Goal: Task Accomplishment & Management: Manage account settings

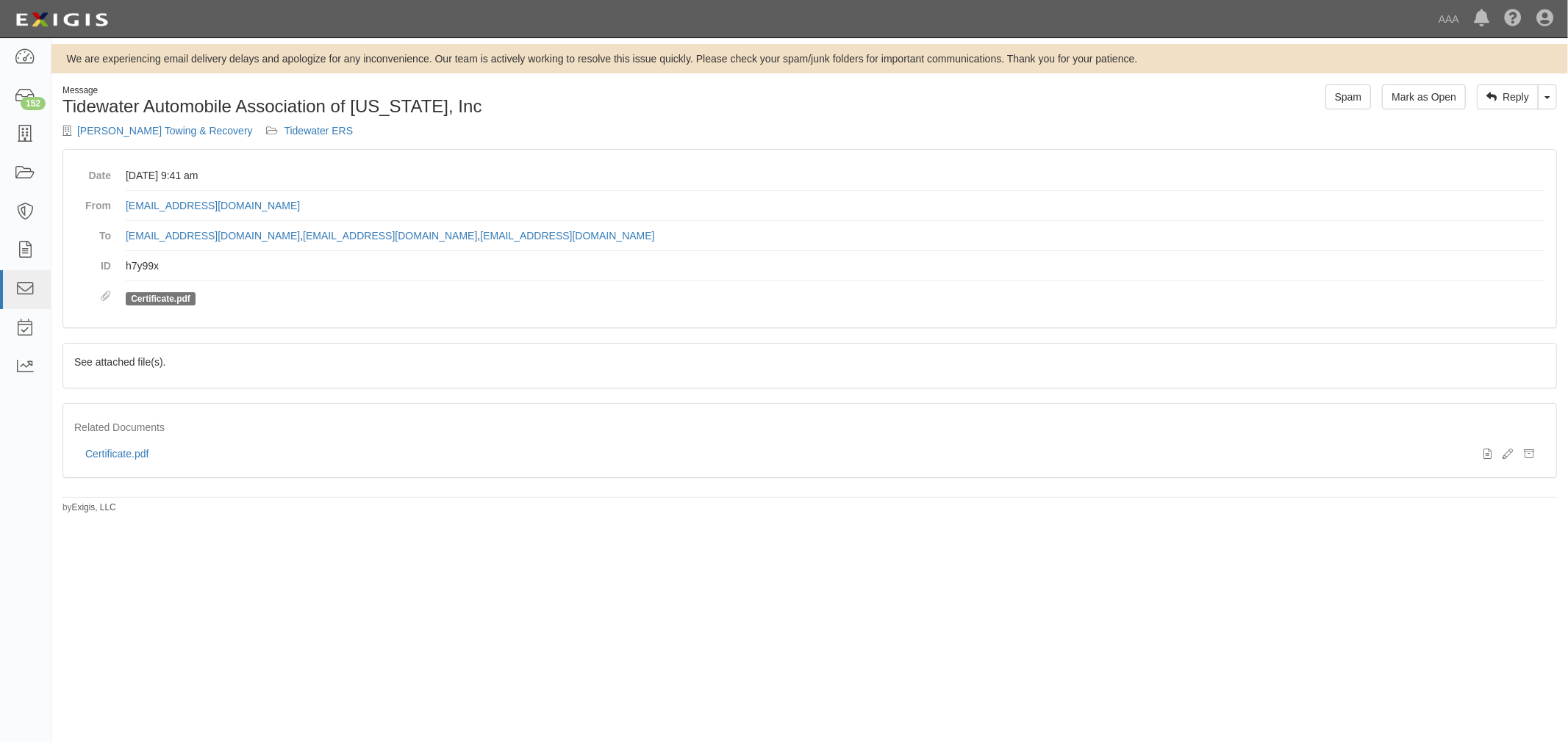
click at [136, 140] on div "Message Tidewater Automobile Association of [US_STATE], Inc [PERSON_NAME] Towin…" at bounding box center [430, 116] width 758 height 64
click at [141, 133] on link "[PERSON_NAME] Towing & Recovery" at bounding box center [164, 131] width 175 height 12
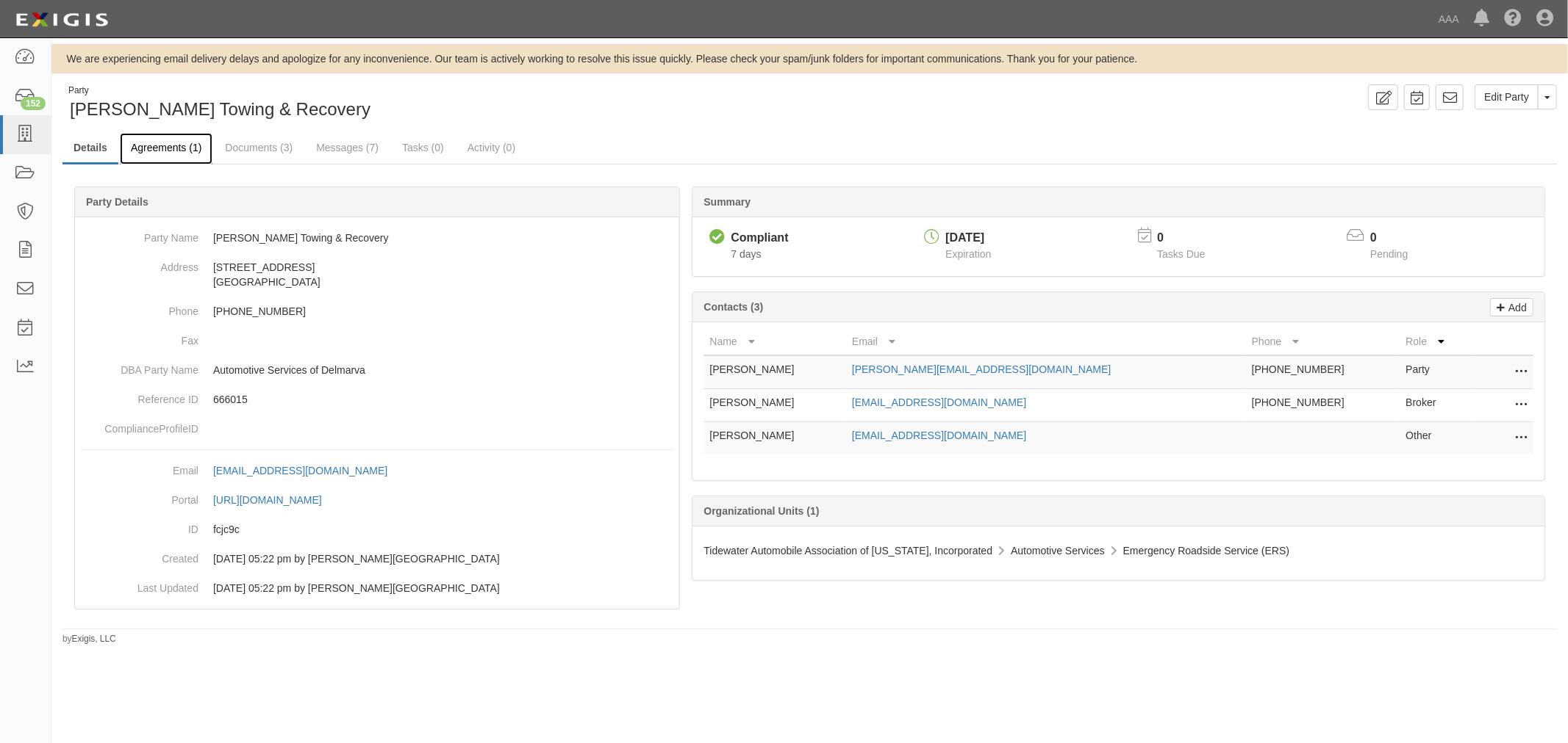
click at [167, 151] on link "Agreements (1)" at bounding box center [166, 149] width 93 height 31
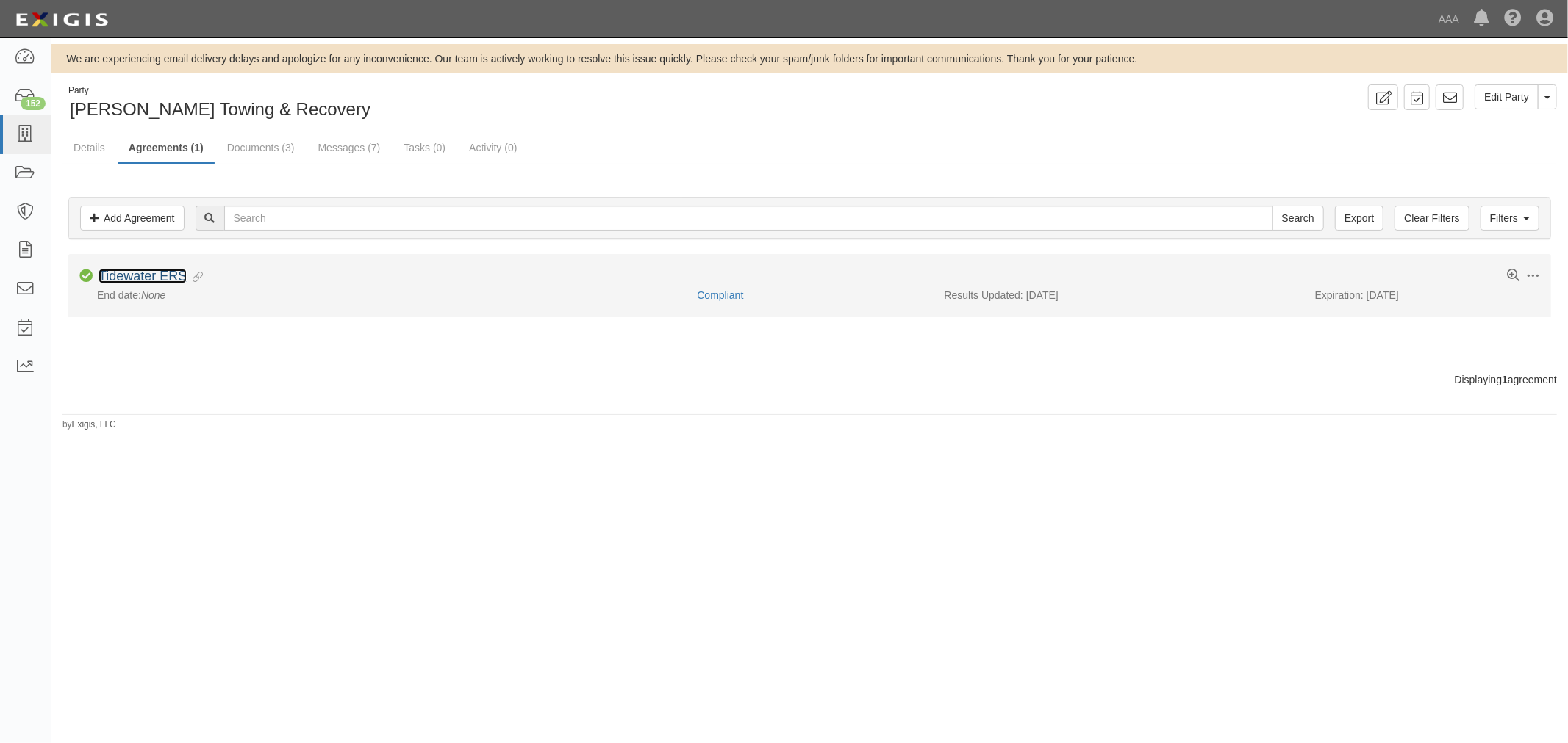
click at [140, 278] on link "Tidewater ERS" at bounding box center [142, 276] width 88 height 15
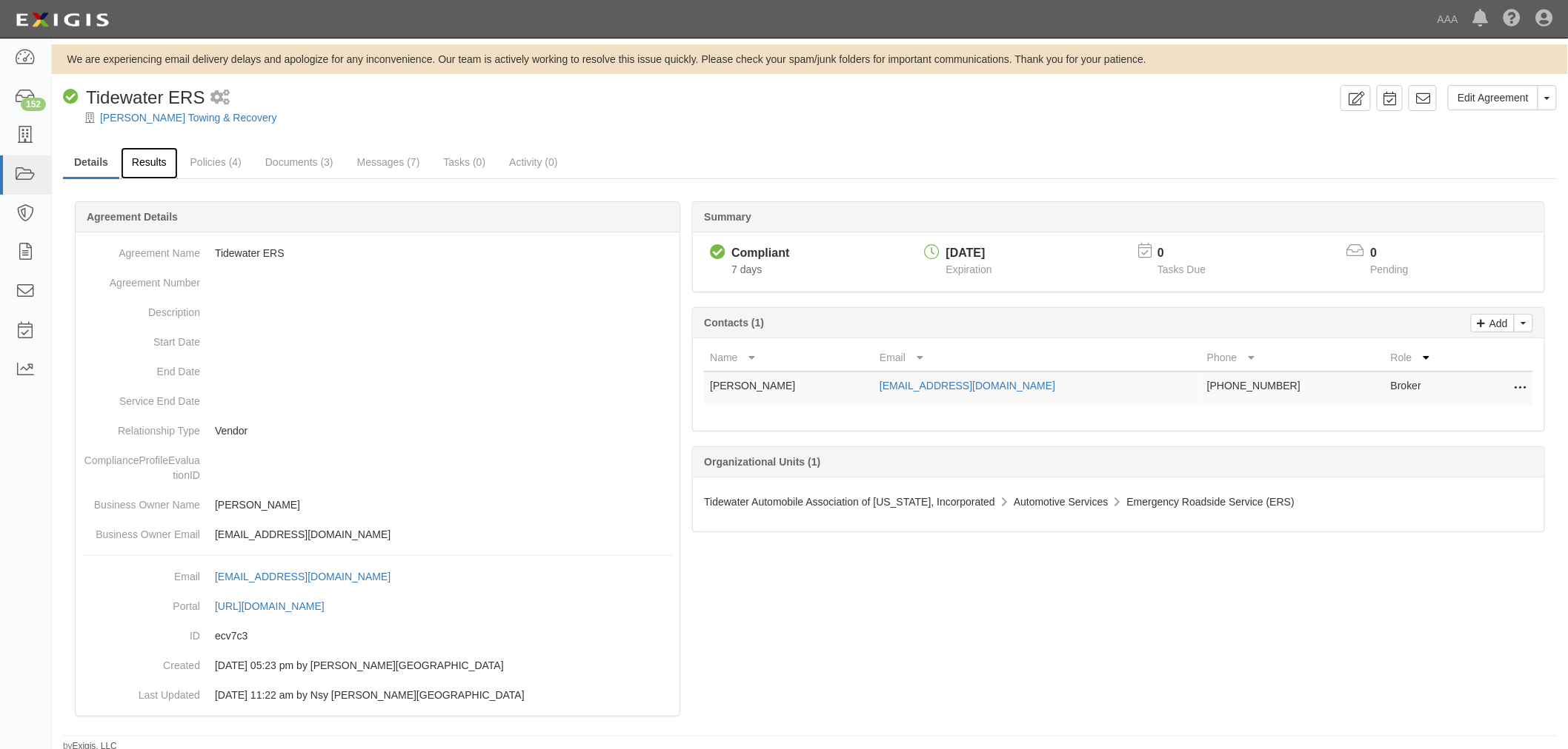
click at [153, 178] on link "Results" at bounding box center [149, 163] width 57 height 32
click at [151, 165] on link "Results" at bounding box center [149, 163] width 57 height 32
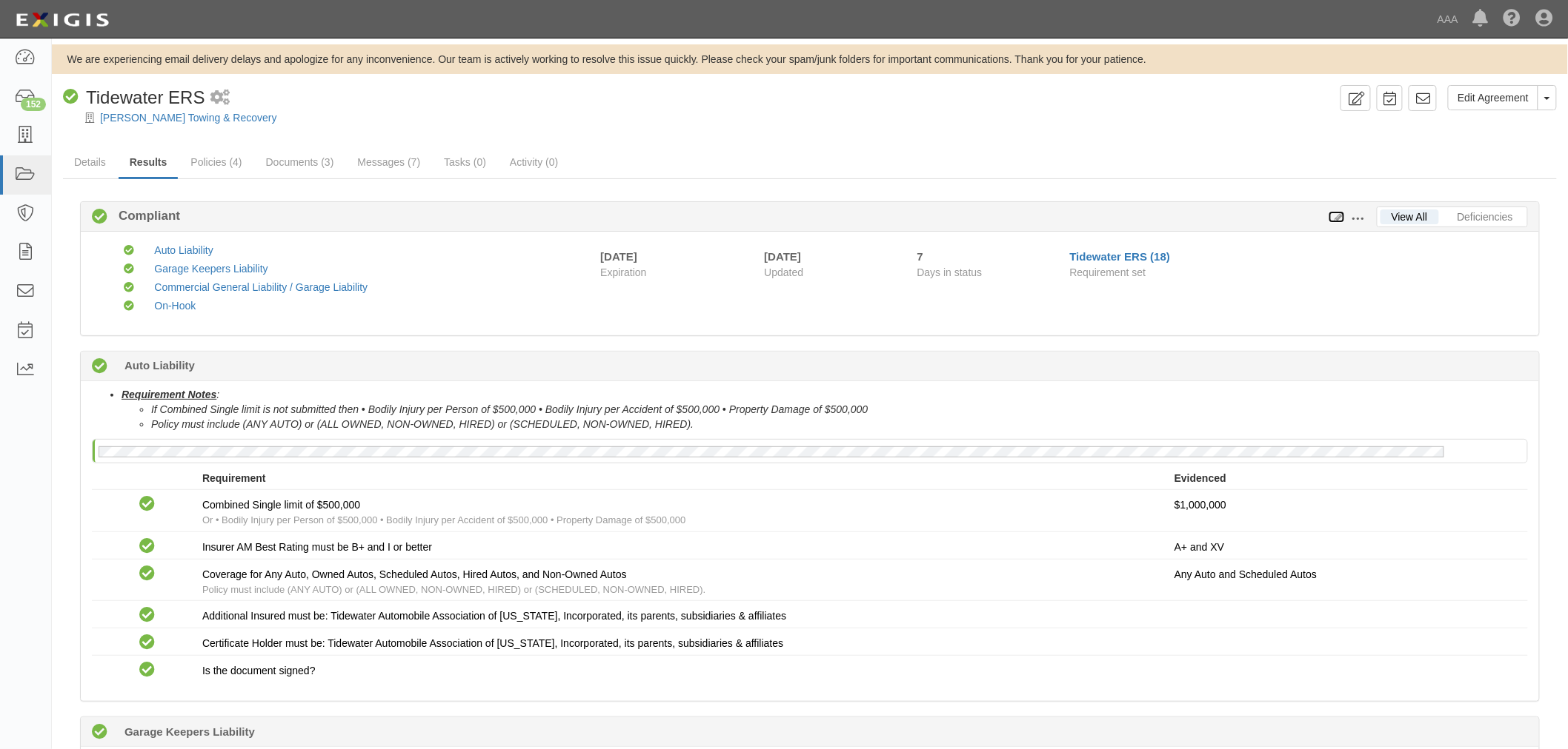
click at [1337, 217] on icon at bounding box center [1336, 217] width 17 height 10
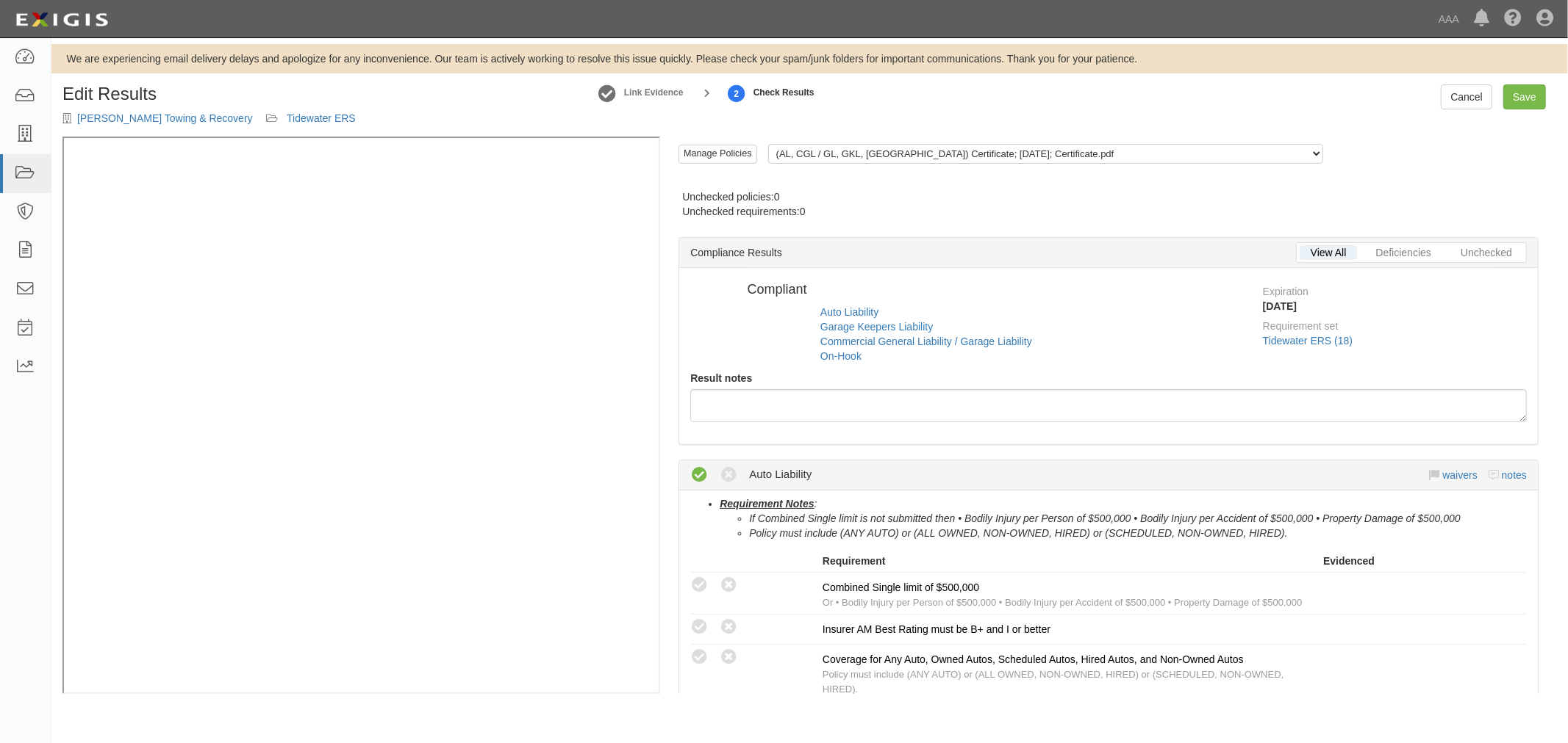
radio input "false"
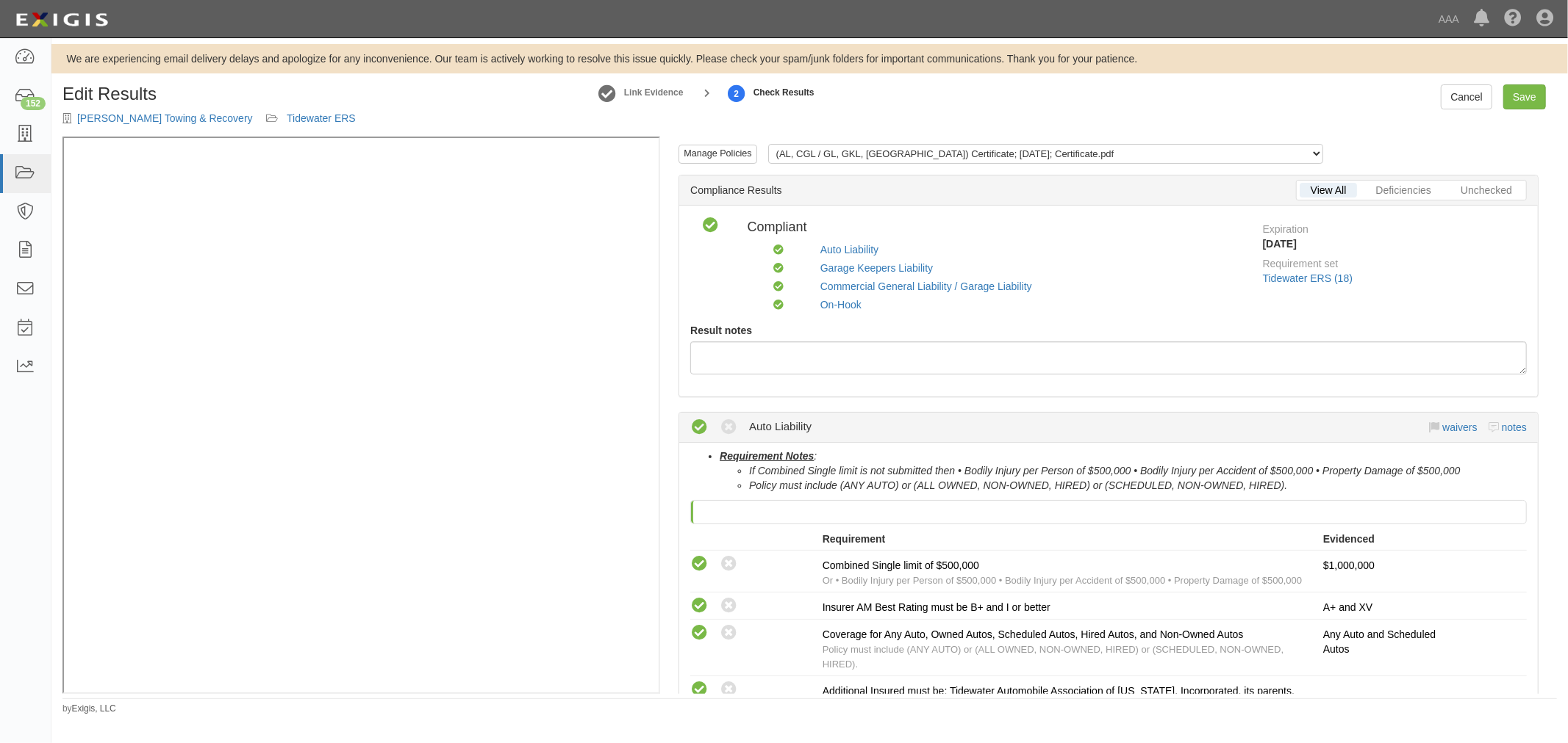
drag, startPoint x: 0, startPoint y: 0, endPoint x: 131, endPoint y: 132, distance: 186.0
click at [422, 91] on div "Edit Results Hensler's Towing & Recovery Tidewater ERS" at bounding box center [304, 110] width 506 height 52
drag, startPoint x: 1515, startPoint y: 97, endPoint x: 1486, endPoint y: 106, distance: 30.4
click at [1515, 97] on link "Save" at bounding box center [1524, 97] width 42 height 25
radio input "true"
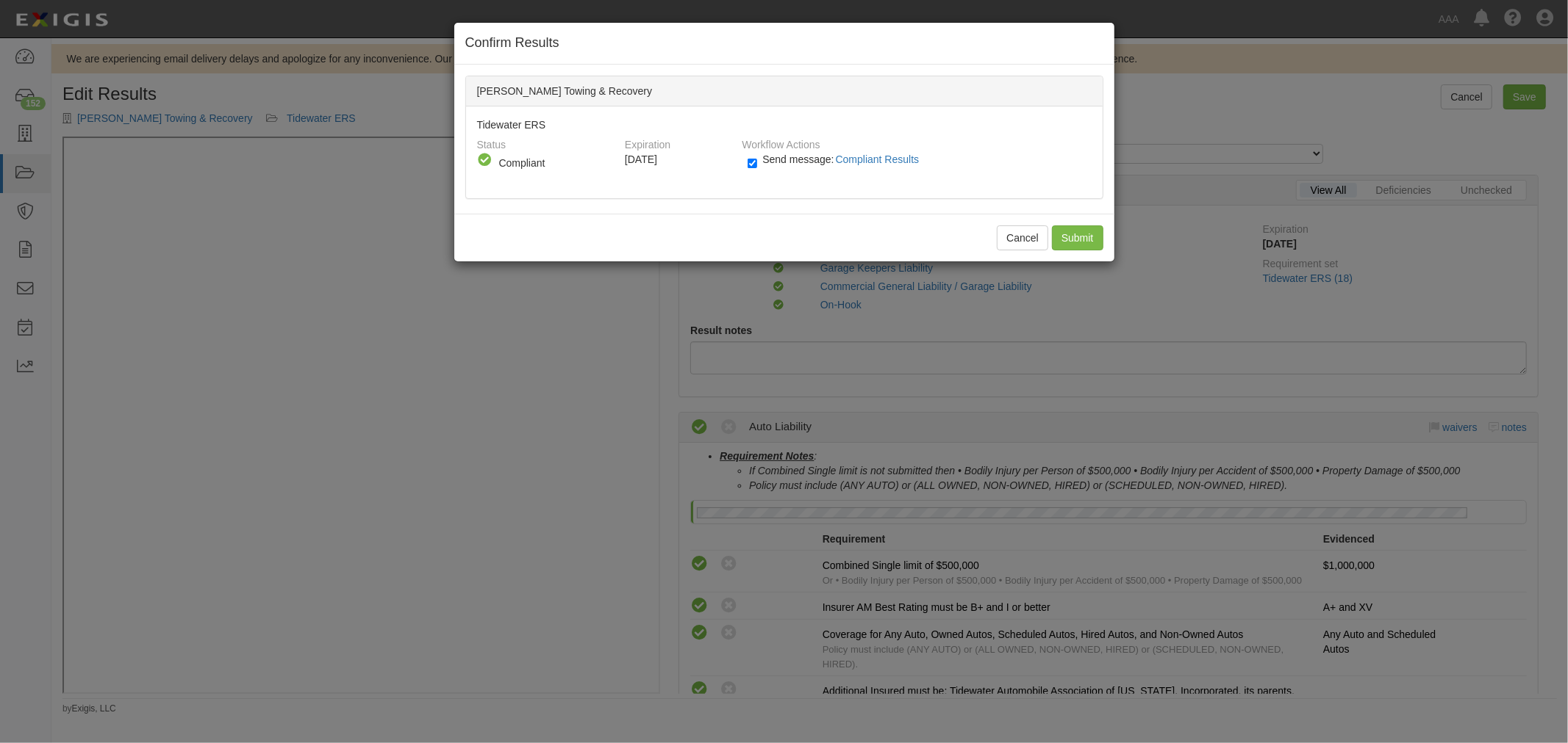
drag, startPoint x: 782, startPoint y: 158, endPoint x: 930, endPoint y: 201, distance: 154.1
click at [783, 158] on span "Send message: Compliant Results" at bounding box center [843, 159] width 162 height 12
click at [757, 158] on input "Send message: Compliant Results" at bounding box center [752, 163] width 9 height 17
checkbox input "false"
click at [1061, 234] on input "Submit" at bounding box center [1077, 238] width 51 height 25
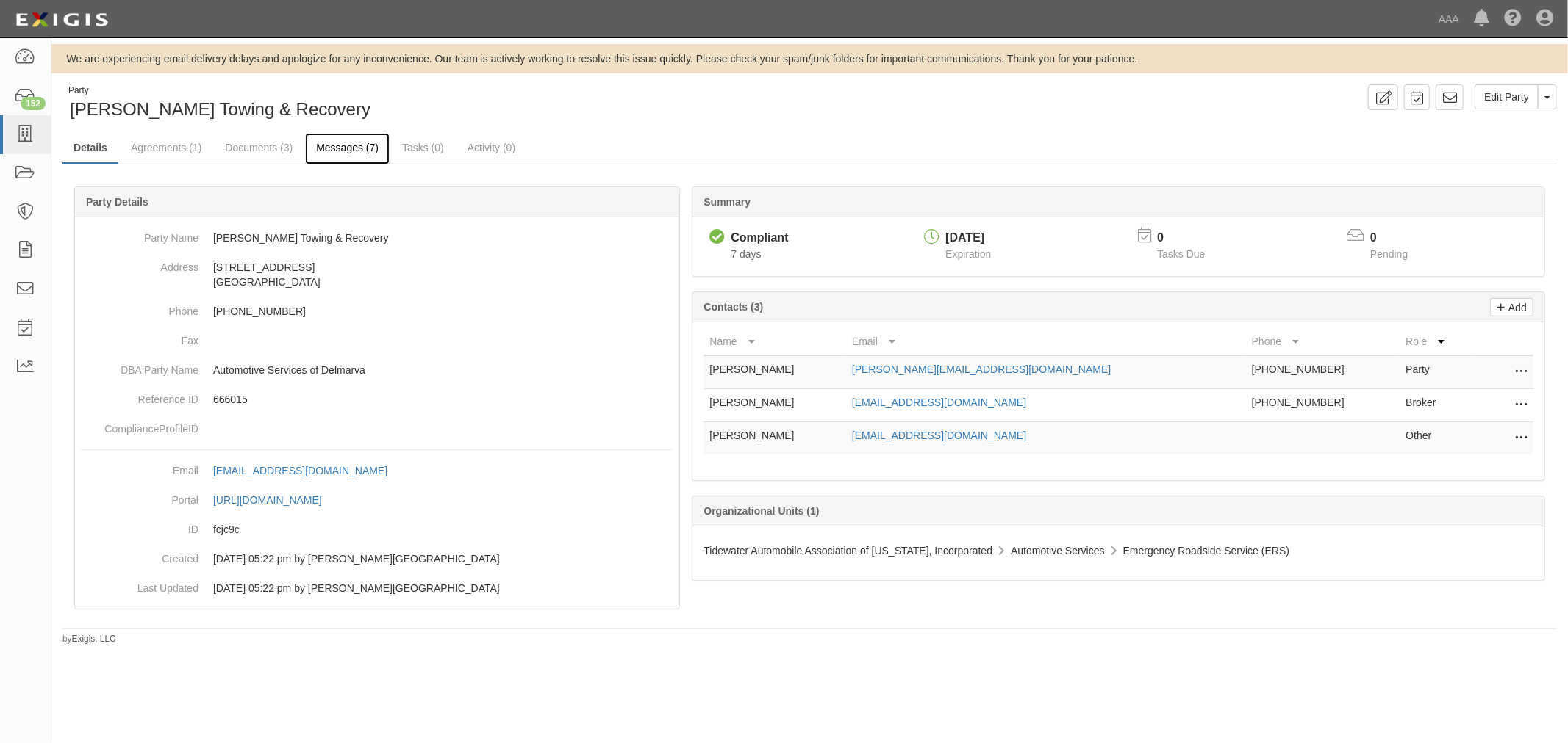
click at [335, 145] on link "Messages (7)" at bounding box center [347, 149] width 84 height 31
click at [384, 155] on link "Messages (7)" at bounding box center [347, 149] width 84 height 31
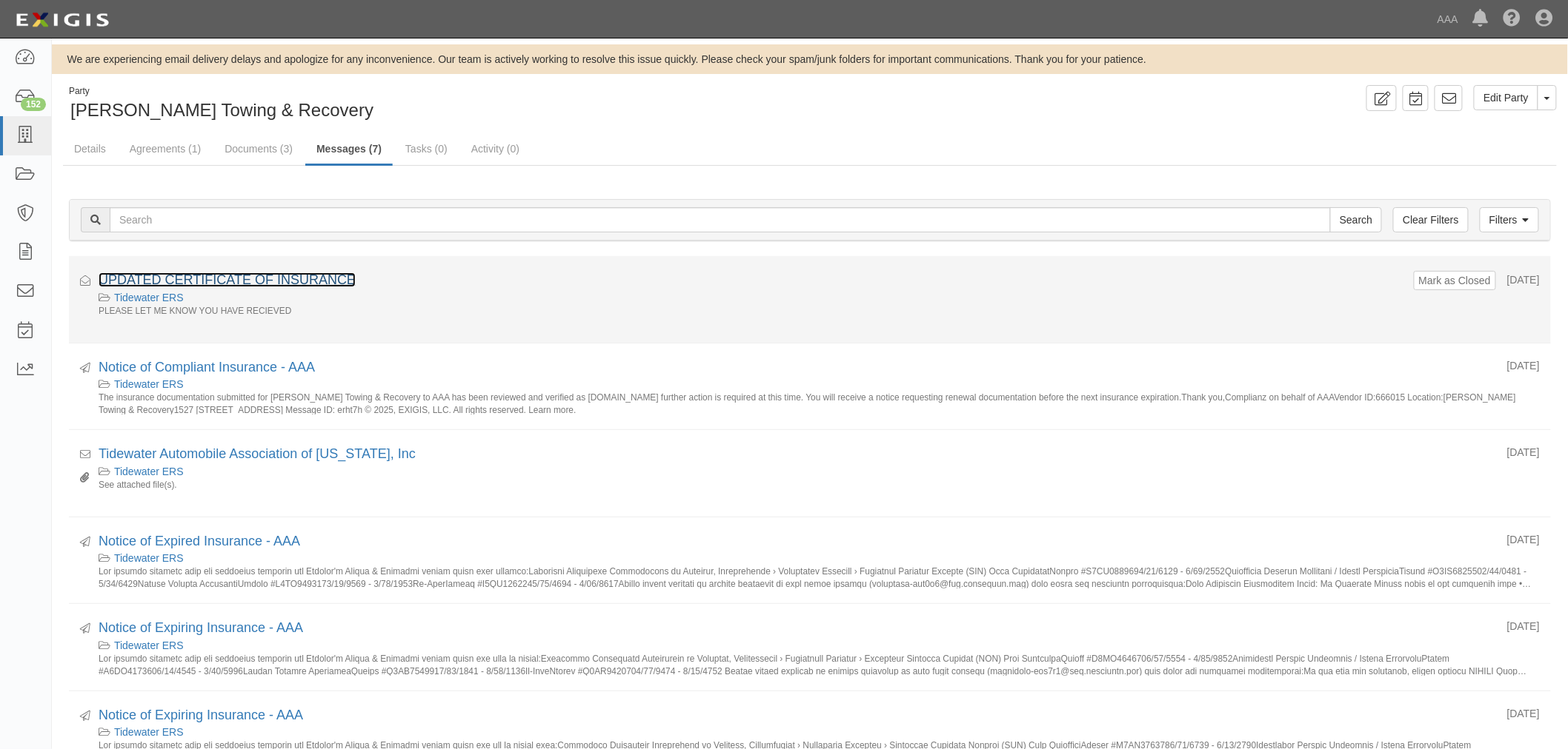
click at [187, 278] on link "UPDATED CERTIFICATE OF INSURANCE" at bounding box center [227, 280] width 257 height 15
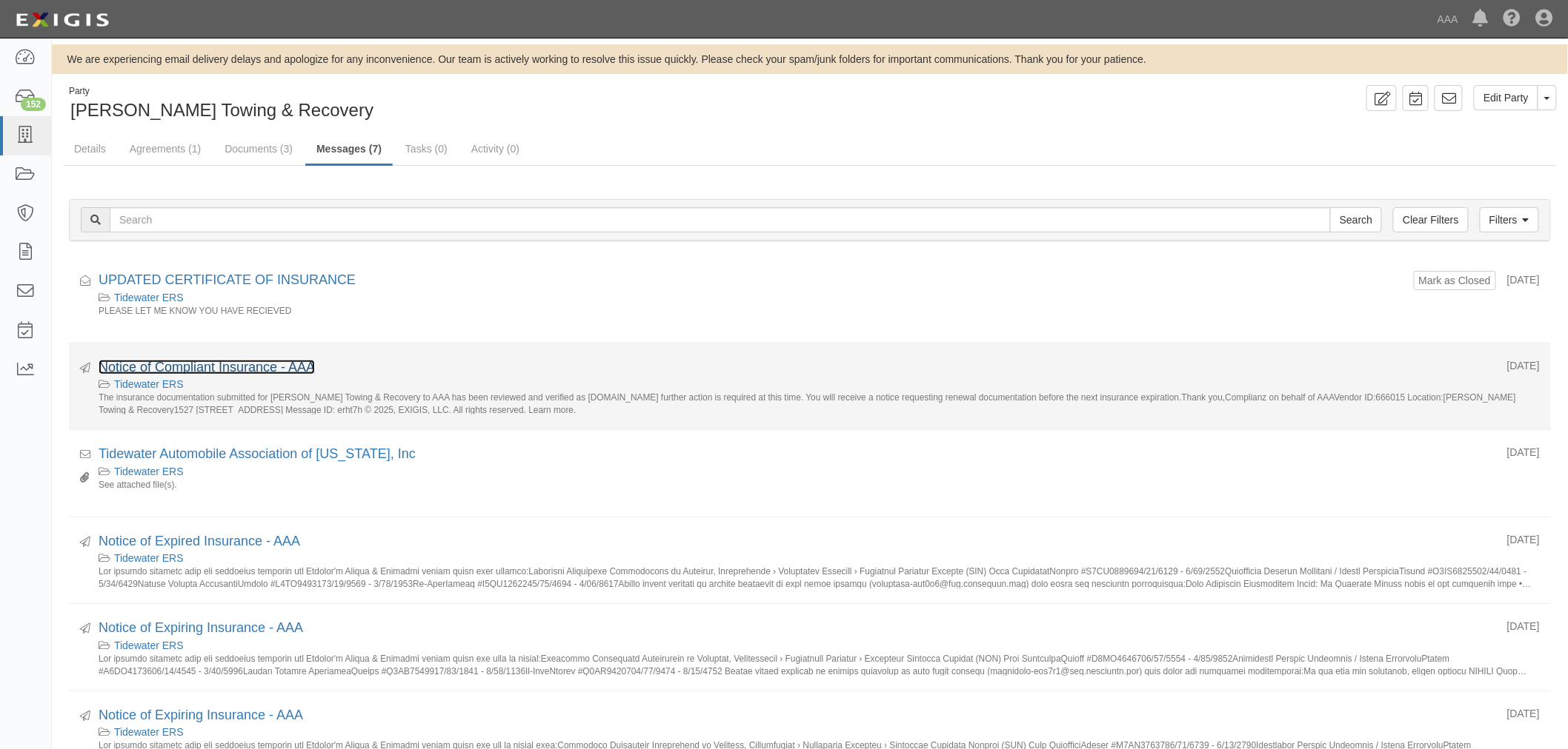
click at [217, 371] on link "Notice of Compliant Insurance - AAA" at bounding box center [206, 367] width 217 height 15
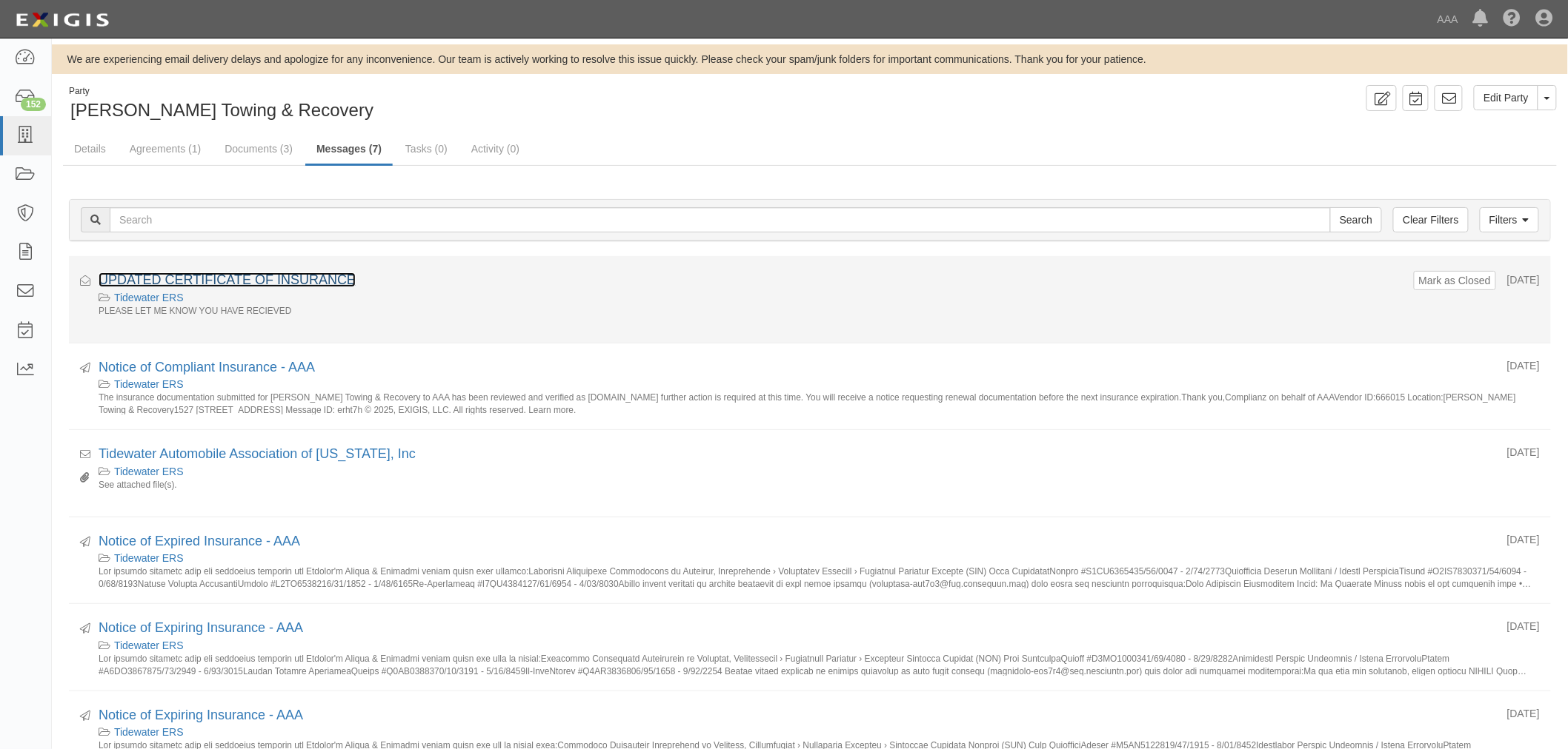
click at [248, 273] on link "UPDATED CERTIFICATE OF INSURANCE" at bounding box center [227, 280] width 257 height 15
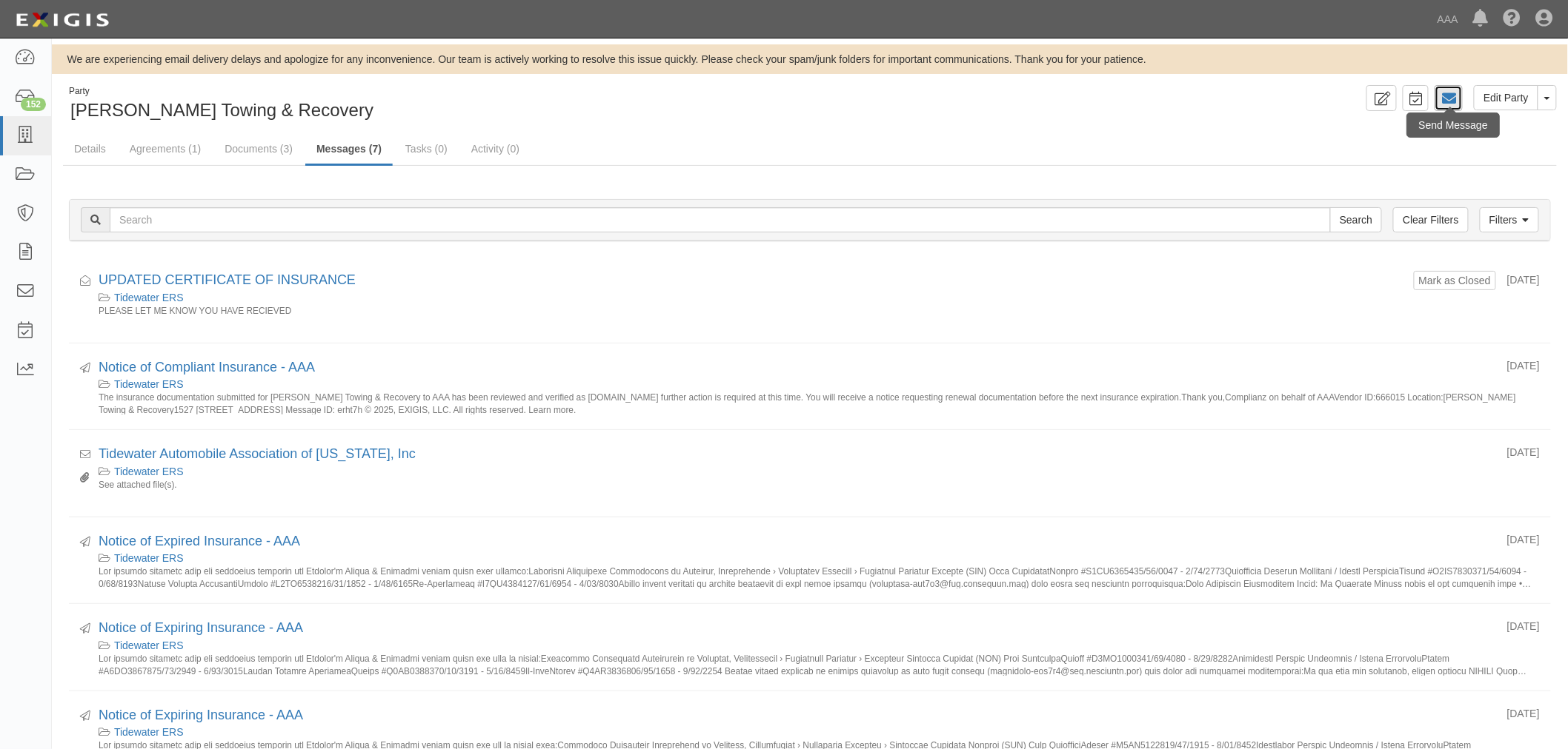
click at [1453, 97] on icon at bounding box center [1448, 98] width 15 height 15
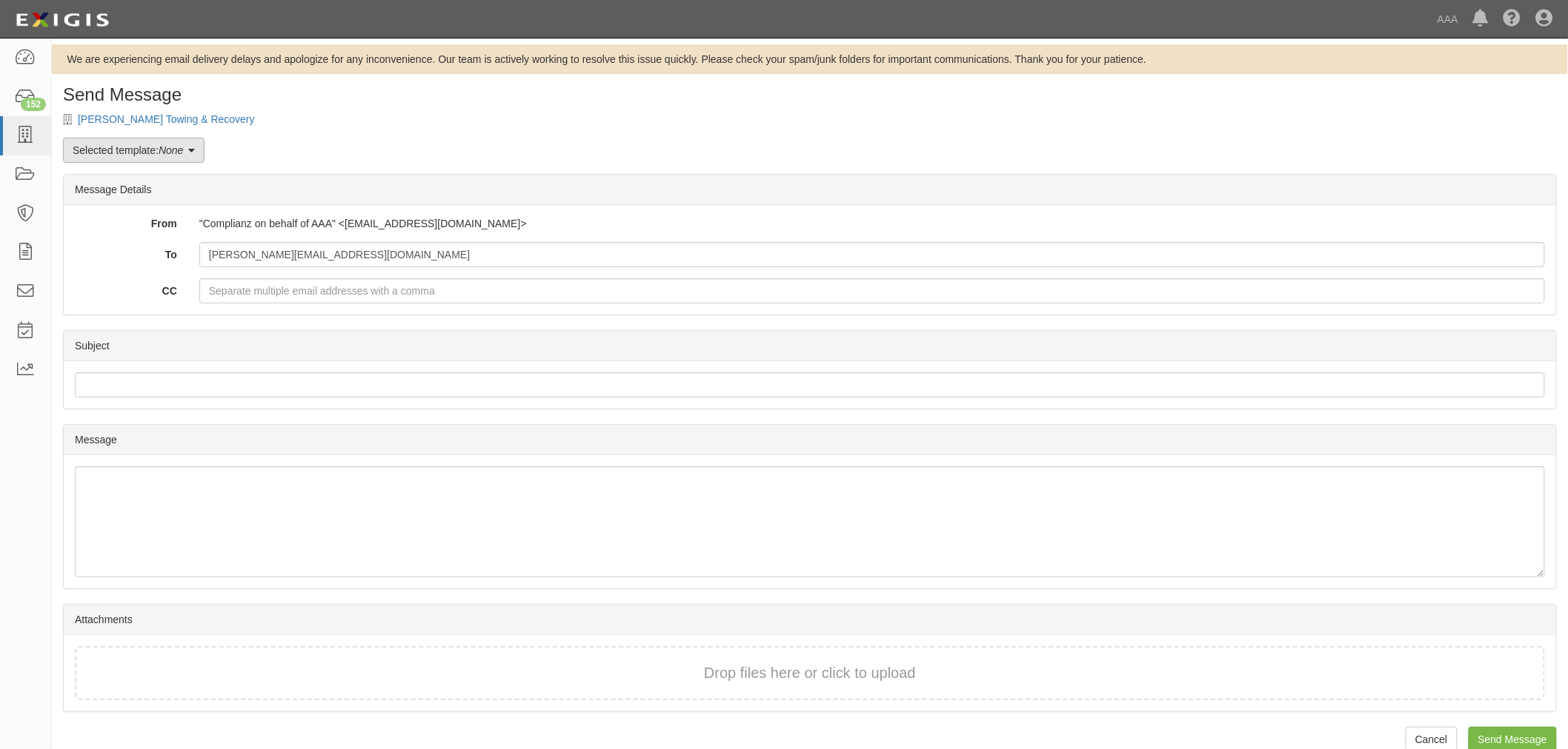
click at [152, 152] on link "Selected template: None" at bounding box center [133, 151] width 141 height 25
click at [275, 139] on div "Send Message [PERSON_NAME] Towing & Recovery Selected template: None Message De…" at bounding box center [809, 429] width 1516 height 689
click at [162, 109] on div "Send Message [PERSON_NAME] Towing & Recovery Selected template: None Message De…" at bounding box center [809, 429] width 1516 height 689
click at [164, 117] on link "[PERSON_NAME] Towing & Recovery" at bounding box center [166, 119] width 177 height 12
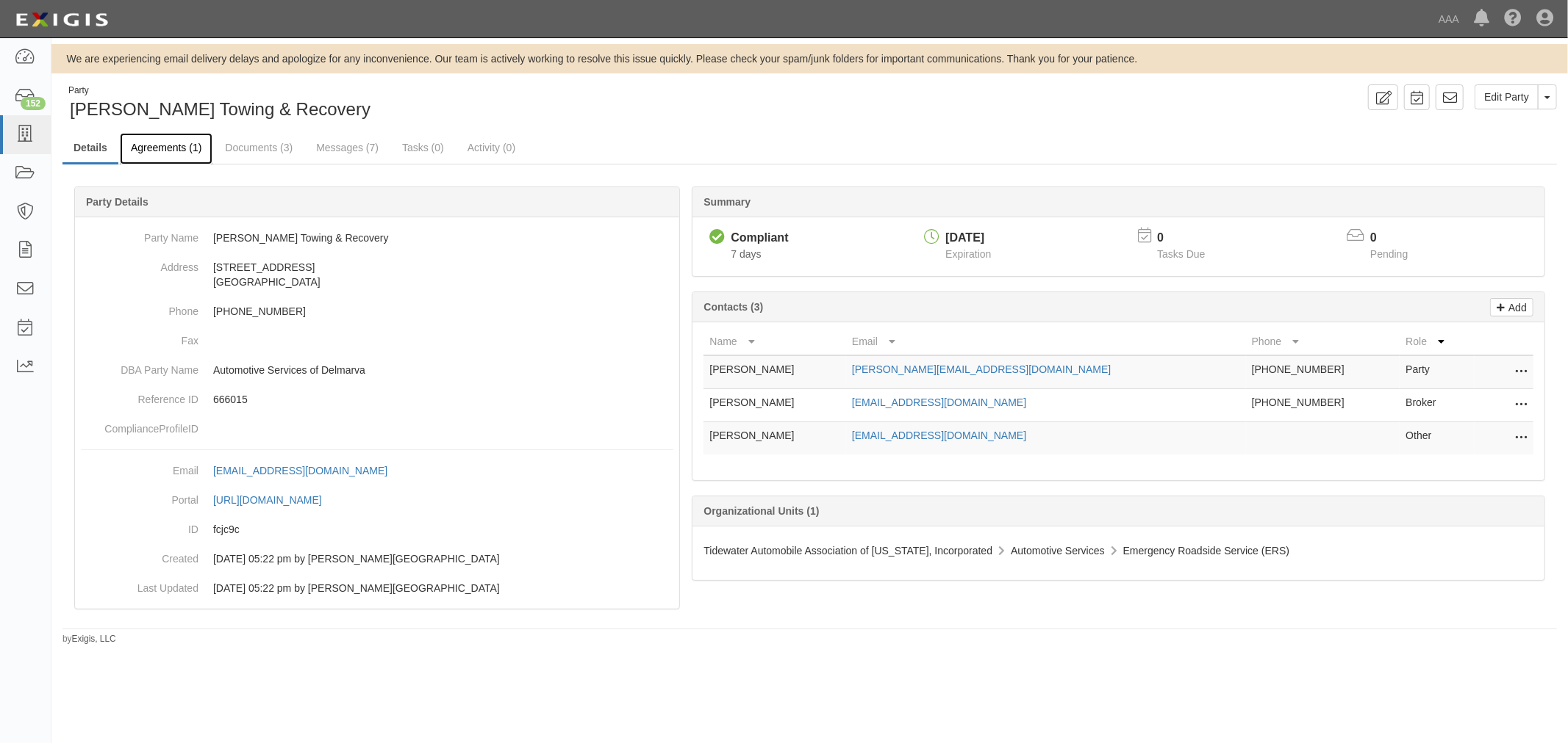
click at [154, 154] on link "Agreements (1)" at bounding box center [166, 149] width 93 height 31
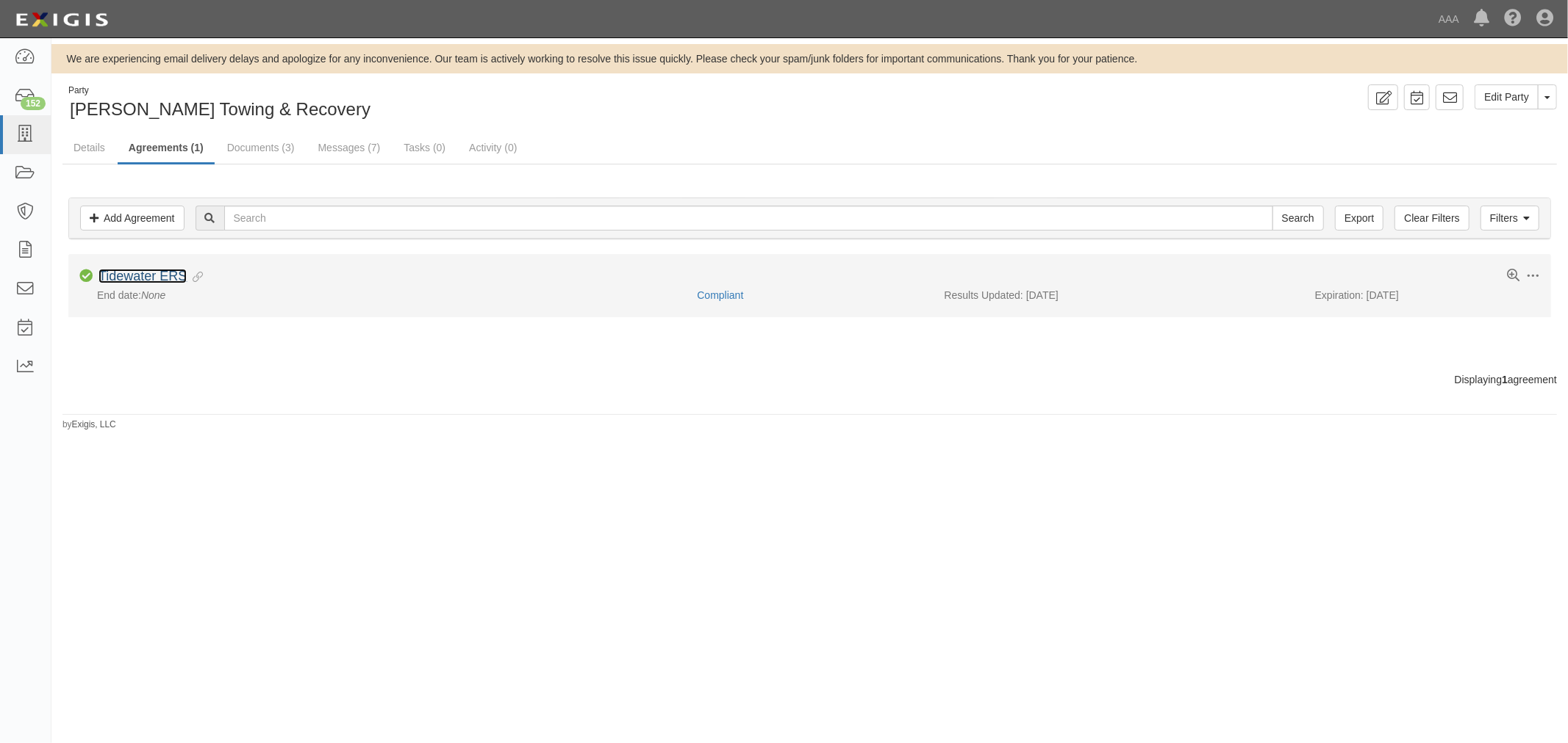
click at [163, 275] on link "Tidewater ERS" at bounding box center [142, 276] width 88 height 15
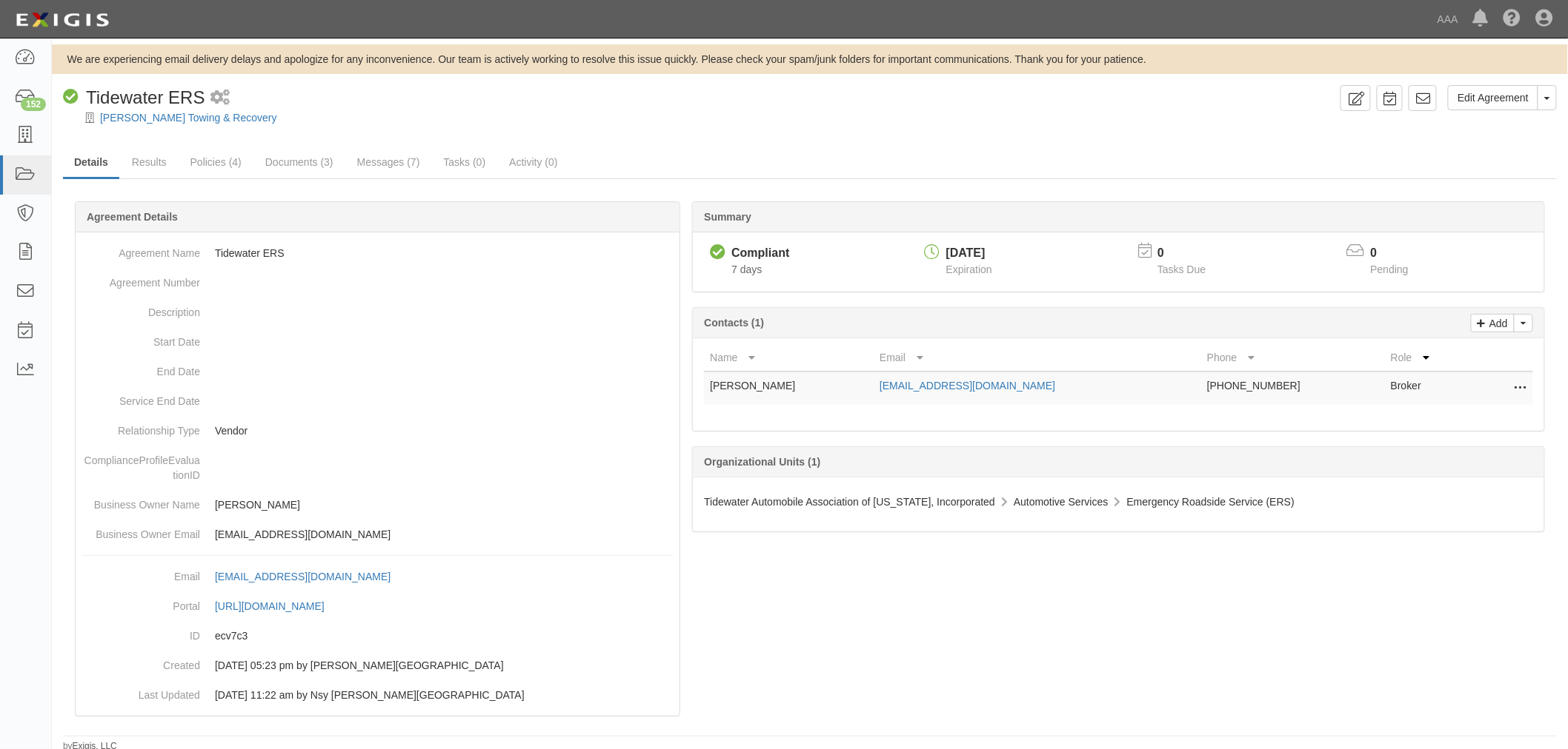
scroll to position [3, 0]
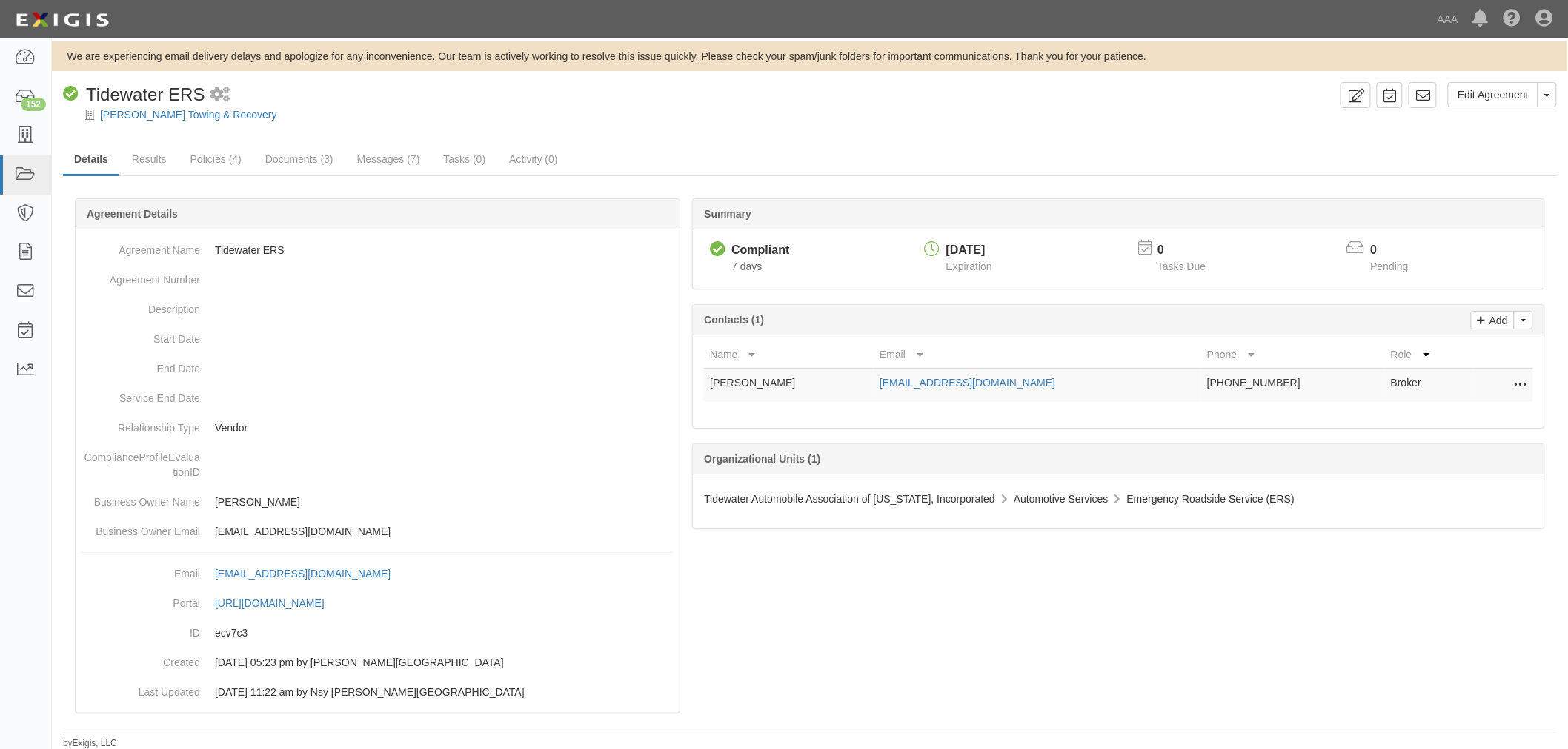
click at [1522, 380] on icon at bounding box center [1520, 386] width 12 height 19
drag, startPoint x: 839, startPoint y: 113, endPoint x: 832, endPoint y: 117, distance: 8.1
click at [838, 113] on div "[PERSON_NAME] Towing & Recovery" at bounding box center [820, 114] width 1493 height 15
click at [1420, 95] on icon at bounding box center [1422, 95] width 15 height 15
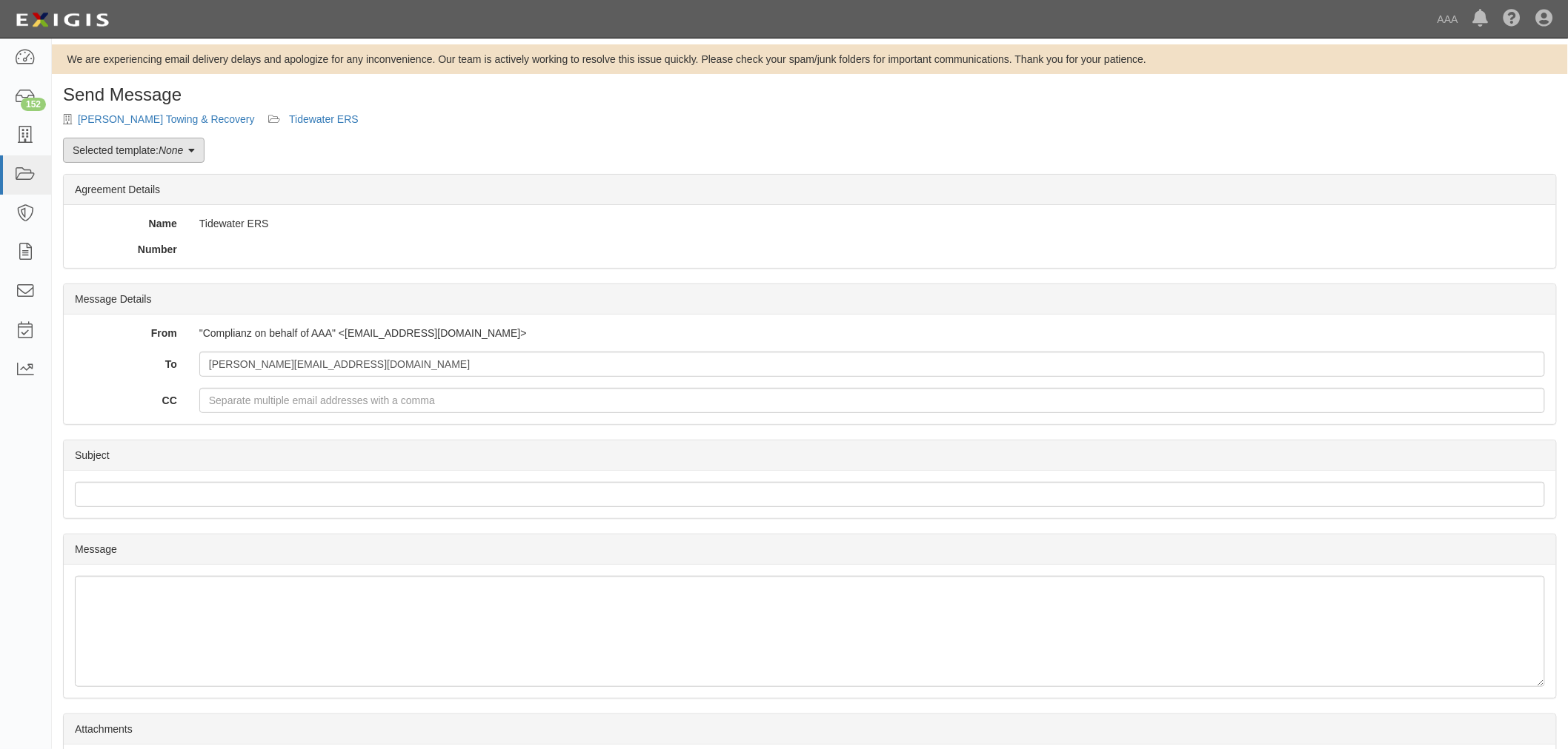
click at [154, 162] on link "Selected template: None" at bounding box center [133, 151] width 141 height 25
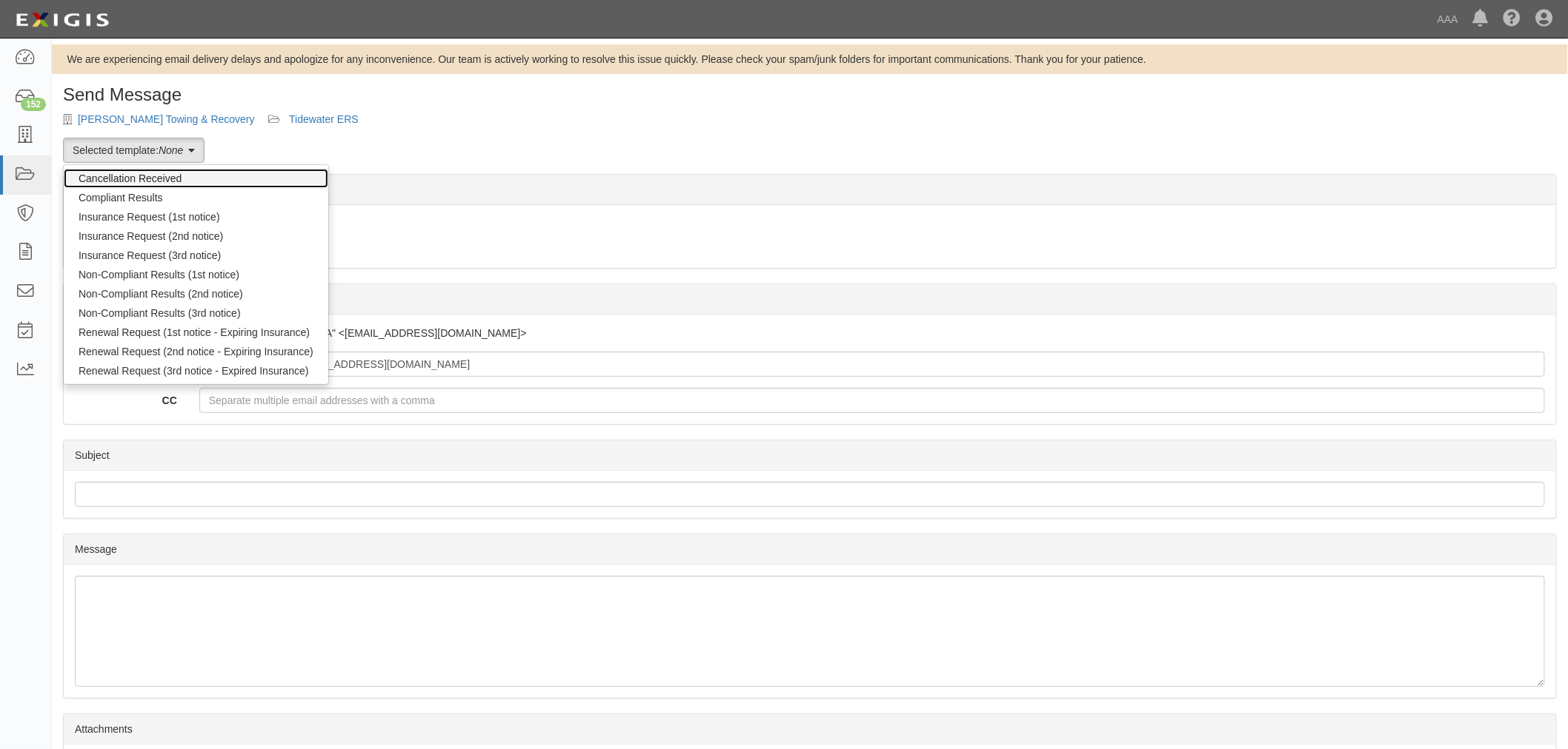
click at [196, 184] on link "Cancellation Received" at bounding box center [195, 178] width 264 height 19
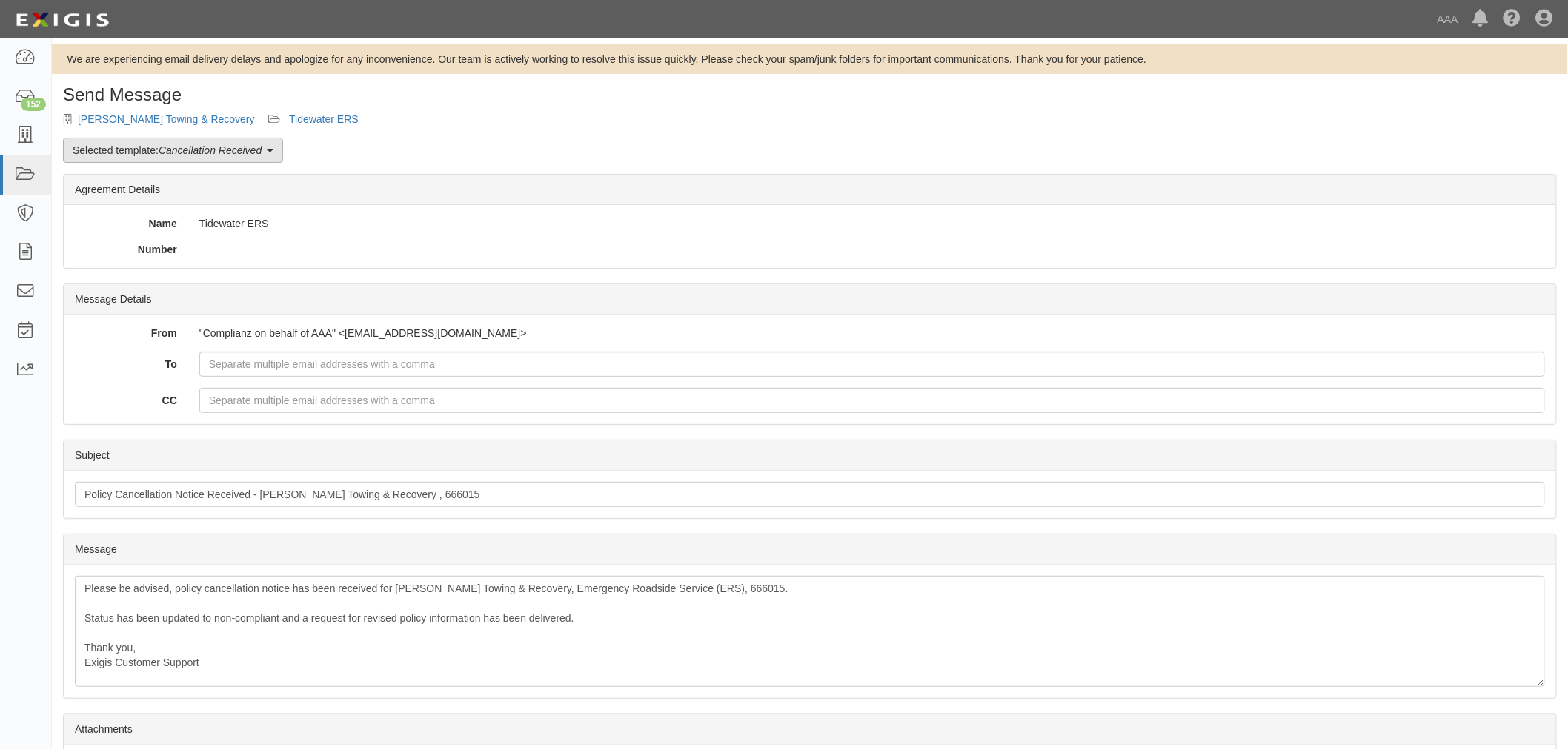
drag, startPoint x: 0, startPoint y: 0, endPoint x: 196, endPoint y: 147, distance: 245.0
click at [196, 147] on em "Cancellation Received" at bounding box center [210, 150] width 103 height 12
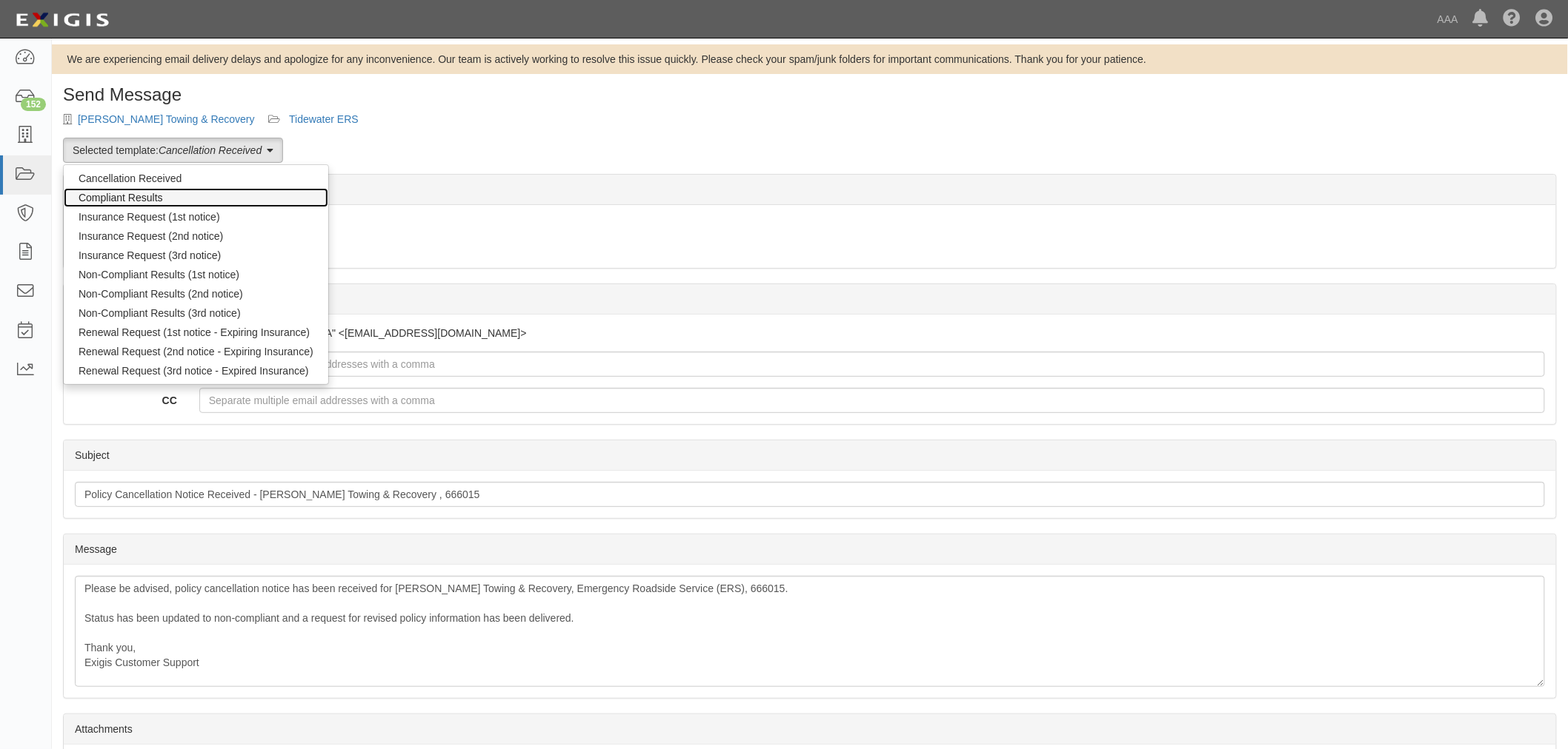
click at [220, 200] on link "Compliant Results" at bounding box center [195, 197] width 264 height 19
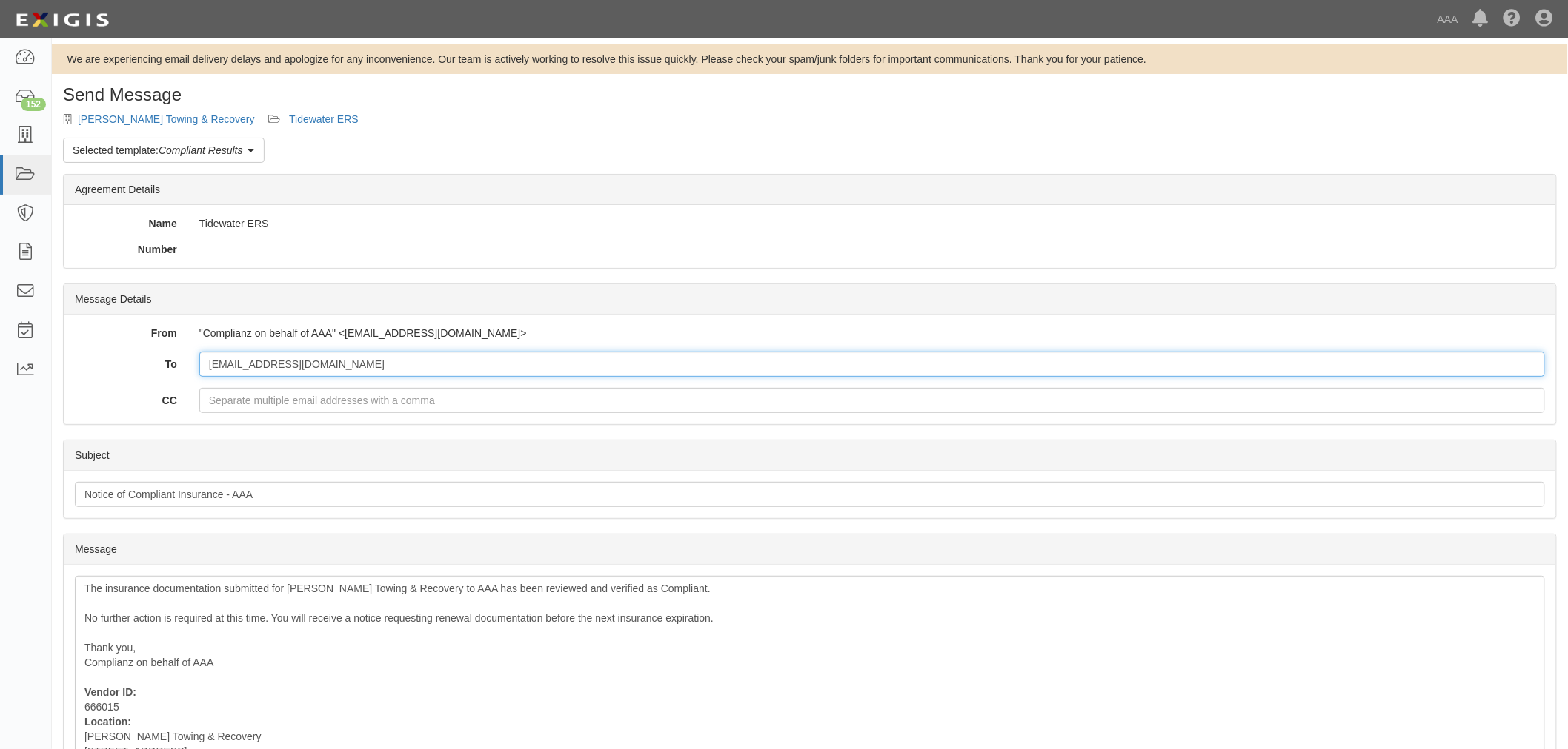
drag, startPoint x: 384, startPoint y: 359, endPoint x: 159, endPoint y: 346, distance: 225.4
click at [159, 346] on div "From "Complianz on behalf of AAA" <agreement-ecv7c3@ace.complianz.com> To kcunn…" at bounding box center [809, 369] width 1492 height 109
paste input "jamie@automotiveservicesofdelmarva"
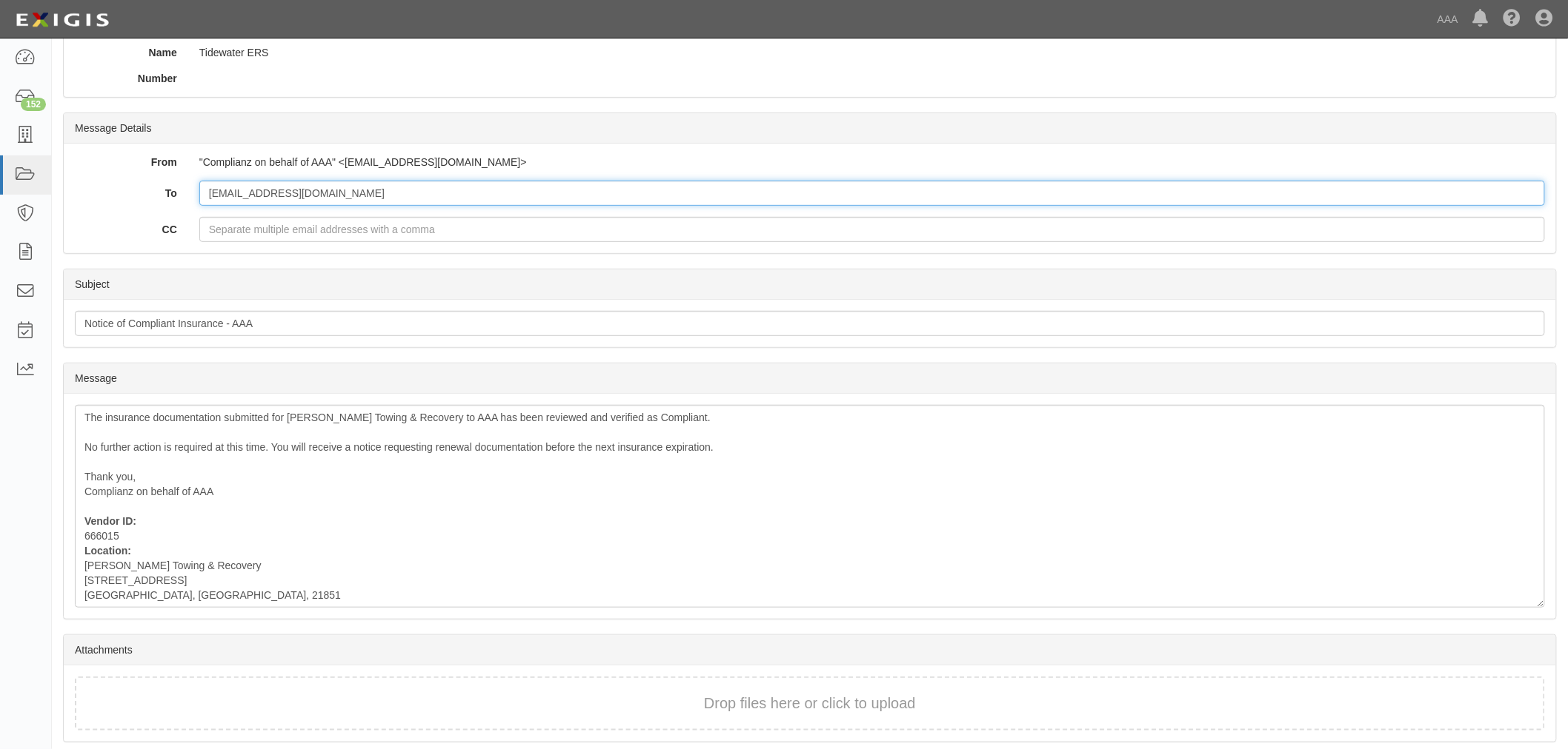
scroll to position [225, 0]
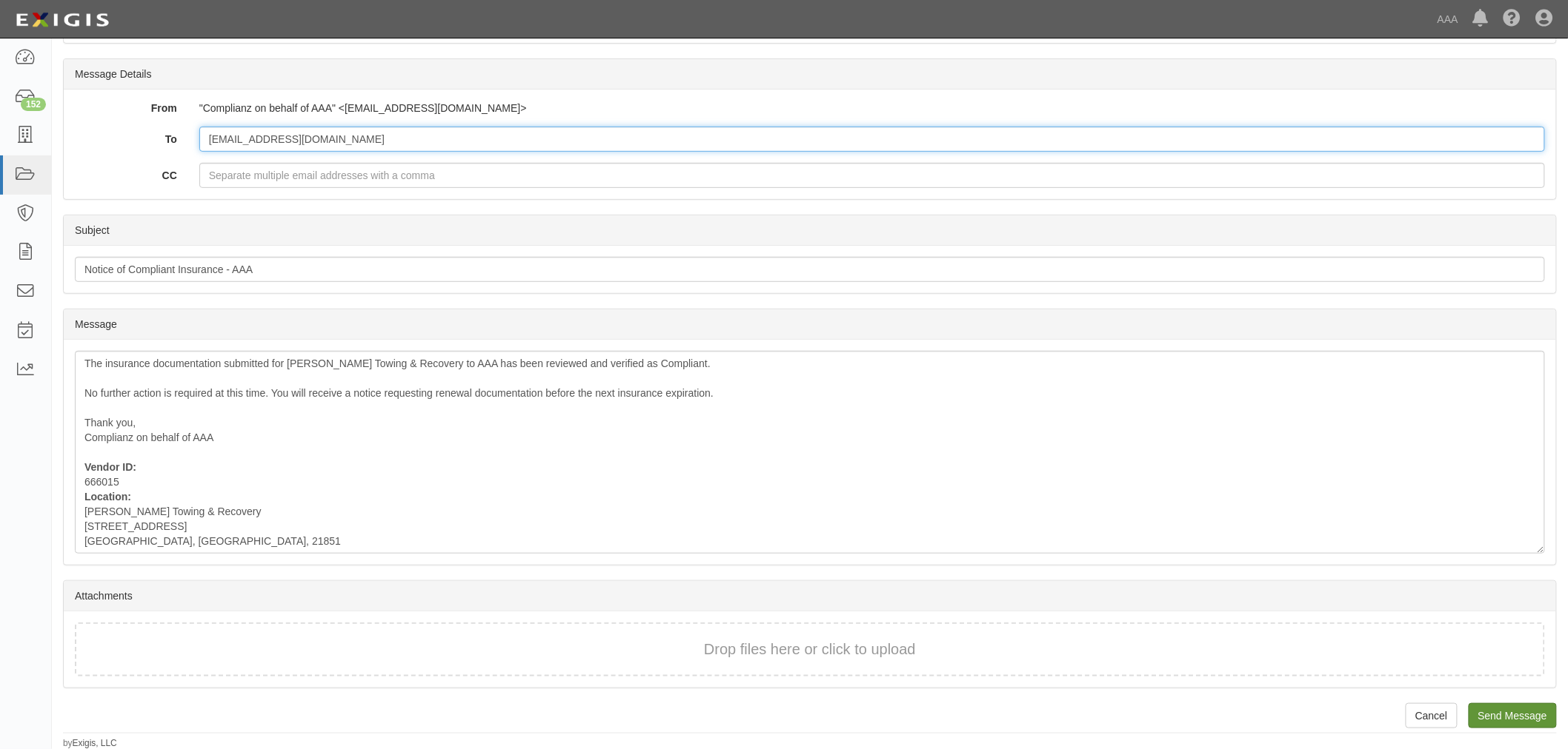
type input "jamie@automotiveservicesofdelmarva.com"
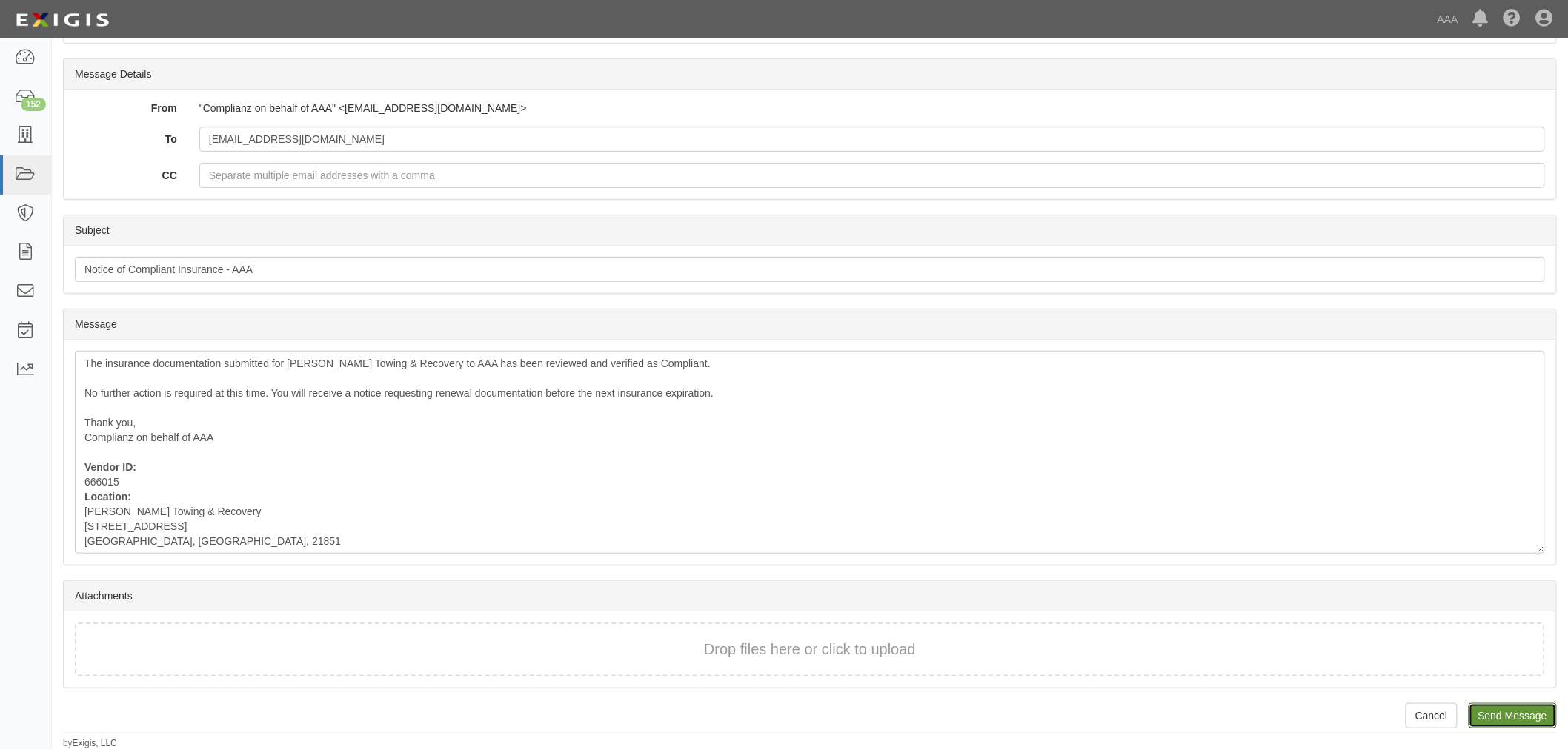
drag, startPoint x: 1506, startPoint y: 723, endPoint x: 850, endPoint y: 69, distance: 926.3
click at [1505, 721] on input "Send Message" at bounding box center [1512, 716] width 88 height 25
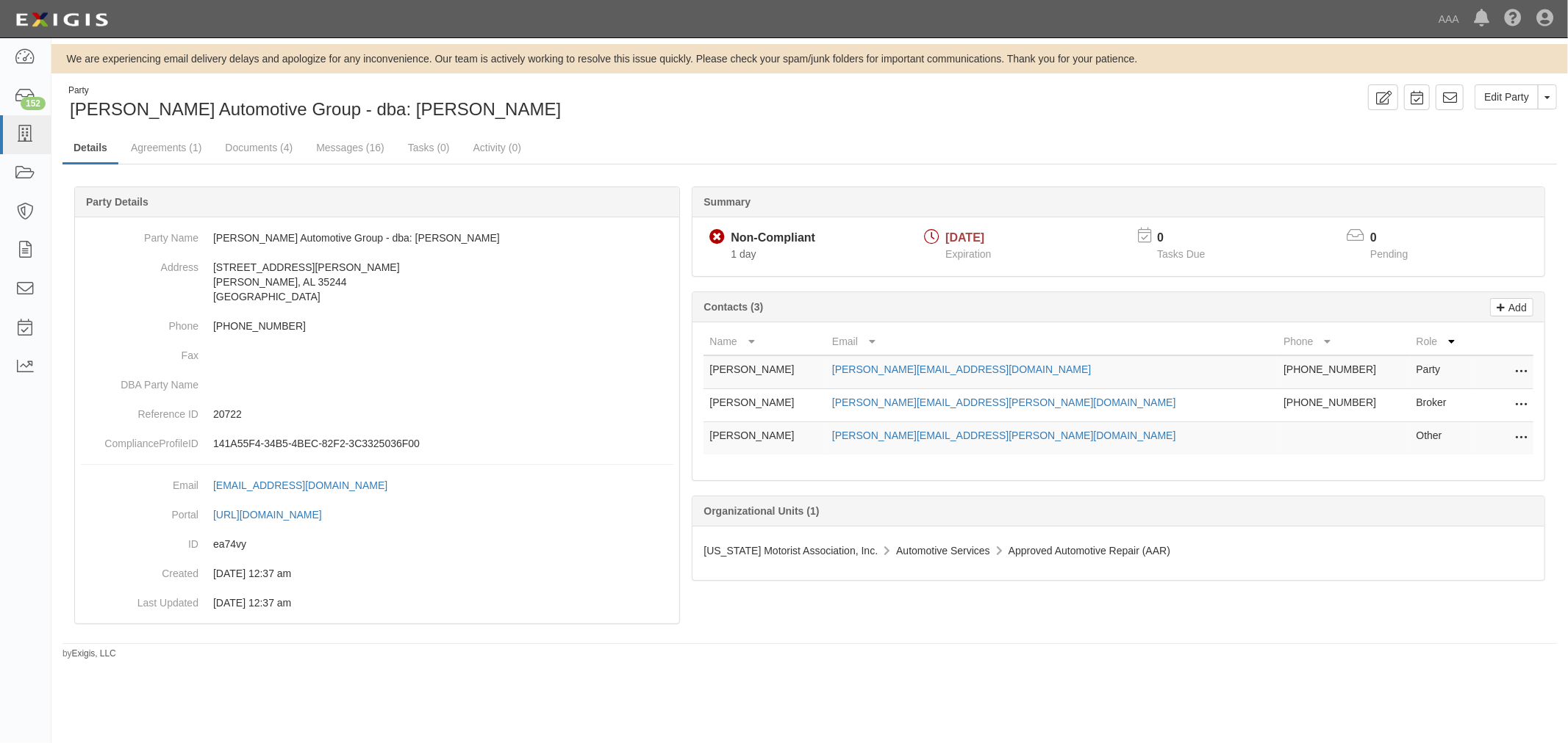
click at [1518, 408] on icon at bounding box center [1520, 406] width 12 height 19
click at [1467, 431] on link "Delete" at bounding box center [1469, 428] width 116 height 27
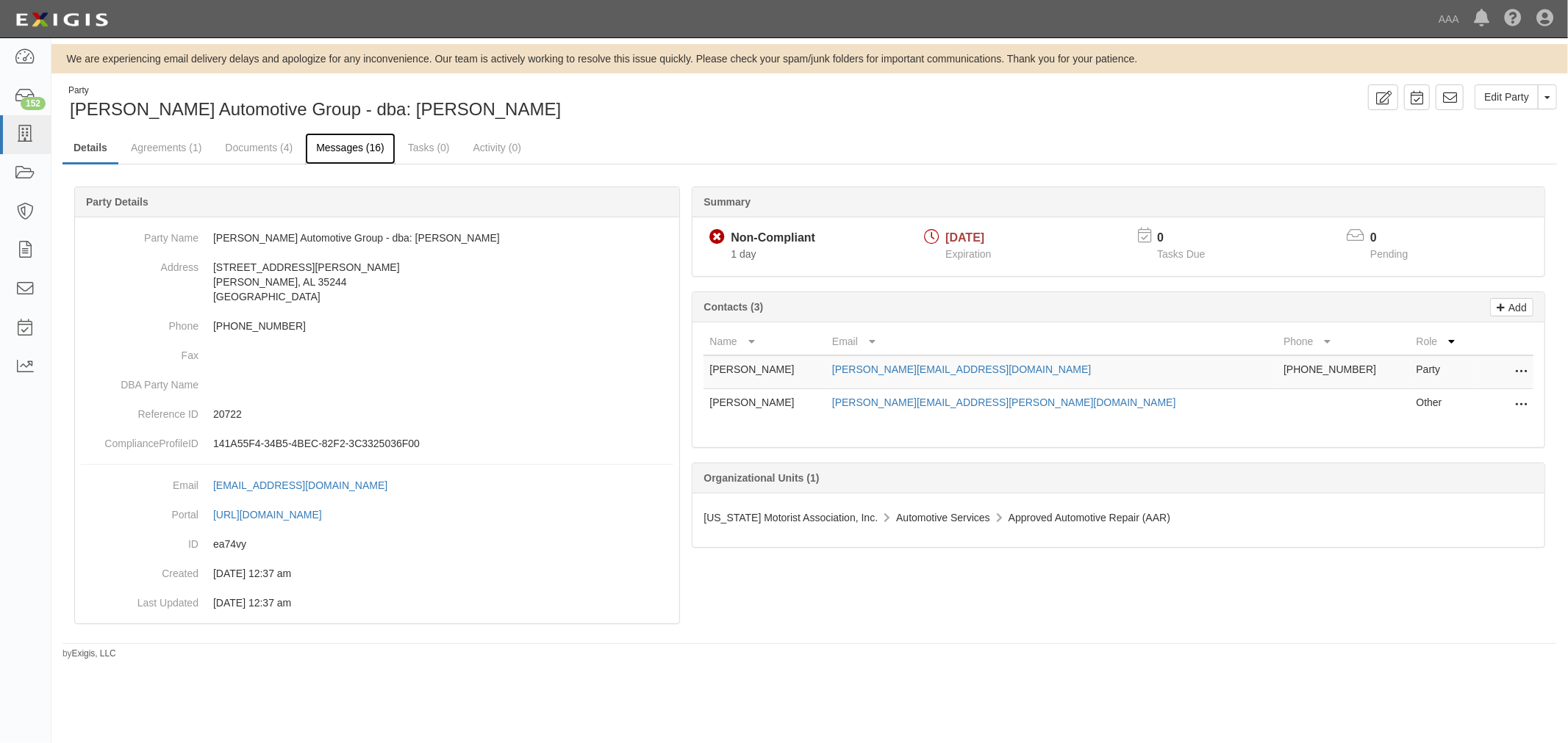
click at [356, 153] on link "Messages (16)" at bounding box center [350, 149] width 90 height 31
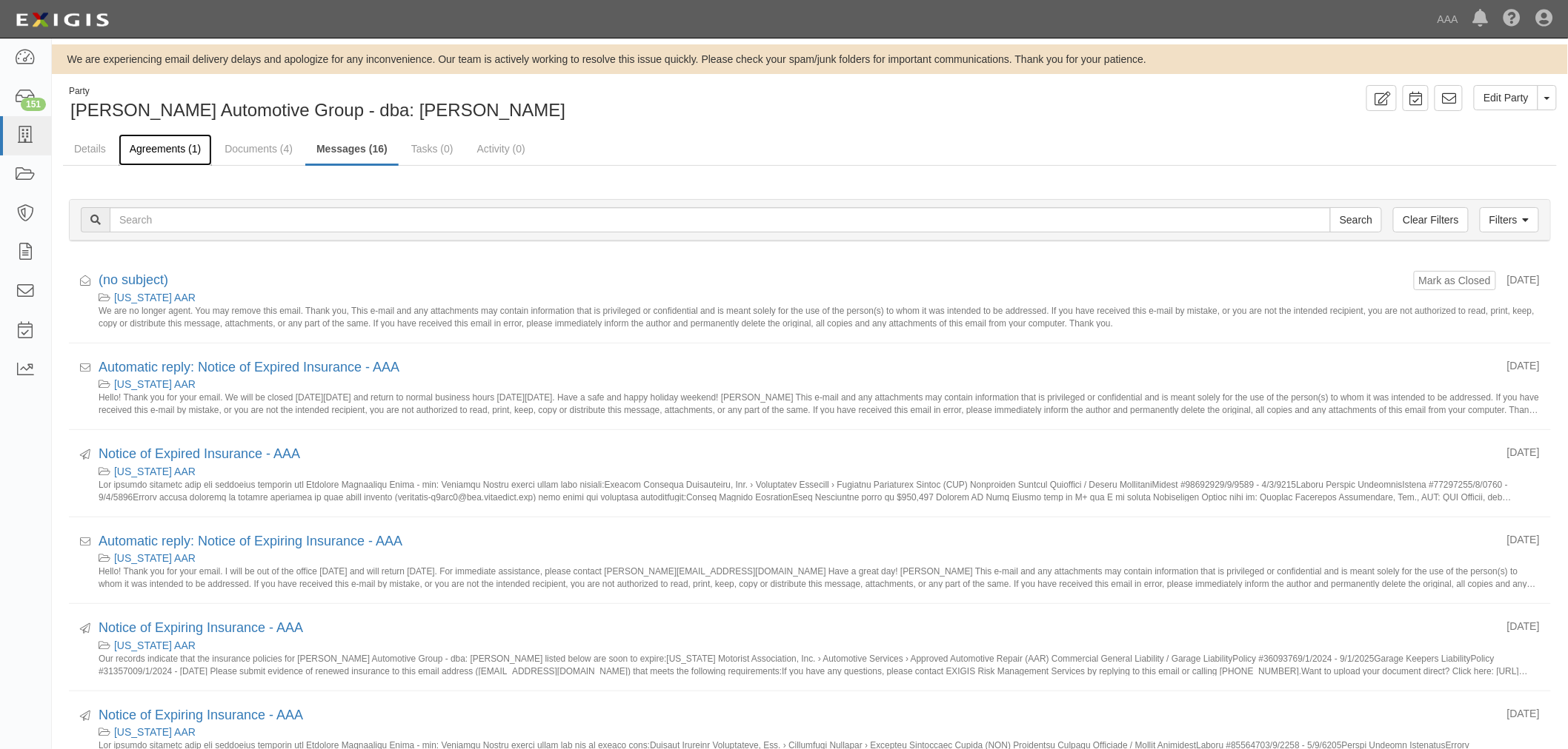
click at [169, 150] on link "Agreements (1)" at bounding box center [165, 150] width 94 height 32
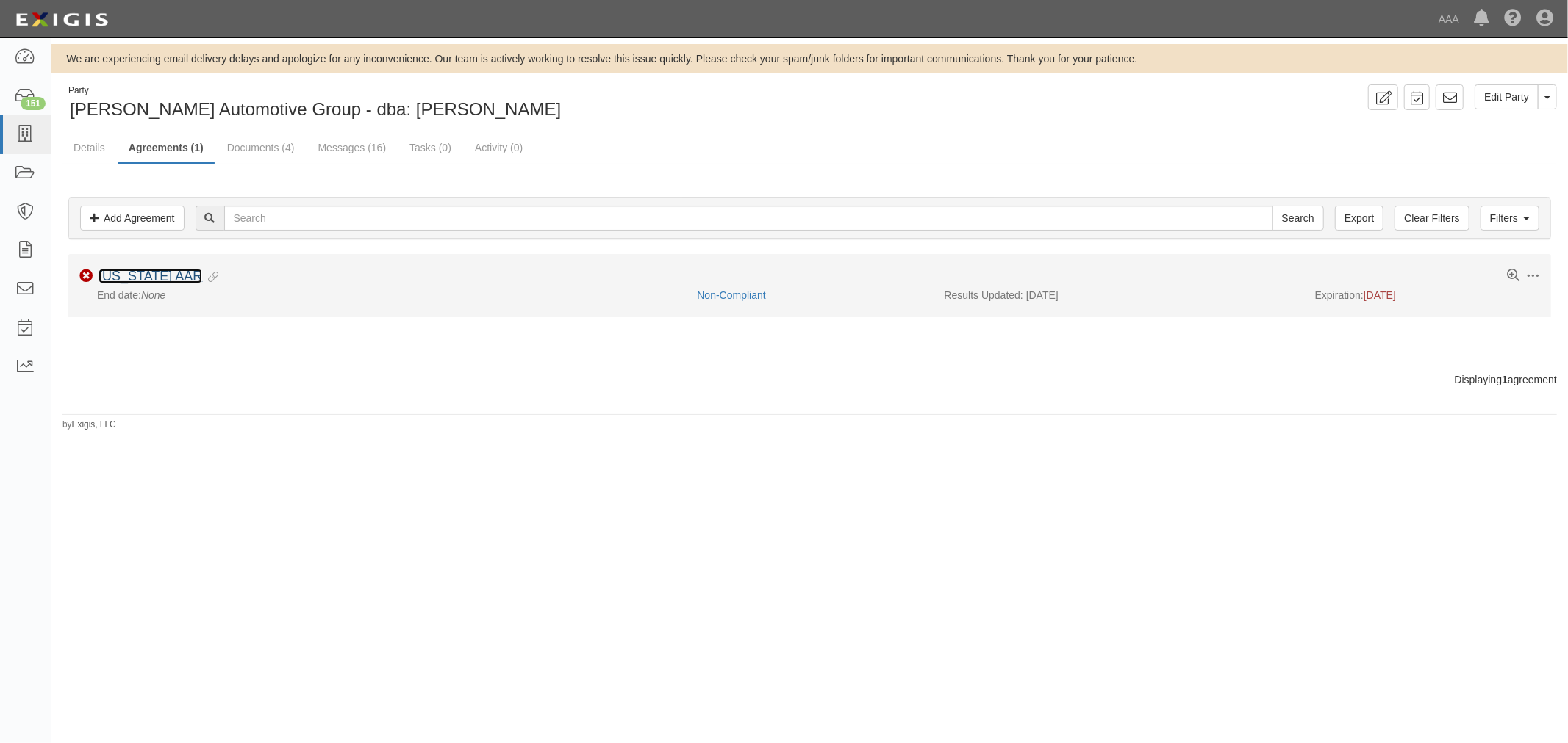
click at [140, 274] on link "[US_STATE] AAR" at bounding box center [150, 276] width 104 height 15
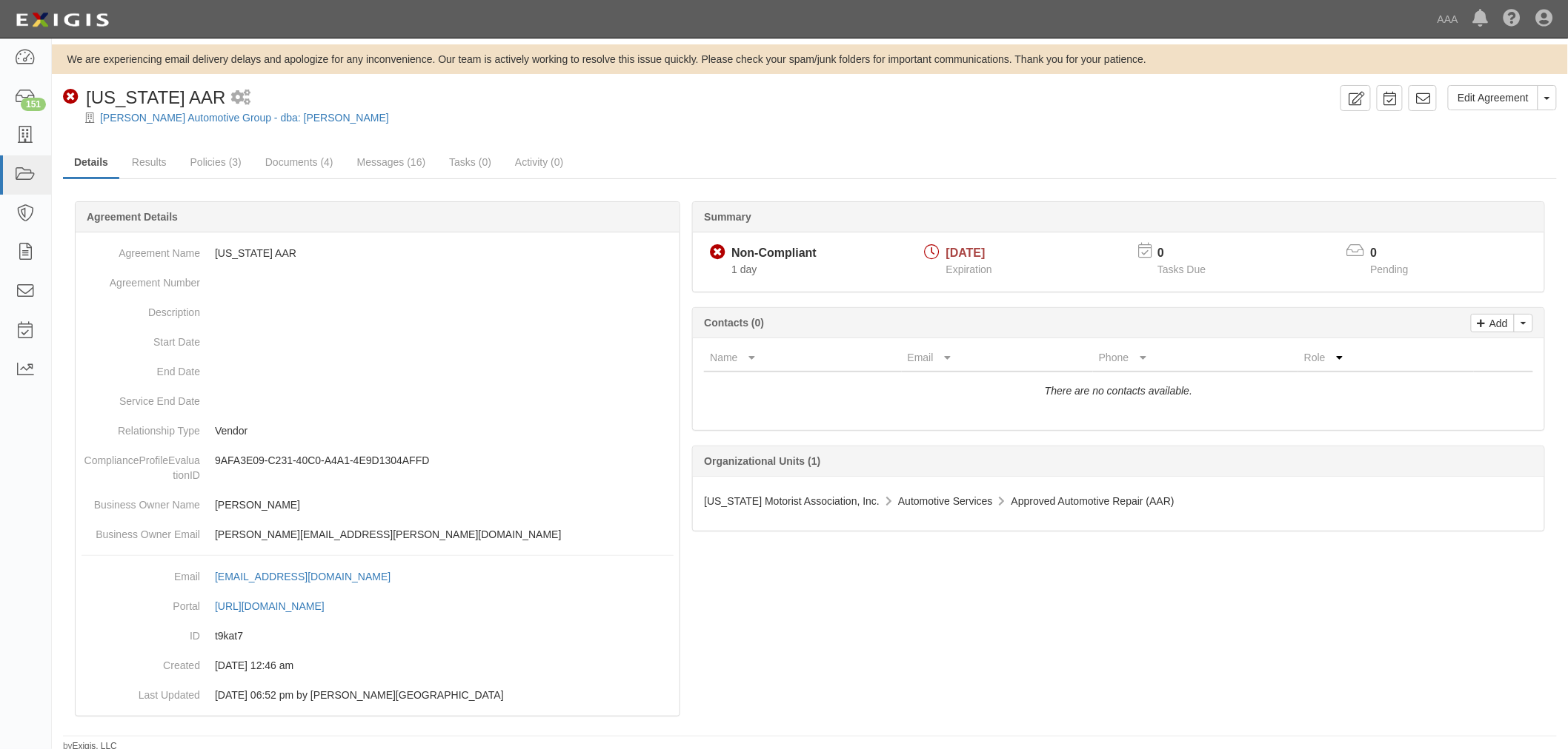
click at [147, 183] on div "Summary Non-Compliant Non-Compliant 1 day [DATE] Expiration 0 Tasks Due 0 Pendi…" at bounding box center [809, 201] width 1493 height 44
click at [138, 166] on link "Results" at bounding box center [149, 163] width 57 height 32
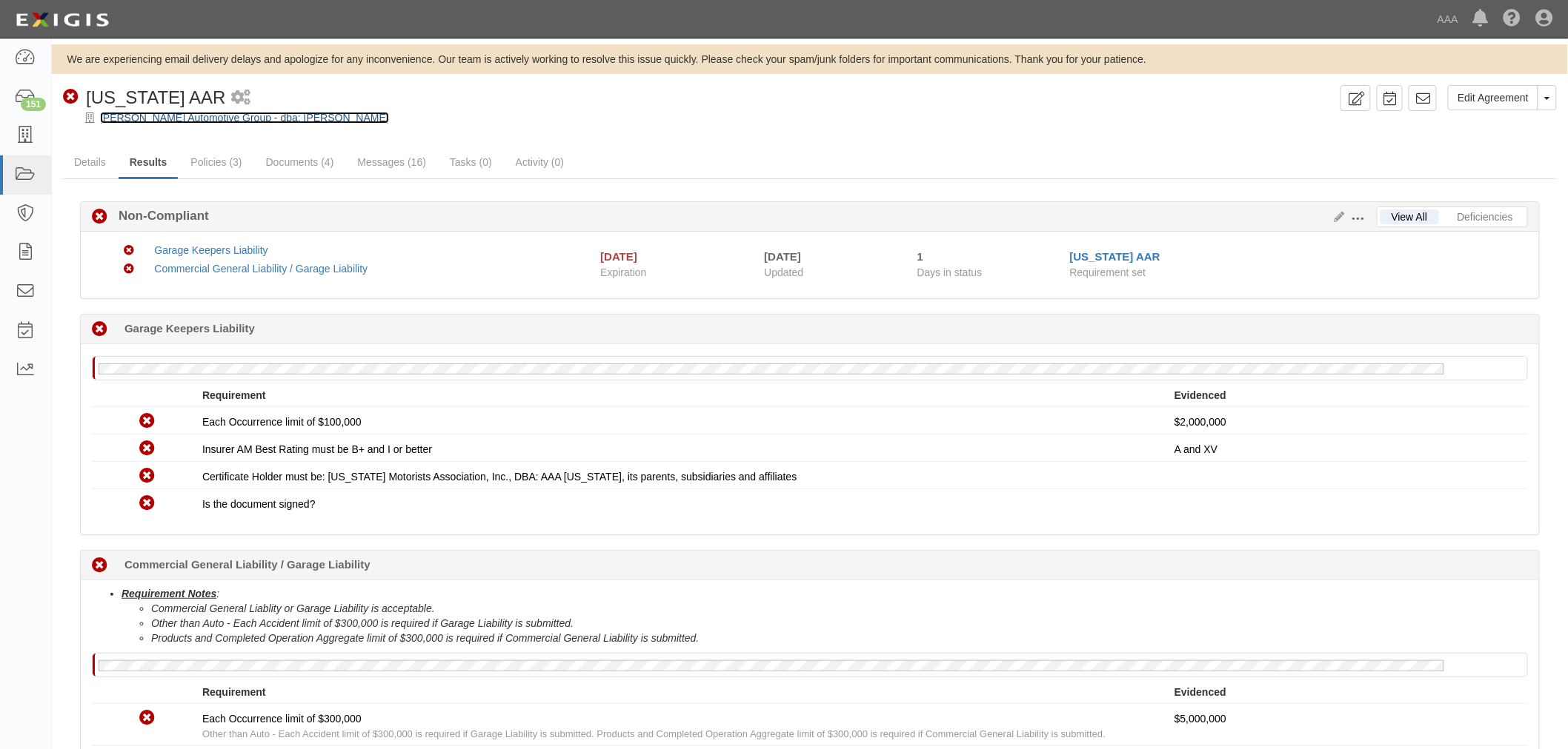
click at [209, 113] on link "[PERSON_NAME] Automotive Group - dba: [PERSON_NAME]" at bounding box center [244, 117] width 289 height 12
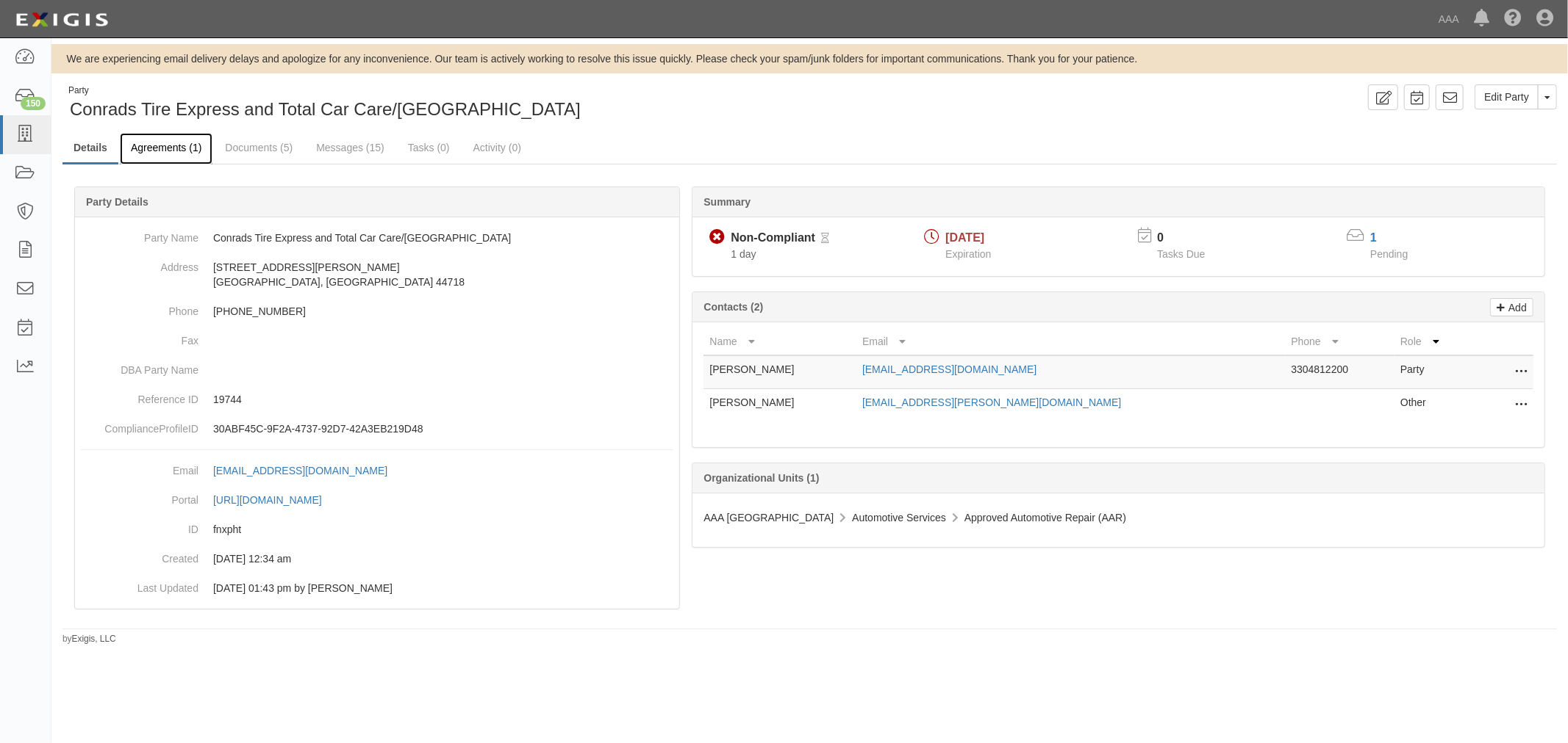
click at [169, 143] on link "Agreements (1)" at bounding box center [166, 149] width 93 height 31
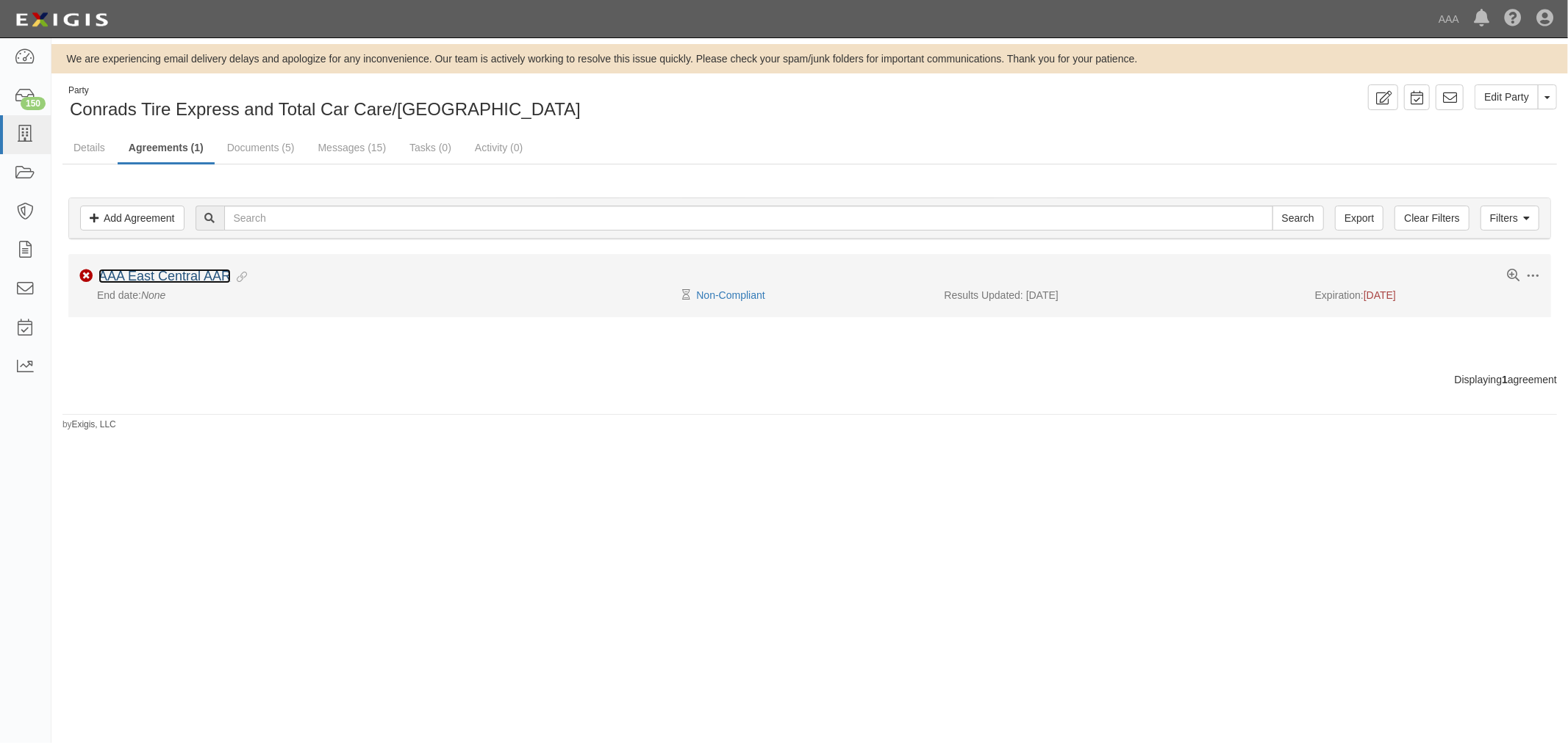
click at [129, 281] on link "AAA East Central AAR" at bounding box center [164, 276] width 132 height 15
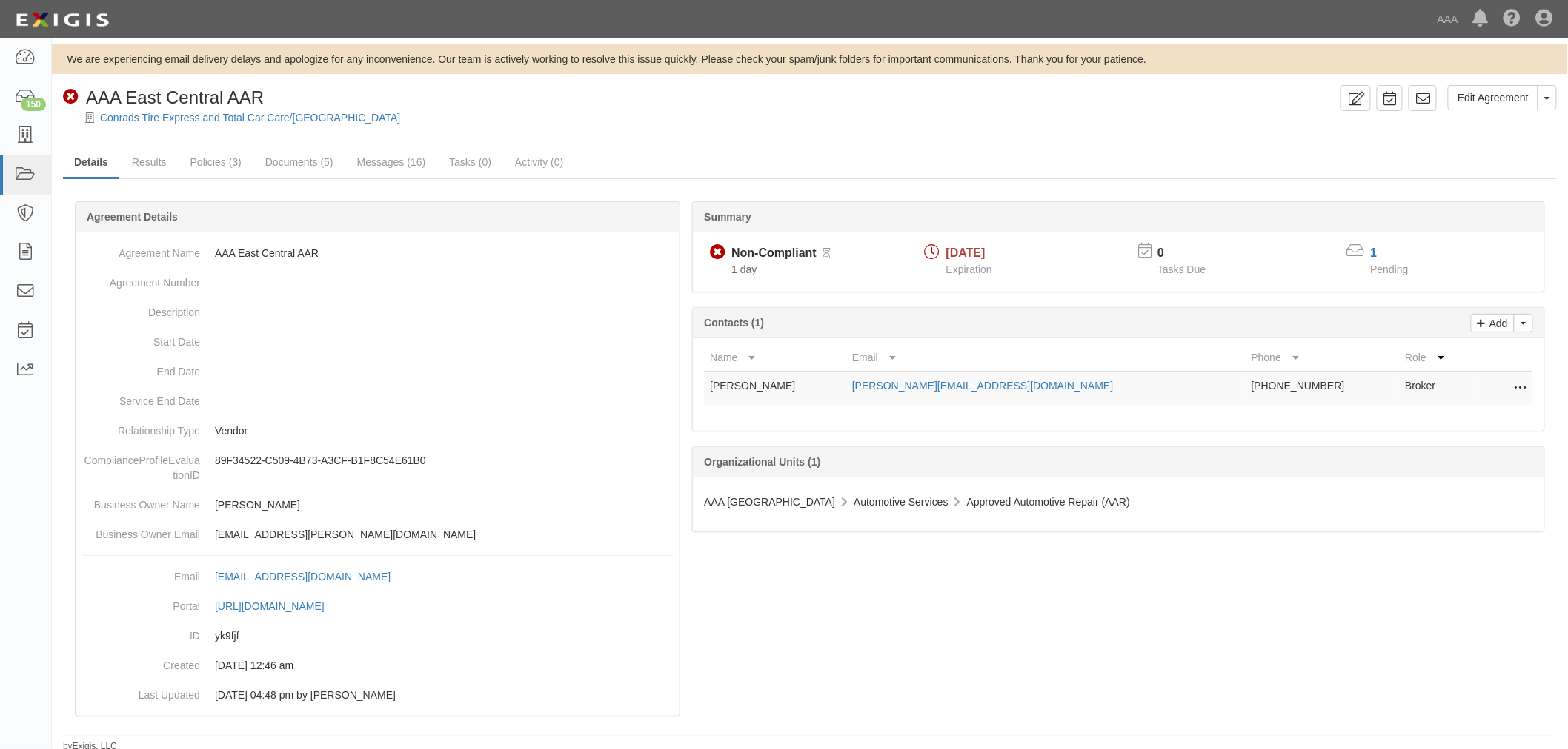
click at [1524, 388] on icon at bounding box center [1520, 388] width 12 height 19
click at [1484, 417] on link "Remove from agreement" at bounding box center [1454, 411] width 144 height 27
drag, startPoint x: 1524, startPoint y: 331, endPoint x: 1488, endPoint y: 346, distance: 39.0
click at [1523, 332] on button "Toggle Contact Dropdown" at bounding box center [1523, 323] width 19 height 18
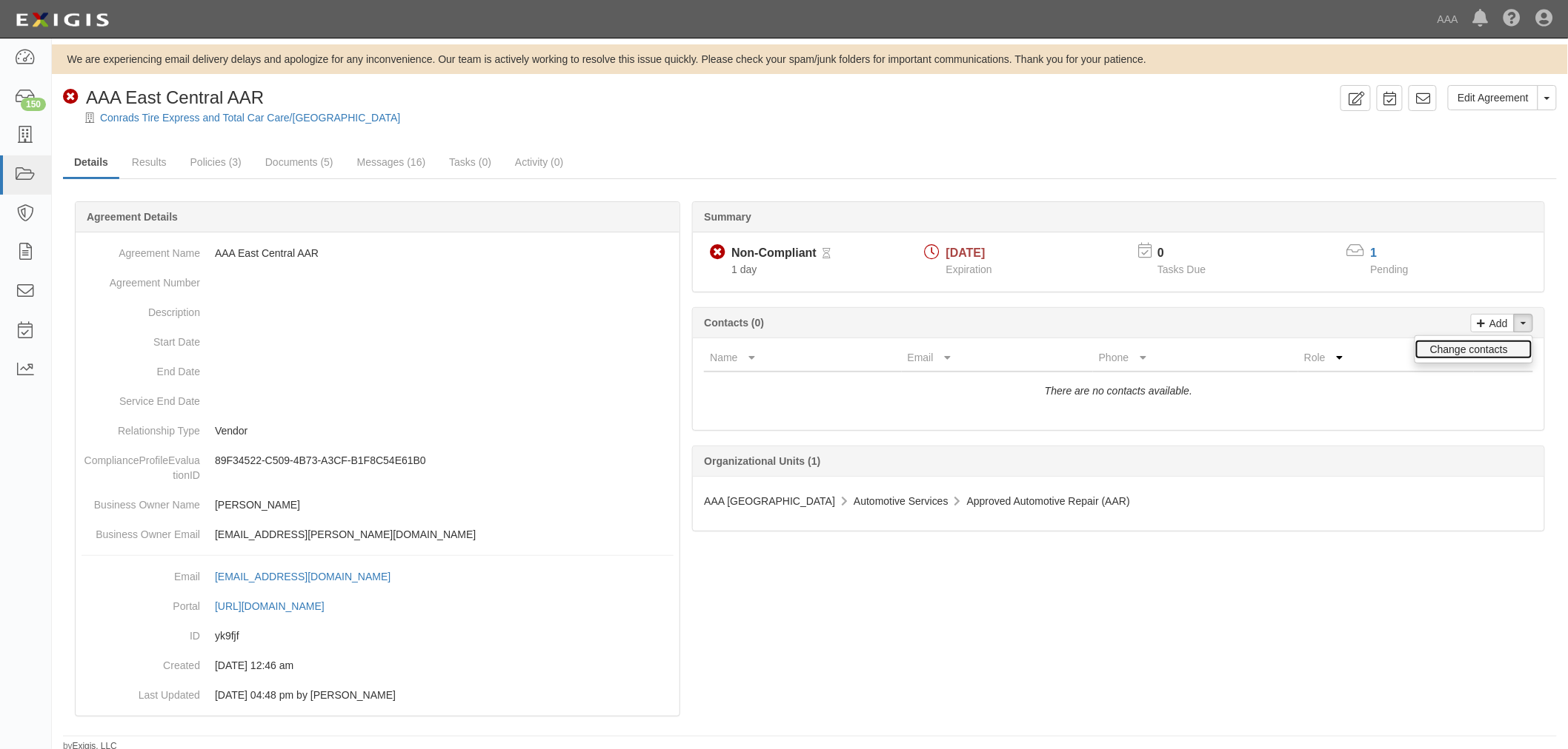
click at [1478, 350] on link "Change contacts" at bounding box center [1474, 350] width 117 height 19
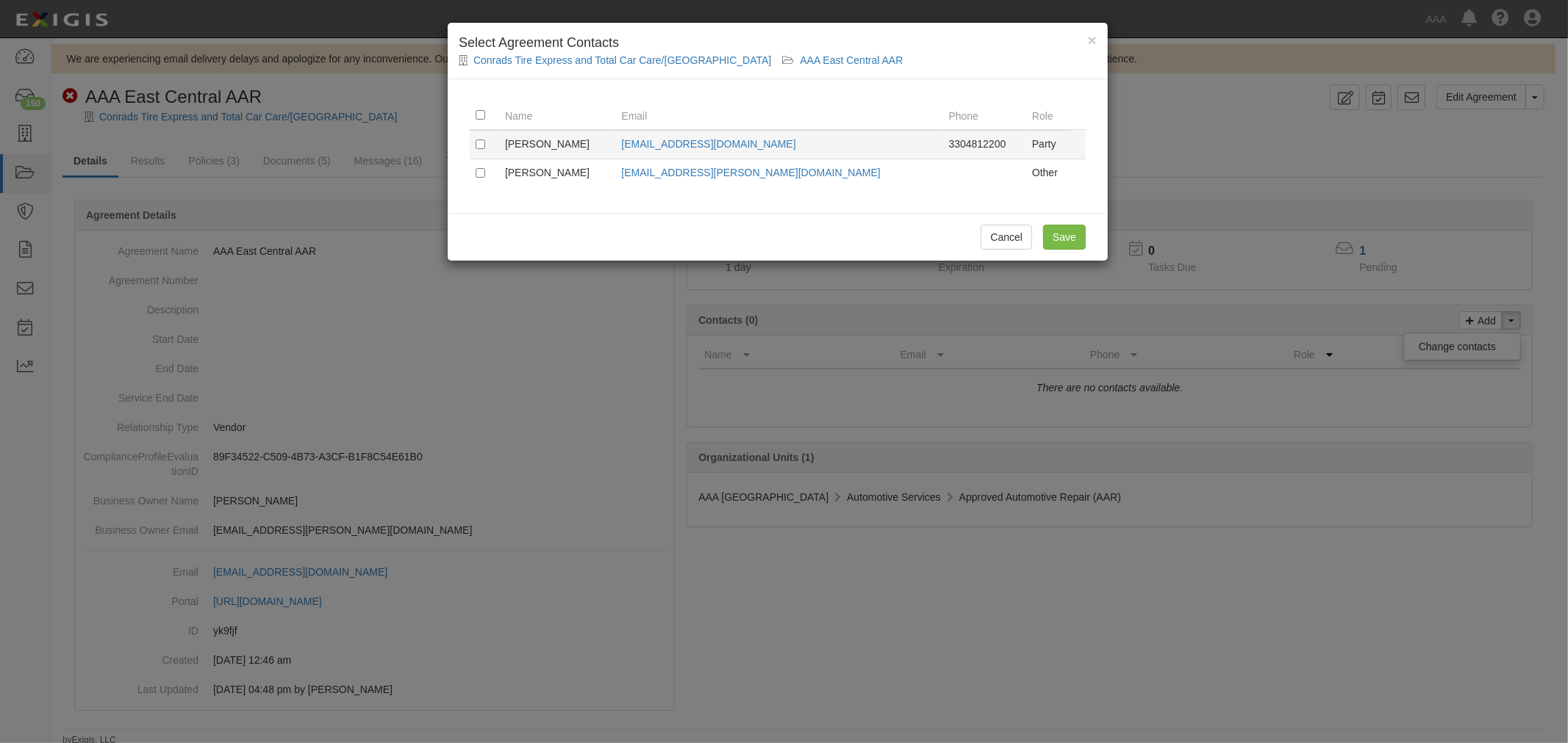
click at [483, 147] on td at bounding box center [484, 144] width 29 height 29
click at [483, 147] on input "checkbox" at bounding box center [480, 144] width 9 height 9
checkbox input "true"
click at [1064, 244] on input "Save" at bounding box center [1064, 237] width 42 height 25
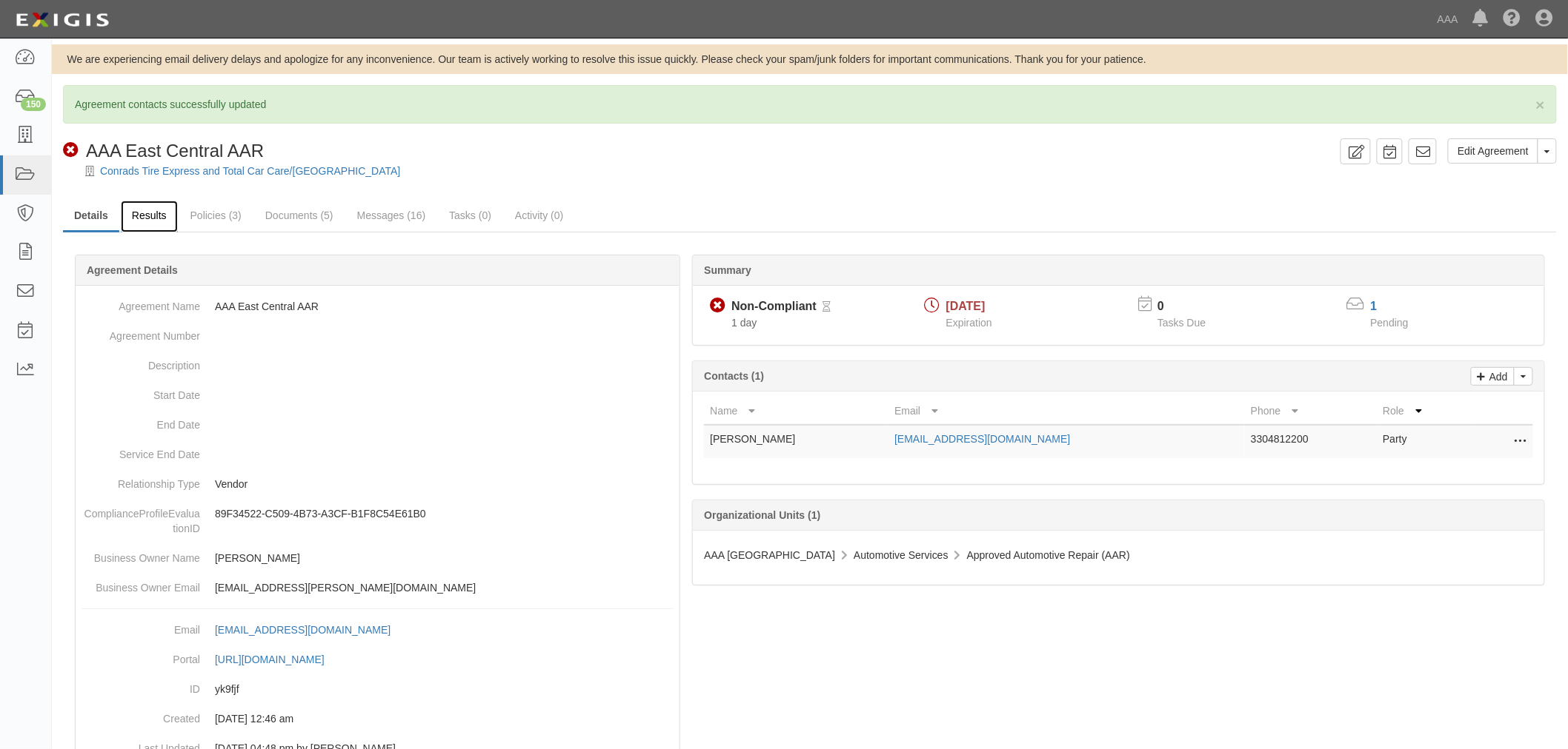
click at [152, 212] on link "Results" at bounding box center [149, 216] width 57 height 32
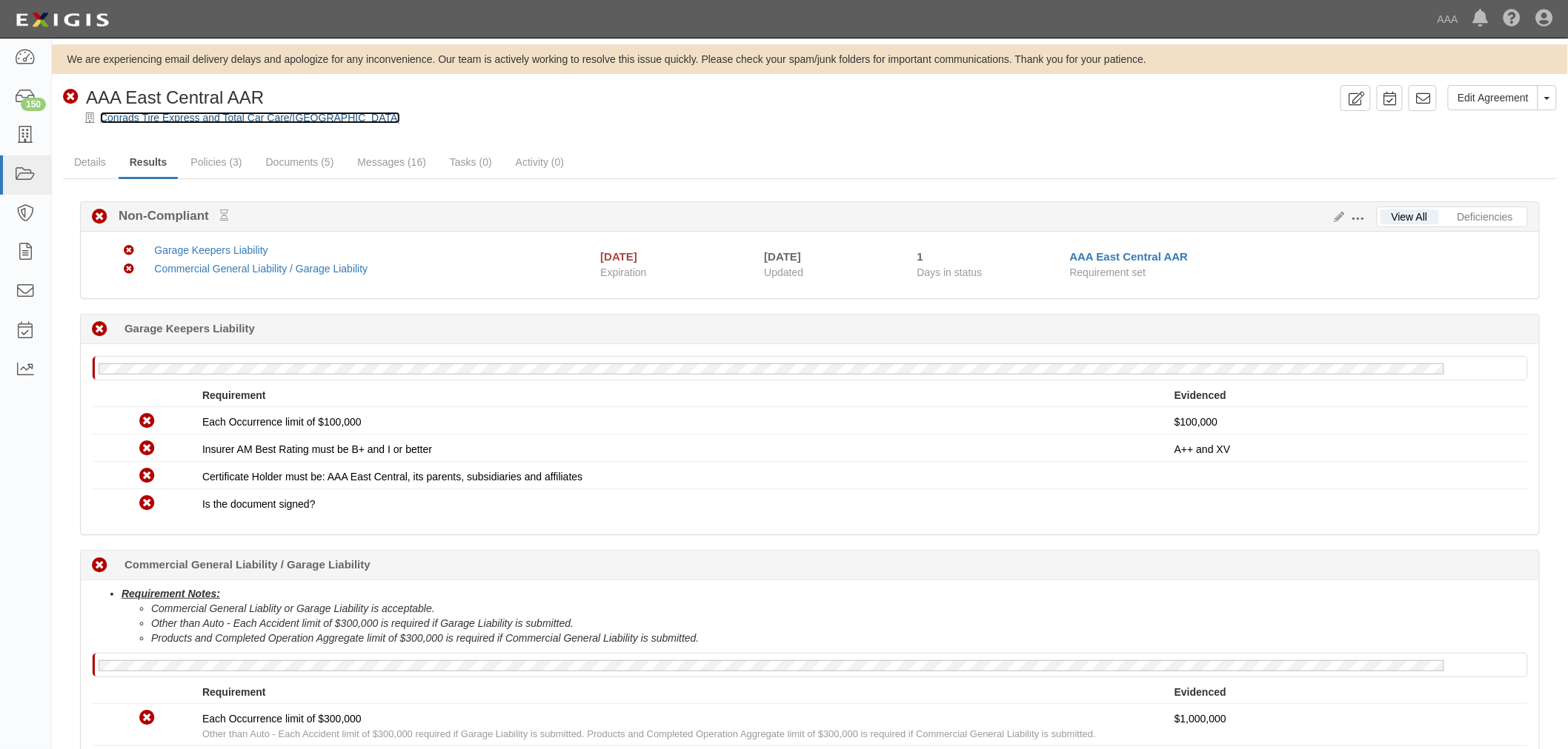
click at [168, 120] on link "Conrads Tire Express and Total Car Care/Canton" at bounding box center [250, 117] width 300 height 12
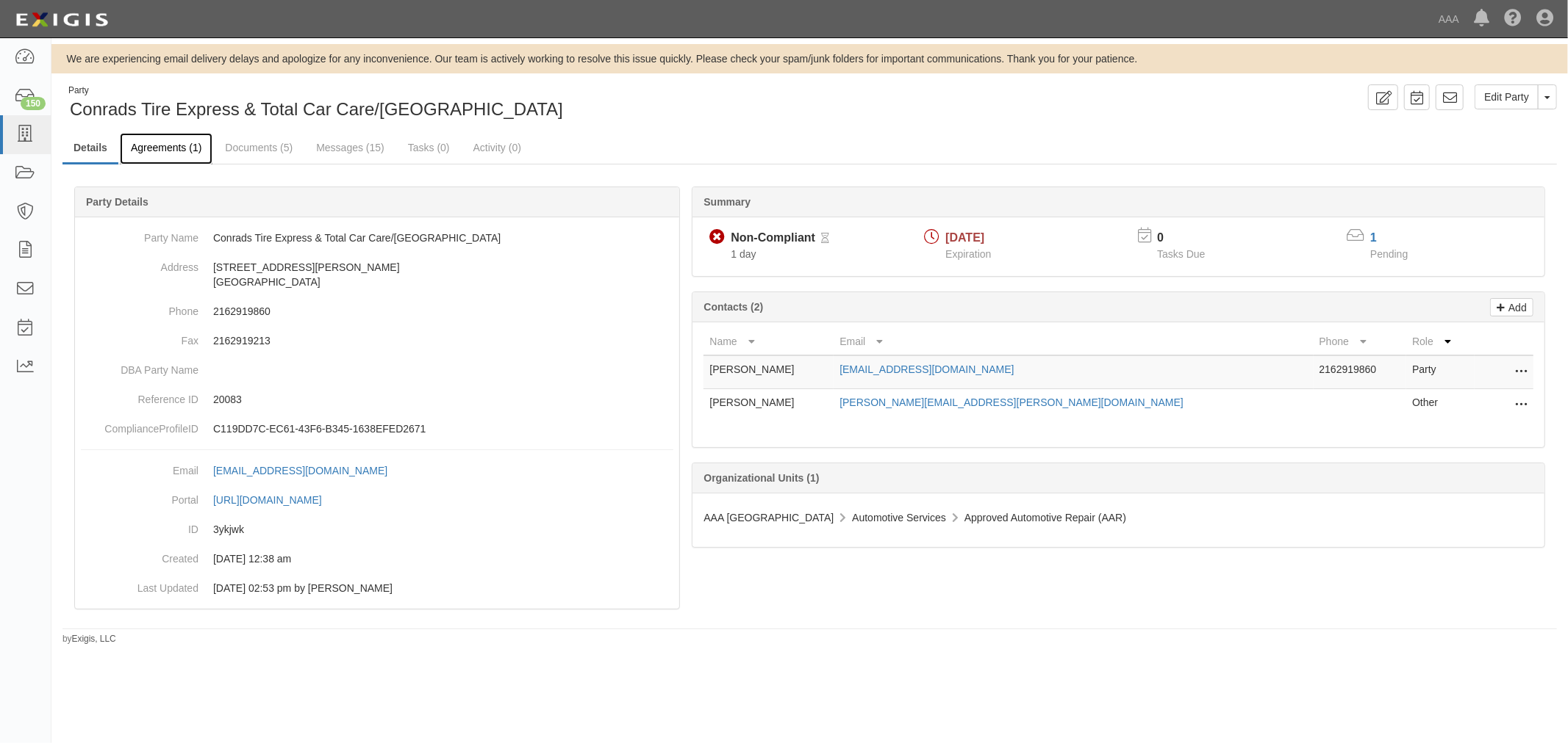
click at [148, 137] on link "Agreements (1)" at bounding box center [166, 149] width 93 height 31
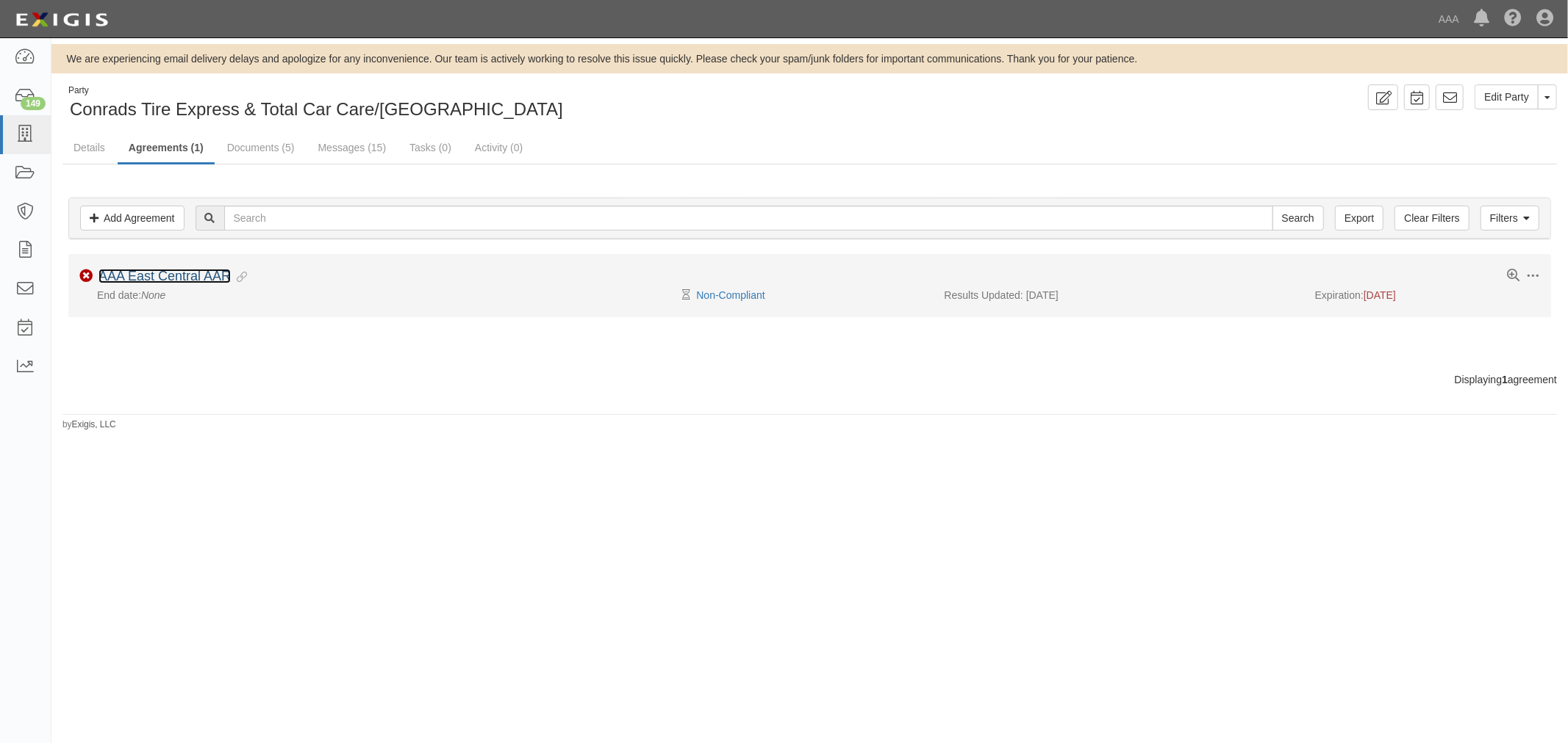
drag, startPoint x: 196, startPoint y: 270, endPoint x: 210, endPoint y: 267, distance: 14.3
click at [196, 270] on link "AAA East Central AAR" at bounding box center [164, 276] width 132 height 15
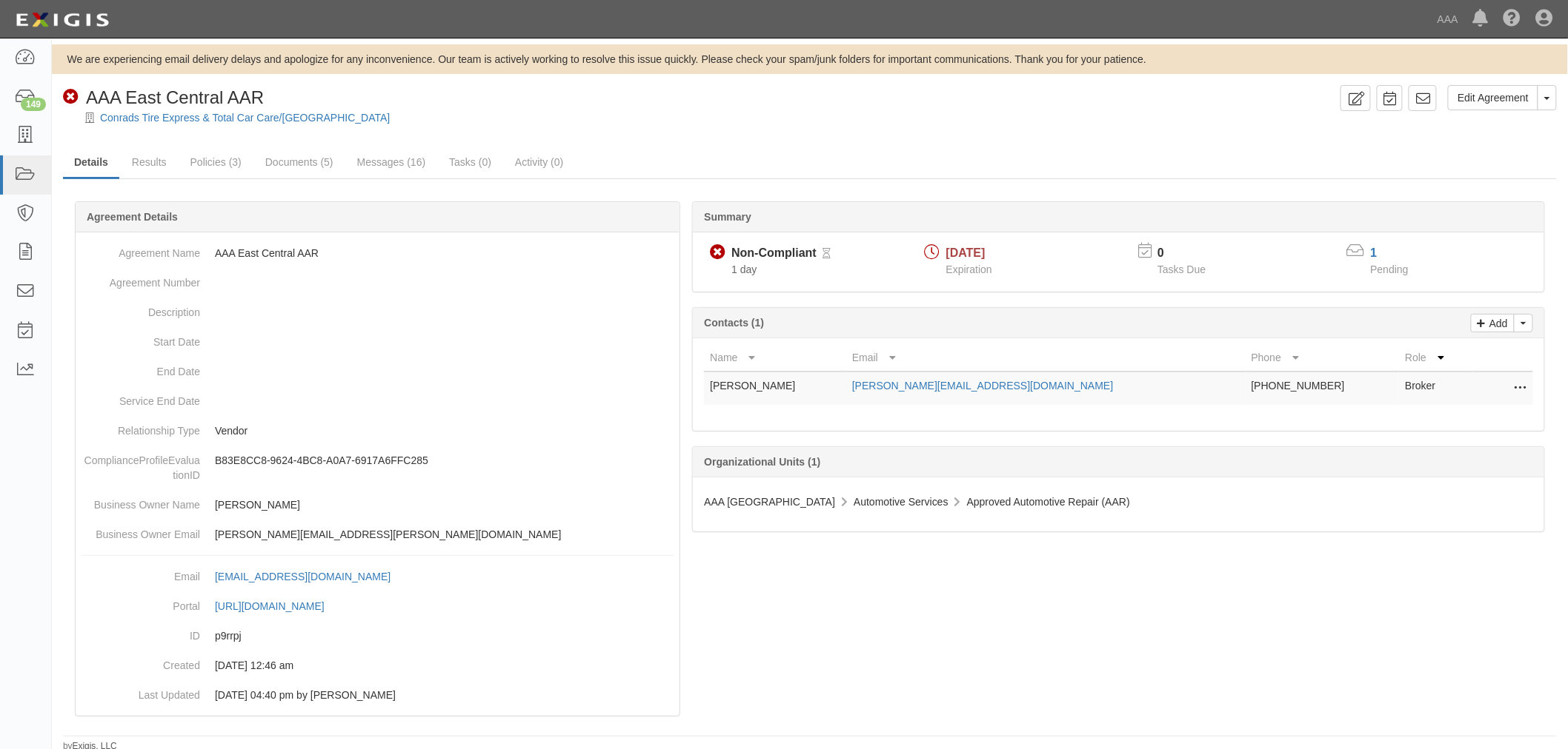
click at [1524, 384] on icon at bounding box center [1520, 388] width 12 height 19
click at [1457, 434] on link "Delete" at bounding box center [1454, 438] width 144 height 27
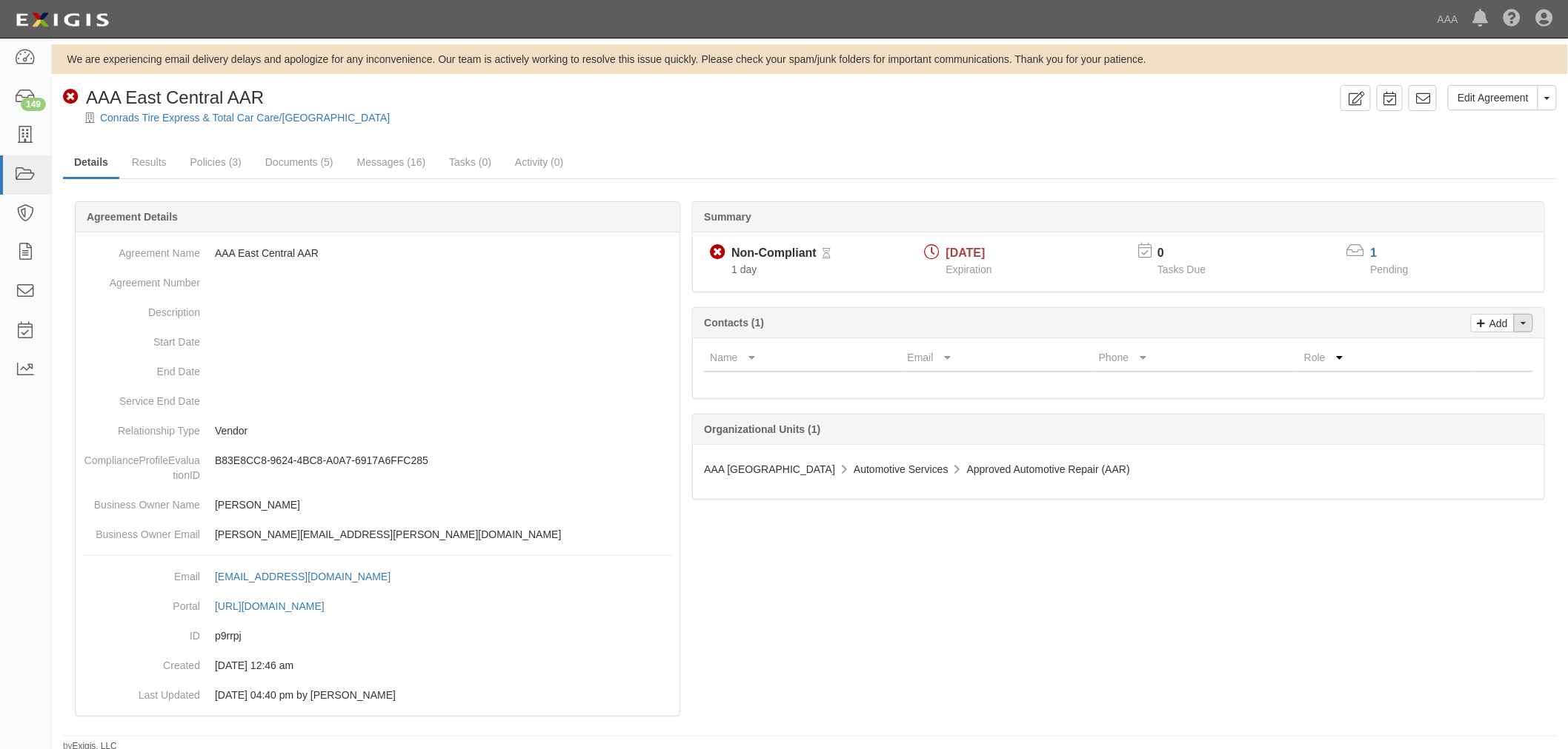
drag, startPoint x: 1532, startPoint y: 322, endPoint x: 1524, endPoint y: 329, distance: 10.6
click at [1532, 323] on button "Toggle Contact Dropdown" at bounding box center [1523, 323] width 19 height 18
click at [1492, 353] on link "Change contacts" at bounding box center [1474, 350] width 117 height 19
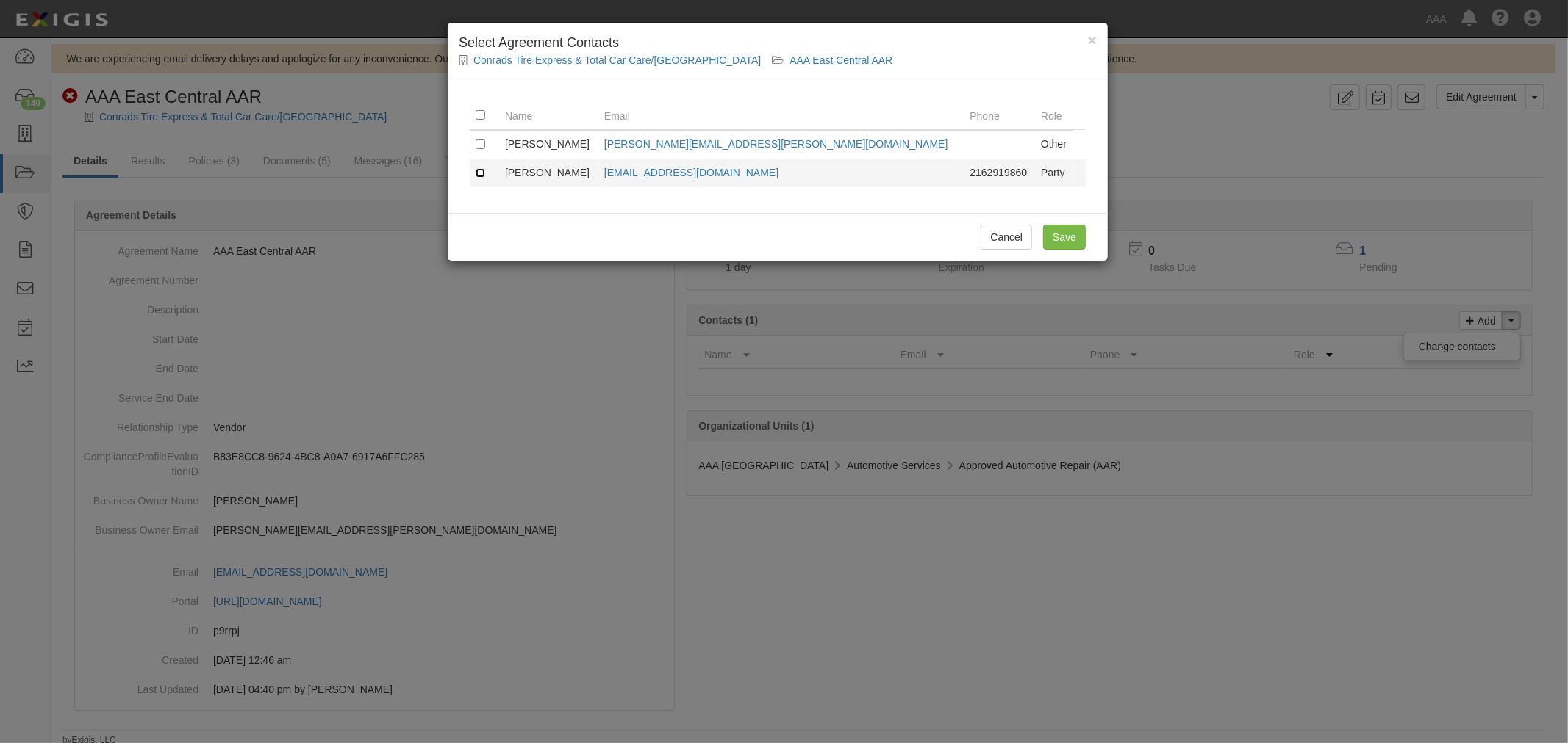
drag, startPoint x: 475, startPoint y: 177, endPoint x: 487, endPoint y: 171, distance: 13.4
click at [485, 172] on td at bounding box center [484, 173] width 29 height 28
click at [479, 179] on td at bounding box center [484, 173] width 29 height 28
click at [480, 175] on input "checkbox" at bounding box center [480, 173] width 9 height 9
checkbox input "true"
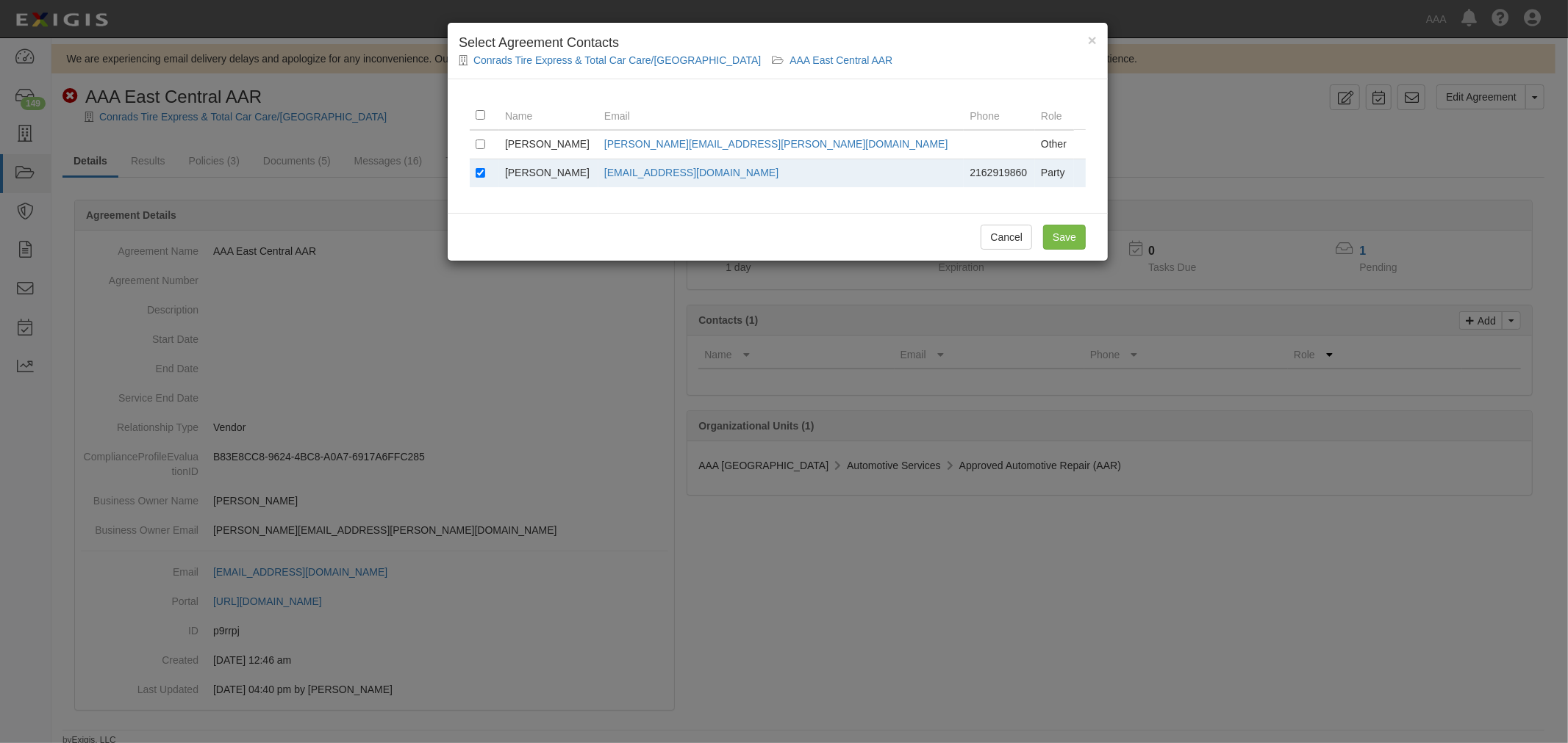
click at [1109, 259] on div "× Select Agreement Contacts Conrads Tire Express & Total Car Care/Cleveland Hei…" at bounding box center [784, 371] width 1568 height 743
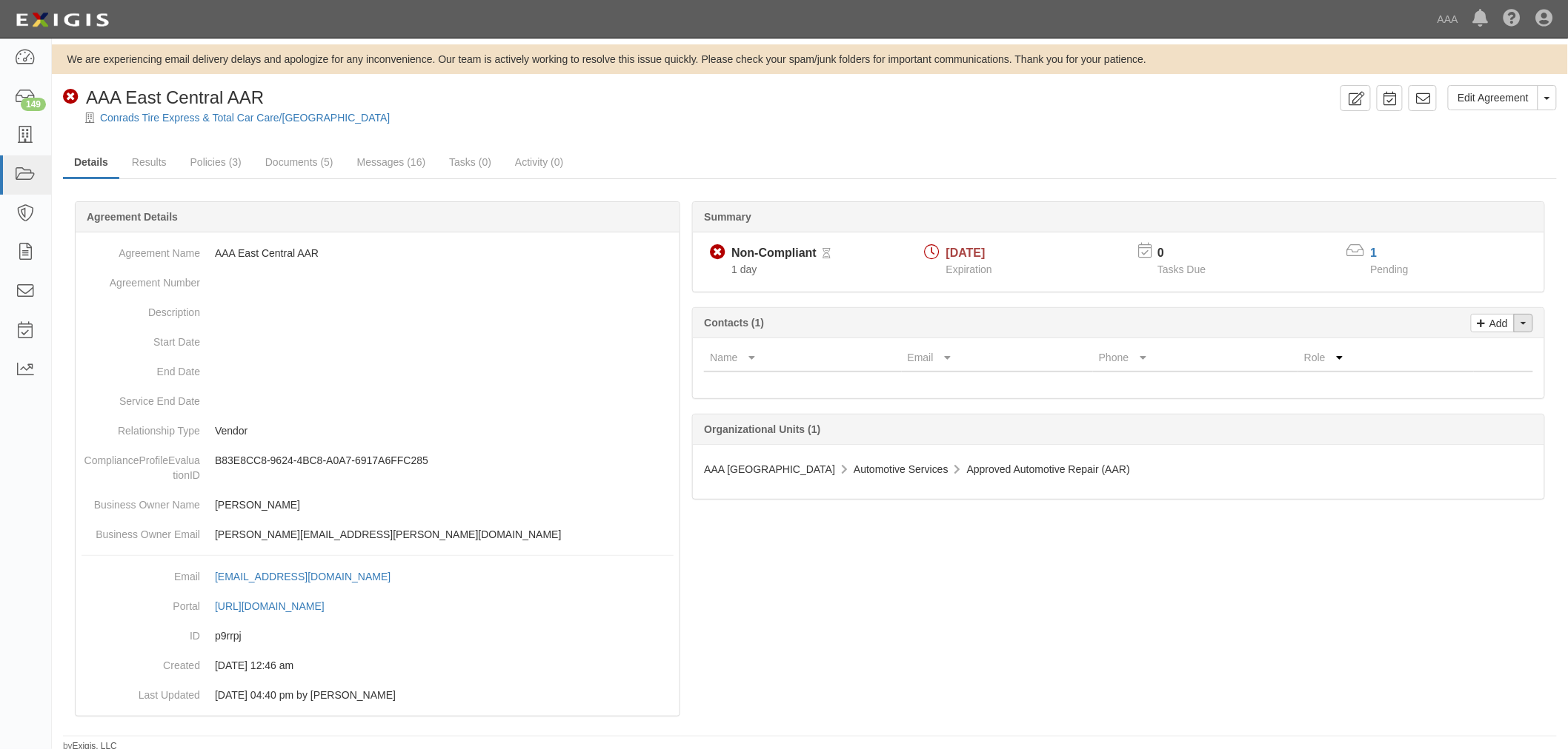
drag, startPoint x: 1528, startPoint y: 322, endPoint x: 1117, endPoint y: 304, distance: 411.4
click at [1524, 324] on button "Toggle Contact Dropdown" at bounding box center [1523, 323] width 19 height 18
click at [1489, 338] on ul "Change contacts" at bounding box center [1473, 349] width 118 height 28
drag, startPoint x: 1487, startPoint y: 346, endPoint x: 1508, endPoint y: 345, distance: 21.0
click at [1501, 346] on th at bounding box center [1503, 357] width 59 height 28
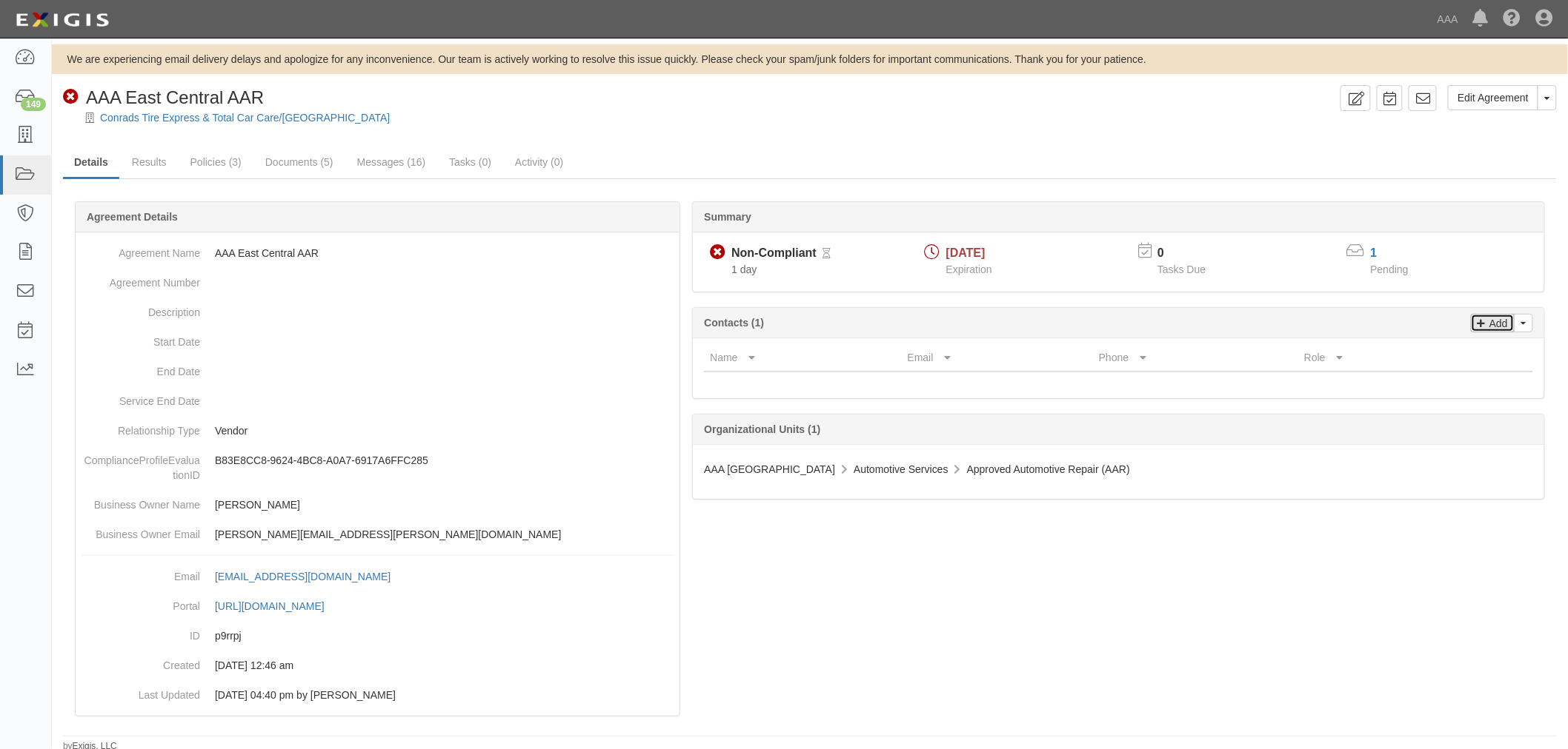
click at [1513, 323] on link "Add" at bounding box center [1492, 323] width 44 height 18
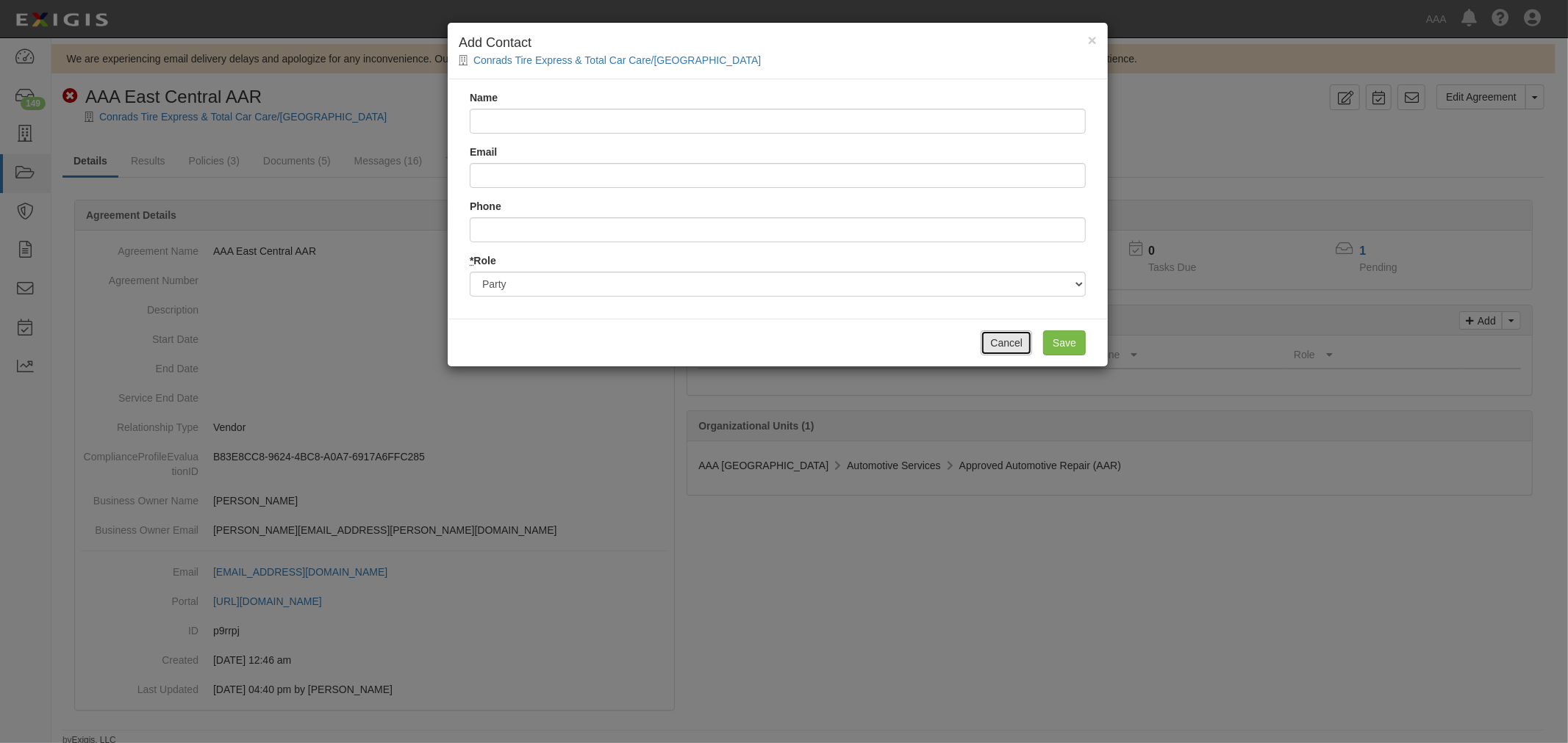
click at [1016, 352] on button "Cancel" at bounding box center [1005, 343] width 51 height 25
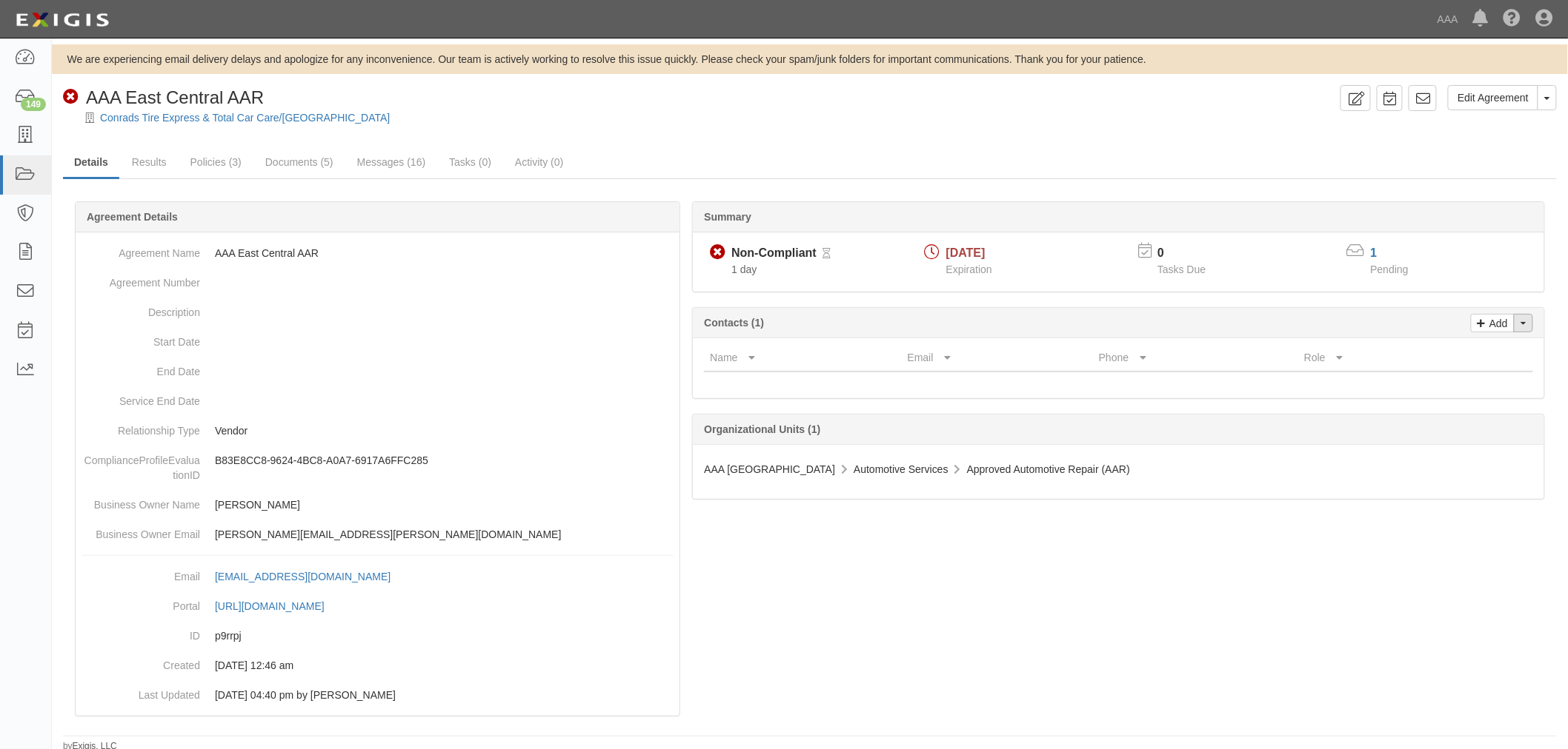
click at [1530, 323] on button "Toggle Contact Dropdown" at bounding box center [1523, 323] width 19 height 18
click at [1489, 353] on link "Change contacts" at bounding box center [1474, 350] width 117 height 19
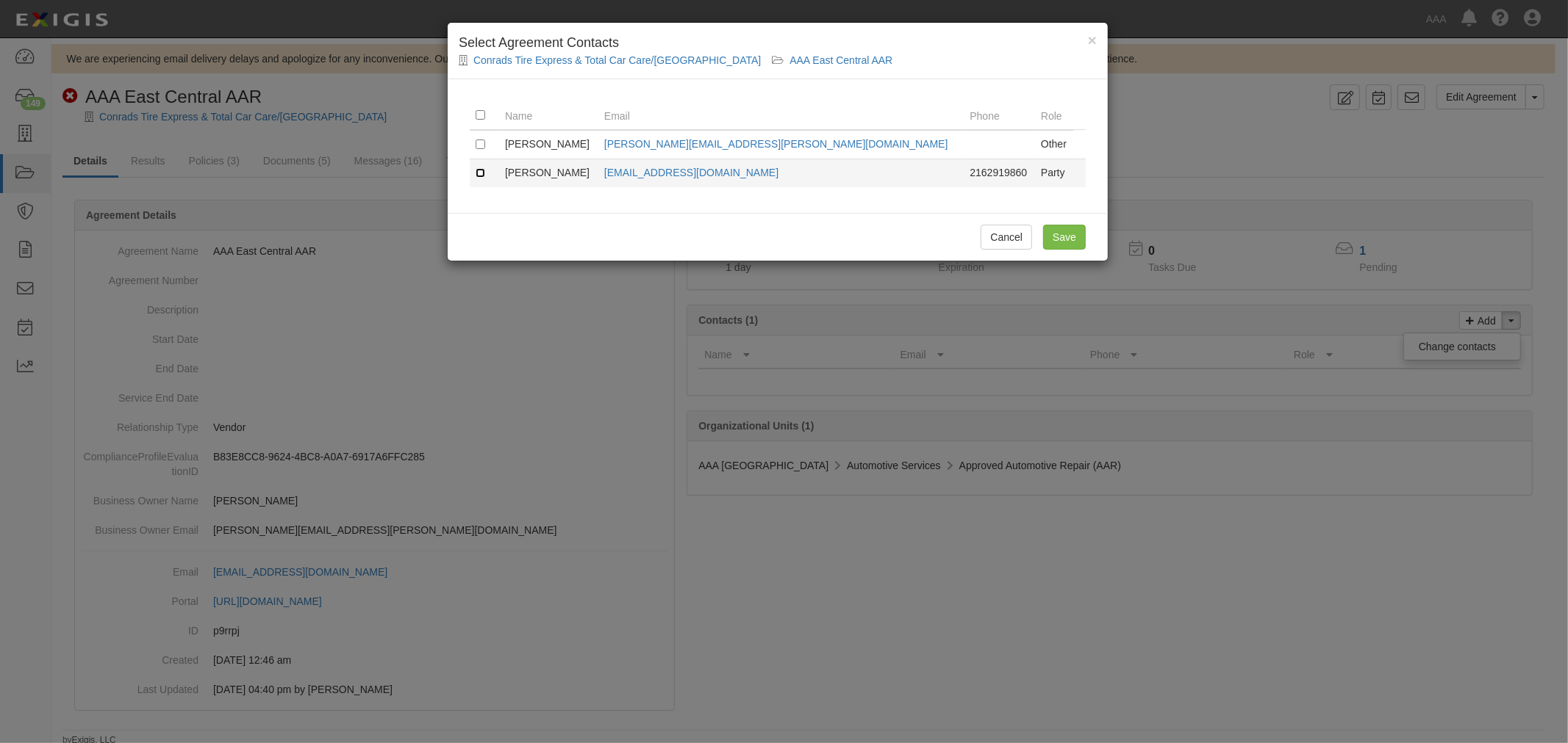
click at [478, 177] on input "checkbox" at bounding box center [480, 173] width 9 height 9
checkbox input "true"
click at [1077, 240] on input "Save" at bounding box center [1064, 237] width 42 height 25
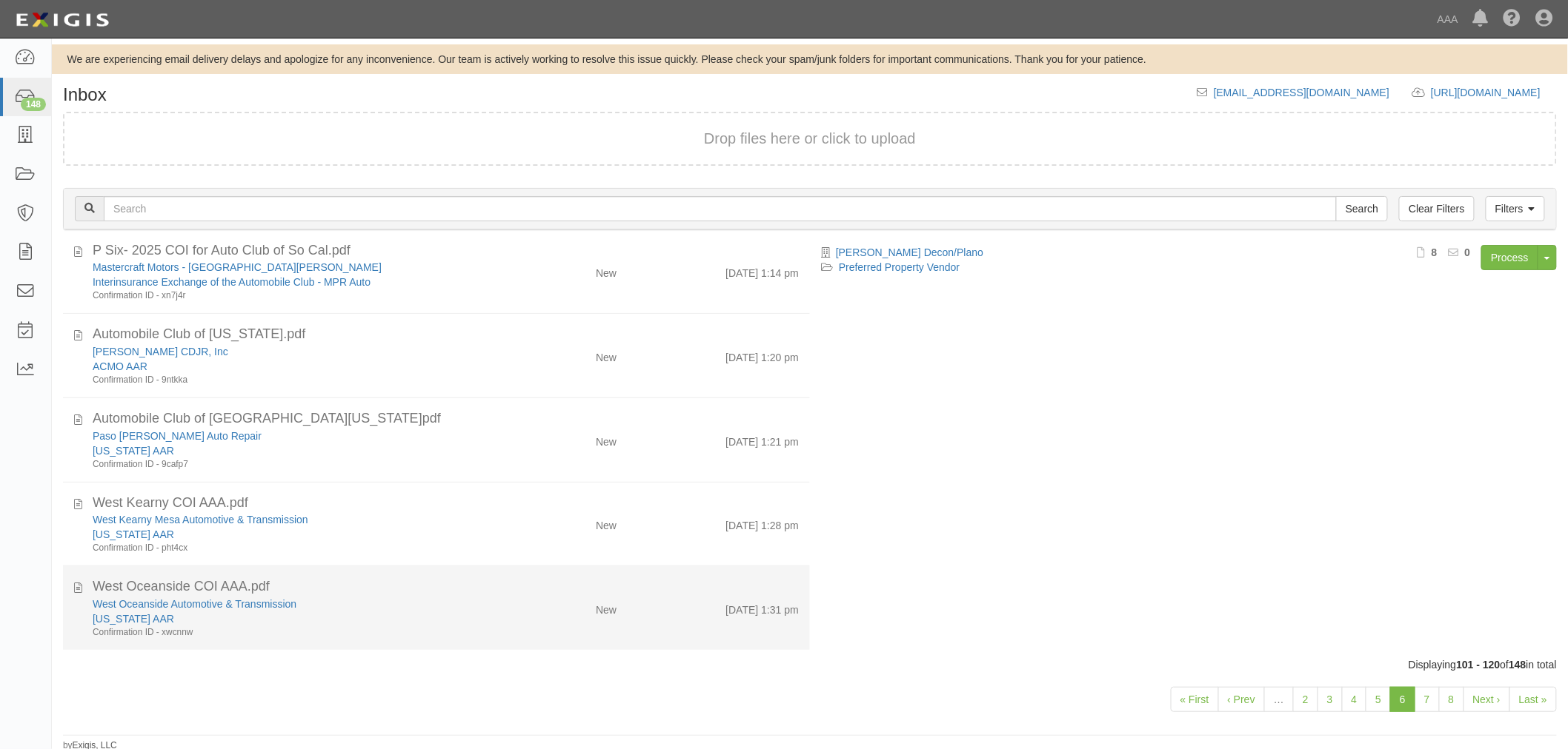
scroll to position [3, 0]
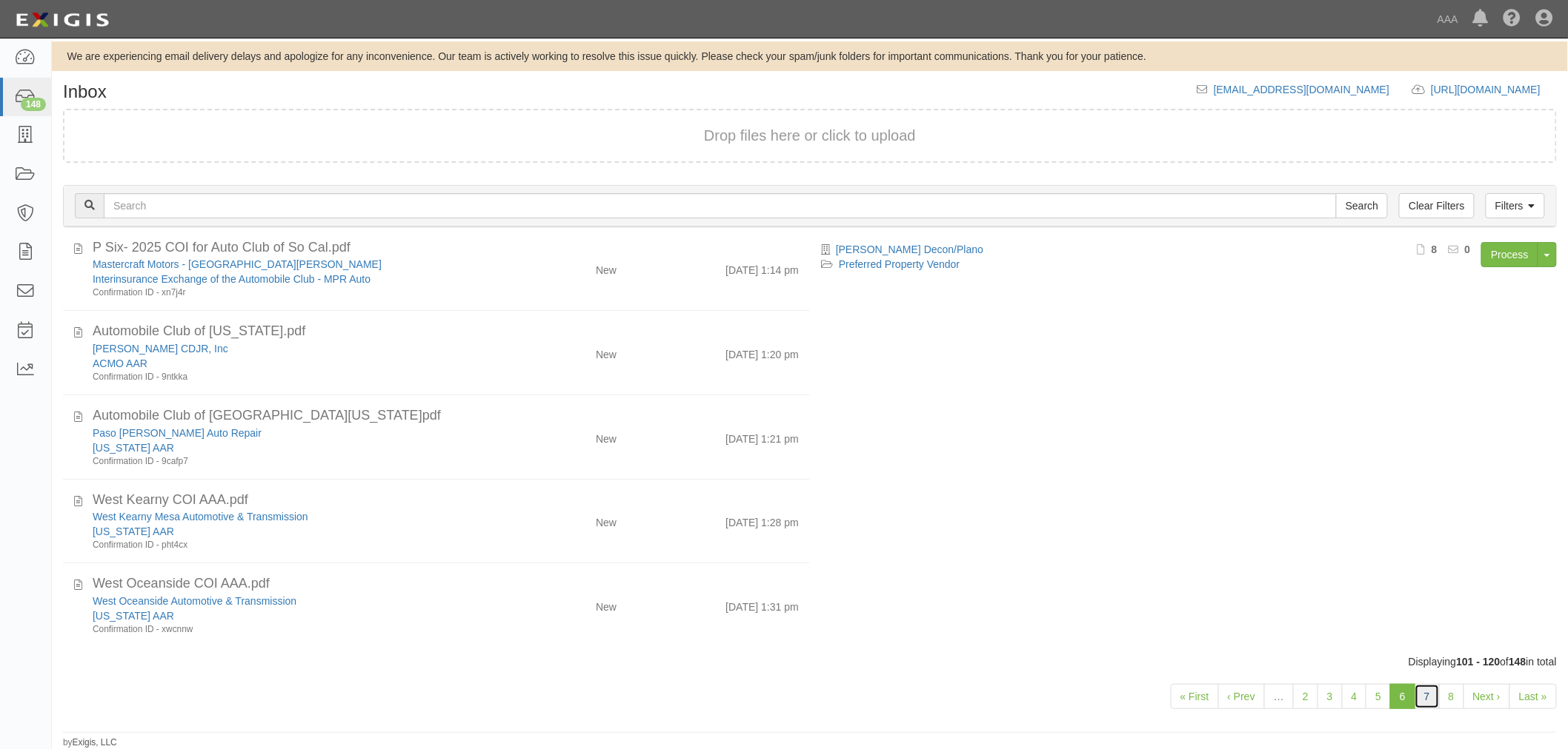
click at [1428, 696] on link "7" at bounding box center [1427, 697] width 25 height 25
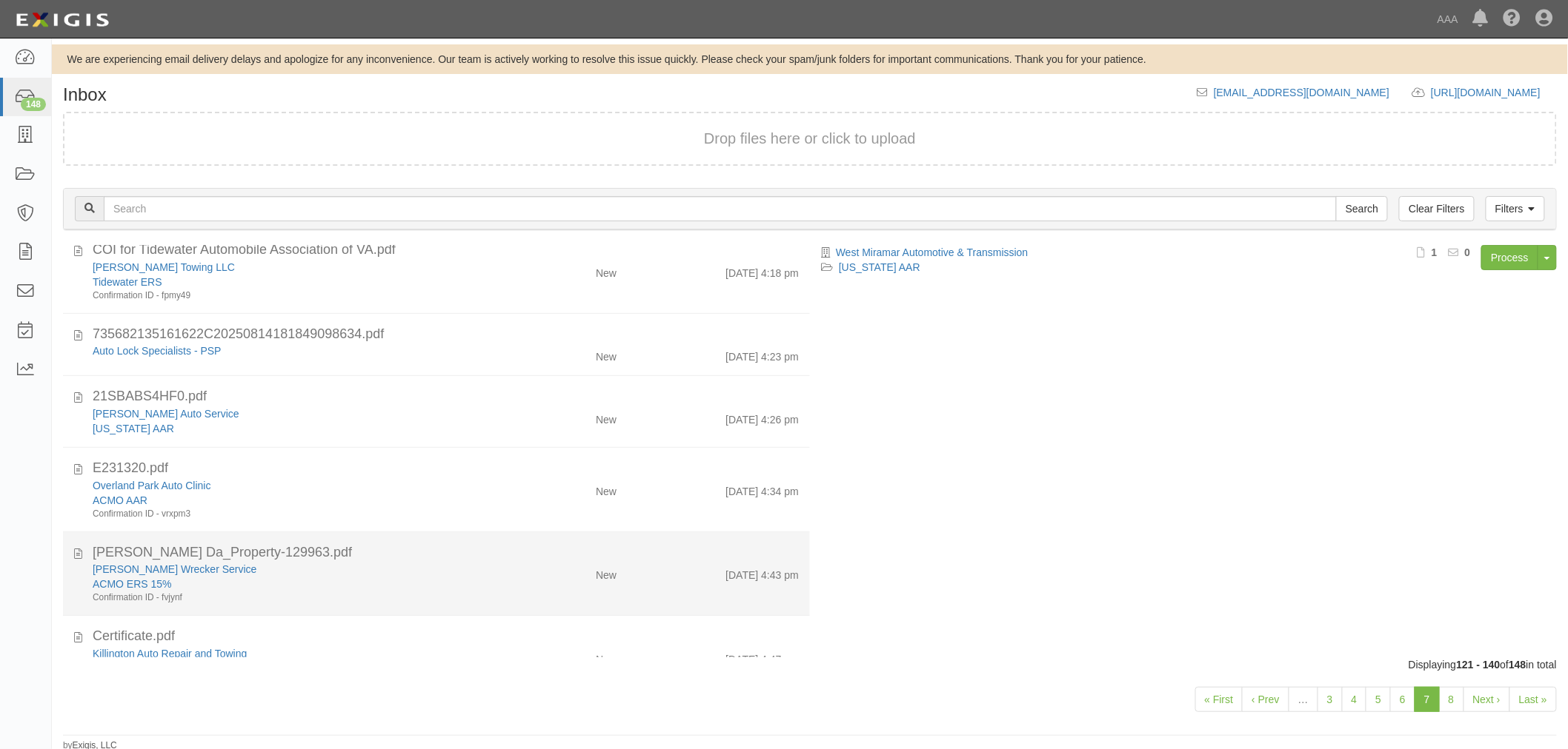
scroll to position [1194, 0]
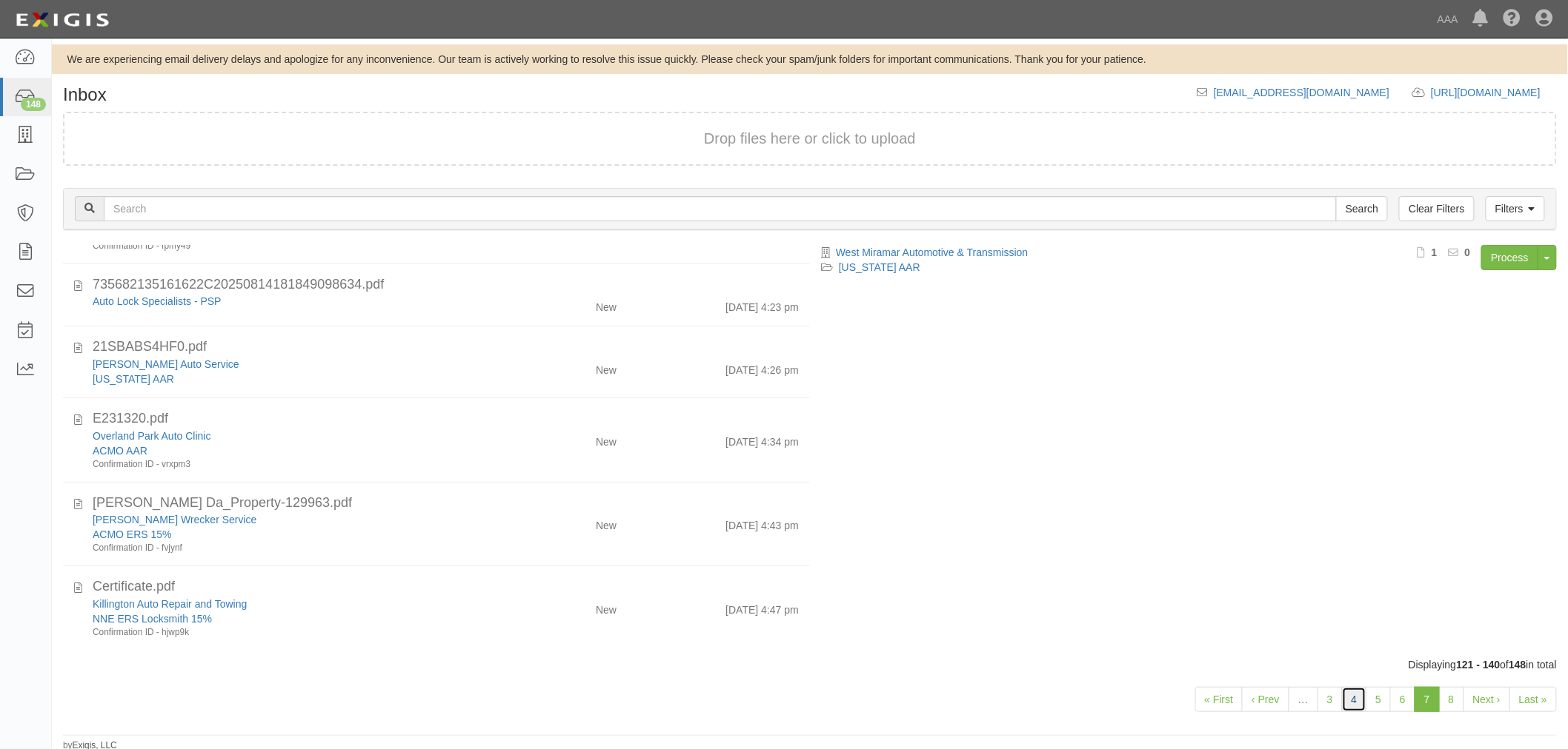
click at [1347, 698] on link "4" at bounding box center [1355, 700] width 25 height 25
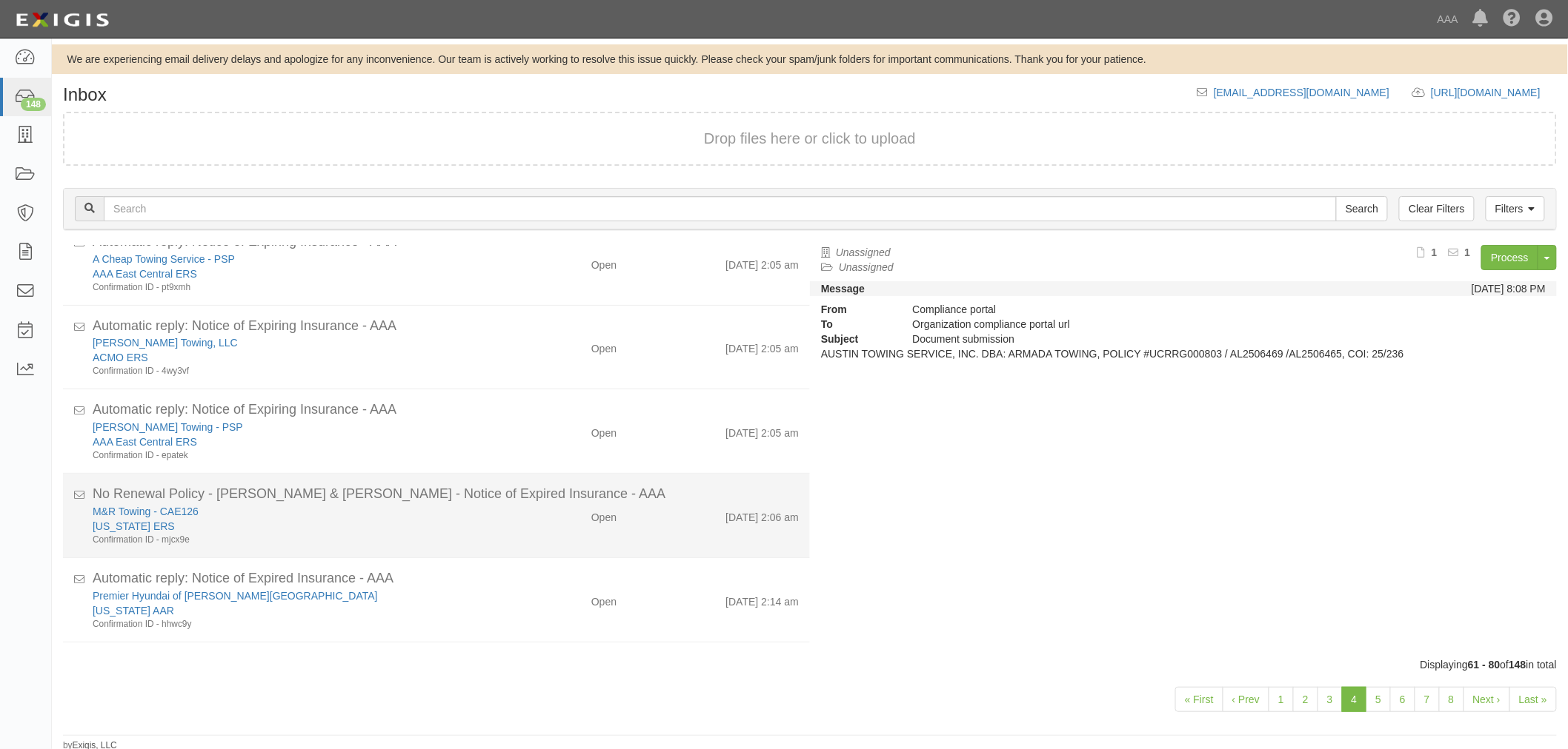
scroll to position [548, 0]
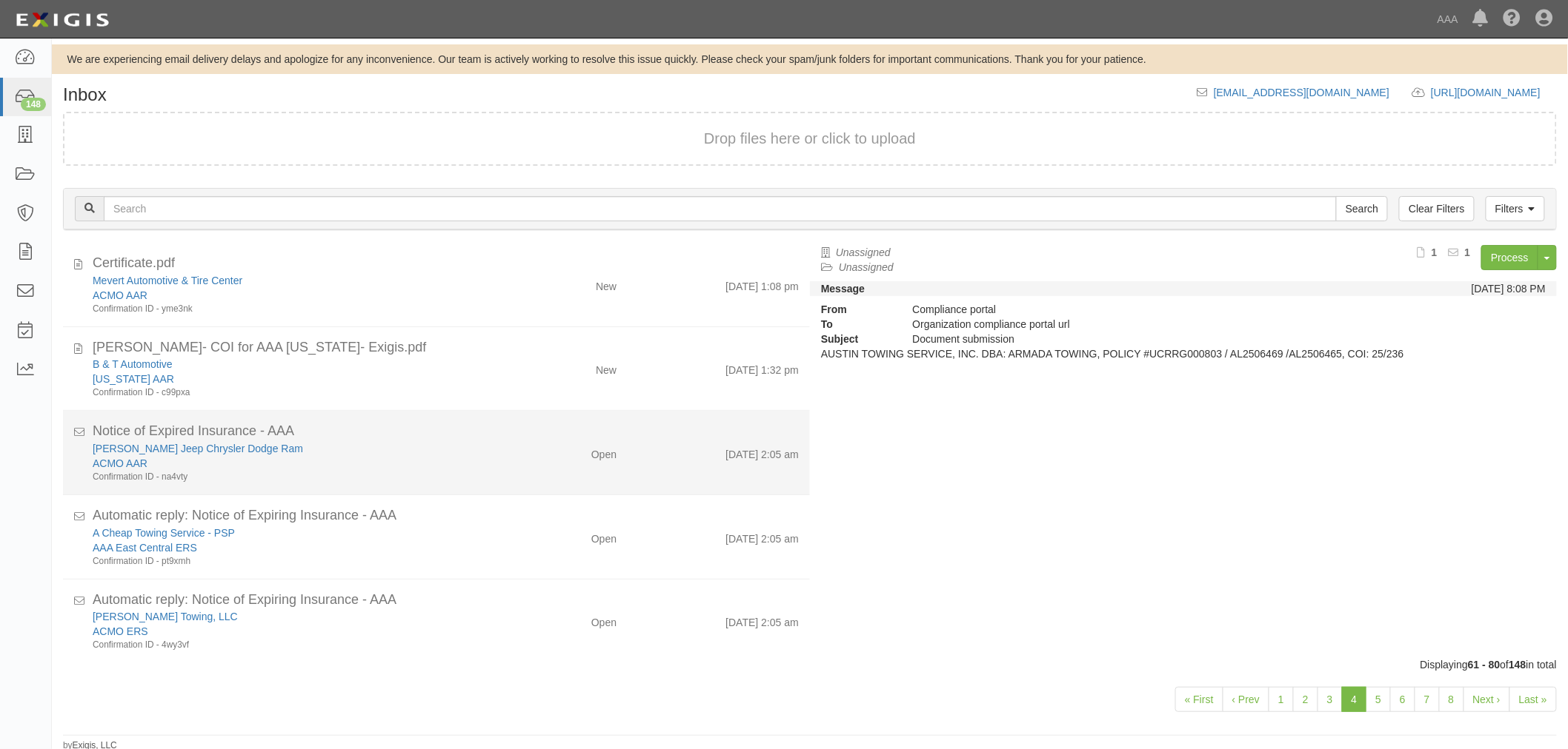
click at [388, 724] on div "Confirmation ID - na4vty" at bounding box center [293, 730] width 402 height 13
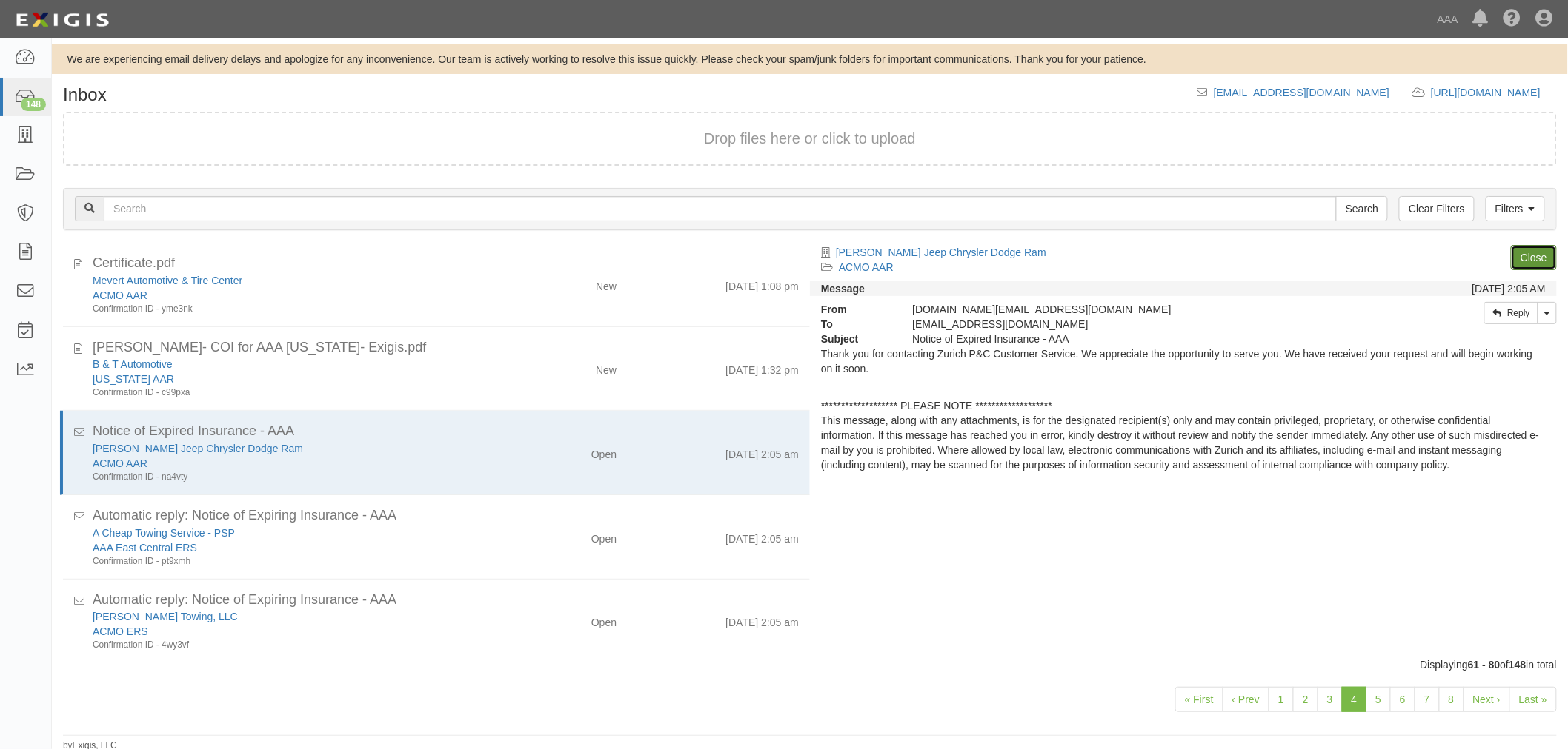
click at [1537, 257] on link "Close" at bounding box center [1534, 258] width 46 height 25
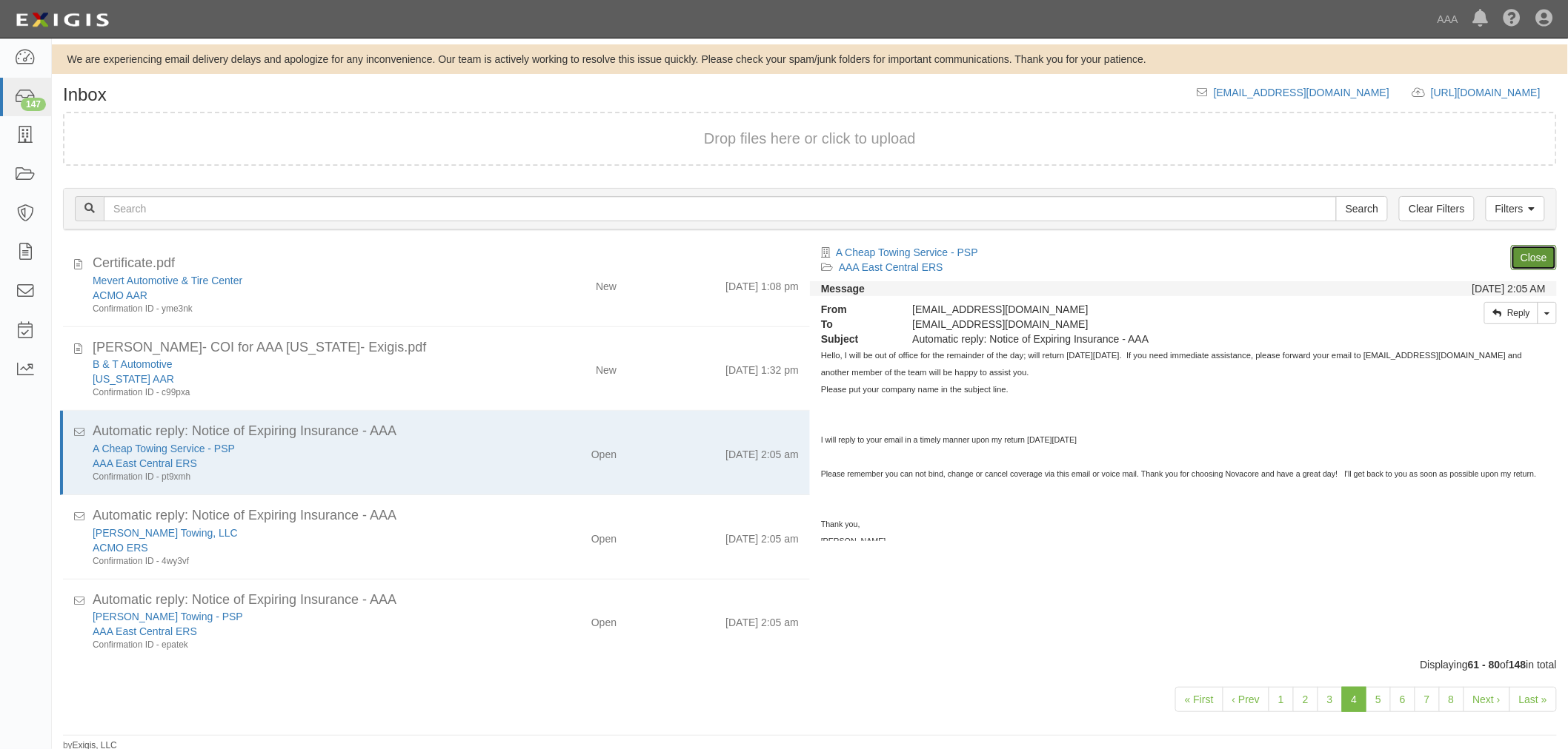
click at [1537, 257] on link "Close" at bounding box center [1534, 258] width 46 height 25
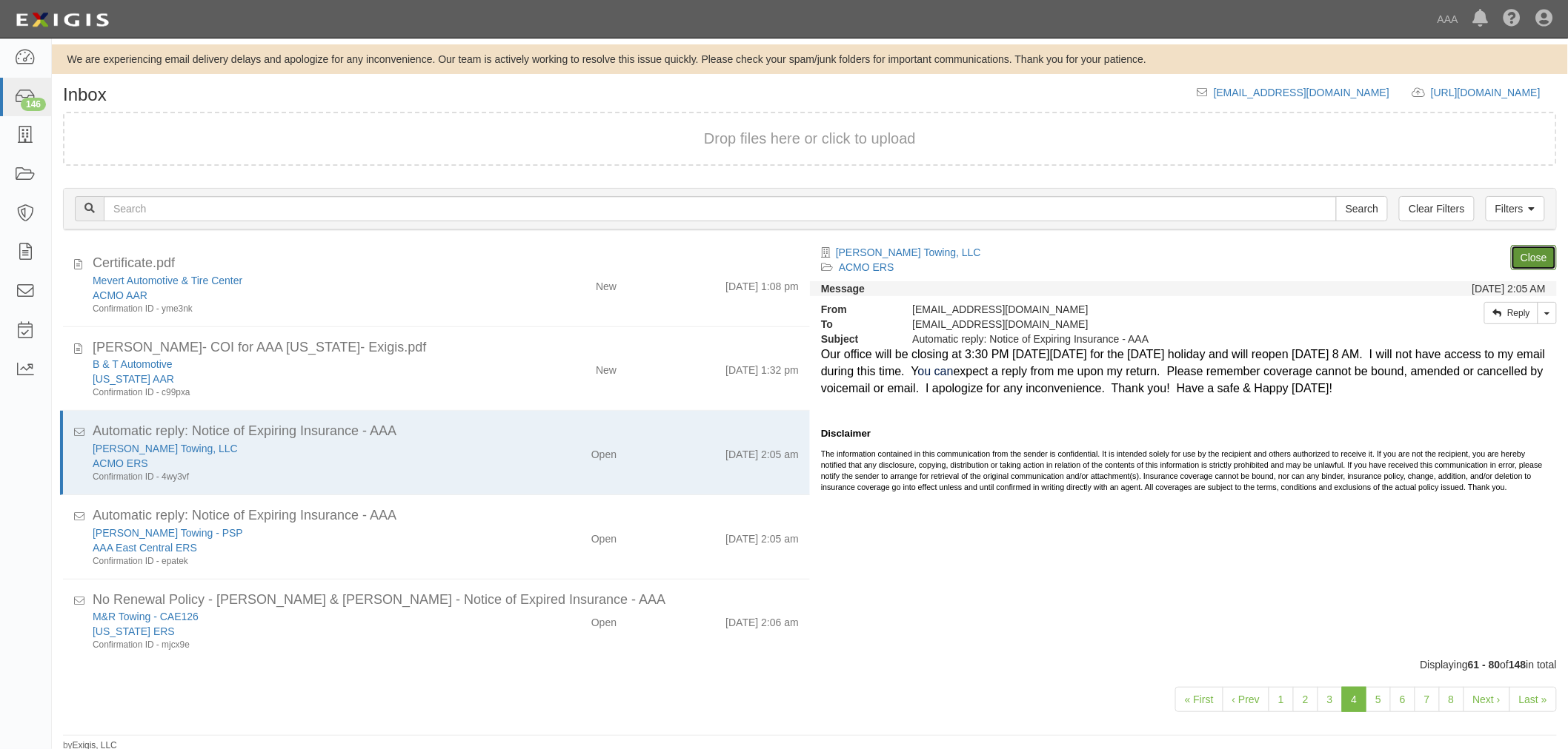
click at [1537, 257] on link "Close" at bounding box center [1534, 258] width 46 height 25
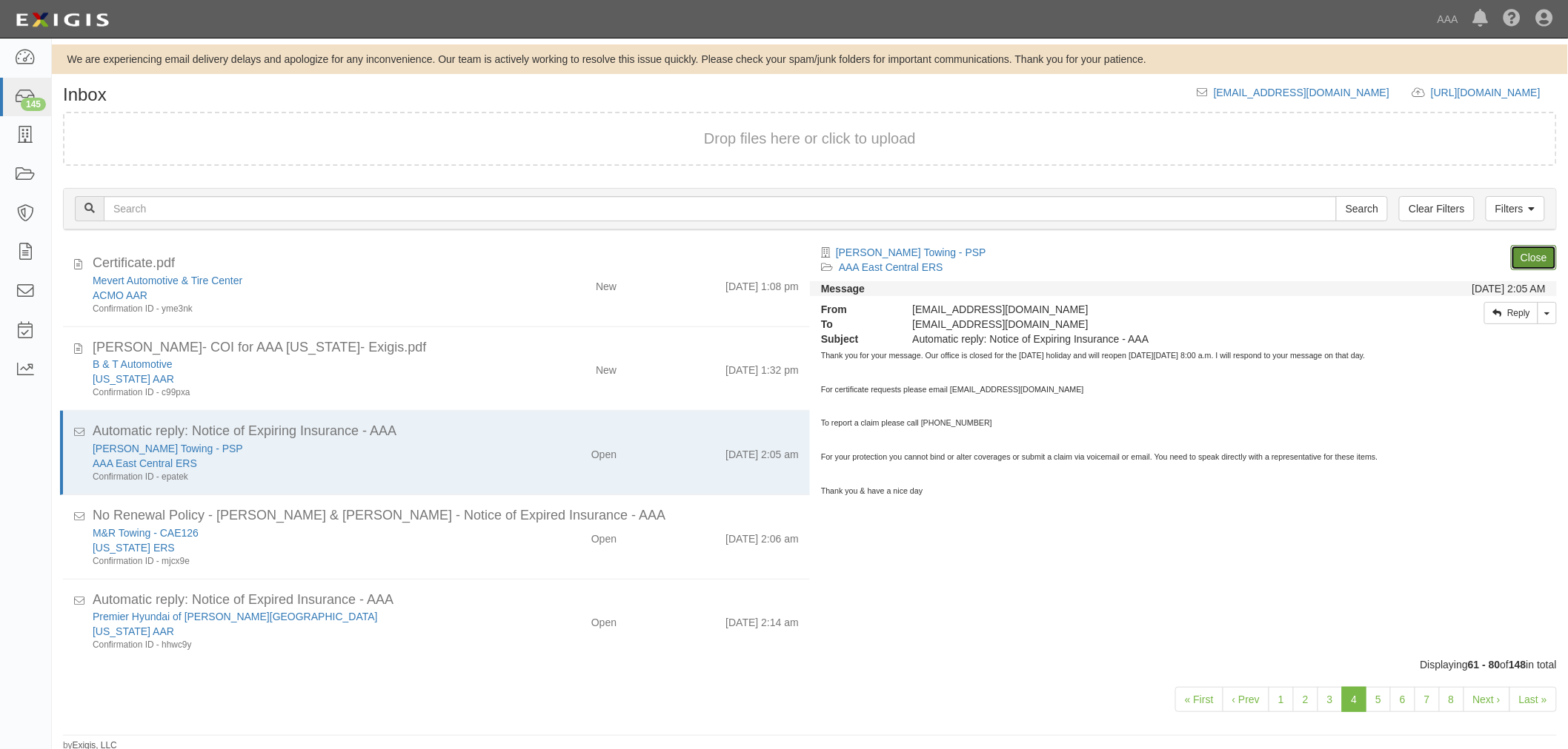
click at [1537, 257] on link "Close" at bounding box center [1534, 258] width 46 height 25
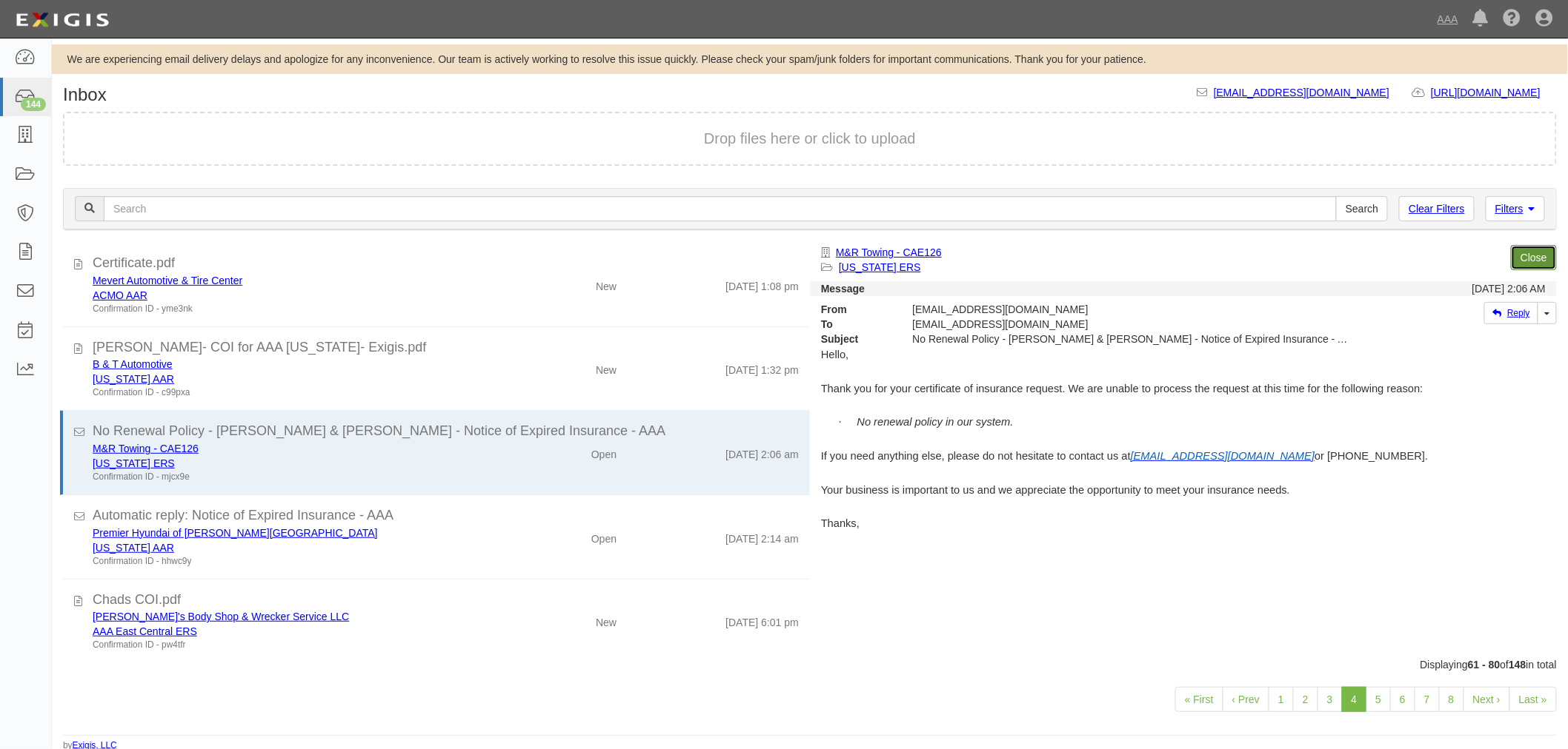
click at [1537, 257] on link "Close" at bounding box center [1534, 258] width 46 height 25
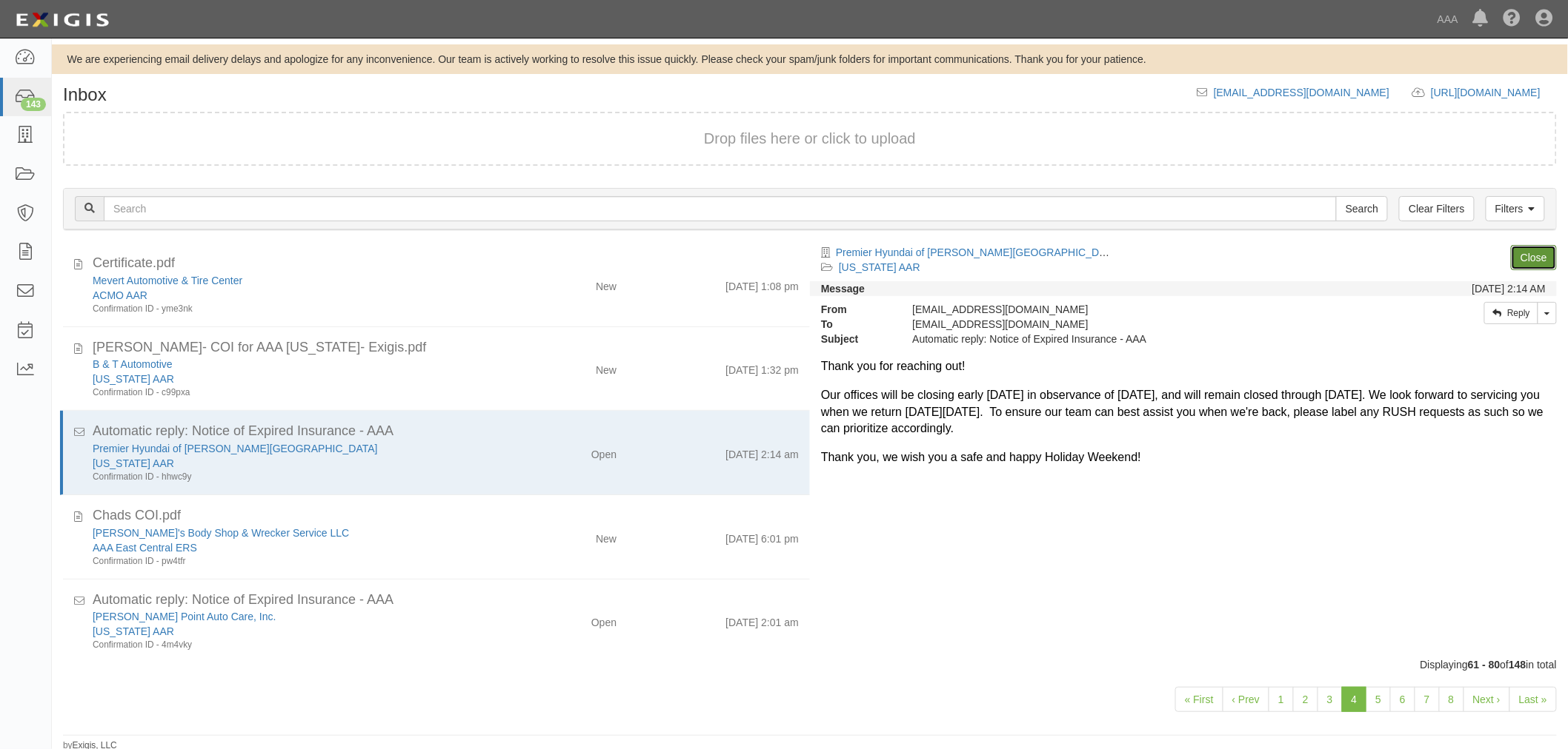
click at [1537, 257] on link "Close" at bounding box center [1534, 258] width 46 height 25
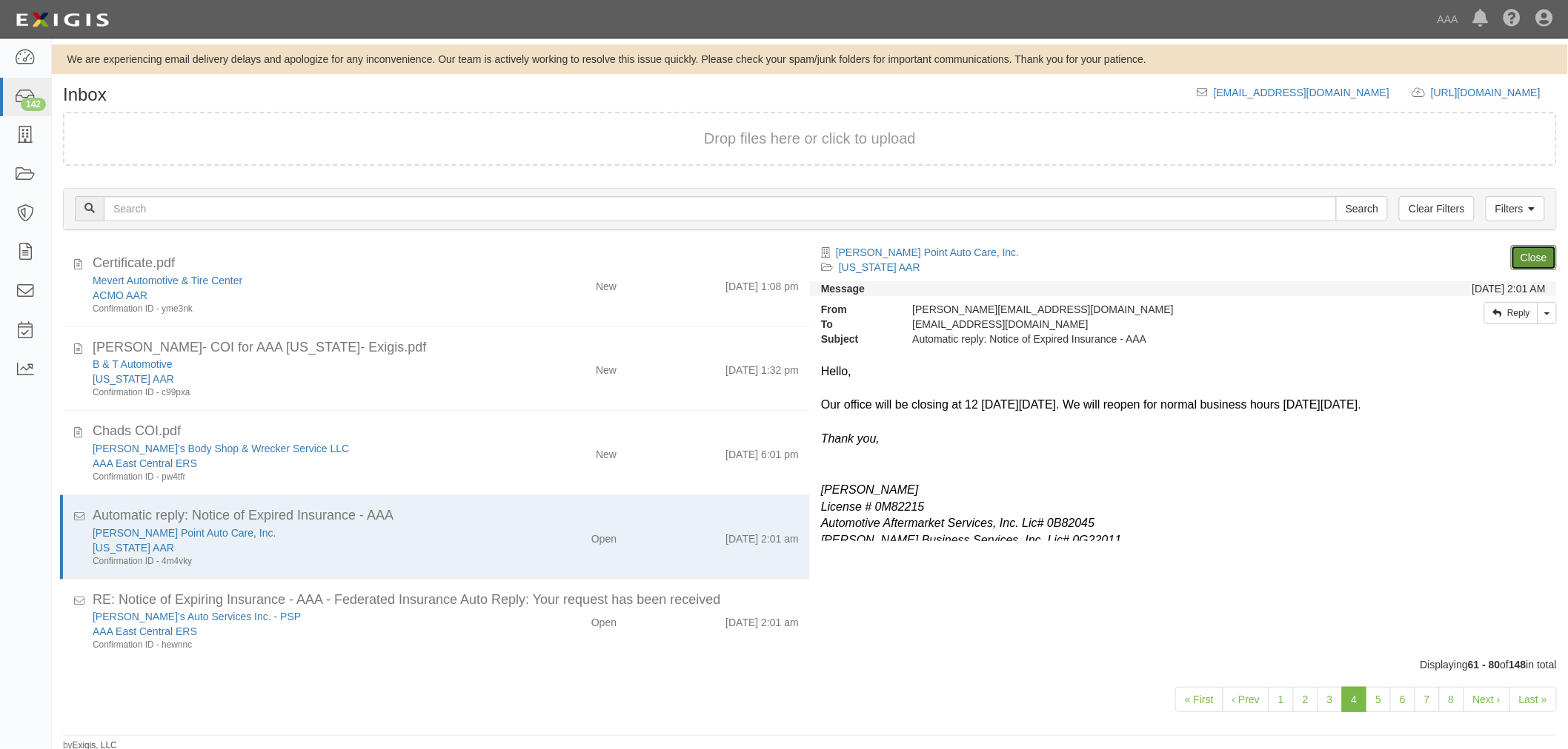
click at [1532, 262] on link "Close" at bounding box center [1534, 258] width 46 height 25
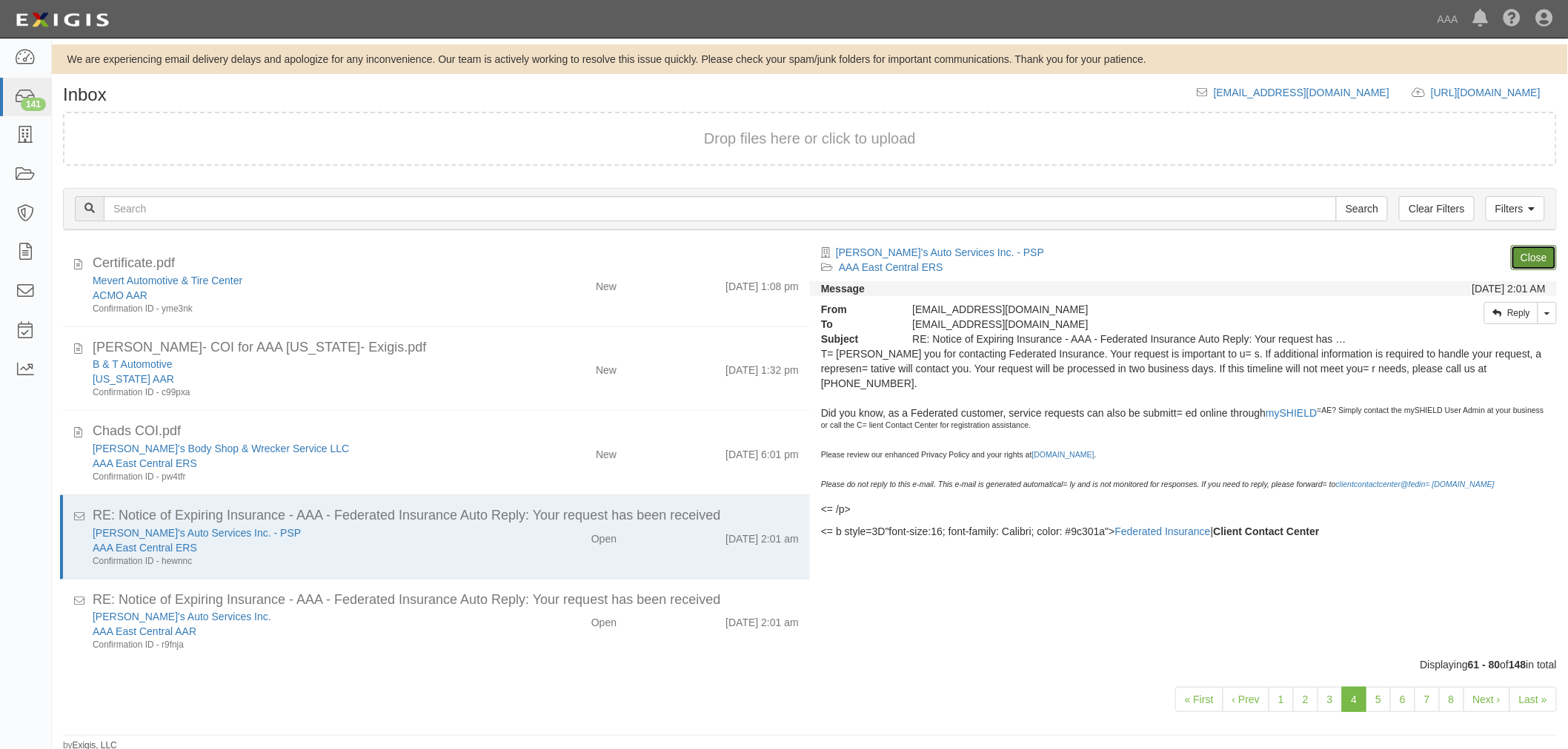
click at [1534, 262] on link "Close" at bounding box center [1534, 258] width 46 height 25
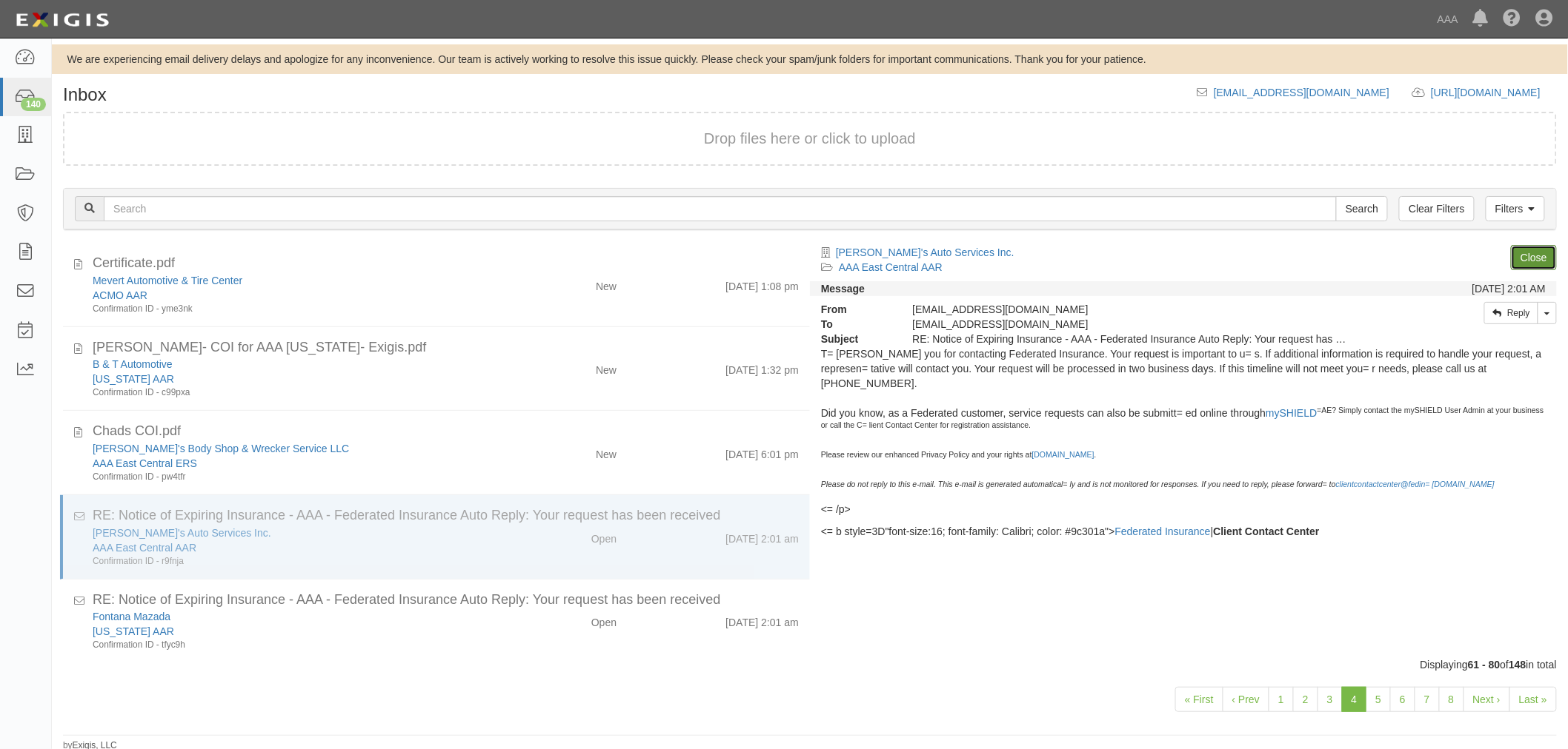
scroll to position [478, 0]
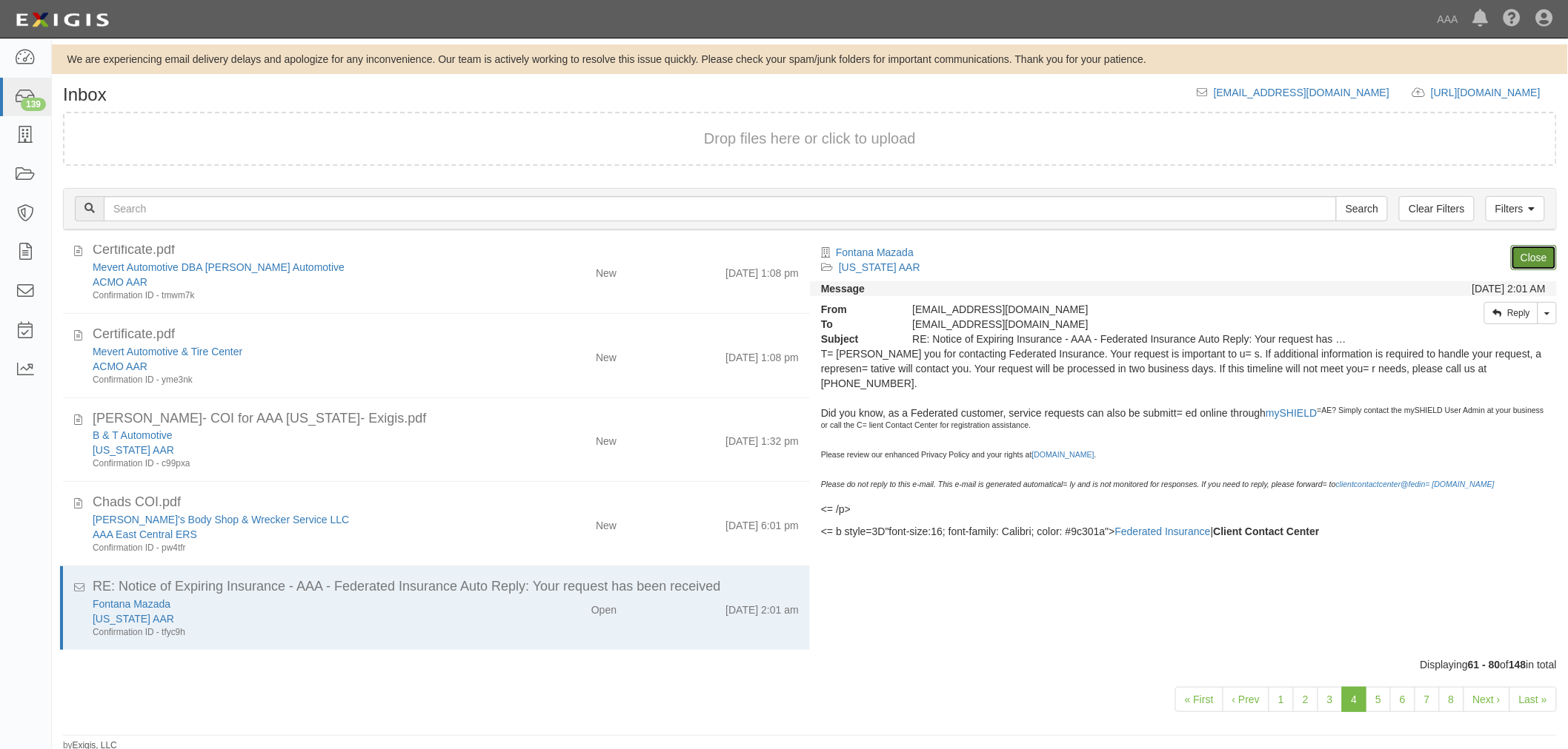
click at [1534, 262] on link "Close" at bounding box center [1534, 258] width 46 height 25
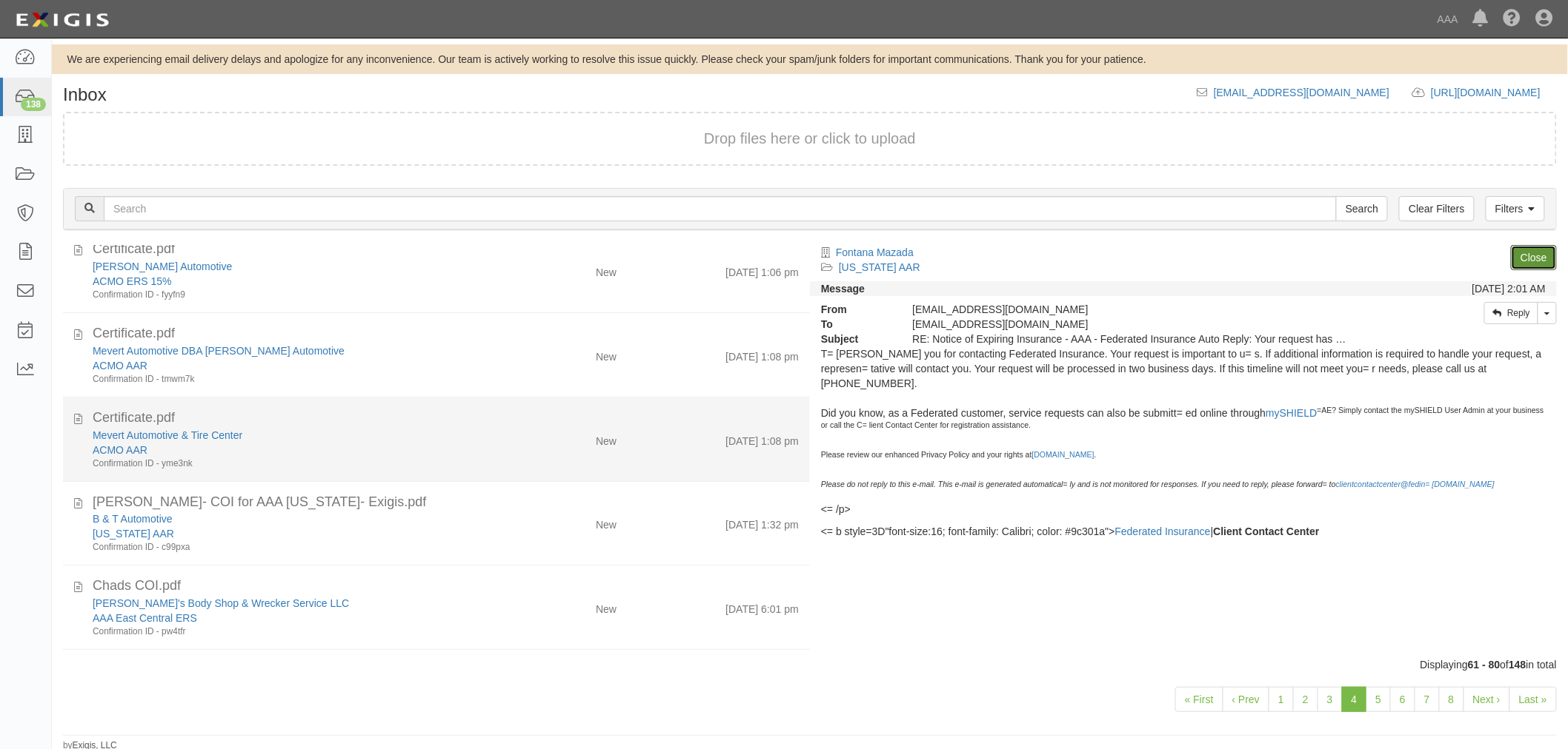
scroll to position [0, 0]
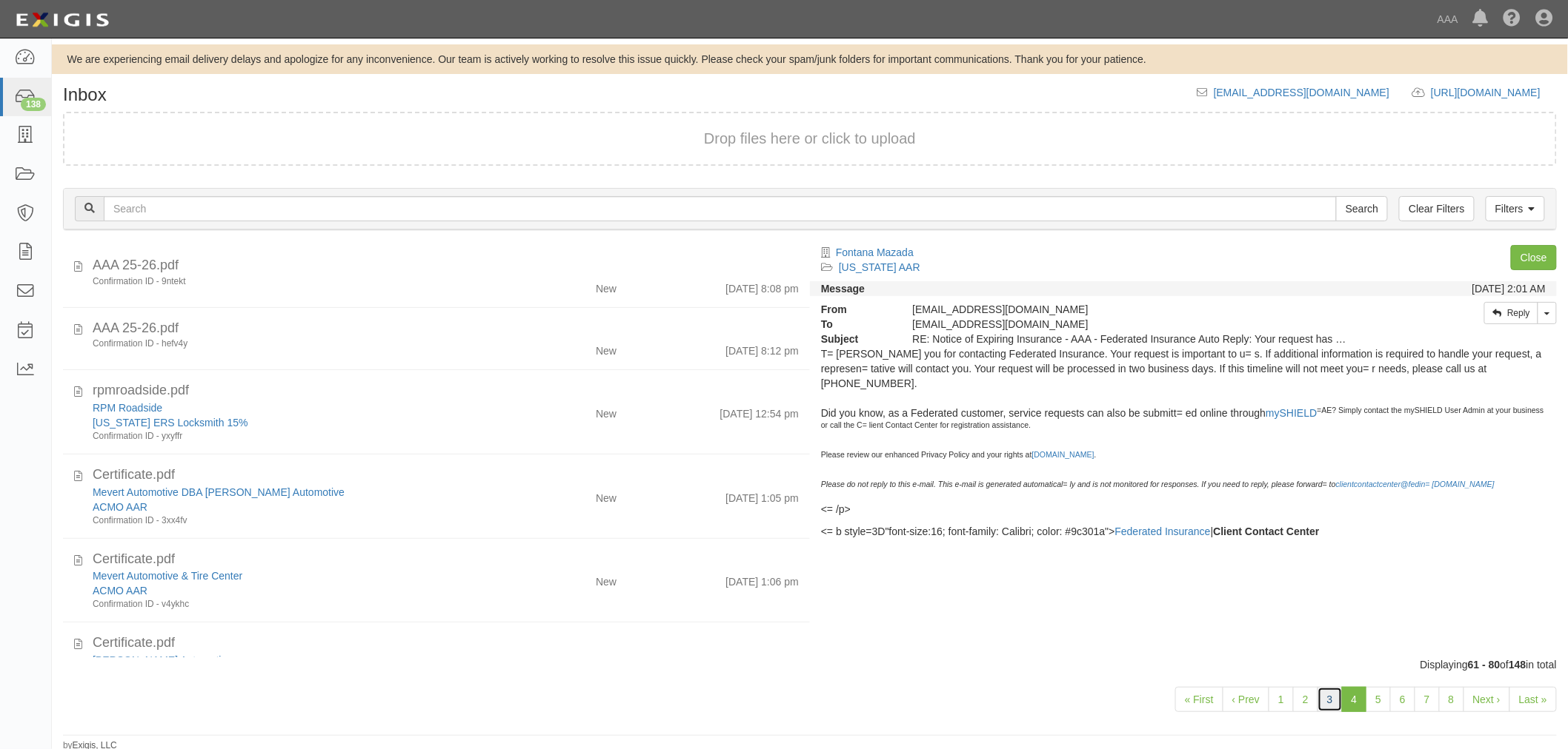
click at [1336, 690] on link "3" at bounding box center [1330, 700] width 25 height 25
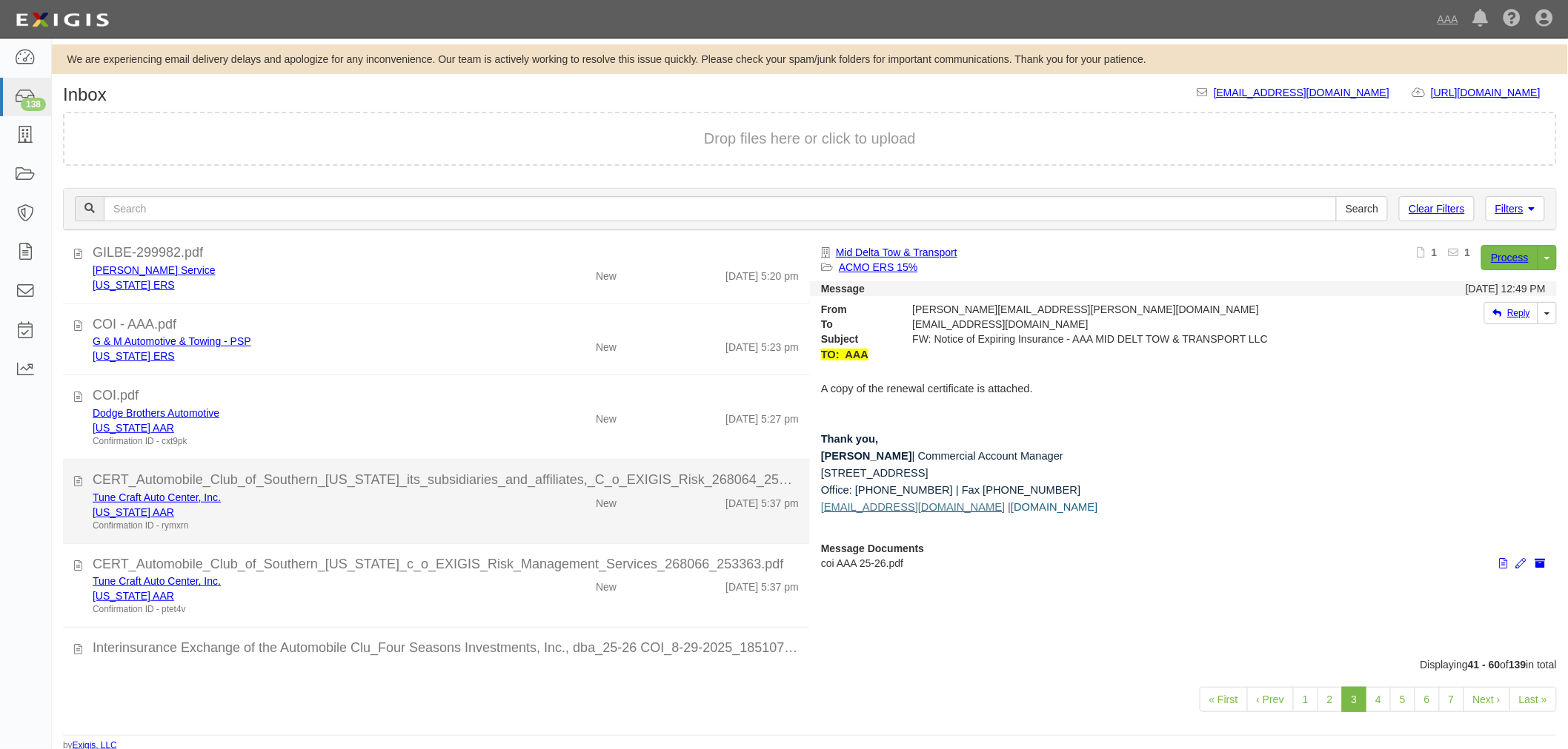
scroll to position [1124, 0]
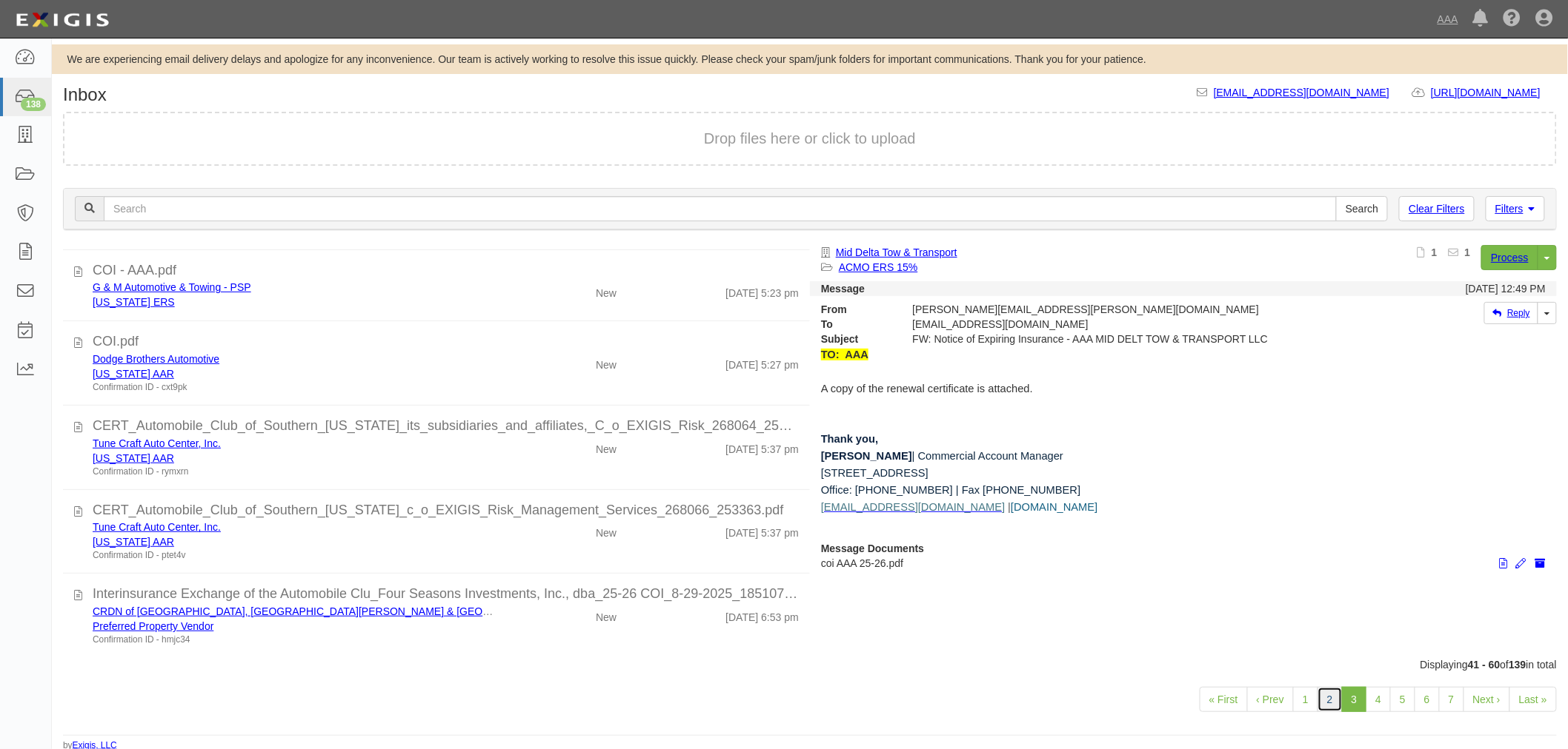
click at [1322, 687] on link "2" at bounding box center [1330, 700] width 25 height 25
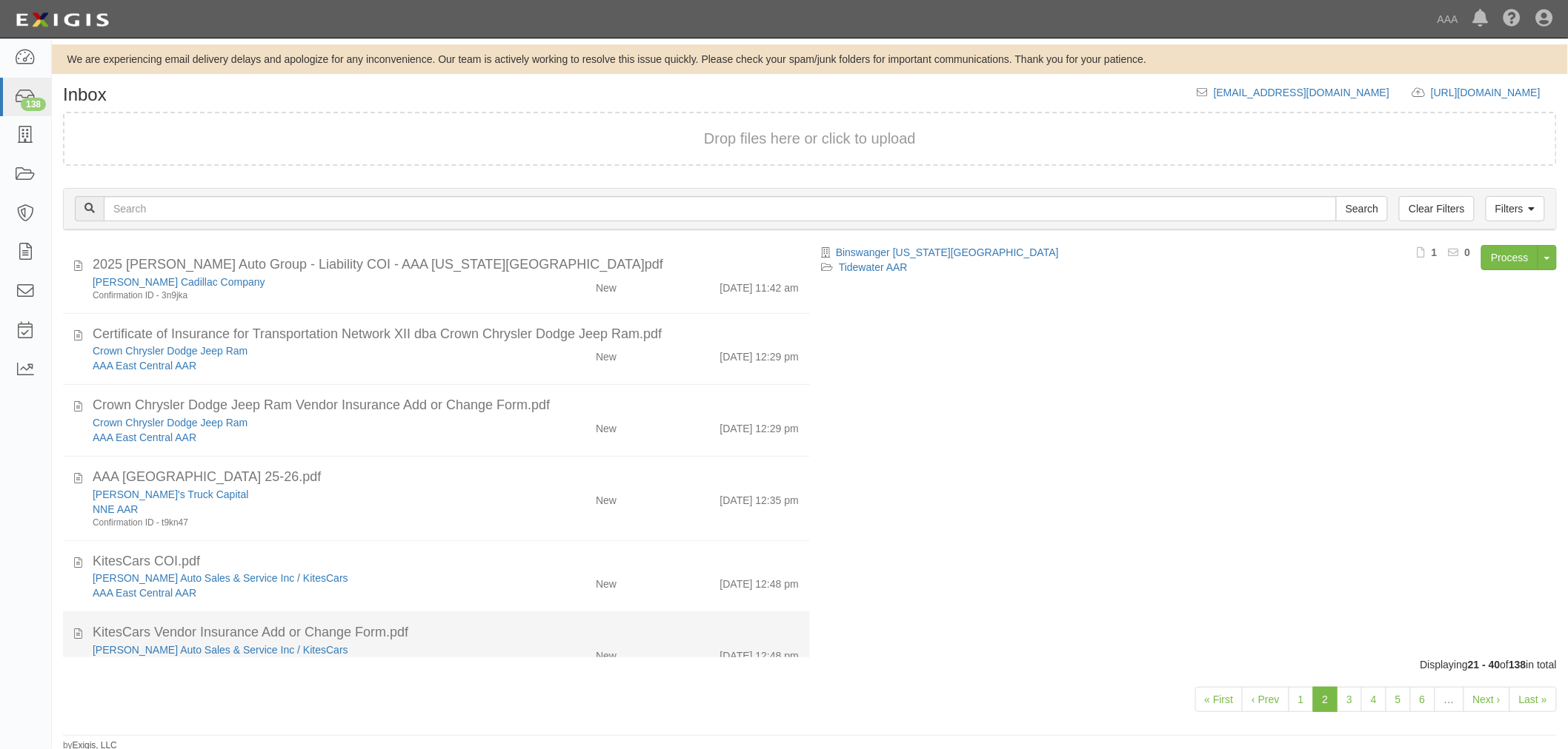
scroll to position [1057, 0]
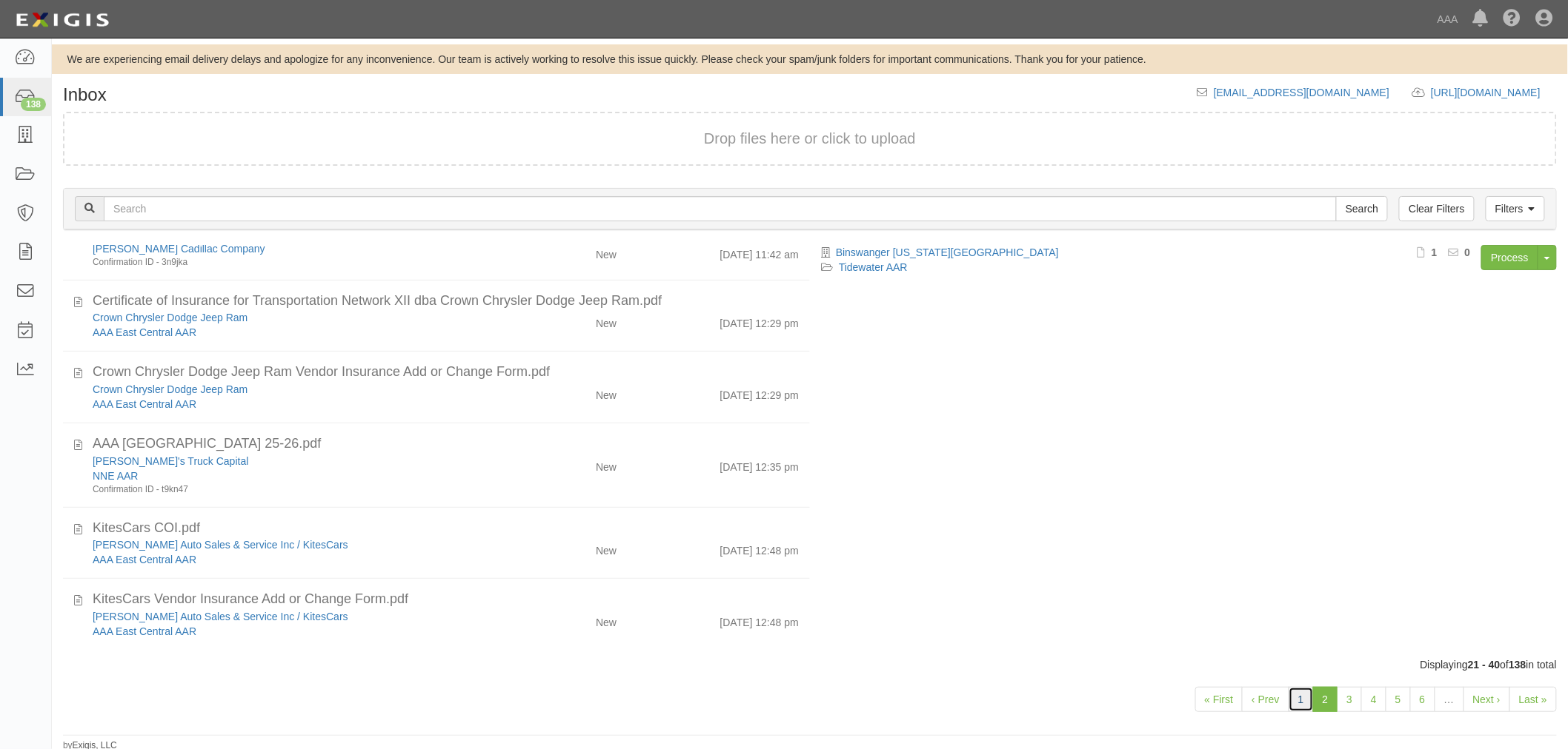
click at [1295, 704] on link "1" at bounding box center [1301, 700] width 25 height 25
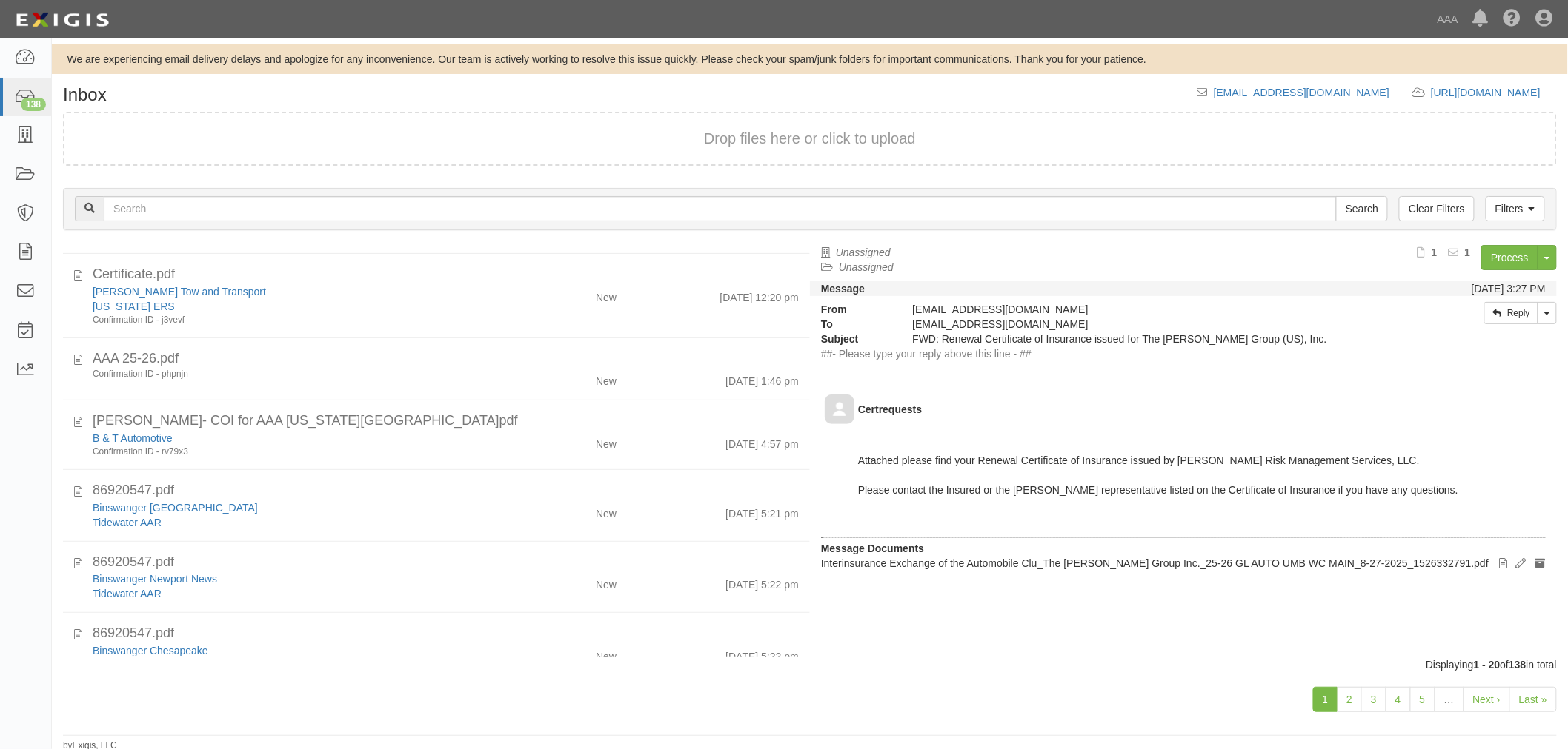
scroll to position [1031, 0]
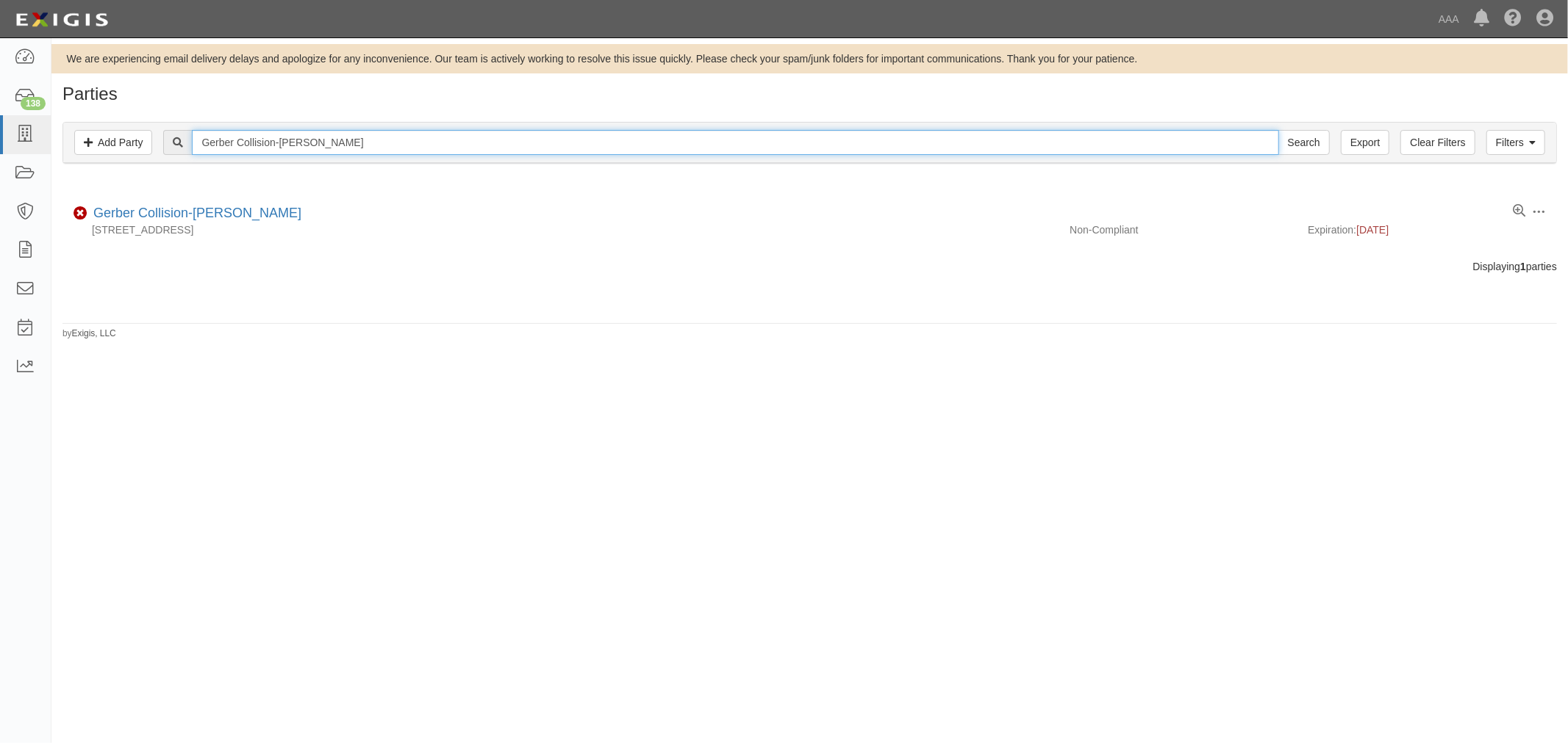
drag, startPoint x: 363, startPoint y: 147, endPoint x: 167, endPoint y: 169, distance: 197.2
click at [160, 170] on div "Filters Add Party Clear Filters Export Gerber Collision-Henderson Search Filter…" at bounding box center [809, 145] width 1516 height 68
paste input "untsville"
type input "Gerber Collision-Huntsville"
click at [1278, 130] on input "Search" at bounding box center [1303, 142] width 51 height 25
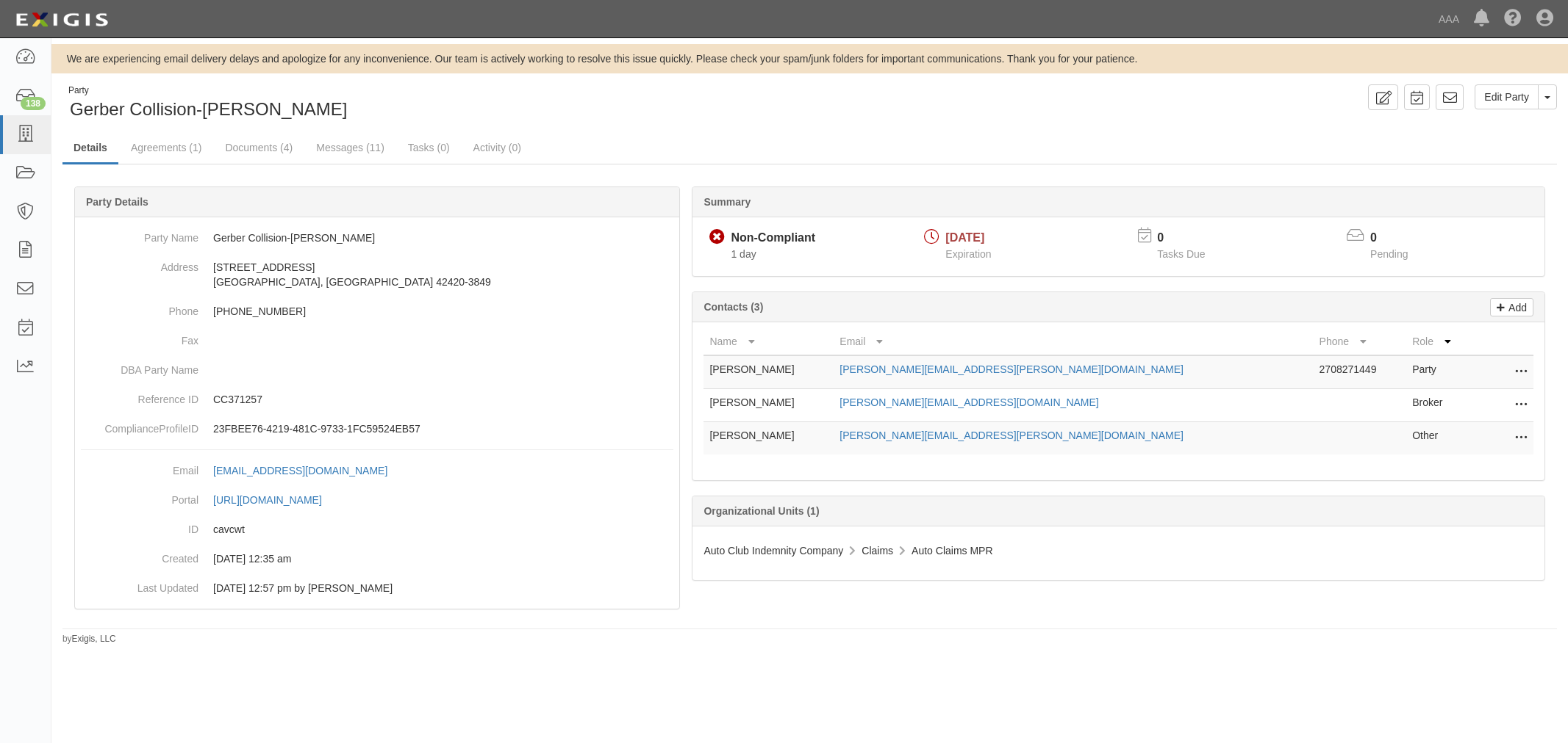
click at [155, 164] on div "Summary Non-Compliant Non-Compliant 1 day [DATE] Expiration 0 Tasks Due 0 Pendi…" at bounding box center [809, 186] width 1494 height 44
click at [155, 160] on link "Agreements (1)" at bounding box center [166, 149] width 93 height 31
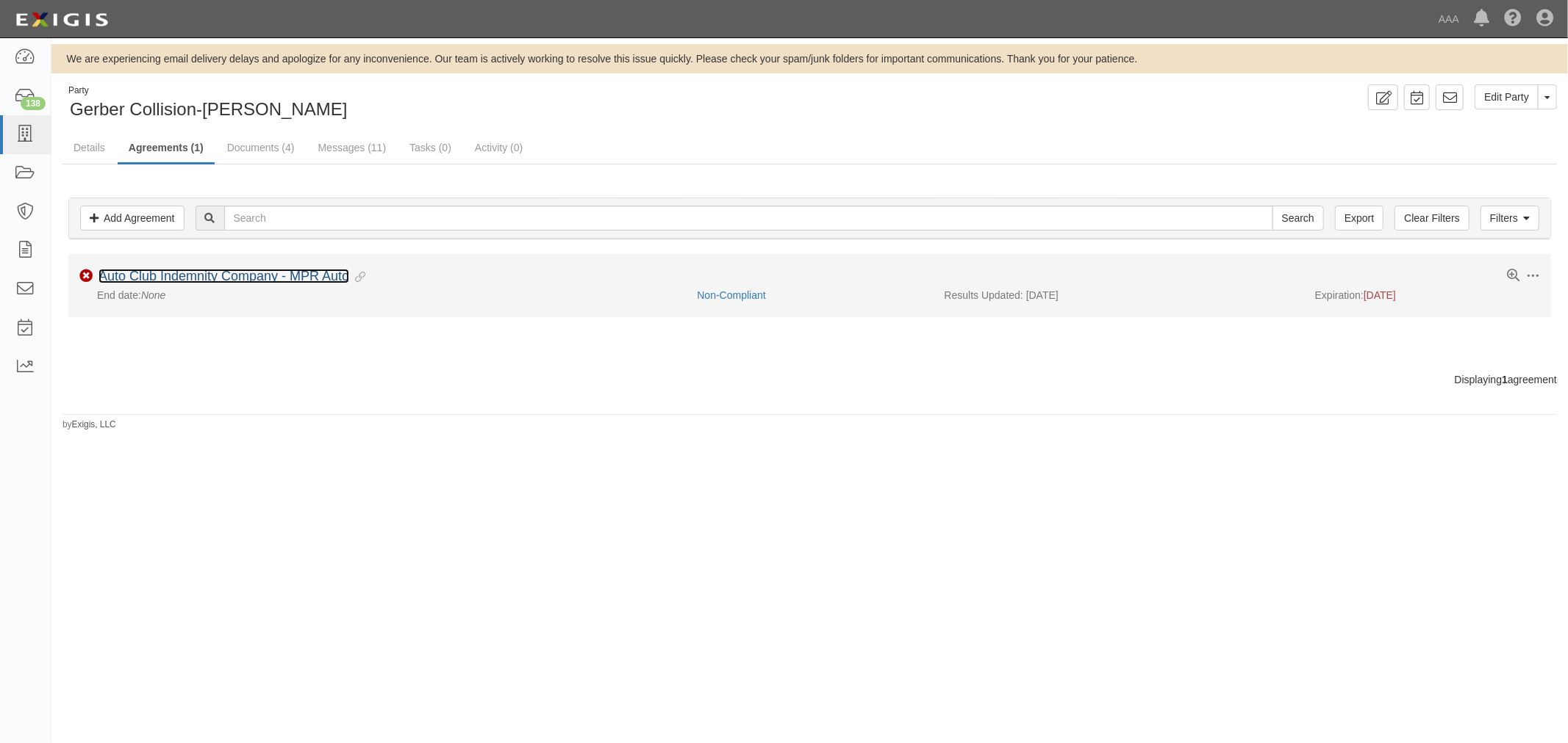
click at [127, 274] on link "Auto Club Indemnity Company - MPR Auto" at bounding box center [223, 276] width 251 height 15
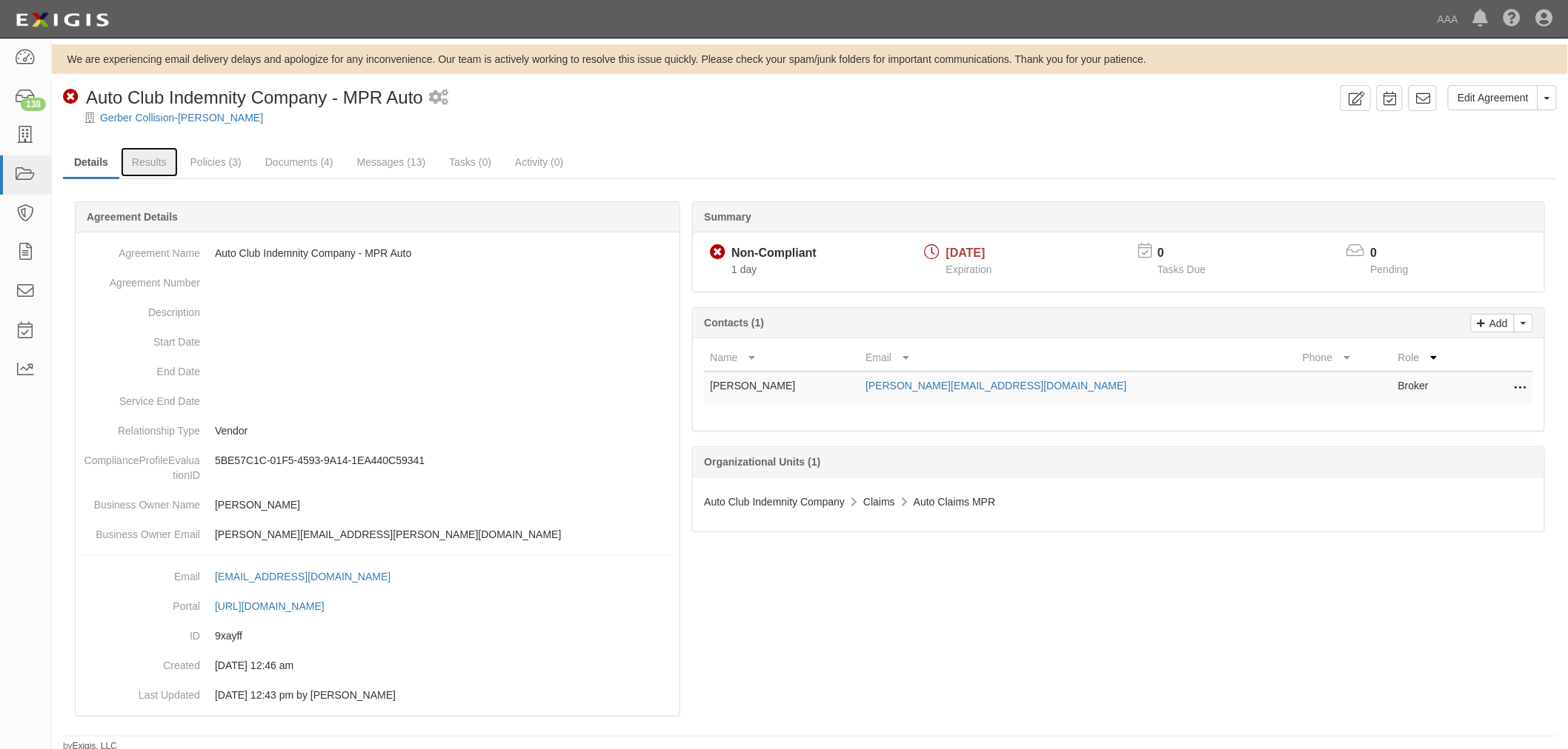
click at [124, 160] on link "Results" at bounding box center [149, 162] width 57 height 29
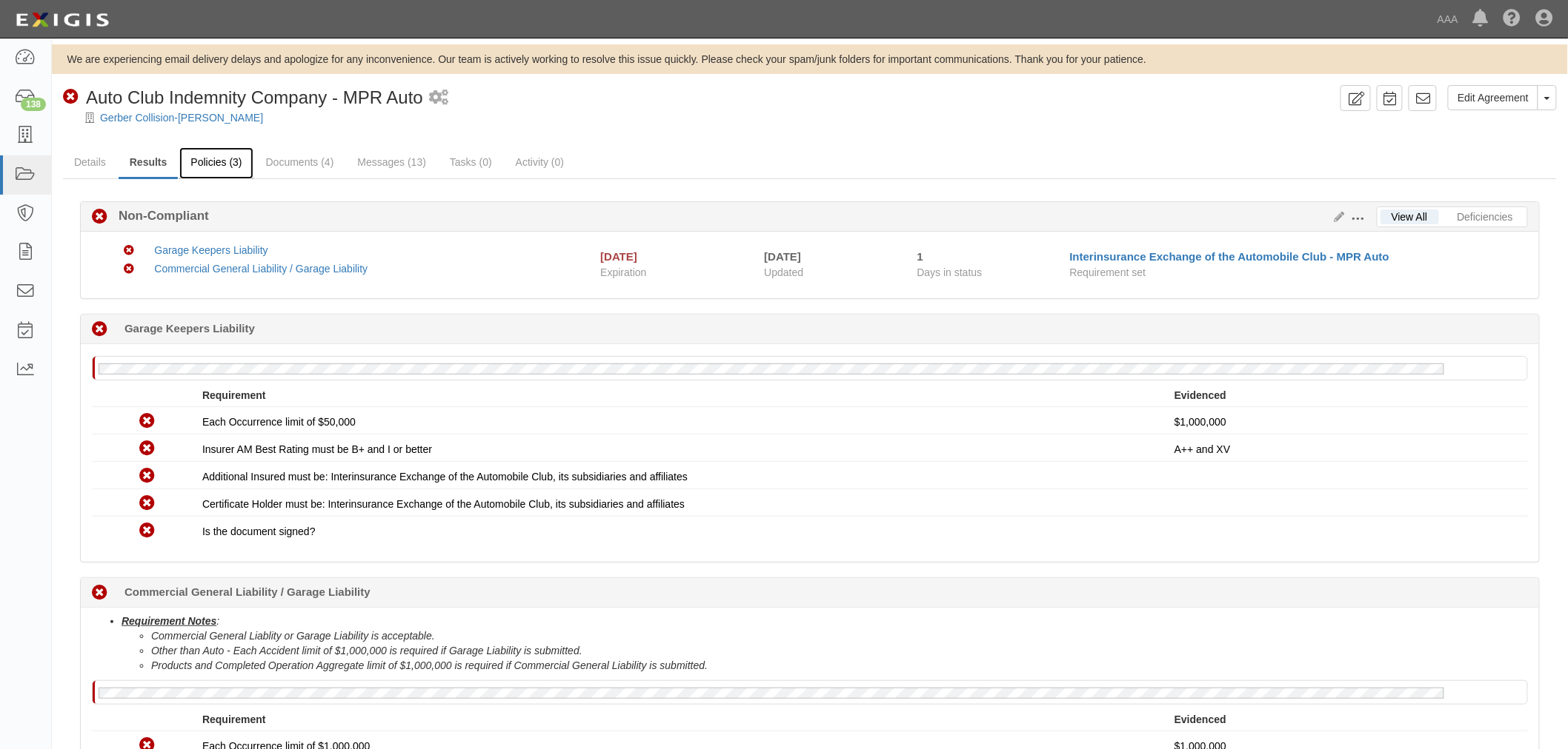
click at [245, 166] on link "Policies (3)" at bounding box center [216, 163] width 73 height 32
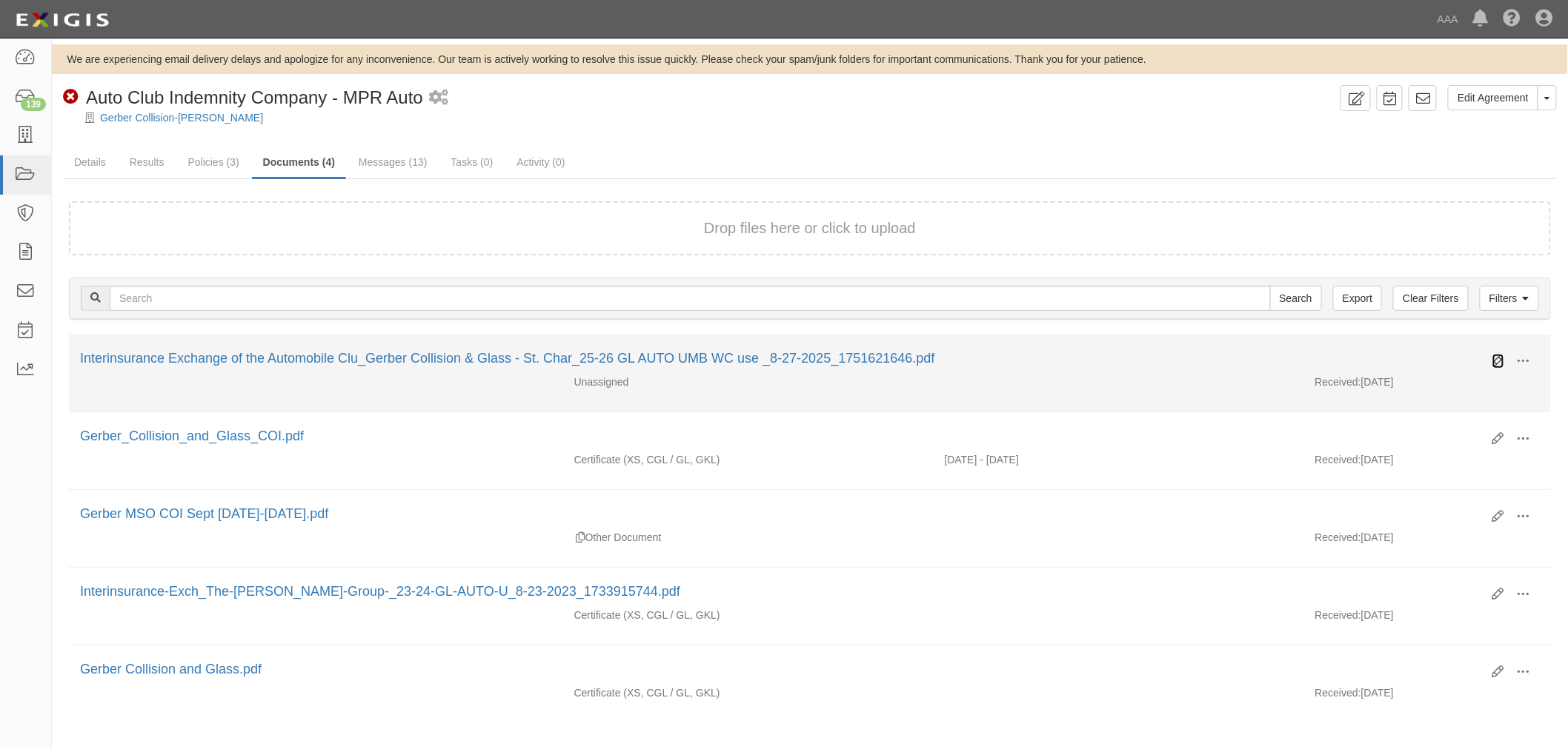
click at [1495, 358] on icon at bounding box center [1497, 361] width 12 height 12
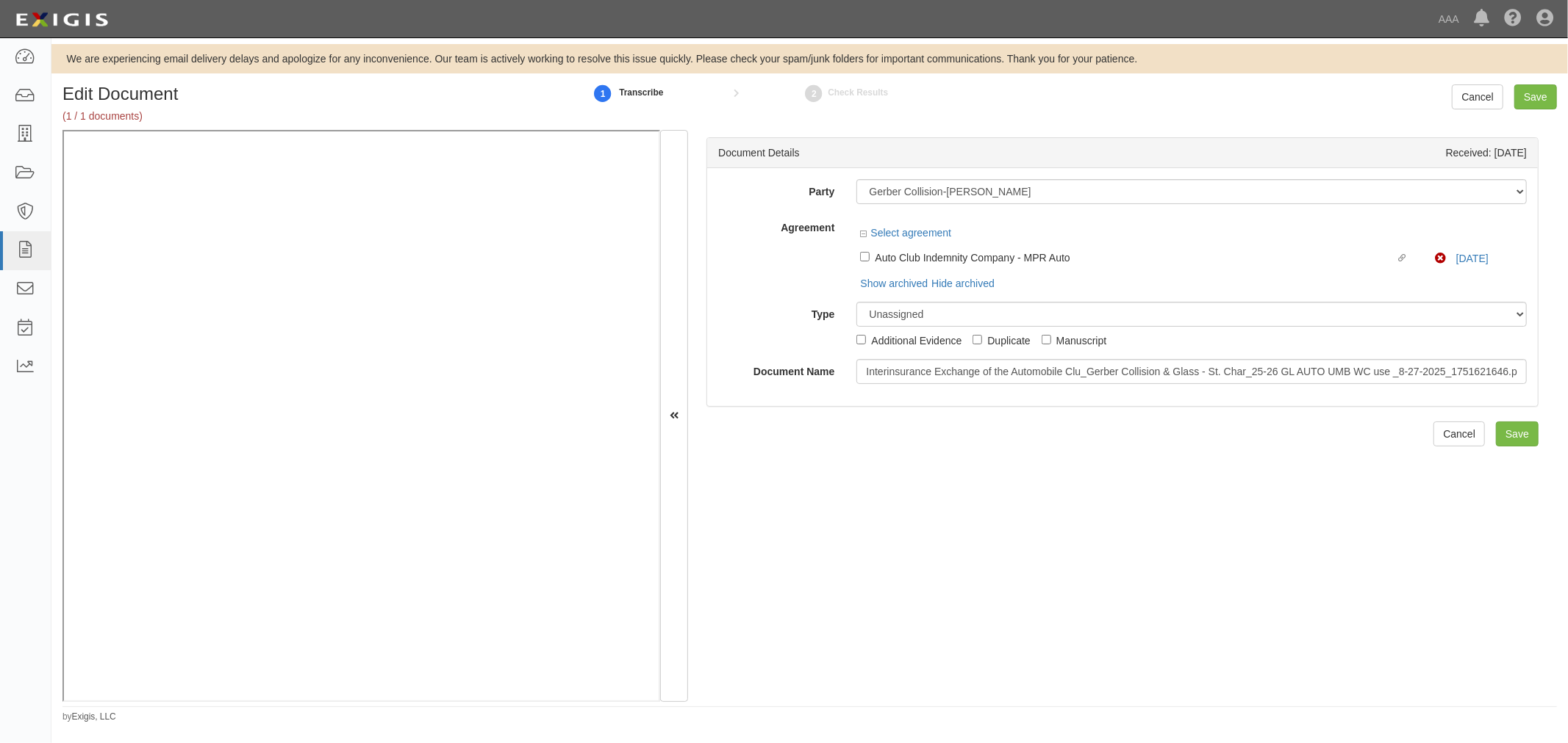
click at [930, 244] on div "Party 1-800-Packouts of Beverly Hills 1-800 Packouts of Inland Empire 1-800 Pac…" at bounding box center [1123, 281] width 809 height 205
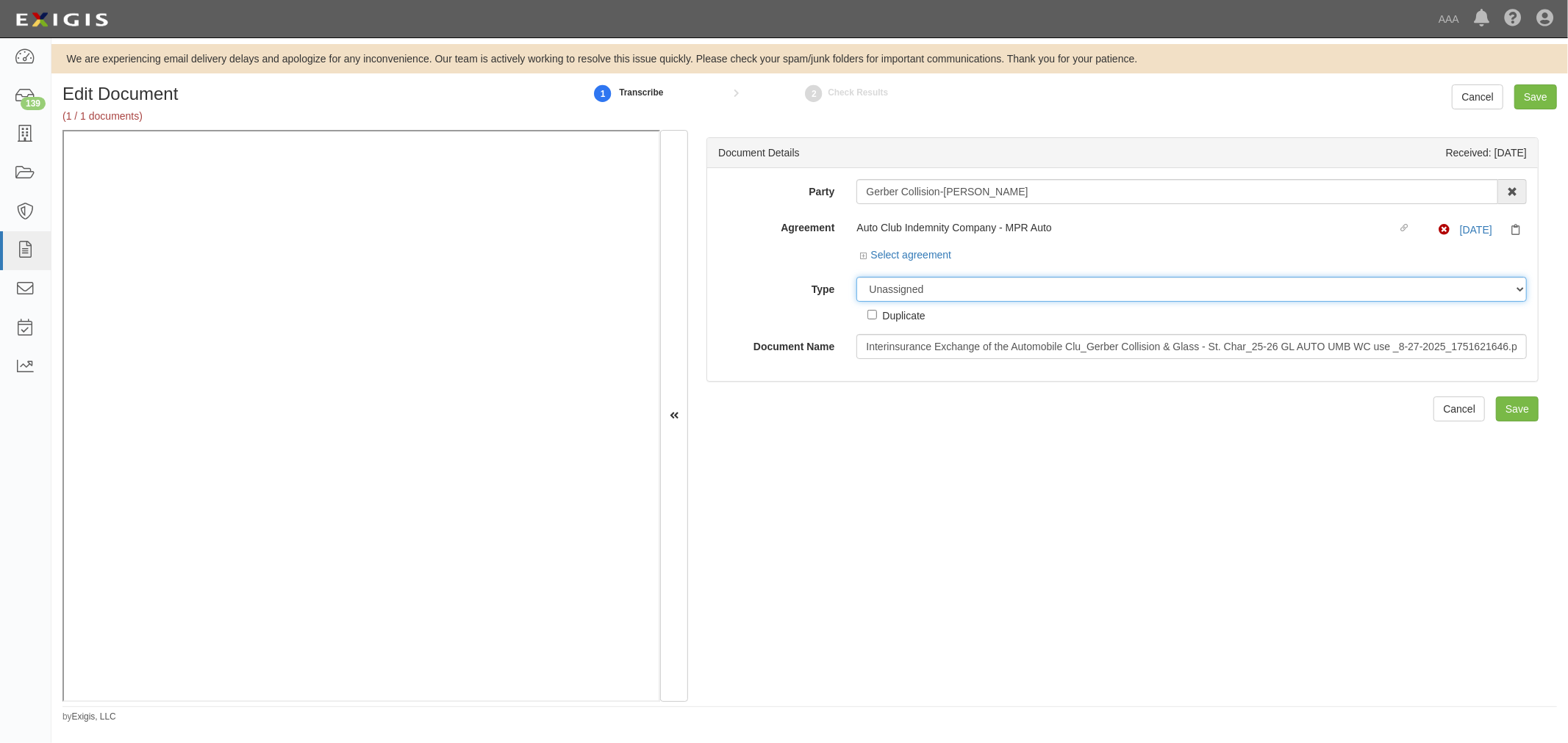
drag, startPoint x: 860, startPoint y: 282, endPoint x: 868, endPoint y: 288, distance: 10.0
click at [860, 282] on select "Unassigned Binder Cancellation Notice Certificate Contract Endorsement Insuranc…" at bounding box center [1191, 289] width 670 height 25
select select "CertificateDetail"
click at [856, 278] on select "Unassigned Binder Cancellation Notice Certificate Contract Endorsement Insuranc…" at bounding box center [1191, 289] width 670 height 25
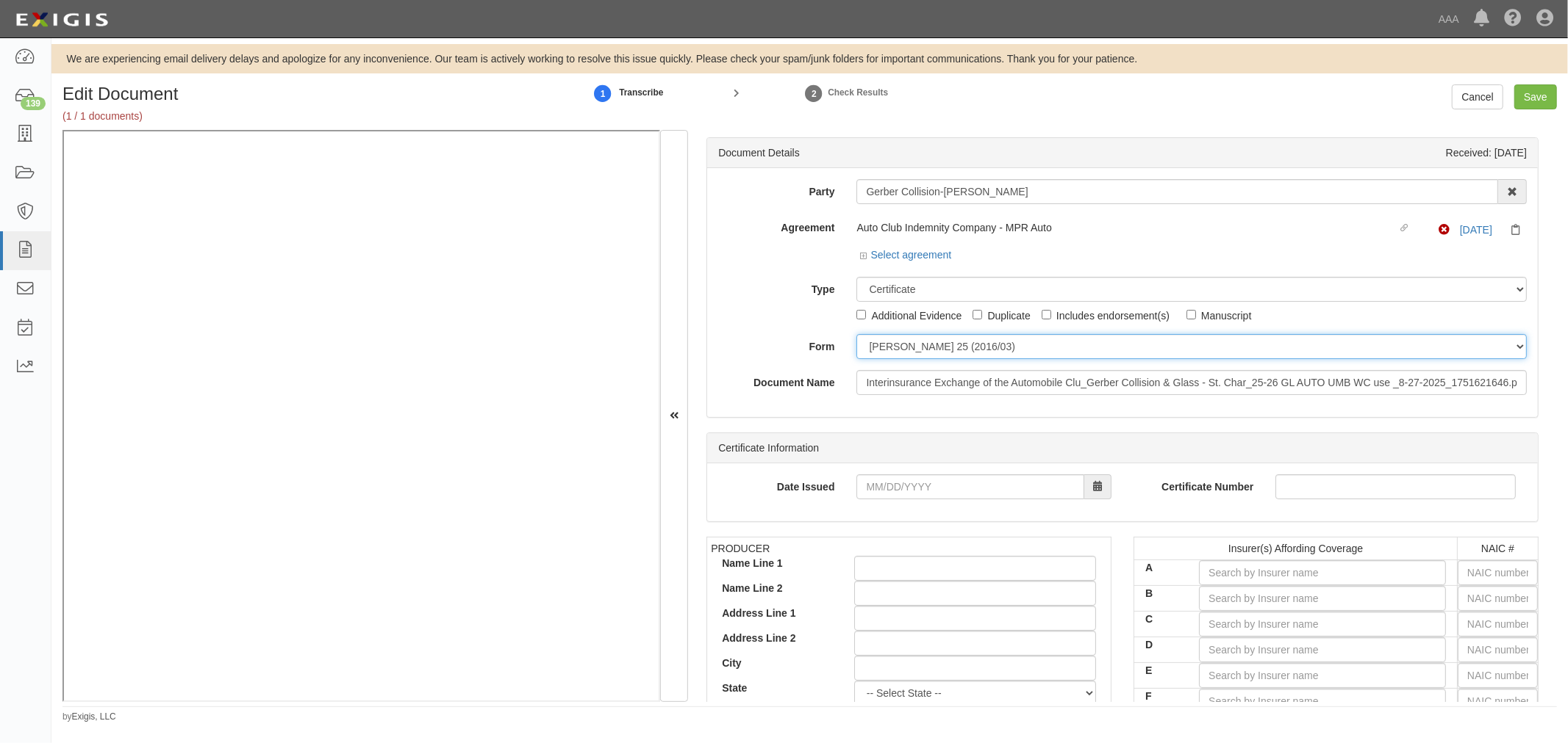
drag, startPoint x: 906, startPoint y: 350, endPoint x: 913, endPoint y: 468, distance: 118.2
click at [905, 370] on div "Party Gerber Collision-Henderson 1-800-Packouts of Beverly Hills 1-800 Packouts…" at bounding box center [1123, 287] width 809 height 216
select select "GeneralFormDetail"
click at [856, 335] on select "ACORD 25 (2016/03) ACORD 101 ACORD 855 NY (2014/05) General" at bounding box center [1191, 347] width 670 height 25
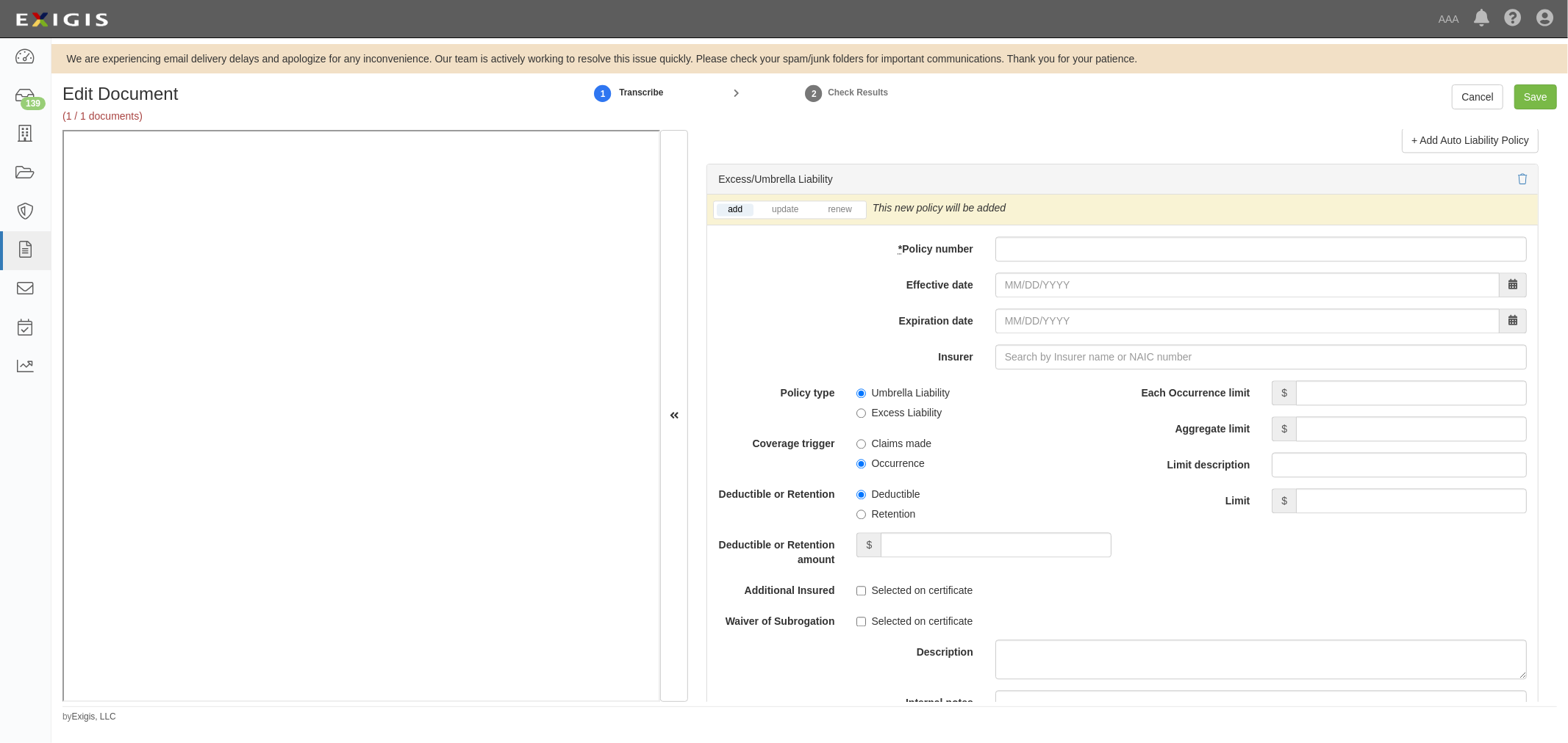
scroll to position [2720, 0]
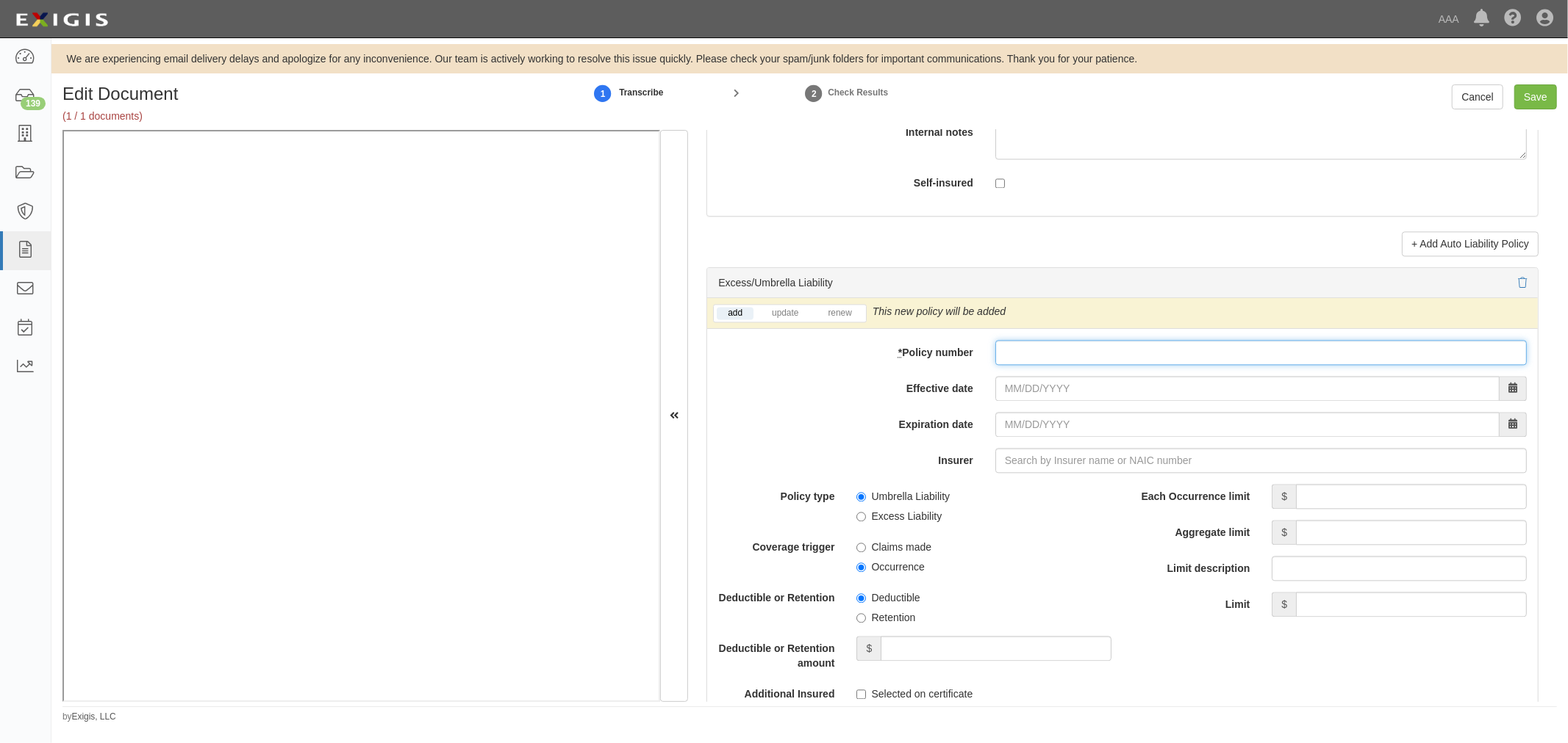
click at [1163, 363] on input "* Policy number" at bounding box center [1260, 353] width 531 height 25
paste input "CUP-6S737154-25-NF"
type input "CUP-6S737154-25-NF"
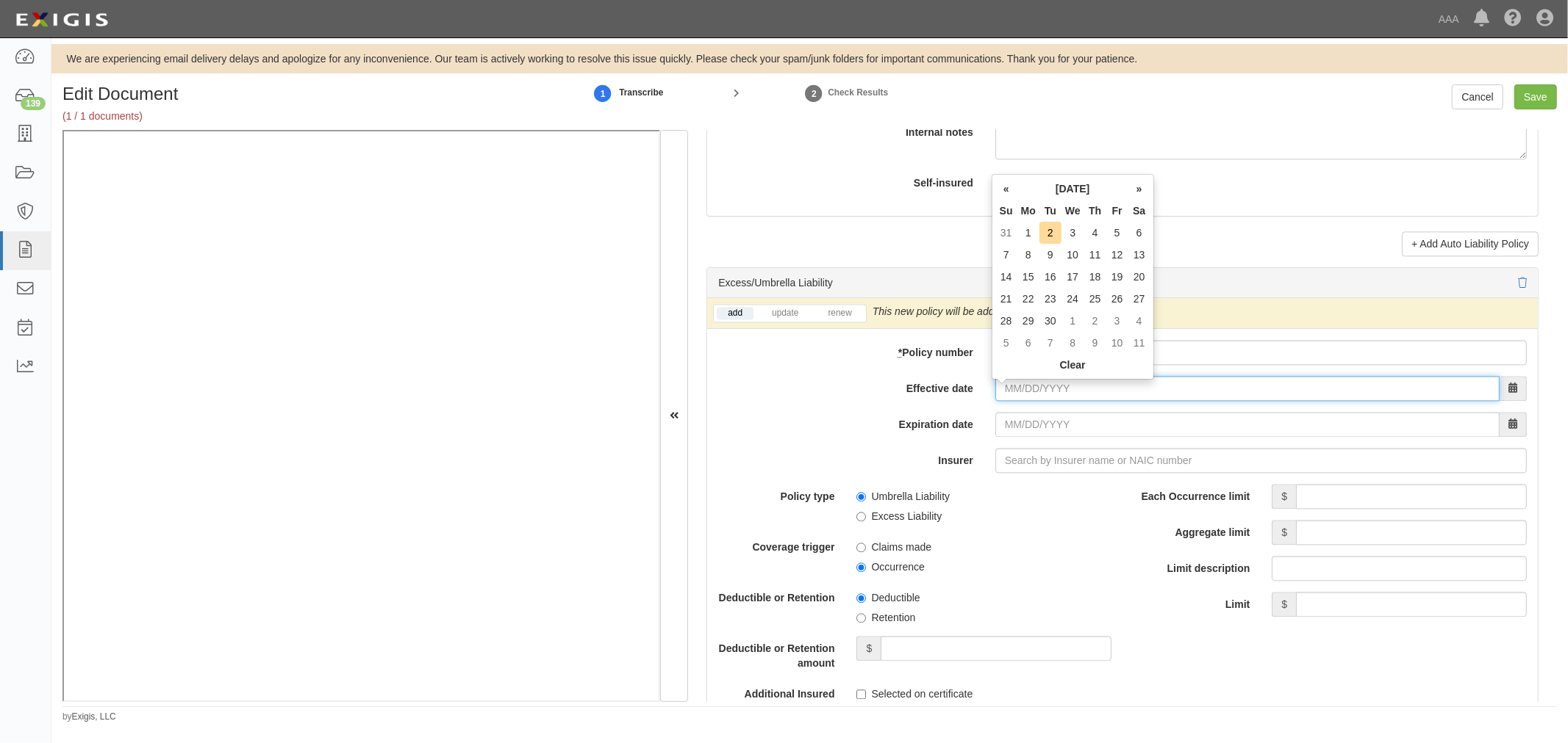
click at [1019, 401] on input "Effective date" at bounding box center [1247, 388] width 504 height 25
click at [1020, 394] on input "Effective date" at bounding box center [1247, 388] width 504 height 25
type input "09/01/2025"
type input "09/01/2026"
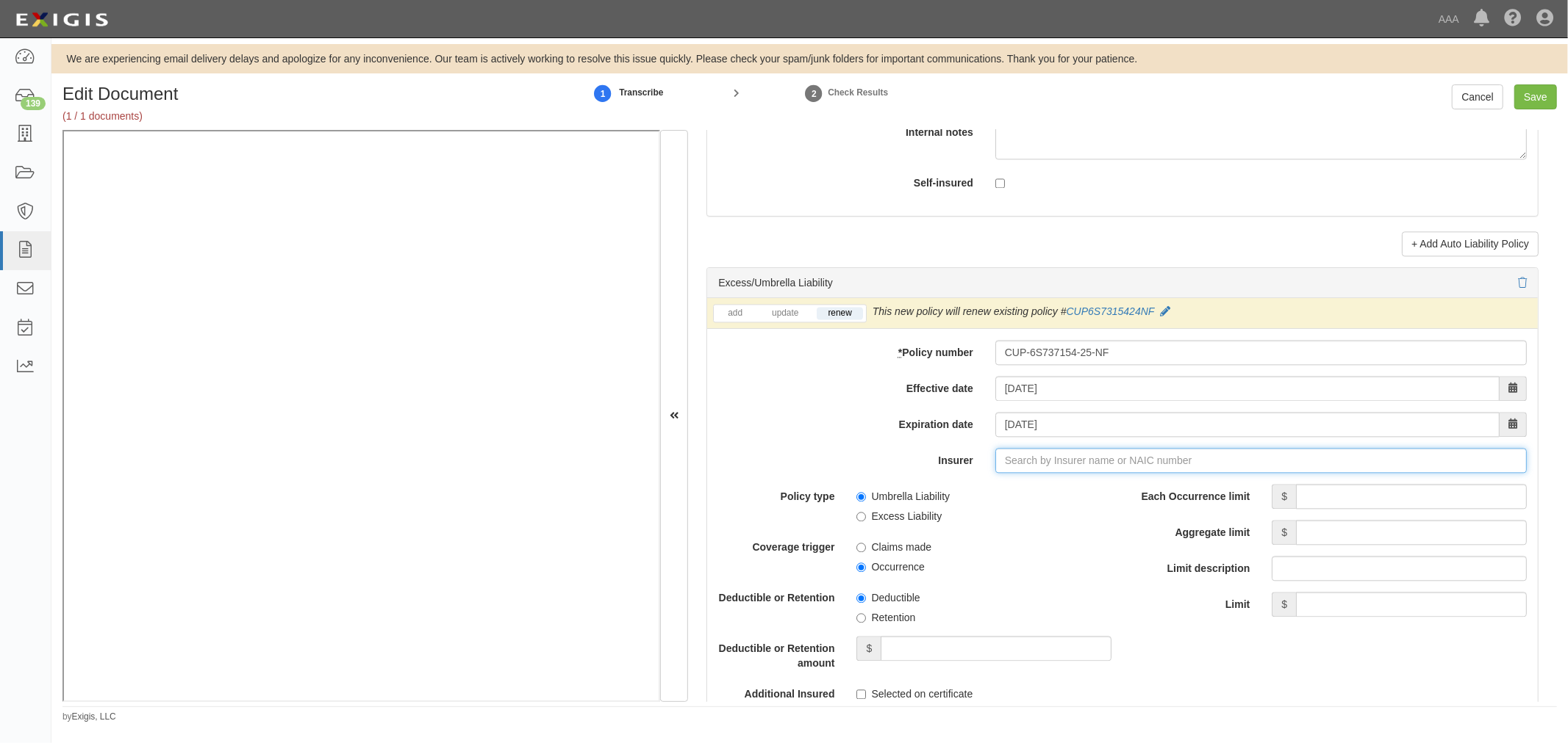
type input "21st Century Advantage Insurance Company (25232) NR Rating"
type input "2"
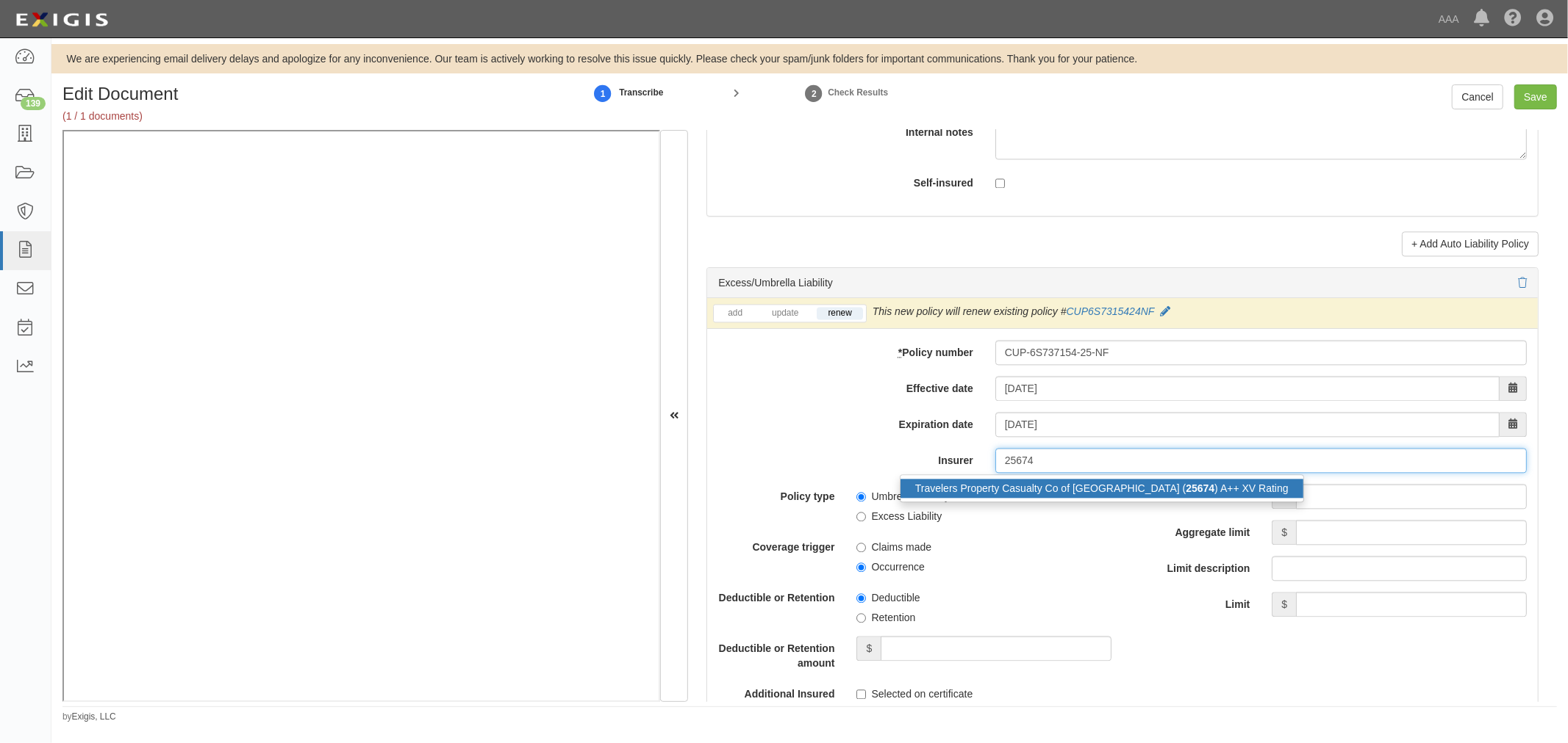
click at [1012, 485] on div "Travelers Property Casualty Co of Amer ( 25674 ) A++ XV Rating" at bounding box center [1101, 488] width 403 height 19
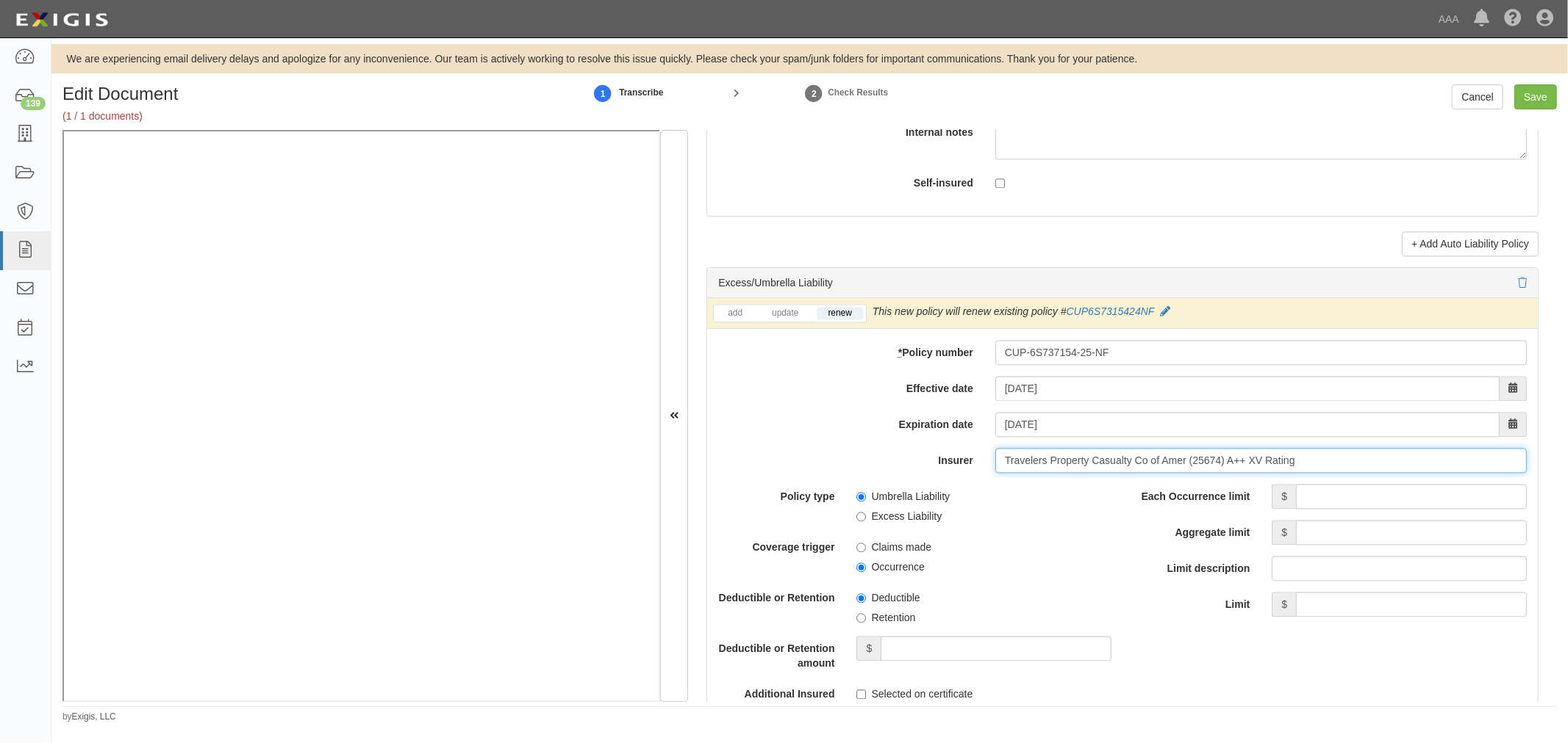
type input "Travelers Property Casualty Co of Amer (25674) A++ XV Rating"
click at [1285, 506] on span "$" at bounding box center [1283, 497] width 24 height 25
click at [1297, 495] on input "Each Occurrence limit" at bounding box center [1411, 497] width 231 height 25
type input "5,000,000"
click at [1374, 552] on div "Each Occurrence limit $ 5,000,000 Aggregate limit $ Limit description Limit $" at bounding box center [1330, 550] width 393 height 133
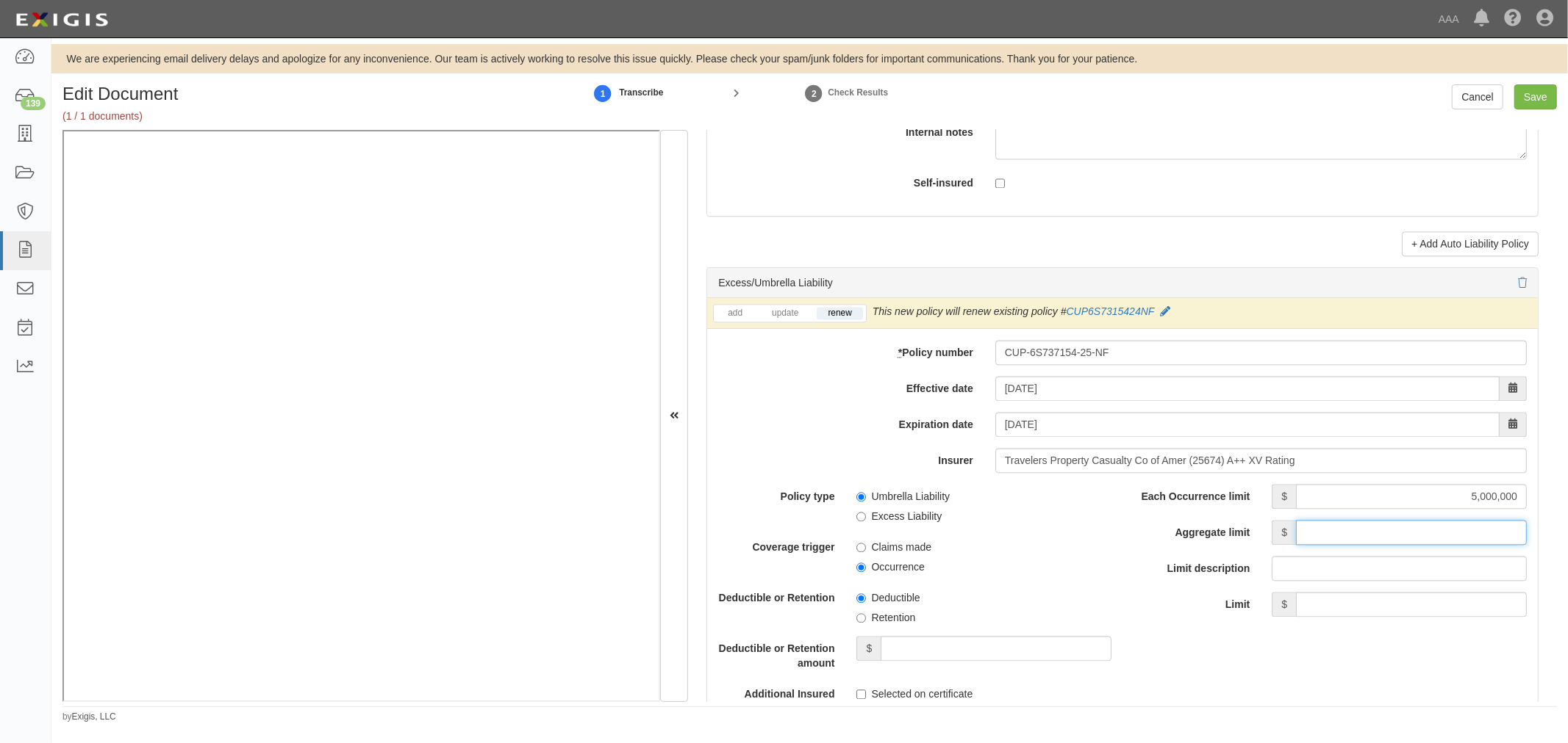
click at [1378, 536] on input "Aggregate limit" at bounding box center [1411, 532] width 231 height 25
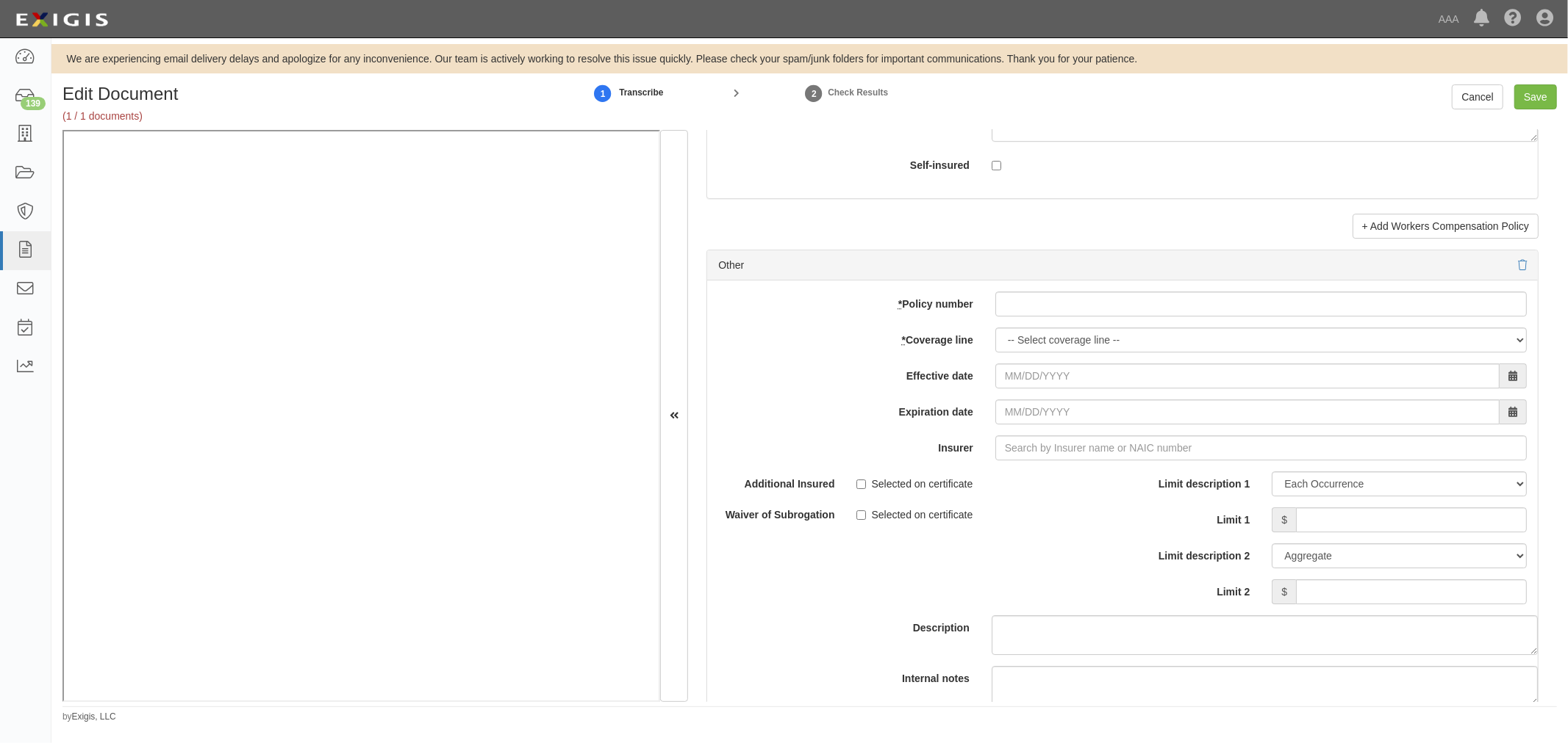
scroll to position [4080, 0]
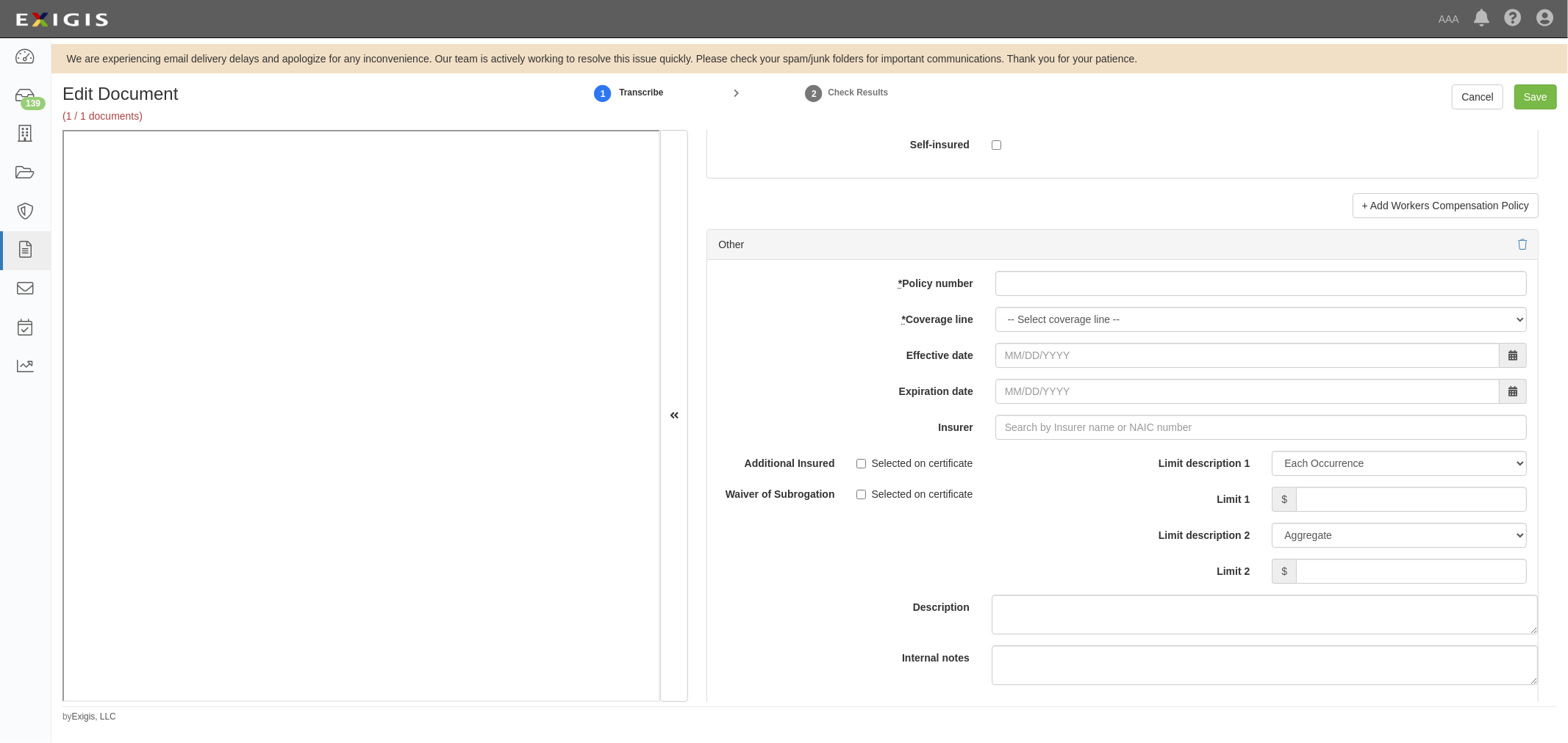
type input "5,000,000"
drag, startPoint x: 1170, startPoint y: 286, endPoint x: 1137, endPoint y: 300, distance: 35.8
click at [1169, 286] on input "* Policy number" at bounding box center [1260, 284] width 531 height 25
paste input "TC2JGLSA-8E088352-TIL-25"
type input "TC2JGLSA-8E088352-TIL-25"
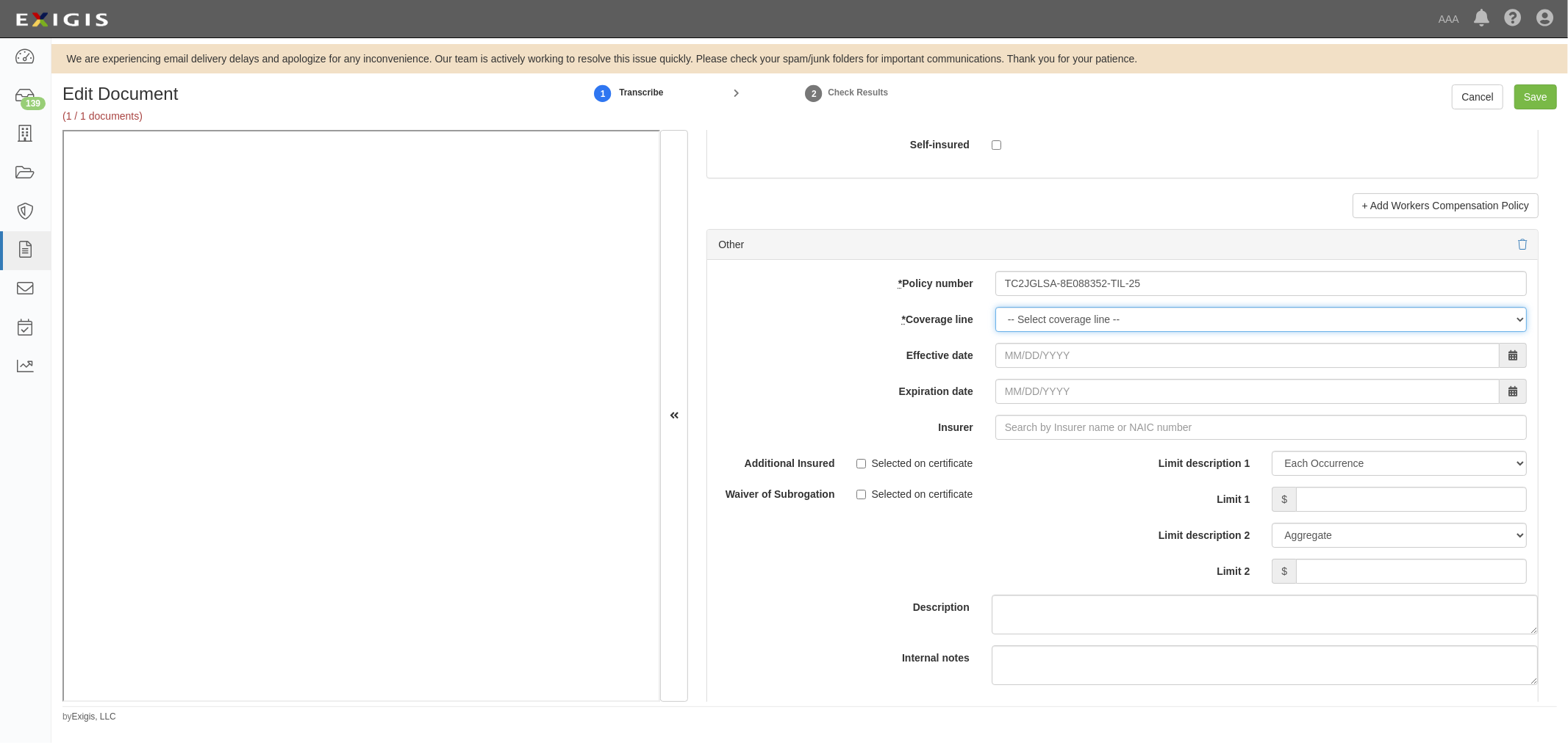
click at [1016, 324] on select "-- Select coverage line -- Asbestos Abatement Auto Physical Damage Boiler & Mac…" at bounding box center [1260, 319] width 531 height 25
select select "70"
click at [995, 332] on select "-- Select coverage line -- Asbestos Abatement Auto Physical Damage Boiler & Mac…" at bounding box center [1260, 319] width 531 height 25
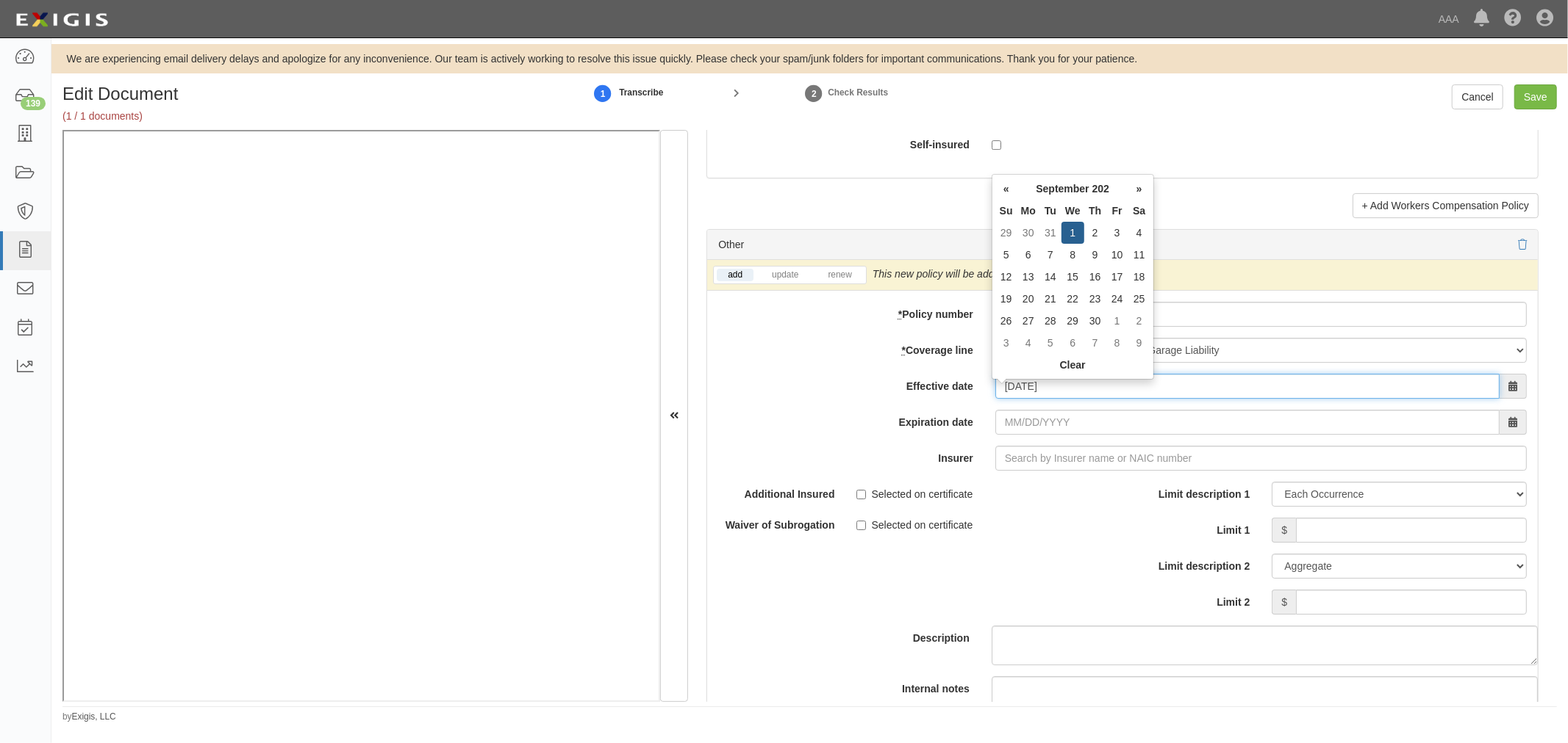
type input "09/01/2025"
type input "09/01/2026"
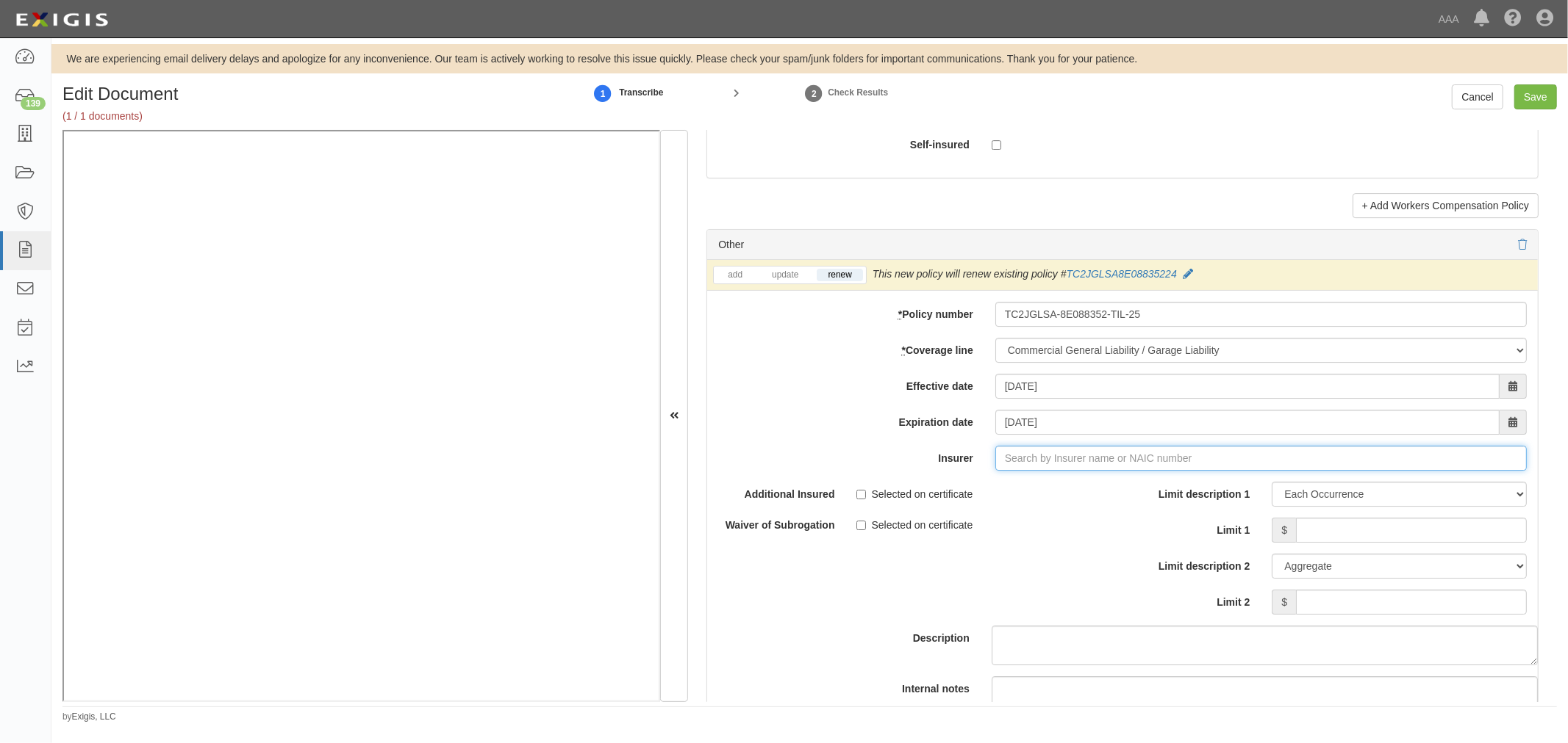
type input "21st Century Advantage Insurance Company (25232) NR Rating"
type input "2"
click at [1129, 500] on div "Travelers Indemnity Company ( 25658 ) A++ XV Rating" at bounding box center [1037, 486] width 276 height 28
click at [1135, 495] on div "Travelers Indemnity Company ( 25658 ) A++ XV Rating" at bounding box center [1037, 486] width 275 height 19
type input "Travelers Indemnity Company (25658) A++ XV Rating"
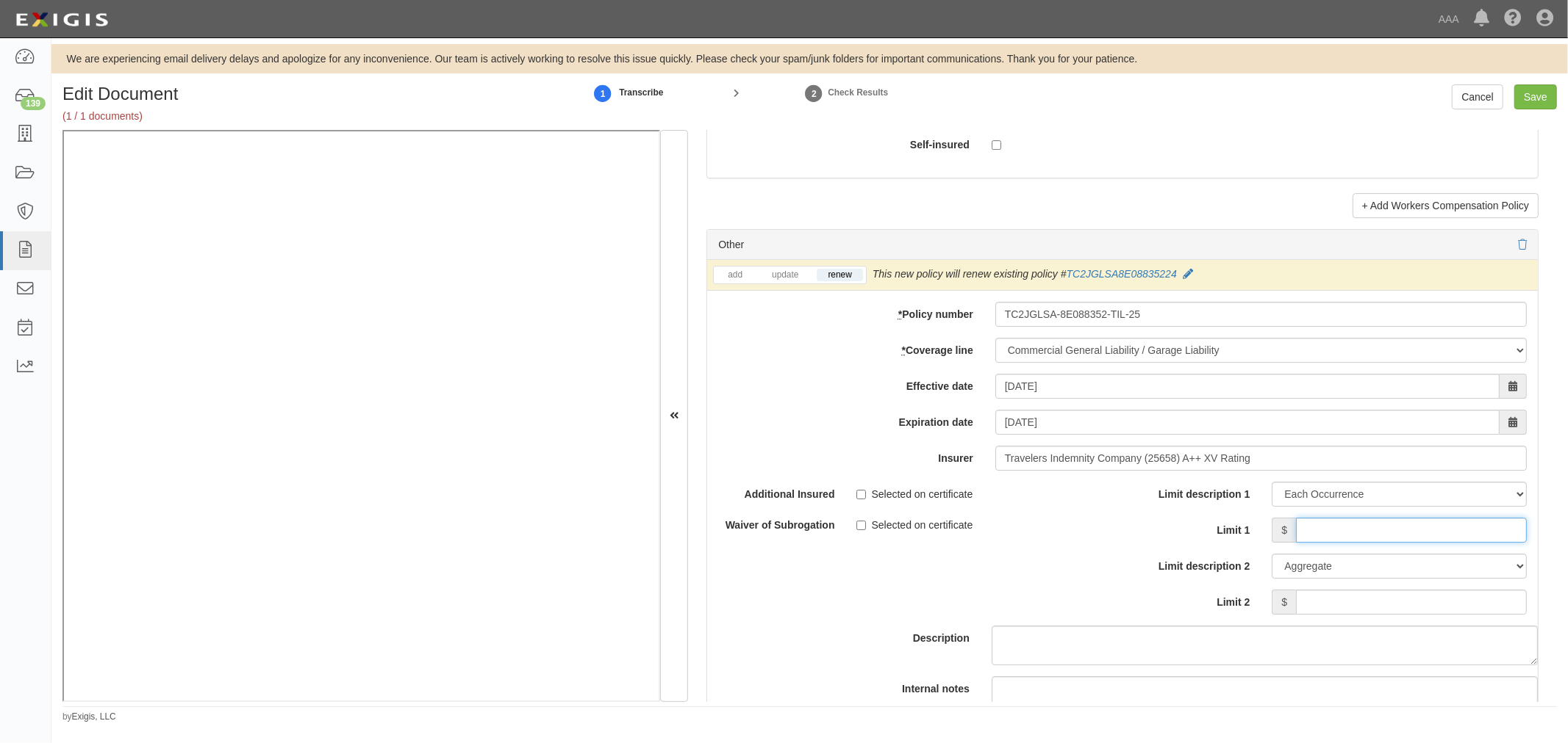
click at [1386, 542] on input "Limit 1" at bounding box center [1411, 531] width 231 height 25
type input "1,000,000"
click at [1431, 608] on input "Limit 2" at bounding box center [1411, 602] width 231 height 25
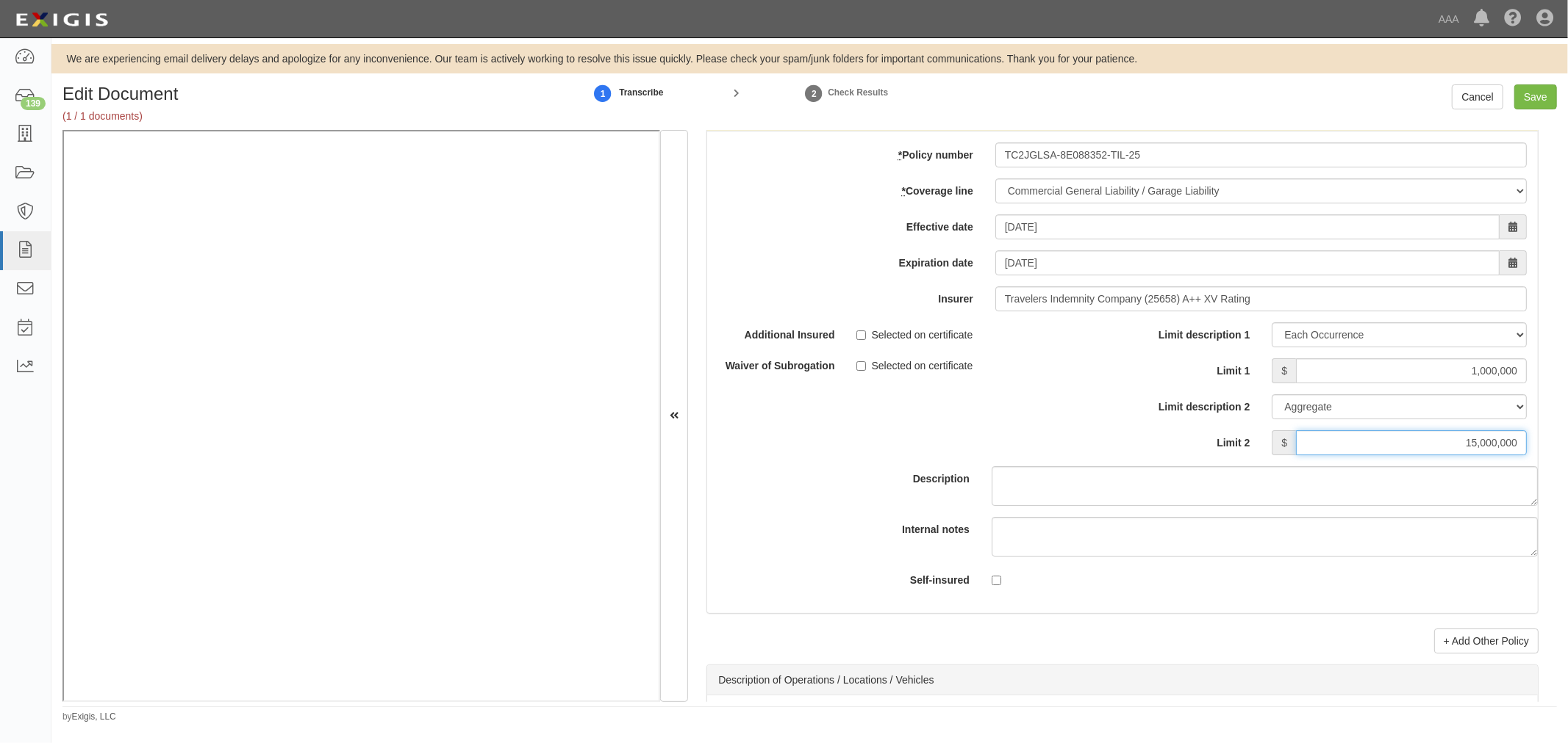
scroll to position [4489, 0]
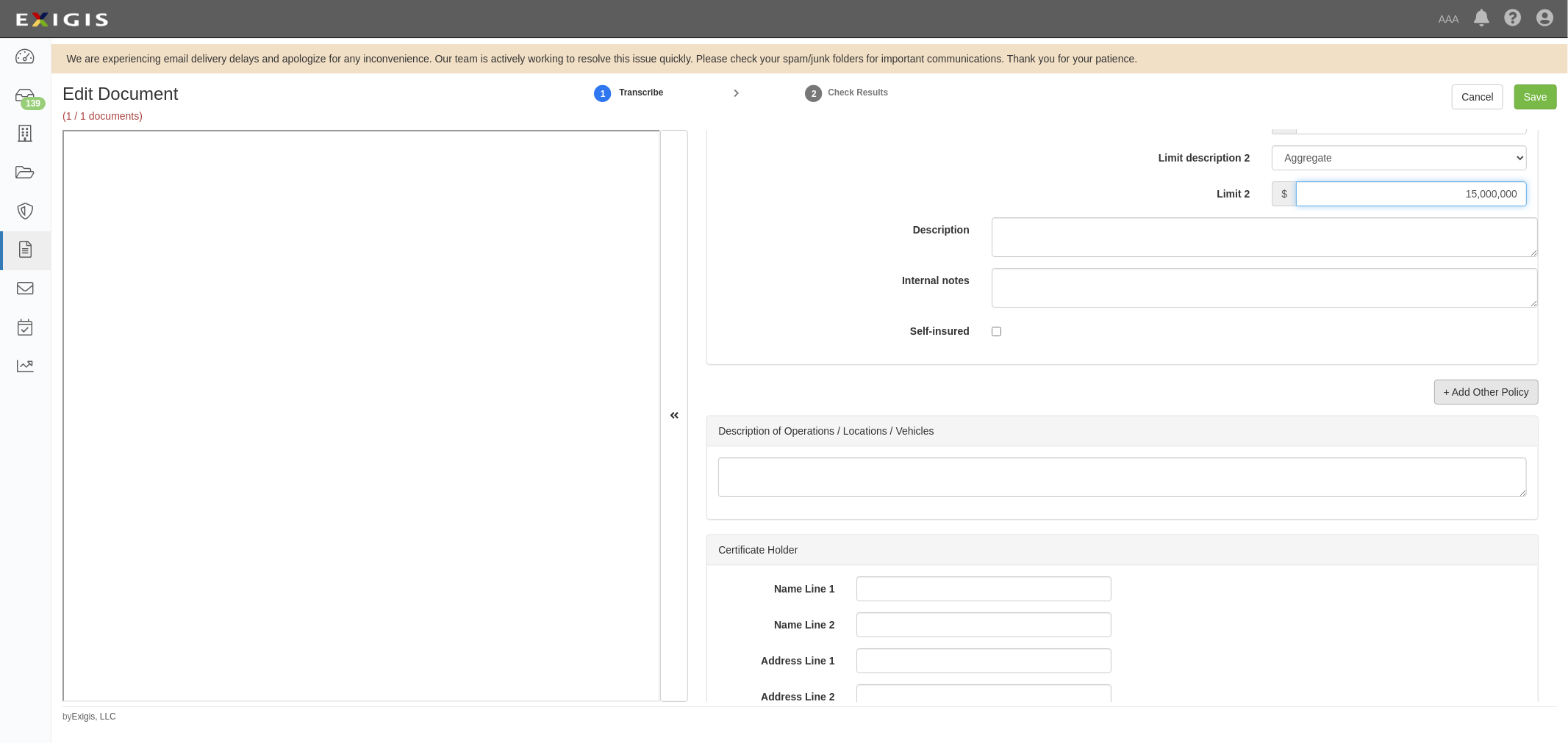
type input "15,000,000"
click at [1492, 405] on link "+ Add Other Policy" at bounding box center [1486, 392] width 105 height 25
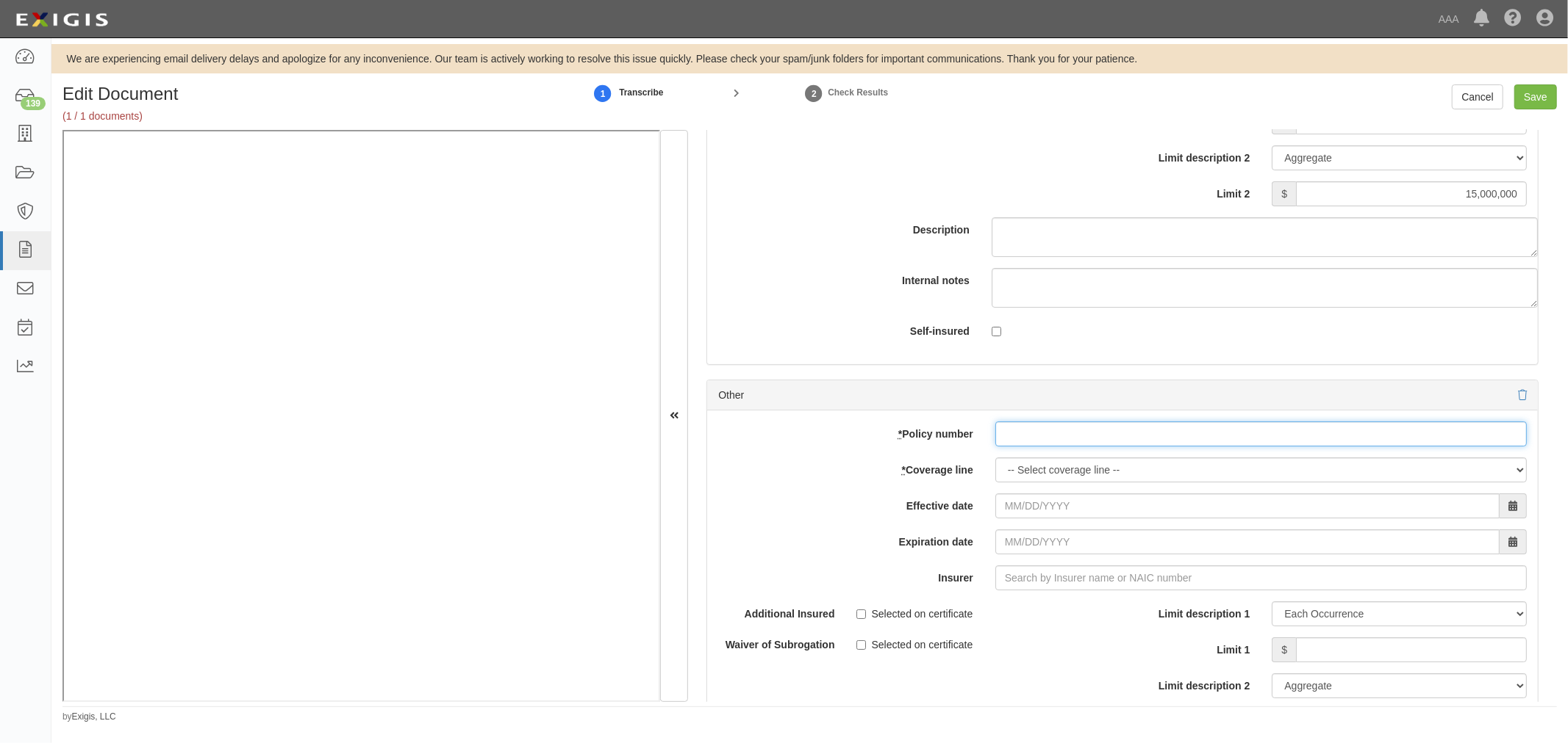
click at [1044, 447] on input "* Policy number" at bounding box center [1260, 434] width 531 height 25
paste input "TC2JCAP-8E088364-TIL-25"
type input "TC2JCAP-8E088364-TIL-25"
drag, startPoint x: 1047, startPoint y: 486, endPoint x: 1051, endPoint y: 496, distance: 10.8
click at [1050, 483] on select "-- Select coverage line -- Asbestos Abatement Auto Physical Damage Boiler & Mac…" at bounding box center [1260, 470] width 531 height 25
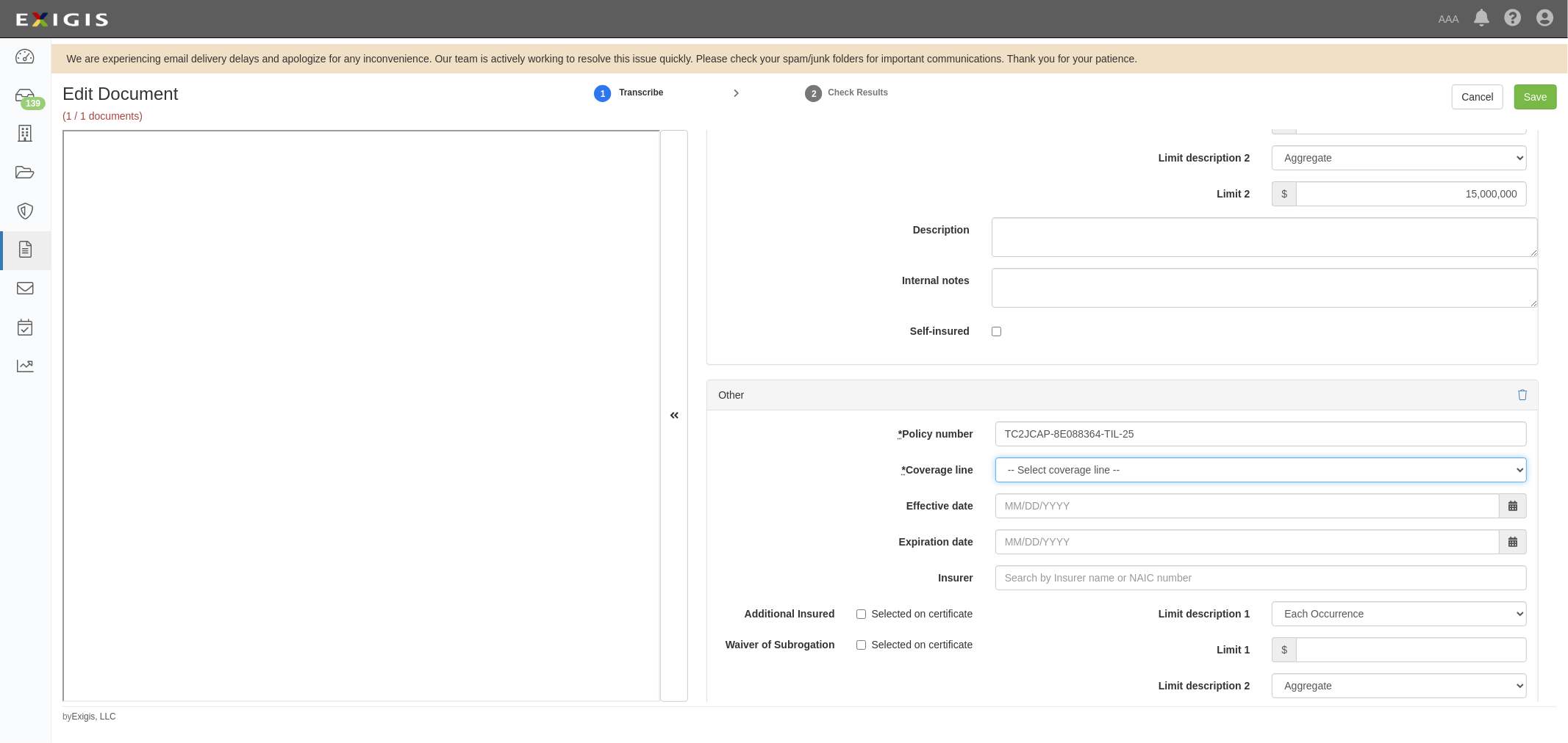
select select "56"
click at [995, 483] on select "-- Select coverage line -- Asbestos Abatement Auto Physical Damage Boiler & Mac…" at bounding box center [1260, 470] width 531 height 25
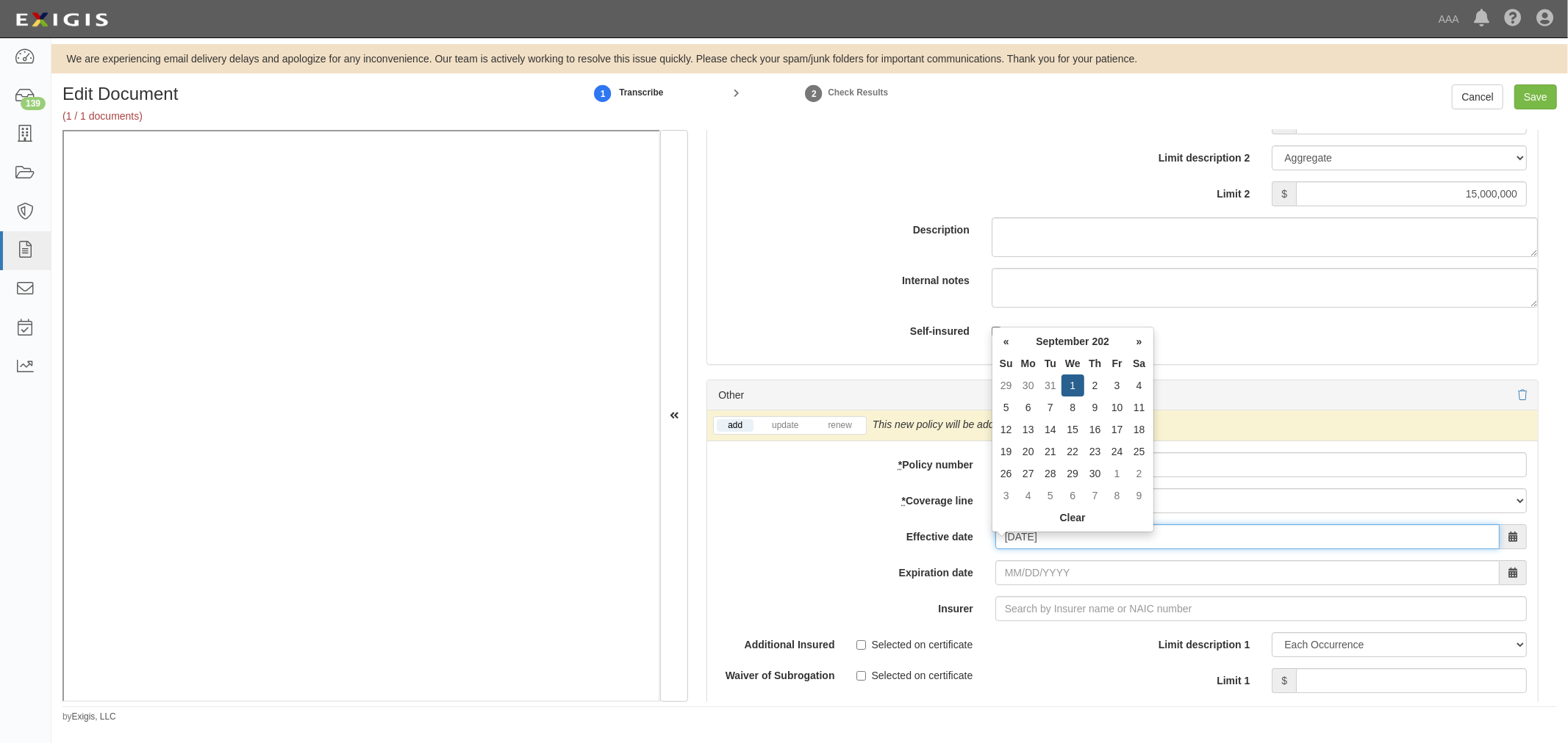
type input "[DATE]"
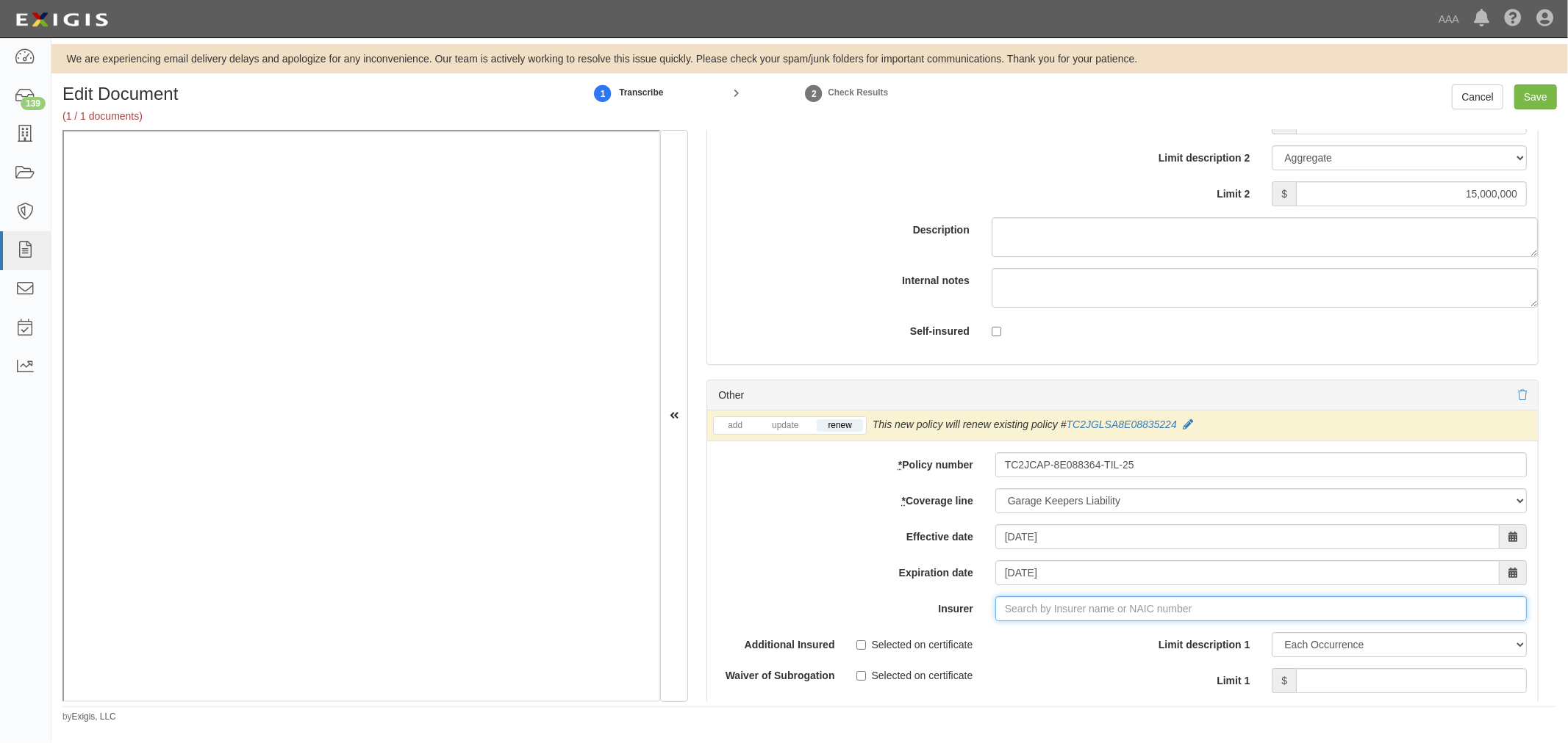
type input "21st Century Advantage Insurance Company (25232) NR Rating"
type input "2"
click at [959, 639] on div "Travelers Indemnity Company ( 25658 ) A++ XV Rating" at bounding box center [1037, 637] width 275 height 19
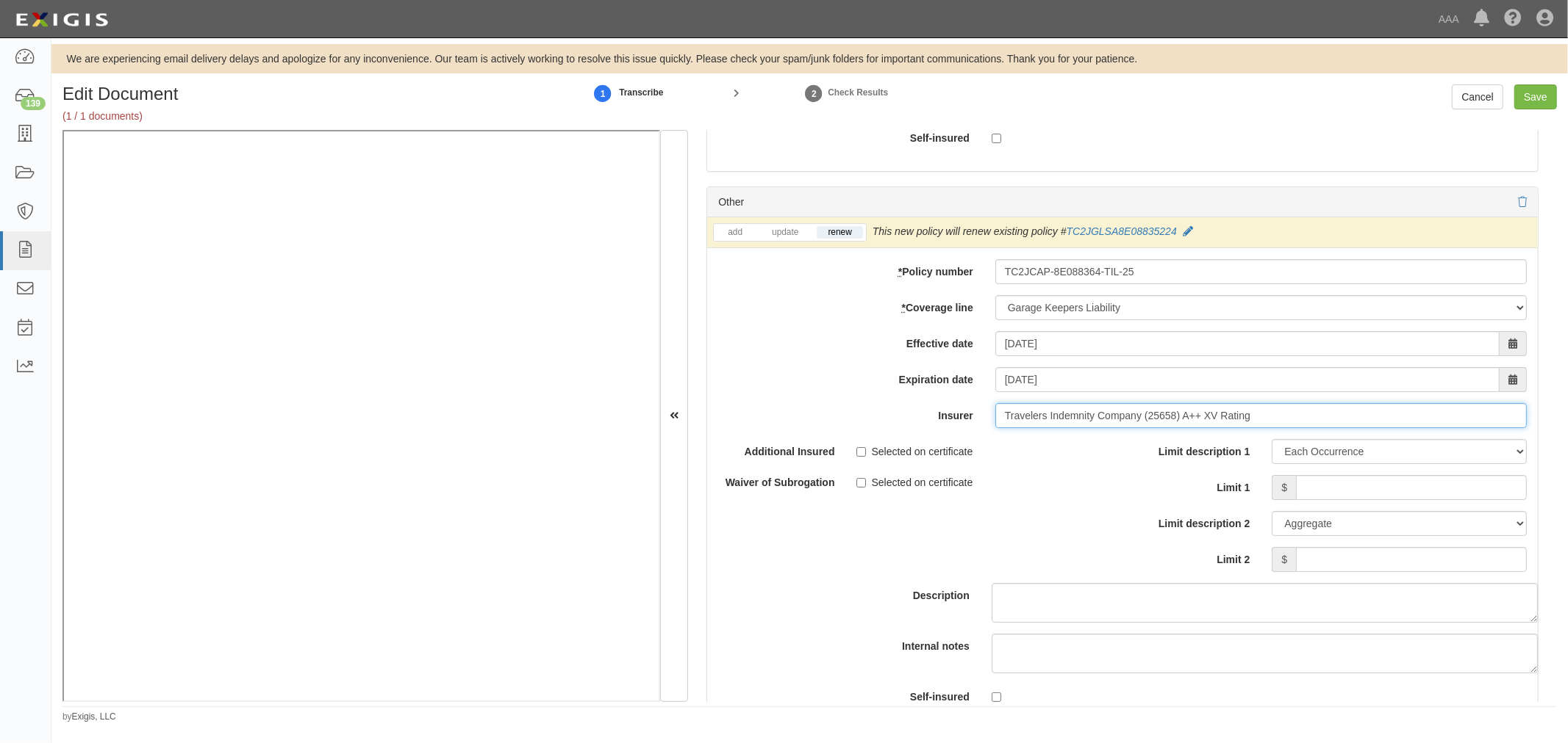
scroll to position [4760, 0]
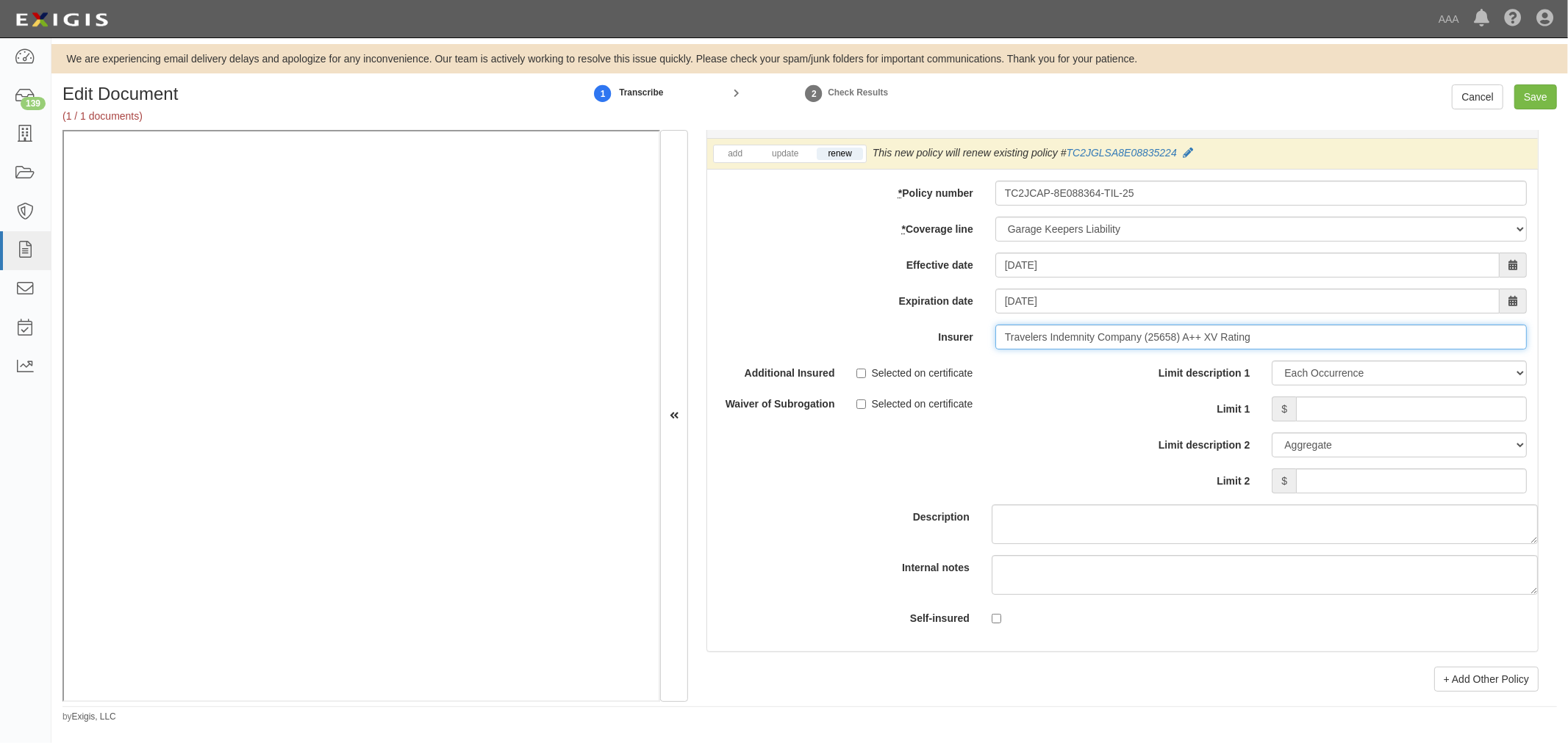
type input "Travelers Indemnity Company (25658) A++ XV Rating"
drag, startPoint x: 1411, startPoint y: 417, endPoint x: 1395, endPoint y: 429, distance: 20.0
click at [1411, 417] on input "Limit 1" at bounding box center [1411, 409] width 231 height 25
type input "1,000,000"
click at [1467, 494] on input "Limit 2" at bounding box center [1411, 481] width 231 height 25
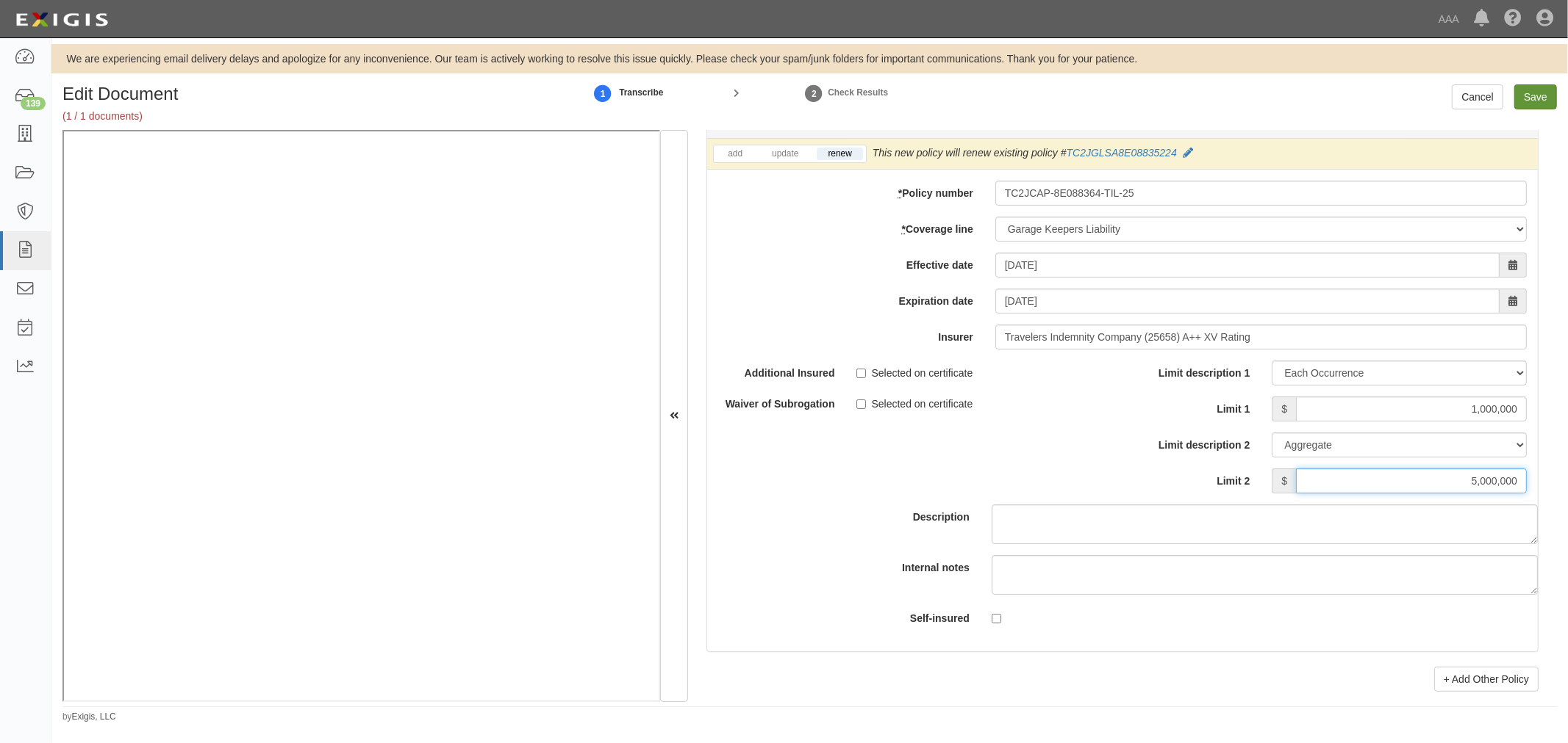
type input "5,000,000"
click at [1529, 94] on input "Save" at bounding box center [1535, 97] width 42 height 25
type input "5000000"
type input "1000000"
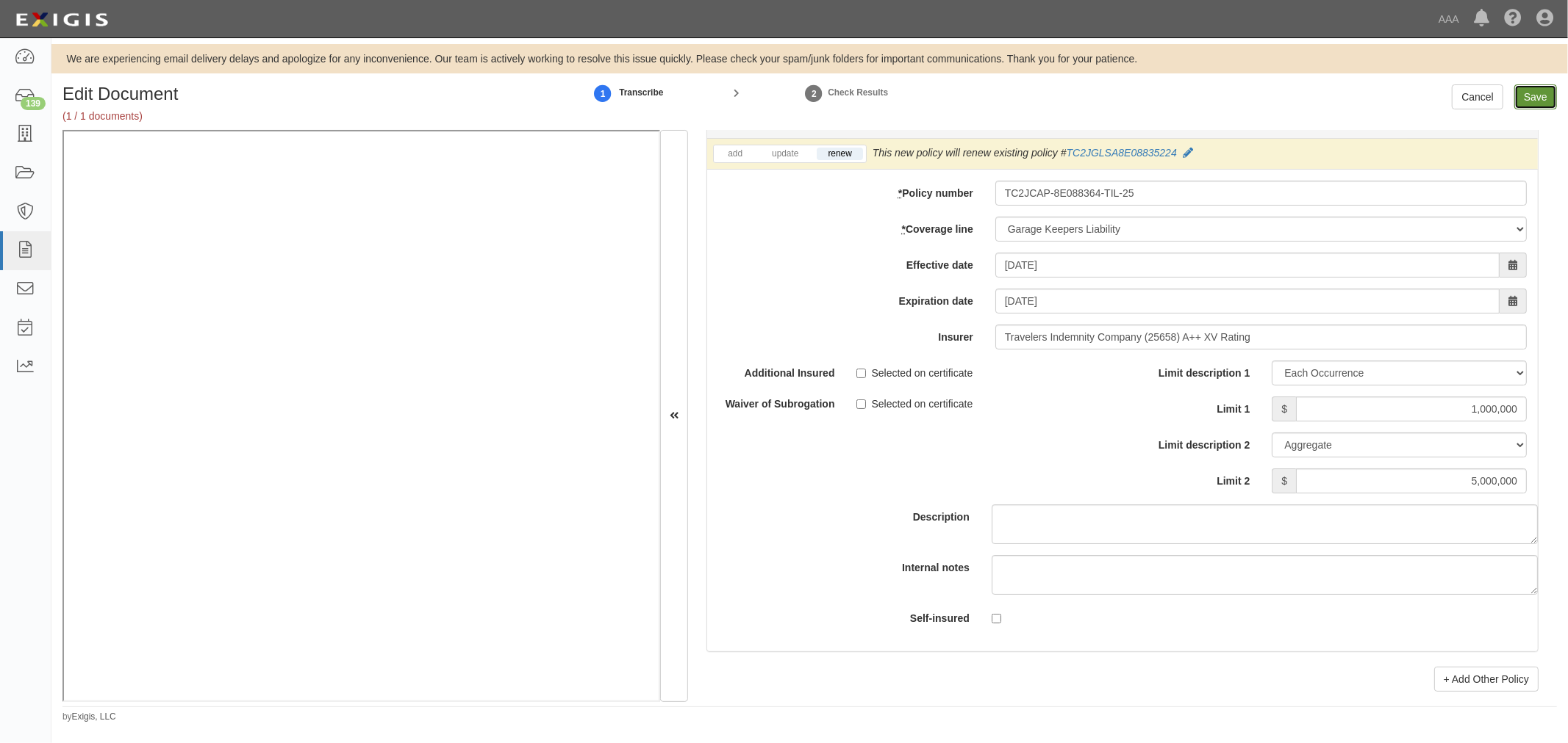
type input "15000000"
type input "1000000"
type input "5000000"
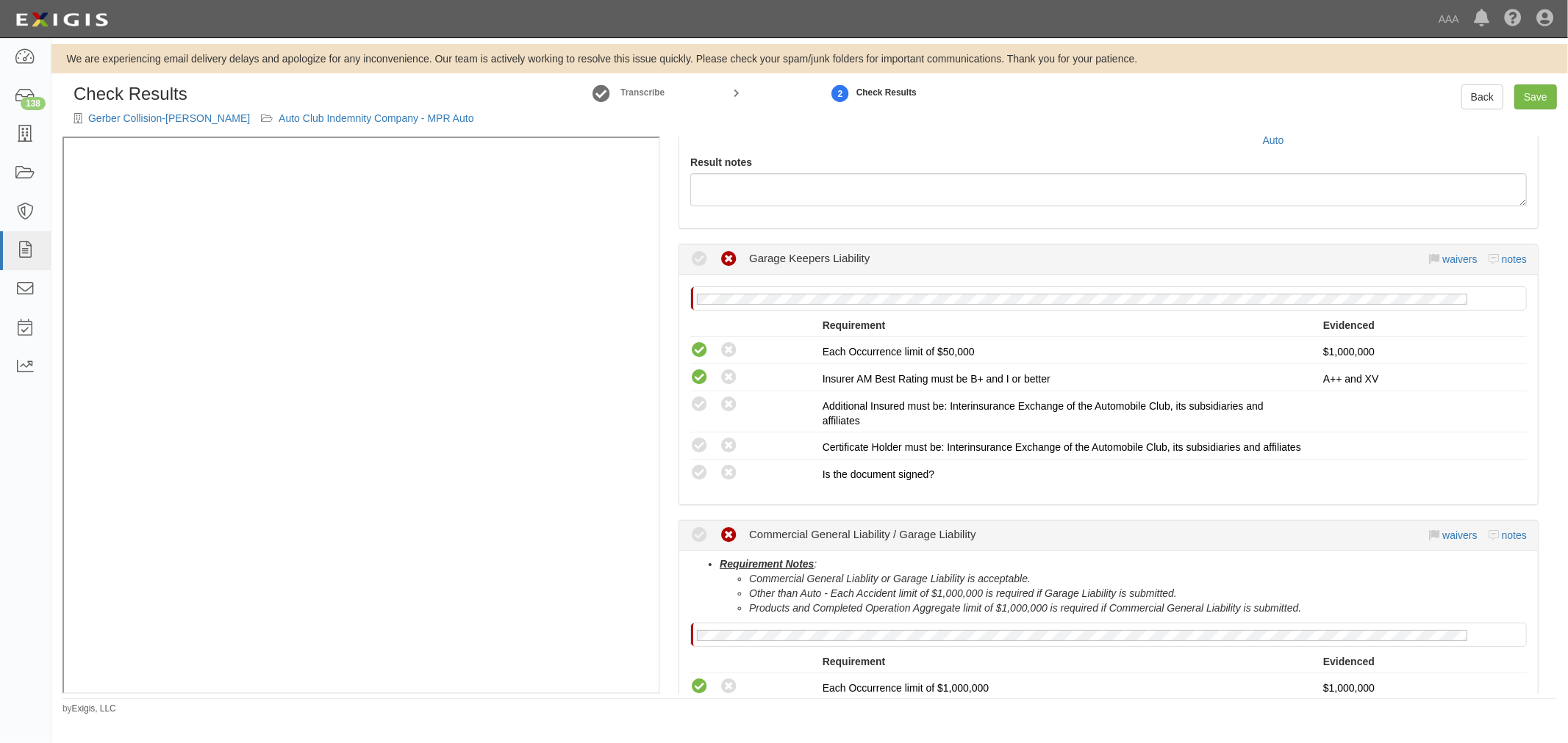
scroll to position [544, 0]
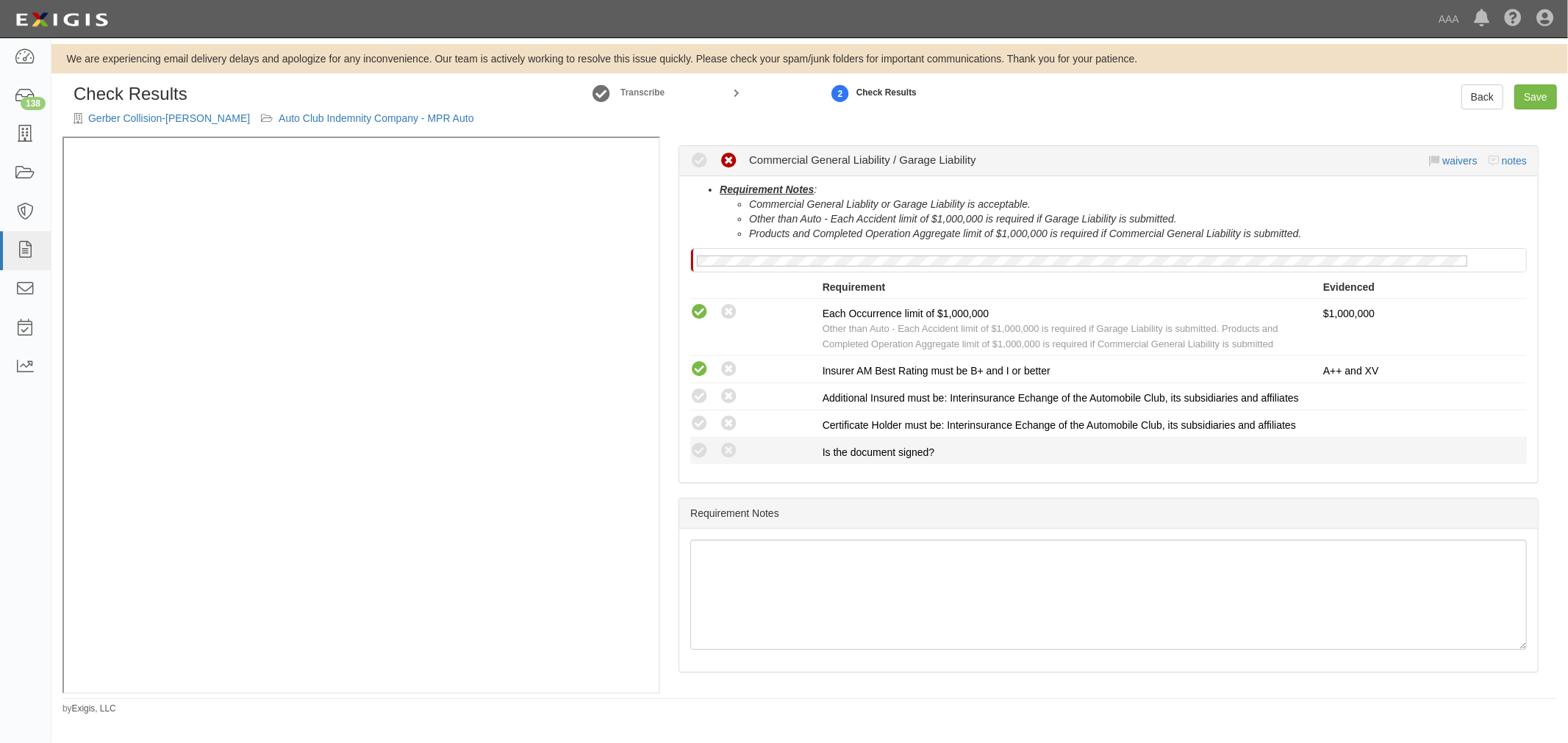
click at [694, 461] on label "Compliant" at bounding box center [699, 451] width 18 height 18
click at [694, 461] on icon at bounding box center [699, 451] width 18 height 18
radio input "false"
click at [703, 433] on icon at bounding box center [699, 424] width 18 height 18
radio input "true"
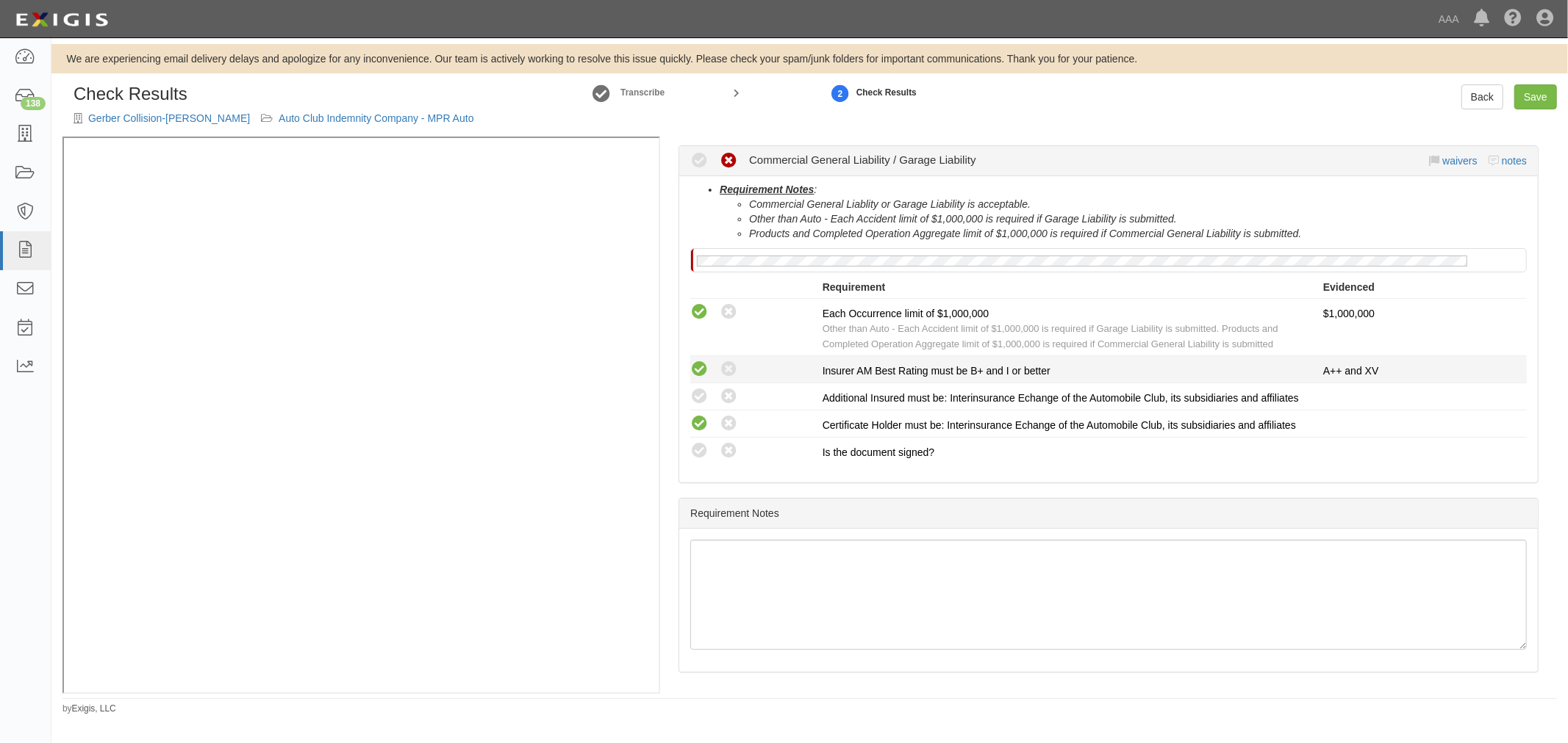
drag, startPoint x: 699, startPoint y: 373, endPoint x: 698, endPoint y: 399, distance: 26.0
click at [699, 377] on icon at bounding box center [699, 370] width 18 height 18
click at [699, 399] on icon at bounding box center [699, 396] width 18 height 18
radio input "true"
drag, startPoint x: 703, startPoint y: 473, endPoint x: 710, endPoint y: 463, distance: 12.2
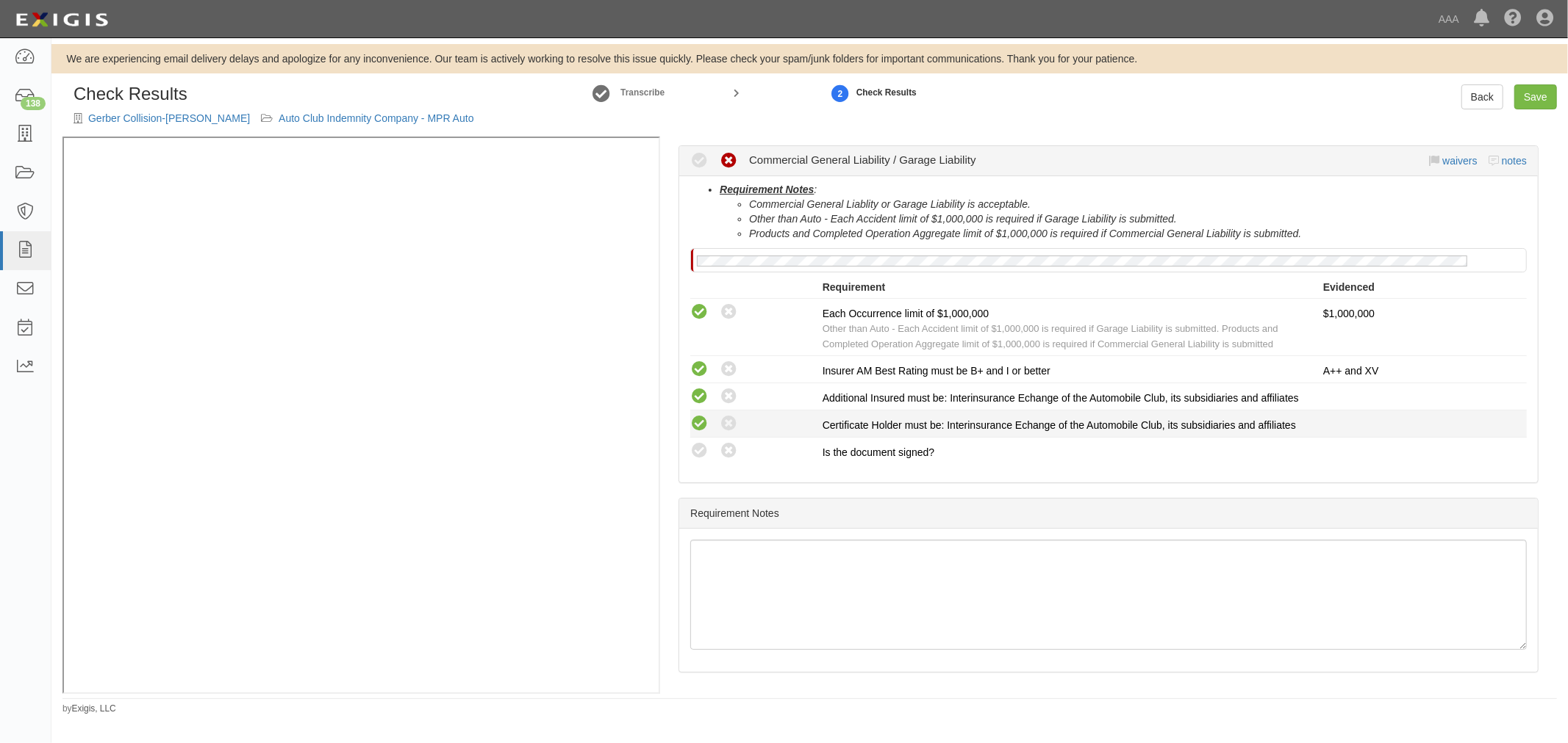
click at [703, 461] on icon at bounding box center [699, 451] width 18 height 18
radio input "true"
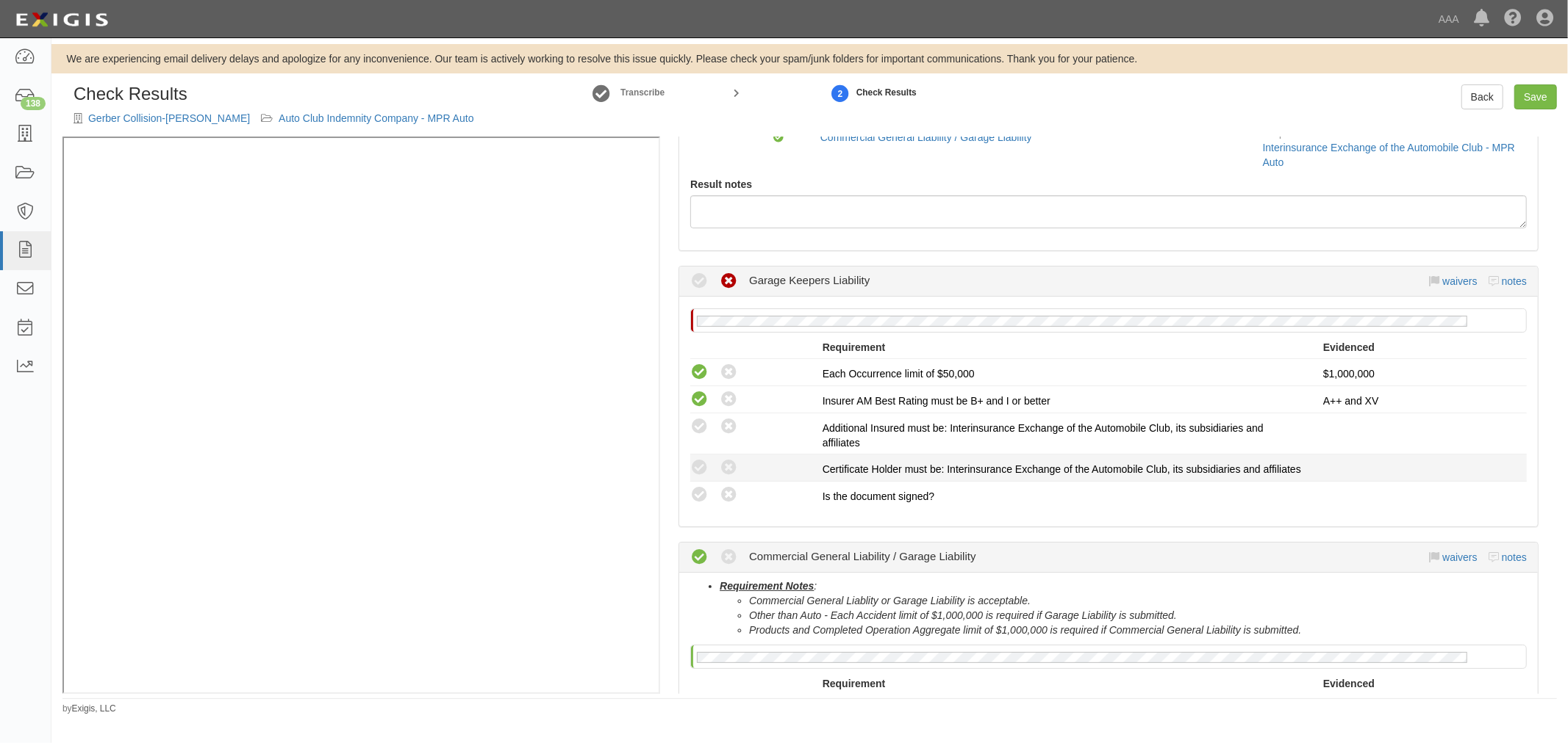
drag, startPoint x: 692, startPoint y: 504, endPoint x: 692, endPoint y: 478, distance: 26.0
click at [692, 500] on icon at bounding box center [699, 495] width 18 height 18
radio input "true"
click at [692, 475] on icon at bounding box center [699, 468] width 18 height 18
click at [695, 469] on icon at bounding box center [699, 468] width 18 height 18
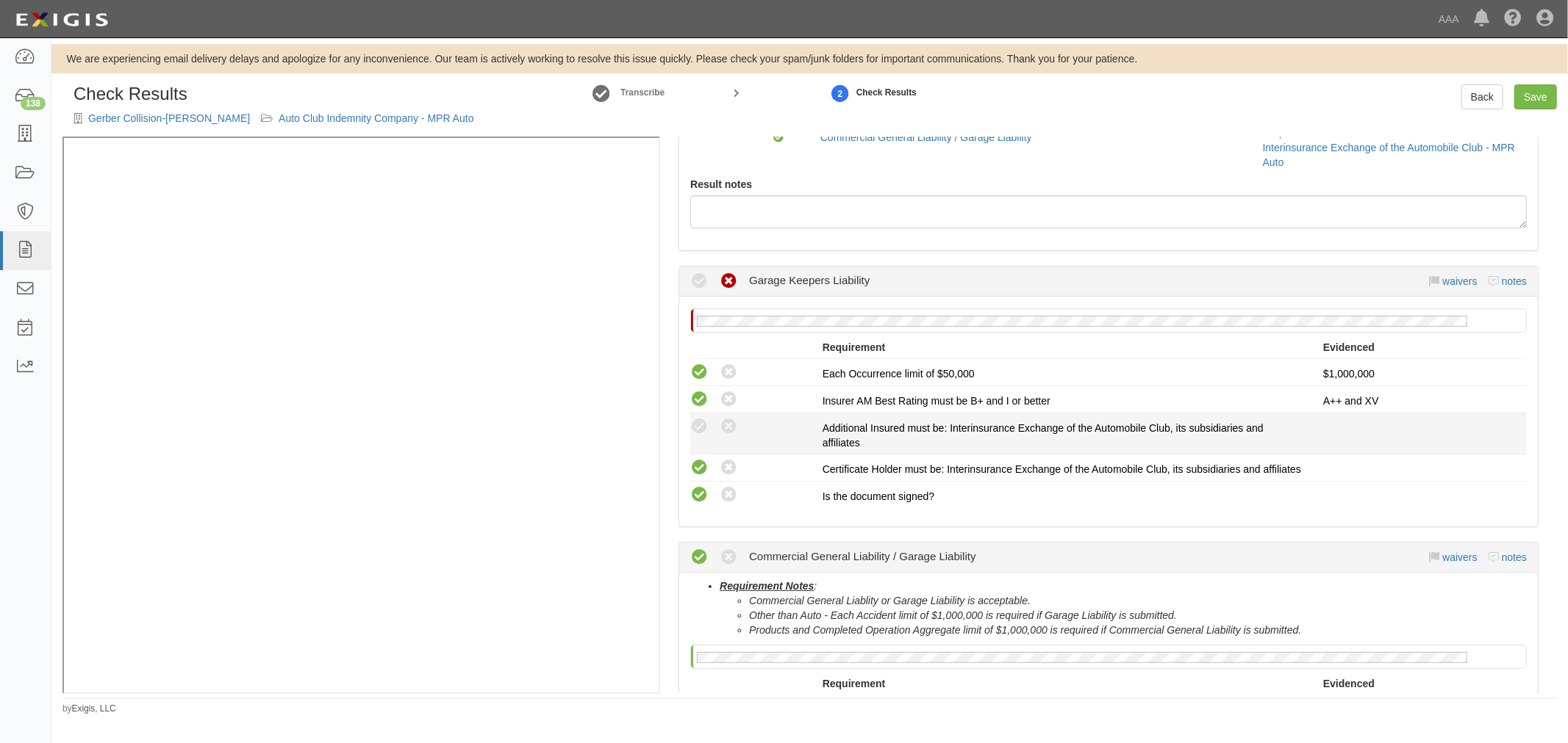
radio input "false"
drag, startPoint x: 688, startPoint y: 429, endPoint x: 697, endPoint y: 425, distance: 9.8
click at [688, 429] on div "Compliant Waived: Non-Compliant" at bounding box center [751, 427] width 143 height 19
drag, startPoint x: 698, startPoint y: 424, endPoint x: 709, endPoint y: 439, distance: 18.6
click at [707, 432] on icon at bounding box center [699, 427] width 18 height 18
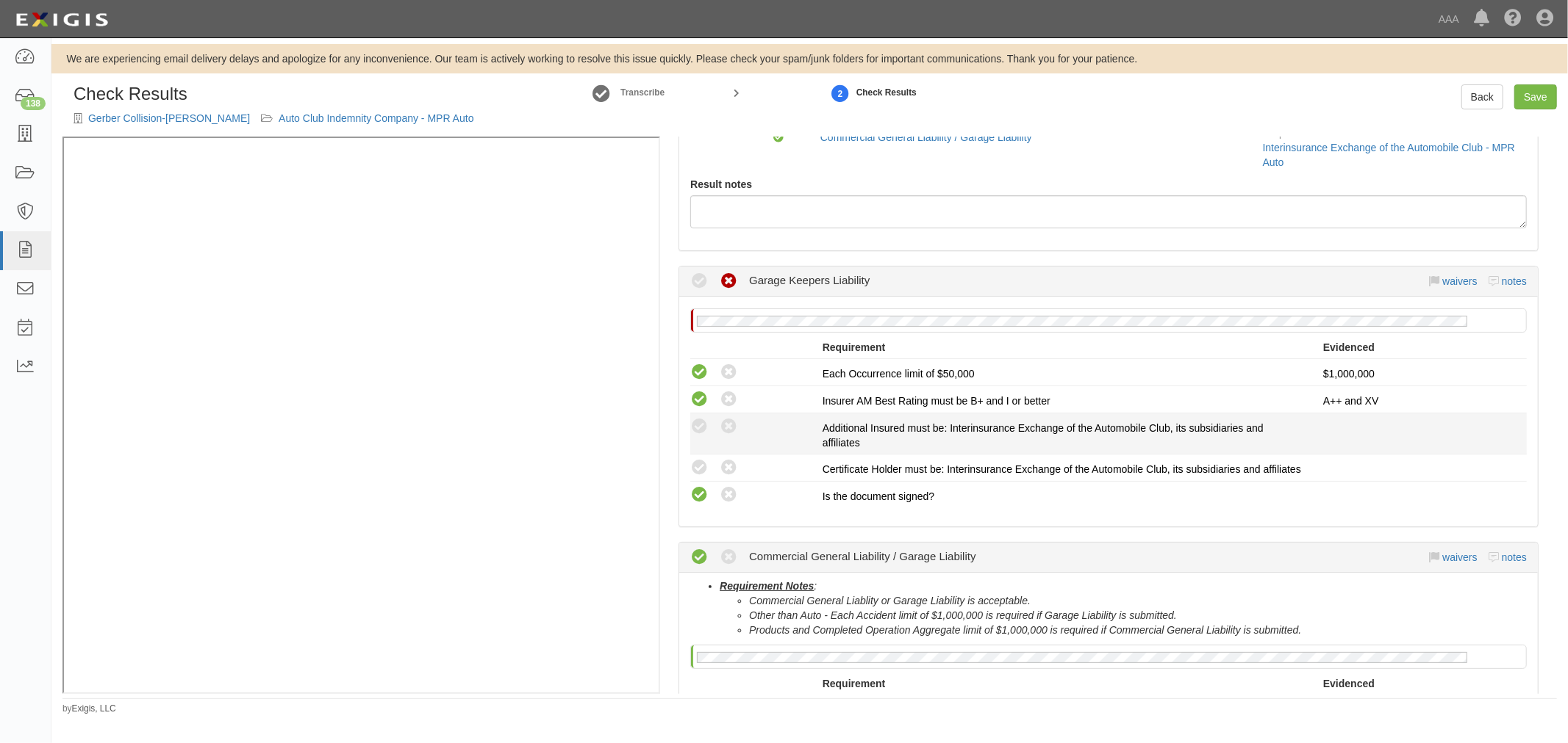
radio input "true"
click at [708, 470] on div "Compliant Waived: Non-Compliant" at bounding box center [756, 468] width 132 height 19
click at [701, 469] on icon at bounding box center [699, 468] width 18 height 18
radio input "true"
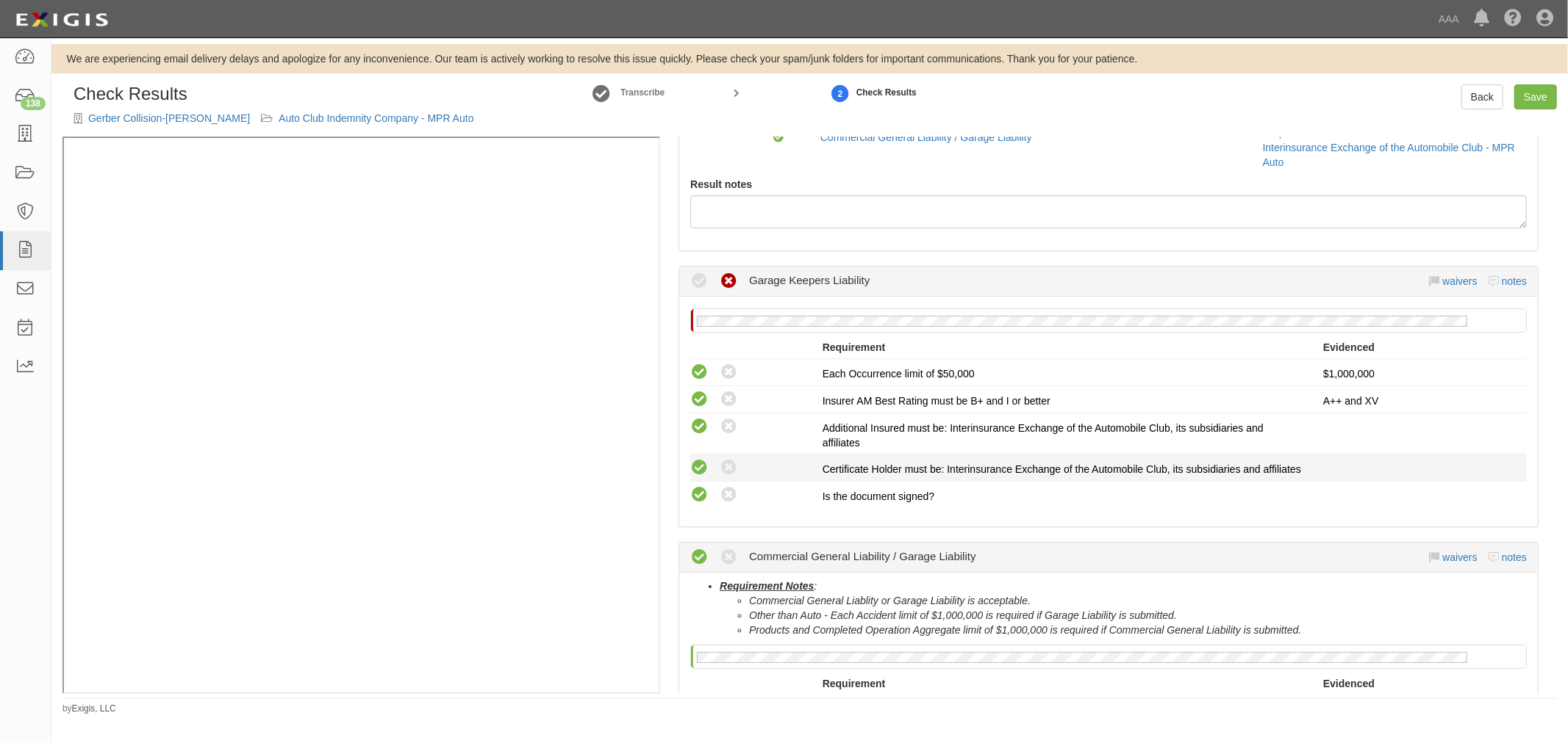
radio input "true"
click at [1544, 101] on link "Save" at bounding box center [1535, 97] width 42 height 25
radio input "true"
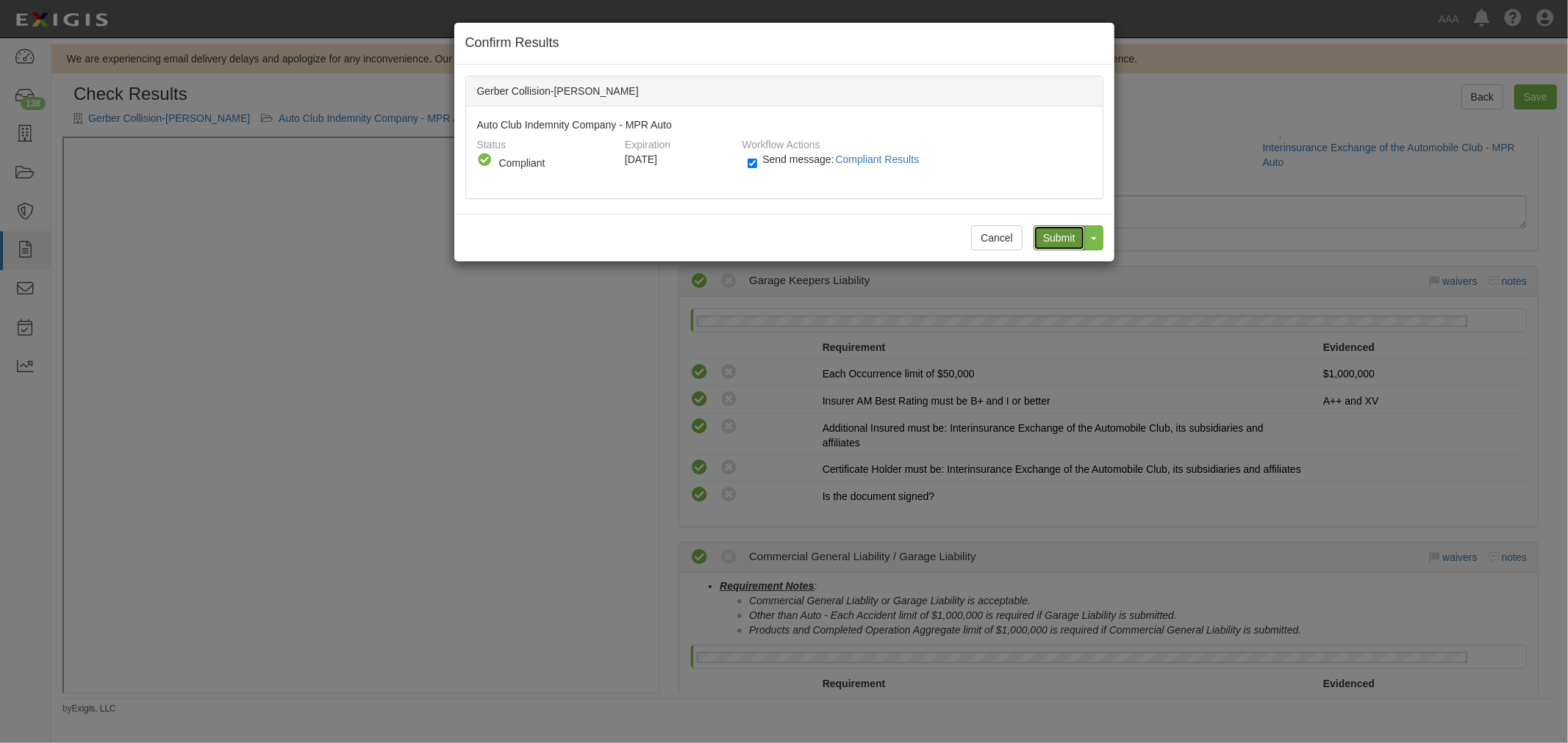
click at [1084, 234] on input "Submit" at bounding box center [1058, 238] width 51 height 25
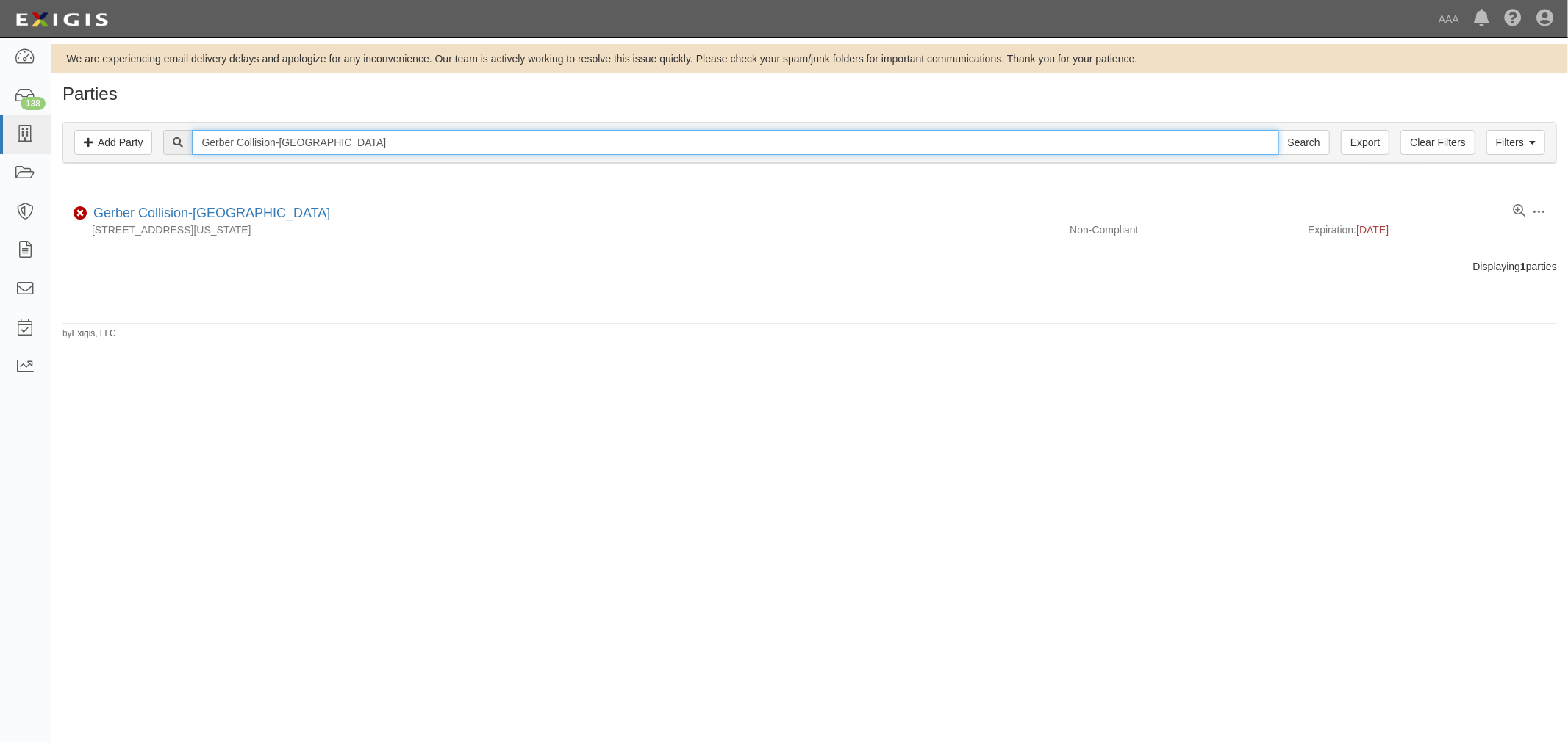
drag, startPoint x: 392, startPoint y: 129, endPoint x: 215, endPoint y: 182, distance: 184.8
click at [191, 188] on div "Parties Add Party Filters Add Party Clear Filters Export Gerber Collision-Hunts…" at bounding box center [809, 211] width 1516 height 256
paste input "Imperial"
type input "Gerber Collision-Imperial"
click at [1278, 130] on input "Search" at bounding box center [1303, 142] width 51 height 25
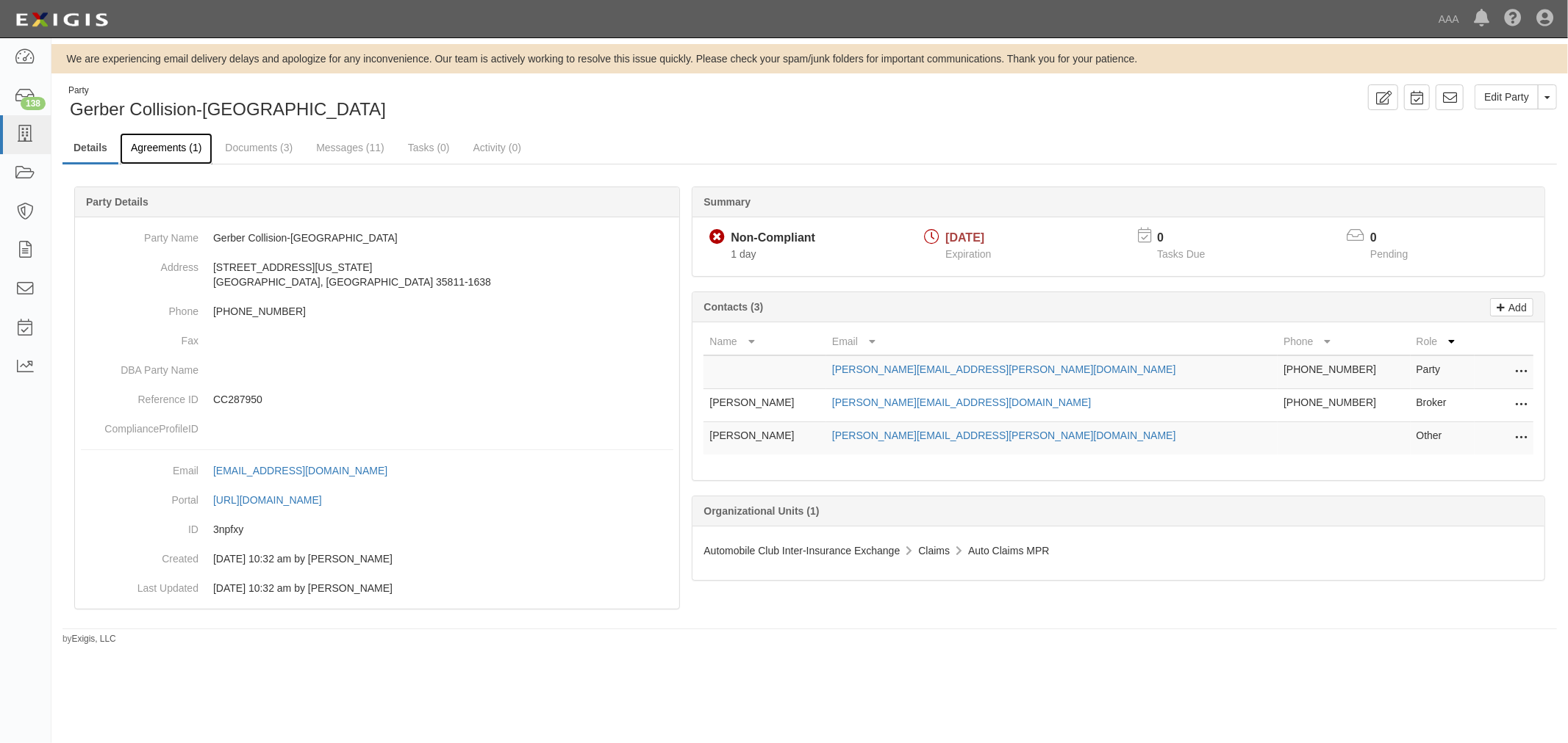
click at [177, 154] on link "Agreements (1)" at bounding box center [166, 149] width 93 height 31
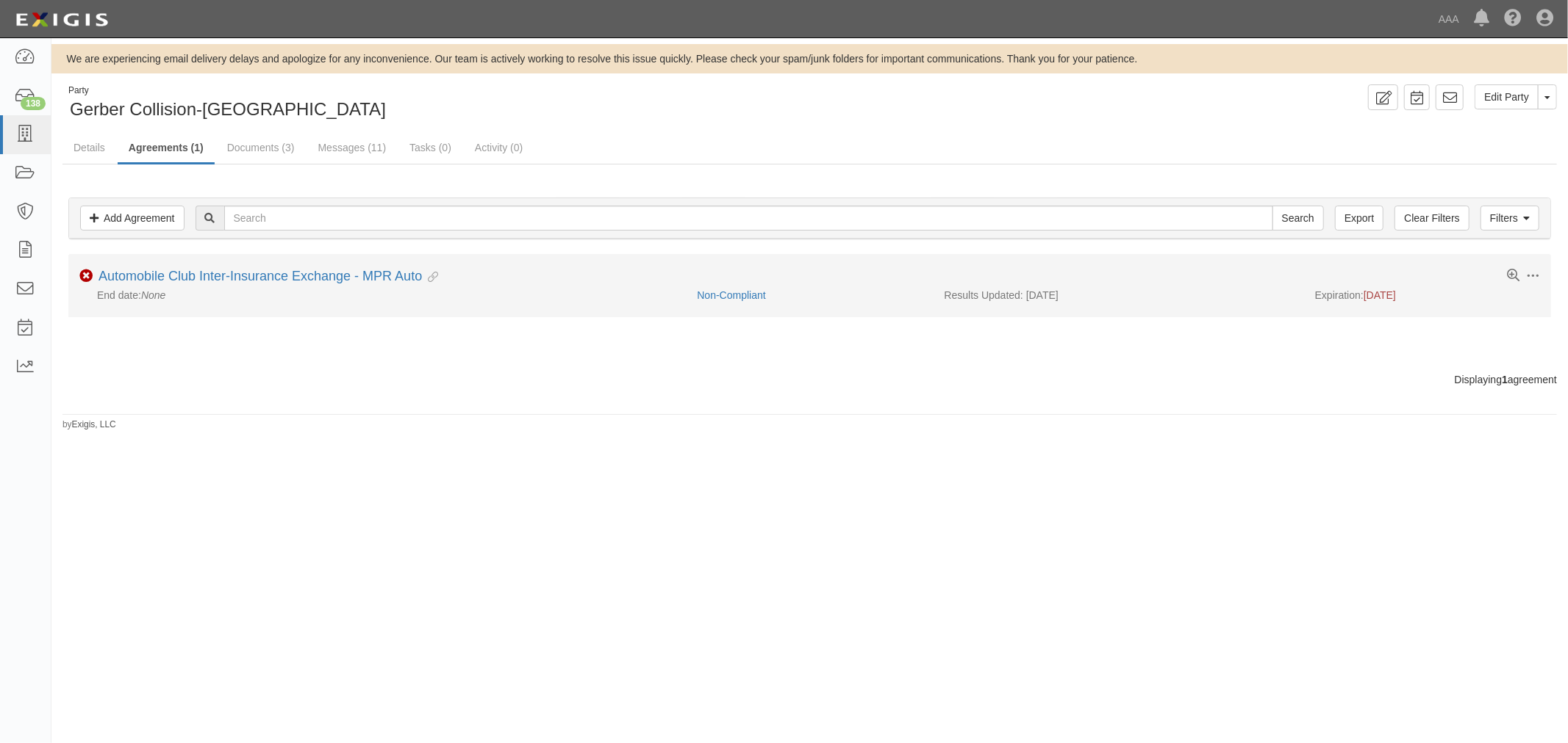
click at [172, 285] on div "Toggle Agreement Dropdown Edit Log activity Add task Send message Archive Non-C…" at bounding box center [810, 278] width 1482 height 18
click at [173, 279] on link "Automobile Club Inter-Insurance Exchange - MPR Auto" at bounding box center [260, 276] width 323 height 15
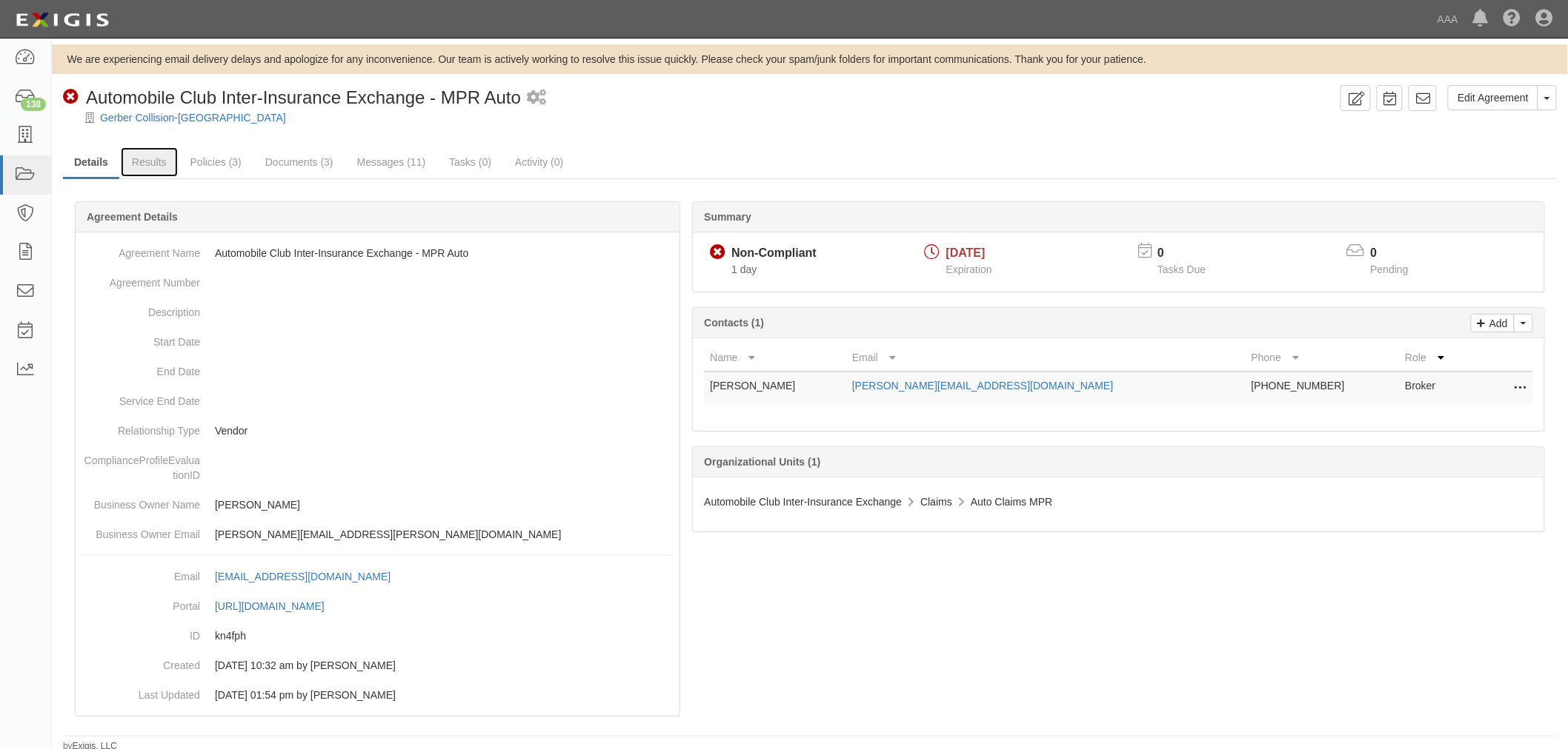
click at [157, 169] on link "Results" at bounding box center [149, 162] width 57 height 29
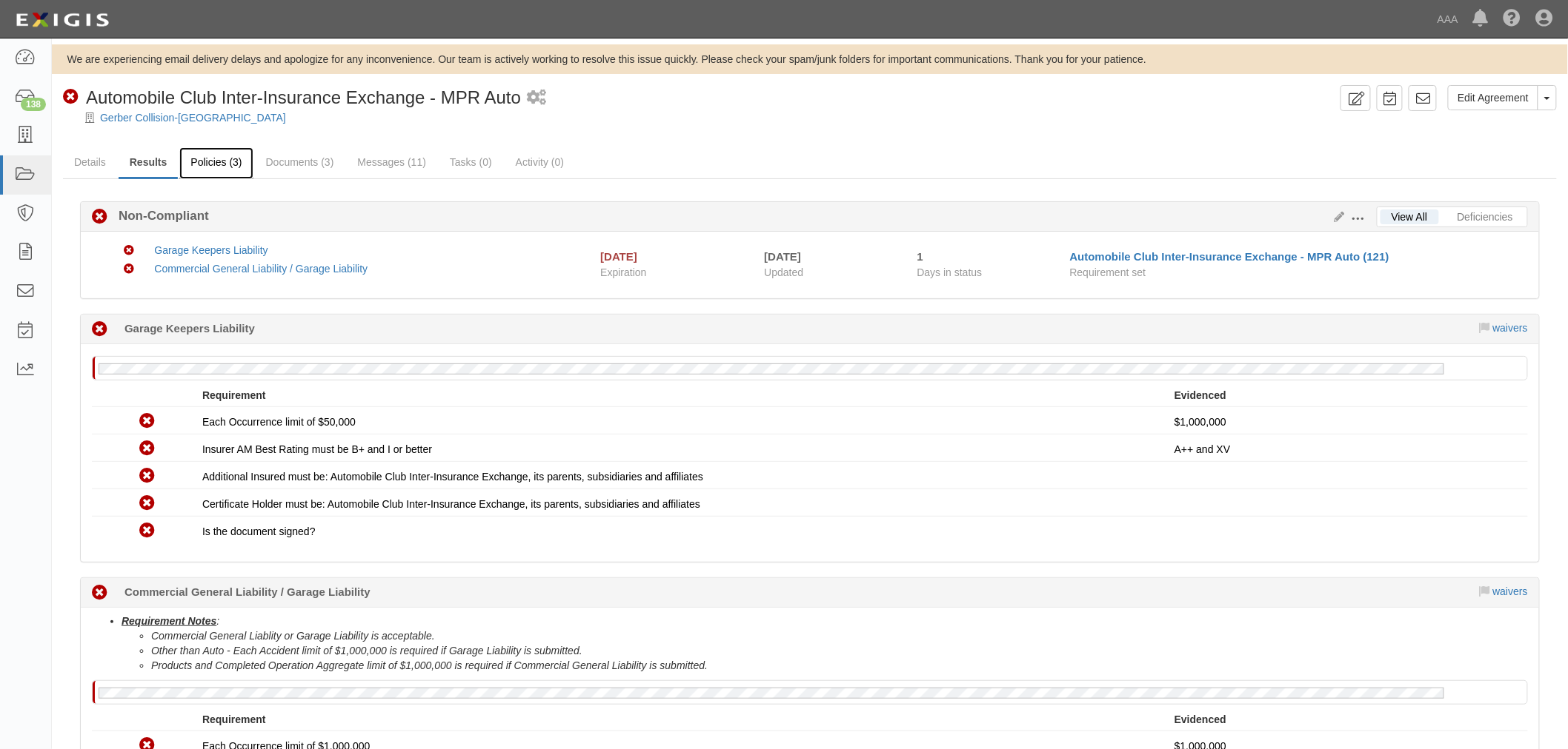
click at [205, 150] on link "Policies (3)" at bounding box center [216, 163] width 73 height 32
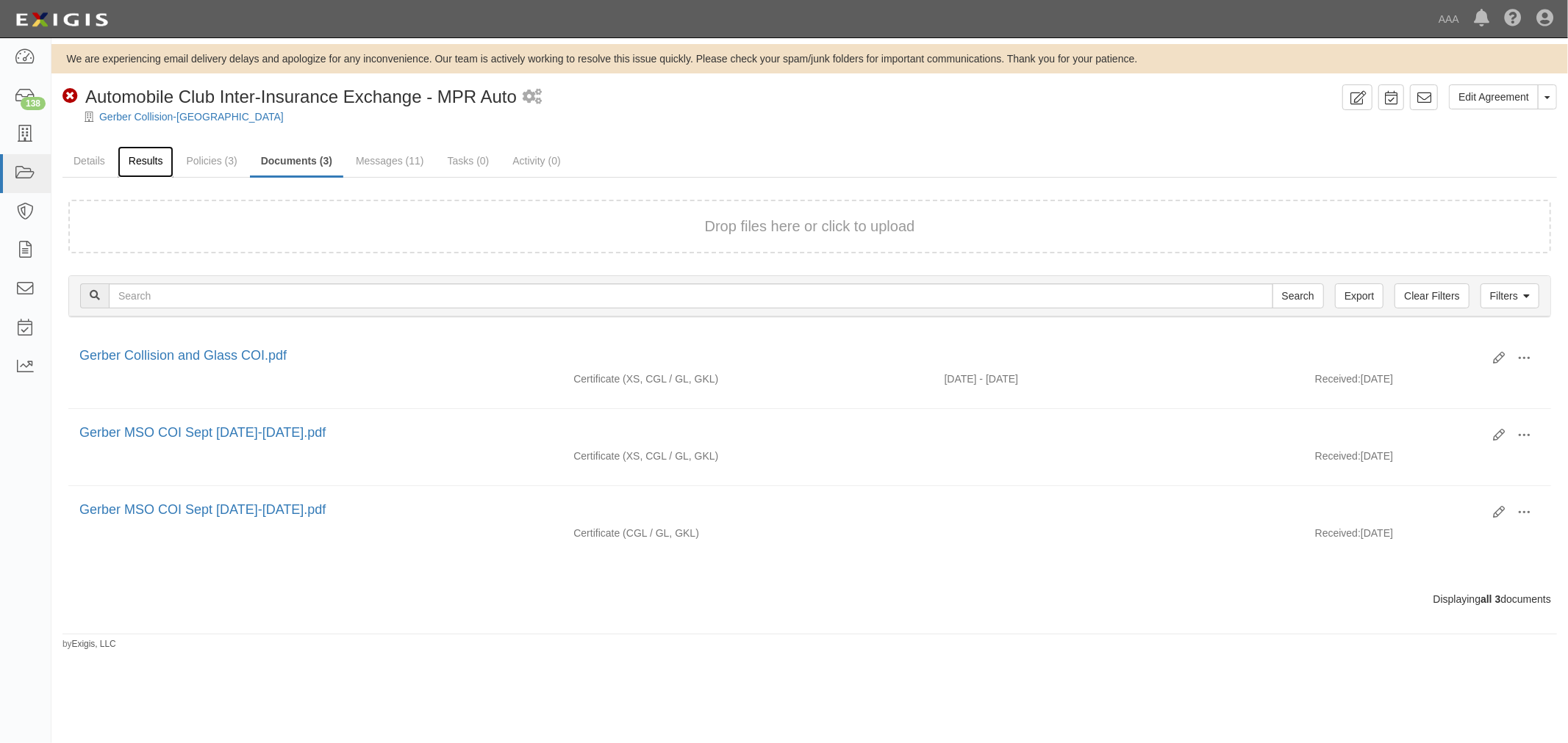
click at [149, 164] on link "Results" at bounding box center [146, 162] width 57 height 31
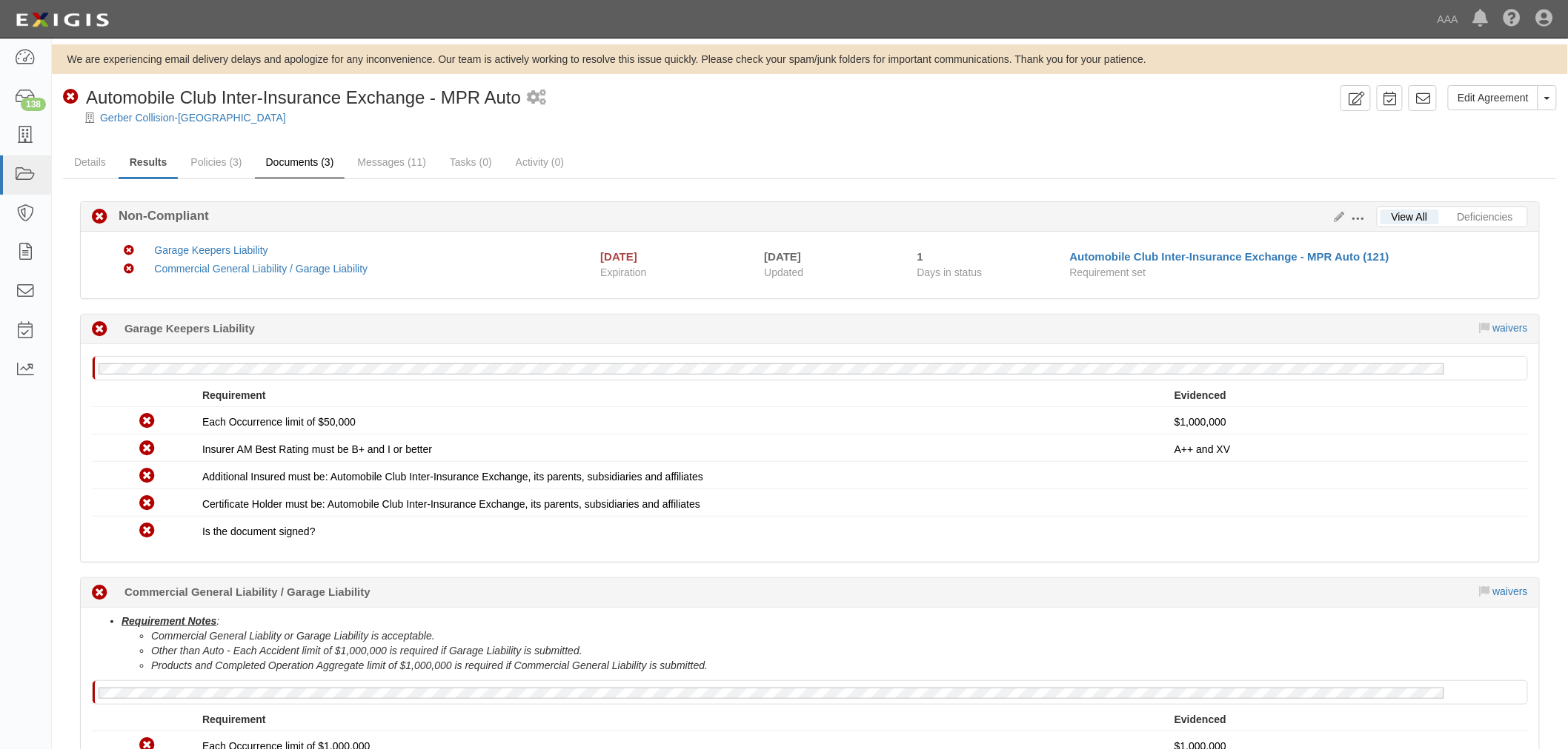
click at [289, 155] on link "Documents (3)" at bounding box center [300, 163] width 90 height 32
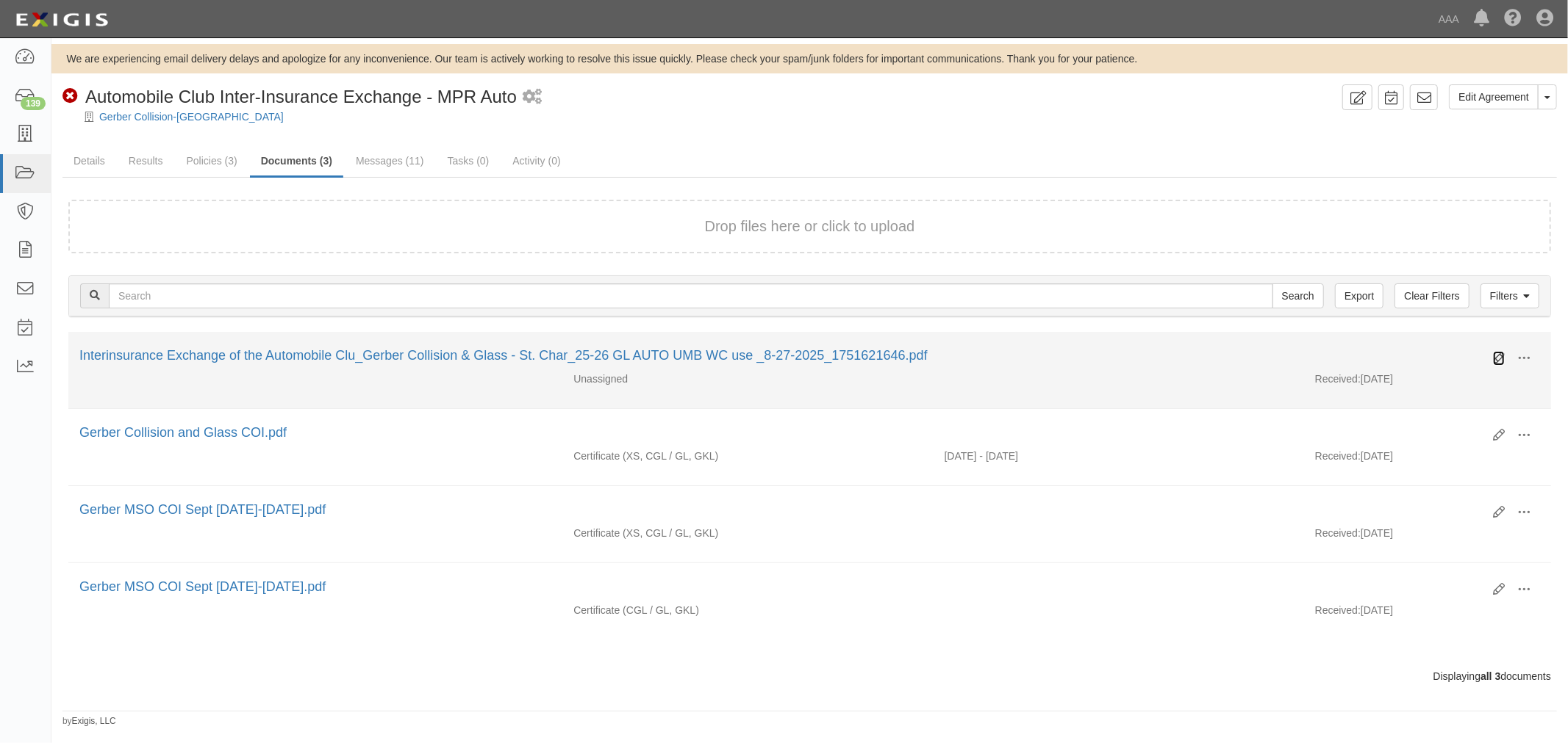
click at [1496, 353] on icon at bounding box center [1498, 358] width 12 height 12
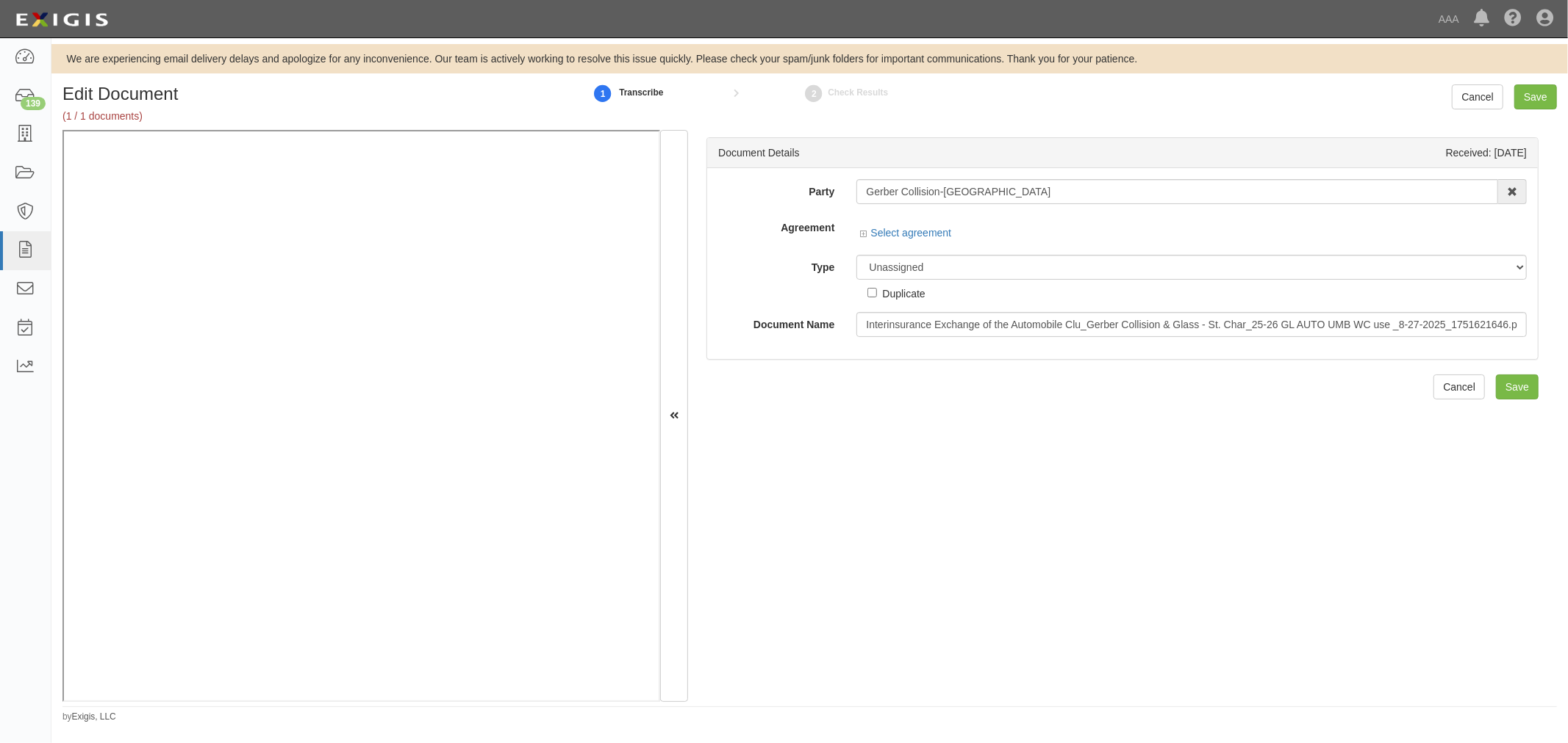
drag, startPoint x: 1002, startPoint y: 281, endPoint x: 1002, endPoint y: 295, distance: 14.0
click at [1002, 295] on div "Unassigned Binder Cancellation Notice Certificate Contract Endorsement Insuranc…" at bounding box center [1191, 278] width 692 height 46
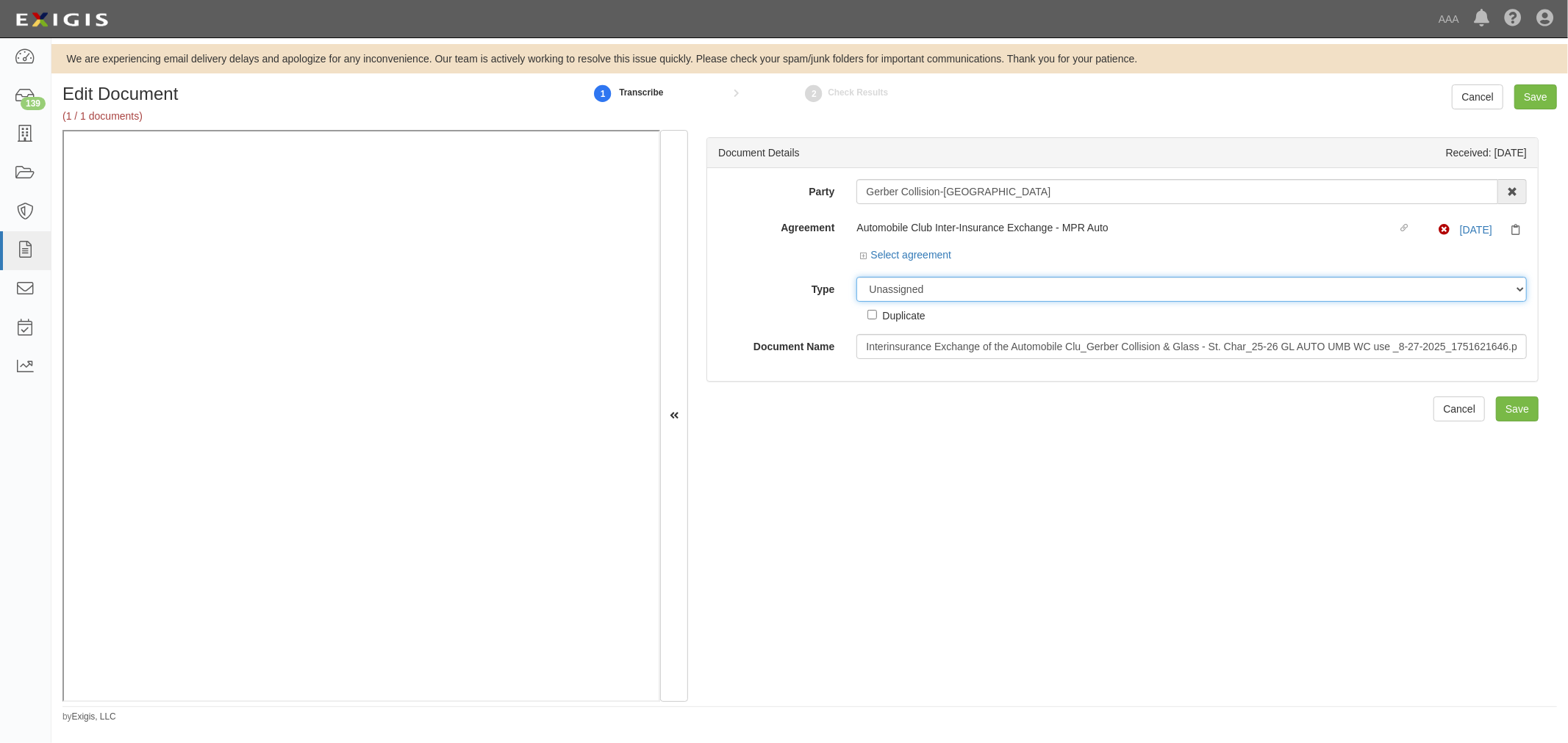
click at [998, 289] on select "Unassigned Binder Cancellation Notice Certificate Contract Endorsement Insuranc…" at bounding box center [1191, 289] width 670 height 25
select select "CertificateDetail"
click at [856, 278] on select "Unassigned Binder Cancellation Notice Certificate Contract Endorsement Insuranc…" at bounding box center [1191, 289] width 670 height 25
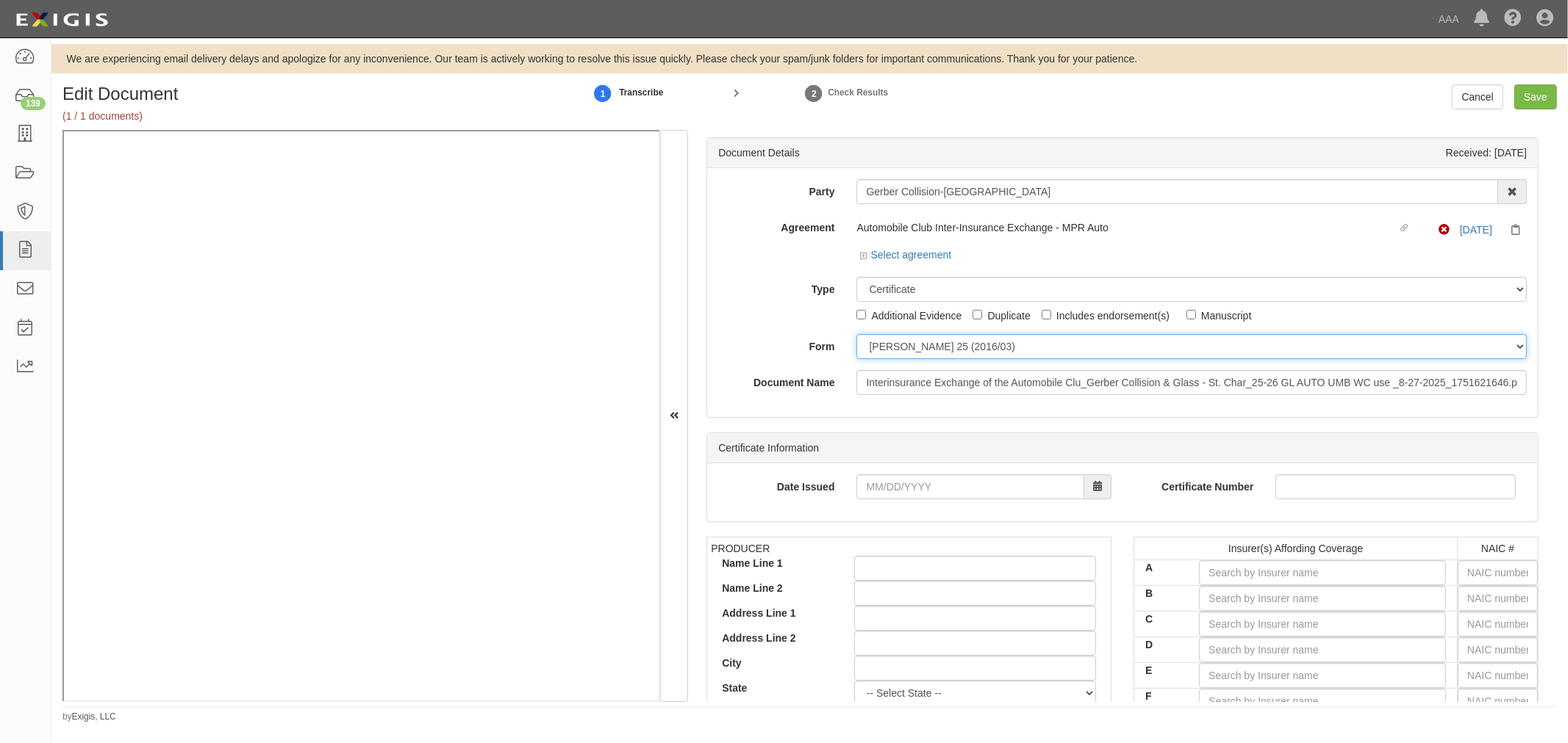
click at [941, 357] on select "ACORD 25 (2016/03) ACORD 101 ACORD 855 NY (2014/05) General" at bounding box center [1191, 347] width 670 height 25
select select "GeneralFormDetail"
click at [856, 335] on select "ACORD 25 (2016/03) ACORD 101 ACORD 855 NY (2014/05) General" at bounding box center [1191, 347] width 670 height 25
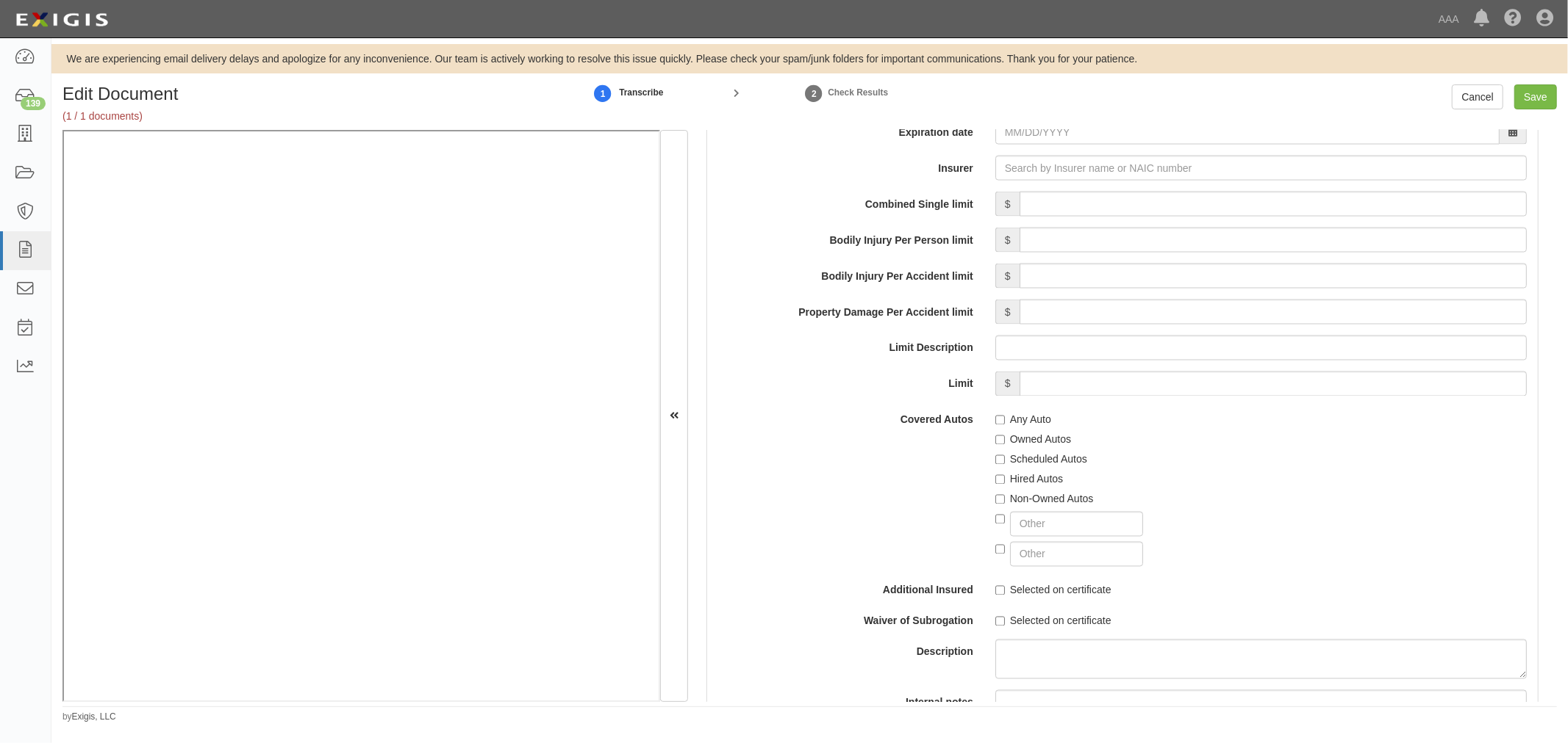
scroll to position [2584, 0]
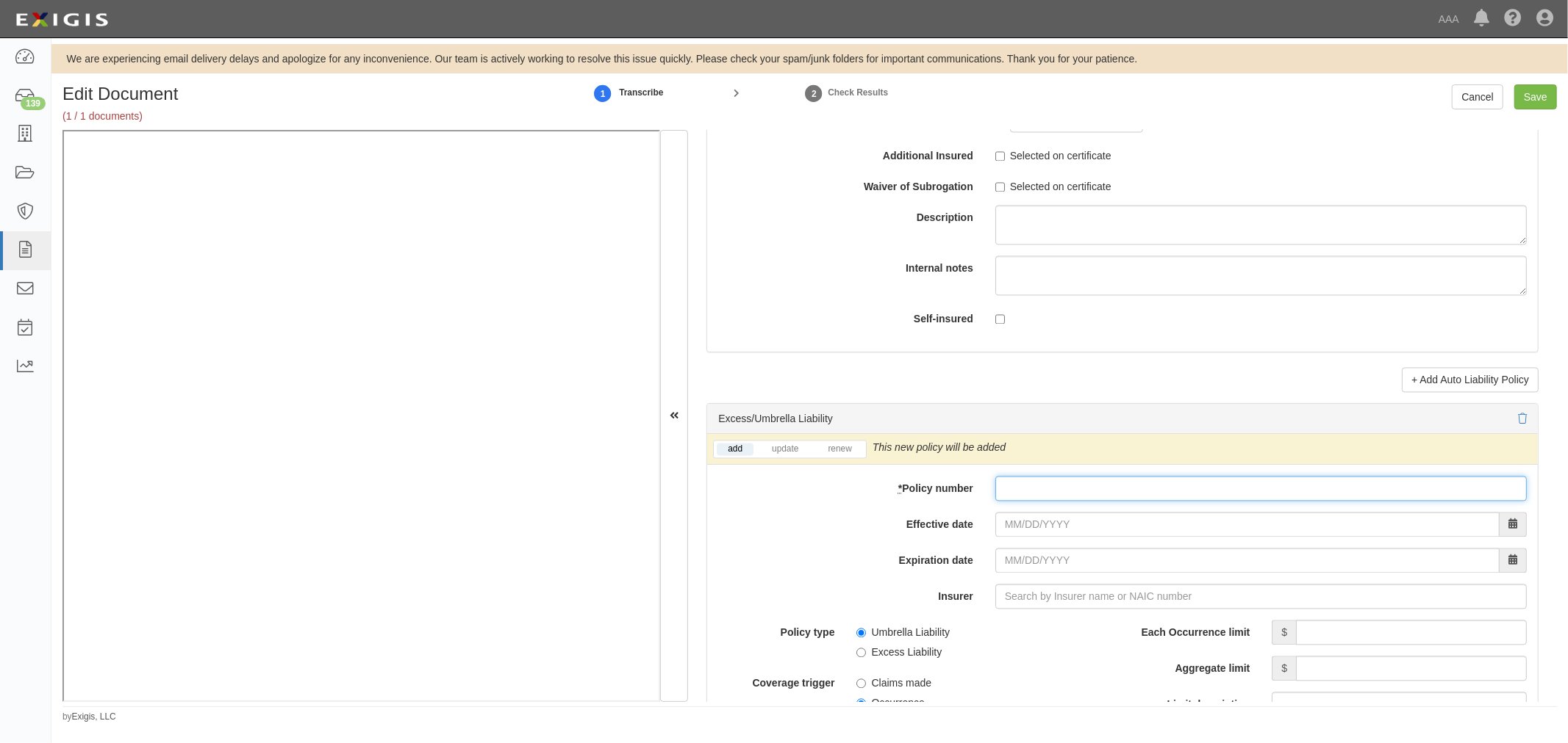
click at [1054, 495] on input "* Policy number" at bounding box center [1260, 488] width 531 height 25
paste input "CUP-6S737154-25-NF"
type input "CUP-6S737154-25-NF"
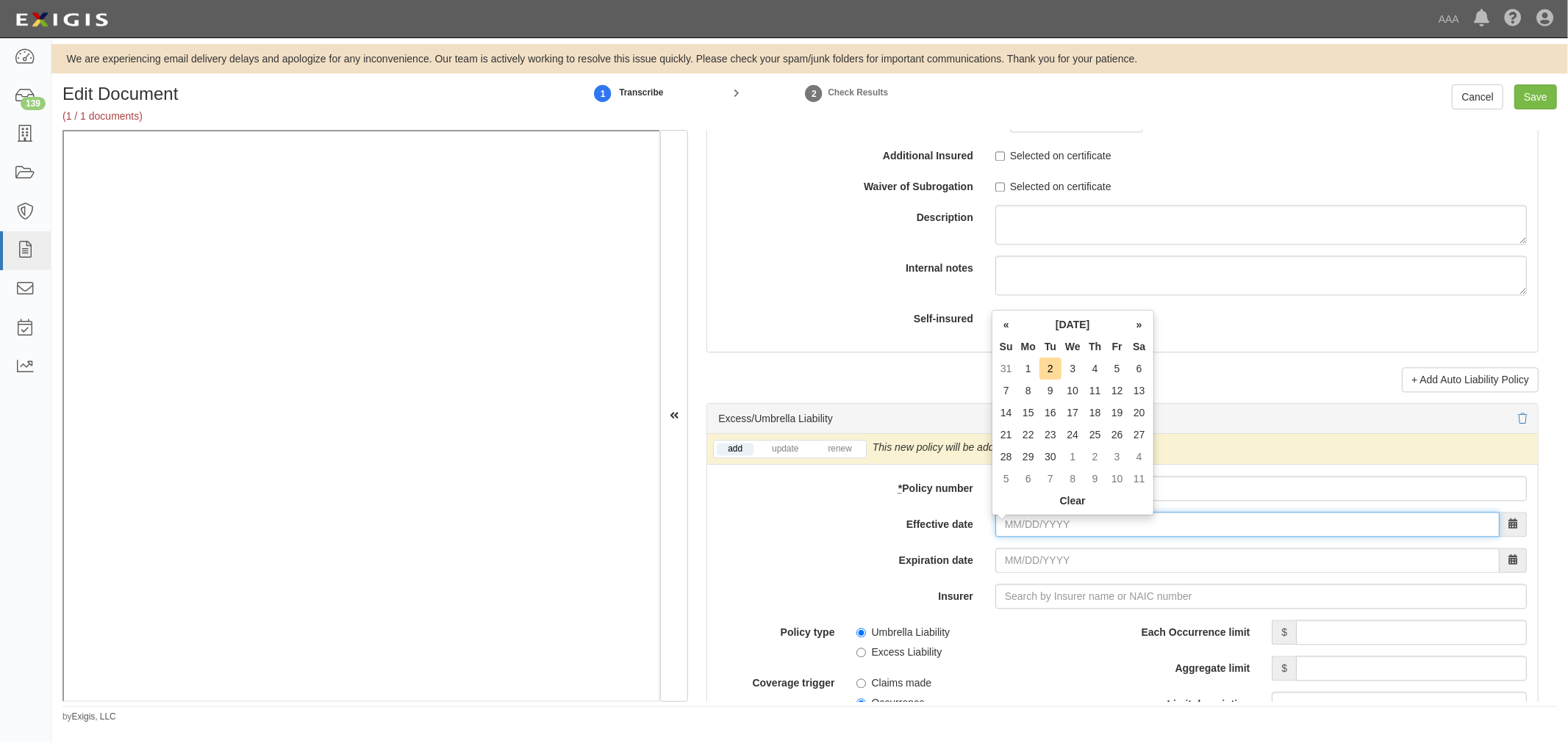
click at [1030, 534] on input "Effective date" at bounding box center [1247, 524] width 504 height 25
type input "09/01/2020"
type input "09/01/2021"
drag, startPoint x: 1171, startPoint y: 536, endPoint x: 825, endPoint y: 536, distance: 346.0
click at [825, 536] on div "Effective date 09/01/2020" at bounding box center [1123, 524] width 831 height 25
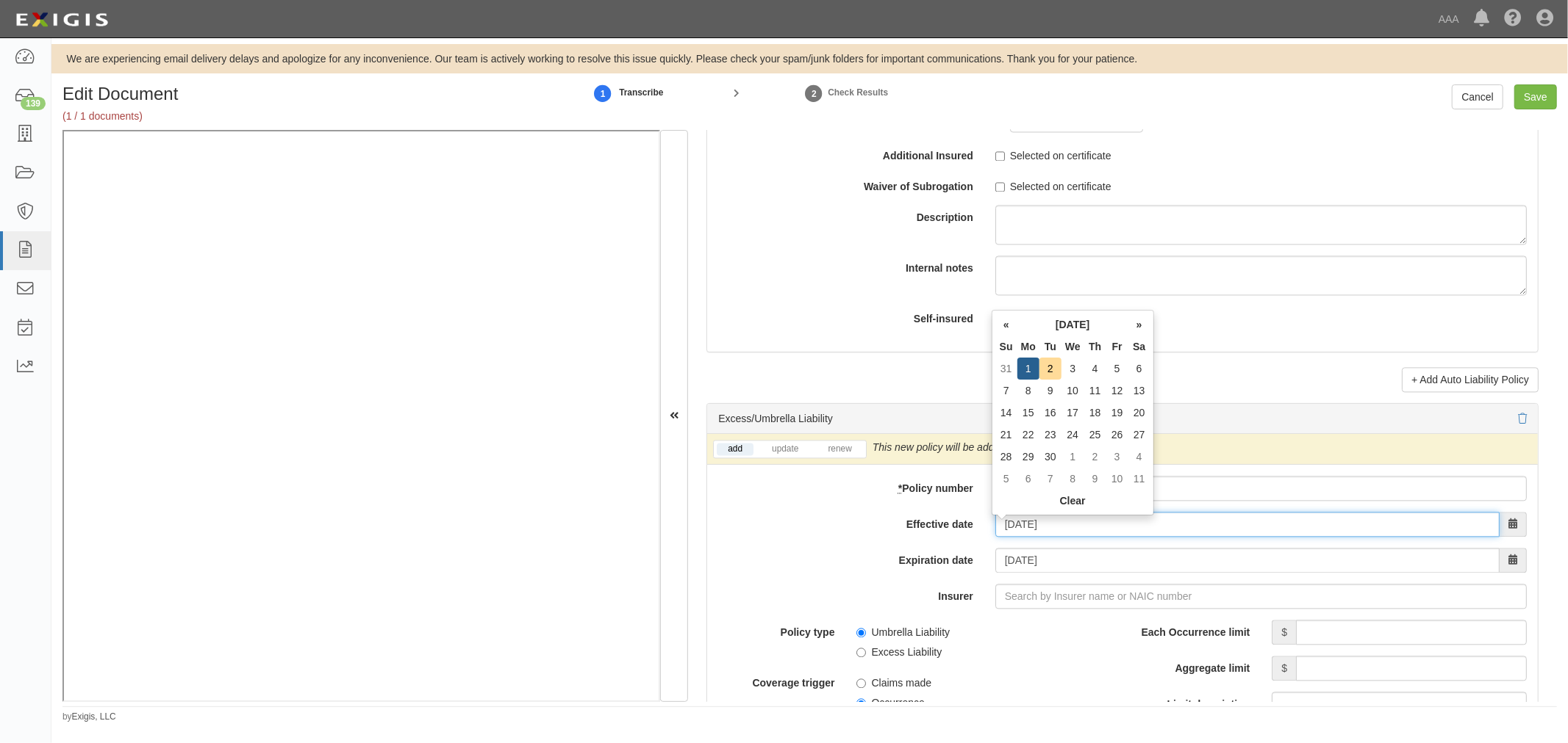
type input "[DATE]"
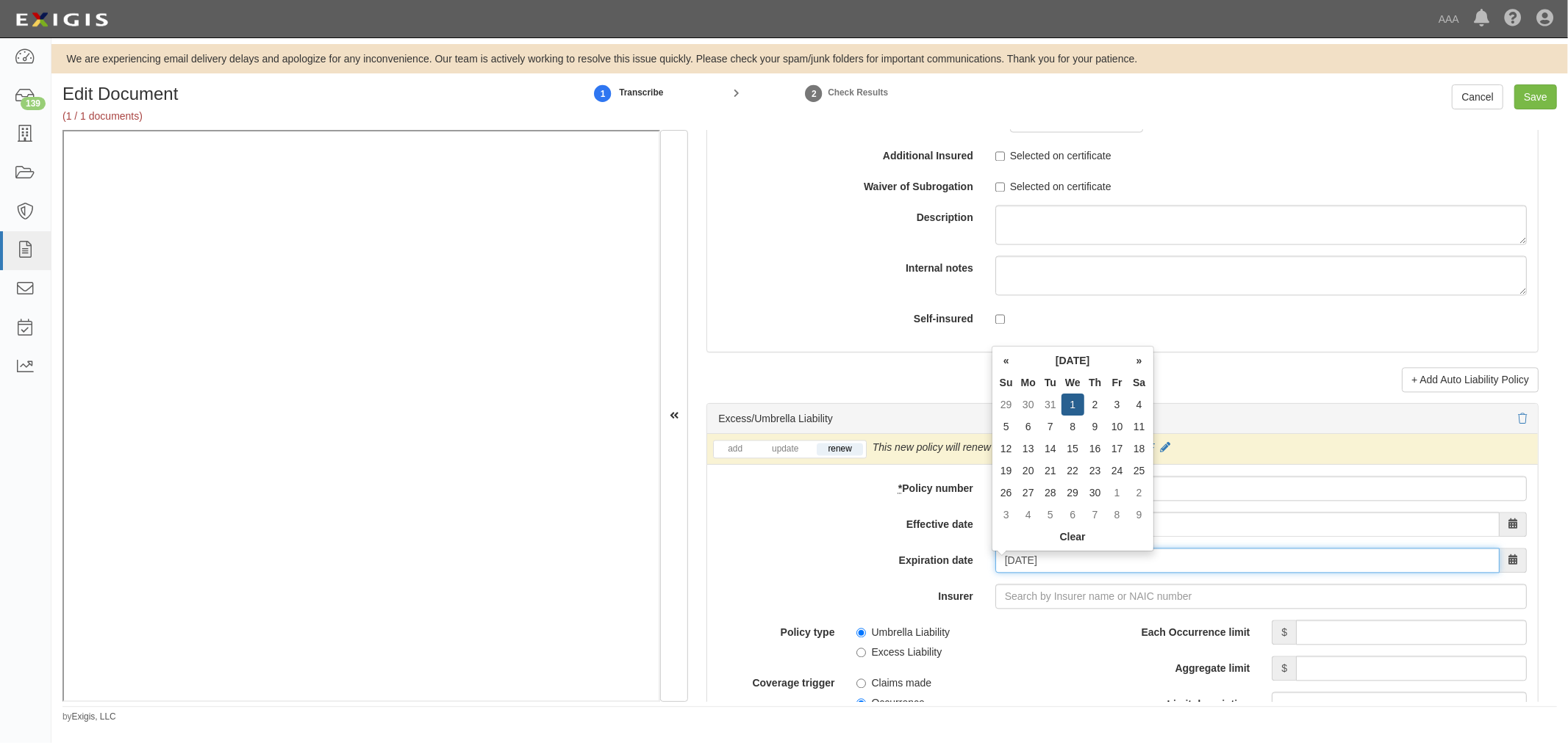
drag, startPoint x: 1289, startPoint y: 575, endPoint x: 912, endPoint y: 601, distance: 377.9
click at [913, 602] on div "add update renew This new policy will be added This new policy will update exis…" at bounding box center [1123, 750] width 831 height 633
type input "[DATE]"
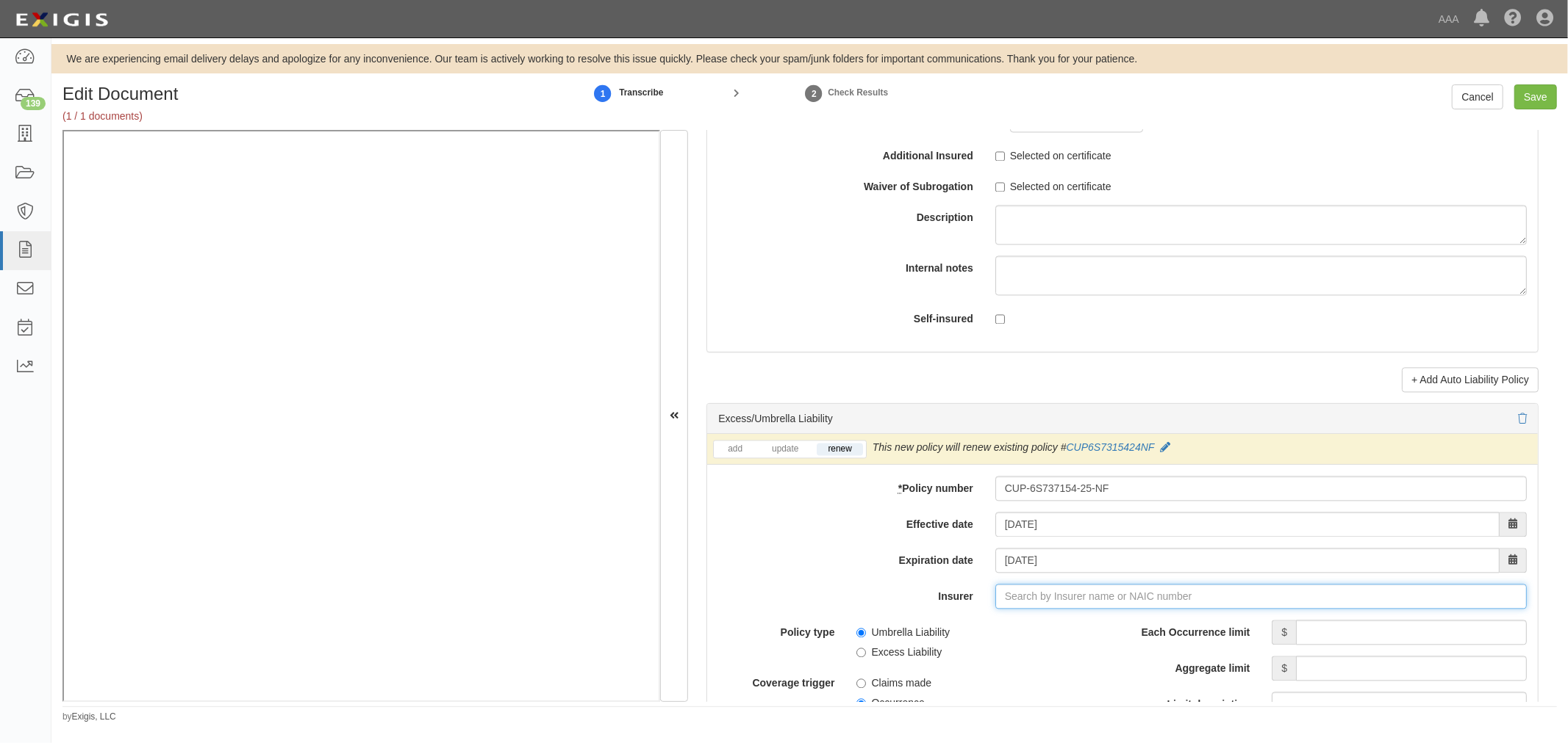
type input "21st Century Advantage Insurance Company (25232) NR Rating"
type input "2"
click at [1170, 634] on div "Travelers Property Casualty Co of Amer ( 25674 ) A++ XV Rating" at bounding box center [1101, 624] width 403 height 19
type input "Travelers Property Casualty Co of Amer (25674) A++ XV Rating"
click at [1282, 654] on div "Each Occurrence limit $ Aggregate limit $ Limit description Limit $" at bounding box center [1330, 686] width 393 height 133
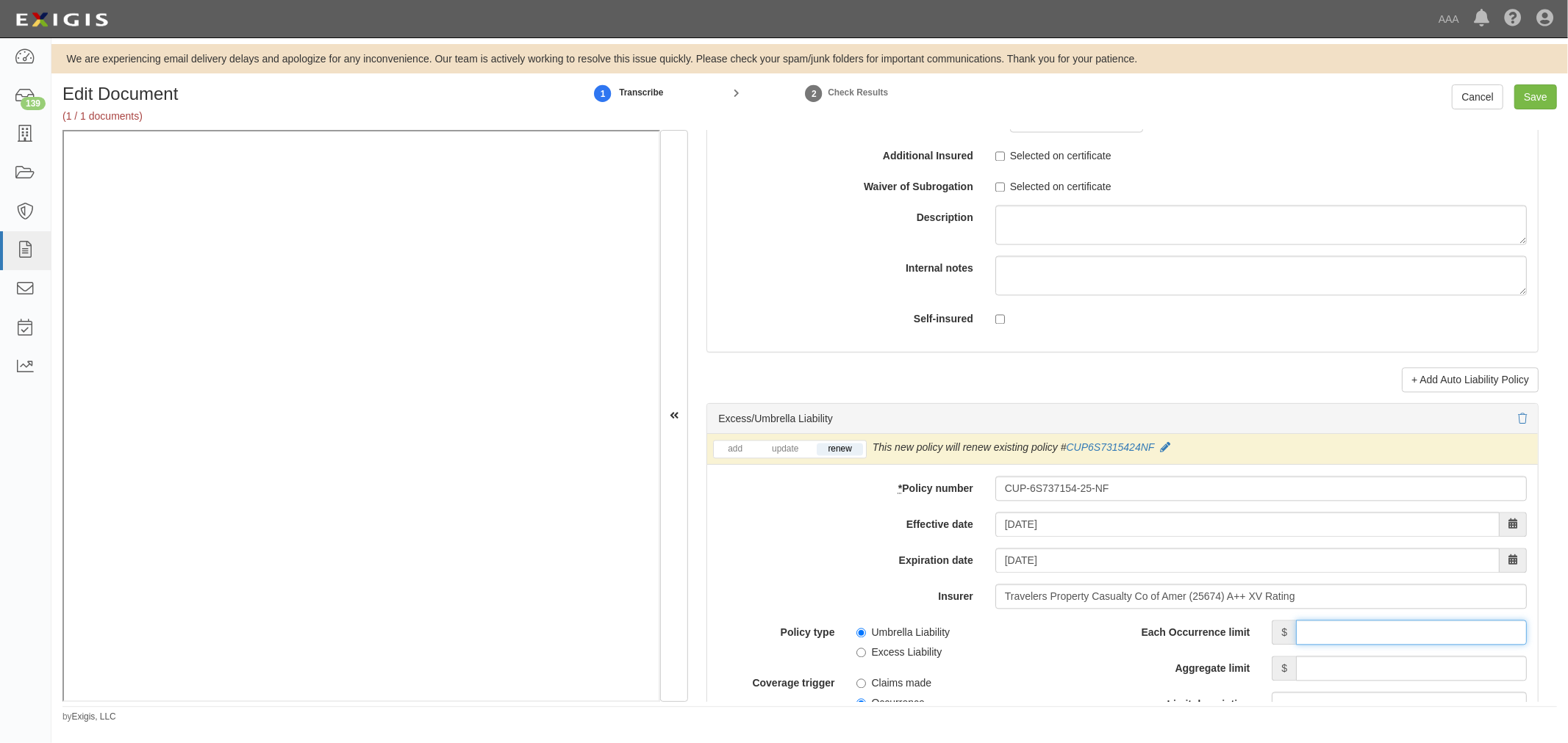
click at [1296, 635] on input "Each Occurrence limit" at bounding box center [1411, 632] width 231 height 25
type input "5,000,000"
click at [1467, 676] on input "Aggregate limit" at bounding box center [1411, 668] width 231 height 25
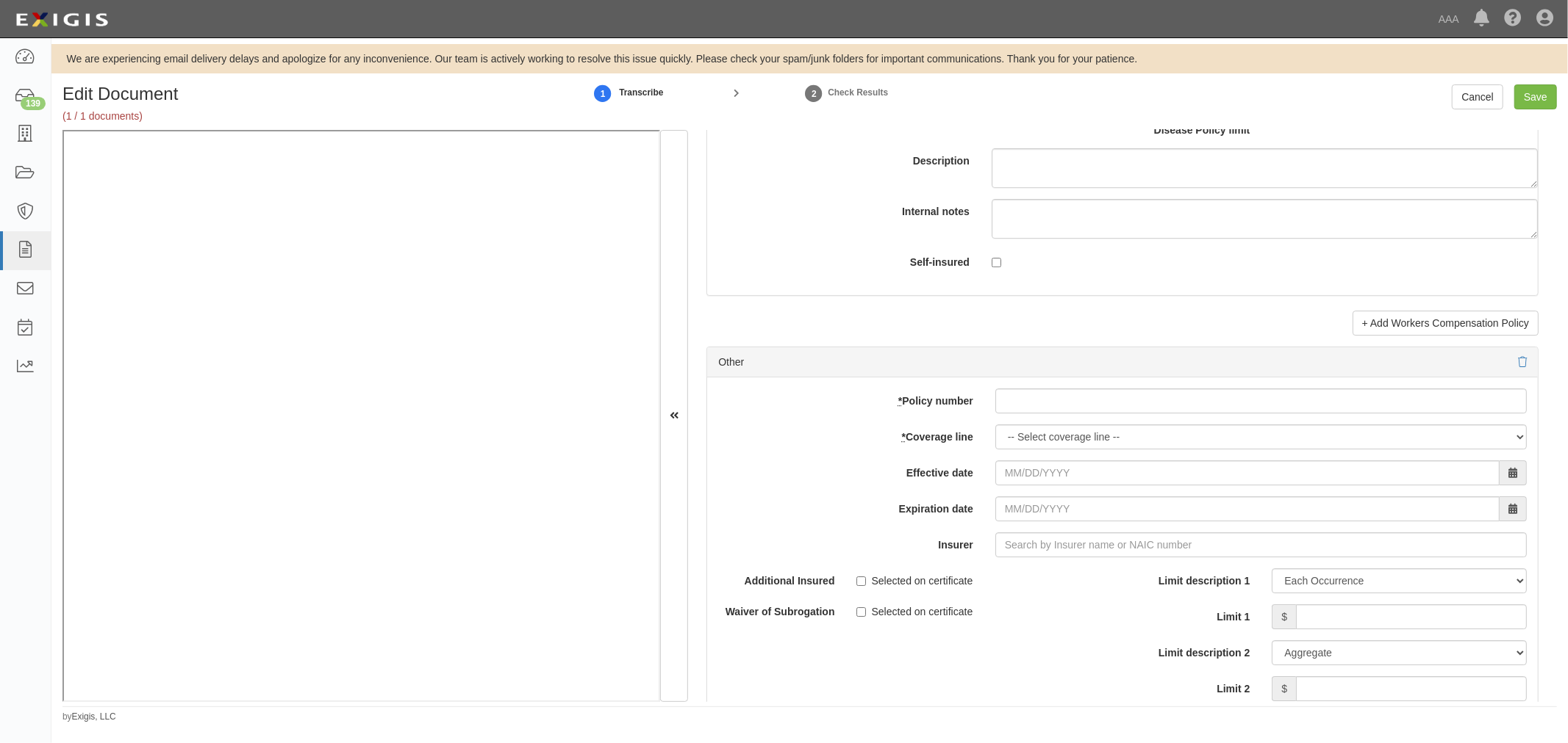
scroll to position [3944, 0]
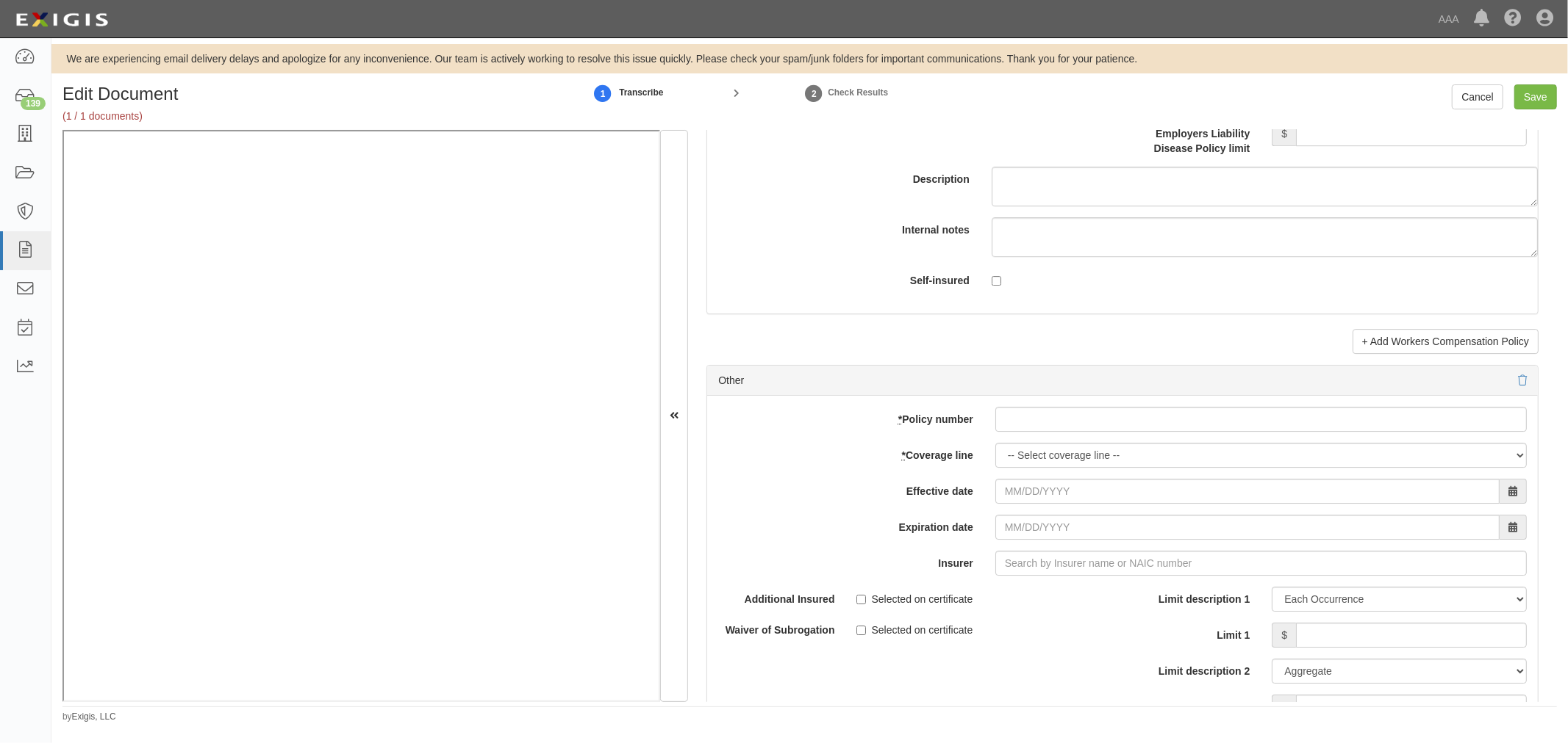
type input "5,000,000"
click at [1102, 424] on input "* Policy number" at bounding box center [1260, 420] width 531 height 25
paste input "TC2JGLSA-8E088352-TIL-25"
type input "TC2JGLSA-8E088352-TIL-25"
click at [1044, 464] on select "-- Select coverage line -- Asbestos Abatement Auto Physical Damage Boiler & Mac…" at bounding box center [1260, 455] width 531 height 25
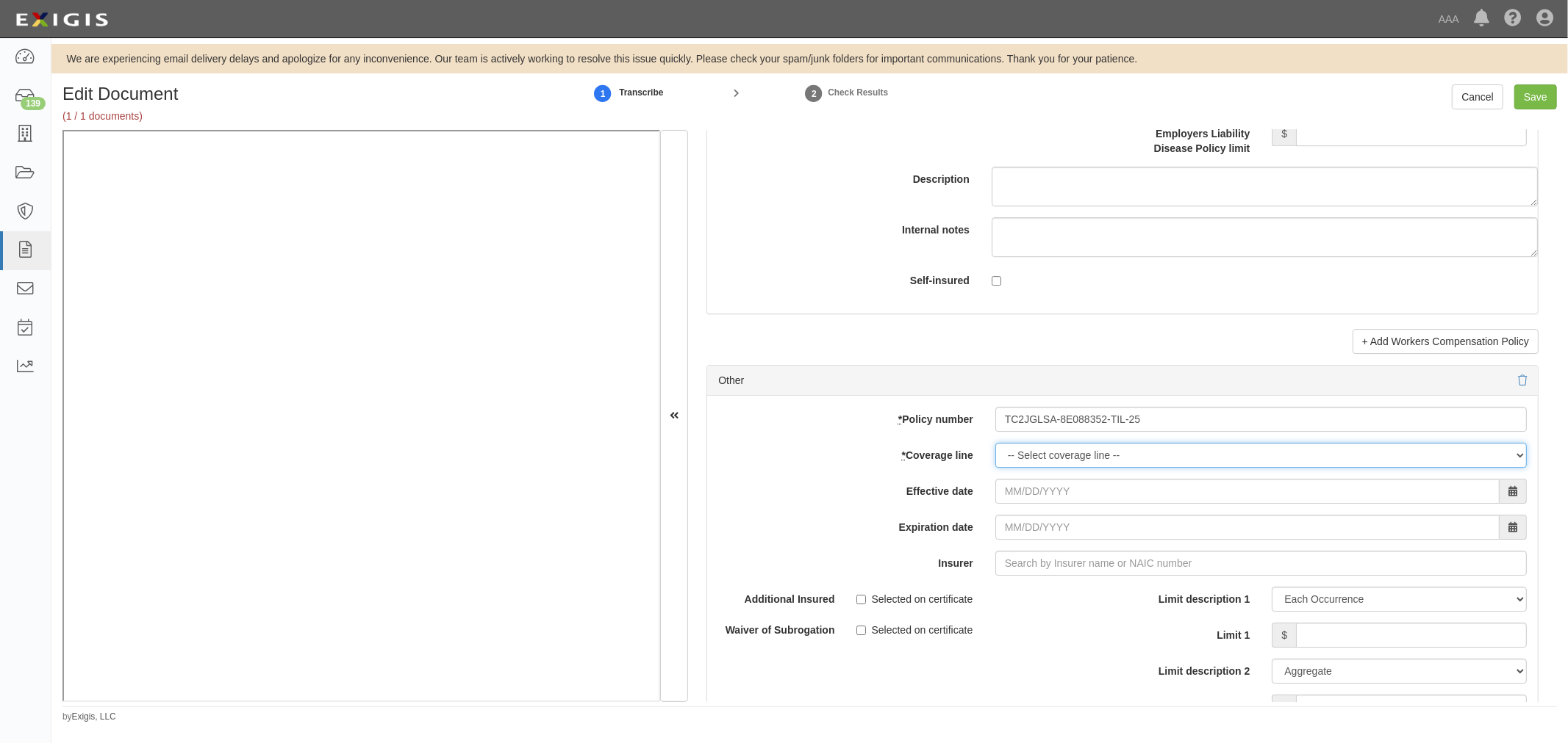
select select "70"
click at [995, 468] on select "-- Select coverage line -- Asbestos Abatement Auto Physical Damage Boiler & Mac…" at bounding box center [1260, 455] width 531 height 25
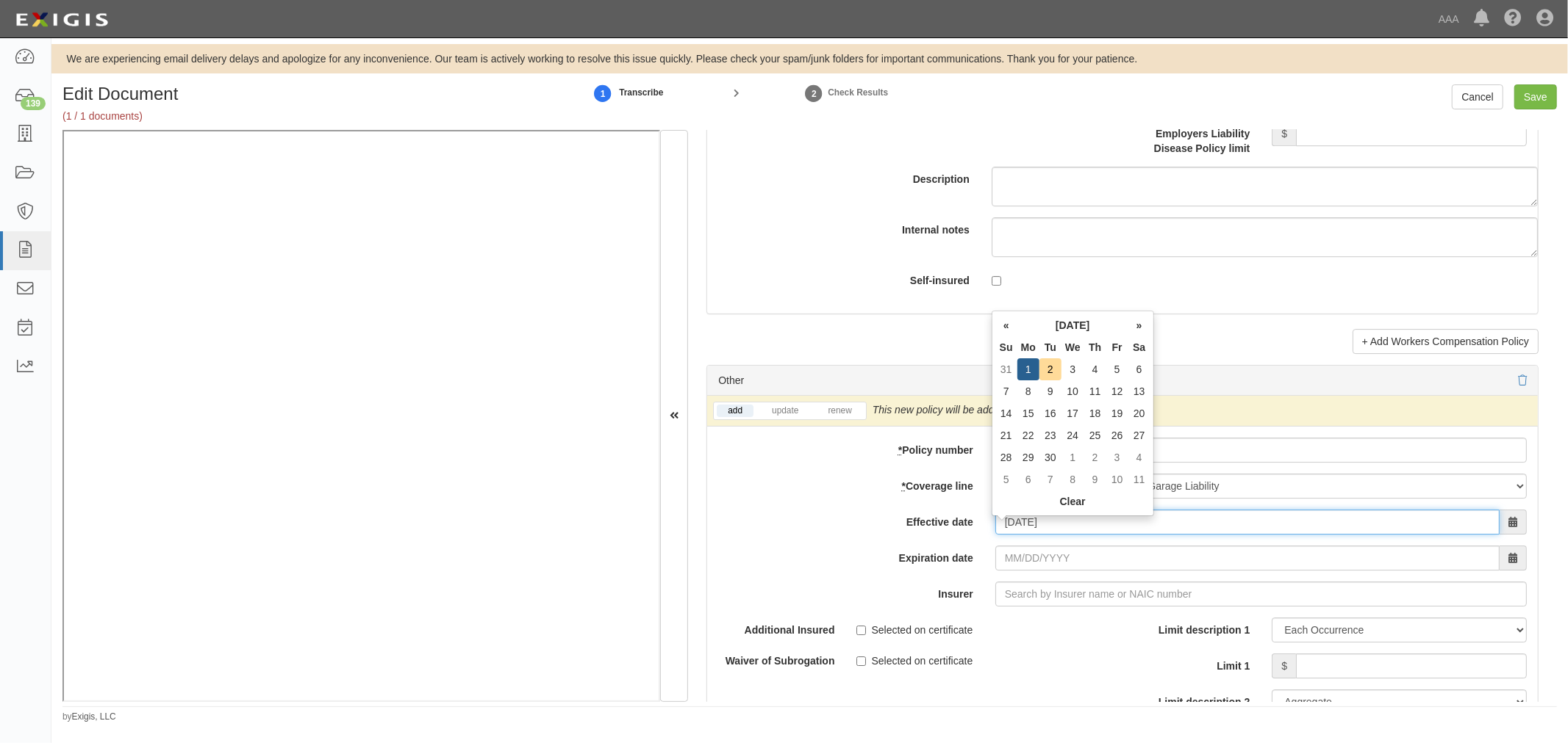
type input "[DATE]"
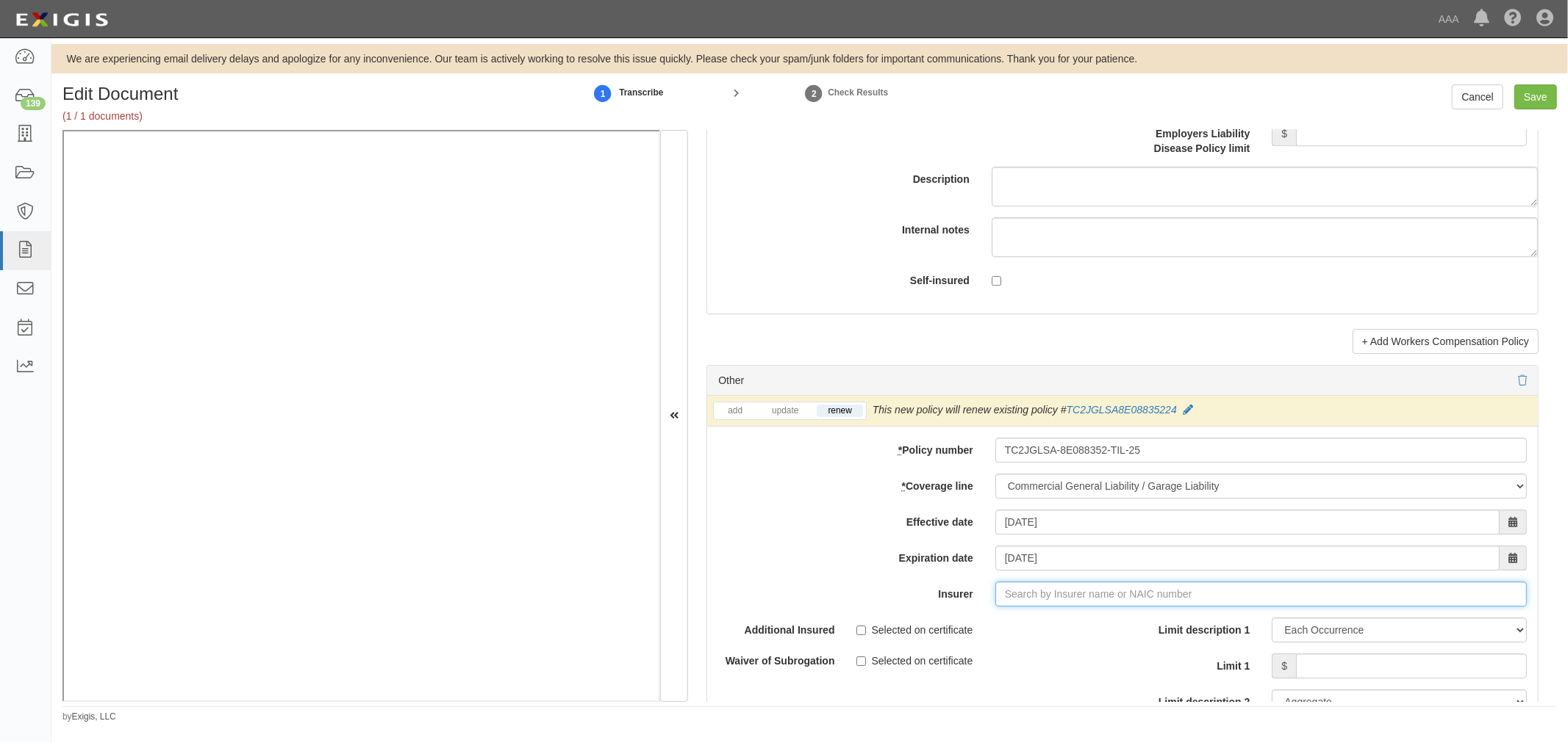
type input "21st Century Advantage Insurance Company (25232) NR Rating"
type input "2"
click at [1035, 628] on div "Travelers Indemnity Company ( 25658 ) A++ XV Rating" at bounding box center [1037, 622] width 275 height 19
type input "Travelers Indemnity Company (25658) A++ XV Rating"
click at [1400, 679] on input "Limit 1" at bounding box center [1411, 666] width 231 height 25
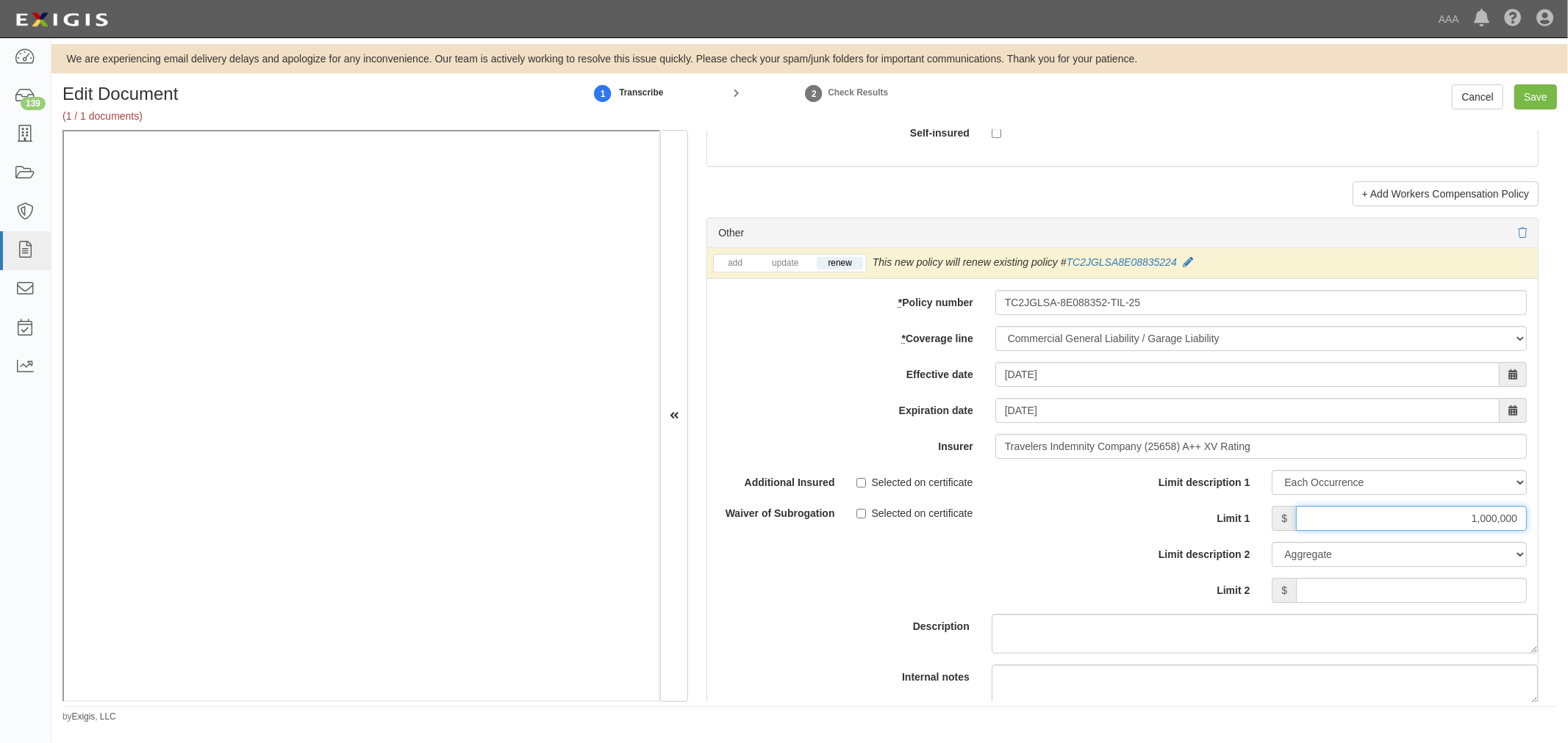
scroll to position [4217, 0]
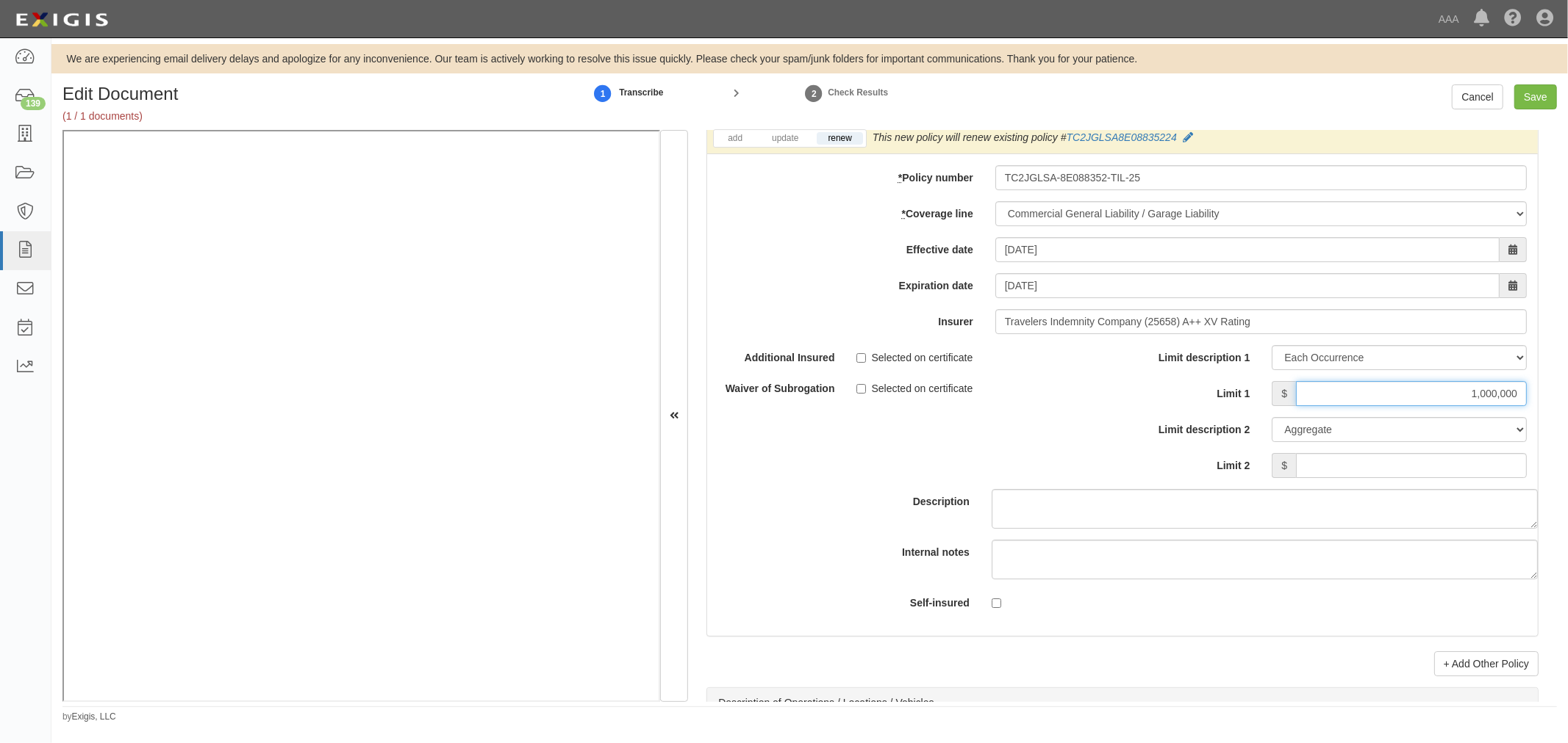
type input "1,000,000"
click at [1472, 478] on input "Limit 2" at bounding box center [1411, 465] width 231 height 25
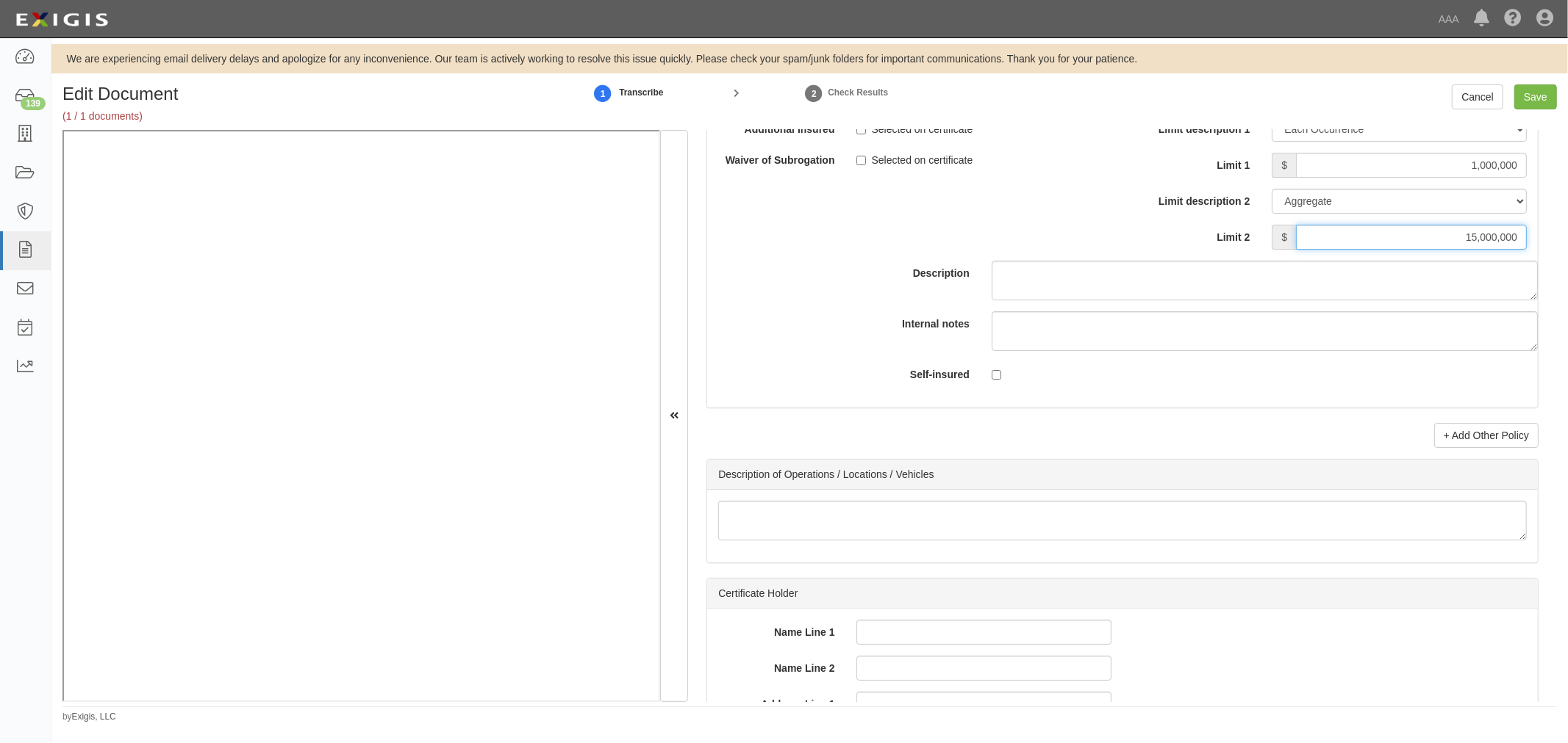
scroll to position [4624, 0]
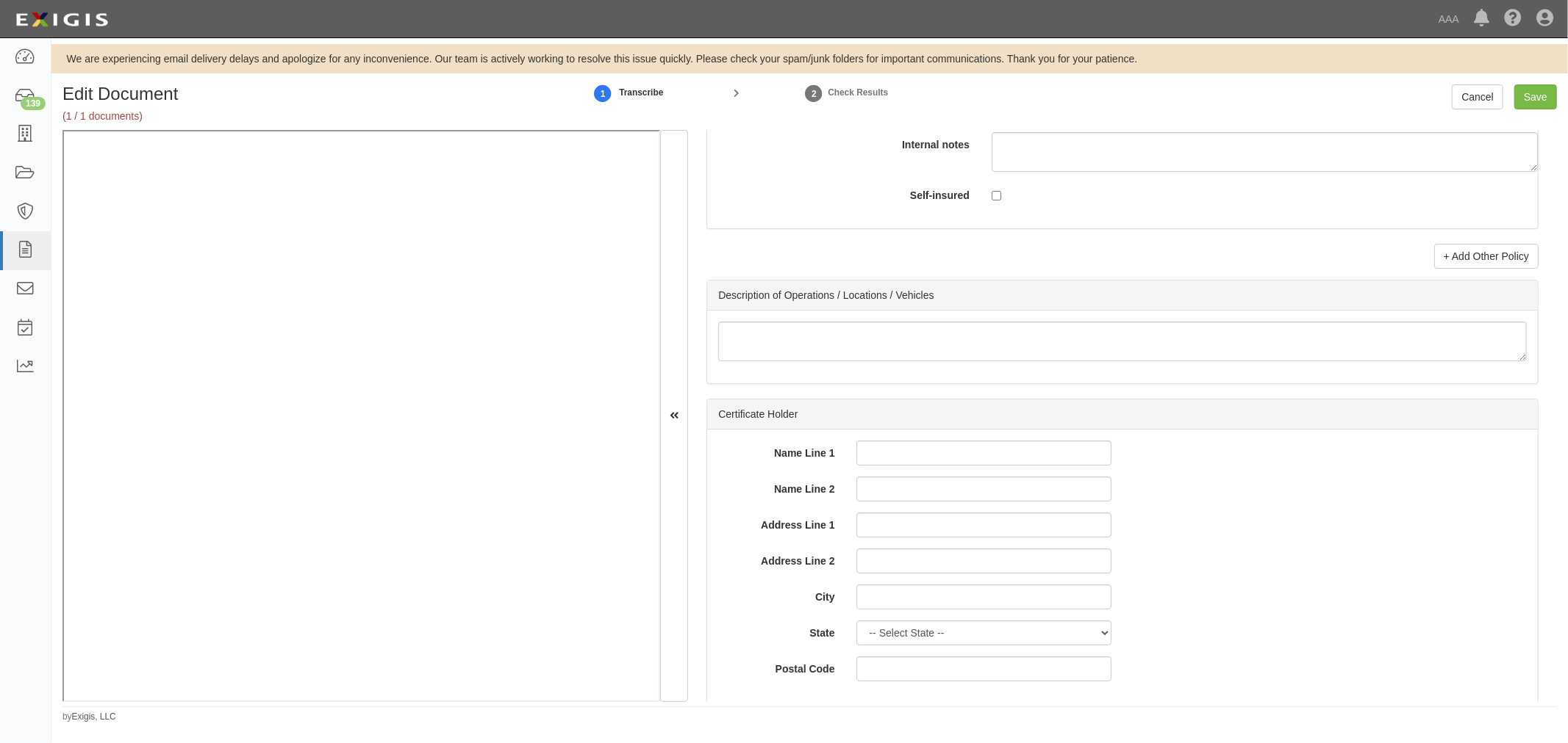
type input "15,000,000"
click at [1442, 262] on link "+ Add Other Policy" at bounding box center [1486, 256] width 105 height 25
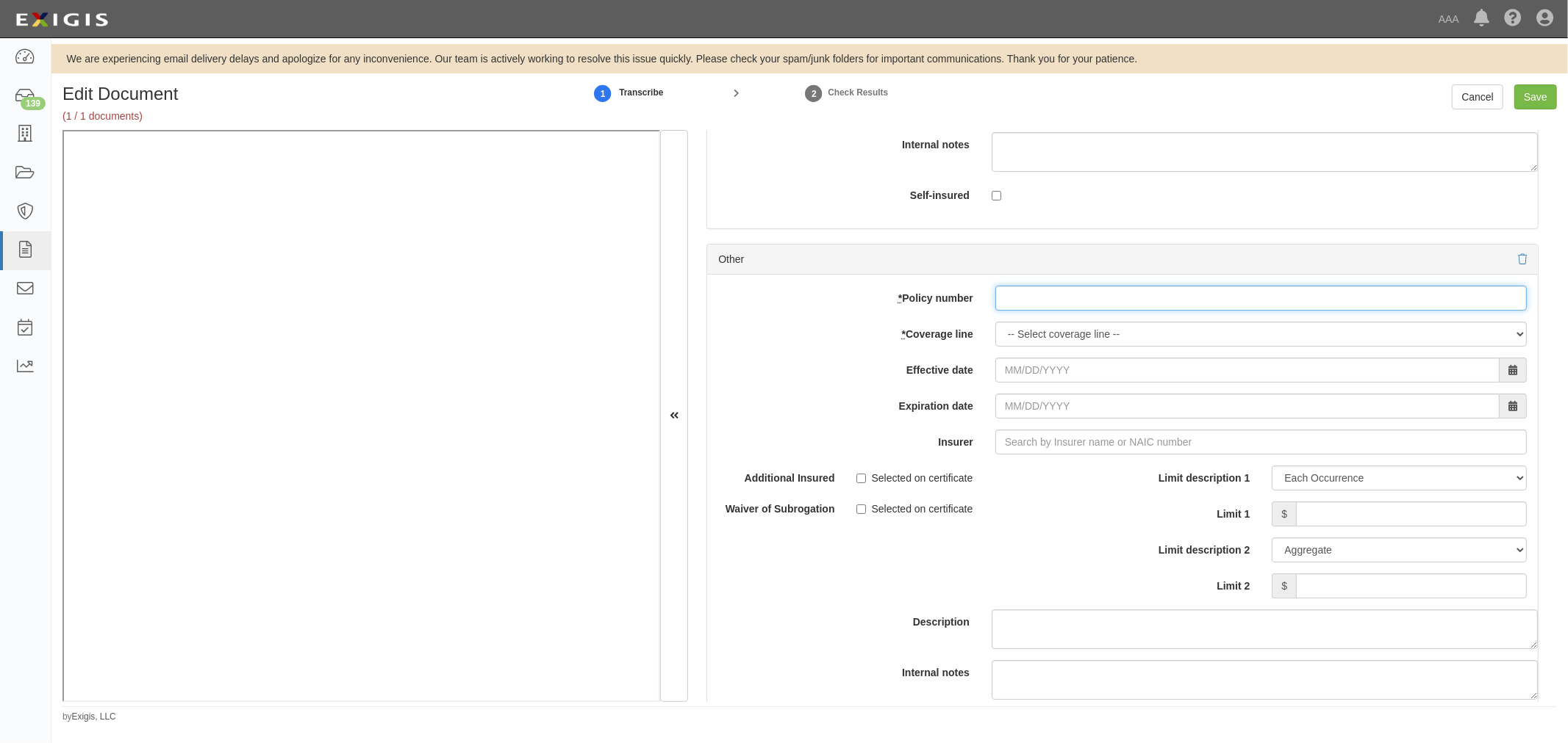
click at [1049, 311] on input "* Policy number" at bounding box center [1260, 298] width 531 height 25
paste input "TC2JCAP-8E088364-TIL-25"
type input "TC2JCAP-8E088364-TIL-25"
drag, startPoint x: 1020, startPoint y: 361, endPoint x: 1031, endPoint y: 336, distance: 27.3
click at [1024, 347] on div "add update renew This new policy will be added This new policy will update exis…" at bounding box center [1123, 515] width 831 height 482
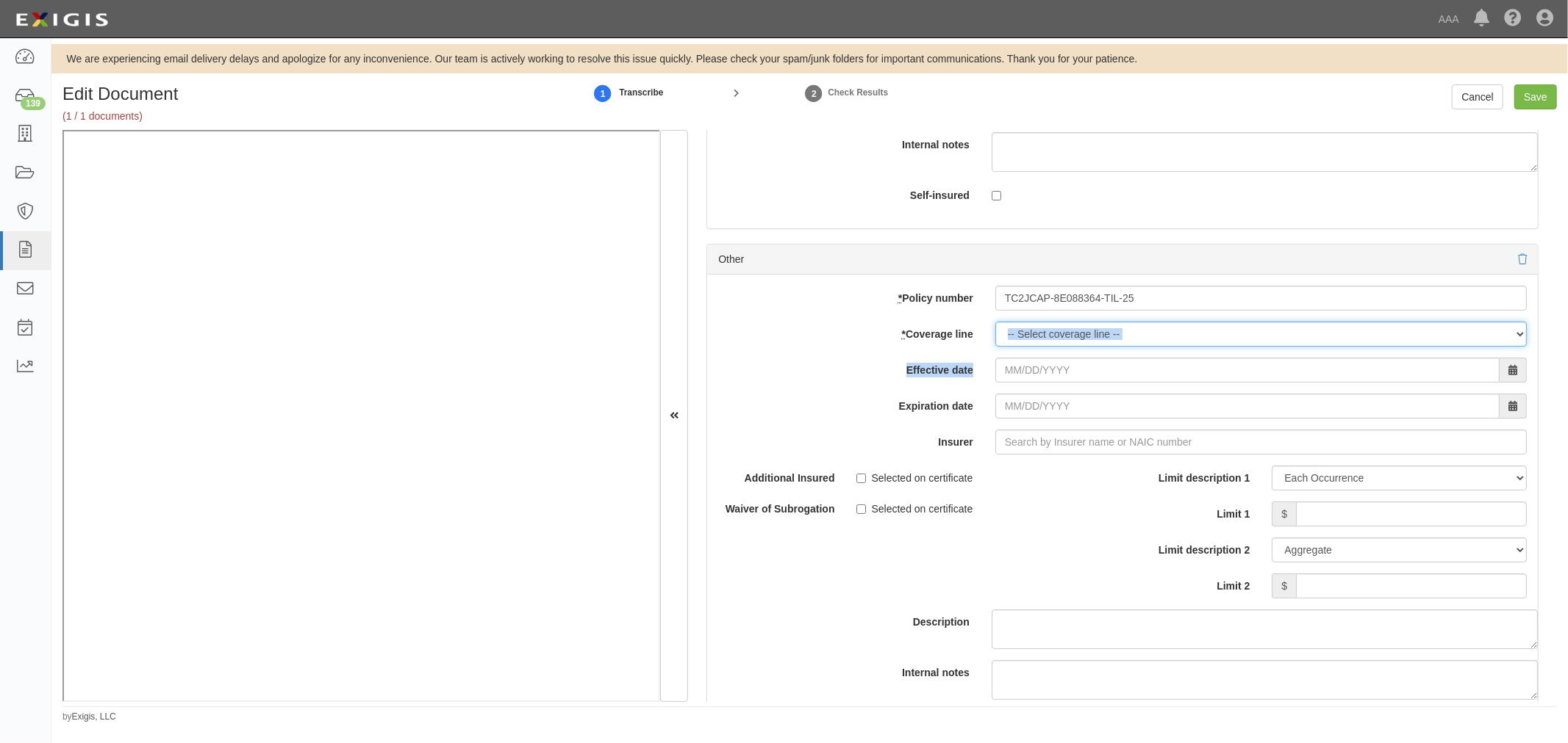
click at [1031, 333] on select "-- Select coverage line -- Asbestos Abatement Auto Physical Damage Boiler & Mac…" at bounding box center [1260, 334] width 531 height 25
select select "56"
click at [995, 347] on select "-- Select coverage line -- Asbestos Abatement Auto Physical Damage Boiler & Mac…" at bounding box center [1260, 334] width 531 height 25
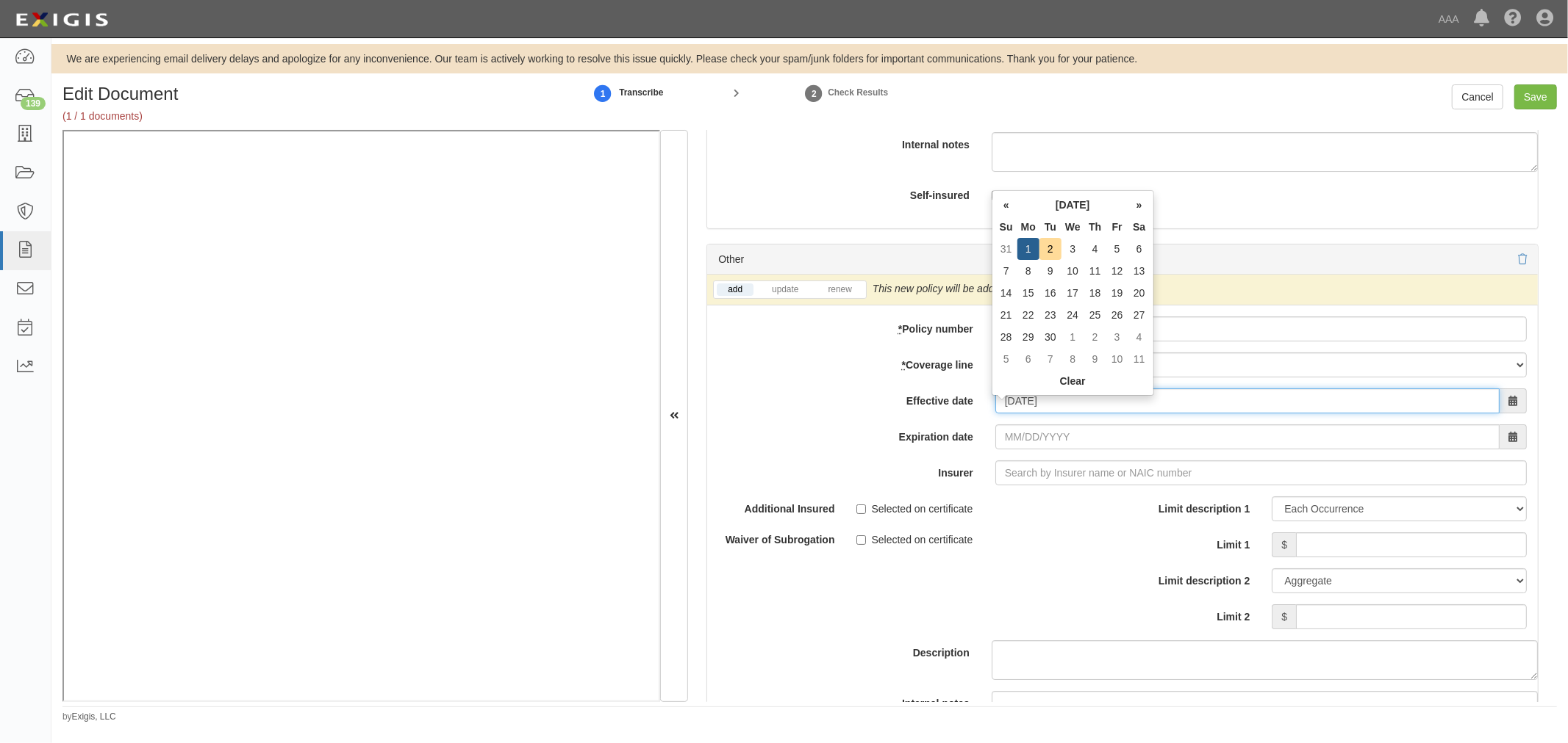
type input "[DATE]"
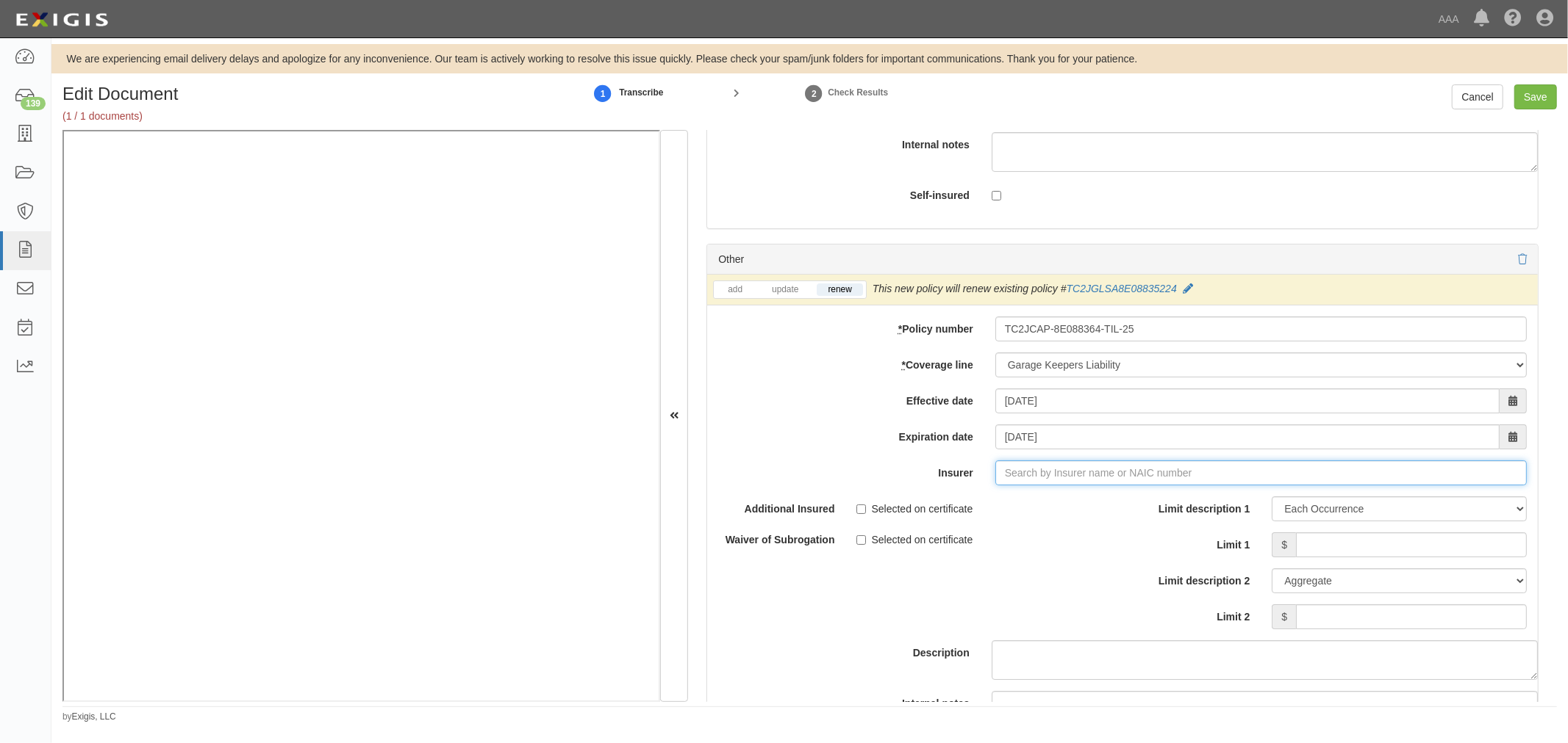
type input "21st Century Advantage Insurance Company (25232) NR Rating"
type input "2"
click at [1101, 504] on div "Travelers Indemnity Company ( 25658 ) A++ XV Rating" at bounding box center [1037, 501] width 275 height 19
type input "Travelers Indemnity Company (25658) A++ XV Rating"
click at [1363, 540] on div "Limit description 1 Limit Each Occurrence Each Claim Aggregate Deductible Self-…" at bounding box center [1330, 562] width 393 height 133
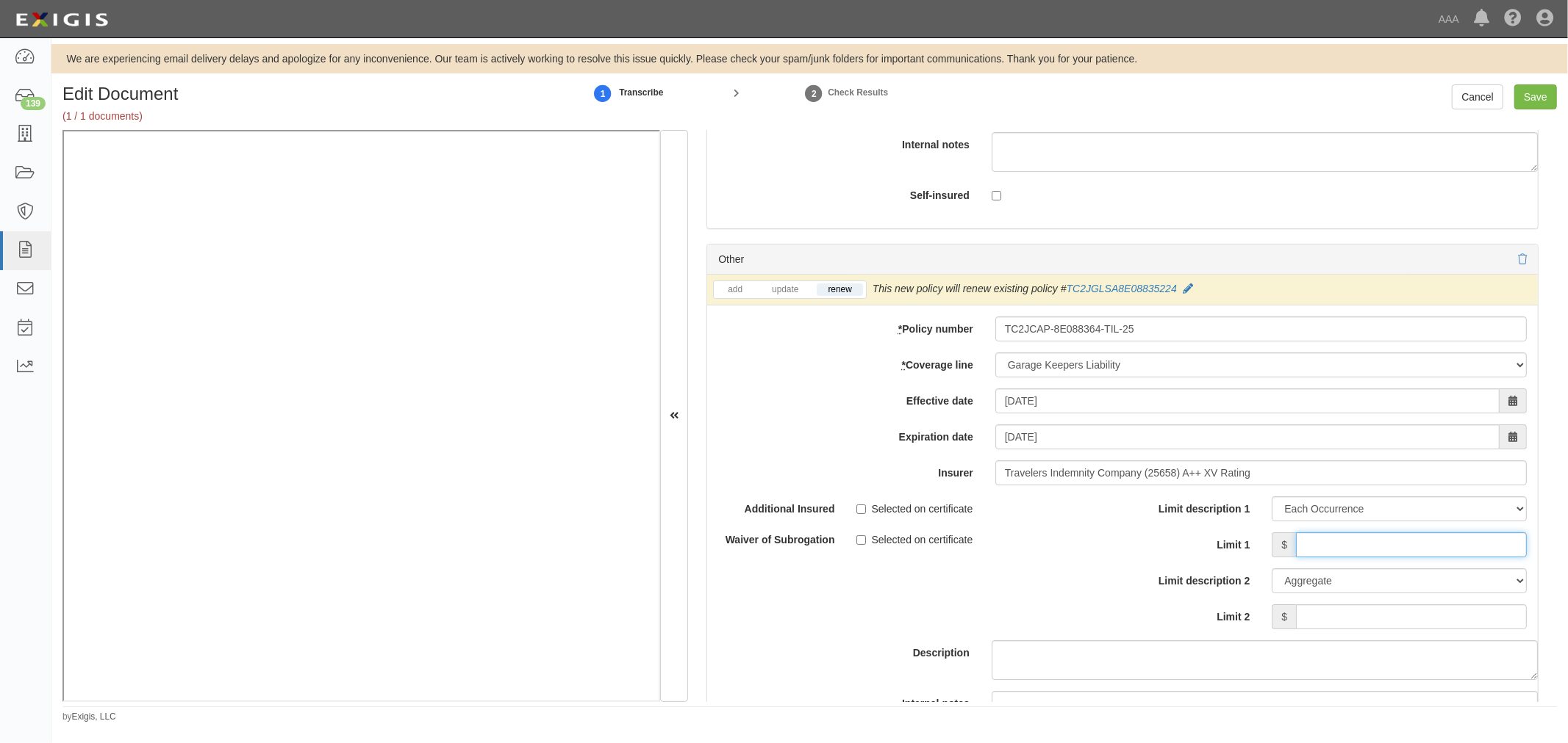
click at [1355, 554] on input "Limit 1" at bounding box center [1411, 545] width 231 height 25
type input "1,000,000"
click at [1436, 623] on input "Limit 2" at bounding box center [1411, 617] width 231 height 25
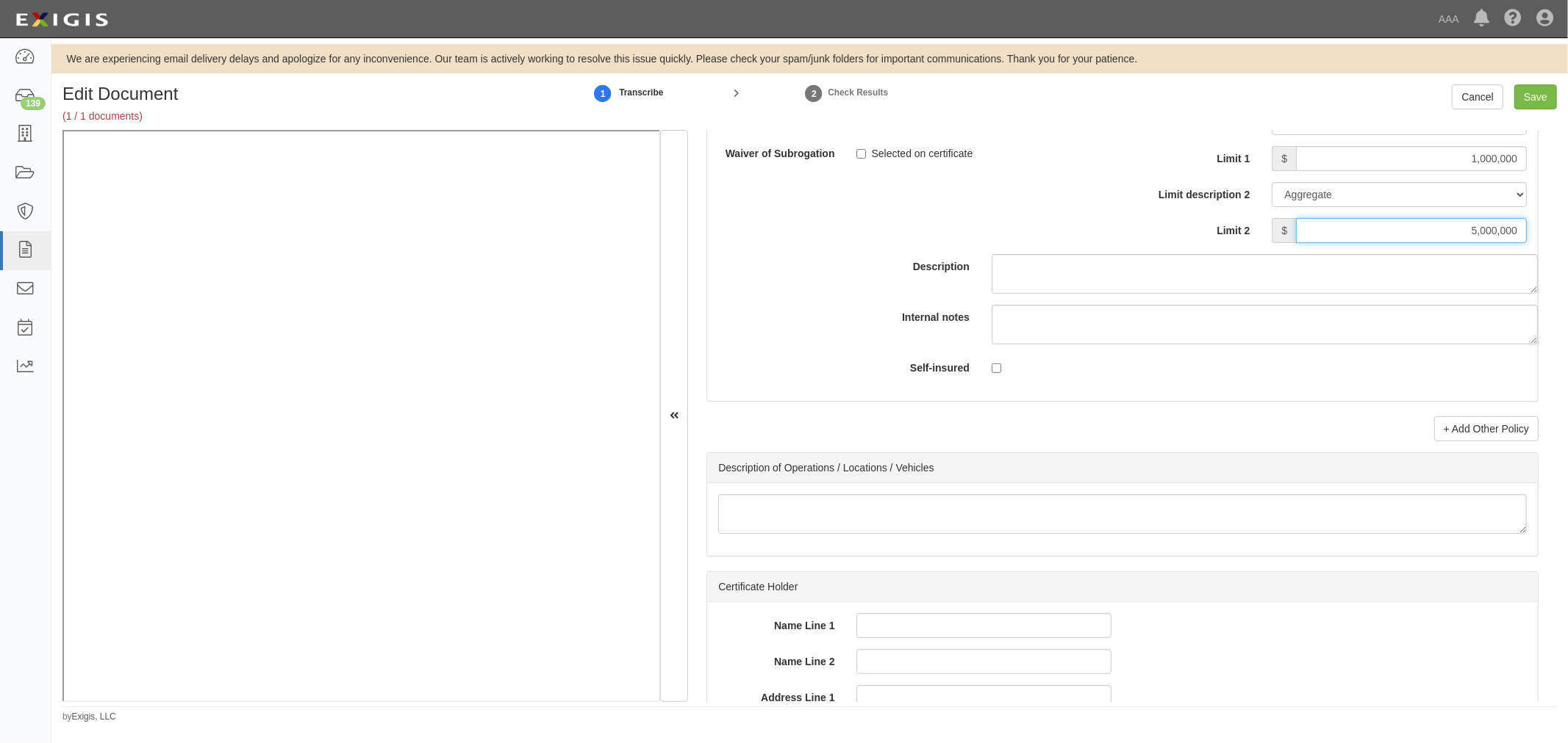
scroll to position [5168, 0]
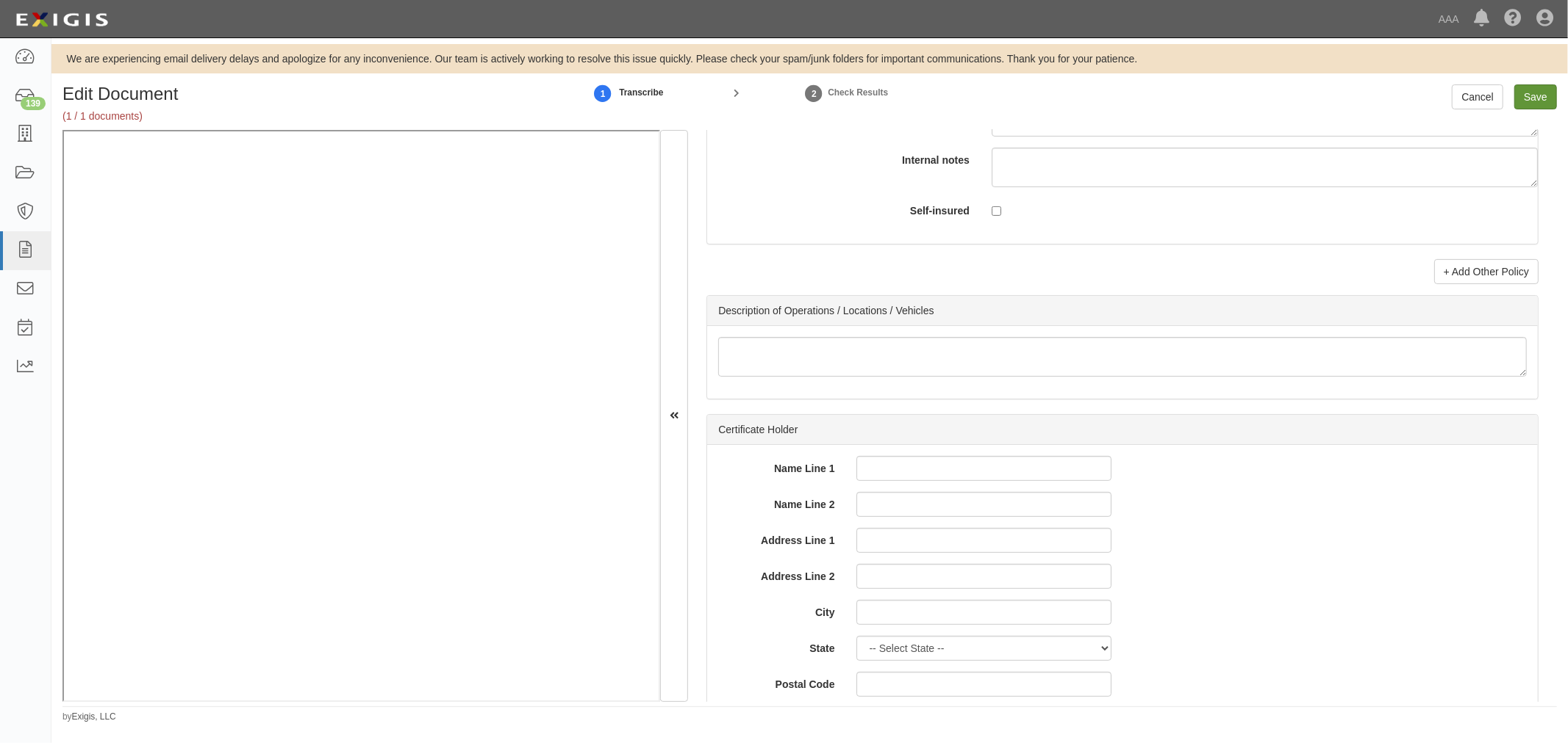
type input "5,000,000"
click at [1520, 96] on input "Save" at bounding box center [1535, 97] width 42 height 25
type input "5000000"
type input "1000000"
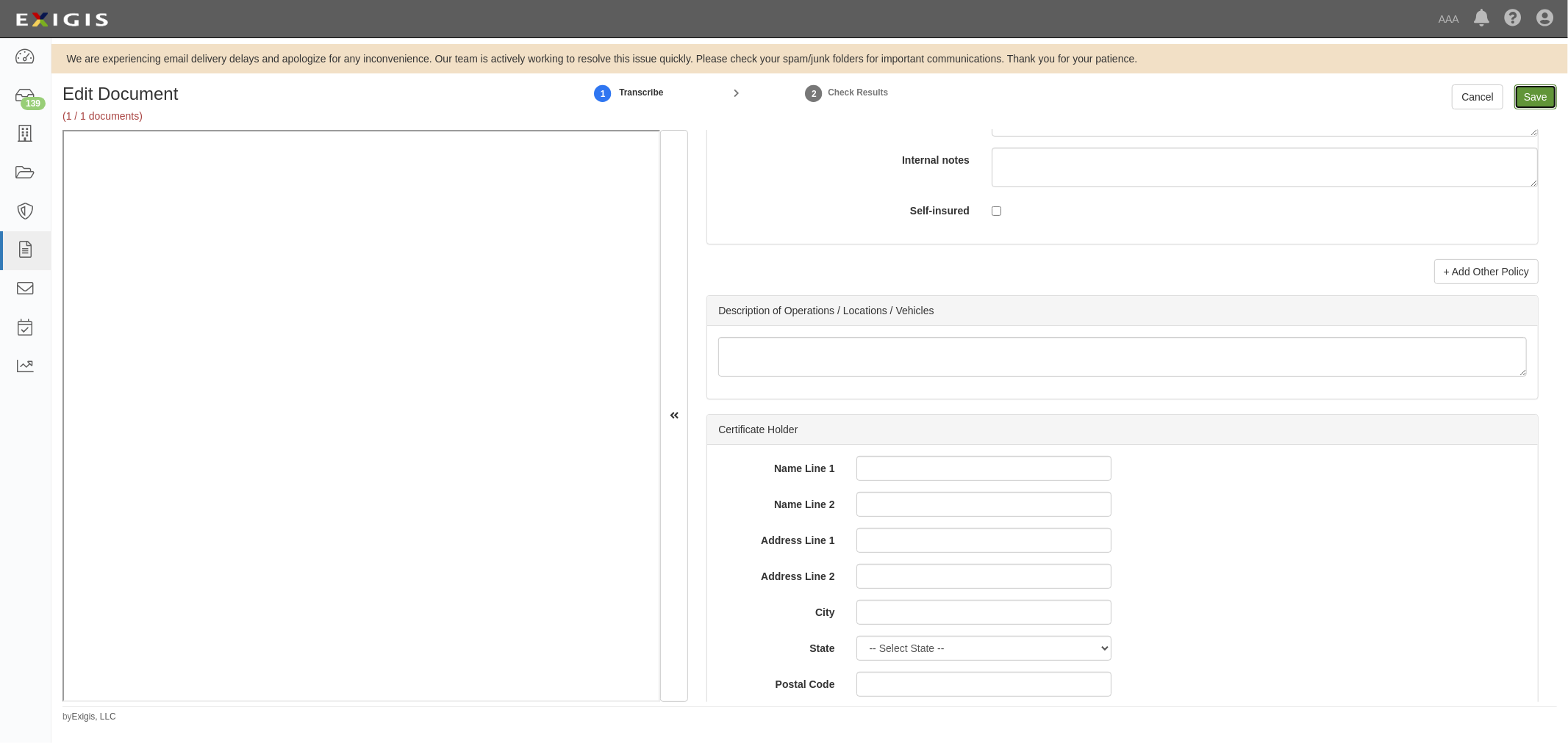
type input "15000000"
type input "1000000"
type input "5000000"
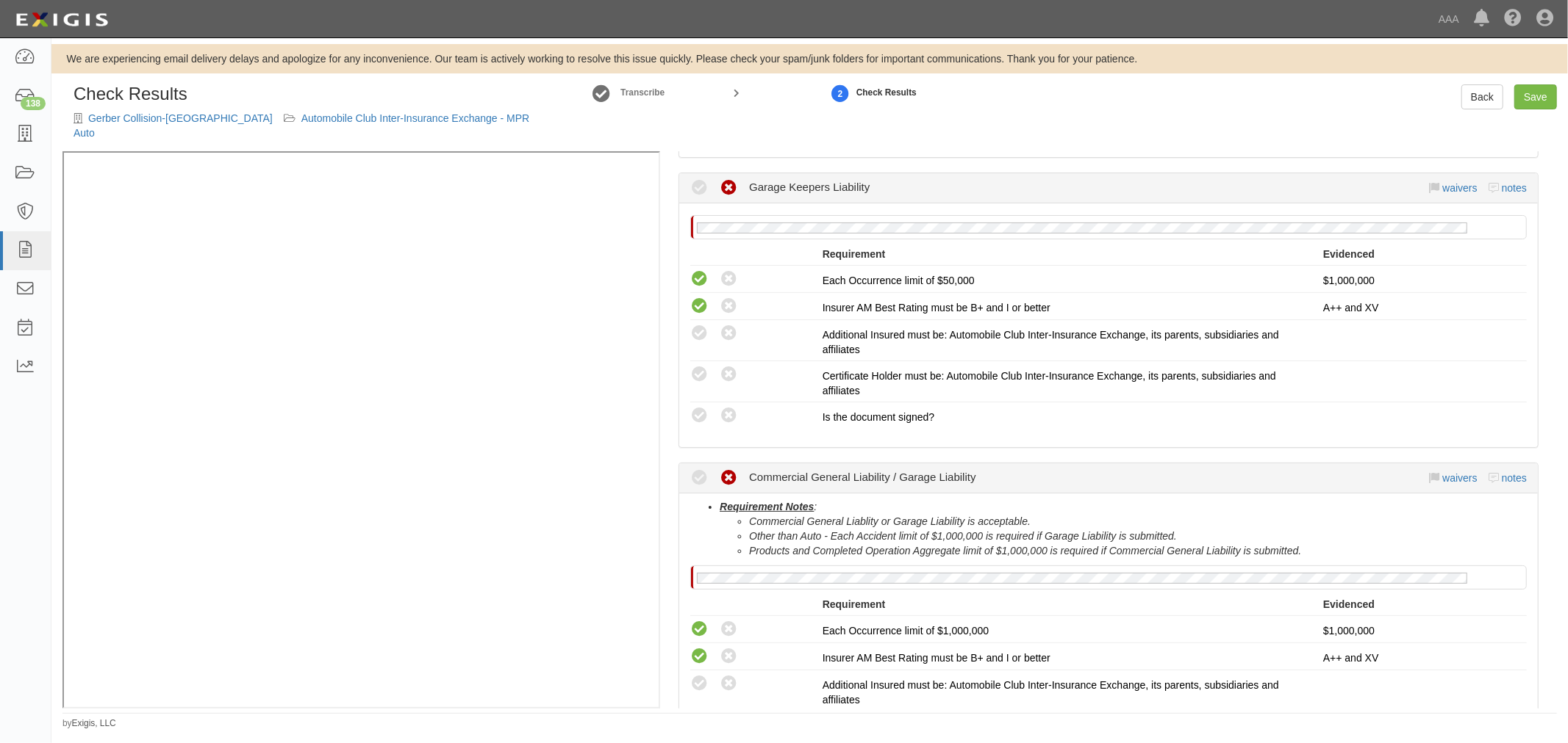
scroll to position [543, 0]
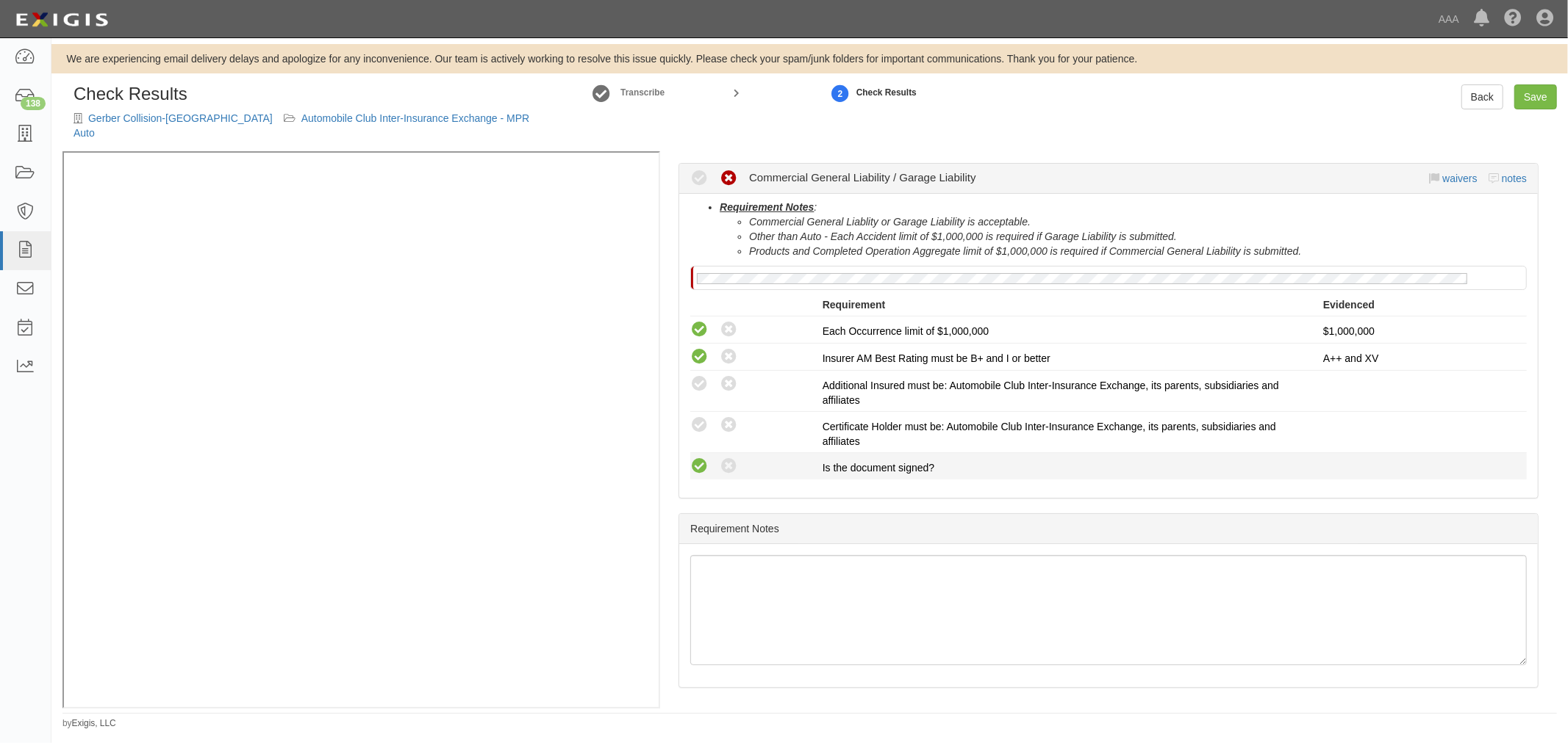
drag, startPoint x: 687, startPoint y: 452, endPoint x: 694, endPoint y: 441, distance: 13.0
click at [692, 457] on div "Compliant Waived: Non-Compliant" at bounding box center [751, 466] width 143 height 19
drag, startPoint x: 695, startPoint y: 440, endPoint x: 692, endPoint y: 429, distance: 11.4
click at [695, 453] on li "Compliant Waived: Non-Compliant Is the document signed?" at bounding box center [1108, 466] width 836 height 27
click at [681, 416] on div "Compliant Waived: Non-Compliant" at bounding box center [751, 425] width 143 height 19
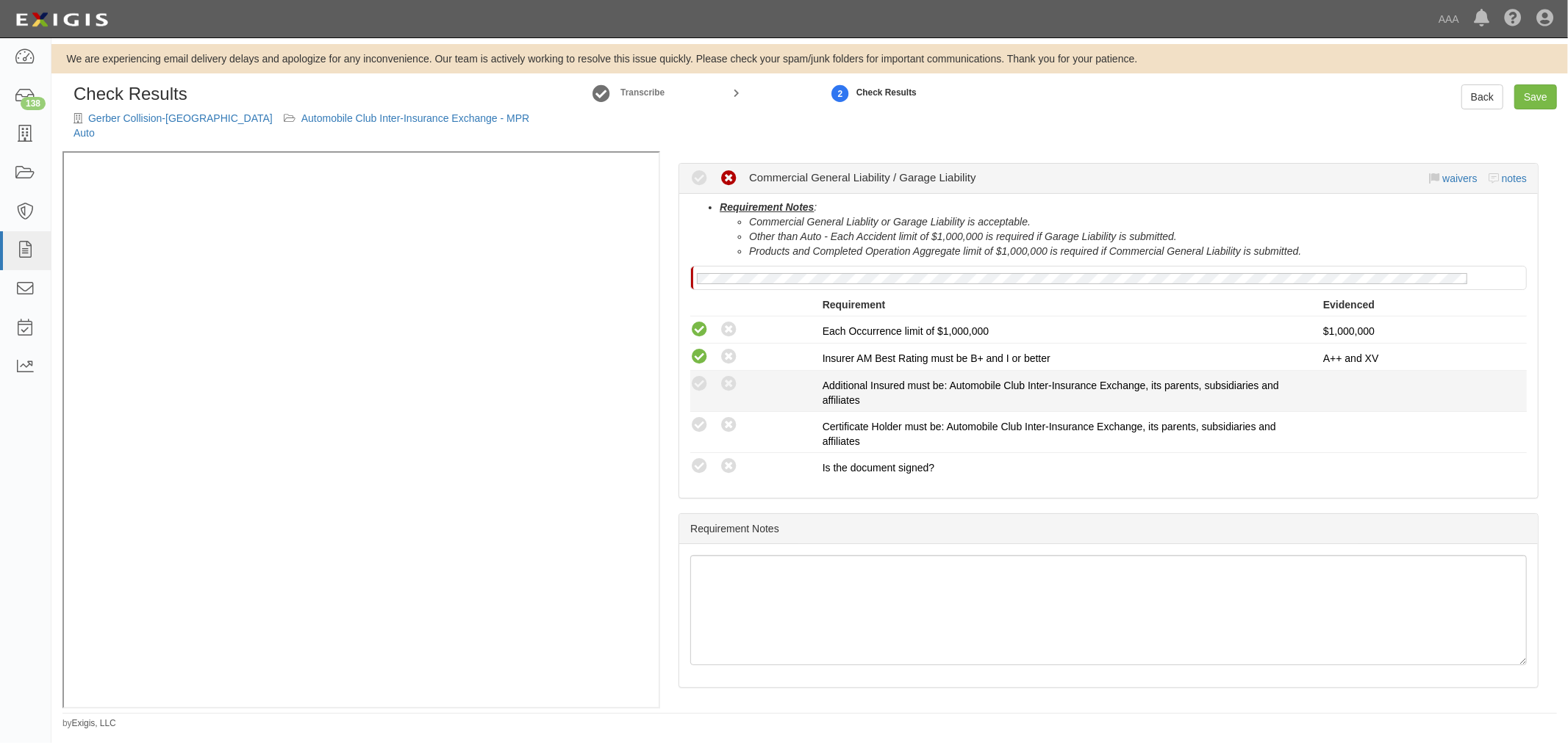
drag, startPoint x: 707, startPoint y: 371, endPoint x: 706, endPoint y: 390, distance: 19.0
click at [706, 380] on div "Compliant Waived: Non-Compliant Additional Insured must be: Automobile Club Int…" at bounding box center [1108, 391] width 858 height 33
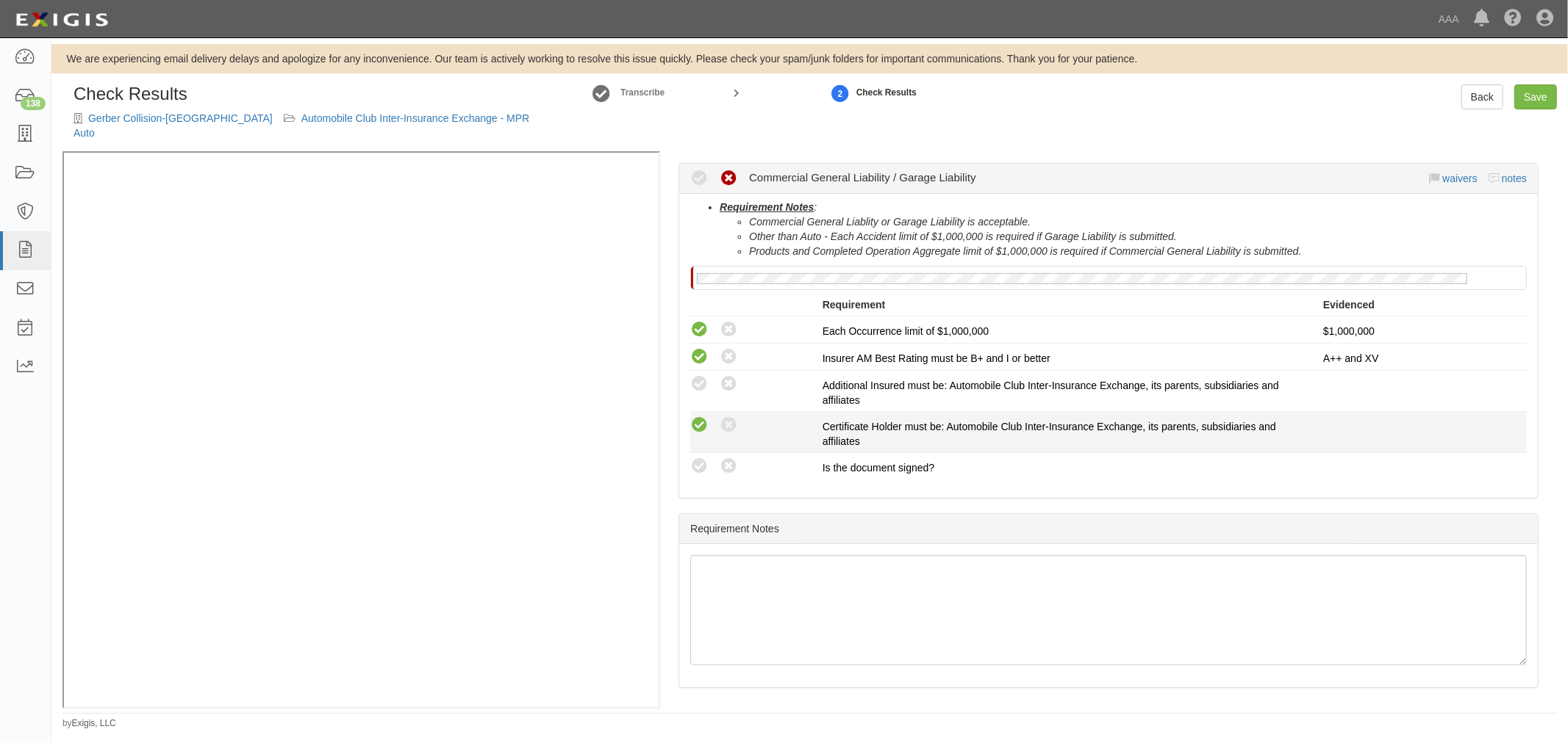
click at [696, 417] on icon at bounding box center [699, 425] width 18 height 18
radio input "true"
drag, startPoint x: 710, startPoint y: 454, endPoint x: 701, endPoint y: 455, distance: 9.1
click at [702, 457] on div "Compliant Waived: Non-Compliant" at bounding box center [756, 466] width 132 height 19
click at [701, 458] on icon at bounding box center [699, 466] width 18 height 18
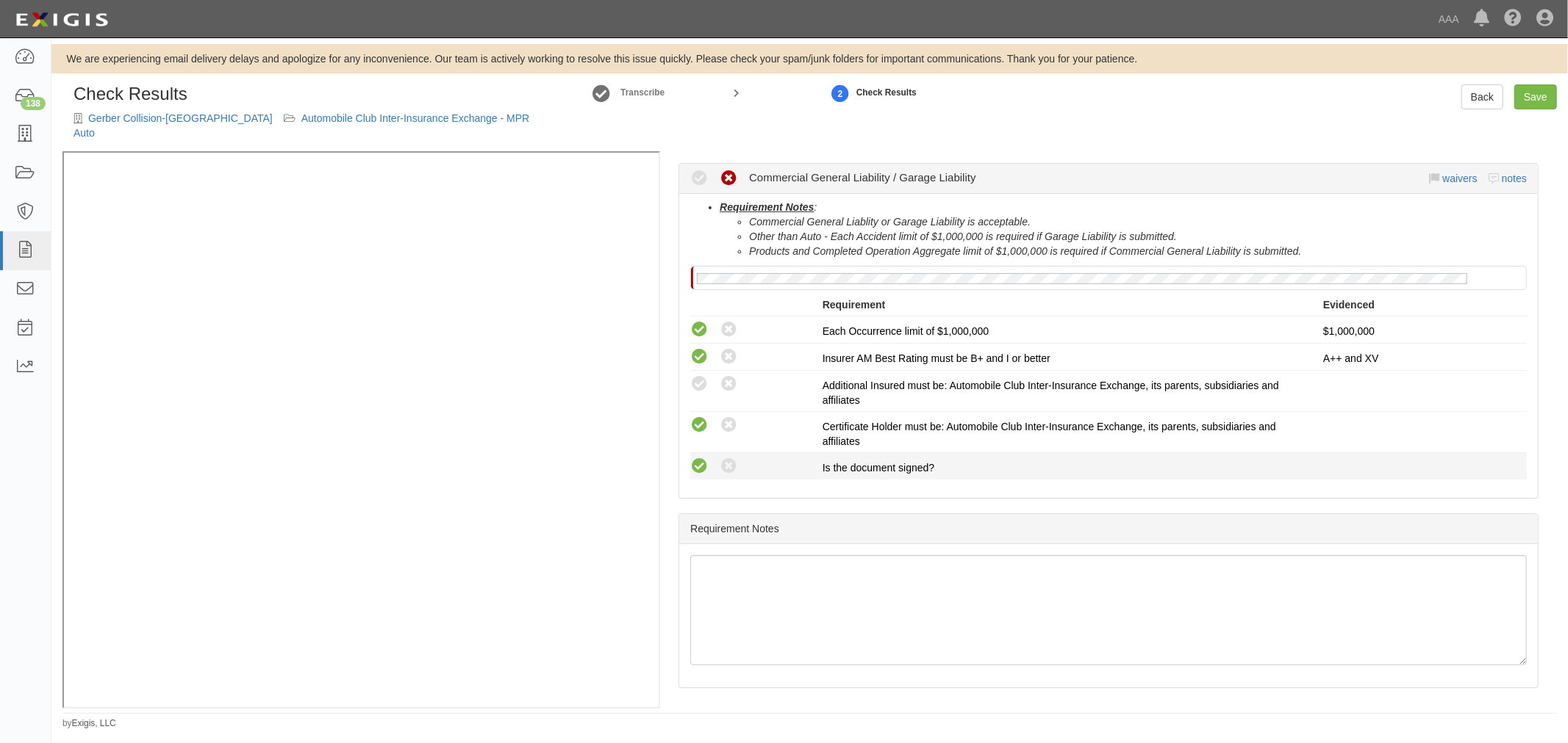
radio input "true"
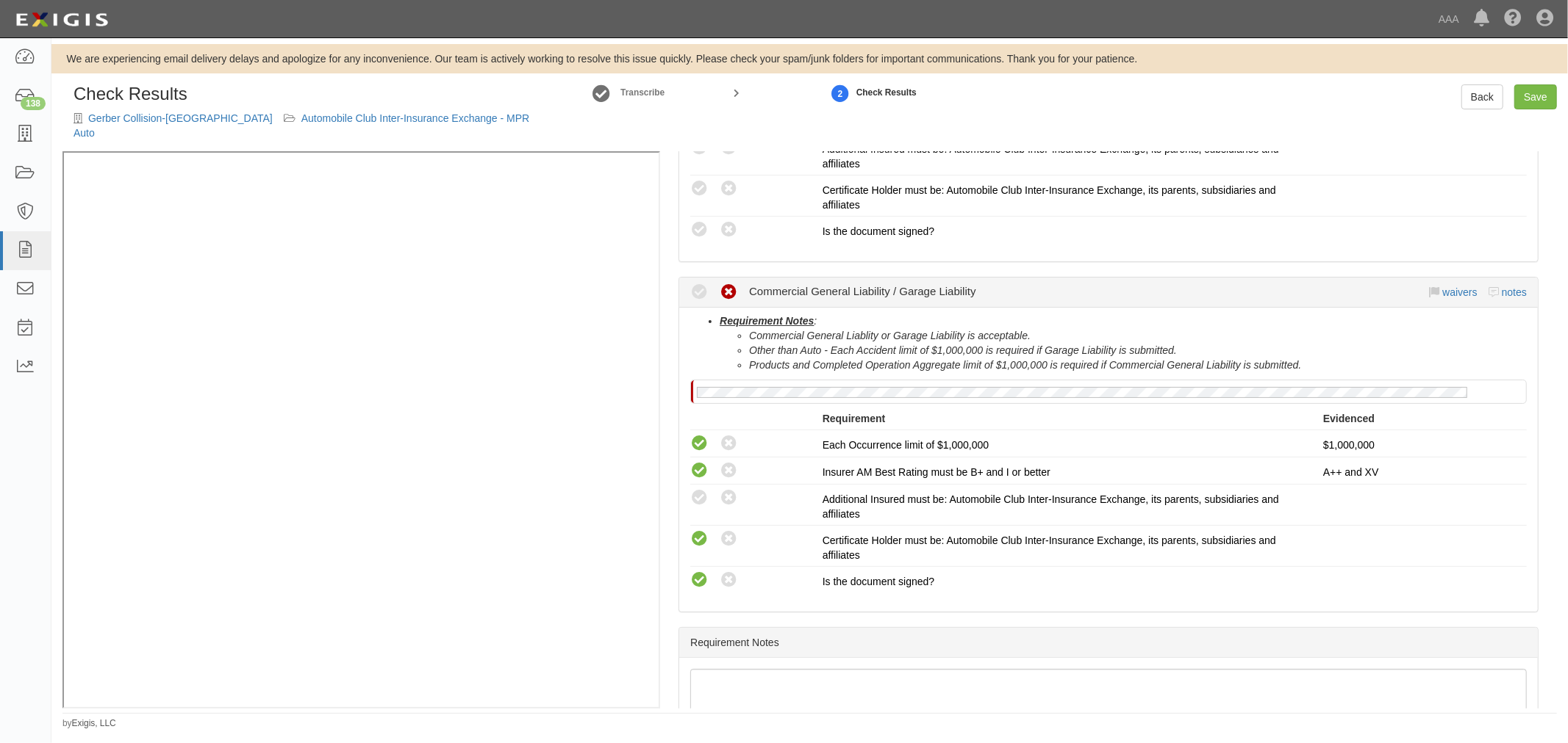
scroll to position [272, 0]
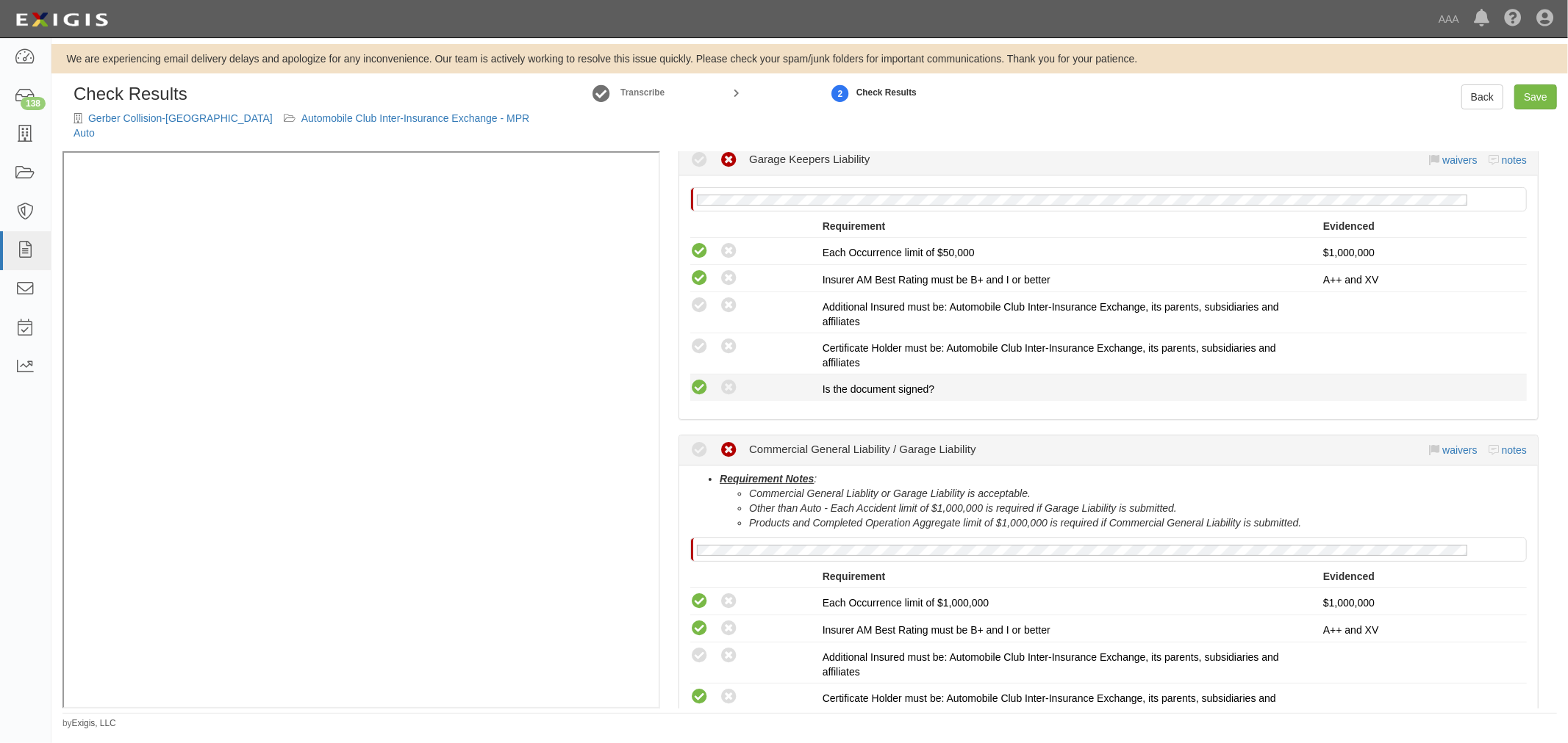
click at [694, 379] on icon at bounding box center [699, 388] width 18 height 18
radio input "true"
click at [698, 344] on div "Compliant Waived: Non-Compliant Certificate Holder must be: Automobile Club Int…" at bounding box center [1108, 354] width 858 height 33
click at [700, 338] on icon at bounding box center [699, 347] width 18 height 18
radio input "true"
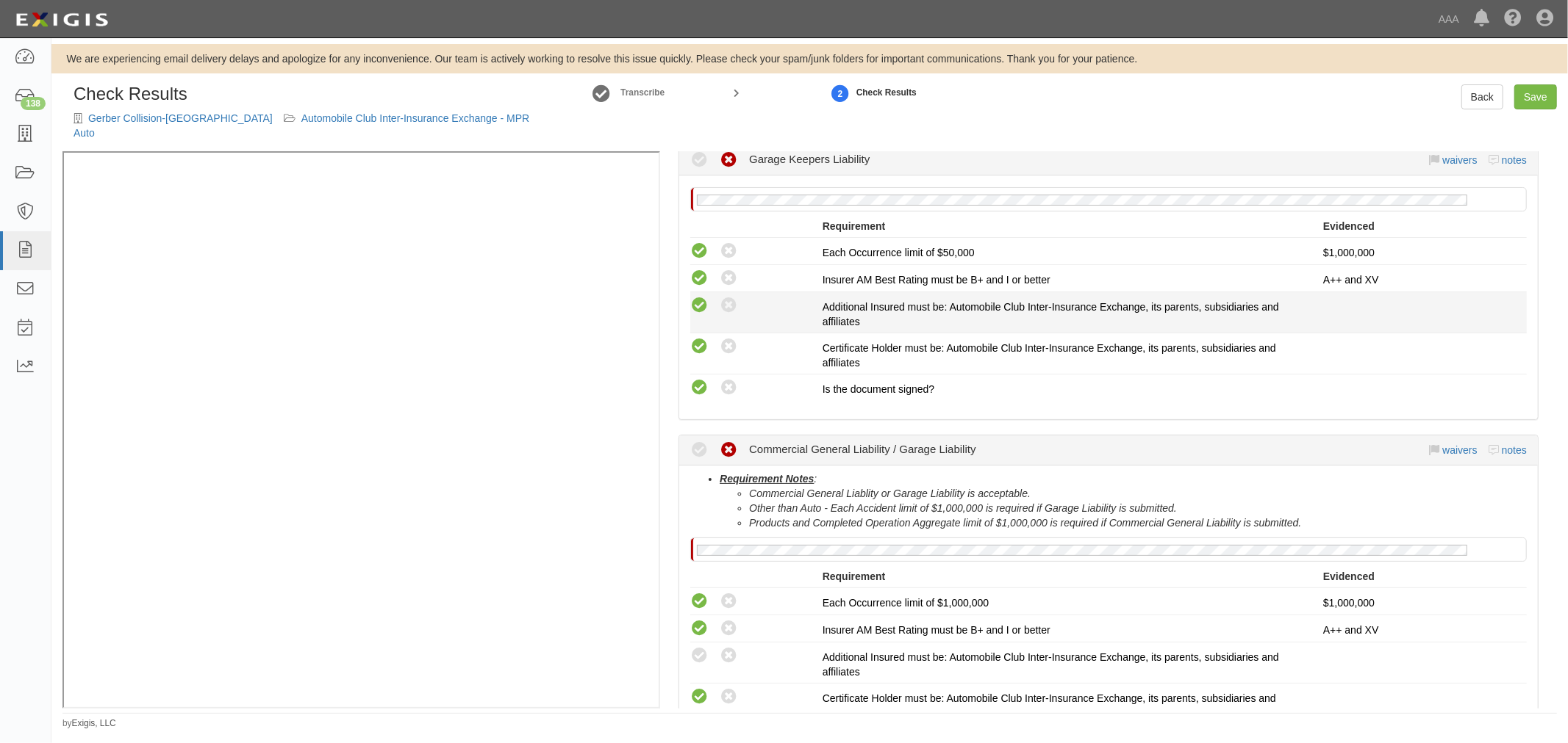
click at [699, 296] on icon at bounding box center [699, 305] width 18 height 18
radio input "true"
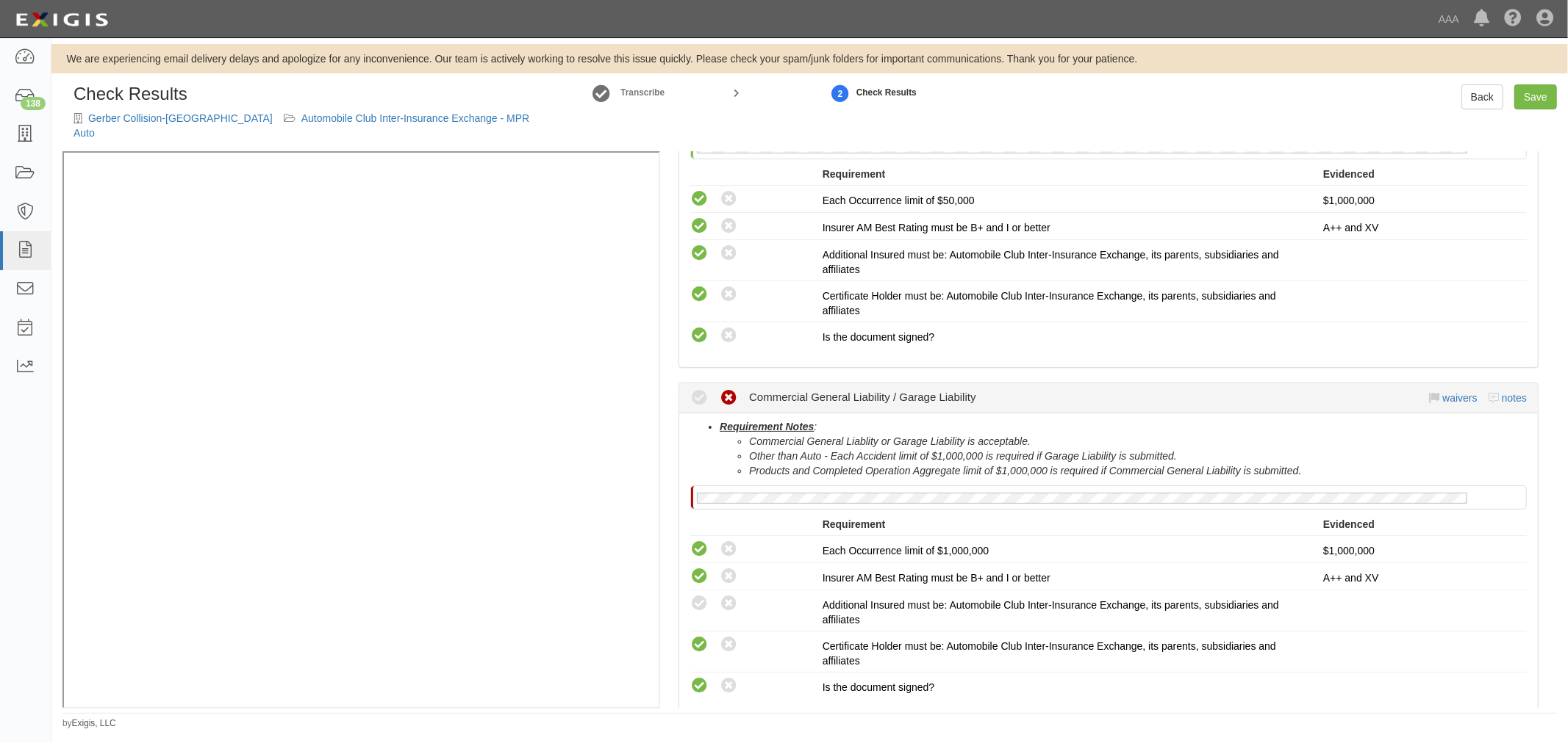
scroll to position [543, 0]
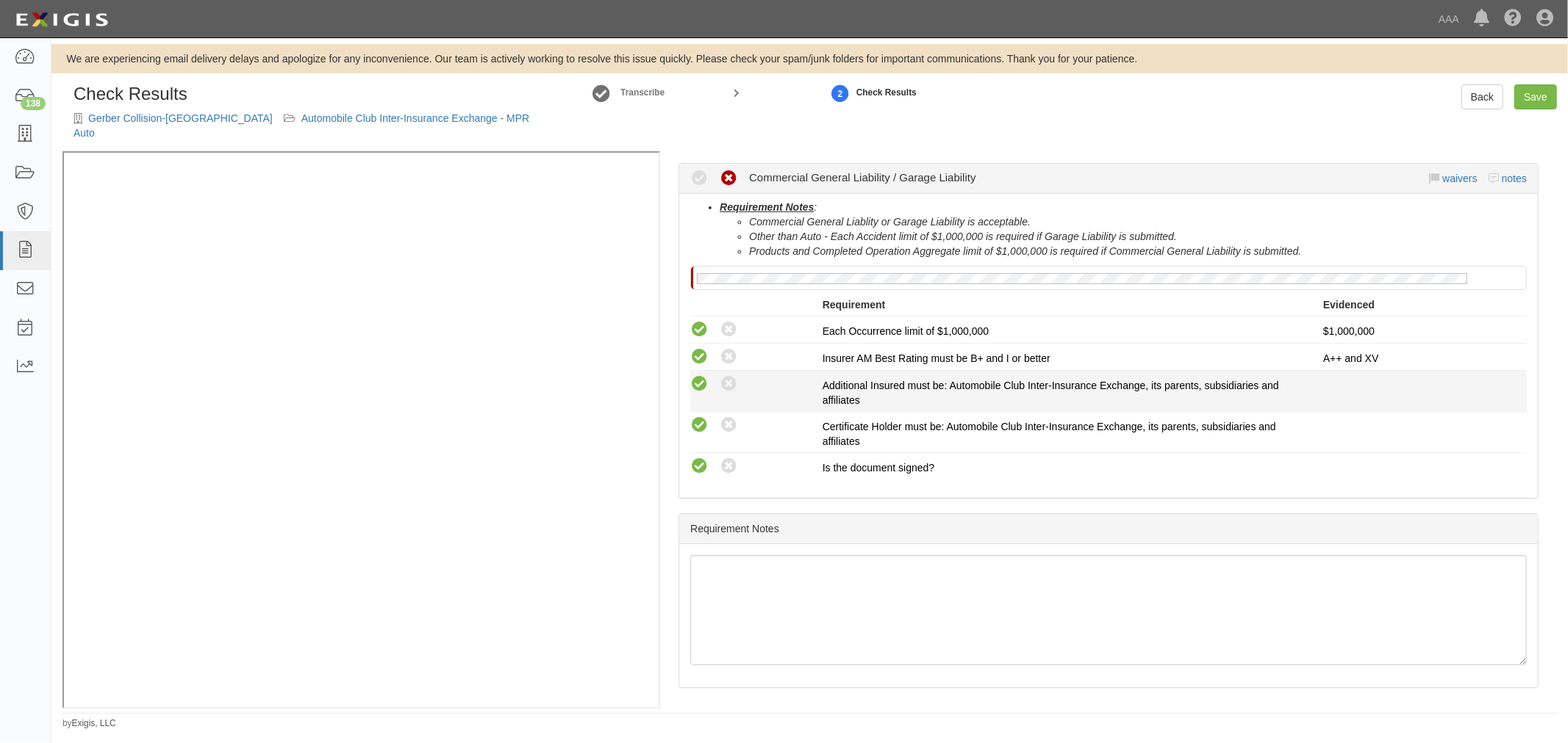
click at [701, 375] on icon at bounding box center [699, 384] width 18 height 18
radio input "true"
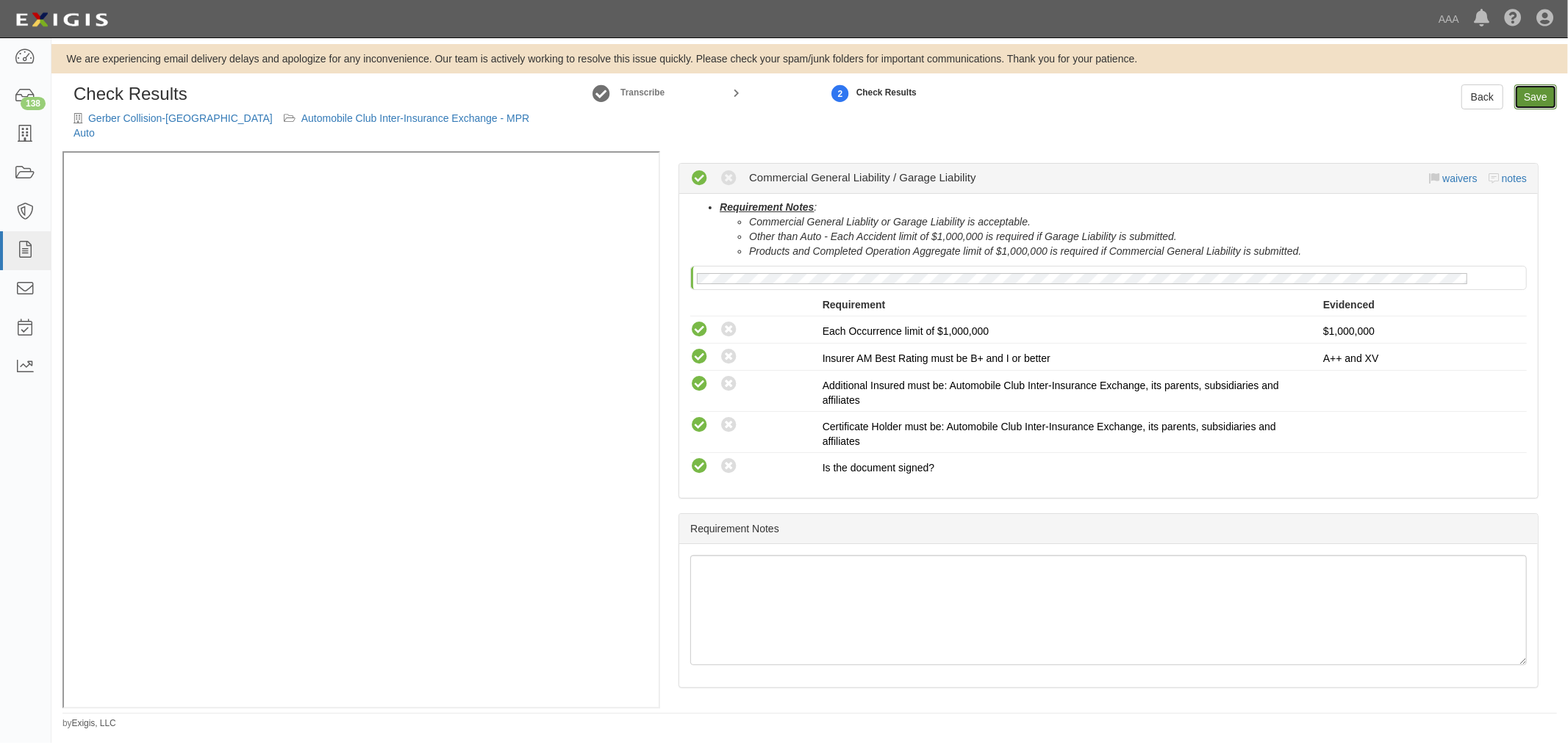
click at [1544, 95] on link "Save" at bounding box center [1535, 97] width 42 height 25
radio input "true"
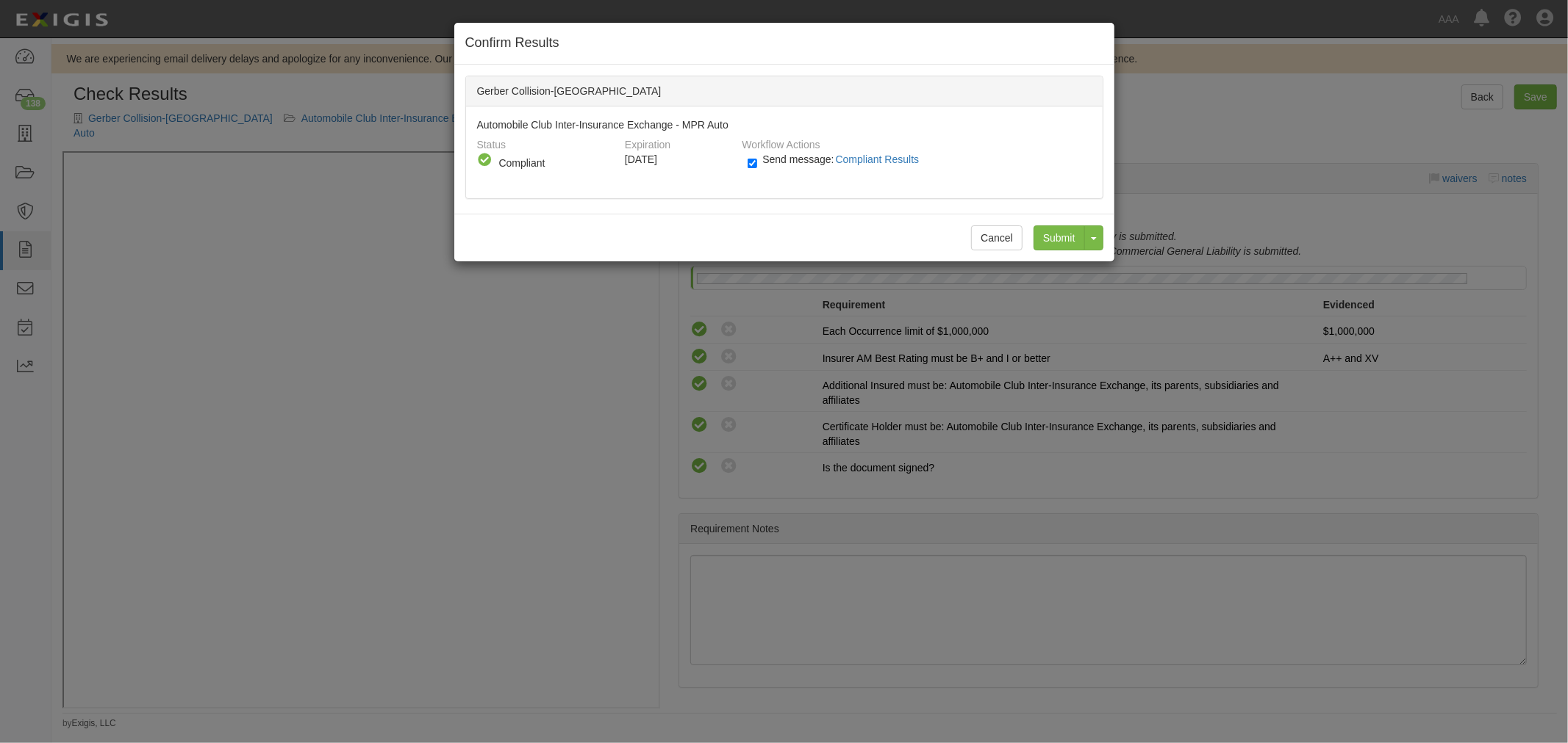
click at [1045, 223] on div "Cancel Submit Toggle Dropdown Submit and Continue to Agreement" at bounding box center [784, 237] width 660 height 48
click at [1047, 228] on input "Submit" at bounding box center [1058, 238] width 51 height 25
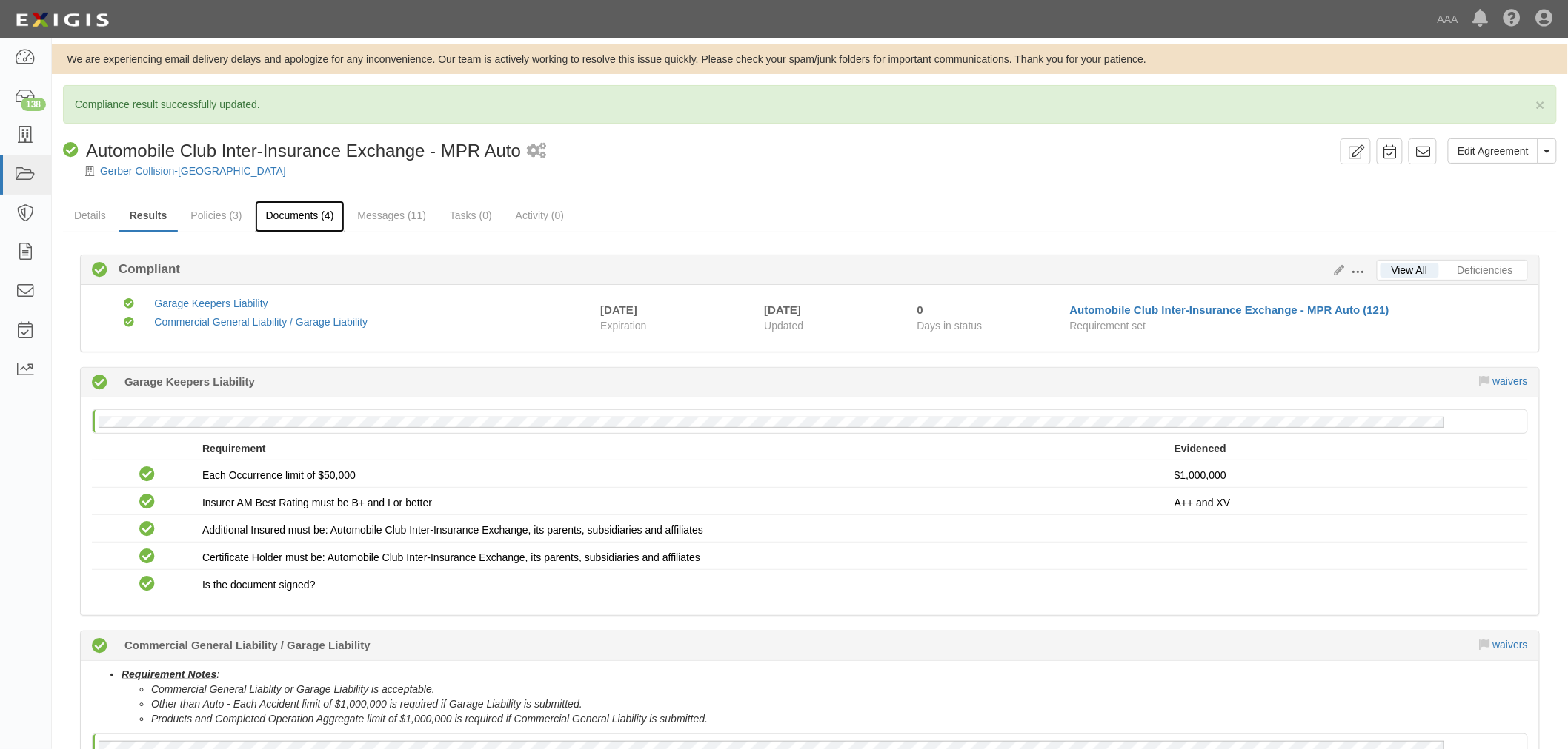
click at [316, 204] on link "Documents (4)" at bounding box center [300, 216] width 90 height 32
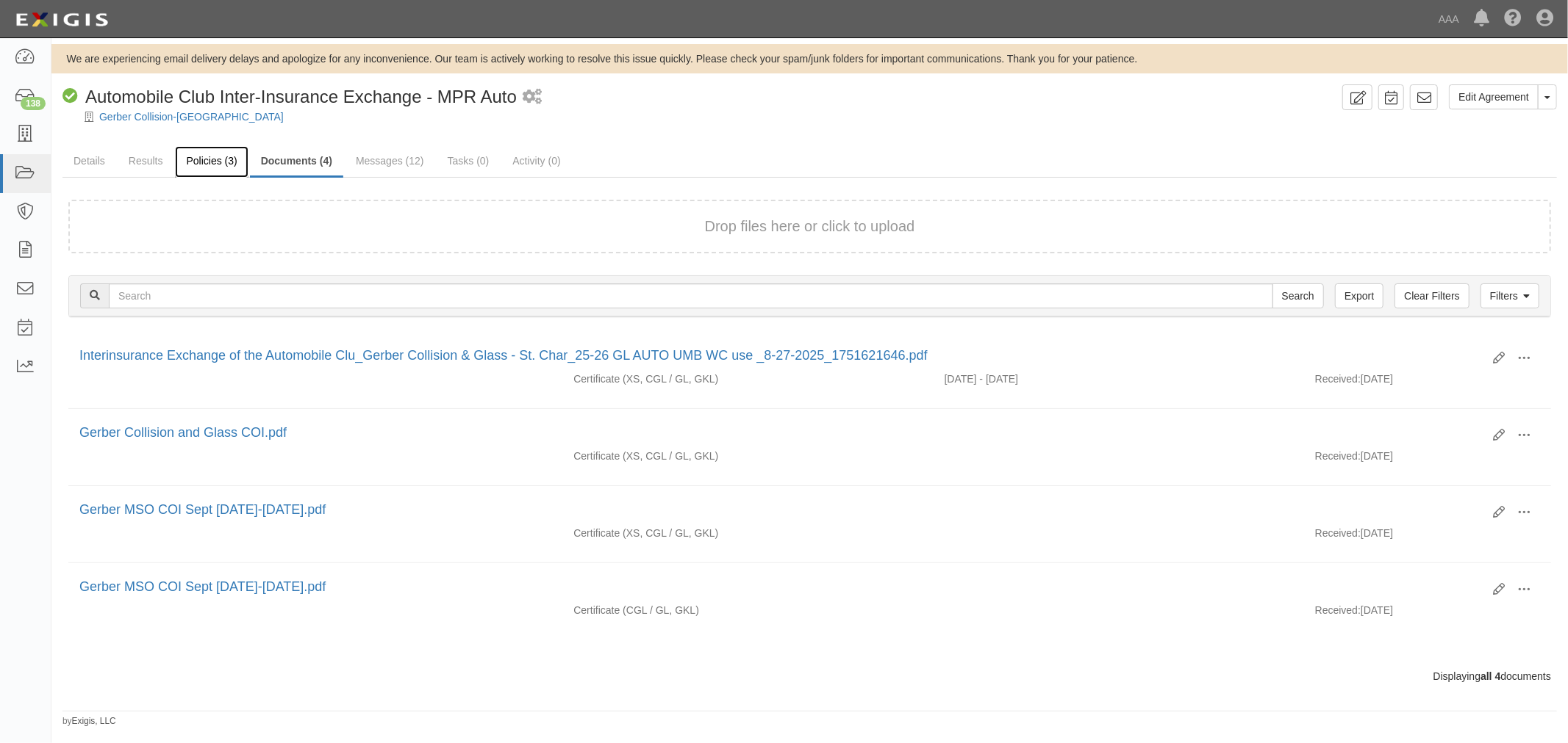
click at [232, 156] on link "Policies (3)" at bounding box center [211, 162] width 72 height 31
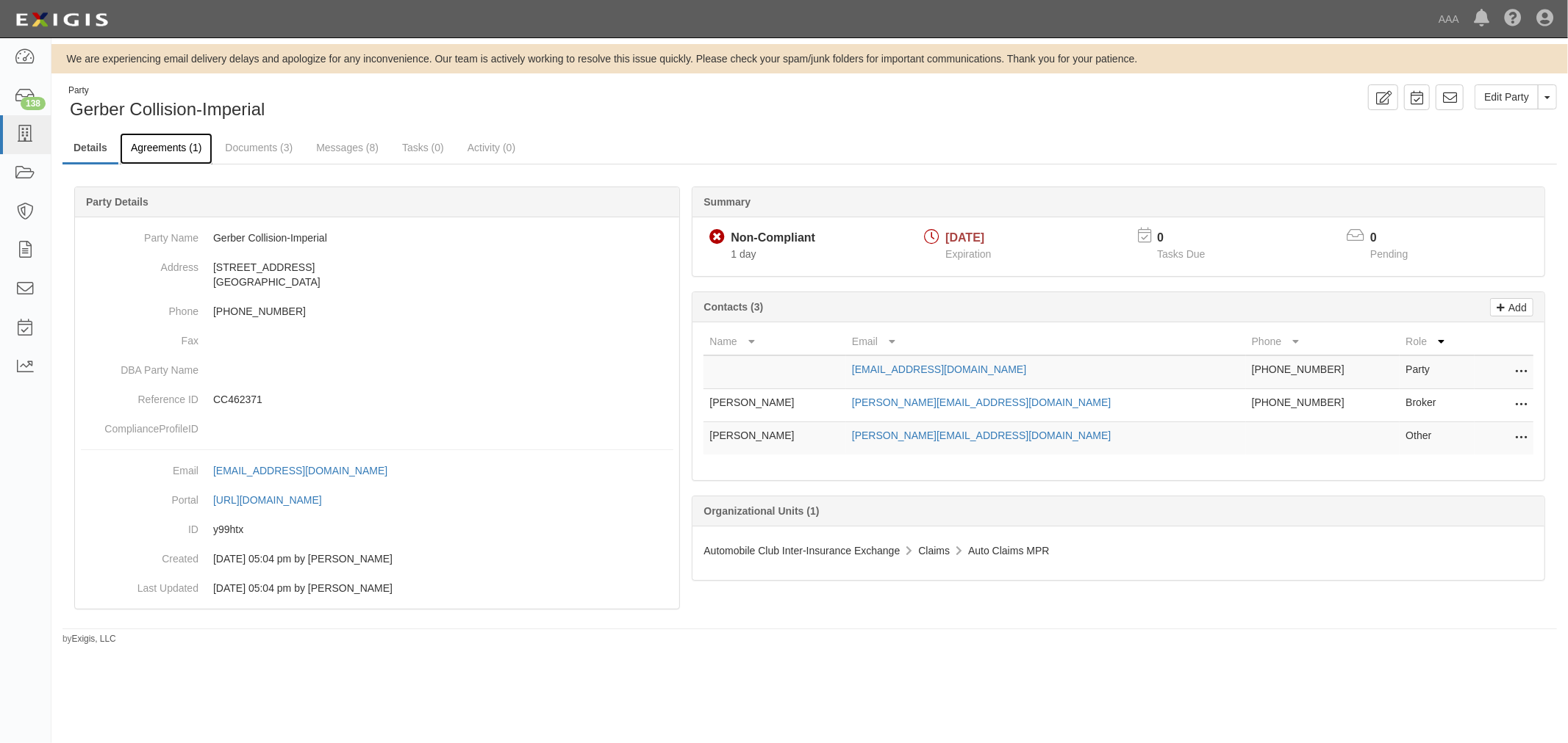
click at [190, 154] on link "Agreements (1)" at bounding box center [166, 149] width 93 height 31
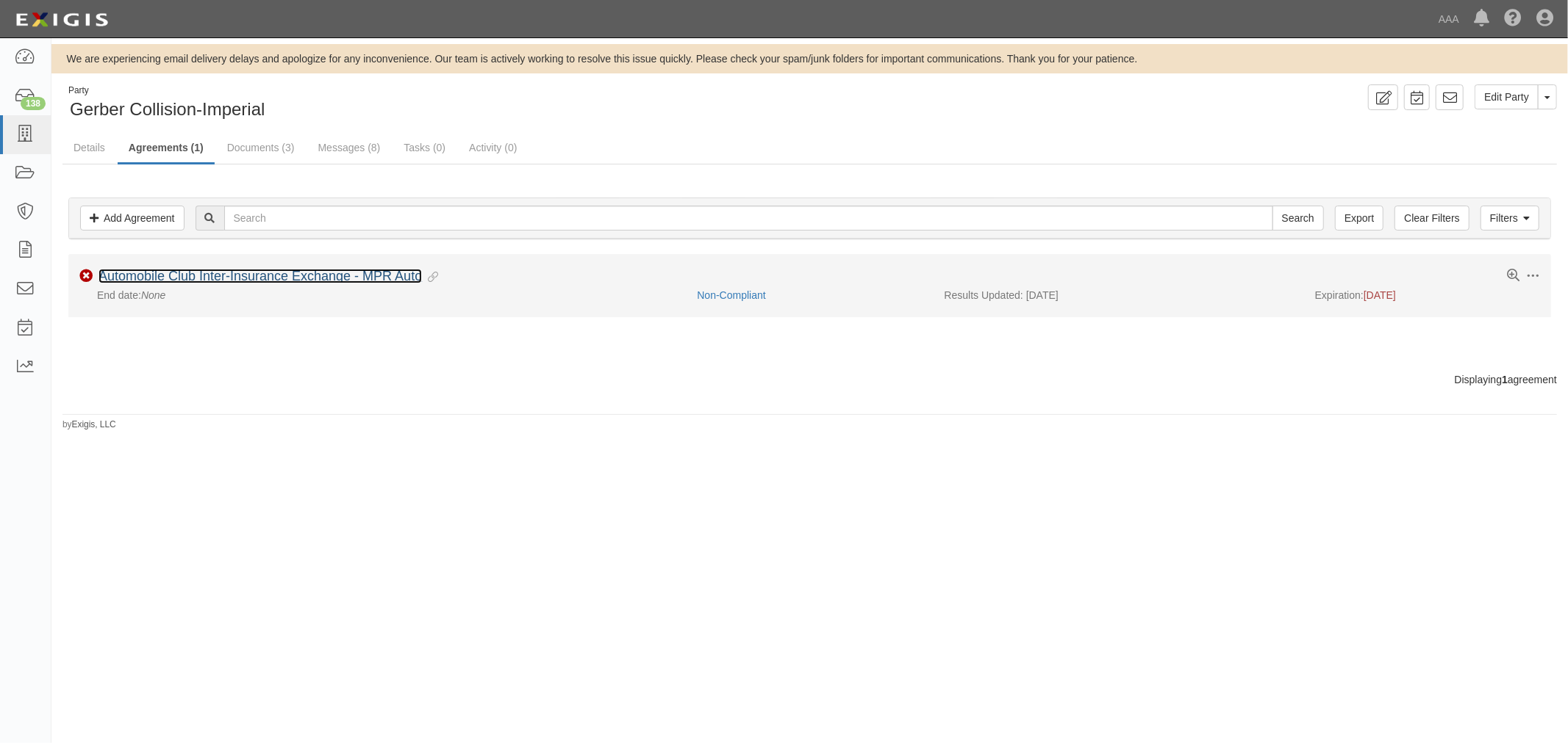
click at [195, 279] on link "Automobile Club Inter-Insurance Exchange - MPR Auto" at bounding box center [260, 276] width 323 height 15
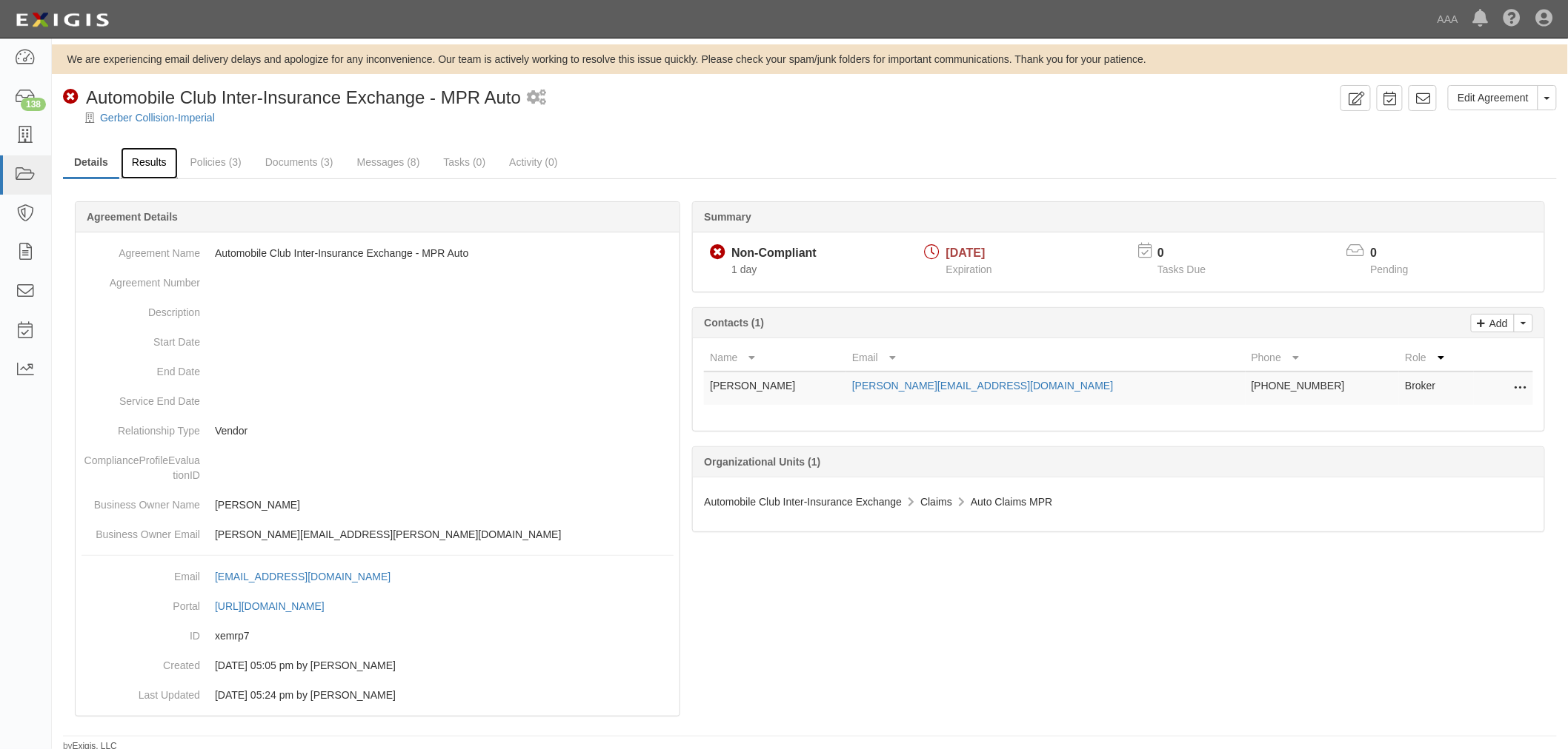
click at [152, 157] on link "Results" at bounding box center [149, 163] width 57 height 32
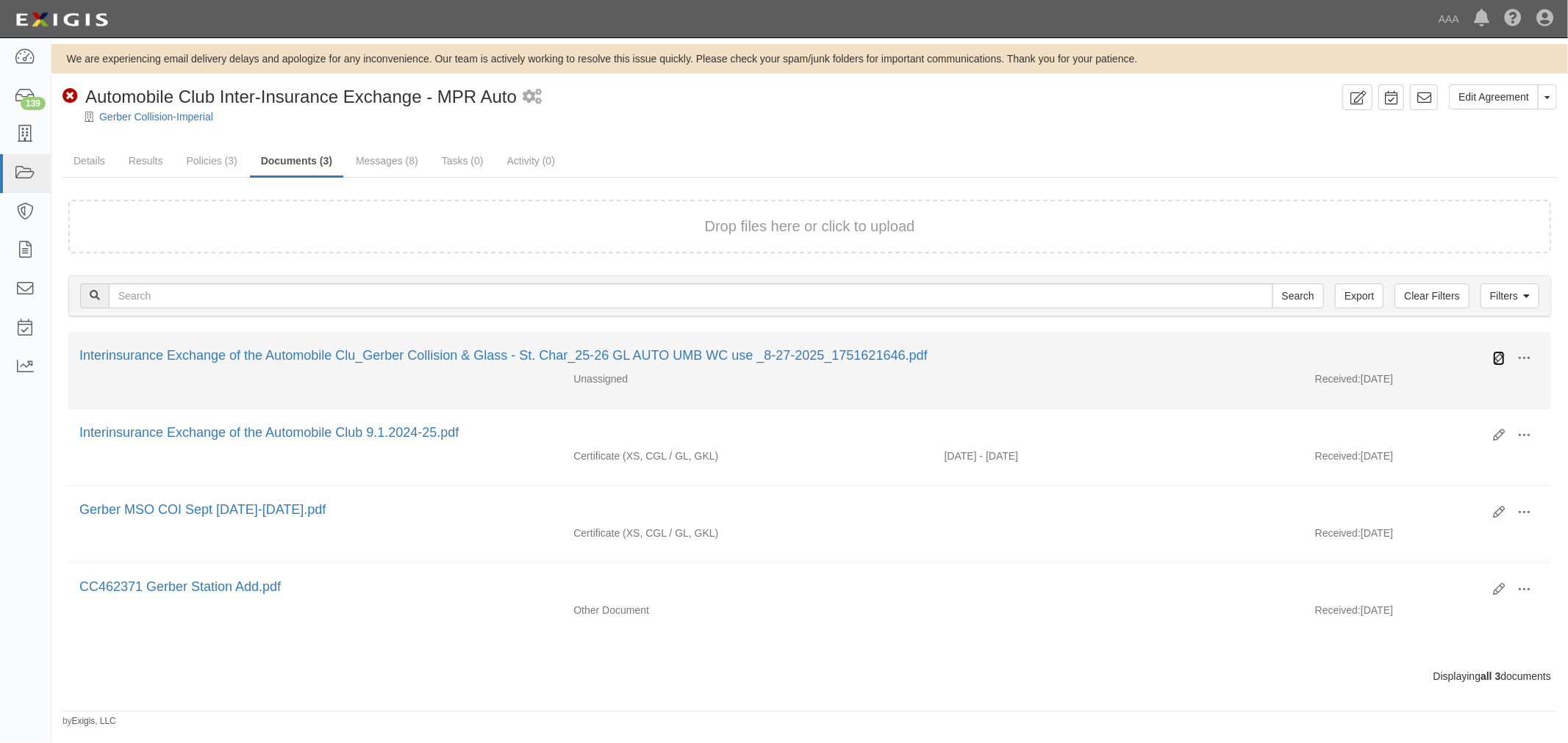
click at [1493, 355] on icon at bounding box center [1498, 358] width 12 height 12
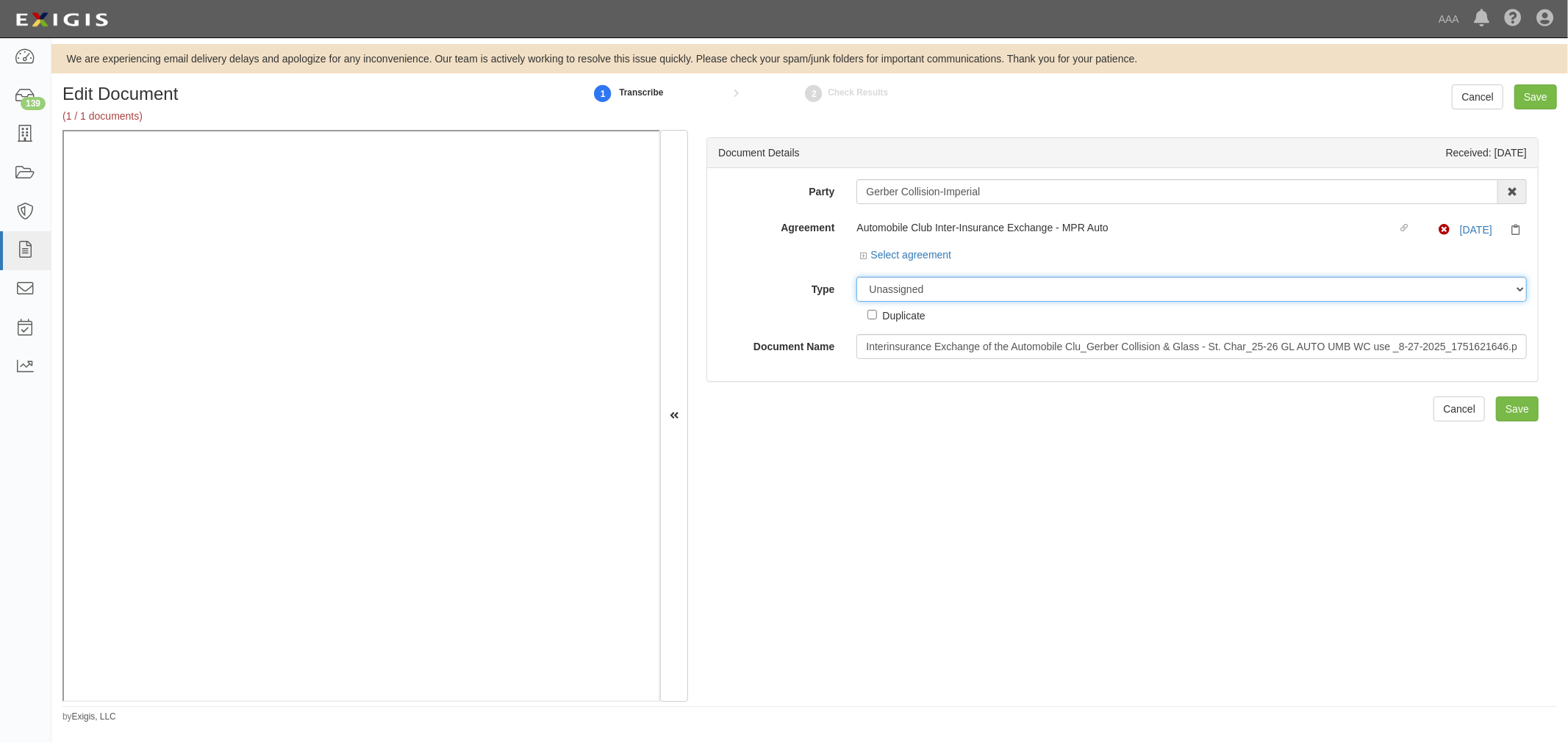
click at [883, 280] on select "Unassigned Binder Cancellation Notice Certificate Contract Endorsement Insuranc…" at bounding box center [1191, 289] width 670 height 25
select select "CertificateDetail"
click at [856, 278] on select "Unassigned Binder Cancellation Notice Certificate Contract Endorsement Insuranc…" at bounding box center [1191, 289] width 670 height 25
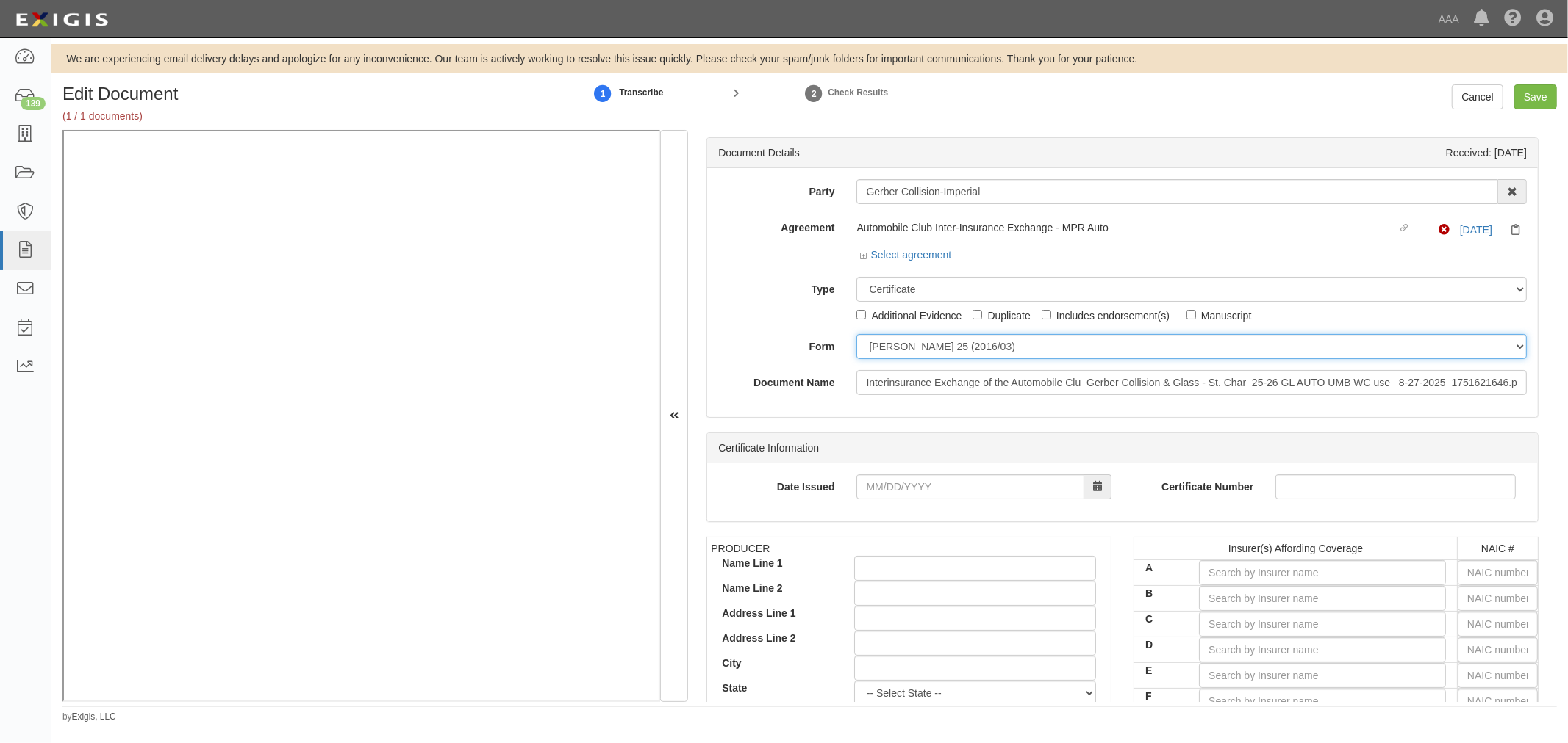
click at [890, 355] on select "[PERSON_NAME] 25 (2016/03) [PERSON_NAME] 101 [PERSON_NAME] 855 NY (2014/05) Gen…" at bounding box center [1191, 347] width 670 height 25
select select "GeneralFormDetail"
click at [856, 335] on select "[PERSON_NAME] 25 (2016/03) [PERSON_NAME] 101 [PERSON_NAME] 855 NY (2014/05) Gen…" at bounding box center [1191, 347] width 670 height 25
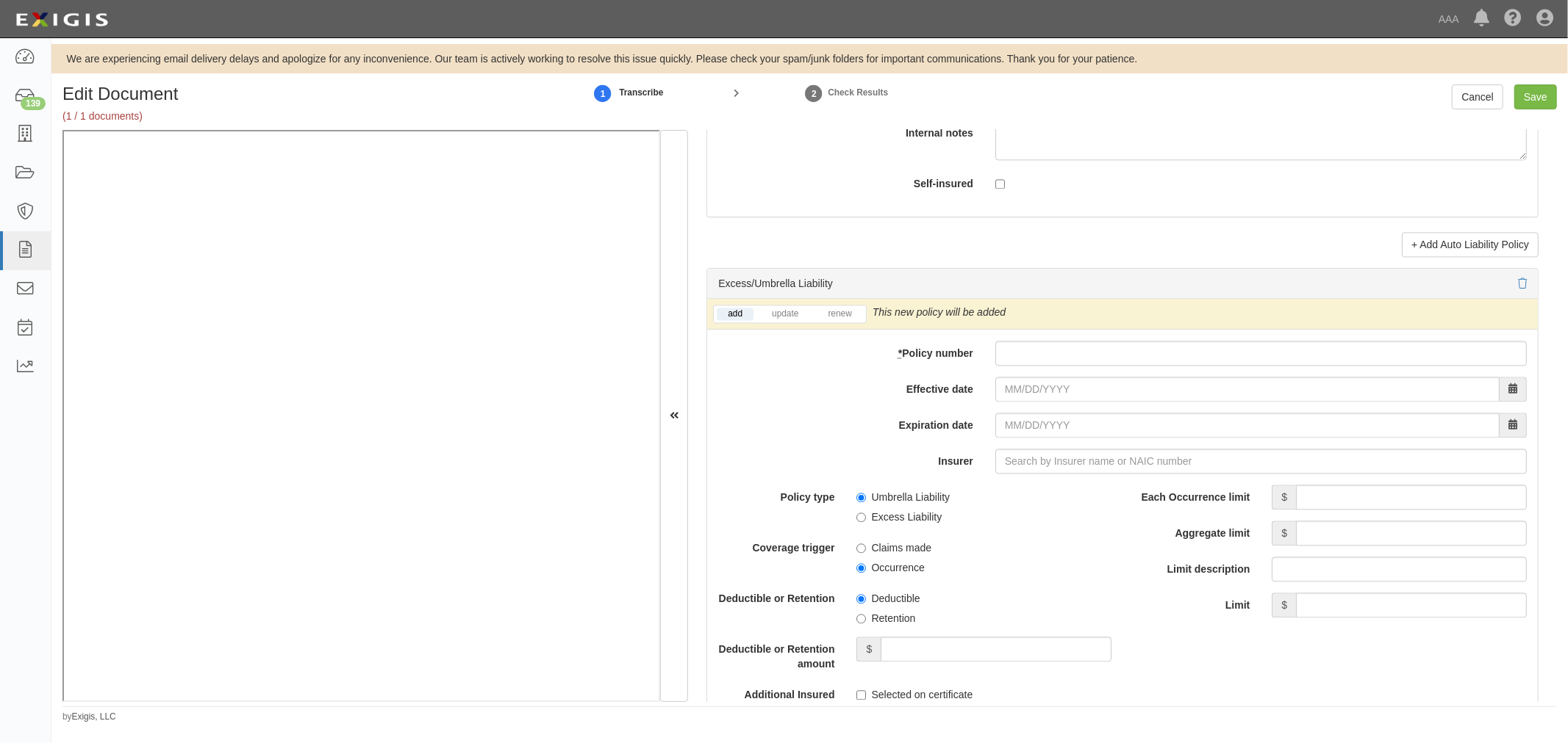
scroll to position [2720, 0]
click at [1080, 348] on input "* Policy number" at bounding box center [1260, 353] width 531 height 25
paste input "CUP-6S737154-25-NF"
type input "CUP-6S737154-25-NF"
click at [839, 319] on link "renew" at bounding box center [839, 313] width 46 height 13
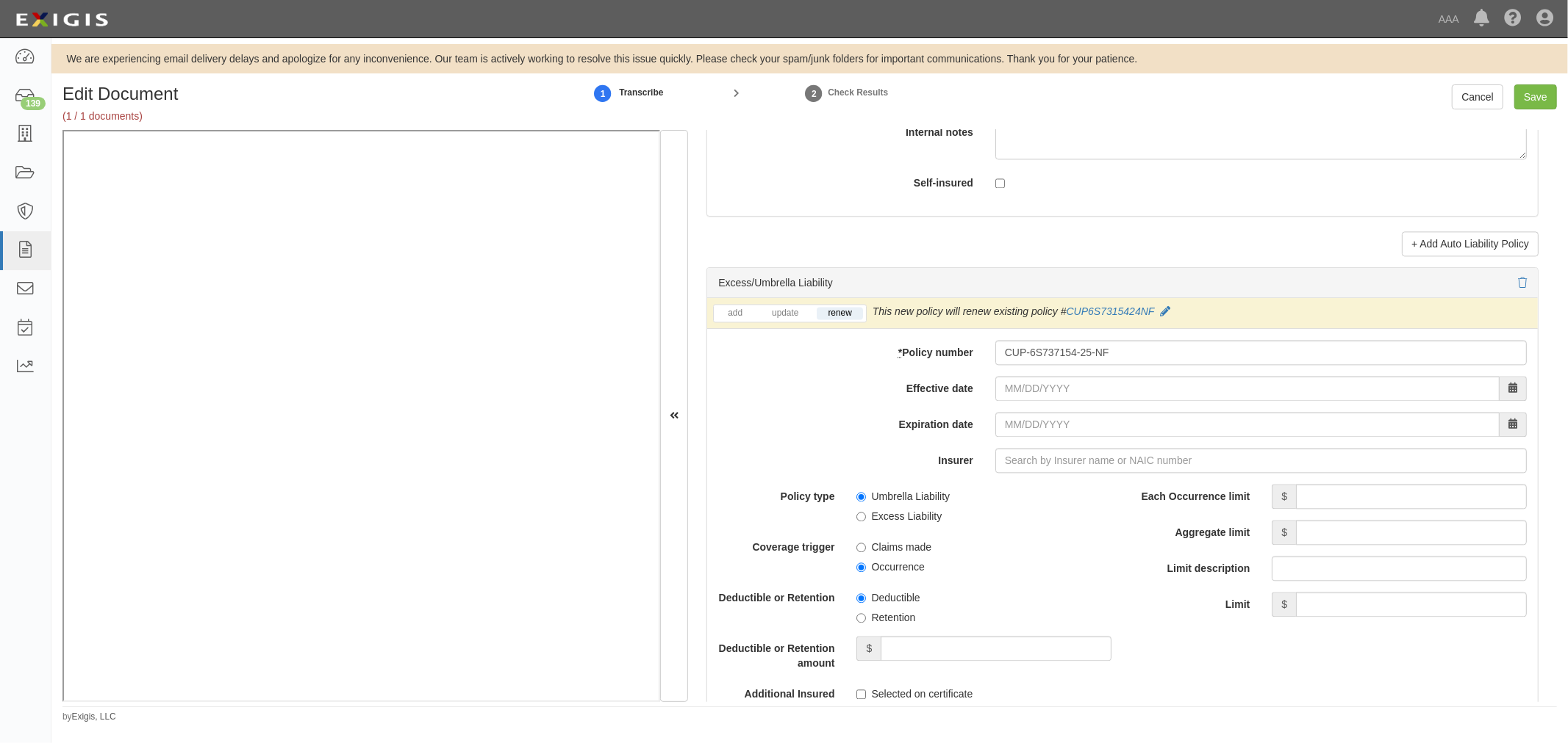
click at [1032, 375] on div "add update renew This new policy will be added This new policy will update exis…" at bounding box center [1123, 614] width 831 height 633
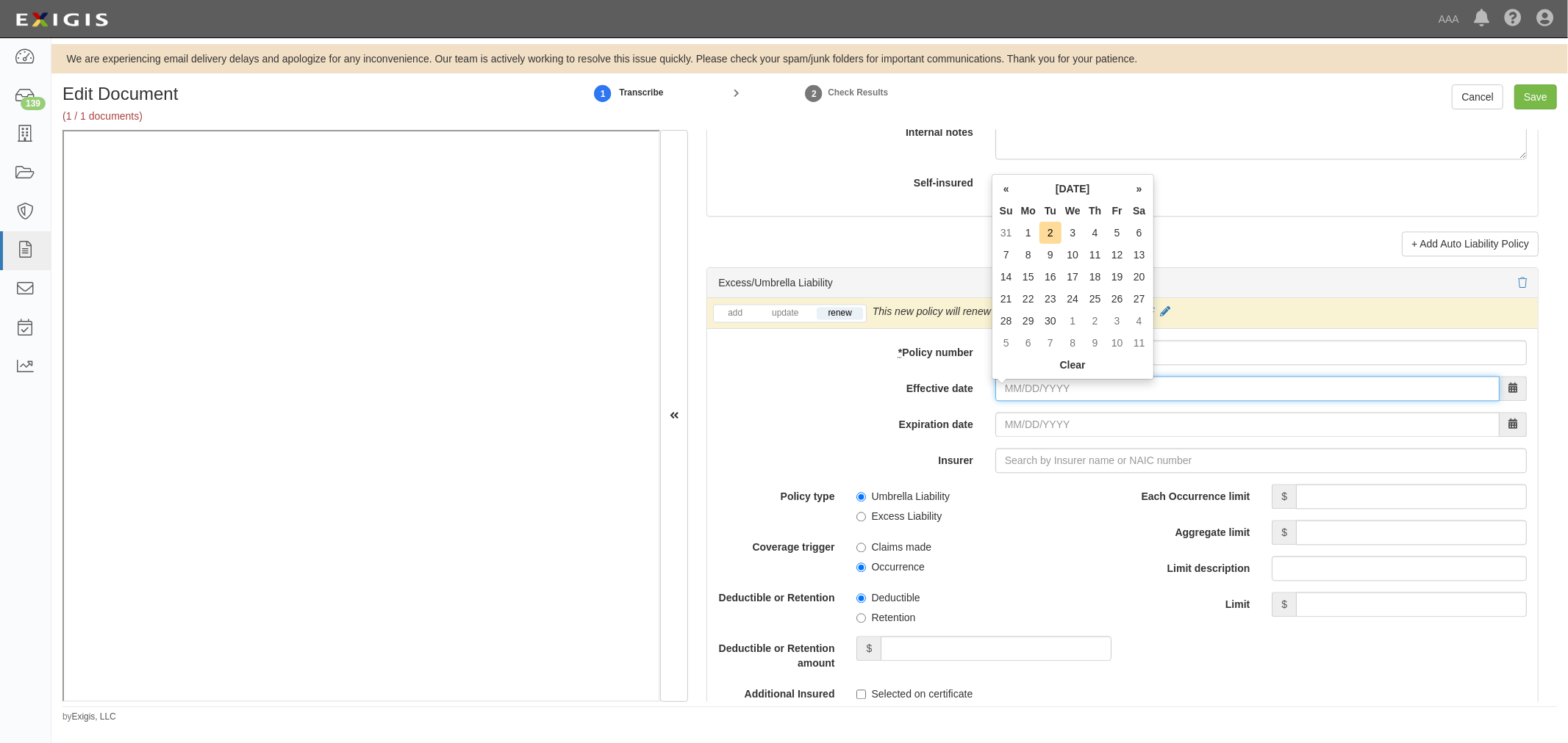
drag, startPoint x: 1014, startPoint y: 395, endPoint x: 997, endPoint y: 396, distance: 17.0
click at [1012, 395] on input "Effective date" at bounding box center [1247, 388] width 504 height 25
type input "[DATE]"
type input "09/01/2026"
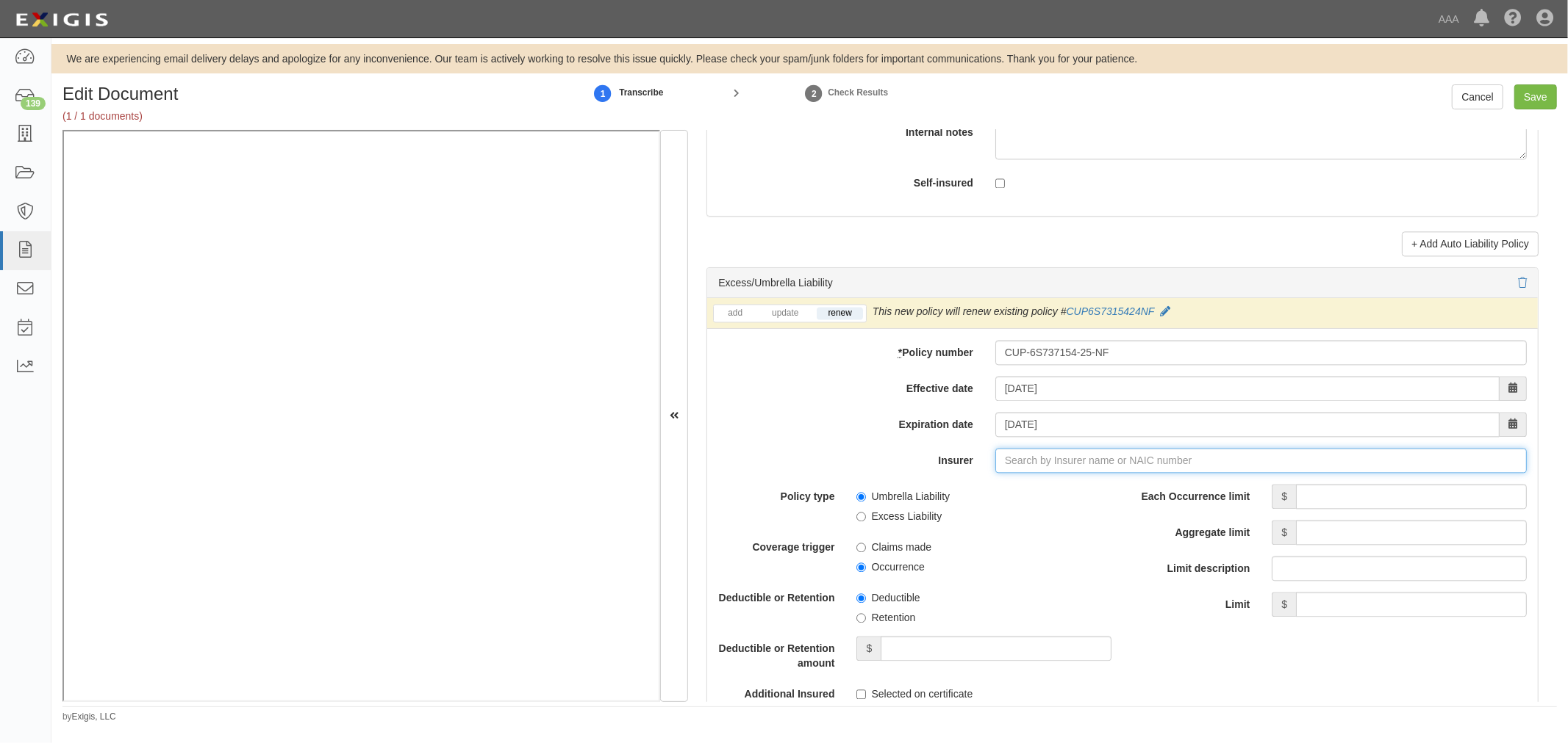
type input "21st Century Advantage Insurance Company (25232) NR Rating"
type input "2"
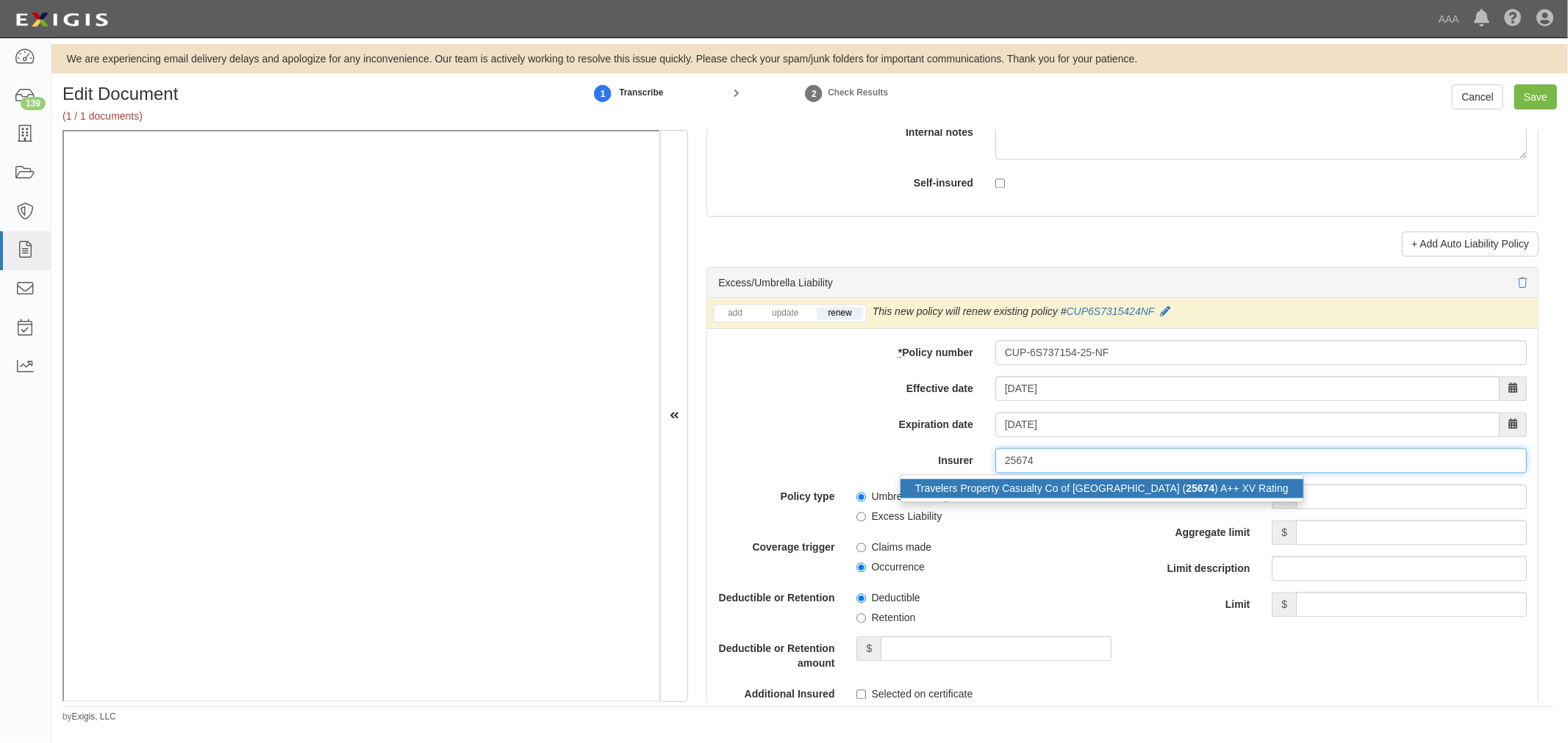
click at [1036, 495] on div "Travelers Property Casualty Co of Amer ( 25674 ) A++ XV Rating" at bounding box center [1101, 488] width 403 height 19
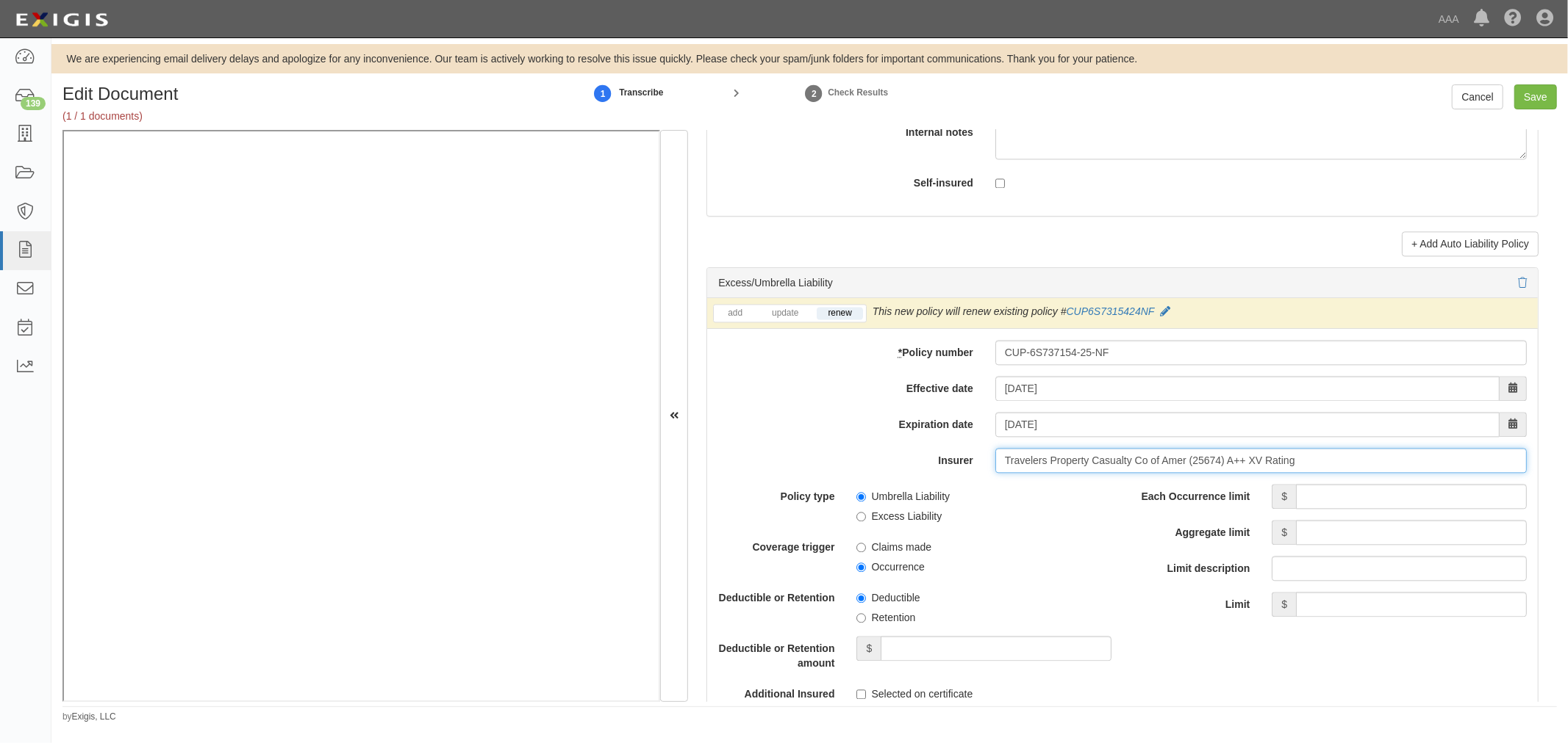
type input "Travelers Property Casualty Co of Amer (25674) A++ XV Rating"
click at [1296, 495] on input "Each Occurrence limit" at bounding box center [1411, 497] width 231 height 25
type input "5,000,000"
click at [1360, 553] on div "Each Occurrence limit $ 5,000,000 Aggregate limit $ Limit description Limit $" at bounding box center [1330, 550] width 393 height 133
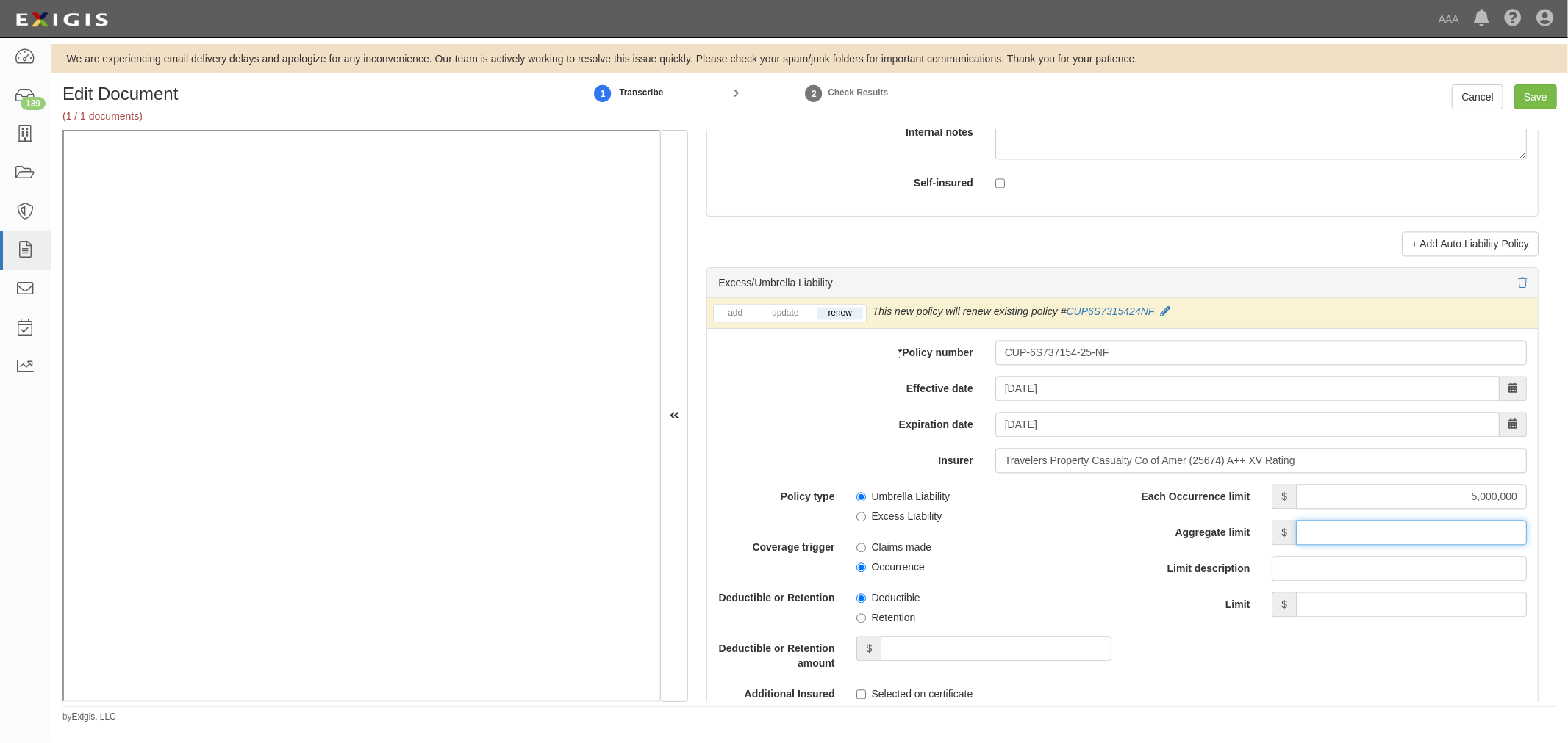
click at [1366, 541] on input "Aggregate limit" at bounding box center [1411, 532] width 231 height 25
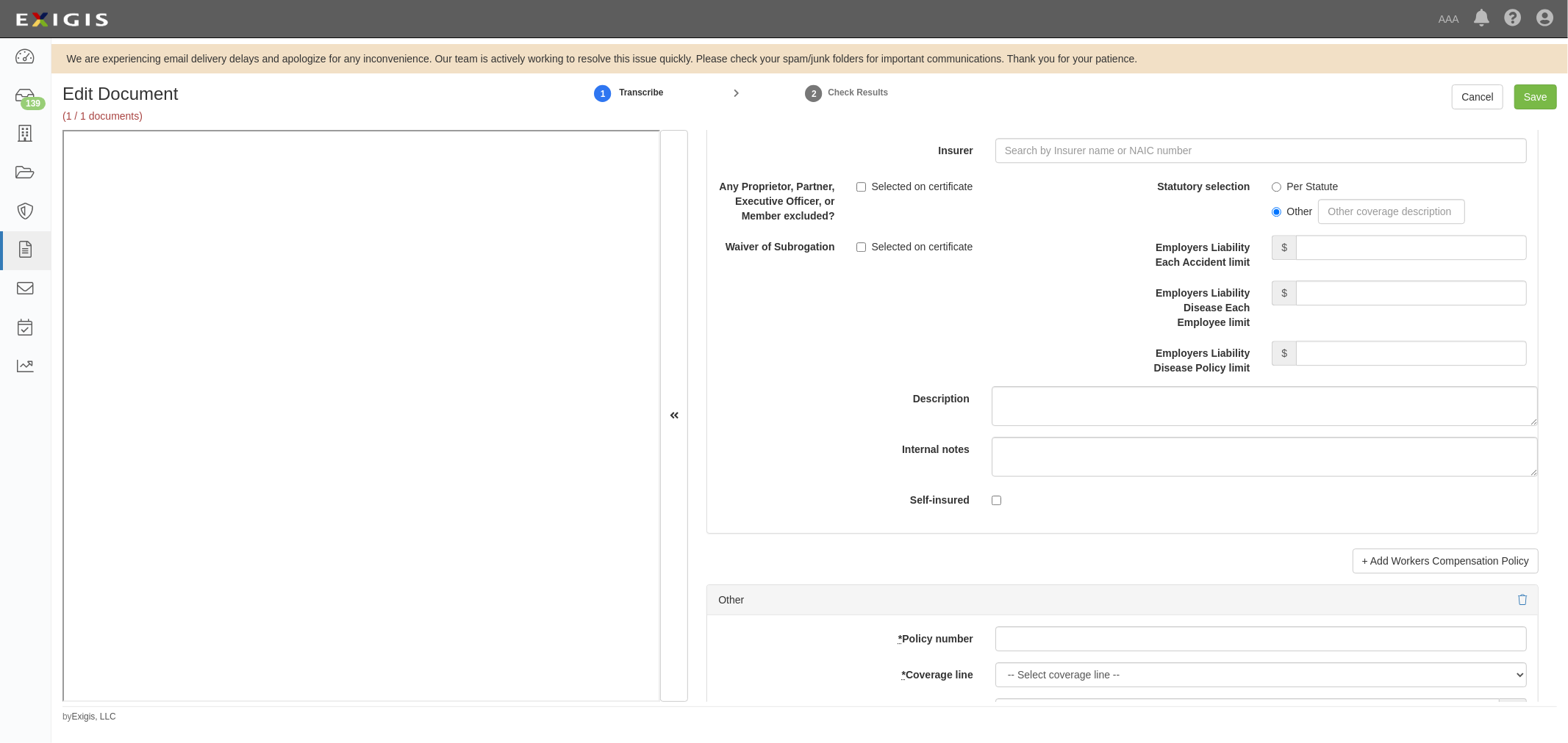
scroll to position [3809, 0]
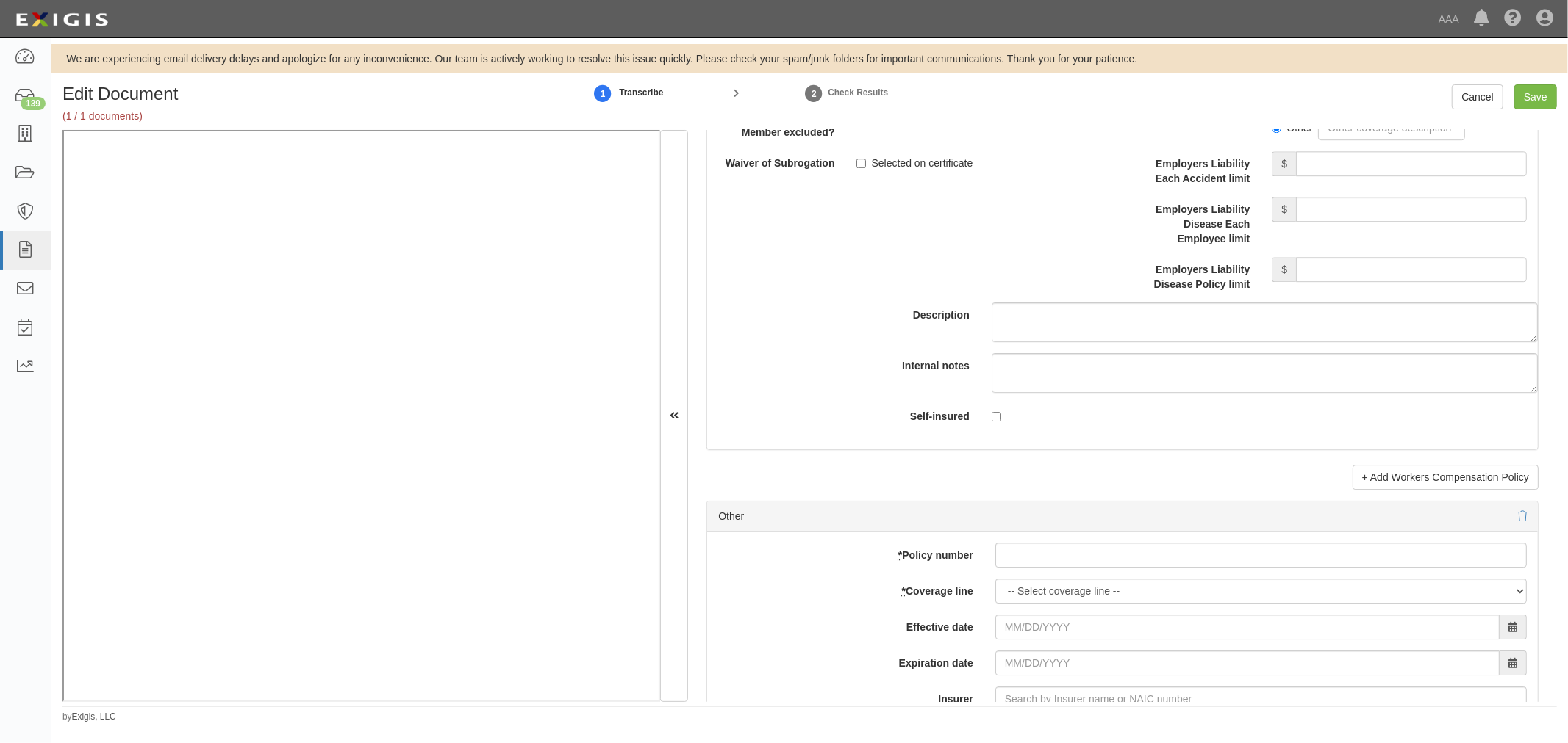
type input "5,000,000"
drag, startPoint x: 1082, startPoint y: 529, endPoint x: 1042, endPoint y: 557, distance: 48.8
paste input "TC2JGLSA-8E088352-TIL-25"
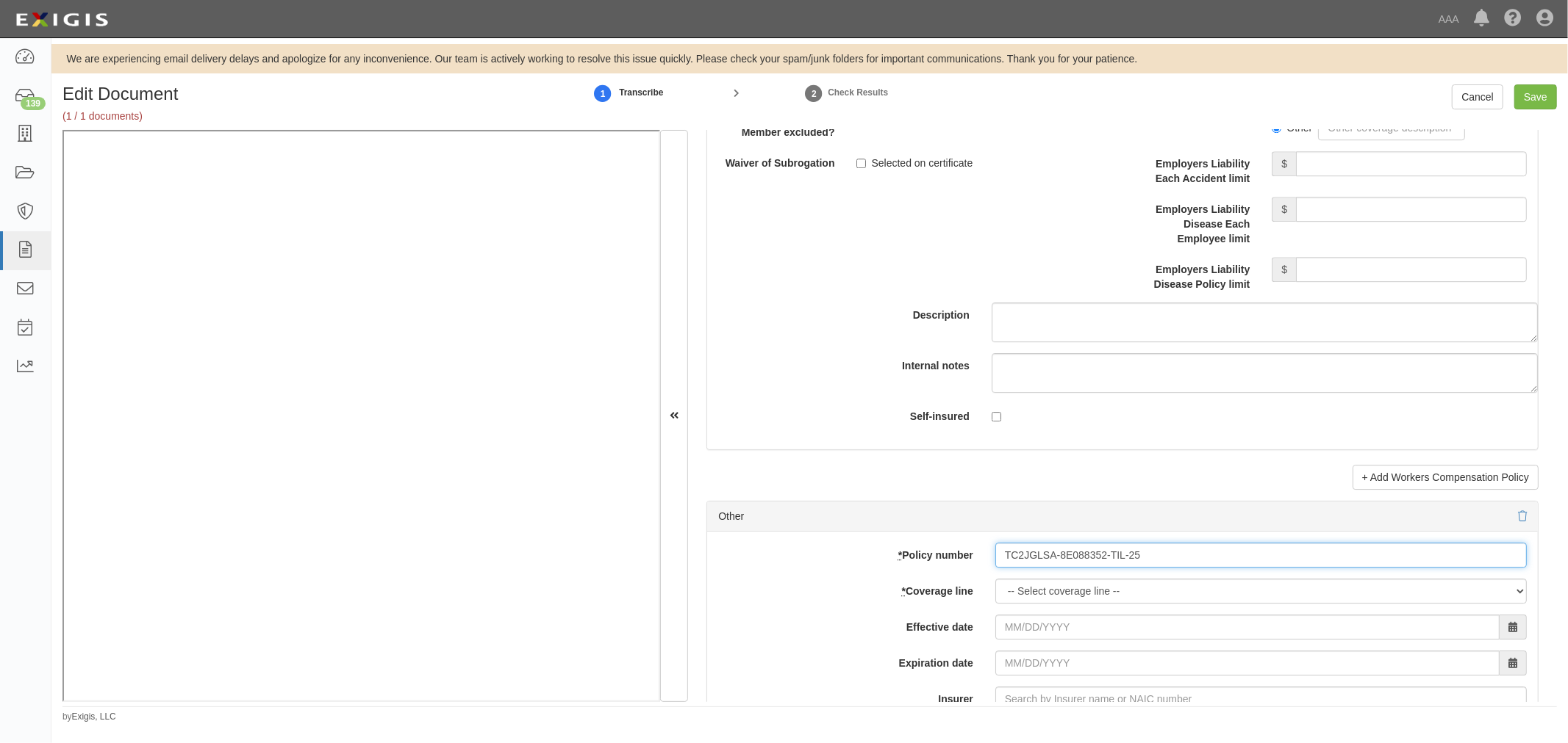
drag, startPoint x: 1039, startPoint y: 559, endPoint x: 1020, endPoint y: 580, distance: 28.3
click at [1032, 564] on input "TC2JGLSA-8E088352-TIL-25" at bounding box center [1260, 555] width 531 height 25
type input "TC2JGLSA-8E088352-TIL-25"
click at [1016, 592] on select "-- Select coverage line -- Asbestos Abatement Auto Physical Damage Boiler & Mac…" at bounding box center [1260, 591] width 531 height 25
select select "70"
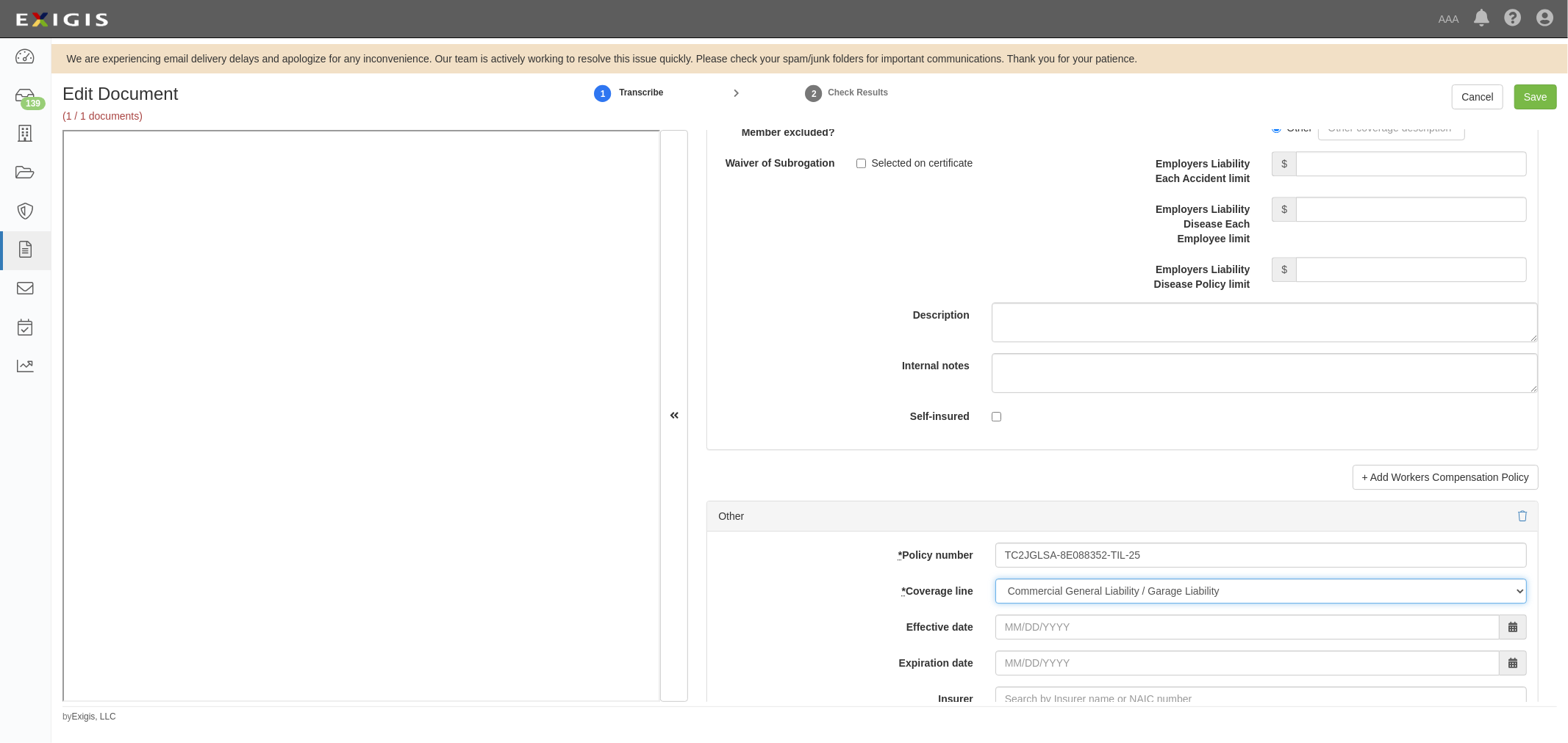
click at [995, 604] on select "-- Select coverage line -- Asbestos Abatement Auto Physical Damage Boiler & Mac…" at bounding box center [1260, 591] width 531 height 25
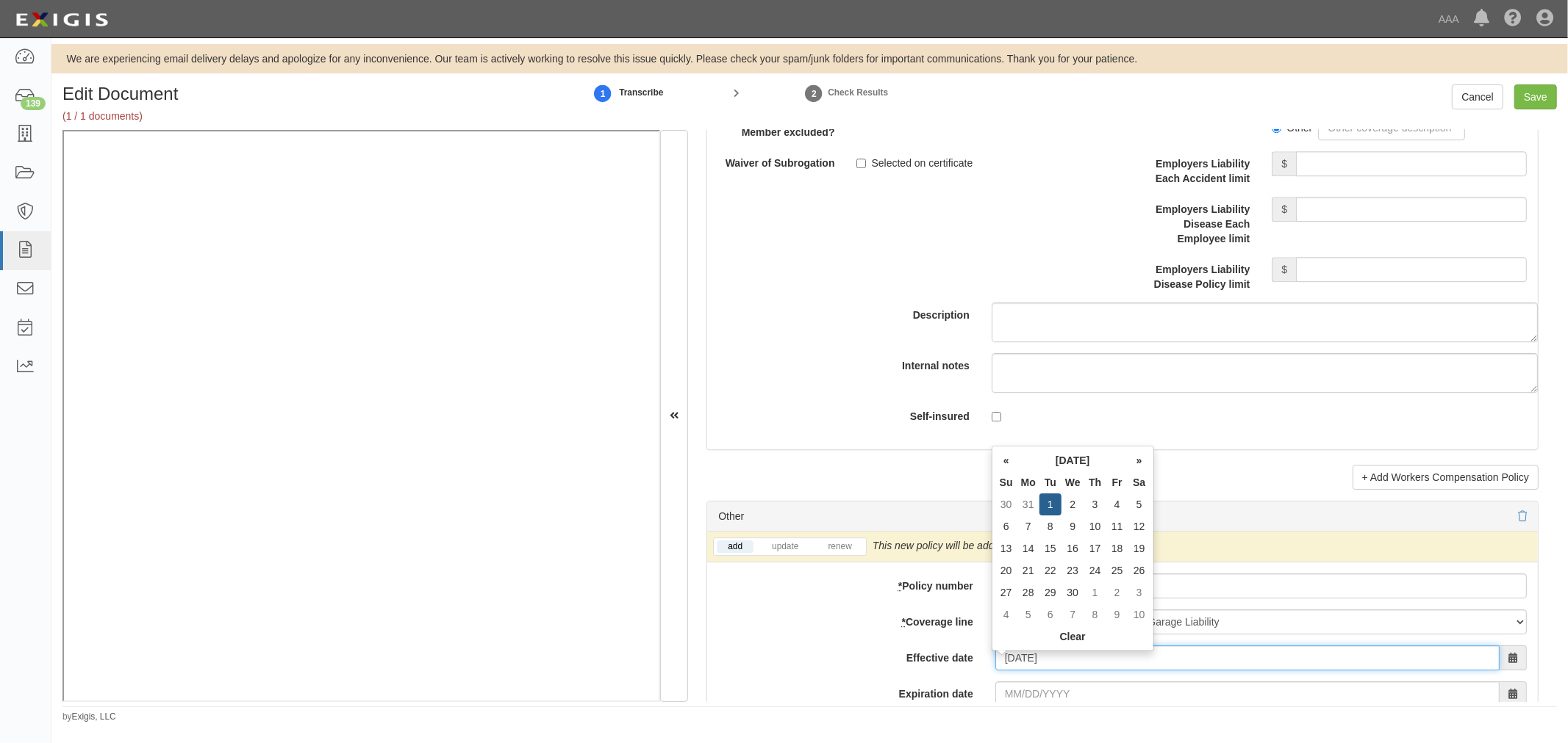
type input "[DATE]"
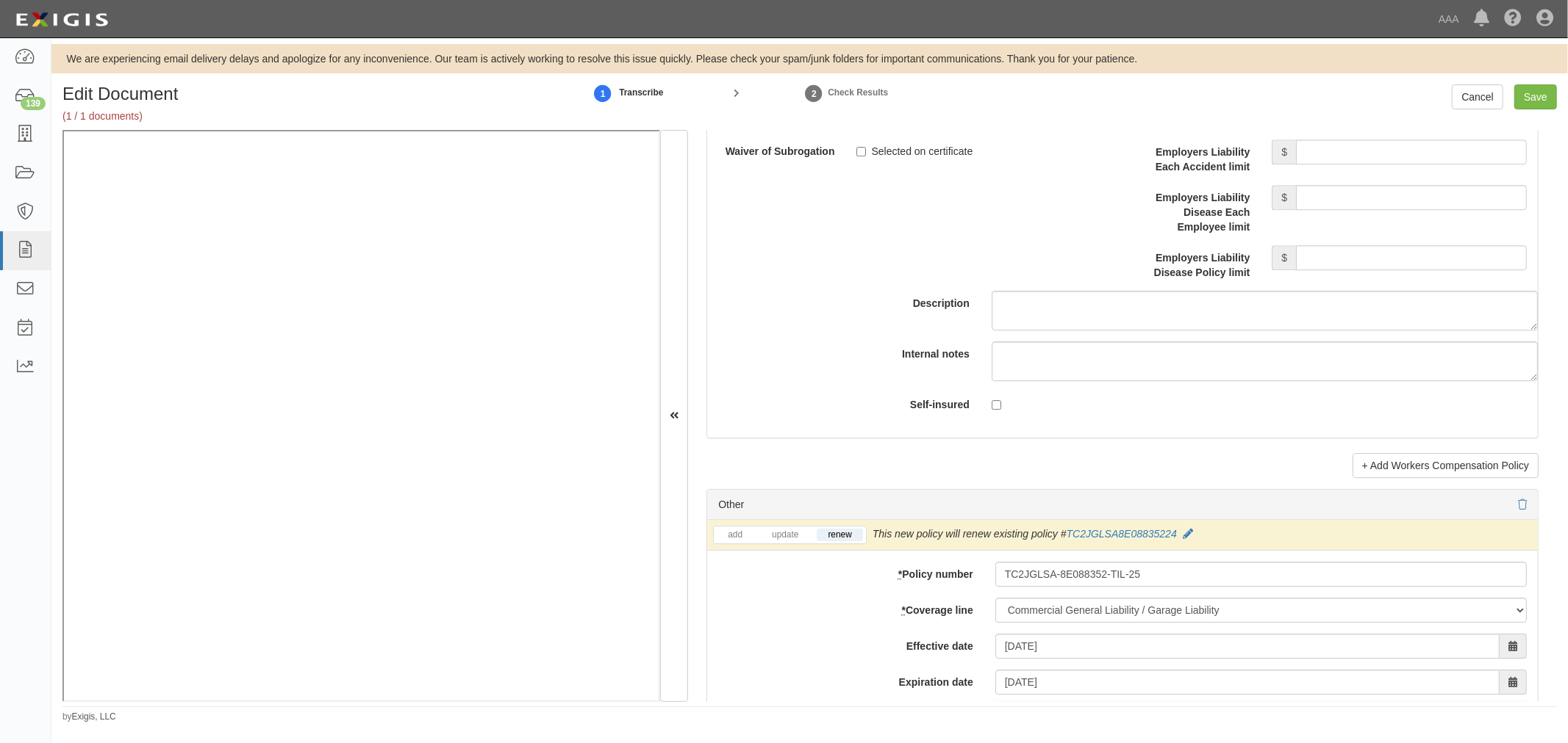
scroll to position [4130, 0]
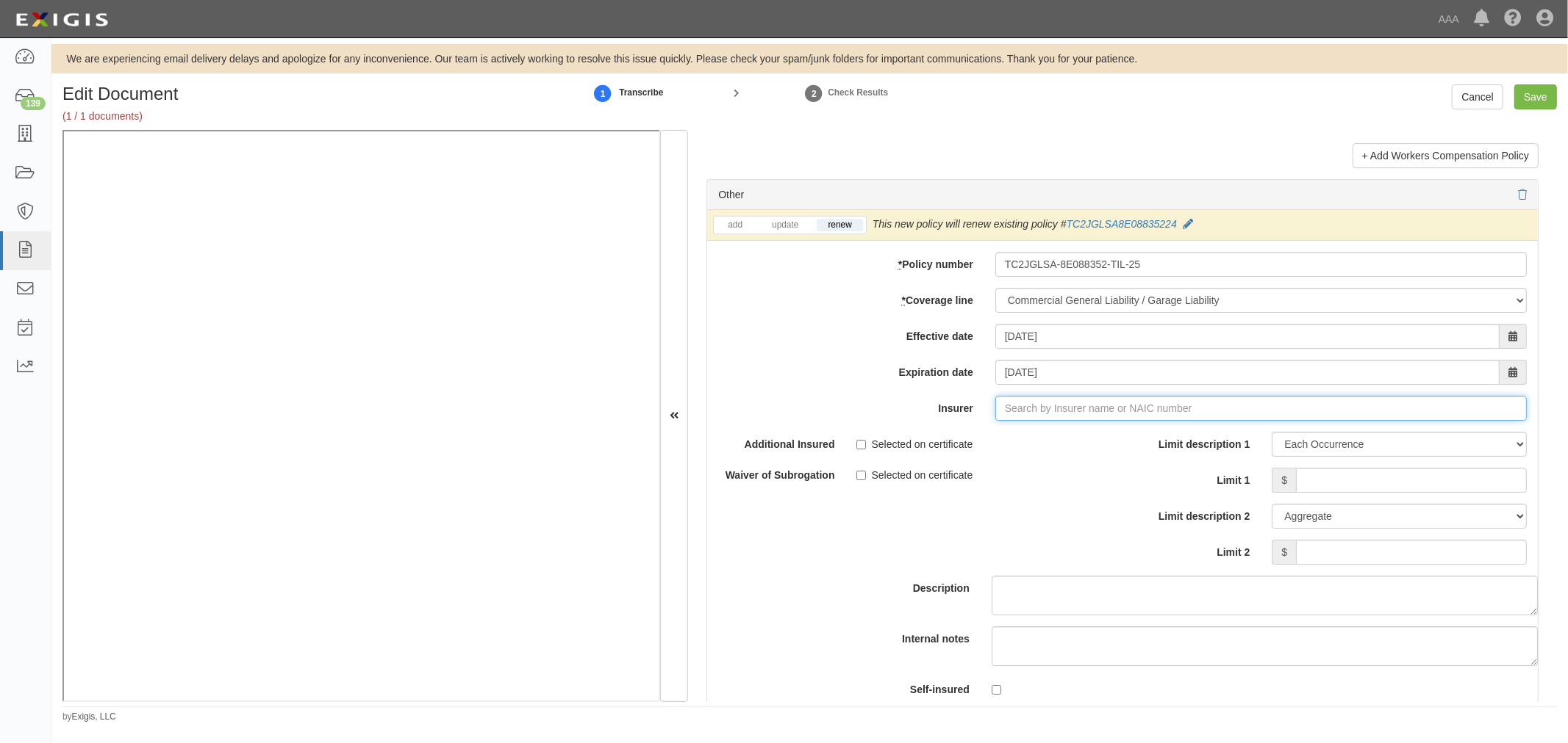
type input "21st Century Advantage Insurance Company (25232) NR Rating"
type input "2"
click at [1058, 442] on strong "25658" at bounding box center [1072, 436] width 28 height 12
type input "Travelers Indemnity Company (25658) A++ XV Rating"
click at [1362, 493] on input "Limit 1" at bounding box center [1411, 480] width 231 height 25
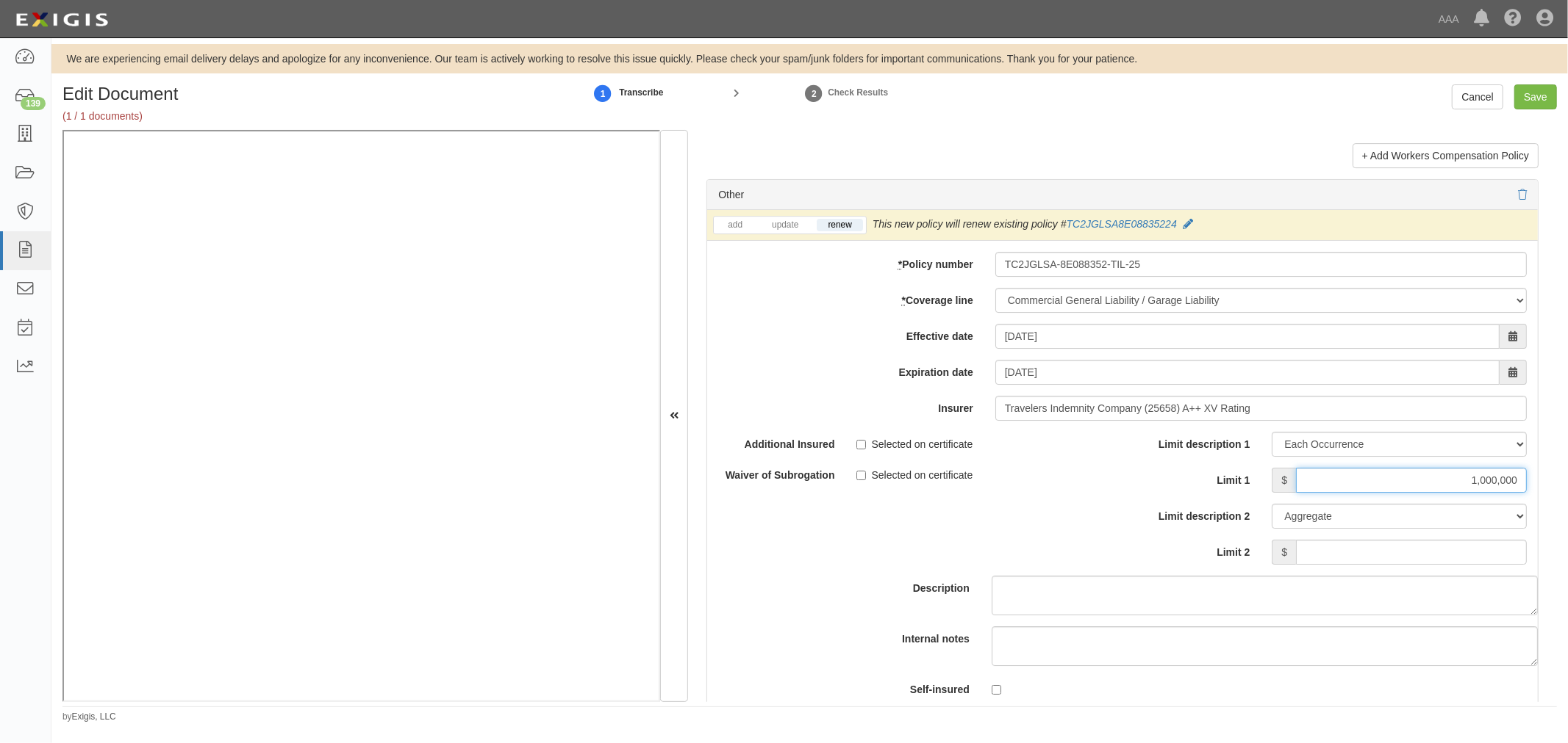
type input "1,000,000"
click at [1395, 562] on input "Limit 2" at bounding box center [1411, 553] width 231 height 25
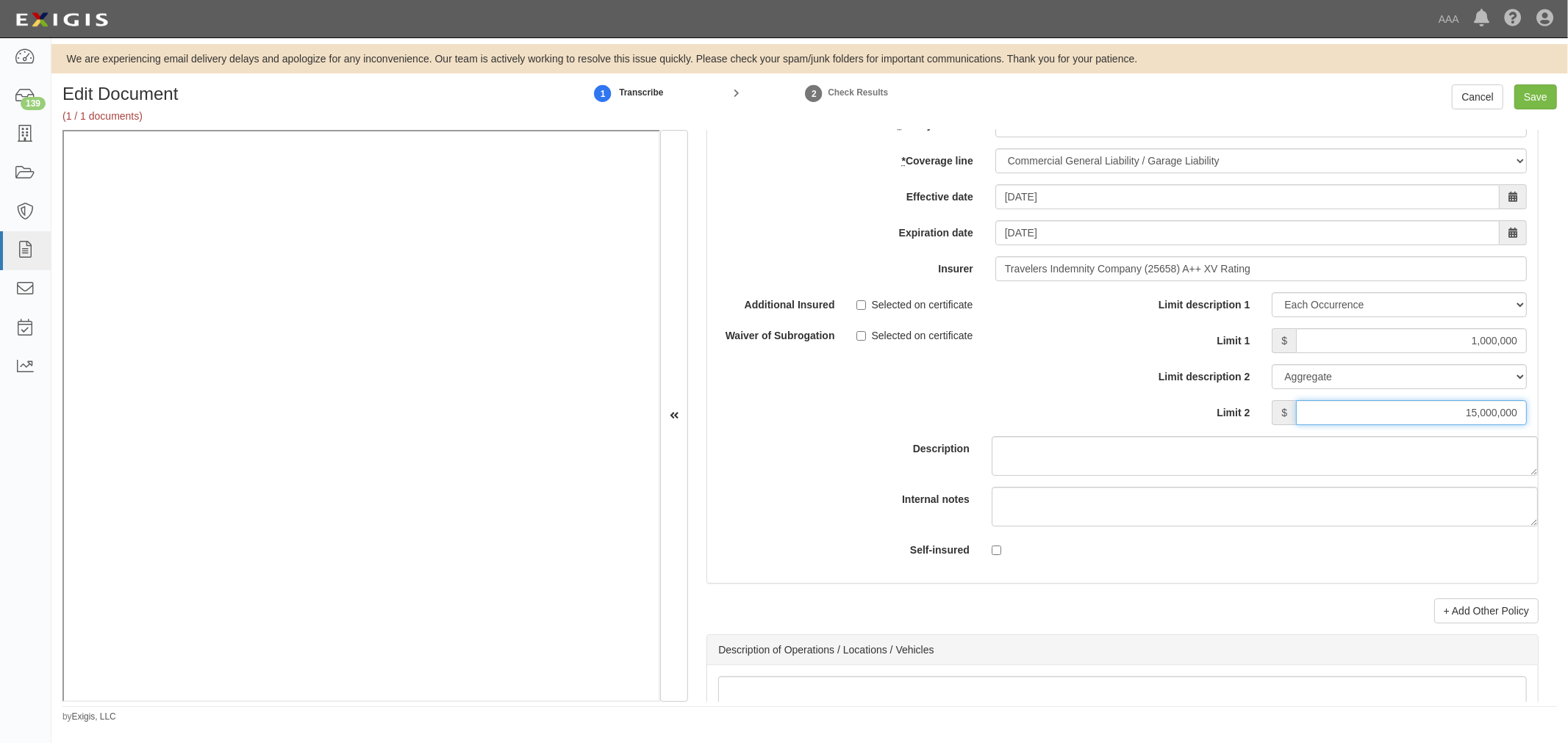
scroll to position [4401, 0]
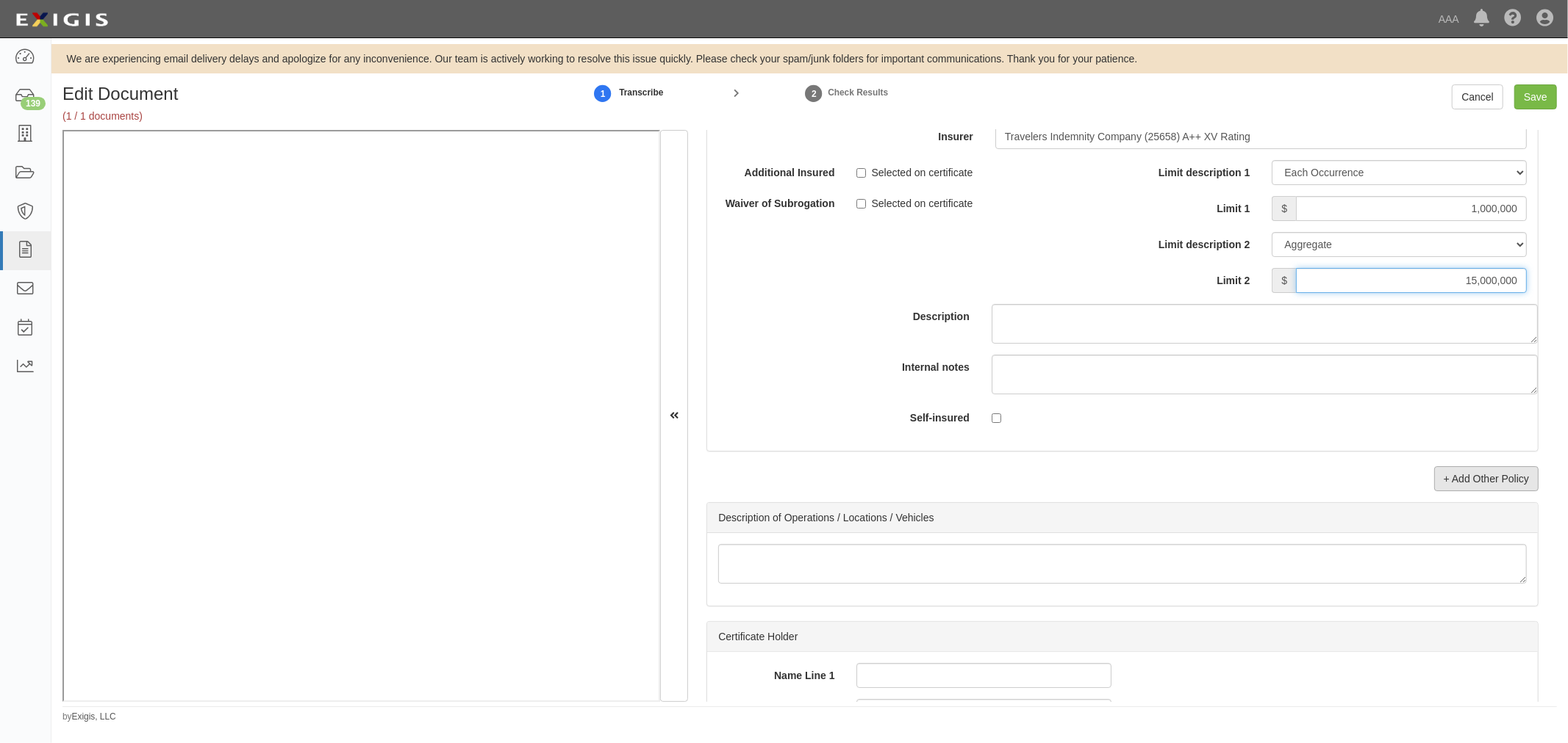
type input "15,000,000"
click at [1489, 482] on link "+ Add Other Policy" at bounding box center [1486, 479] width 105 height 25
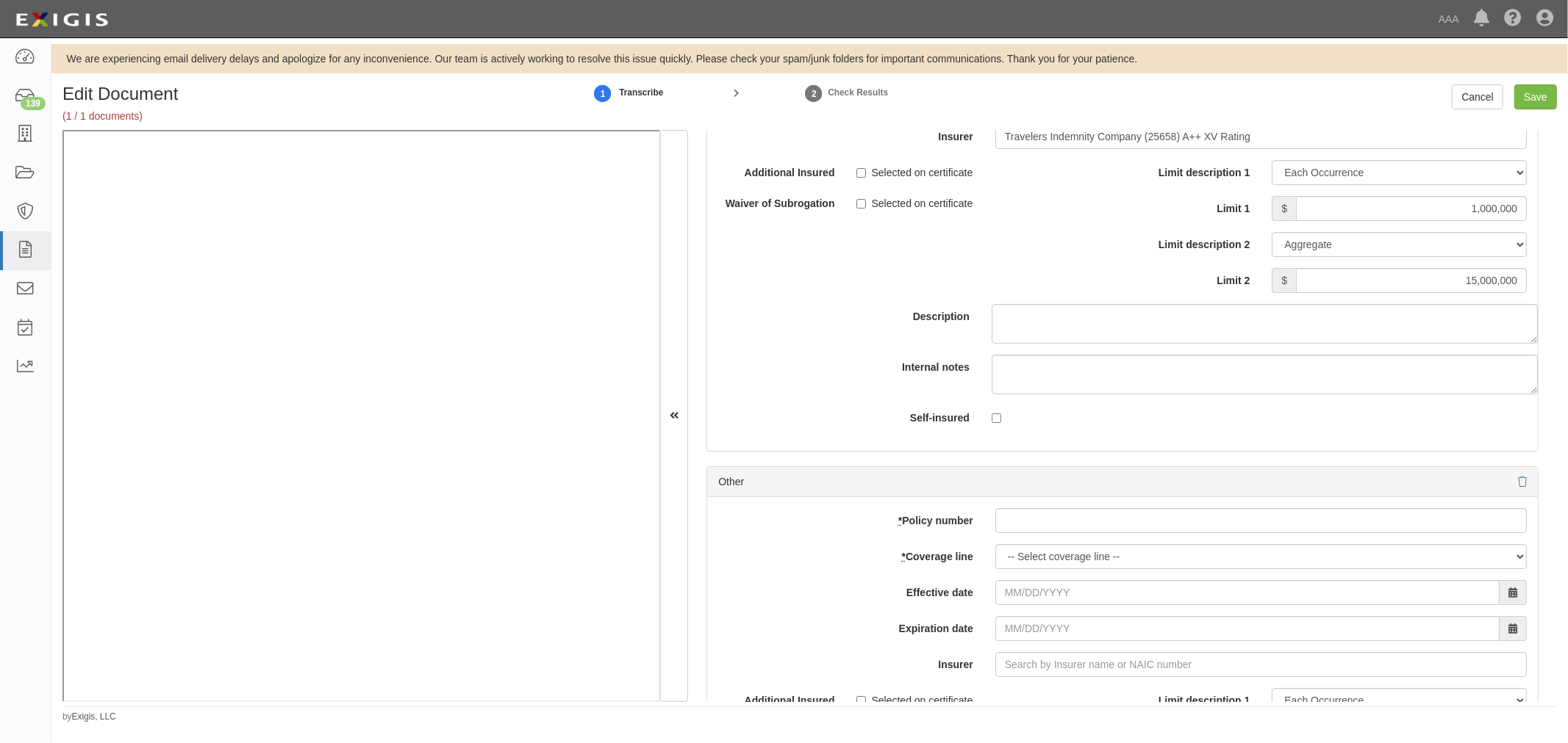
scroll to position [4537, 0]
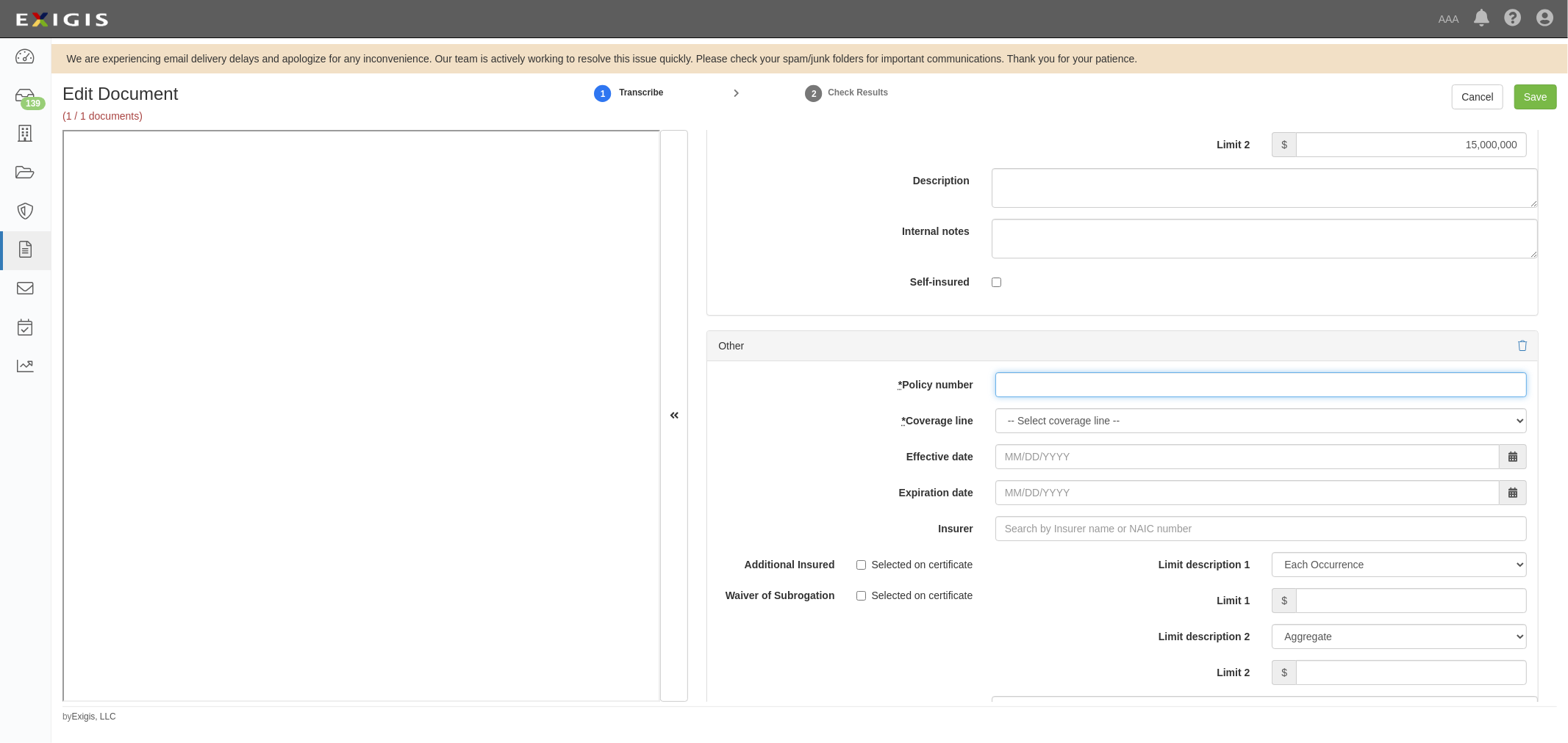
click at [1027, 391] on input "* Policy number" at bounding box center [1260, 385] width 531 height 25
paste input "TC2JCAP-8E088364-TIL-25"
type input "TC2JCAP-8E088364-TIL-25"
click at [1017, 430] on select "-- Select coverage line -- Asbestos Abatement Auto Physical Damage Boiler & Mac…" at bounding box center [1260, 421] width 531 height 25
select select "56"
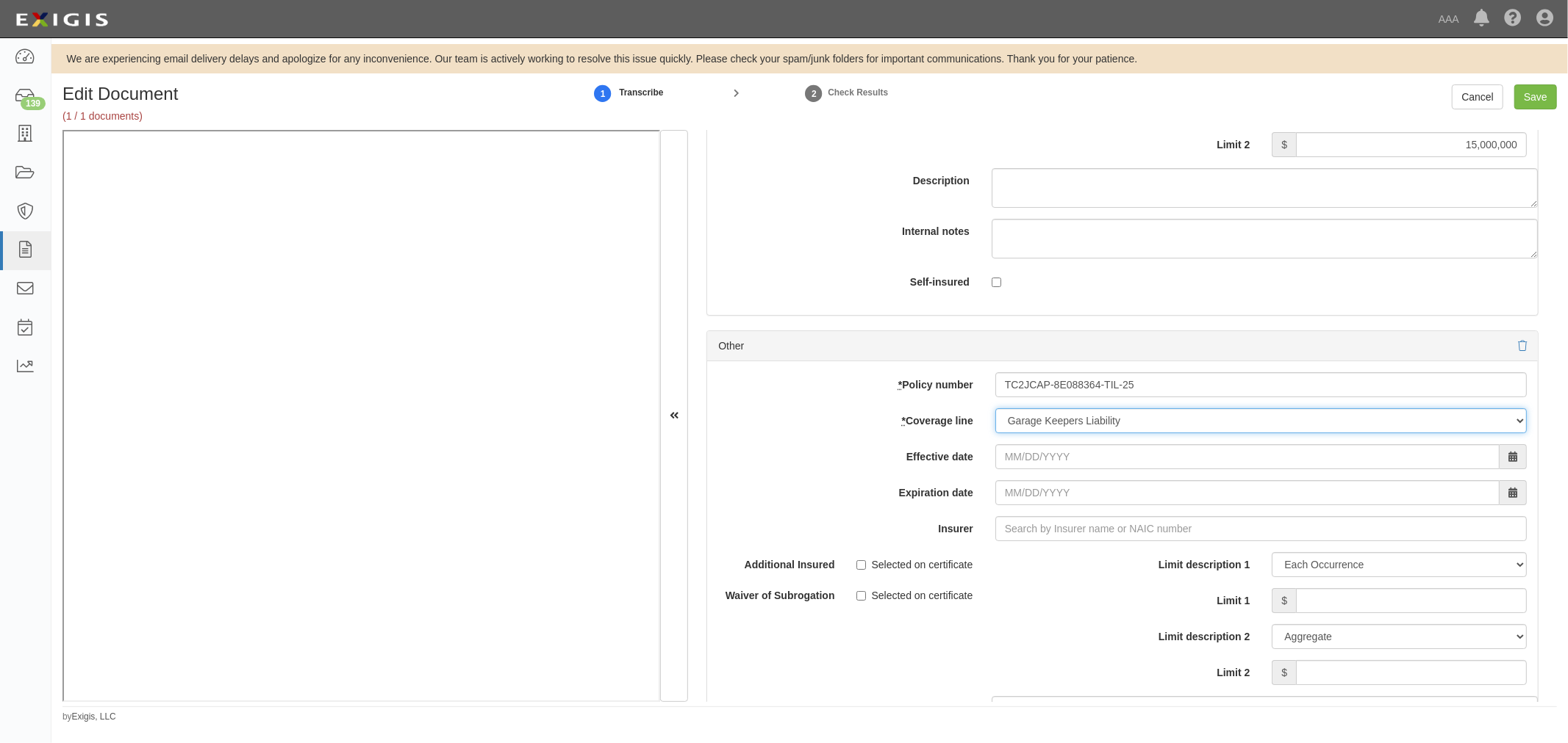
click at [995, 433] on select "-- Select coverage line -- Asbestos Abatement Auto Physical Damage Boiler & Mac…" at bounding box center [1260, 421] width 531 height 25
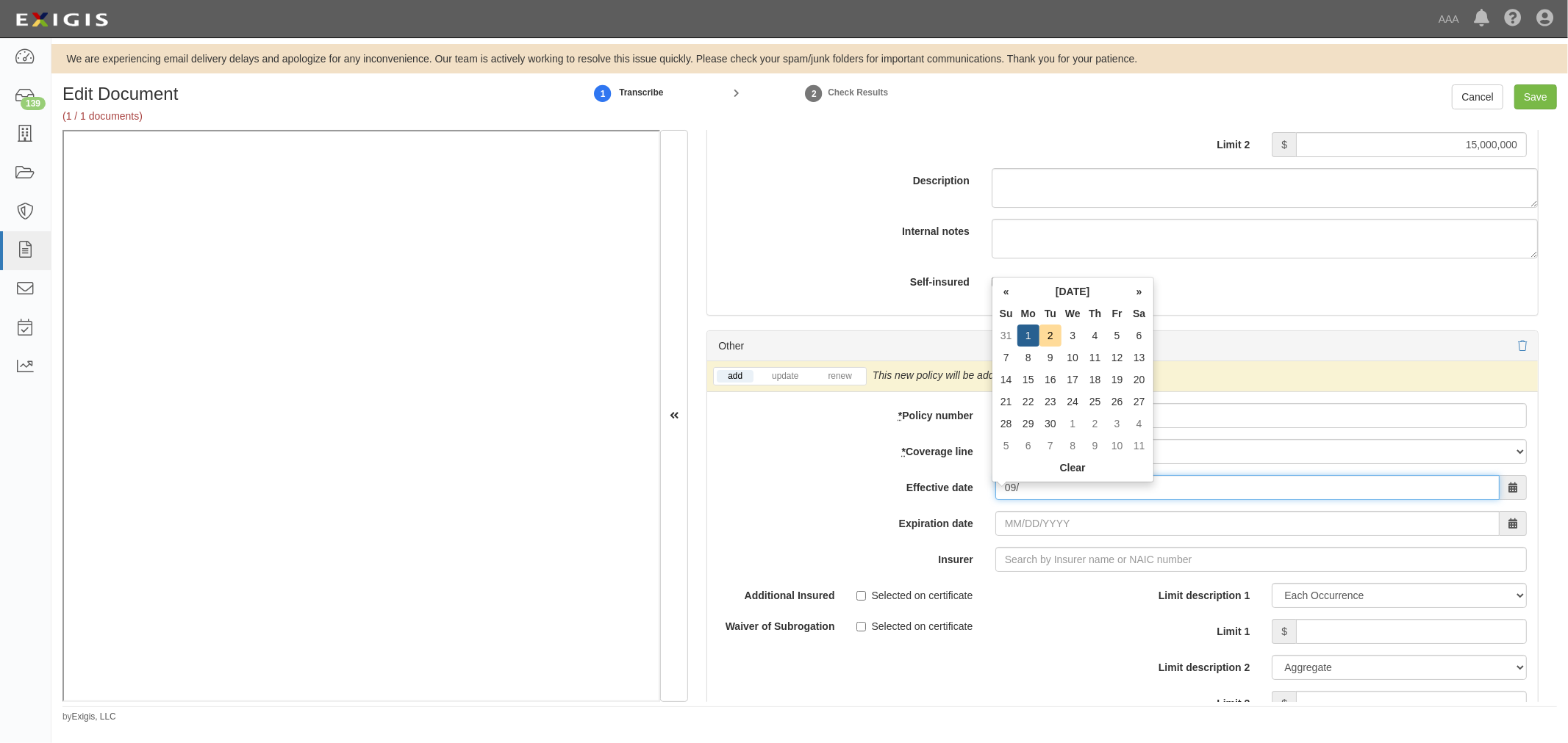
type input "[DATE]"
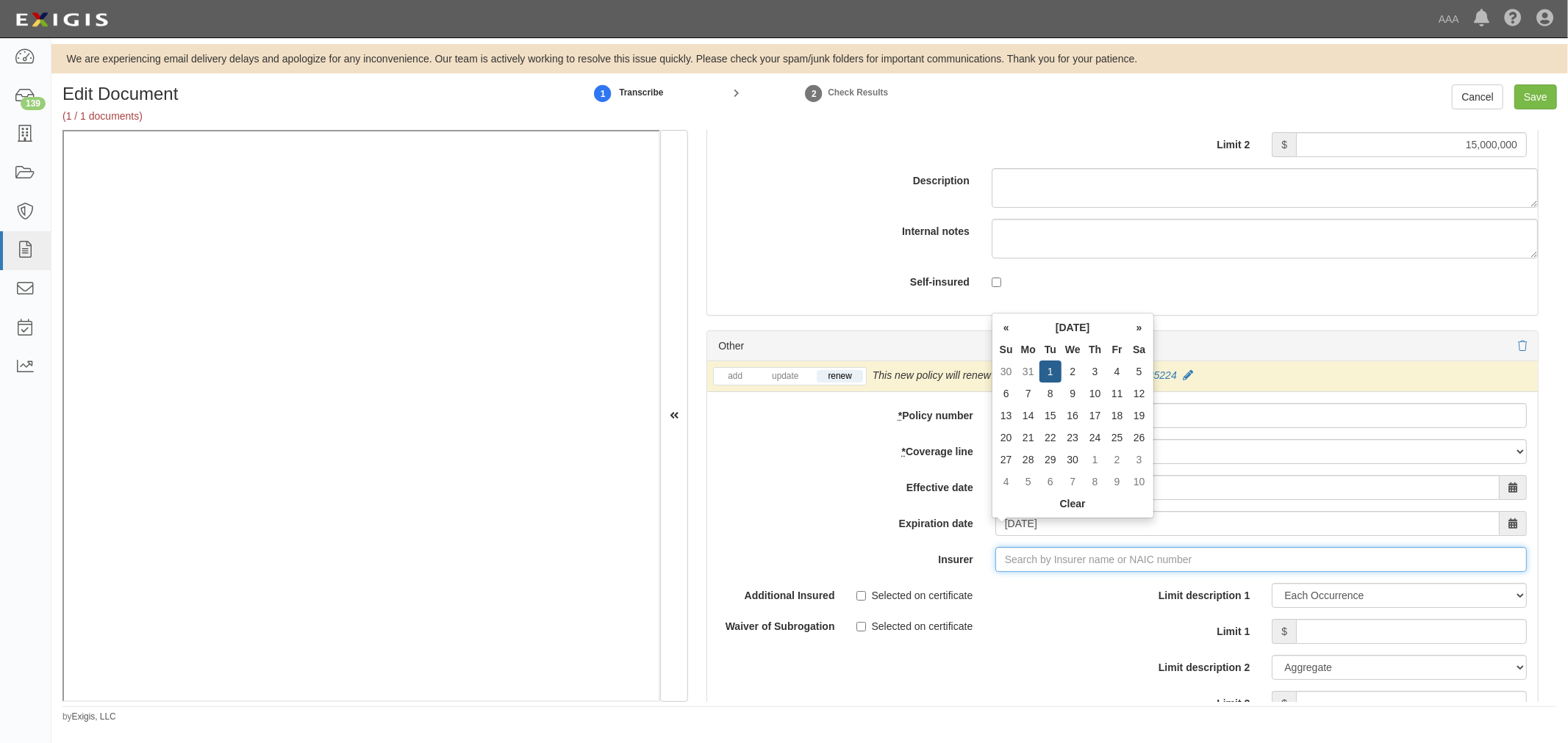
click at [1049, 568] on input "Insurer" at bounding box center [1260, 560] width 531 height 25
type input "21st Century Advantage Insurance Company (25232) NR Rating"
type input "2"
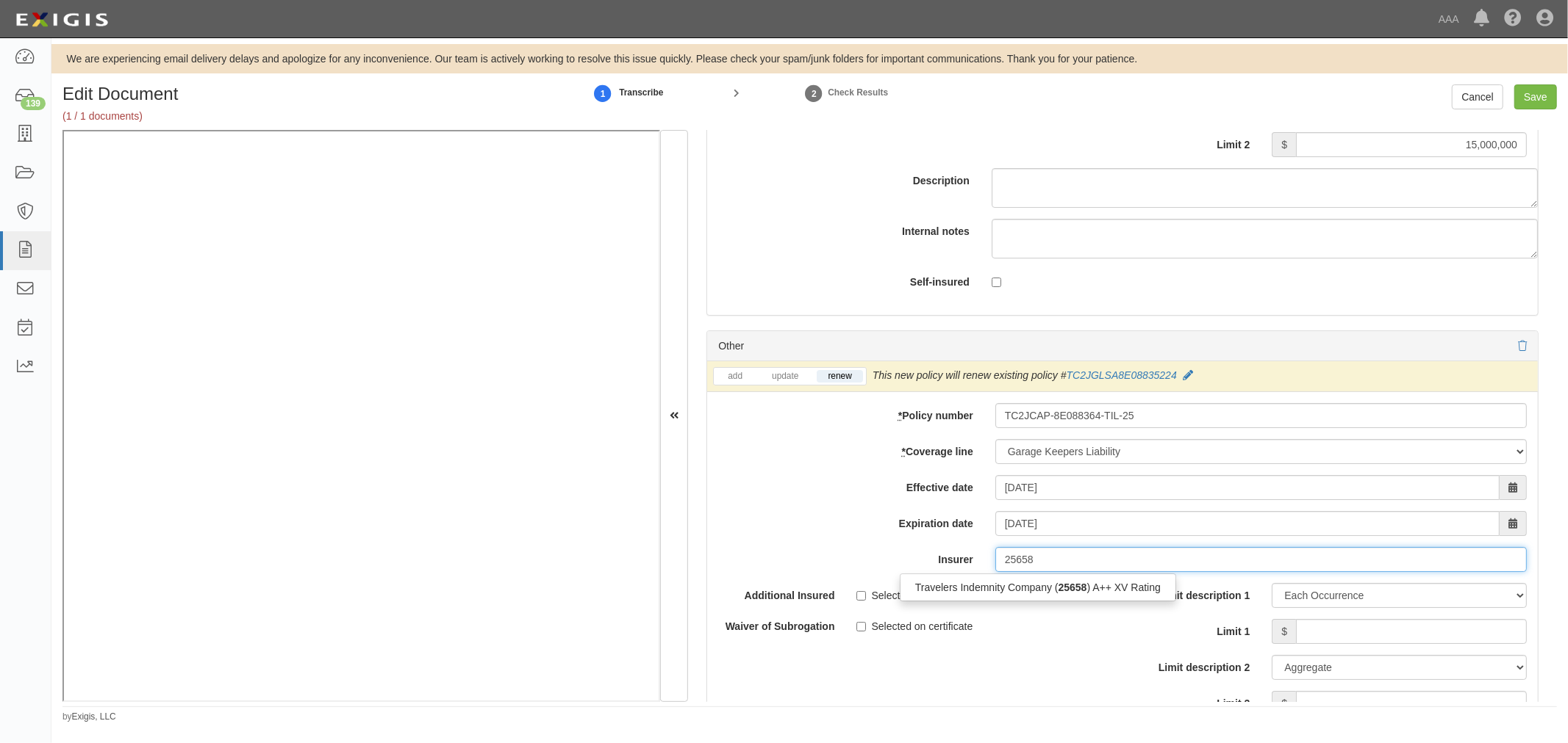
drag, startPoint x: 1025, startPoint y: 586, endPoint x: 1032, endPoint y: 591, distance: 8.6
click at [1026, 586] on div "Travelers Indemnity Company ( 25658 ) A++ XV Rating" at bounding box center [1037, 587] width 275 height 19
type input "Travelers Indemnity Company (25658) A++ XV Rating"
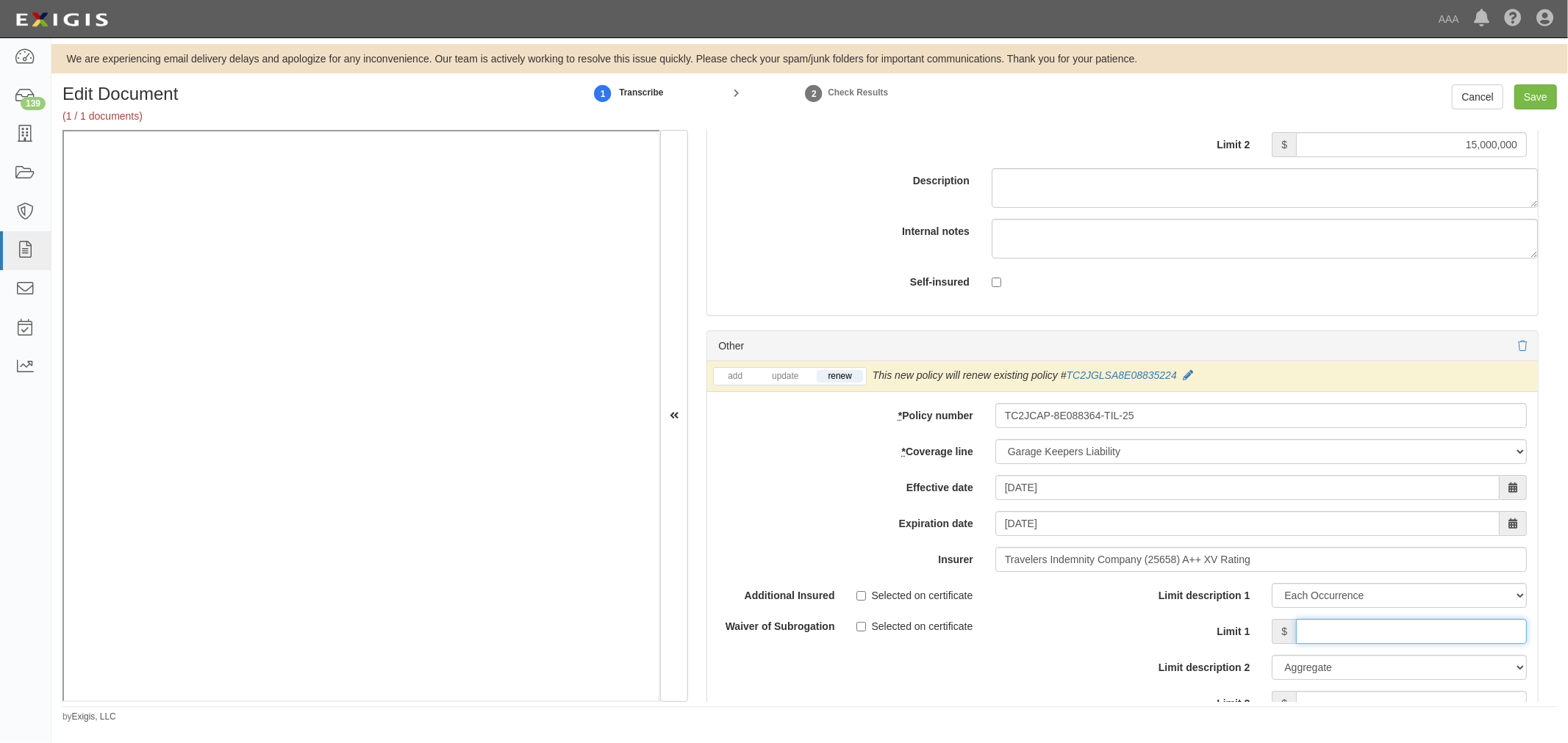
drag, startPoint x: 1312, startPoint y: 639, endPoint x: 1312, endPoint y: 647, distance: 8.0
click at [1314, 639] on input "Limit 1" at bounding box center [1411, 631] width 231 height 25
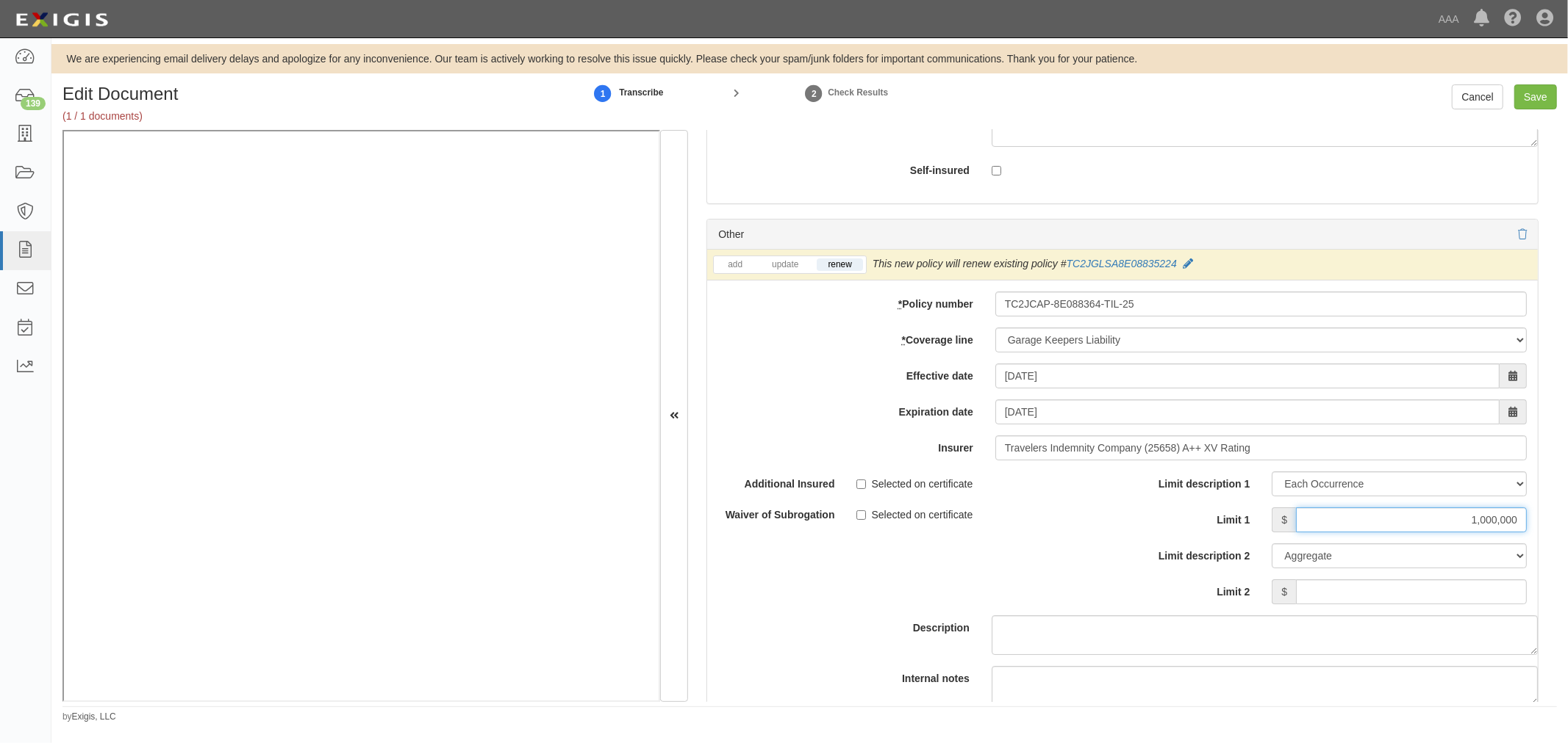
scroll to position [4809, 0]
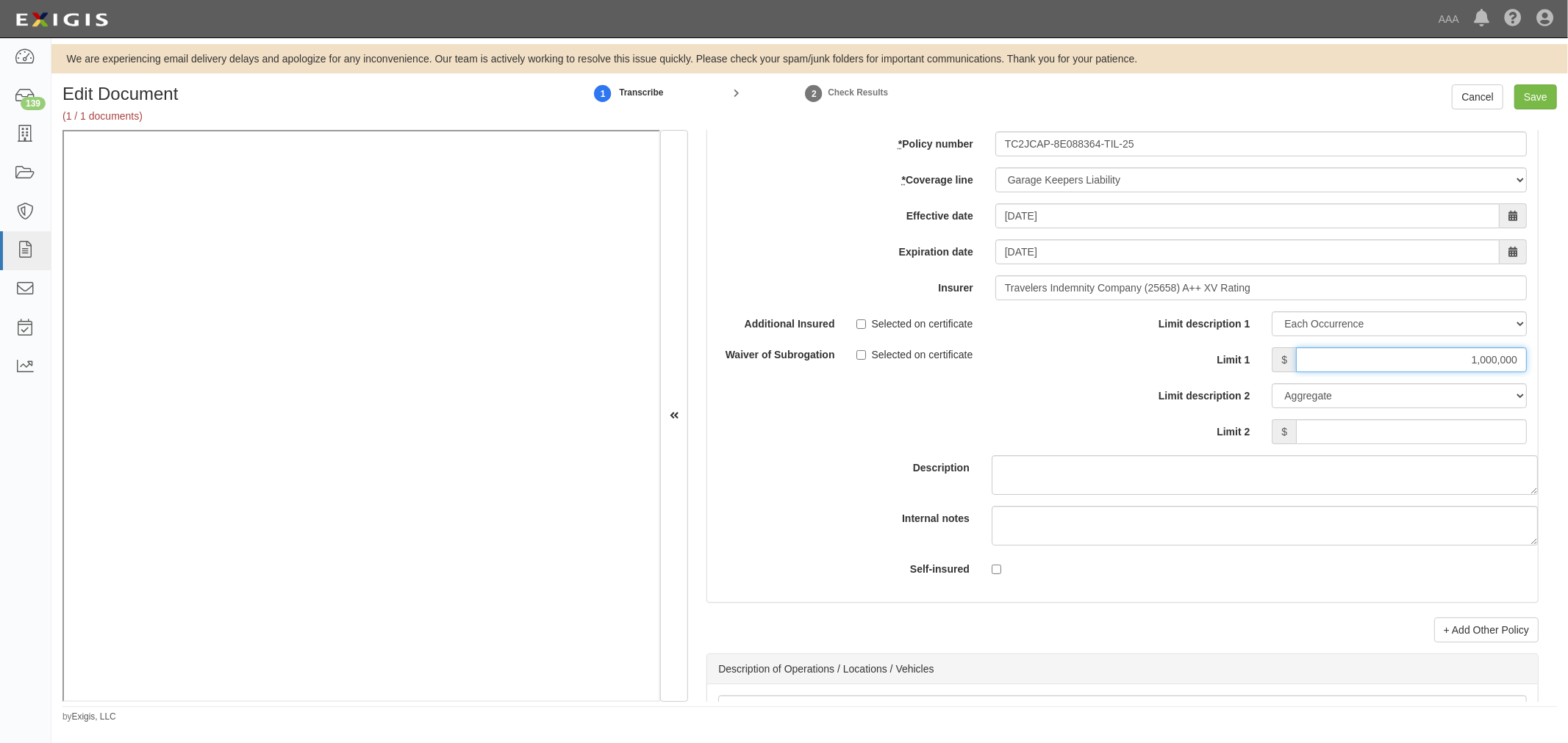
type input "1,000,000"
click at [1500, 438] on input "Limit 2" at bounding box center [1411, 432] width 231 height 25
type input "5,000,000"
click at [1544, 90] on input "Save" at bounding box center [1535, 97] width 42 height 25
type input "5000000"
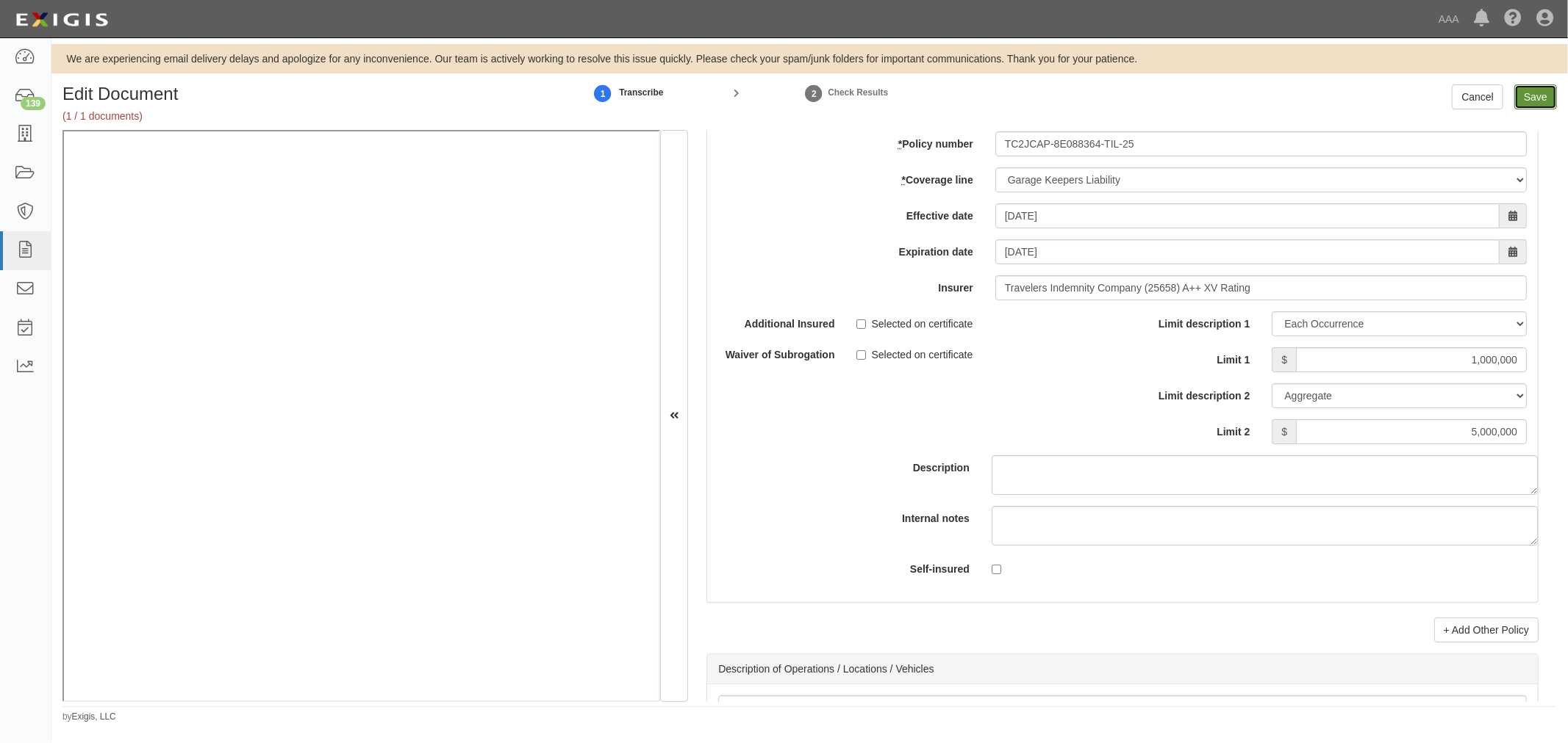
type input "5000000"
type input "1000000"
type input "15000000"
type input "1000000"
type input "5000000"
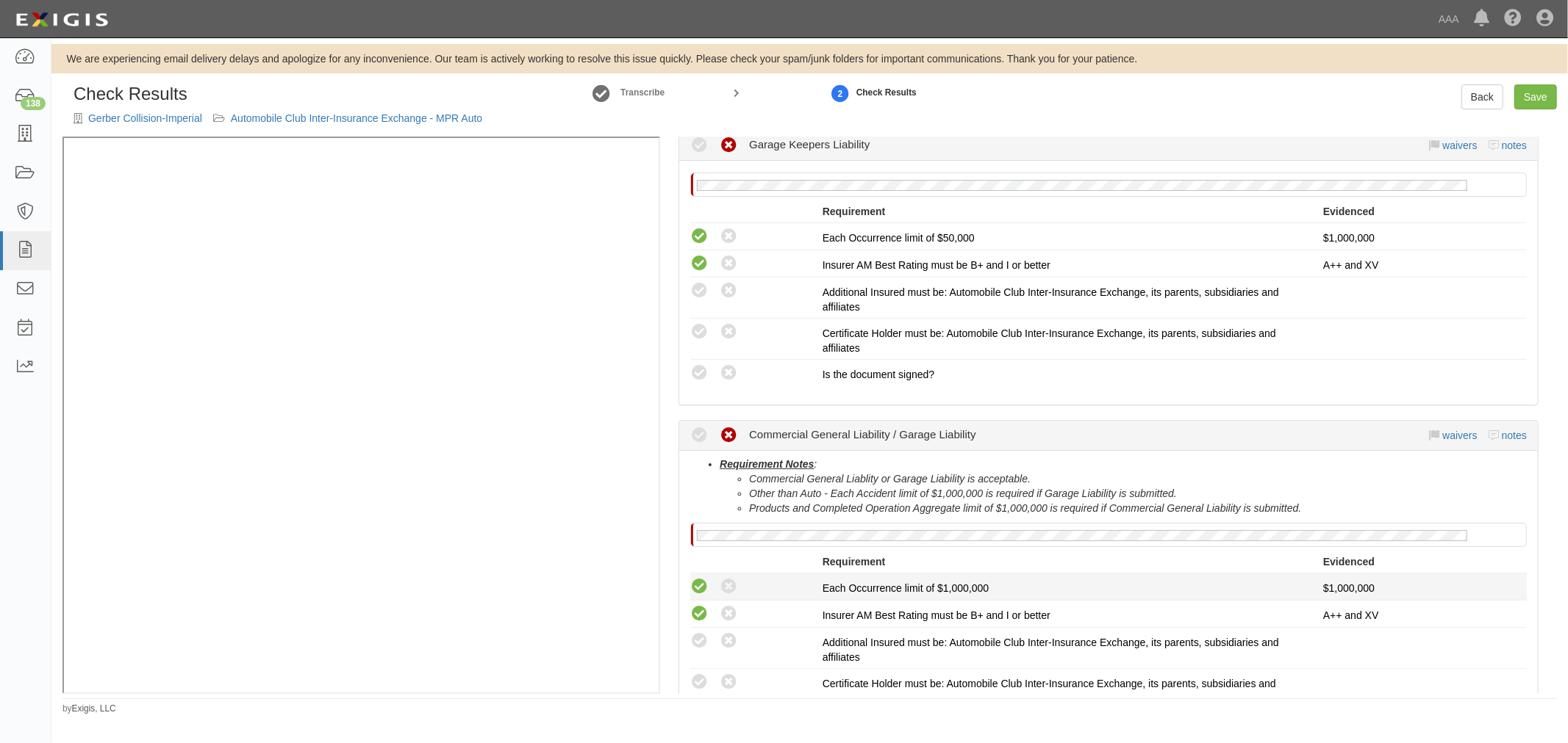
scroll to position [543, 0]
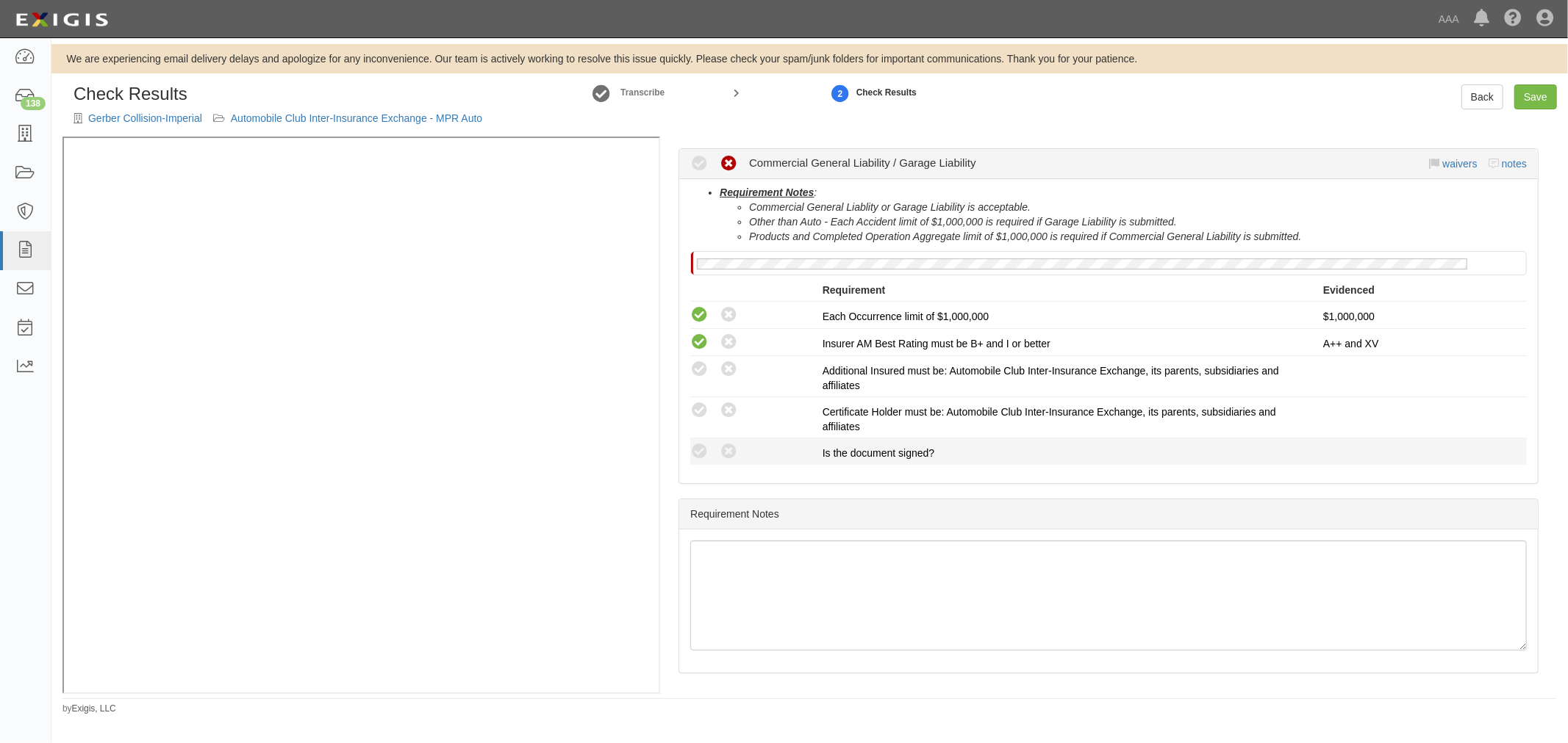
click at [703, 439] on li "Compliant Waived: Non-Compliant Is the document signed?" at bounding box center [1108, 452] width 836 height 27
drag, startPoint x: 699, startPoint y: 451, endPoint x: 702, endPoint y: 418, distance: 33.1
click at [699, 449] on icon at bounding box center [699, 451] width 18 height 18
radio input "true"
click at [702, 416] on icon at bounding box center [699, 410] width 18 height 18
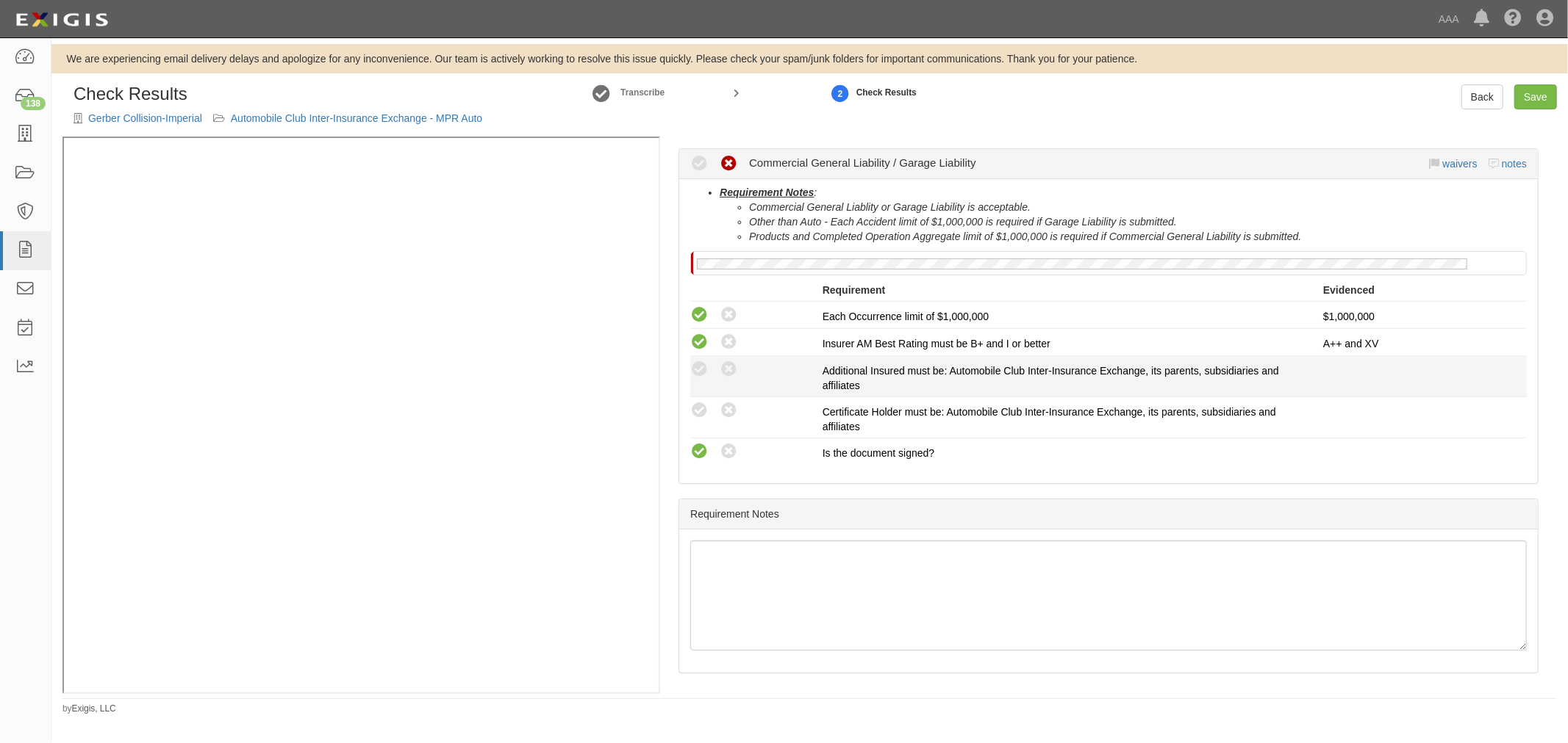
radio input "true"
click at [696, 363] on icon at bounding box center [699, 370] width 18 height 18
radio input "true"
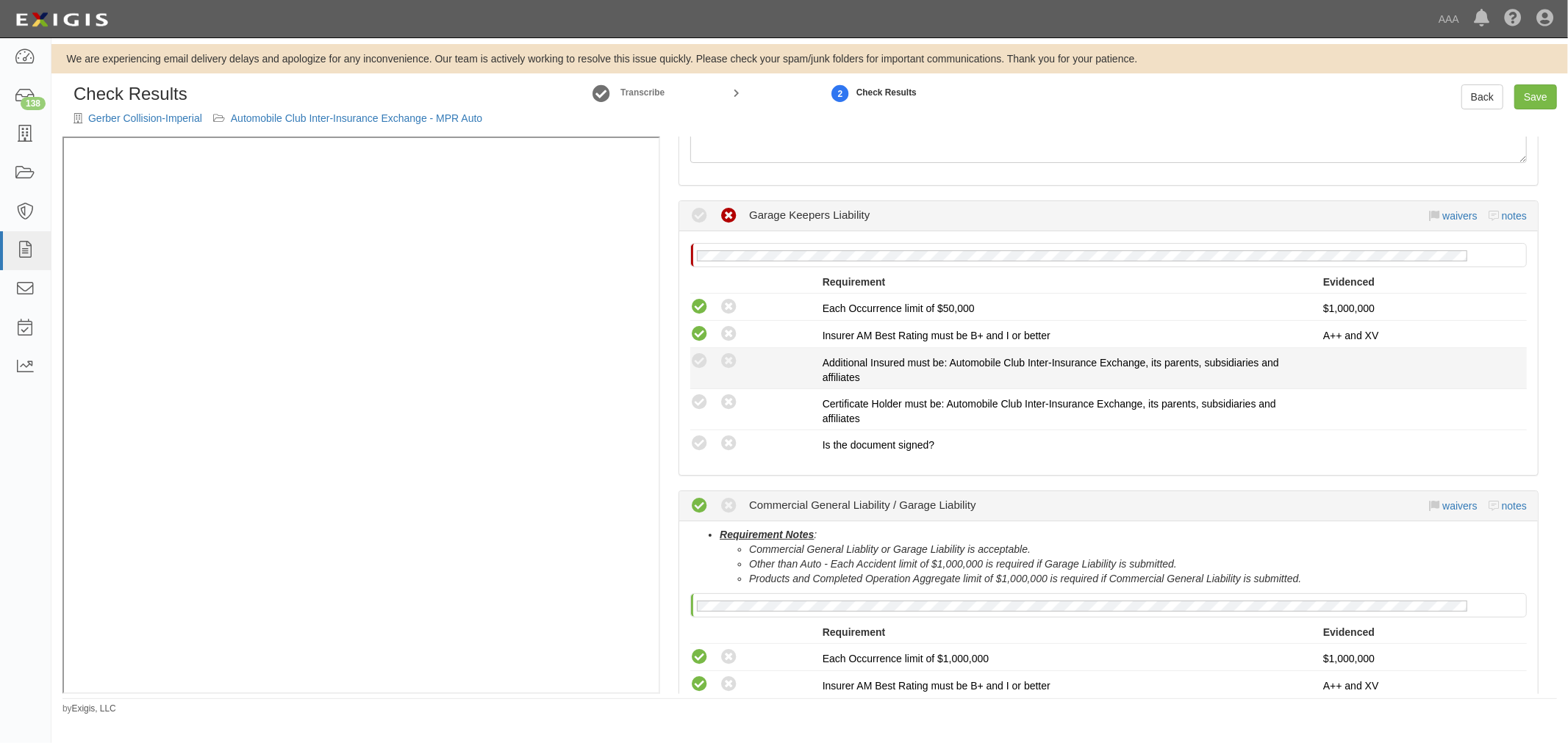
scroll to position [135, 0]
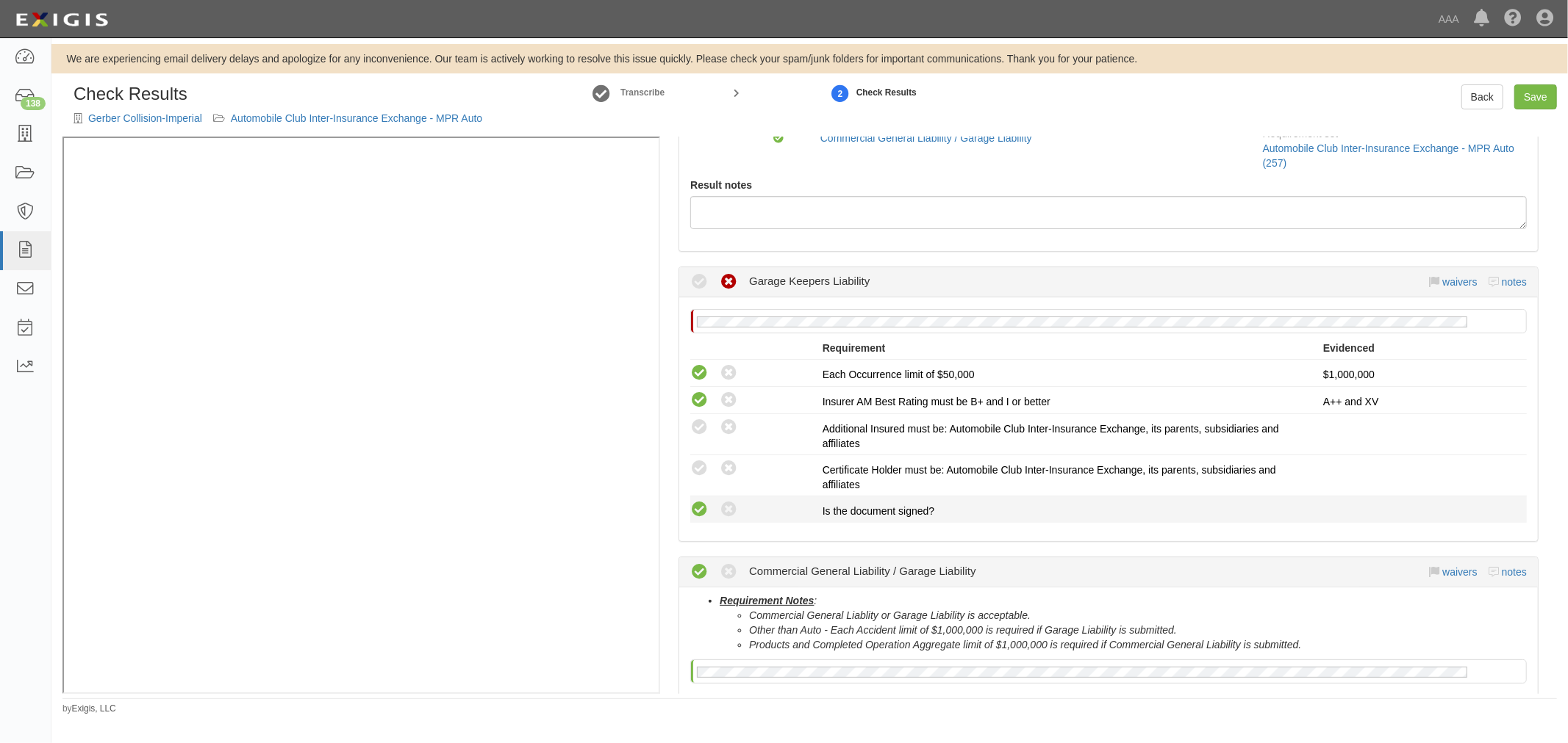
click at [696, 505] on icon at bounding box center [699, 509] width 18 height 18
radio input "true"
click at [700, 473] on icon at bounding box center [699, 469] width 18 height 18
radio input "true"
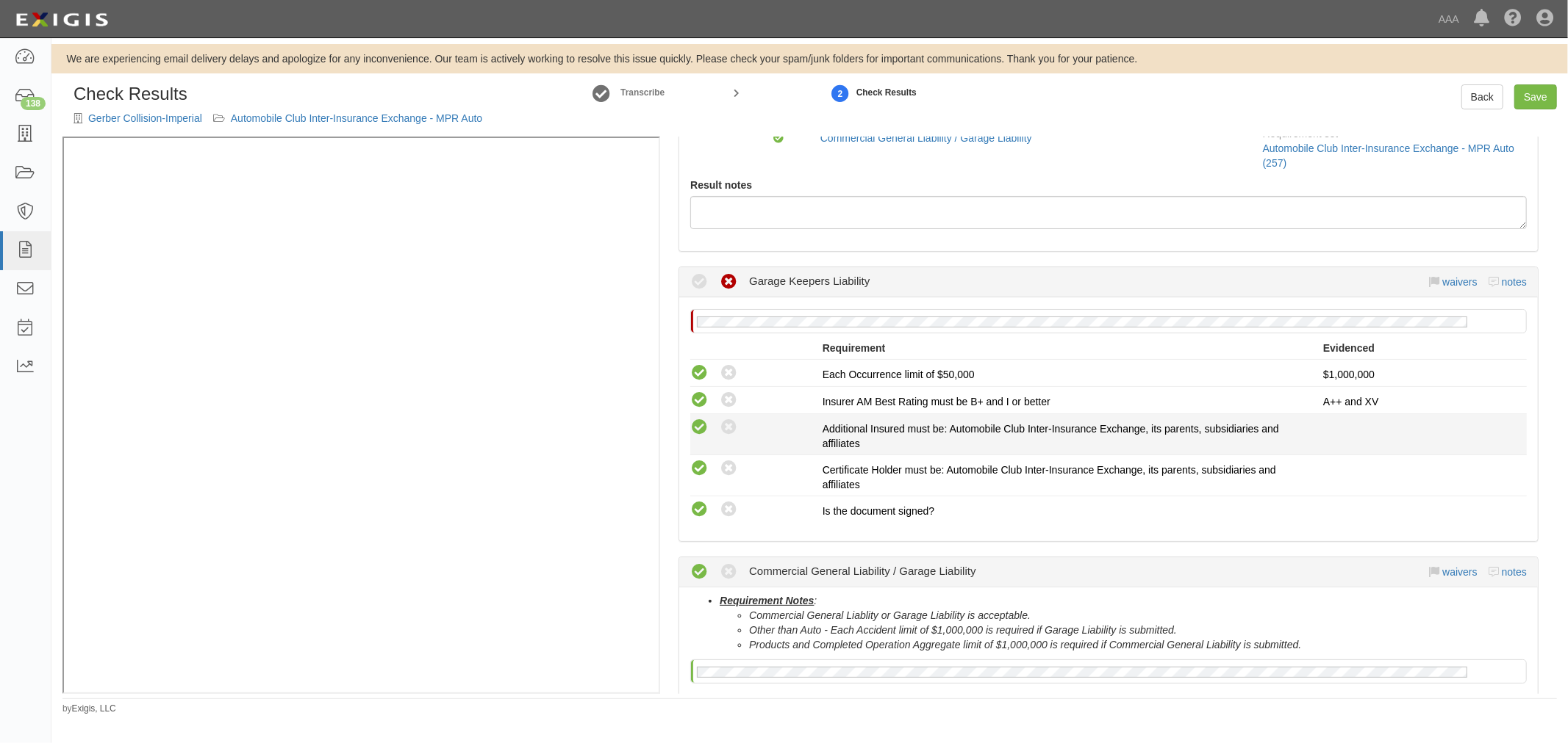
click at [701, 432] on icon at bounding box center [699, 427] width 18 height 18
radio input "true"
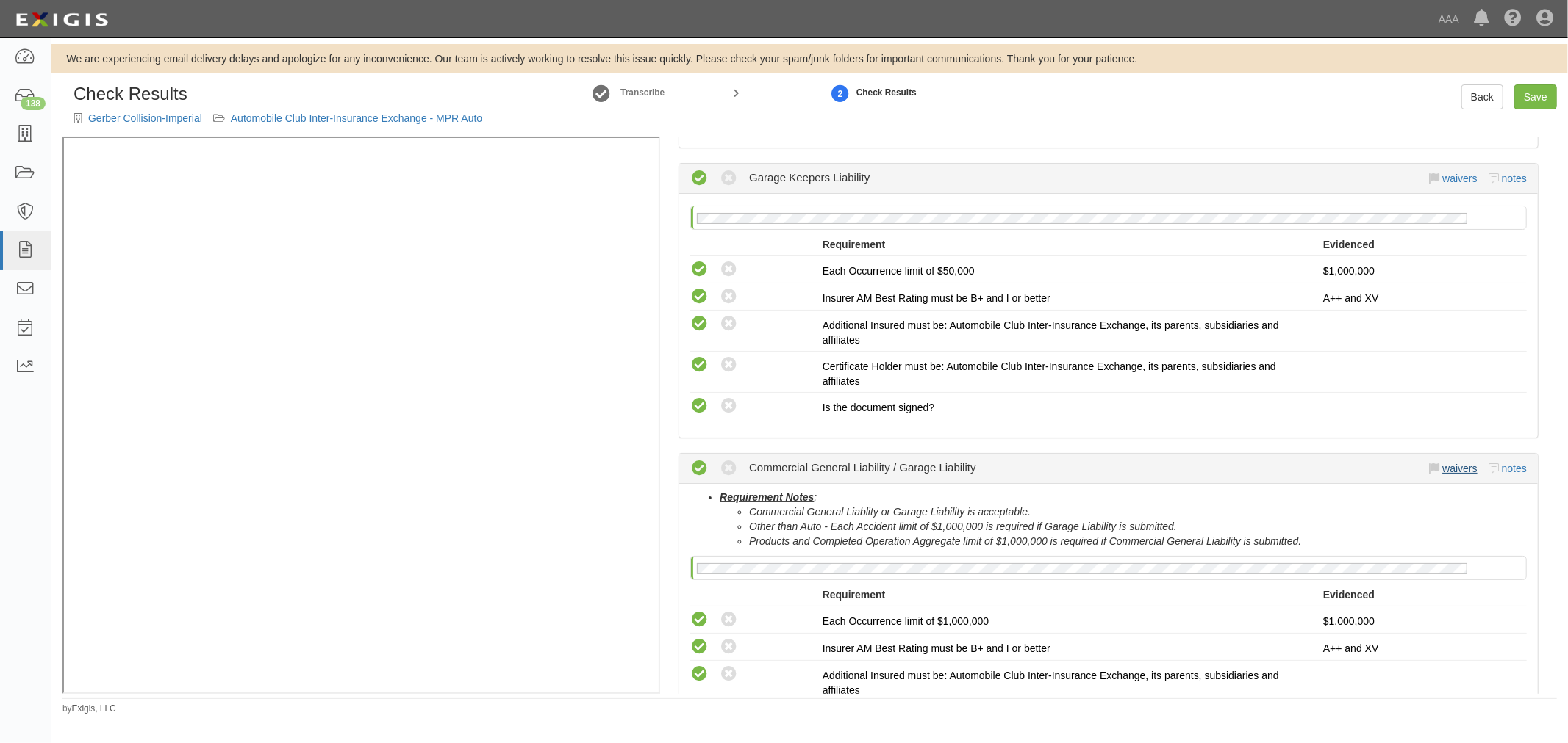
scroll to position [407, 0]
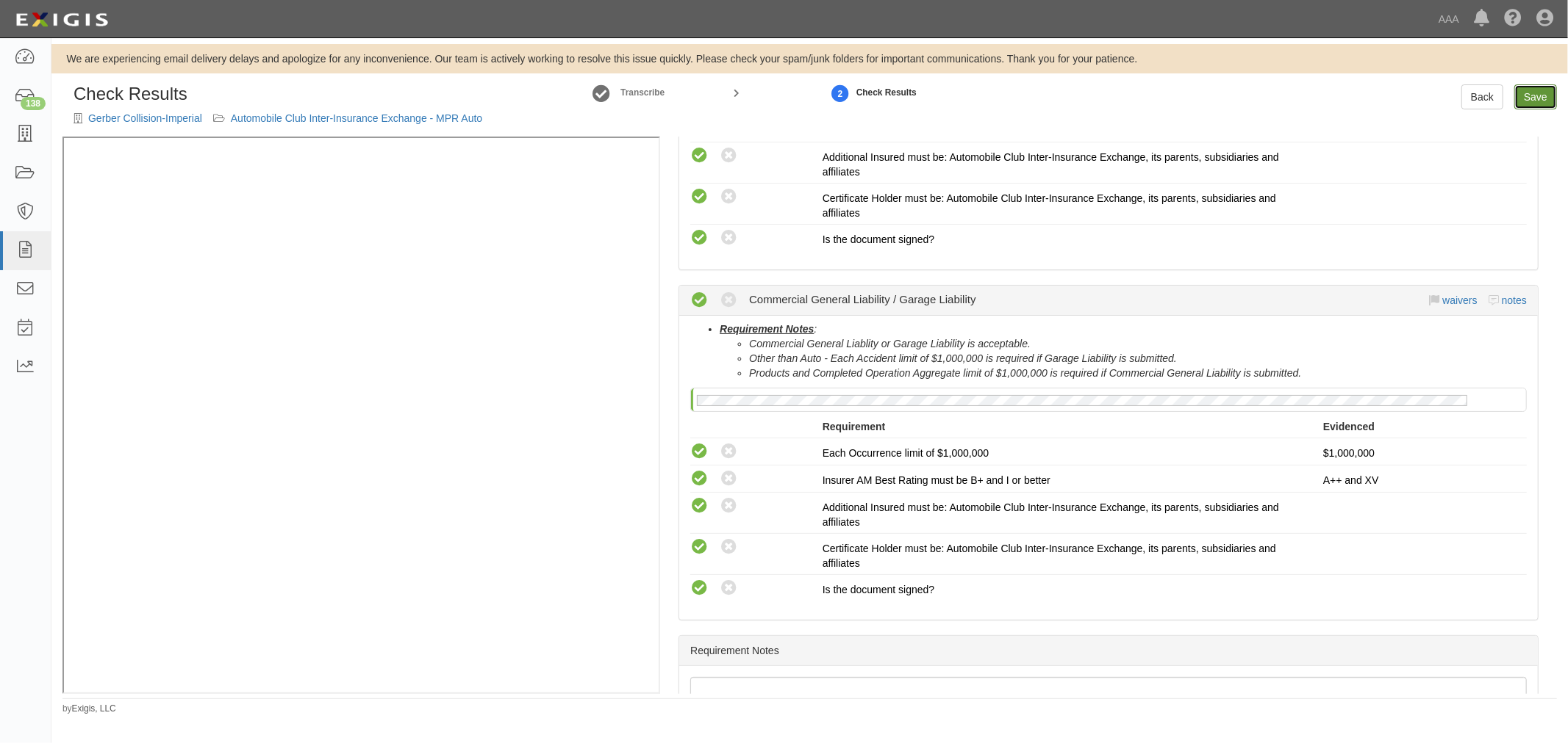
click at [1546, 85] on link "Save" at bounding box center [1535, 97] width 42 height 25
radio input "true"
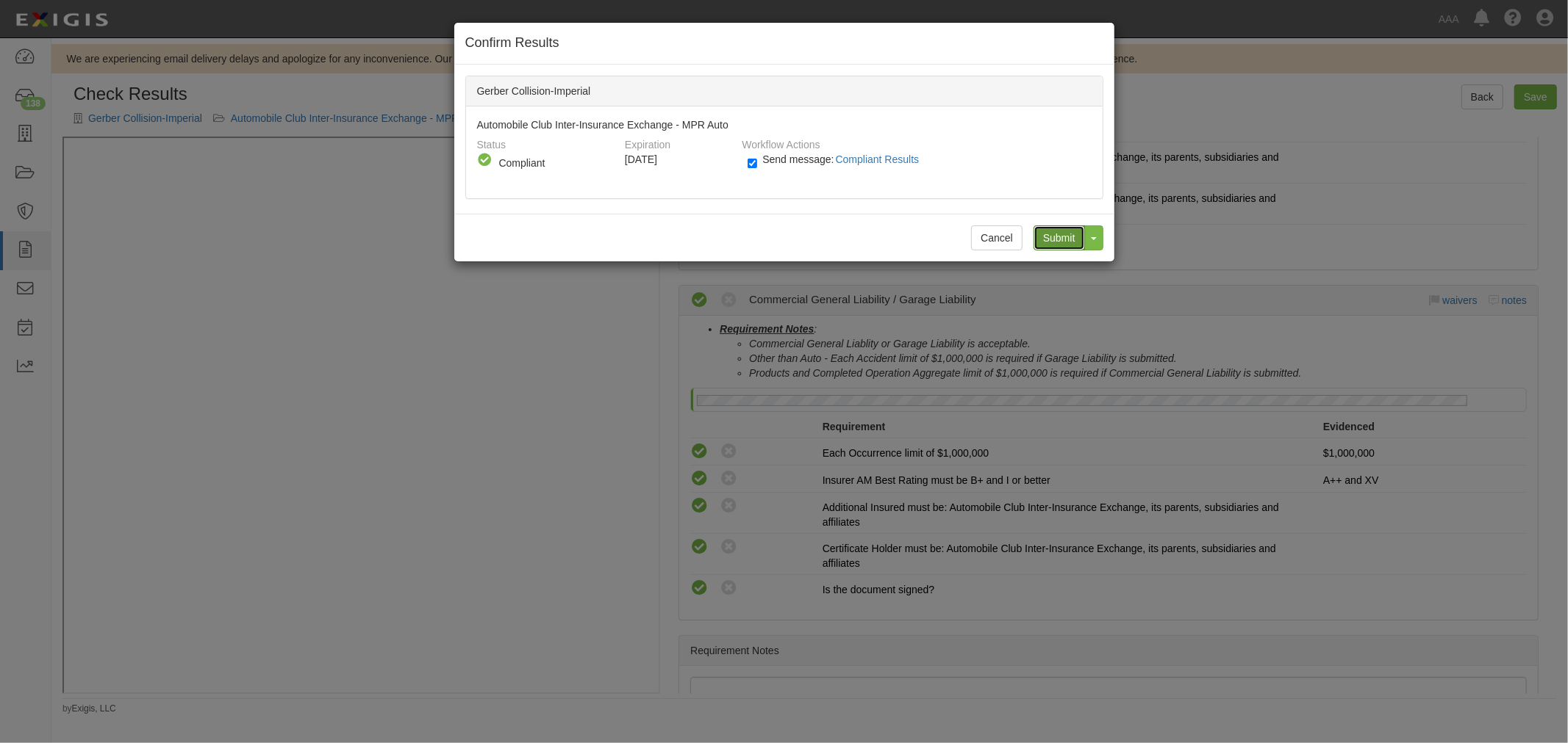
click at [1053, 231] on input "Submit" at bounding box center [1058, 238] width 51 height 25
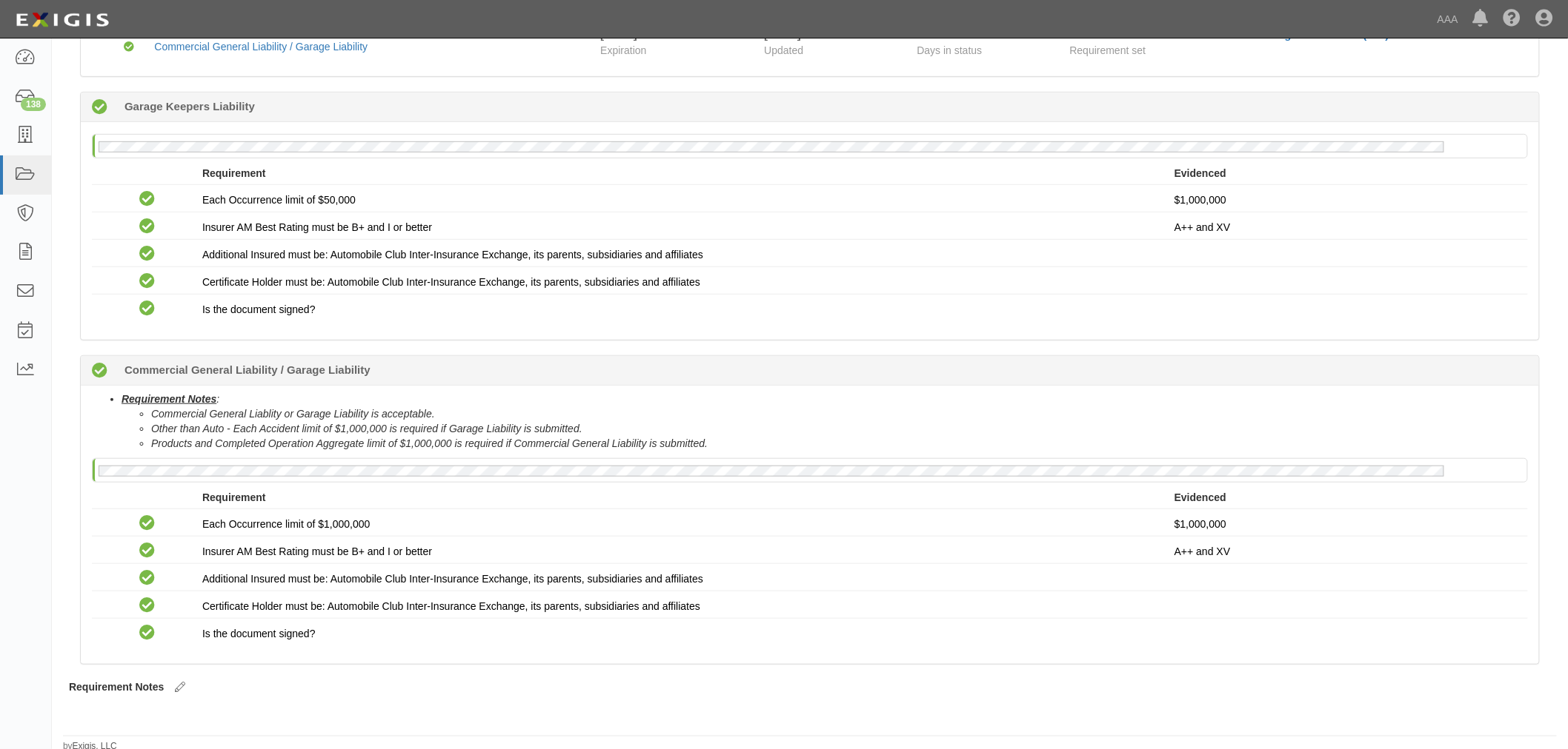
scroll to position [289, 0]
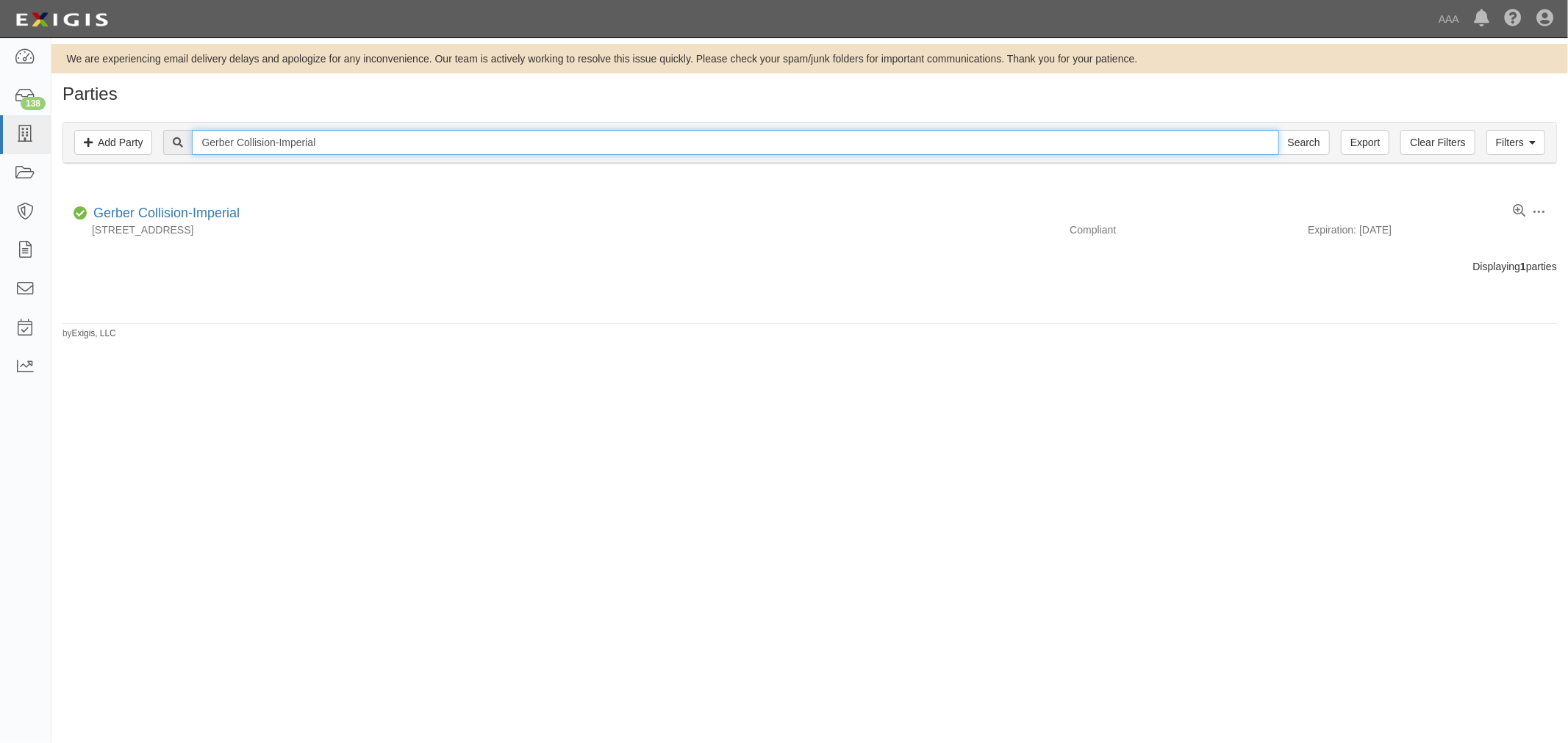
drag, startPoint x: 341, startPoint y: 138, endPoint x: 142, endPoint y: 158, distance: 200.0
click at [142, 158] on div "Filters Add Party Clear Filters Export Gerber Collision-Imperial Search Filters" at bounding box center [809, 142] width 1492 height 40
paste input "Joplin"
type input "Gerber Collision-Joplin"
click at [1278, 130] on input "Search" at bounding box center [1303, 142] width 51 height 25
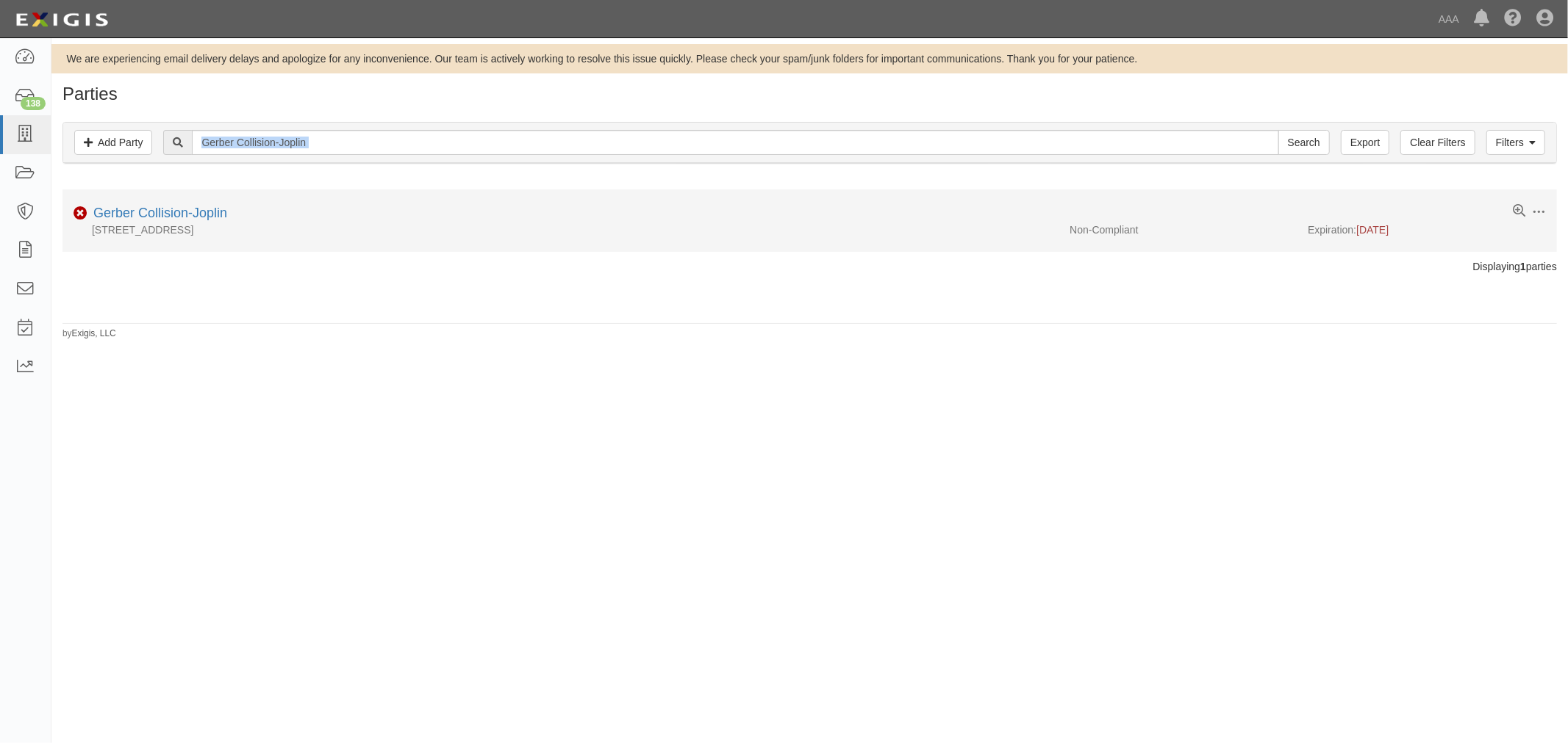
drag, startPoint x: 341, startPoint y: 171, endPoint x: 215, endPoint y: 189, distance: 127.3
click at [209, 193] on div "Parties Add Party Filters Add Party Clear Filters Export Gerber Collision-Jopli…" at bounding box center [809, 211] width 1516 height 256
click at [619, 206] on li "Edit Log activity Add task Send message Archive Non-Compliant Gerber Collision-…" at bounding box center [809, 220] width 1494 height 62
drag, startPoint x: 378, startPoint y: 145, endPoint x: 182, endPoint y: 192, distance: 201.6
click at [176, 214] on div "Parties Add Party Filters Add Party Clear Filters Export Gerber Collision-Jopli…" at bounding box center [809, 211] width 1516 height 256
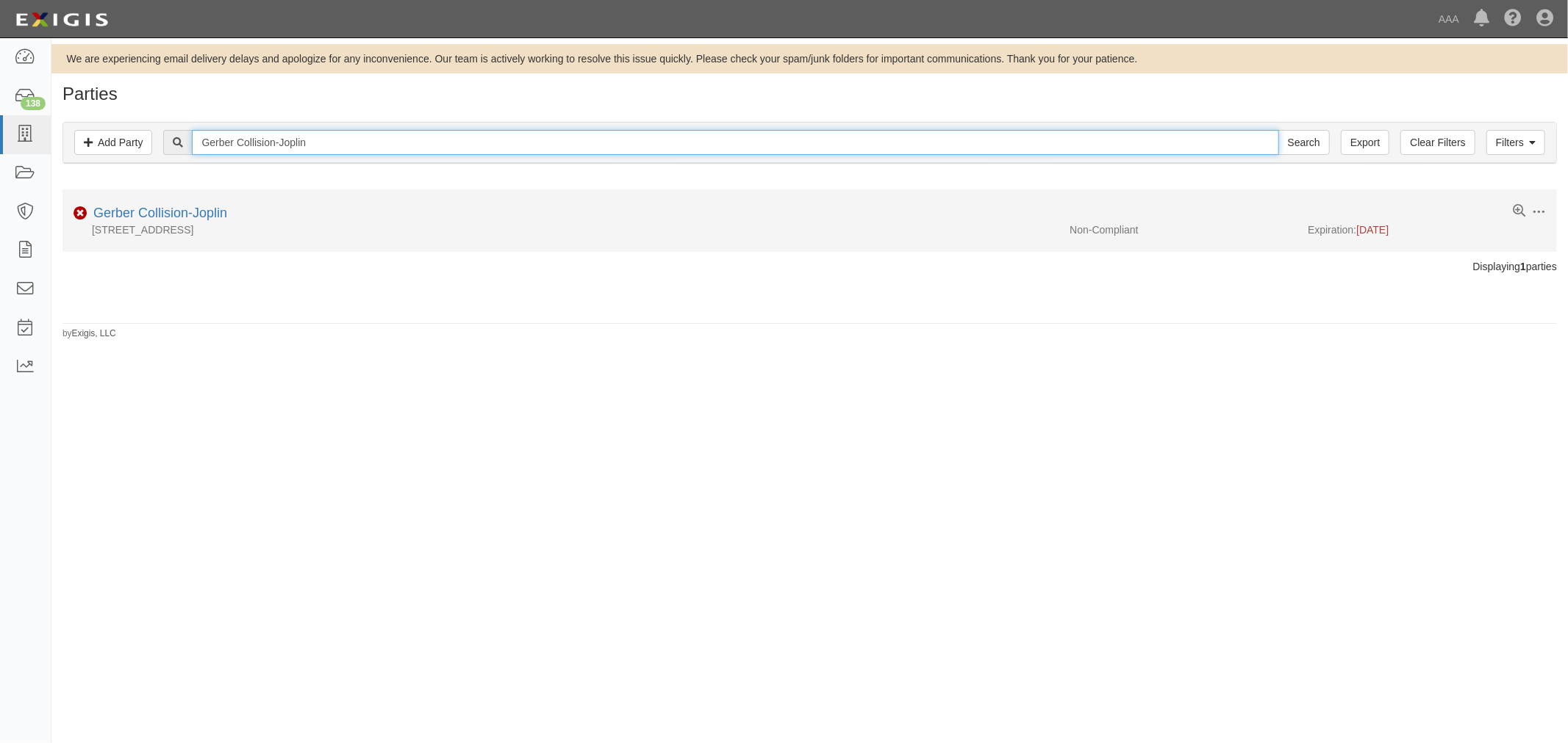
paste input "Kenner"
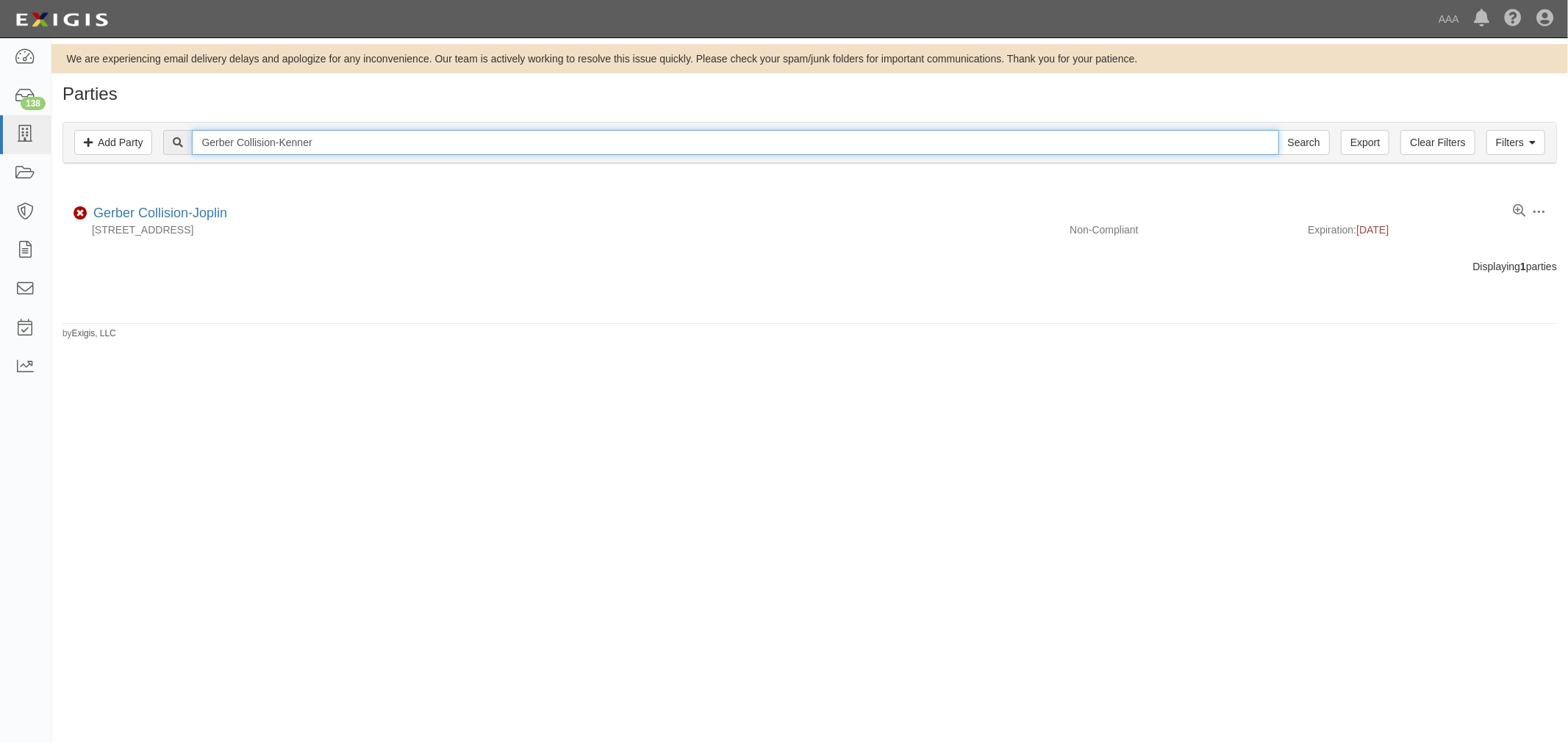
type input "Gerber Collision-Kenner"
click at [1278, 130] on input "Search" at bounding box center [1303, 142] width 51 height 25
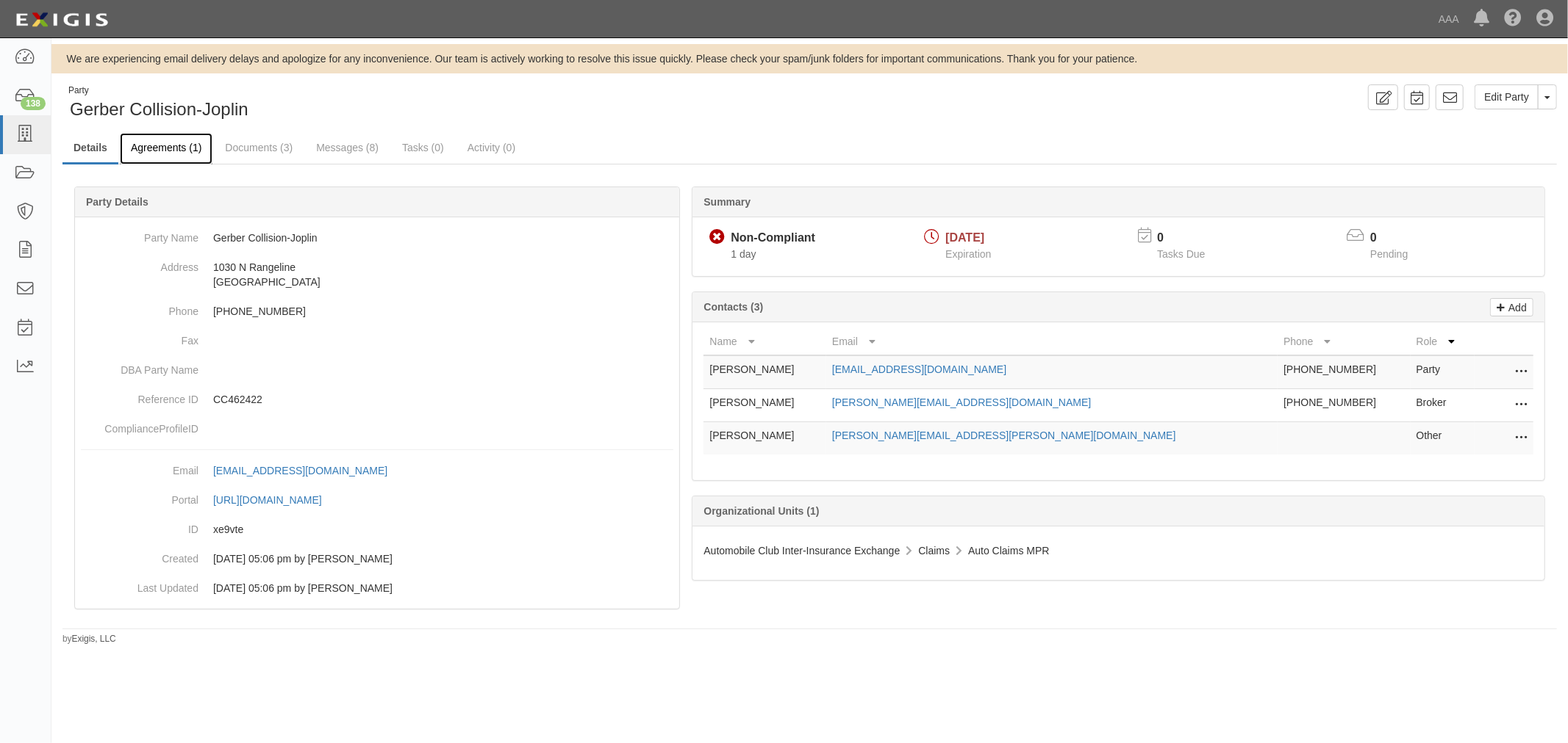
click at [184, 156] on link "Agreements (1)" at bounding box center [166, 149] width 93 height 31
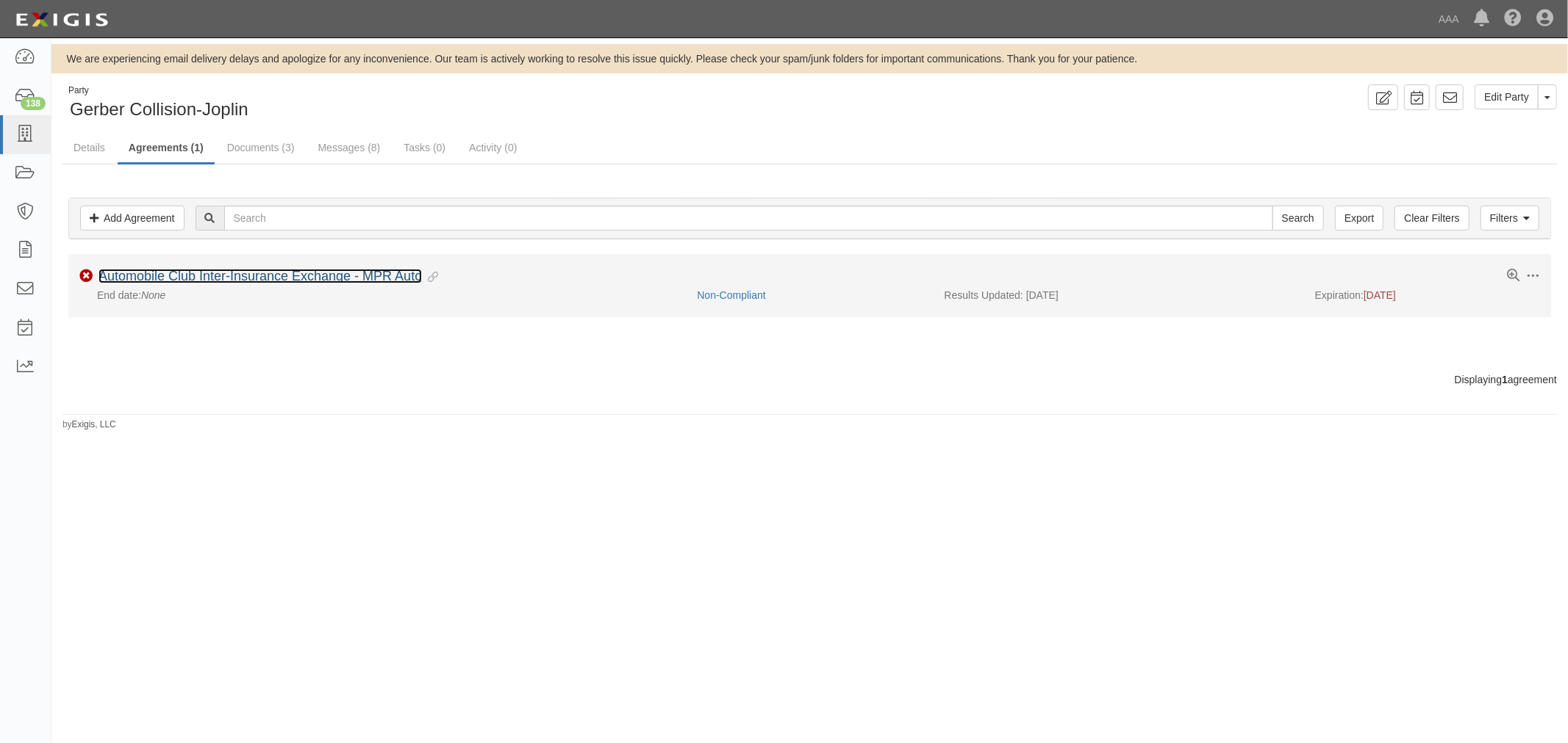
click at [284, 274] on link "Automobile Club Inter-Insurance Exchange - MPR Auto" at bounding box center [260, 276] width 323 height 15
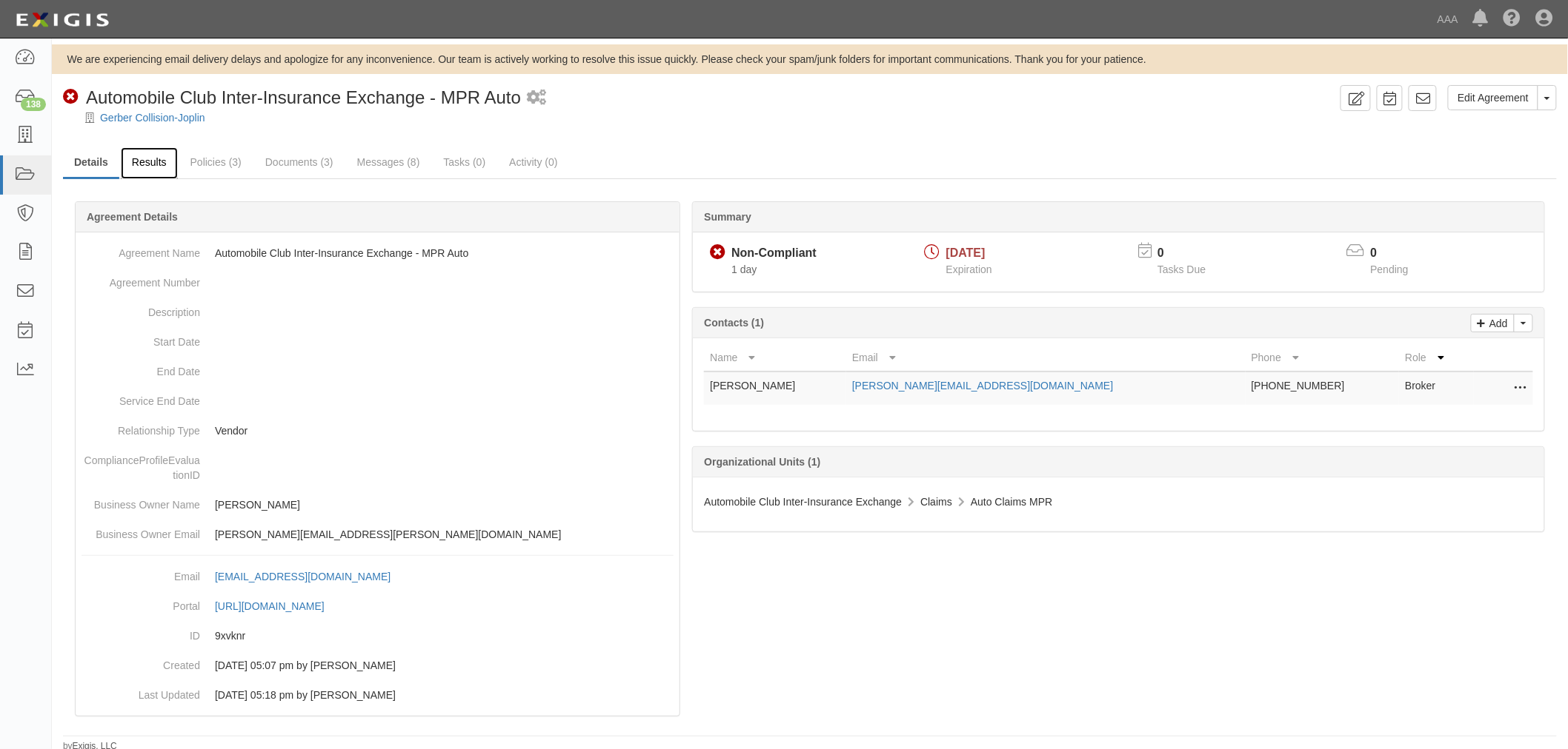
click at [153, 174] on link "Results" at bounding box center [149, 163] width 57 height 32
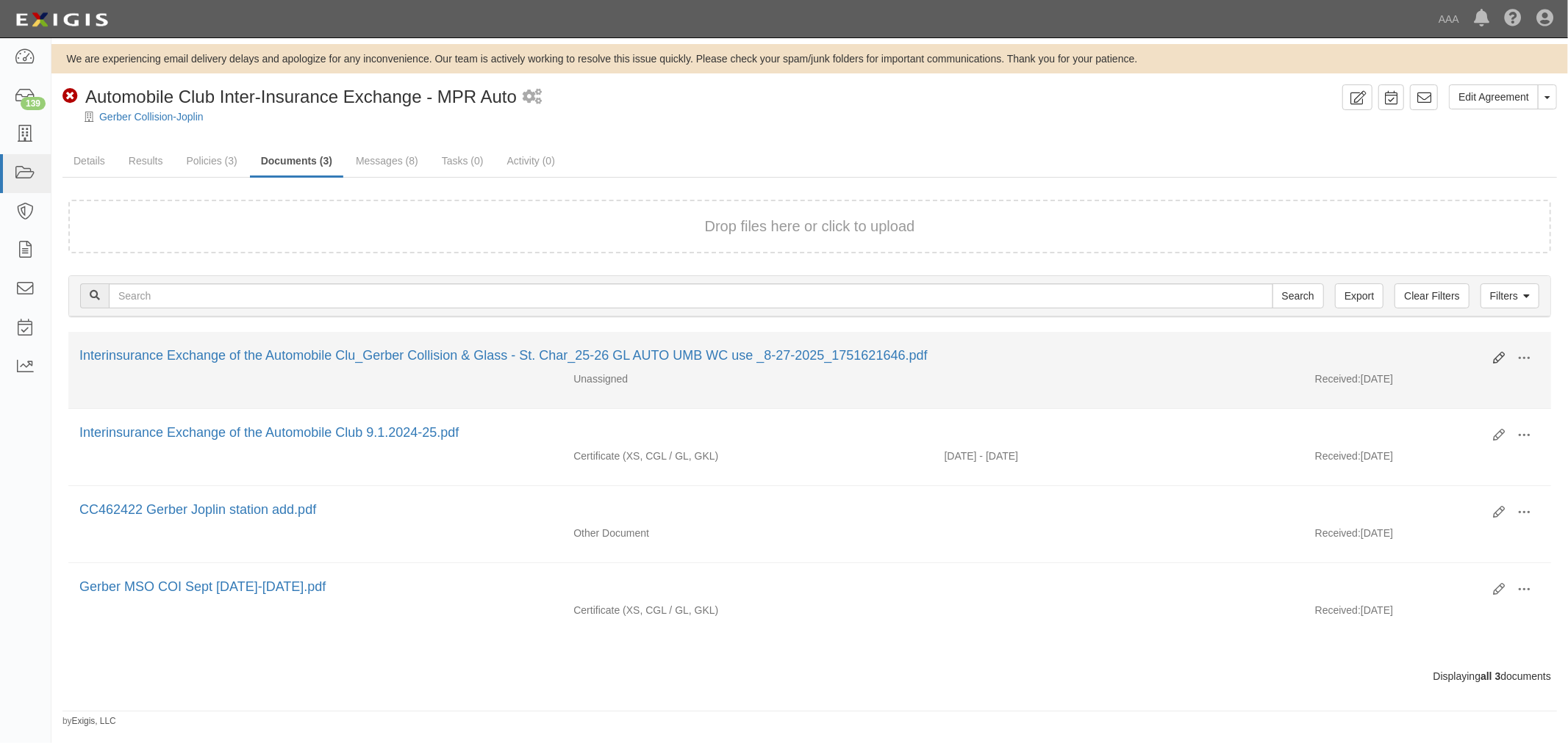
click at [1492, 353] on div "Edit View View details Archive" at bounding box center [1511, 359] width 58 height 25
click at [1496, 354] on icon at bounding box center [1498, 358] width 12 height 12
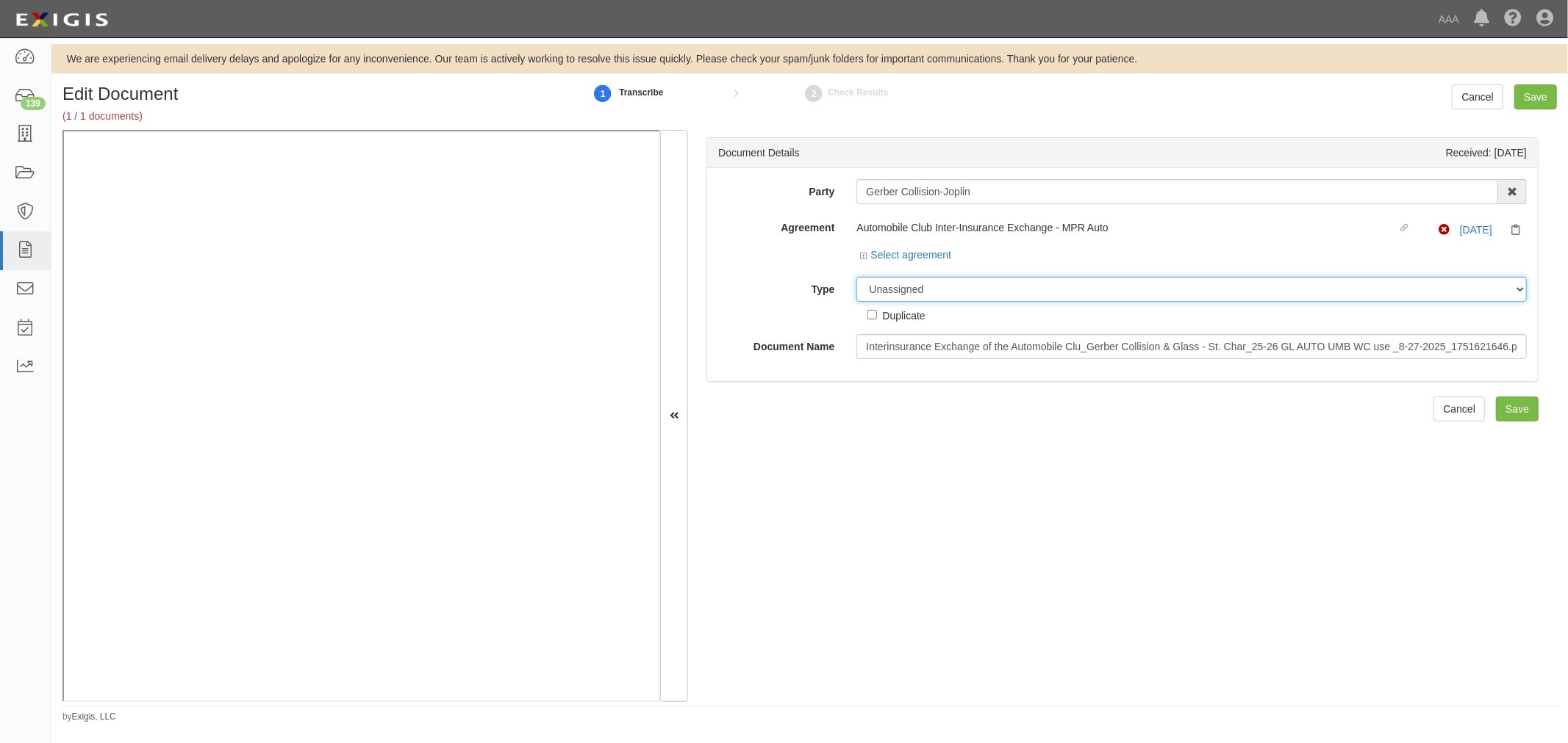
click at [914, 296] on select "Unassigned Binder Cancellation Notice Certificate Contract Endorsement Insuranc…" at bounding box center [1191, 289] width 670 height 25
select select "CertificateDetail"
click at [856, 278] on select "Unassigned Binder Cancellation Notice Certificate Contract Endorsement Insuranc…" at bounding box center [1191, 289] width 670 height 25
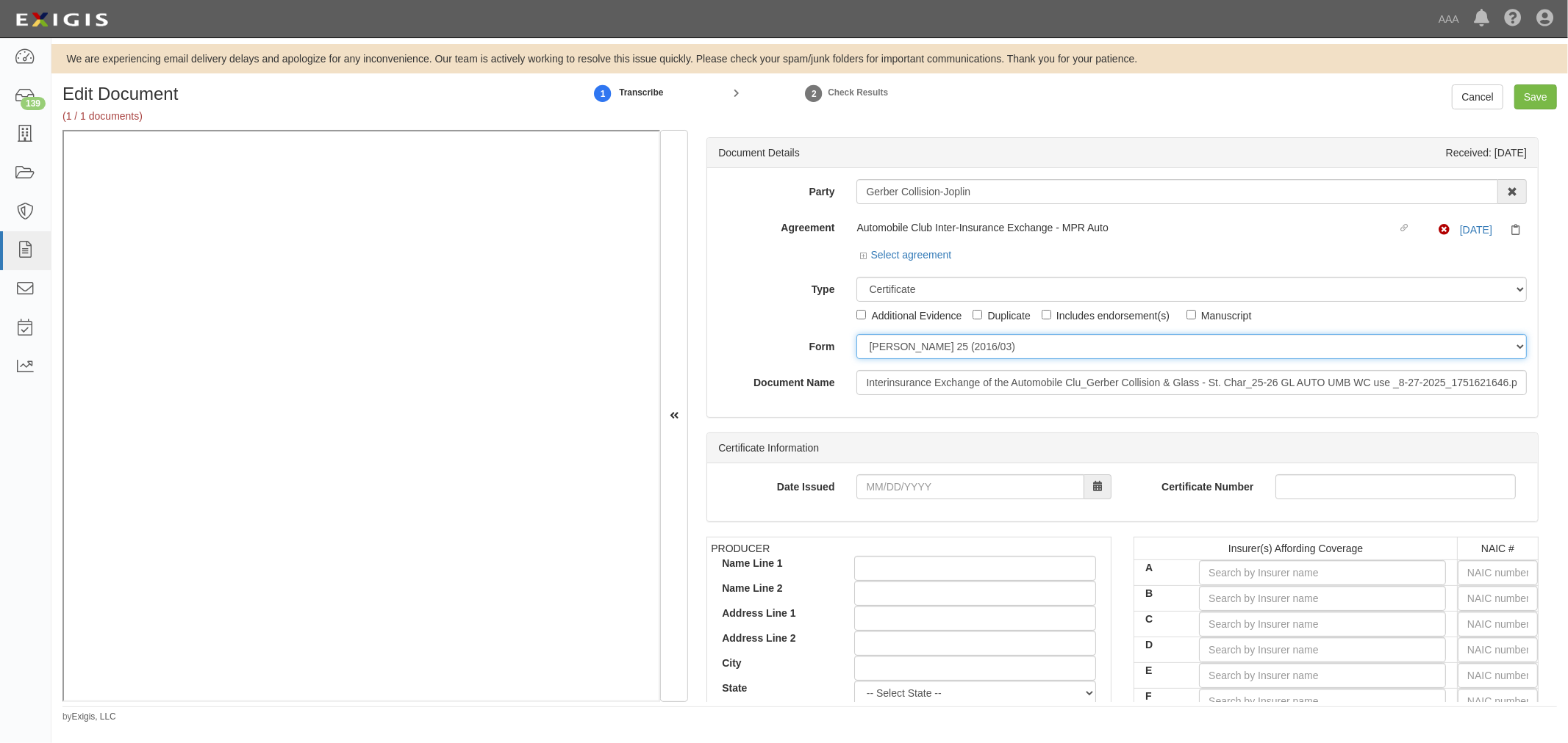
drag, startPoint x: 907, startPoint y: 349, endPoint x: 906, endPoint y: 357, distance: 8.1
click at [906, 355] on select "[PERSON_NAME] 25 (2016/03) [PERSON_NAME] 101 [PERSON_NAME] 855 NY (2014/05) Gen…" at bounding box center [1191, 347] width 670 height 25
select select "GeneralFormDetail"
click at [856, 335] on select "[PERSON_NAME] 25 (2016/03) [PERSON_NAME] 101 [PERSON_NAME] 855 NY (2014/05) Gen…" at bounding box center [1191, 347] width 670 height 25
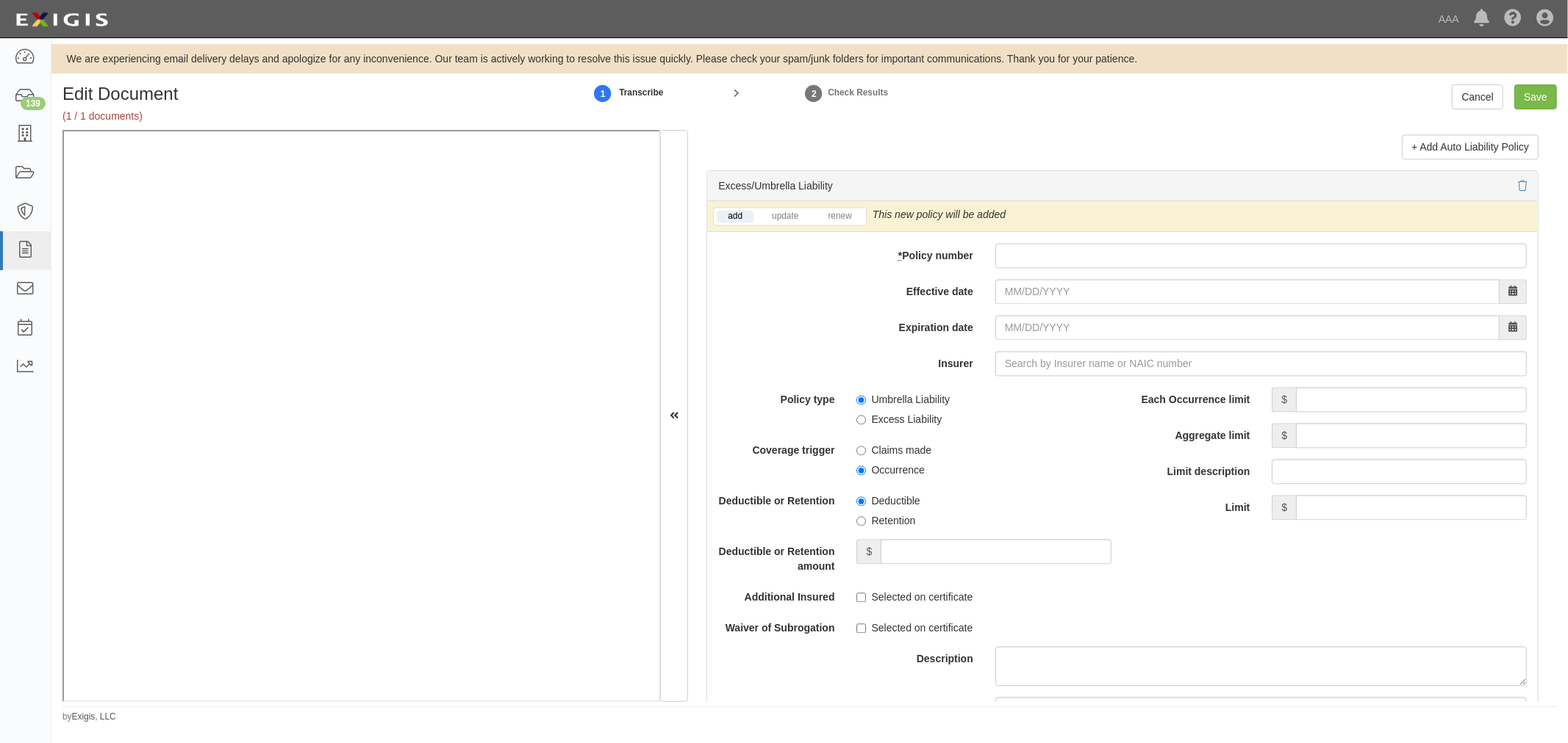
scroll to position [2856, 0]
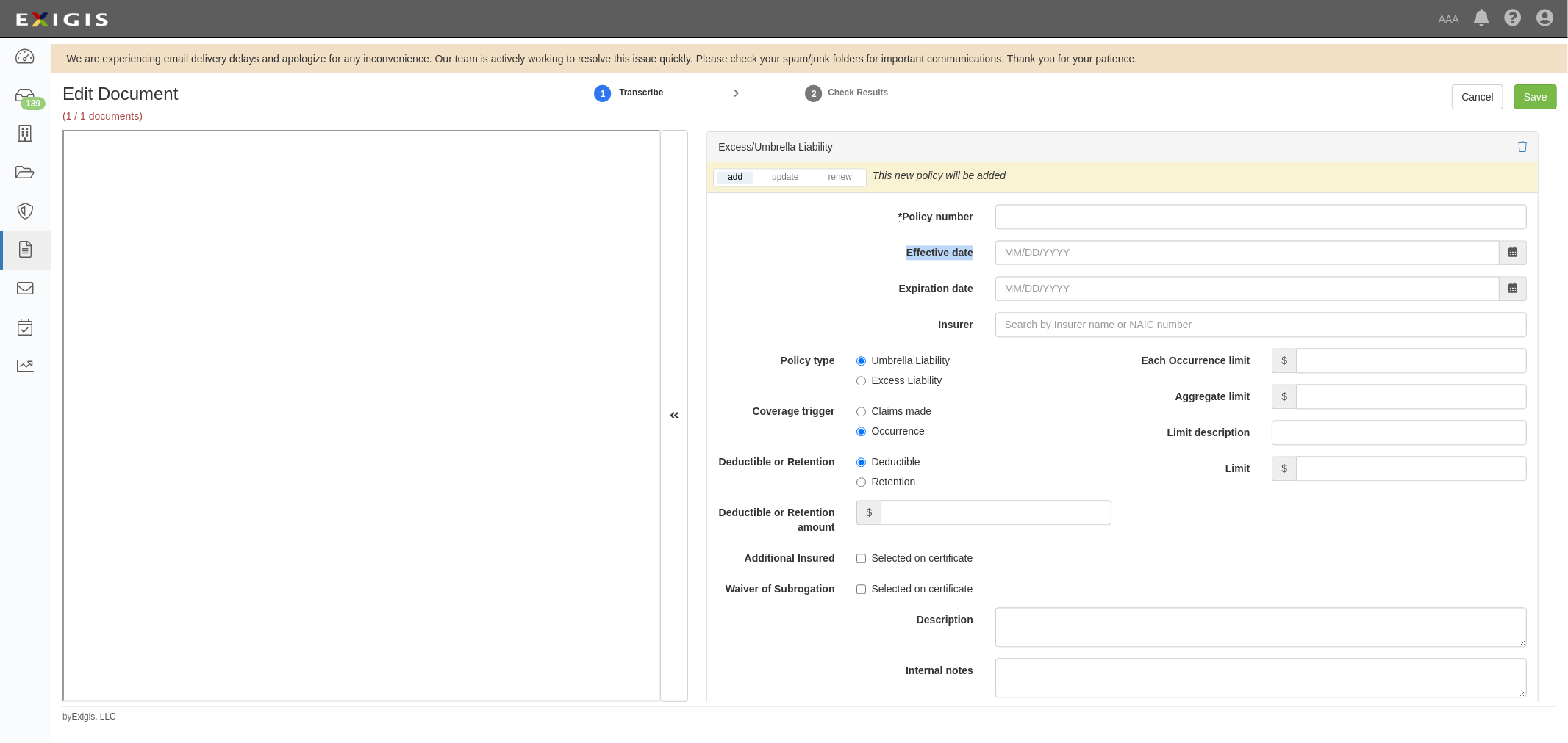
drag, startPoint x: 1084, startPoint y: 234, endPoint x: 1050, endPoint y: 267, distance: 47.4
click at [1081, 239] on div "add update renew This new policy will be added This new policy will update exis…" at bounding box center [1123, 478] width 831 height 633
click at [1022, 243] on div "add update renew This new policy will be added This new policy will update exis…" at bounding box center [1123, 478] width 831 height 633
click at [1024, 233] on div "add update renew This new policy will be added This new policy will update exis…" at bounding box center [1123, 478] width 831 height 633
click at [1009, 229] on input "* Policy number" at bounding box center [1260, 217] width 531 height 25
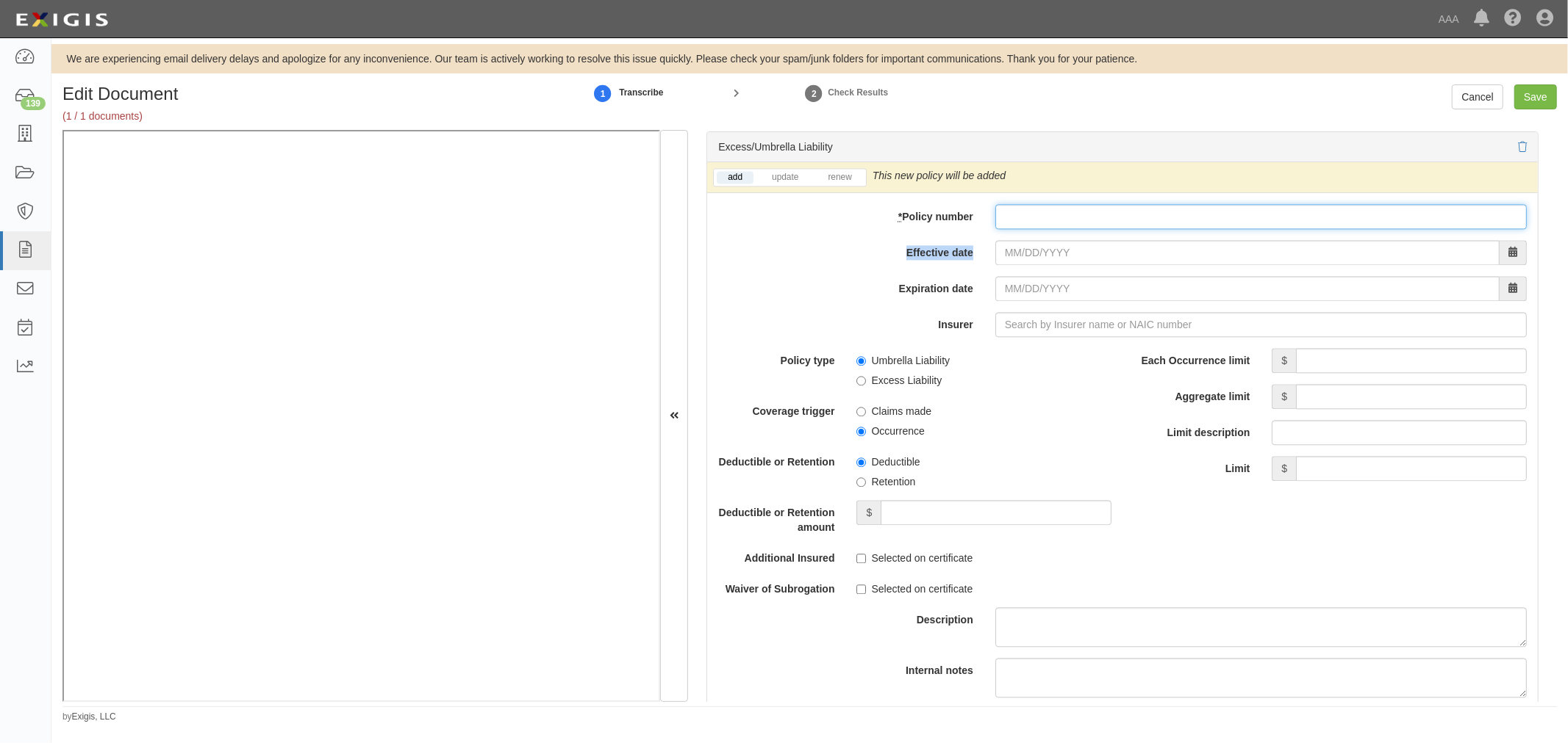
click at [1010, 229] on input "* Policy number" at bounding box center [1260, 217] width 531 height 25
paste input "CUP-6S737154-25-NF"
type input "CUP-6S737154-25-NF"
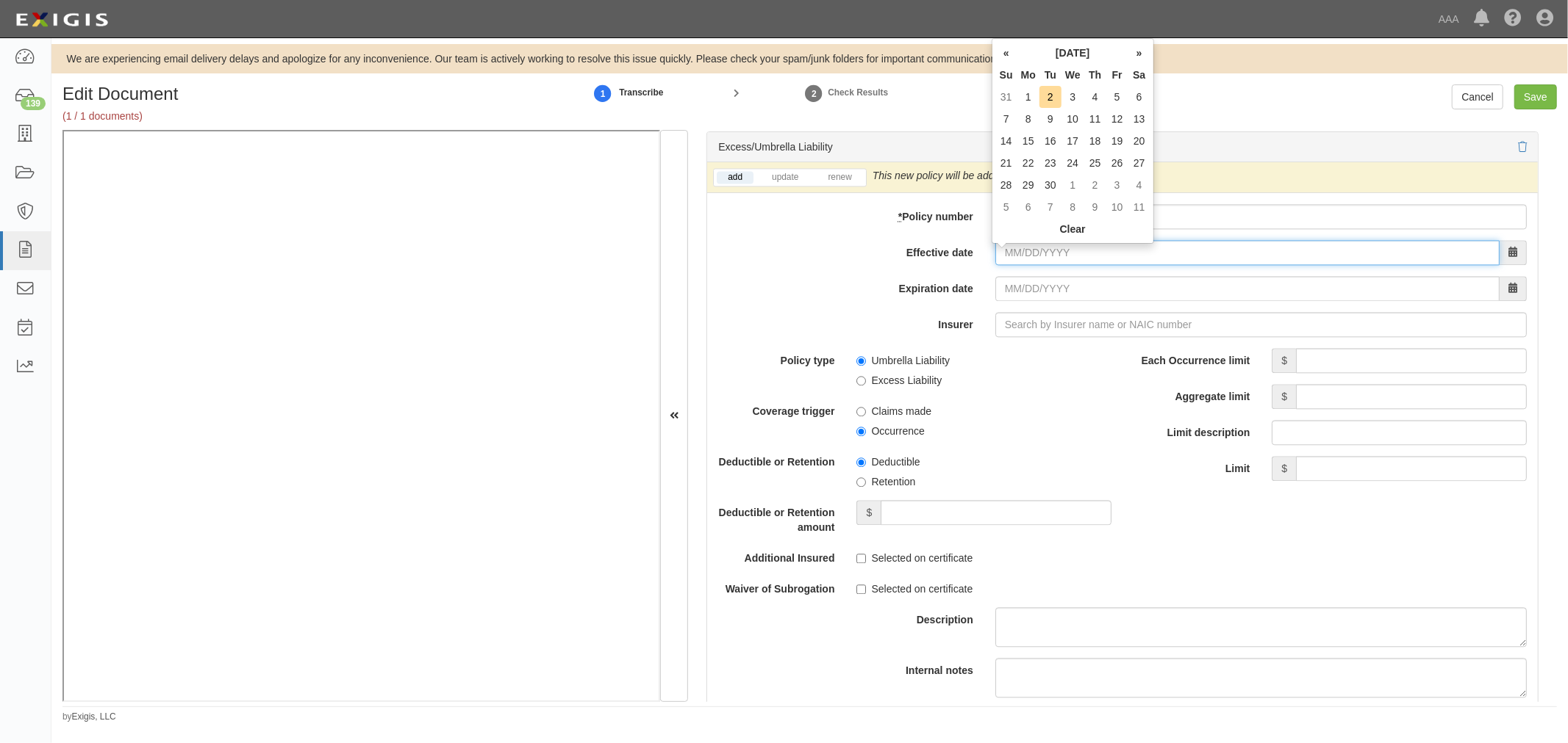
click at [1011, 253] on input "Effective date" at bounding box center [1247, 252] width 504 height 25
type input "09/01/2025"
type input "09/01/2026"
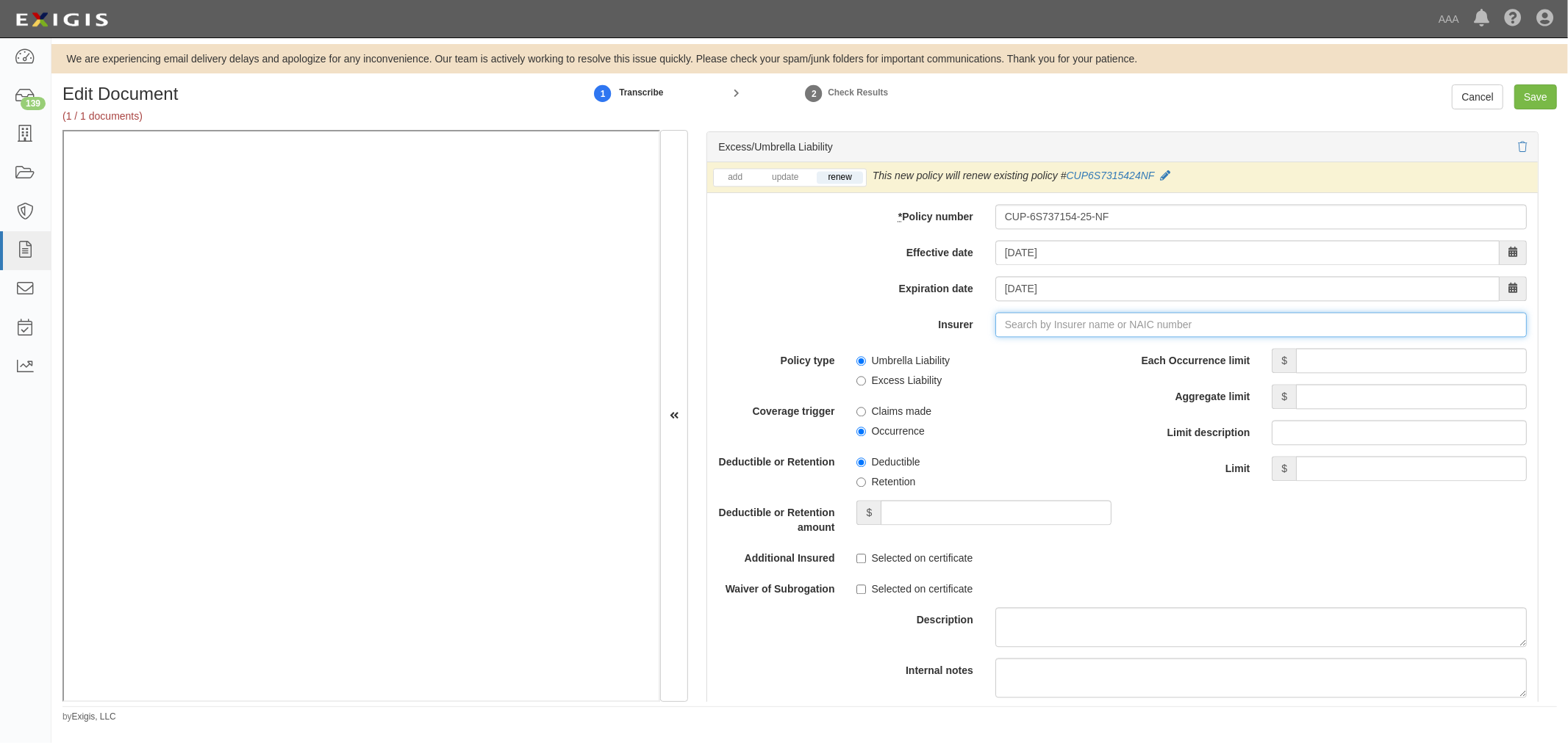
type input "21st Century Advantage Insurance Company (25232) NR Rating"
type input "2"
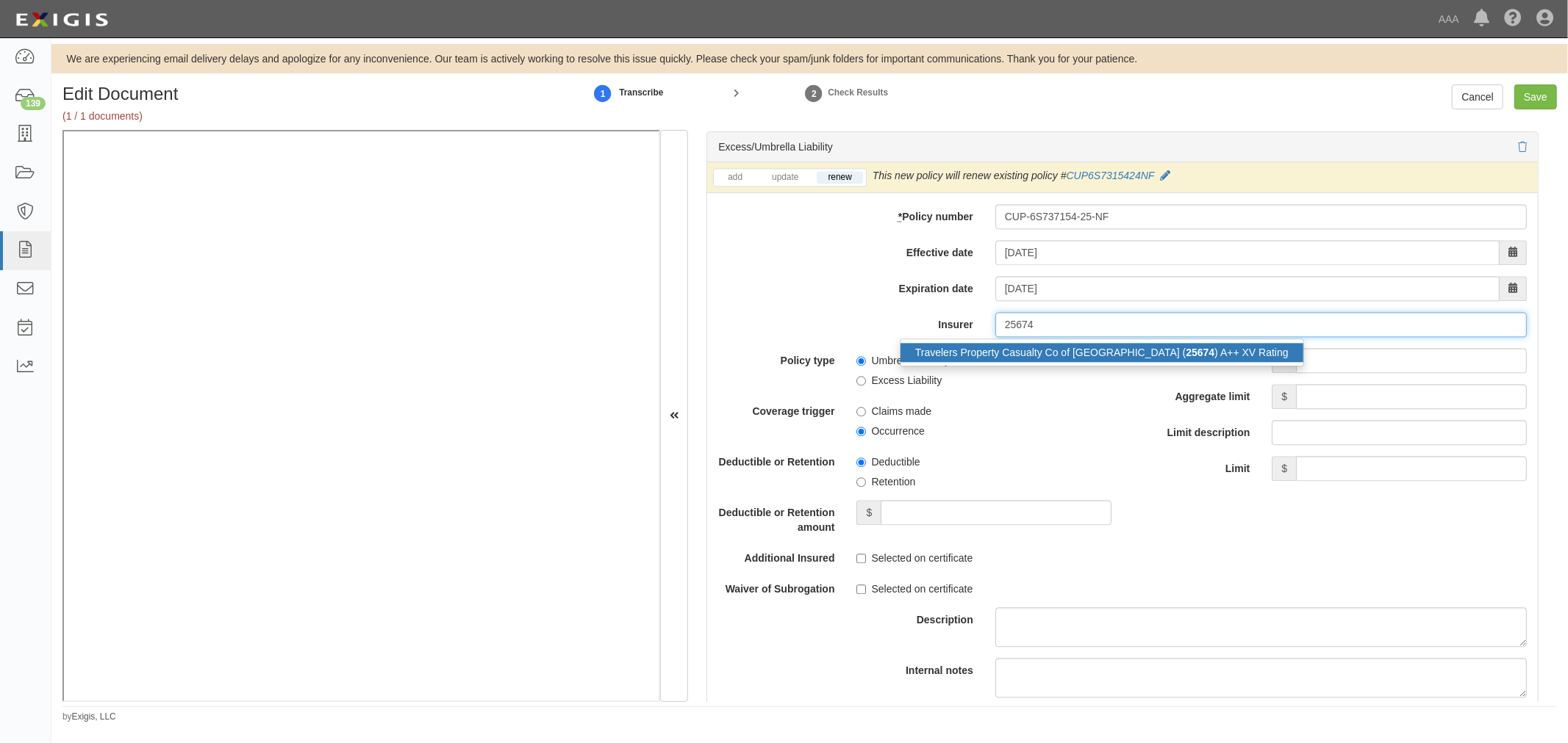
click at [1186, 359] on strong "25674" at bounding box center [1200, 352] width 28 height 12
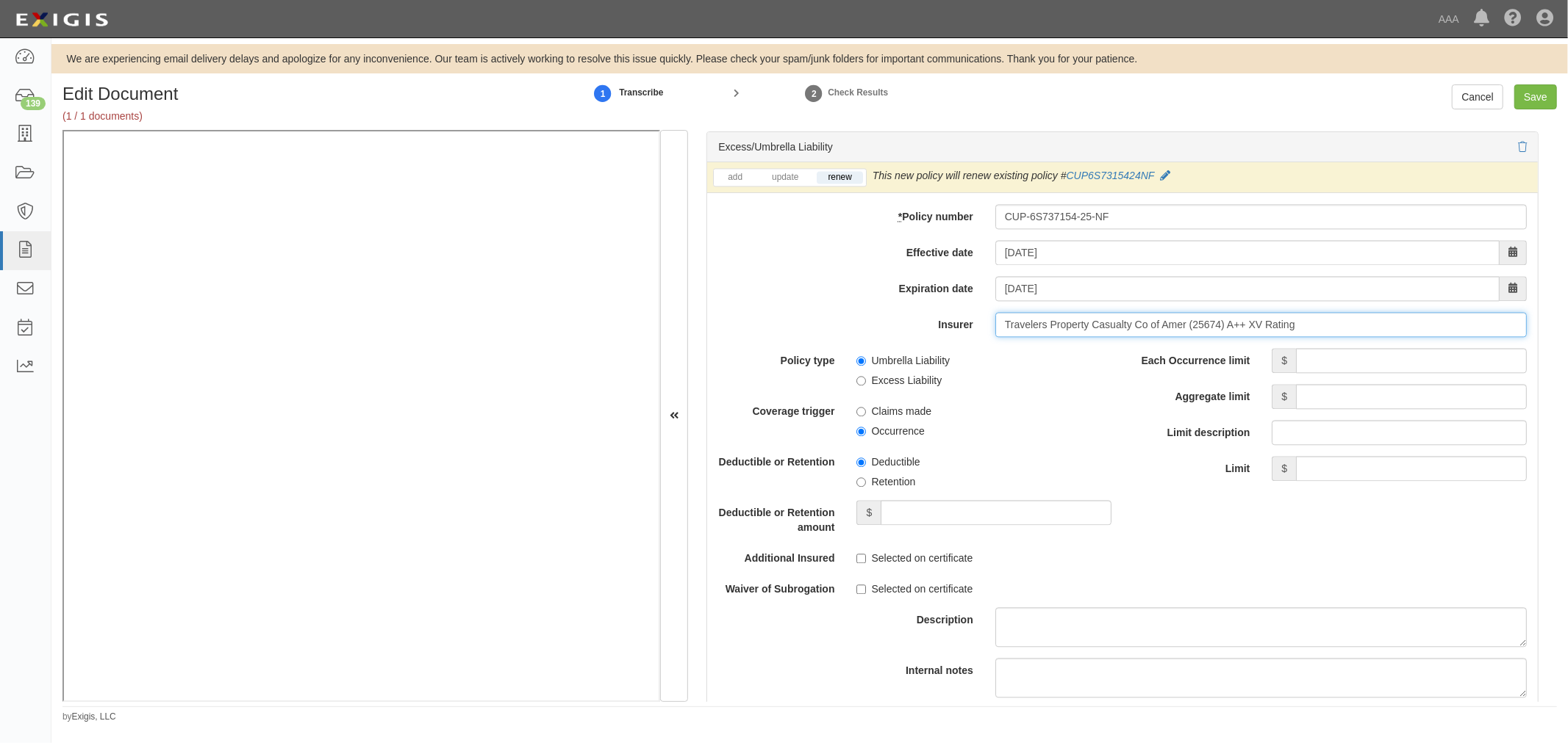
type input "Travelers Property Casualty Co of Amer (25674) A++ XV Rating"
click at [1371, 358] on input "Each Occurrence limit" at bounding box center [1411, 361] width 231 height 25
type input "5,000,000"
click at [1386, 406] on input "Aggregate limit" at bounding box center [1411, 397] width 231 height 25
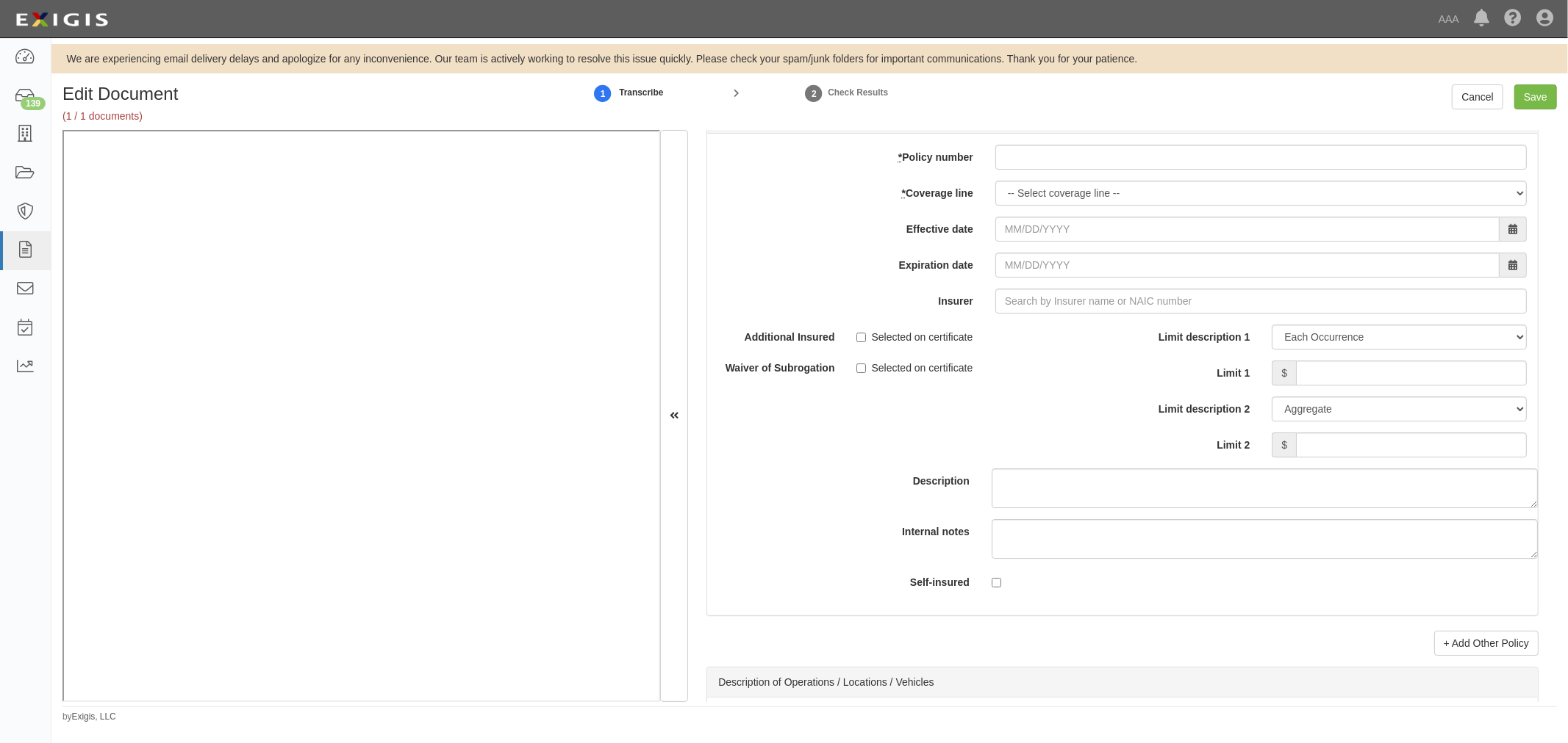
scroll to position [4217, 0]
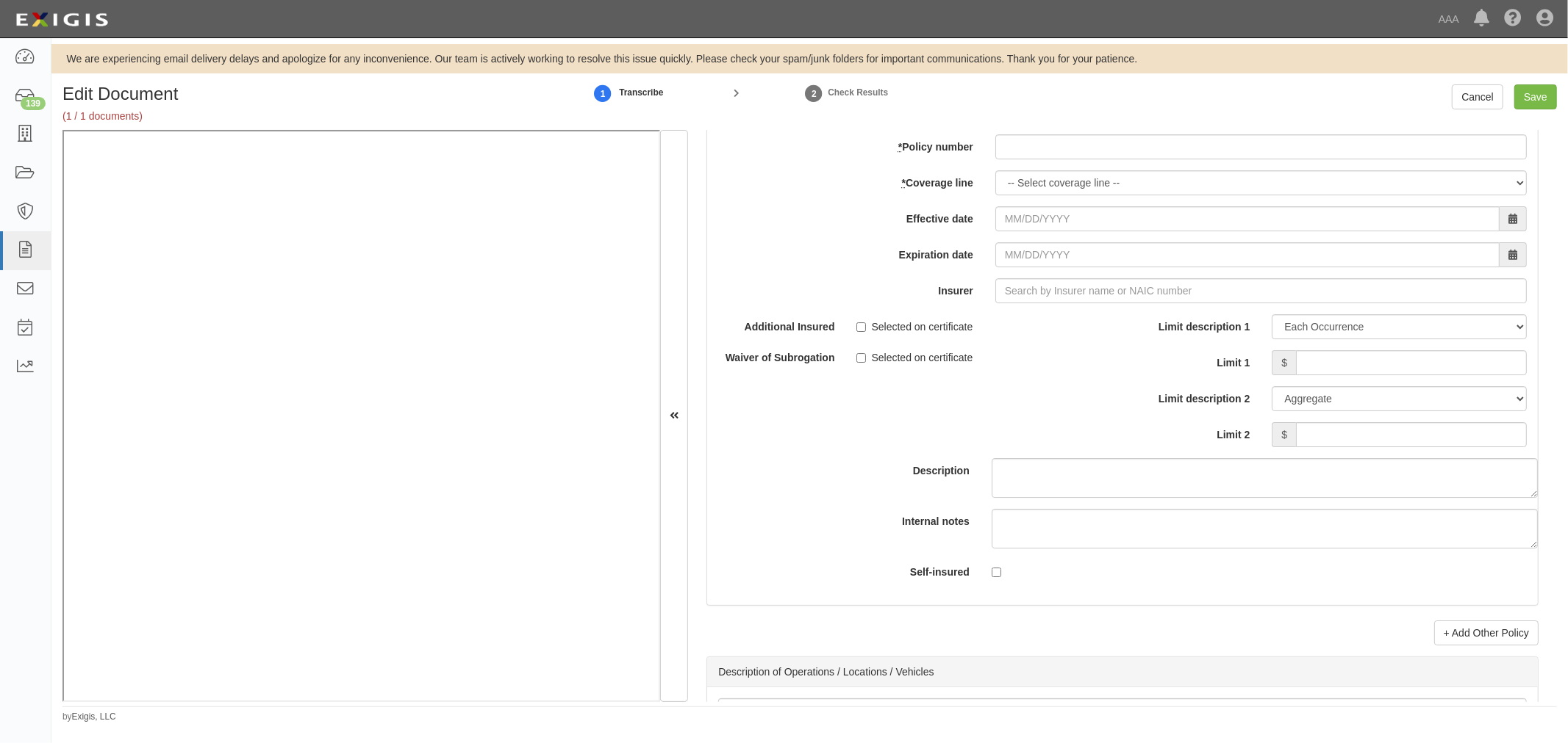
type input "5,000,000"
paste input "TC2JGLSA-8E088352-TIL-25"
click at [1033, 159] on input "* Policy number" at bounding box center [1260, 147] width 531 height 25
type input "TC2JGLSA-8E088352-TIL-25"
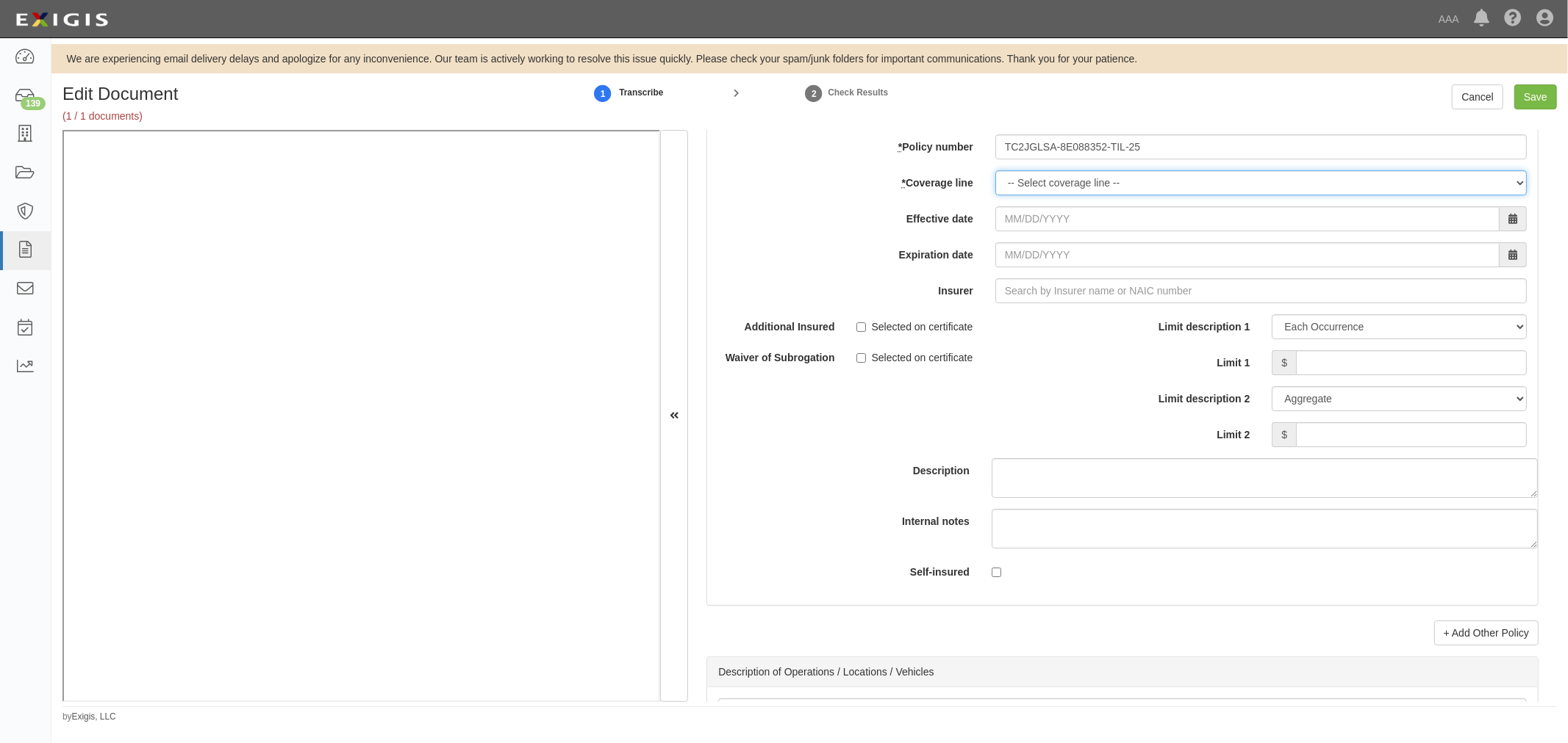
click at [1032, 193] on select "-- Select coverage line -- Asbestos Abatement Auto Physical Damage Boiler & Mac…" at bounding box center [1260, 183] width 531 height 25
select select "70"
click at [995, 195] on select "-- Select coverage line -- Asbestos Abatement Auto Physical Damage Boiler & Mac…" at bounding box center [1260, 183] width 531 height 25
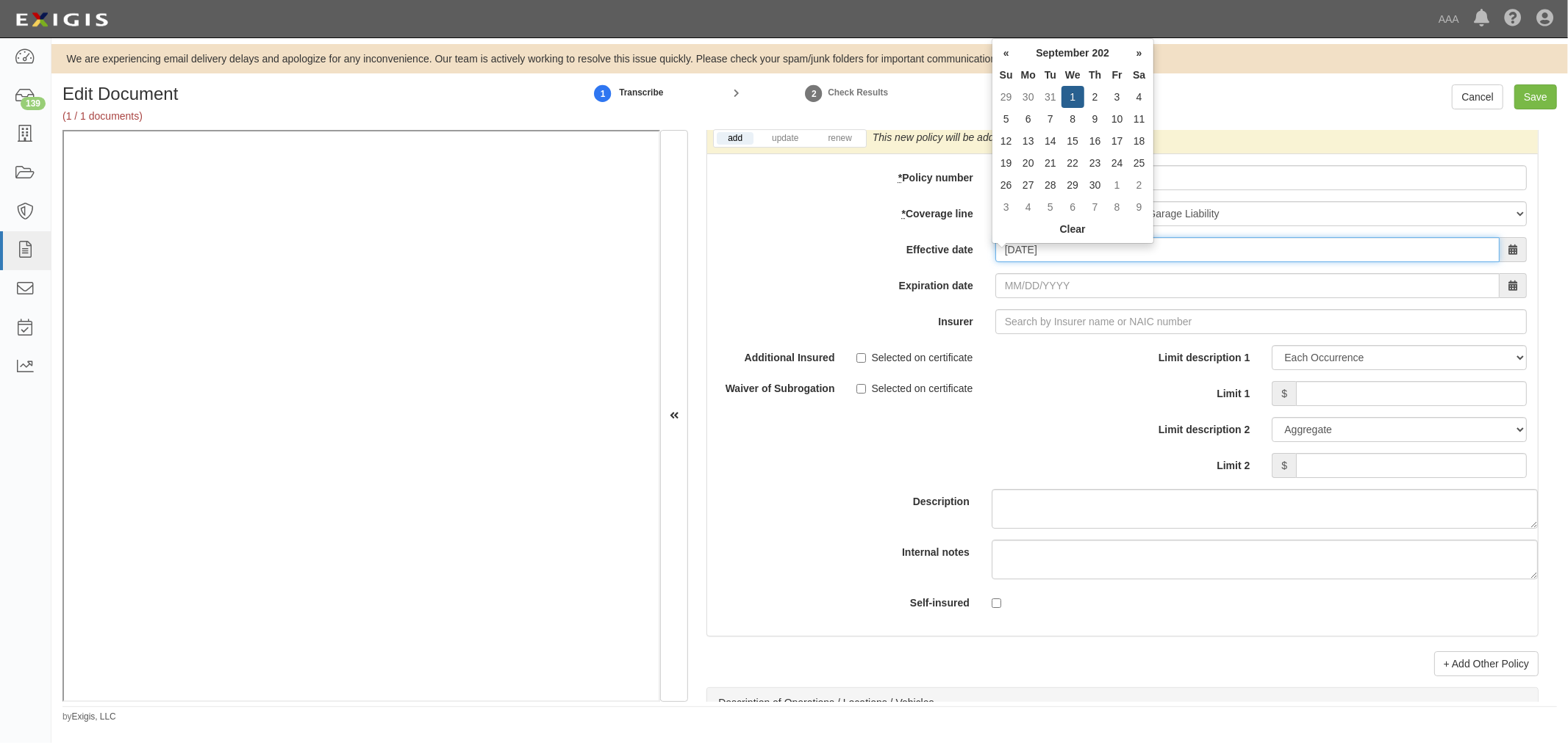
type input "09/01/0202"
type input "09/01/0203"
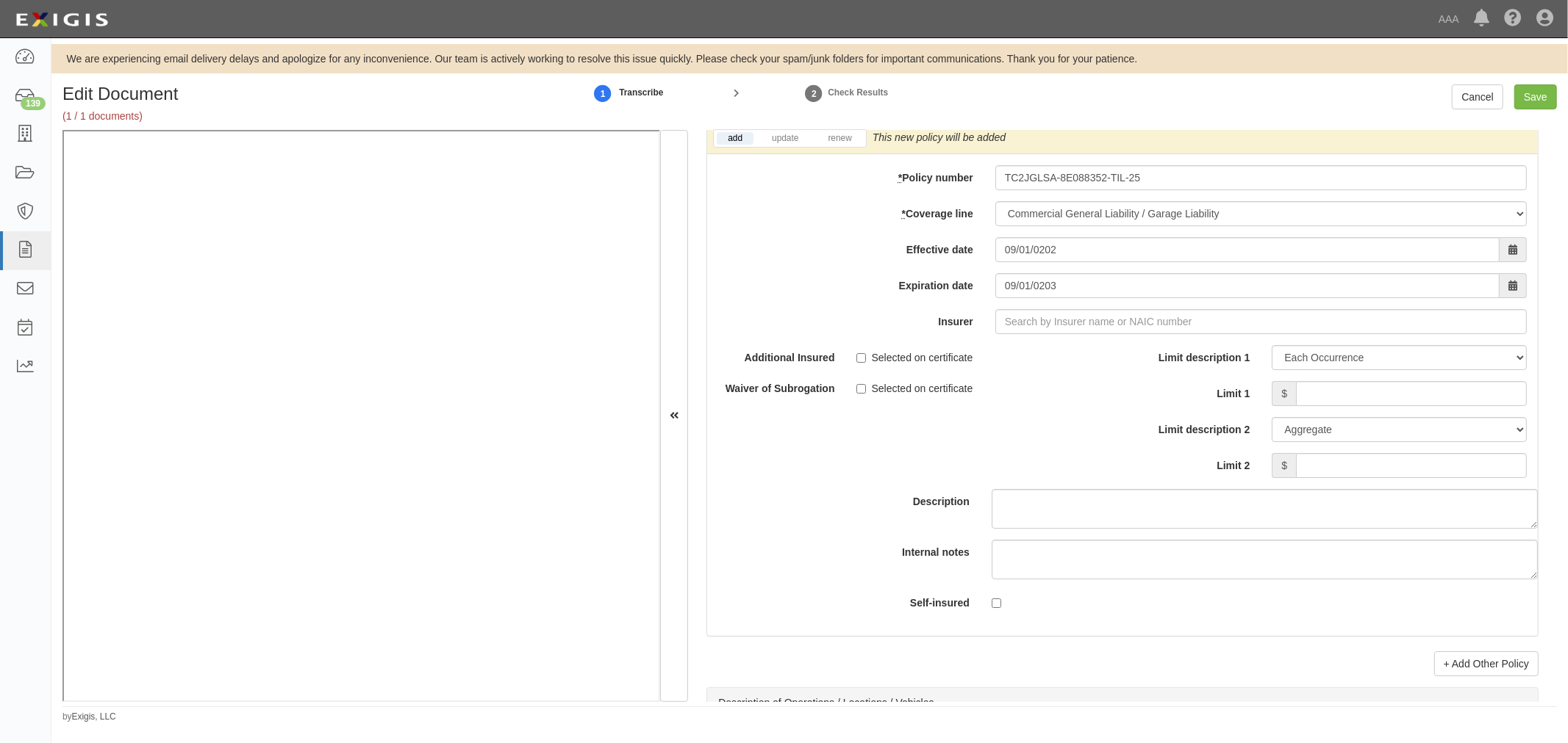
drag, startPoint x: 1042, startPoint y: 276, endPoint x: 955, endPoint y: 295, distance: 89.1
click at [954, 296] on div "add update renew This new policy will be added This new policy will update exis…" at bounding box center [1123, 380] width 831 height 513
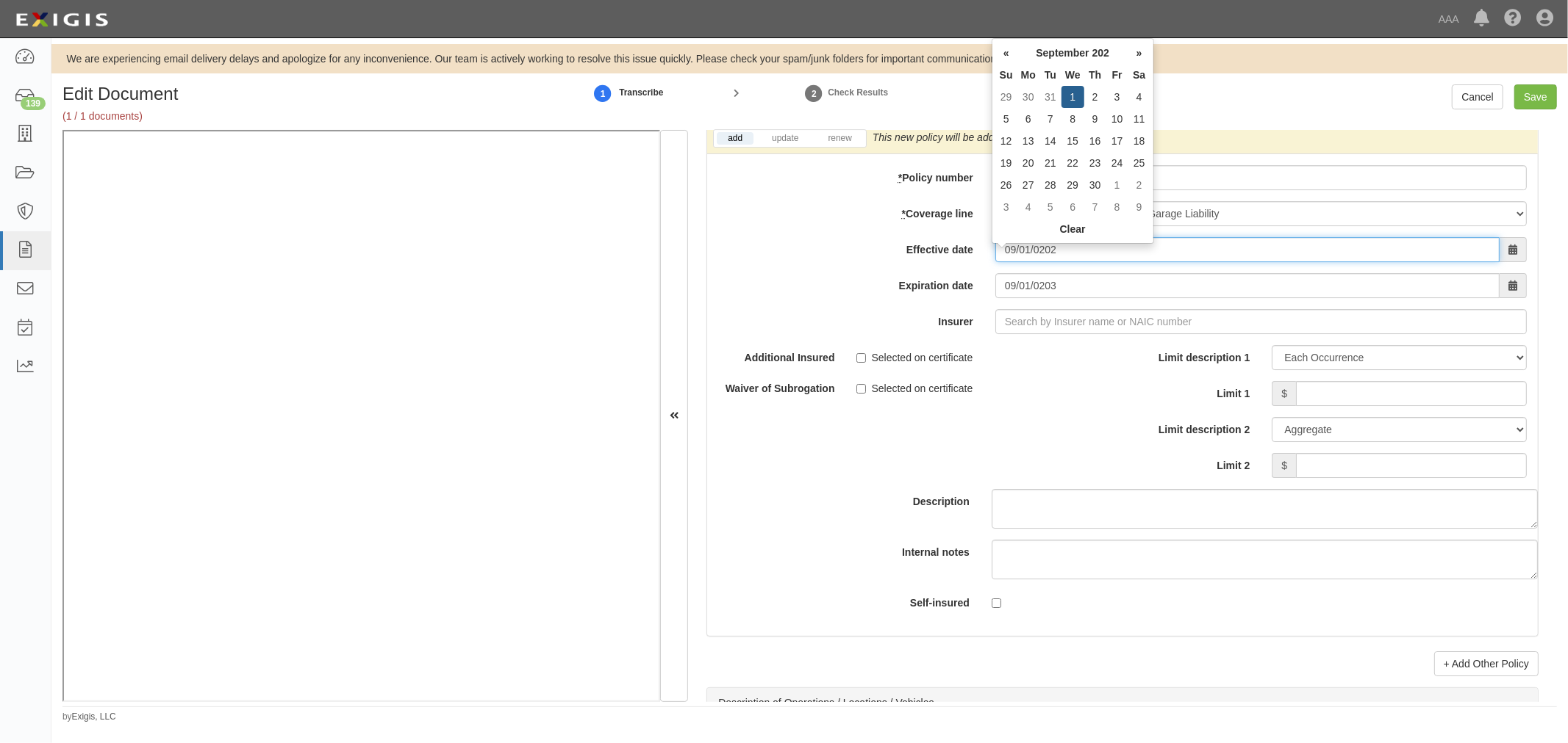
drag, startPoint x: 1103, startPoint y: 259, endPoint x: 906, endPoint y: 260, distance: 197.0
click at [906, 260] on div "Effective date 09/01/0202" at bounding box center [1123, 250] width 831 height 25
type input "09/01/2025"
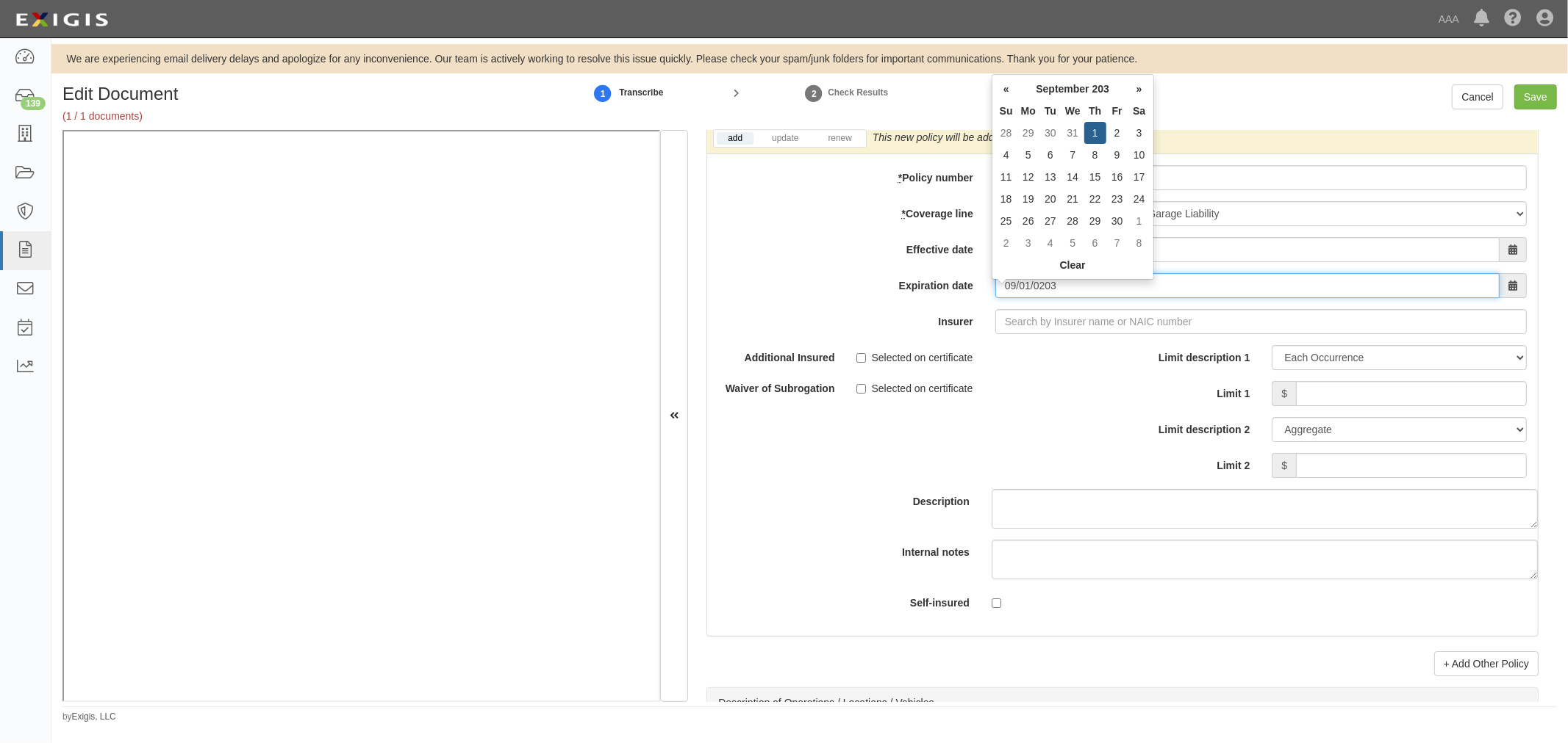
drag, startPoint x: 1066, startPoint y: 297, endPoint x: 814, endPoint y: 318, distance: 252.9
click at [814, 318] on div "add update renew This new policy will be added This new policy will update exis…" at bounding box center [1123, 380] width 831 height 513
type input "09/01/2055"
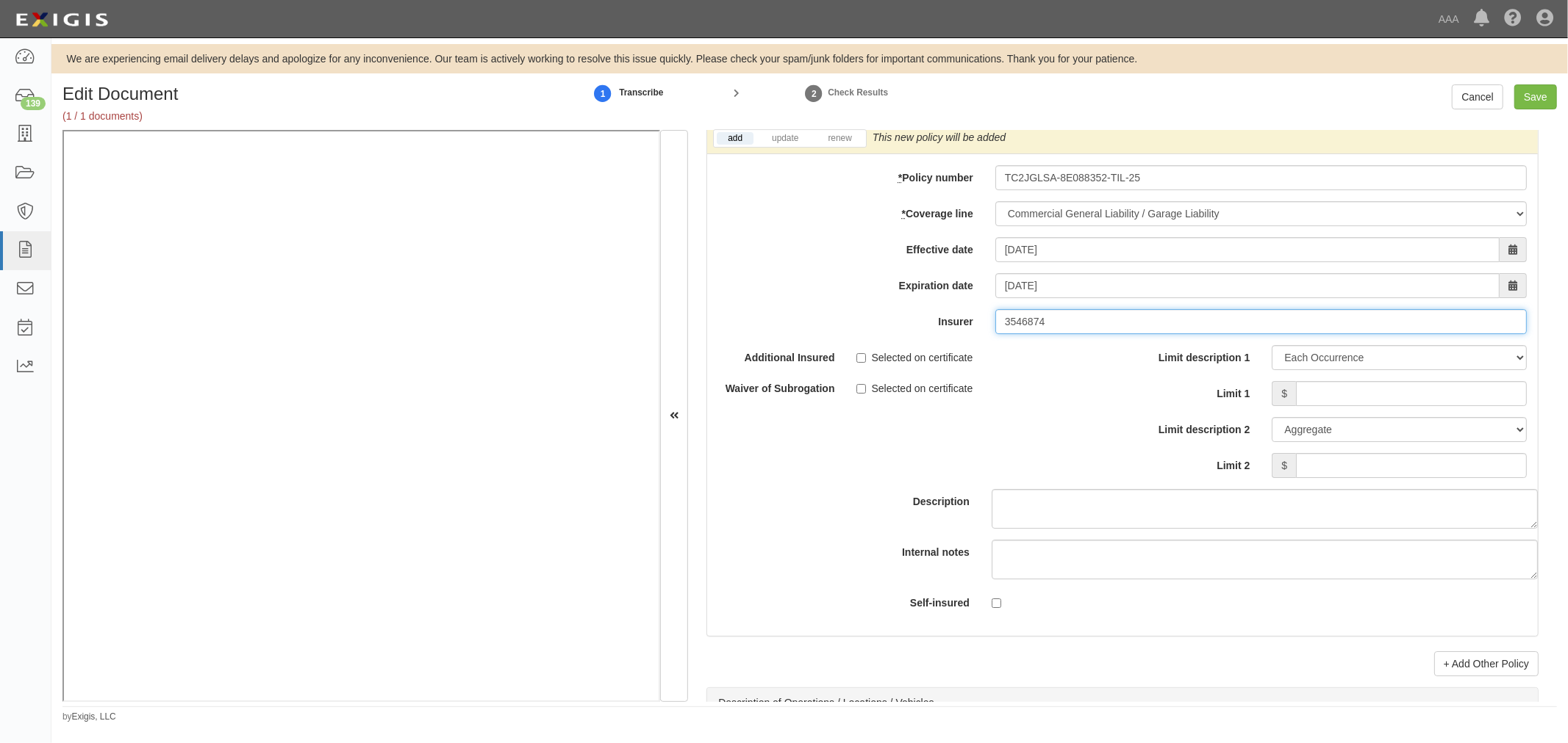
type input "3546874"
click at [1326, 392] on input "Limit 1" at bounding box center [1411, 394] width 231 height 25
type input "1,000,000"
click at [1453, 478] on input "Limit 2" at bounding box center [1411, 465] width 231 height 25
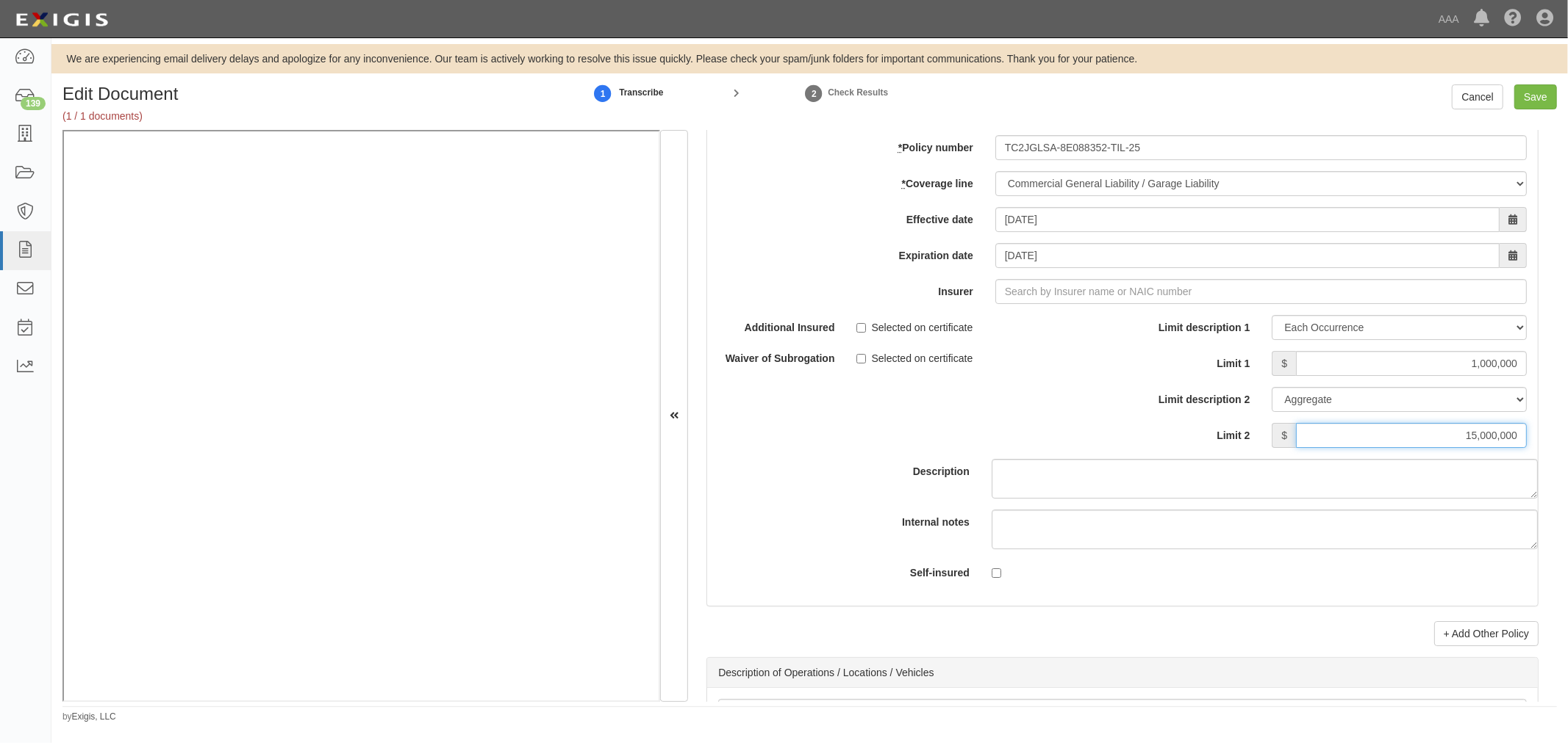
scroll to position [4080, 0]
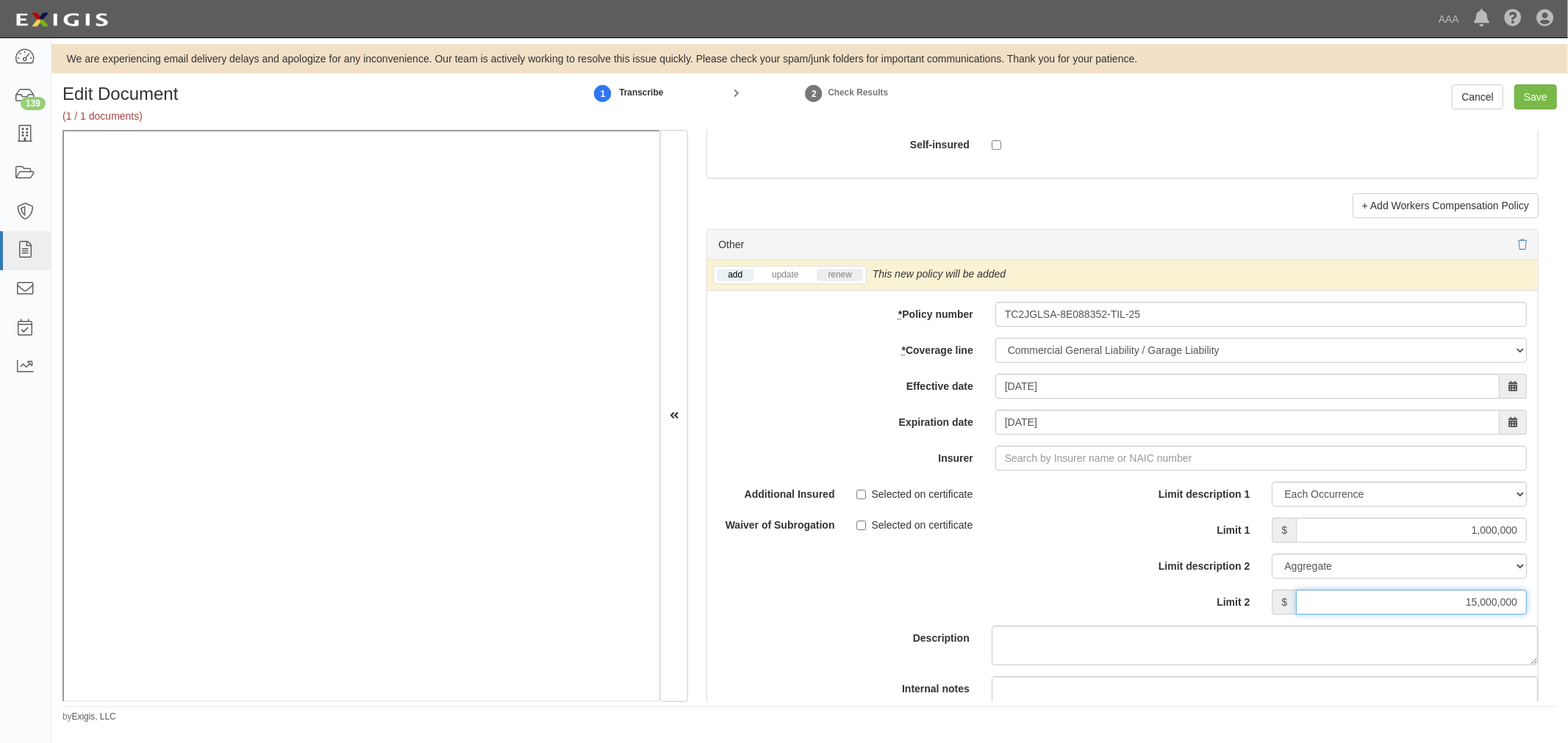
type input "15,000,000"
click at [839, 276] on link "renew" at bounding box center [839, 275] width 46 height 13
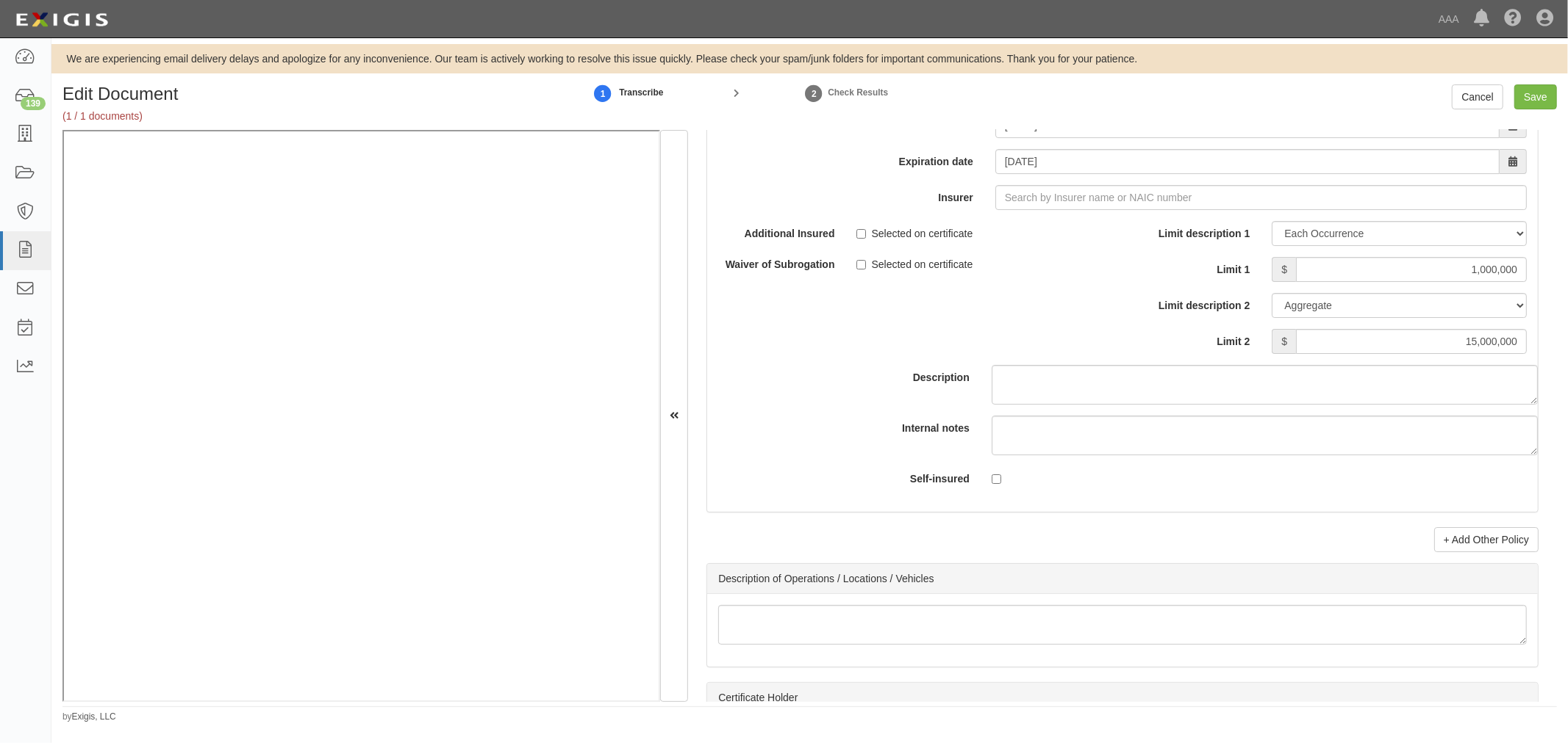
scroll to position [4624, 0]
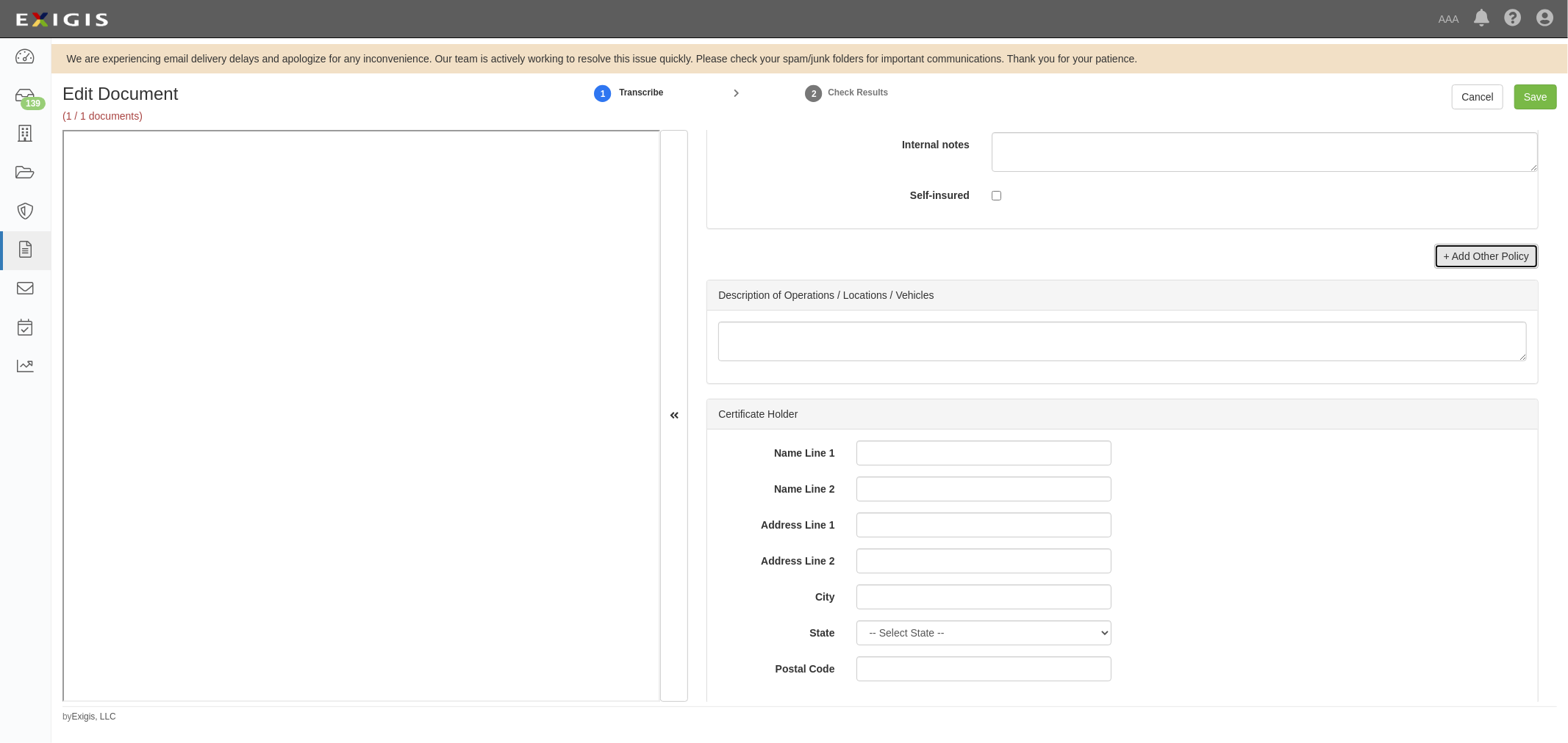
click at [1502, 269] on link "+ Add Other Policy" at bounding box center [1486, 256] width 105 height 25
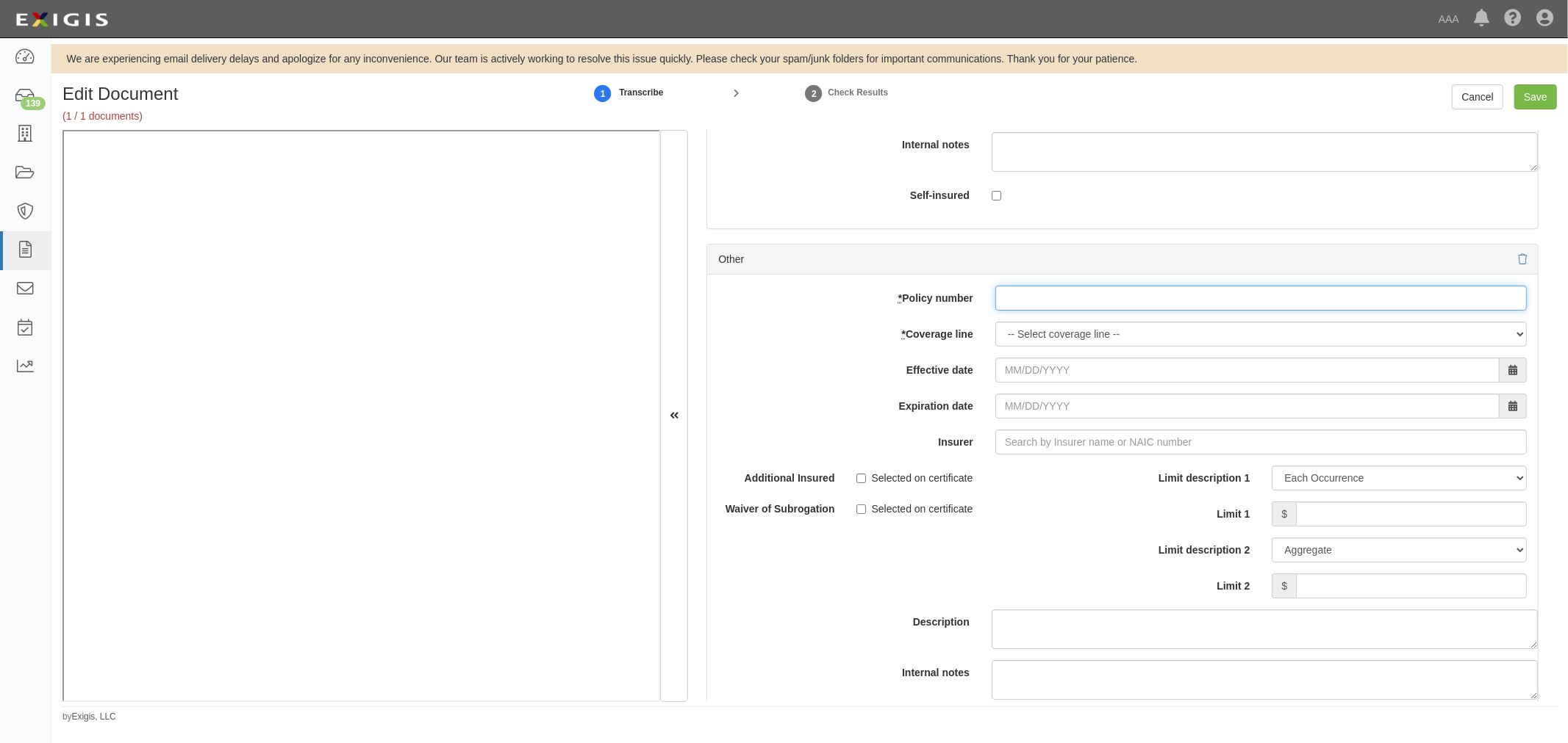
click at [1032, 311] on input "* Policy number" at bounding box center [1260, 298] width 531 height 25
paste input "TC2JCAP-8E088364-TIL-25"
type input "TC2JCAP-8E088364-TIL-25"
click at [1025, 347] on select "-- Select coverage line -- Asbestos Abatement Auto Physical Damage Boiler & Mac…" at bounding box center [1260, 334] width 531 height 25
select select "56"
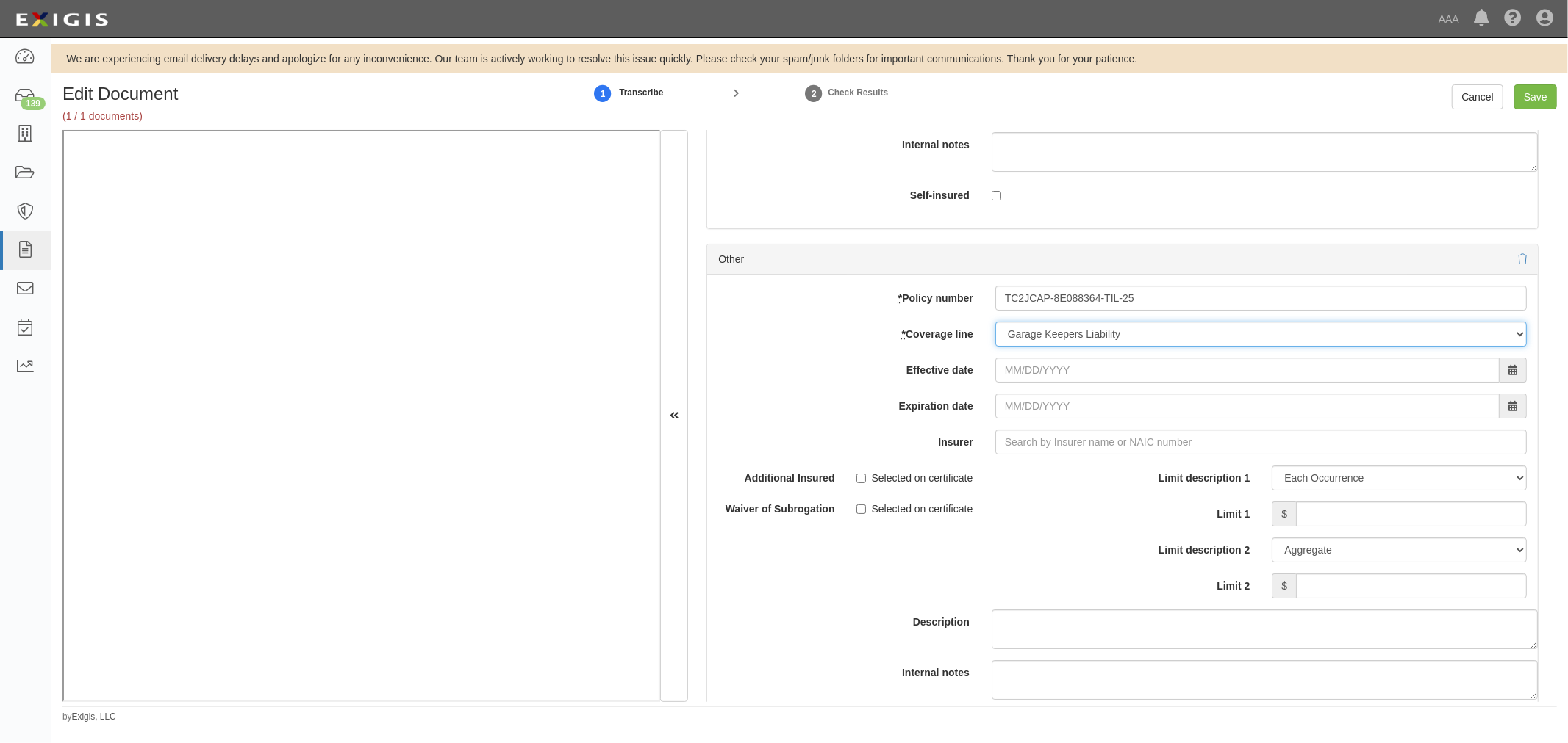
click at [995, 347] on select "-- Select coverage line -- Asbestos Abatement Auto Physical Damage Boiler & Mac…" at bounding box center [1260, 334] width 531 height 25
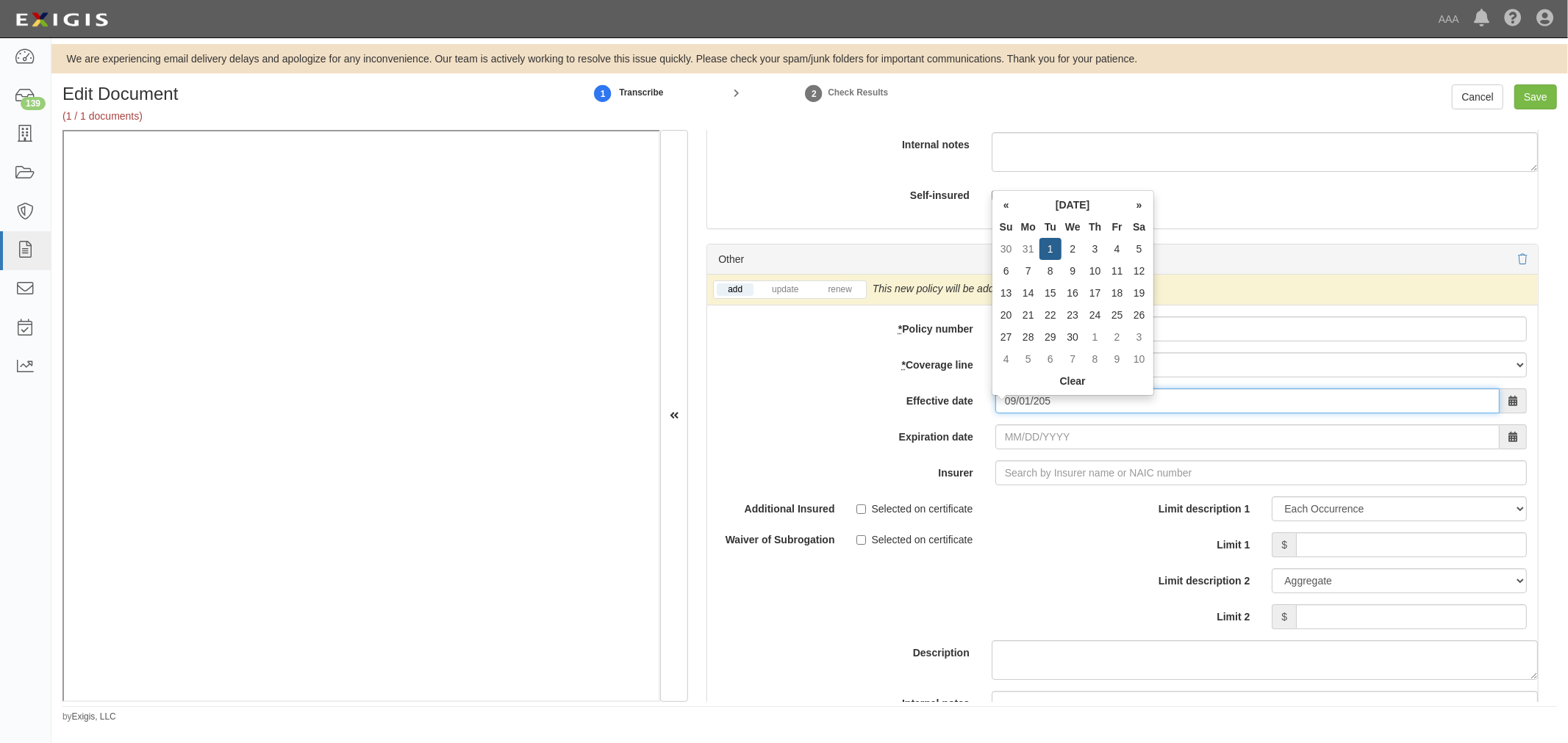
type input "09/01/0205"
type input "09/01/0206"
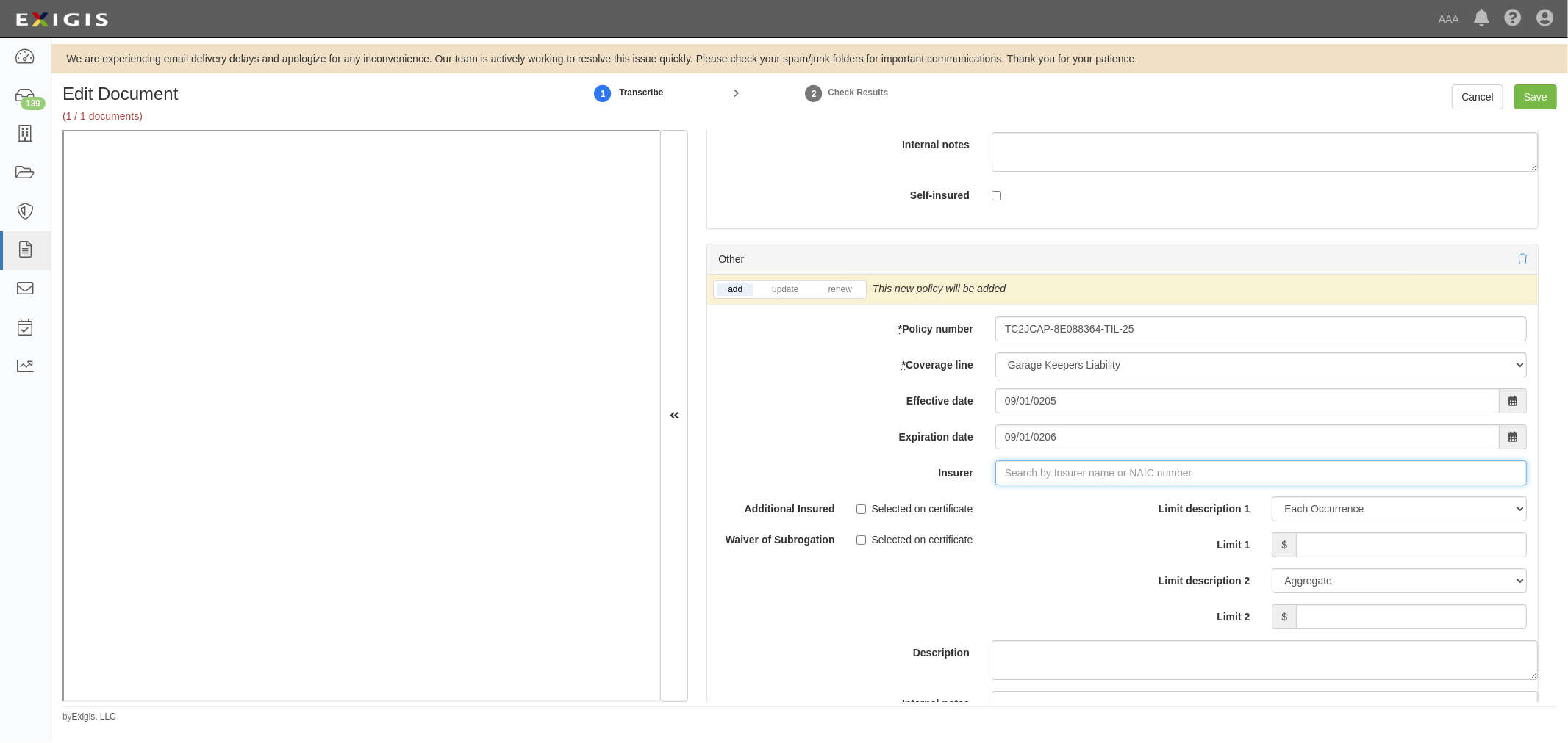
type input "21st Century Advantage Insurance Company (25232) NR Rating"
type input "2"
click at [950, 515] on div "Travelers Property Casualty Co of Amer ( 25674 ) A++ XV Rating" at bounding box center [1101, 500] width 404 height 28
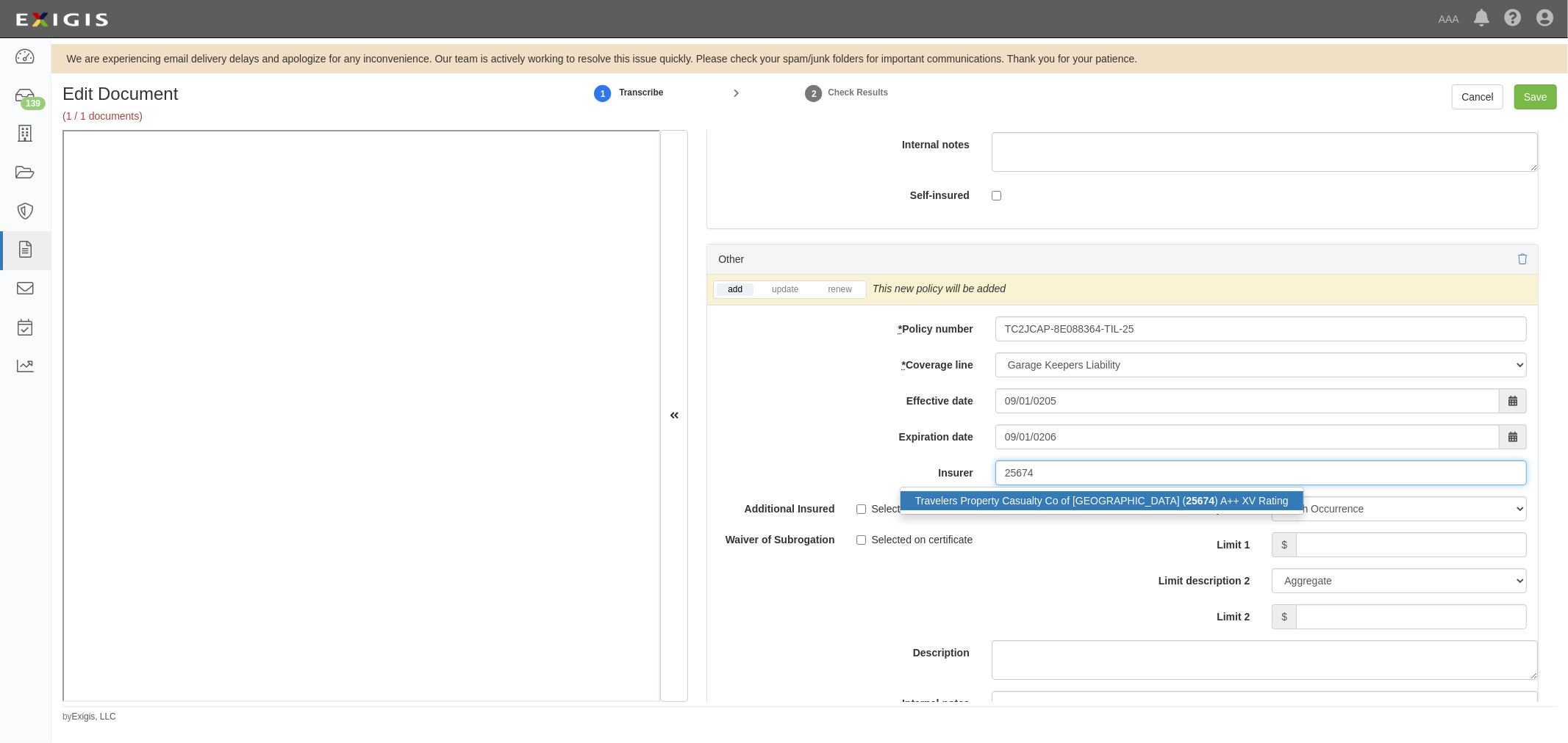
click at [951, 510] on div "Travelers Property Casualty Co of Amer ( 25674 ) A++ XV Rating" at bounding box center [1101, 501] width 403 height 19
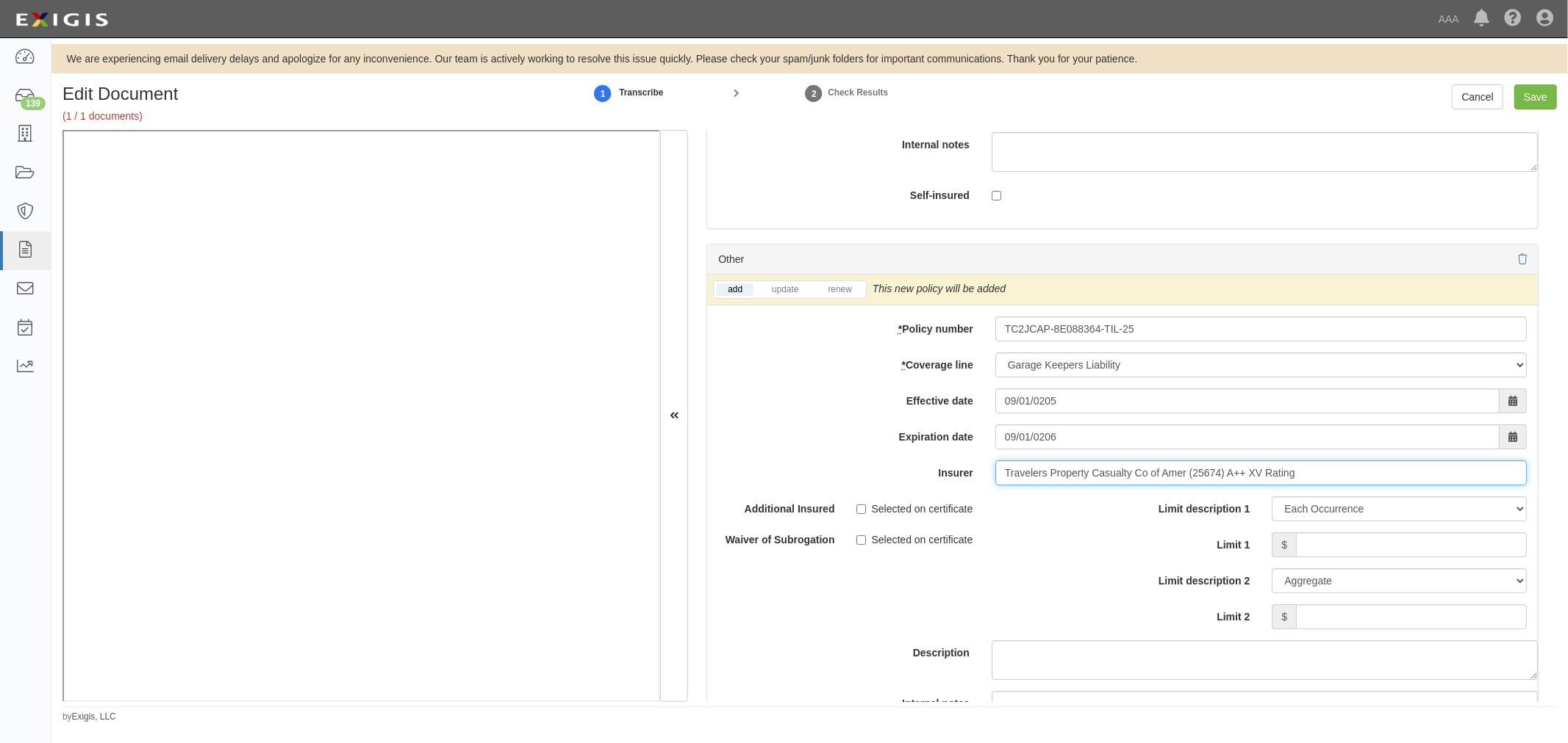
type input "Travelers Property Casualty Co of Amer (25674) A++ XV Rating"
click at [827, 298] on li "renew" at bounding box center [839, 289] width 51 height 17
click at [854, 298] on li "renew" at bounding box center [839, 289] width 51 height 17
click at [843, 296] on link "renew" at bounding box center [839, 290] width 46 height 13
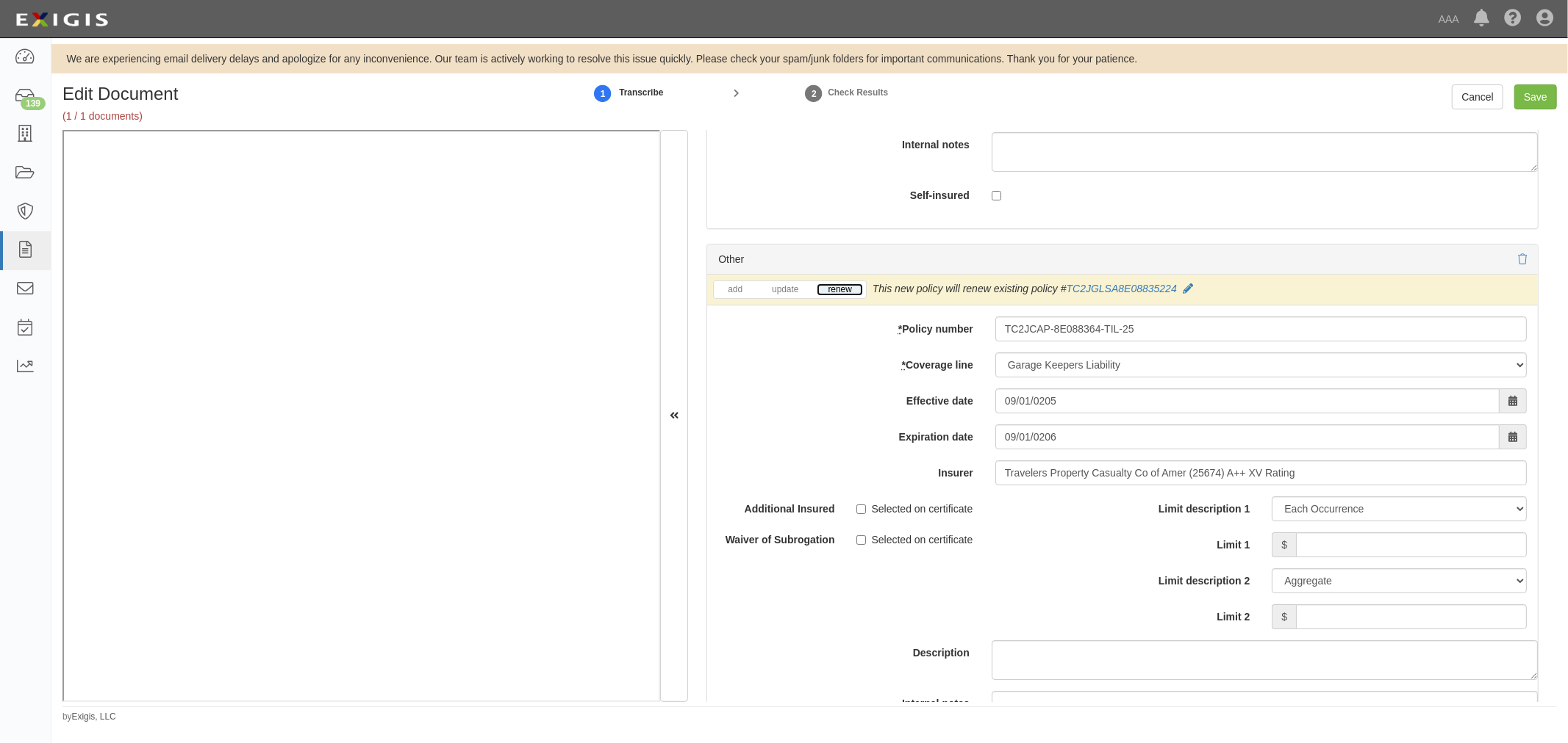
click at [843, 296] on link "renew" at bounding box center [839, 290] width 46 height 13
click at [1363, 554] on input "Limit 1" at bounding box center [1411, 545] width 231 height 25
type input "1,000,000"
click at [1415, 627] on input "Limit 2" at bounding box center [1411, 617] width 231 height 25
type input "5,000,000"
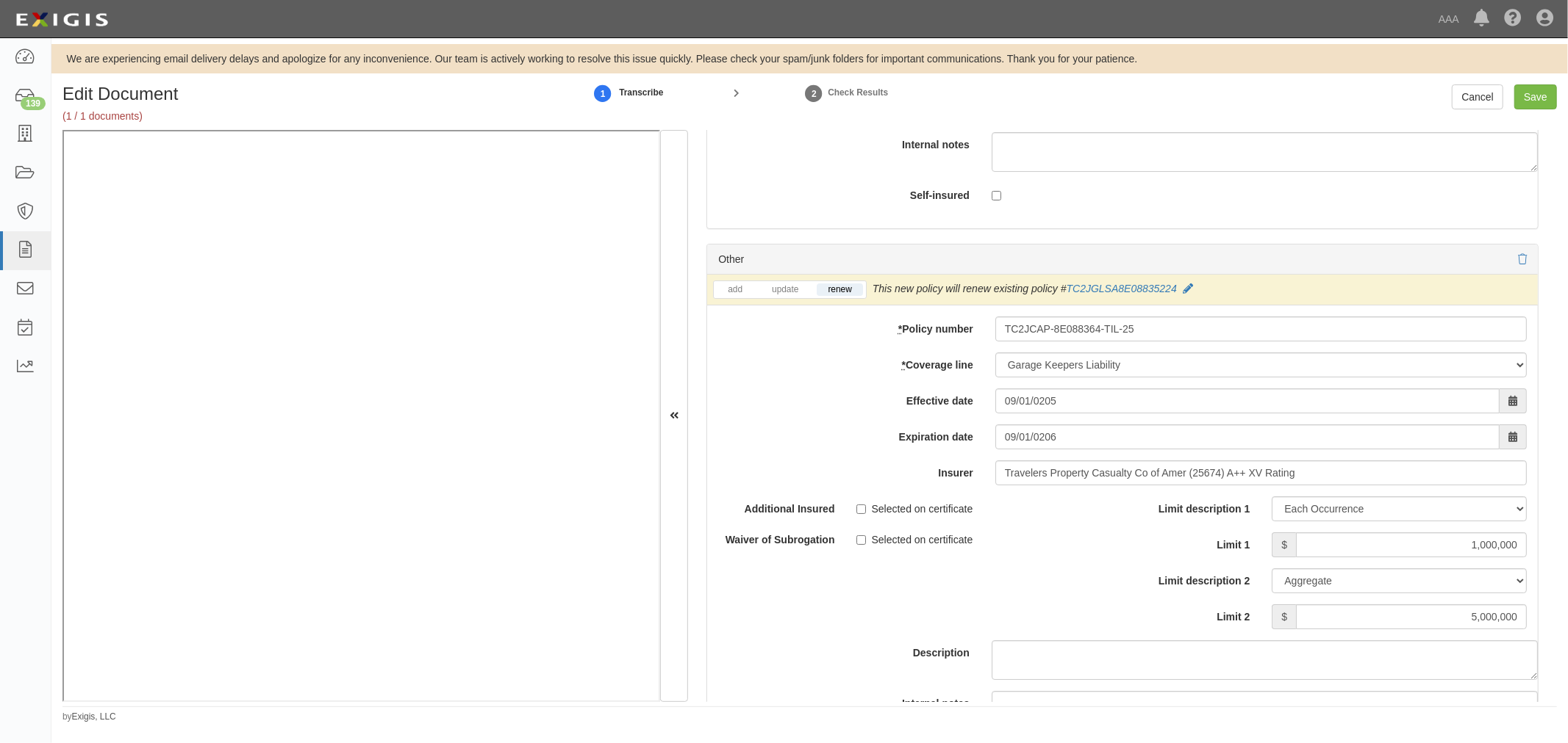
drag, startPoint x: 1512, startPoint y: 90, endPoint x: 1524, endPoint y: 94, distance: 12.6
click at [1512, 92] on div "Cancel Save" at bounding box center [1504, 97] width 105 height 25
click at [1537, 96] on input "Save" at bounding box center [1535, 97] width 42 height 25
type input "5000000"
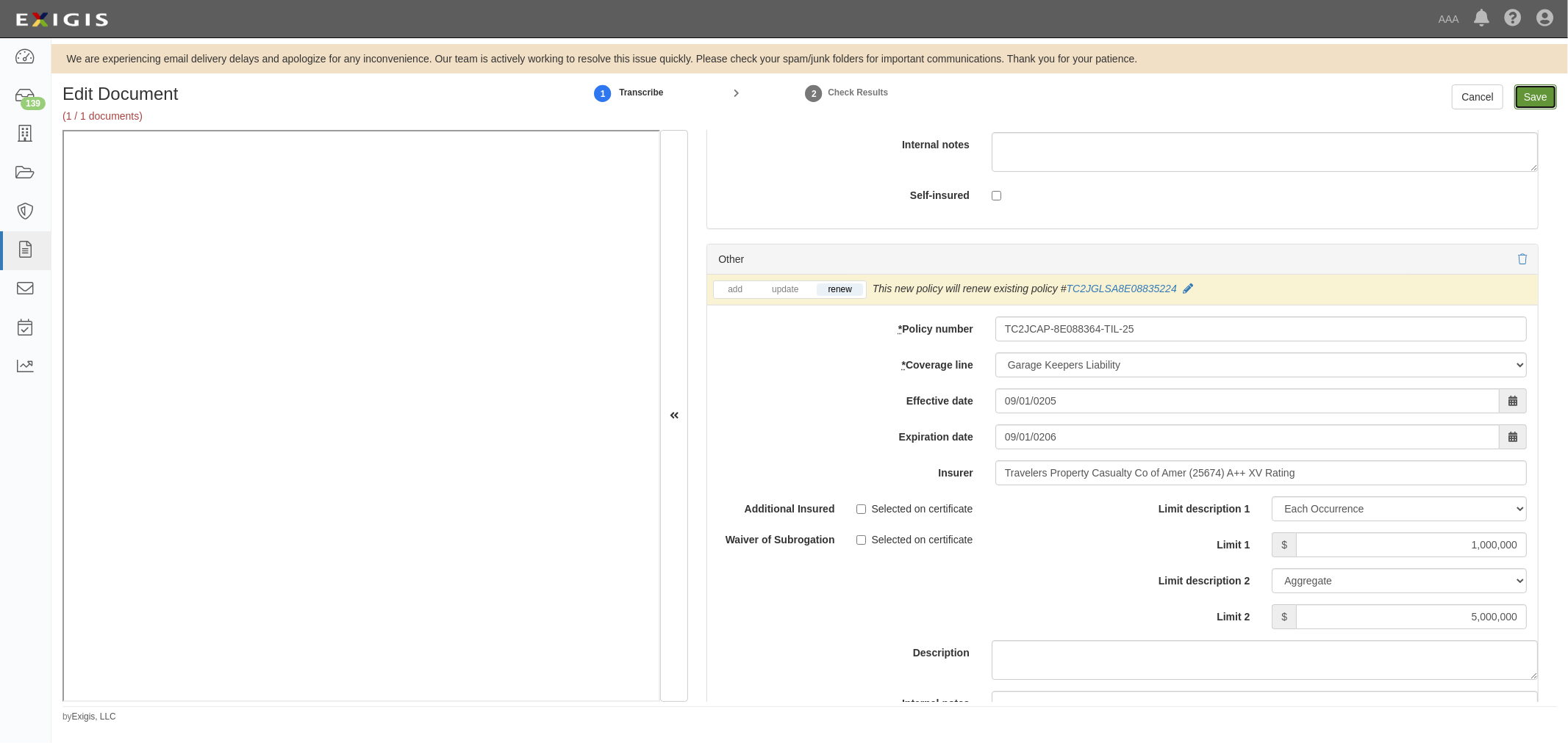
type input "1000000"
type input "15000000"
type input "1000000"
type input "5000000"
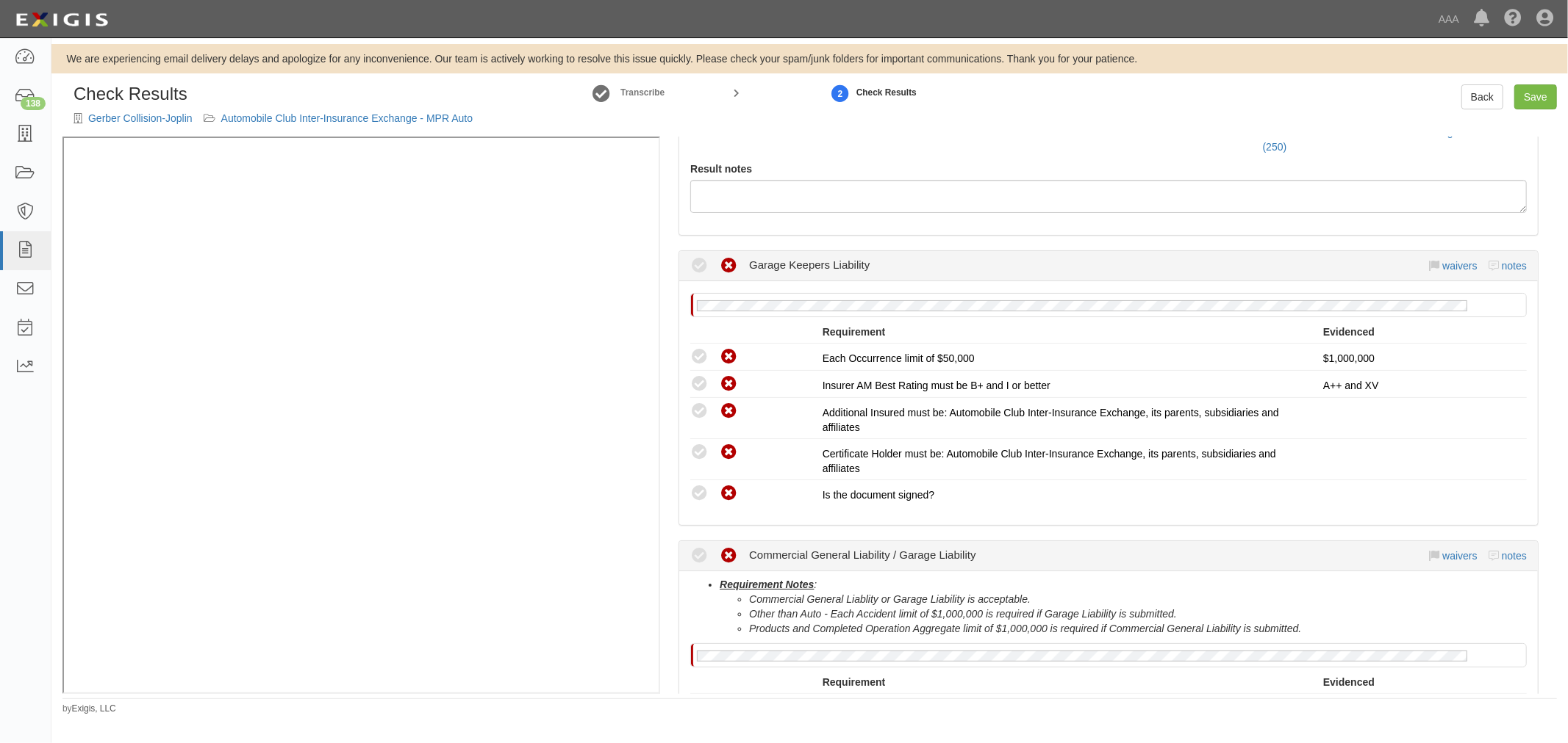
scroll to position [272, 0]
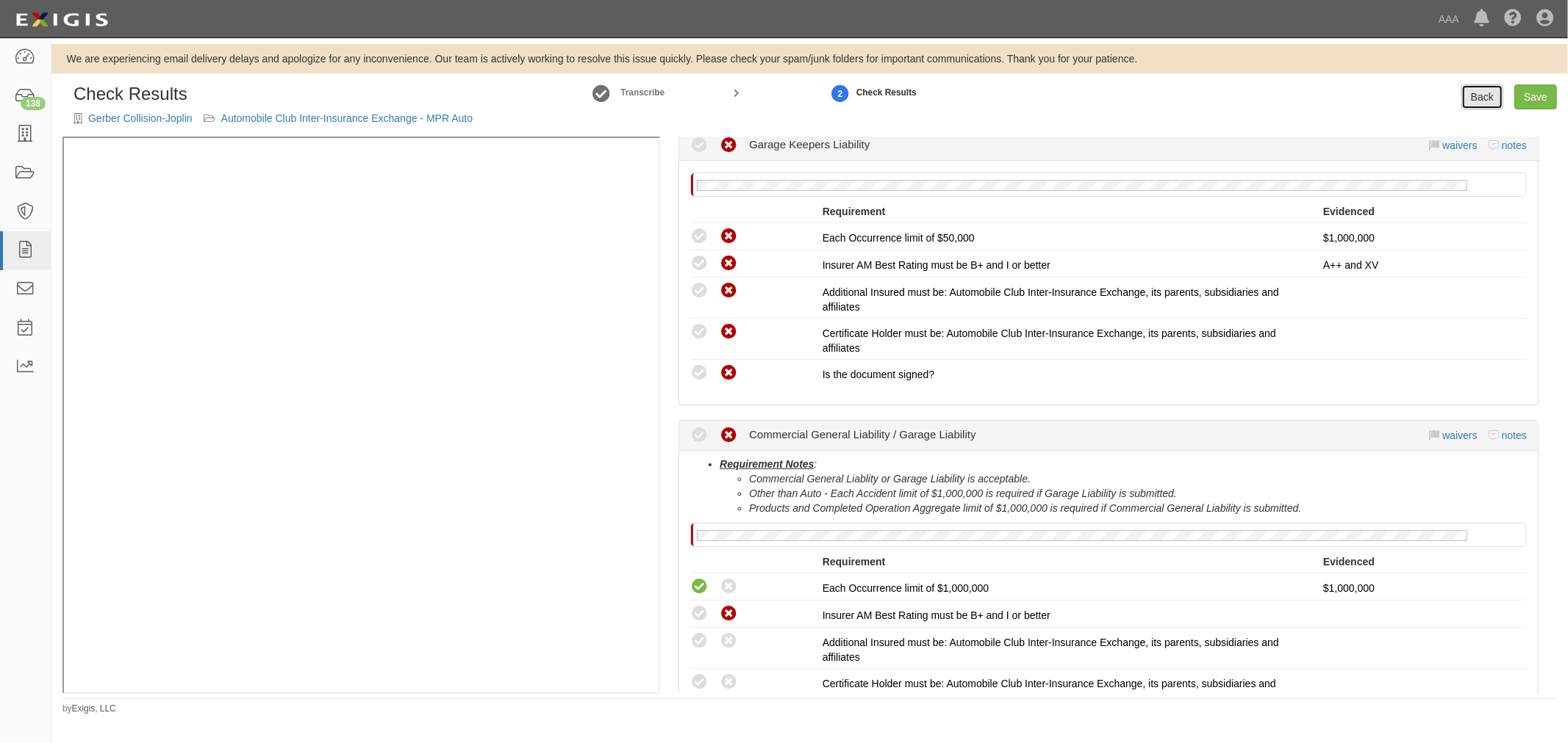
click at [1480, 92] on link "Back" at bounding box center [1481, 97] width 42 height 25
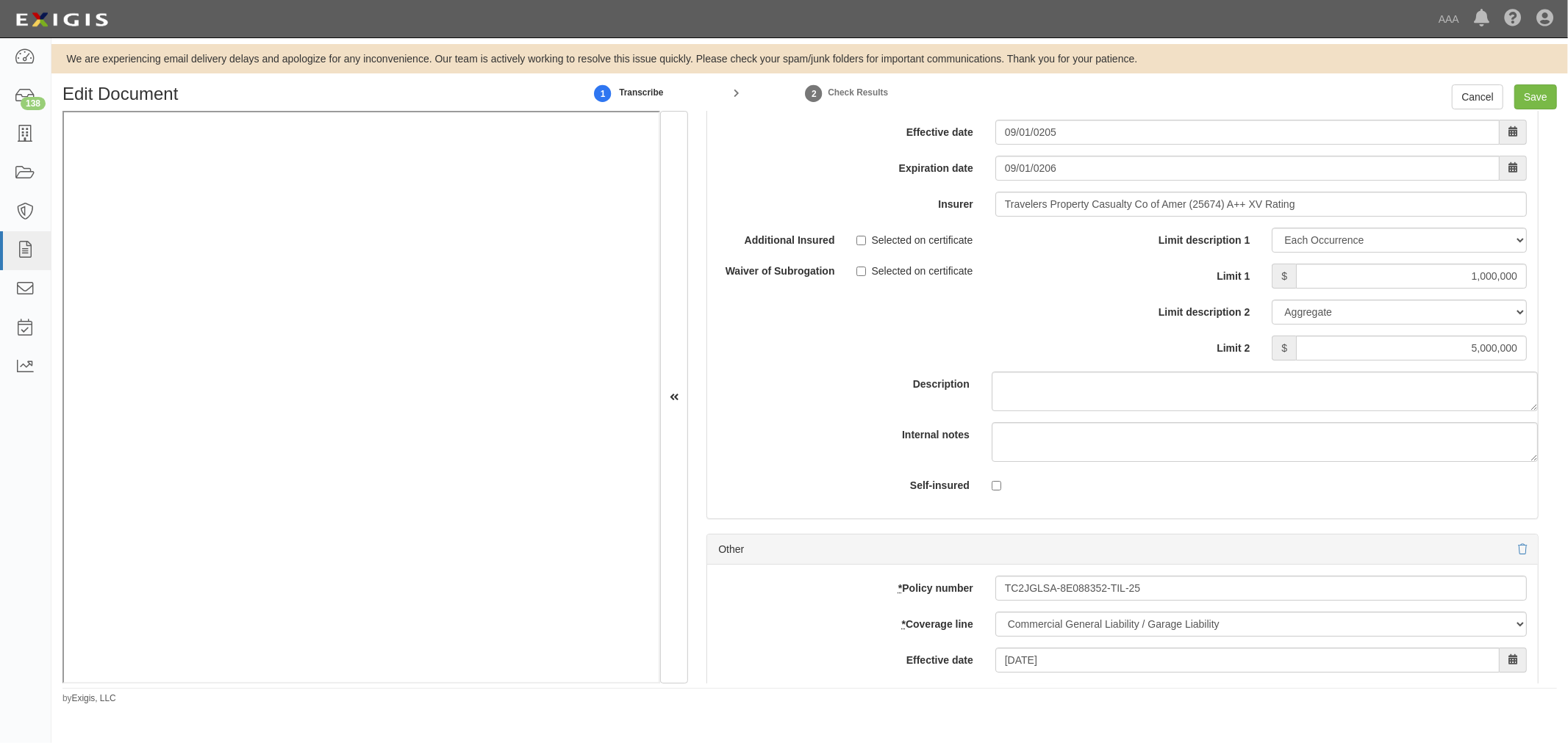
scroll to position [4080, 0]
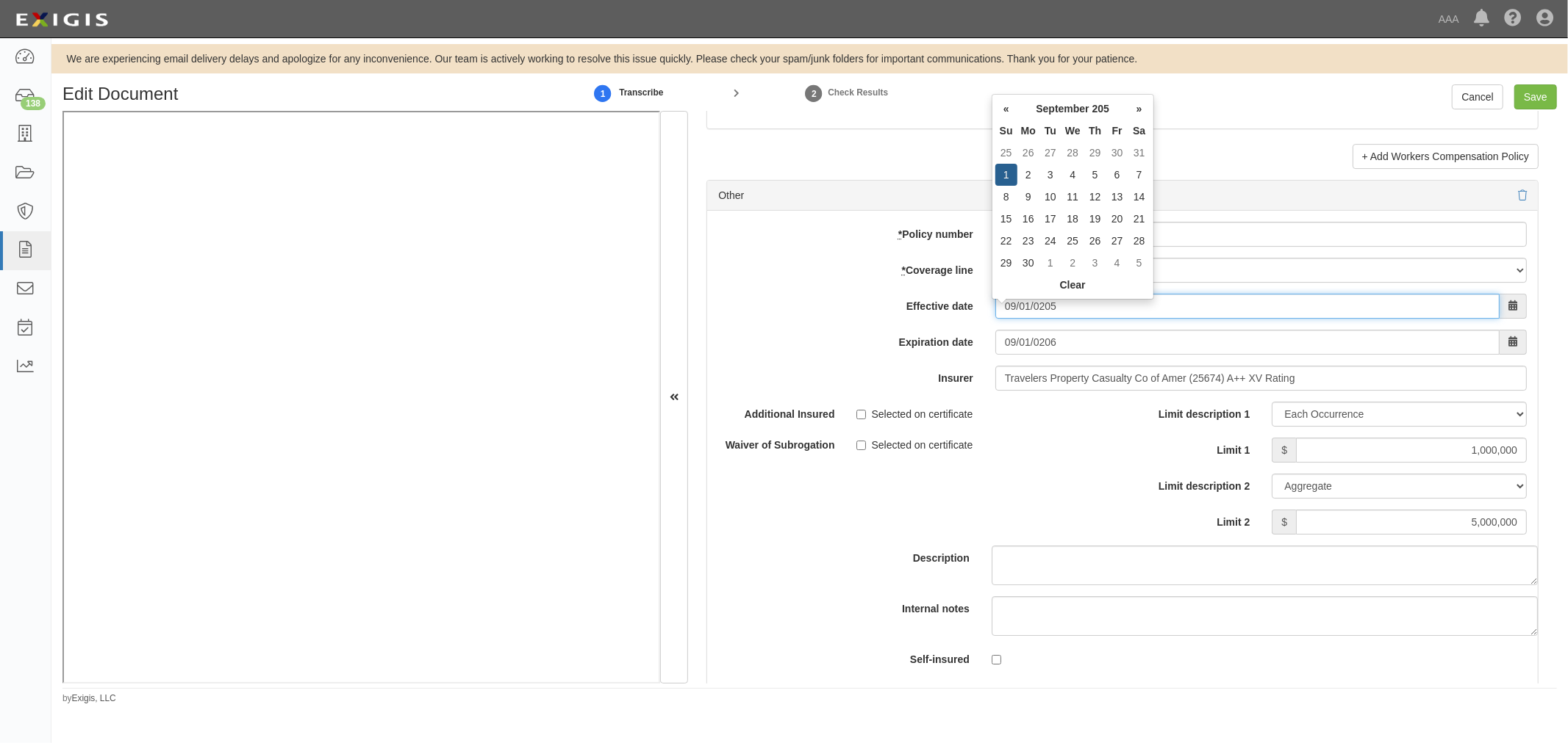
drag, startPoint x: 921, startPoint y: 333, endPoint x: 908, endPoint y: 331, distance: 13.2
click at [908, 331] on div "* Policy number TC2JCAP-8E088364-TIL-25 * Coverage line -- Select coverage line…" at bounding box center [1123, 451] width 831 height 482
type input "[DATE]"
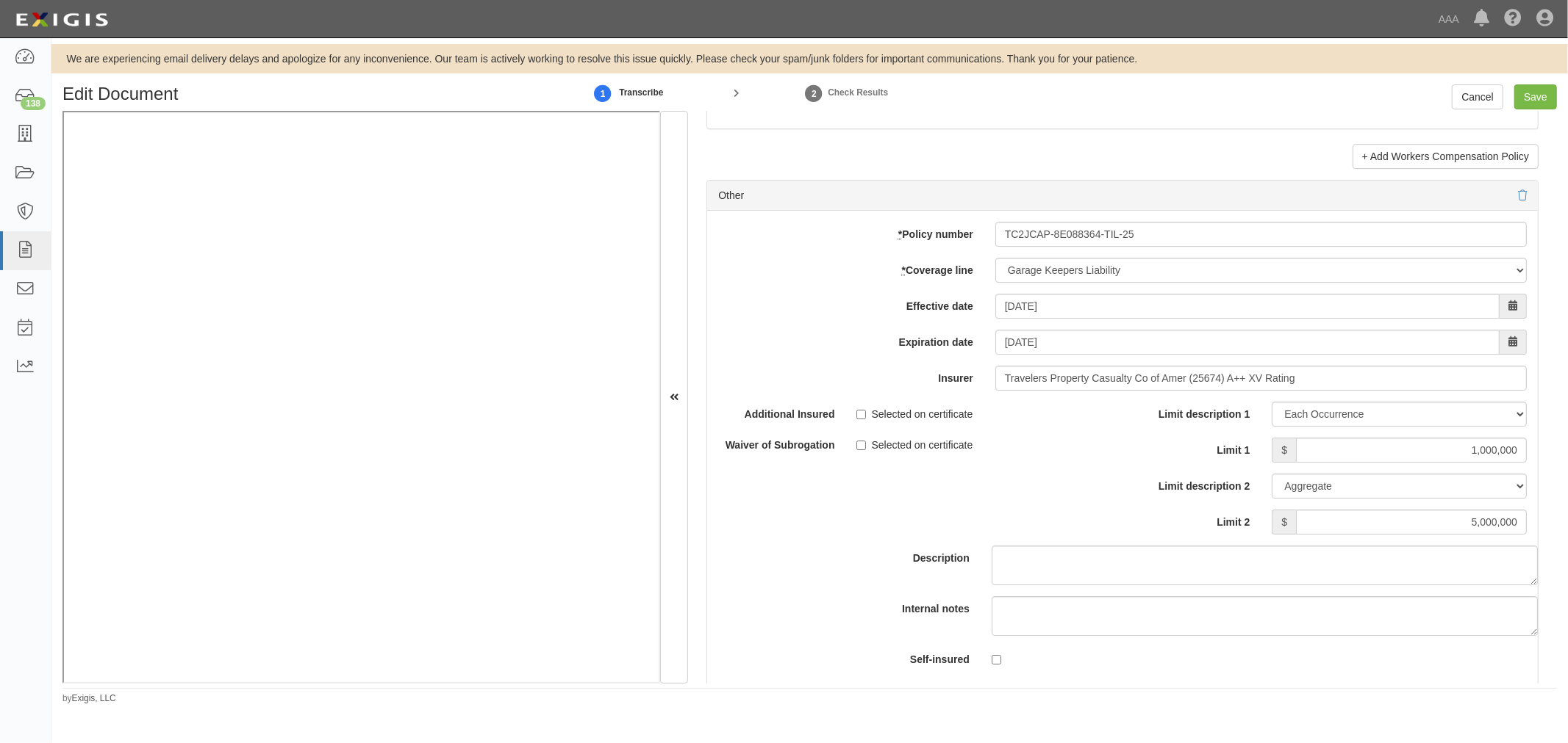
drag, startPoint x: 913, startPoint y: 221, endPoint x: 855, endPoint y: 240, distance: 61.0
click at [909, 222] on div "* Policy number TC2JCAP-8E088364-TIL-25 * Coverage line -- Select coverage line…" at bounding box center [1123, 451] width 831 height 482
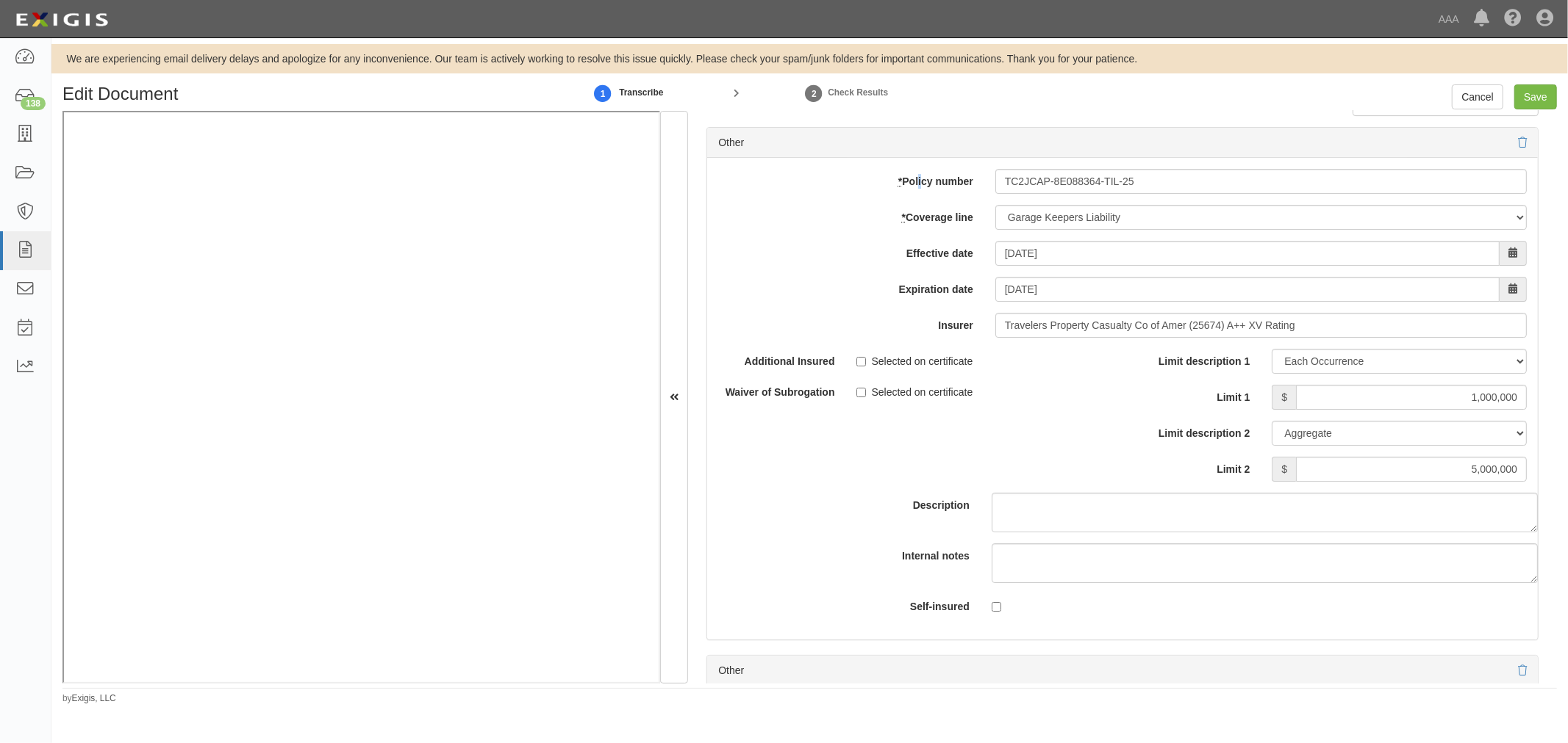
scroll to position [4624, 0]
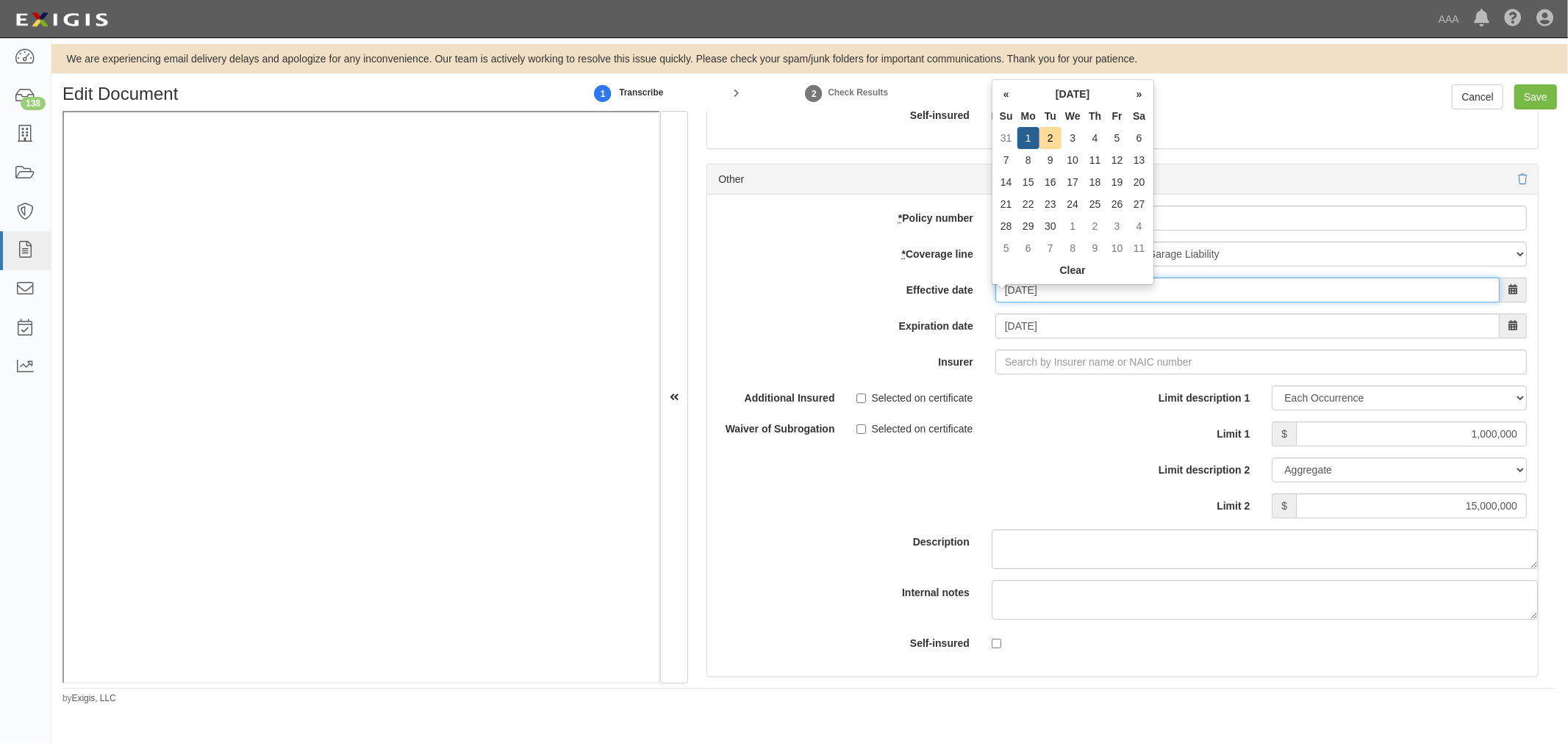
drag, startPoint x: 1022, startPoint y: 313, endPoint x: 864, endPoint y: 319, distance: 158.1
click at [865, 320] on div "* Policy number TC2JGLSA-8E088352-TIL-25 * Coverage line -- Select coverage lin…" at bounding box center [1123, 436] width 831 height 482
type input "0"
type input "[DATE]"
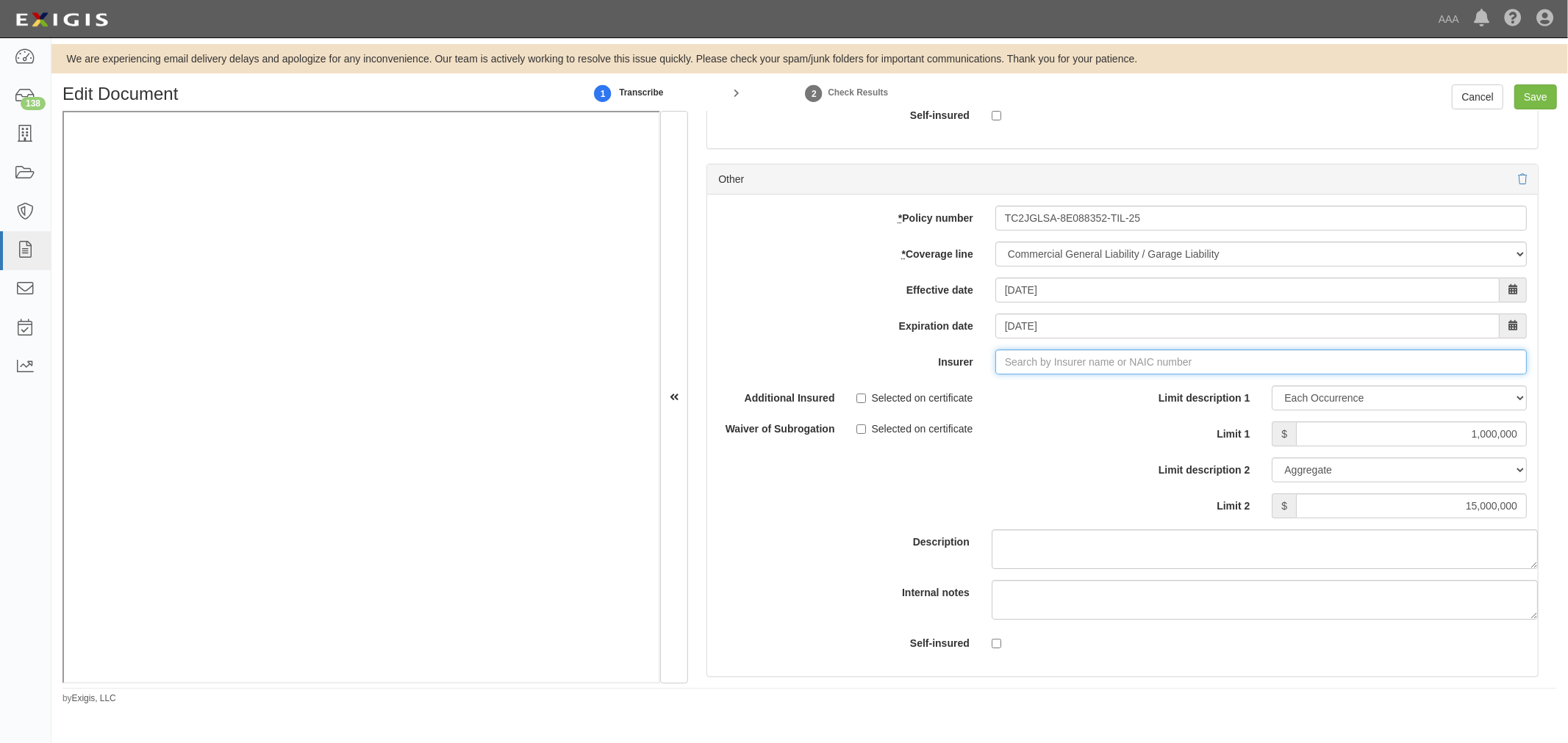
click at [1058, 374] on input "Insurer" at bounding box center [1260, 362] width 531 height 25
type input "21st Century Advantage Insurance Company (25232) NR Rating"
type input "2"
click at [1058, 399] on div "Travelers Indemnity Company ( 25658 ) A++ XV Rating" at bounding box center [1037, 390] width 275 height 19
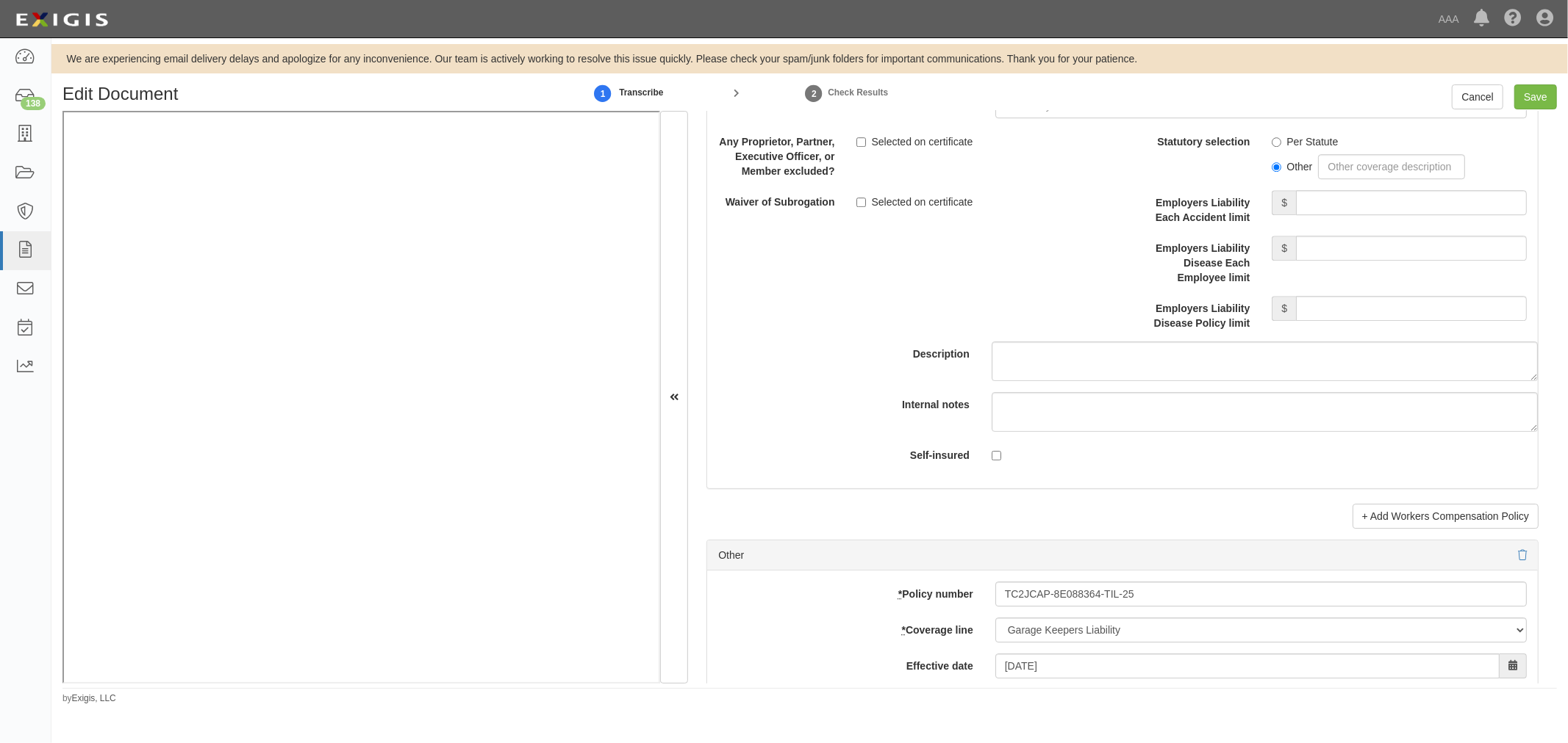
scroll to position [3401, 0]
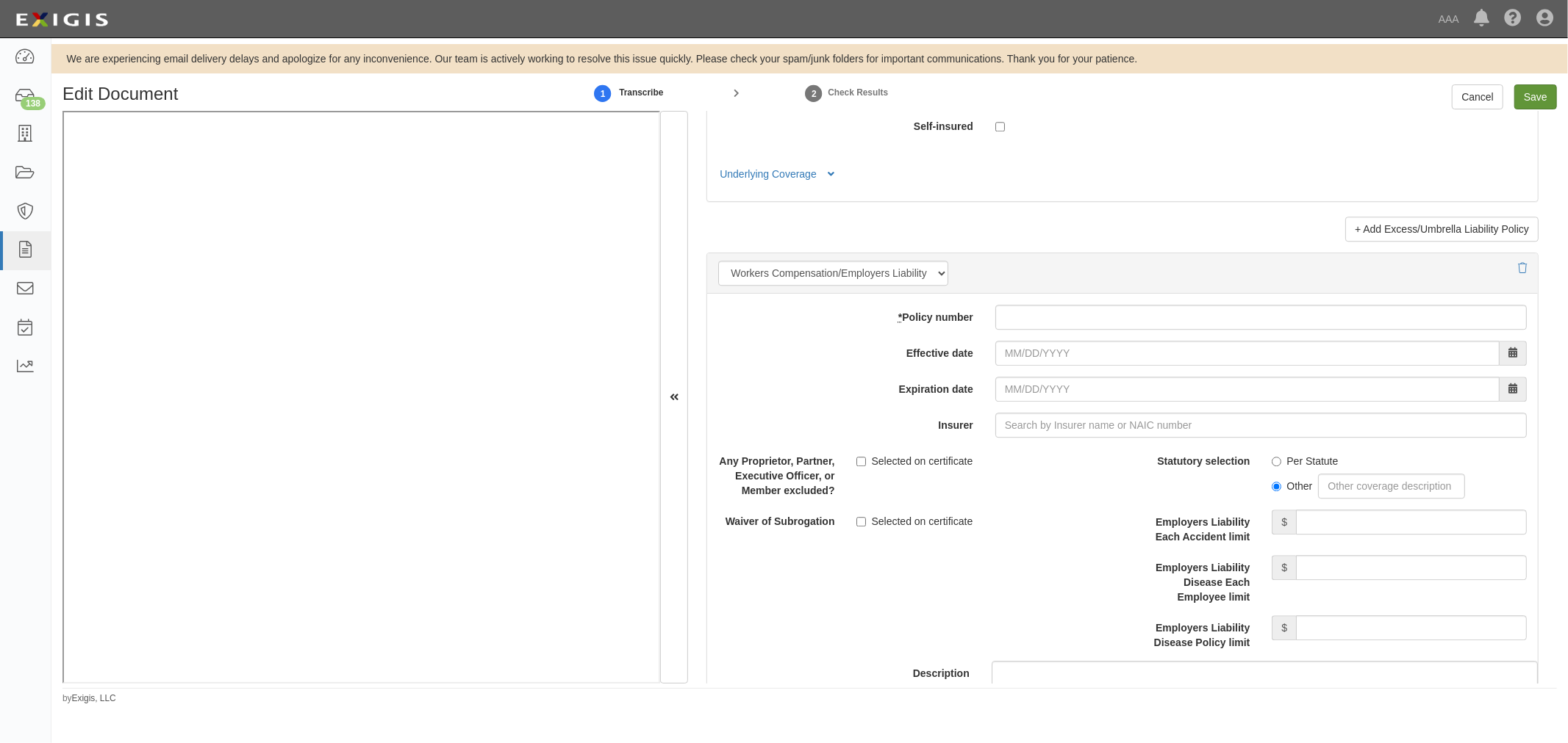
type input "Travelers Indemnity Company (25658) A++ XV Rating"
click at [1531, 85] on input "Save" at bounding box center [1535, 97] width 42 height 25
type input "5000000"
type input "1000000"
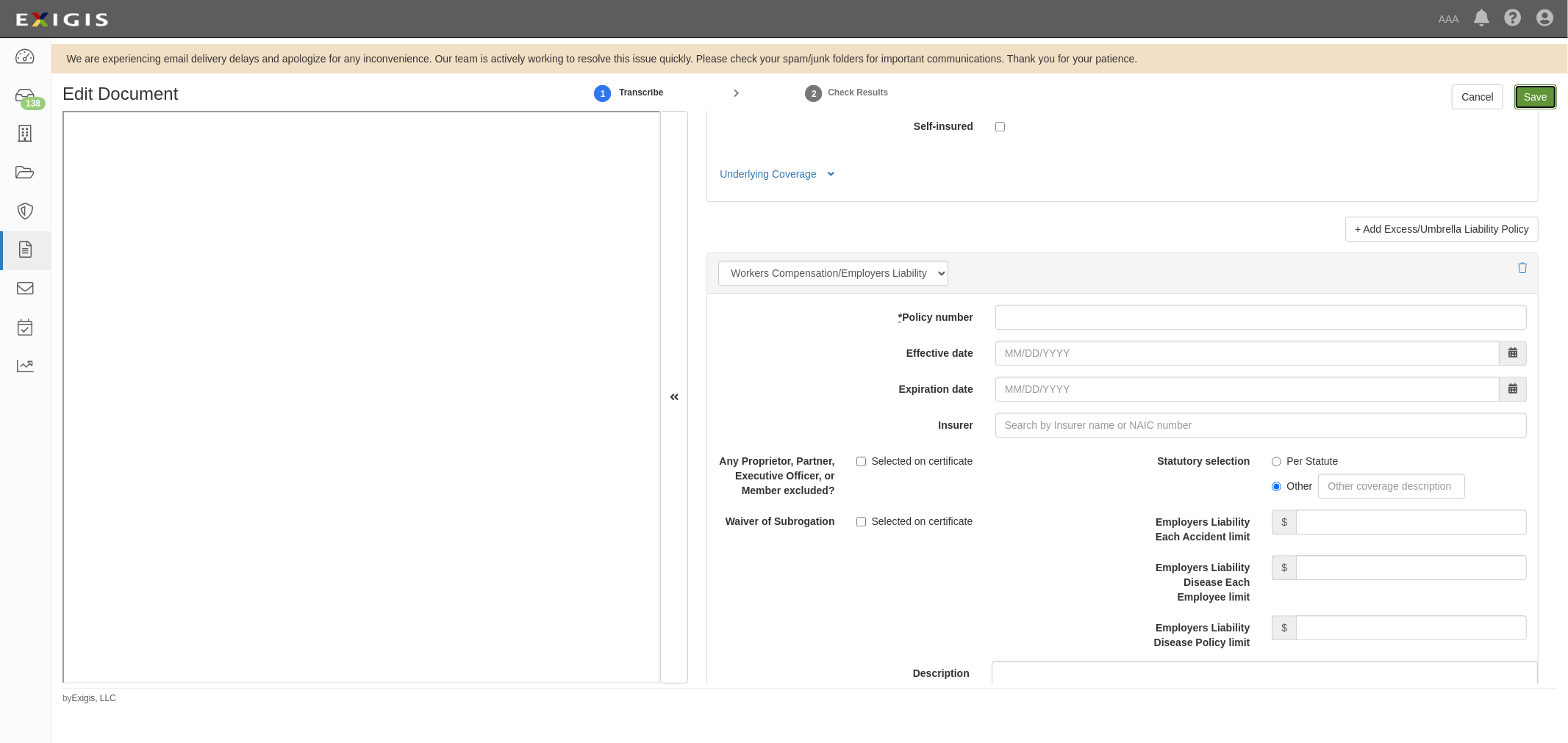
type input "5000000"
type input "1000000"
type input "15000000"
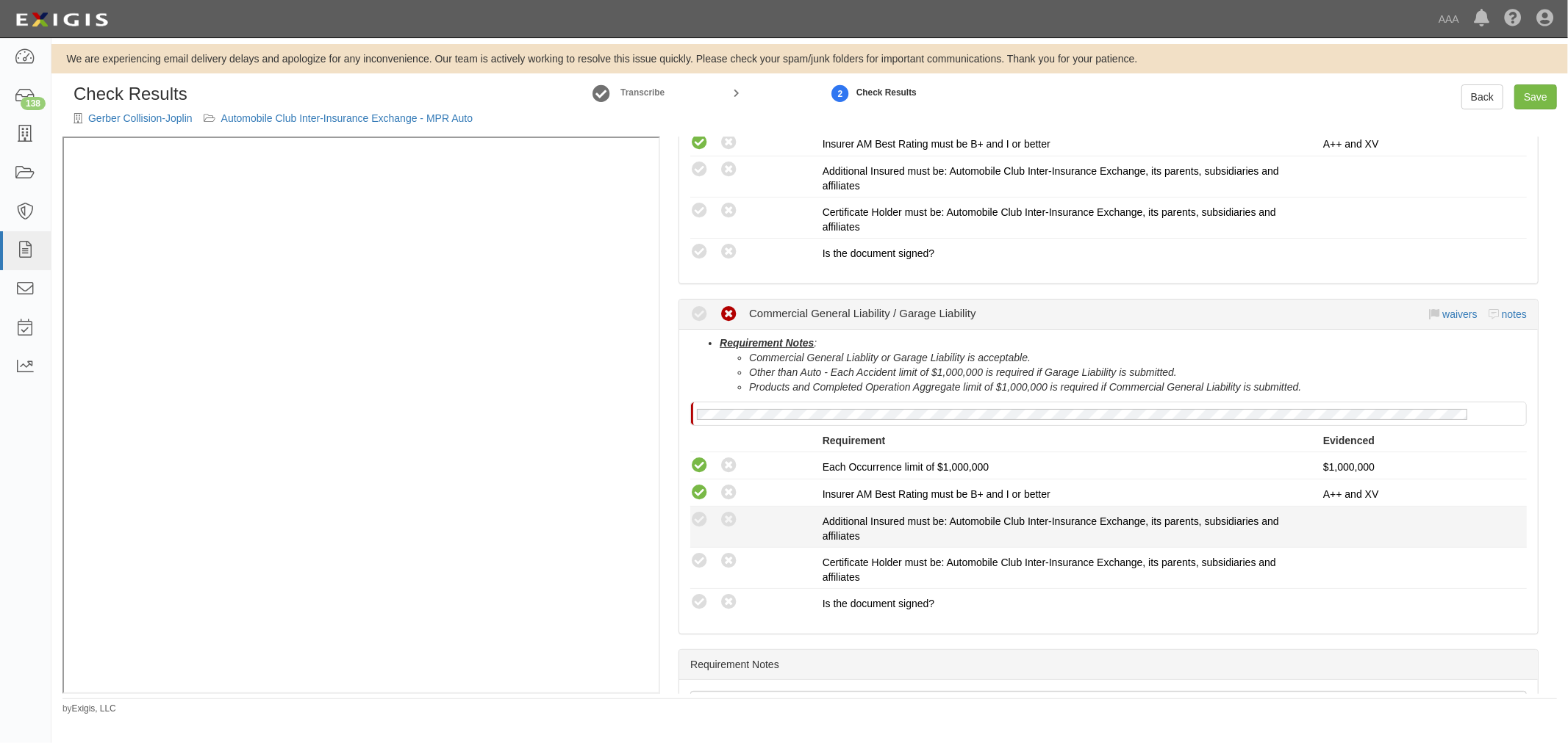
scroll to position [543, 0]
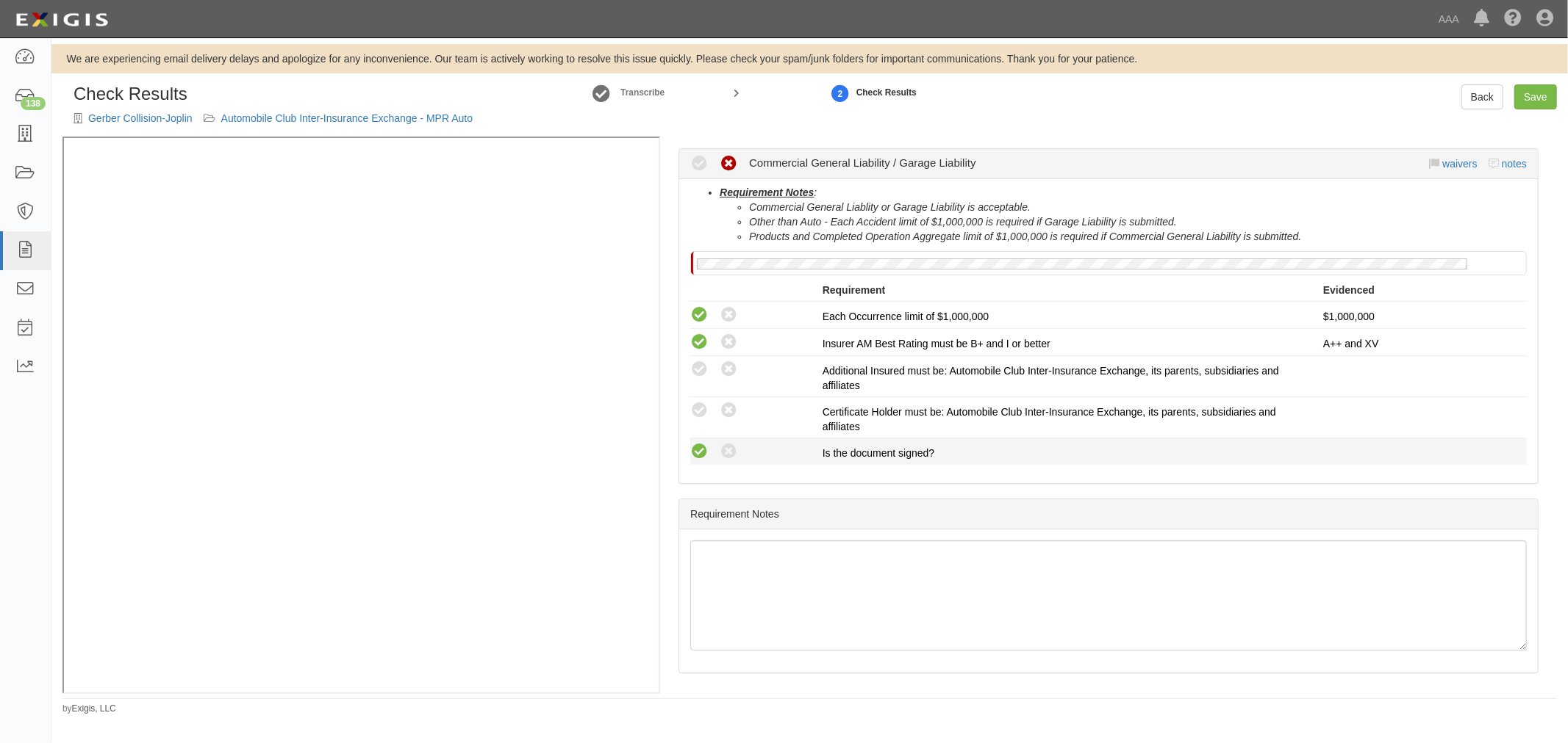
click at [703, 446] on icon at bounding box center [699, 451] width 18 height 18
radio input "true"
click at [703, 393] on li "Compliant Waived: Non-Compliant Additional Insured must be: Automobile Club Int…" at bounding box center [1108, 377] width 836 height 41
drag, startPoint x: 706, startPoint y: 406, endPoint x: 699, endPoint y: 354, distance: 52.5
click at [701, 377] on div "This compliance result is calculated automatically and cannot be changed Waived…" at bounding box center [1108, 383] width 836 height 163
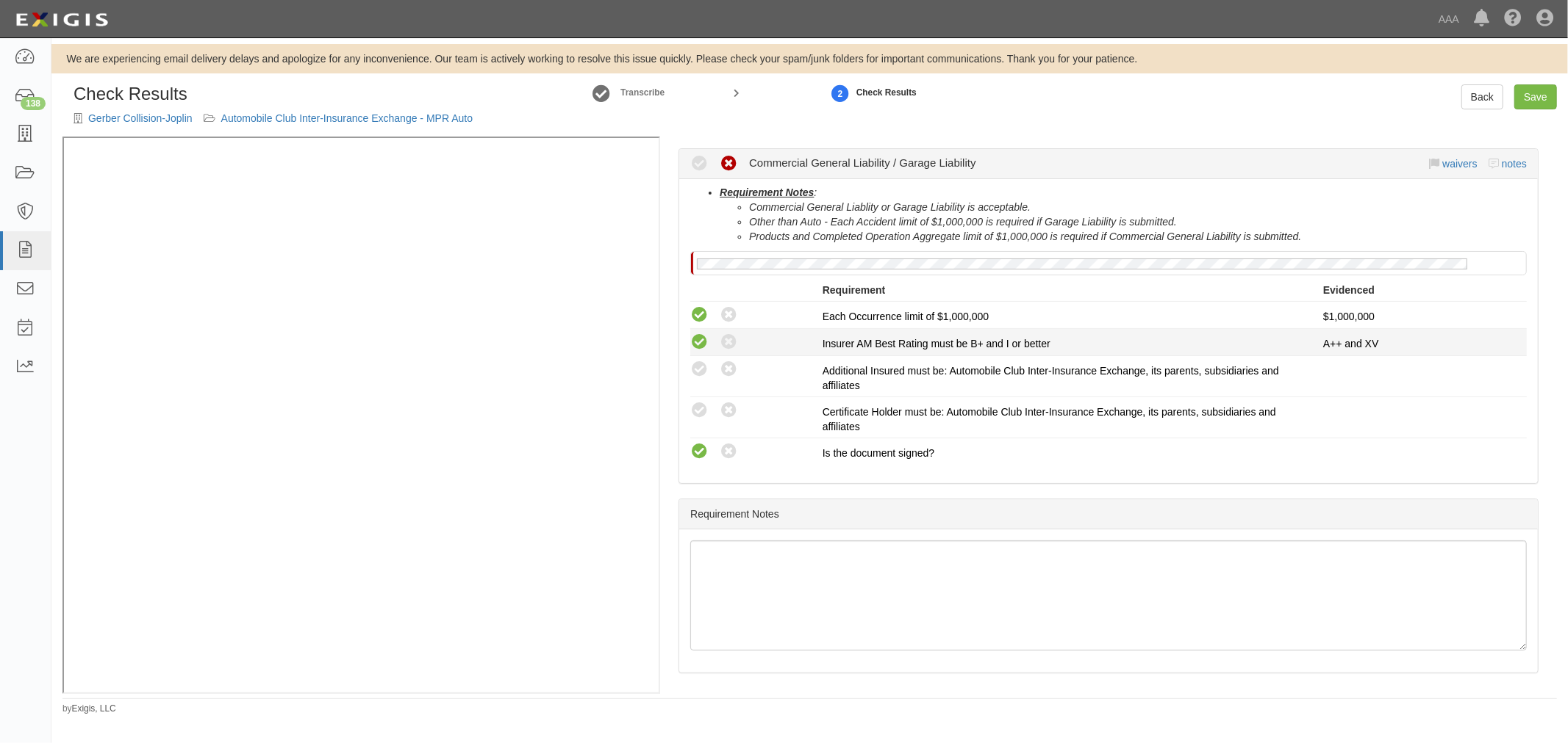
click at [699, 354] on li "This compliance result is calculated automatically and cannot be changed Waived…" at bounding box center [1108, 342] width 836 height 28
click at [699, 367] on icon at bounding box center [699, 370] width 18 height 18
radio input "true"
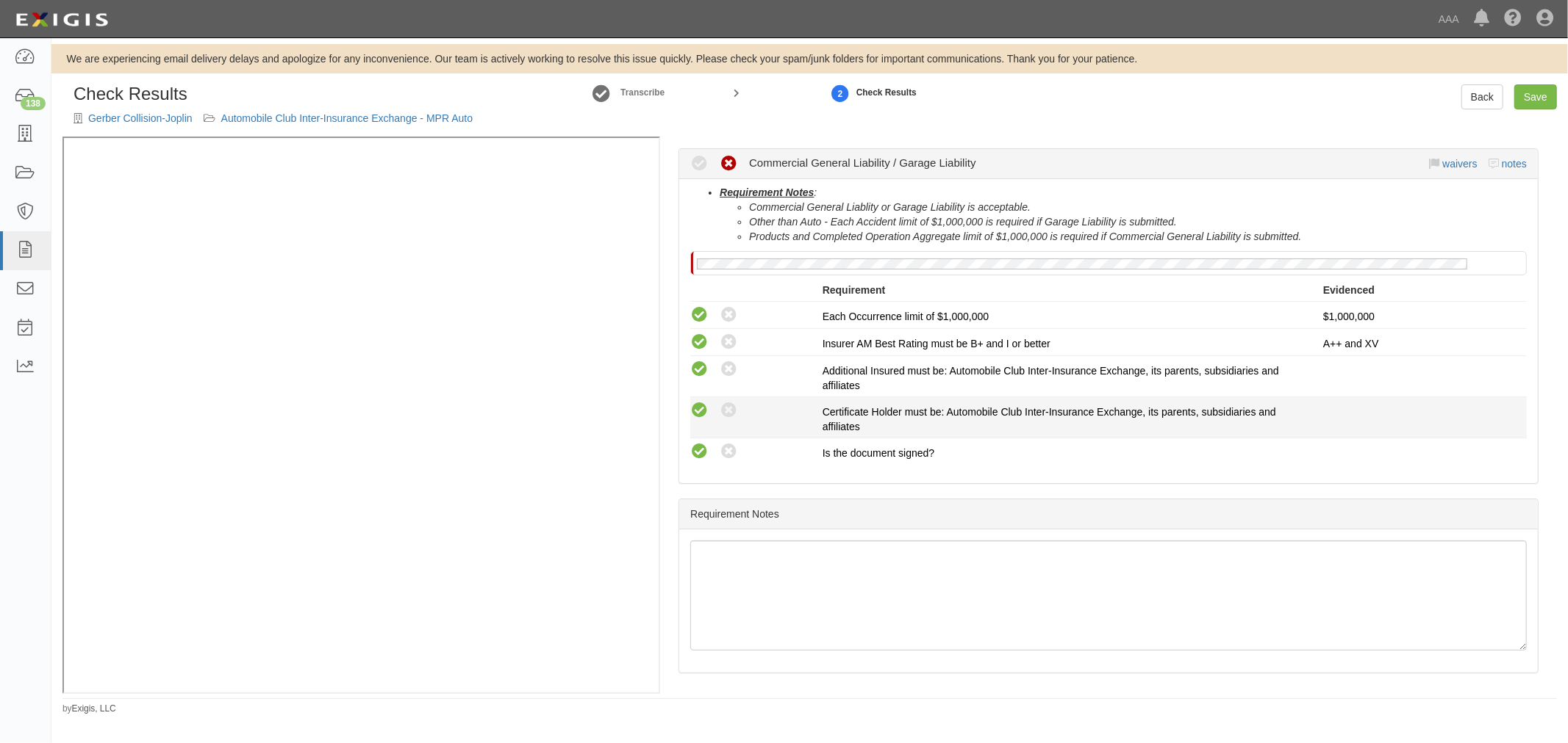
click at [697, 416] on icon at bounding box center [699, 410] width 18 height 18
radio input "true"
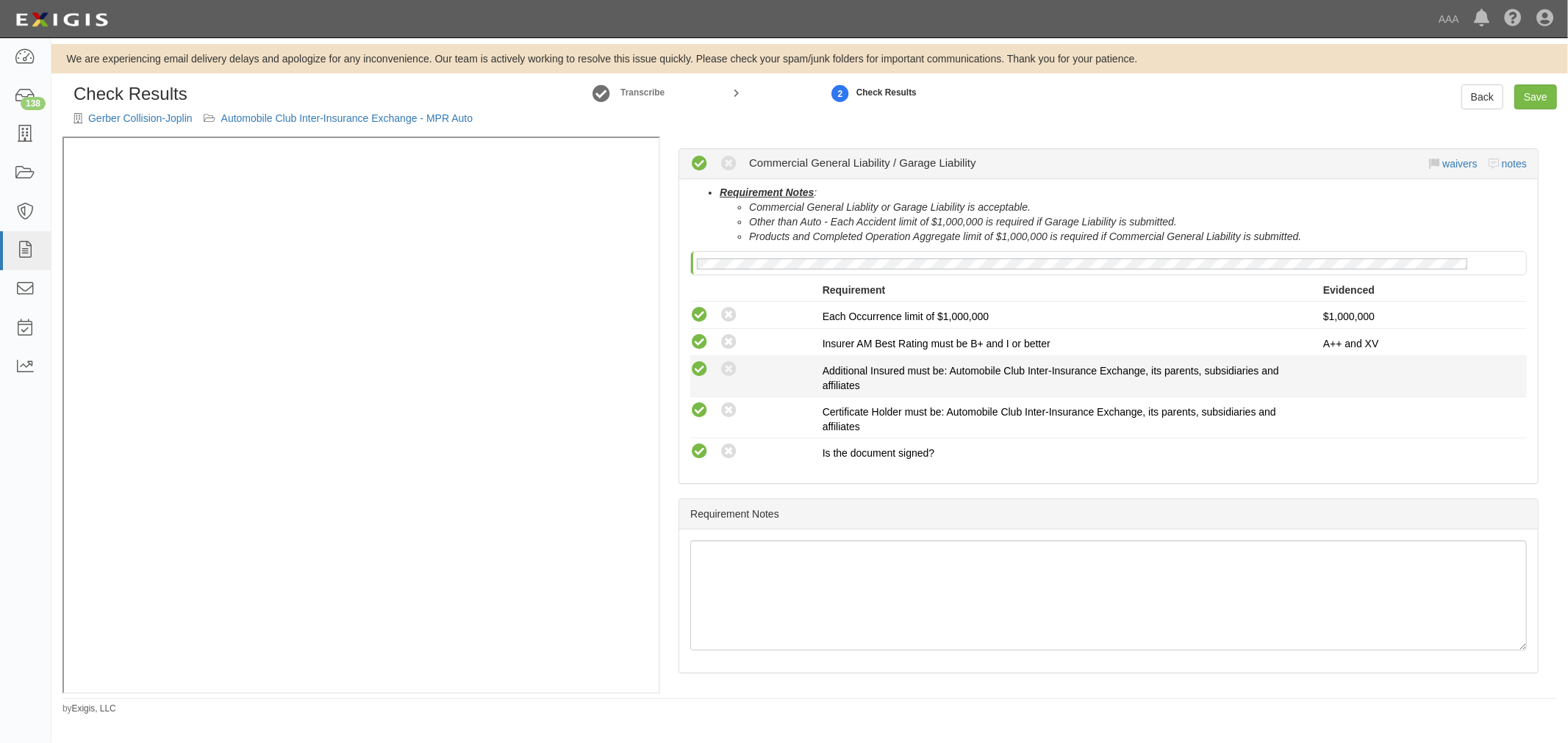
scroll to position [135, 0]
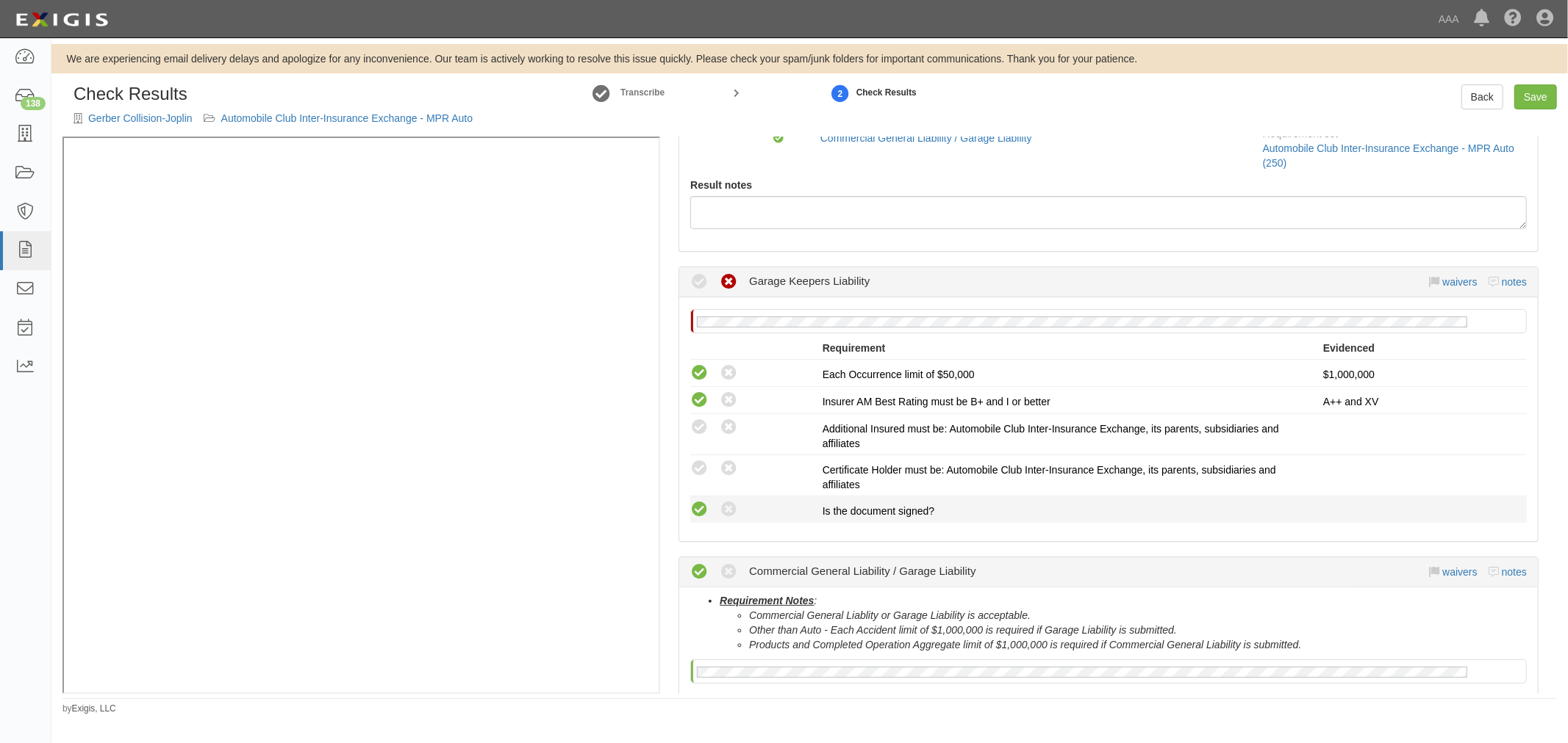
drag, startPoint x: 707, startPoint y: 509, endPoint x: 698, endPoint y: 458, distance: 51.8
click at [707, 509] on icon at bounding box center [699, 509] width 18 height 18
radio input "true"
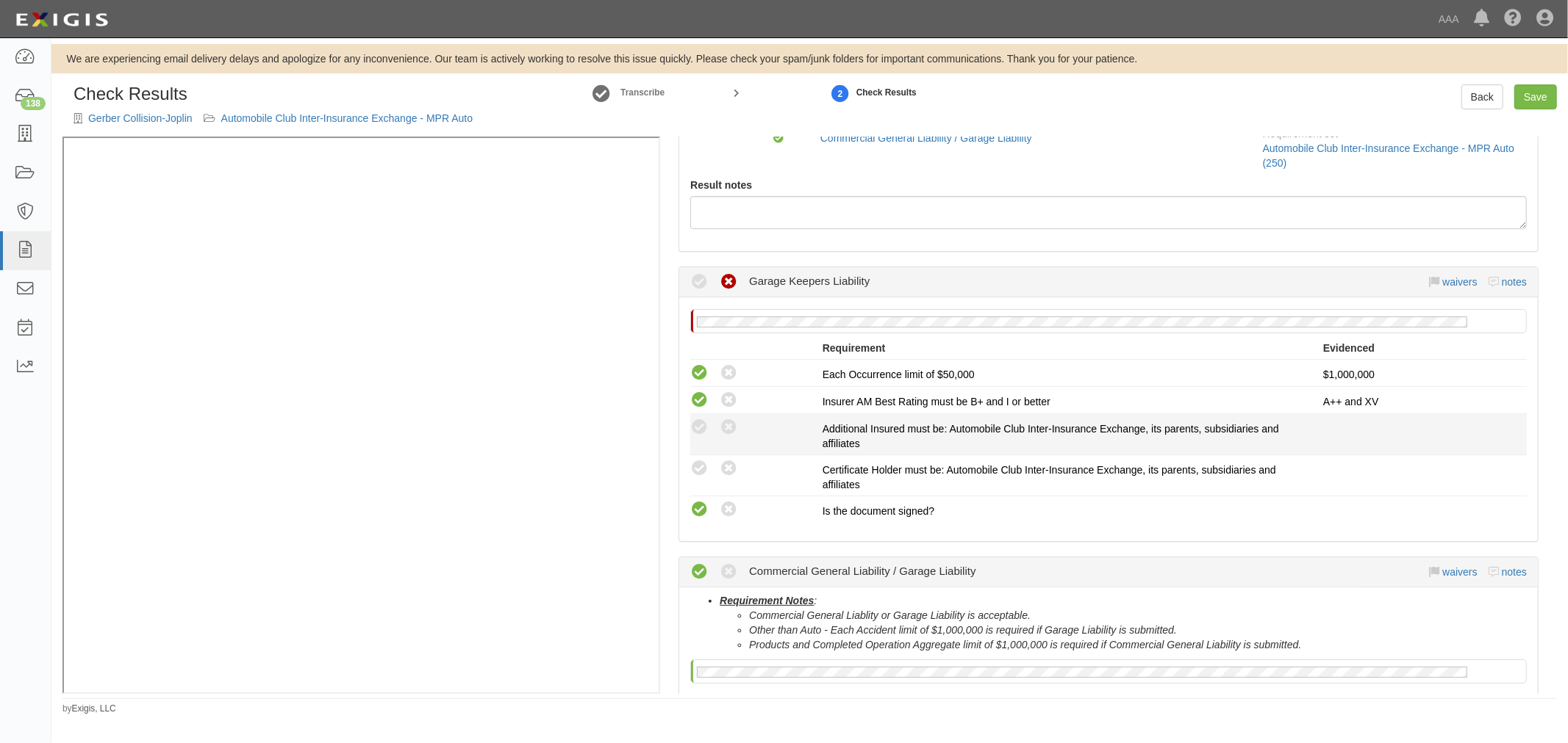
click at [698, 452] on li "Compliant Waived: Non-Compliant Additional Insured must be: Automobile Club Int…" at bounding box center [1108, 435] width 836 height 41
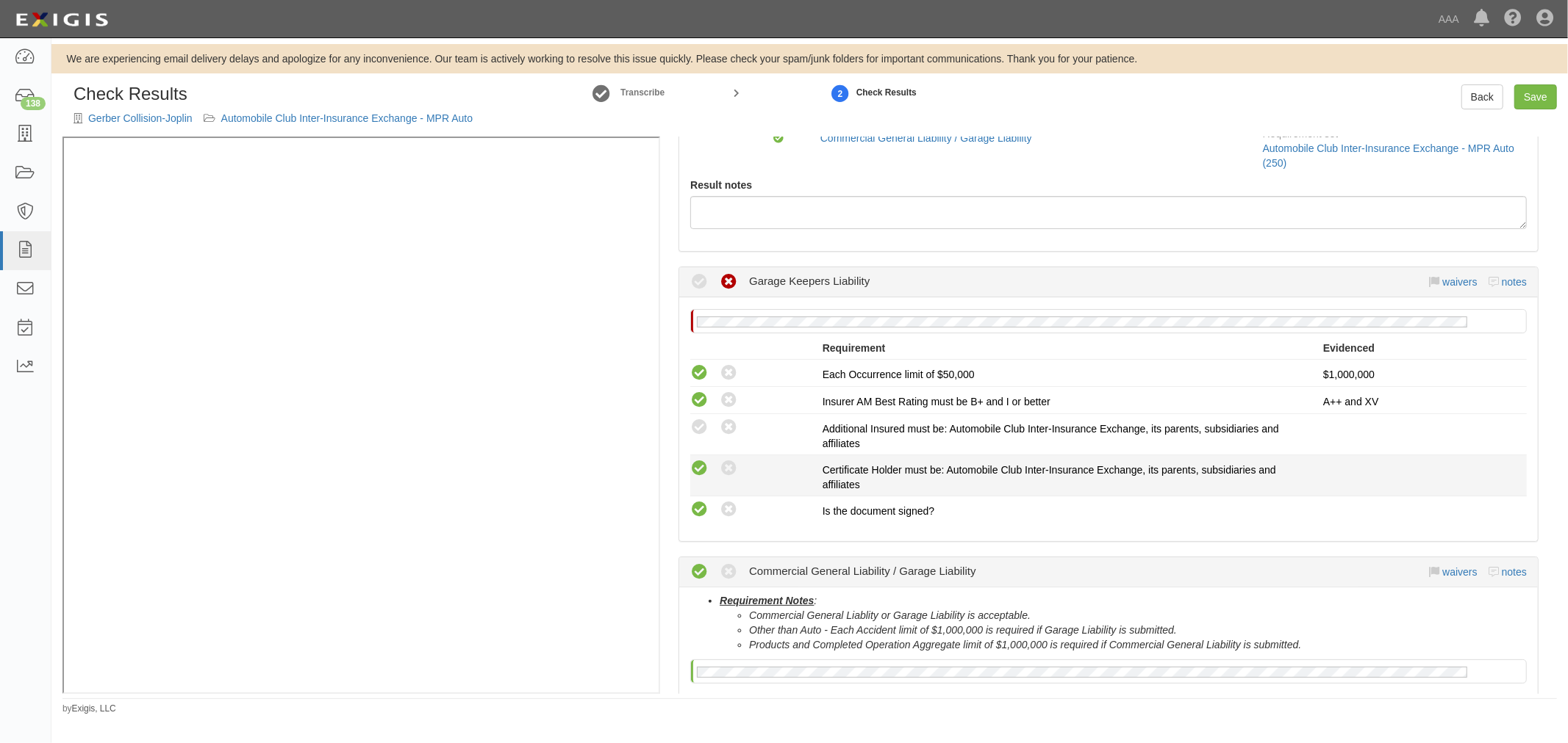
click at [700, 464] on icon at bounding box center [699, 469] width 18 height 18
radio input "true"
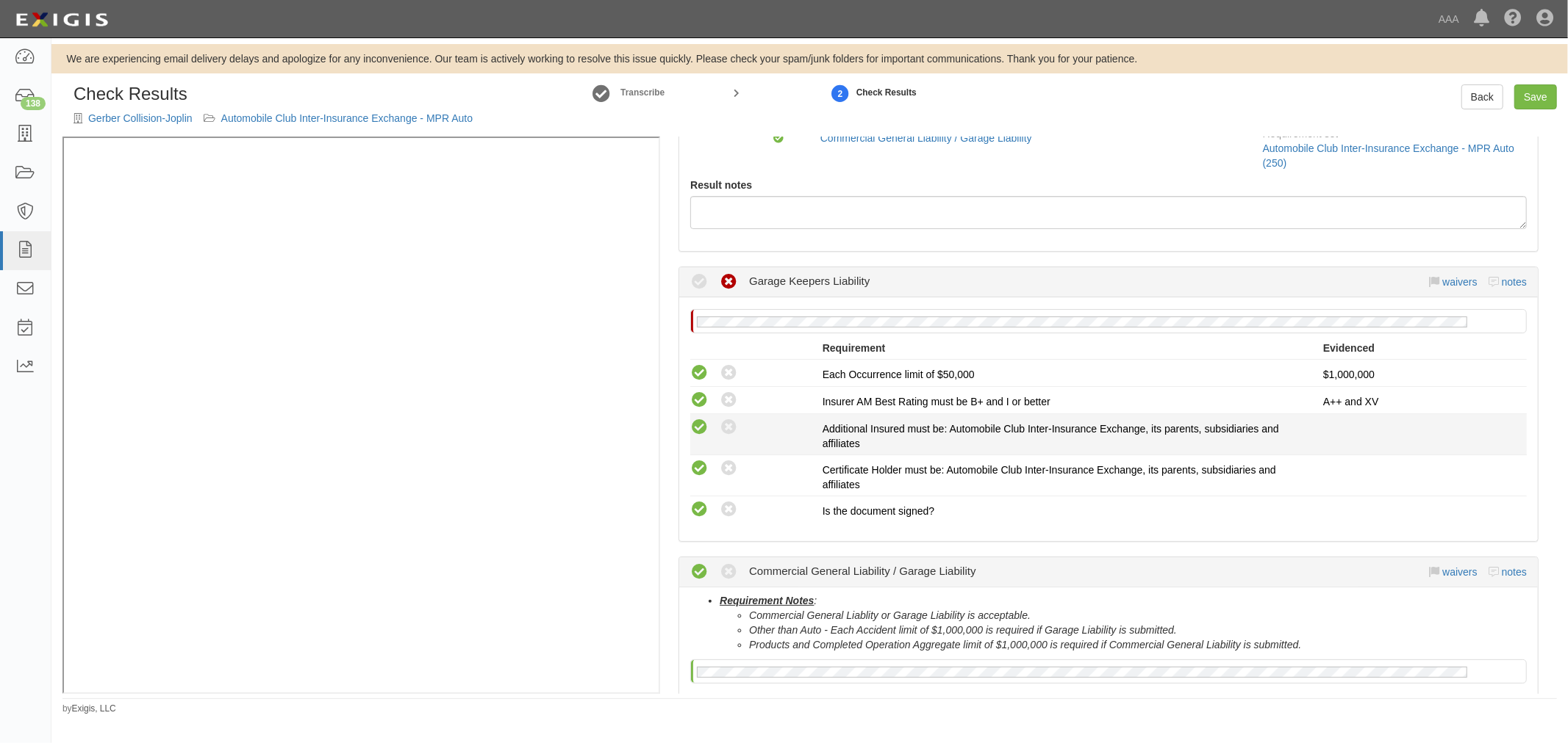
click at [695, 432] on icon at bounding box center [699, 427] width 18 height 18
radio input "true"
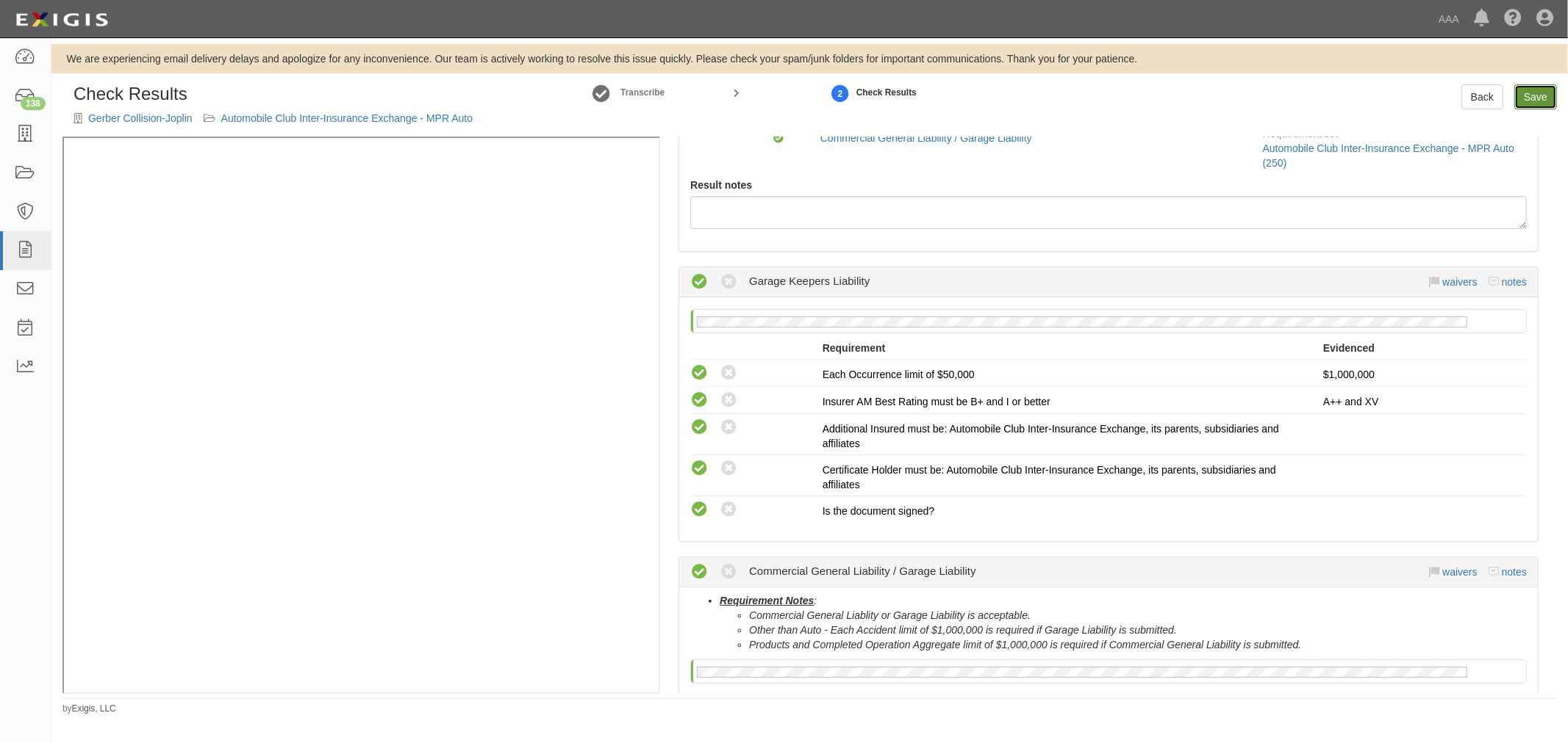
click at [1537, 99] on link "Save" at bounding box center [1535, 97] width 42 height 25
radio input "true"
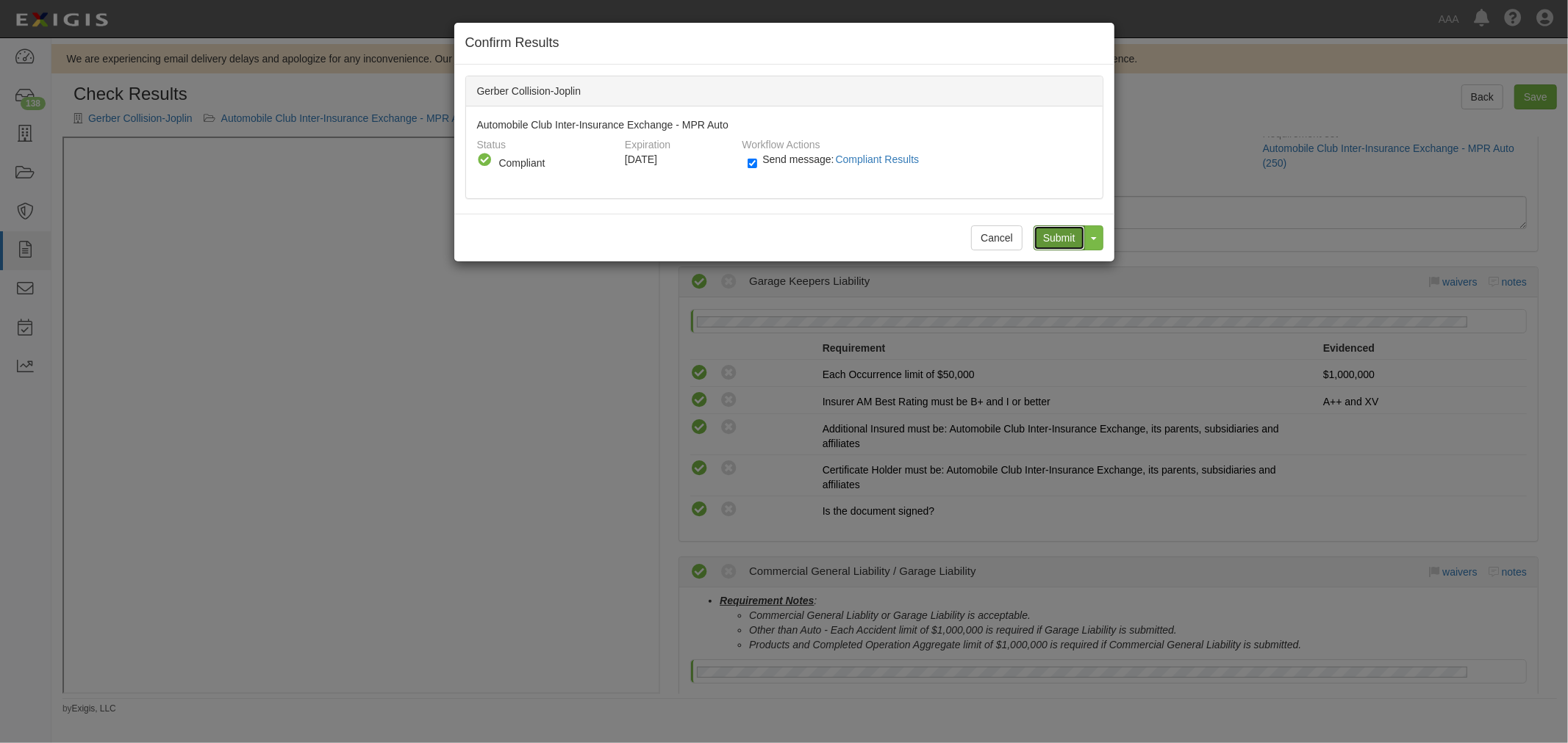
click at [1043, 228] on input "Submit" at bounding box center [1058, 238] width 51 height 25
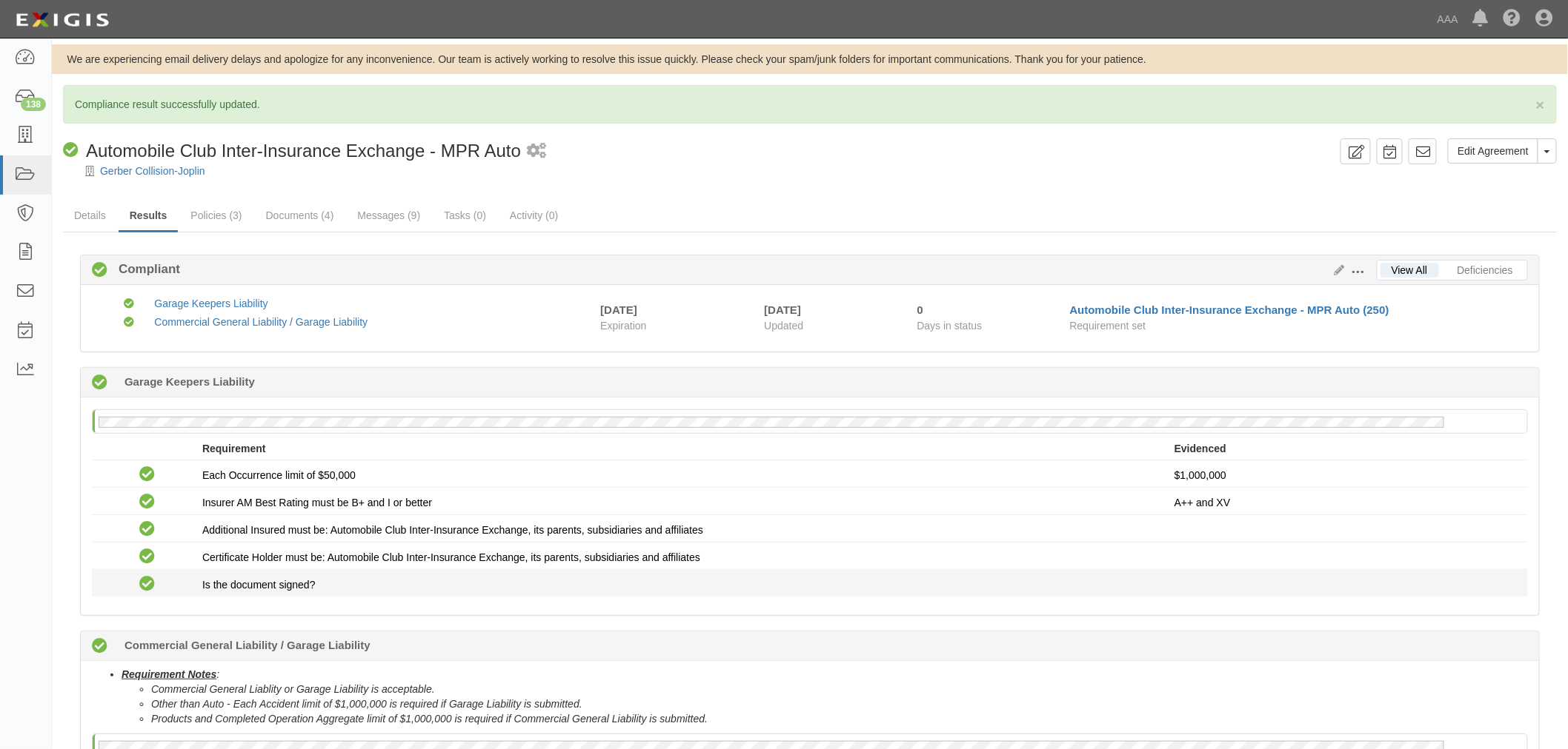
scroll to position [289, 0]
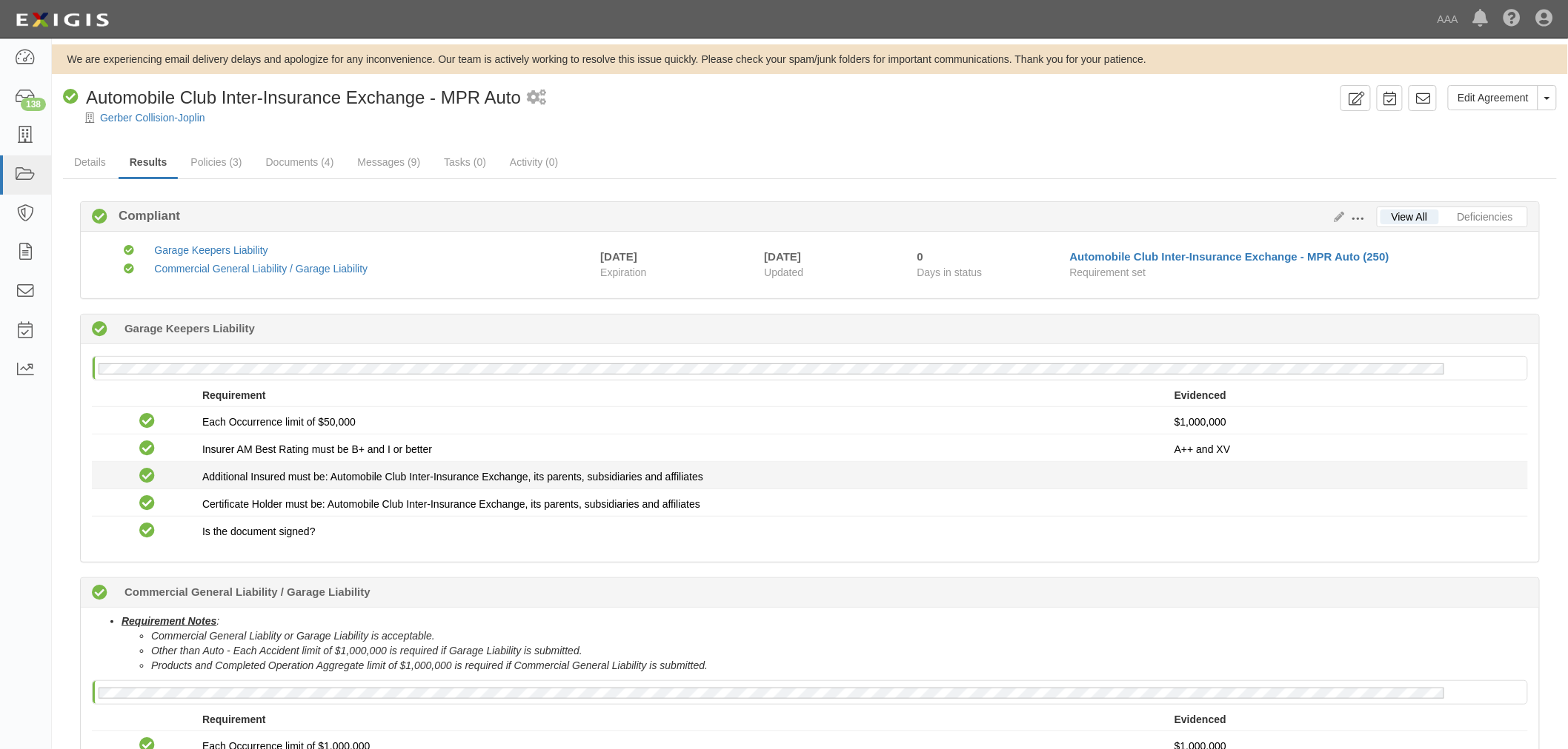
click at [1003, 489] on li "Compliant Additional Insured must be: Automobile Club Inter-Insurance Exchange,…" at bounding box center [810, 476] width 1436 height 28
click at [232, 148] on link "Policies (3)" at bounding box center [216, 163] width 73 height 32
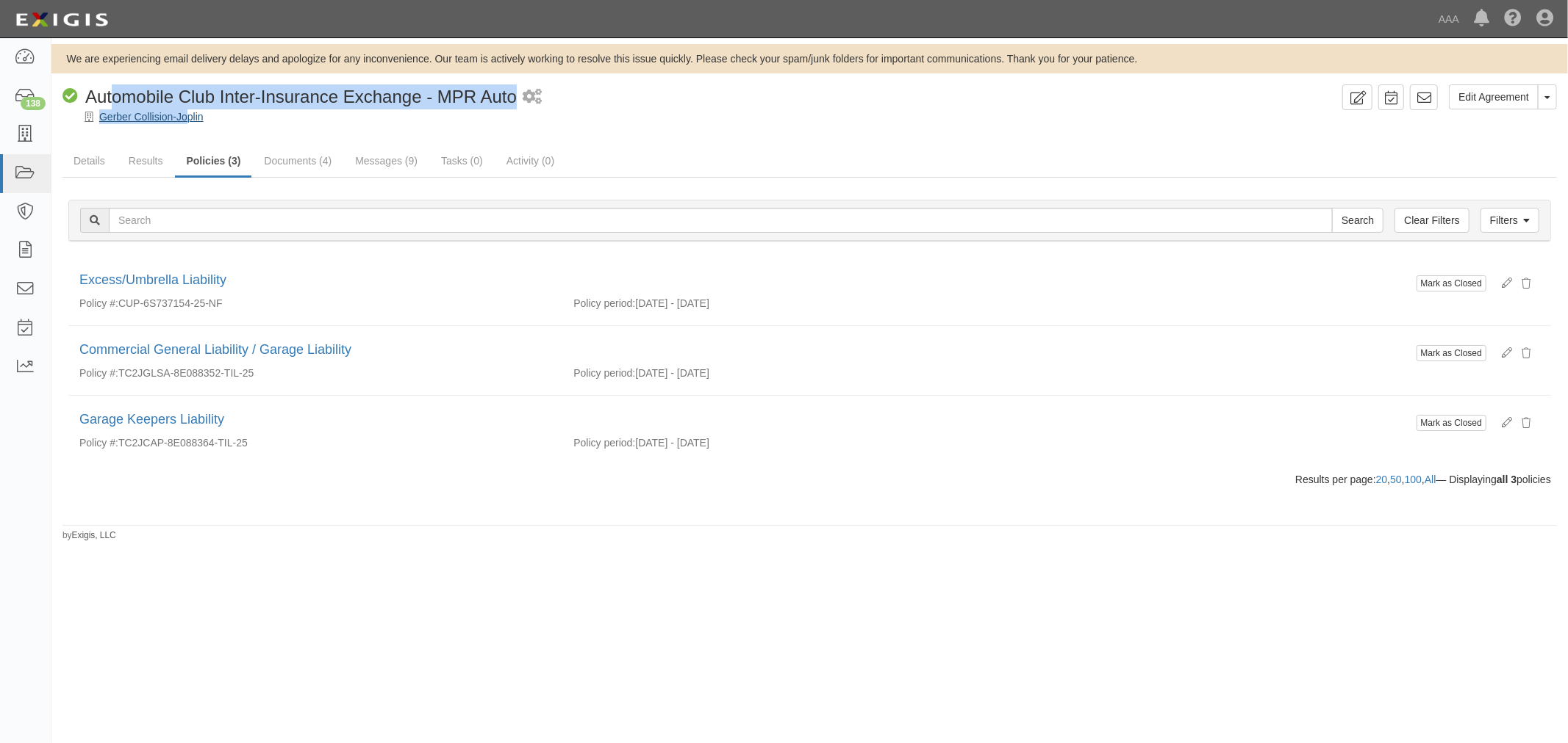
drag, startPoint x: 115, startPoint y: 106, endPoint x: 188, endPoint y: 116, distance: 73.7
click at [188, 115] on div "Edit Agreement Toggle Agreement Dropdown View Audit Trail Archive Agreement Pla…" at bounding box center [809, 104] width 1516 height 39
click at [301, 97] on span "Automobile Club Inter-Insurance Exchange - MPR Auto" at bounding box center [301, 96] width 431 height 20
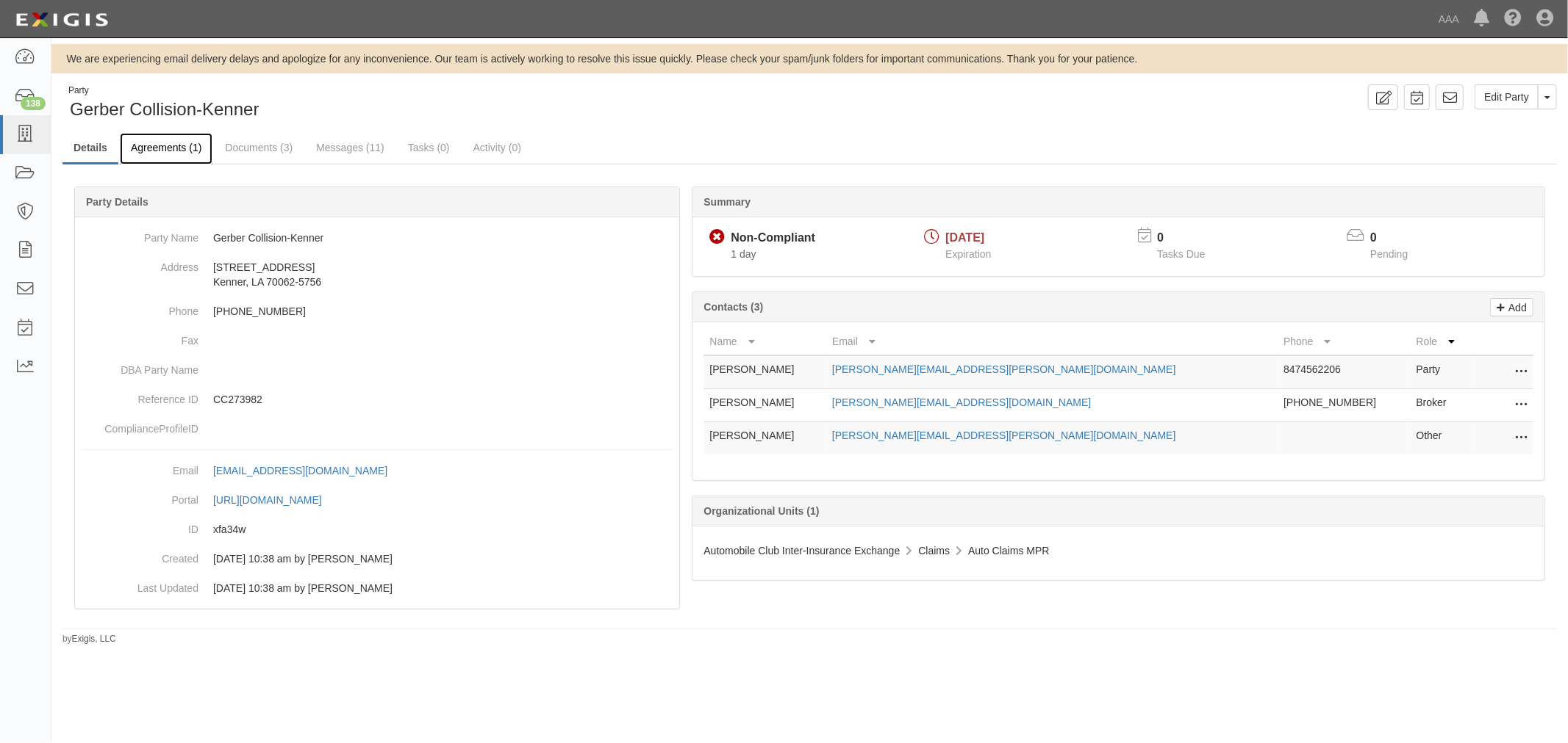
click at [189, 151] on link "Agreements (1)" at bounding box center [166, 149] width 93 height 31
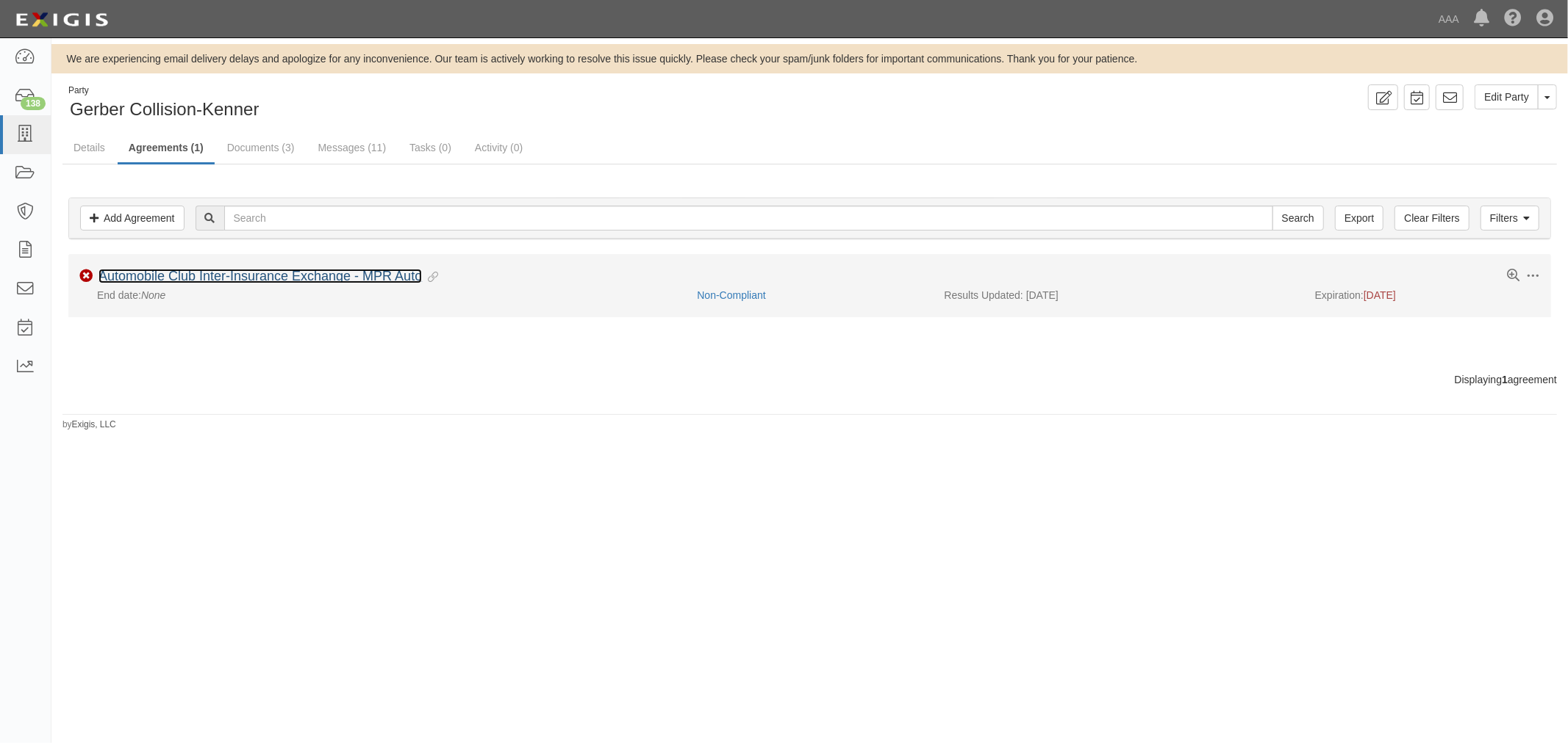
click at [159, 277] on link "Automobile Club Inter-Insurance Exchange - MPR Auto" at bounding box center [260, 276] width 323 height 15
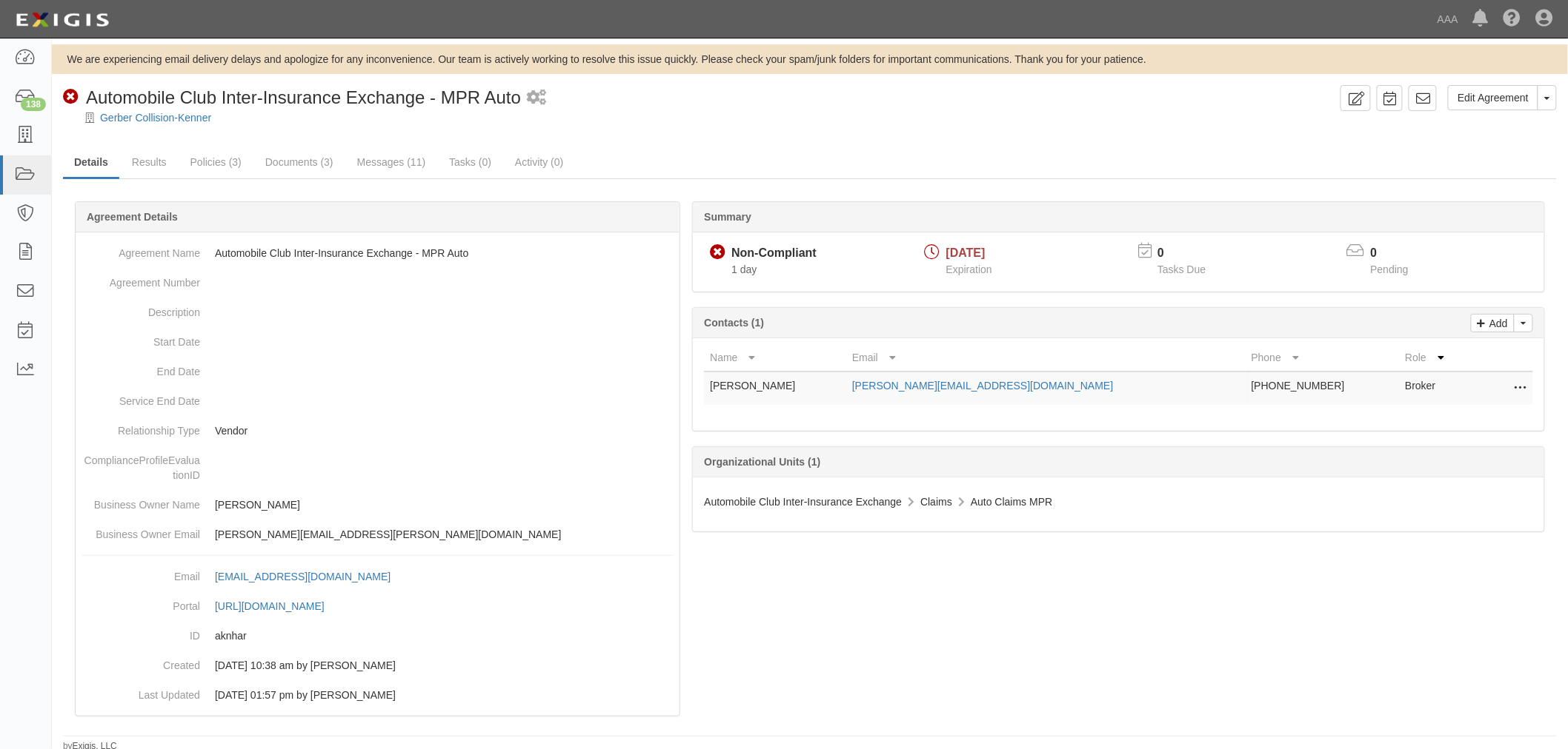
click at [141, 138] on div "Edit Agreement Toggle Agreement Dropdown View Audit Trail Archive Agreement Pla…" at bounding box center [809, 418] width 1516 height 668
click at [146, 166] on link "Results" at bounding box center [149, 163] width 57 height 32
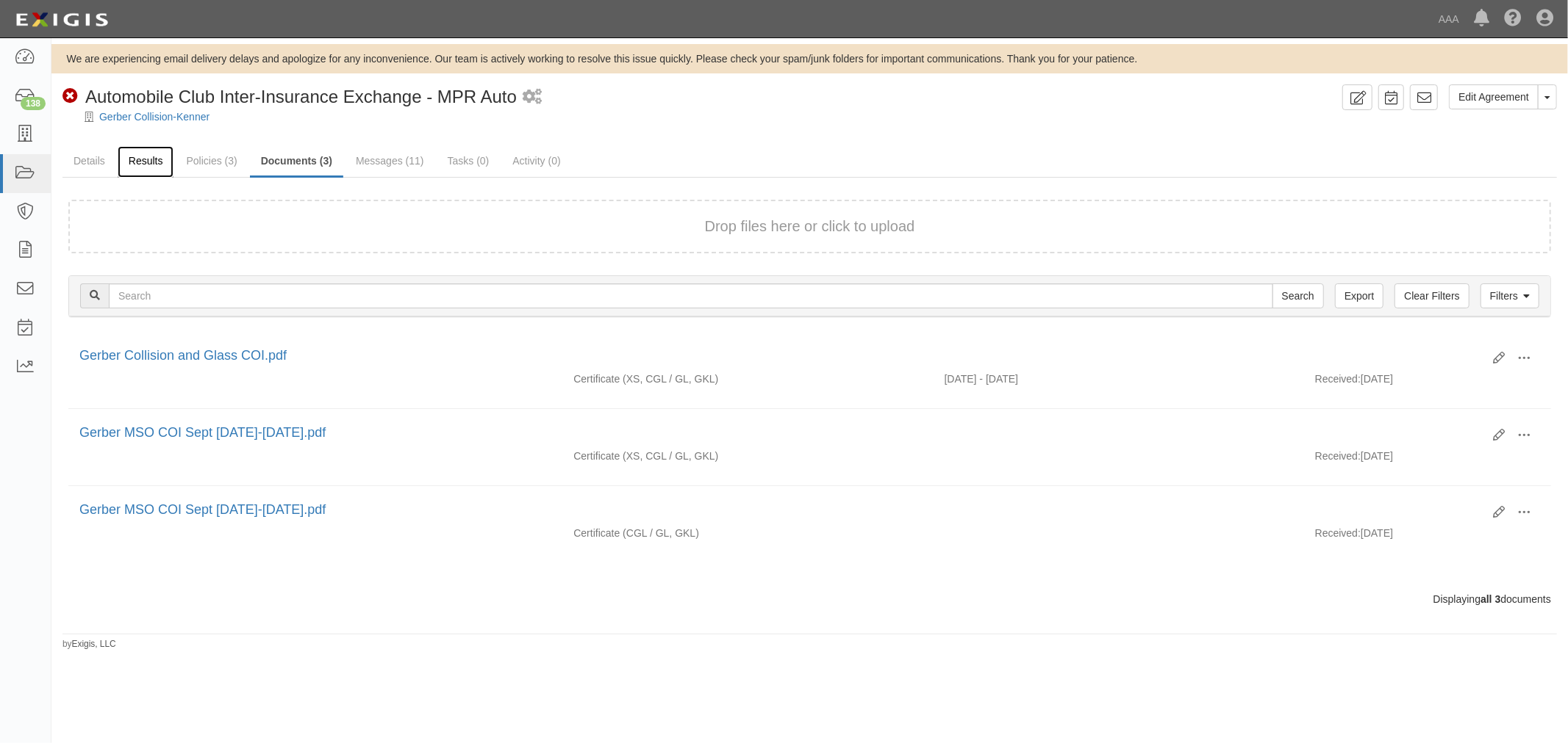
click at [162, 154] on link "Results" at bounding box center [146, 162] width 57 height 31
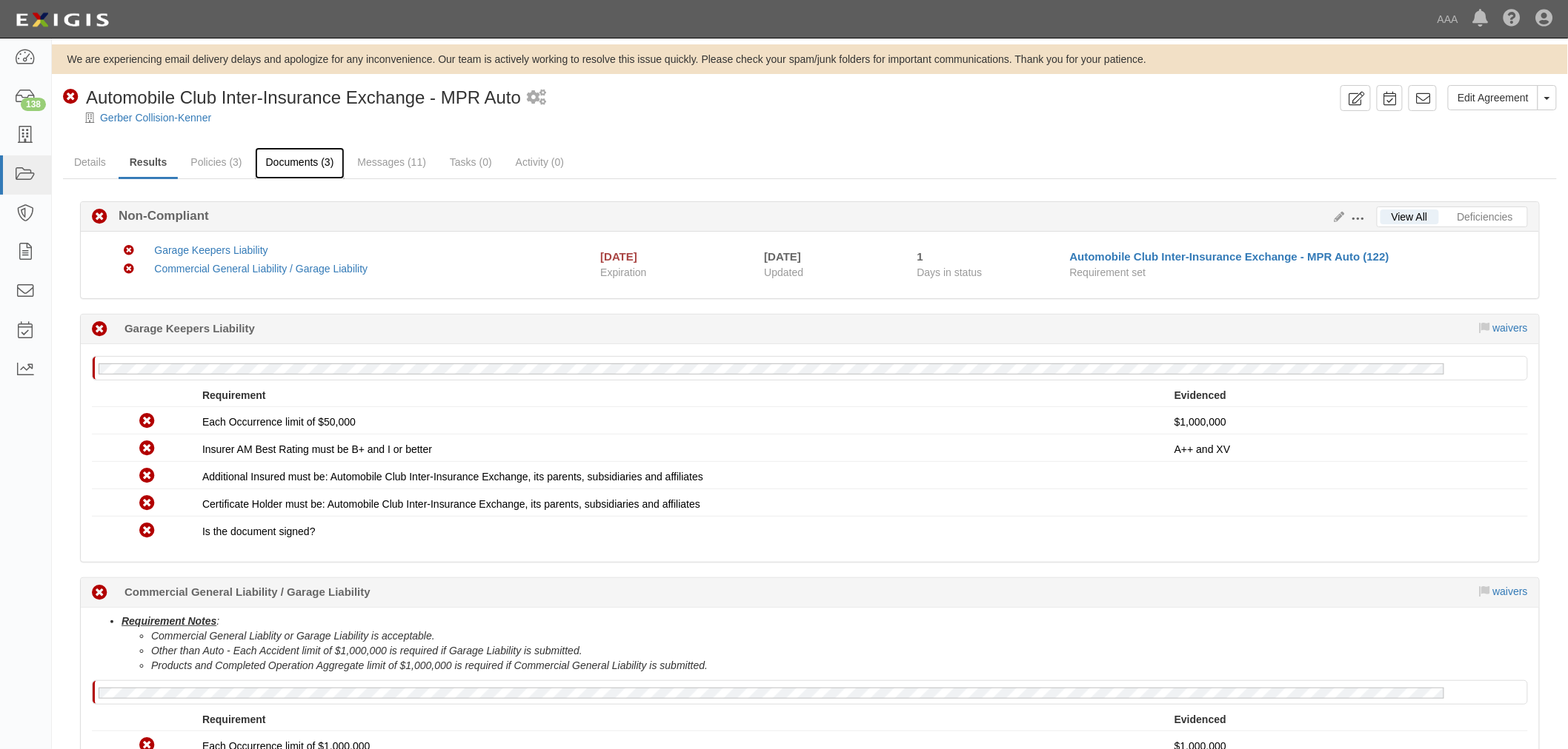
click at [279, 168] on link "Documents (3)" at bounding box center [300, 163] width 90 height 32
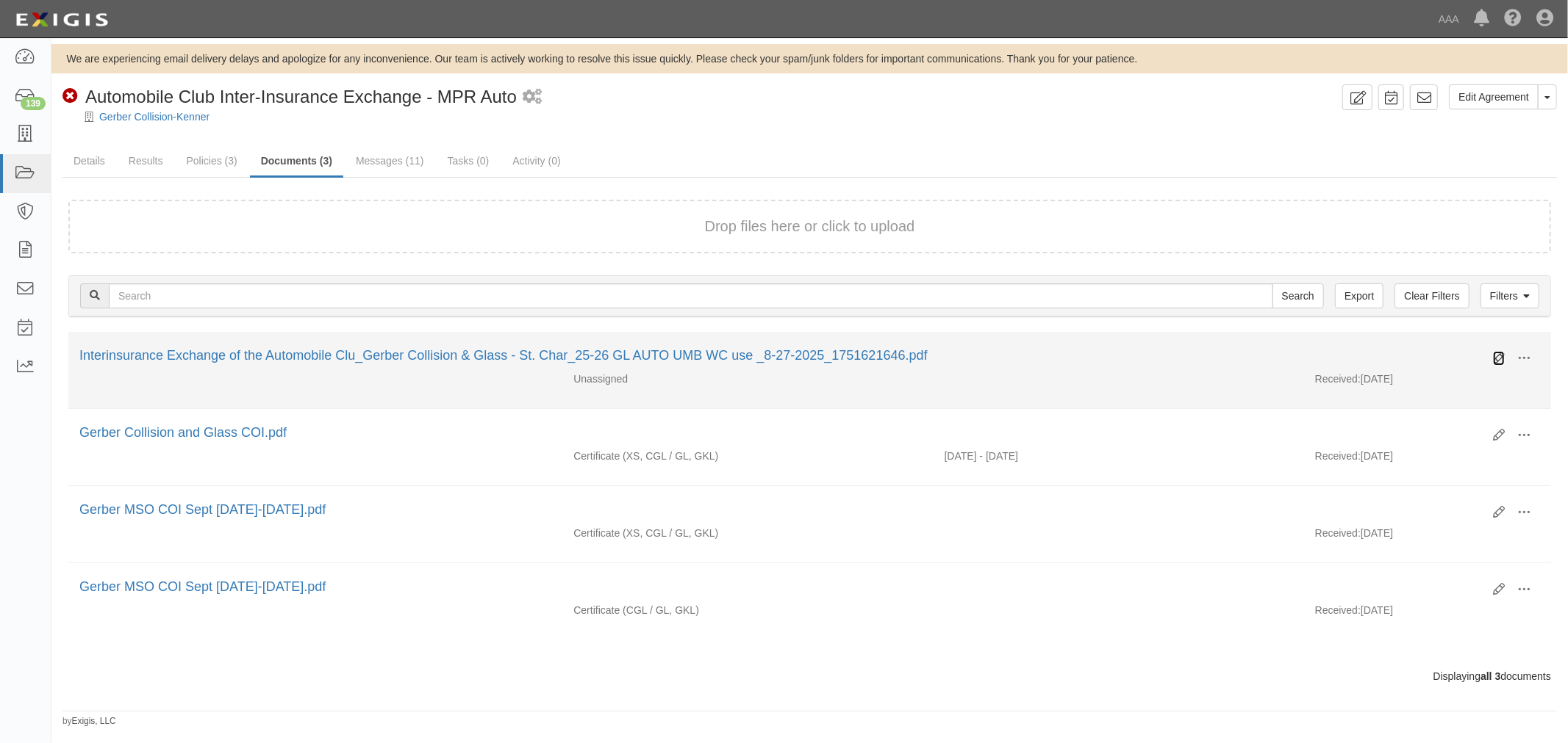
click at [1497, 356] on icon at bounding box center [1498, 358] width 12 height 12
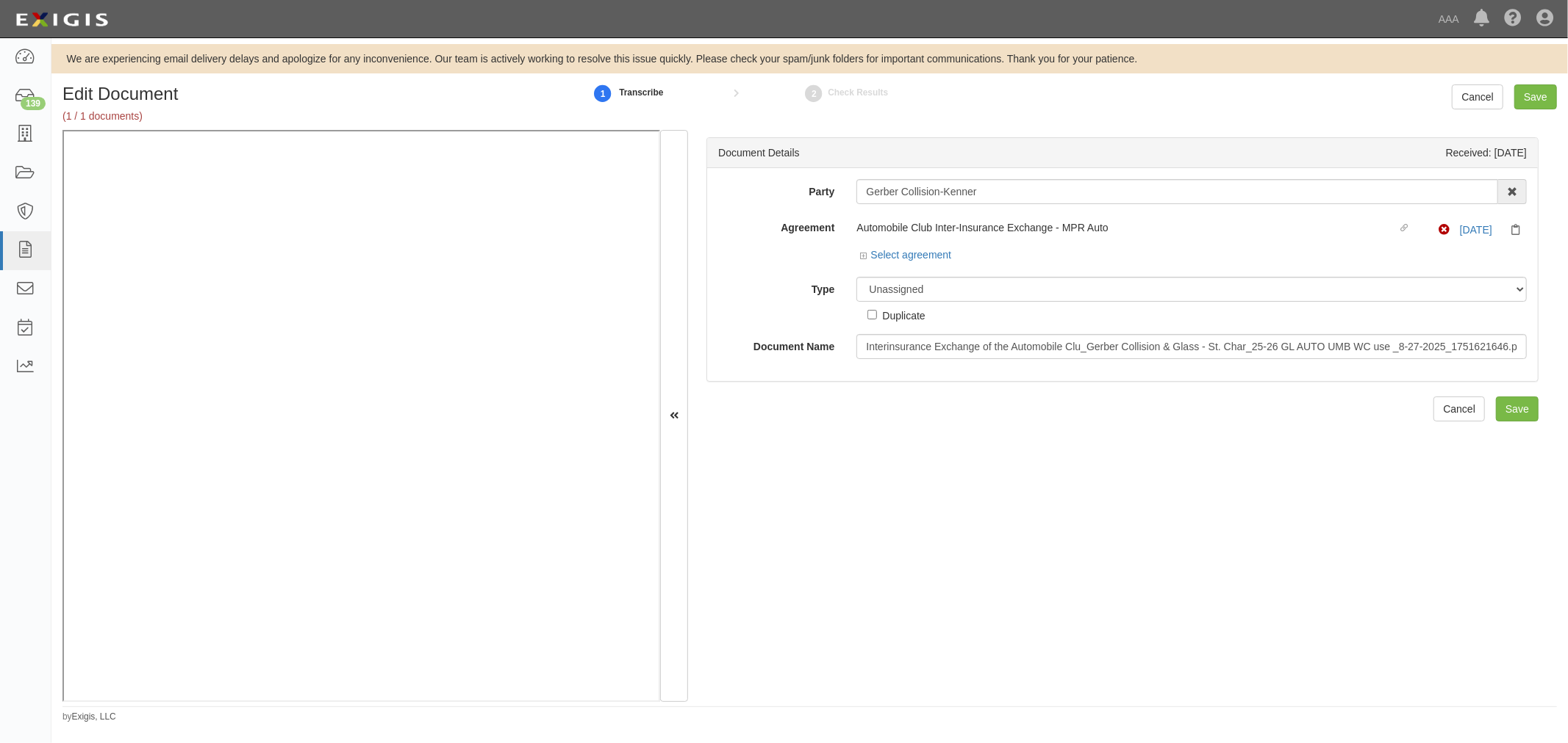
click at [906, 305] on div "Duplicate" at bounding box center [895, 312] width 57 height 21
click at [911, 301] on select "Unassigned Binder Cancellation Notice Certificate Contract Endorsement Insuranc…" at bounding box center [1191, 289] width 670 height 25
select select "CertificateDetail"
click at [856, 278] on select "Unassigned Binder Cancellation Notice Certificate Contract Endorsement Insuranc…" at bounding box center [1191, 289] width 670 height 25
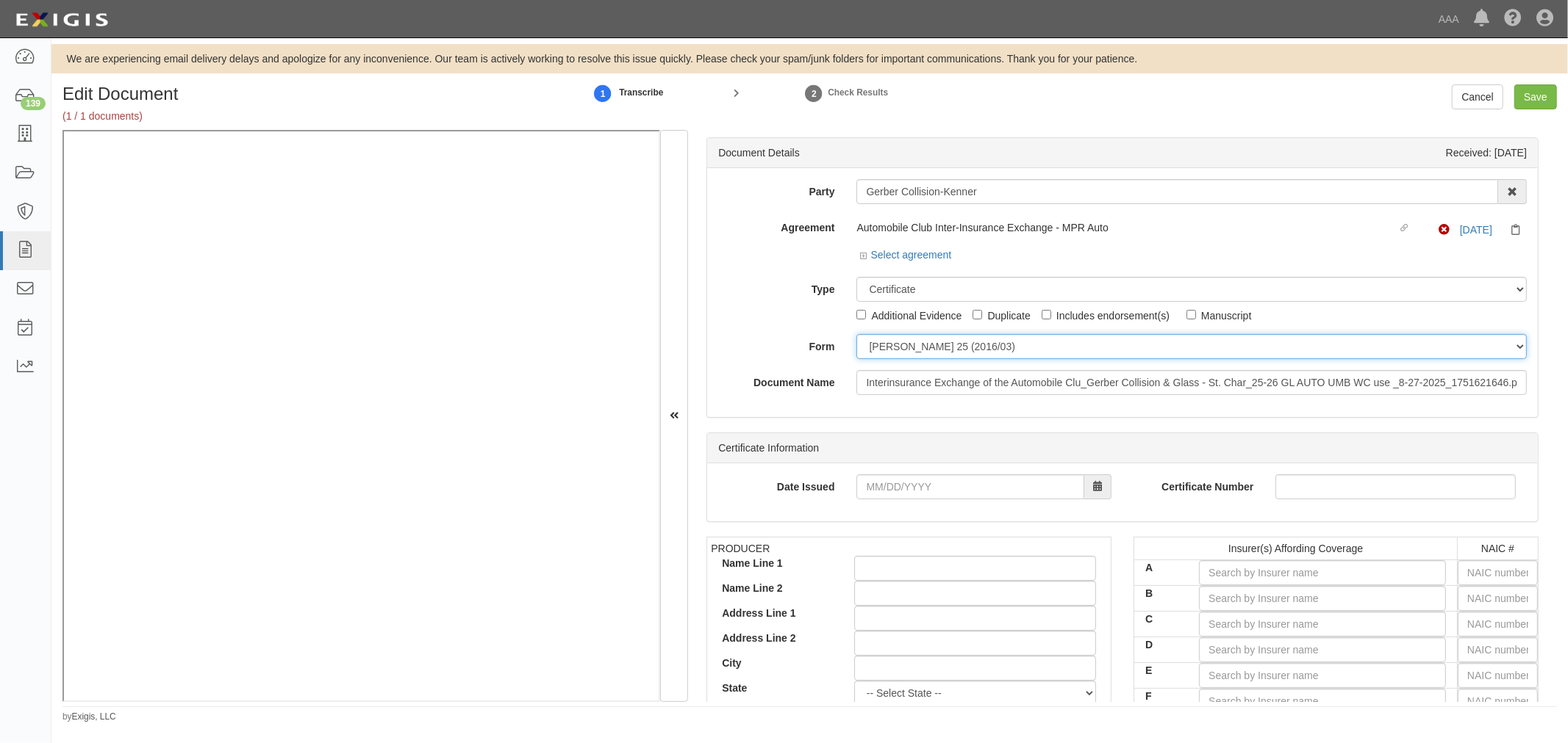
click at [913, 351] on select "ACORD 25 (2016/03) ACORD 101 ACORD 855 NY (2014/05) General" at bounding box center [1191, 347] width 670 height 25
select select "GeneralFormDetail"
click at [856, 335] on select "ACORD 25 (2016/03) ACORD 101 ACORD 855 NY (2014/05) General" at bounding box center [1191, 347] width 670 height 25
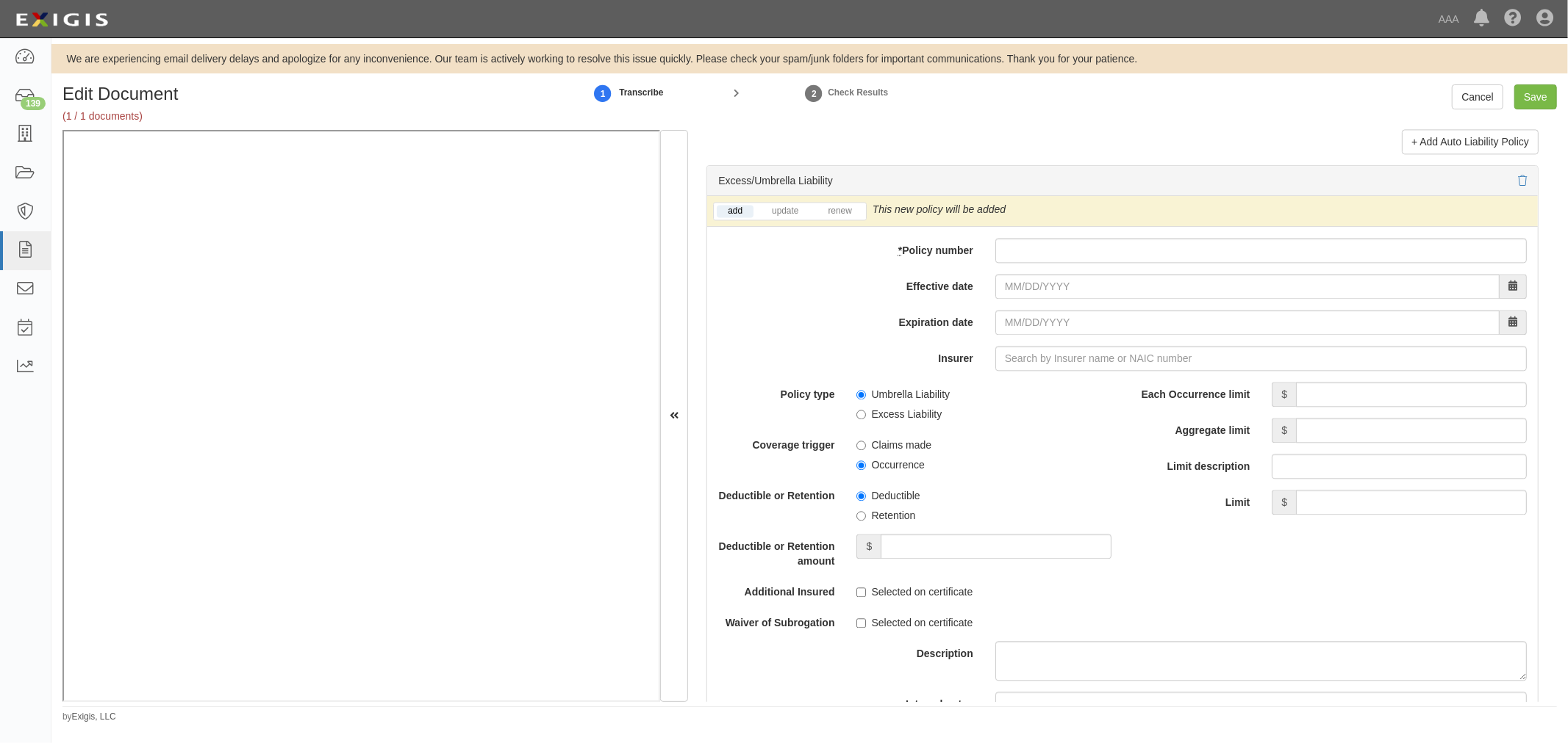
scroll to position [2720, 0]
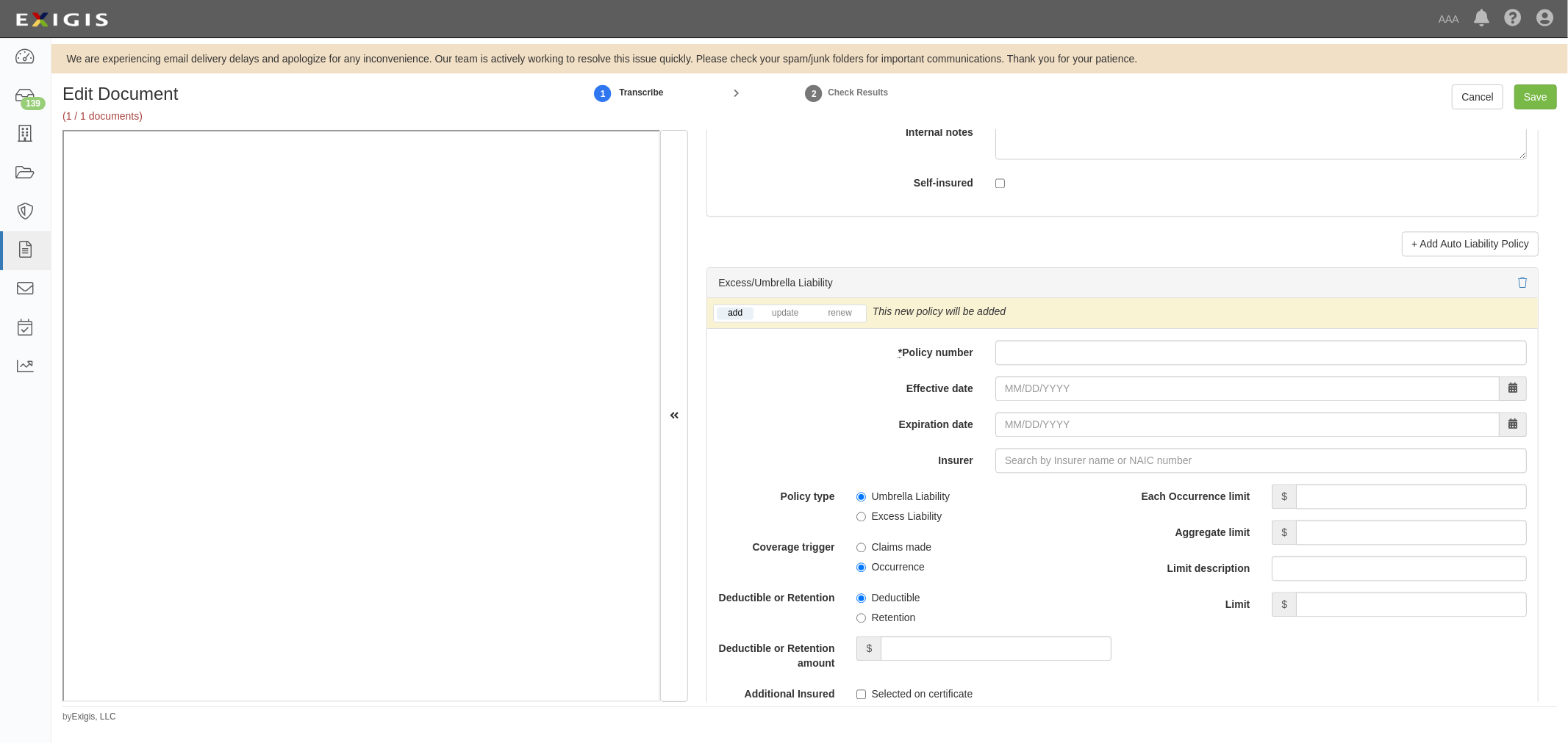
drag, startPoint x: 976, startPoint y: 343, endPoint x: 1001, endPoint y: 340, distance: 25.2
click at [987, 341] on div "add update renew This new policy will be added This new policy will update exis…" at bounding box center [1123, 614] width 831 height 633
click at [1003, 340] on div "add update renew This new policy will be added This new policy will update exis…" at bounding box center [1123, 614] width 831 height 633
click at [1020, 358] on input "* Policy number" at bounding box center [1260, 353] width 531 height 25
paste input "CUP-6S737154-25-NF"
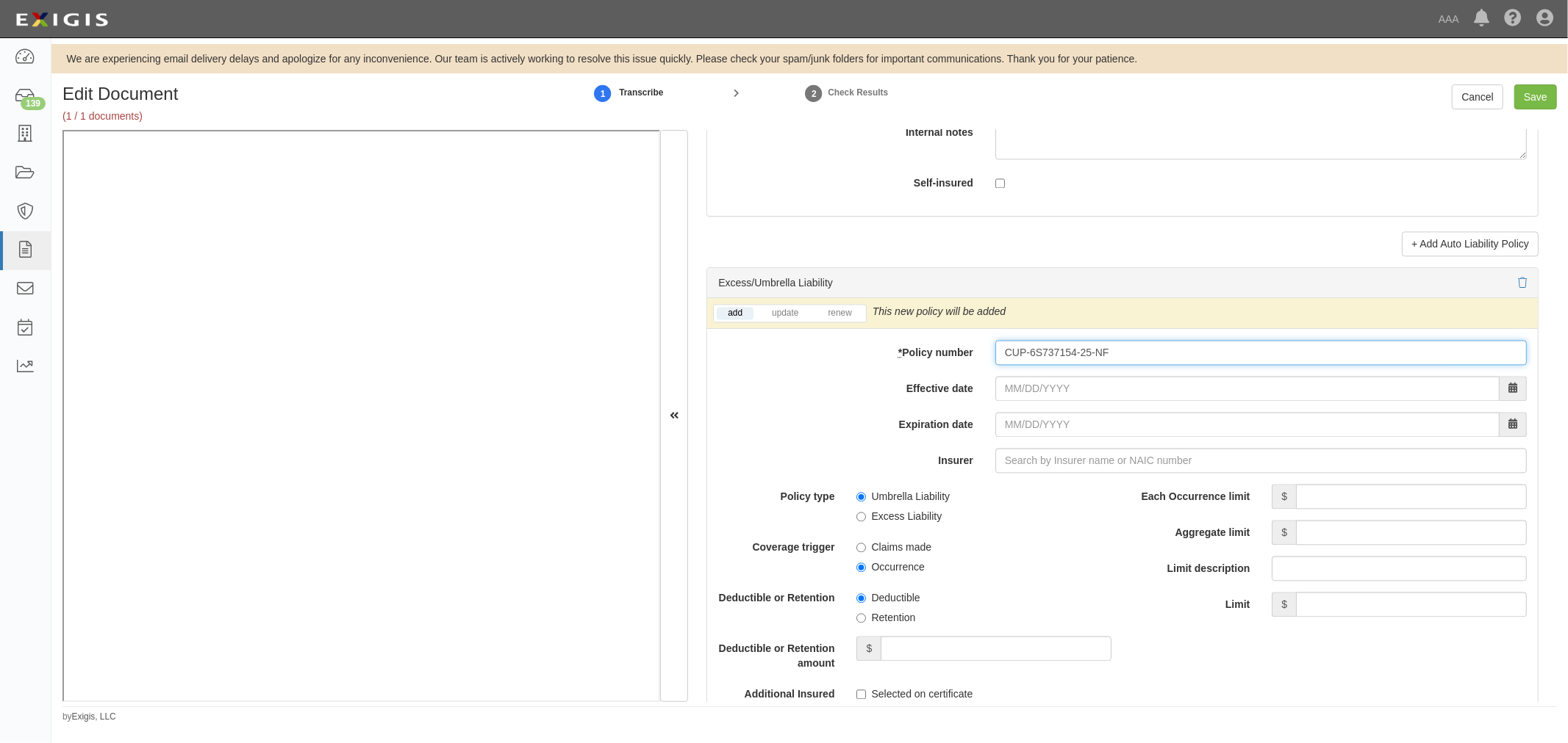
type input "CUP-6S737154-25-NF"
drag, startPoint x: 1024, startPoint y: 393, endPoint x: 1016, endPoint y: 395, distance: 8.2
click at [1024, 396] on input "Effective date" at bounding box center [1247, 388] width 504 height 25
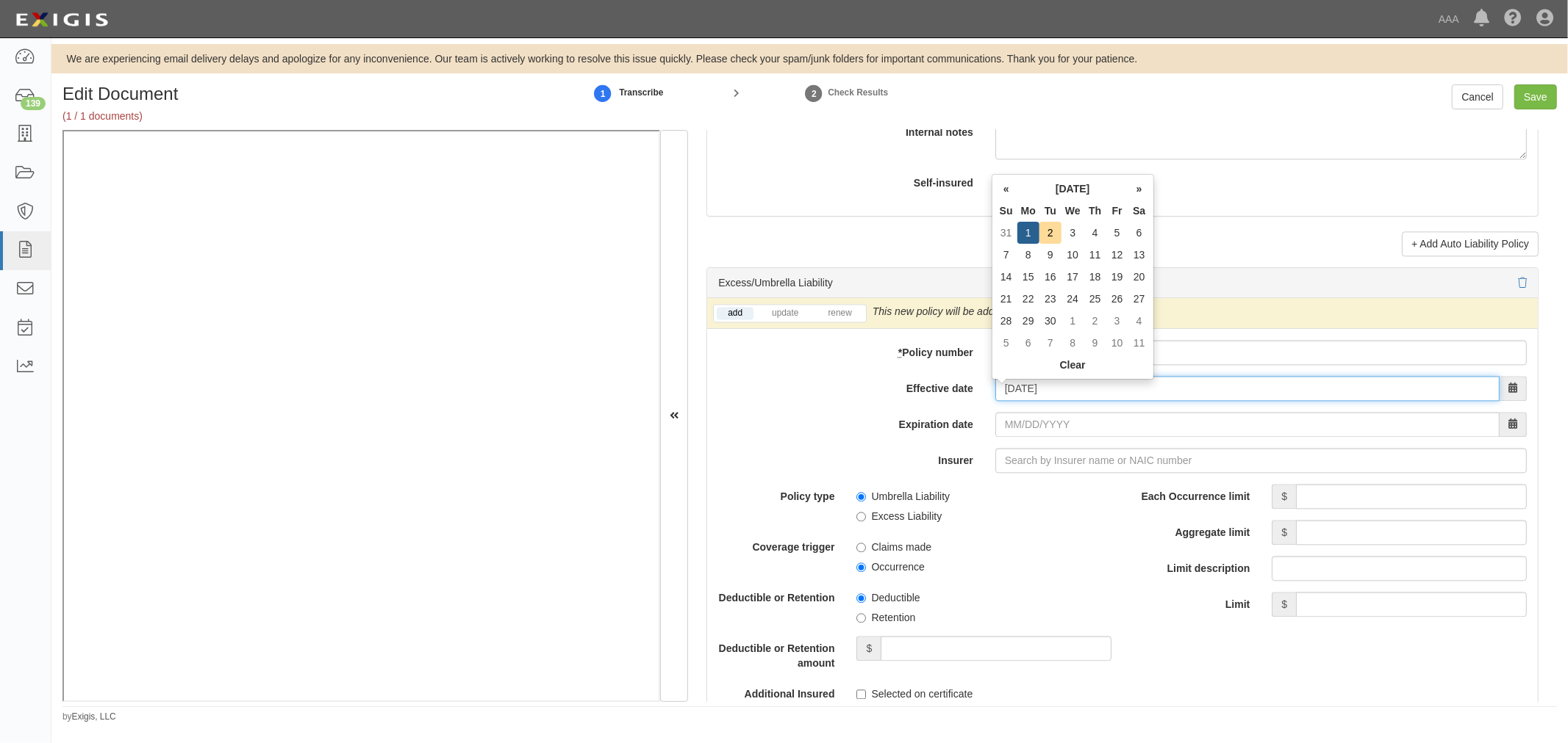
type input "[DATE]"
type input "09/01/2026"
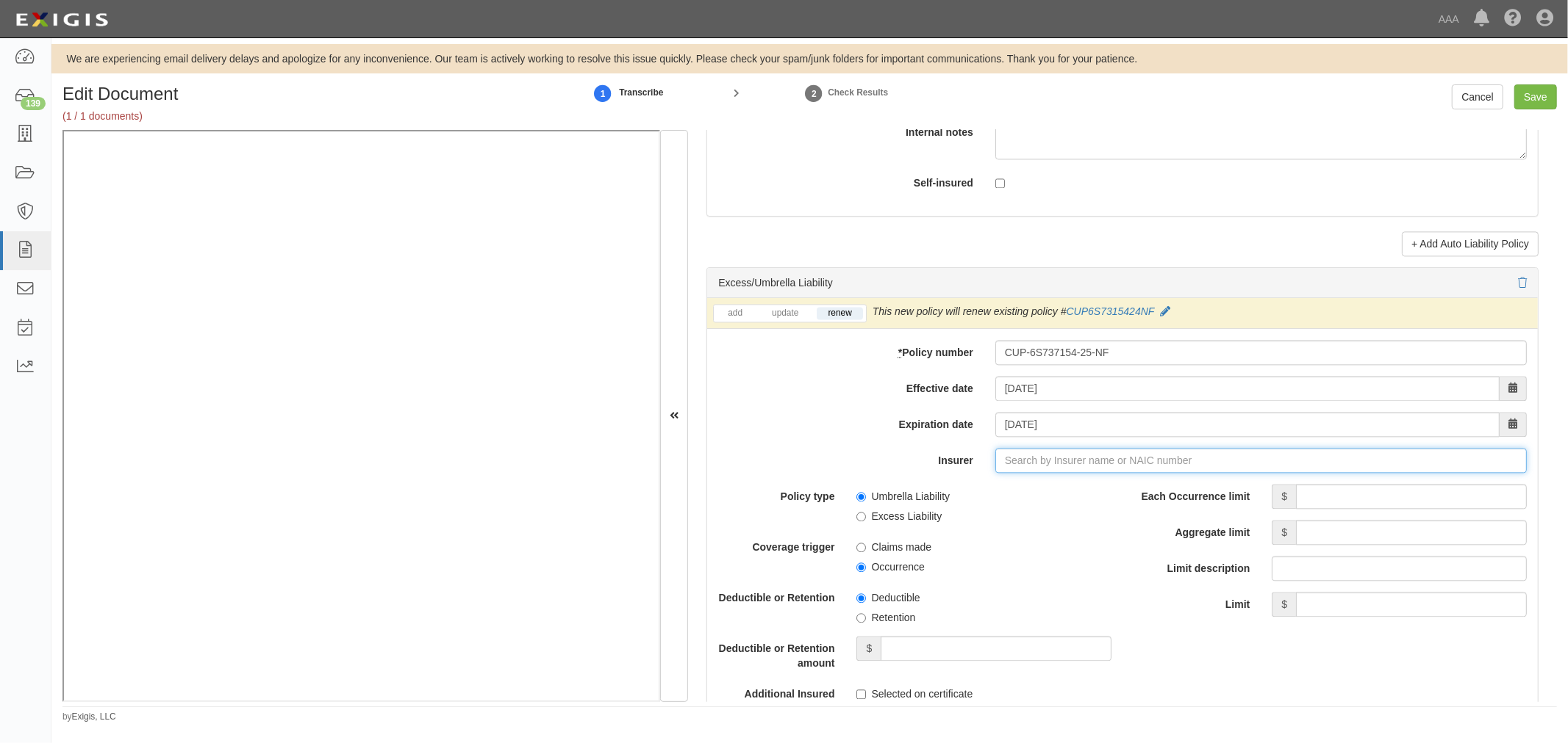
type input "21st Century Advantage Insurance Company (25232) NR Rating"
type input "2"
click at [1095, 495] on div "Travelers Property Casualty Co of Amer ( 25674 ) A++ XV Rating" at bounding box center [1101, 488] width 403 height 19
type input "Travelers Property Casualty Co of Amer (25674) A++ XV Rating"
click at [1322, 507] on input "Each Occurrence limit" at bounding box center [1411, 497] width 231 height 25
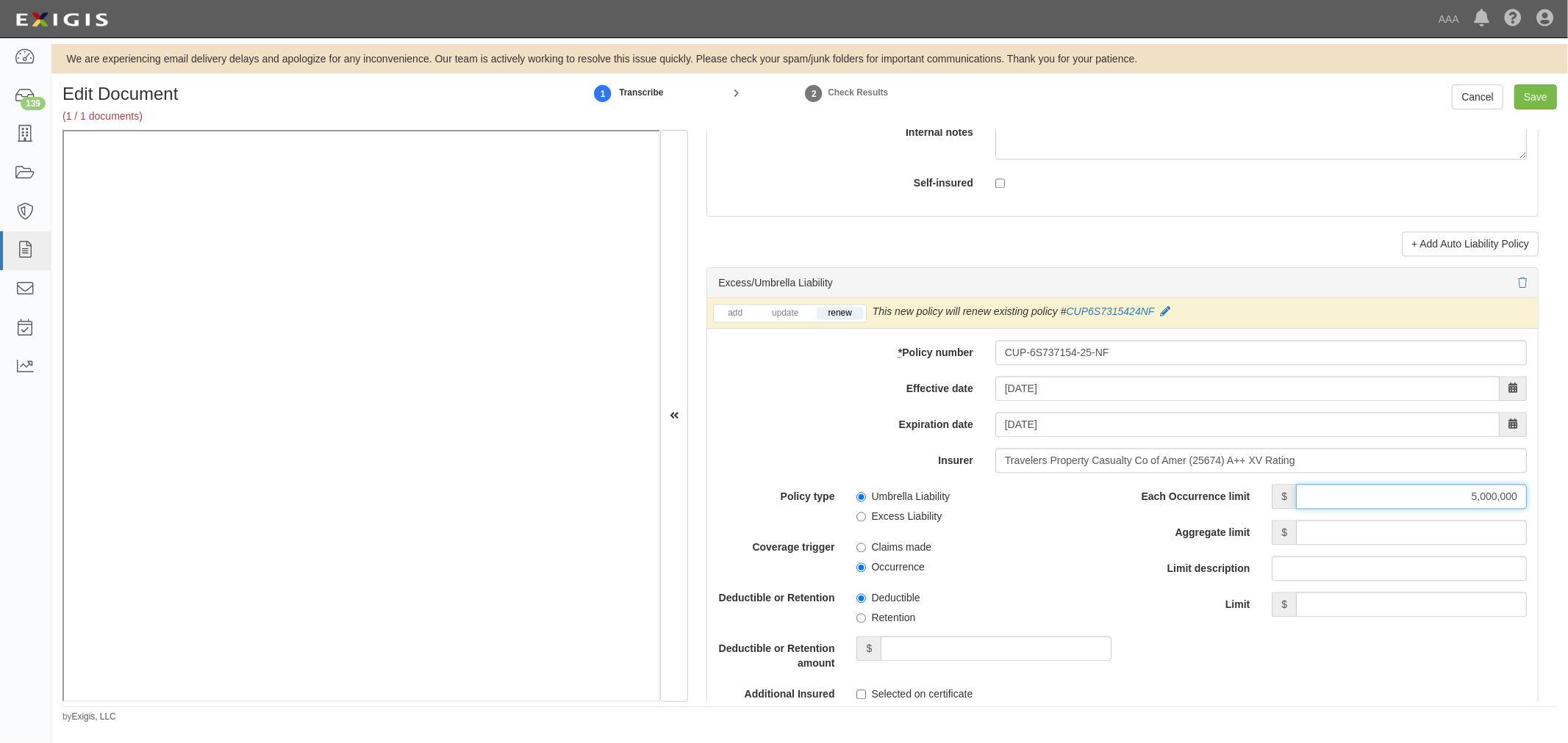
type input "5,000,000"
click at [1382, 530] on input "Aggregate limit" at bounding box center [1411, 532] width 231 height 25
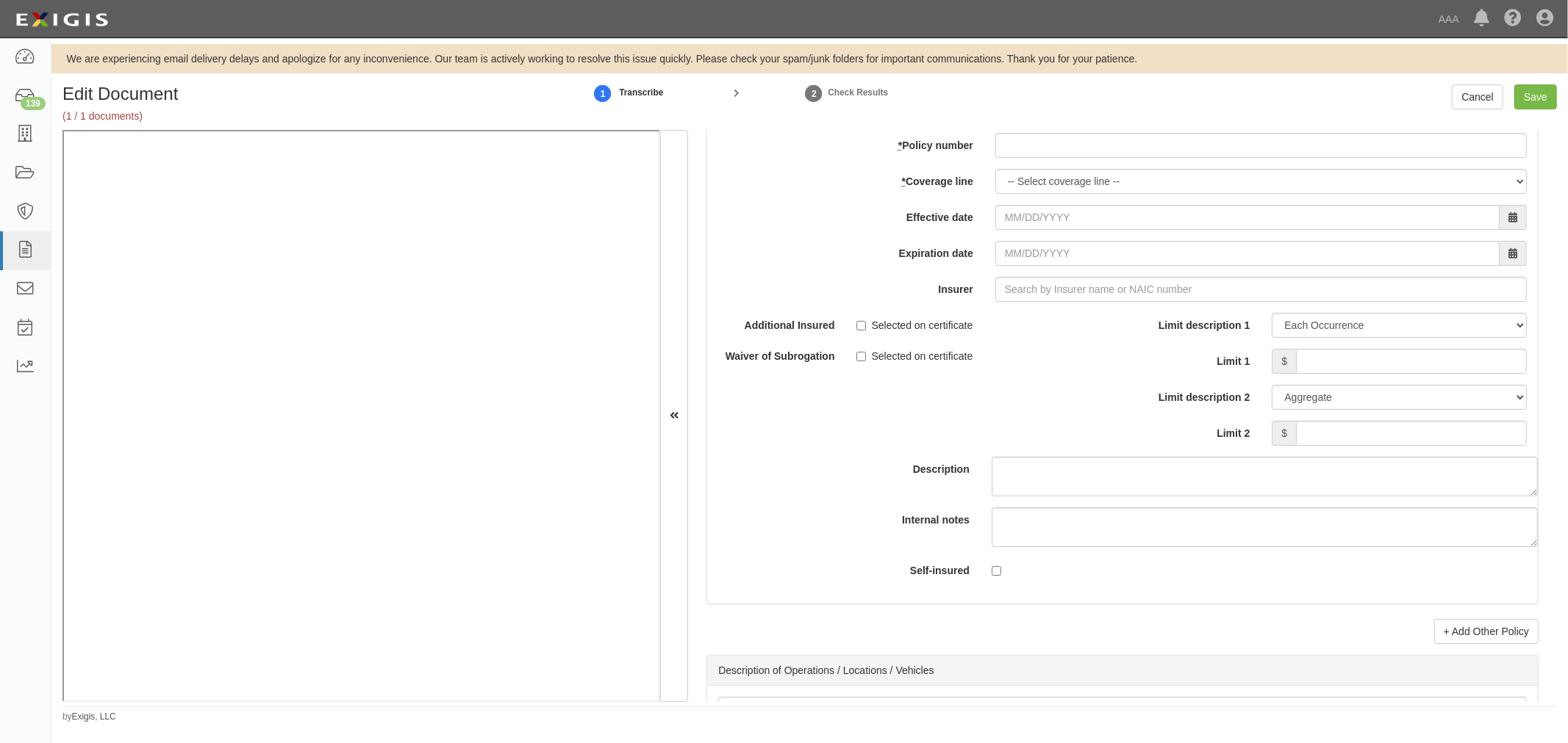
scroll to position [4352, 0]
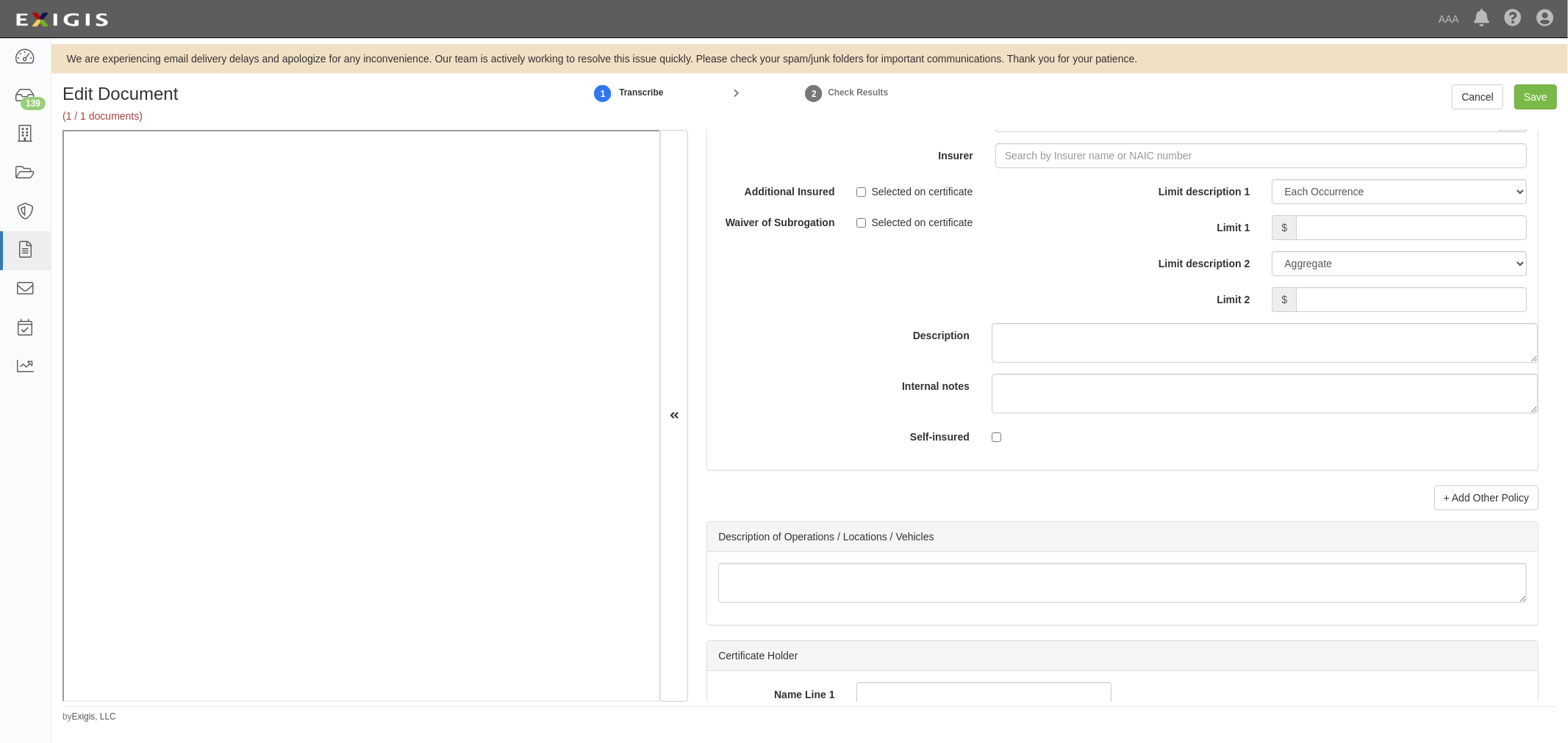
type input "5,000,000"
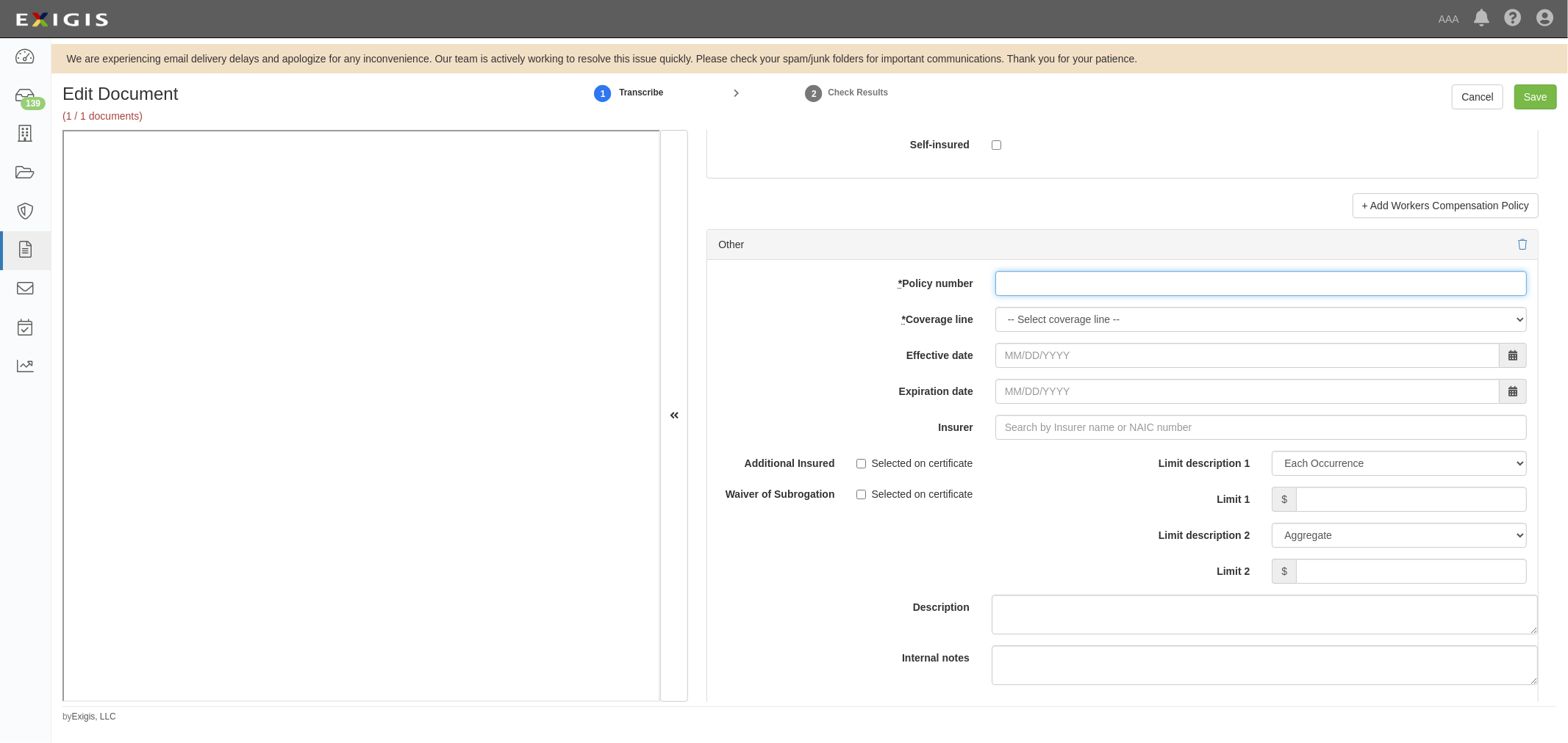
click at [1063, 296] on input "* Policy number" at bounding box center [1260, 284] width 531 height 25
paste input "TC2JGLSA-8E088352-TIL-25"
type input "TC2JGLSA-8E088352-TIL-25"
click at [1035, 332] on select "-- Select coverage line -- Asbestos Abatement Auto Physical Damage Boiler & Mac…" at bounding box center [1260, 319] width 531 height 25
select select "70"
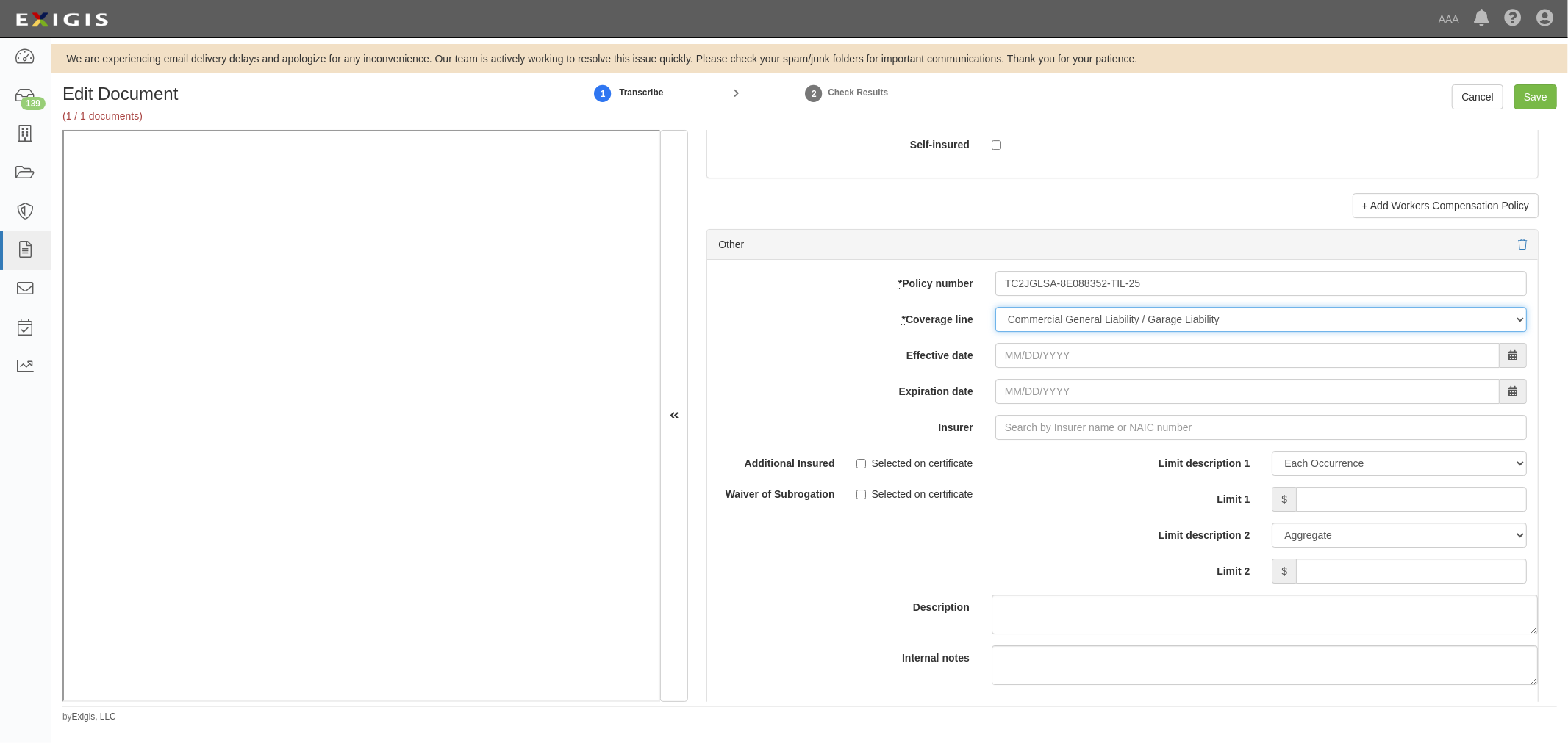
click at [995, 332] on select "-- Select coverage line -- Asbestos Abatement Auto Physical Damage Boiler & Mac…" at bounding box center [1260, 319] width 531 height 25
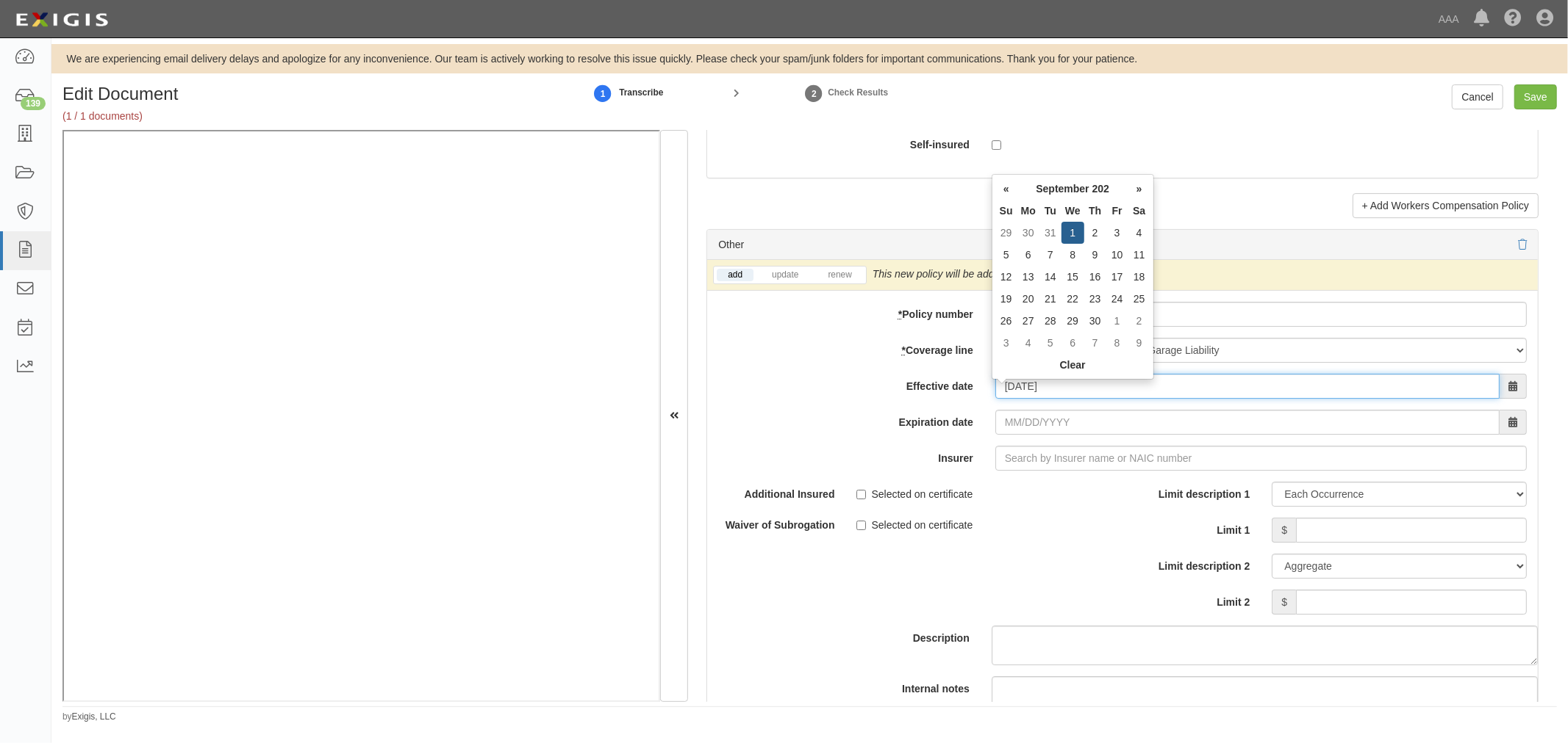
type input "[DATE]"
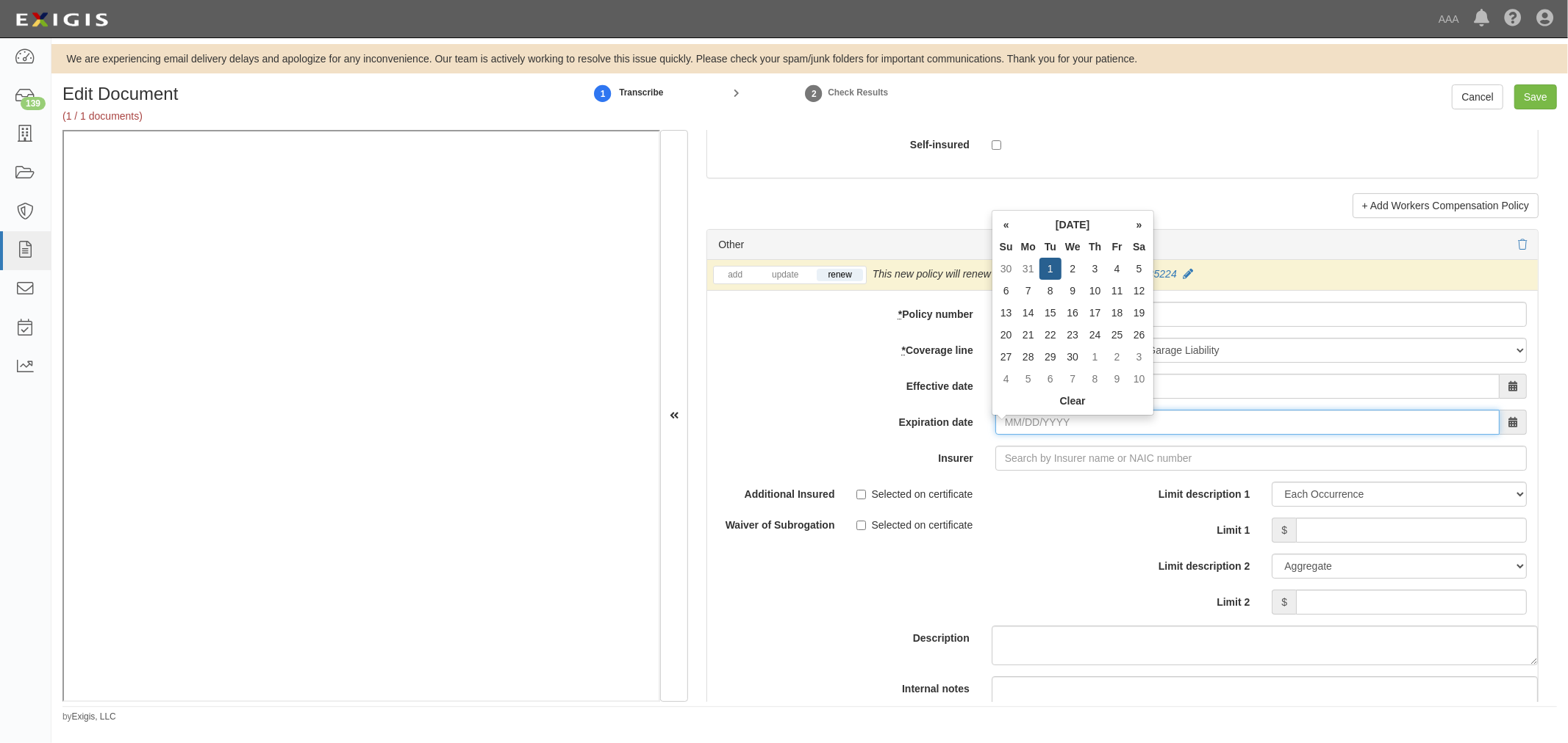
type input "09/01/2026"
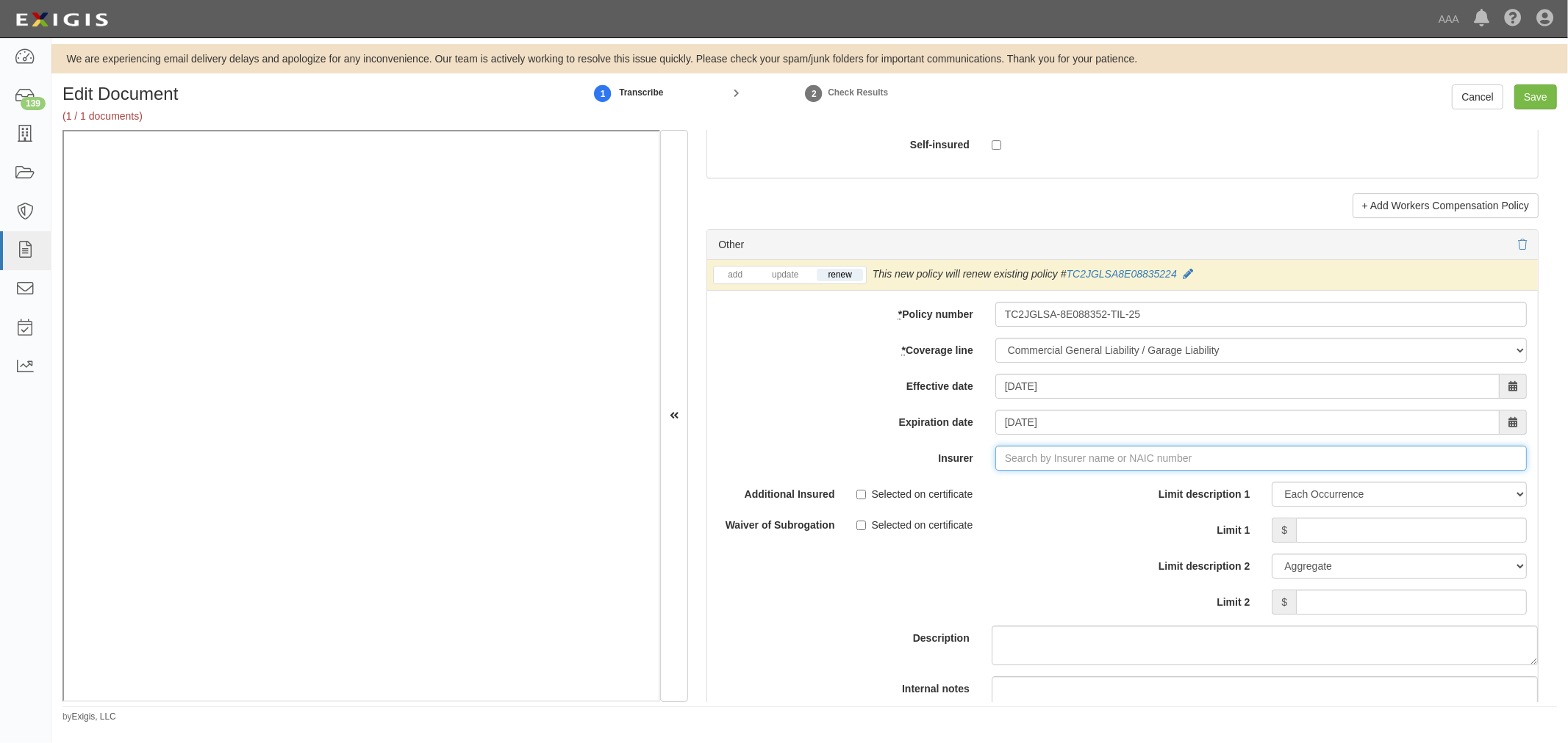
type input "21st Century Advantage Insurance Company (25232) NR Rating"
type input "2"
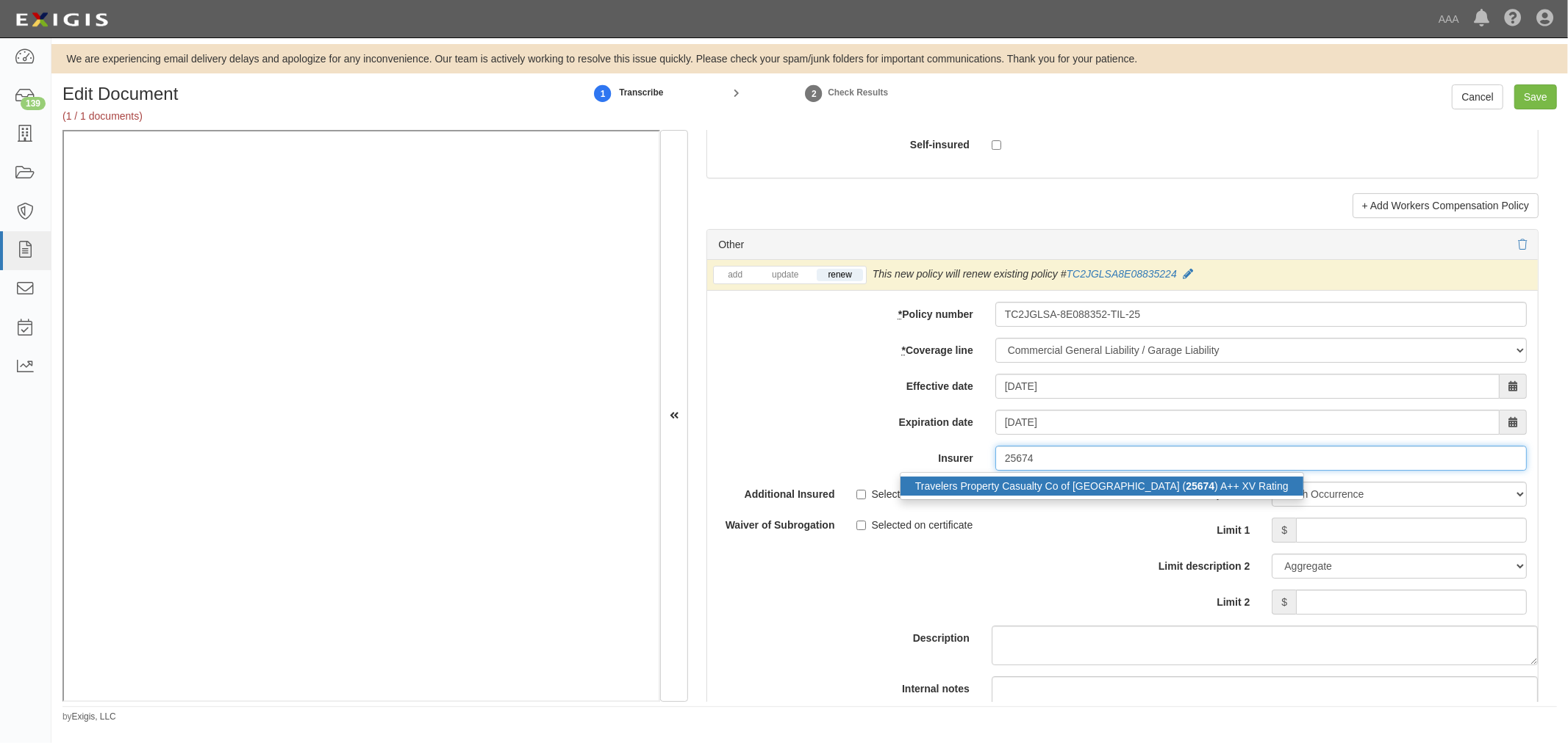
click at [1186, 492] on strong "25674" at bounding box center [1200, 486] width 28 height 12
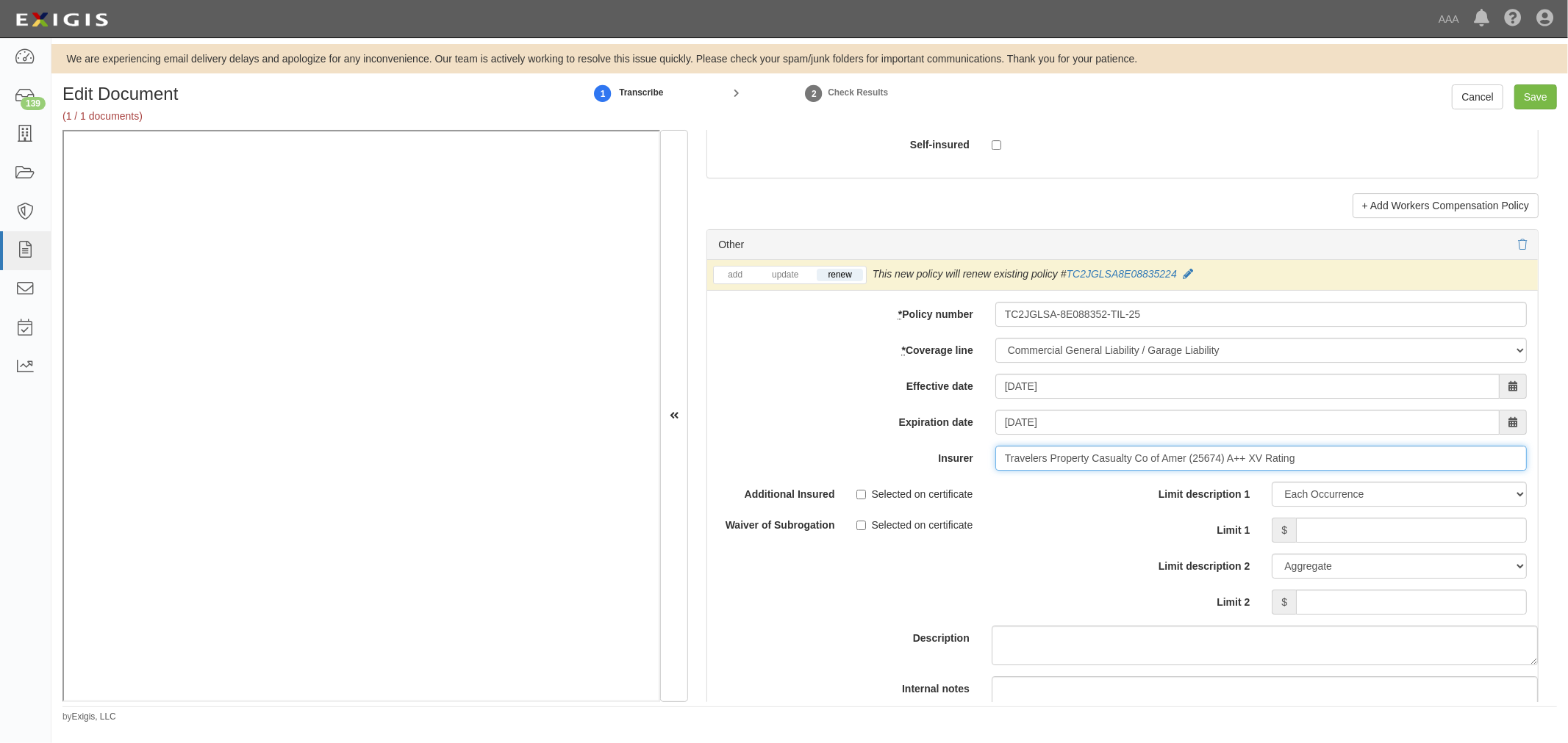
type input "Travelers Property Casualty Co of Amer (25674) A++ XV Rating"
click at [1343, 530] on input "Limit 1" at bounding box center [1411, 531] width 231 height 25
type input "1,000,000"
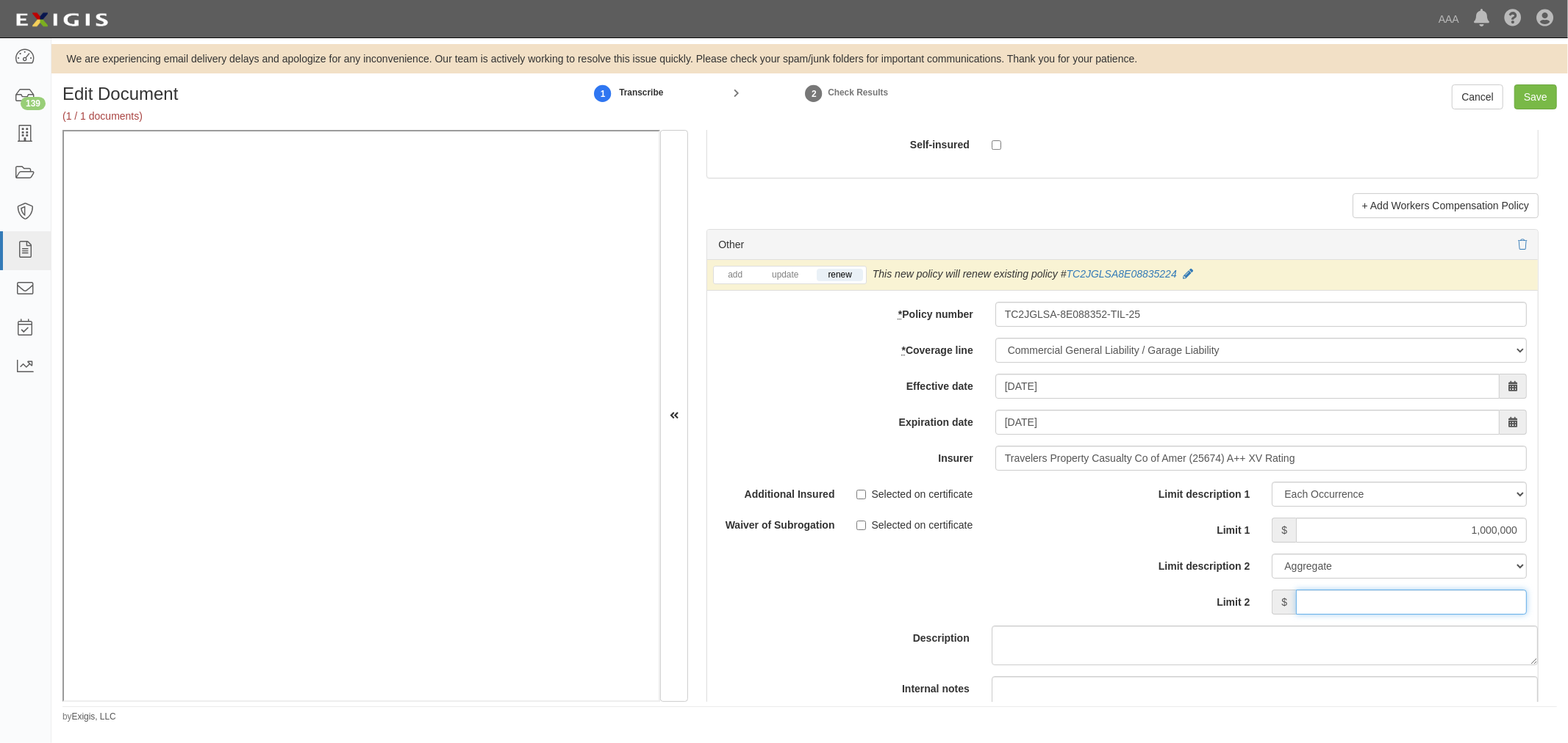
drag, startPoint x: 1404, startPoint y: 608, endPoint x: 1398, endPoint y: 598, distance: 11.7
click at [1405, 610] on input "Limit 2" at bounding box center [1411, 602] width 231 height 25
type input "2"
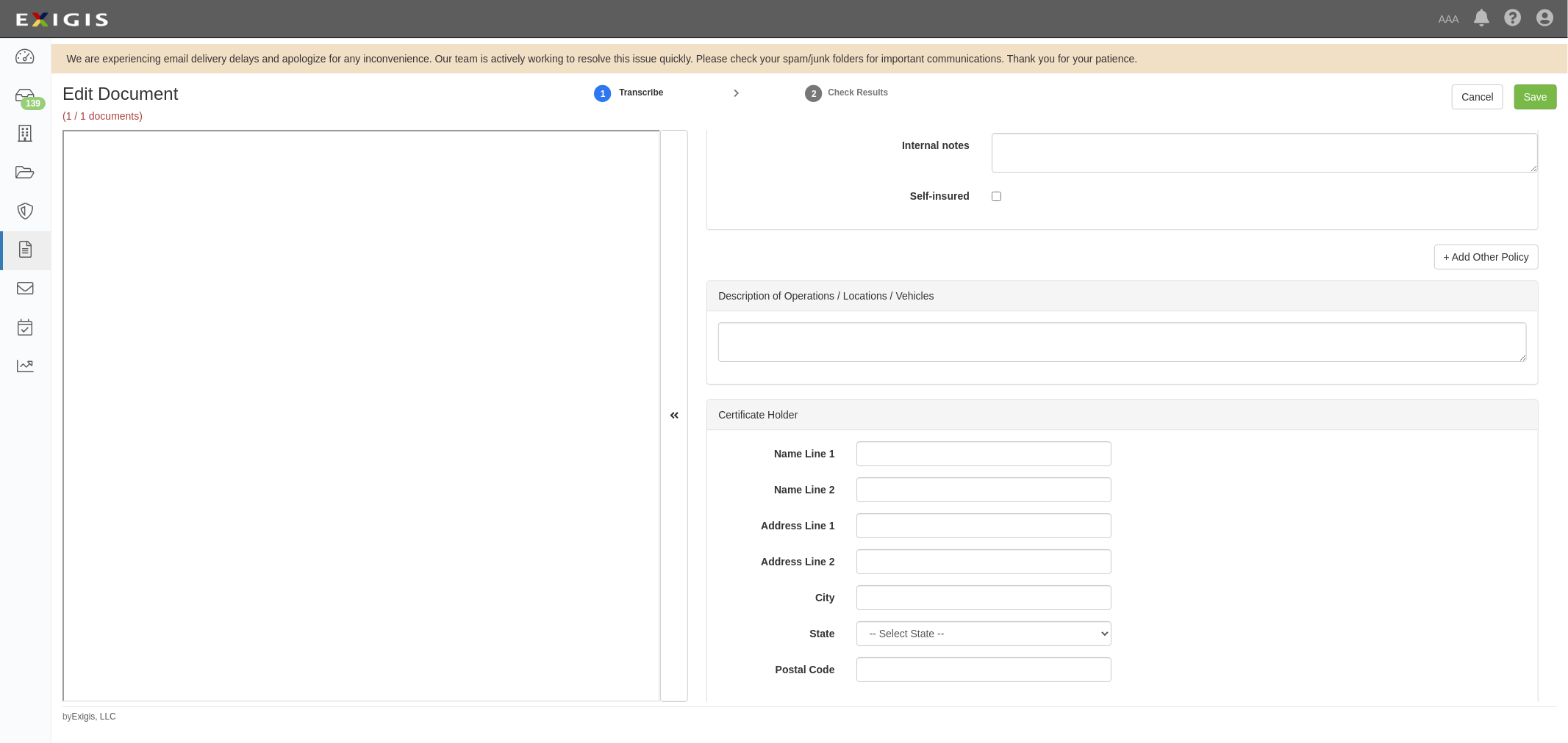
scroll to position [4624, 0]
type input "15,000,000"
click at [1494, 265] on link "+ Add Other Policy" at bounding box center [1486, 256] width 105 height 25
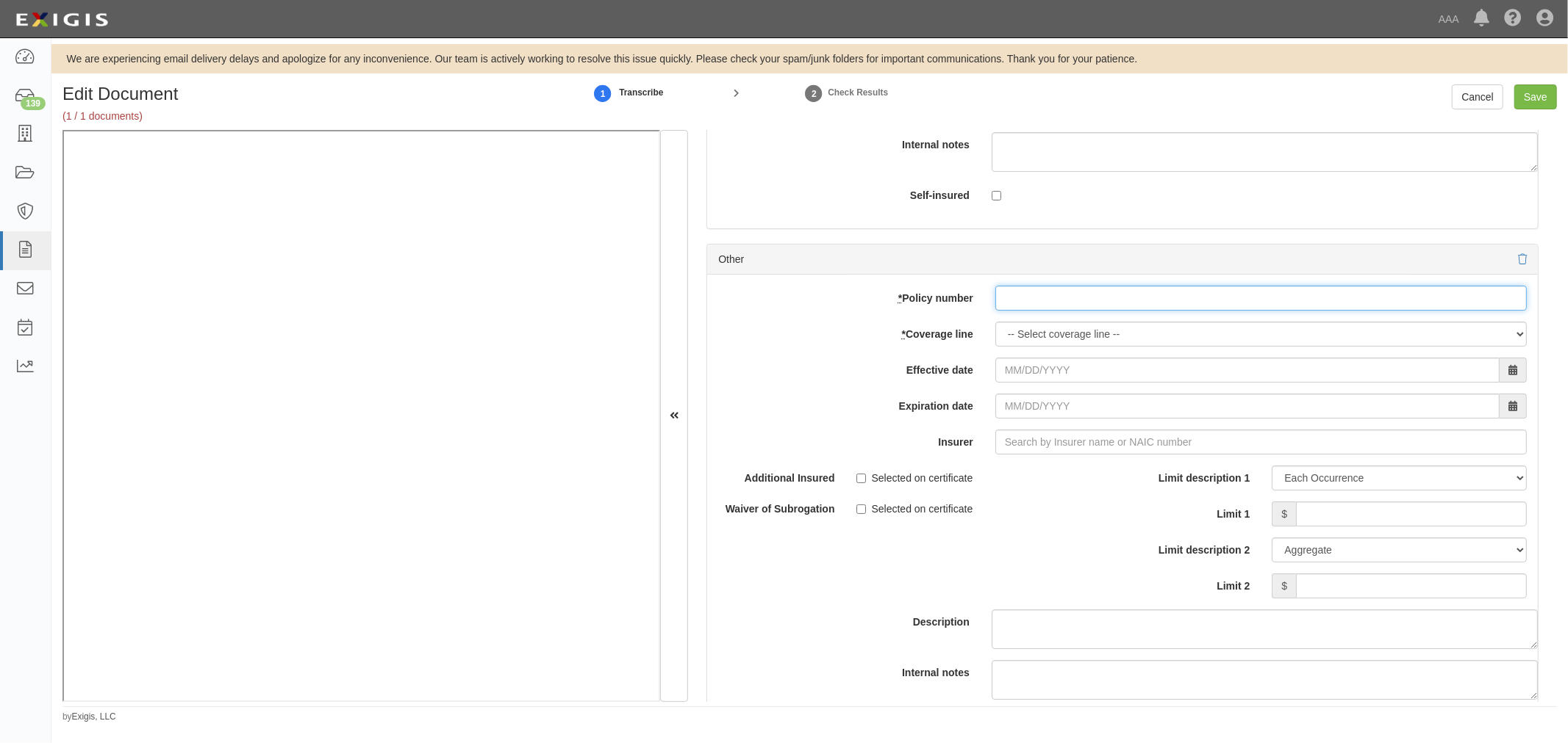
click at [1069, 311] on input "* Policy number" at bounding box center [1260, 298] width 531 height 25
paste input "TC2JCAP-8E088364-TIL-25"
type input "TC2JCAP-8E088364-TIL-25"
click at [1029, 342] on select "-- Select coverage line -- Asbestos Abatement Auto Physical Damage Boiler & Mac…" at bounding box center [1260, 334] width 531 height 25
select select "56"
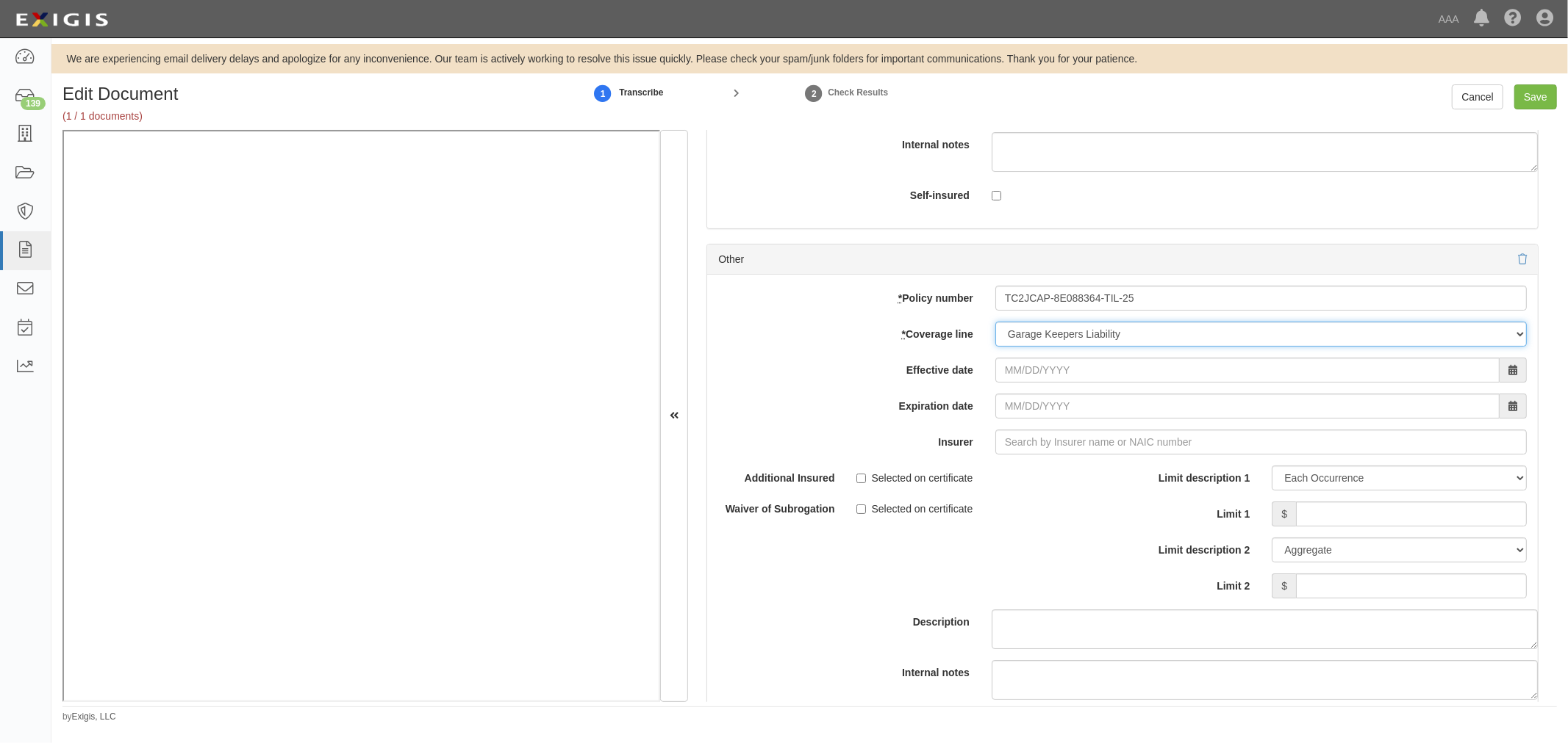
click at [995, 347] on select "-- Select coverage line -- Asbestos Abatement Auto Physical Damage Boiler & Mac…" at bounding box center [1260, 334] width 531 height 25
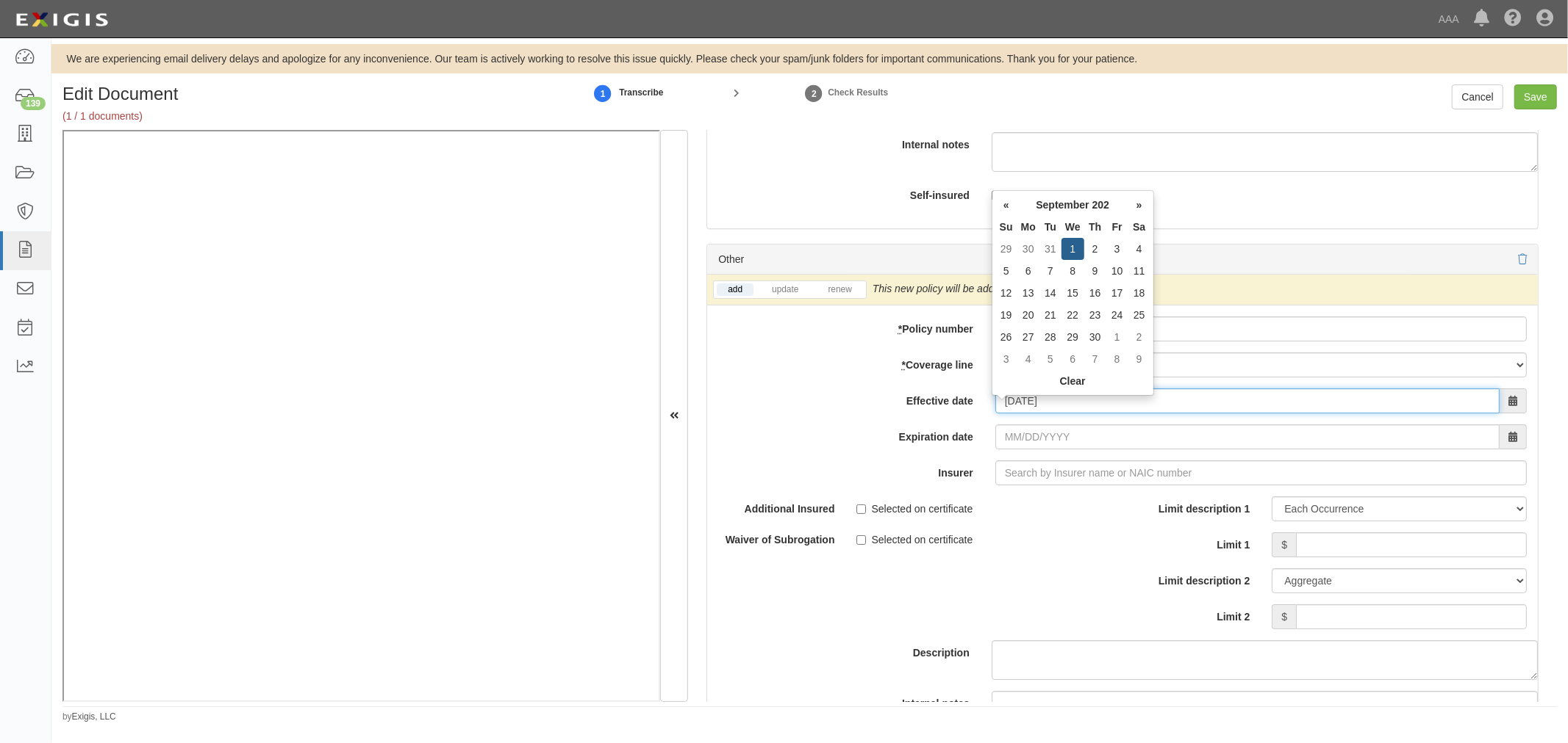
type input "09/01/2025"
type input "[DATE]"
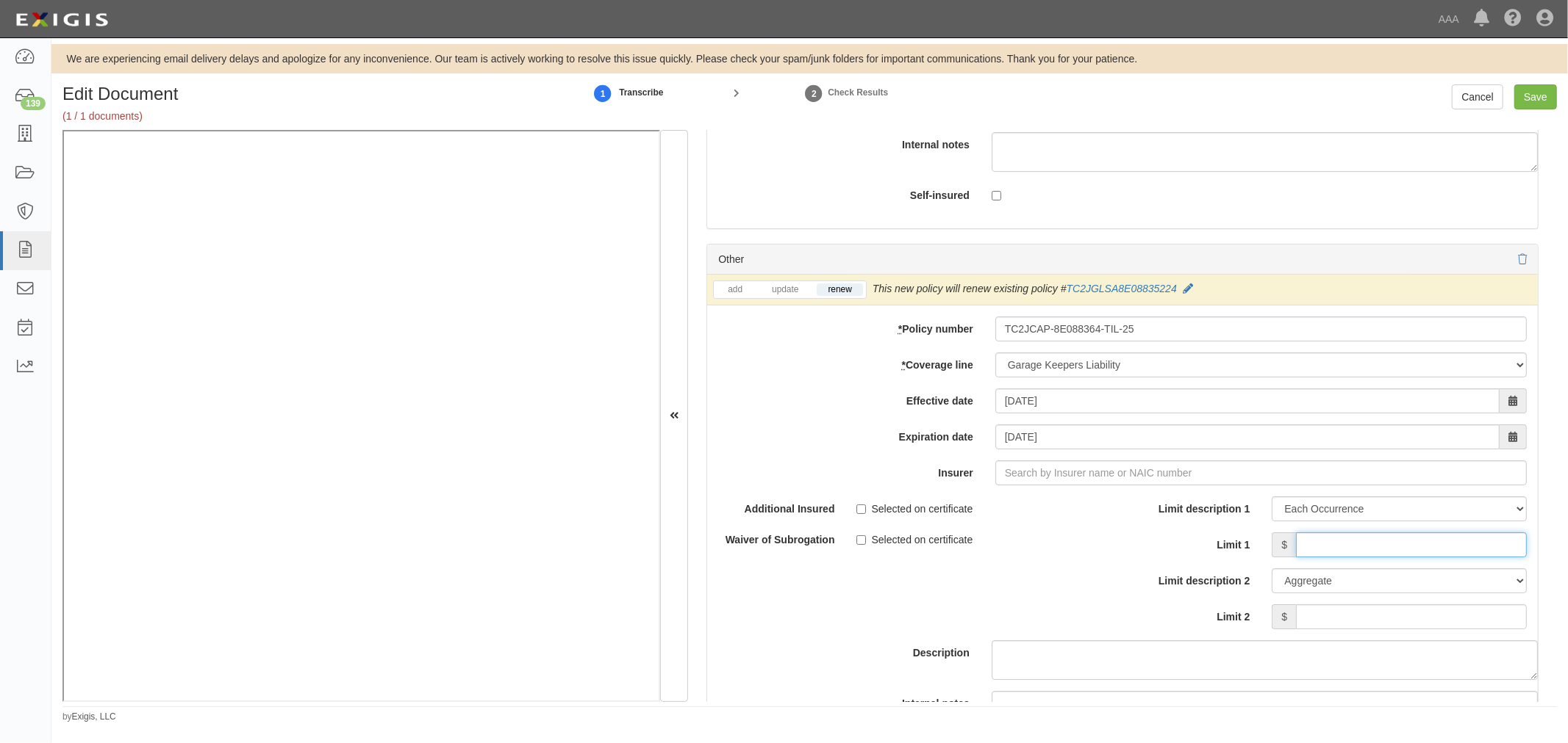
click at [1298, 542] on input "Limit 1" at bounding box center [1411, 545] width 231 height 25
type input "1,000,000"
click at [1344, 623] on input "Limit 2" at bounding box center [1411, 617] width 231 height 25
type input "5,000,000"
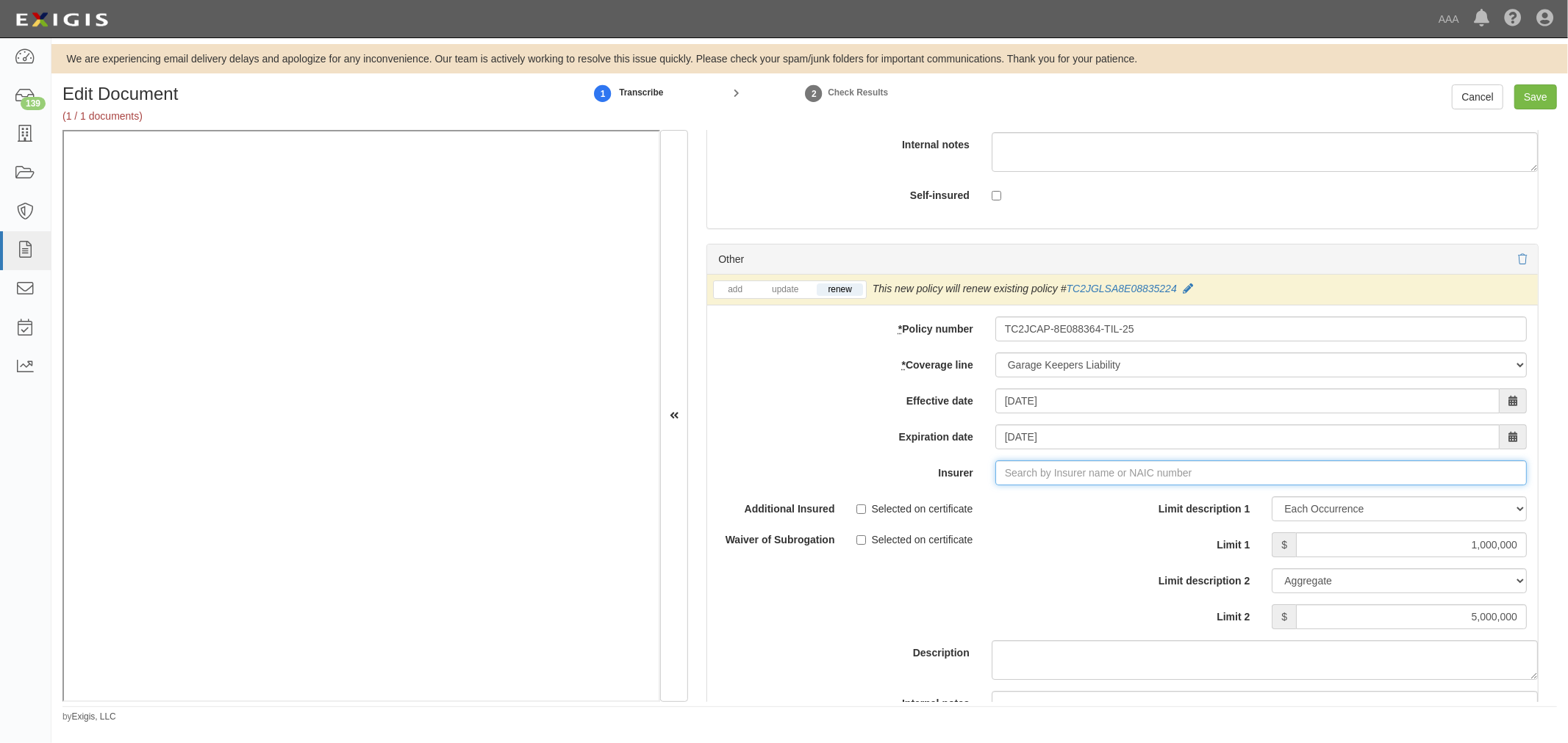
click at [1070, 483] on input "Insurer" at bounding box center [1260, 473] width 531 height 25
type input "21st Century Advantage Insurance Company (25232) NR Rating"
type input "2"
type input "25658"
click at [1077, 517] on div "Selected on certificate" at bounding box center [983, 506] width 255 height 20
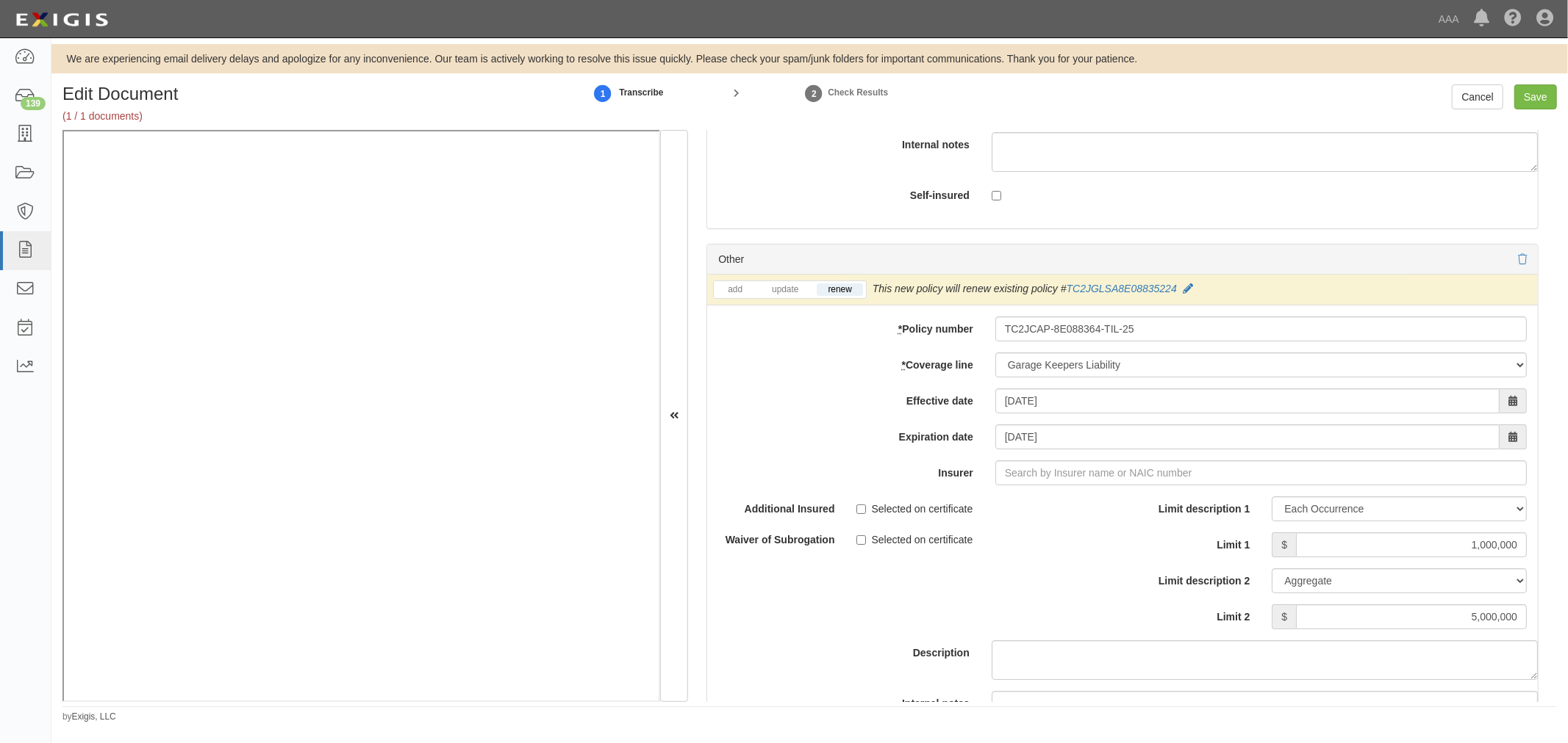
click at [1075, 510] on div "Selected on certificate" at bounding box center [983, 506] width 255 height 20
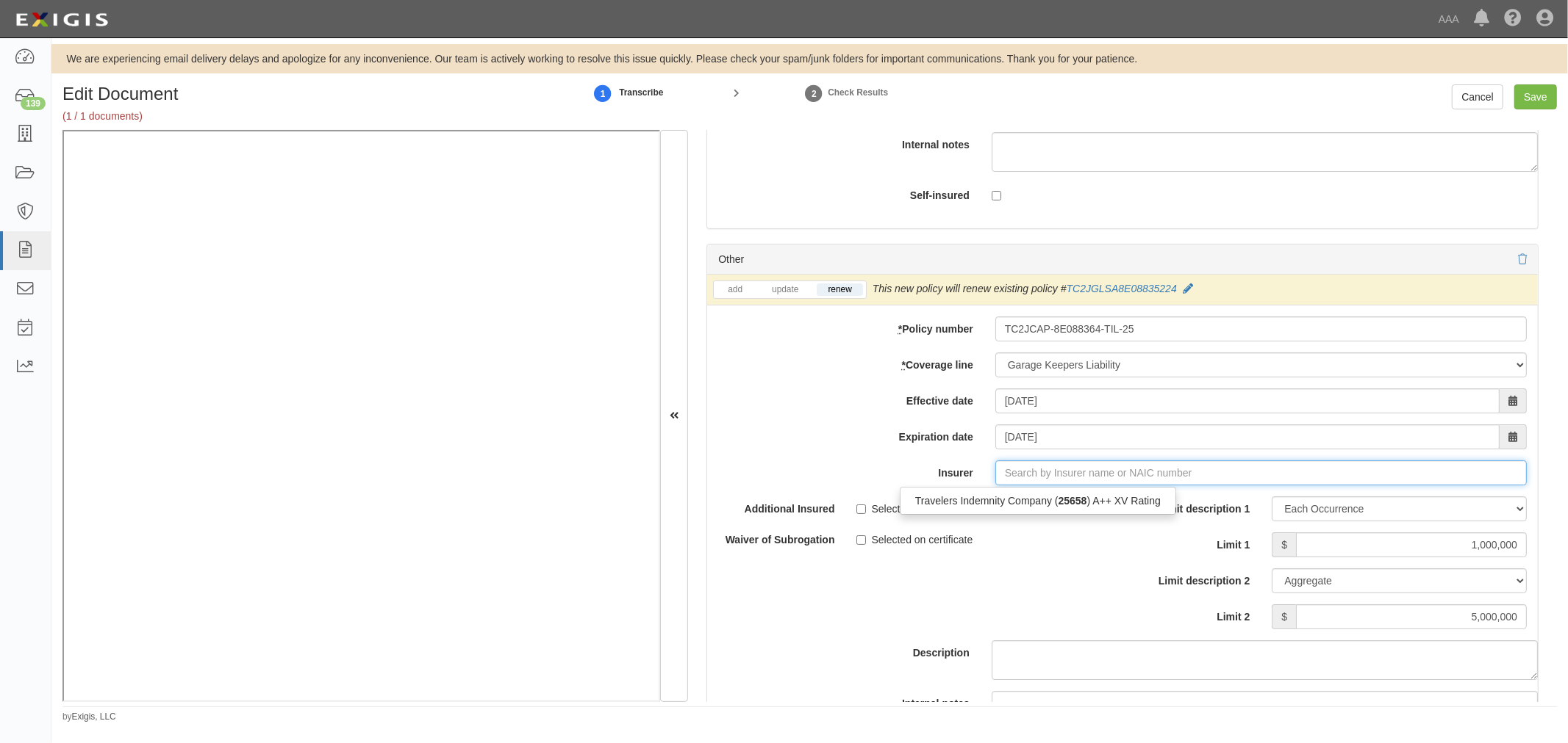
click at [1089, 485] on input "Insurer" at bounding box center [1260, 473] width 531 height 25
click at [1097, 510] on div "Travelers Indemnity Company ( 25658 ) A++ XV Rating" at bounding box center [1037, 501] width 275 height 19
type input "Travelers Indemnity Company (25658) A++ XV Rating"
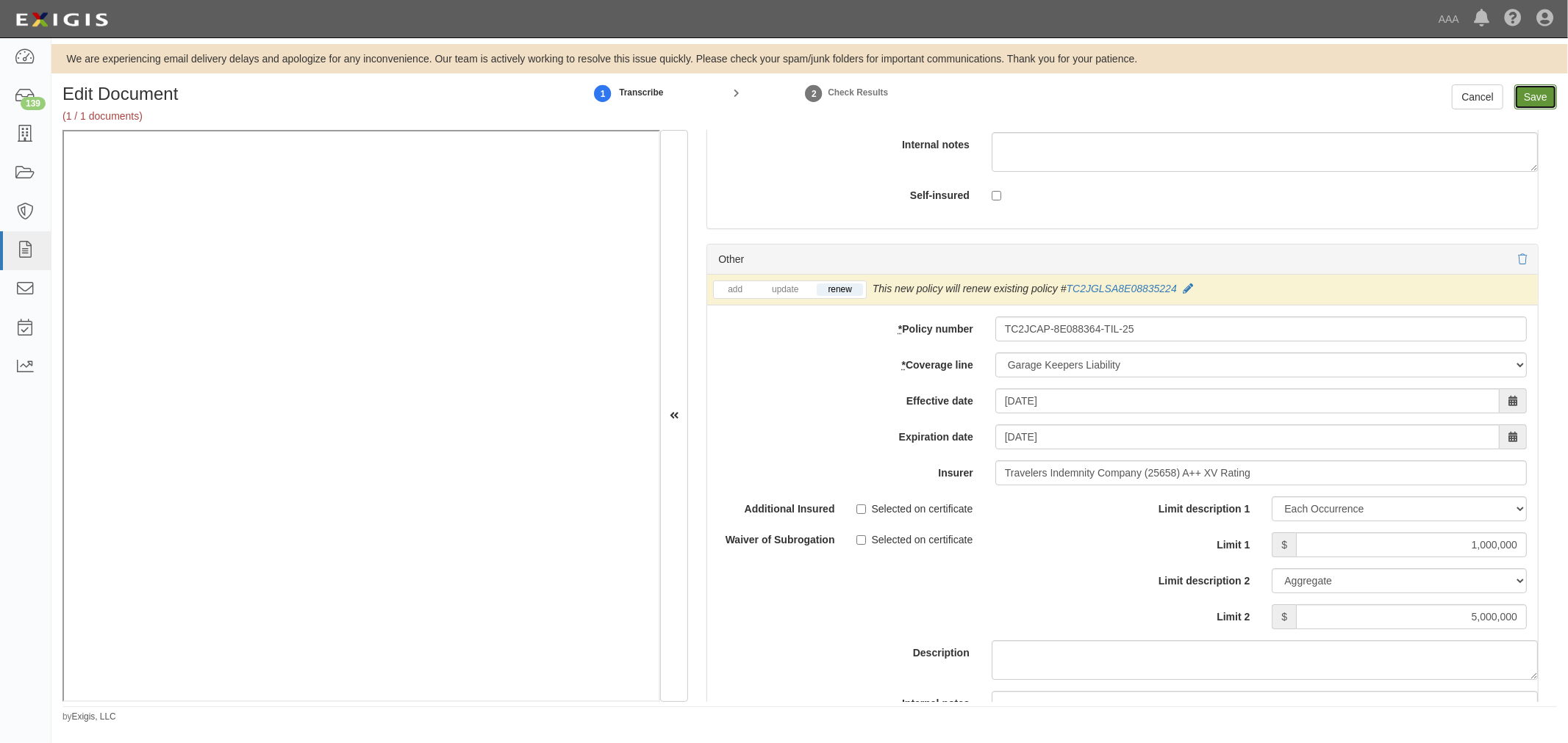
click at [1533, 96] on input "Save" at bounding box center [1535, 97] width 42 height 25
type input "5000000"
type input "1000000"
type input "15000000"
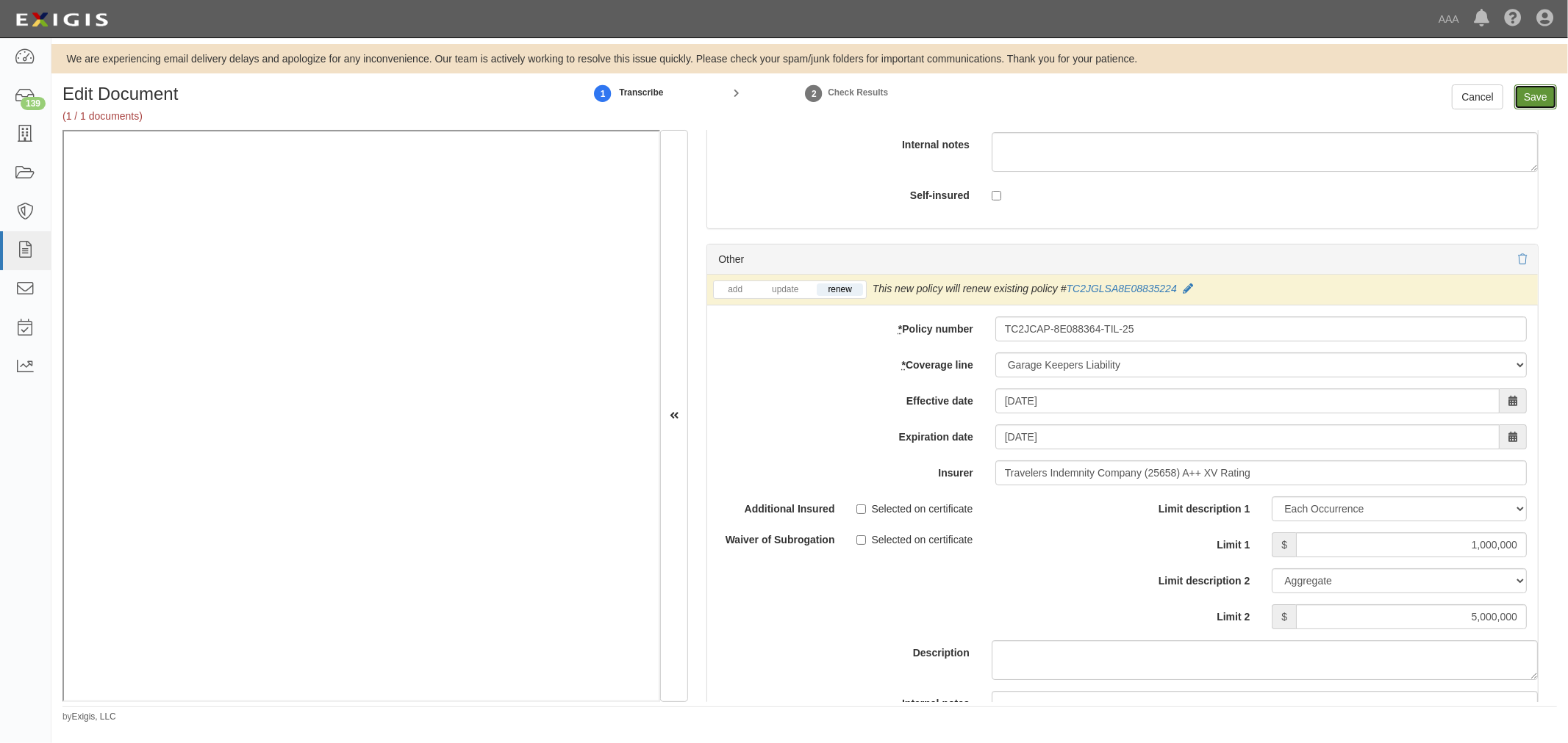
type input "1000000"
type input "5000000"
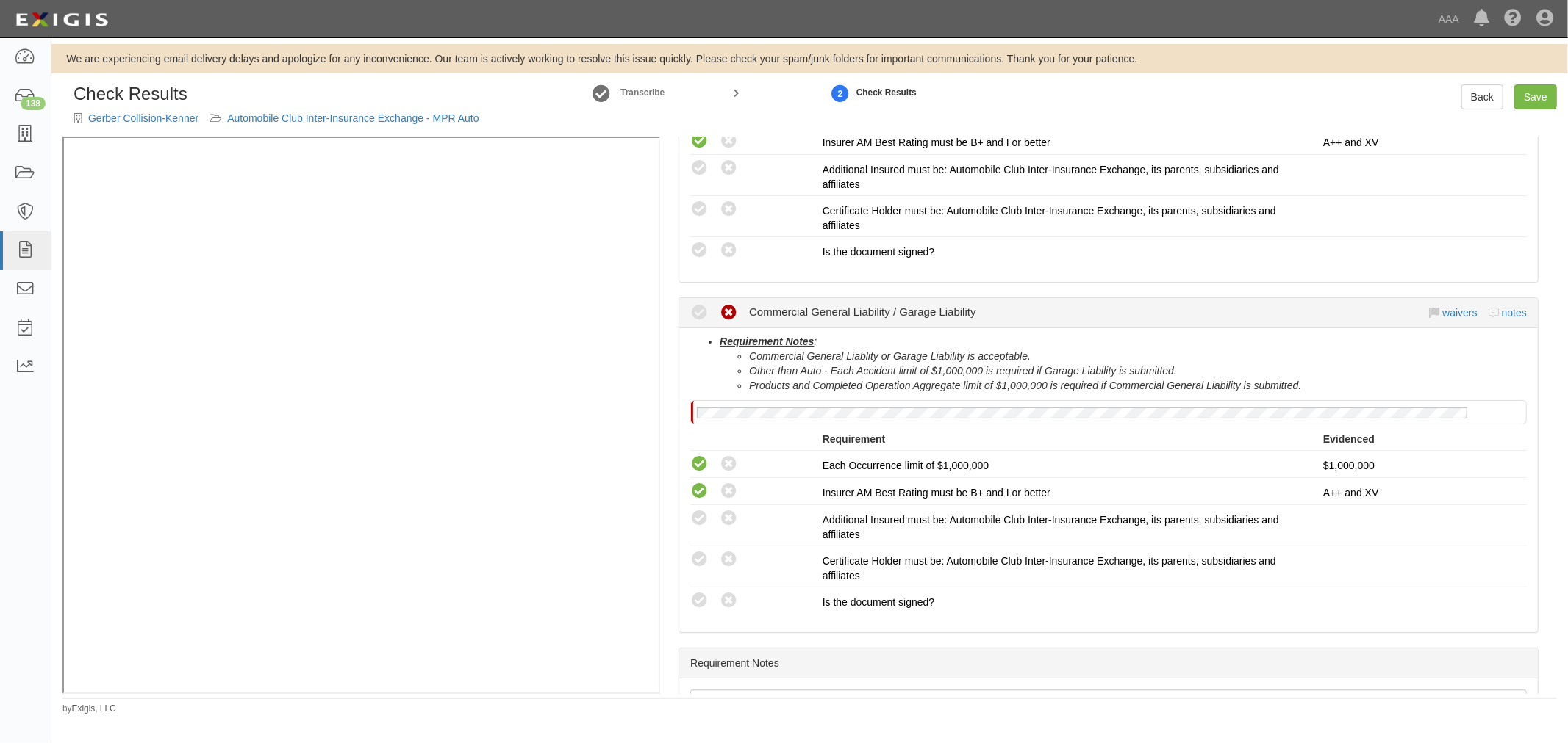
scroll to position [543, 0]
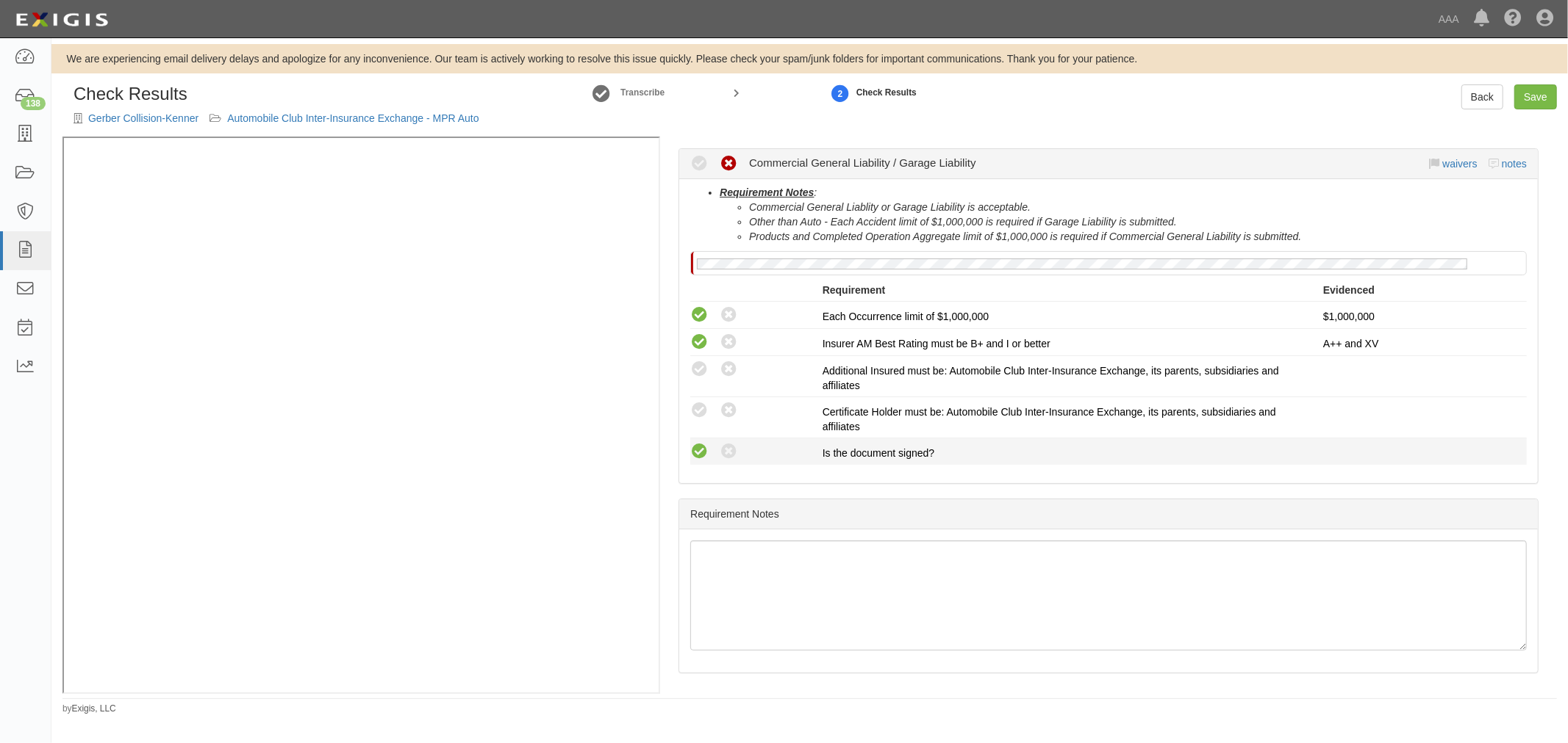
click at [701, 451] on icon at bounding box center [699, 451] width 18 height 18
radio input "true"
click at [693, 414] on icon at bounding box center [699, 410] width 18 height 18
radio input "true"
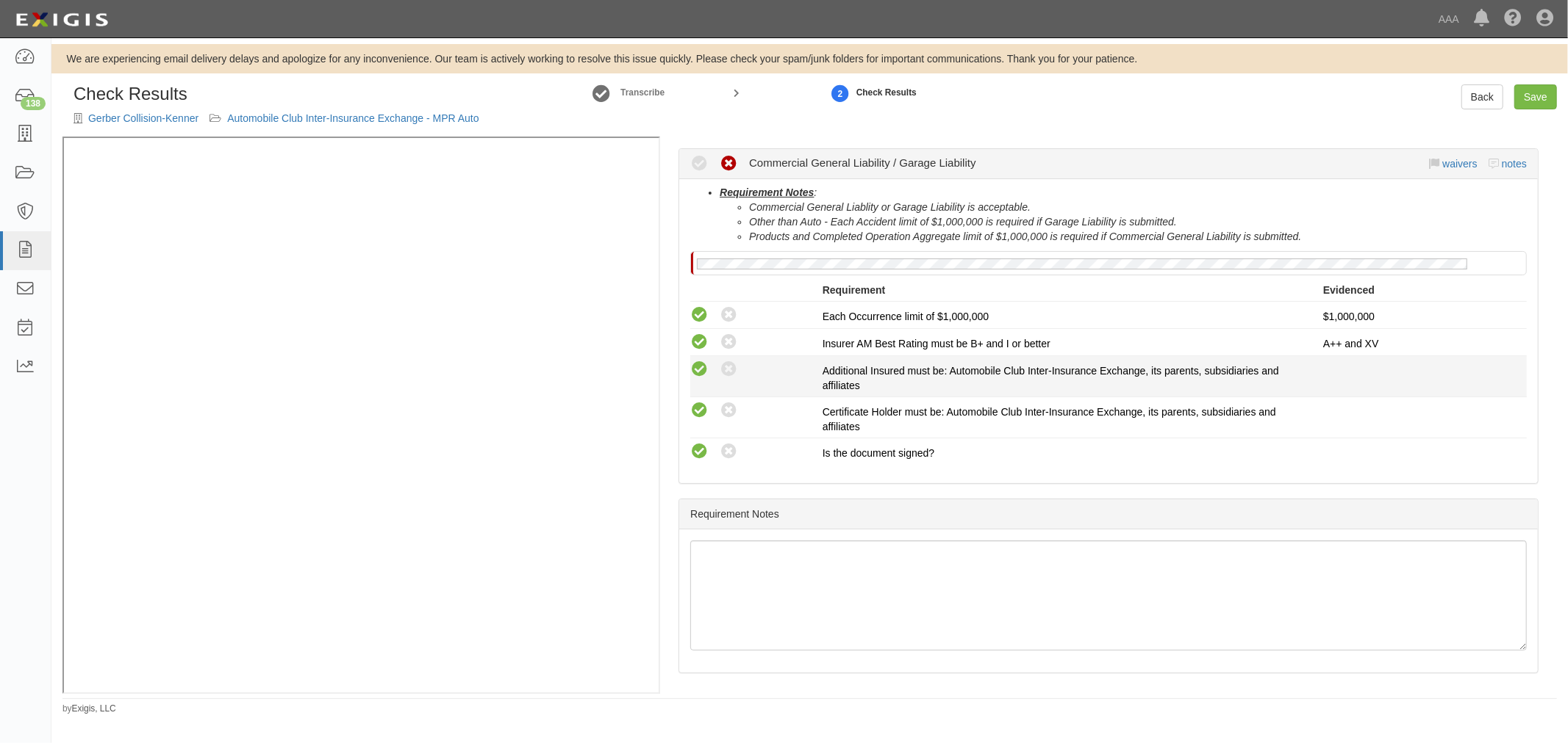
click at [699, 363] on icon at bounding box center [699, 370] width 18 height 18
radio input "true"
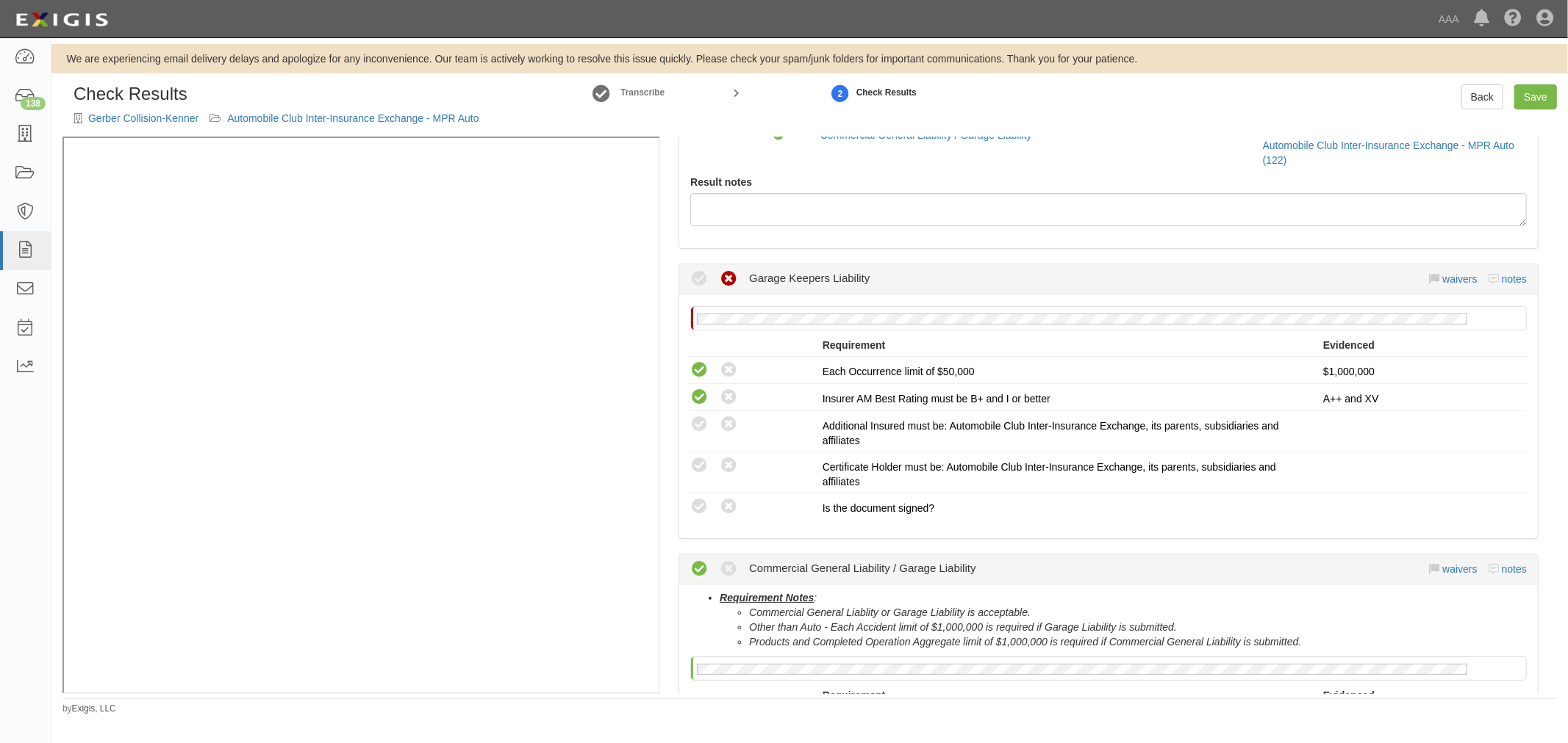
scroll to position [135, 0]
click at [699, 509] on icon at bounding box center [699, 509] width 18 height 18
radio input "true"
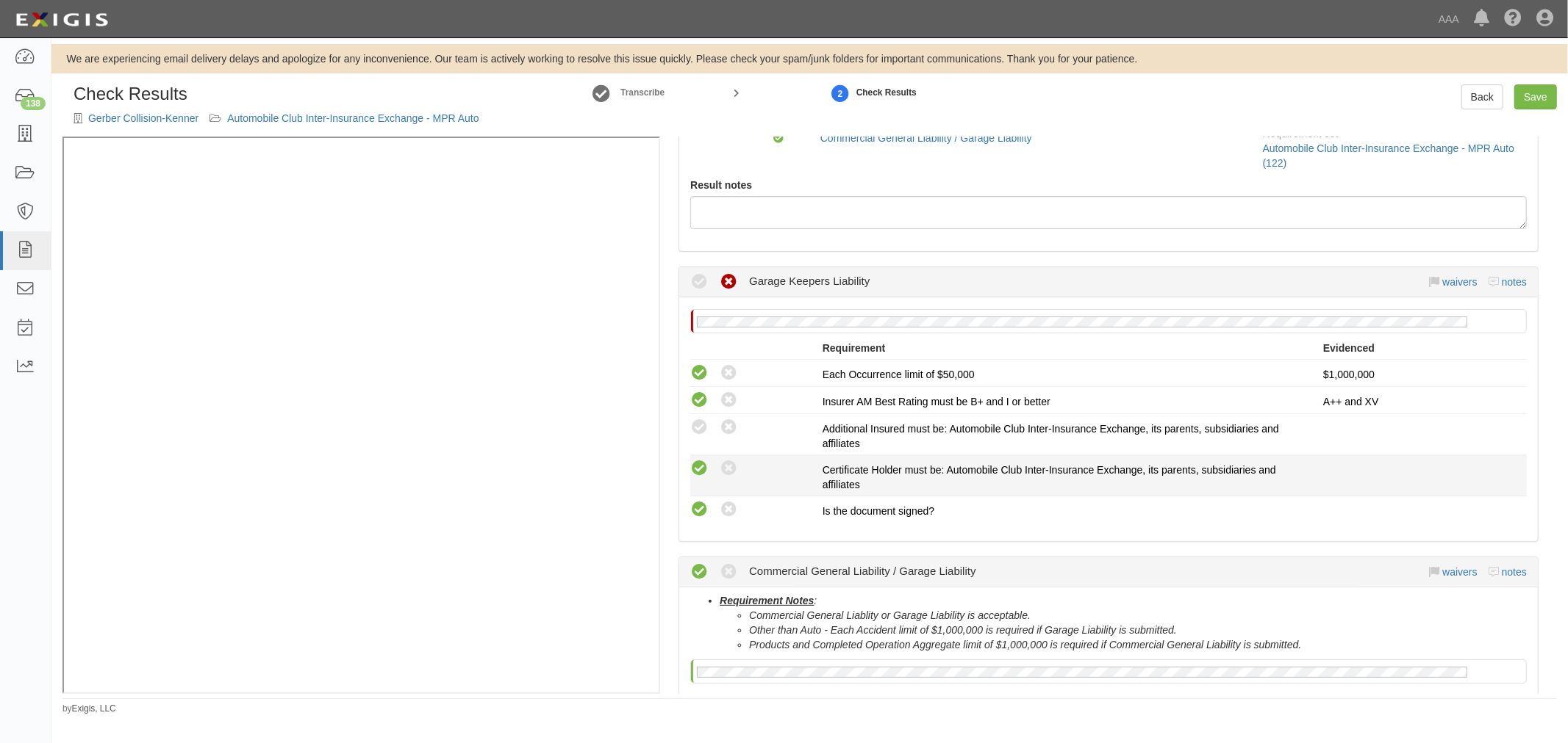
click at [697, 470] on icon at bounding box center [699, 469] width 18 height 18
radio input "true"
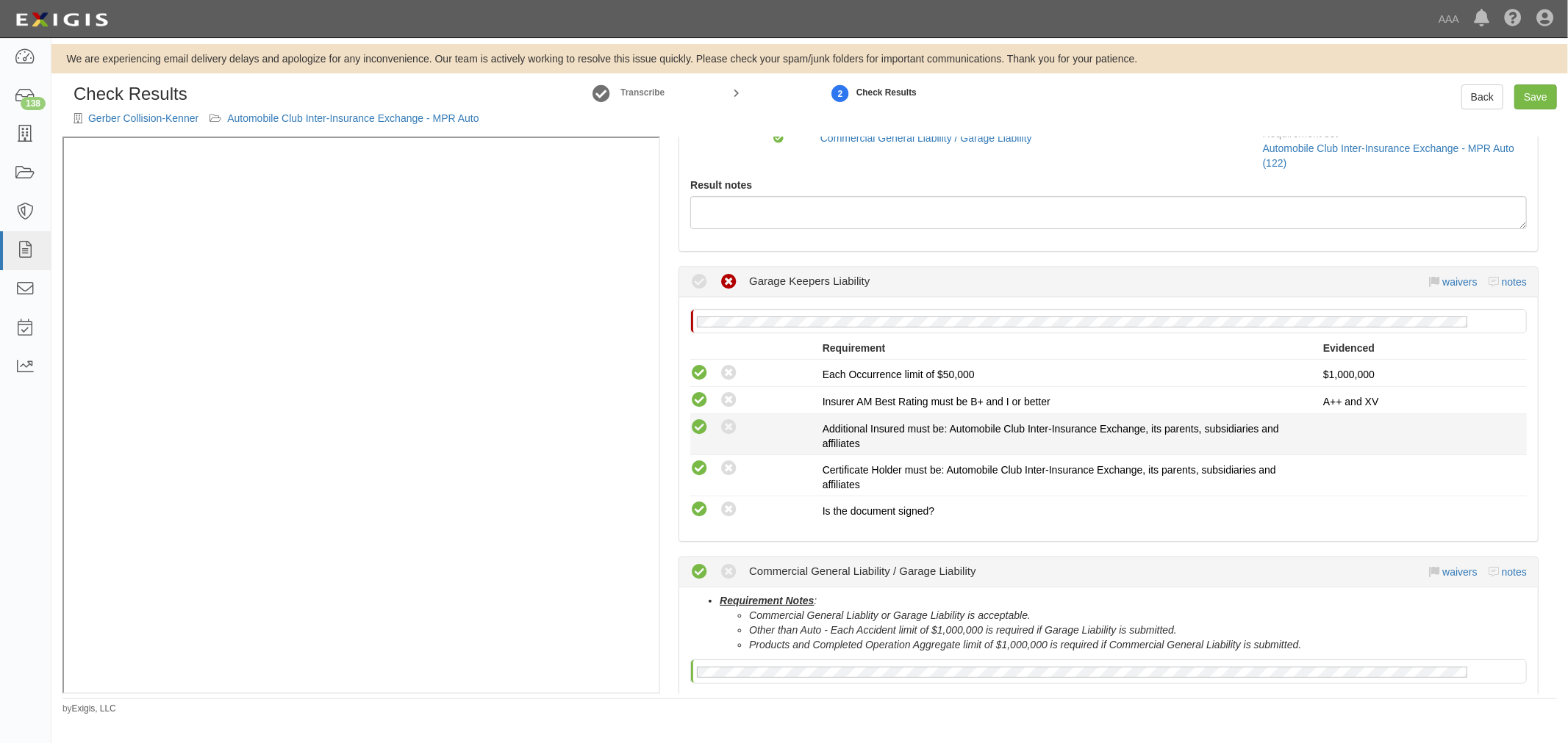
click at [701, 428] on icon at bounding box center [699, 427] width 18 height 18
radio input "true"
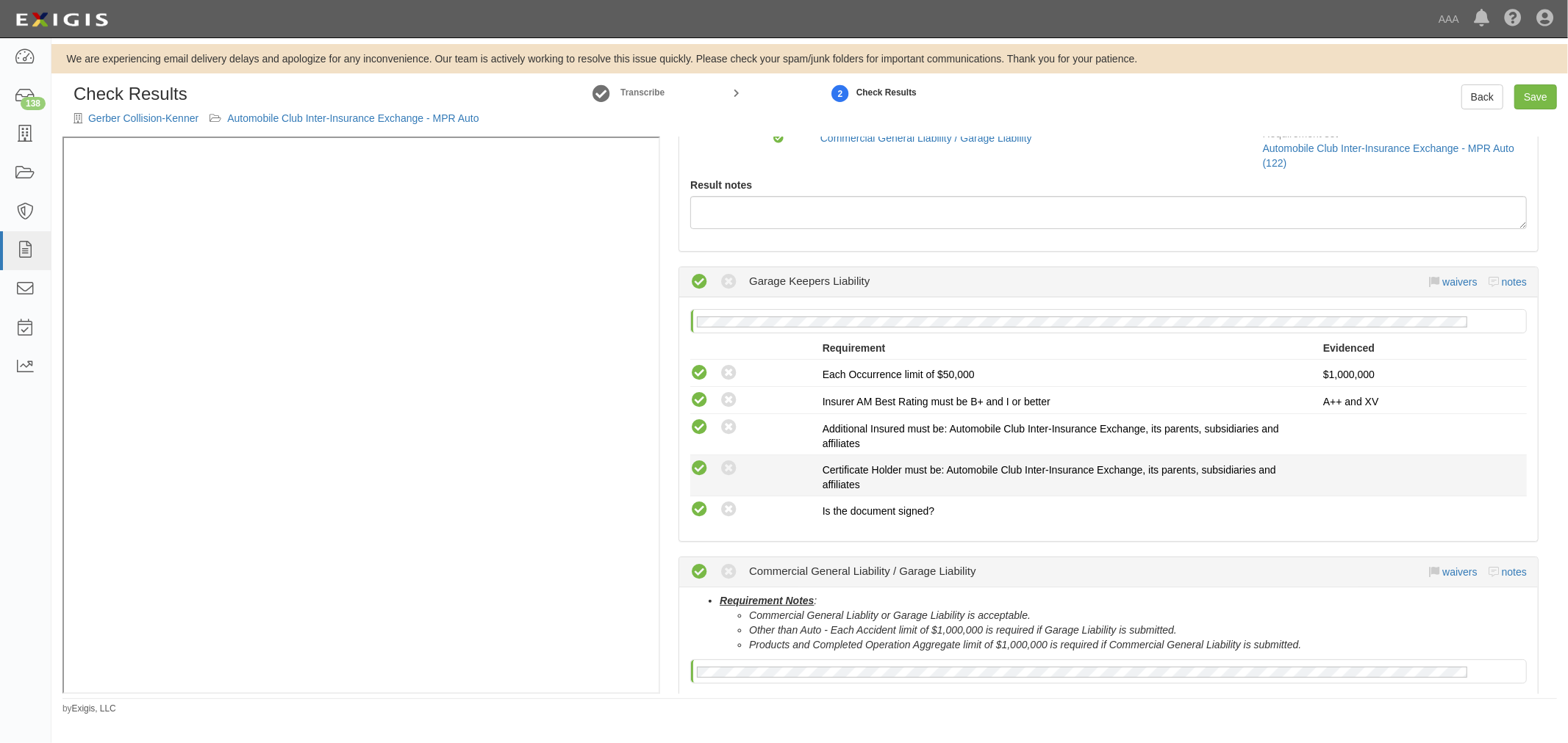
scroll to position [407, 0]
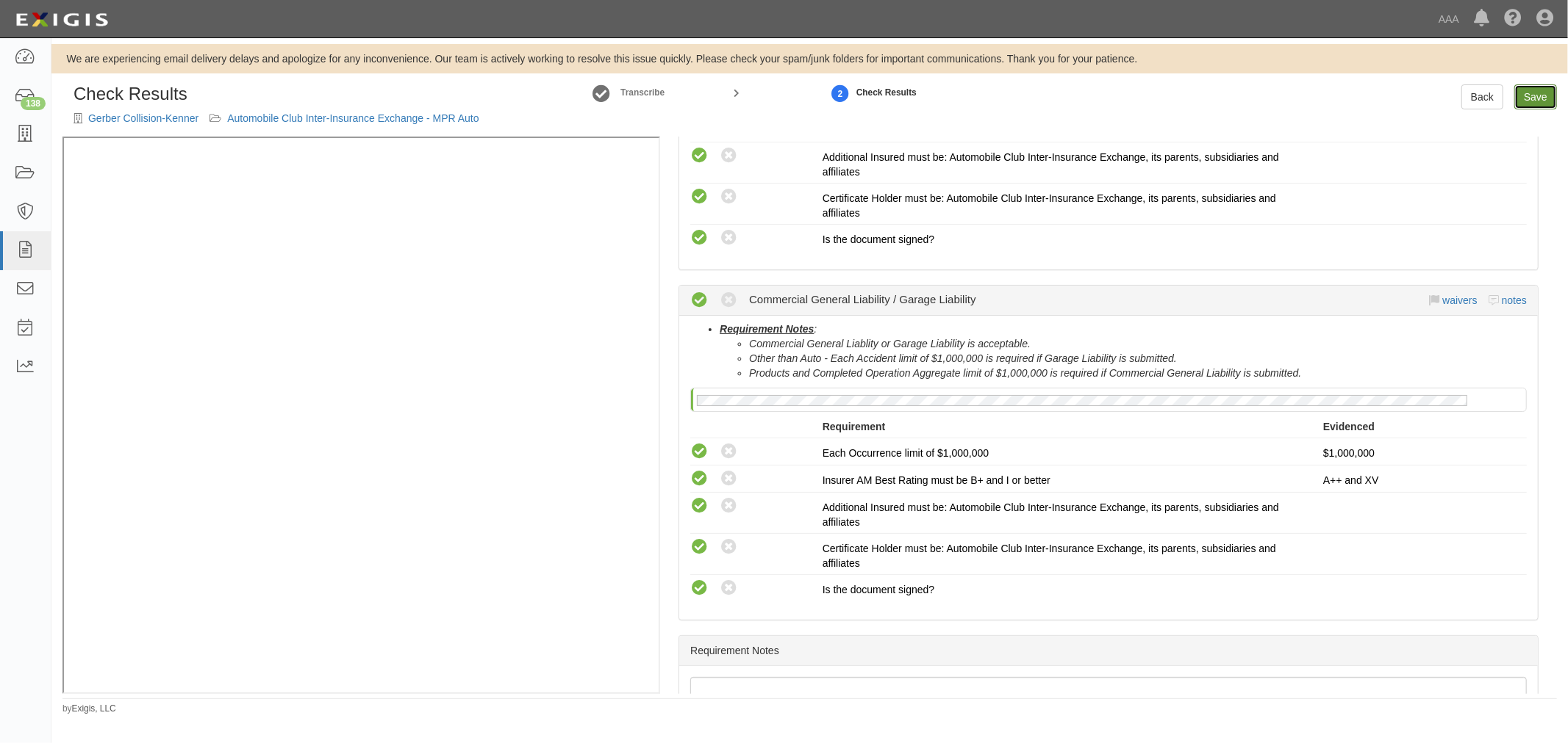
click at [1541, 92] on link "Save" at bounding box center [1535, 97] width 42 height 25
radio input "true"
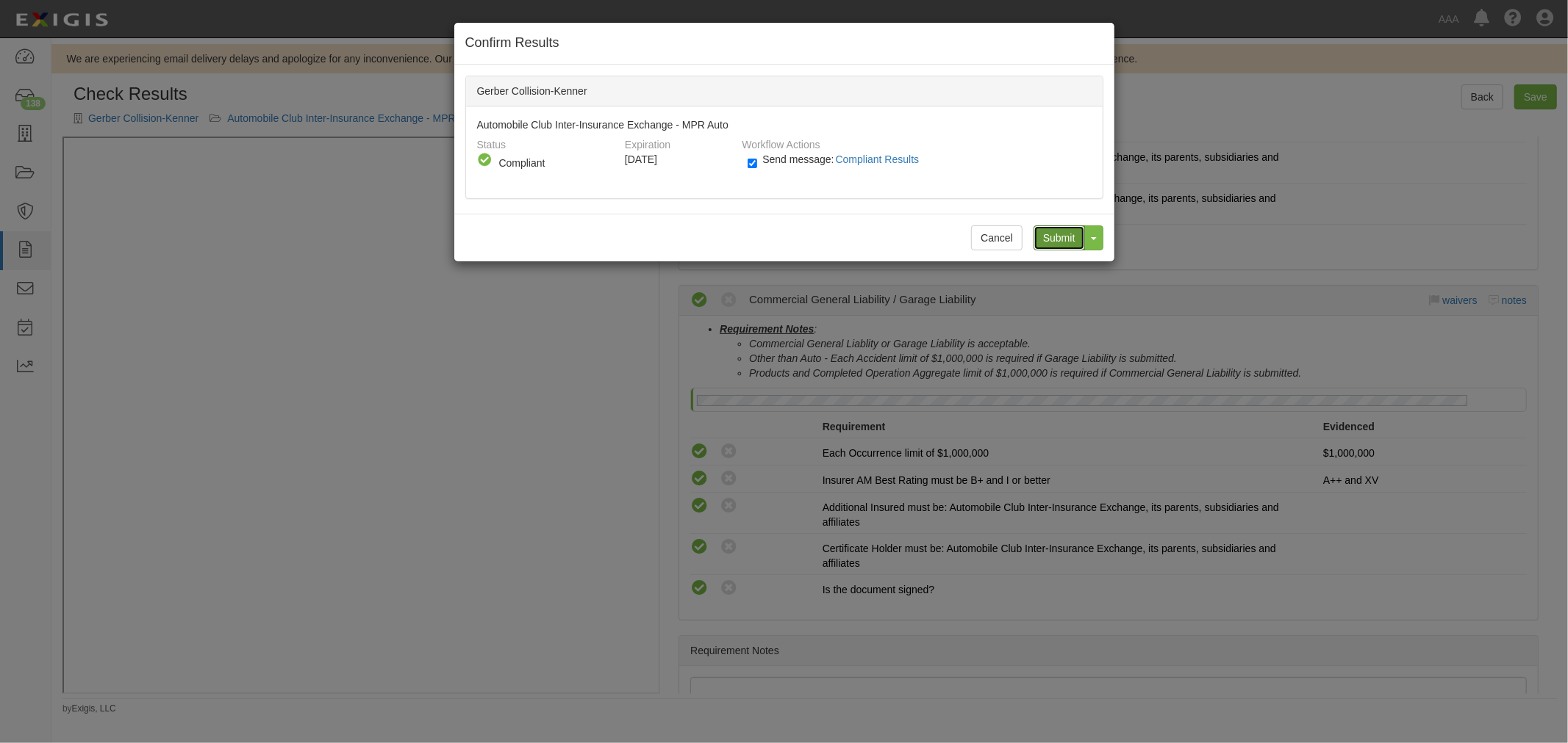
click at [1067, 226] on input "Submit" at bounding box center [1058, 238] width 51 height 25
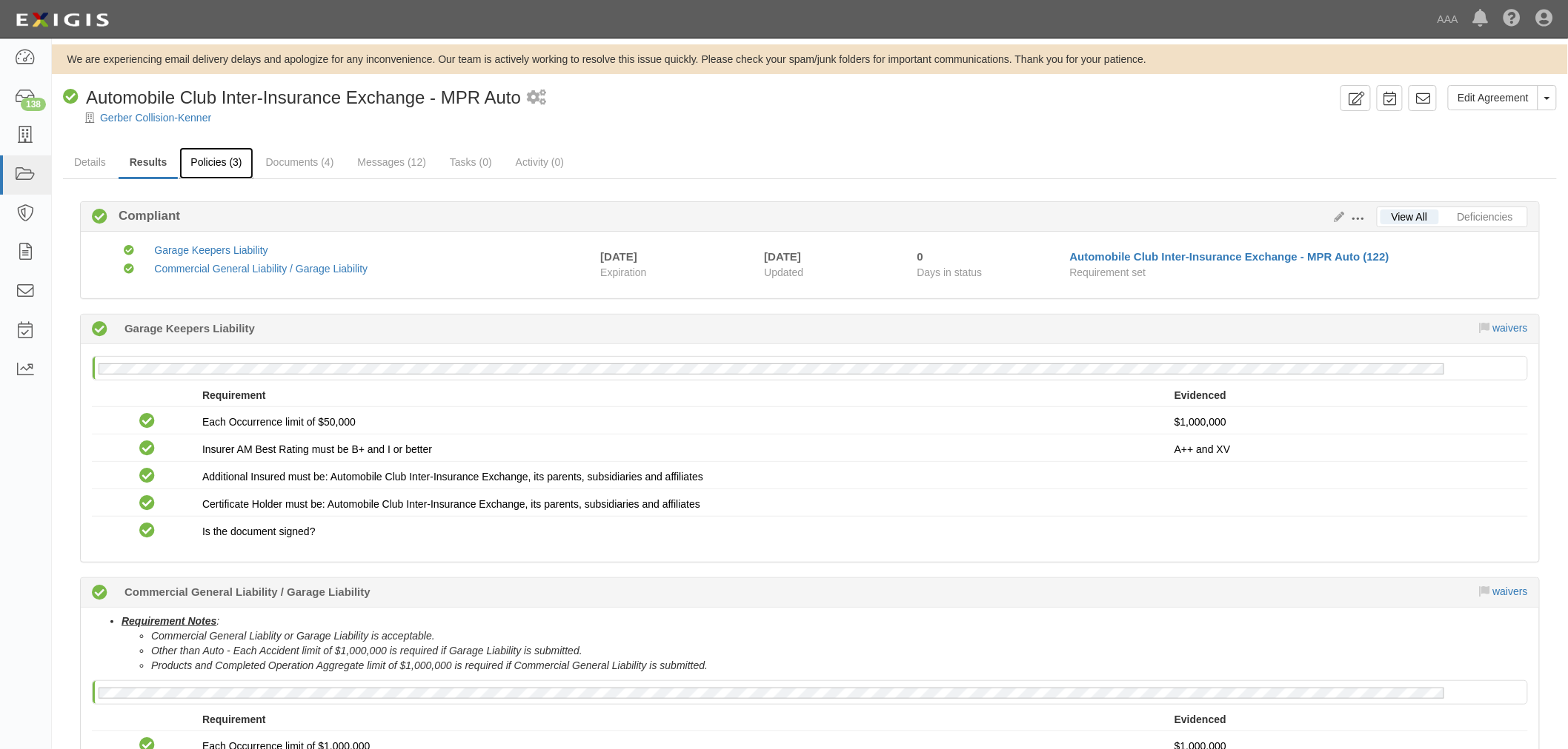
click at [190, 164] on link "Policies (3)" at bounding box center [216, 163] width 73 height 32
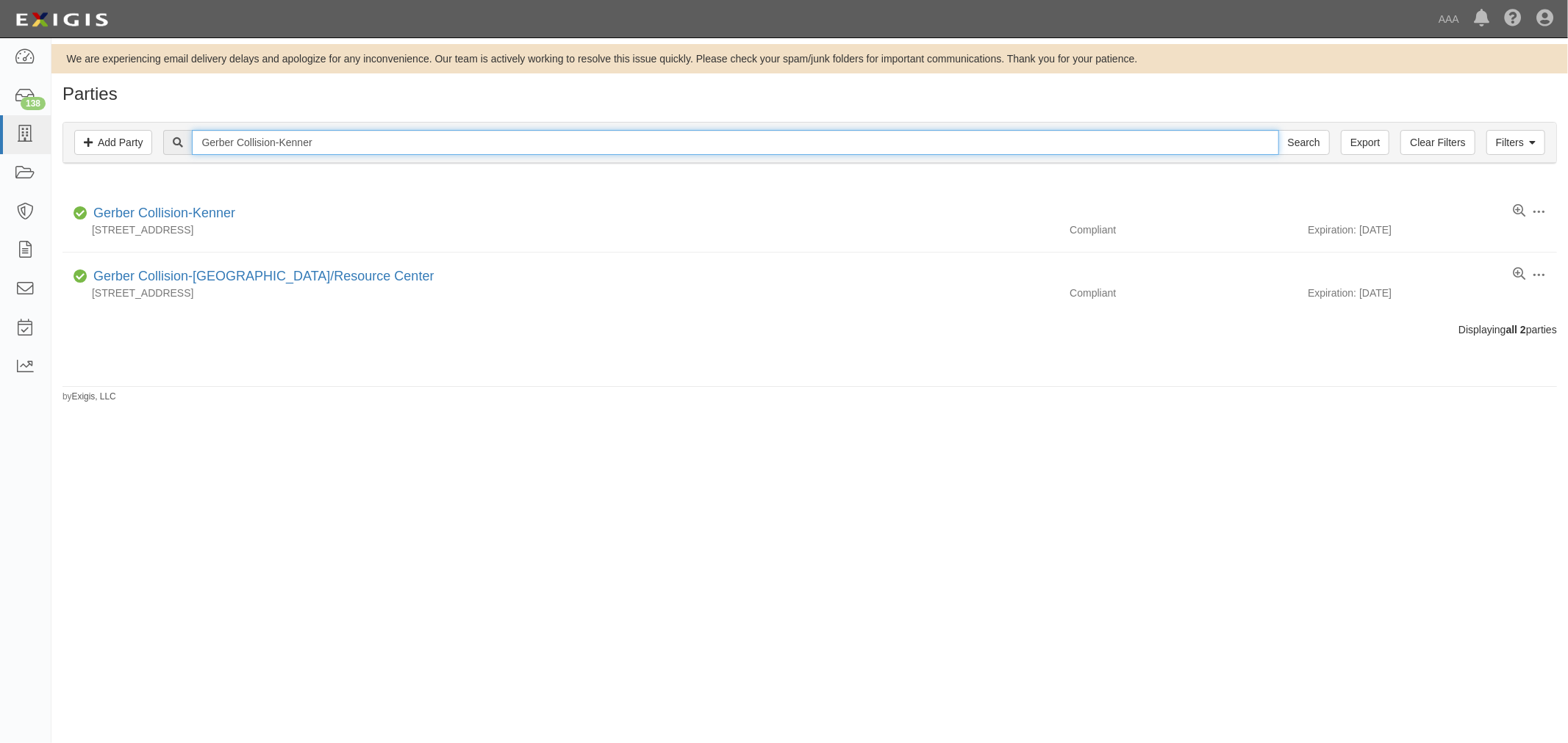
drag, startPoint x: 277, startPoint y: 145, endPoint x: 71, endPoint y: 181, distance: 209.1
click at [72, 181] on div "Parties Add Party Filters Add Party Clear Filters Export Gerber Collision-Kenne…" at bounding box center [809, 243] width 1516 height 318
paste input "[PERSON_NAME] St"
type input "Gerber Collision-[PERSON_NAME] St"
click at [1278, 130] on input "Search" at bounding box center [1303, 142] width 51 height 25
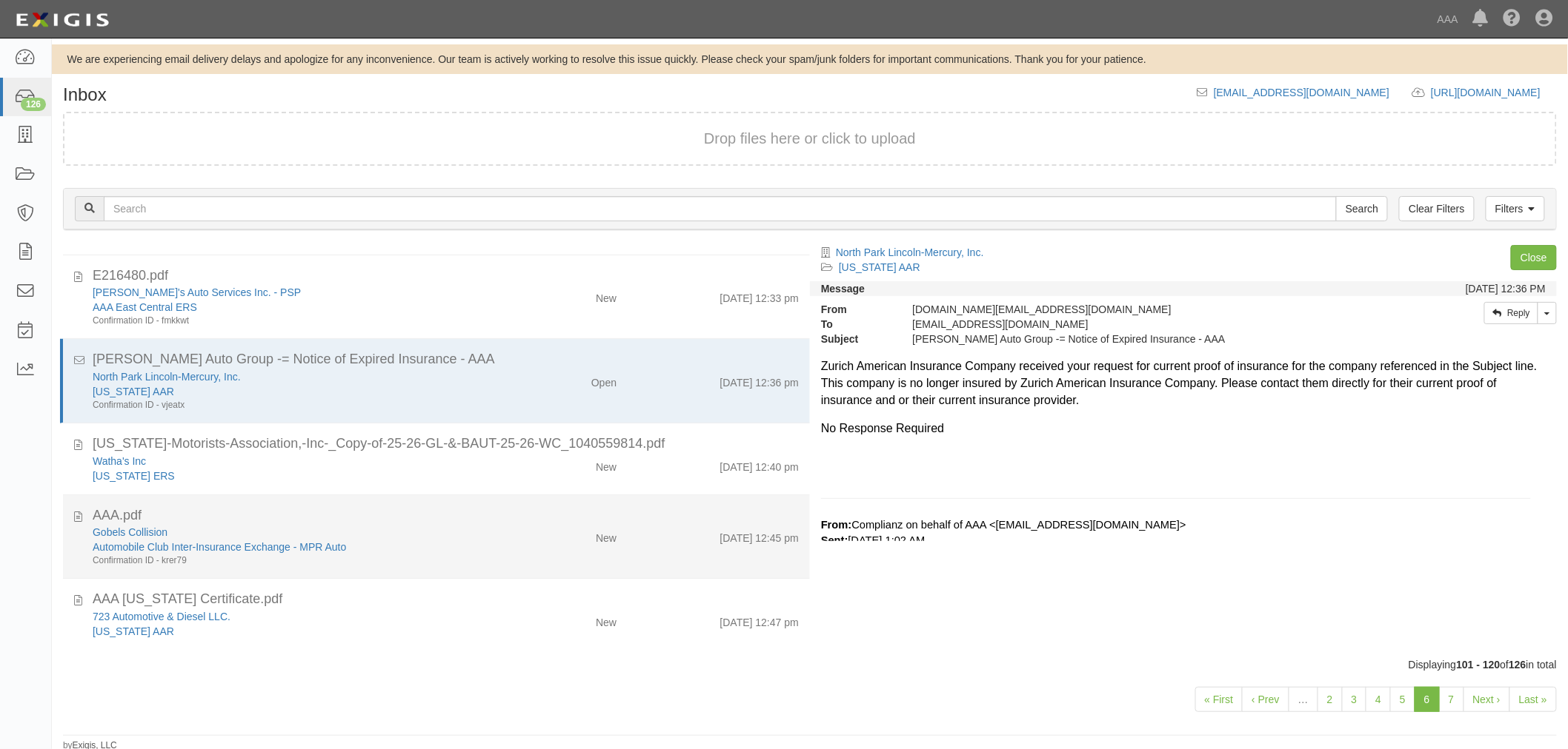
scroll to position [3, 0]
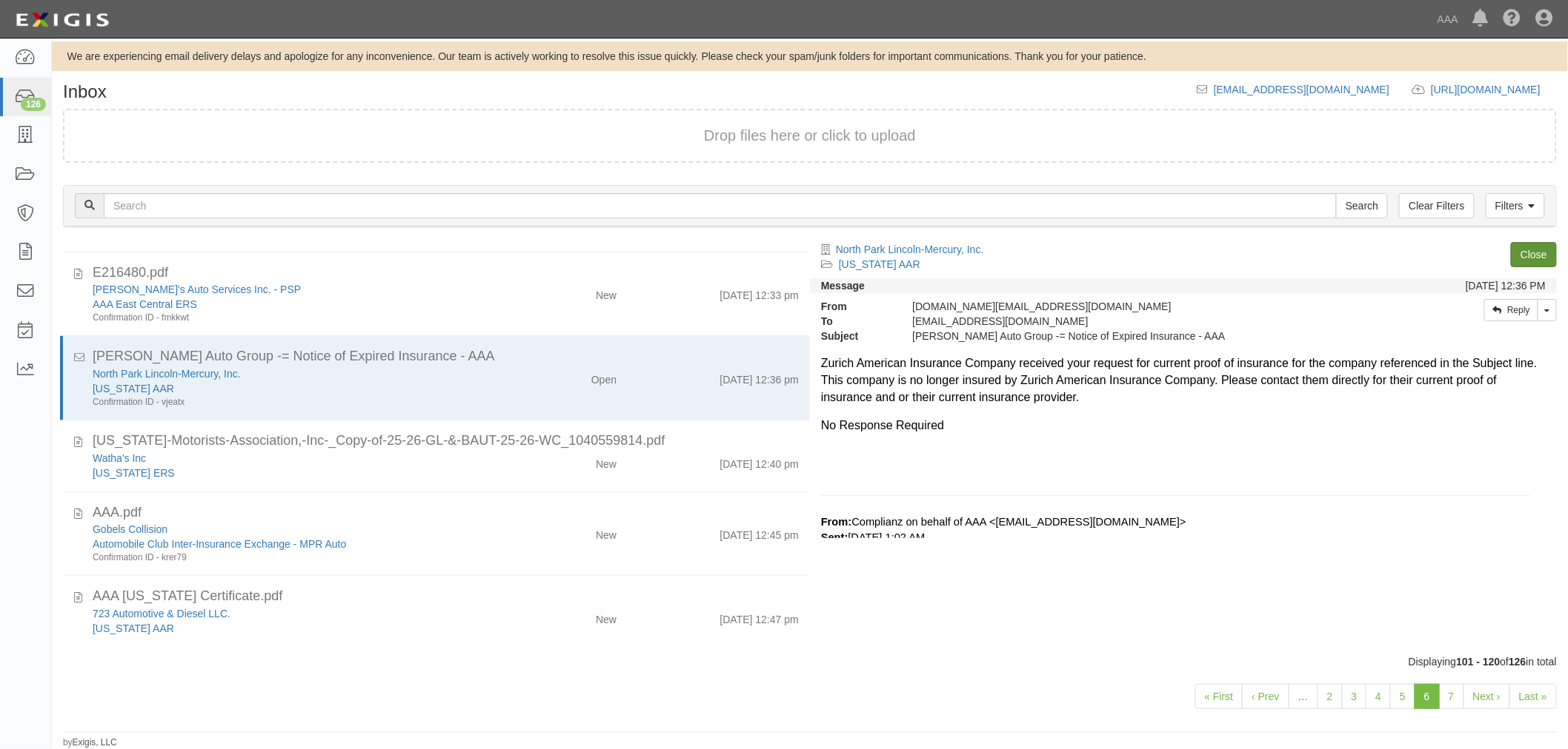
drag, startPoint x: 349, startPoint y: 371, endPoint x: 1524, endPoint y: 250, distance: 1181.2
click at [349, 370] on div "North Park Lincoln-Mercury, Inc." at bounding box center [293, 373] width 402 height 15
click at [1531, 244] on link "Close" at bounding box center [1534, 254] width 46 height 25
click at [1548, 246] on link "Close" at bounding box center [1534, 254] width 46 height 25
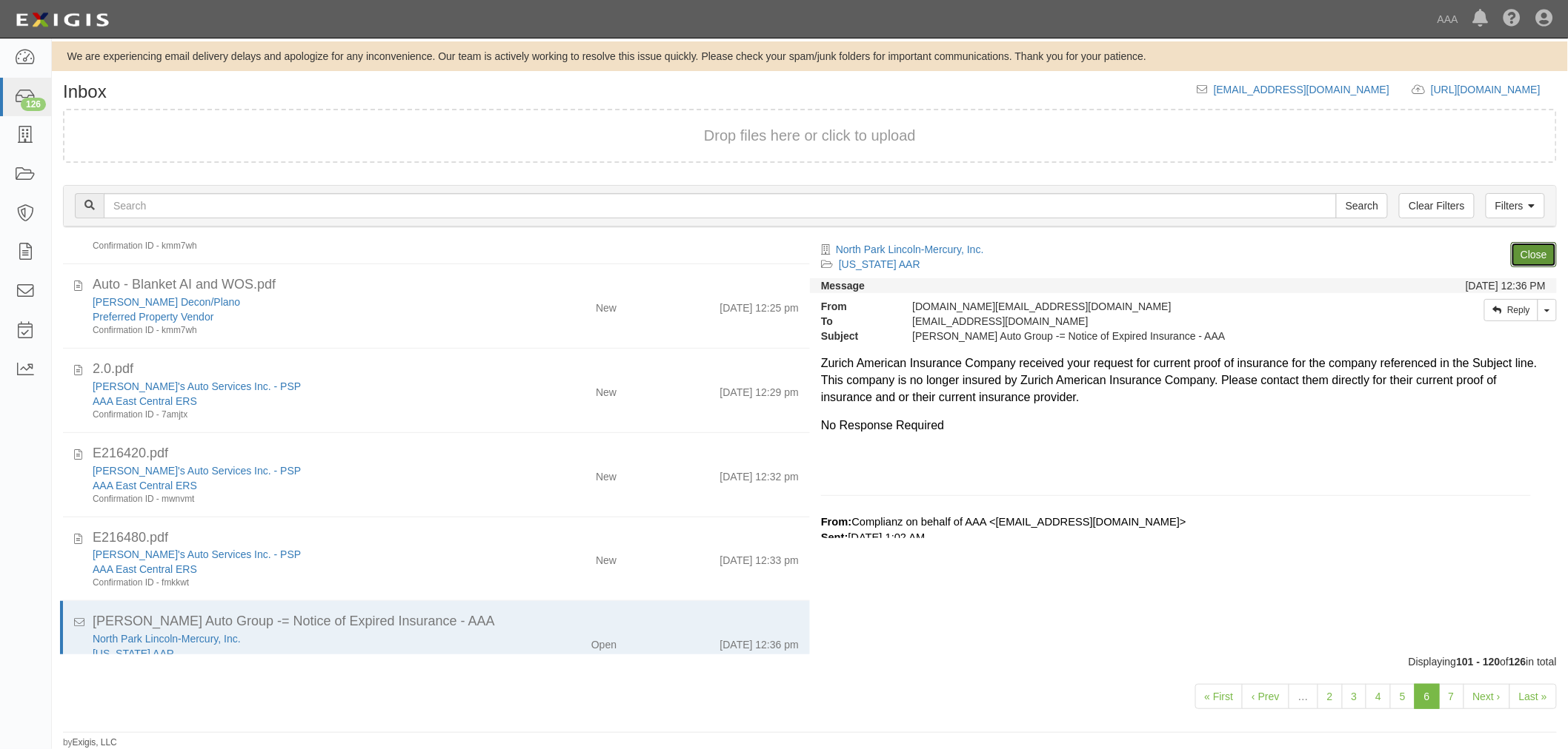
scroll to position [1254, 0]
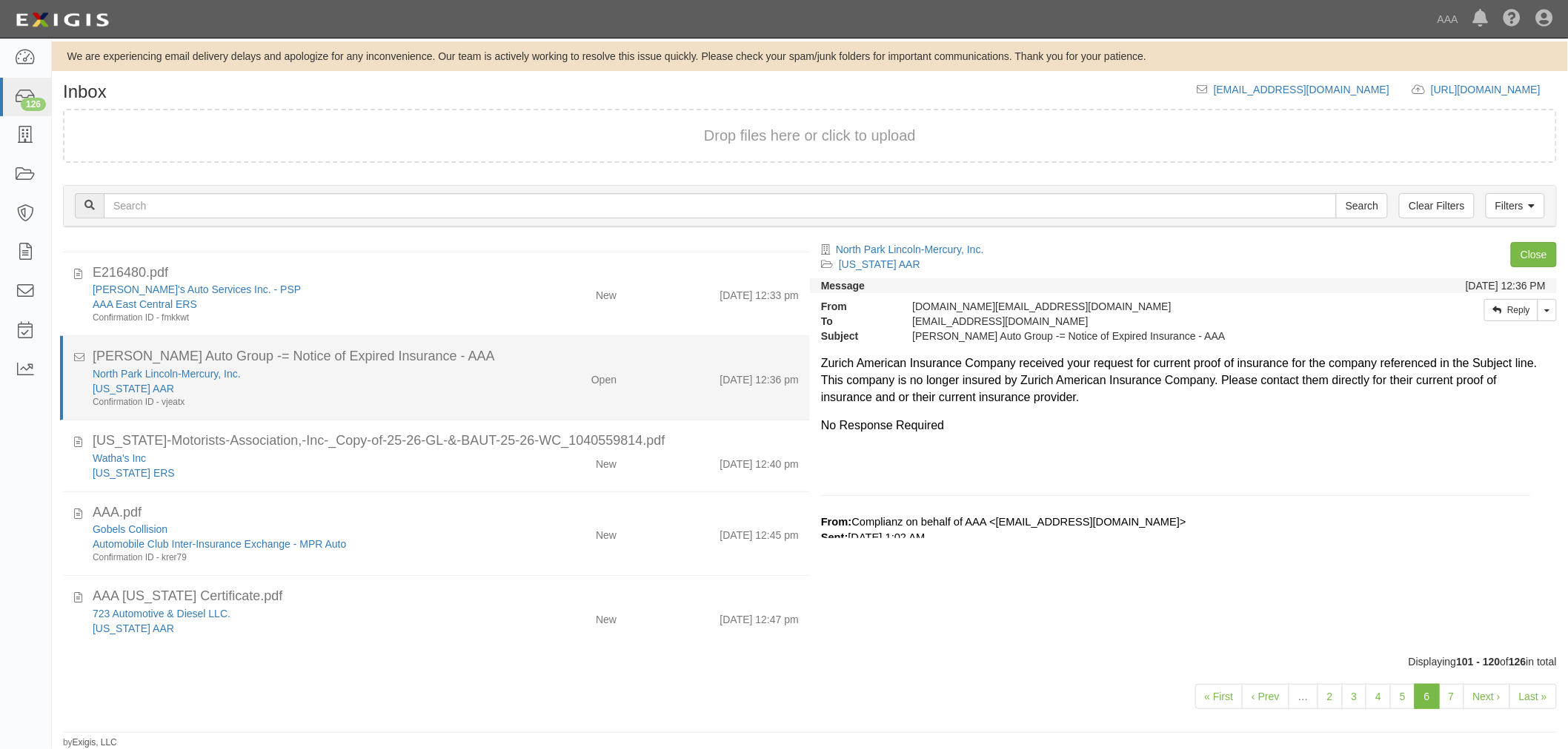
drag, startPoint x: 467, startPoint y: 468, endPoint x: 454, endPoint y: 403, distance: 66.3
click at [469, 466] on div "Alabama ERS" at bounding box center [293, 473] width 402 height 15
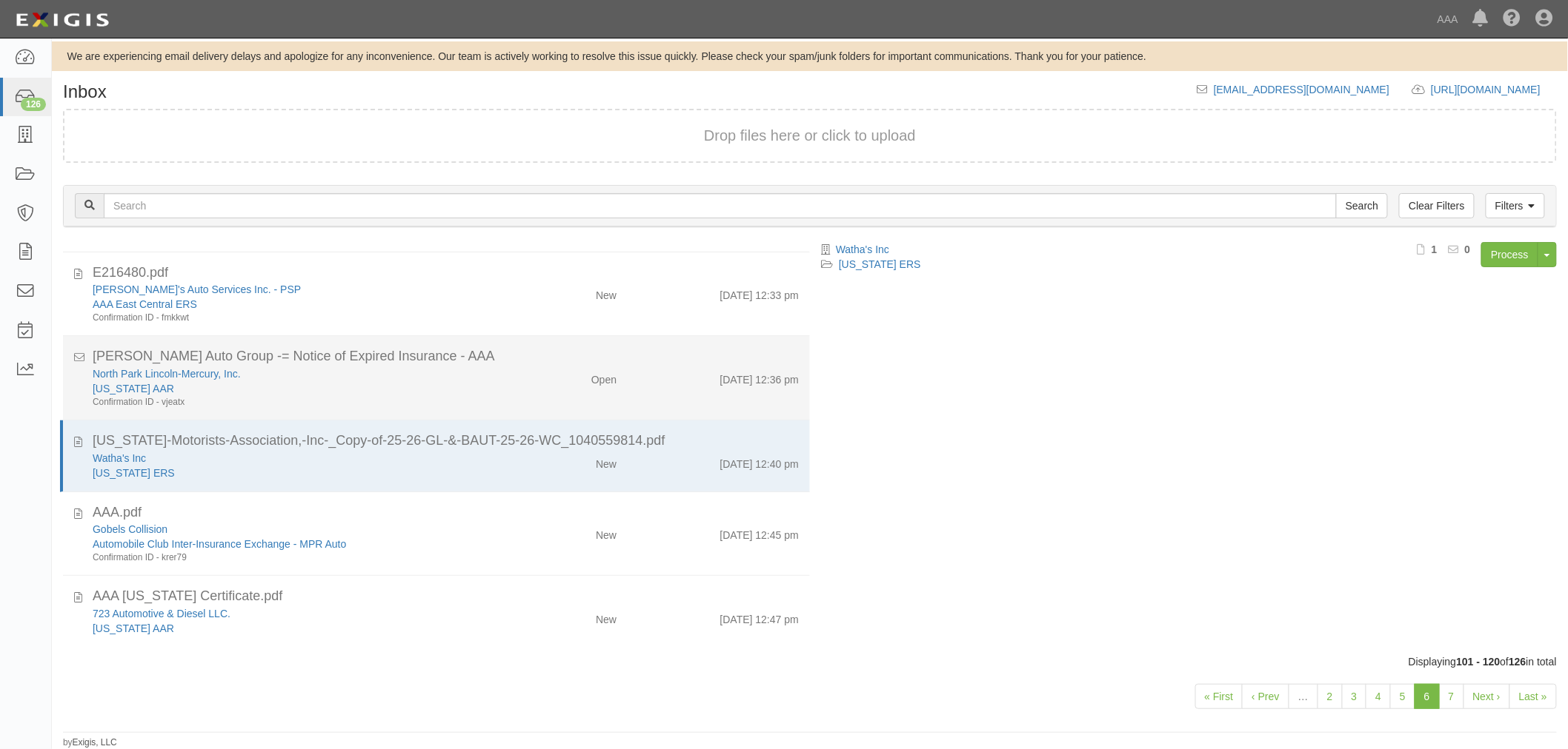
click at [443, 381] on div "[US_STATE] AAR" at bounding box center [293, 388] width 402 height 15
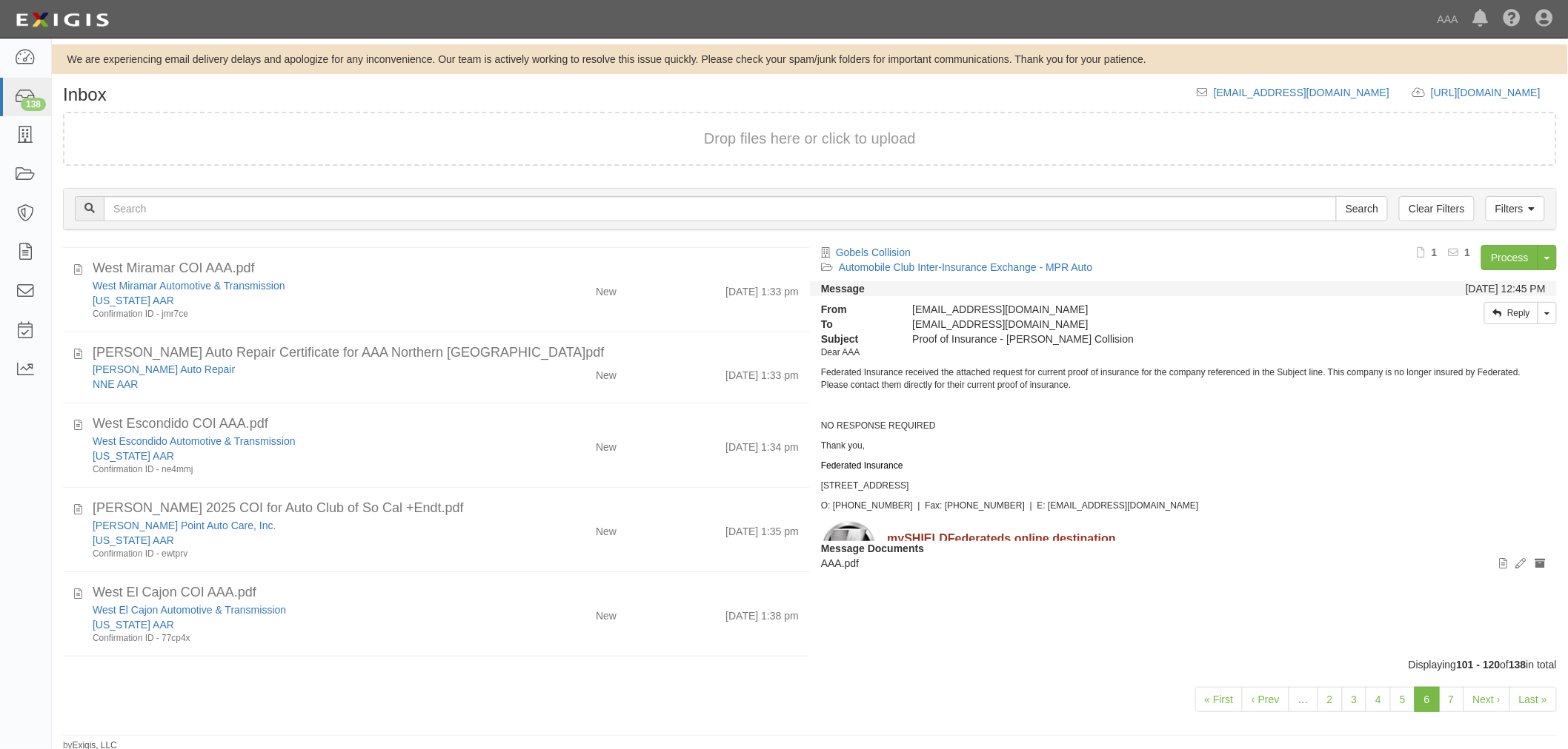
scroll to position [1203, 0]
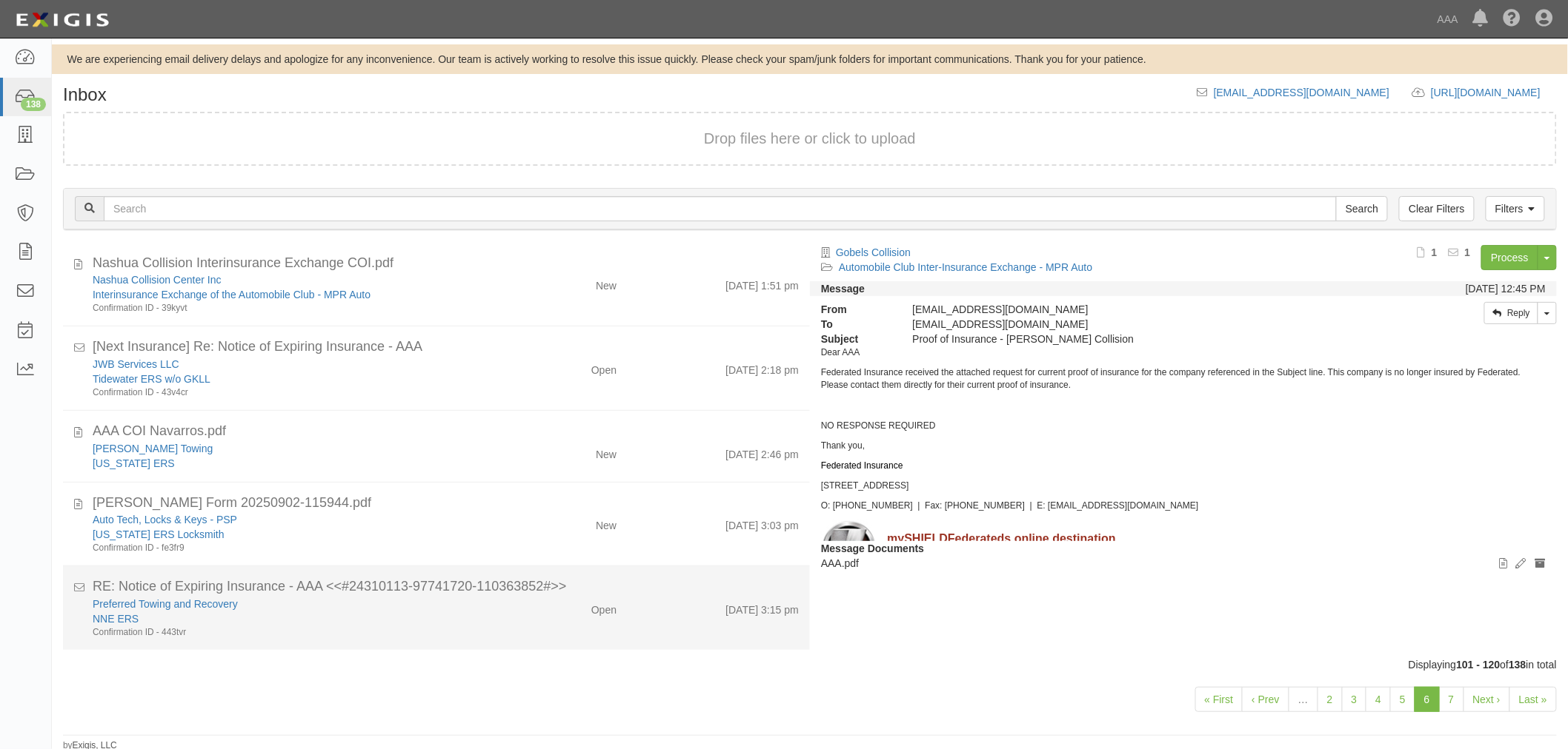
click at [520, 590] on div "RE: Notice of Expiring Insurance - AAA <<#24310113-97741720-110363852#>>" at bounding box center [446, 587] width 706 height 19
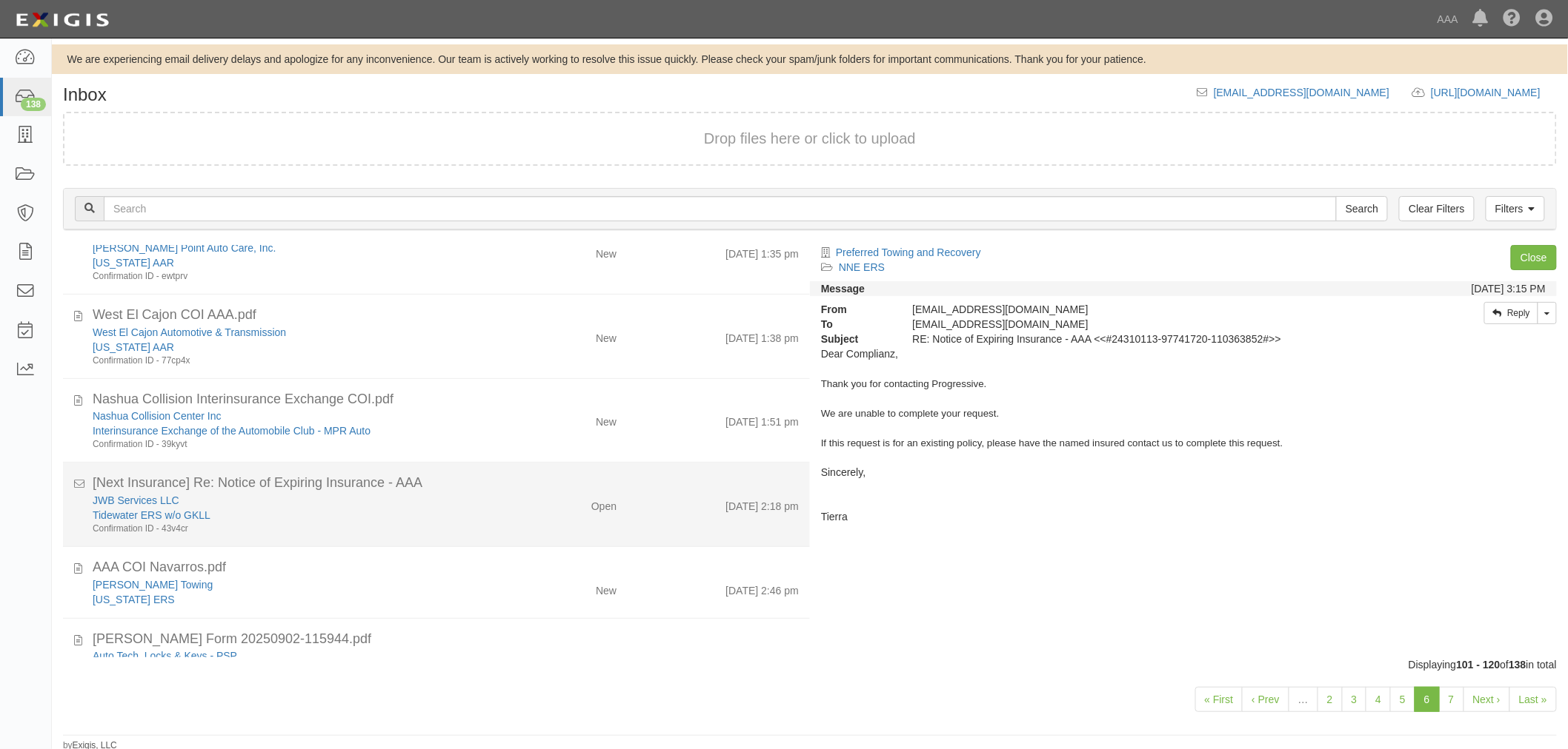
click at [489, 490] on div "[Next Insurance] Re: Notice of Expiring Insurance - AAA" at bounding box center [446, 483] width 706 height 19
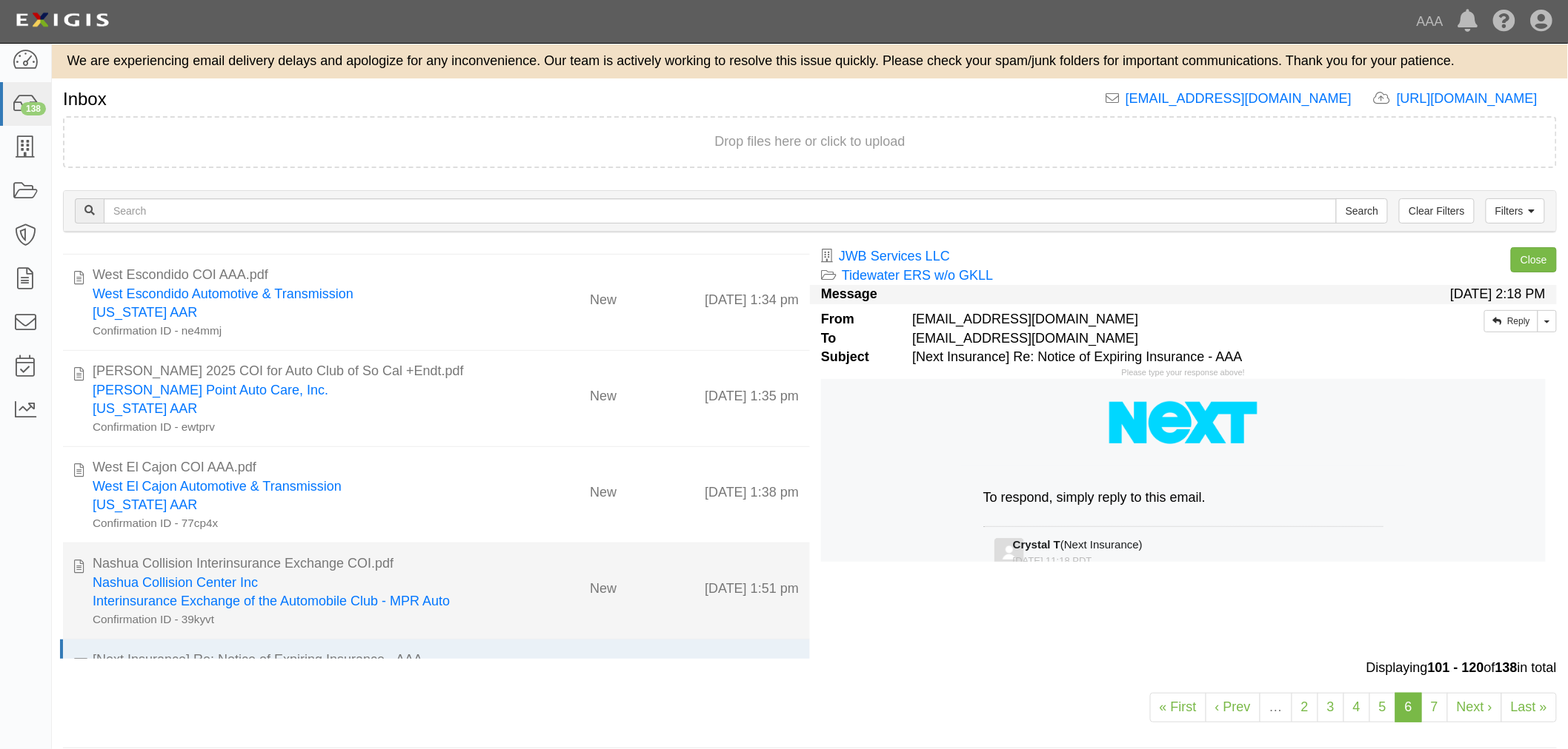
scroll to position [1206, 0]
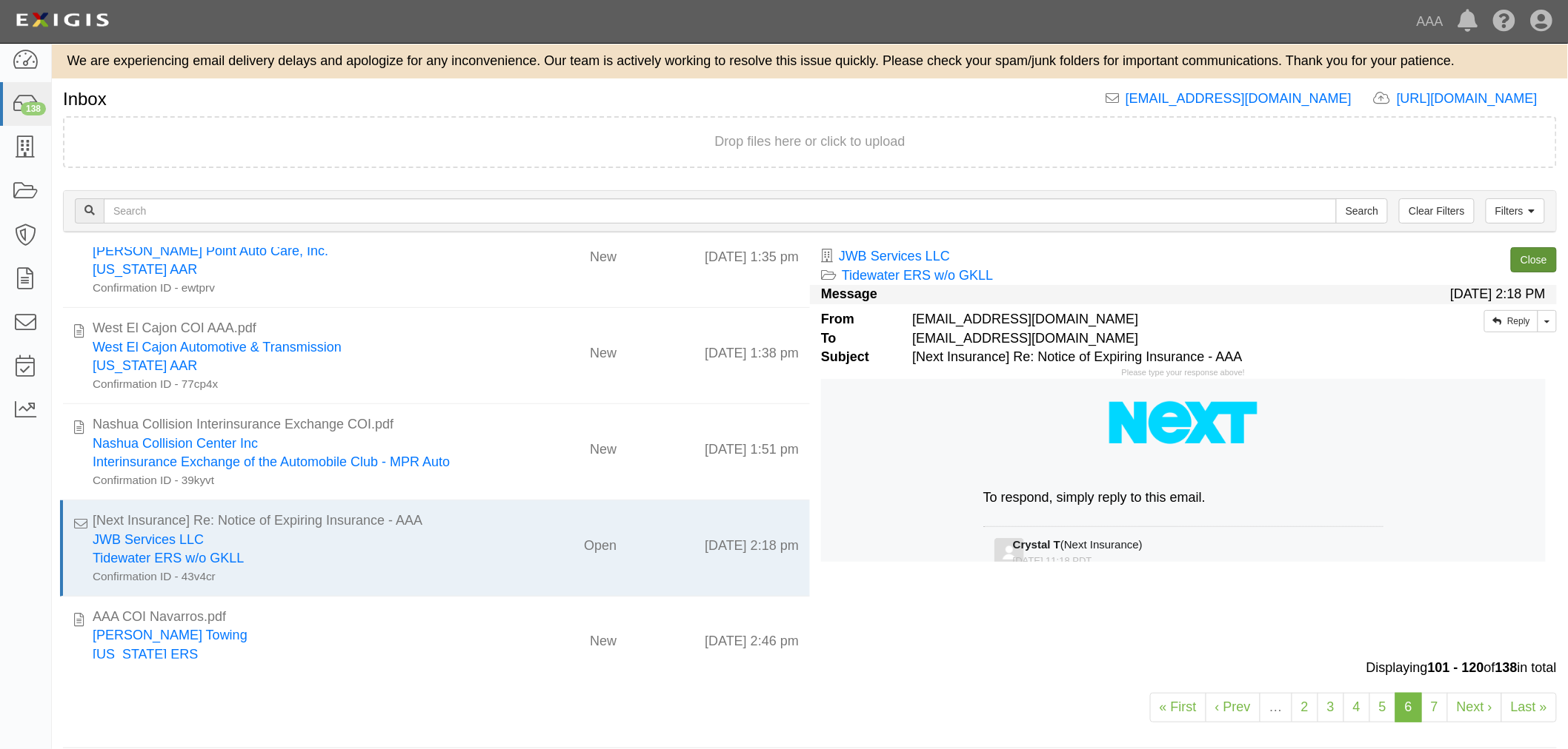
drag, startPoint x: 1516, startPoint y: 278, endPoint x: 1524, endPoint y: 262, distance: 17.9
click at [1520, 272] on div "Process Toggle Document Dropdown Archive Document Close Mark as Done Toggle Tas…" at bounding box center [1338, 266] width 435 height 36
click at [1527, 255] on link "Close" at bounding box center [1534, 260] width 46 height 25
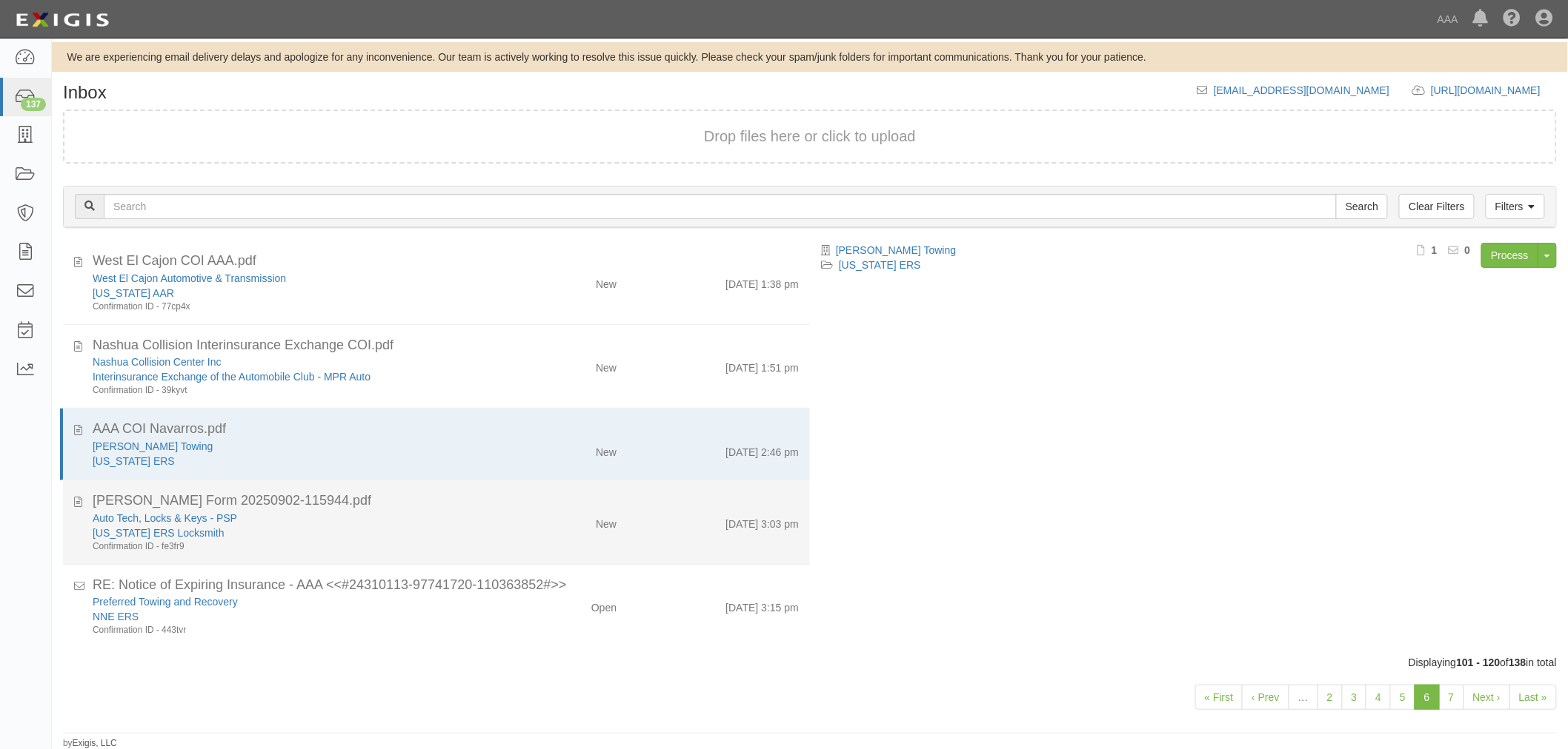
scroll to position [3, 0]
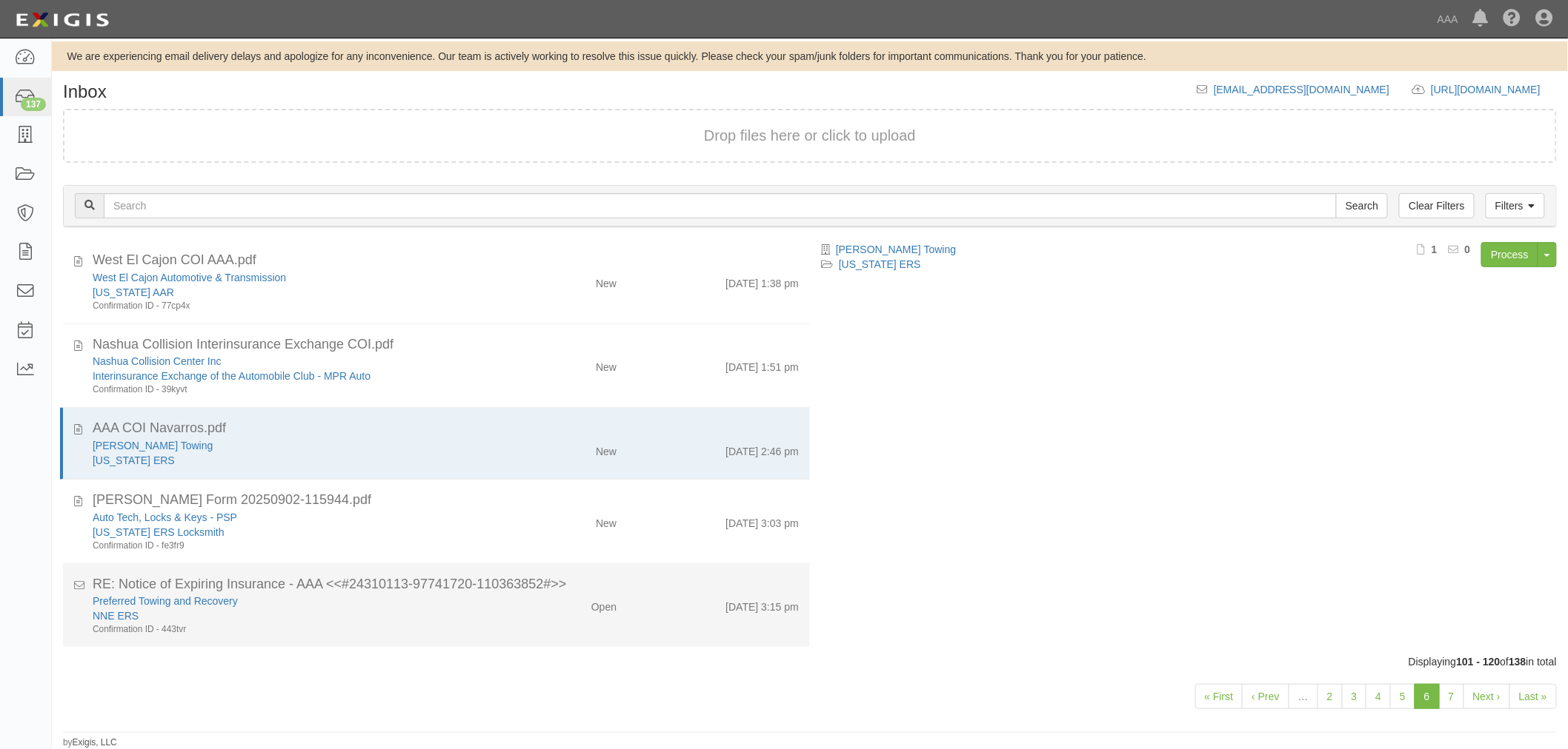
click at [344, 581] on div "RE: Notice of Expiring Insurance - AAA <<#24310113-97741720-110363852#>>" at bounding box center [446, 585] width 706 height 19
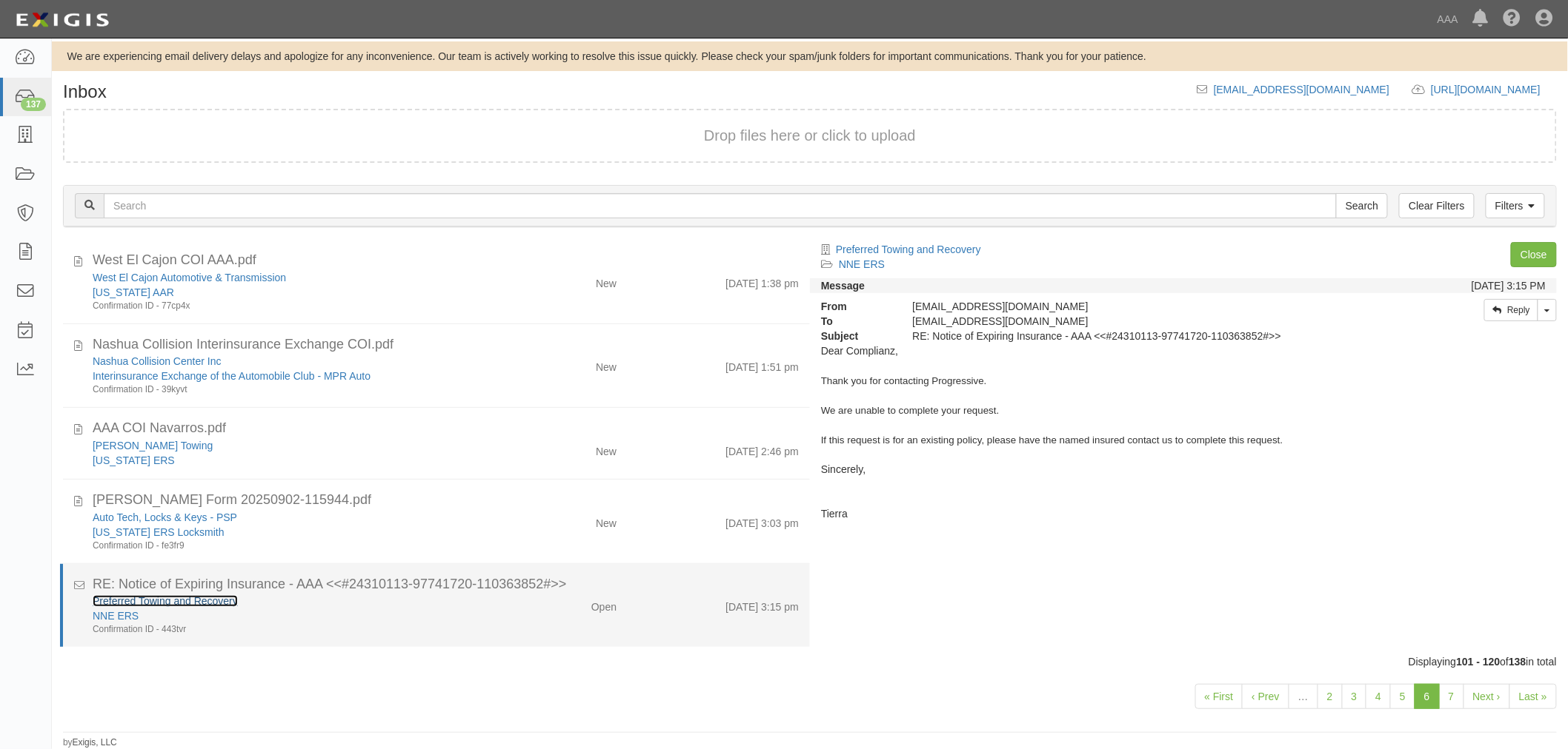
click at [151, 595] on link "Preferred Towing and Recovery" at bounding box center [165, 601] width 145 height 12
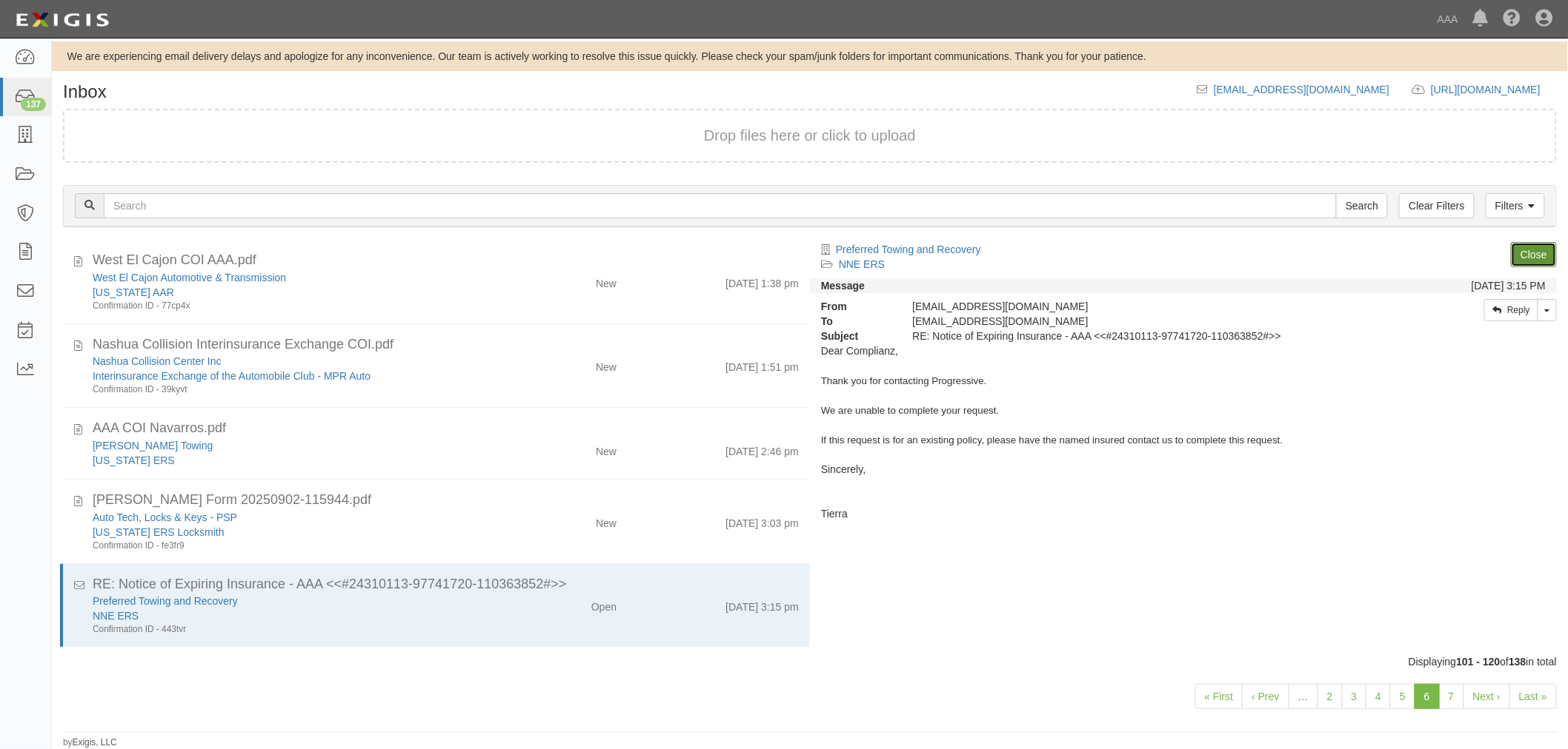
click at [1532, 248] on link "Close" at bounding box center [1534, 254] width 46 height 25
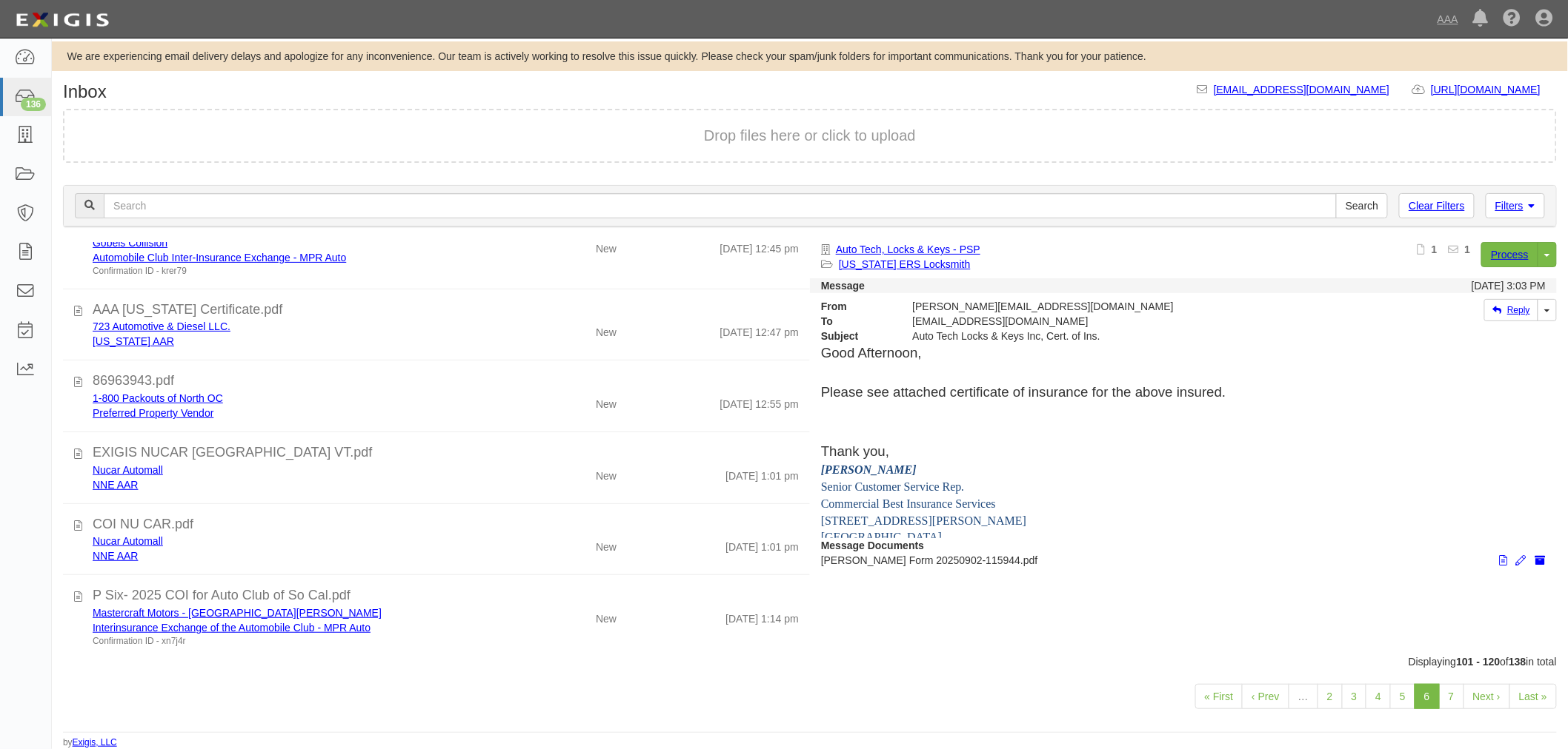
scroll to position [0, 0]
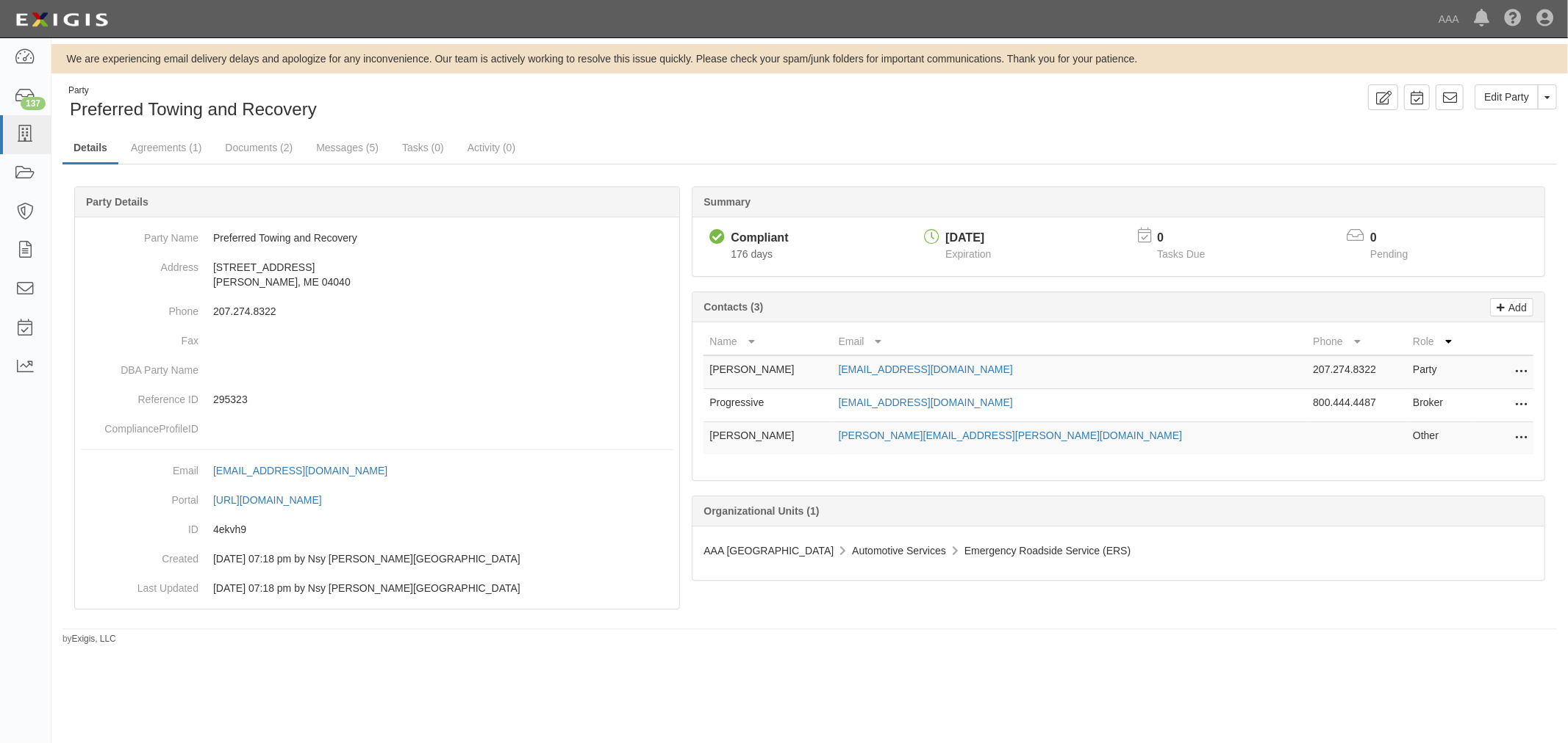
click at [1522, 404] on icon at bounding box center [1520, 406] width 12 height 19
click at [1441, 436] on link "Delete" at bounding box center [1469, 428] width 116 height 27
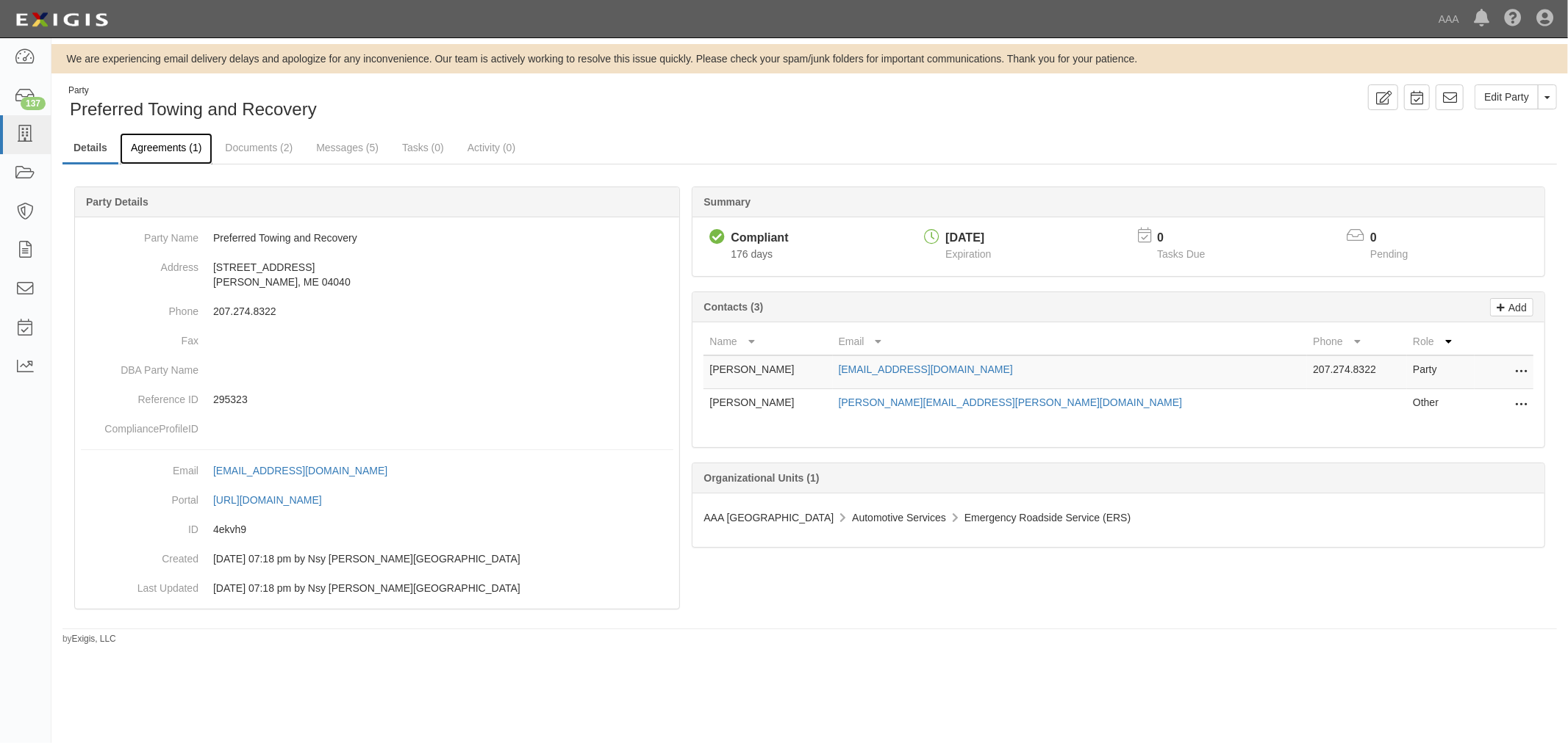
click at [147, 149] on link "Agreements (1)" at bounding box center [166, 149] width 93 height 31
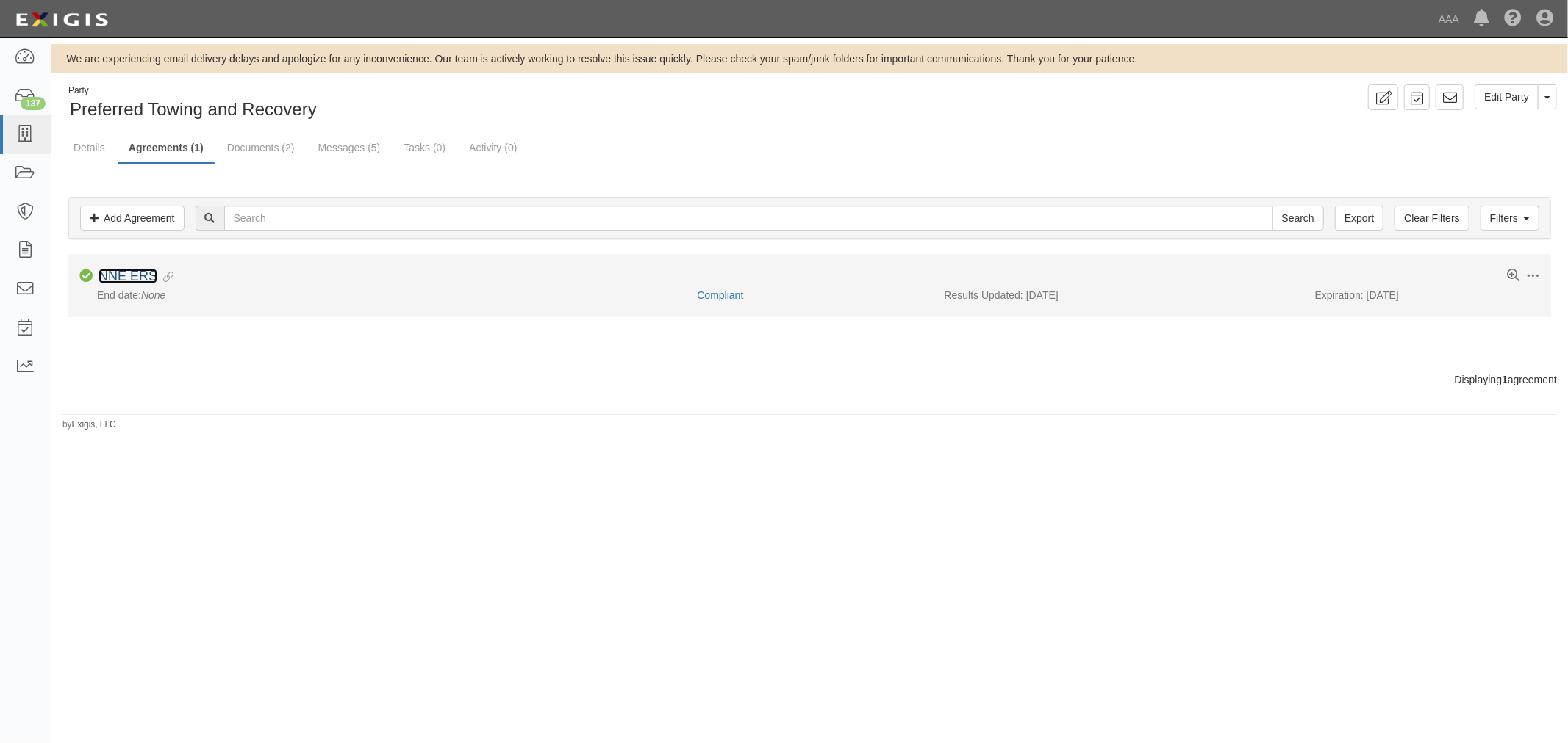
click at [122, 269] on link "NNE ERS" at bounding box center [127, 276] width 59 height 15
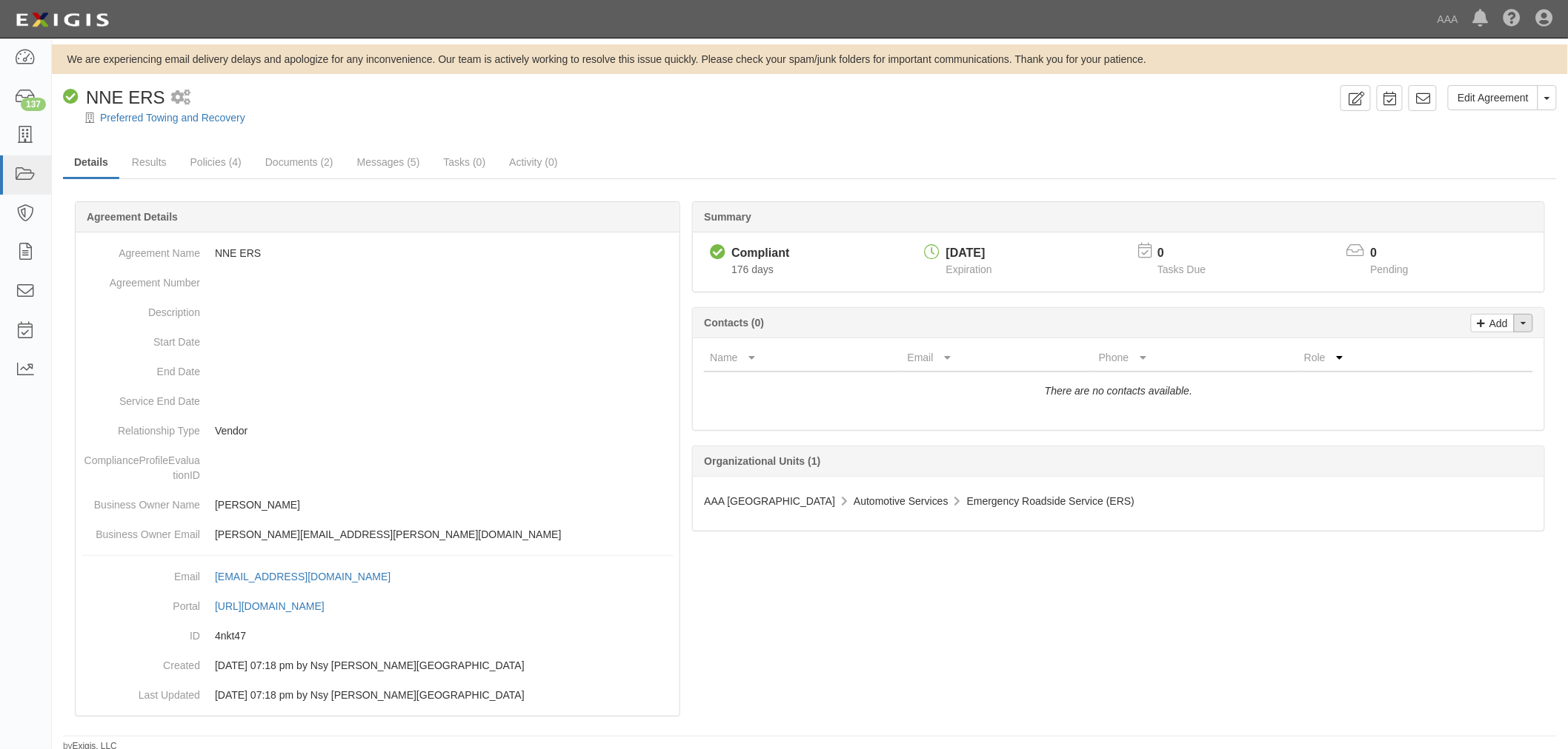
click at [1524, 330] on button "Toggle Contact Dropdown" at bounding box center [1523, 323] width 19 height 18
click at [1459, 353] on link "Change contacts" at bounding box center [1474, 350] width 117 height 19
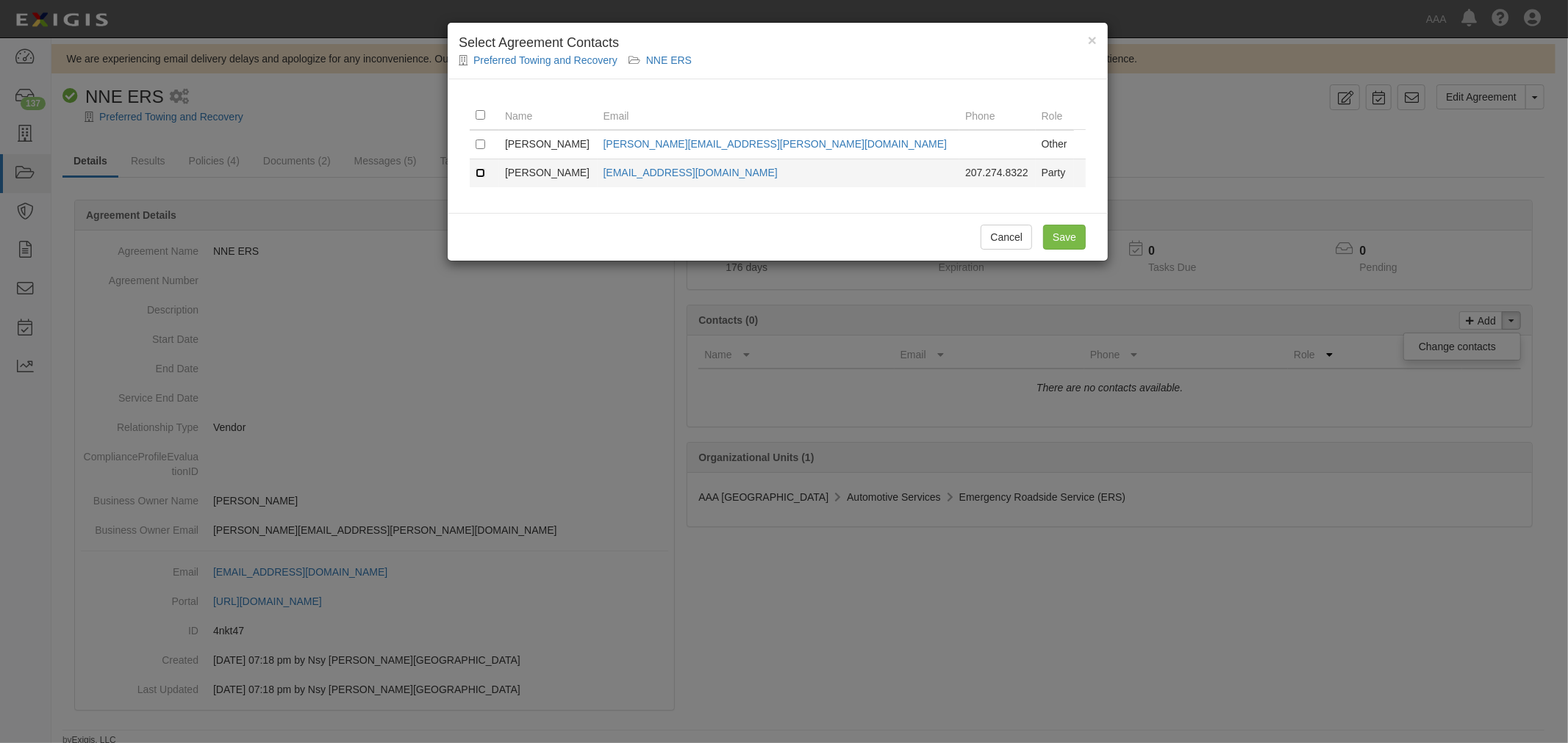
click at [476, 174] on input "checkbox" at bounding box center [480, 173] width 9 height 9
checkbox input "true"
click at [1073, 250] on input "Save" at bounding box center [1064, 237] width 42 height 25
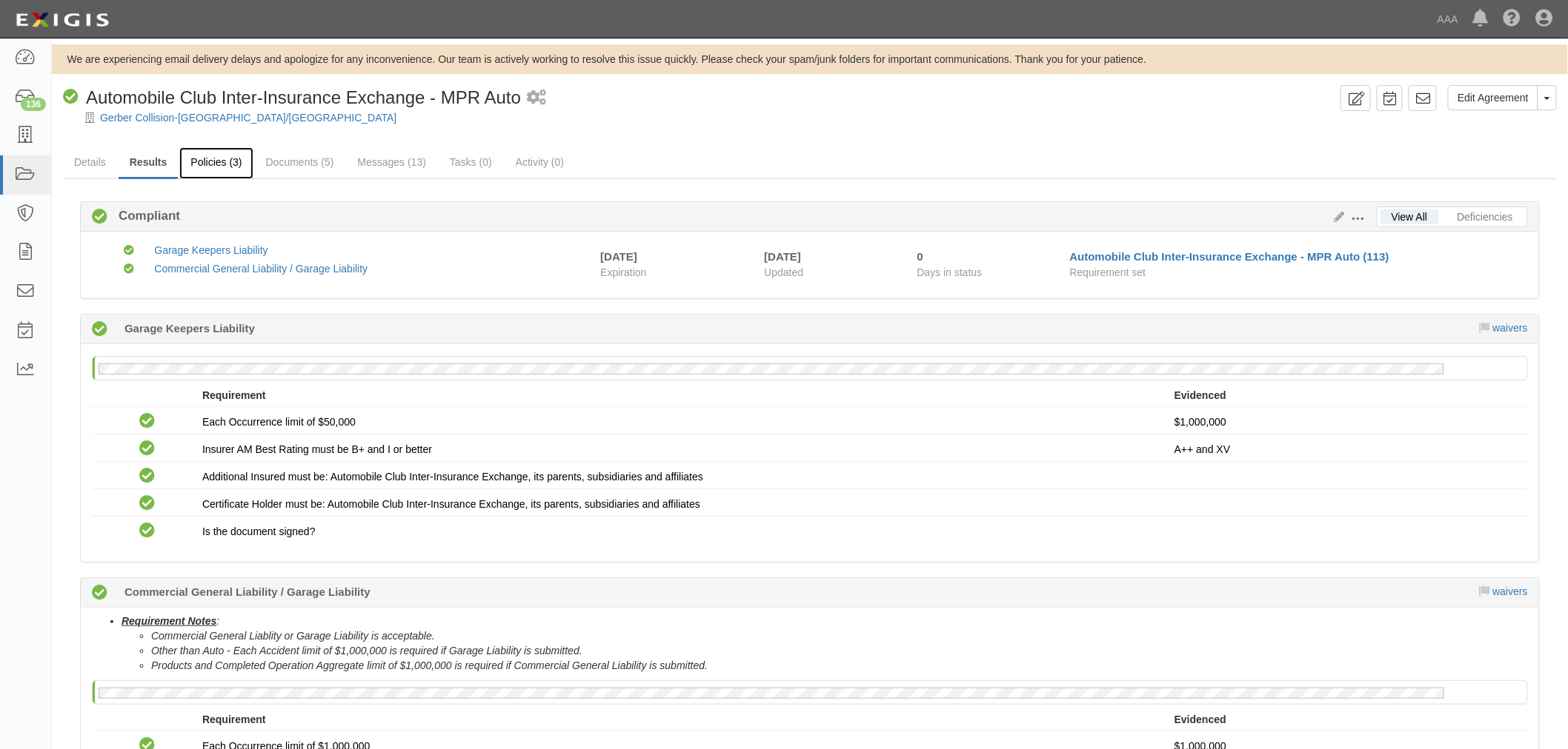
click at [219, 163] on link "Policies (3)" at bounding box center [216, 163] width 73 height 32
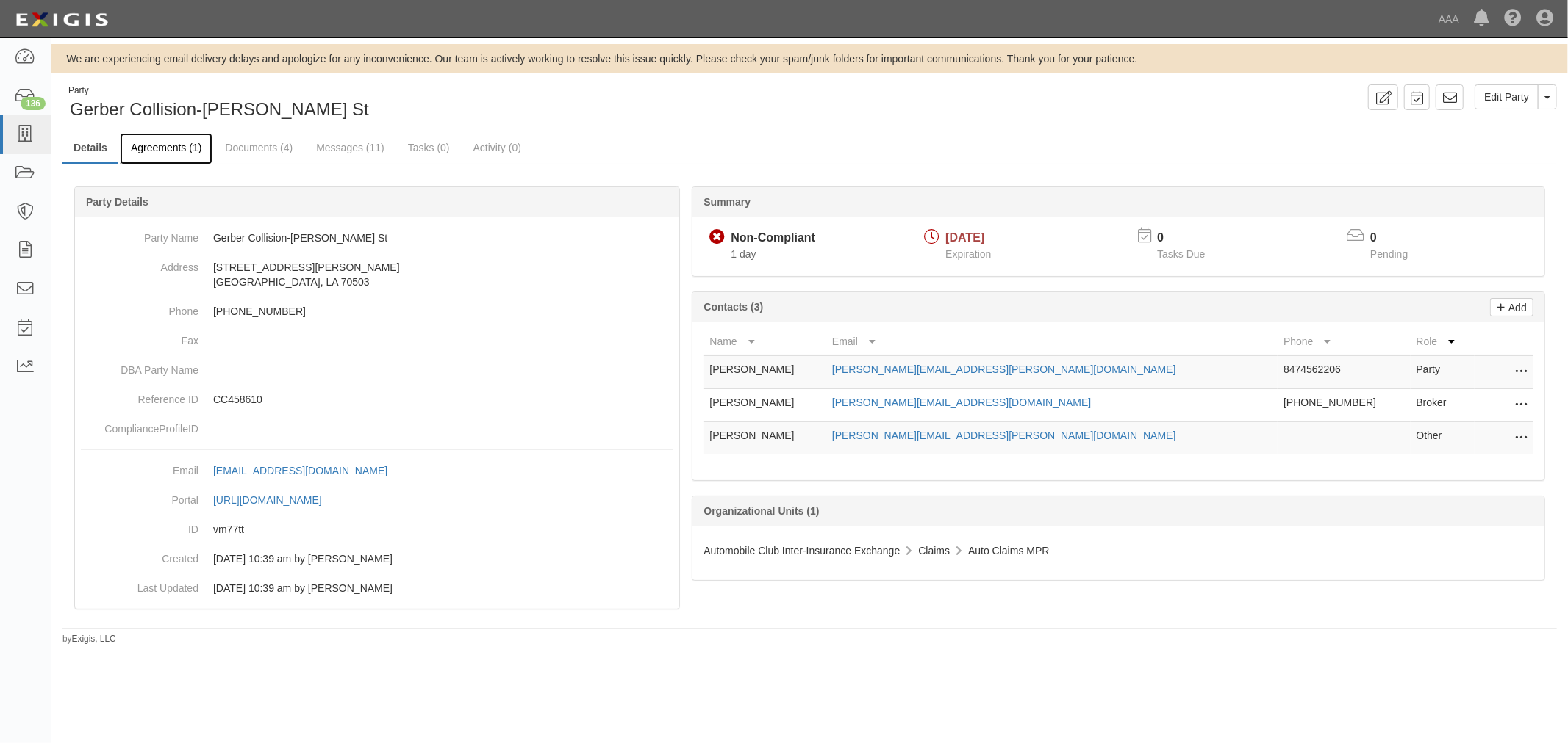
click at [151, 137] on link "Agreements (1)" at bounding box center [166, 149] width 93 height 31
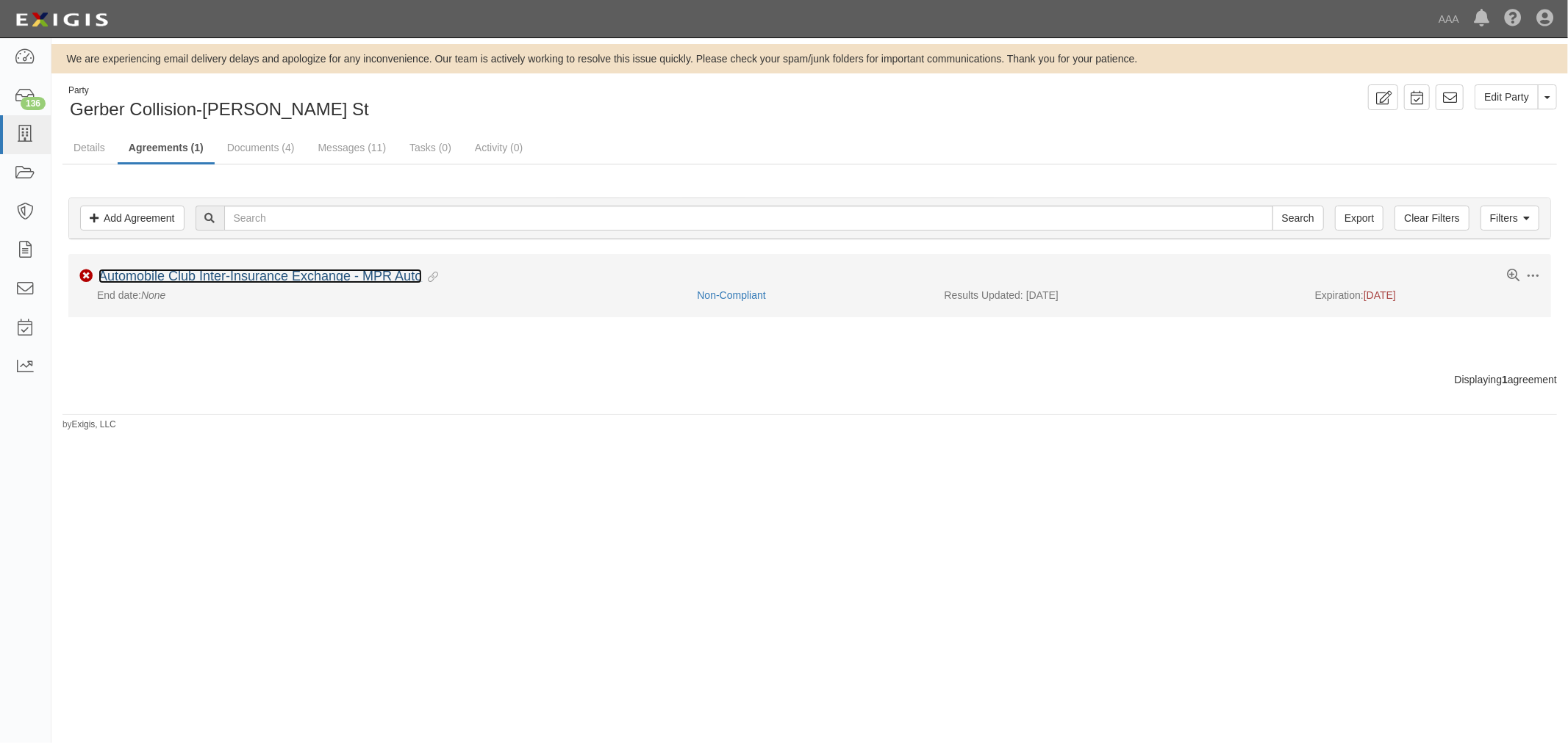
click at [187, 276] on link "Automobile Club Inter-Insurance Exchange - MPR Auto" at bounding box center [260, 276] width 323 height 15
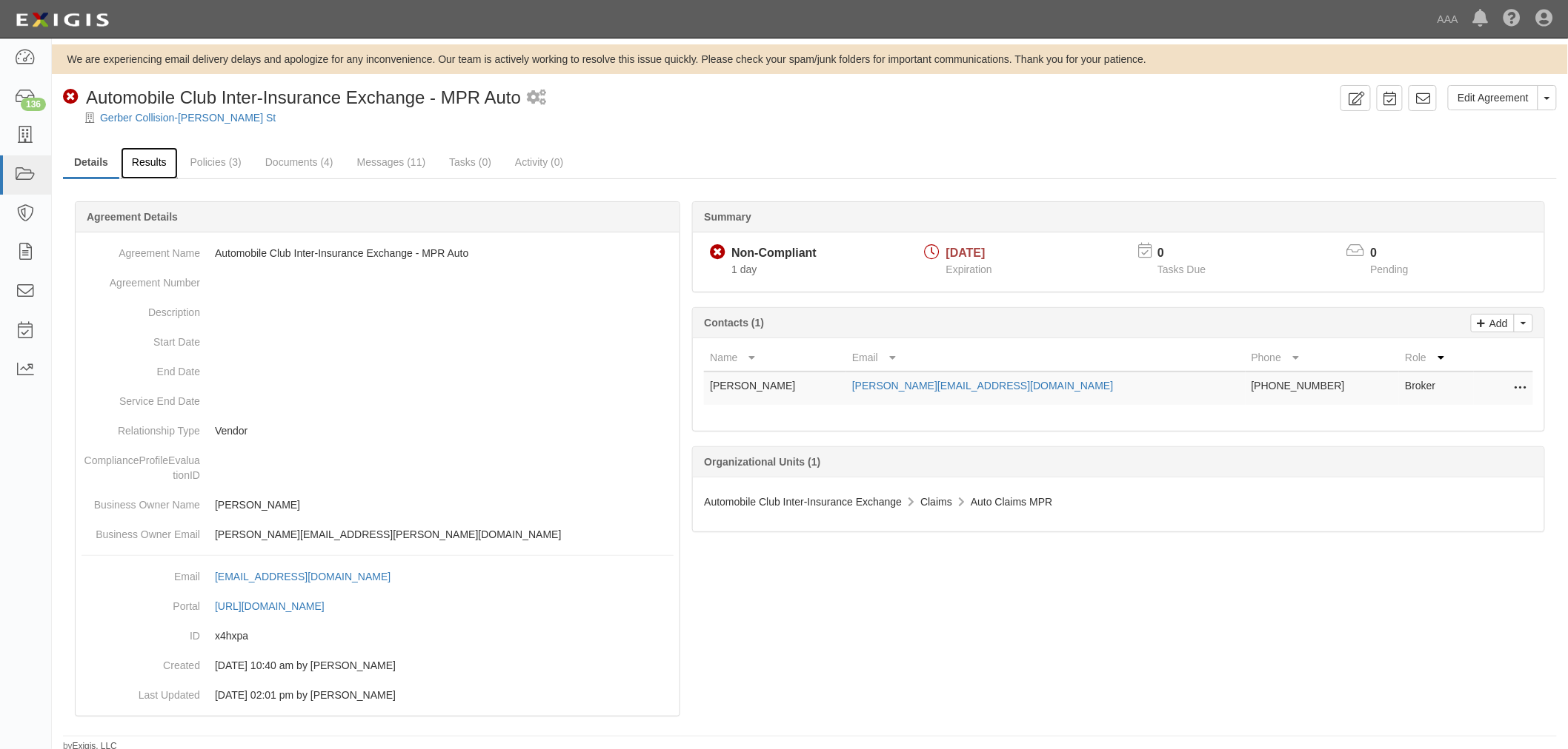
click at [147, 156] on link "Results" at bounding box center [149, 163] width 57 height 32
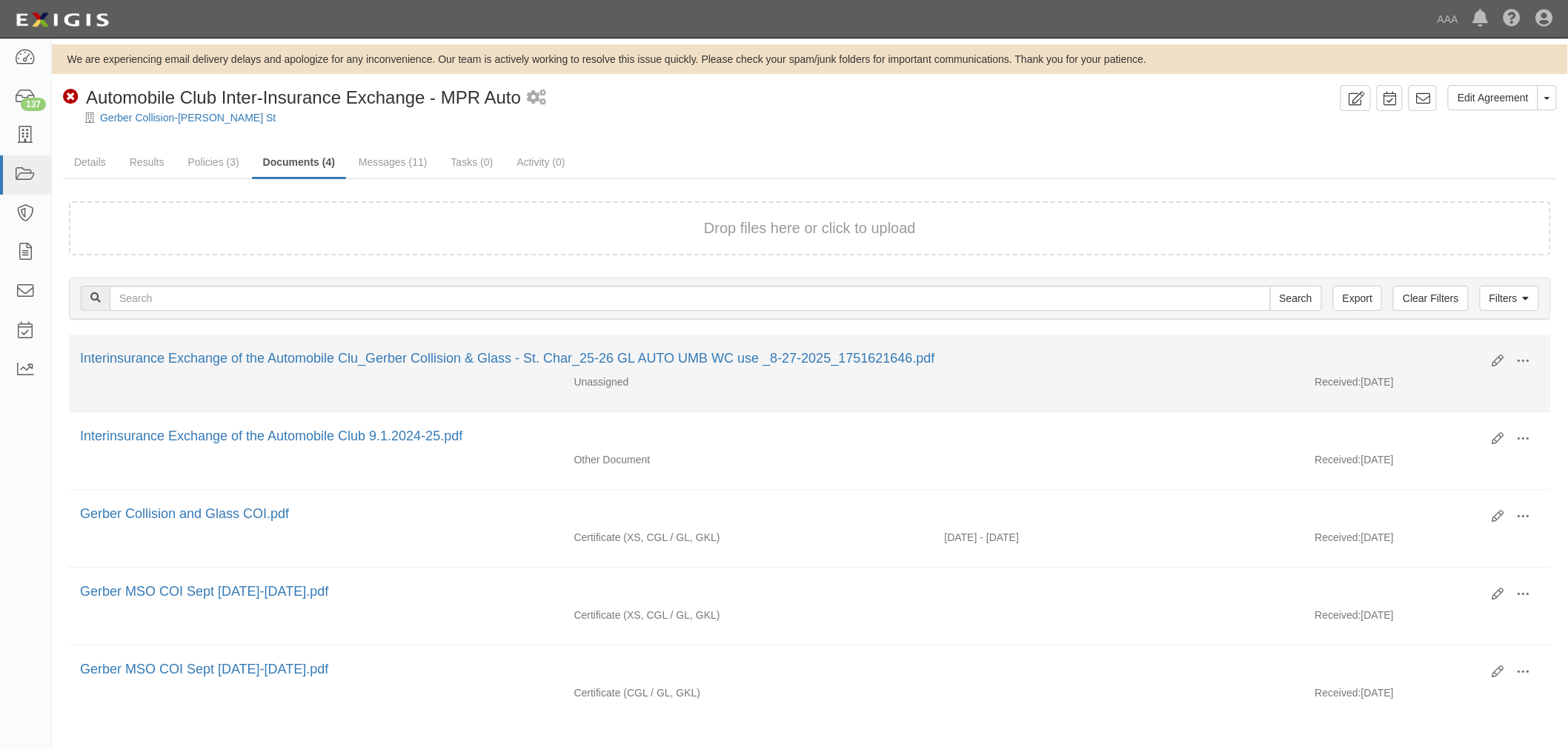
click at [1491, 360] on div "Edit View View details Archive" at bounding box center [1510, 362] width 59 height 25
click at [1499, 357] on icon at bounding box center [1497, 361] width 12 height 12
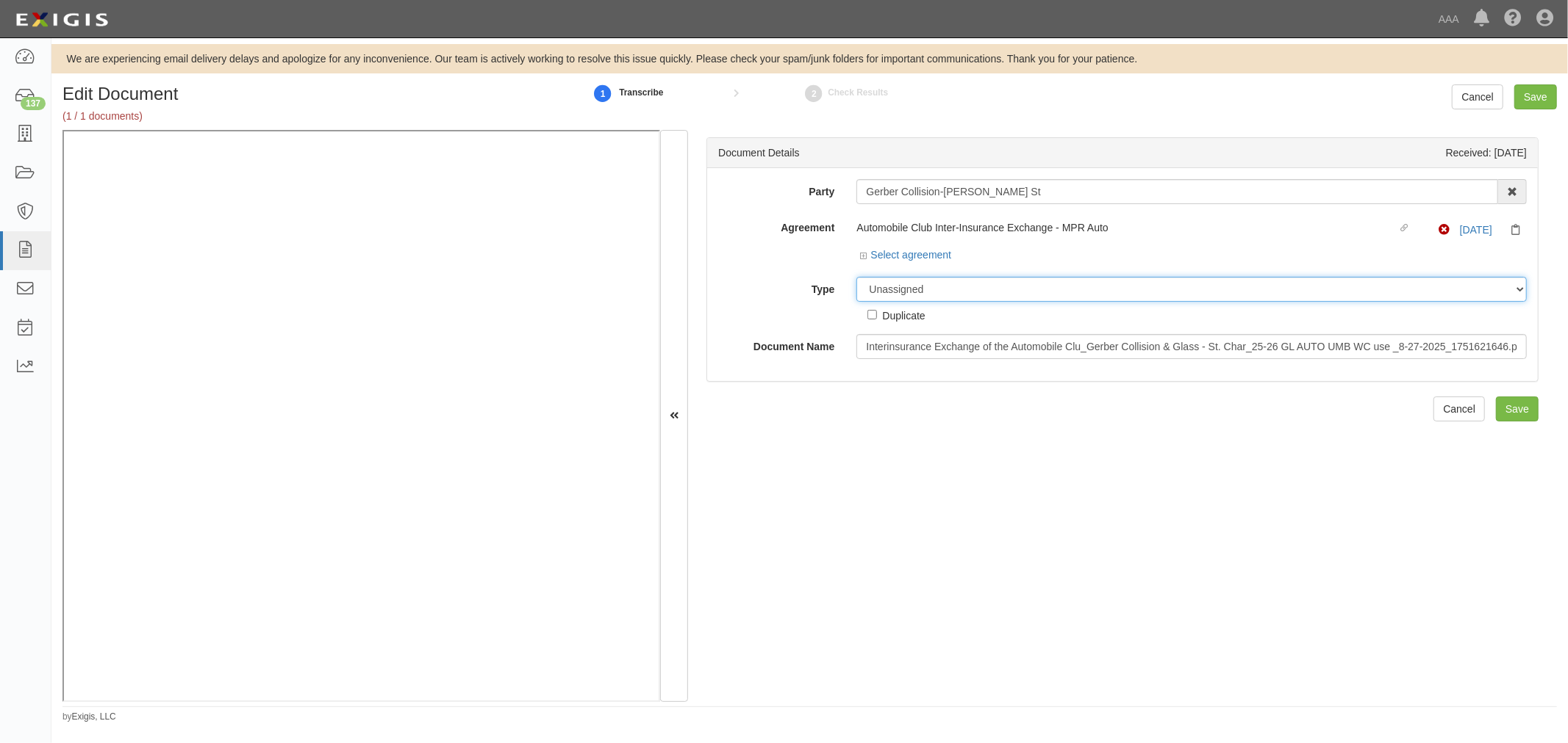
click at [926, 296] on select "Unassigned Binder Cancellation Notice Certificate Contract Endorsement Insuranc…" at bounding box center [1191, 289] width 670 height 25
select select "CertificateDetail"
click at [856, 278] on select "Unassigned Binder Cancellation Notice Certificate Contract Endorsement Insuranc…" at bounding box center [1191, 289] width 670 height 25
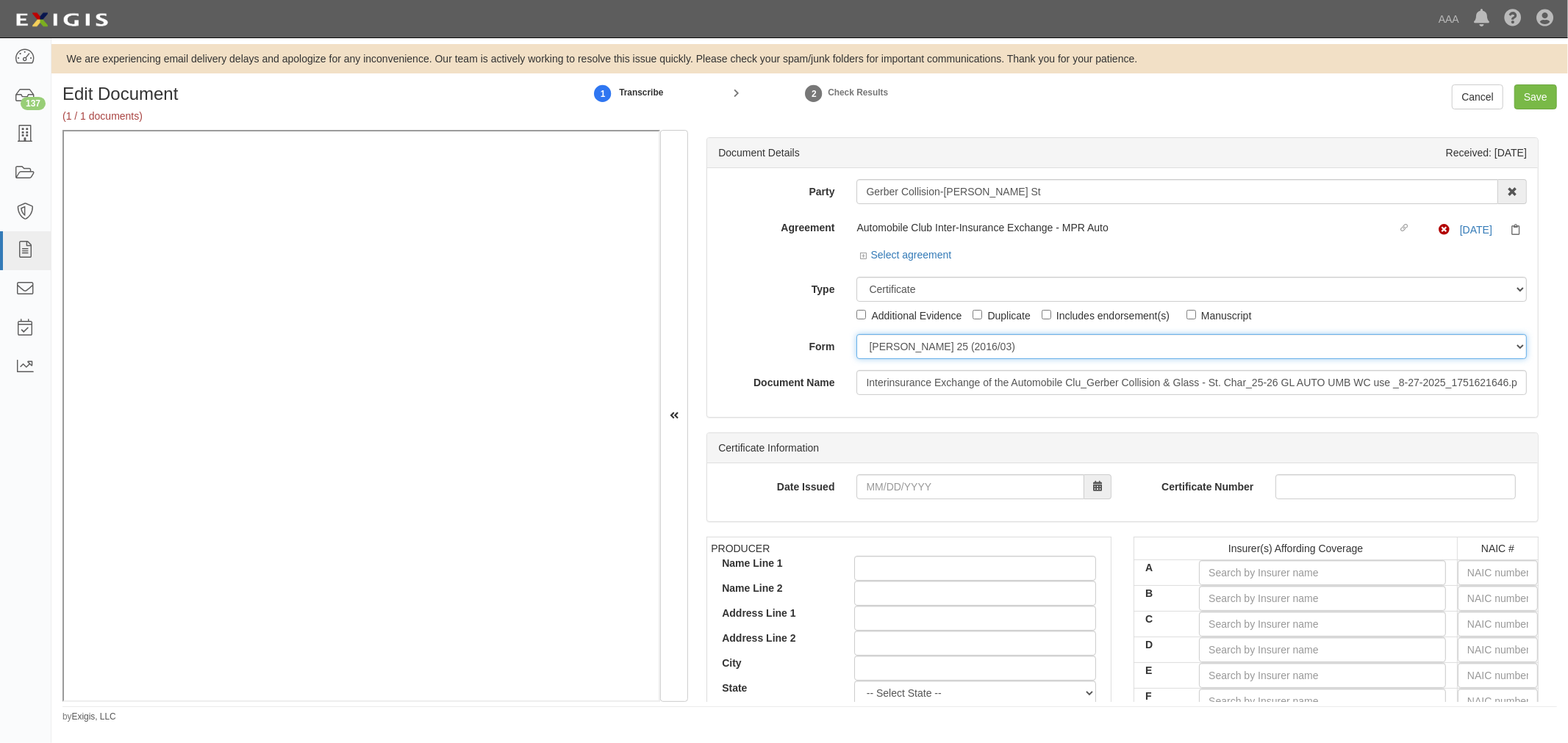
click at [930, 358] on select "[PERSON_NAME] 25 (2016/03) [PERSON_NAME] 101 [PERSON_NAME] 855 NY (2014/05) Gen…" at bounding box center [1191, 347] width 670 height 25
select select "GeneralFormDetail"
click at [856, 335] on select "[PERSON_NAME] 25 (2016/03) [PERSON_NAME] 101 [PERSON_NAME] 855 NY (2014/05) Gen…" at bounding box center [1191, 347] width 670 height 25
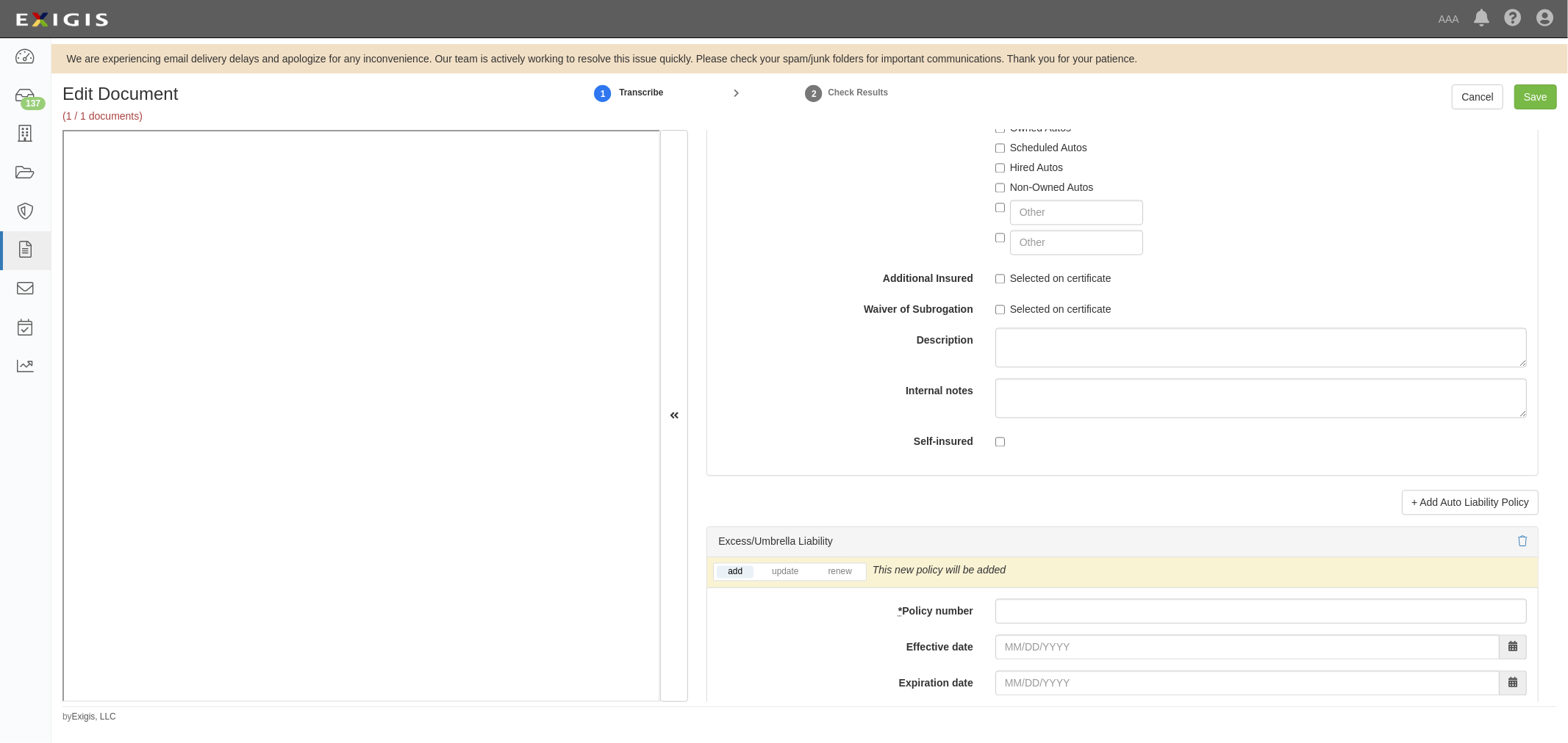
scroll to position [2448, 0]
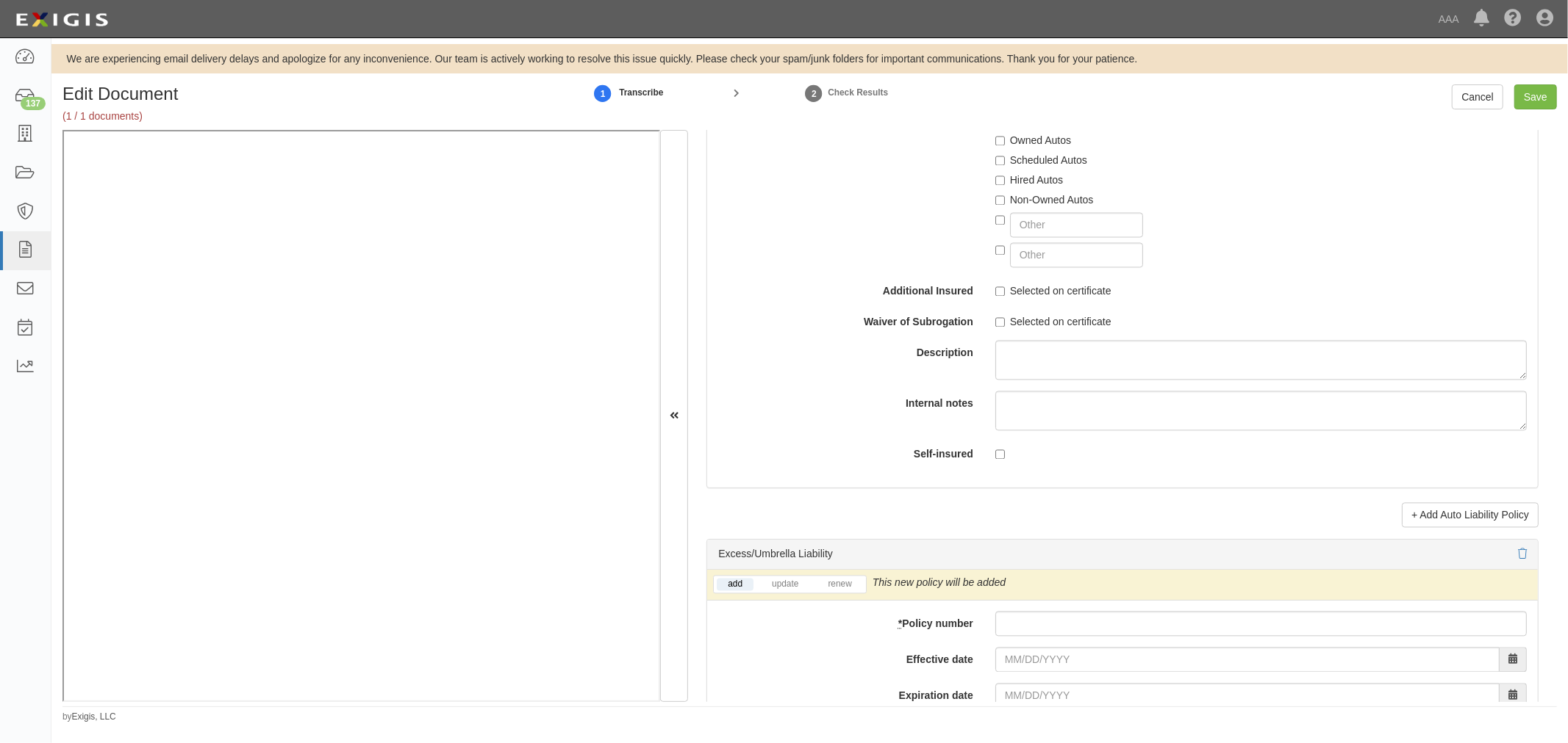
drag, startPoint x: 987, startPoint y: 616, endPoint x: 1009, endPoint y: 631, distance: 26.6
paste input "CUP-6S737154-25-NF"
click at [1009, 634] on input "* Policy number" at bounding box center [1260, 624] width 531 height 25
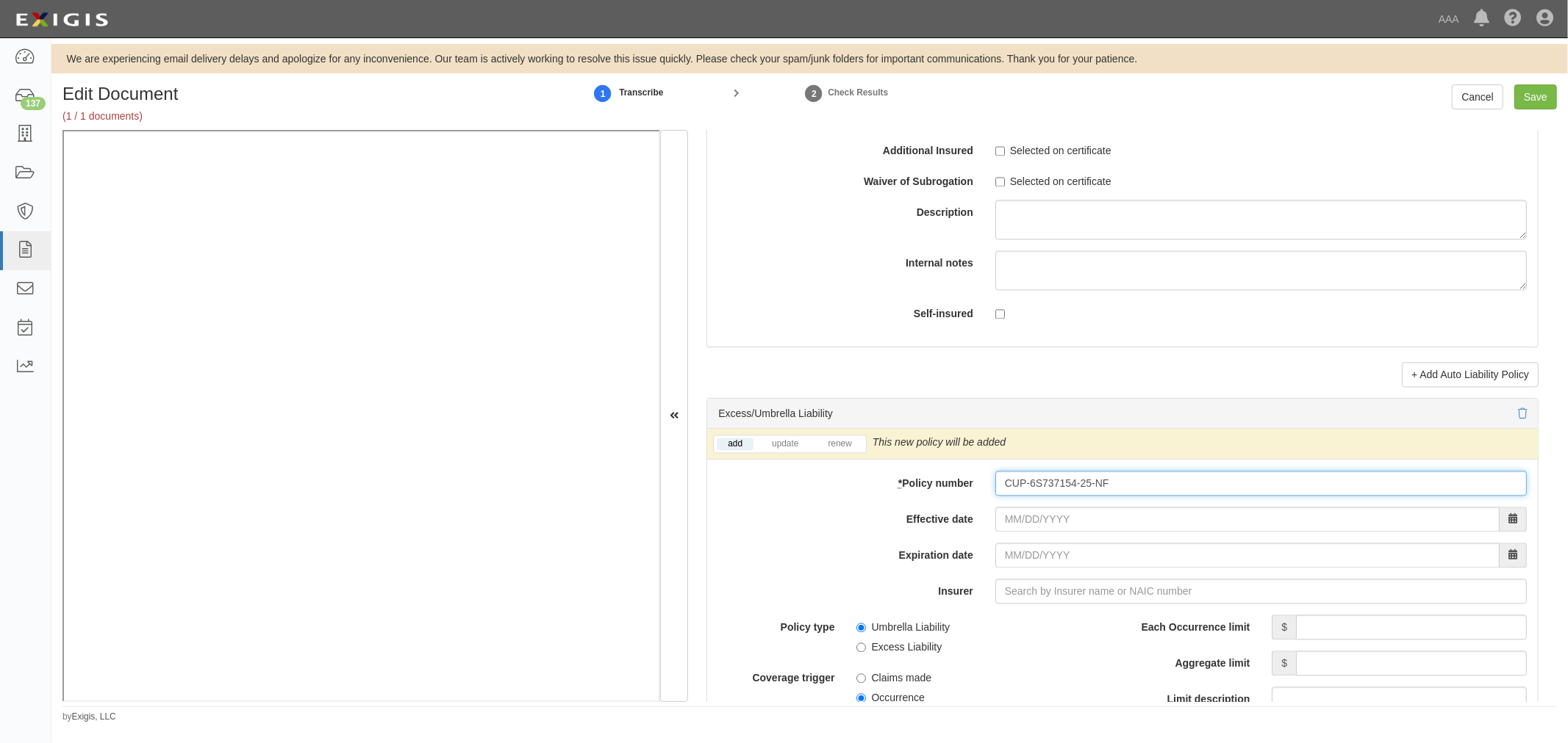
scroll to position [2720, 0]
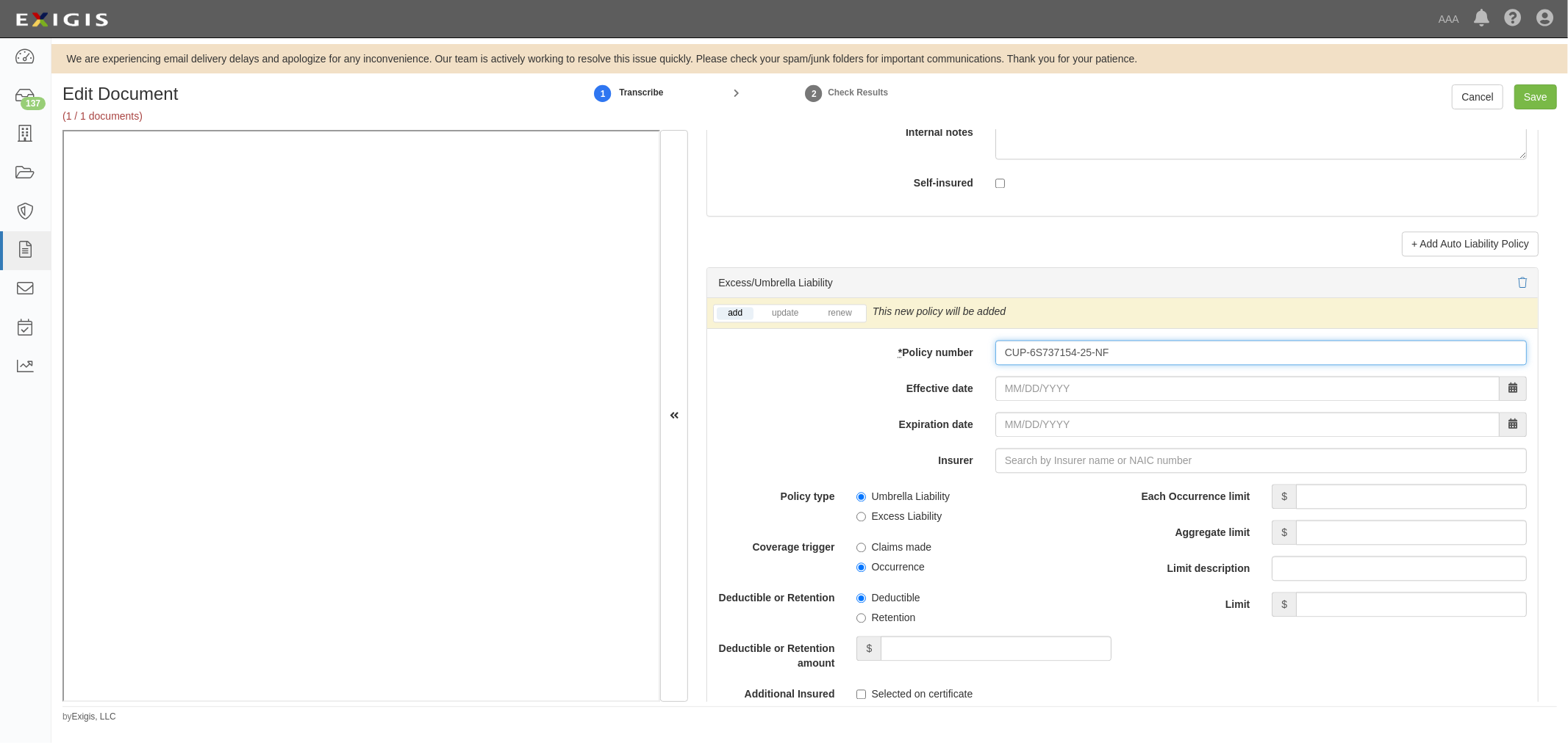
type input "CUP-6S737154-25-NF"
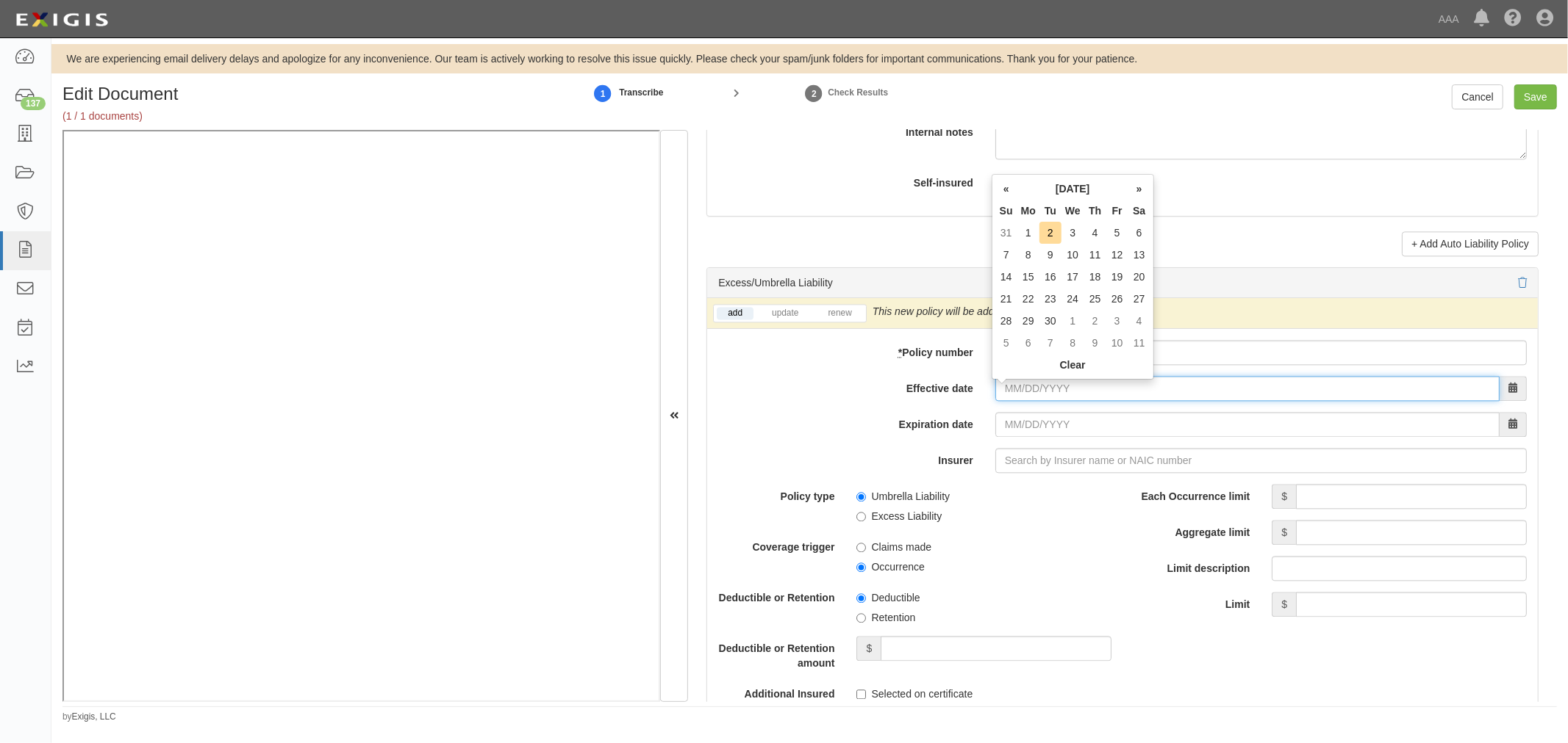
click at [1044, 391] on input "Effective date" at bounding box center [1247, 388] width 504 height 25
type input "[DATE]"
type input "09/01/2026"
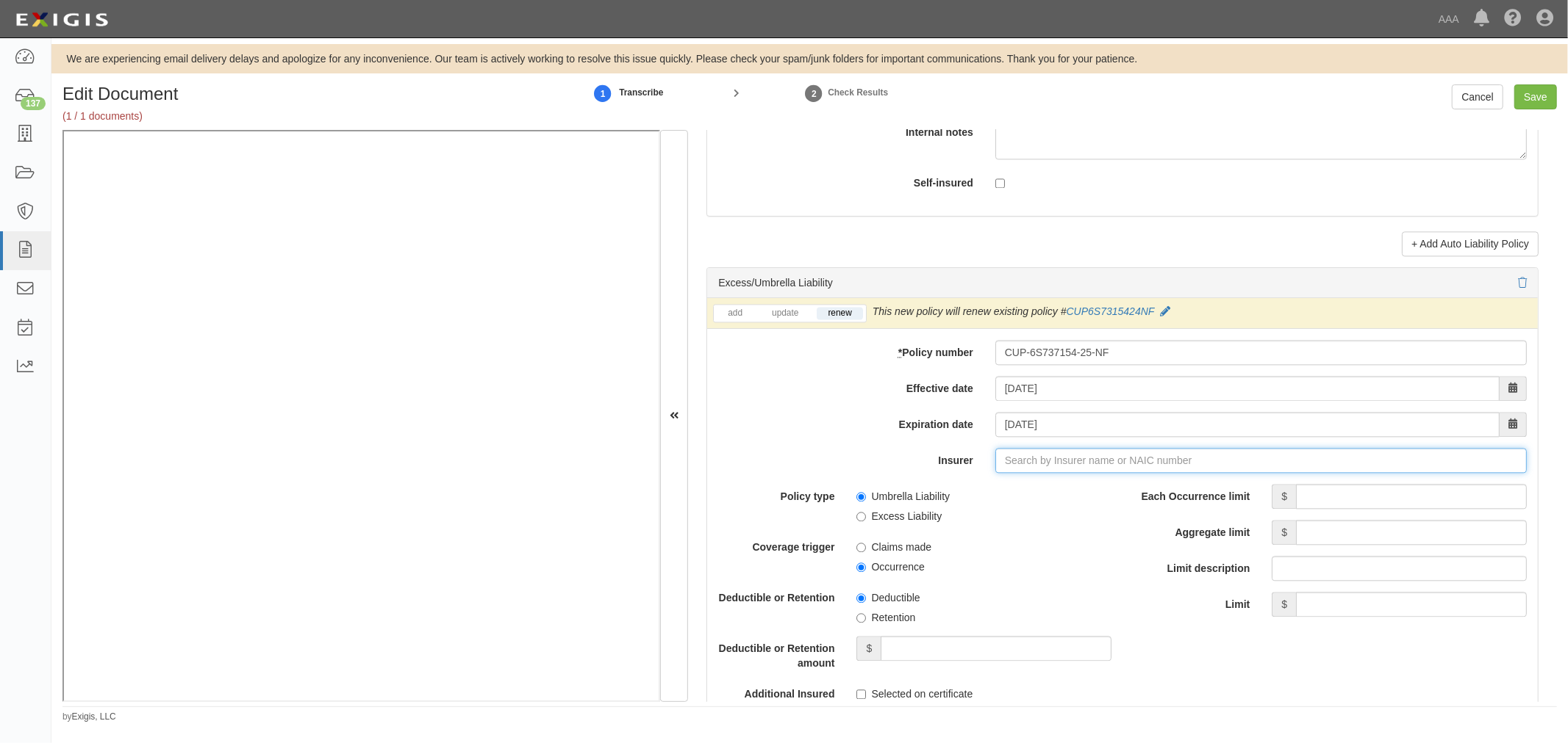
type input "21st Century Advantage Insurance Company (25232) NR Rating"
type input "2"
click at [1057, 498] on div "Travelers Indemnity Company ( 25658 ) A++ XV Rating" at bounding box center [1037, 488] width 275 height 19
type input "Travelers Indemnity Company (25658) A++ XV Rating"
click at [1304, 501] on input "Each Occurrence limit" at bounding box center [1411, 497] width 231 height 25
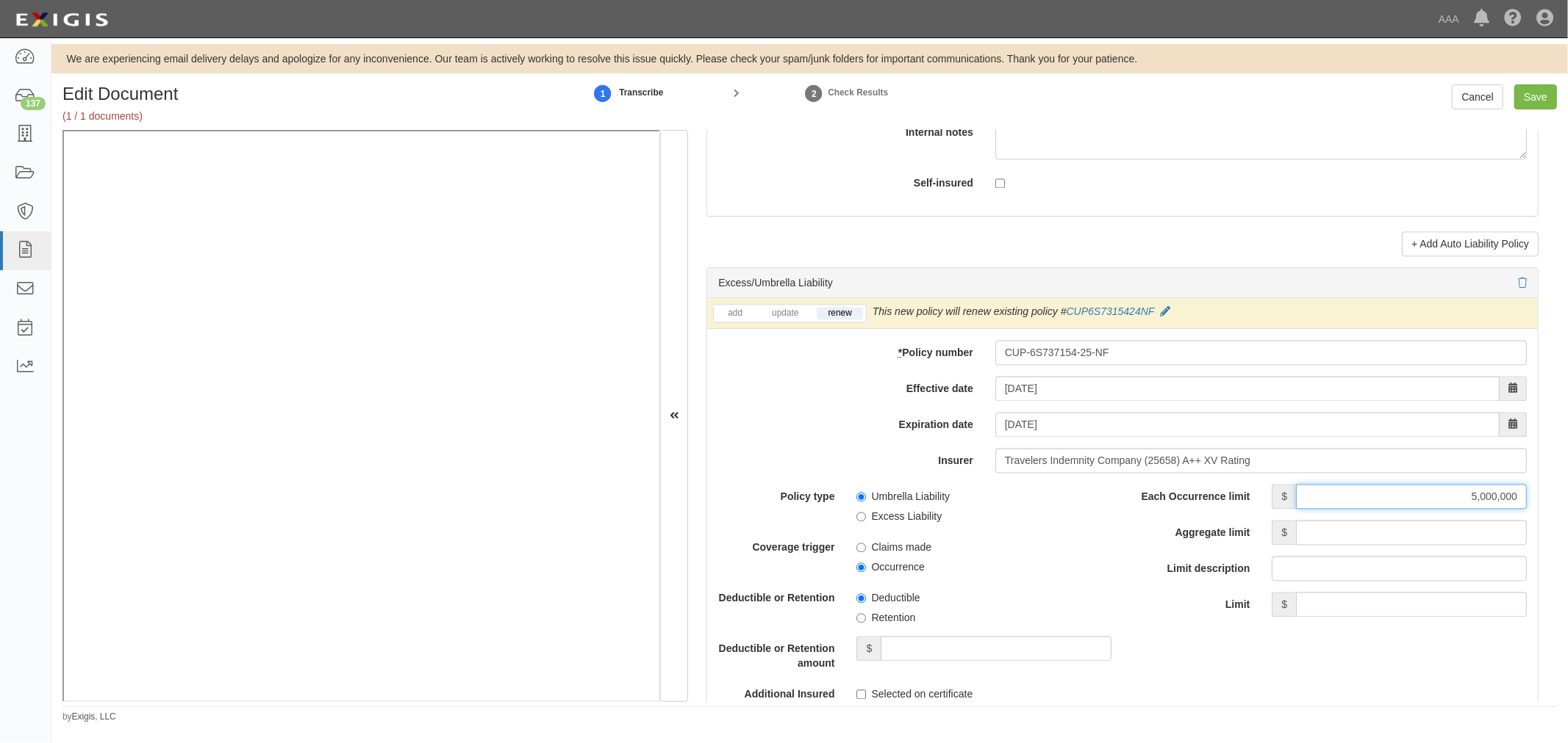
type input "5,000,000"
click at [1344, 545] on input "Aggregate limit" at bounding box center [1411, 532] width 231 height 25
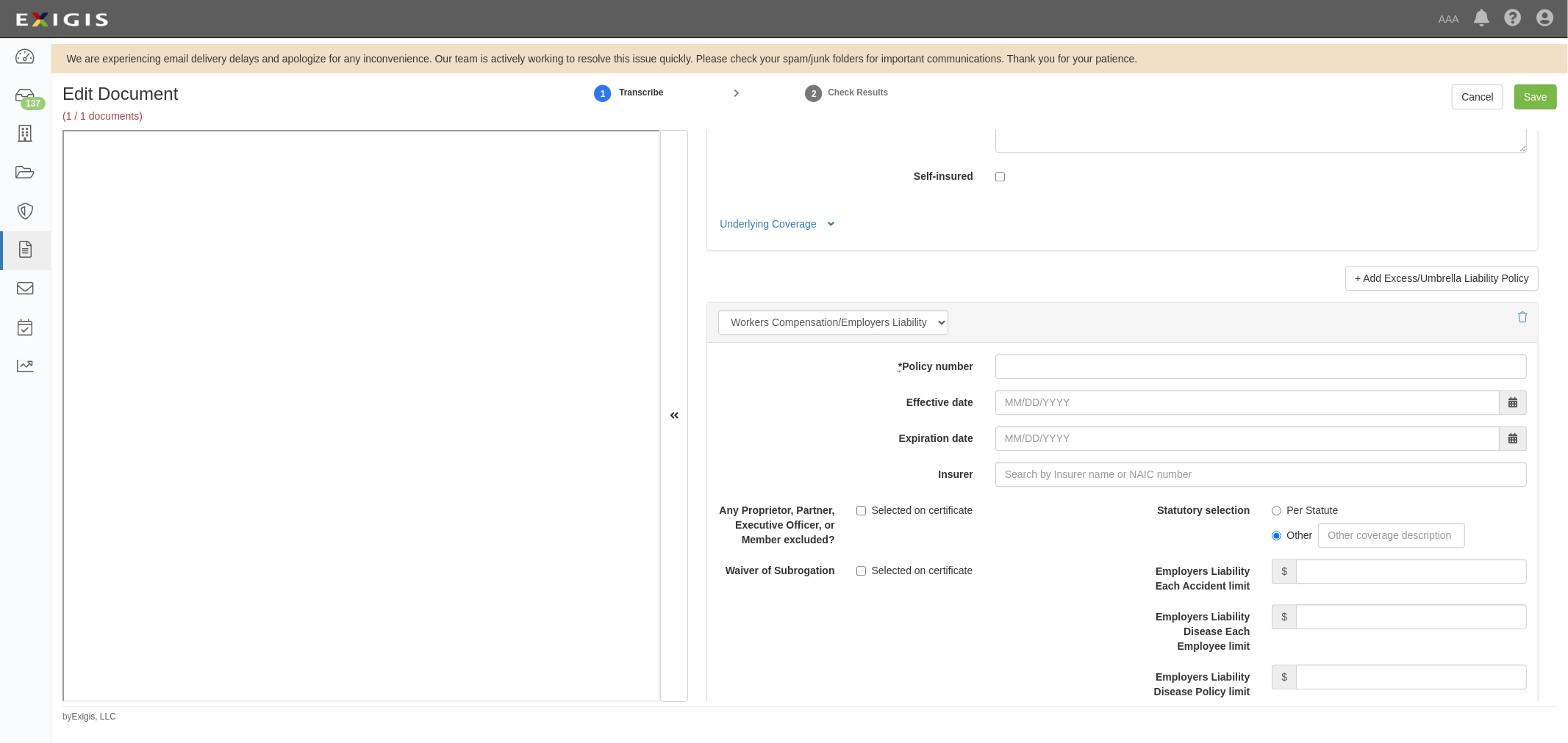
scroll to position [4217, 0]
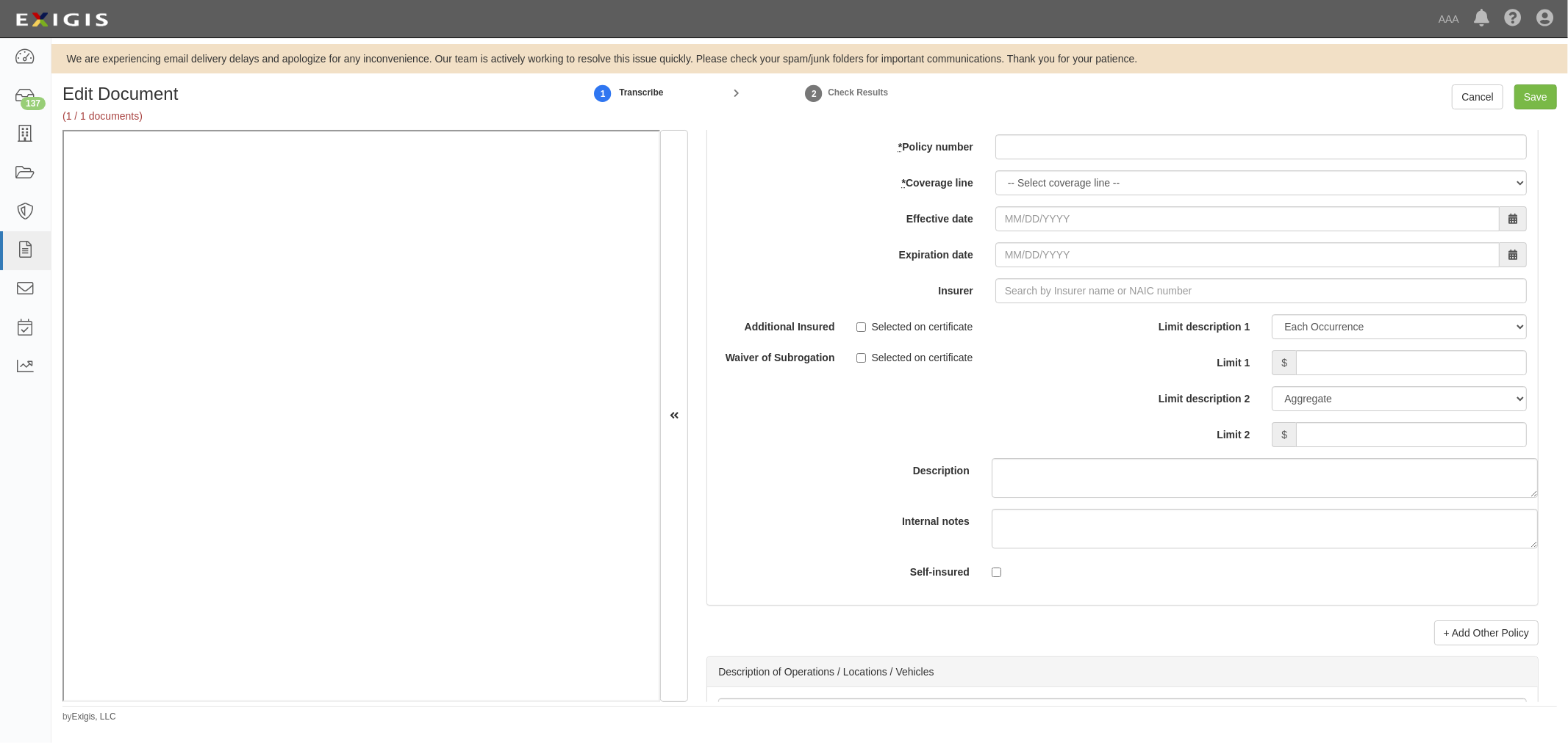
type input "5,000,000"
drag, startPoint x: 1036, startPoint y: 177, endPoint x: 1029, endPoint y: 160, distance: 18.4
click at [1029, 160] on div "add update renew This new policy will be added This new policy will update exis…" at bounding box center [1123, 364] width 831 height 482
click at [1027, 155] on input "* Policy number" at bounding box center [1260, 147] width 531 height 25
paste input "TC2JGLSA-8E088352-TIL-25"
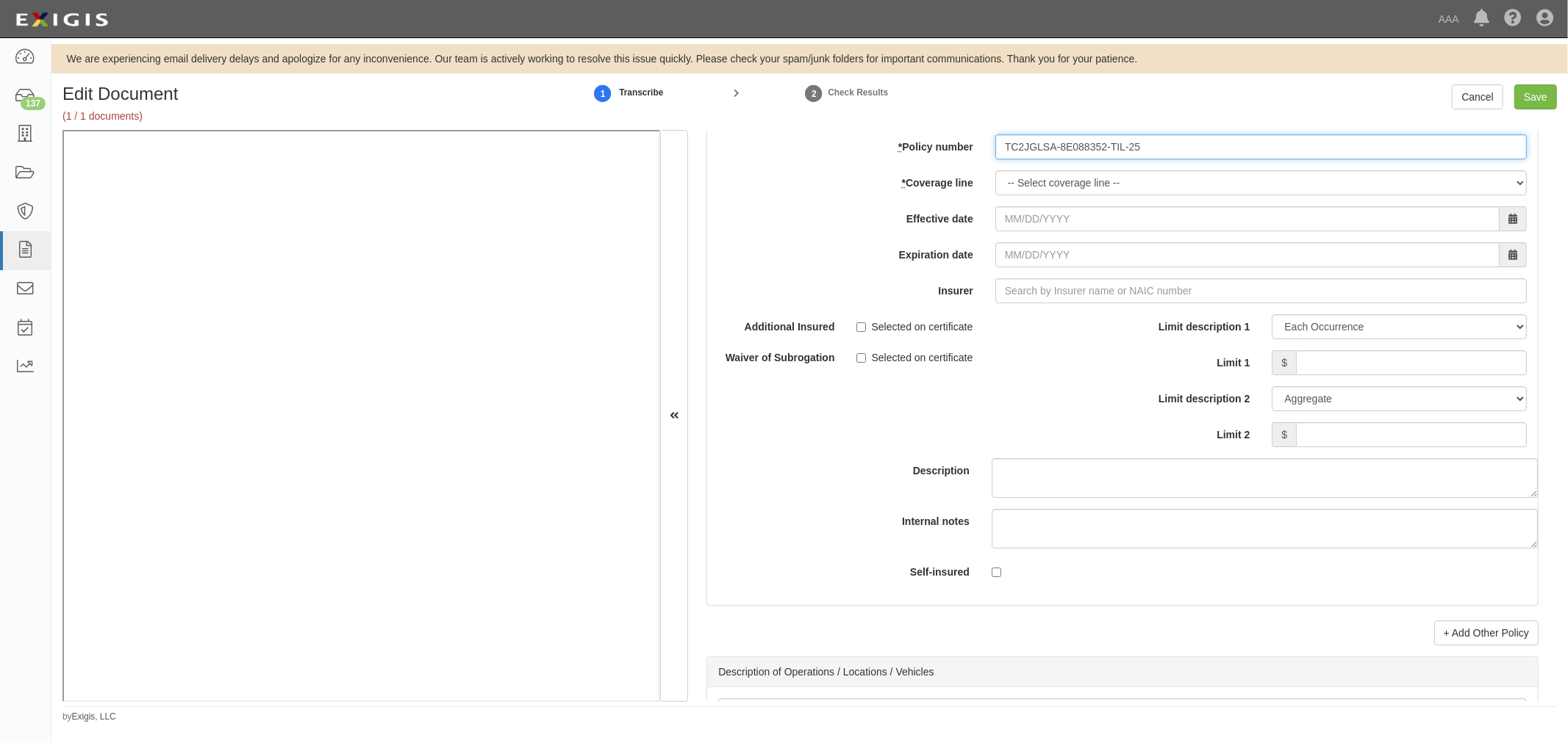
type input "TC2JGLSA-8E088352-TIL-25"
click at [986, 187] on div "-- Select coverage line -- Asbestos Abatement Auto Physical Damage Boiler & Mac…" at bounding box center [1260, 183] width 553 height 25
click at [1034, 195] on select "-- Select coverage line -- Asbestos Abatement Auto Physical Damage Boiler & Mac…" at bounding box center [1260, 183] width 531 height 25
select select "70"
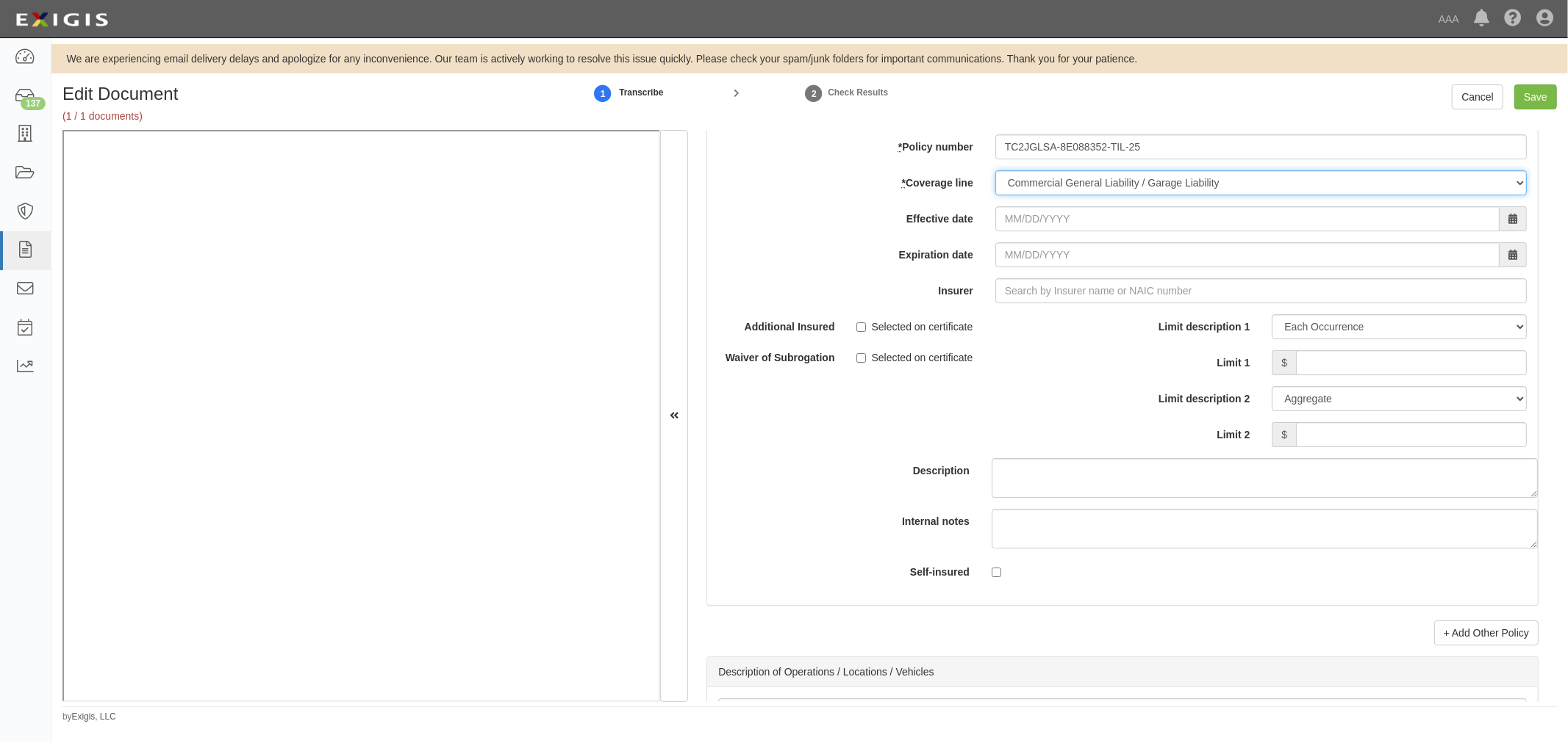
click at [995, 195] on select "-- Select coverage line -- Asbestos Abatement Auto Physical Damage Boiler & Mac…" at bounding box center [1260, 183] width 531 height 25
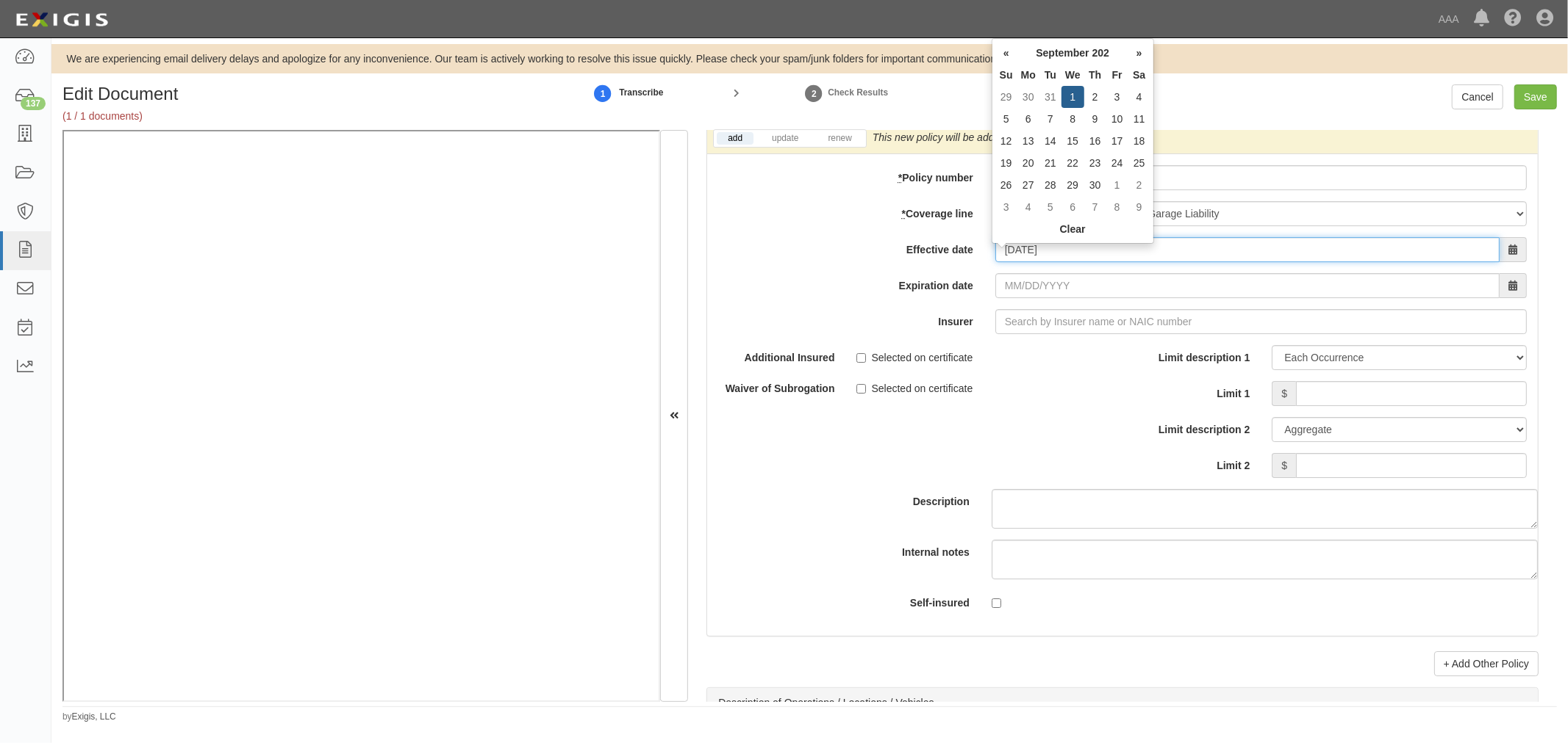
type input "09/01/2025"
type input "09/01/2026"
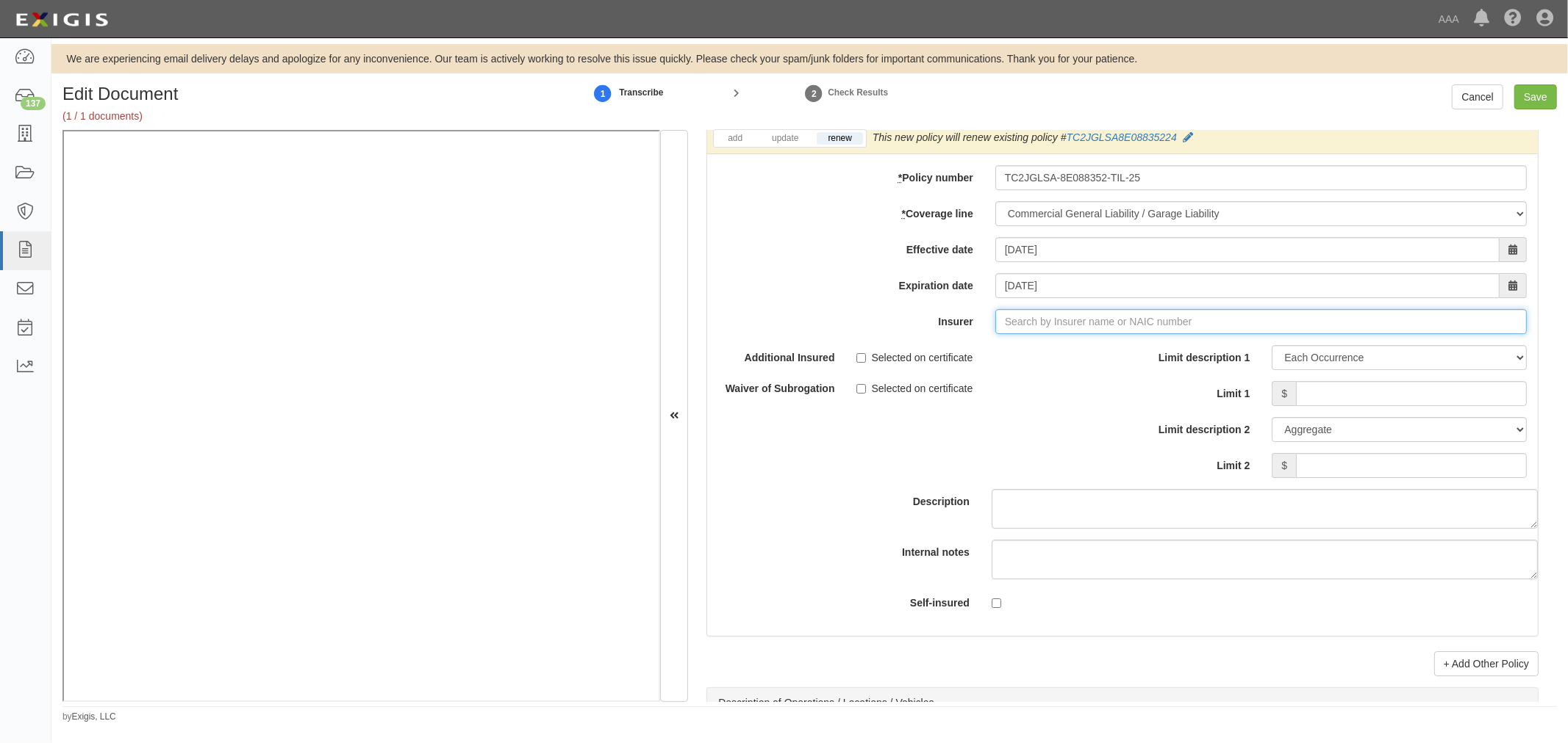
type input "21st Century Advantage Insurance Company (25232) NR Rating"
type input "2"
drag, startPoint x: 1058, startPoint y: 351, endPoint x: 1319, endPoint y: 384, distance: 263.1
click at [1061, 351] on strong "25658" at bounding box center [1072, 349] width 28 height 12
type input "Travelers Indemnity Company (25658) A++ XV Rating"
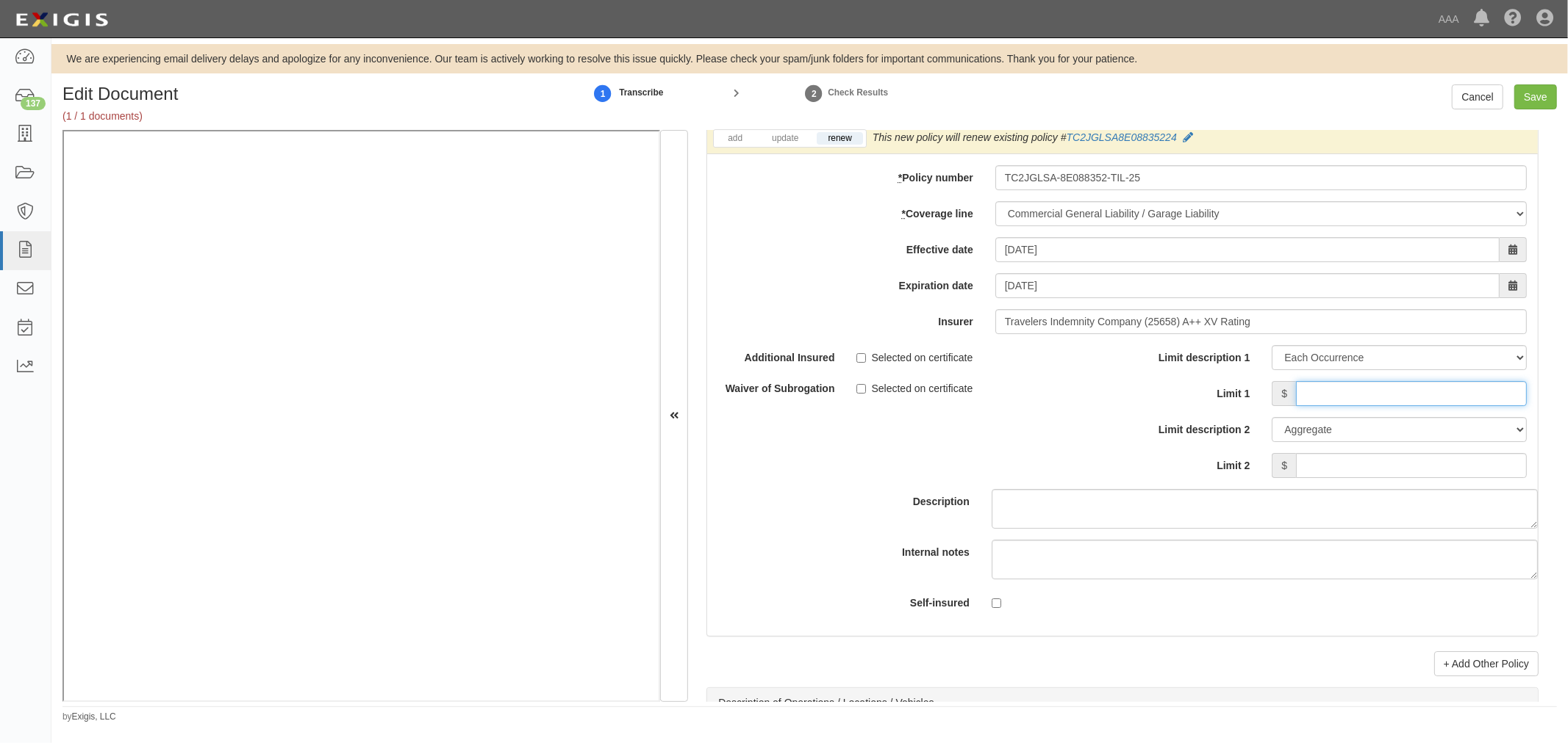
click at [1498, 387] on div "Limit description 1 Limit Each Occurrence Each Claim Aggregate Deductible Self-…" at bounding box center [1330, 411] width 393 height 133
type input "1,000,000"
click at [1479, 474] on input "Limit 2" at bounding box center [1411, 465] width 231 height 25
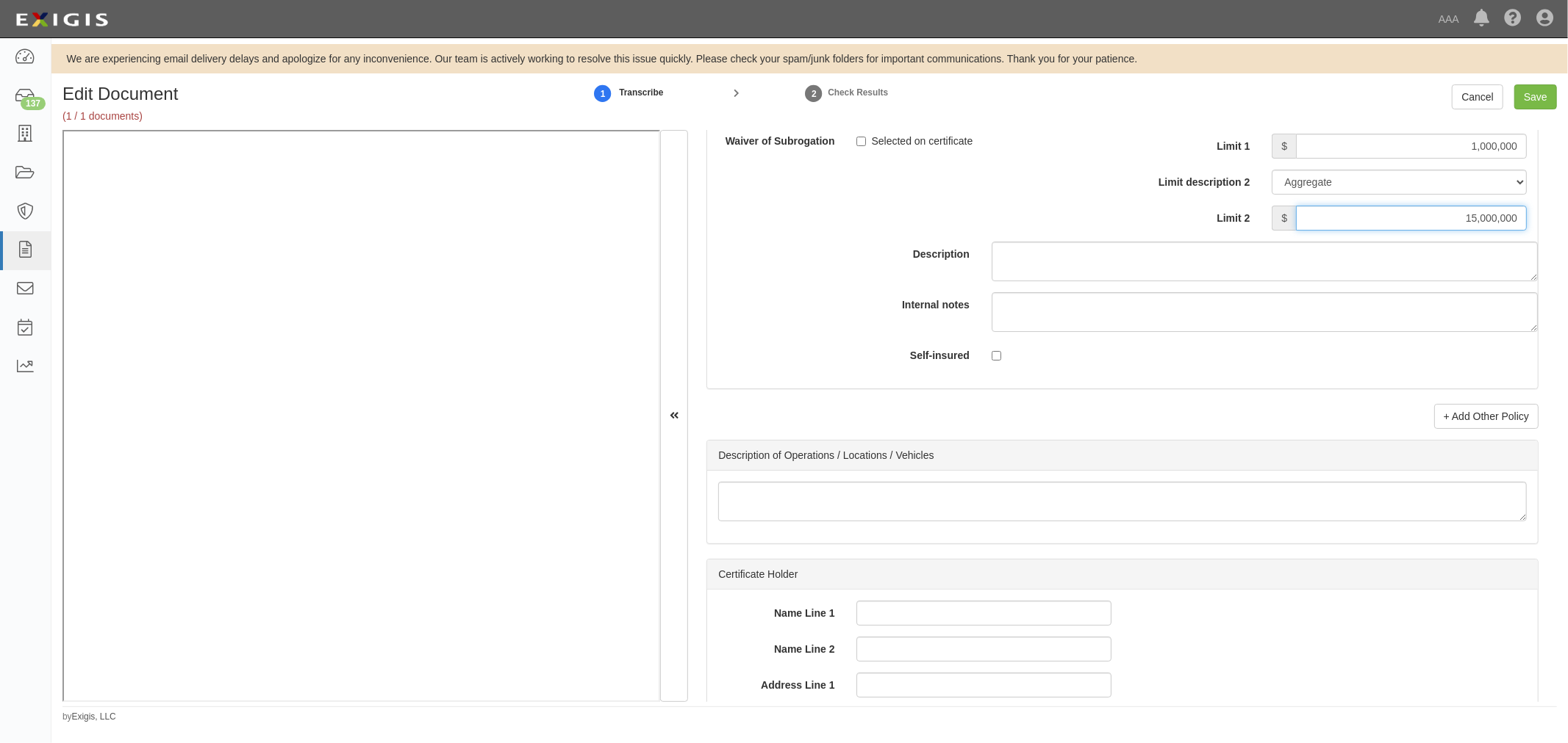
scroll to position [4624, 0]
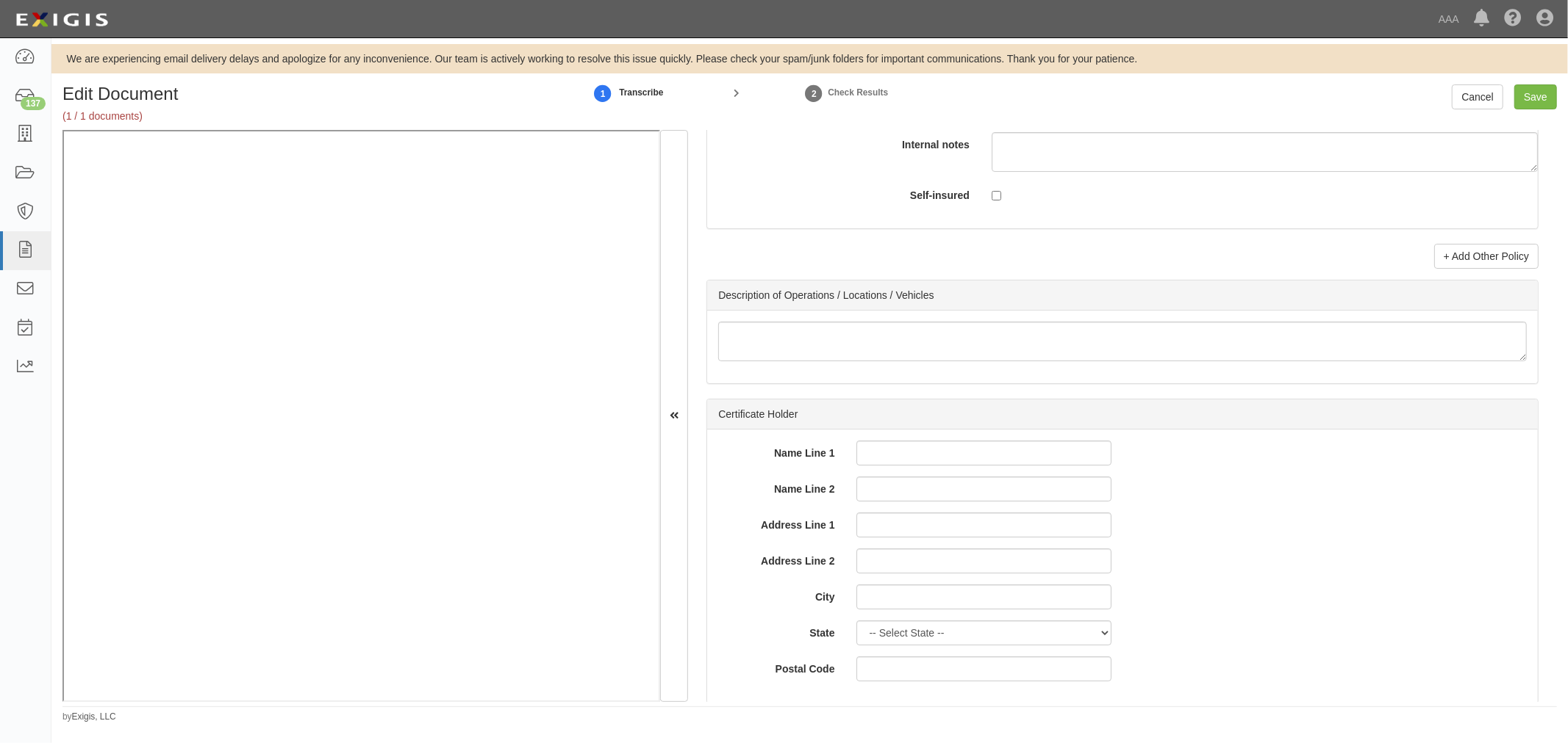
type input "15,000,000"
click at [1493, 259] on link "+ Add Other Policy" at bounding box center [1486, 256] width 105 height 25
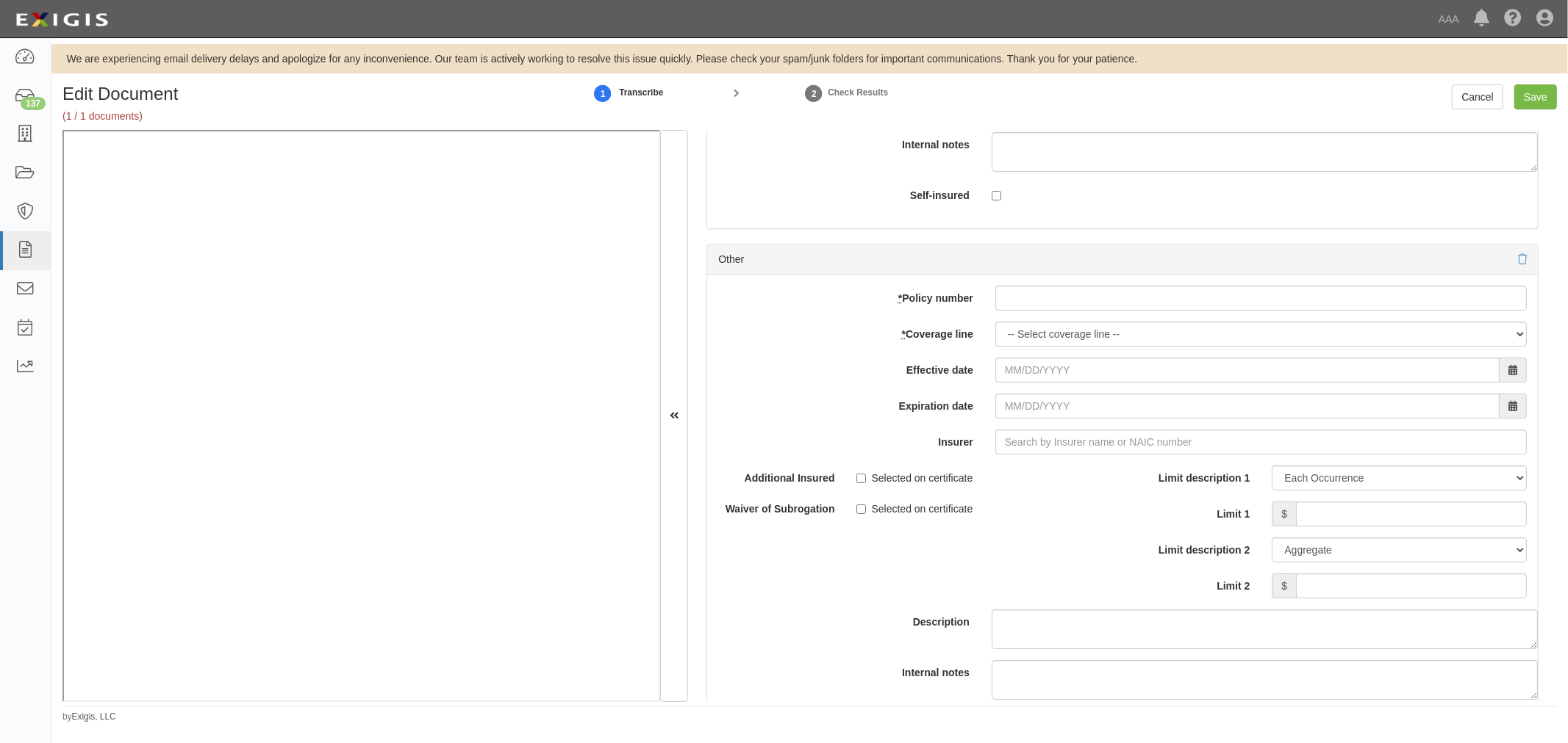
drag, startPoint x: 1062, startPoint y: 285, endPoint x: 1057, endPoint y: 303, distance: 18.7
click at [1061, 296] on div "add update renew This new policy will be added This new policy will update exis…" at bounding box center [1123, 515] width 831 height 482
drag, startPoint x: 1057, startPoint y: 303, endPoint x: 1030, endPoint y: 333, distance: 40.4
click at [1053, 310] on input "* Policy number" at bounding box center [1260, 298] width 531 height 25
paste input "TC2JCAP-8E088364-TIL-25"
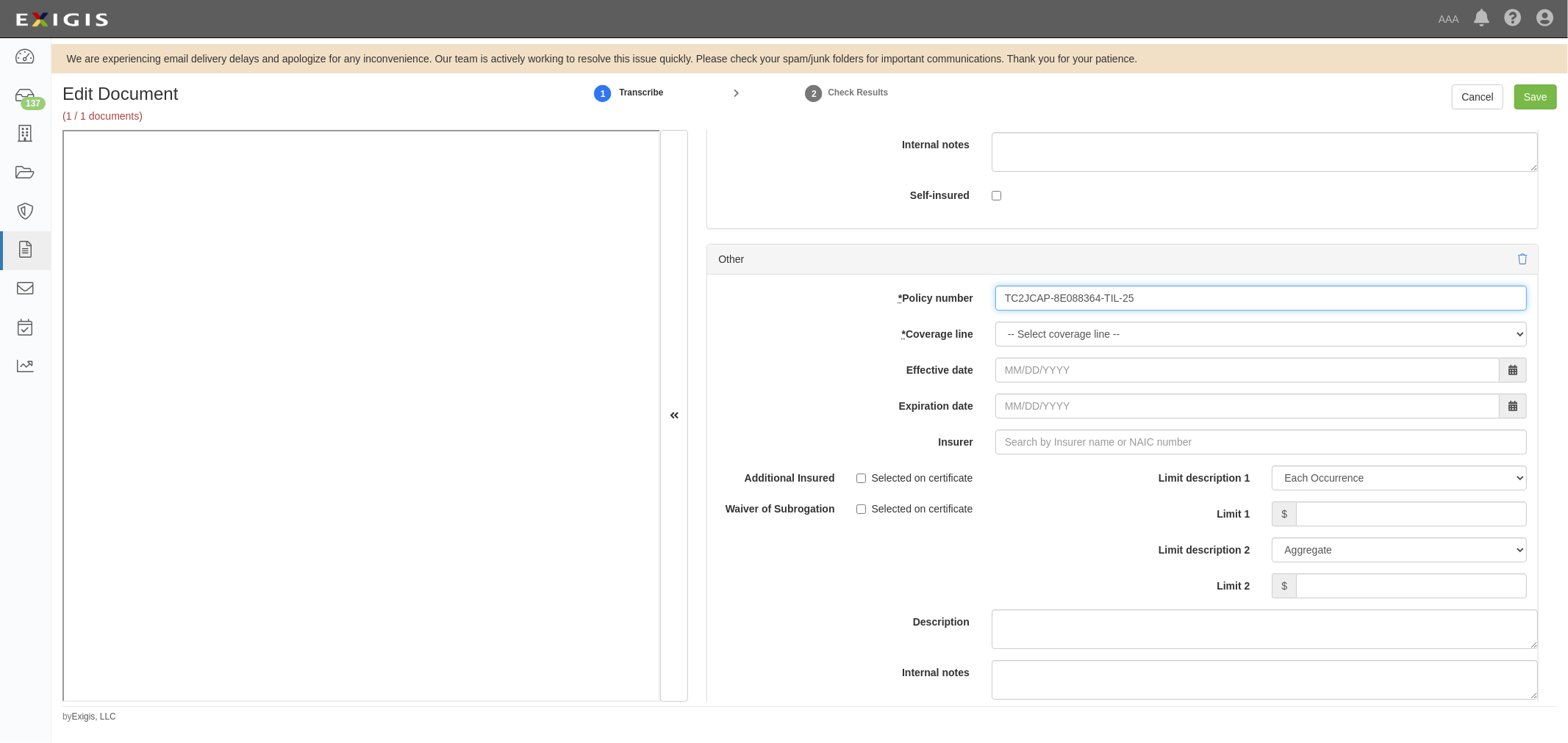
type input "TC2JCAP-8E088364-TIL-25"
click at [1025, 340] on select "-- Select coverage line -- Asbestos Abatement Auto Physical Damage Boiler & Mac…" at bounding box center [1260, 334] width 531 height 25
select select "56"
click at [995, 347] on select "-- Select coverage line -- Asbestos Abatement Auto Physical Damage Boiler & Mac…" at bounding box center [1260, 334] width 531 height 25
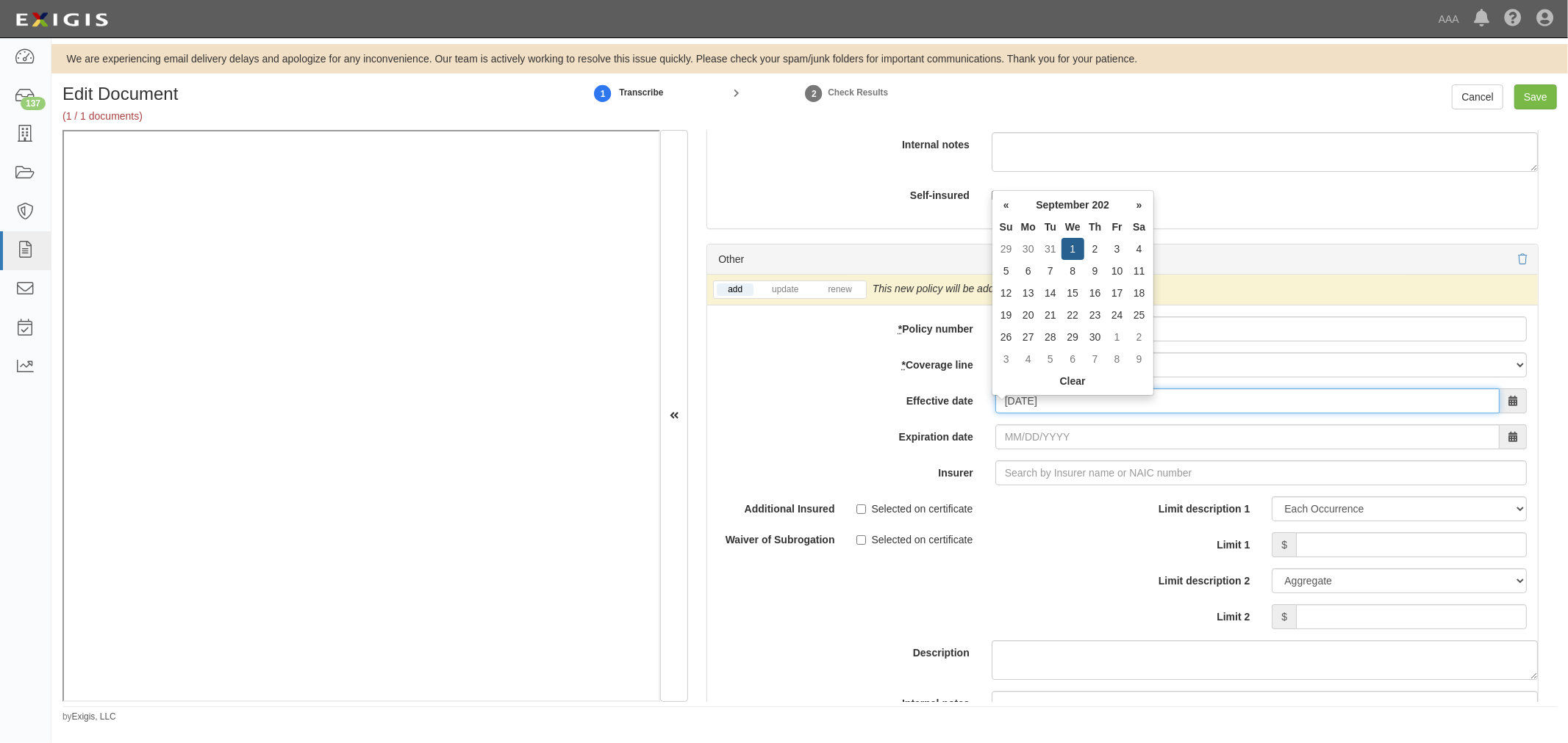
type input "[DATE]"
type input "09/01/2026"
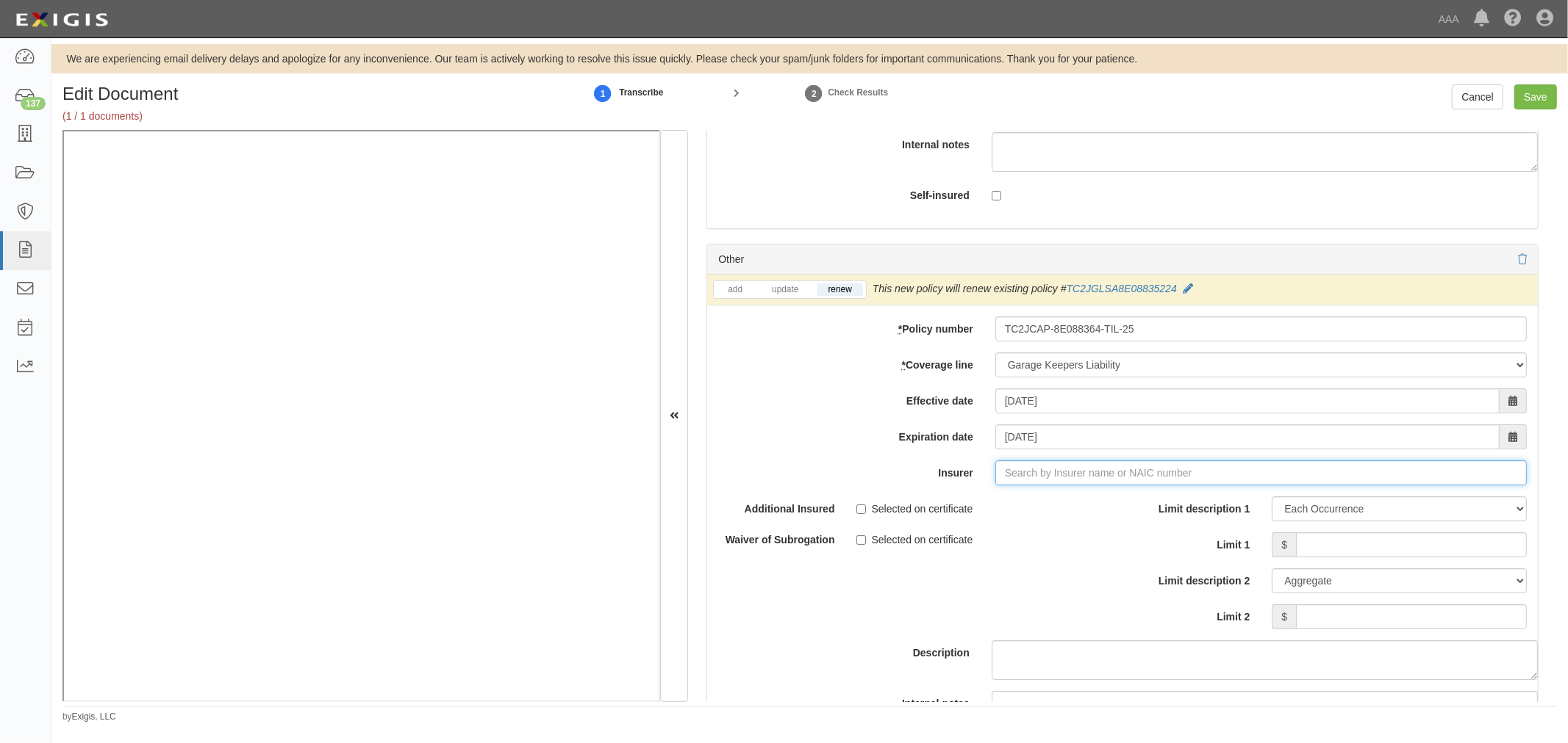
type input "21st Century Advantage Insurance Company (25232) NR Rating"
type input "2"
click at [989, 510] on div "Travelers Indemnity Company ( 25658 ) A++ XV Rating" at bounding box center [1037, 501] width 275 height 19
type input "Travelers Indemnity Company (25658) A++ XV Rating"
click at [1353, 535] on div "Limit description 1 Limit Each Occurrence Each Claim Aggregate Deductible Self-…" at bounding box center [1330, 562] width 393 height 133
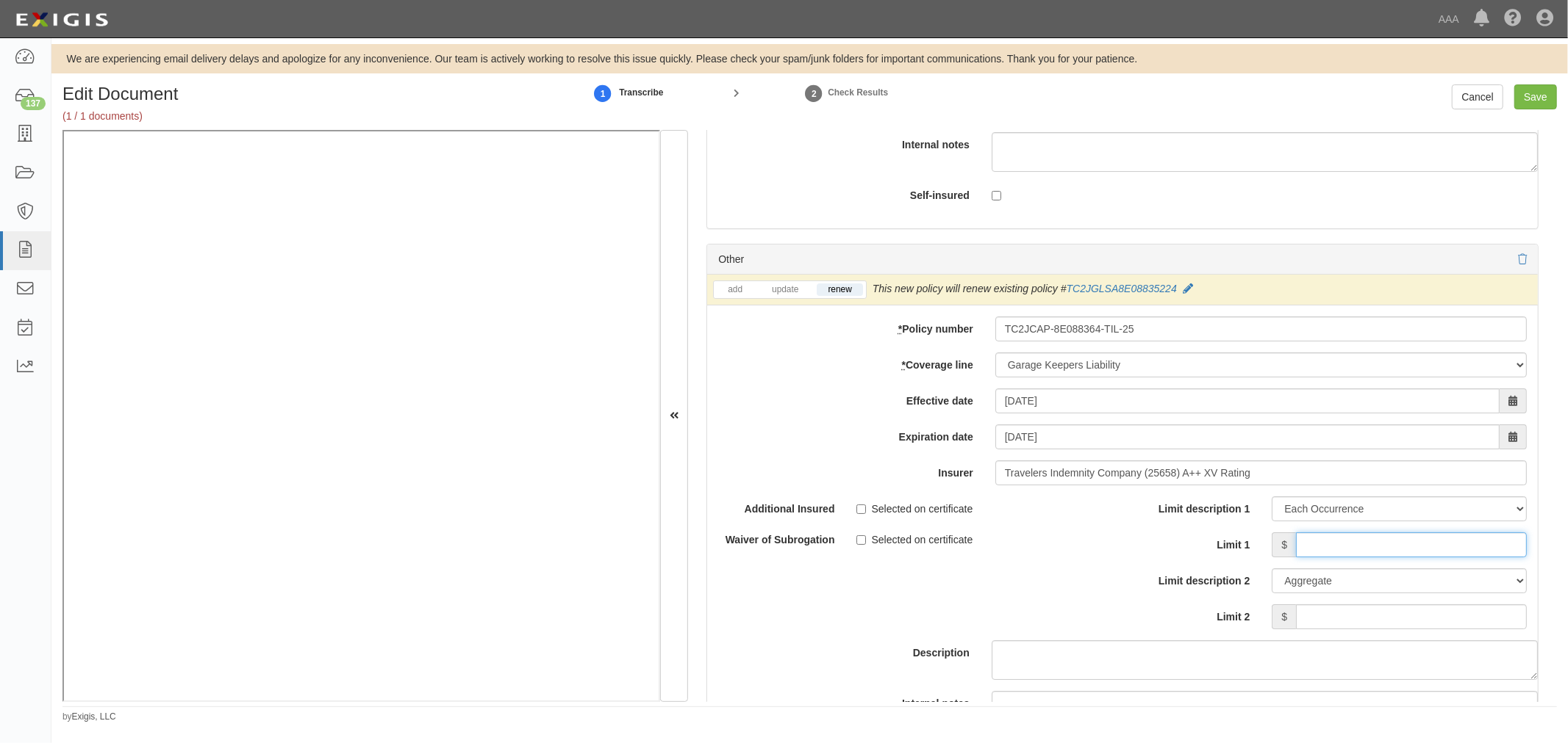
click at [1355, 546] on input "Limit 1" at bounding box center [1411, 545] width 231 height 25
type input "1,000,000"
click at [1385, 620] on input "Limit 2" at bounding box center [1411, 617] width 231 height 25
type input "5,000,000"
click at [1548, 98] on input "Save" at bounding box center [1535, 97] width 42 height 25
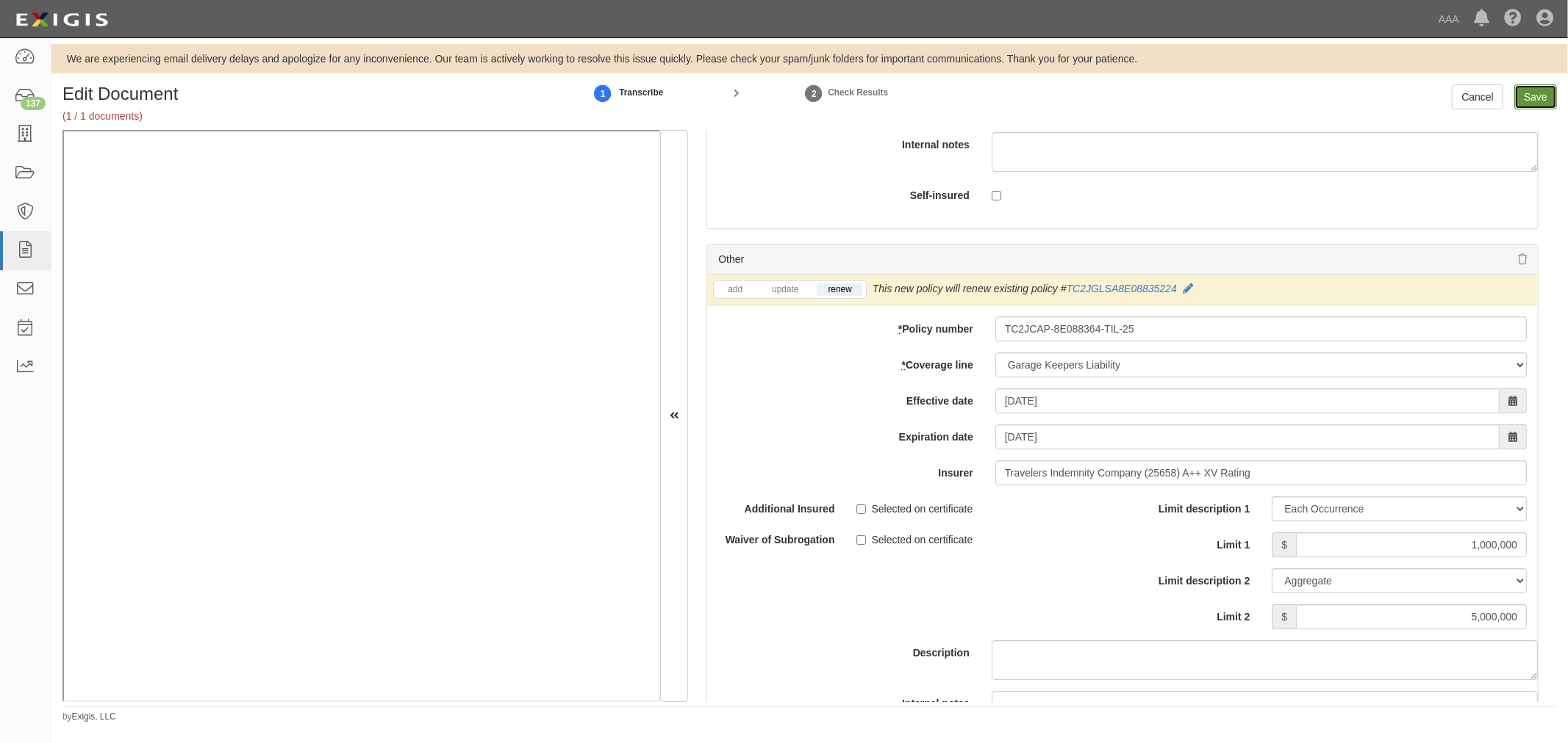
type input "5000000"
type input "1000000"
type input "15000000"
type input "1000000"
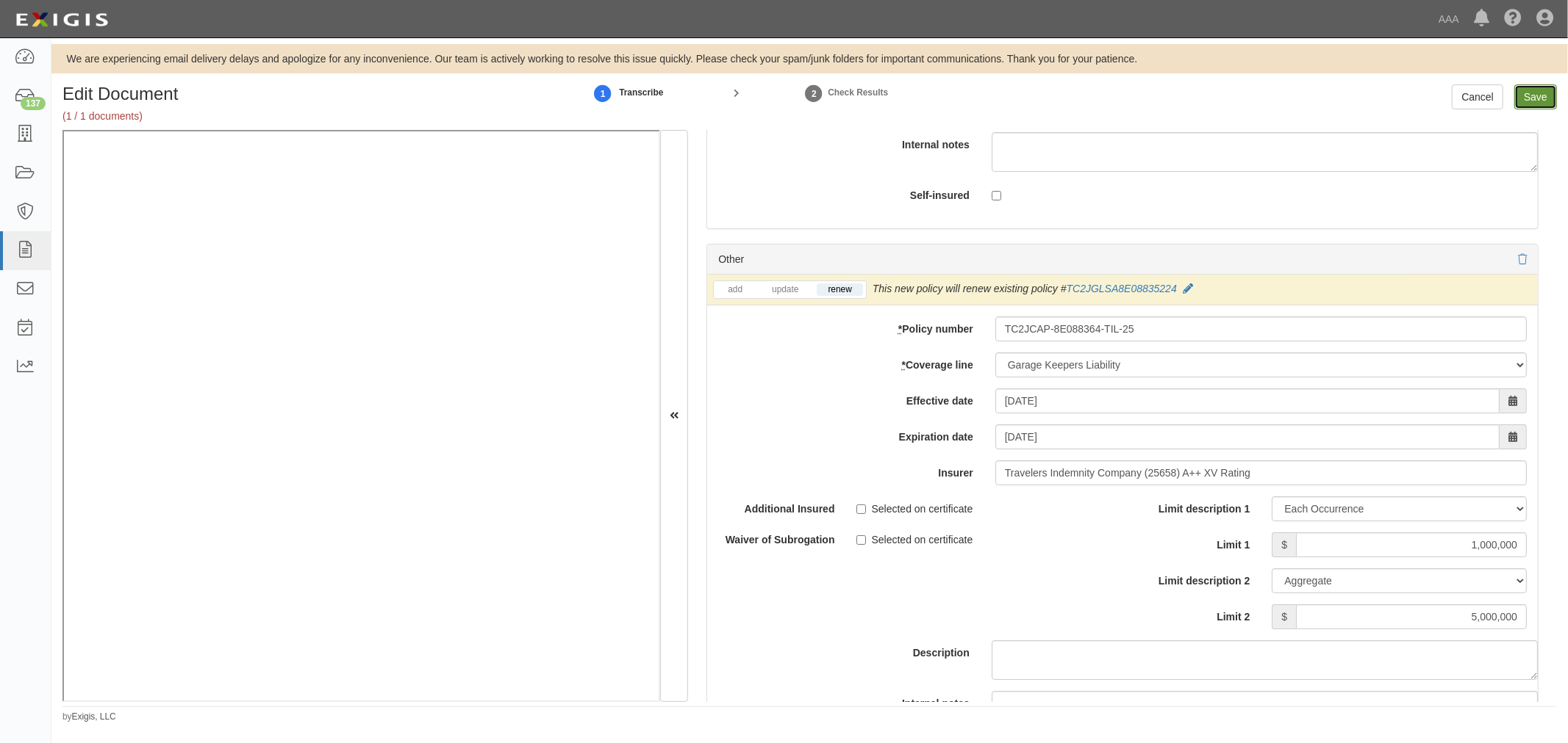
type input "5000000"
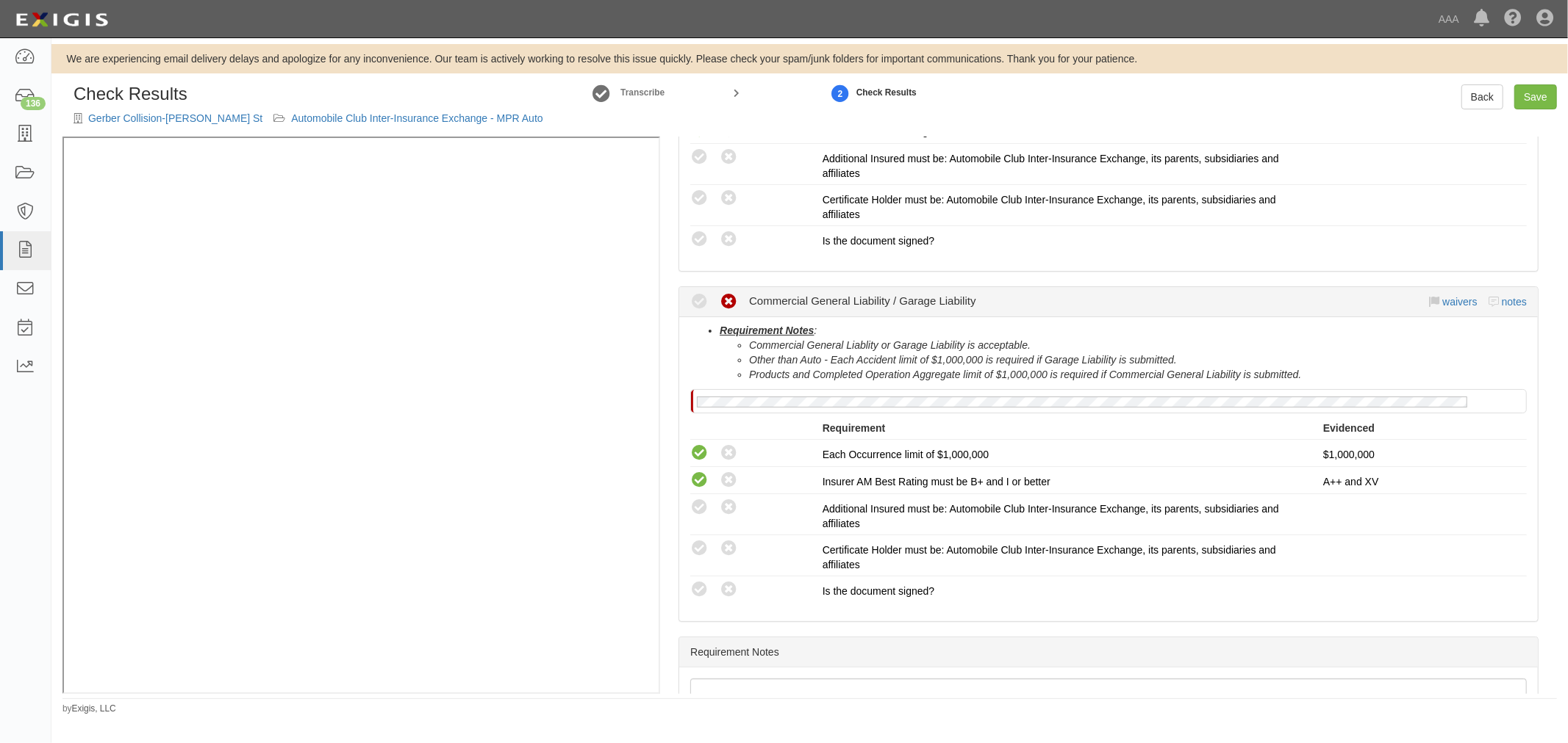
scroll to position [543, 0]
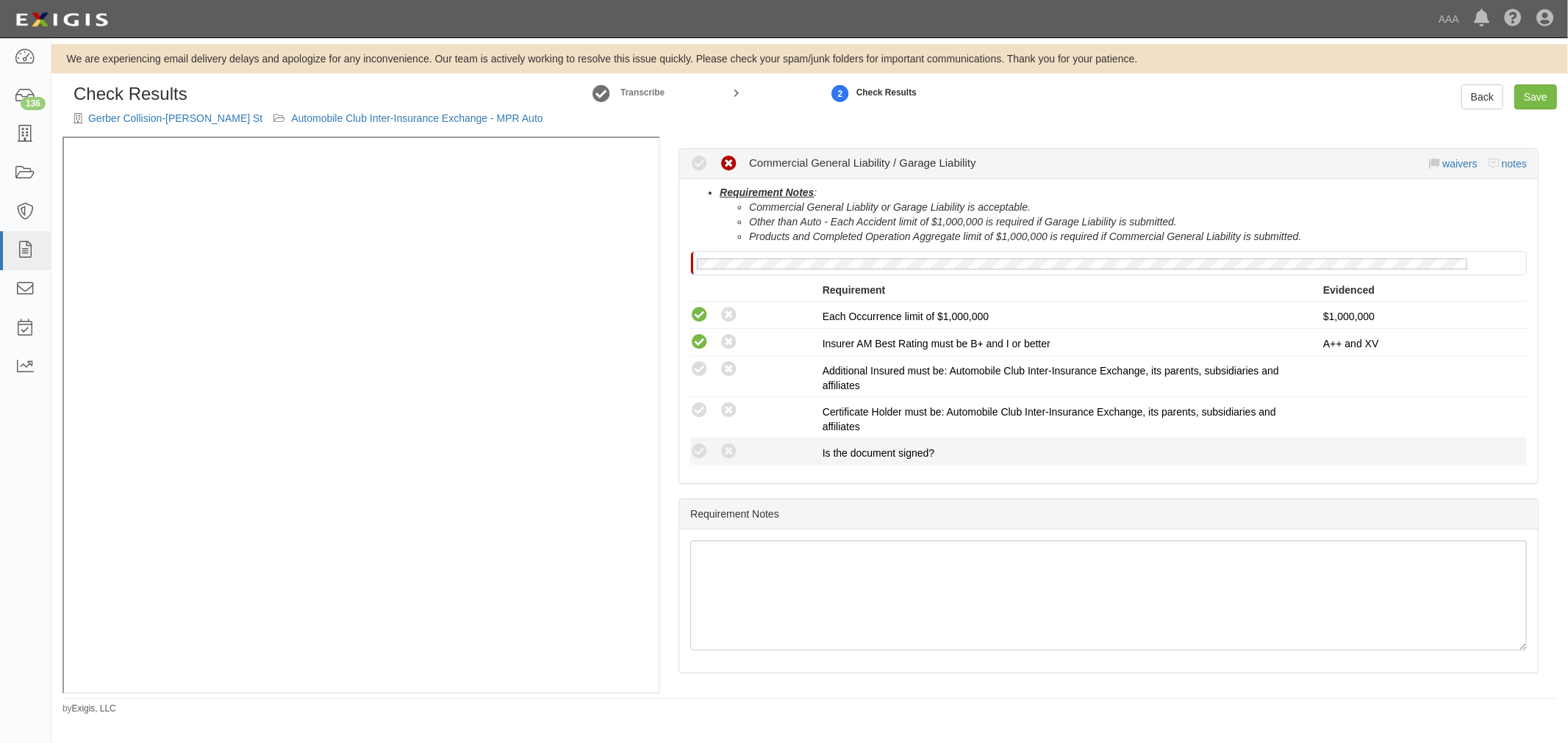
click at [686, 444] on div "Compliant Waived: Non-Compliant" at bounding box center [751, 451] width 143 height 19
click at [693, 445] on icon at bounding box center [699, 451] width 18 height 18
radio input "true"
click at [700, 419] on div "Compliant Waived: Non-Compliant Certificate Holder must be: Automobile Club Int…" at bounding box center [1108, 417] width 858 height 33
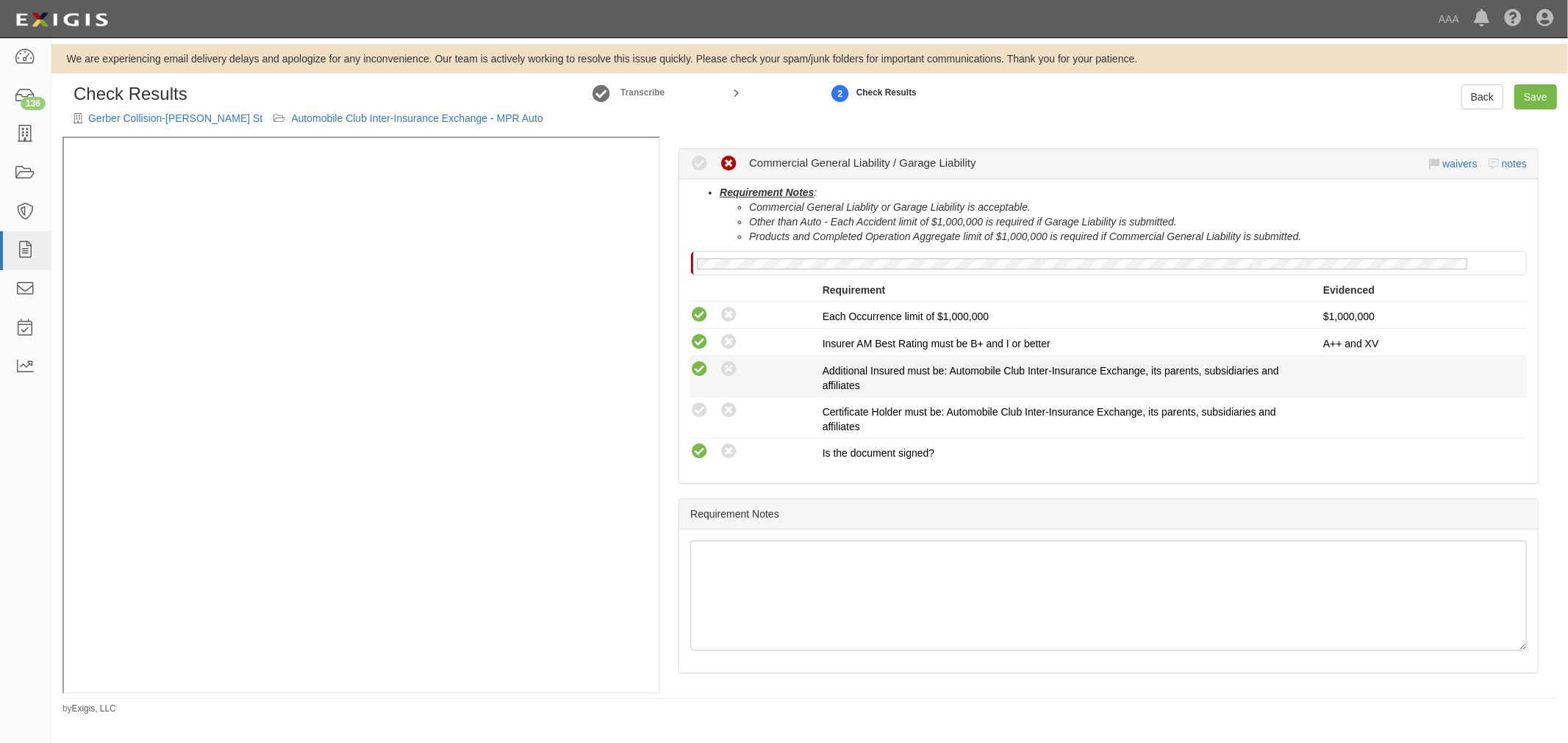
click at [701, 371] on icon at bounding box center [699, 370] width 18 height 18
radio input "true"
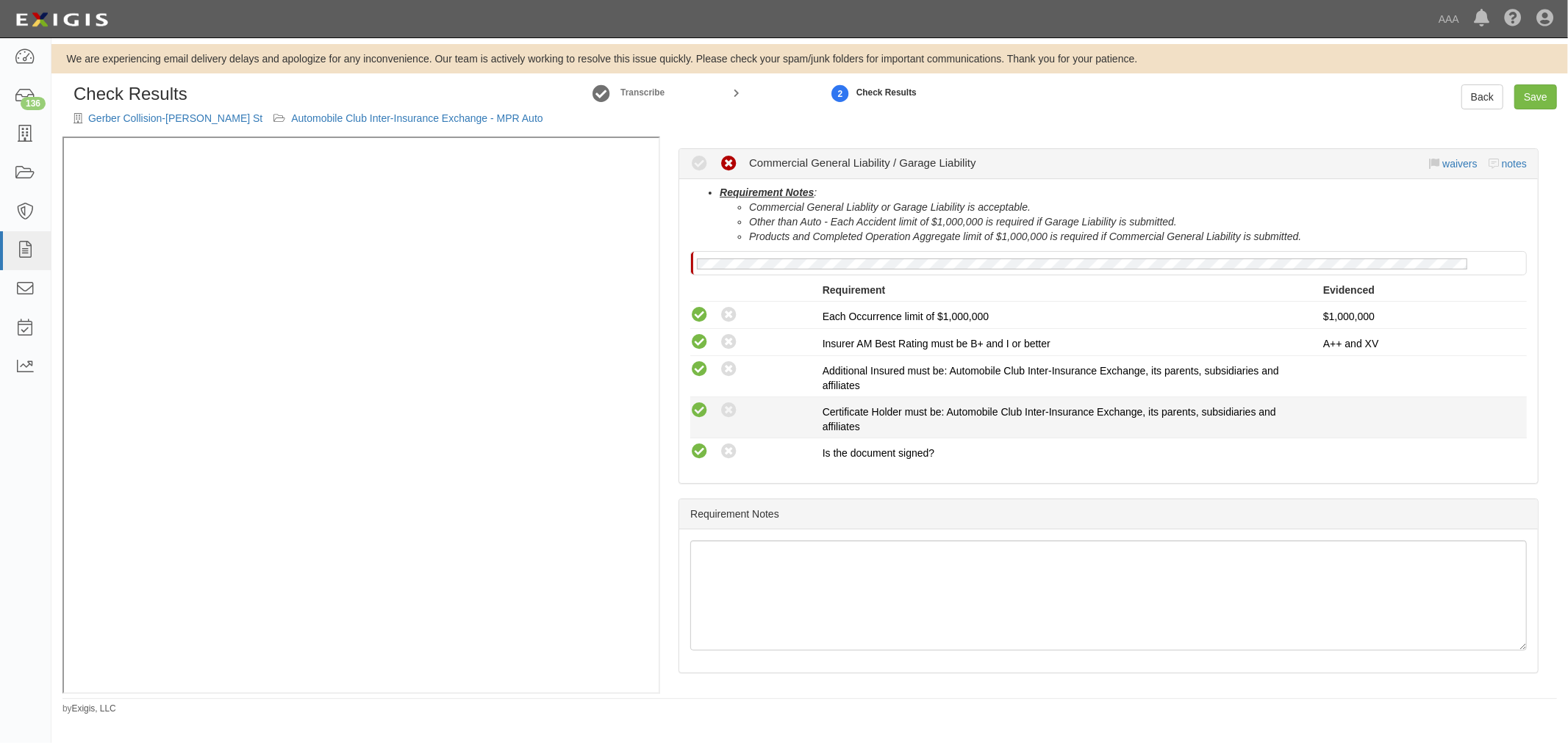
click at [691, 409] on icon at bounding box center [699, 410] width 18 height 18
radio input "true"
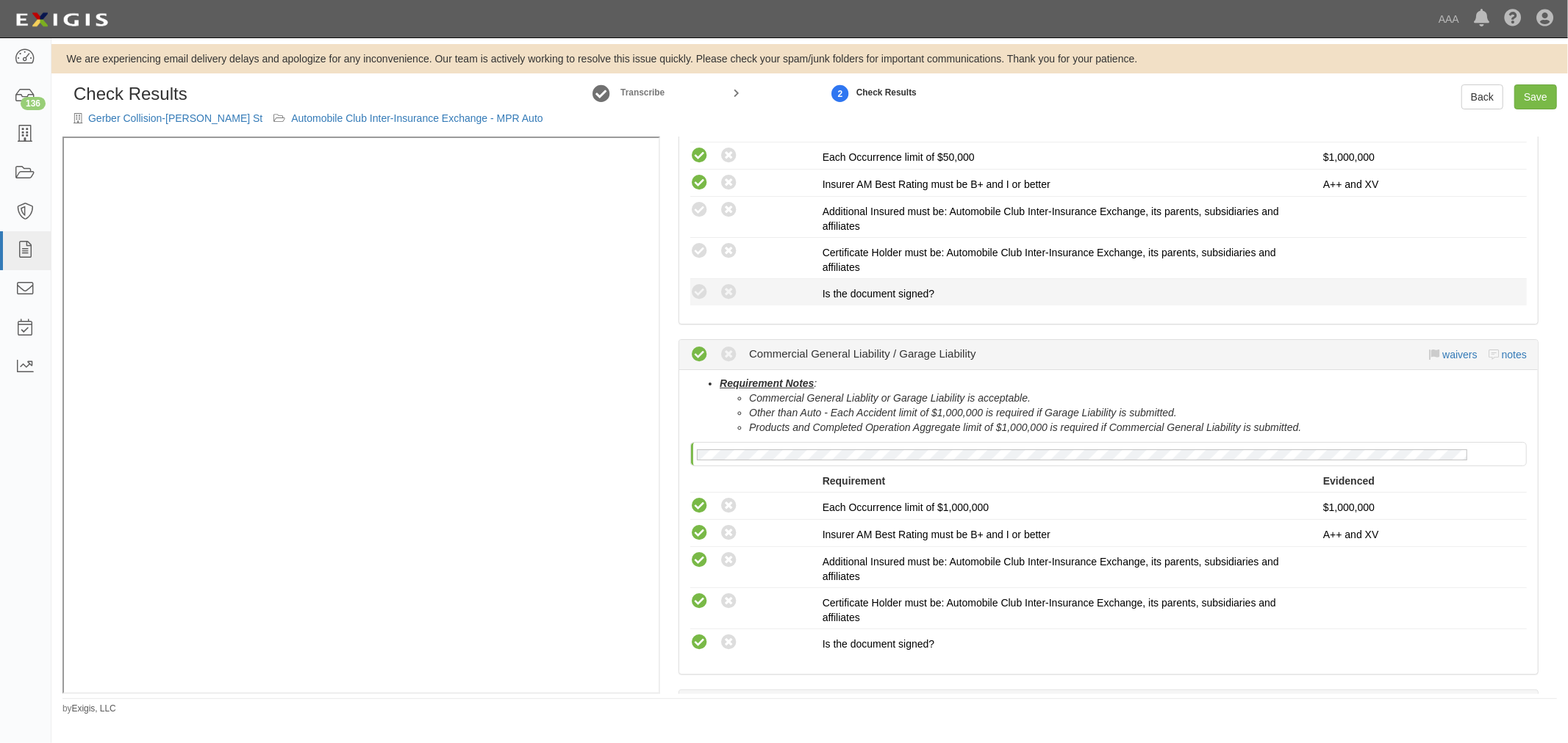
scroll to position [272, 0]
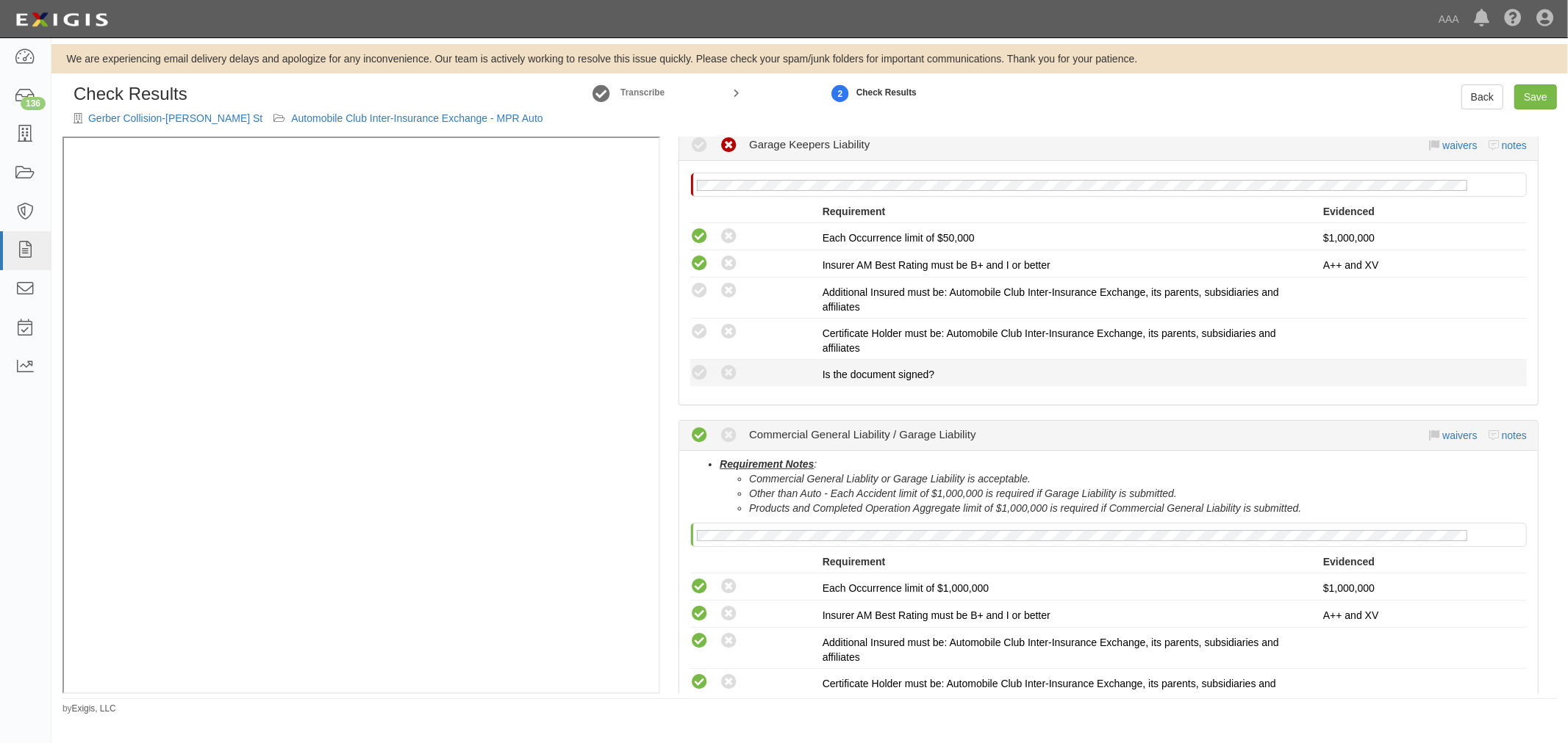
click at [709, 373] on div "Compliant Waived: Non-Compliant" at bounding box center [756, 373] width 132 height 19
click at [695, 371] on icon at bounding box center [699, 373] width 18 height 18
radio input "true"
drag, startPoint x: 699, startPoint y: 335, endPoint x: 699, endPoint y: 322, distance: 13.0
click at [699, 334] on icon at bounding box center [699, 332] width 18 height 18
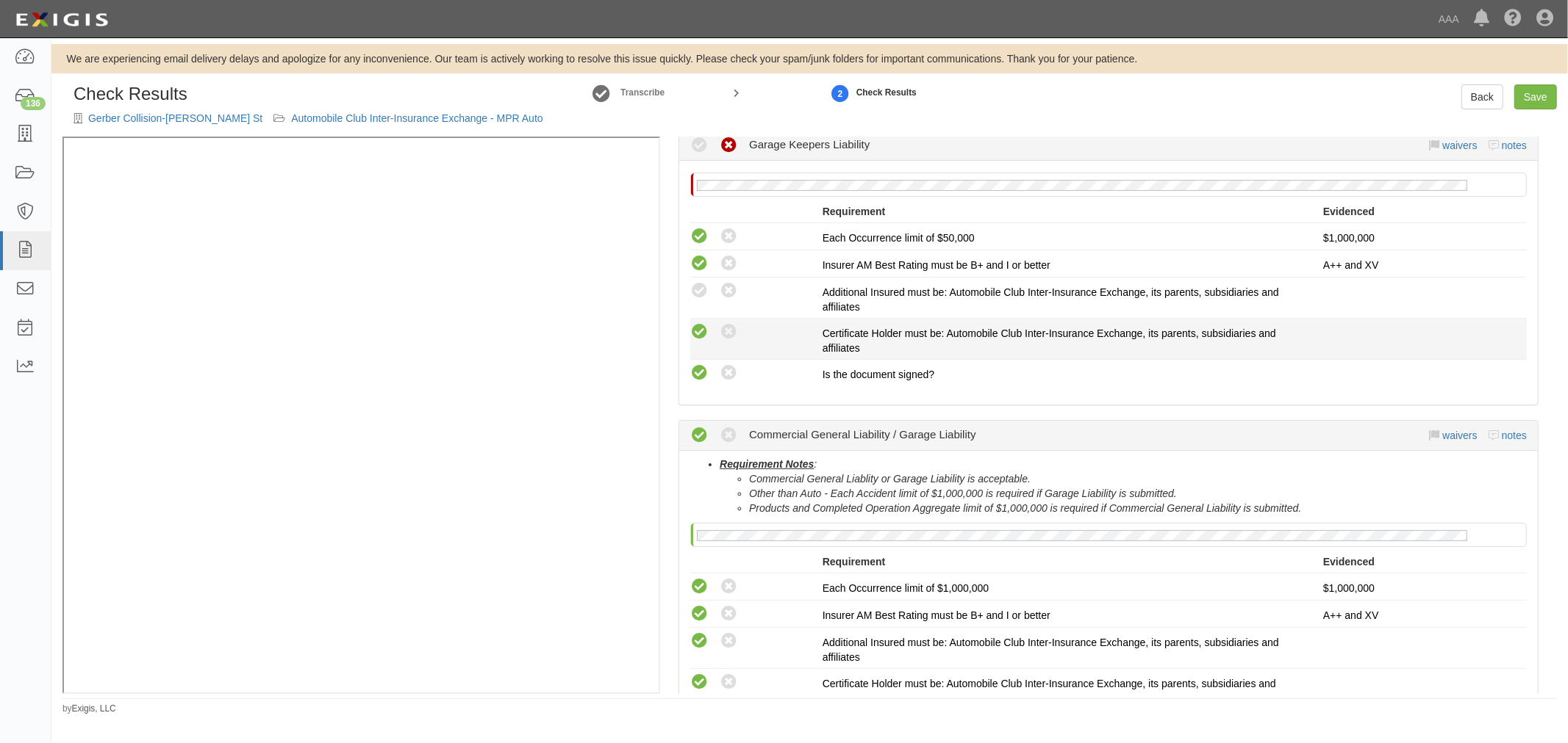
radio input "true"
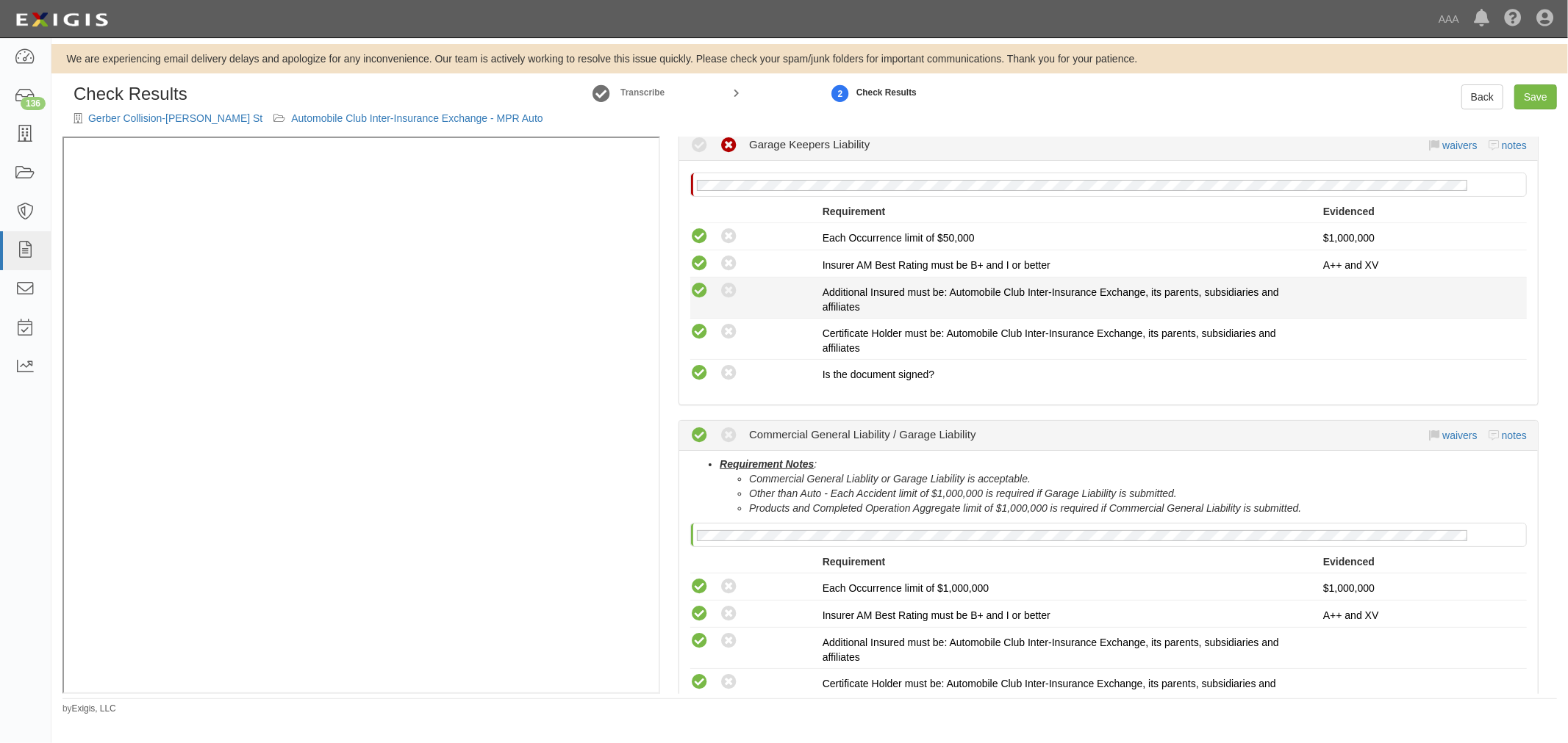
click at [699, 289] on icon at bounding box center [699, 291] width 18 height 18
radio input "true"
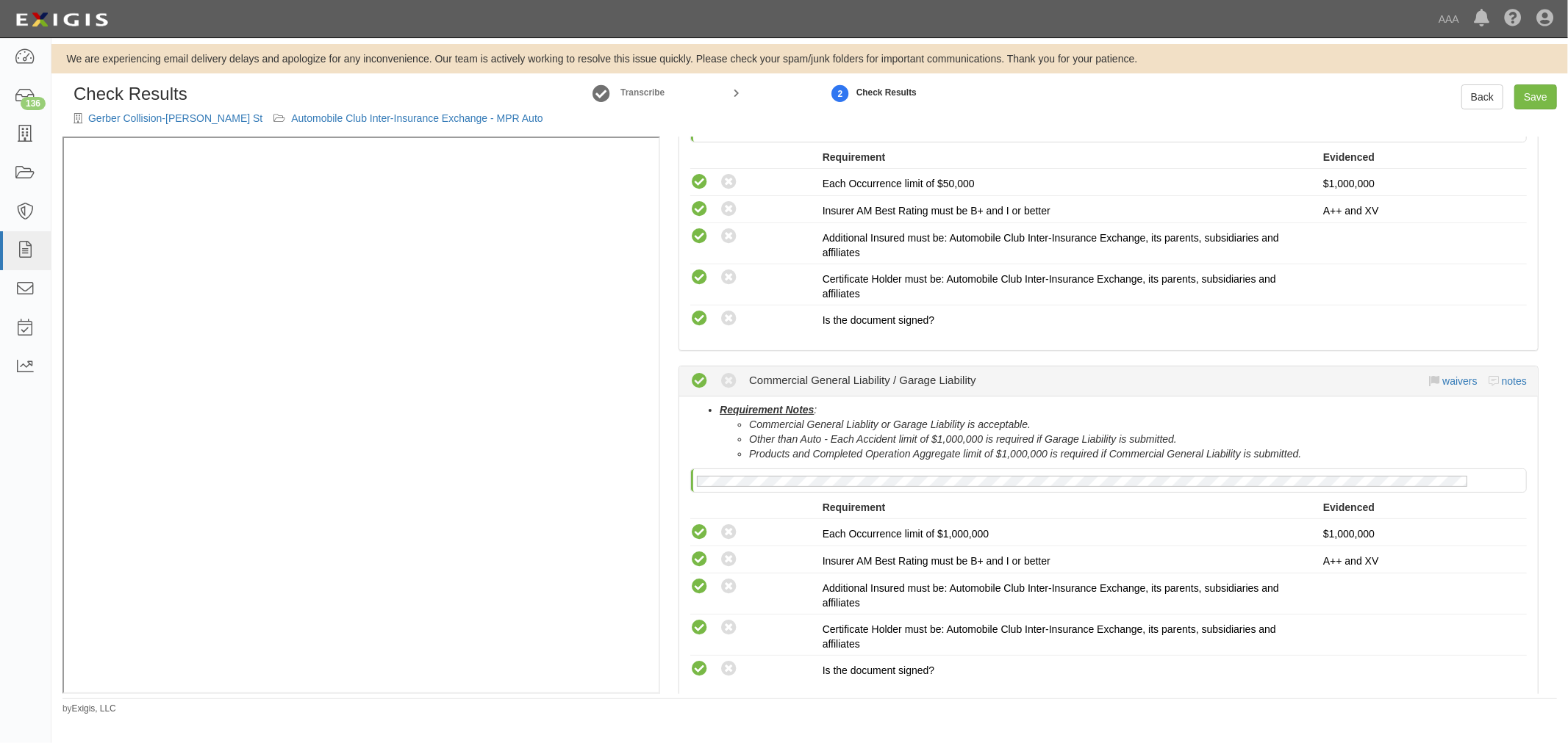
scroll to position [407, 0]
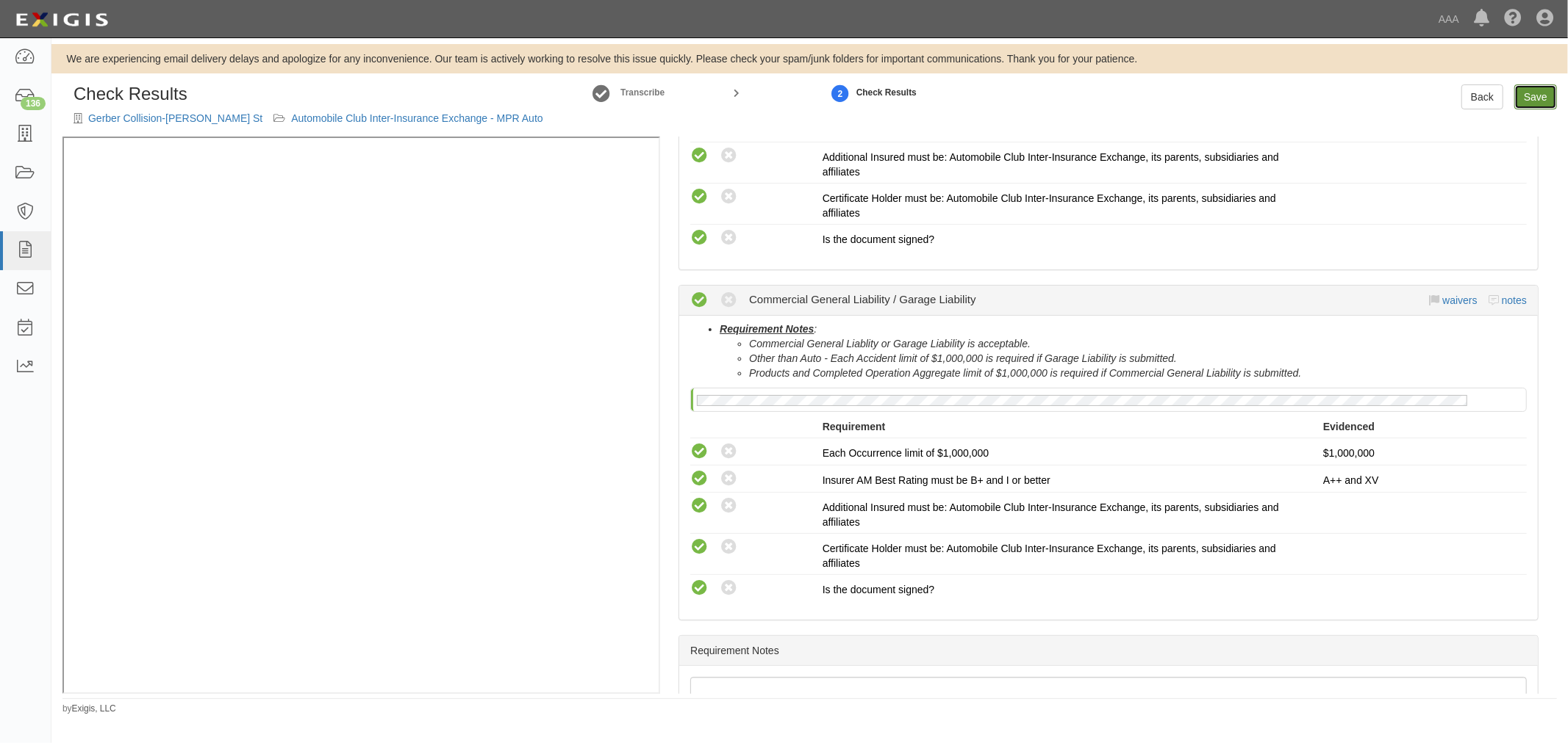
click at [1551, 89] on link "Save" at bounding box center [1535, 97] width 42 height 25
radio input "true"
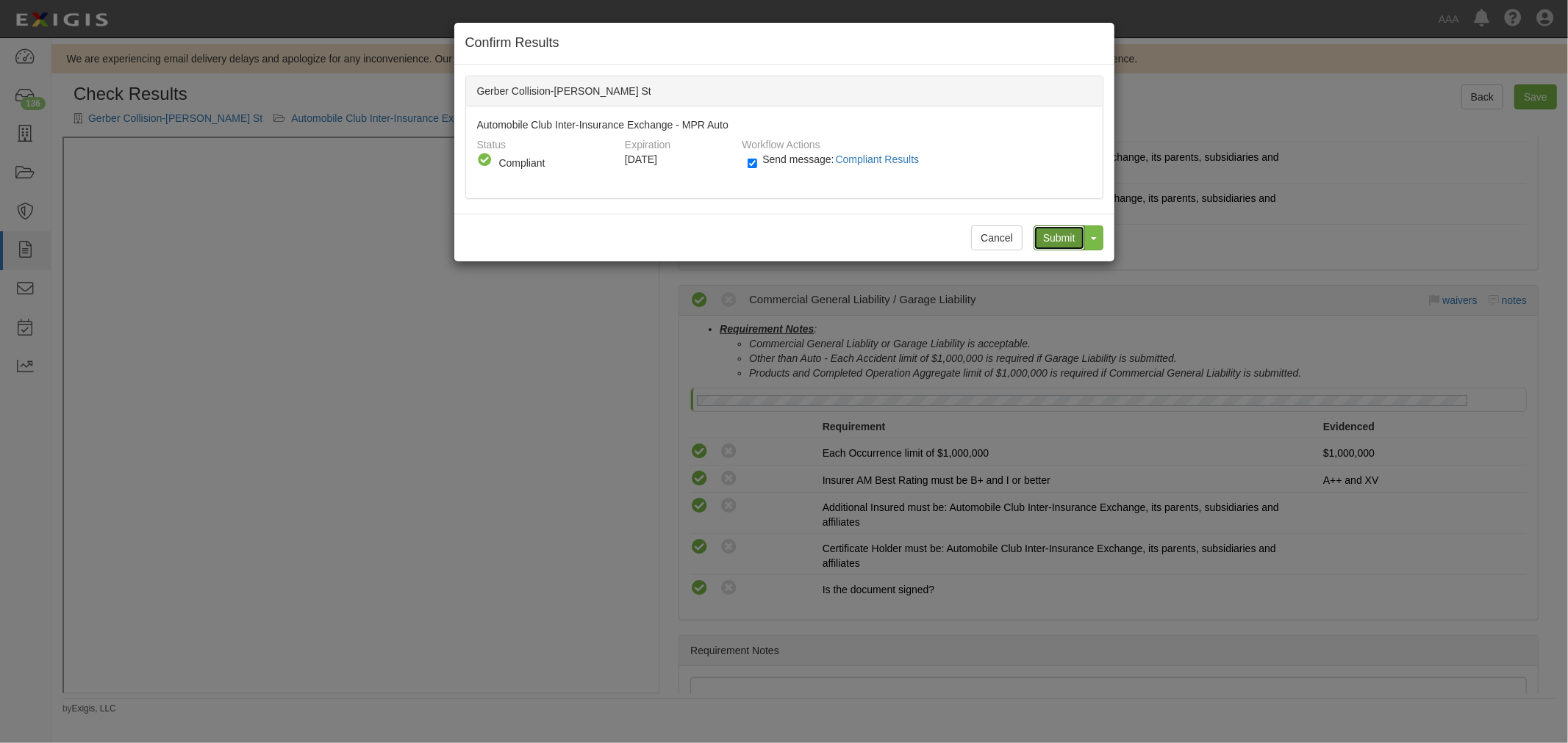
click at [1044, 230] on input "Submit" at bounding box center [1058, 238] width 51 height 25
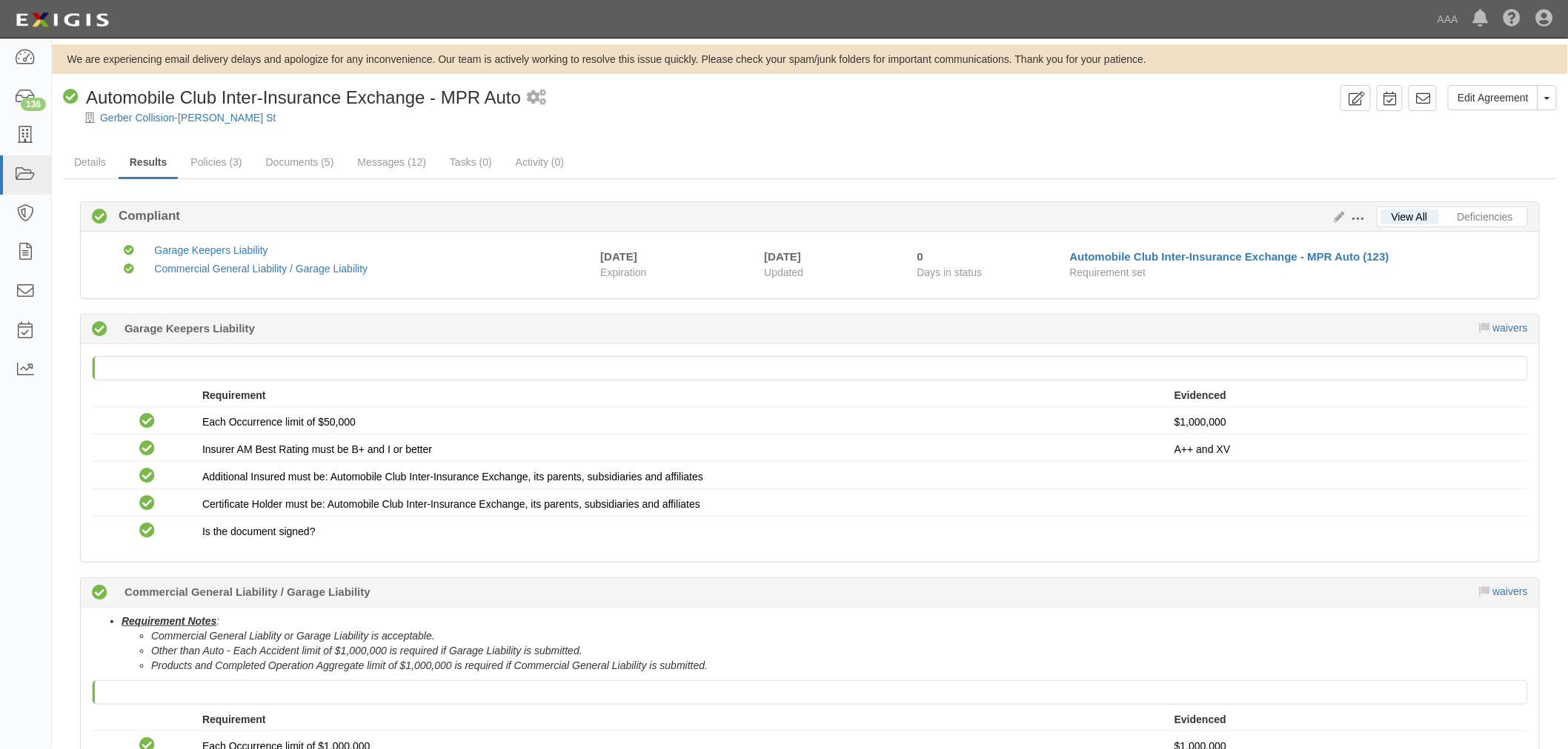
click at [227, 154] on link "Policies (3)" at bounding box center [216, 162] width 73 height 29
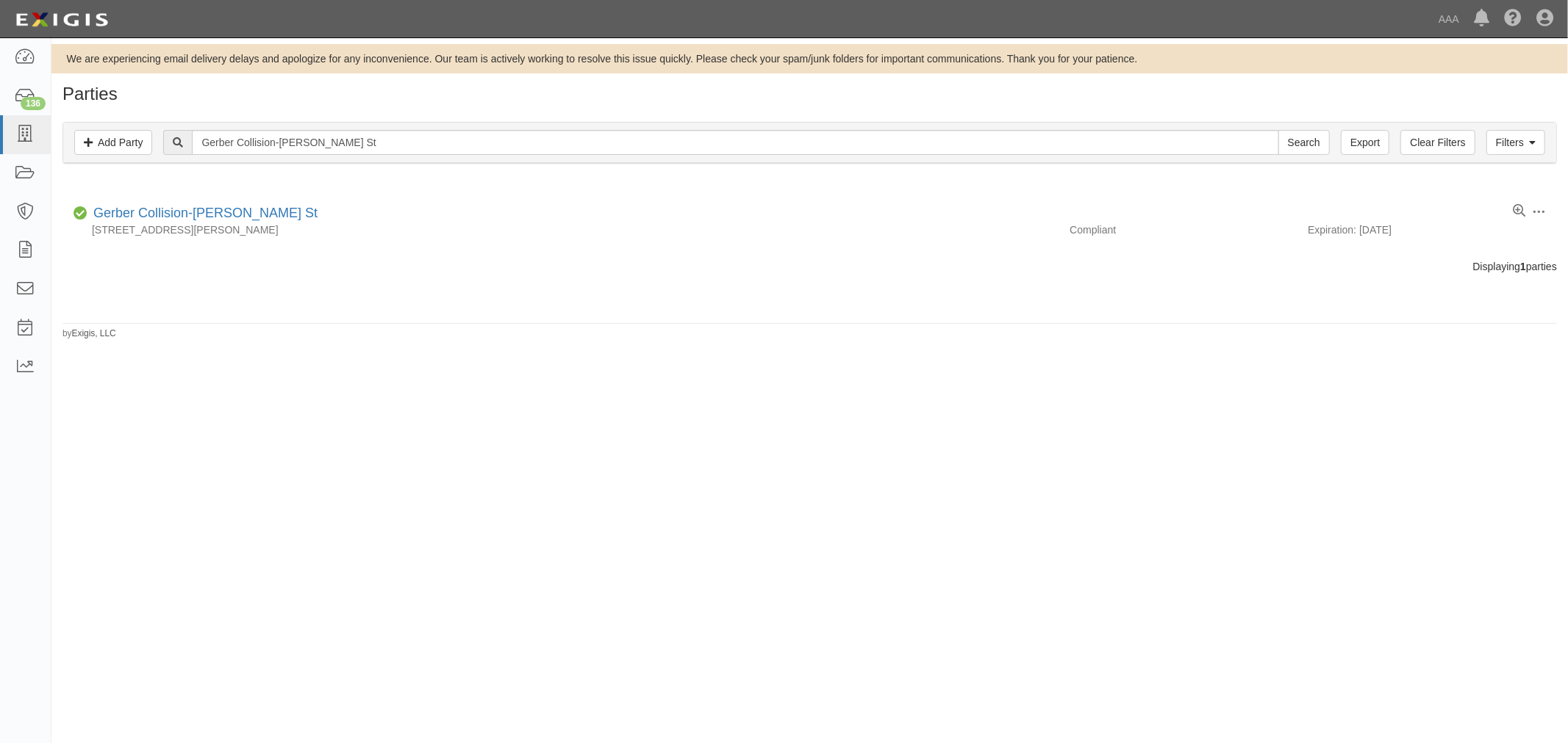
drag, startPoint x: 463, startPoint y: 167, endPoint x: 318, endPoint y: 136, distance: 148.3
click at [299, 140] on div "Filters Add Party Clear Filters Export Gerber Collision-Lafayette Johnston St S…" at bounding box center [809, 145] width 1516 height 68
drag, startPoint x: 430, startPoint y: 142, endPoint x: 127, endPoint y: 170, distance: 304.3
click at [127, 170] on div "Filters Add Party Clear Filters Export Gerber Collision-Lafayette Johnston St S…" at bounding box center [809, 145] width 1516 height 68
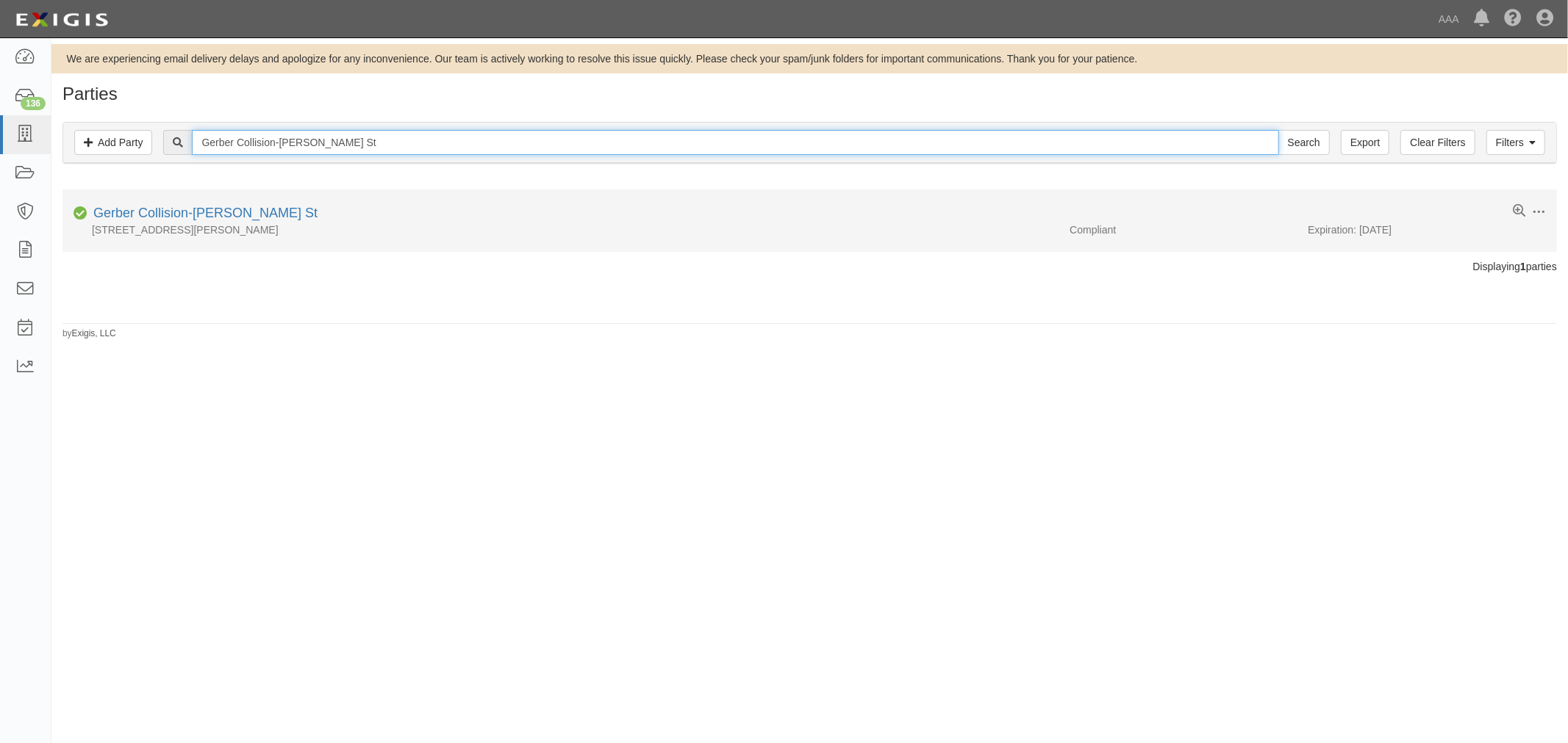
paste input "Verot School Rd"
type input "Gerber Collision-[GEOGRAPHIC_DATA] Rd"
click at [1278, 130] on input "Search" at bounding box center [1303, 142] width 51 height 25
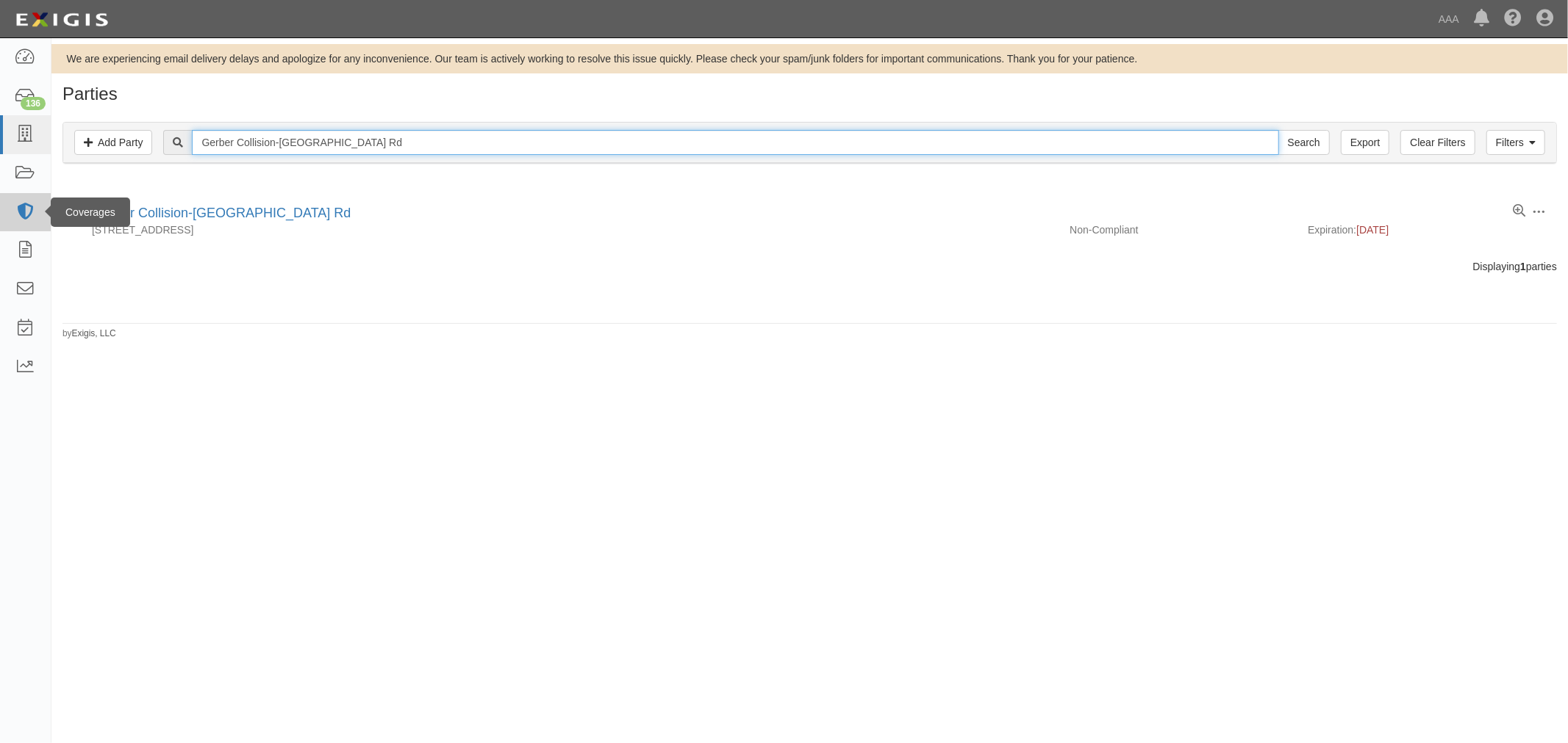
drag, startPoint x: 472, startPoint y: 151, endPoint x: 30, endPoint y: 192, distance: 443.9
click at [34, 194] on body "Toggle navigation Dashboard 136 Inbox Parties Agreements Coverages Documents Me…" at bounding box center [784, 356] width 1568 height 713
click at [1278, 130] on input "Search" at bounding box center [1303, 142] width 51 height 25
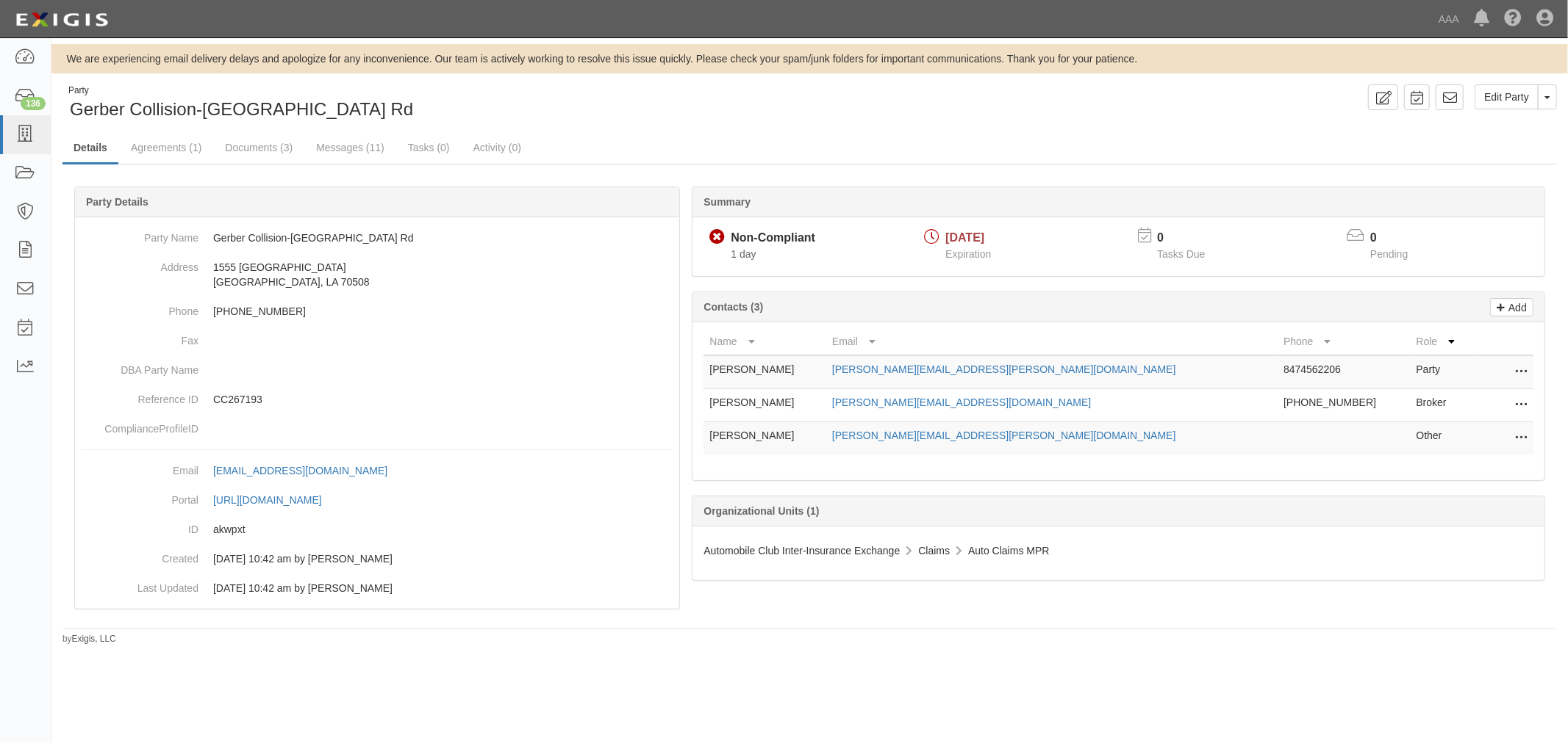
drag, startPoint x: 0, startPoint y: 0, endPoint x: 154, endPoint y: 129, distance: 200.9
click at [154, 129] on div "Party Gerber Collision-Lafayette Verot School Rd Edit Party Toggle Party Dropdo…" at bounding box center [809, 365] width 1516 height 561
click at [157, 144] on link "Agreements (1)" at bounding box center [166, 149] width 93 height 31
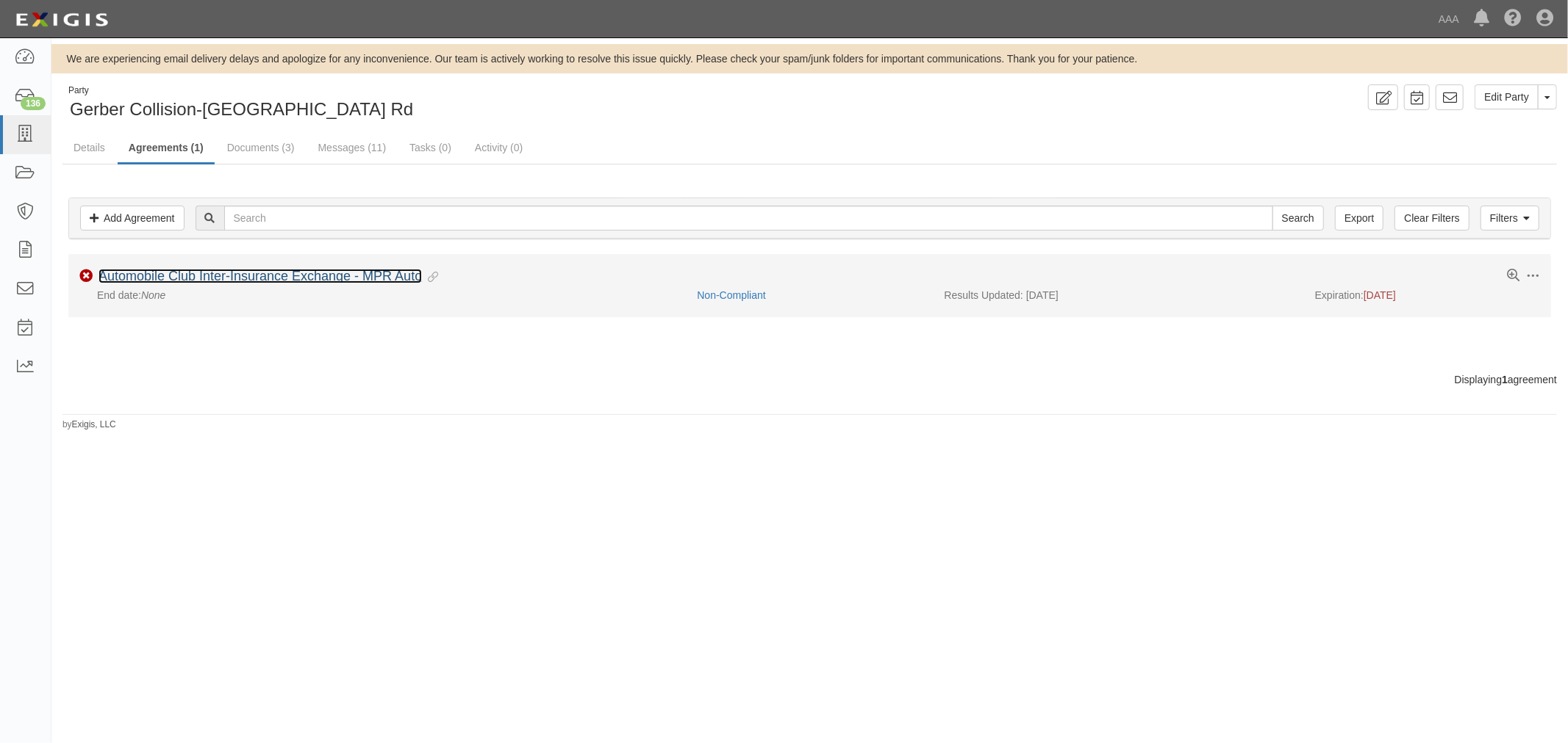
click at [186, 279] on link "Automobile Club Inter-Insurance Exchange - MPR Auto" at bounding box center [260, 276] width 323 height 15
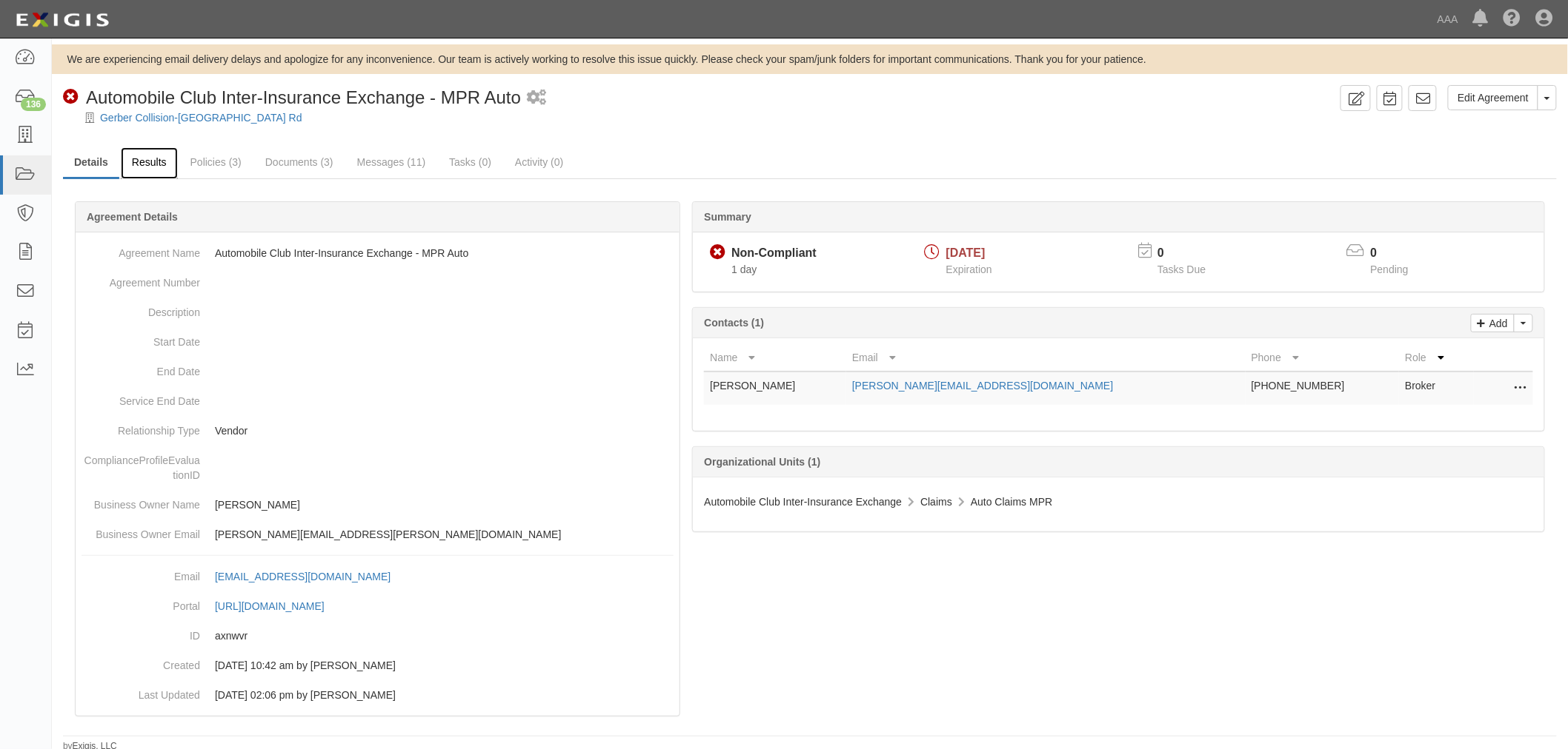
click at [142, 165] on link "Results" at bounding box center [149, 163] width 57 height 32
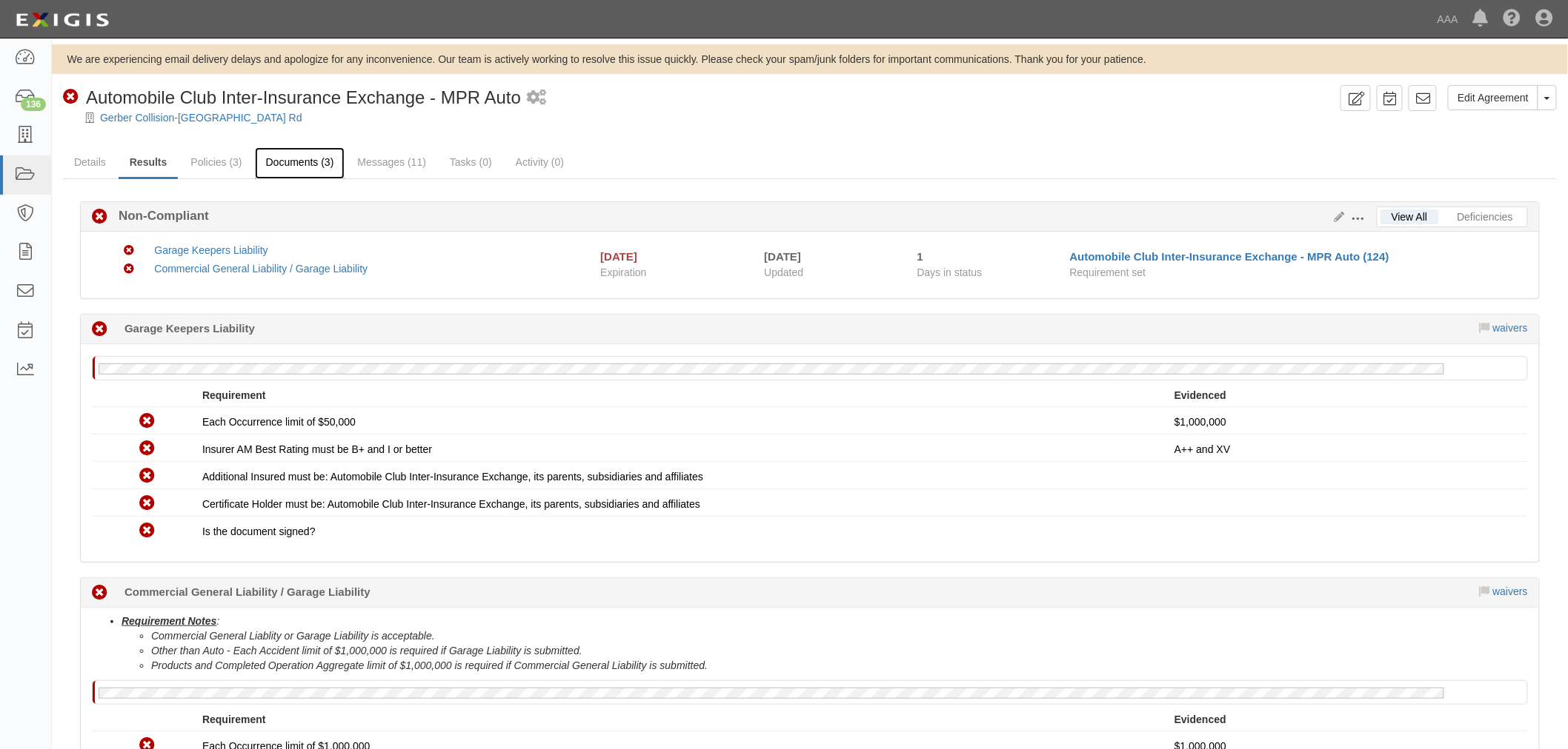
drag, startPoint x: 307, startPoint y: 143, endPoint x: 298, endPoint y: 164, distance: 22.8
click at [216, 163] on link "Policies (3)" at bounding box center [216, 163] width 73 height 32
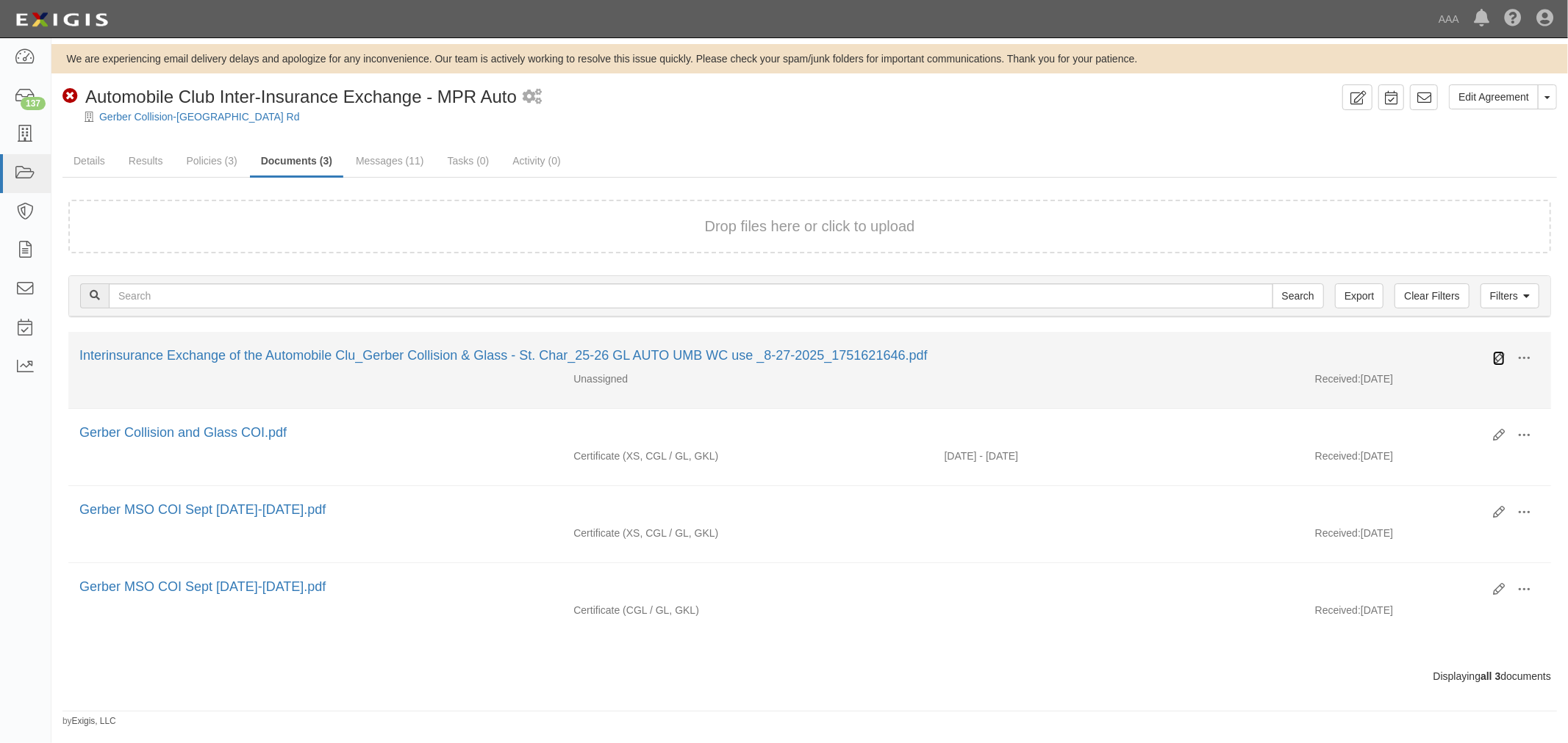
click at [1495, 355] on icon at bounding box center [1498, 358] width 12 height 12
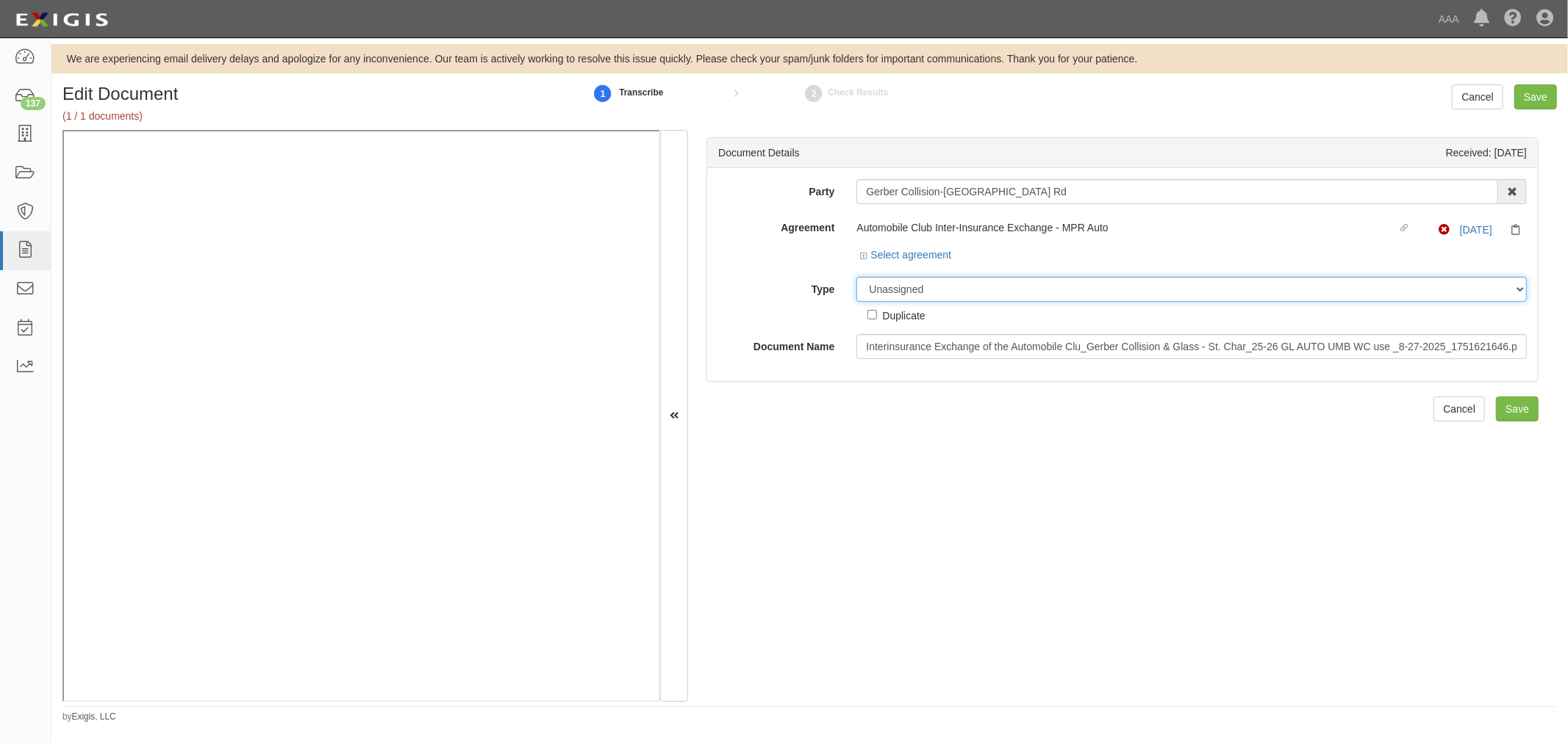
click at [915, 288] on select "Unassigned Binder Cancellation Notice Certificate Contract Endorsement Insuranc…" at bounding box center [1191, 289] width 670 height 25
select select "CertificateDetail"
click at [856, 278] on select "Unassigned Binder Cancellation Notice Certificate Contract Endorsement Insuranc…" at bounding box center [1191, 289] width 670 height 25
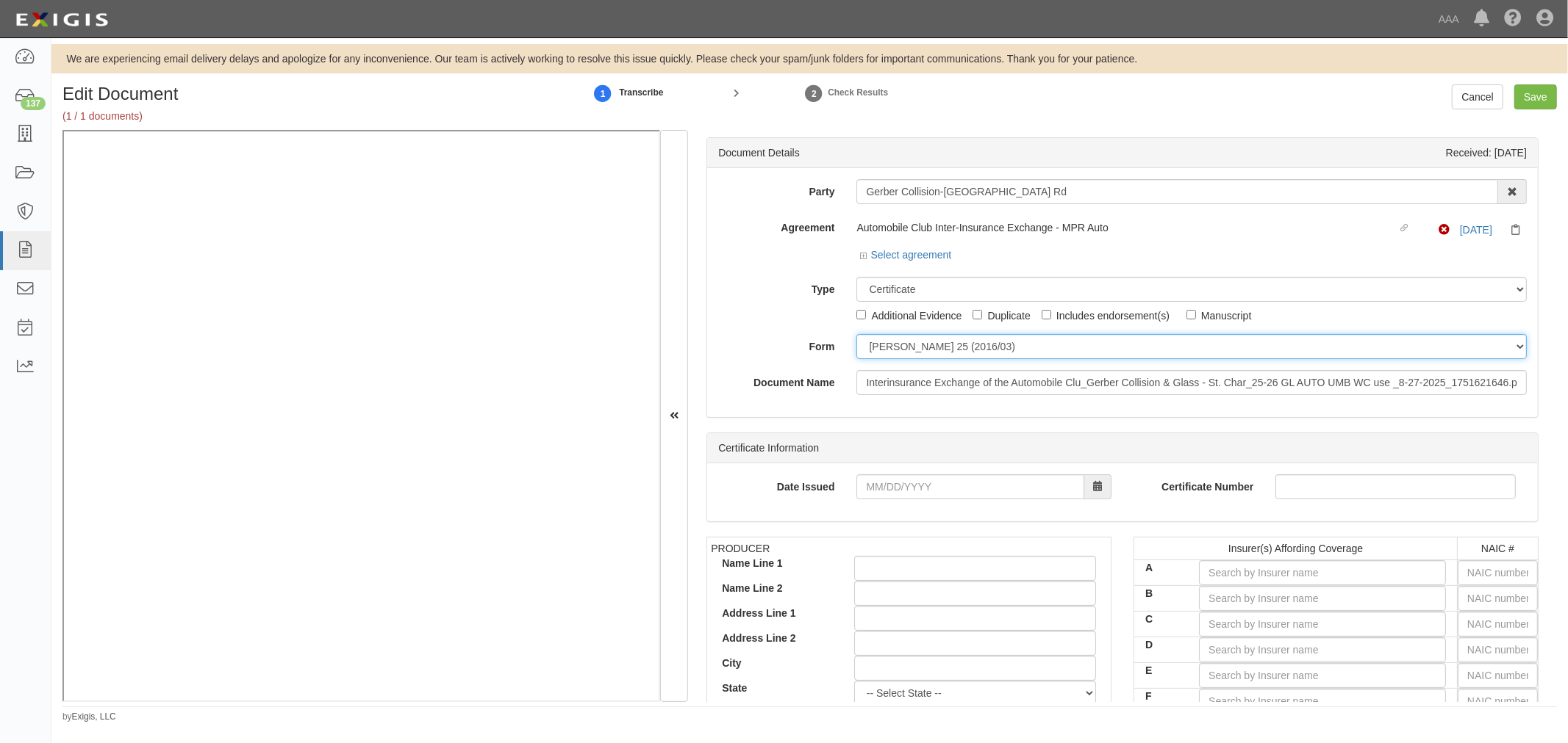
click at [917, 349] on select "[PERSON_NAME] 25 (2016/03) [PERSON_NAME] 101 [PERSON_NAME] 855 NY (2014/05) Gen…" at bounding box center [1191, 347] width 670 height 25
select select "GeneralFormDetail"
click at [856, 335] on select "[PERSON_NAME] 25 (2016/03) [PERSON_NAME] 101 [PERSON_NAME] 855 NY (2014/05) Gen…" at bounding box center [1191, 347] width 670 height 25
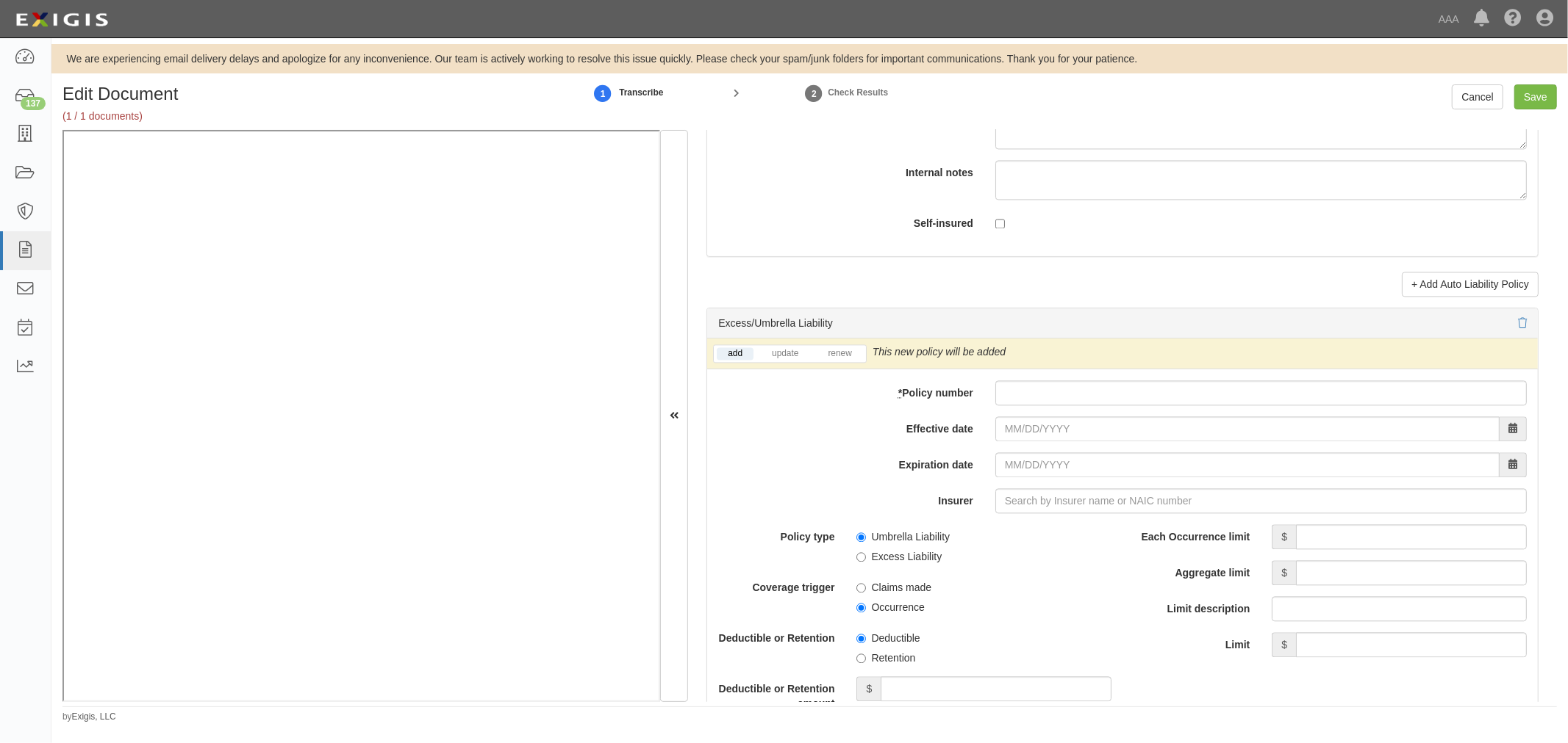
scroll to position [2856, 0]
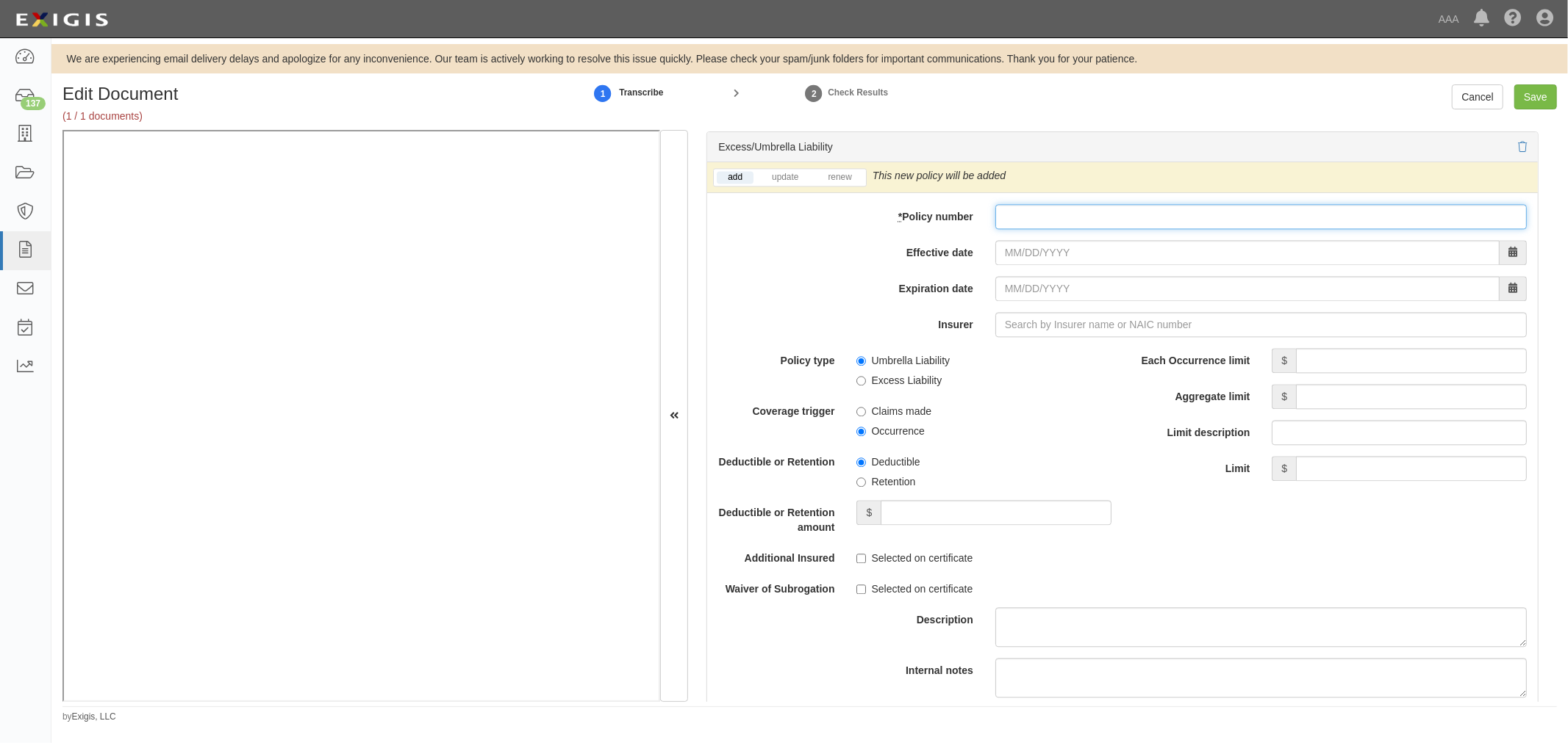
click at [1052, 223] on input "* Policy number" at bounding box center [1260, 217] width 531 height 25
paste input "CUP-6S737154-25-NF"
type input "CUP-6S737154-25-NF"
click at [1030, 270] on div "add update renew This new policy will be added This new policy will update exis…" at bounding box center [1123, 478] width 831 height 633
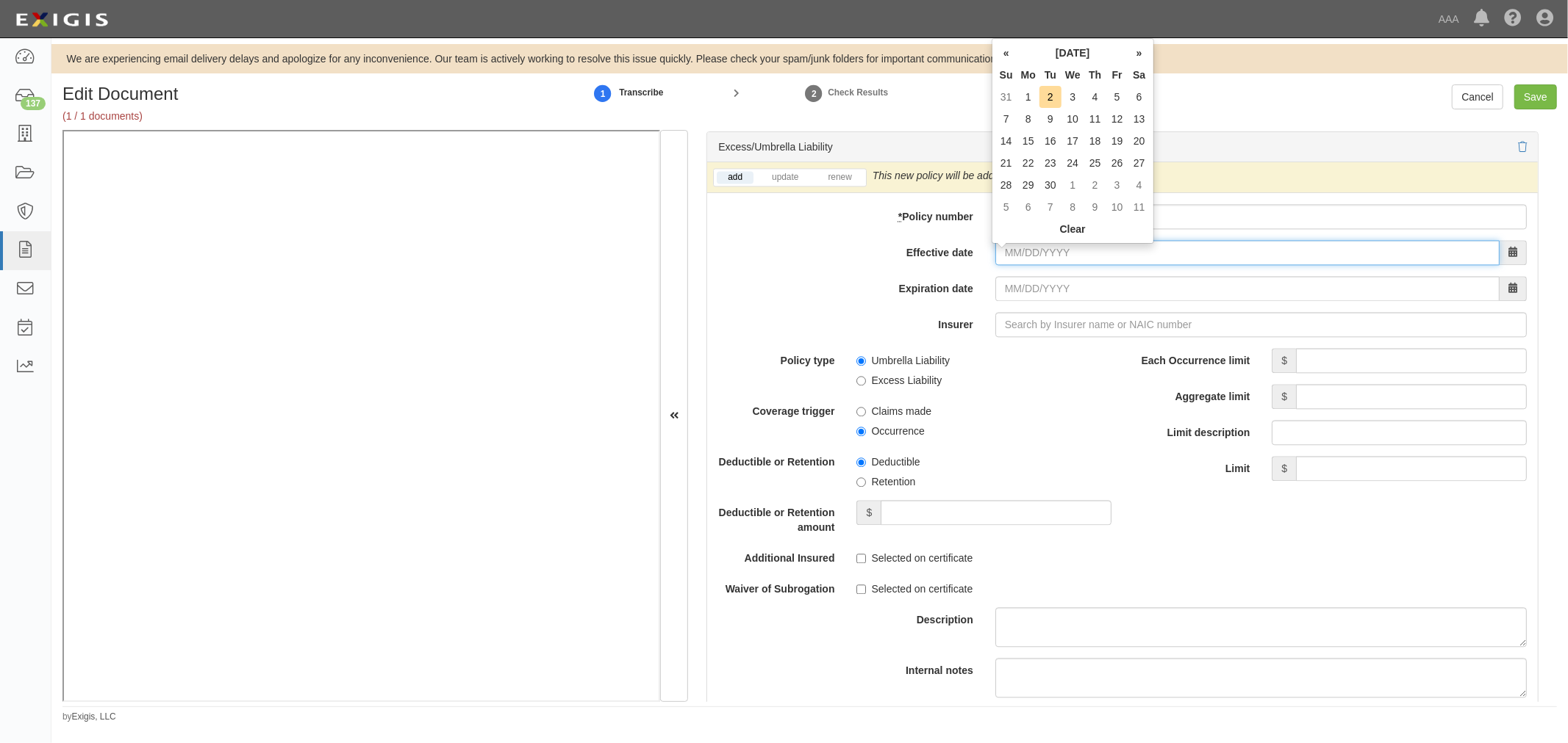
click at [1019, 253] on input "Effective date" at bounding box center [1247, 252] width 504 height 25
type input "09/01/2025"
type input "09/01/2026"
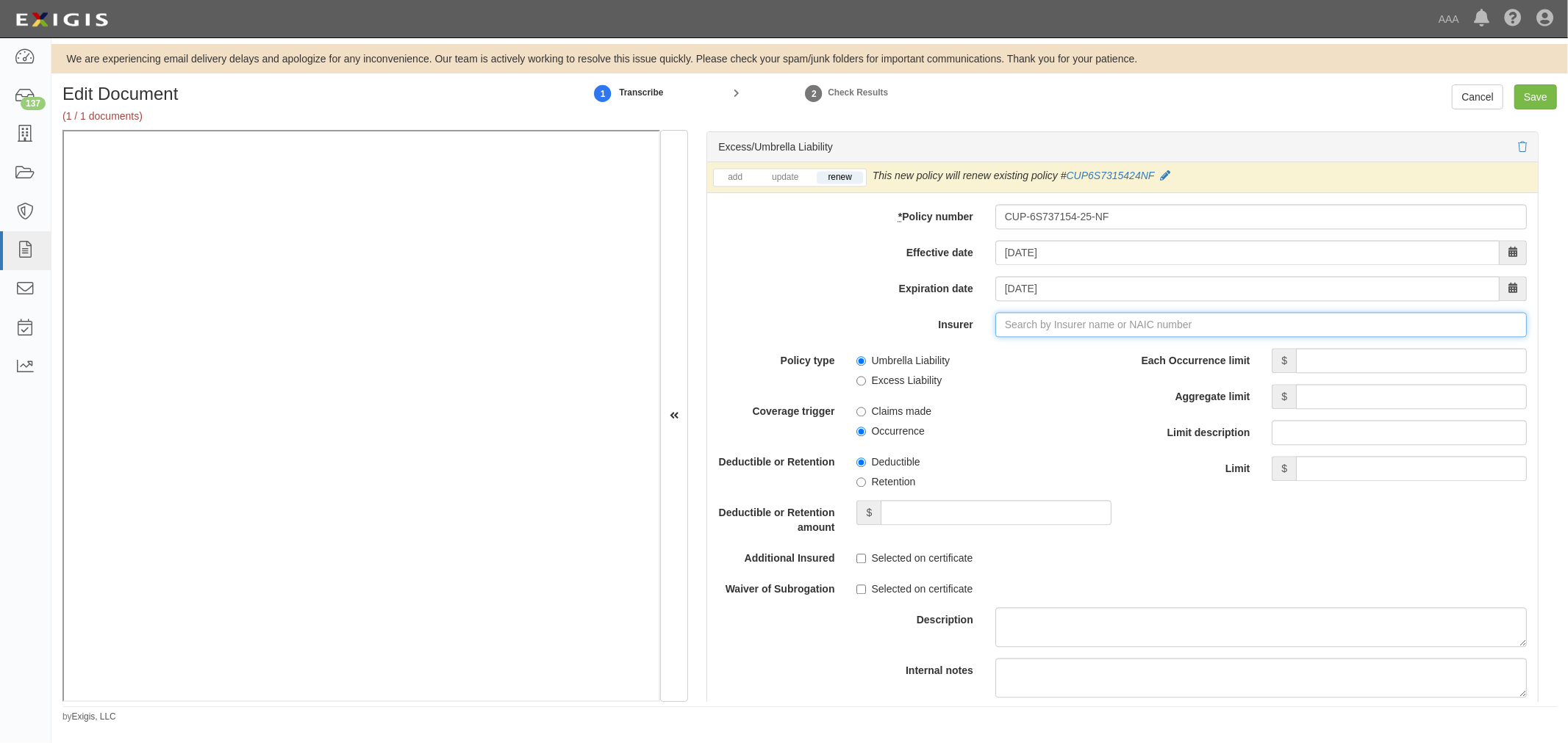
type input "21st Century Advantage Insurance Company (25232) NR Rating"
type input "2"
click at [1102, 362] on div "Travelers Indemnity Company ( 25658 ) A++ XV Rating" at bounding box center [1037, 352] width 275 height 19
type input "Travelers Indemnity Company (25658) A++ XV Rating"
click at [1356, 359] on input "Each Occurrence limit" at bounding box center [1411, 361] width 231 height 25
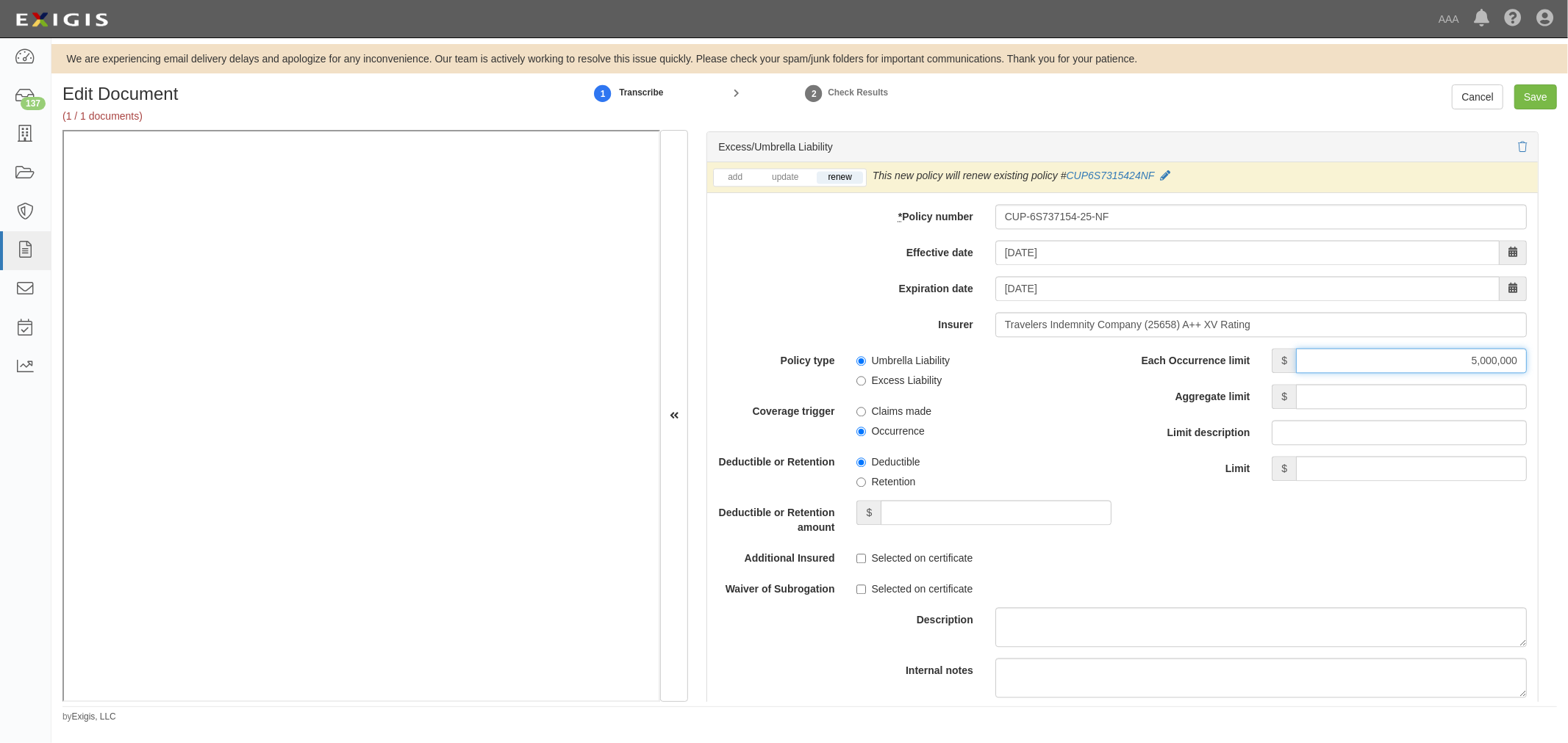
type input "5,000,000"
click at [1419, 399] on input "Aggregate limit" at bounding box center [1411, 397] width 231 height 25
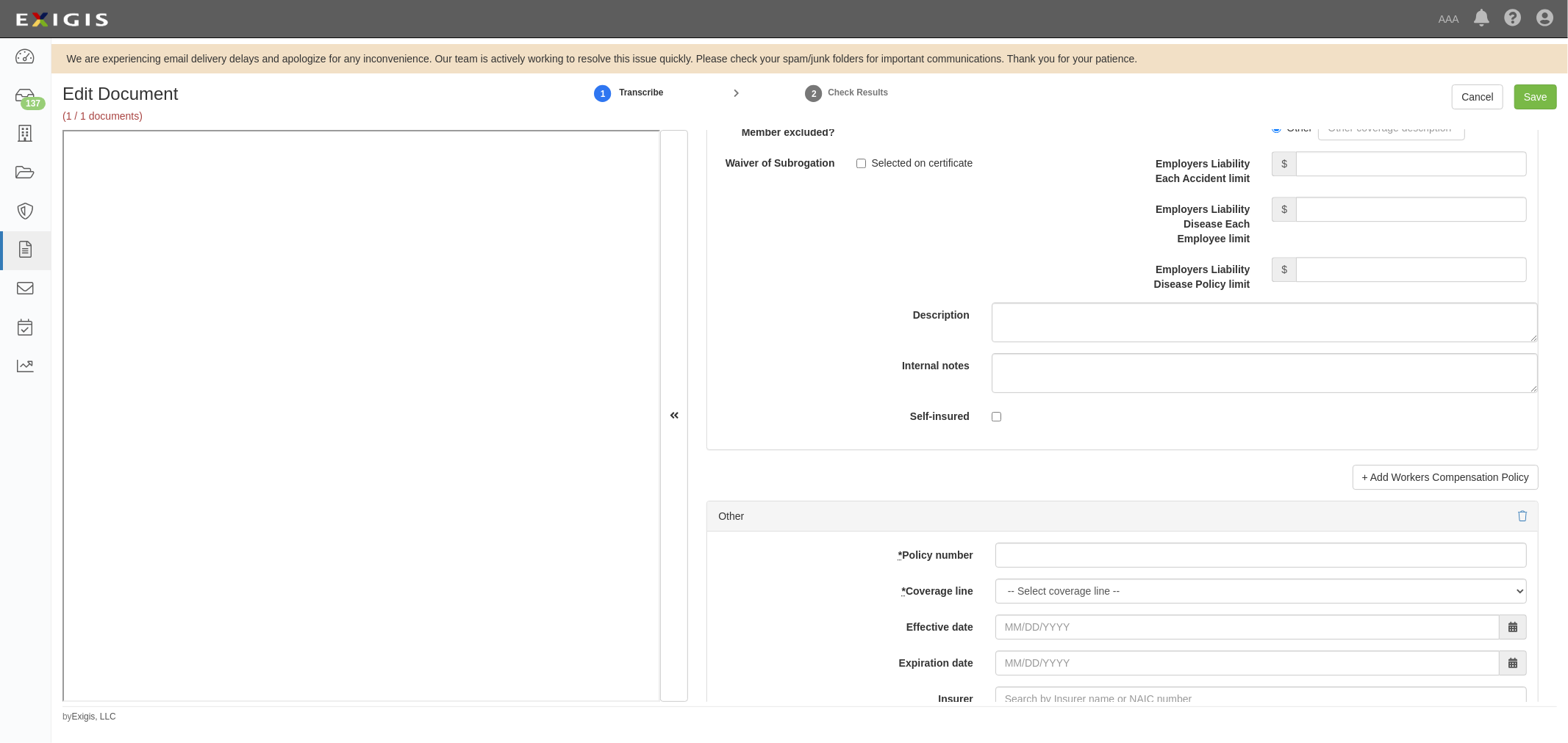
scroll to position [4080, 0]
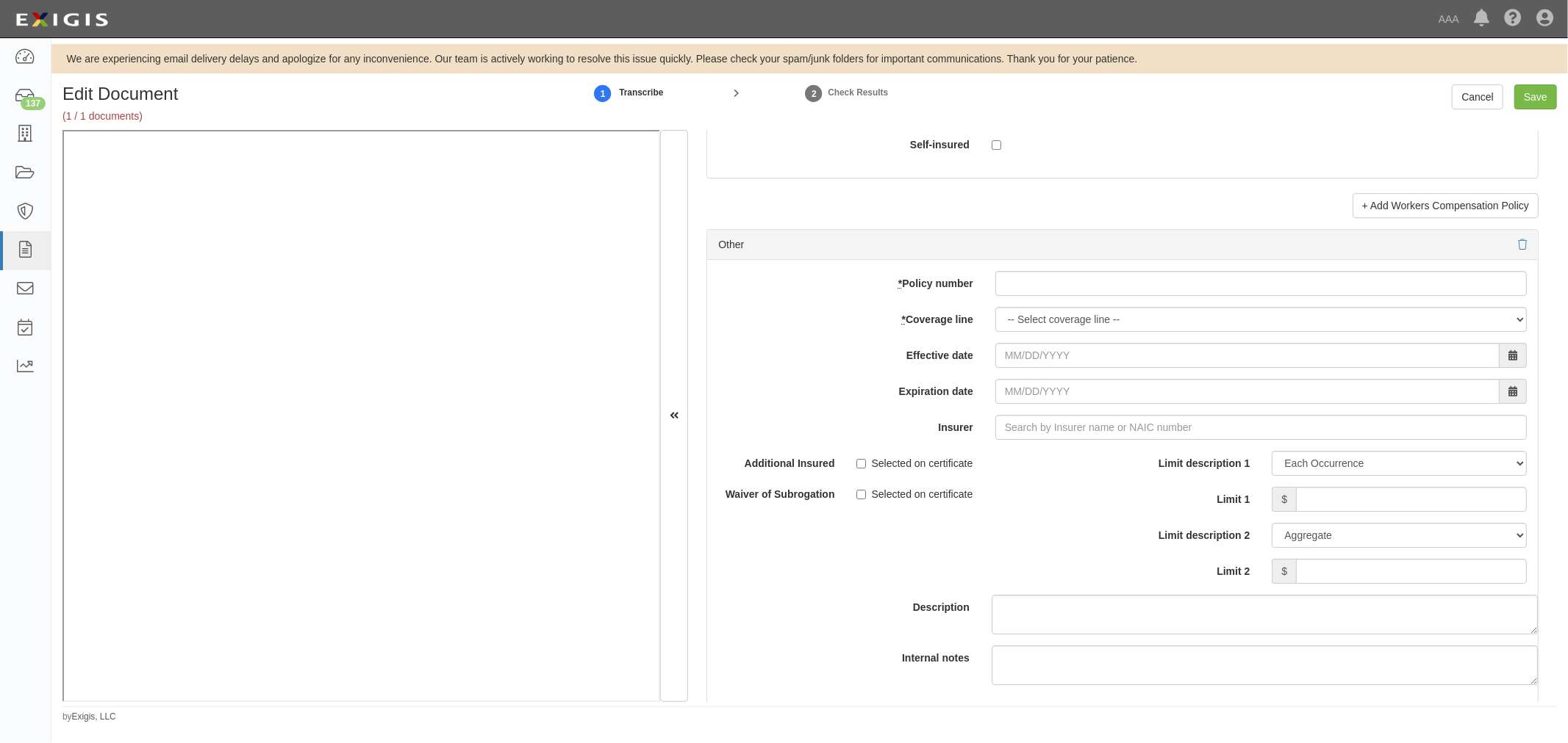
type input "5,000,000"
click at [1069, 314] on select "-- Select coverage line -- Asbestos Abatement Auto Physical Damage Boiler & Mac…" at bounding box center [1260, 319] width 531 height 25
paste input "TC2JGLSA-8E088352-TIL-25"
click at [1079, 296] on input "TC2JGLSA-8E088352-TIL-25" at bounding box center [1260, 284] width 531 height 25
type input "TC2JGLSA-8E088352-TIL-25"
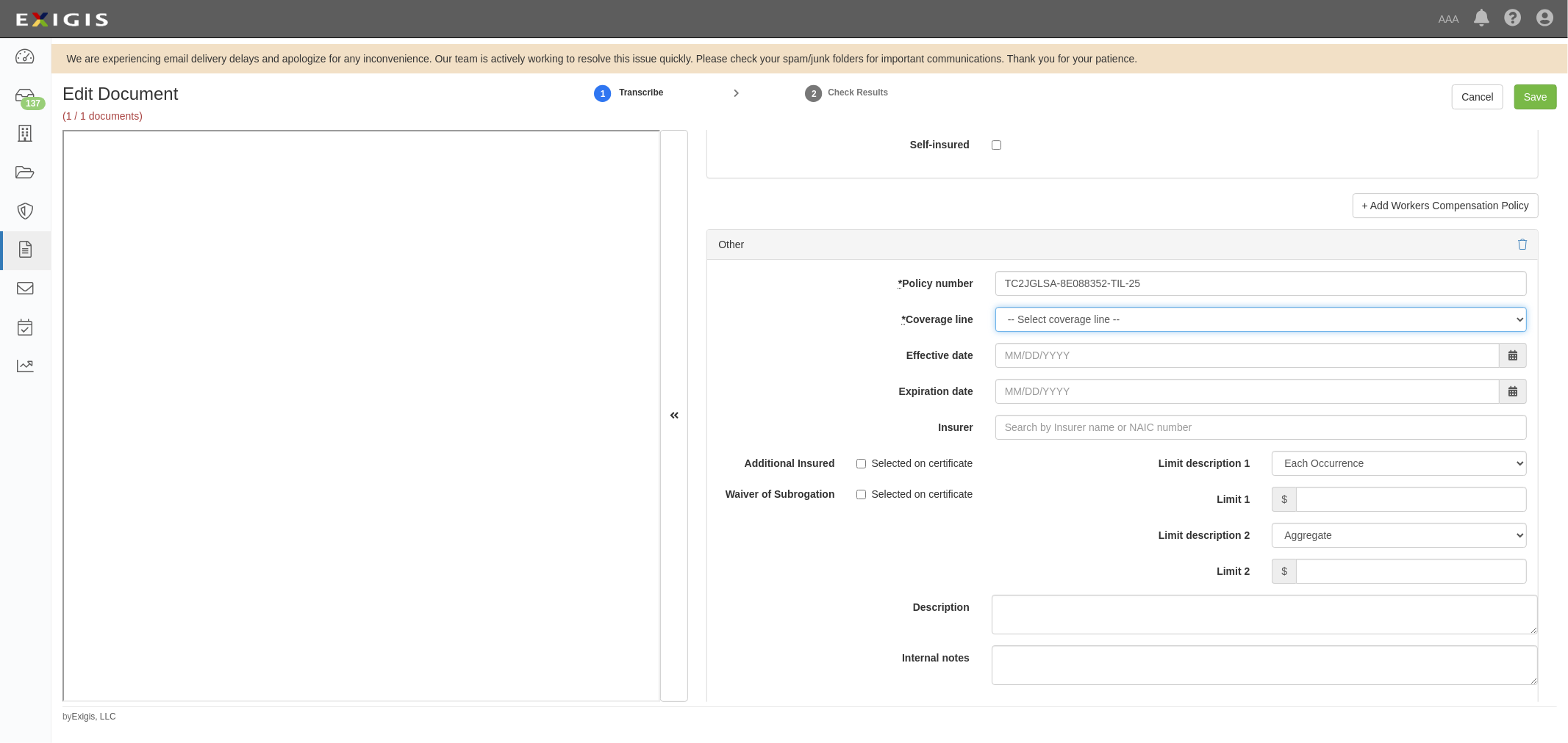
drag, startPoint x: 1058, startPoint y: 330, endPoint x: 1069, endPoint y: 319, distance: 15.6
click at [1058, 330] on select "-- Select coverage line -- Asbestos Abatement Auto Physical Damage Boiler & Mac…" at bounding box center [1260, 319] width 531 height 25
select select "70"
click at [995, 332] on select "-- Select coverage line -- Asbestos Abatement Auto Physical Damage Boiler & Mac…" at bounding box center [1260, 319] width 531 height 25
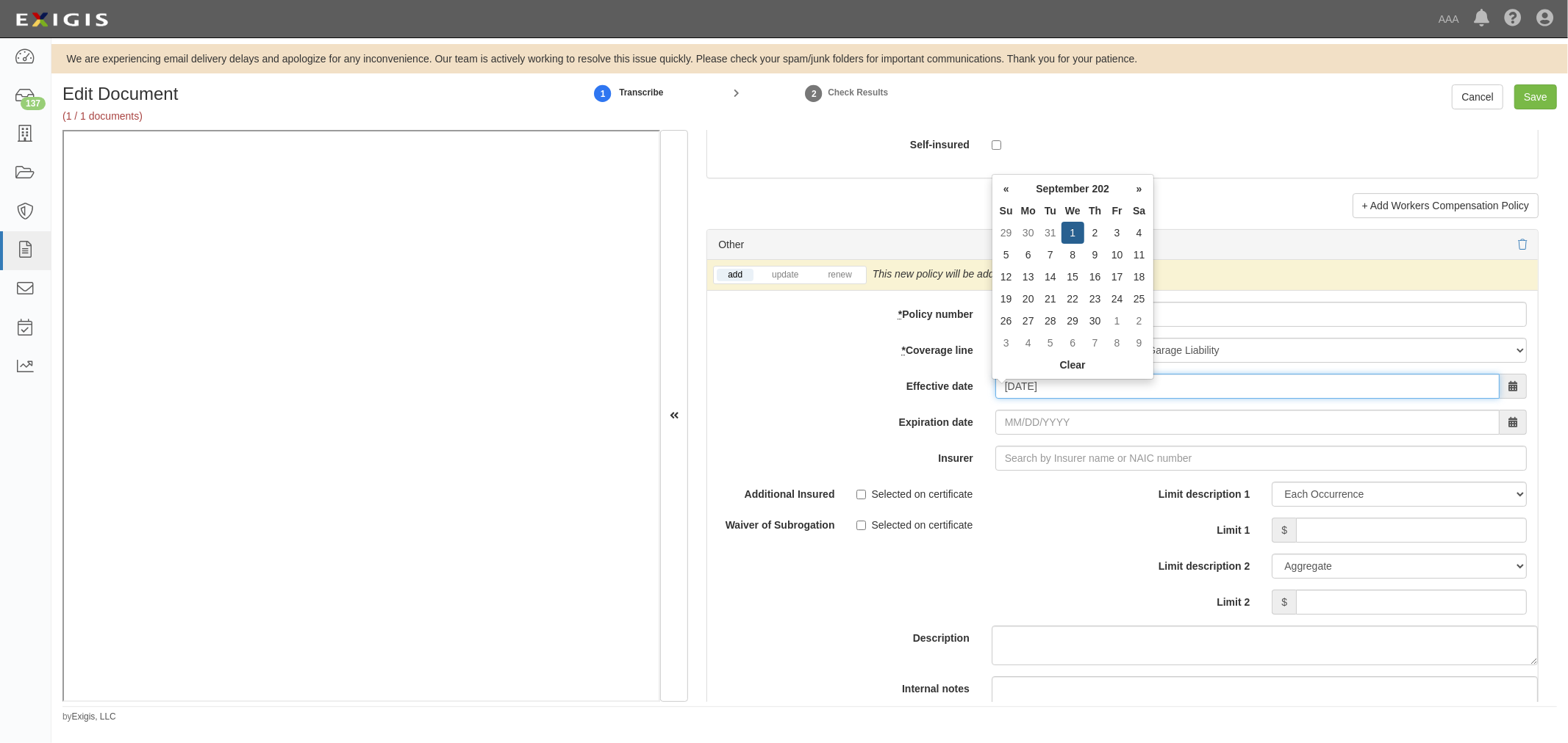
type input "09/01/2025"
type input "09/01/2026"
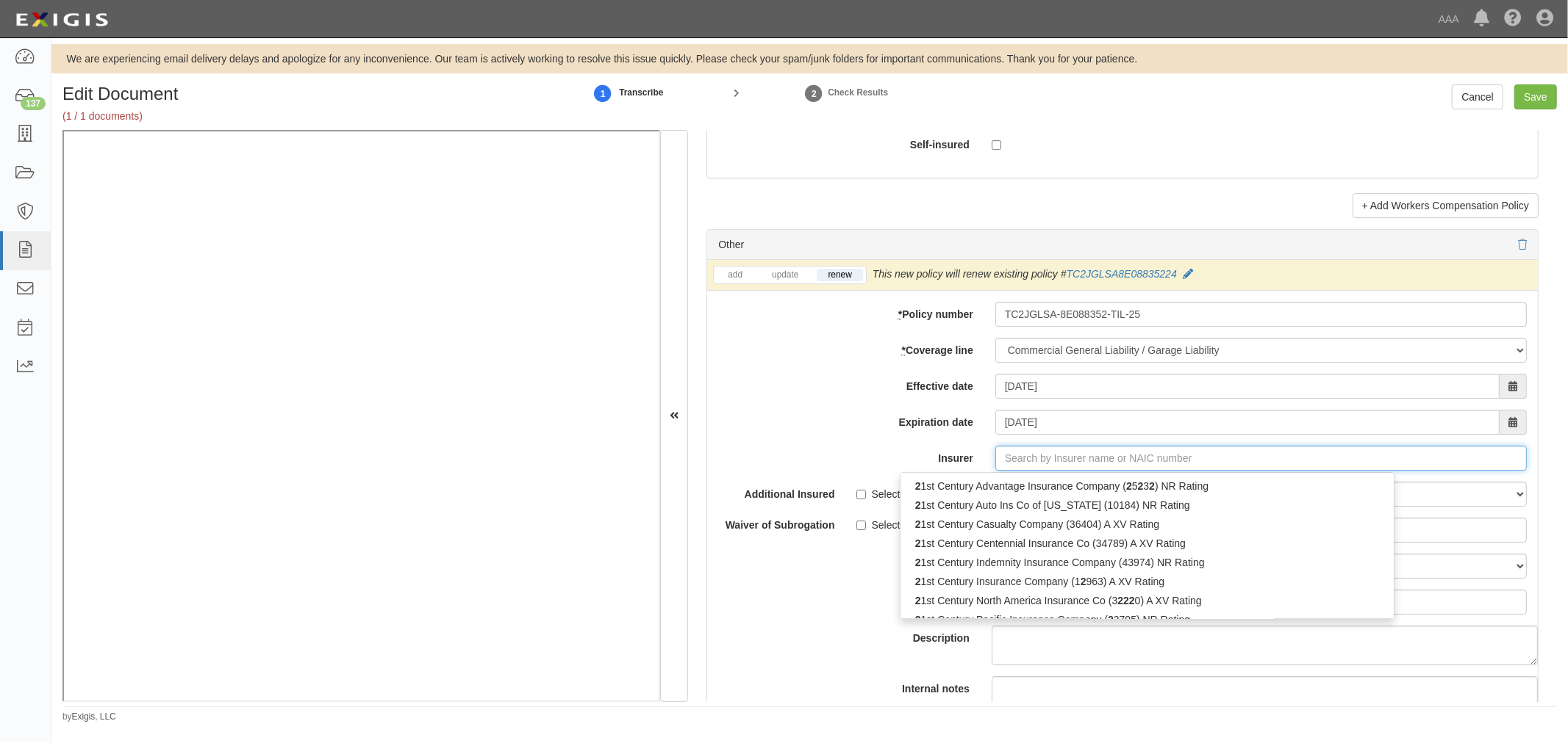
type input "21st Century Advantage Insurance Company (25232) NR Rating"
type input "2"
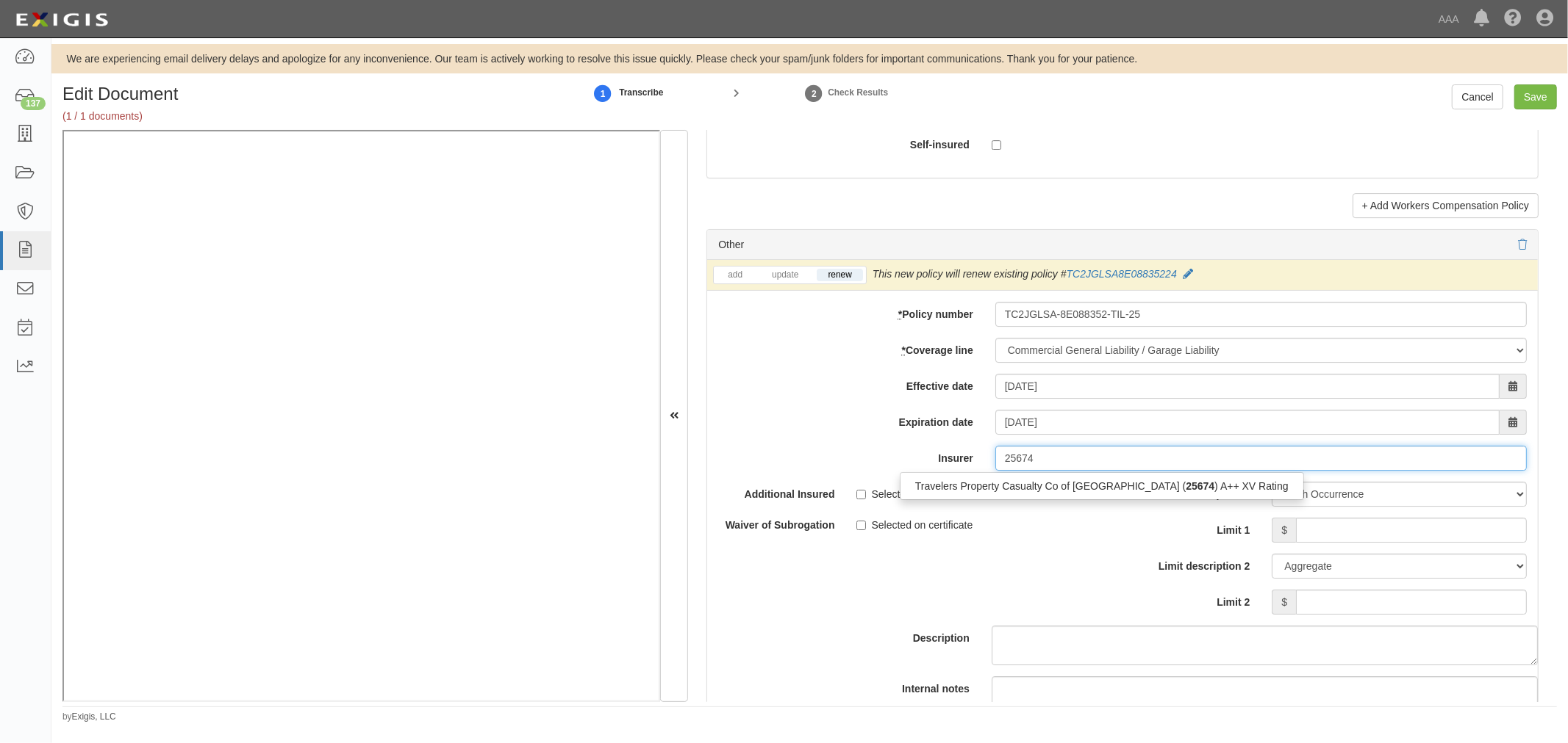
click at [1183, 482] on div "Travelers Property Casualty Co of Amer ( 25674 ) A++ XV Rating" at bounding box center [1101, 486] width 404 height 28
click at [1182, 483] on div "Travelers Property Casualty Co of Amer ( 25674 ) A++ XV Rating" at bounding box center [1101, 486] width 404 height 28
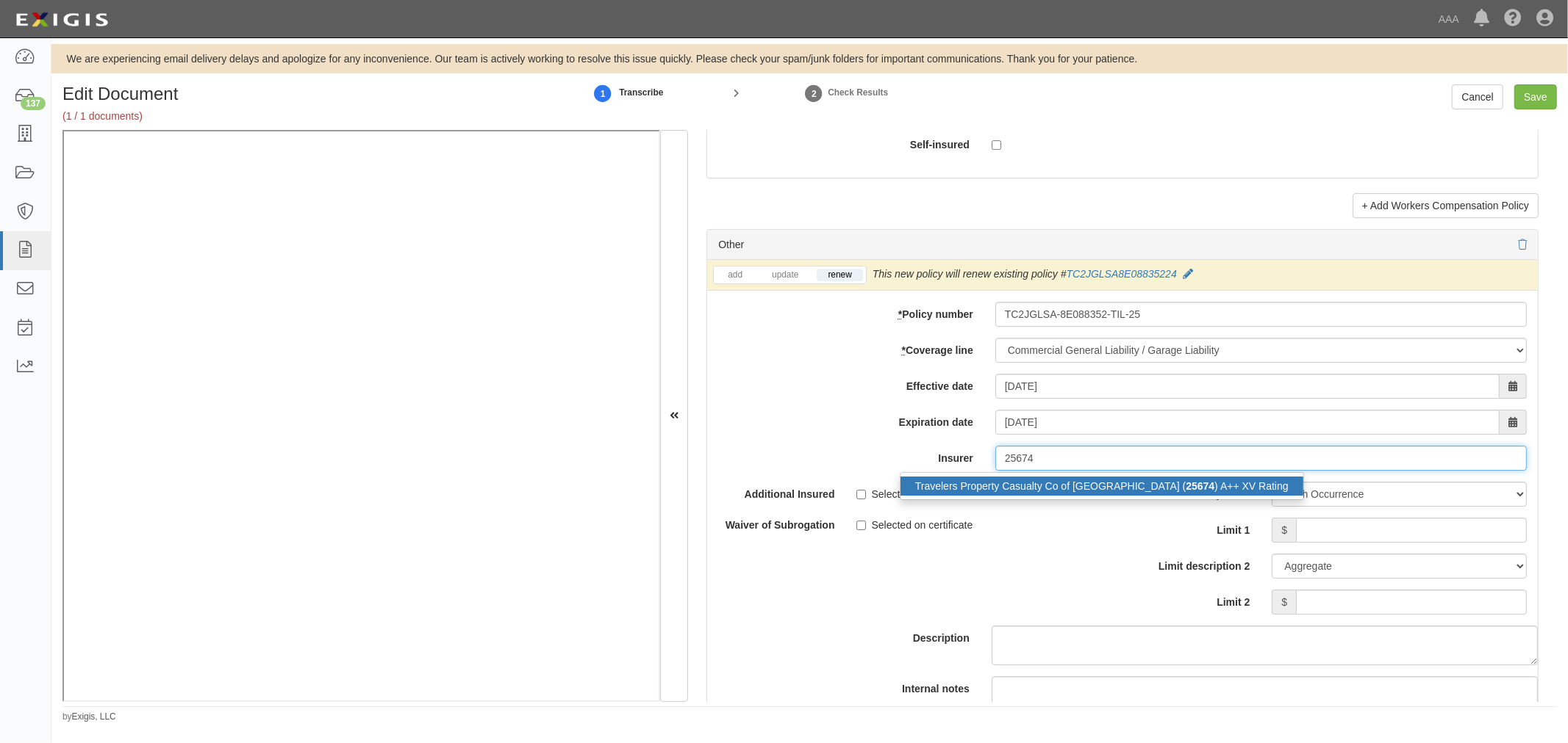
click at [1194, 490] on div "Travelers Property Casualty Co of Amer ( 25674 ) A++ XV Rating" at bounding box center [1101, 486] width 403 height 19
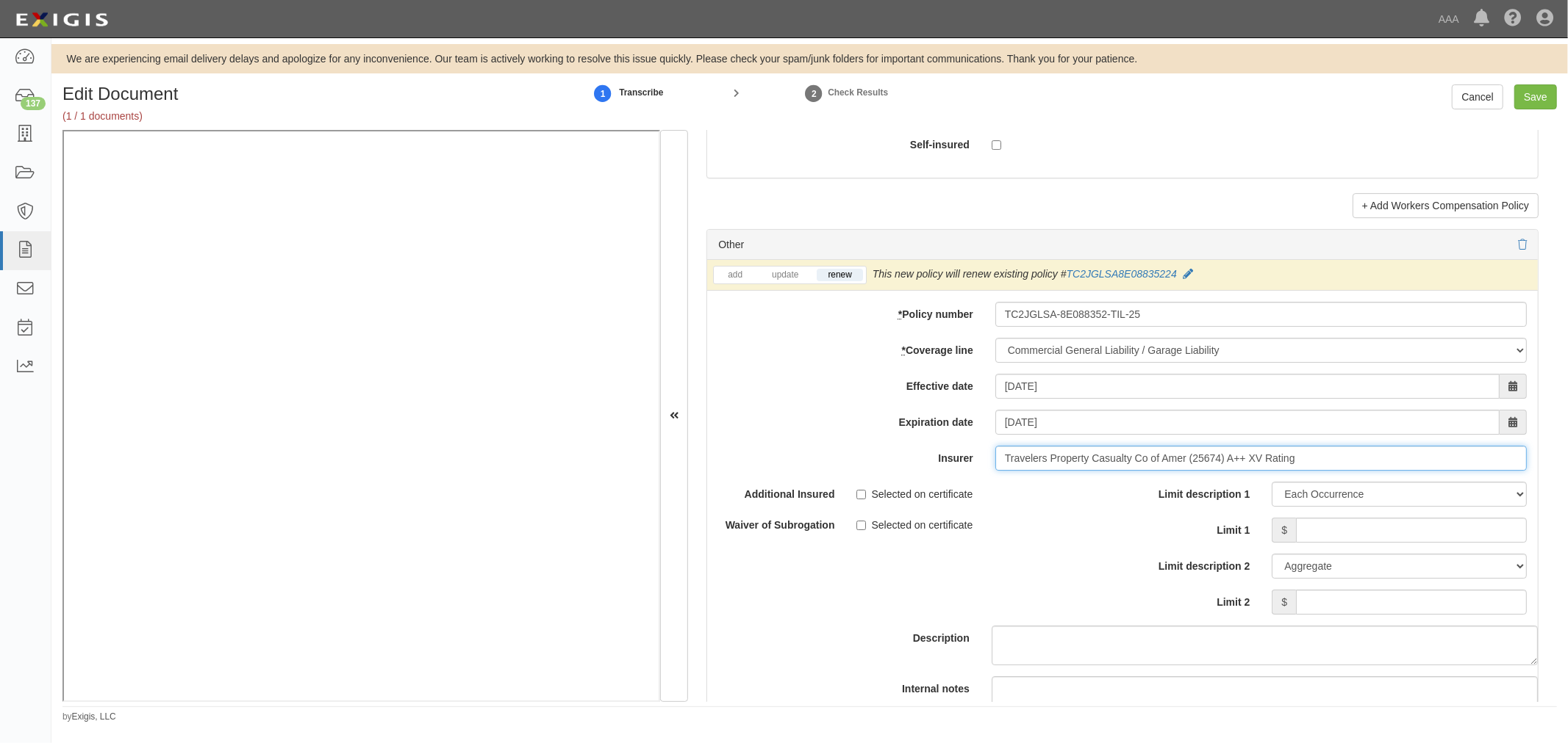
type input "Travelers Property Casualty Co of Amer (25674) A++ XV Rating"
click at [1383, 530] on input "Limit 1" at bounding box center [1411, 531] width 231 height 25
type input "1,000,000"
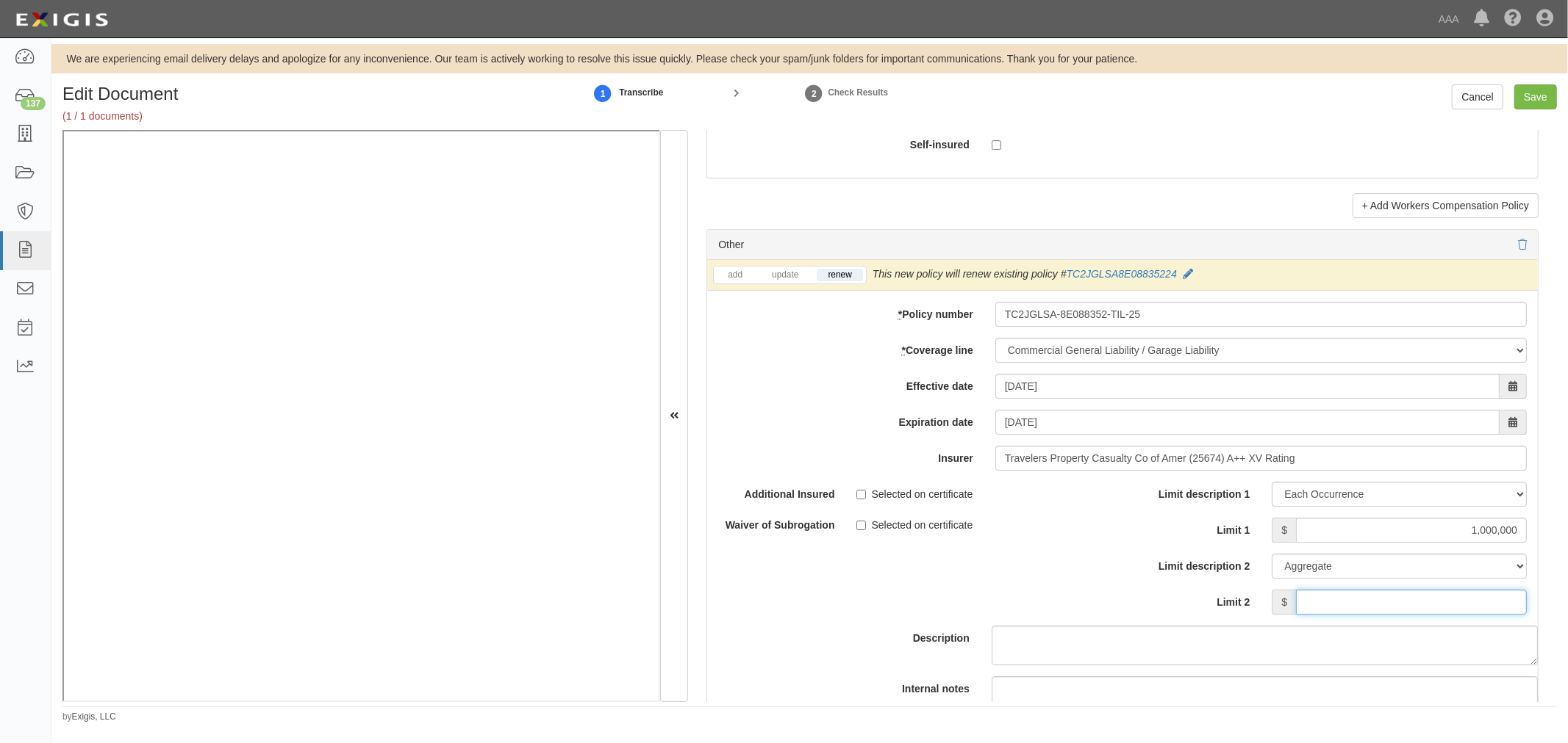
click at [1467, 605] on input "Limit 2" at bounding box center [1411, 602] width 231 height 25
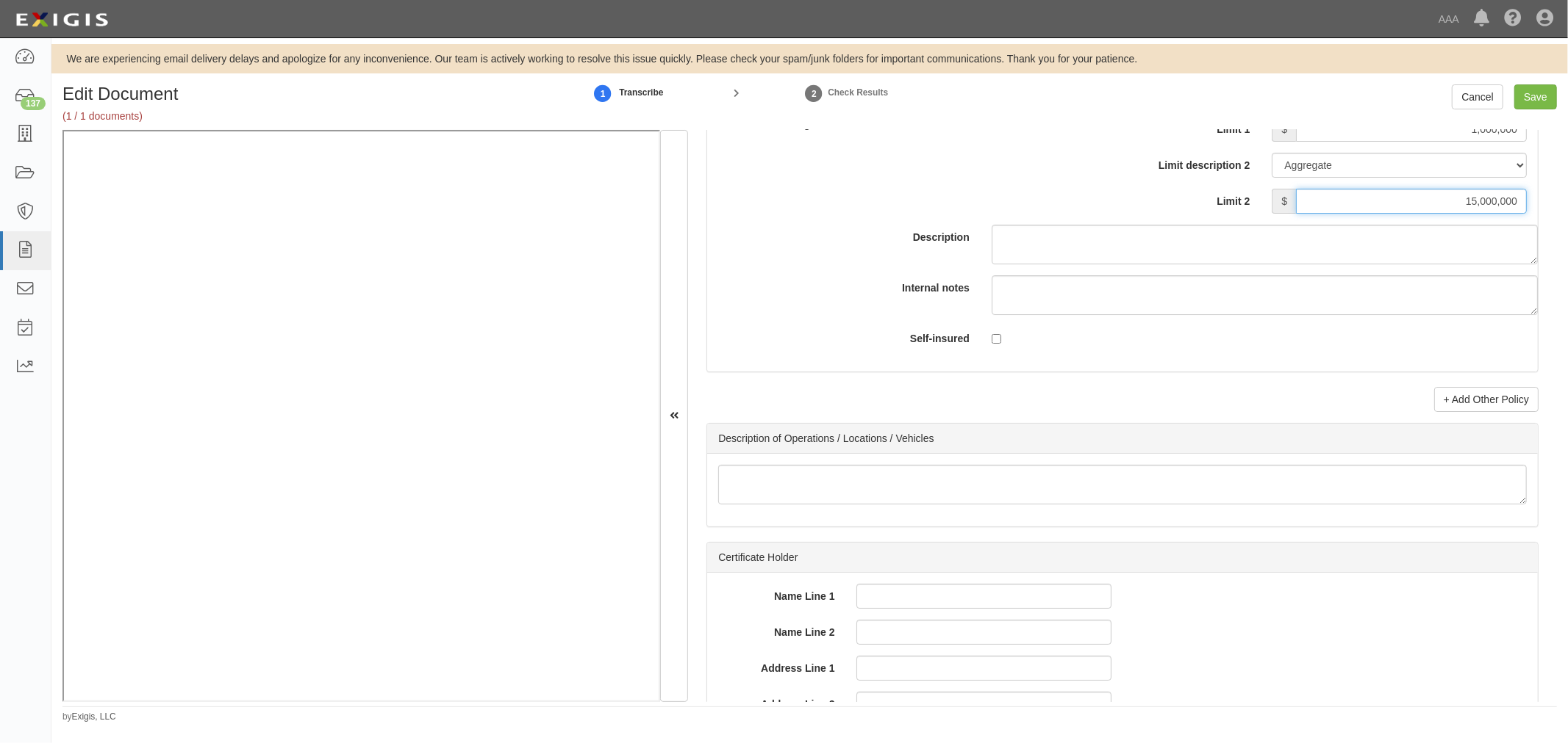
scroll to position [4489, 0]
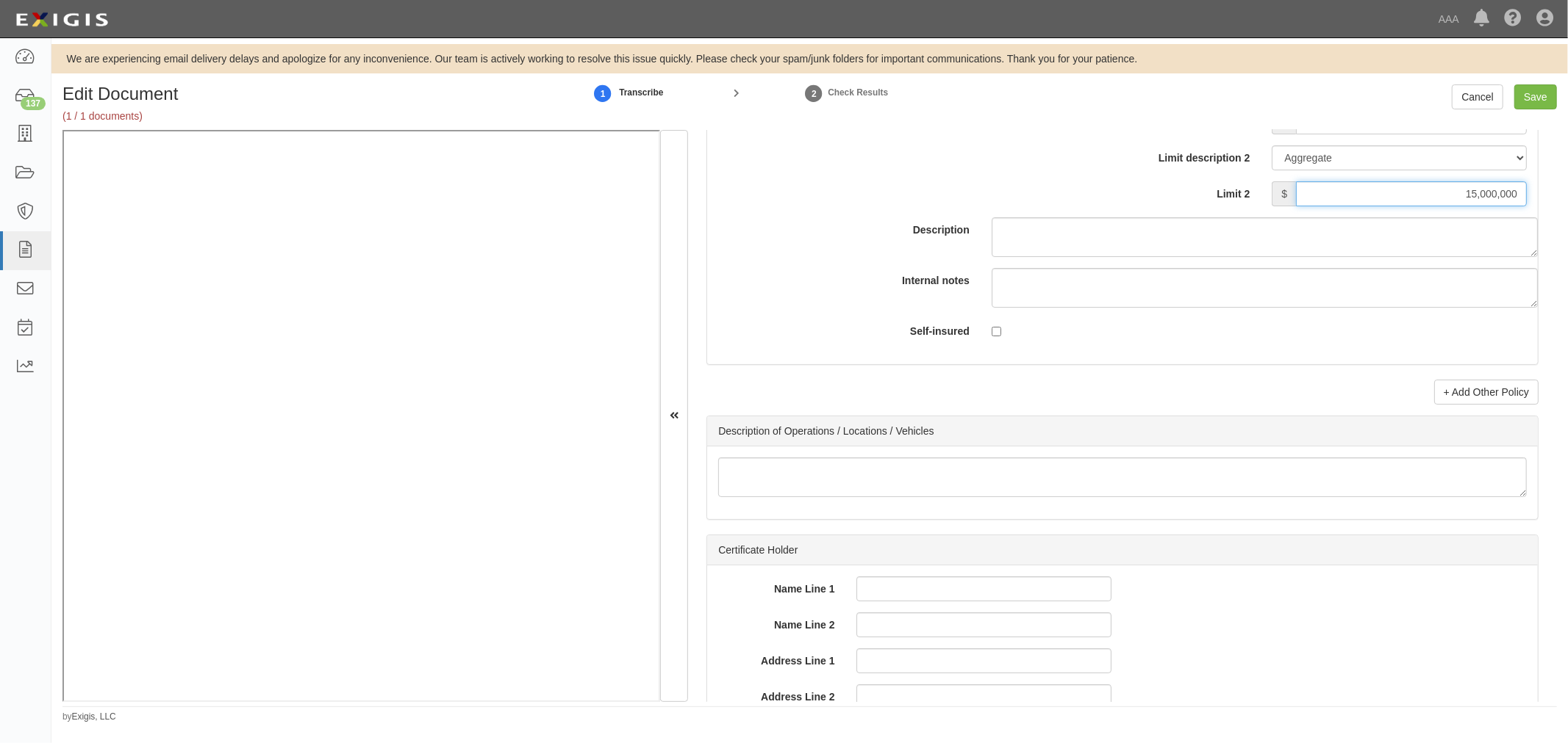
type input "15,000,000"
click at [1501, 386] on div "Other add update renew This new policy will be added This new policy will updat…" at bounding box center [1122, 112] width 832 height 584
click at [1501, 390] on link "+ Add Other Policy" at bounding box center [1486, 392] width 105 height 25
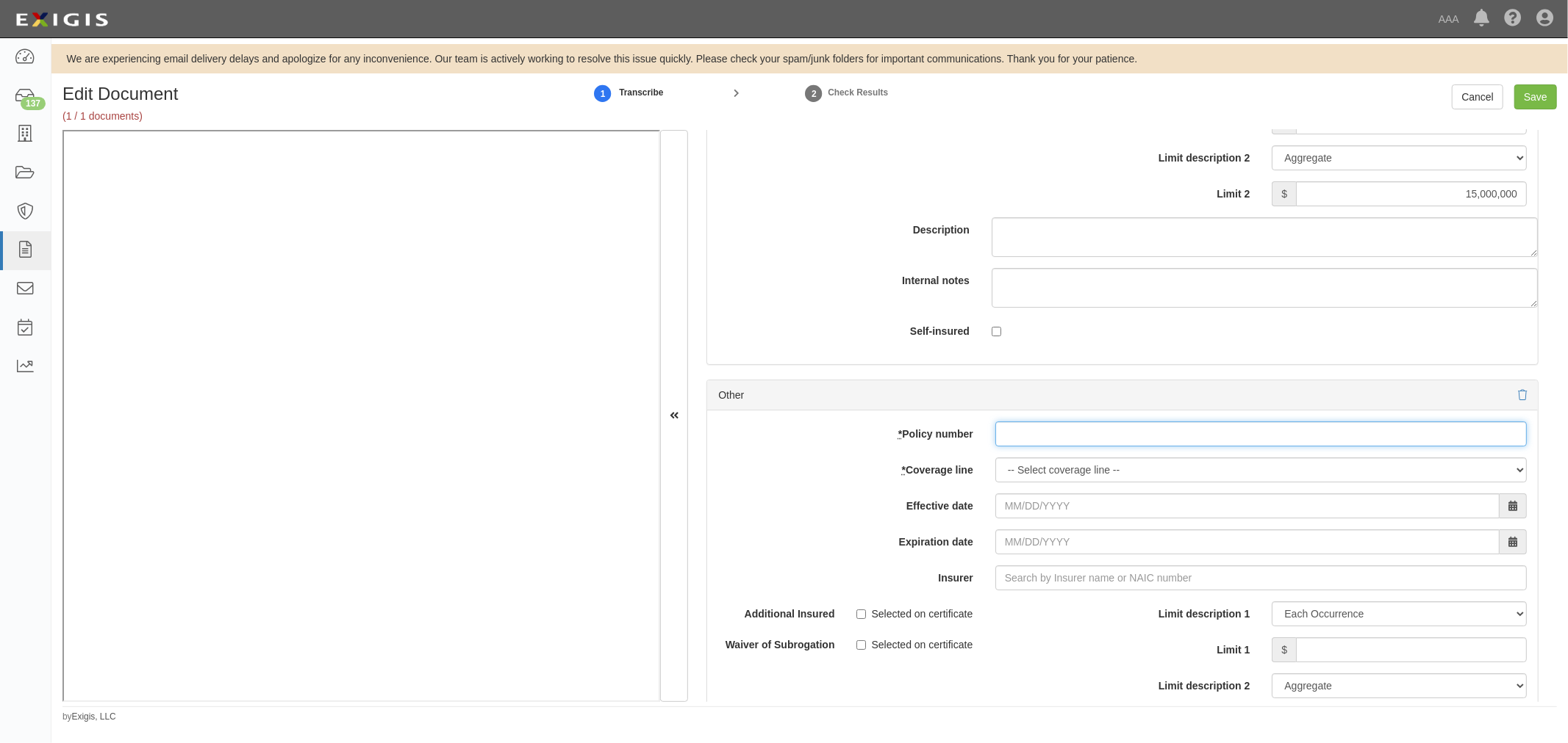
drag, startPoint x: 1057, startPoint y: 446, endPoint x: 1060, endPoint y: 453, distance: 7.6
click at [1058, 447] on input "* Policy number" at bounding box center [1260, 434] width 531 height 25
paste input "TC2JCAP-8E088364-TIL-25"
type input "TC2JCAP-8E088364-TIL-25"
click at [1055, 483] on select "-- Select coverage line -- Asbestos Abatement Auto Physical Damage Boiler & Mac…" at bounding box center [1260, 470] width 531 height 25
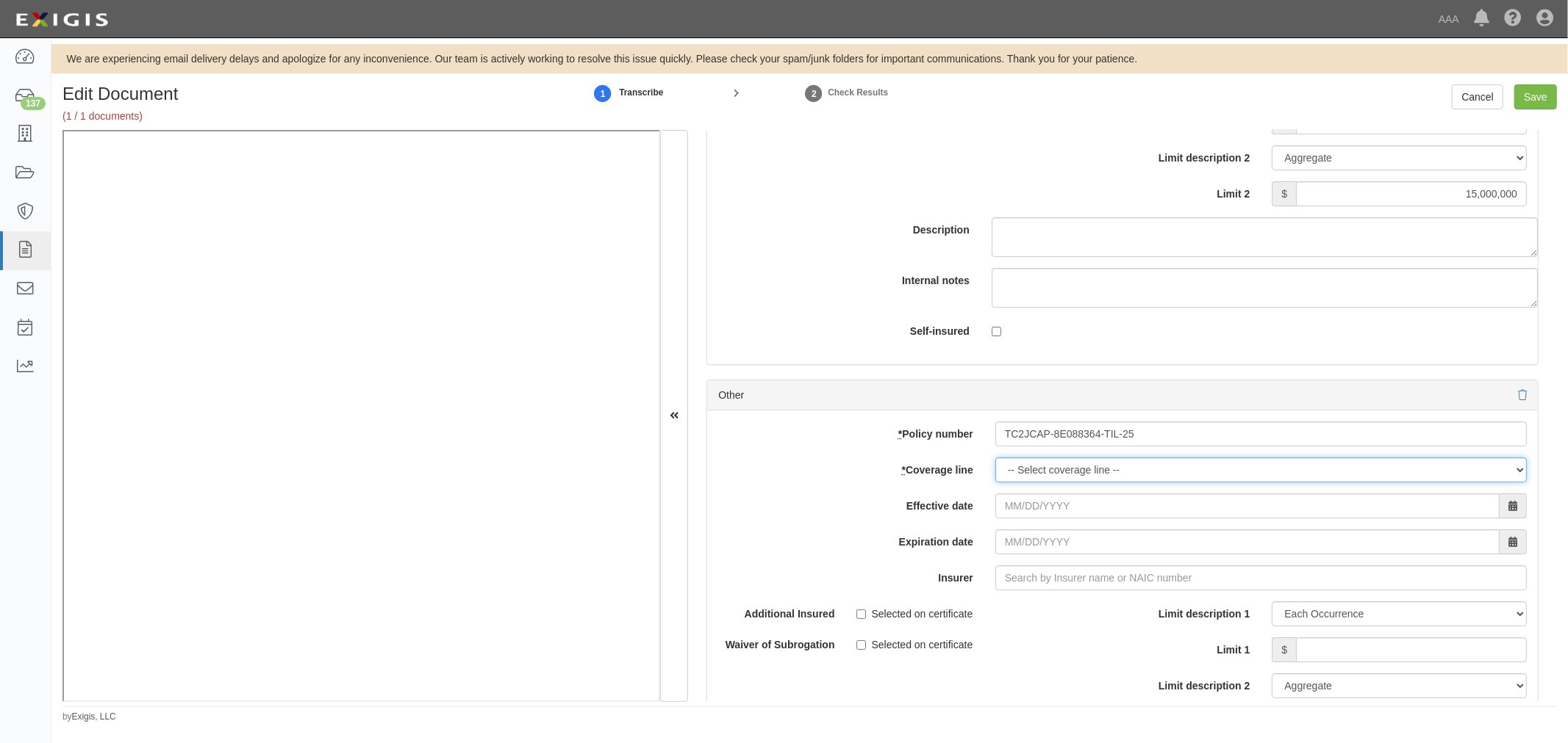
select select "56"
click at [995, 483] on select "-- Select coverage line -- Asbestos Abatement Auto Physical Damage Boiler & Mac…" at bounding box center [1260, 470] width 531 height 25
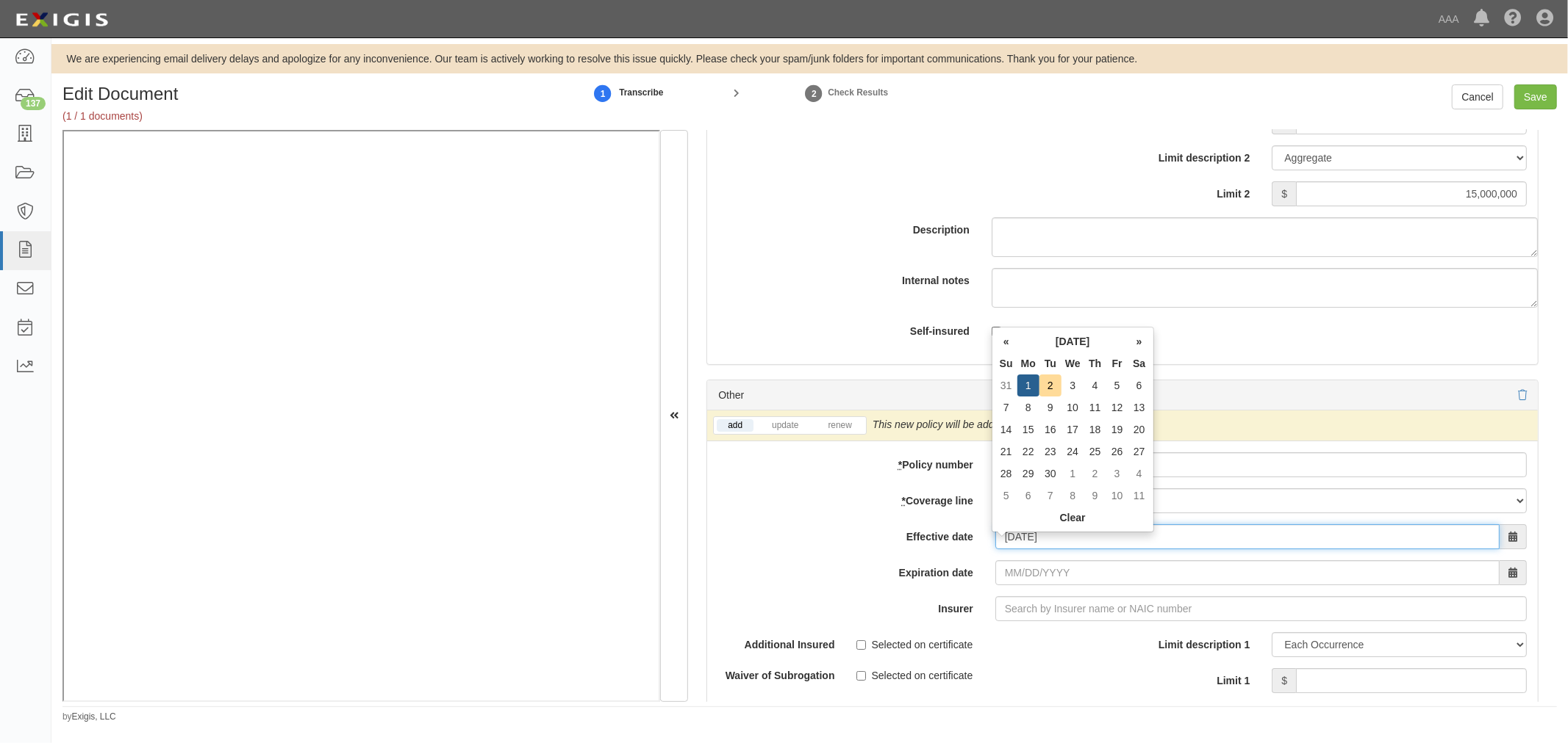
type input "09/01/2025"
type input "[DATE]"
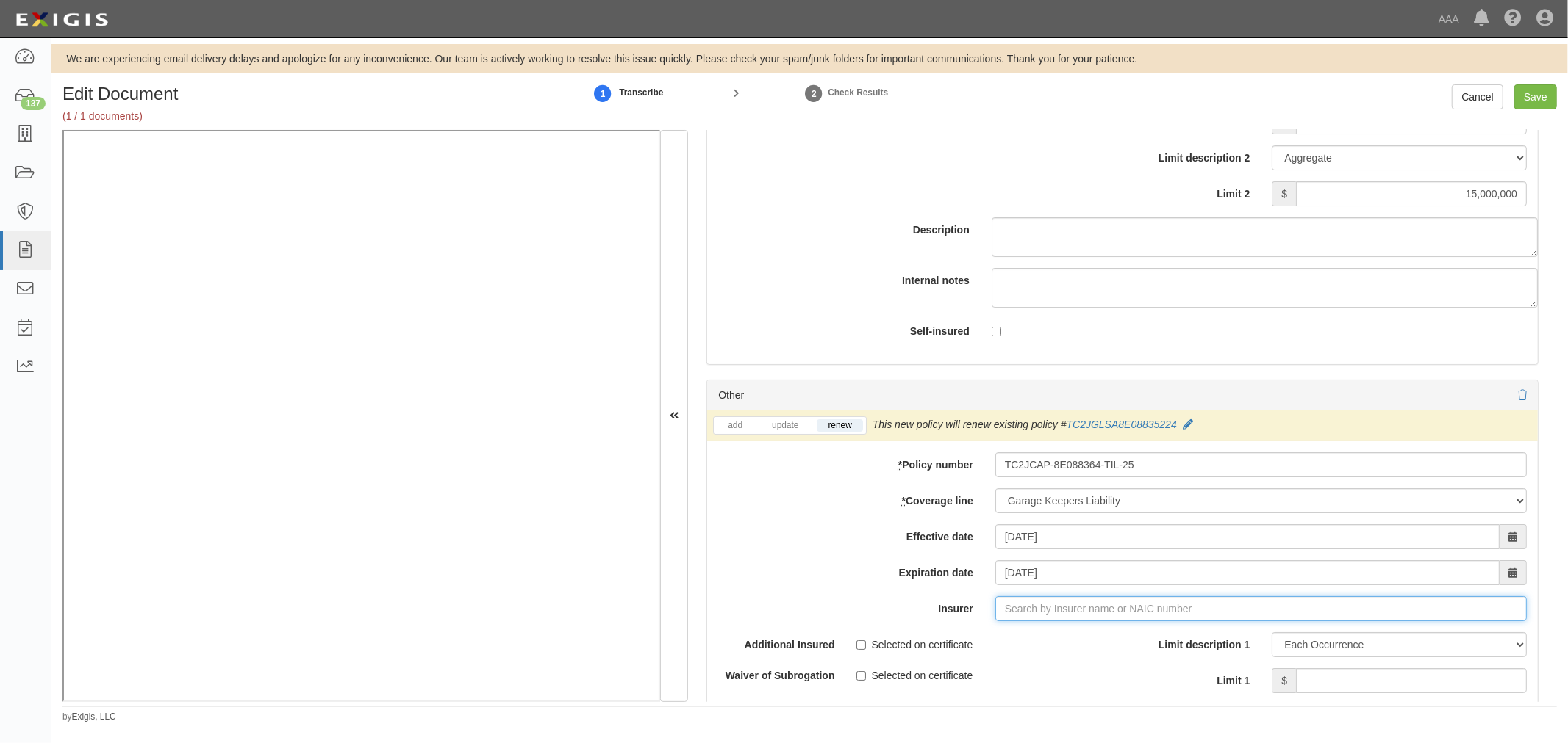
type input "21st Century Advantage Insurance Company (25232) NR Rating"
type input "2"
click at [950, 645] on div "Travelers Indemnity Company ( 25658 ) A++ XV Rating" at bounding box center [1037, 637] width 275 height 19
type input "Travelers Indemnity Company (25658) A++ XV Rating"
click at [1350, 686] on input "Limit 1" at bounding box center [1411, 681] width 231 height 25
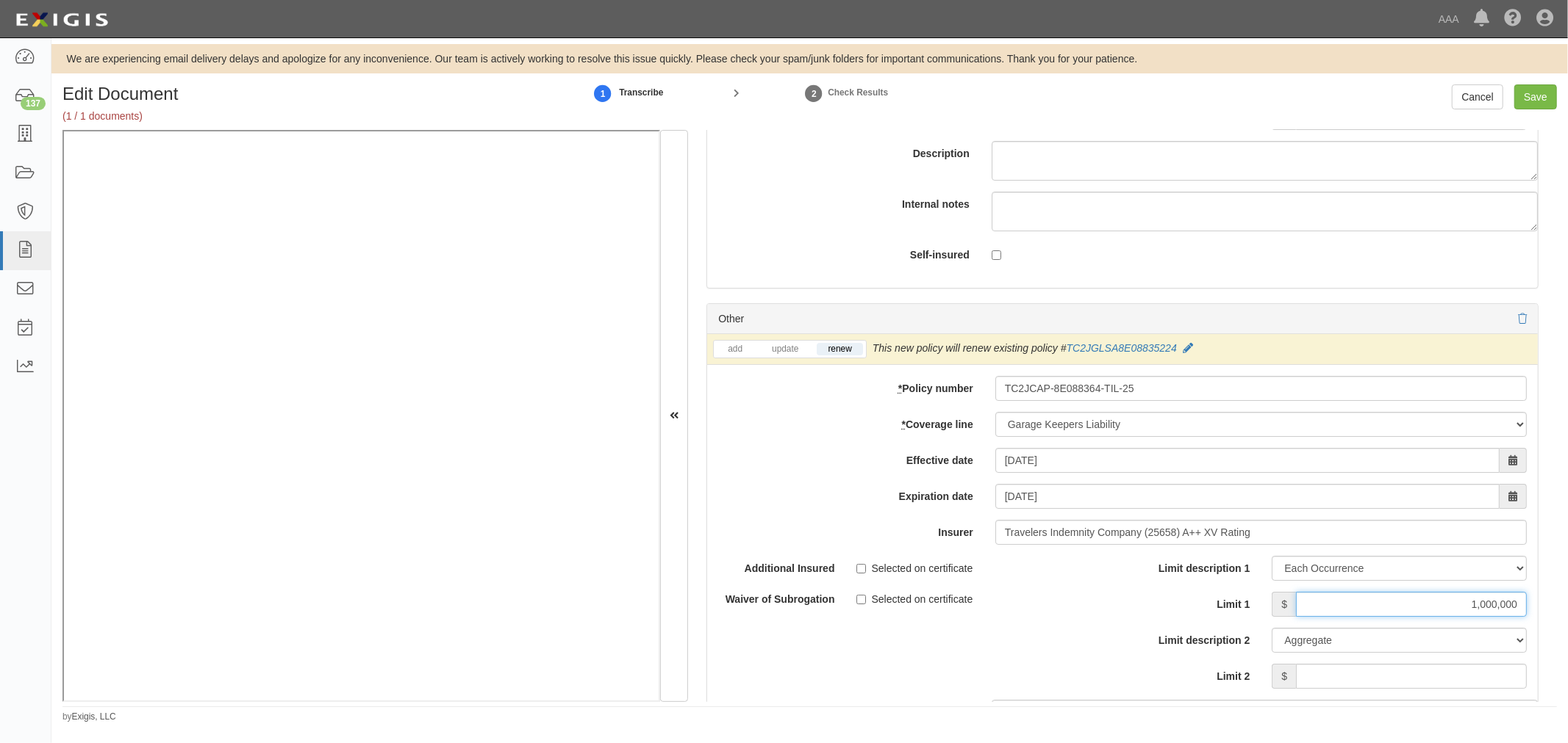
scroll to position [4624, 0]
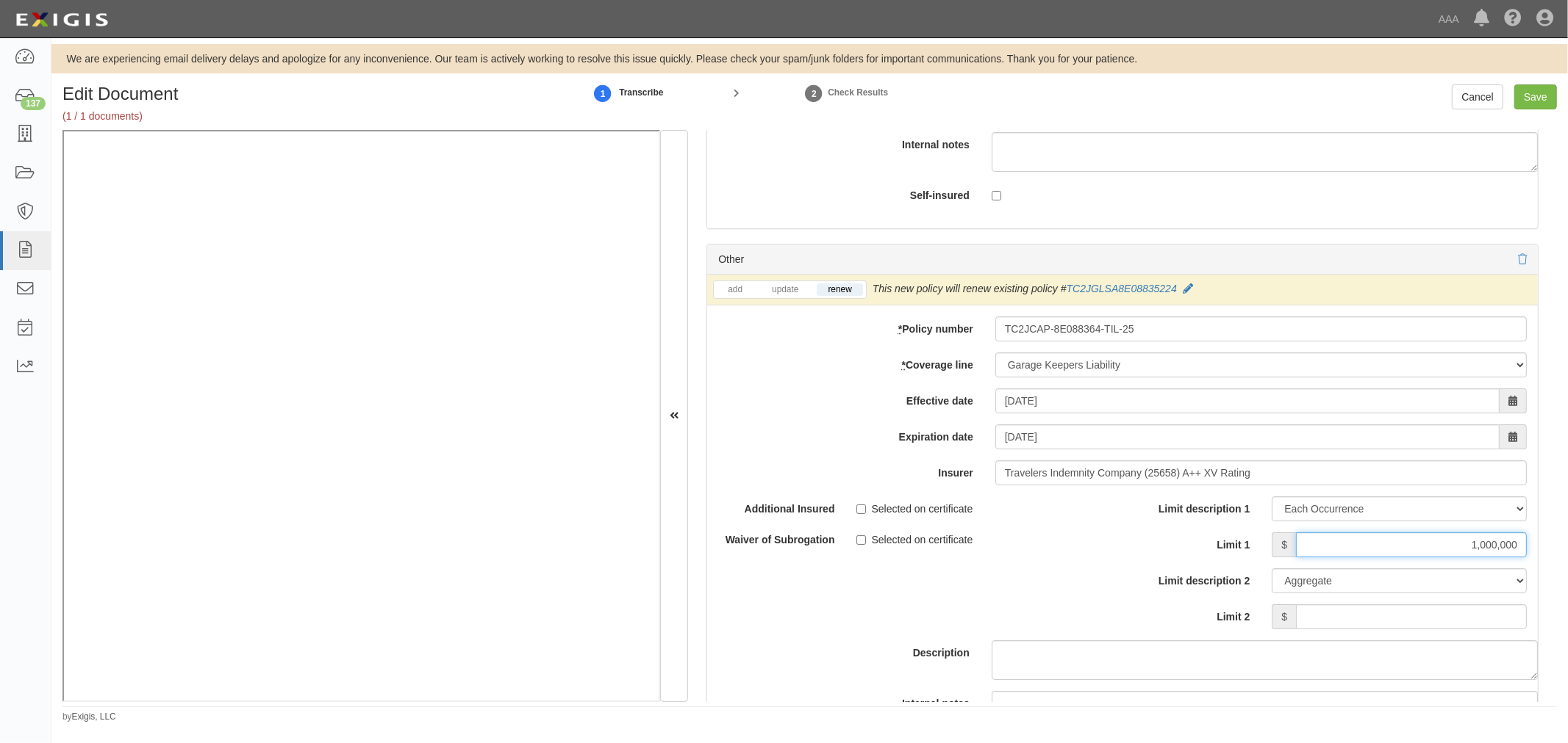
type input "1,000,000"
click at [1455, 624] on input "Limit 2" at bounding box center [1411, 617] width 231 height 25
drag, startPoint x: 1455, startPoint y: 624, endPoint x: 1848, endPoint y: 679, distance: 396.8
click at [1567, 679] on html "Toggle navigation Dashboard 137 Inbox Parties Agreements Coverages Documents Me…" at bounding box center [784, 362] width 1568 height 723
type input "5,000,000"
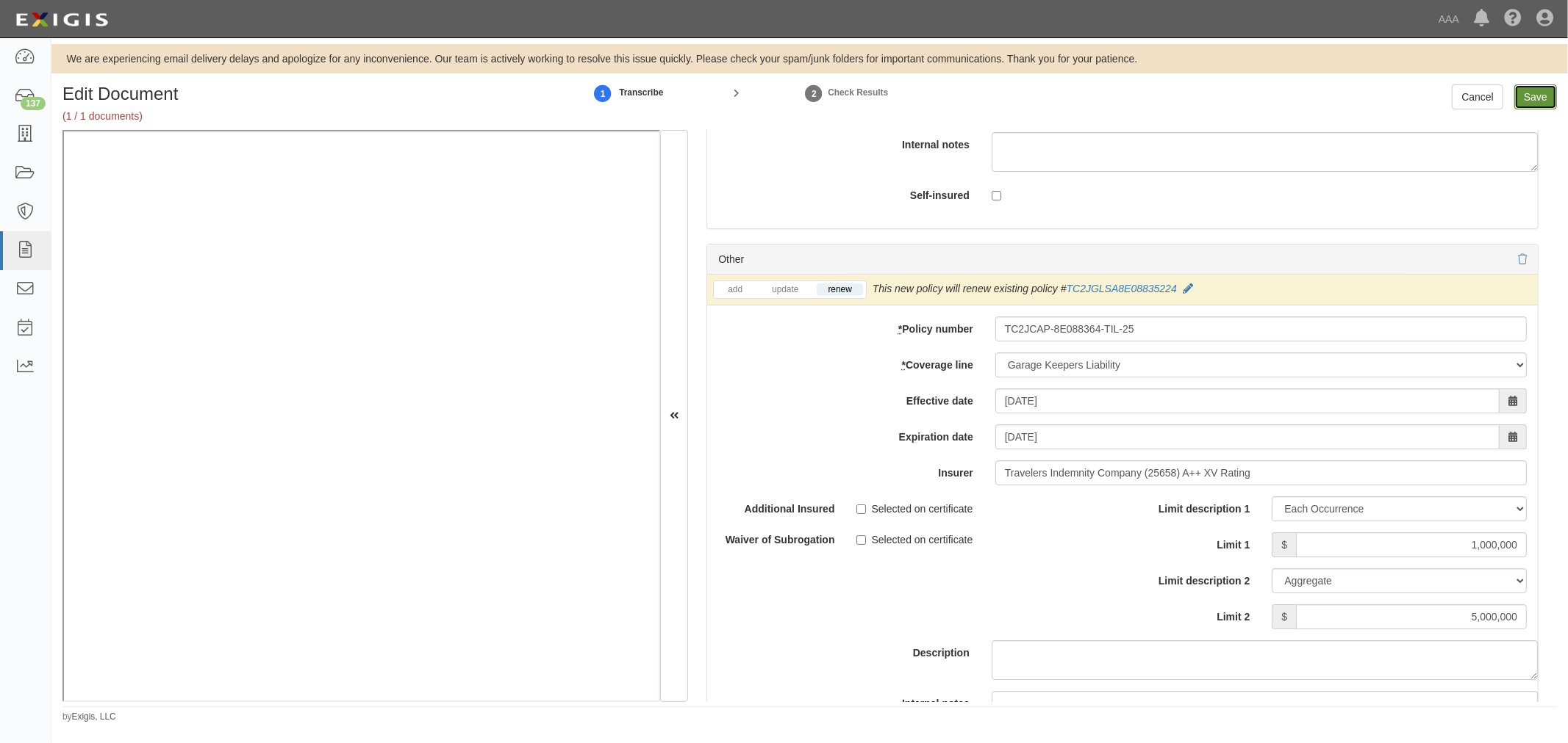
click at [1533, 104] on input "Save" at bounding box center [1535, 97] width 42 height 25
type input "5000000"
type input "1000000"
type input "15000000"
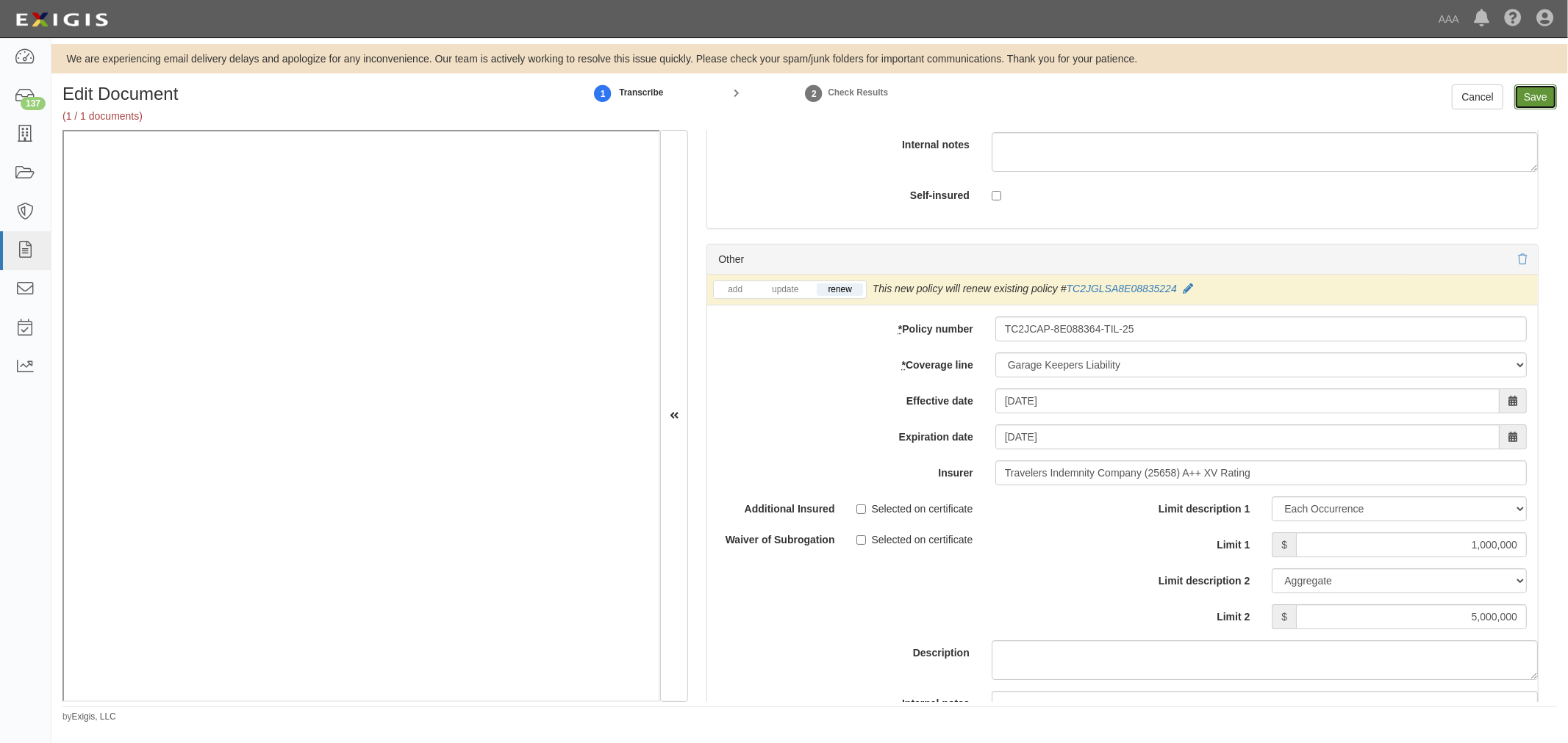
type input "1000000"
type input "5000000"
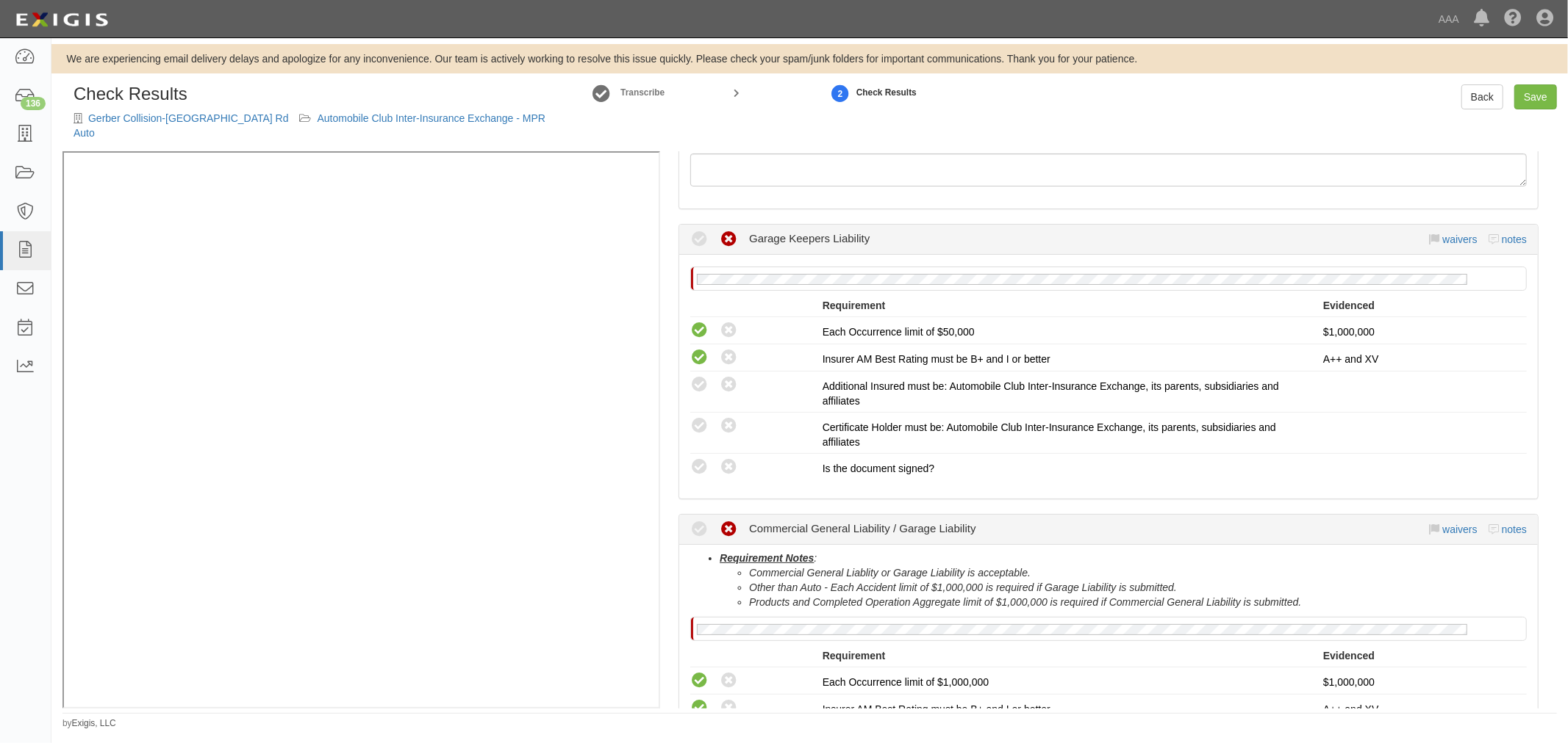
scroll to position [543, 0]
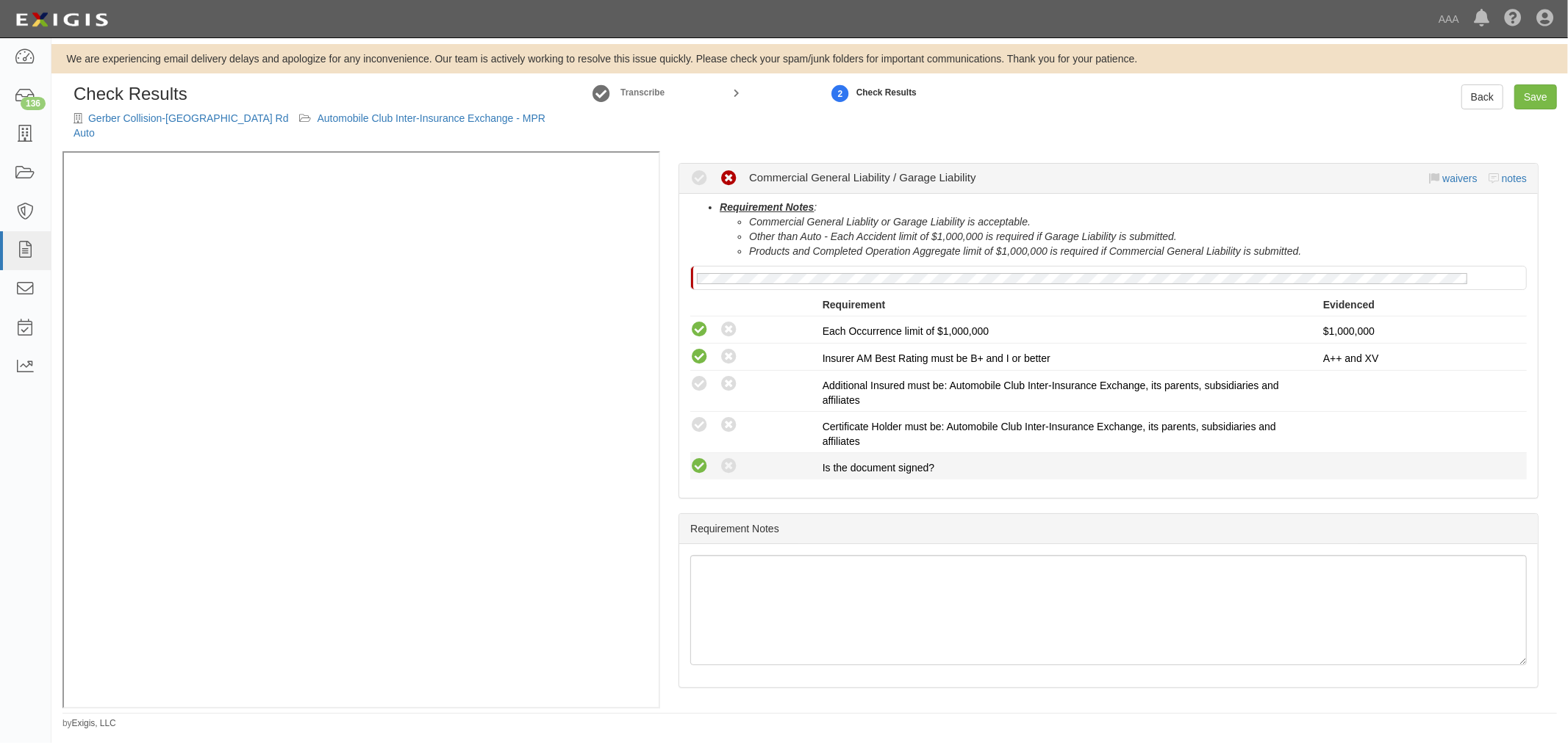
click at [703, 463] on icon at bounding box center [699, 466] width 18 height 18
radio input "true"
click at [695, 434] on div "Compliant Waived: Non-Compliant Certificate Holder must be: Automobile Club Int…" at bounding box center [1108, 432] width 858 height 33
click at [695, 427] on icon at bounding box center [699, 425] width 18 height 18
radio input "true"
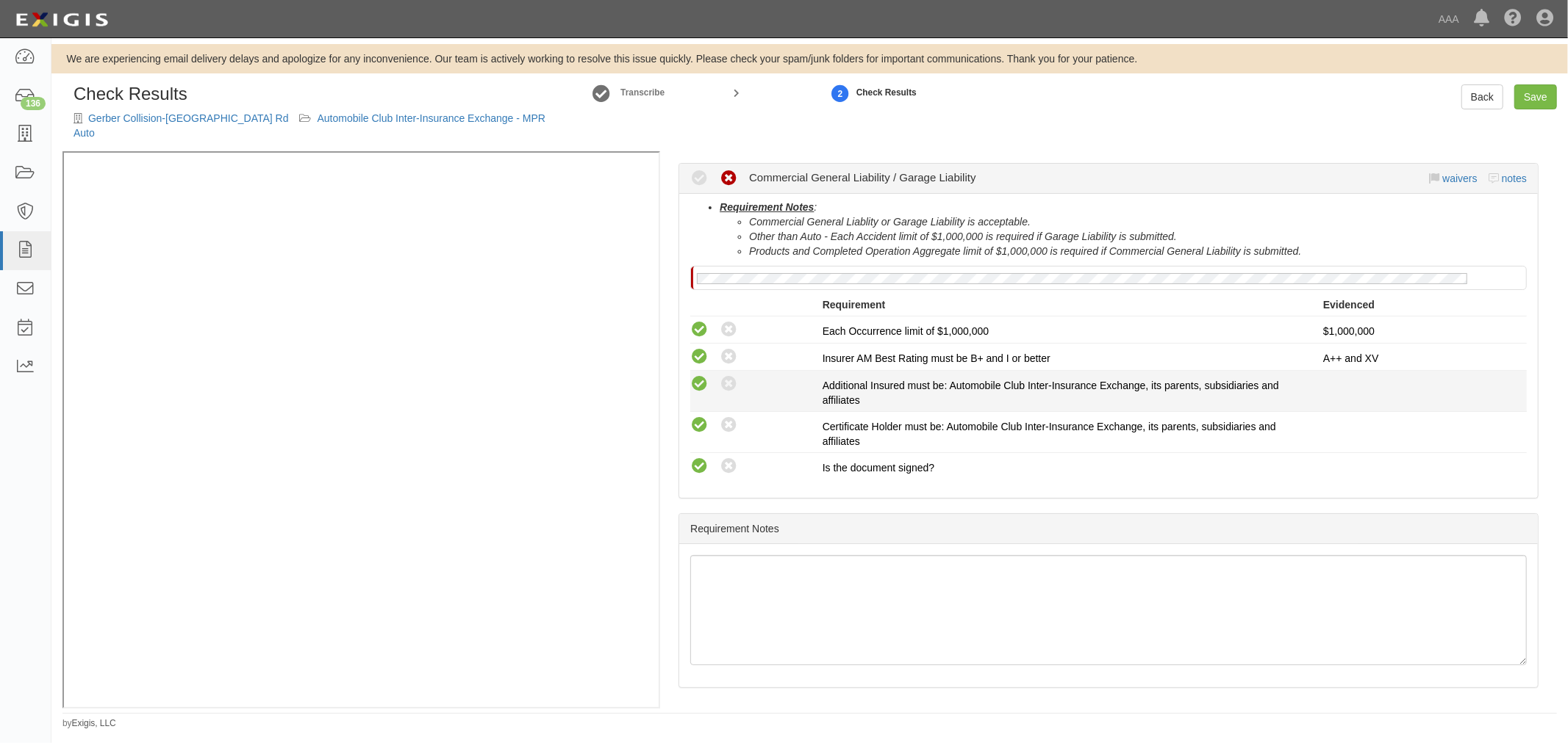
click at [695, 389] on icon at bounding box center [699, 384] width 18 height 18
radio input "true"
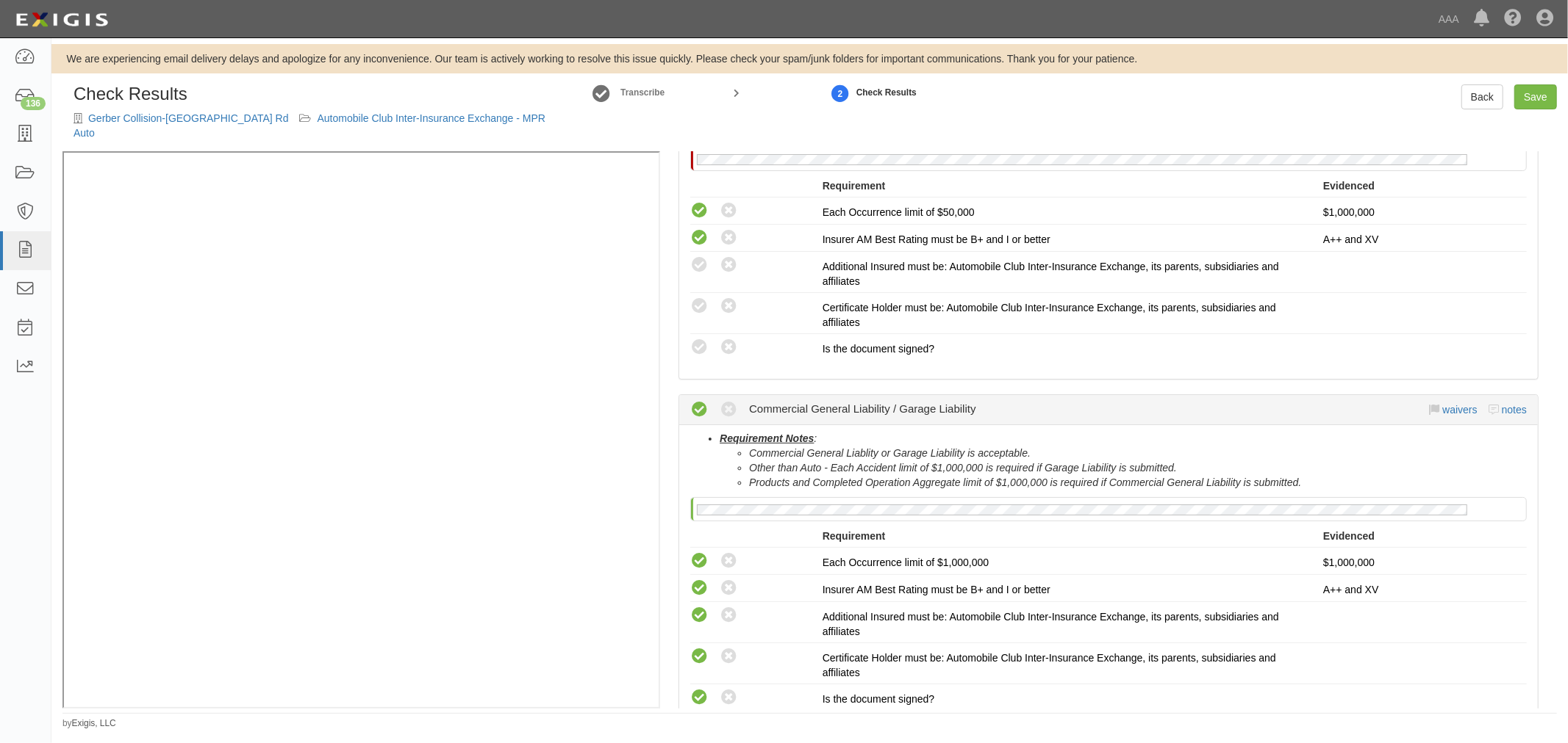
scroll to position [0, 0]
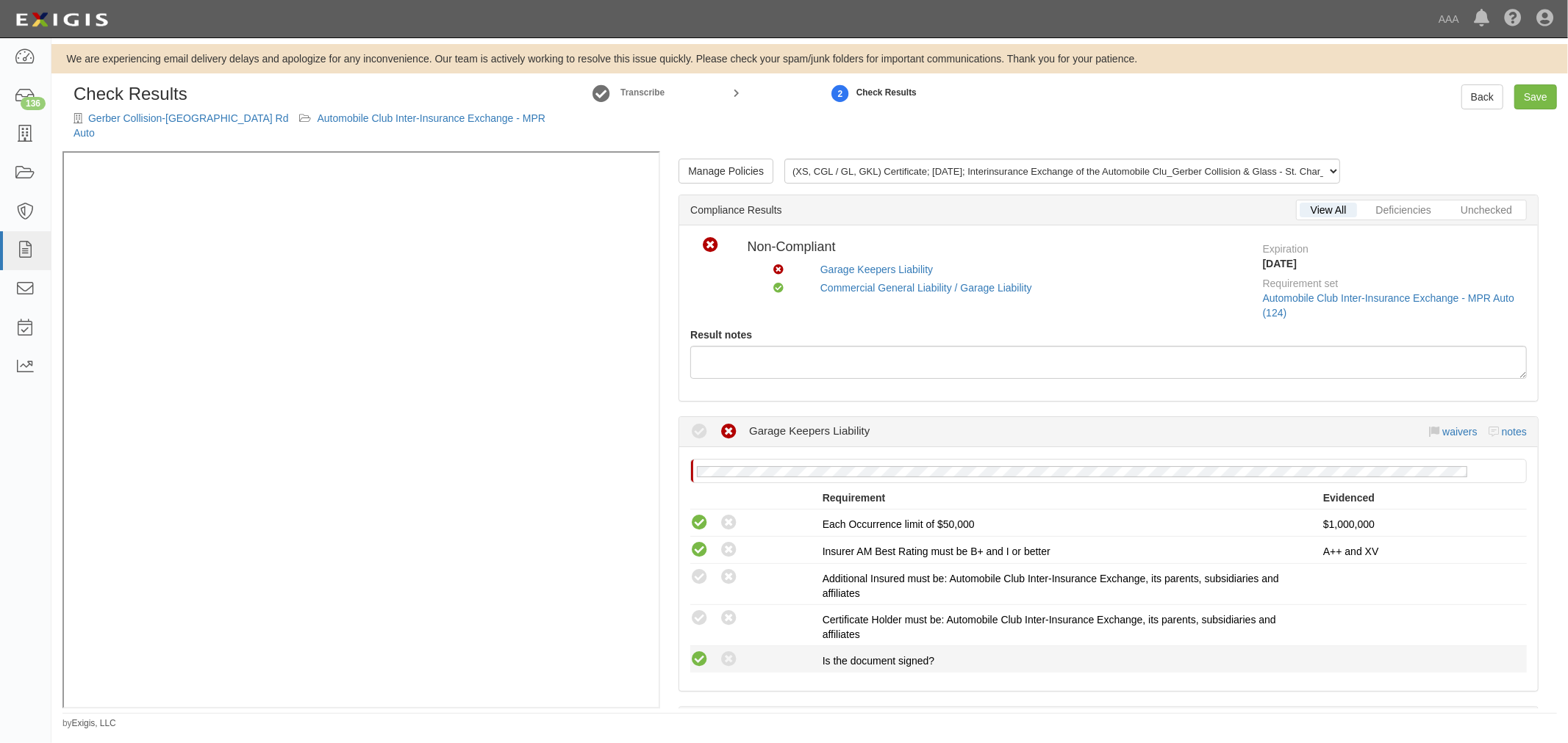
drag, startPoint x: 700, startPoint y: 658, endPoint x: 694, endPoint y: 653, distance: 7.8
click at [695, 657] on icon at bounding box center [699, 660] width 18 height 18
radio input "true"
click at [692, 623] on icon at bounding box center [699, 618] width 18 height 18
radio input "true"
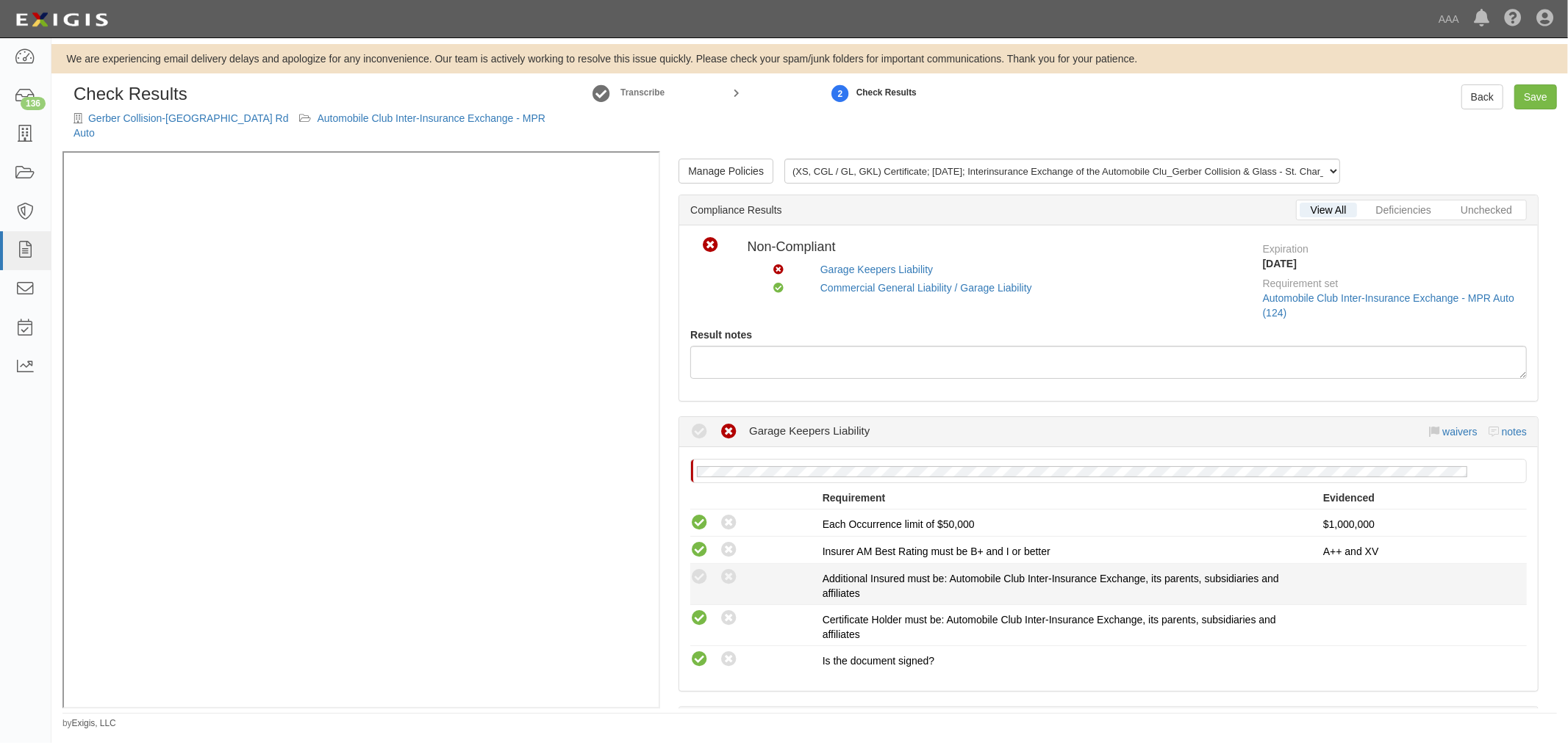
click at [693, 587] on div "Compliant Waived: Non-Compliant Additional Insured must be: Automobile Club Int…" at bounding box center [1108, 584] width 858 height 33
click at [693, 575] on icon at bounding box center [699, 577] width 18 height 18
radio input "true"
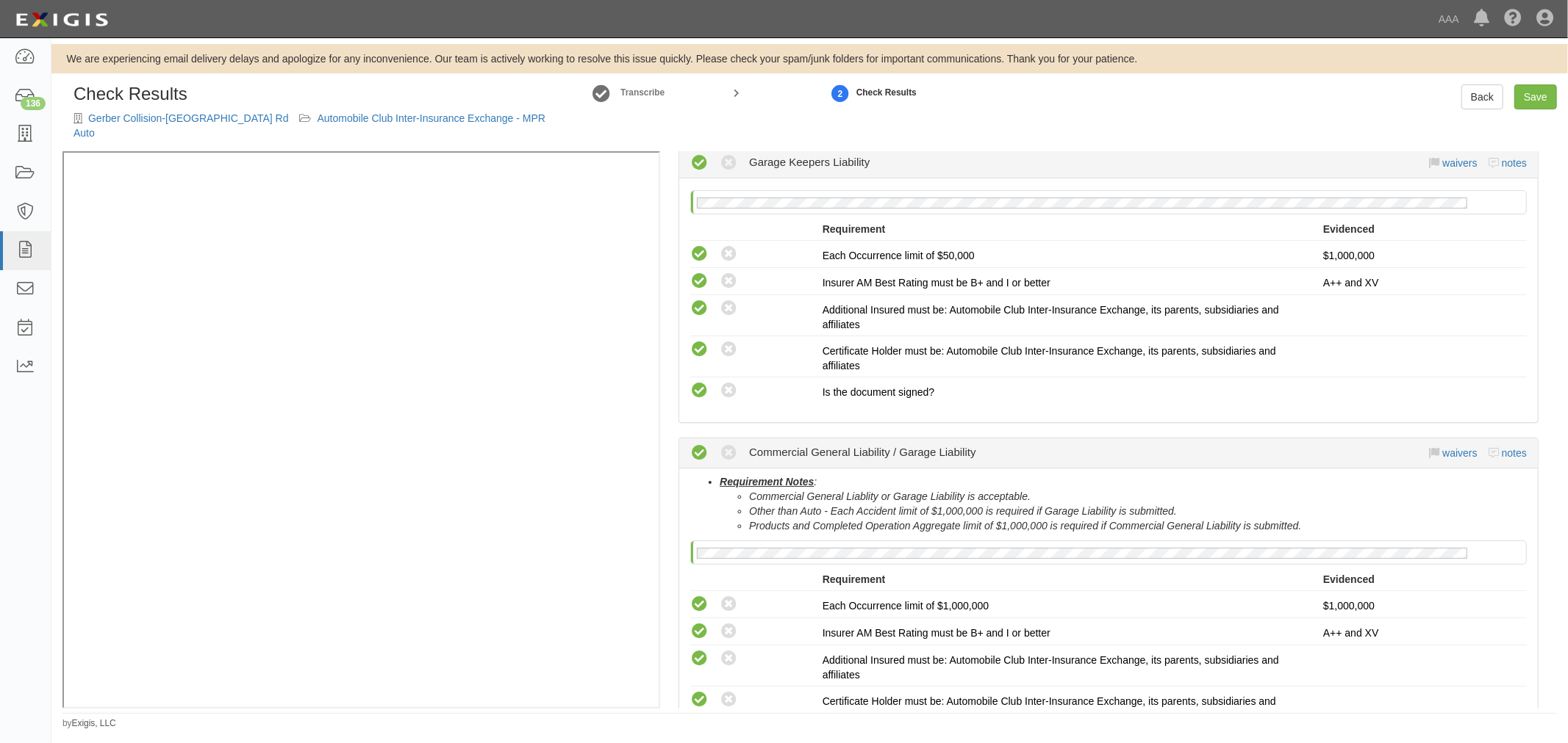
scroll to position [407, 0]
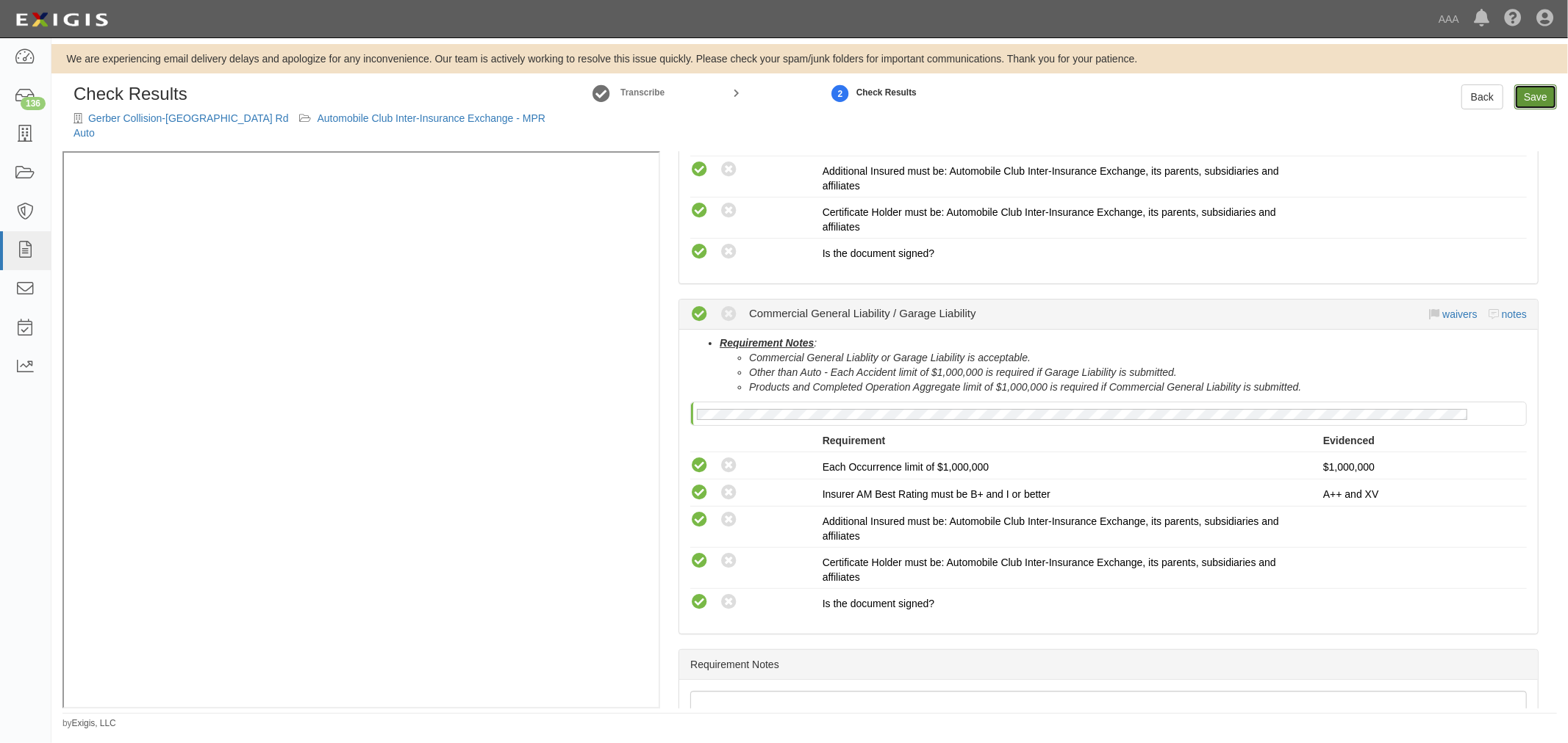
click at [1539, 94] on link "Save" at bounding box center [1535, 97] width 42 height 25
radio input "true"
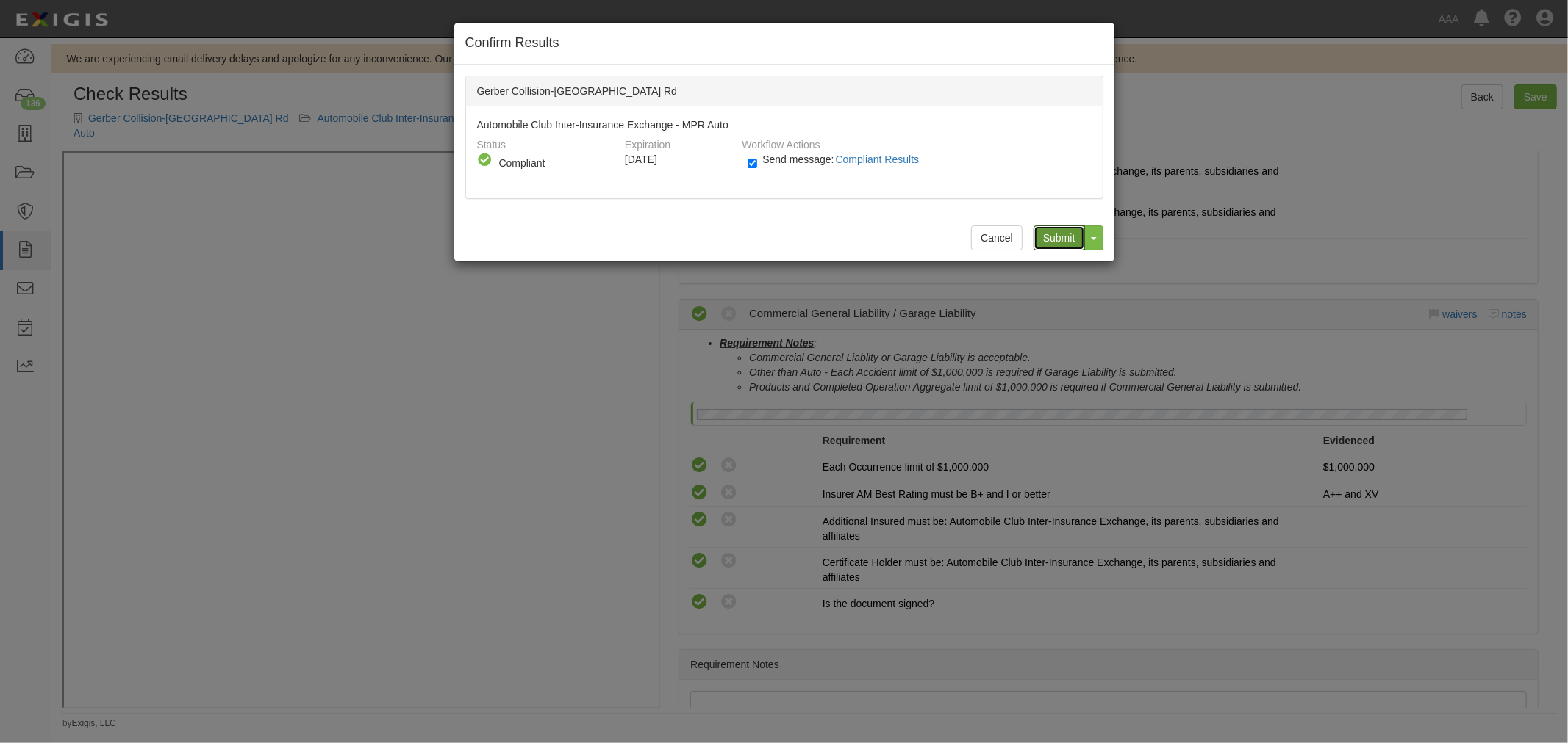
click at [1053, 239] on input "Submit" at bounding box center [1058, 238] width 51 height 25
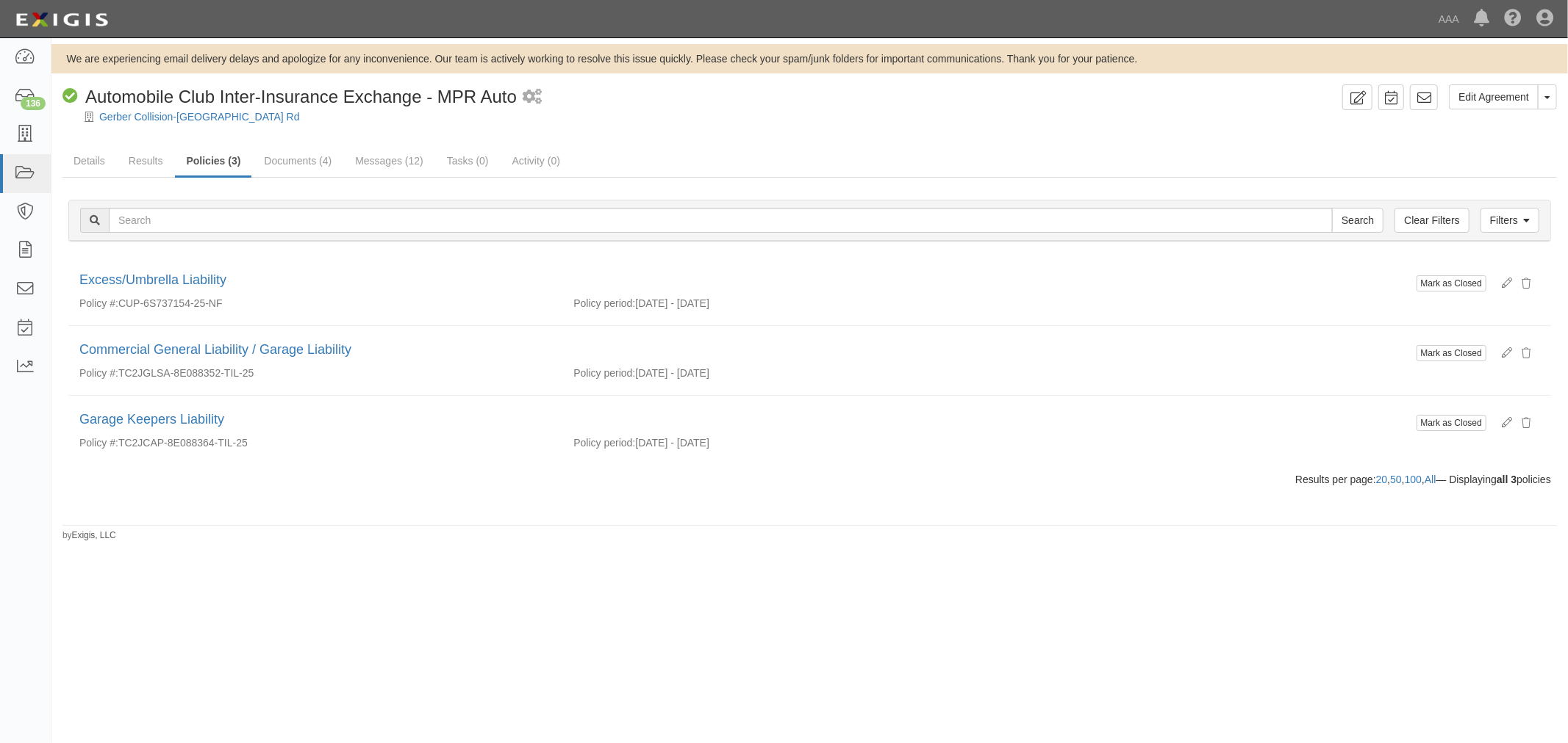
drag, startPoint x: 145, startPoint y: 125, endPoint x: 194, endPoint y: 127, distance: 49.0
click at [194, 127] on div at bounding box center [809, 130] width 1516 height 11
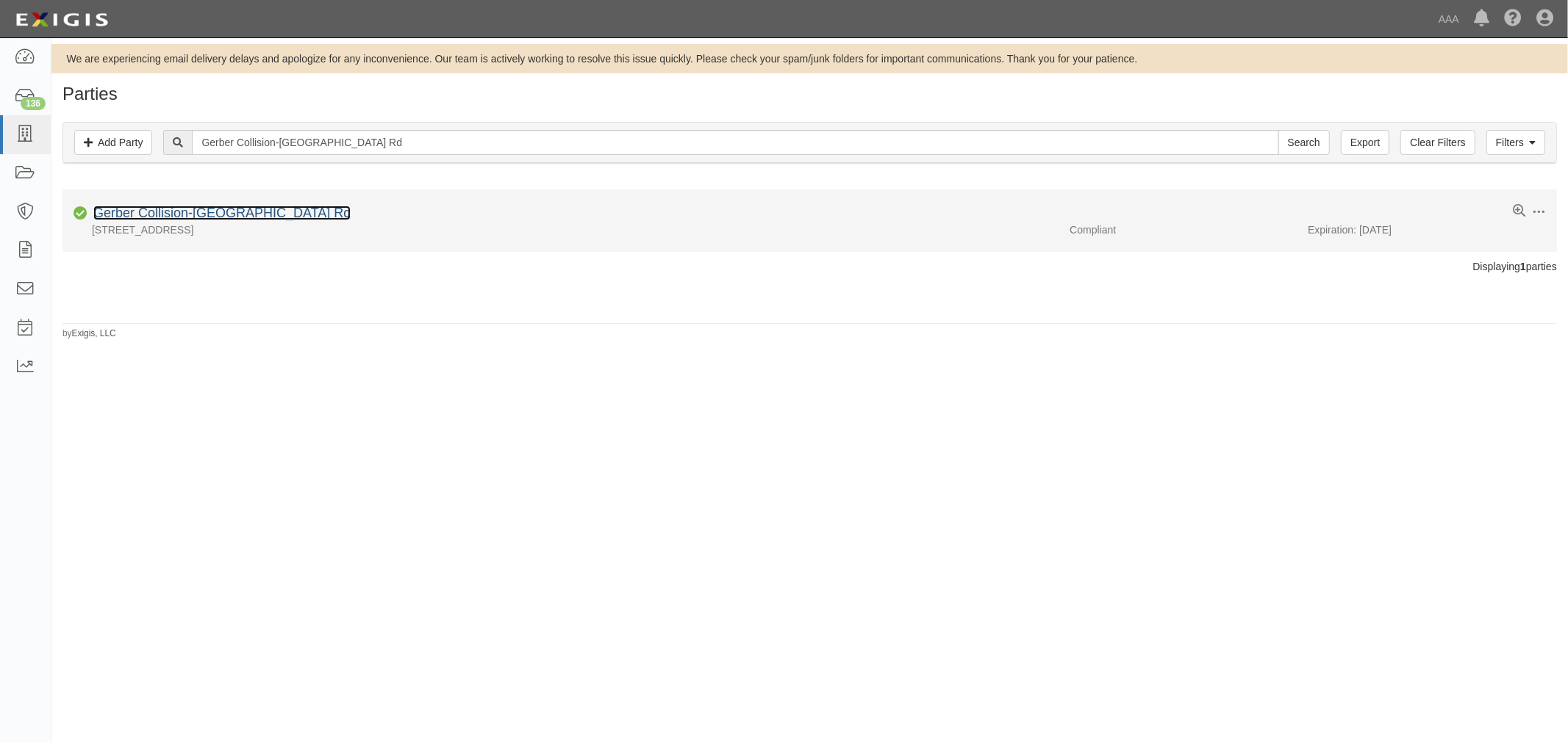
click at [297, 211] on link "Gerber Collision-[GEOGRAPHIC_DATA] Rd" at bounding box center [222, 213] width 257 height 15
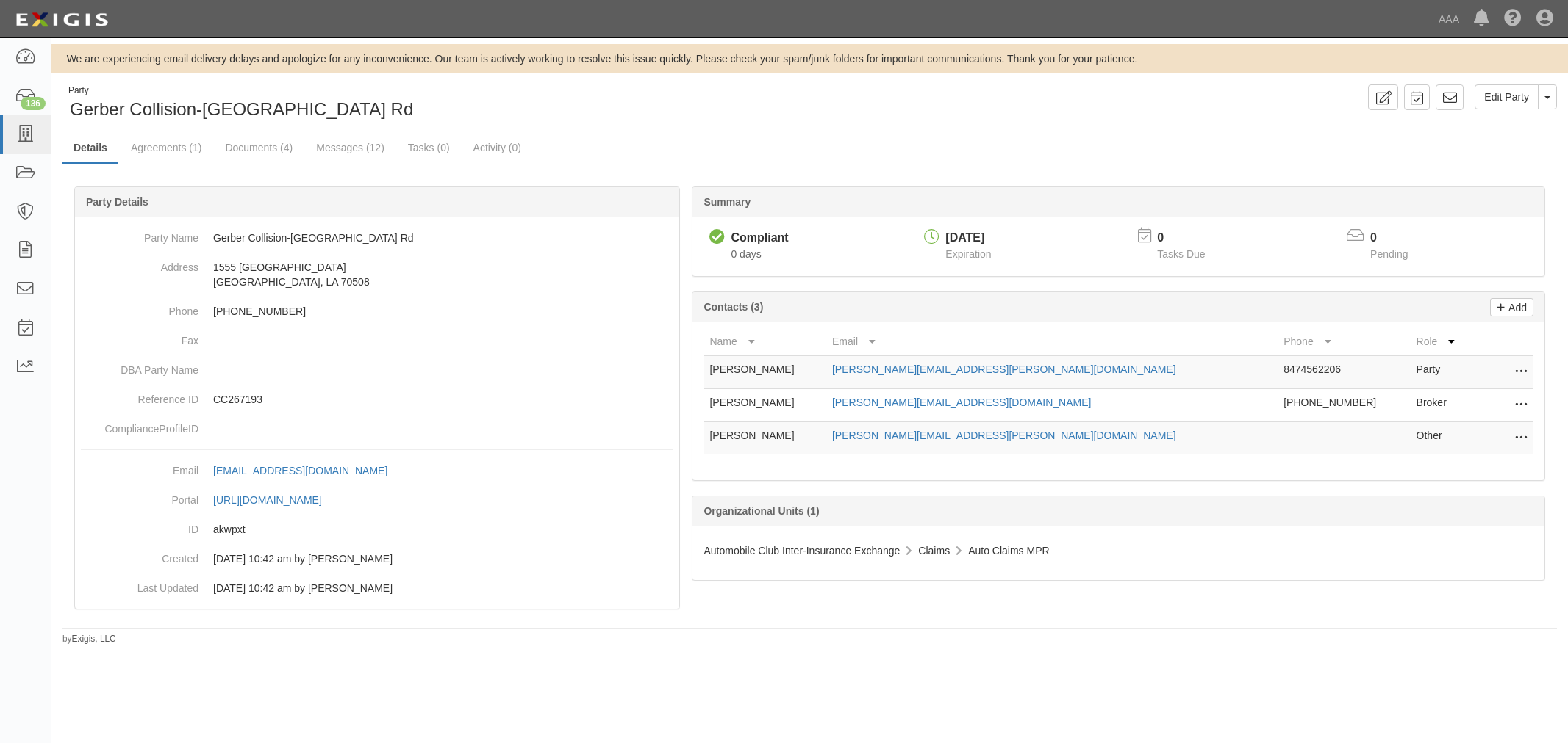
click at [183, 152] on link "Agreements (1)" at bounding box center [166, 147] width 93 height 29
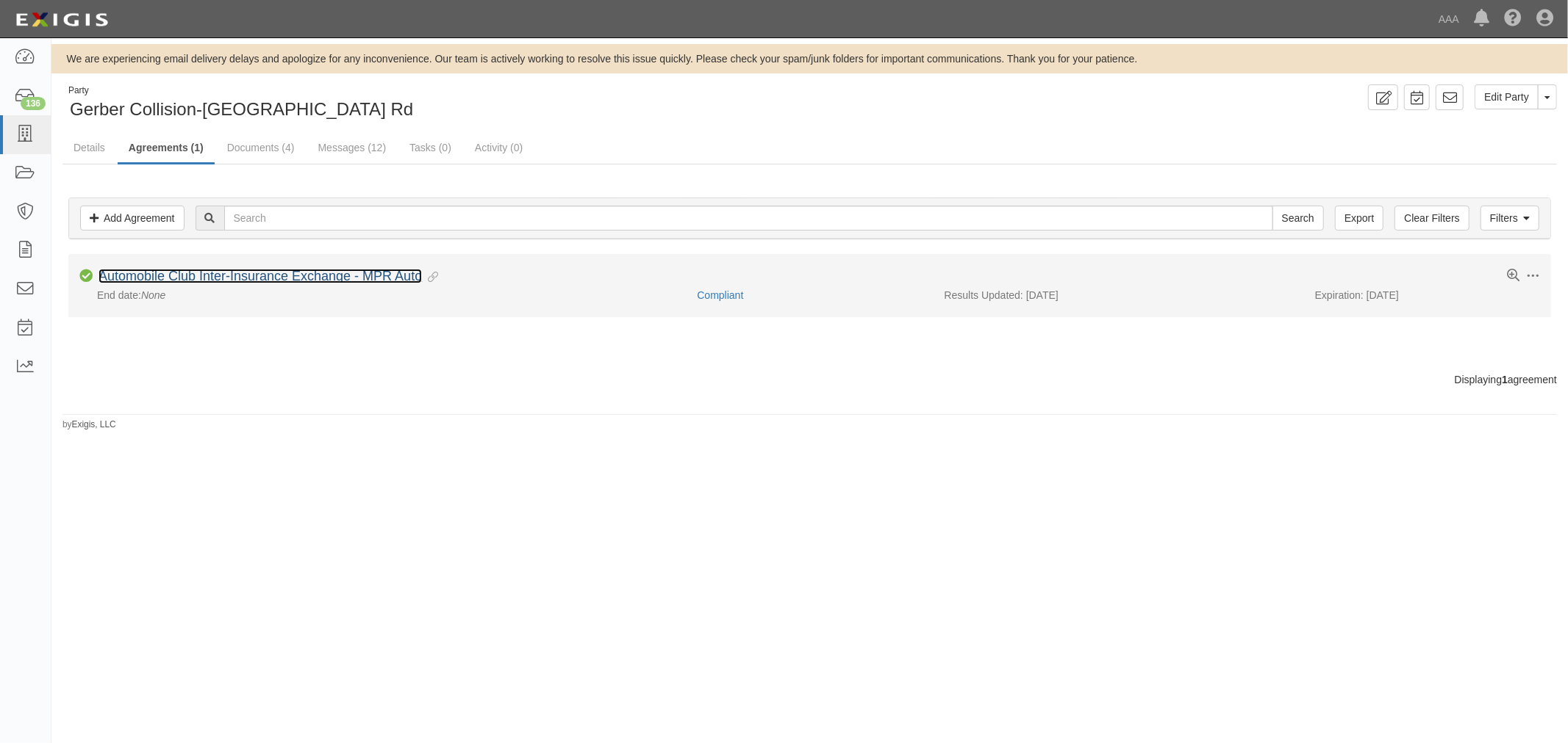
click at [245, 275] on link "Automobile Club Inter-Insurance Exchange - MPR Auto" at bounding box center [260, 276] width 323 height 15
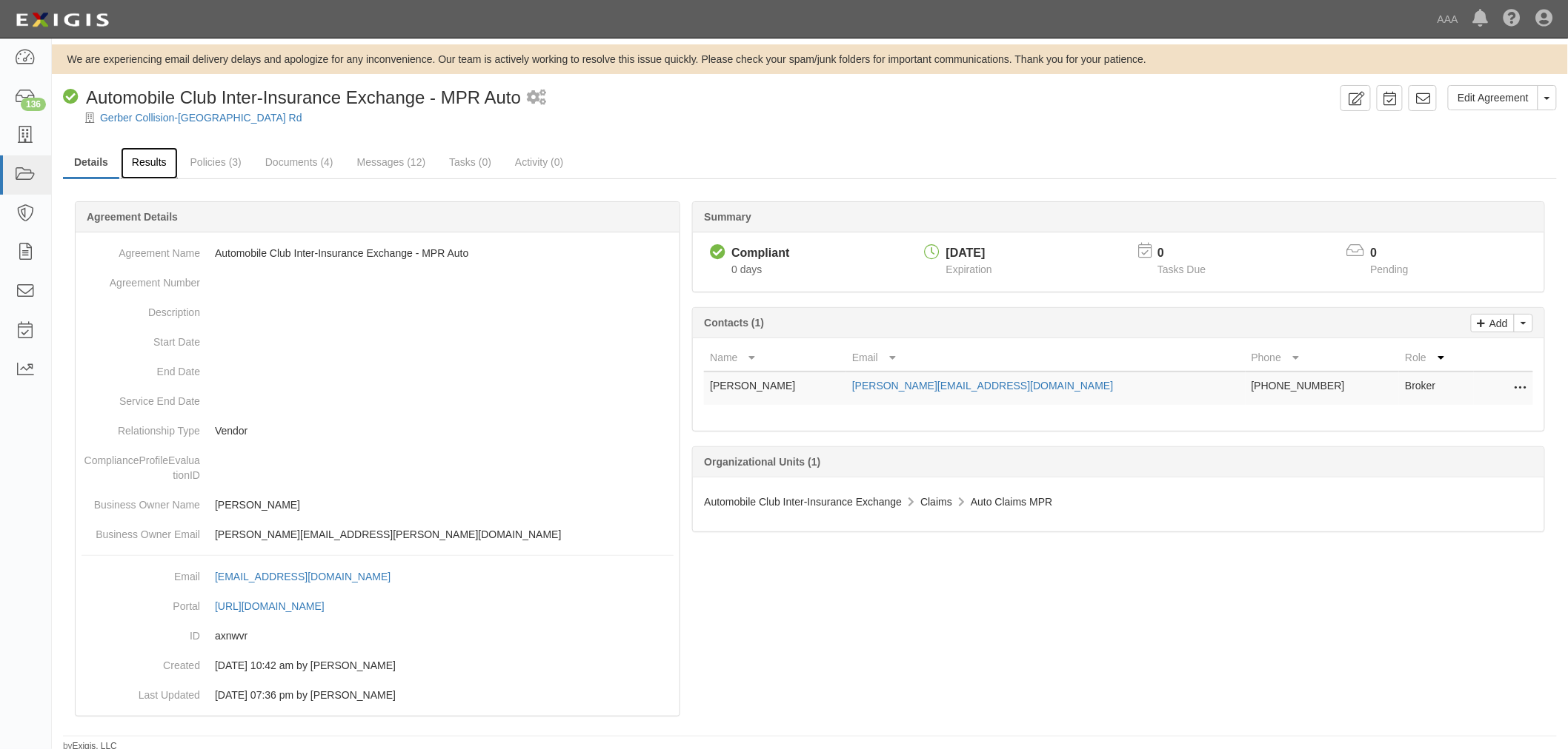
click at [144, 157] on link "Results" at bounding box center [149, 163] width 57 height 32
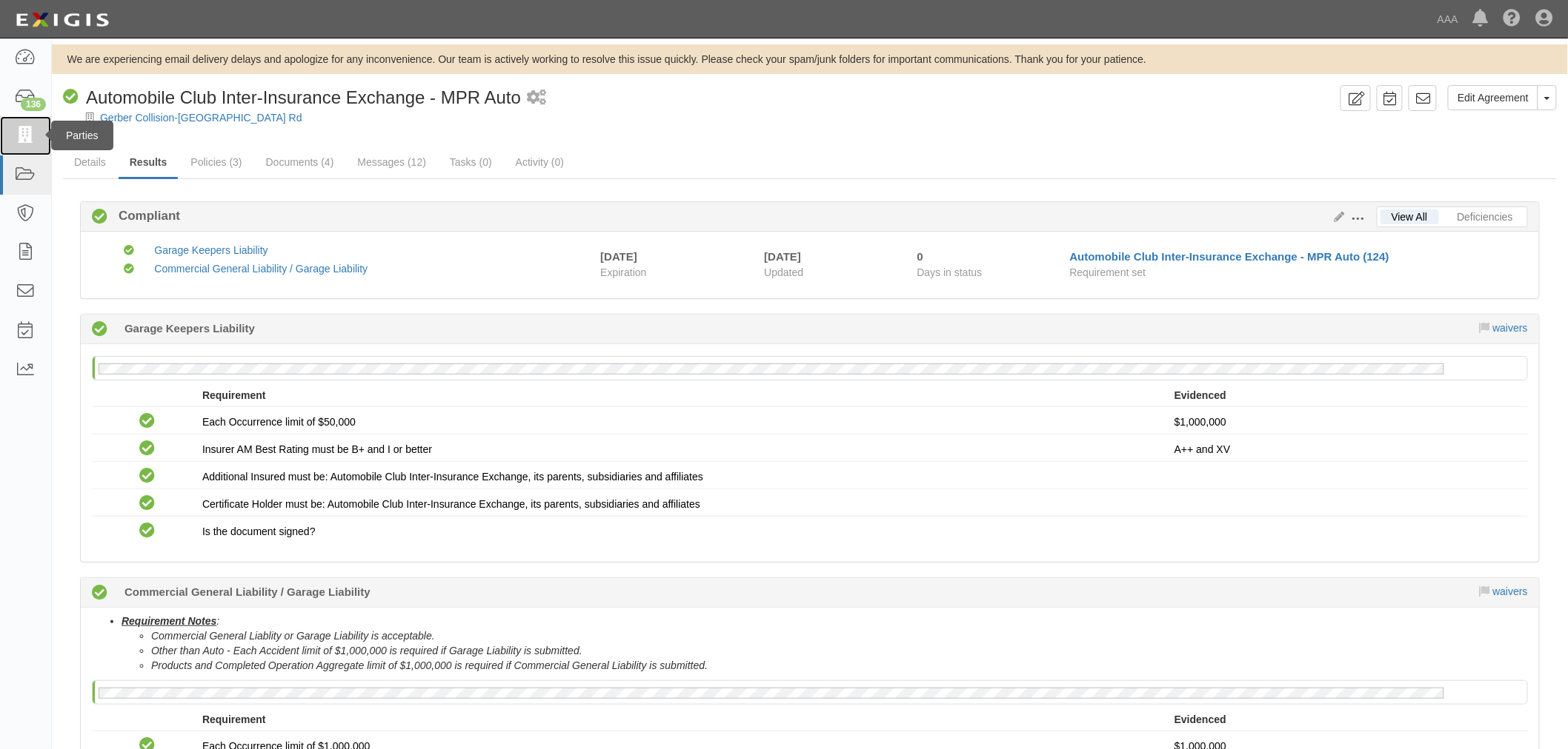
click at [0, 124] on link at bounding box center [25, 136] width 51 height 40
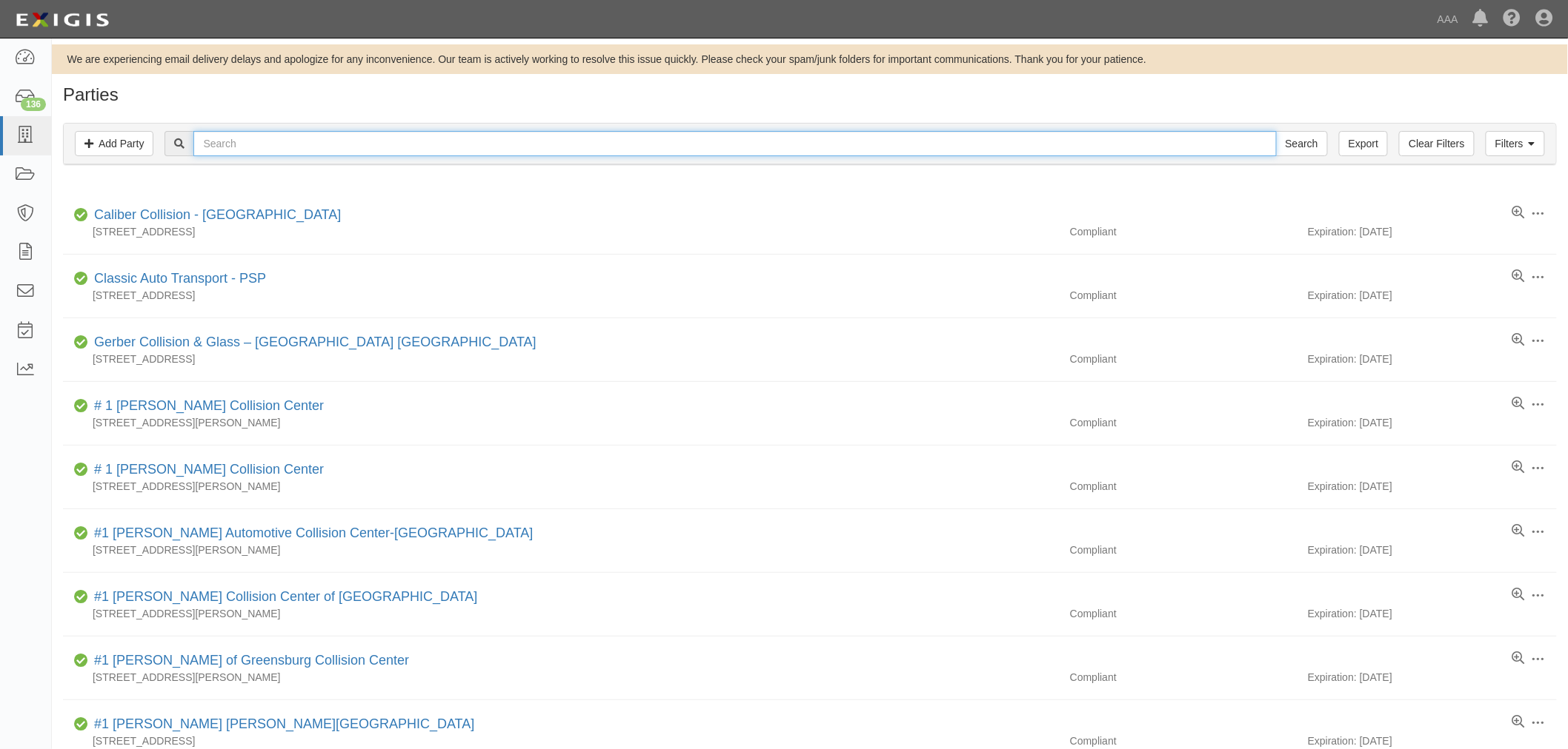
click at [815, 133] on input "text" at bounding box center [734, 143] width 1083 height 25
paste input "Gerber Collision-[GEOGRAPHIC_DATA] Bardstown Rd"
type input "Gerber Collision-[GEOGRAPHIC_DATA] Bardstown Rd"
click at [1290, 135] on input "Search" at bounding box center [1302, 143] width 52 height 25
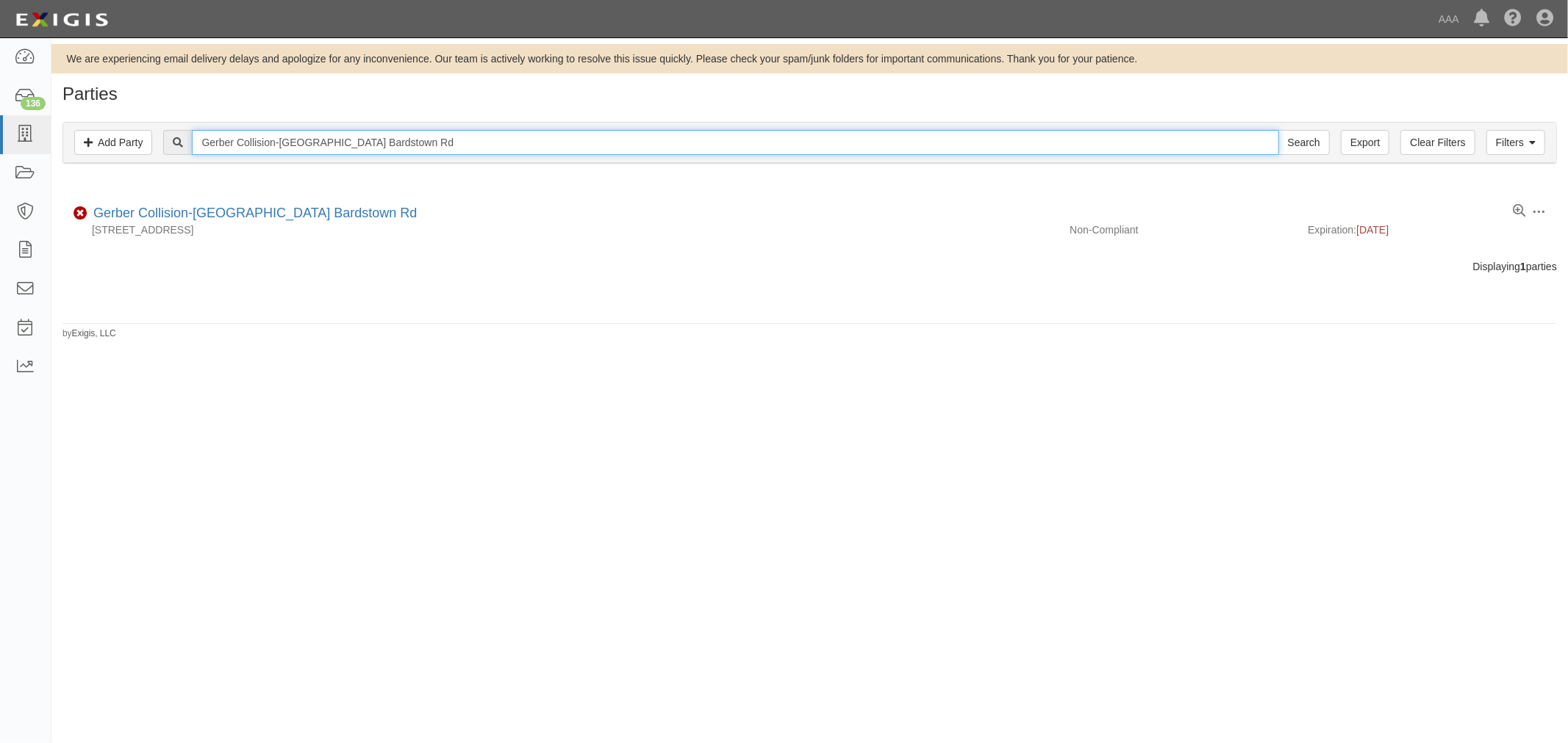
drag, startPoint x: 419, startPoint y: 158, endPoint x: 157, endPoint y: 182, distance: 263.1
click at [157, 182] on div "Parties Add Party Filters Add Party Clear Filters Export Gerber Collision-[GEOG…" at bounding box center [809, 211] width 1516 height 256
paste input "enexa"
type input "Gerber Collision-Lenexa"
click at [1289, 136] on input "Search" at bounding box center [1303, 142] width 51 height 25
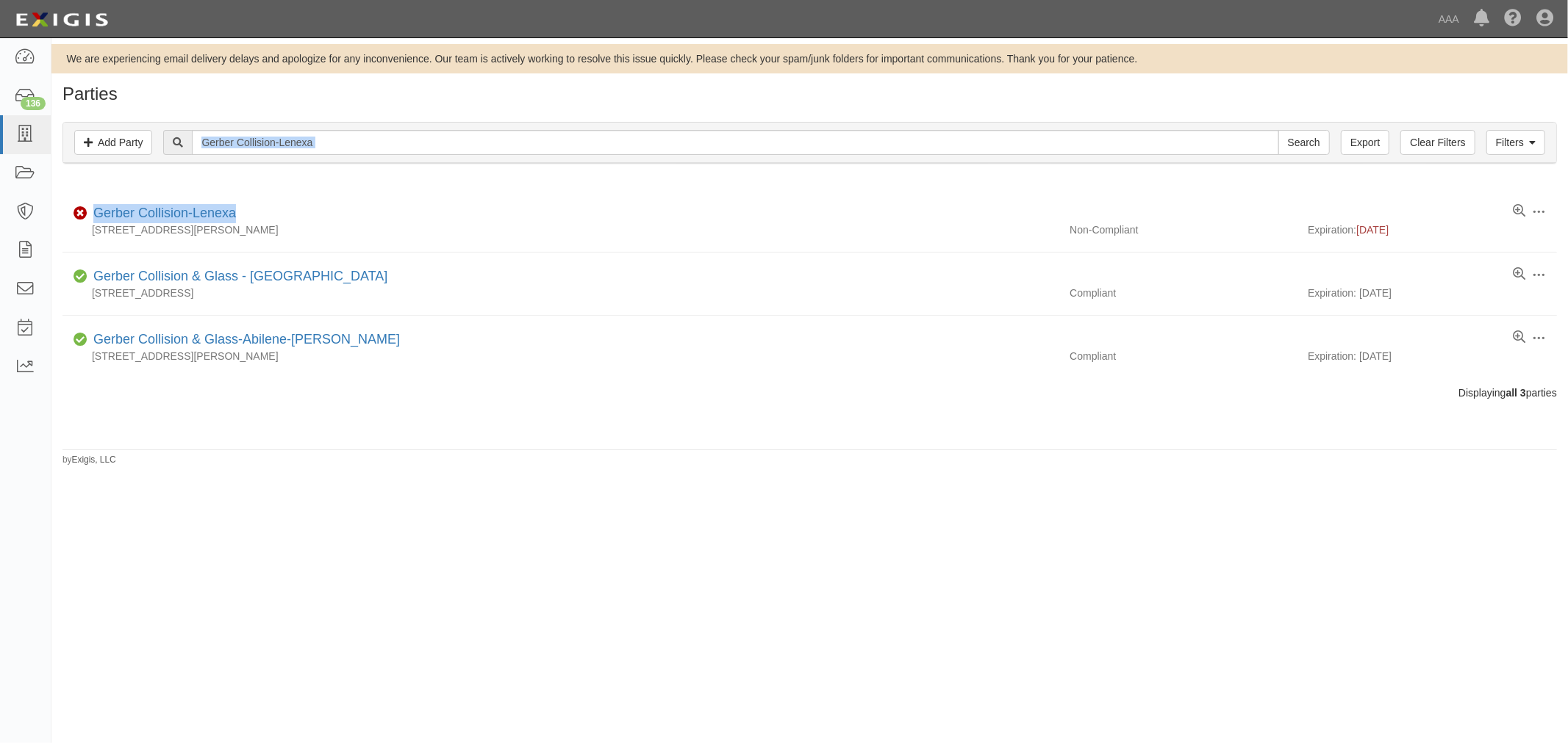
drag, startPoint x: 347, startPoint y: 185, endPoint x: 228, endPoint y: 147, distance: 124.9
click at [172, 170] on div "Parties Add Party Filters Add Party Clear Filters Export Gerber Collision-Lenex…" at bounding box center [809, 275] width 1516 height 382
click at [338, 135] on input "Gerber Collision-Lenexa" at bounding box center [735, 142] width 1087 height 25
drag, startPoint x: 341, startPoint y: 139, endPoint x: 164, endPoint y: 147, distance: 177.2
click at [164, 147] on div "Gerber Collision-Lenexa Search" at bounding box center [809, 142] width 1470 height 25
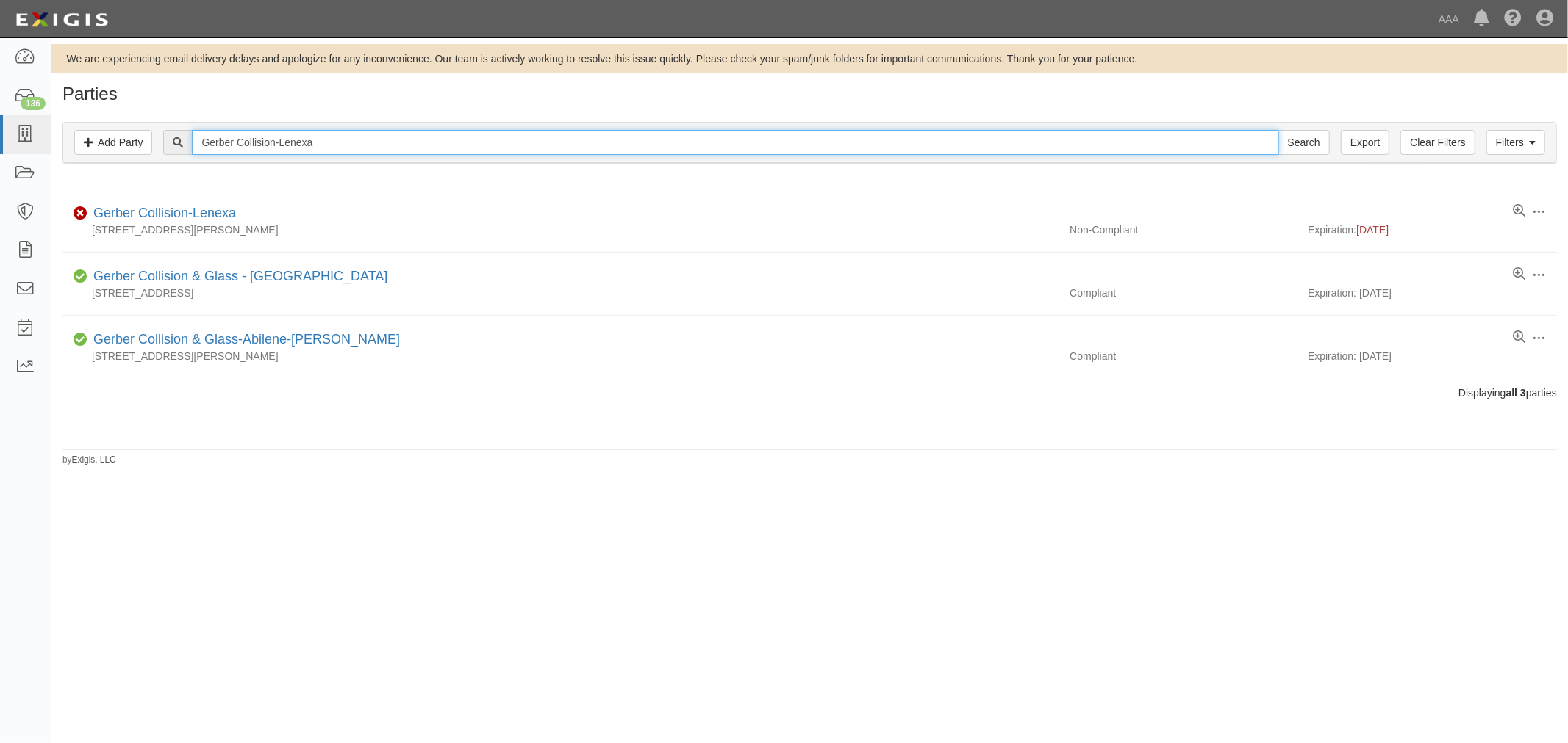
paste input "ansdale"
type input "Gerber Collision-[GEOGRAPHIC_DATA]"
click at [1308, 138] on input "Search" at bounding box center [1303, 142] width 51 height 25
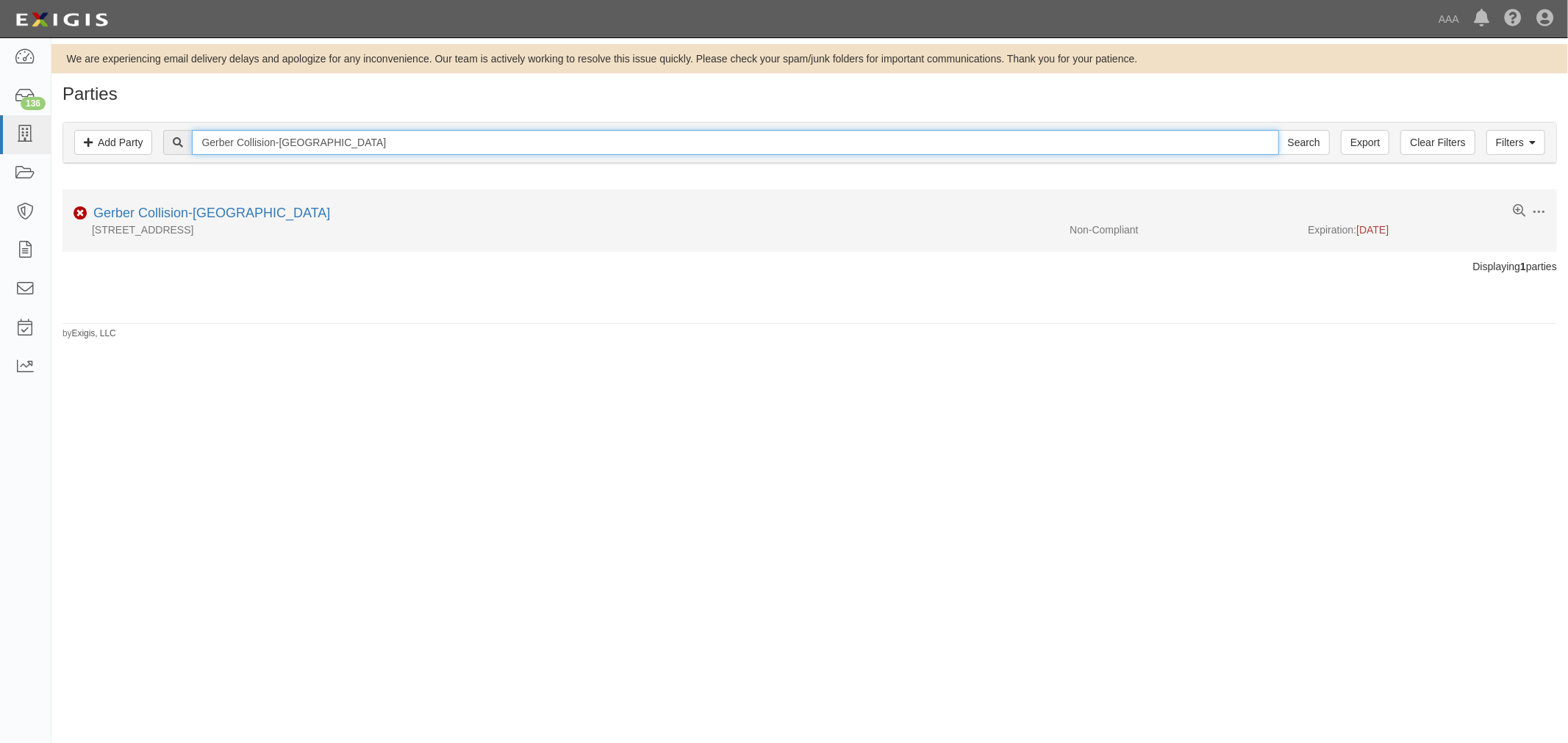
drag, startPoint x: 483, startPoint y: 178, endPoint x: 235, endPoint y: 197, distance: 248.7
click at [231, 200] on div "Parties Add Party Filters Add Party Clear Filters Export Gerber Collision-[GEOG…" at bounding box center [809, 211] width 1516 height 256
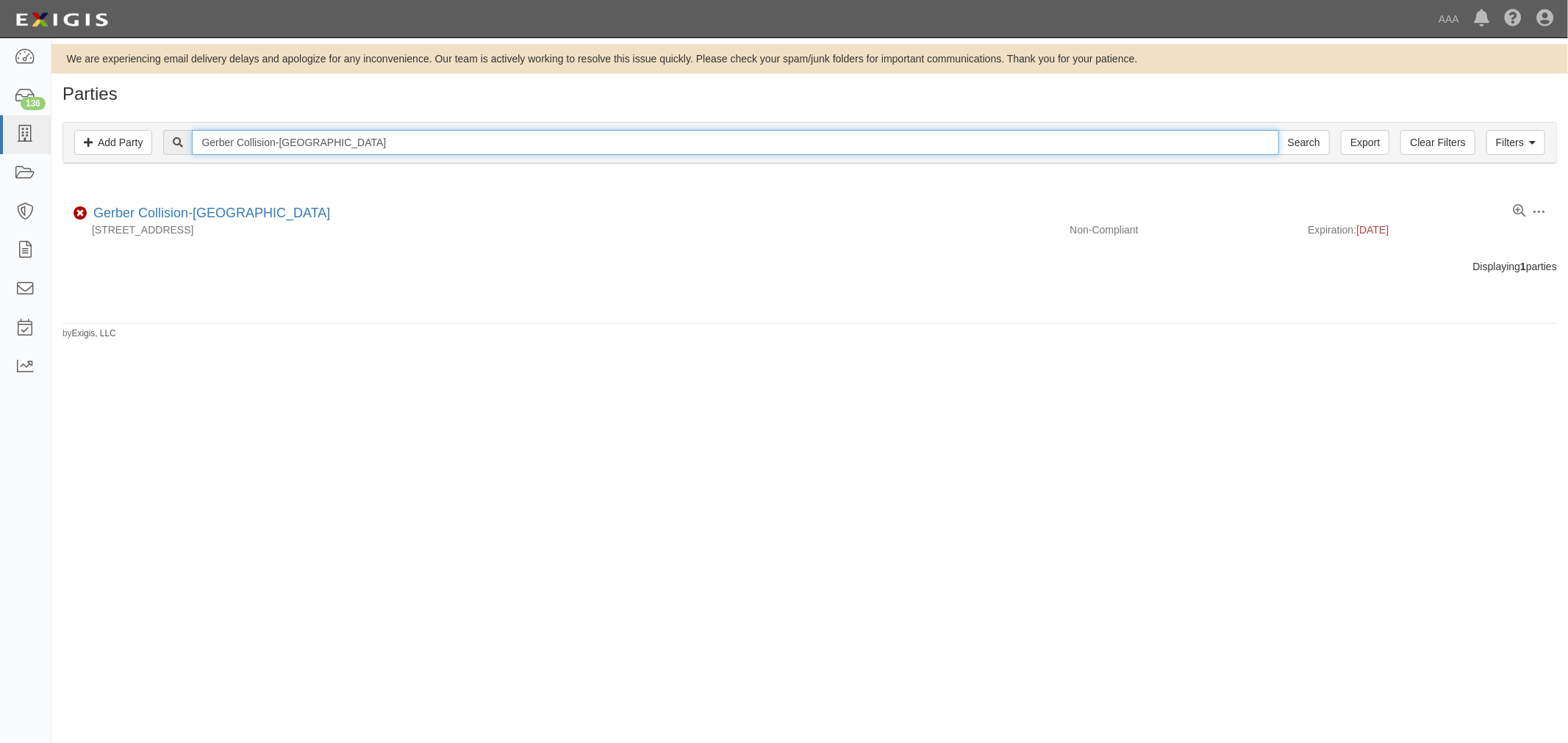
click at [379, 138] on input "Gerber Collision-[GEOGRAPHIC_DATA]" at bounding box center [735, 142] width 1087 height 25
drag, startPoint x: 379, startPoint y: 137, endPoint x: 159, endPoint y: 166, distance: 221.9
click at [157, 167] on div "Filters Add Party Clear Filters Export Gerber Collision-[GEOGRAPHIC_DATA] Searc…" at bounding box center [809, 145] width 1516 height 68
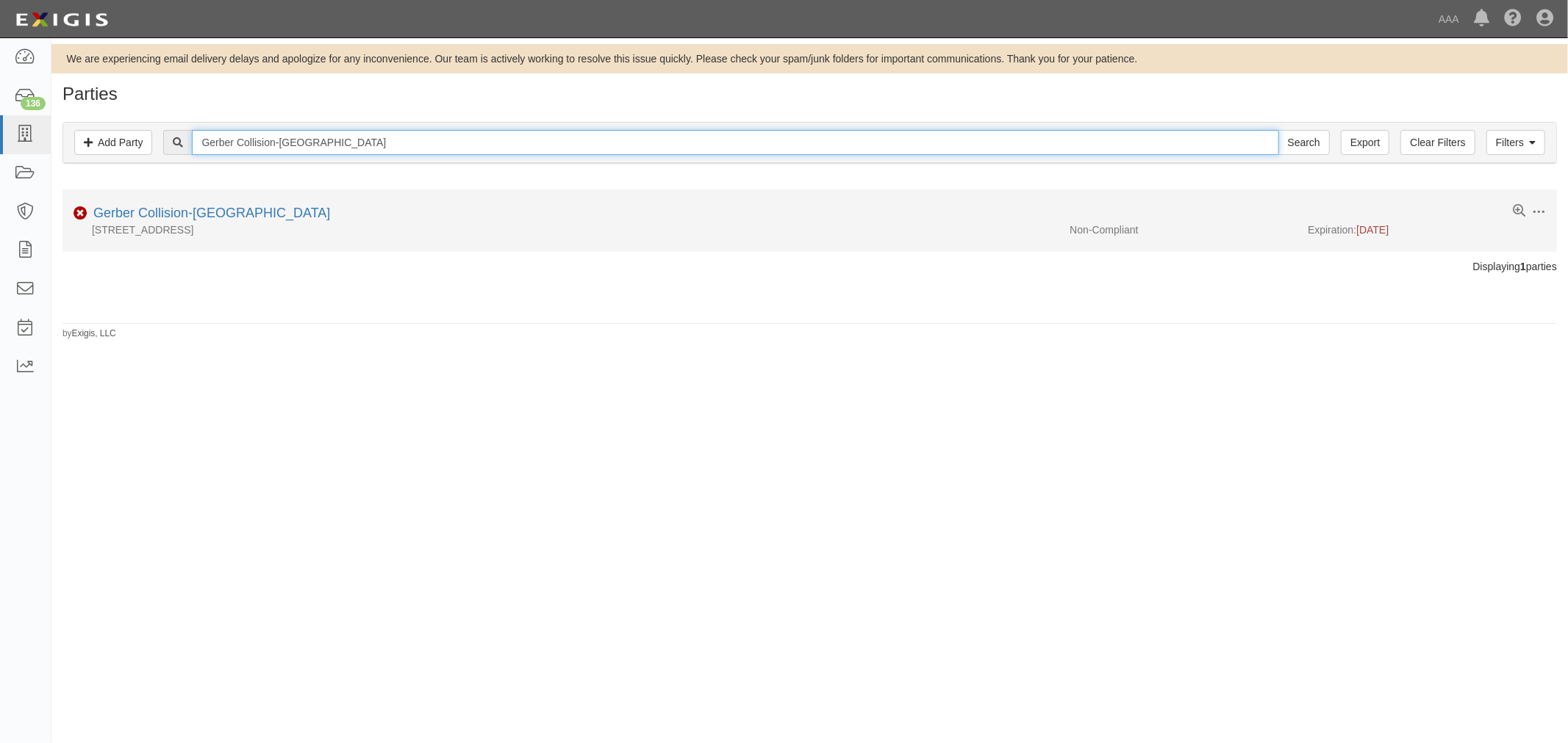
paste input "[GEOGRAPHIC_DATA] Rd"
type input "Gerber Collision-[GEOGRAPHIC_DATA] Rd"
click at [1278, 130] on input "Search" at bounding box center [1303, 142] width 51 height 25
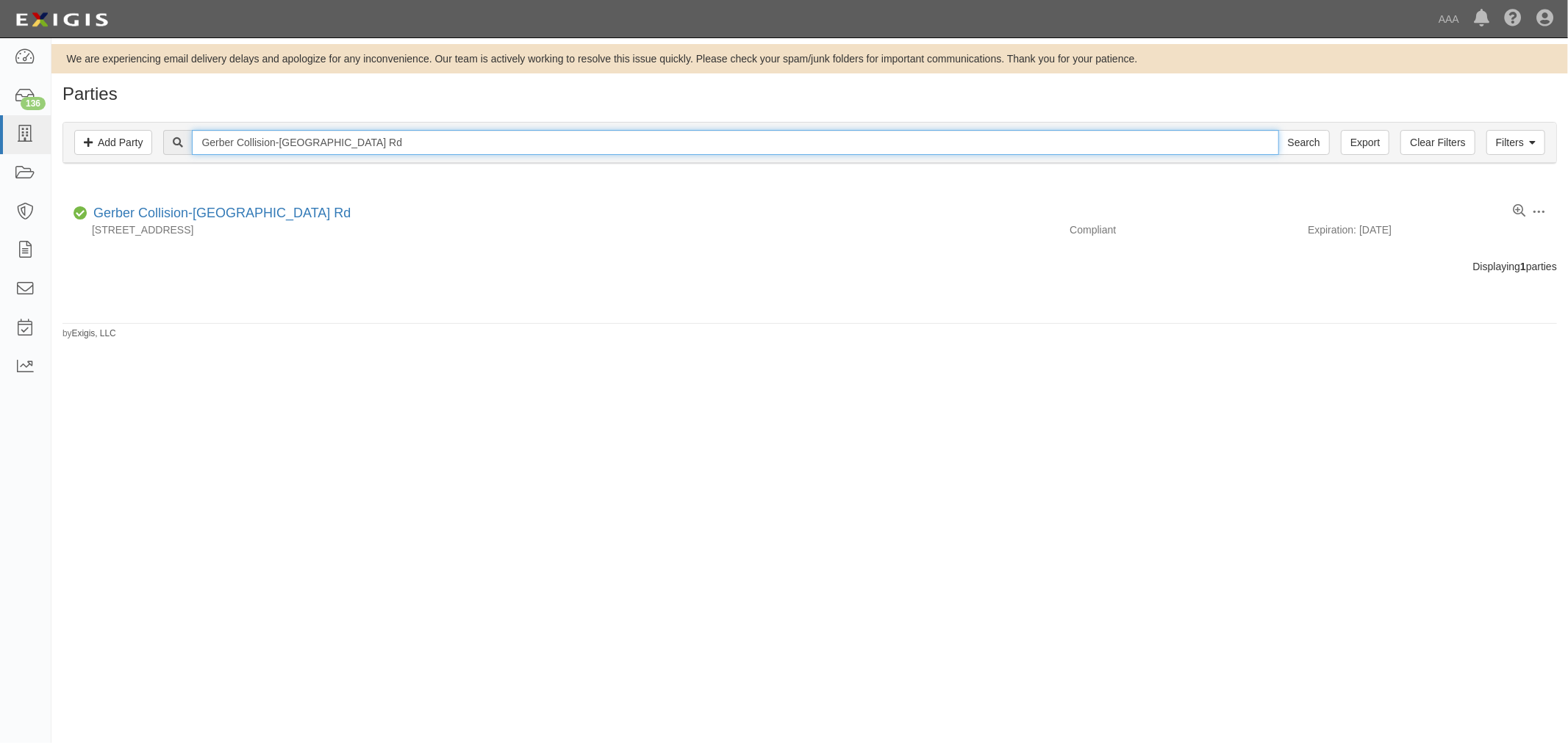
drag, startPoint x: 303, startPoint y: 151, endPoint x: 142, endPoint y: 178, distance: 163.2
click at [141, 179] on div "Parties Add Party Filters Add Party Clear Filters Export Gerber Collision-[GEOG…" at bounding box center [809, 211] width 1516 height 256
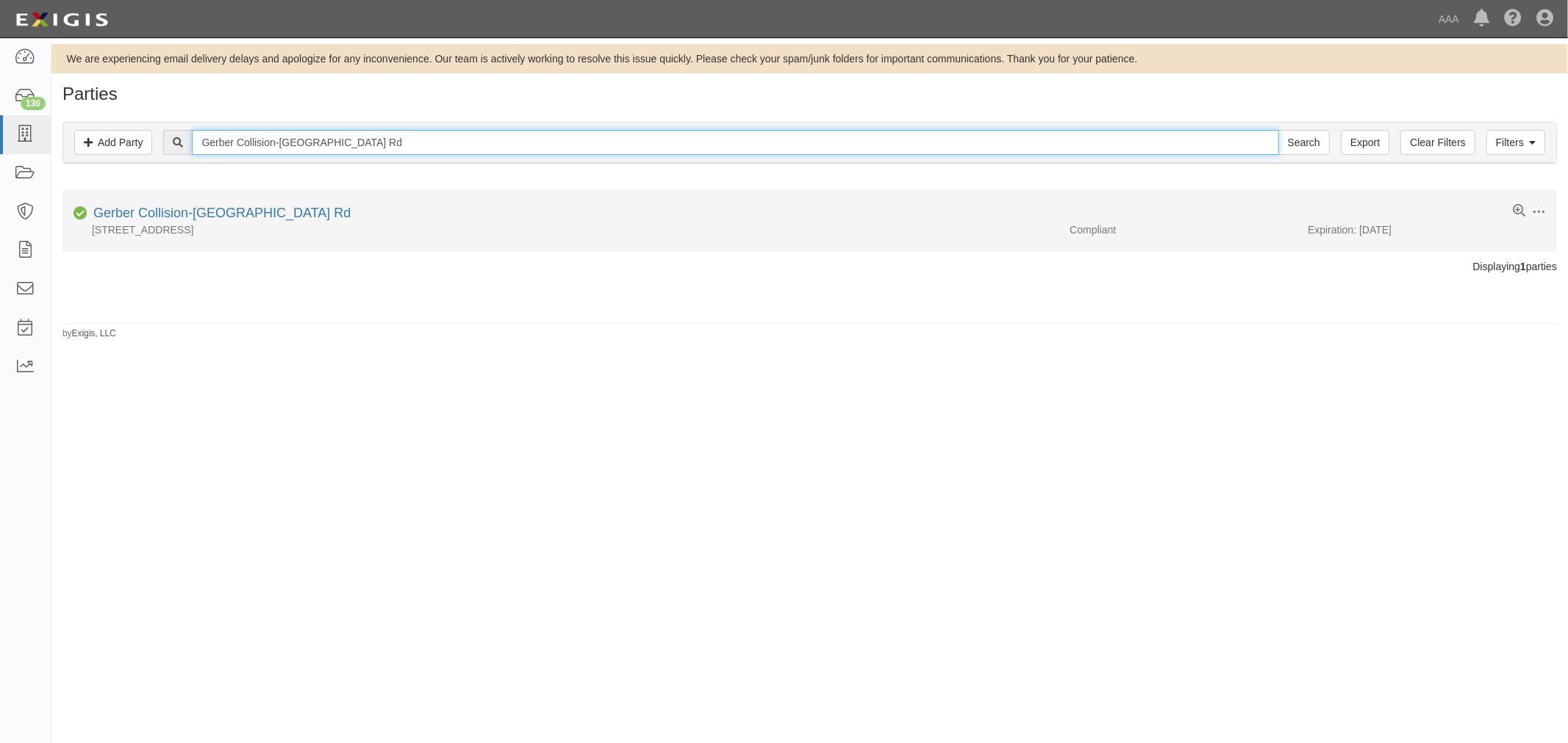
paste input "nsdale"
type input "Gerber Collision-[GEOGRAPHIC_DATA]"
click at [1278, 130] on input "Search" at bounding box center [1303, 142] width 51 height 25
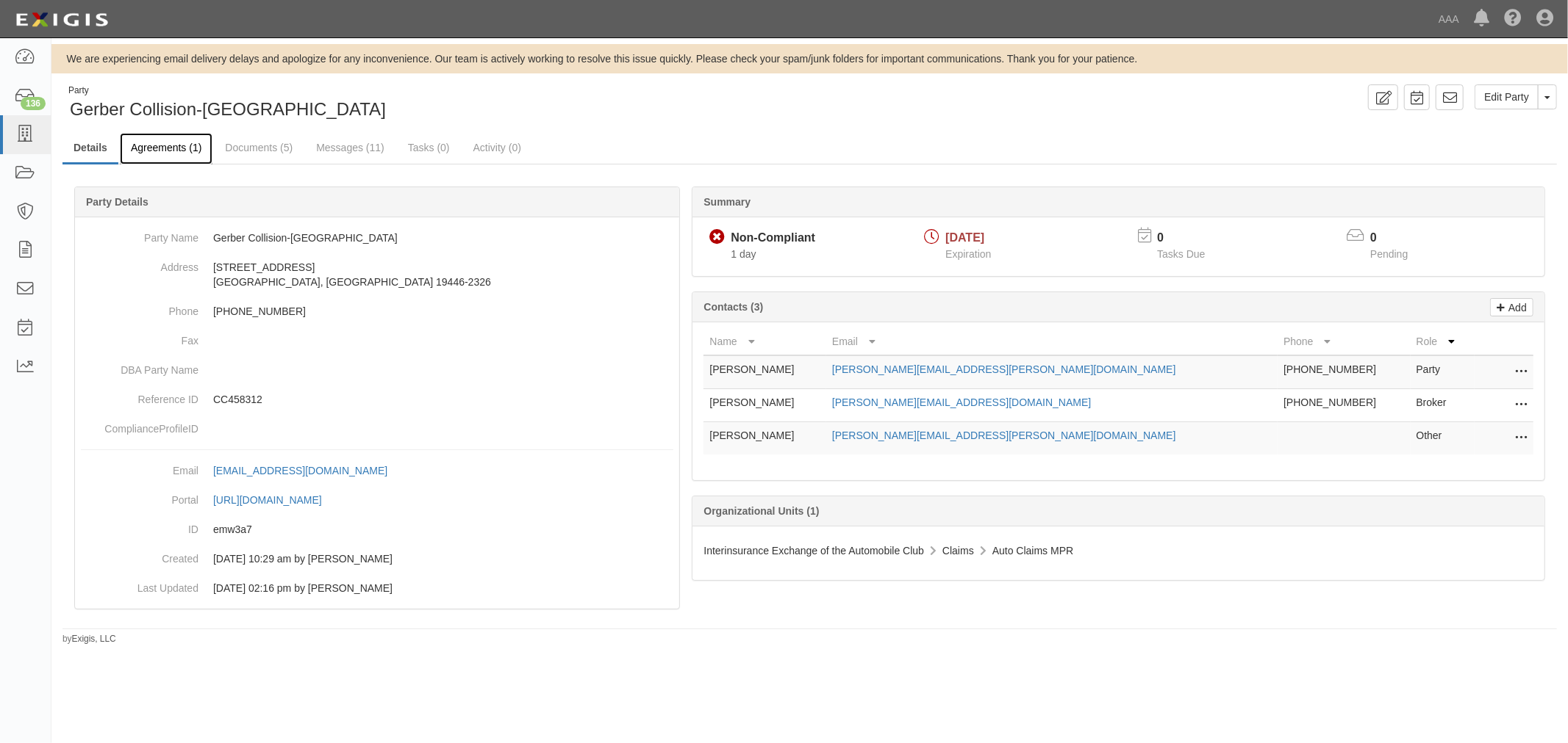
click at [182, 157] on link "Agreements (1)" at bounding box center [166, 149] width 93 height 31
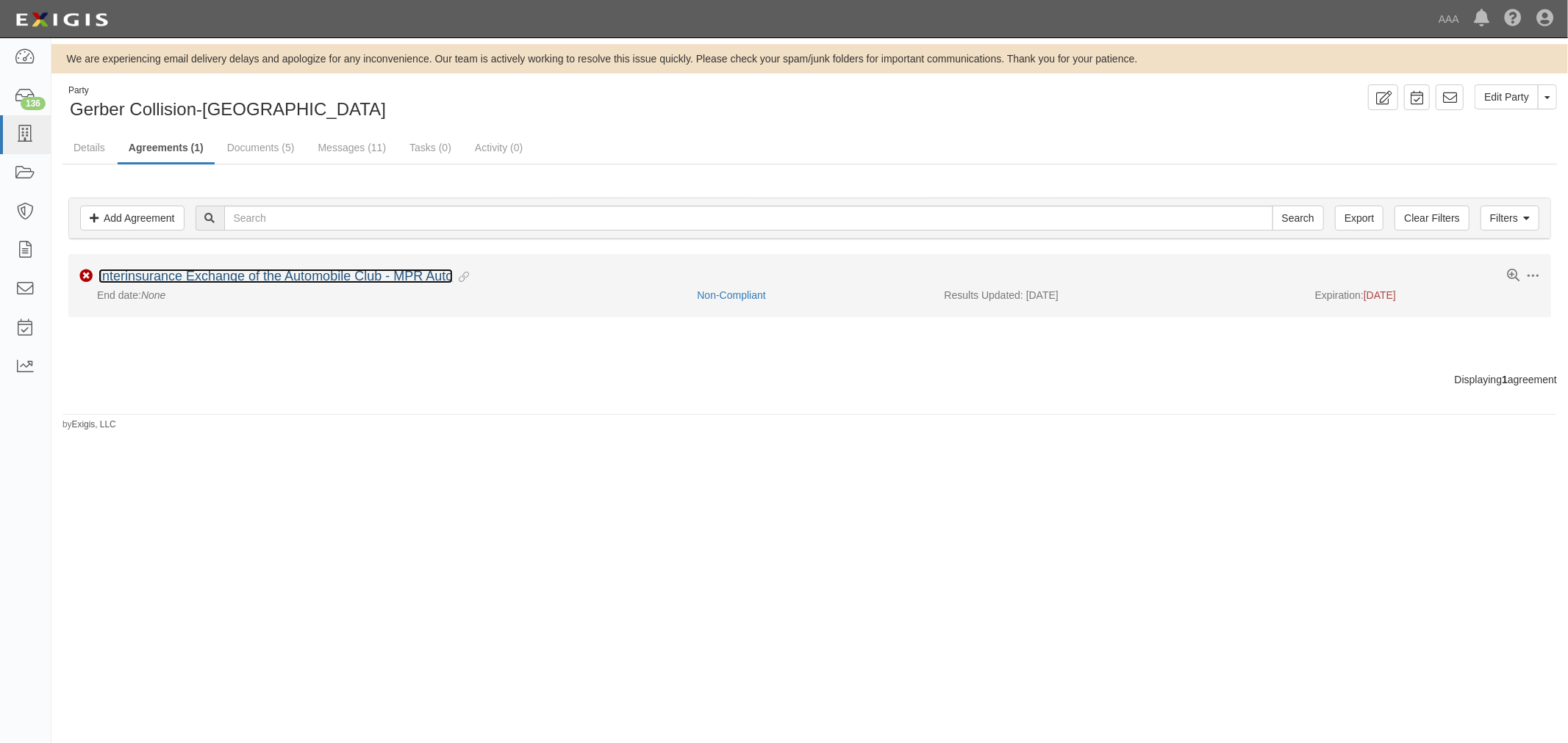
click at [262, 277] on link "Interinsurance Exchange of the Automobile Club - MPR Auto" at bounding box center [275, 276] width 354 height 15
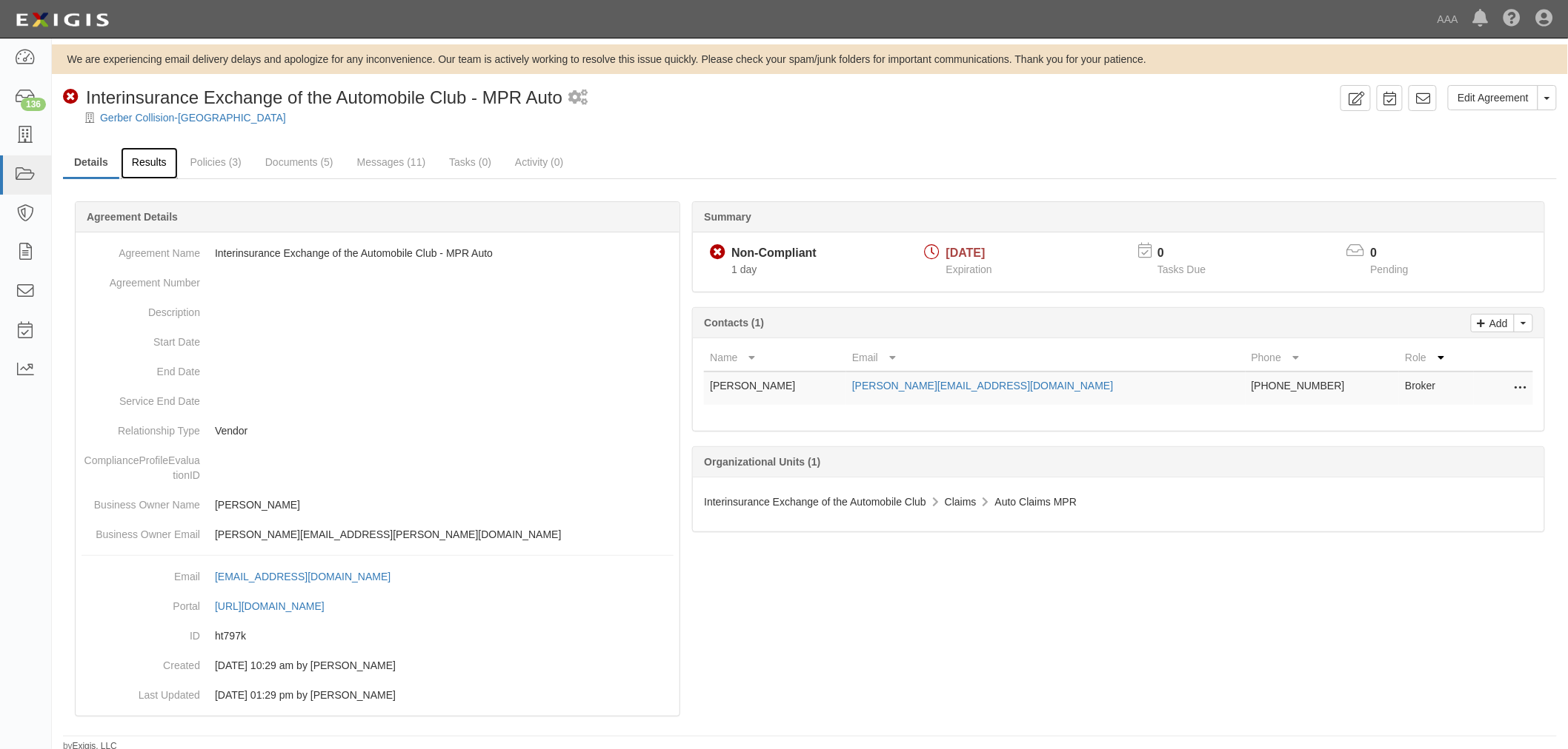
click at [159, 166] on link "Results" at bounding box center [149, 163] width 57 height 32
click at [140, 162] on link "Results" at bounding box center [149, 163] width 57 height 32
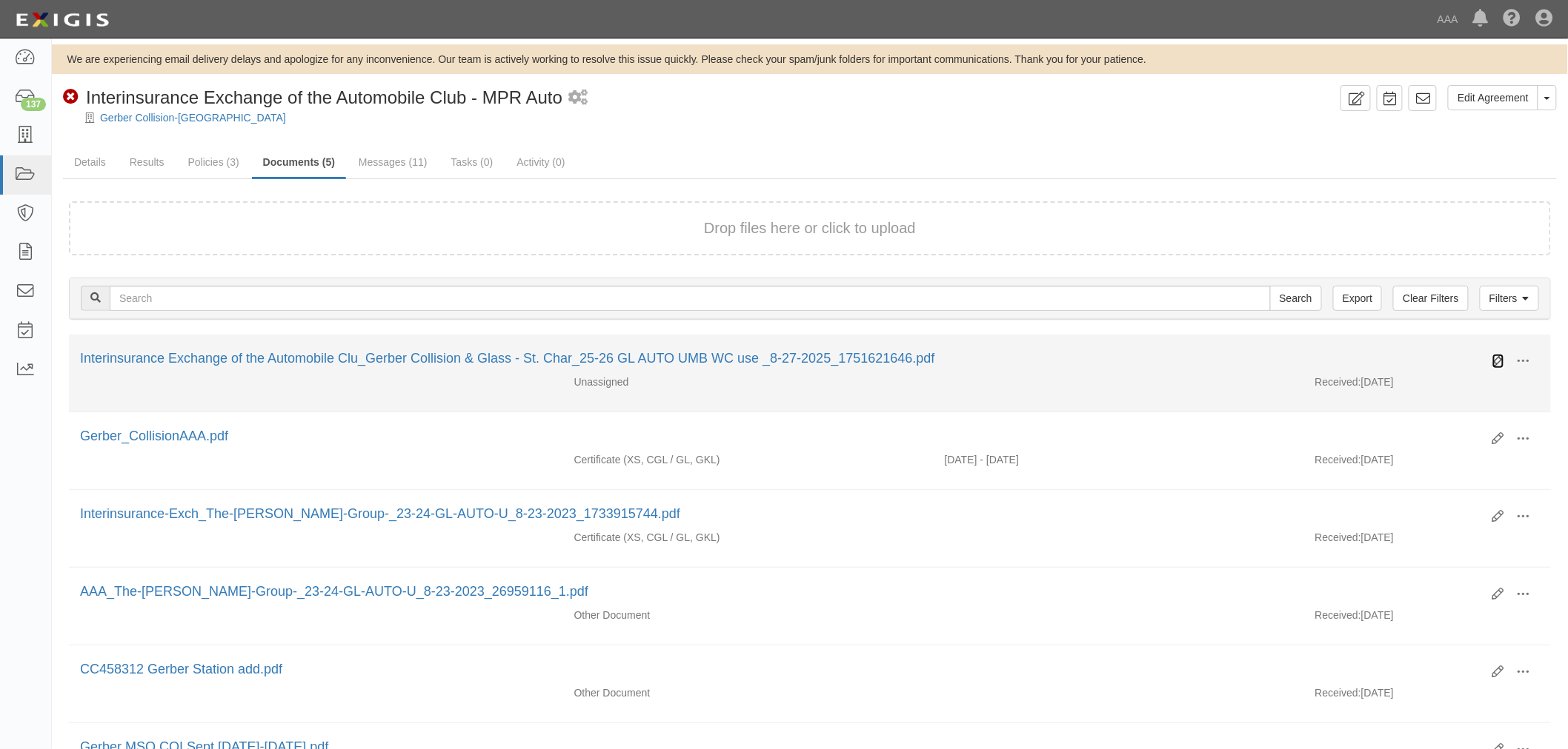
click at [1492, 360] on icon at bounding box center [1497, 361] width 12 height 12
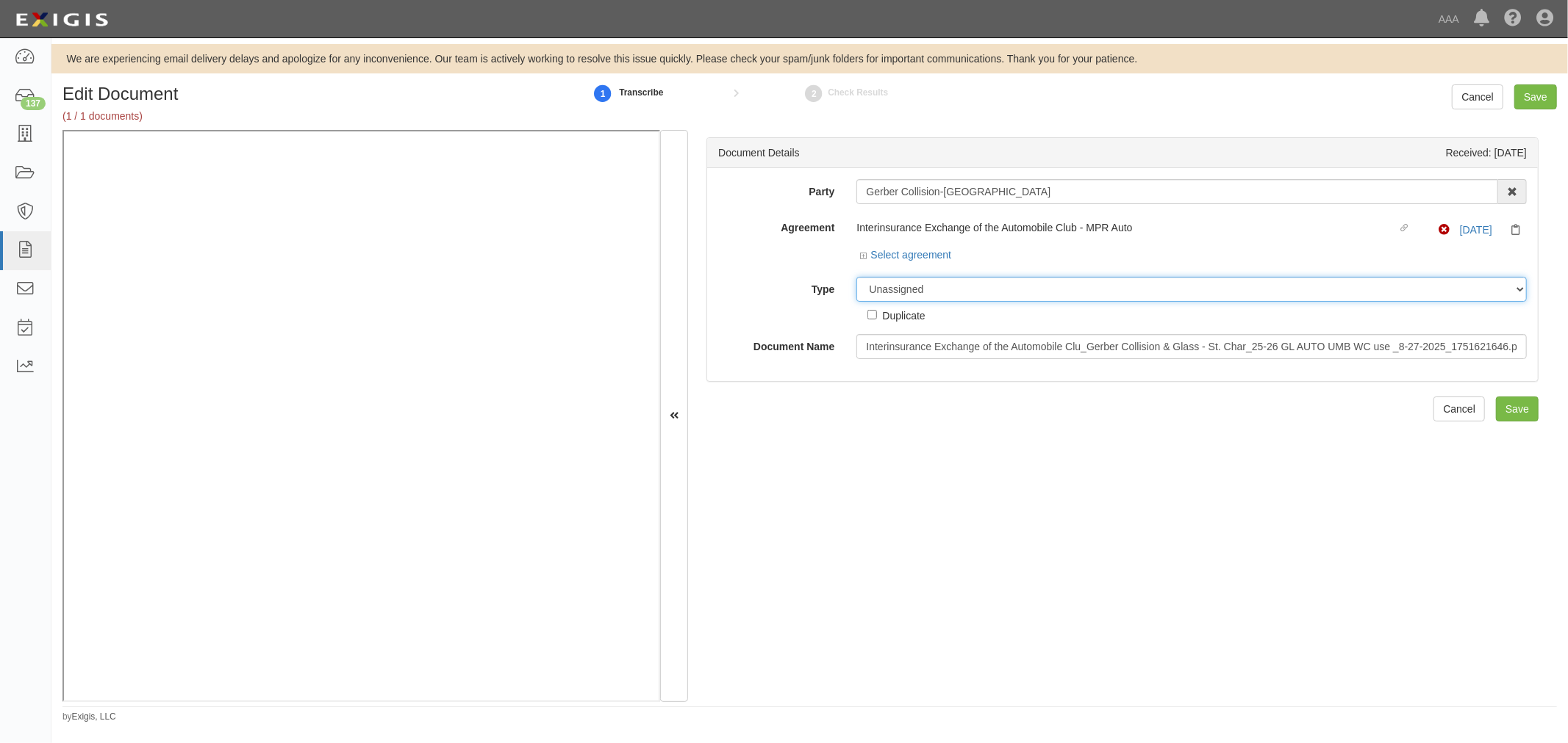
drag, startPoint x: 921, startPoint y: 291, endPoint x: 929, endPoint y: 301, distance: 12.8
click at [929, 301] on select "Unassigned Binder Cancellation Notice Certificate Contract Endorsement Insuranc…" at bounding box center [1191, 289] width 670 height 25
select select "CertificateDetail"
click at [856, 278] on select "Unassigned Binder Cancellation Notice Certificate Contract Endorsement Insuranc…" at bounding box center [1191, 289] width 670 height 25
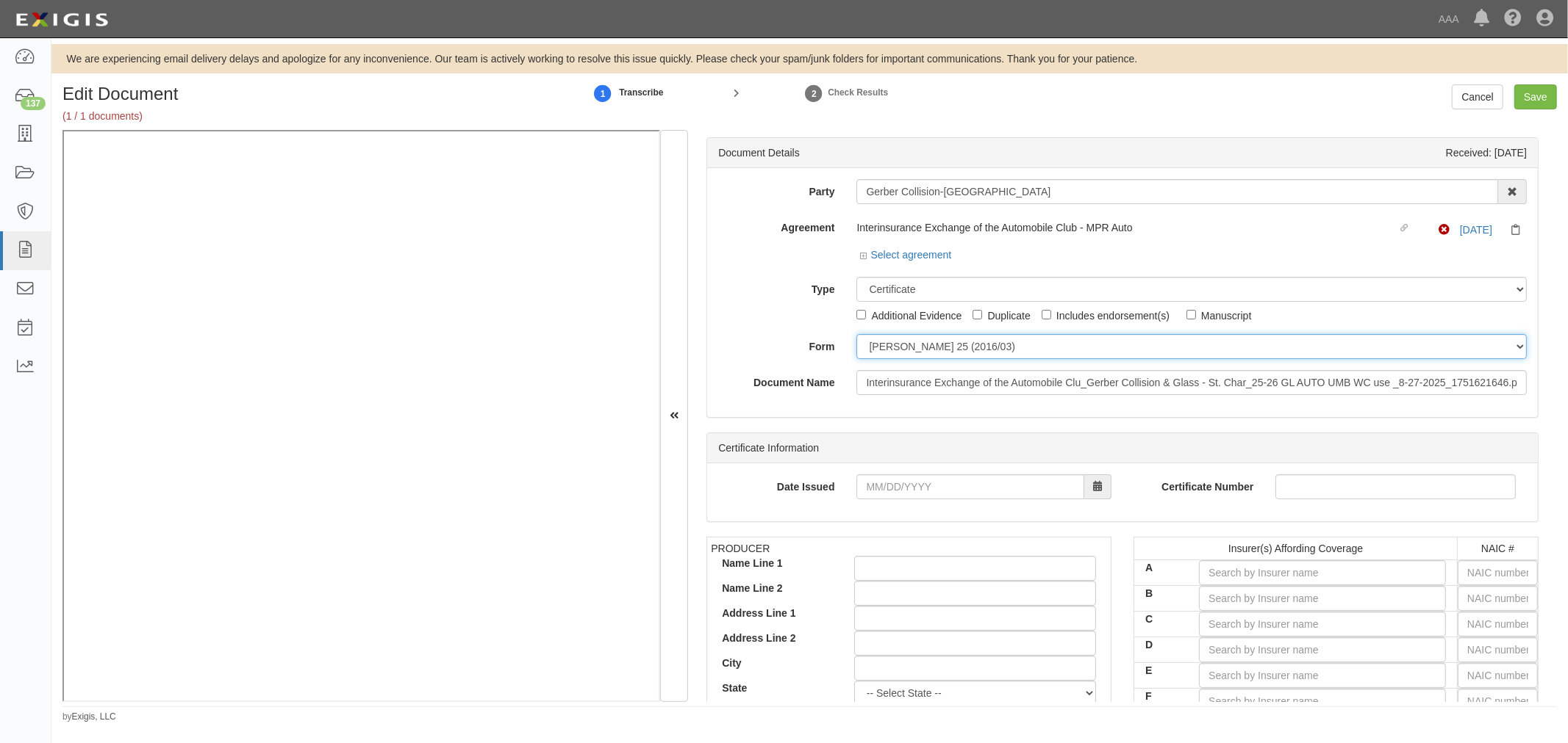
click at [934, 340] on select "ACORD 25 (2016/03) ACORD 101 ACORD 855 NY (2014/05) General" at bounding box center [1191, 347] width 670 height 25
select select "GeneralFormDetail"
click at [856, 335] on select "ACORD 25 (2016/03) ACORD 101 ACORD 855 NY (2014/05) General" at bounding box center [1191, 347] width 670 height 25
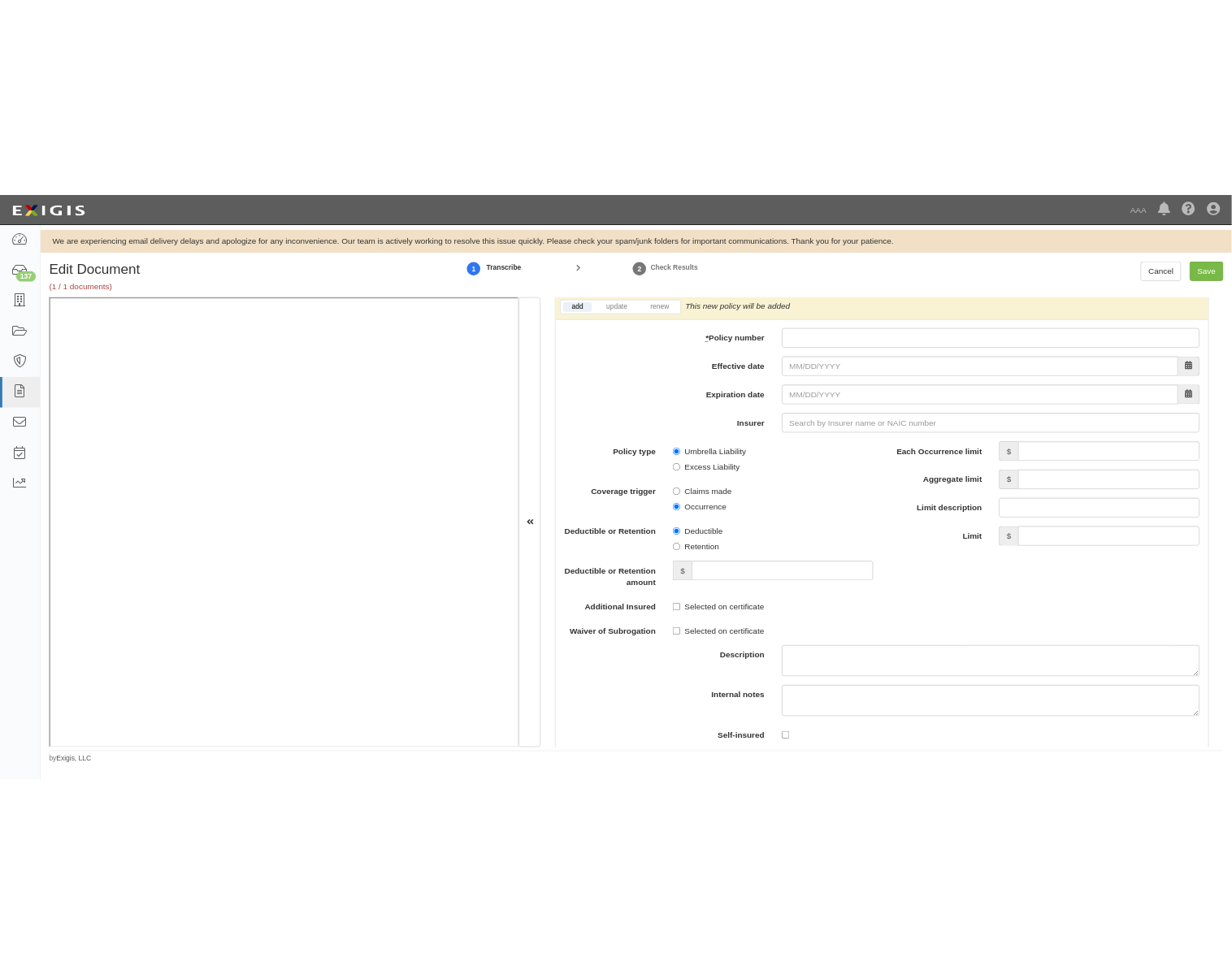
scroll to position [3159, 0]
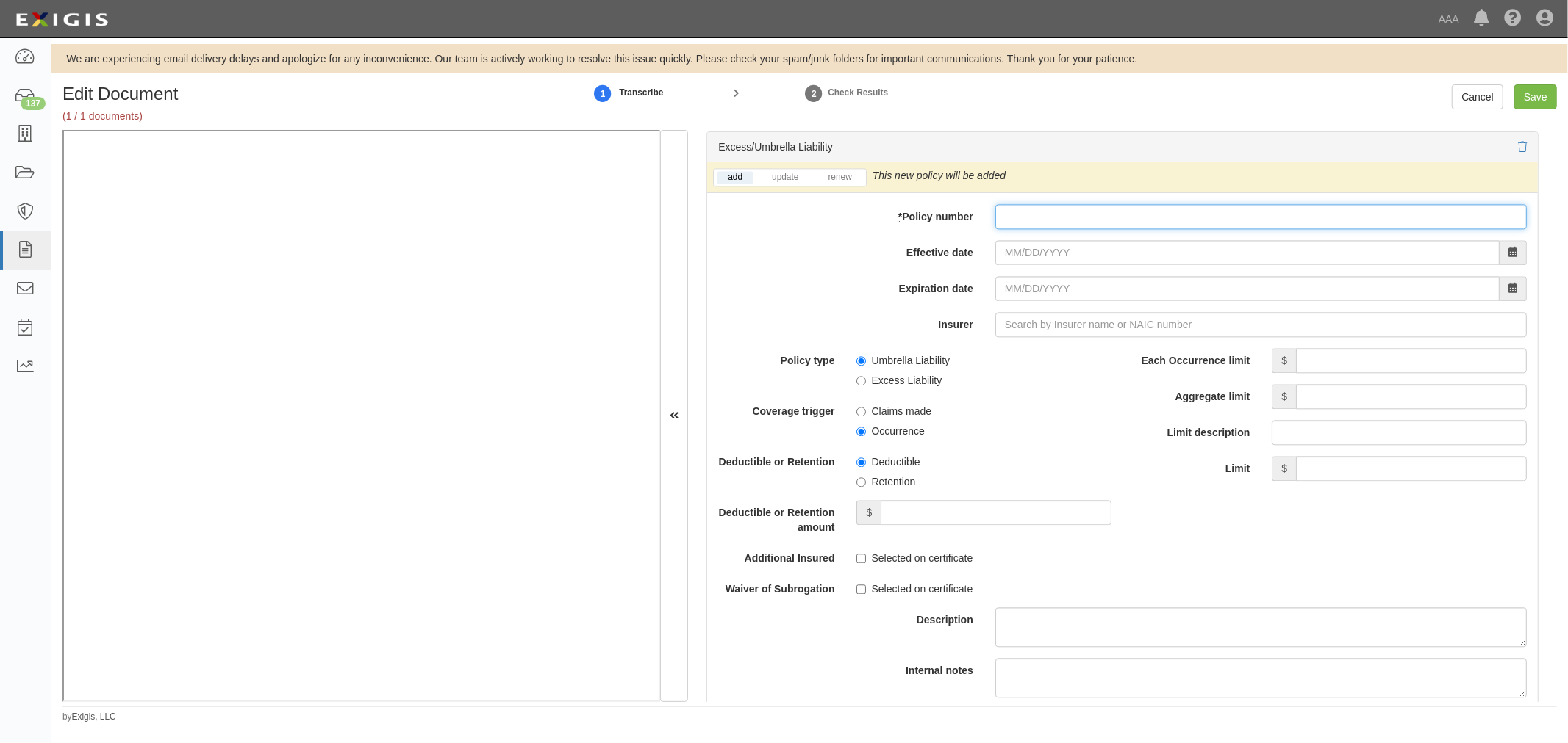
drag, startPoint x: 1002, startPoint y: 218, endPoint x: 1018, endPoint y: 237, distance: 24.8
click at [1005, 220] on input "* Policy number" at bounding box center [1260, 217] width 531 height 25
paste input "CUP-6S737154-25-NF"
type input "CUP-6S737154-25-NF"
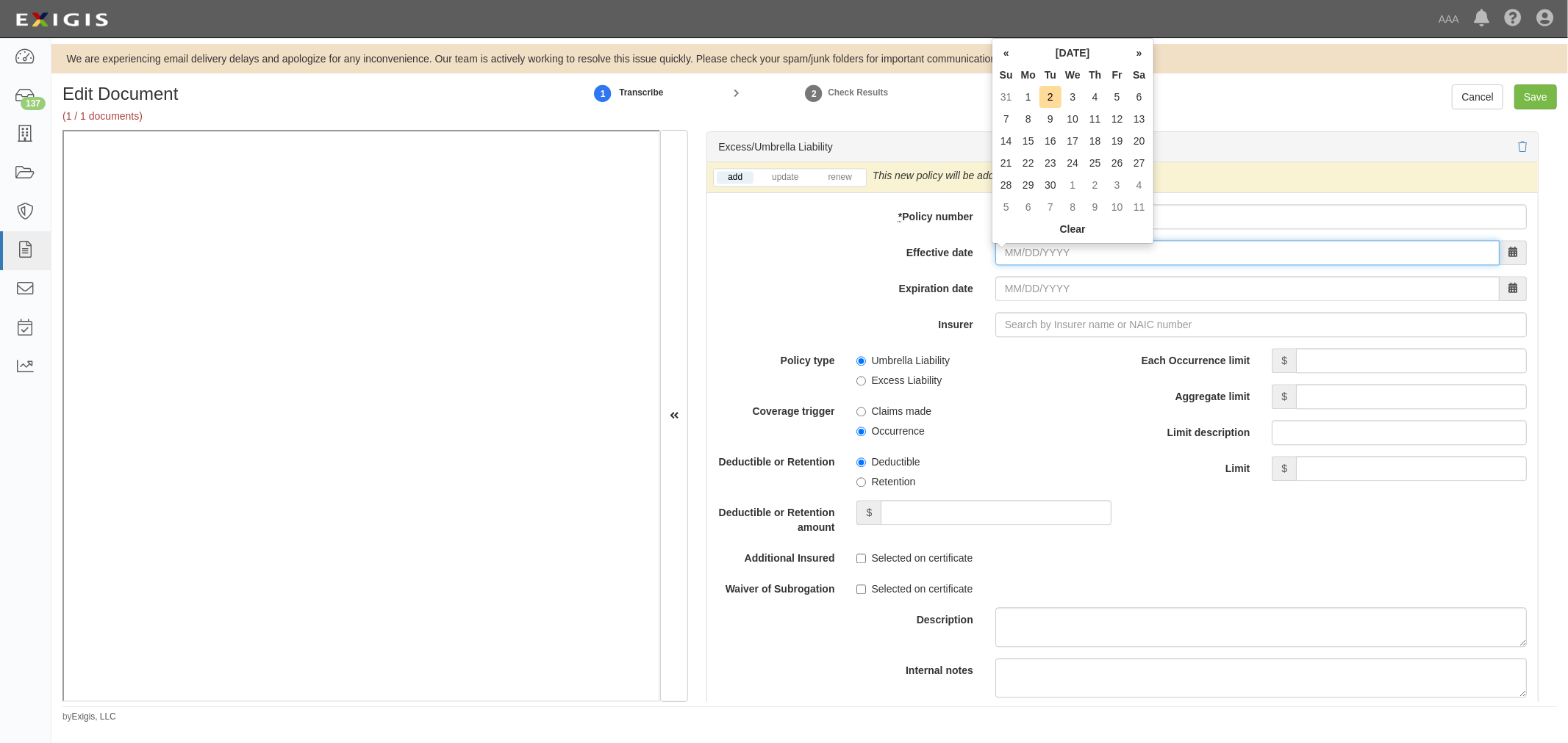
click at [1033, 257] on input "Effective date" at bounding box center [1247, 252] width 504 height 25
type input "[DATE]"
type input "09/01/2026"
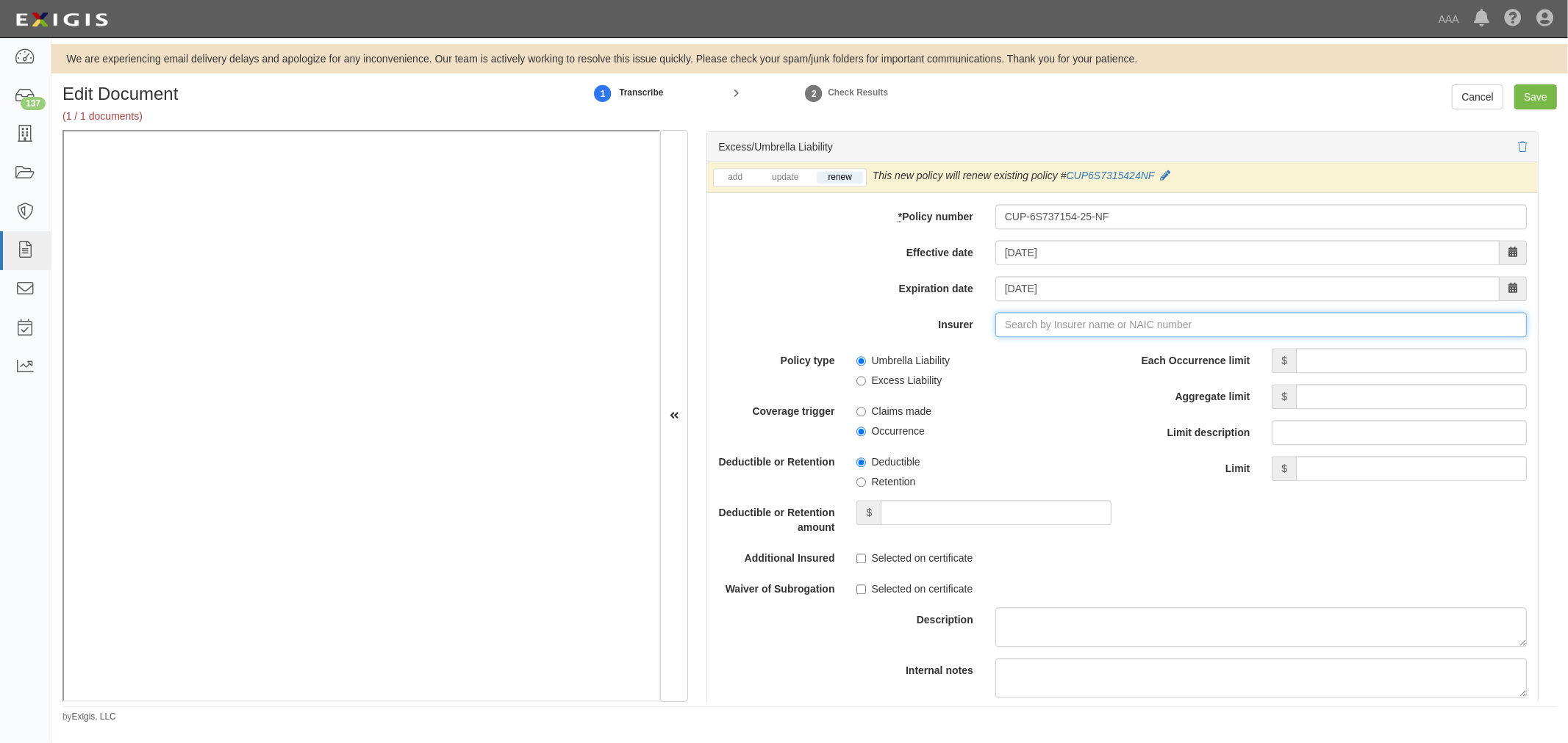
type input "21st Century Advantage Insurance Company (25232) NR Rating"
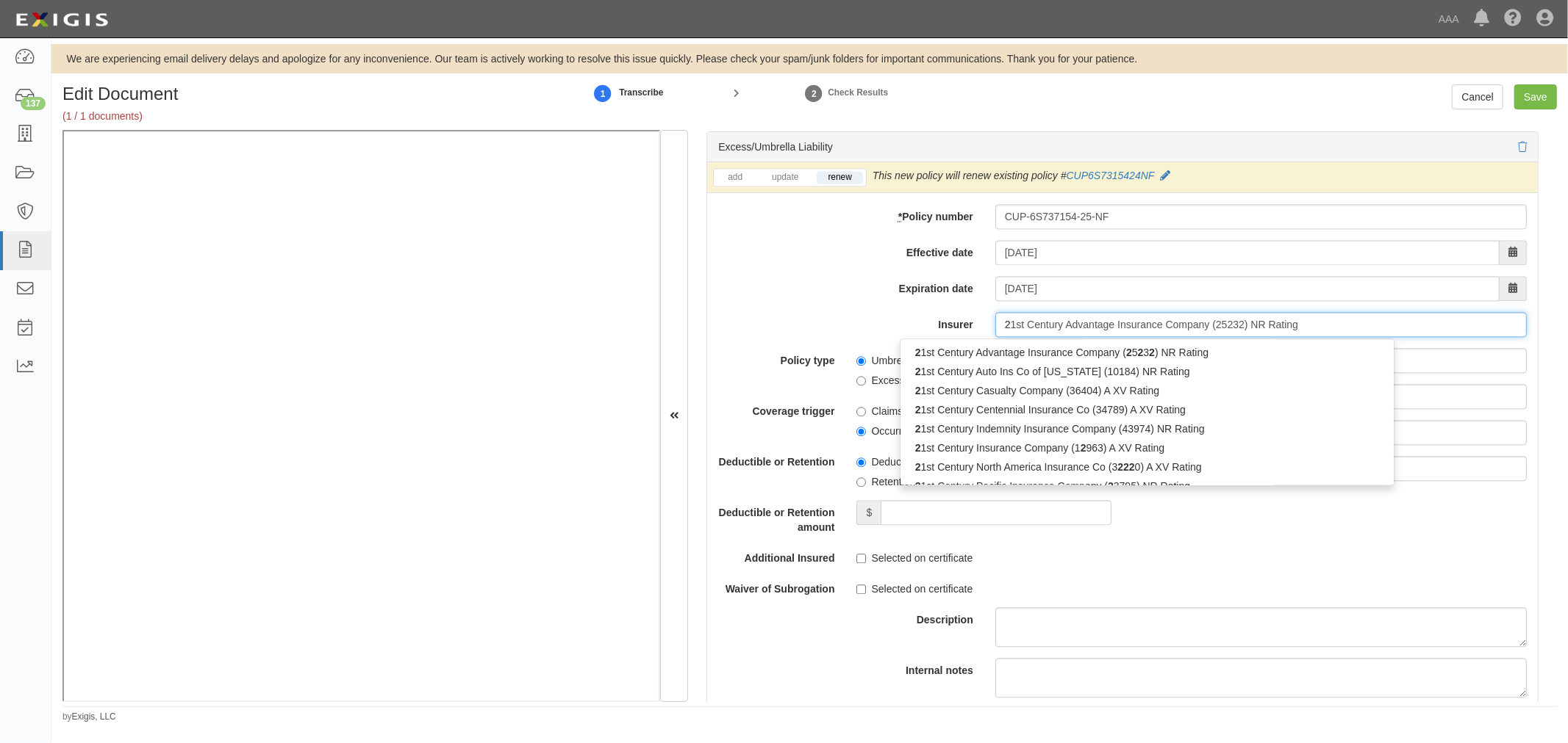
type input "25"
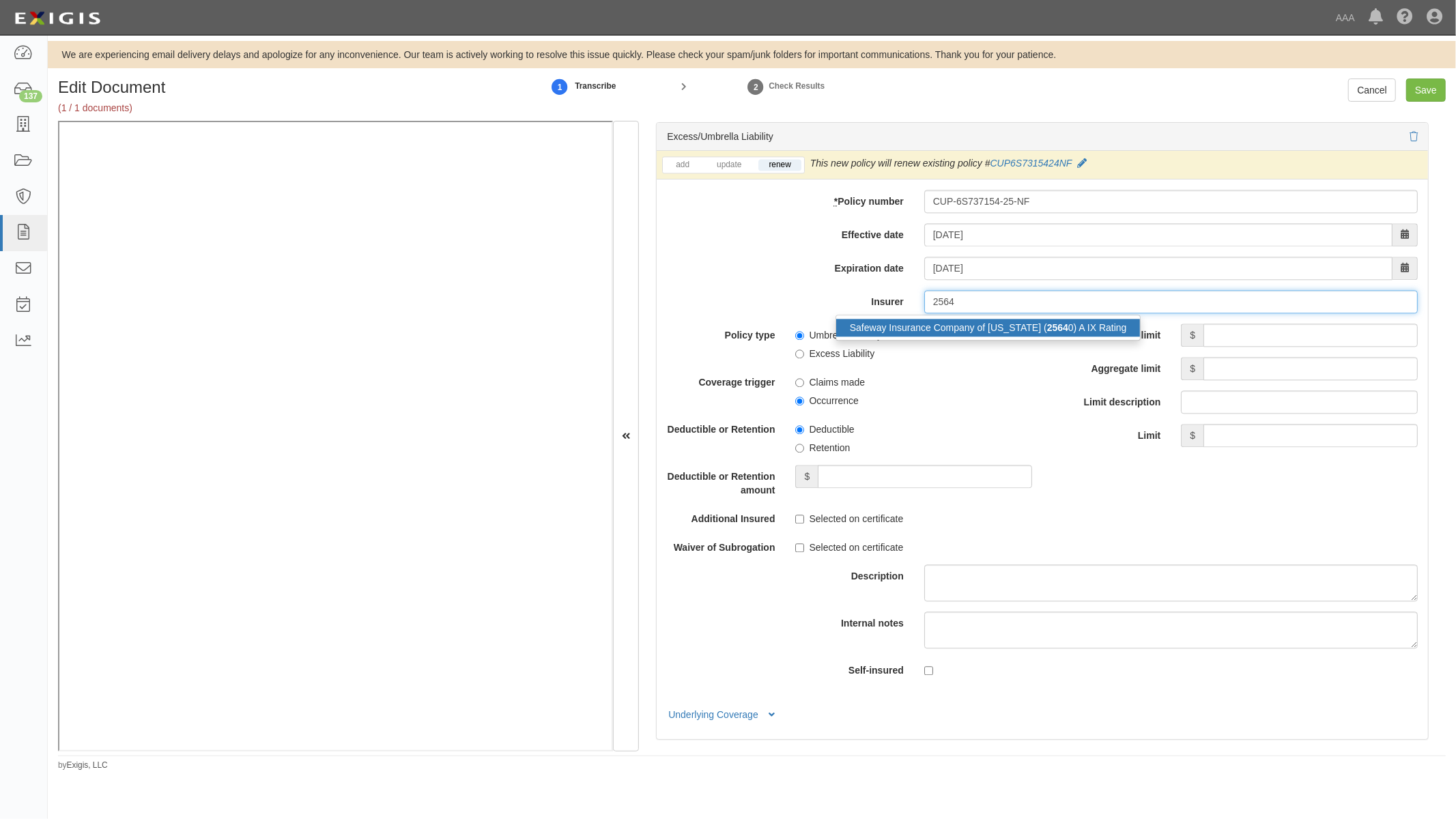
type input "2564"
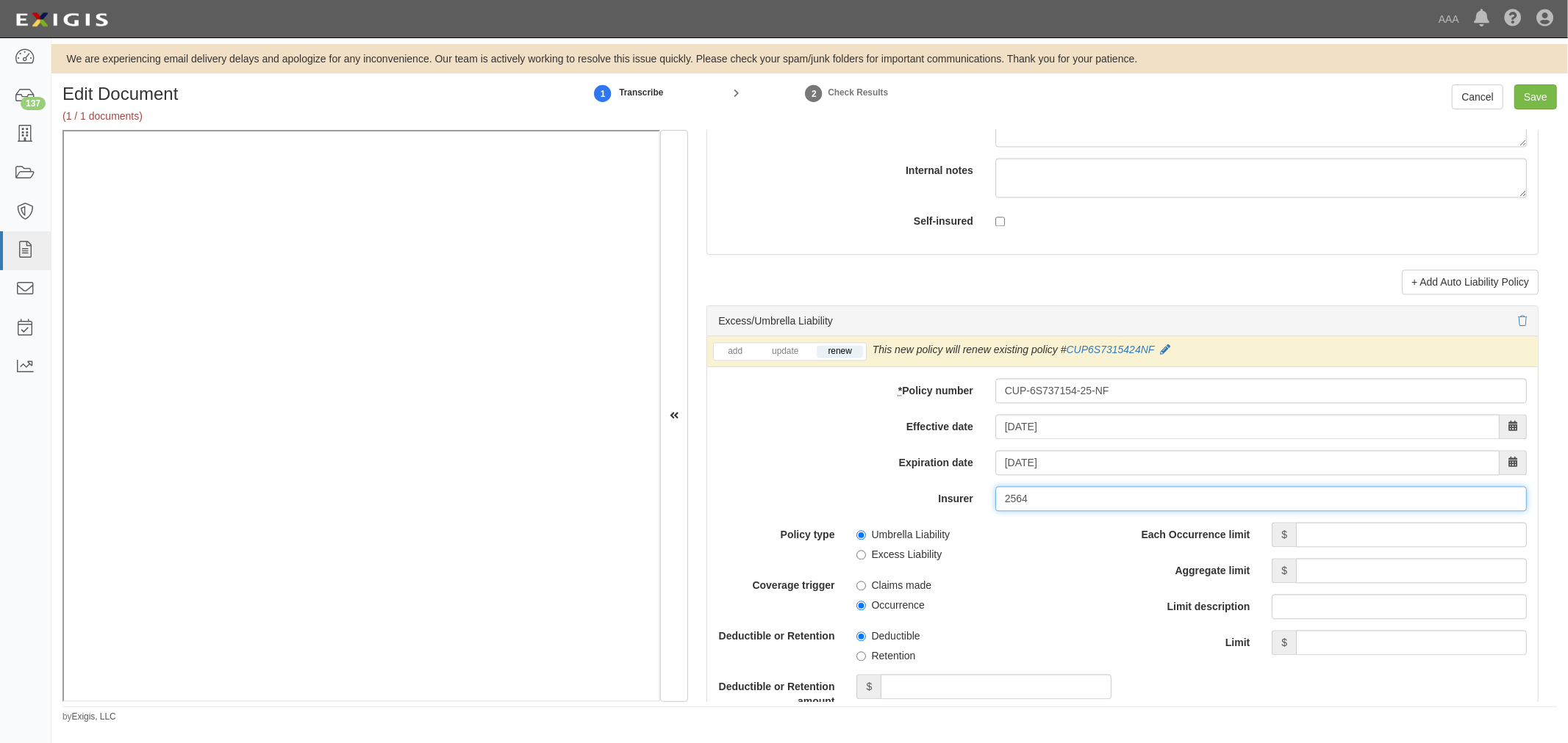
scroll to position [2670, 0]
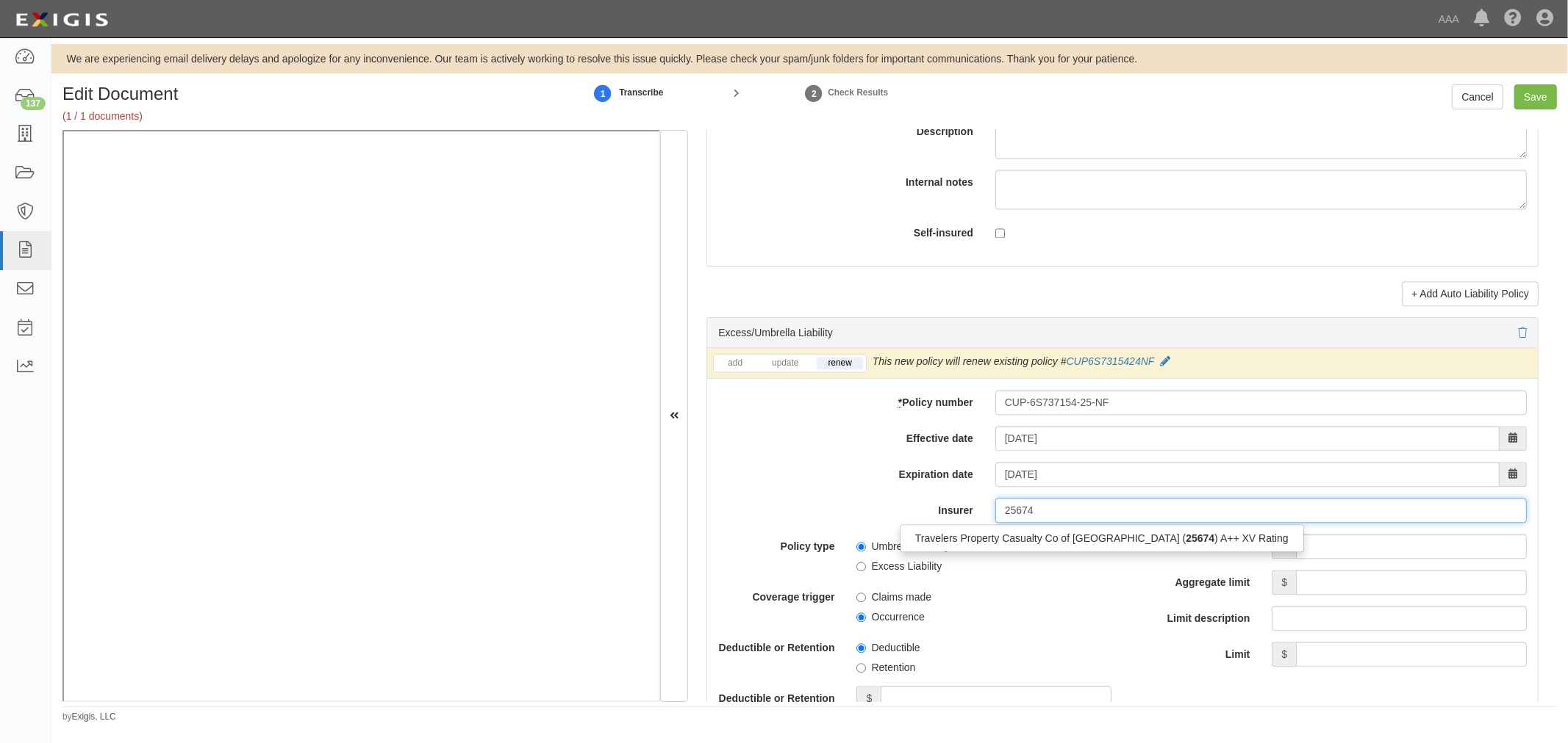
click at [1133, 523] on input "25674" at bounding box center [1260, 510] width 531 height 25
drag, startPoint x: 1116, startPoint y: 536, endPoint x: 1134, endPoint y: 532, distance: 18.4
click at [1116, 533] on div "Travelers Property Casualty Co of Amer ( 25674 ) A++ XV Rating" at bounding box center [1101, 539] width 403 height 19
type input "Travelers Property Casualty Co of Amer (25674) A++ XV Rating"
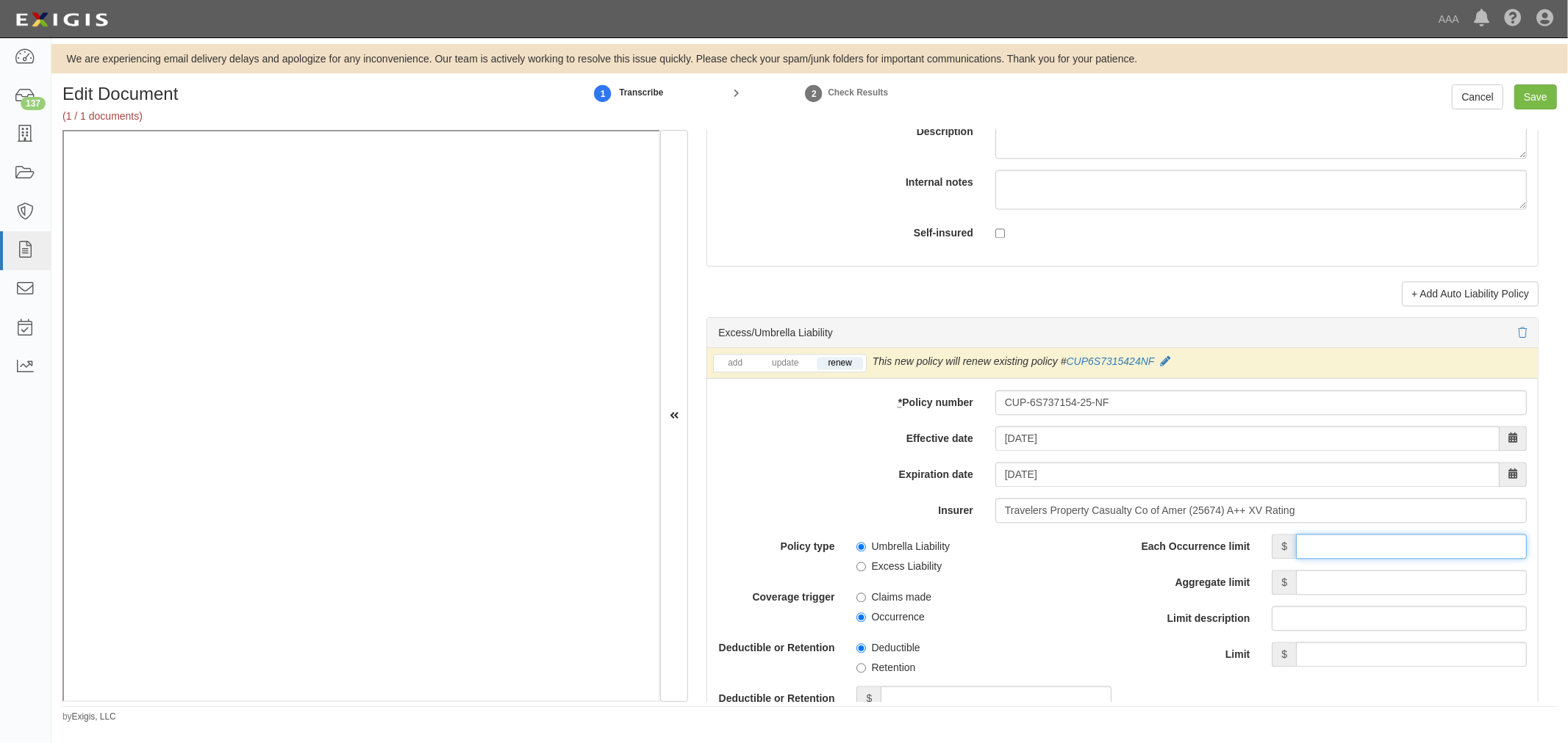
click at [1373, 559] on input "Each Occurrence limit" at bounding box center [1411, 546] width 231 height 25
type input "1"
type input "5,000,000"
click at [1391, 595] on input "Aggregate limit" at bounding box center [1411, 583] width 231 height 25
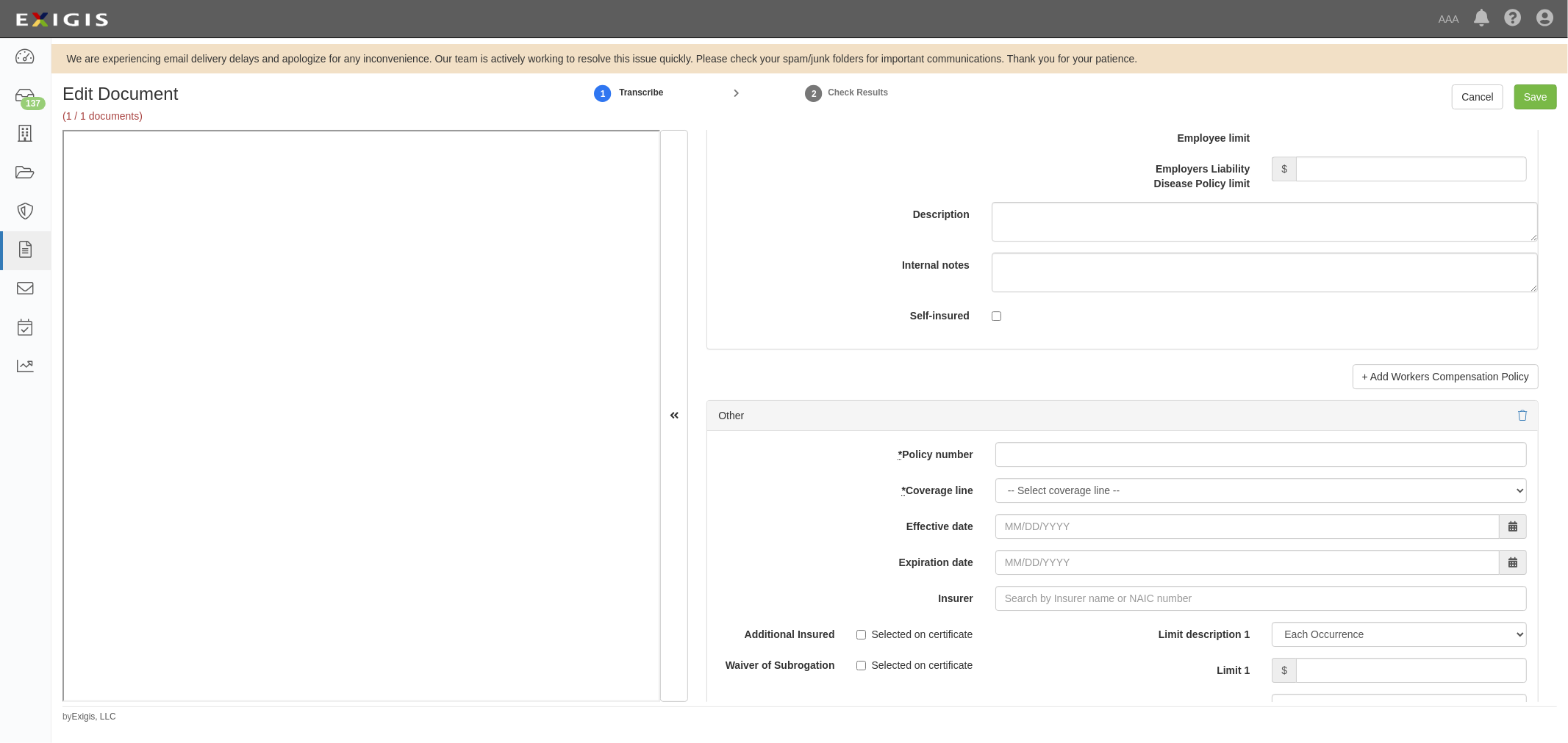
scroll to position [4030, 0]
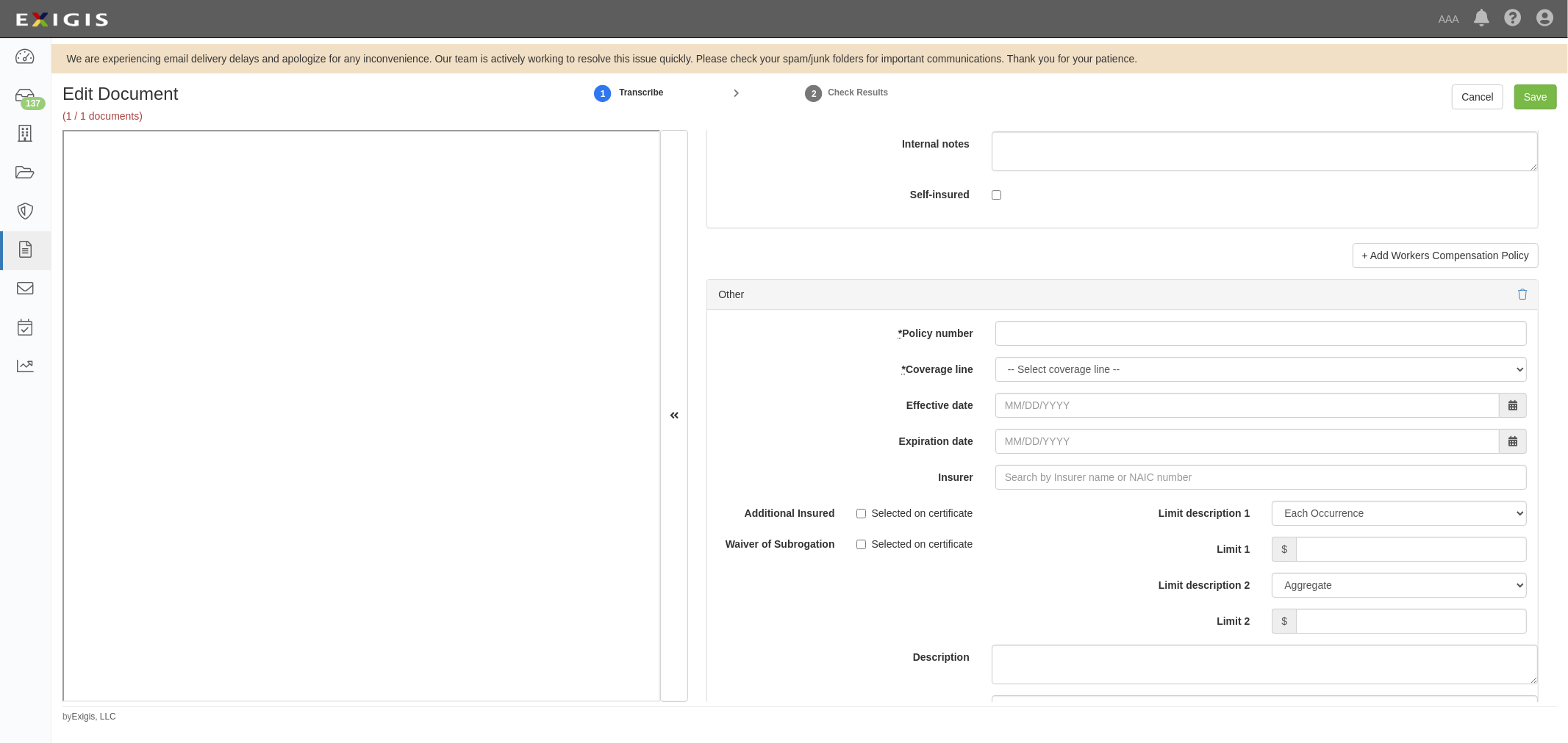
type input "5,000,000"
click at [1088, 333] on input "* Policy number" at bounding box center [1260, 333] width 531 height 25
paste input "TC2JGLSA-8E088352-TIL-25"
type input "TC2JGLSA-8E088352-TIL-25"
click at [1023, 376] on select "-- Select coverage line -- Asbestos Abatement Auto Physical Damage Boiler & Mac…" at bounding box center [1260, 370] width 531 height 25
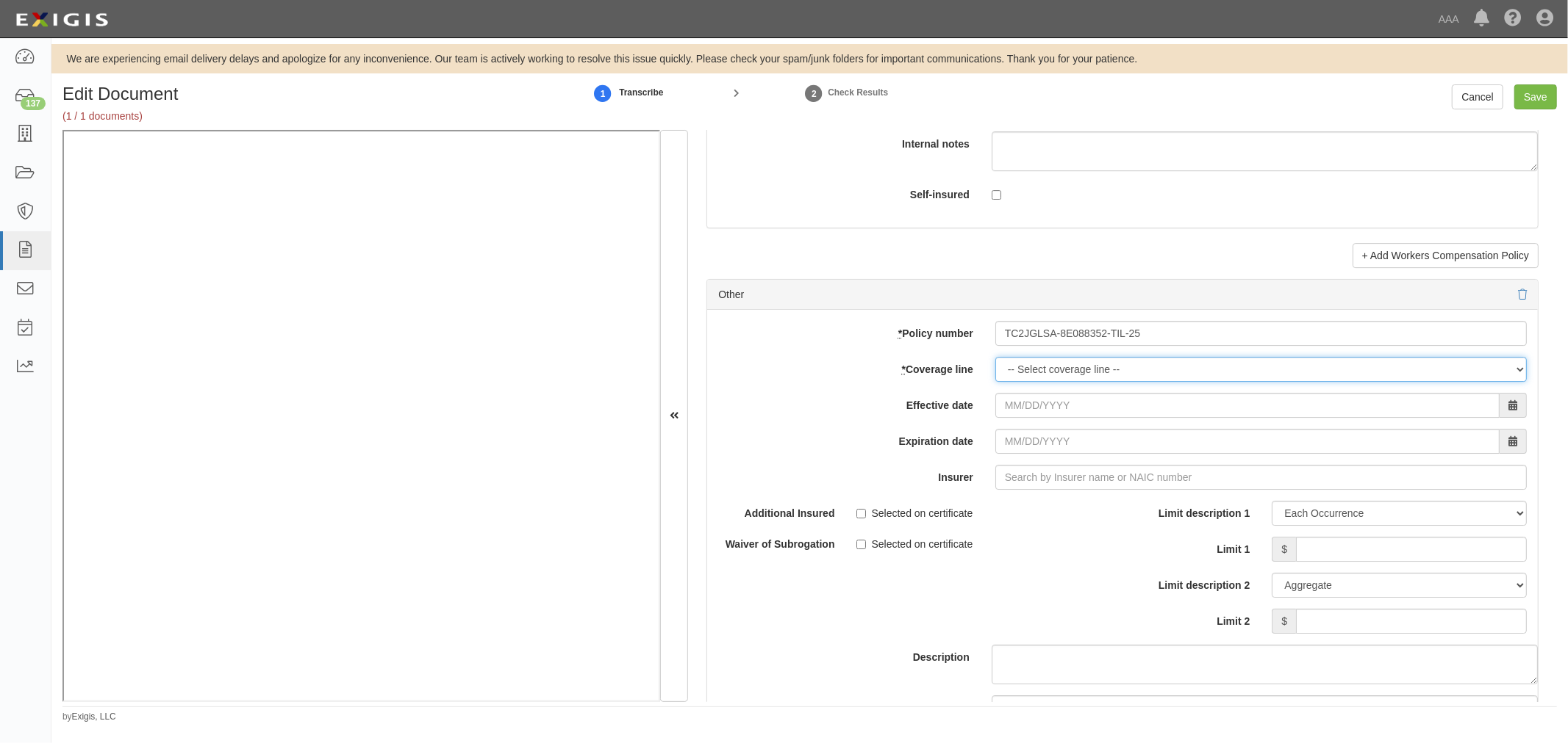
select select "70"
click at [995, 382] on select "-- Select coverage line -- Asbestos Abatement Auto Physical Damage Boiler & Mac…" at bounding box center [1260, 370] width 531 height 25
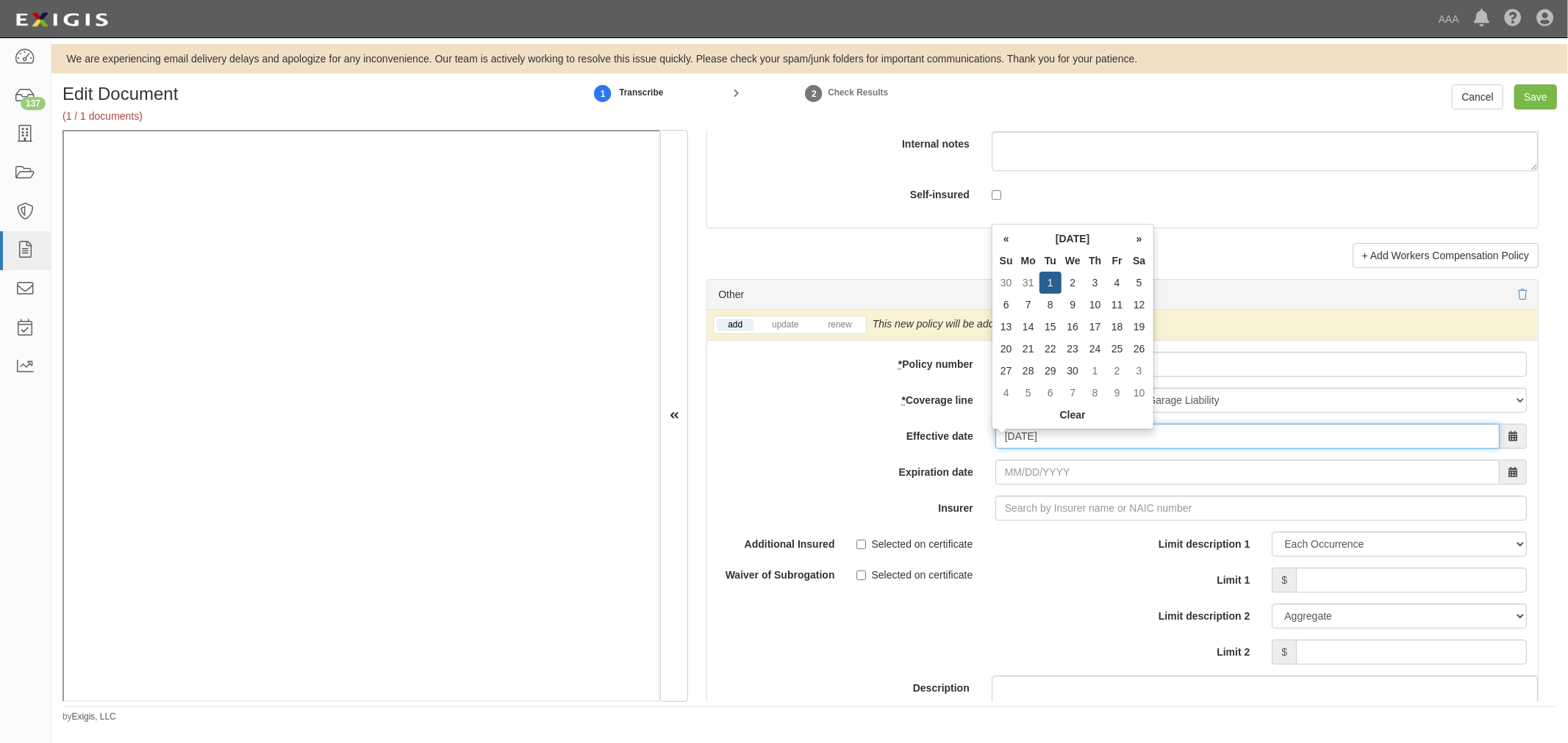
type input "09/01/2025"
type input "[DATE]"
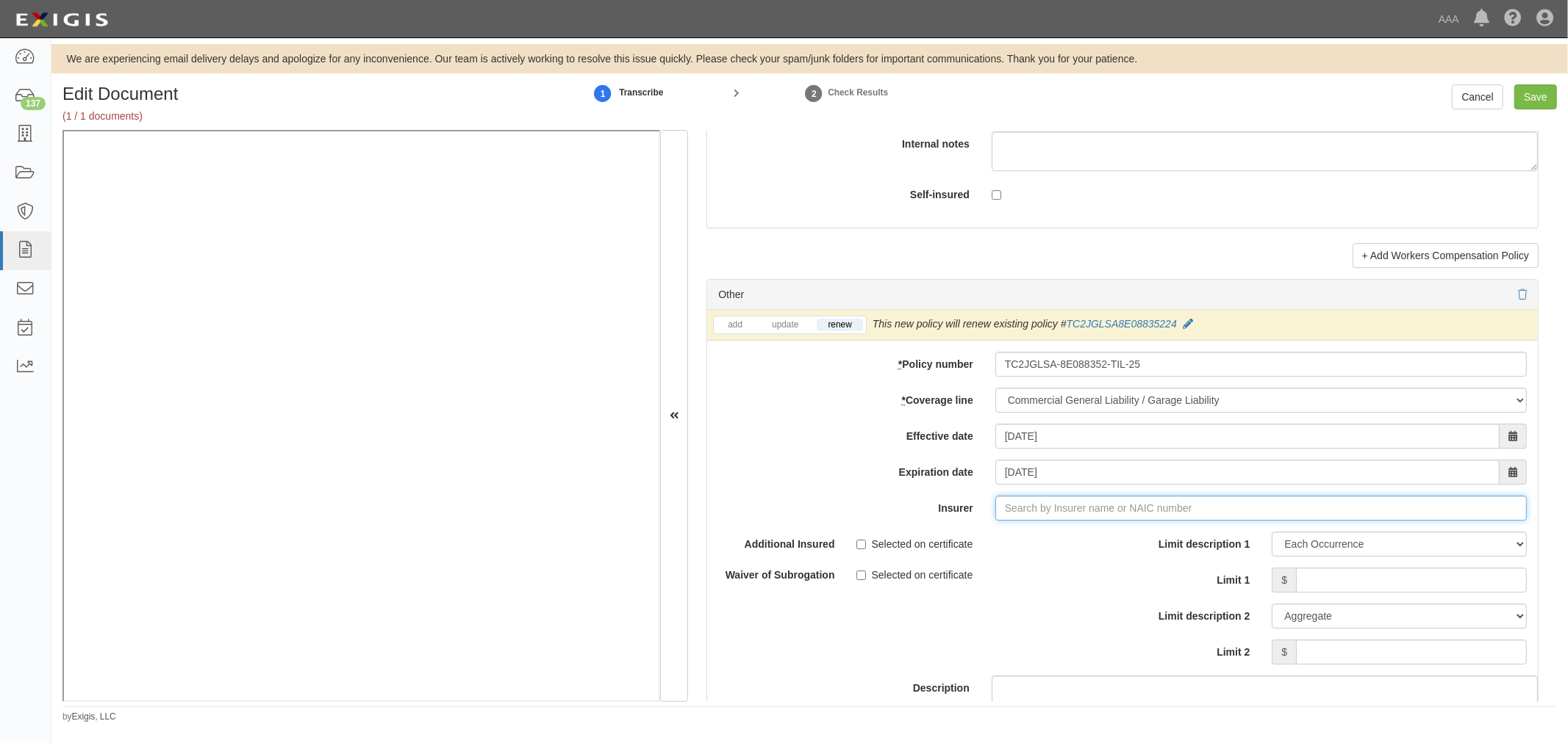
type input "21st Century Advantage Insurance Company (25232) NR Rating"
type input "2"
drag, startPoint x: 1056, startPoint y: 547, endPoint x: 1213, endPoint y: 578, distance: 160.0
click at [1063, 542] on strong "25658" at bounding box center [1072, 535] width 28 height 12
type input "Travelers Indemnity Company (25658) A++ XV Rating"
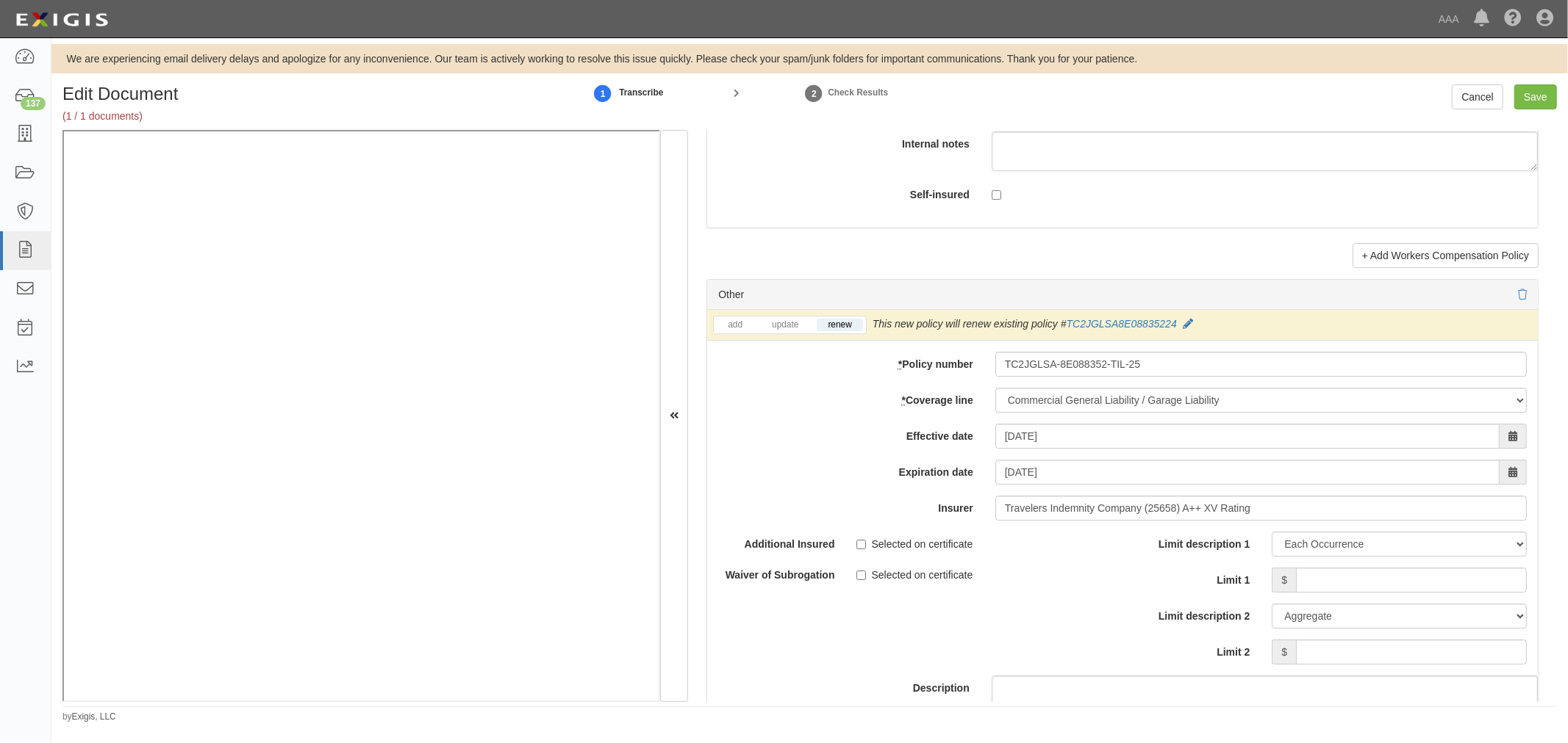
drag, startPoint x: 1287, startPoint y: 596, endPoint x: 1337, endPoint y: 586, distance: 51.0
click at [1311, 590] on div "$" at bounding box center [1399, 580] width 255 height 25
click at [1337, 586] on input "Limit 1" at bounding box center [1411, 580] width 231 height 25
type input "1,000,000"
drag, startPoint x: 1370, startPoint y: 657, endPoint x: 1384, endPoint y: 657, distance: 14.0
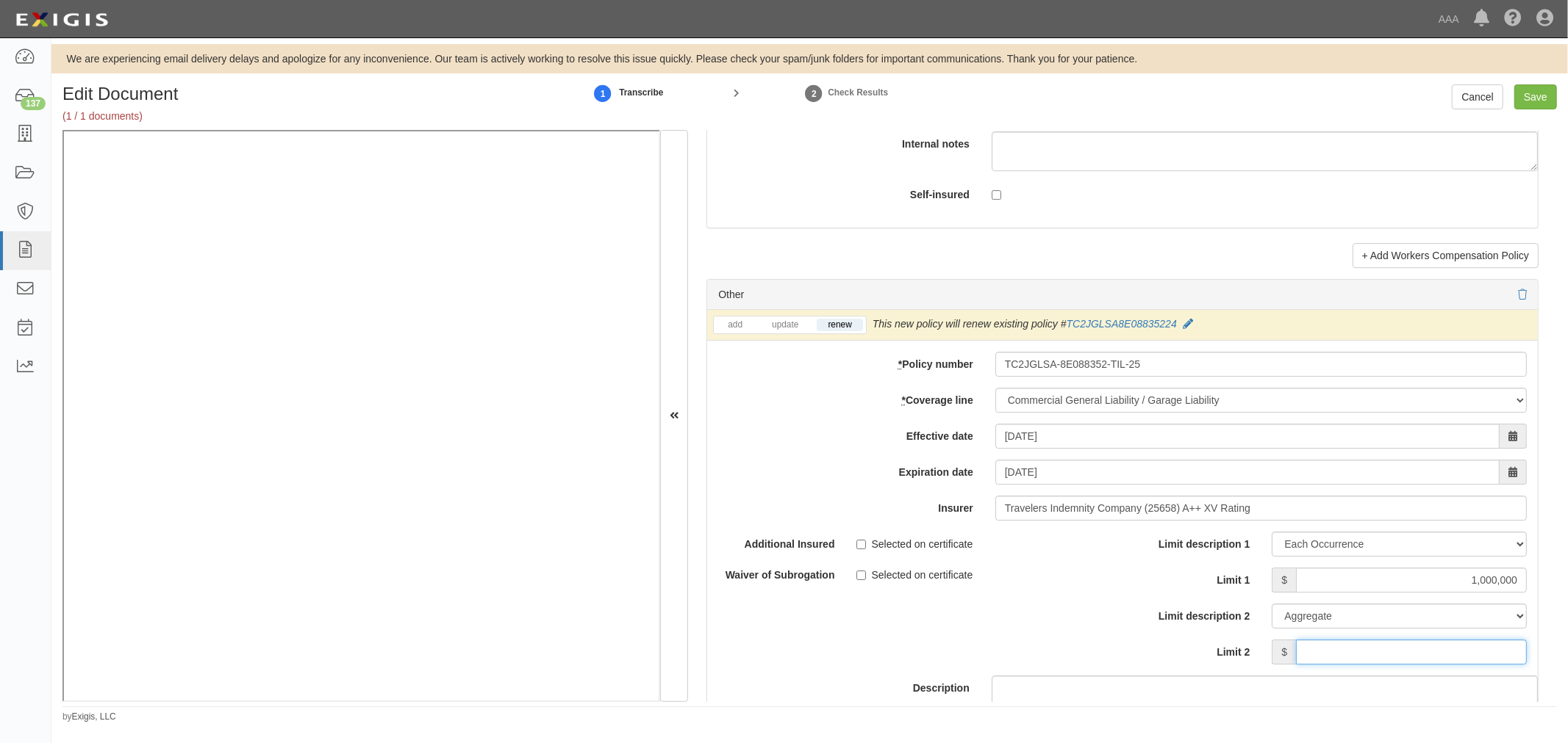
click at [1374, 657] on input "Limit 2" at bounding box center [1411, 653] width 231 height 25
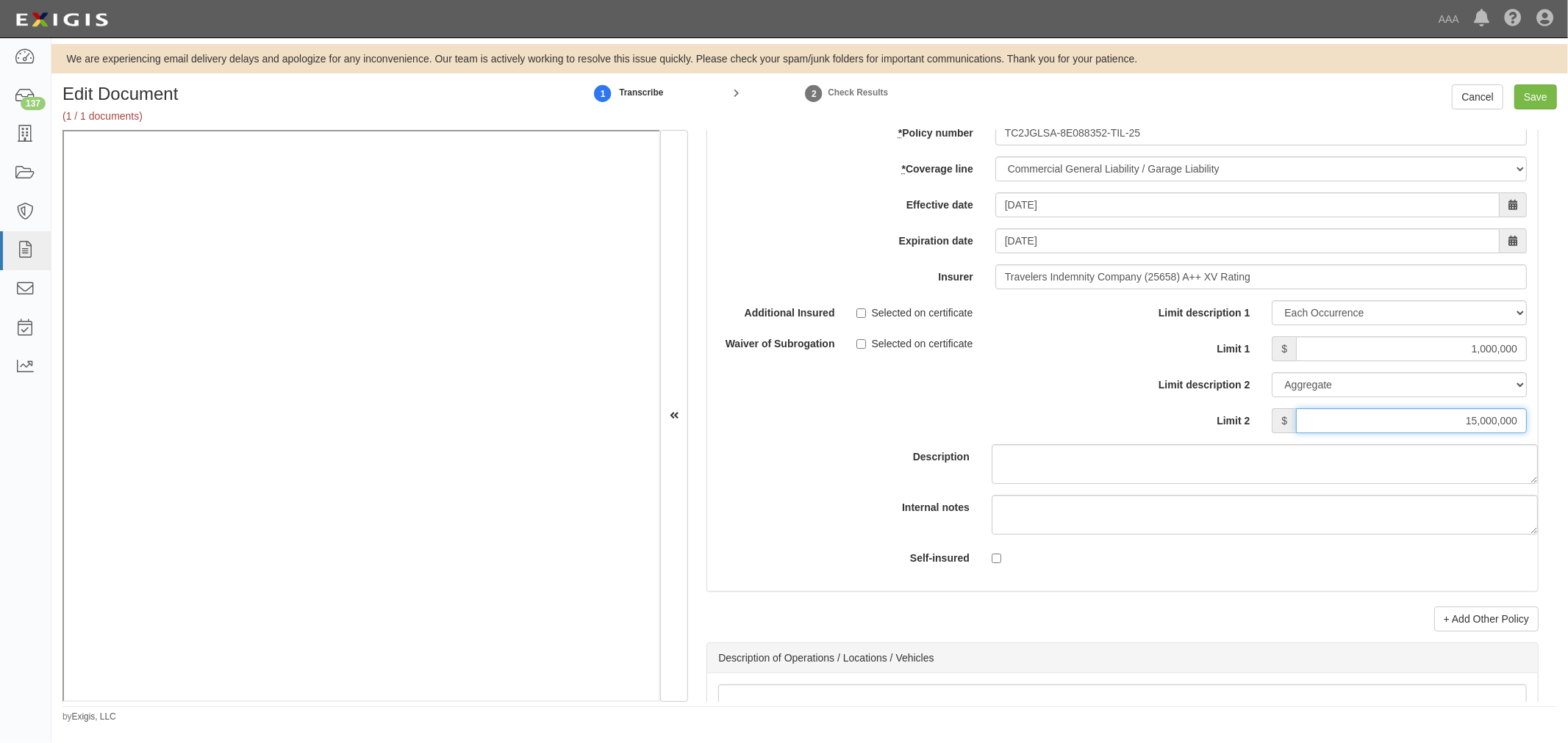
scroll to position [4438, 0]
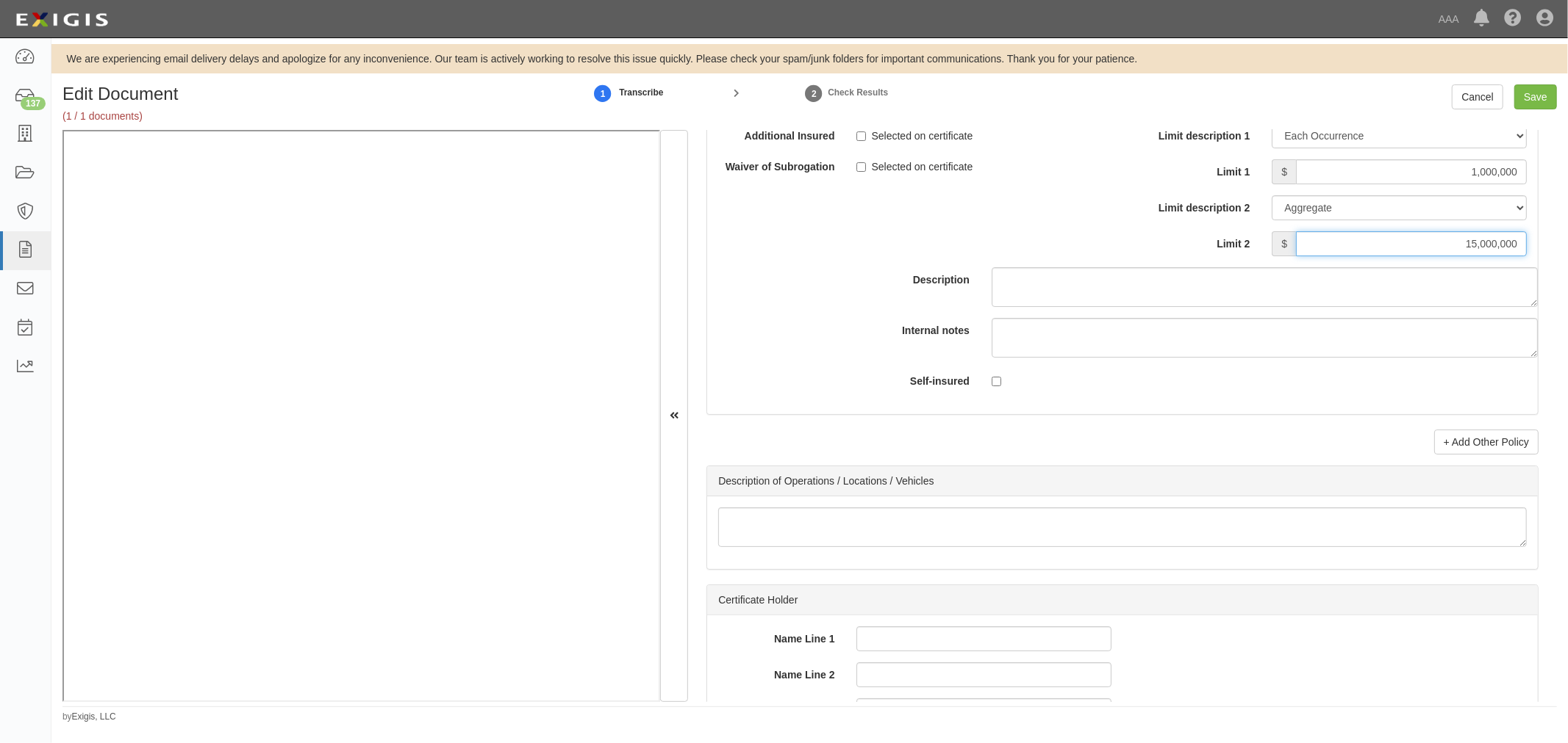
type input "15,000,000"
click at [1463, 453] on link "+ Add Other Policy" at bounding box center [1486, 442] width 105 height 25
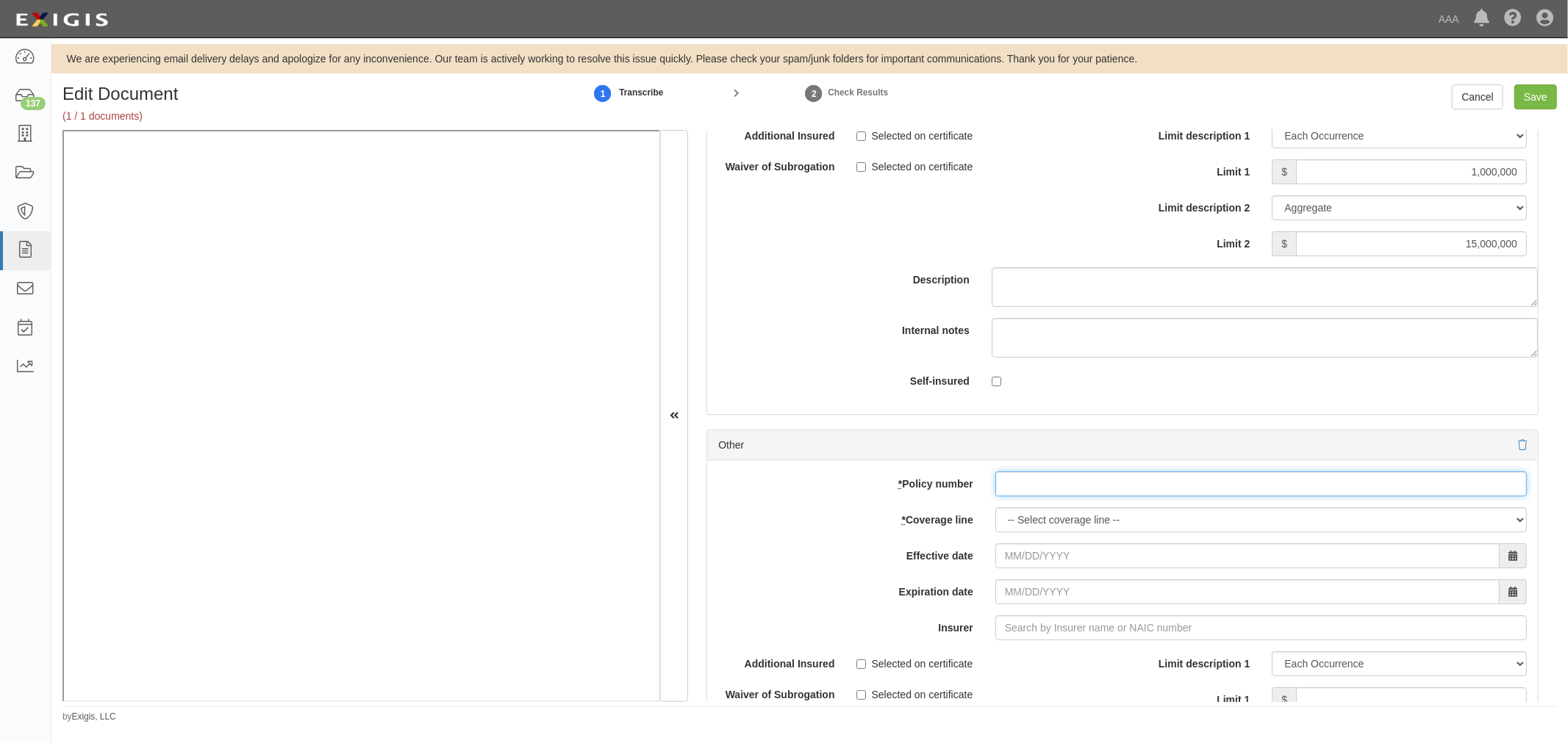
drag, startPoint x: 1088, startPoint y: 485, endPoint x: 1071, endPoint y: 508, distance: 28.6
click at [1083, 495] on input "* Policy number" at bounding box center [1260, 484] width 531 height 25
paste input "TC2JCAP-8E088364-TIL-25"
type input "TC2JCAP-8E088364-TIL-25"
click at [1040, 527] on select "-- Select coverage line -- Asbestos Abatement Auto Physical Damage Boiler & Mac…" at bounding box center [1260, 520] width 531 height 25
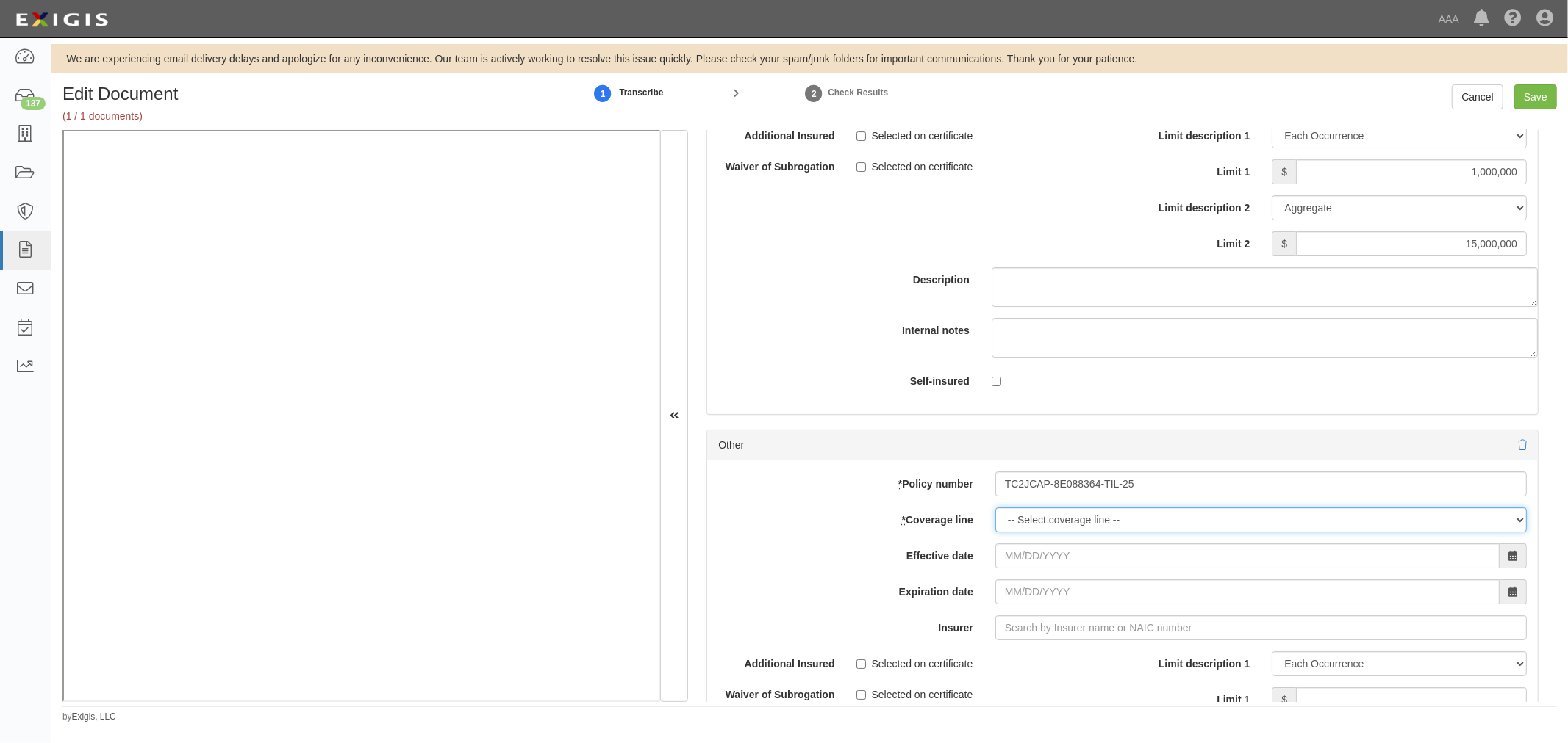
select select "56"
click at [995, 532] on select "-- Select coverage line -- Asbestos Abatement Auto Physical Damage Boiler & Mac…" at bounding box center [1260, 520] width 531 height 25
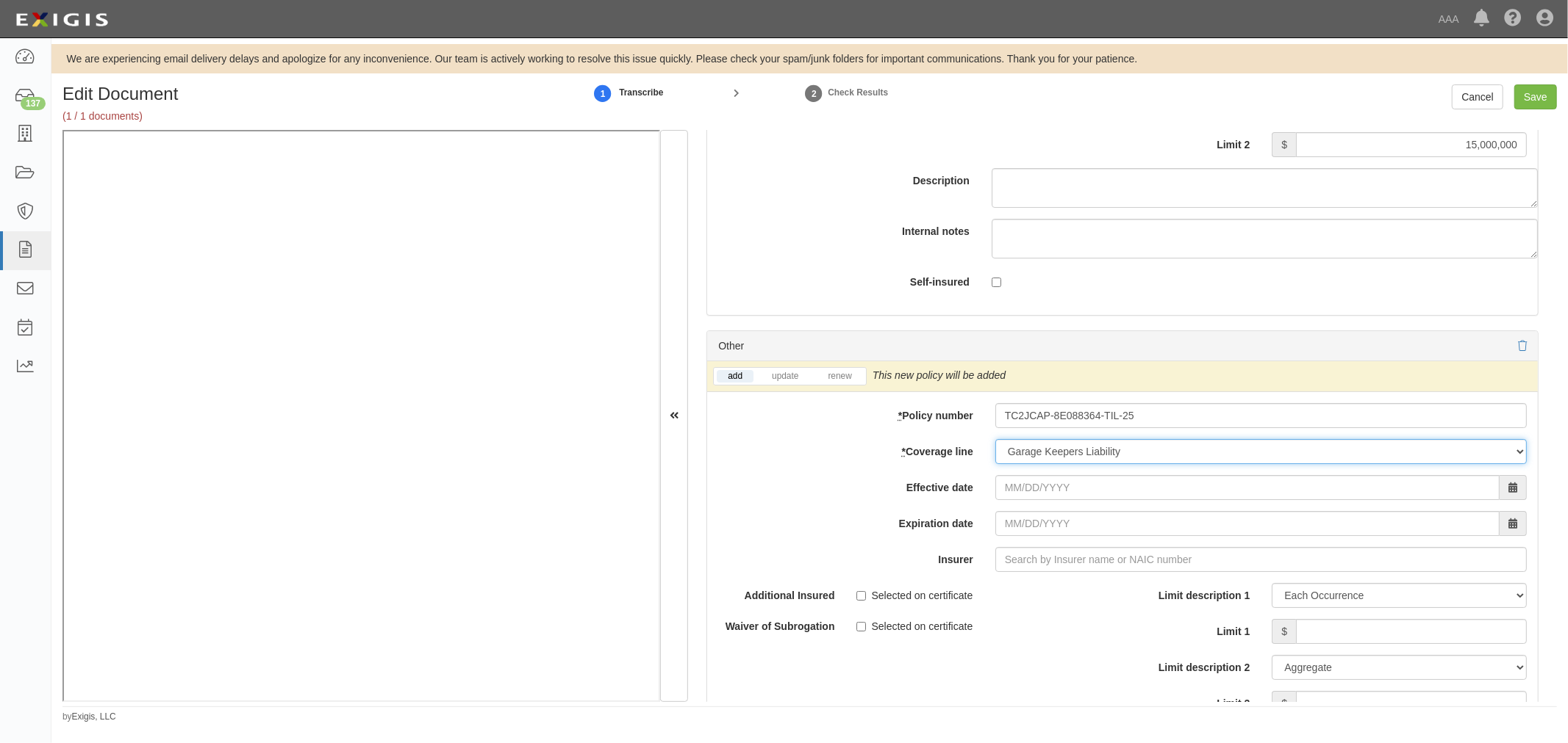
scroll to position [4574, 0]
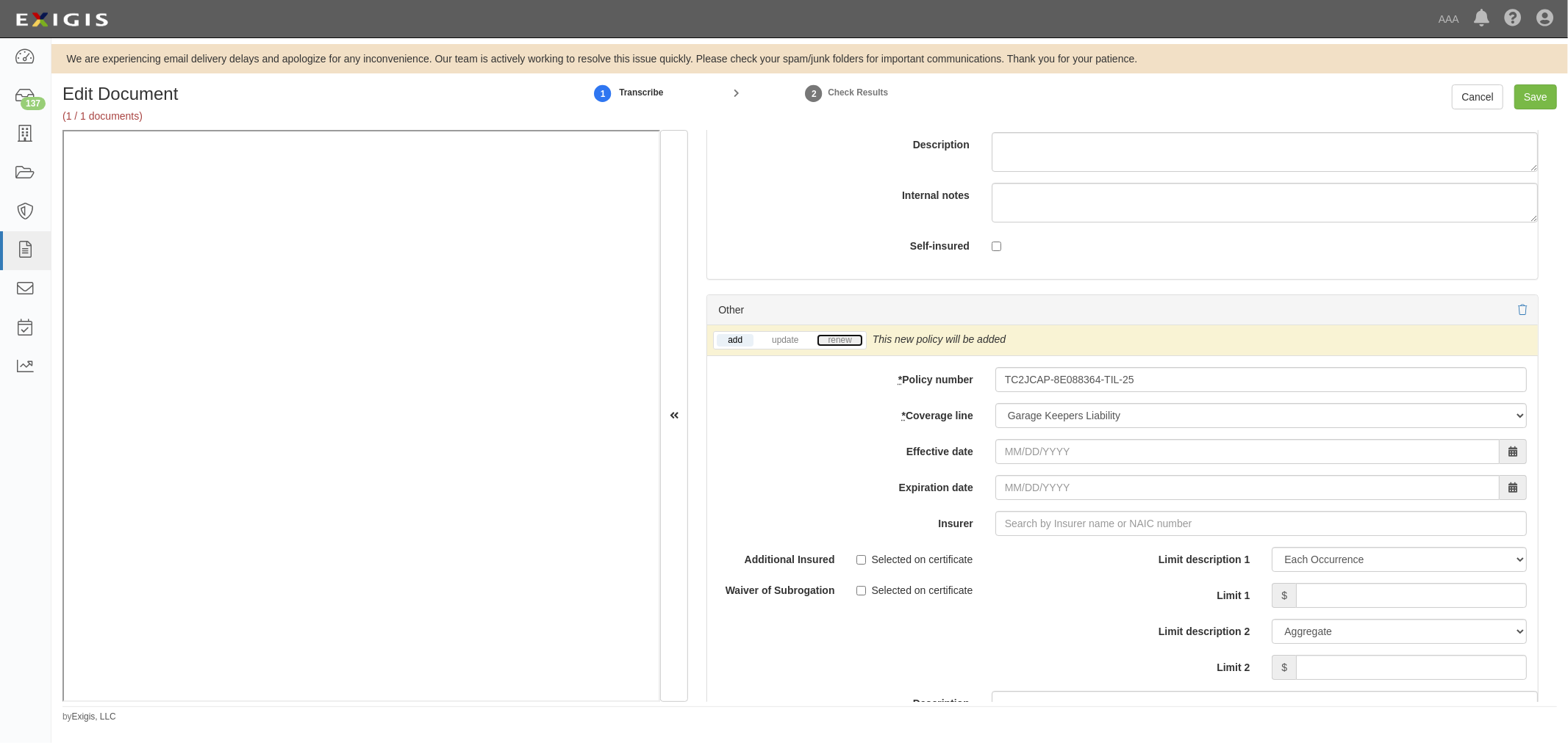
click at [855, 347] on link "renew" at bounding box center [839, 340] width 46 height 13
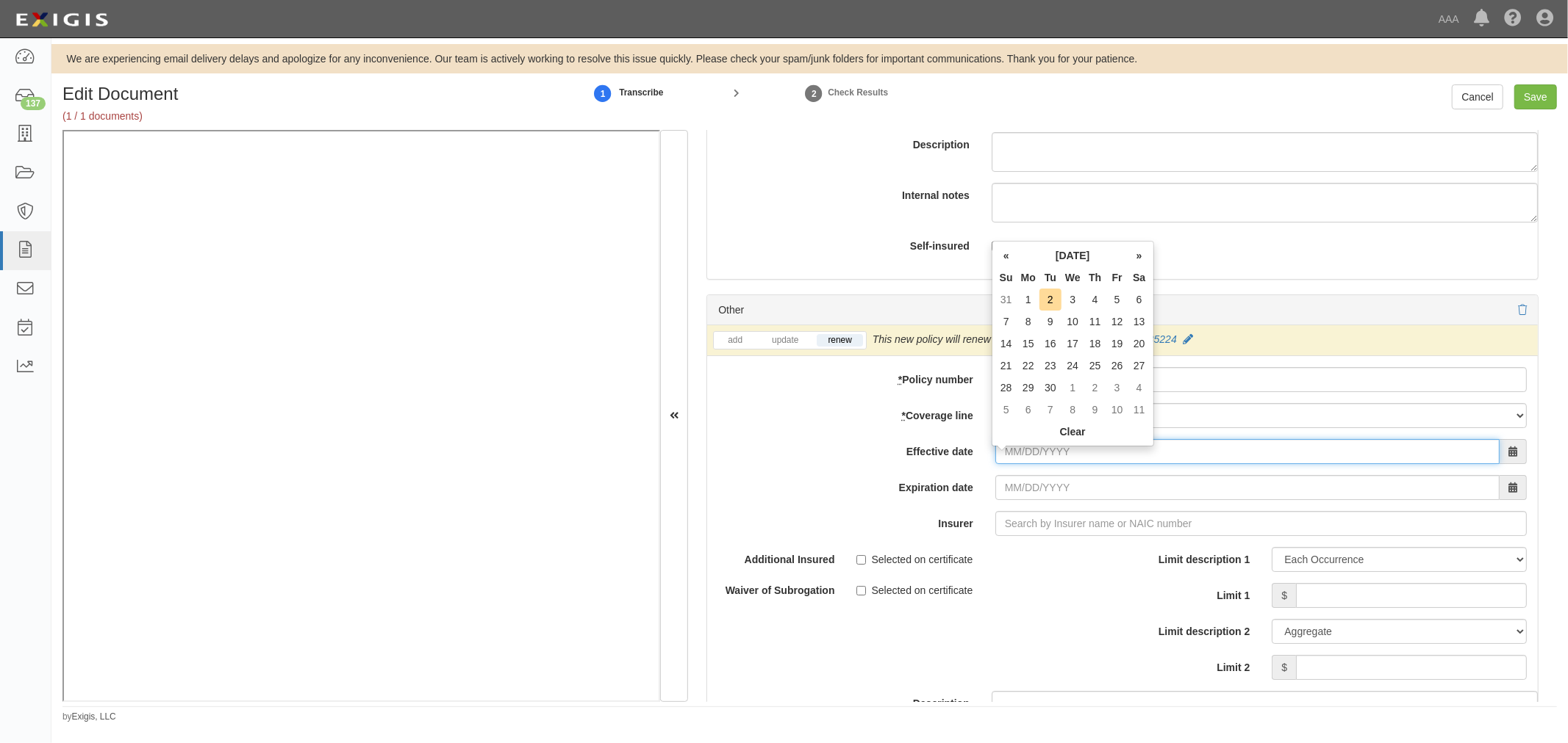
click at [1049, 463] on input "Effective date" at bounding box center [1247, 452] width 504 height 25
type input "[DATE]"
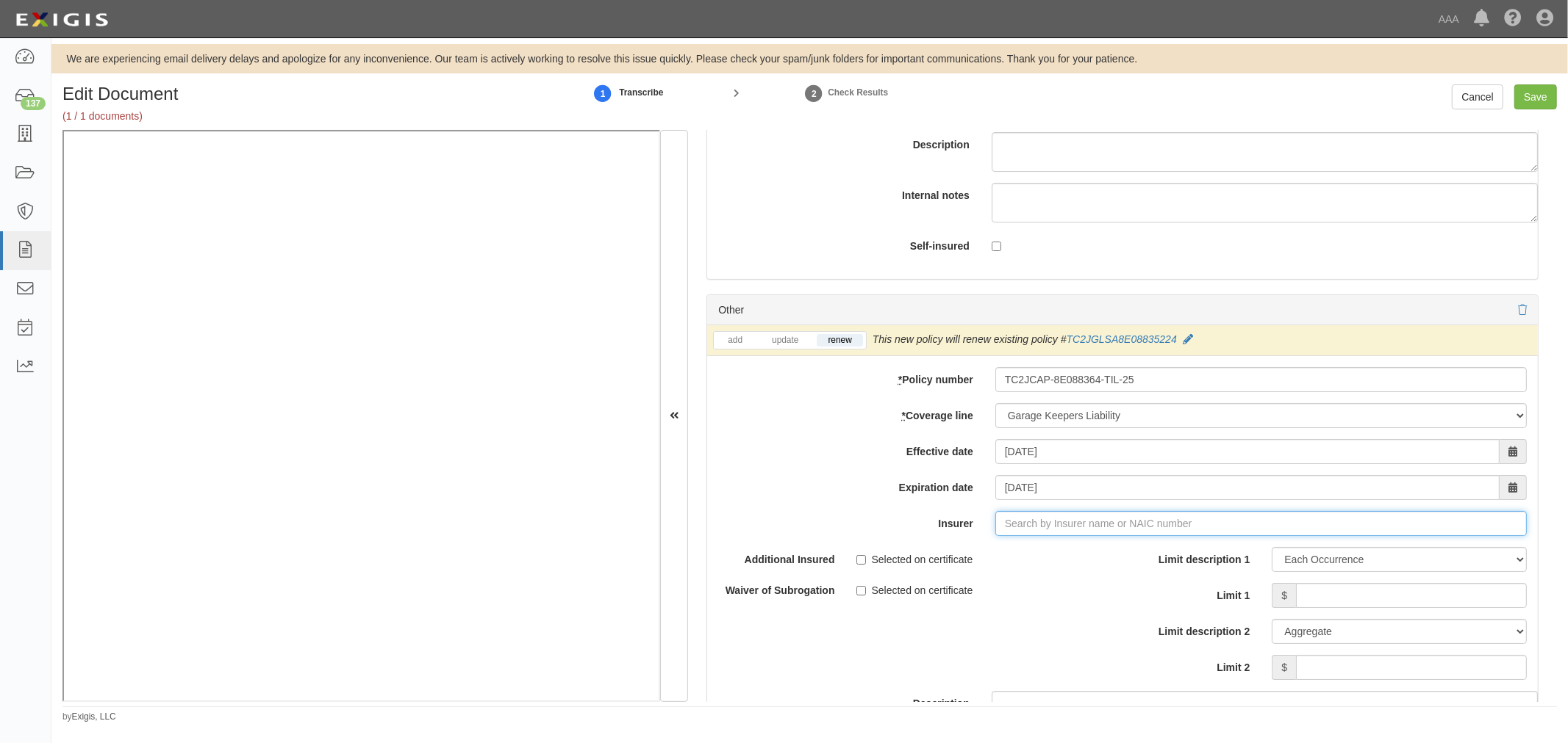
type input "21st Century Advantage Insurance Company (25232) NR Rating"
type input "2"
click at [1052, 561] on div "Travelers Indemnity Company ( 25658 ) A++ XV Rating" at bounding box center [1037, 551] width 275 height 19
type input "Travelers Indemnity Company (25658) A++ XV Rating"
click at [1378, 603] on input "Limit 1" at bounding box center [1411, 596] width 231 height 25
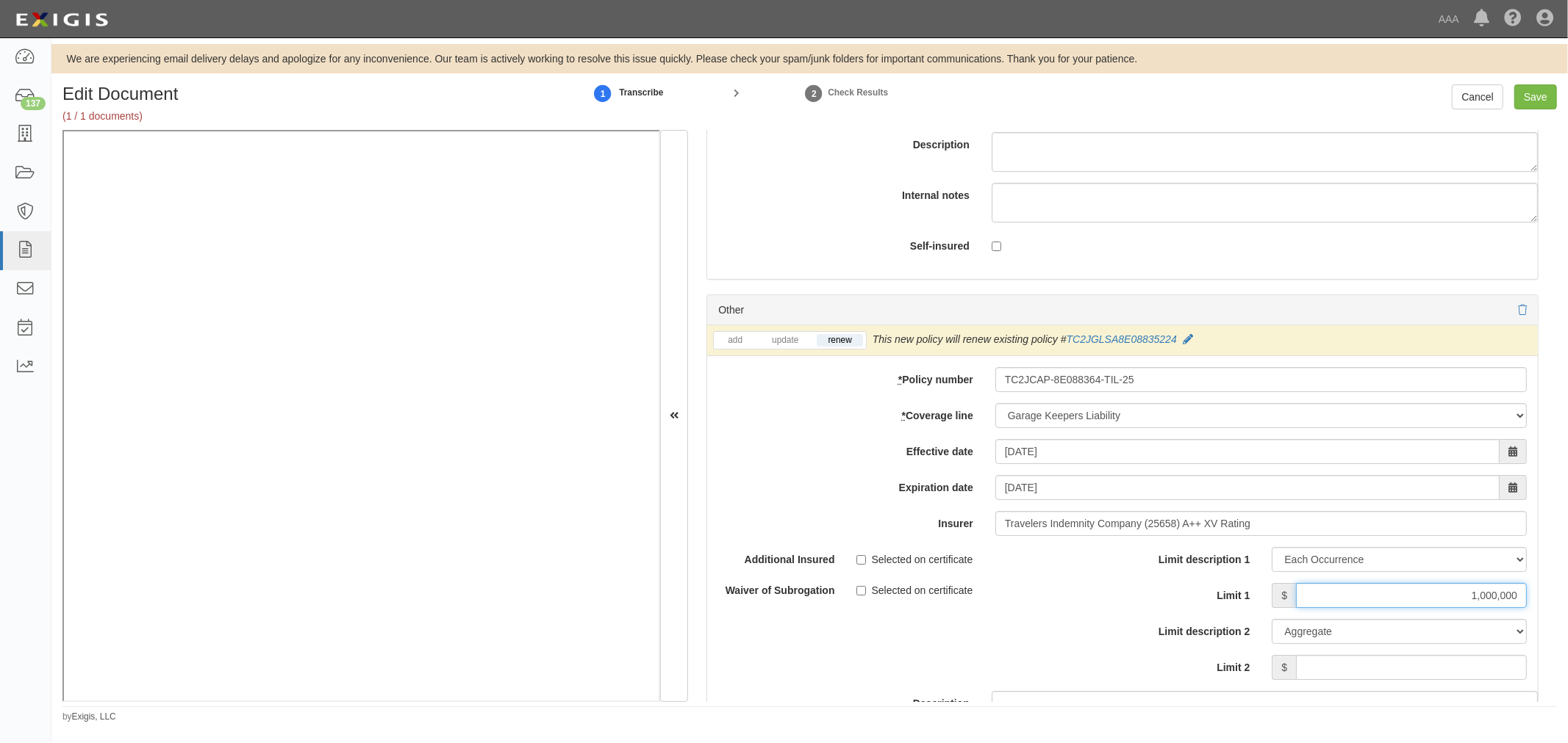
type input "1,000,000"
click at [1426, 677] on input "Limit 2" at bounding box center [1411, 668] width 231 height 25
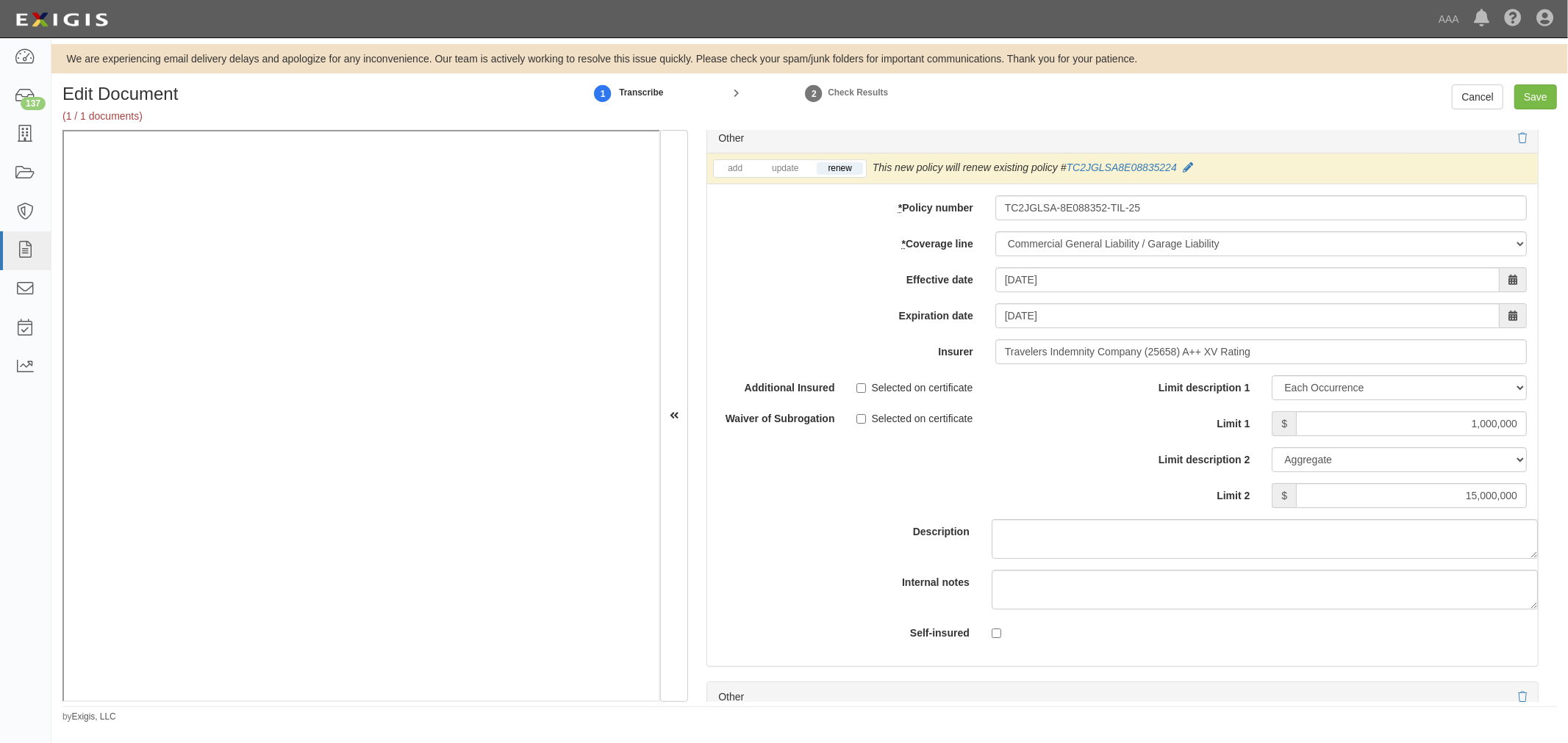
scroll to position [4030, 0]
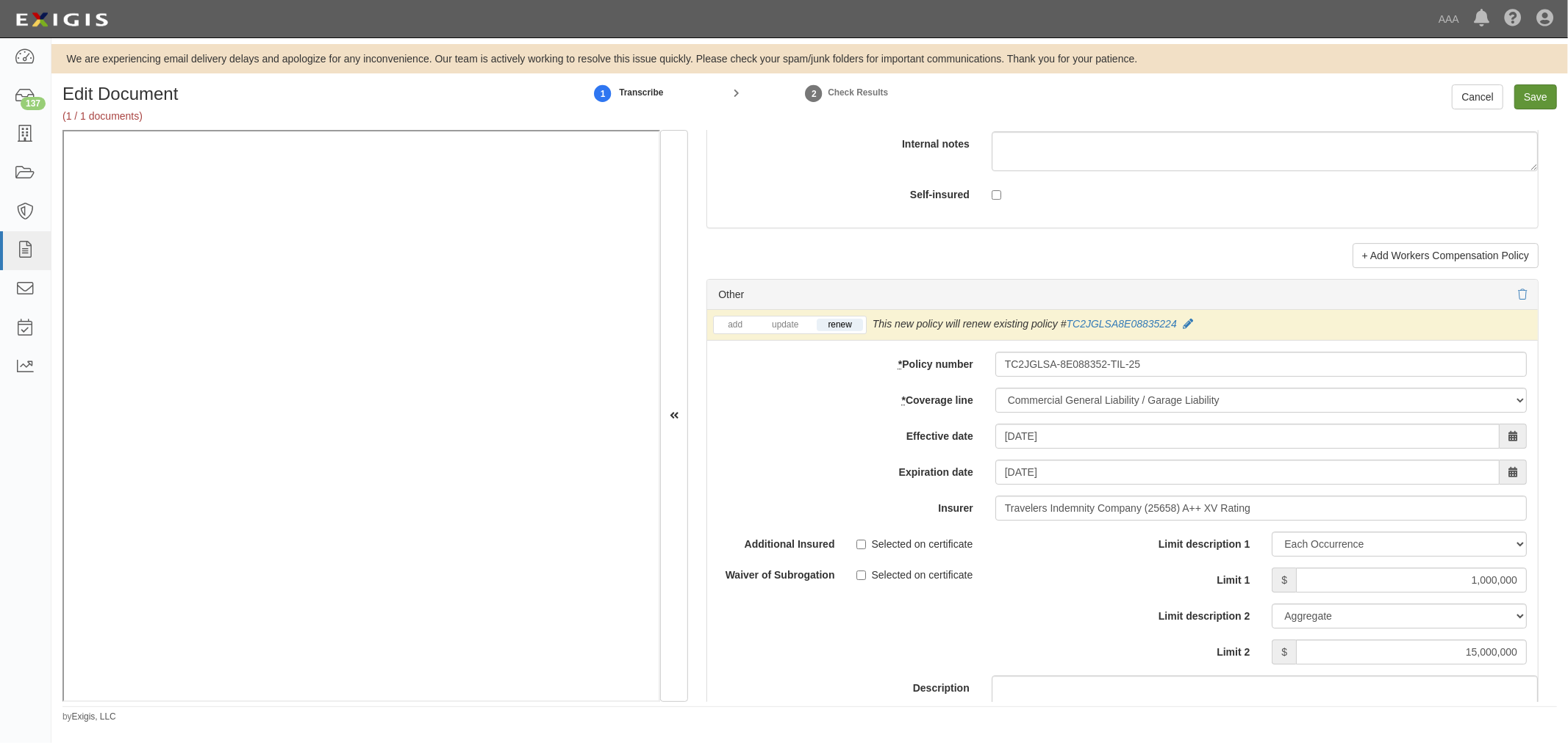
type input "5,000,000"
click at [1537, 108] on input "Save" at bounding box center [1535, 97] width 42 height 25
type input "5000000"
type input "1000000"
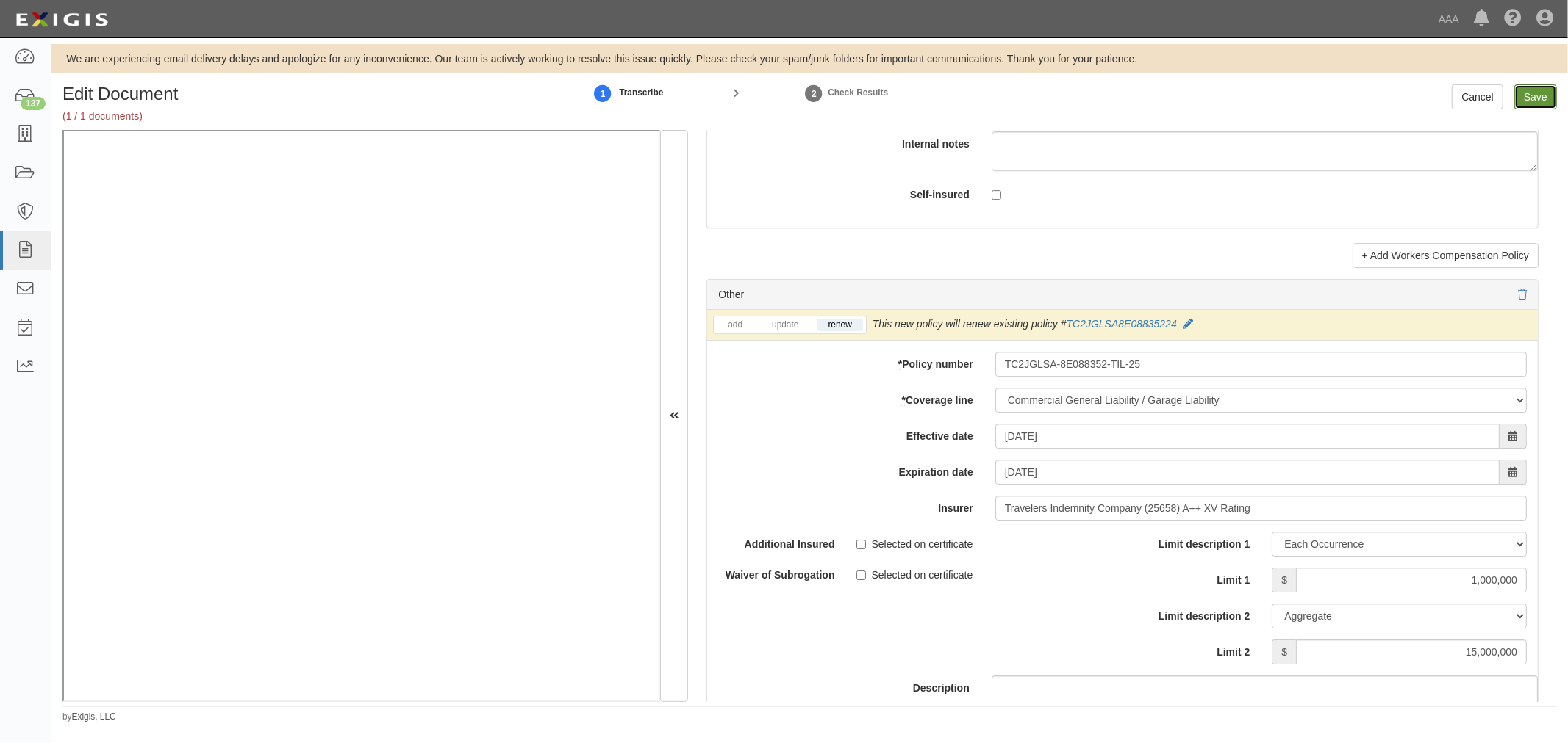
type input "15000000"
type input "1000000"
type input "5000000"
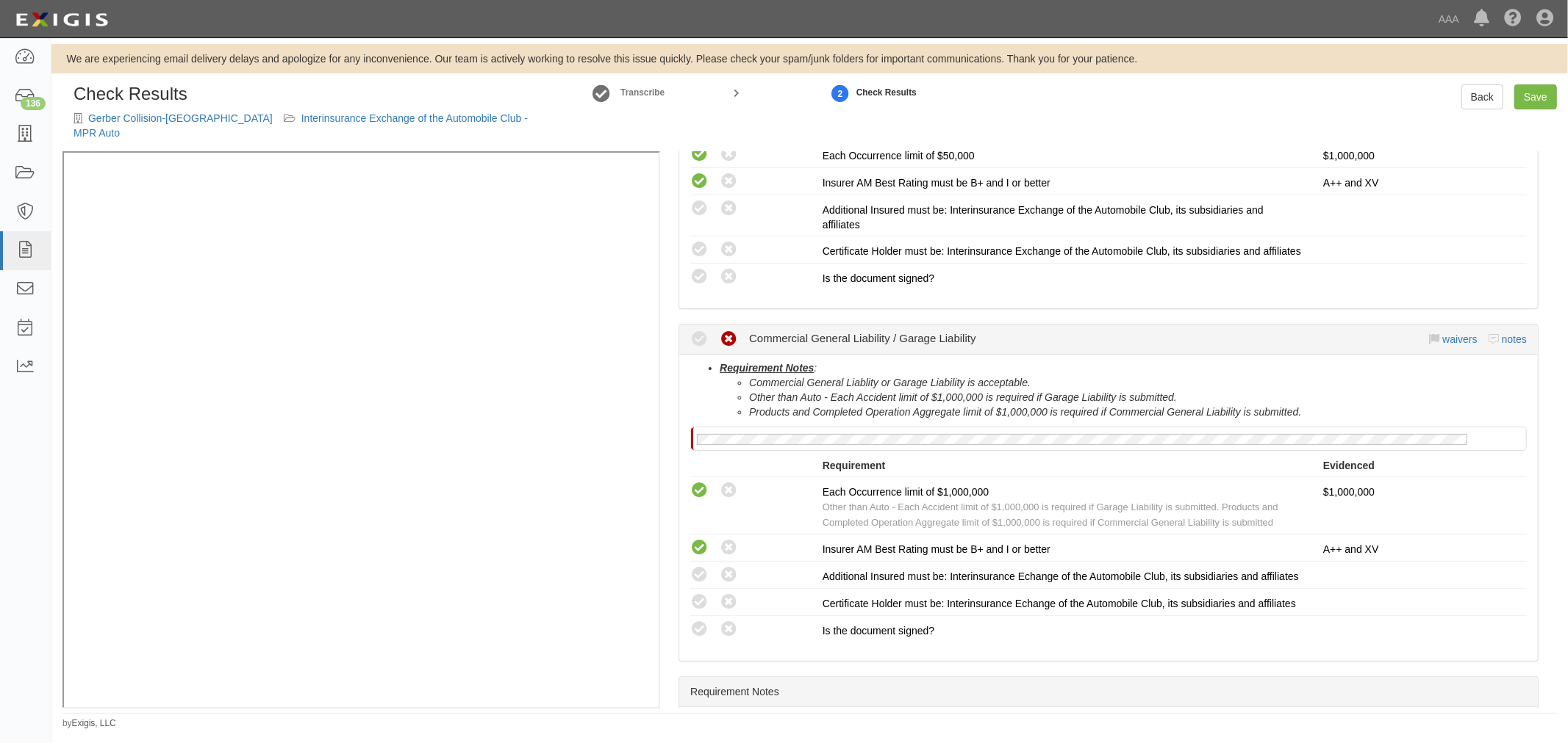
scroll to position [407, 0]
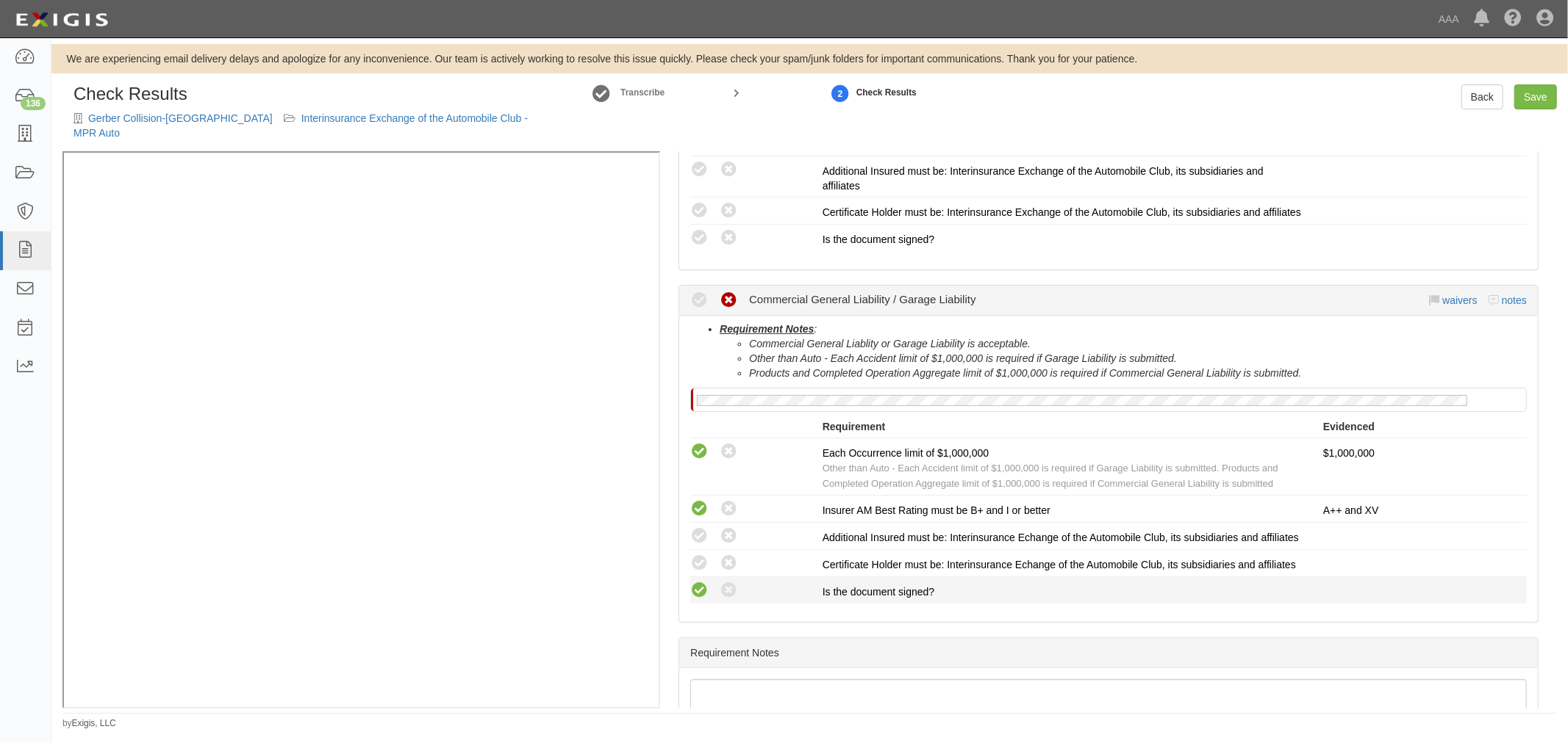
drag, startPoint x: 696, startPoint y: 621, endPoint x: 699, endPoint y: 615, distance: 6.7
click at [696, 600] on icon at bounding box center [699, 590] width 18 height 18
radio input "true"
click at [709, 573] on div "Compliant Waived: Non-Compliant" at bounding box center [756, 563] width 132 height 19
click at [698, 573] on icon at bounding box center [699, 563] width 18 height 18
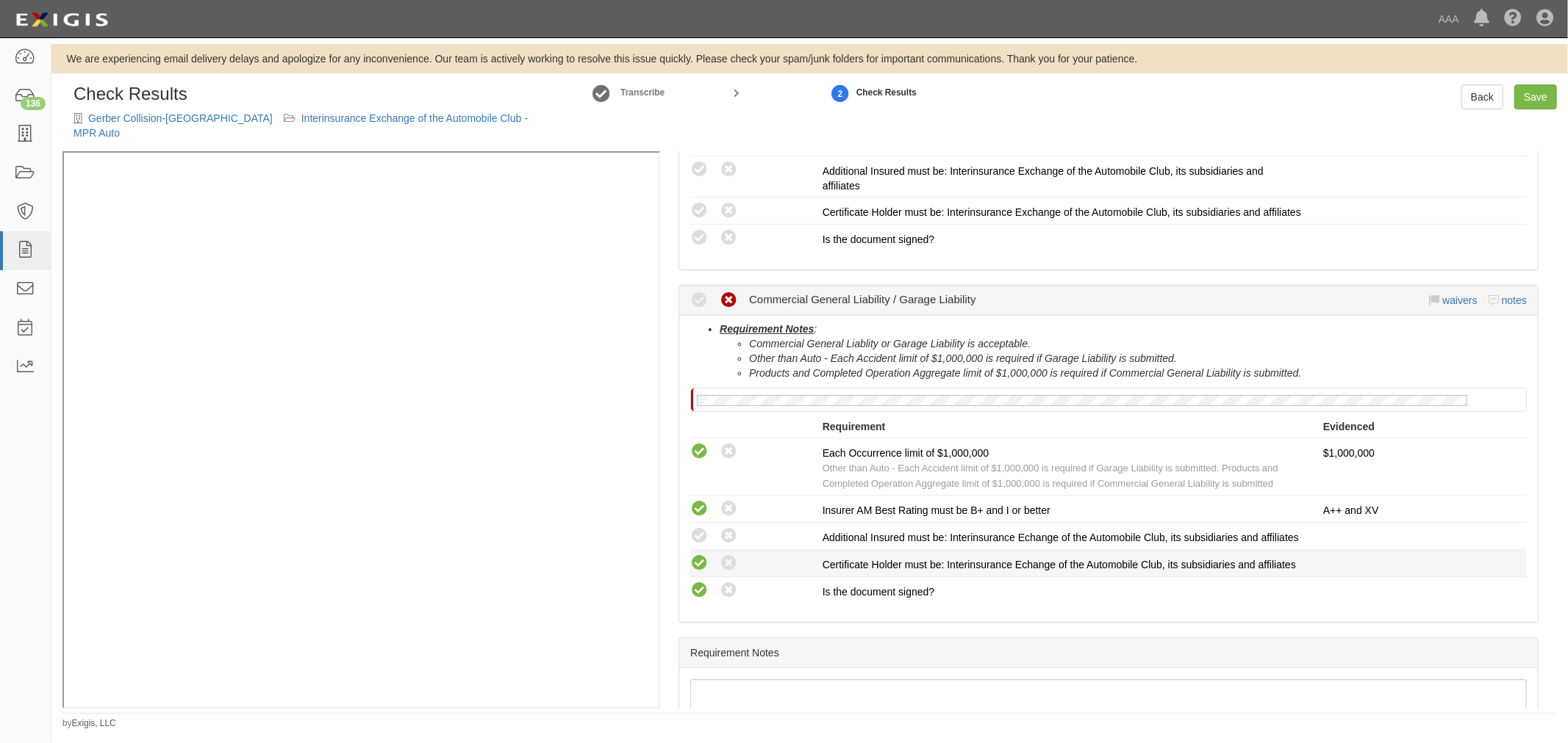
radio input "true"
click at [700, 541] on div "Compliant Waived: Non-Compliant Additional Insured must be: Interinsurance Echa…" at bounding box center [1108, 536] width 858 height 19
click at [699, 530] on icon at bounding box center [699, 536] width 18 height 18
radio input "true"
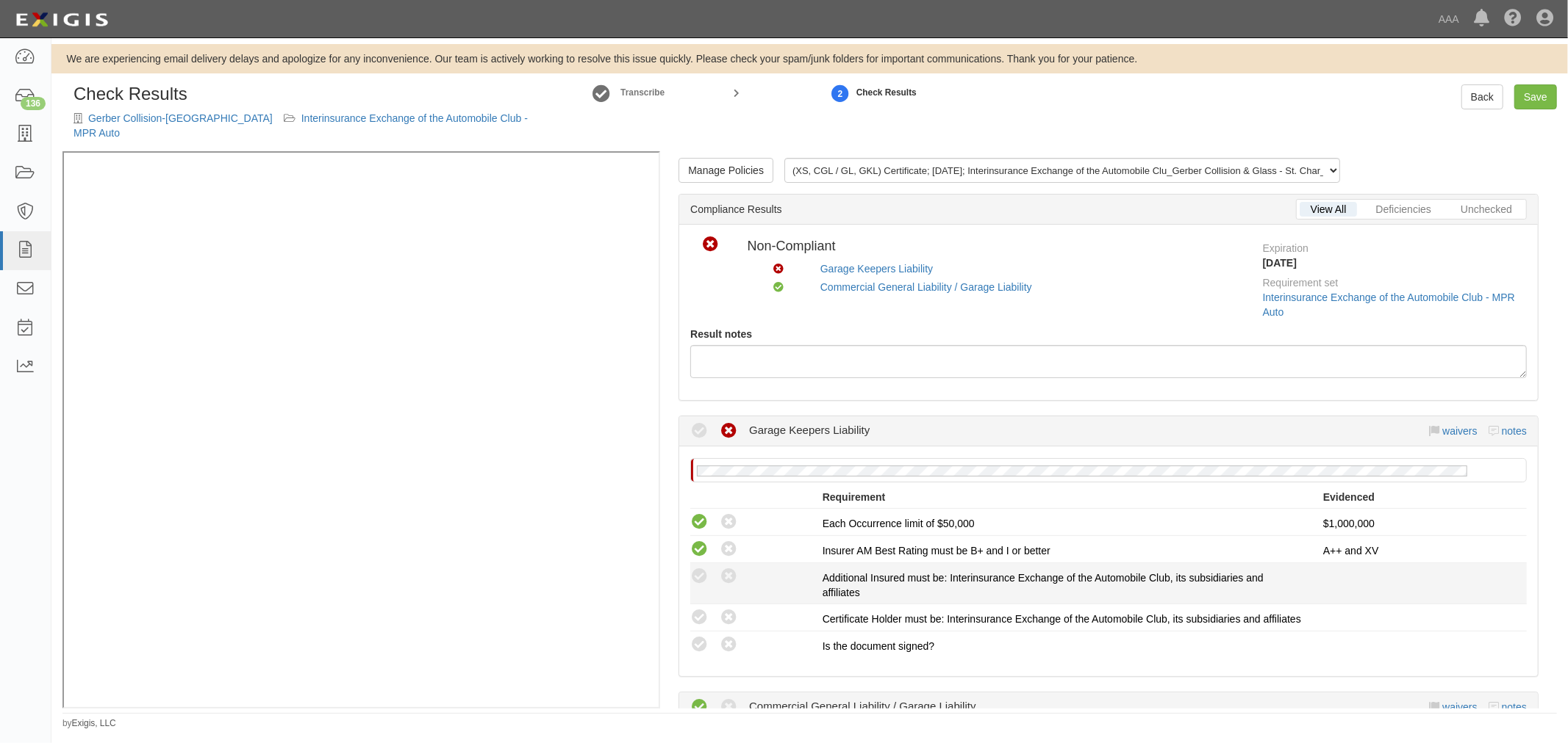
scroll to position [0, 0]
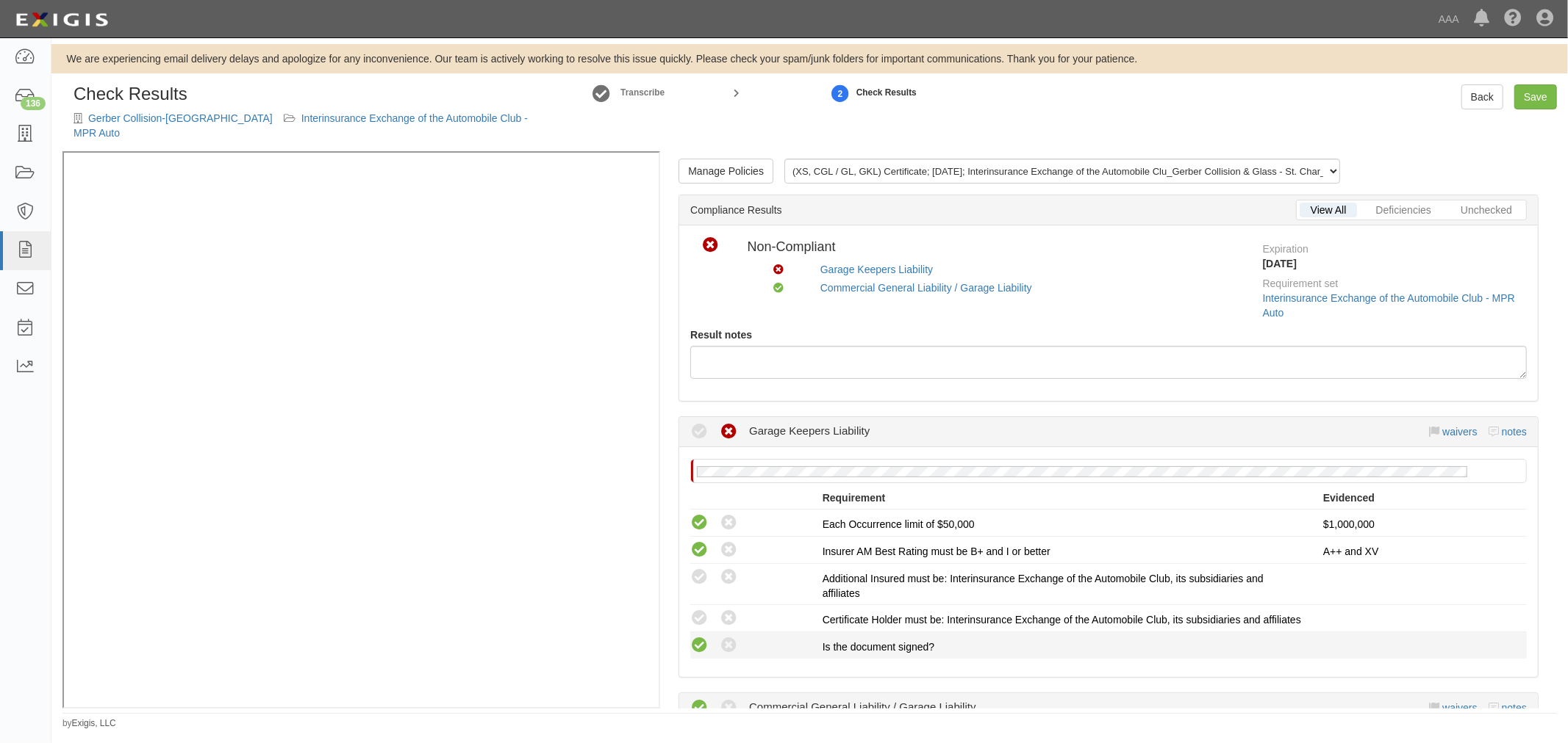
click at [693, 644] on icon at bounding box center [699, 646] width 18 height 18
radio input "true"
click at [703, 609] on icon at bounding box center [699, 618] width 18 height 18
radio input "true"
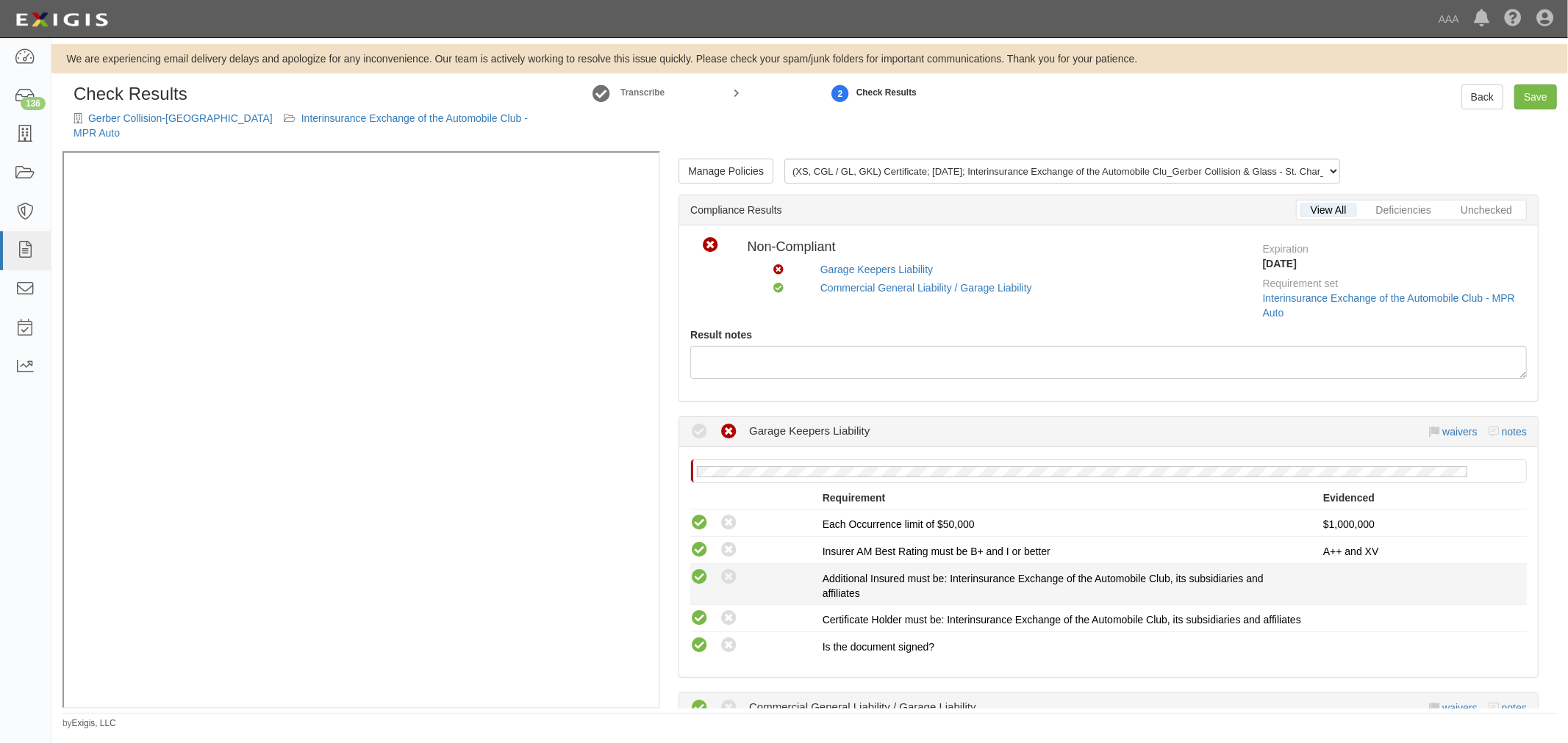
click at [706, 568] on icon at bounding box center [699, 577] width 18 height 18
radio input "true"
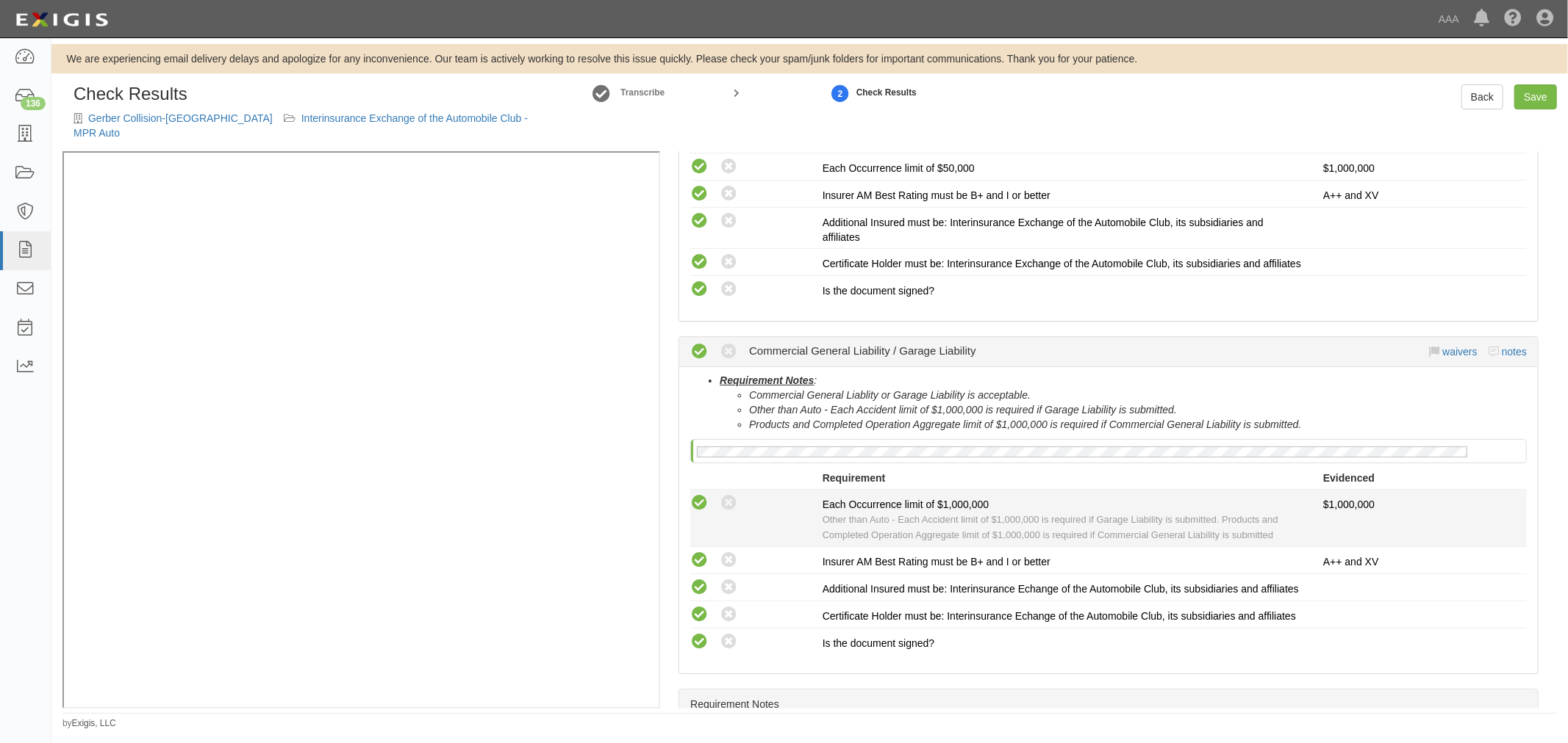
scroll to position [407, 0]
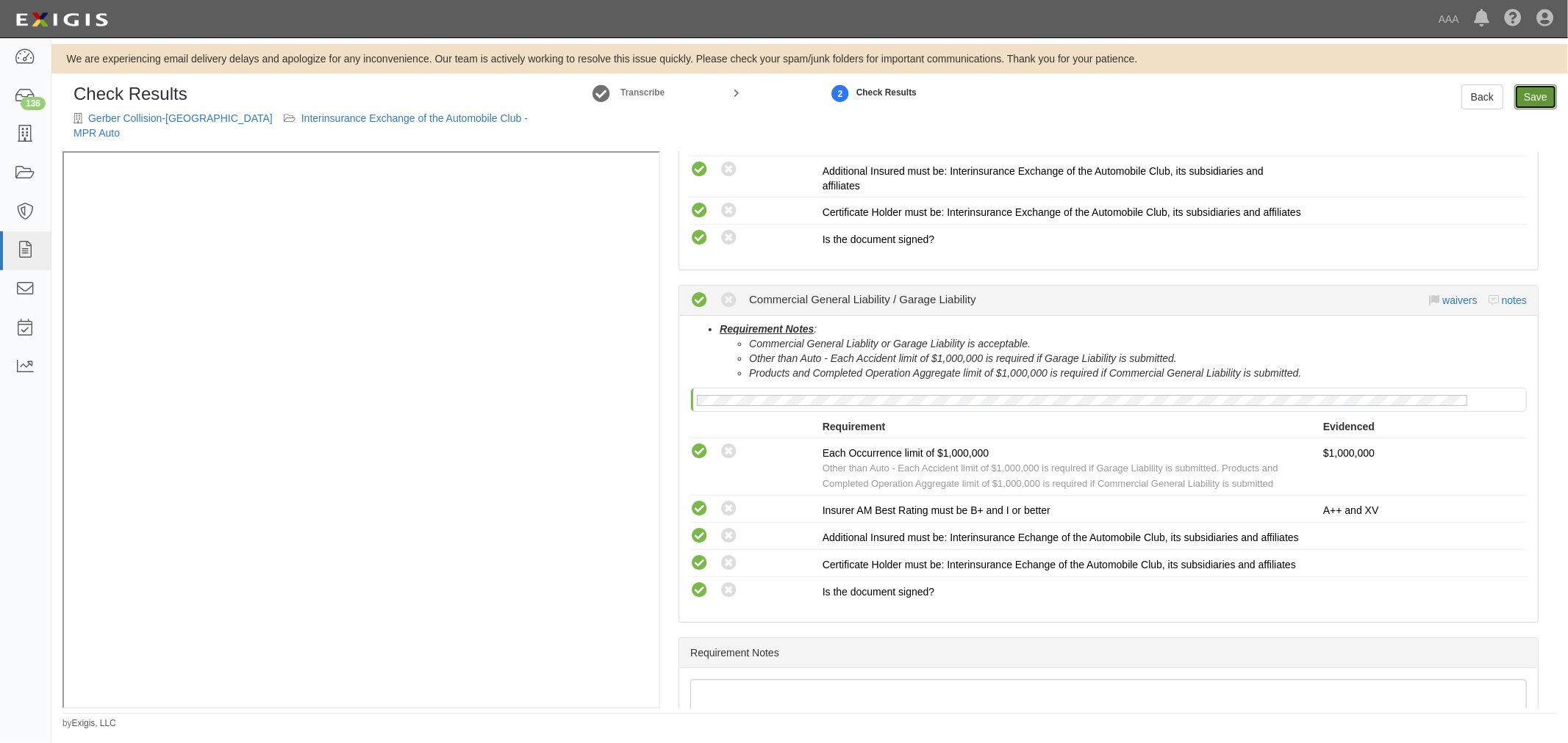
click at [1546, 105] on link "Save" at bounding box center [1535, 97] width 42 height 25
radio input "true"
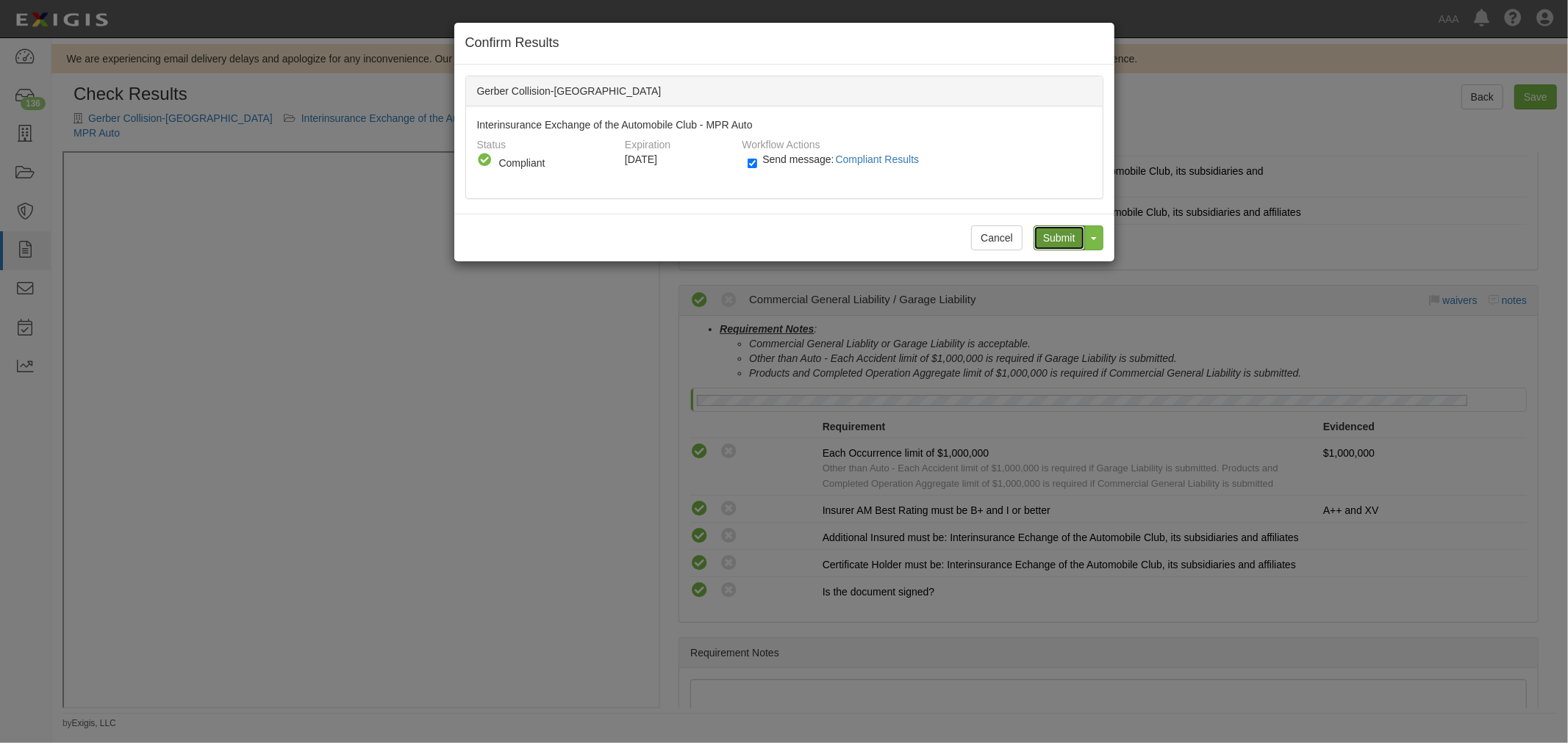
click at [1072, 245] on input "Submit" at bounding box center [1058, 238] width 51 height 25
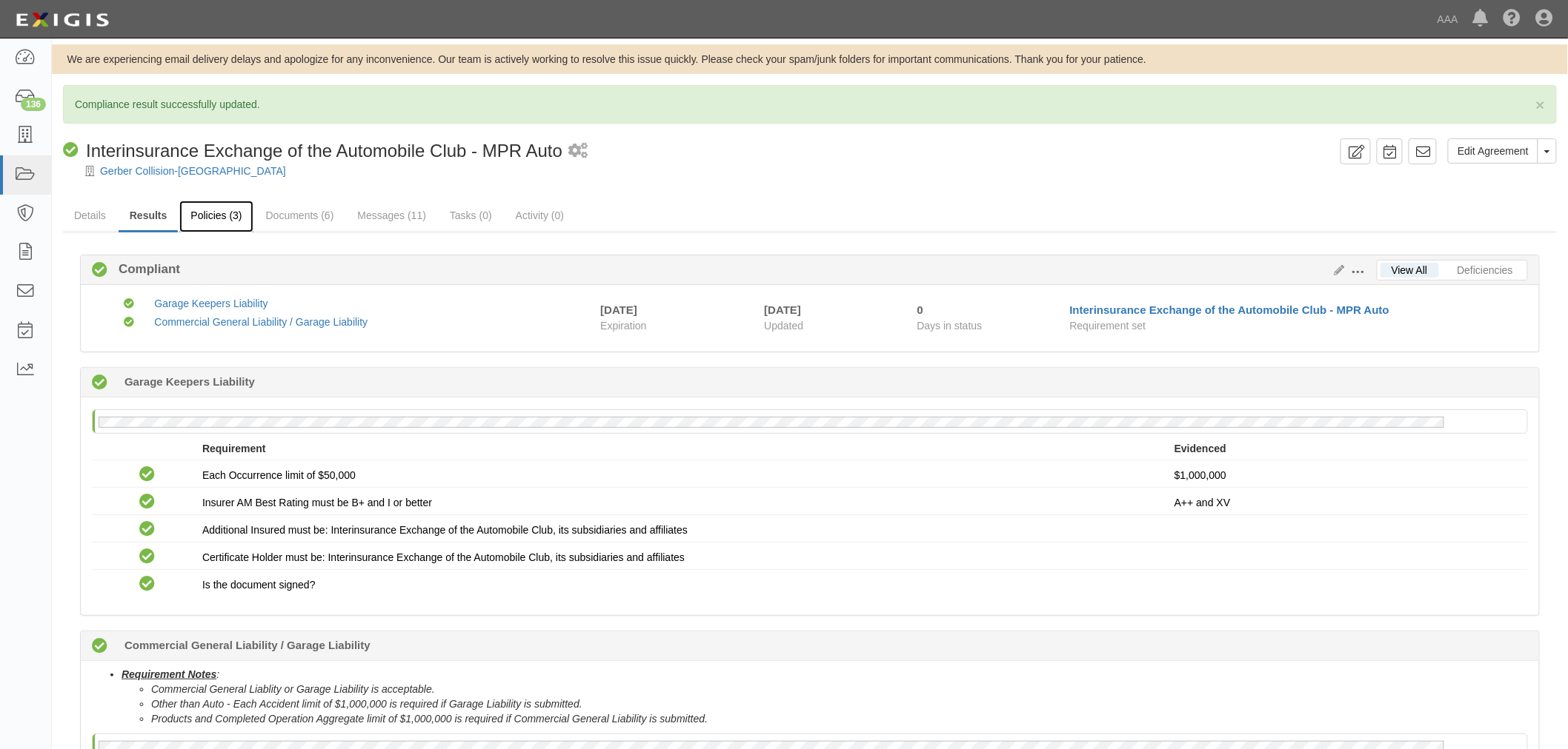
click at [217, 206] on link "Policies (3)" at bounding box center [216, 216] width 73 height 32
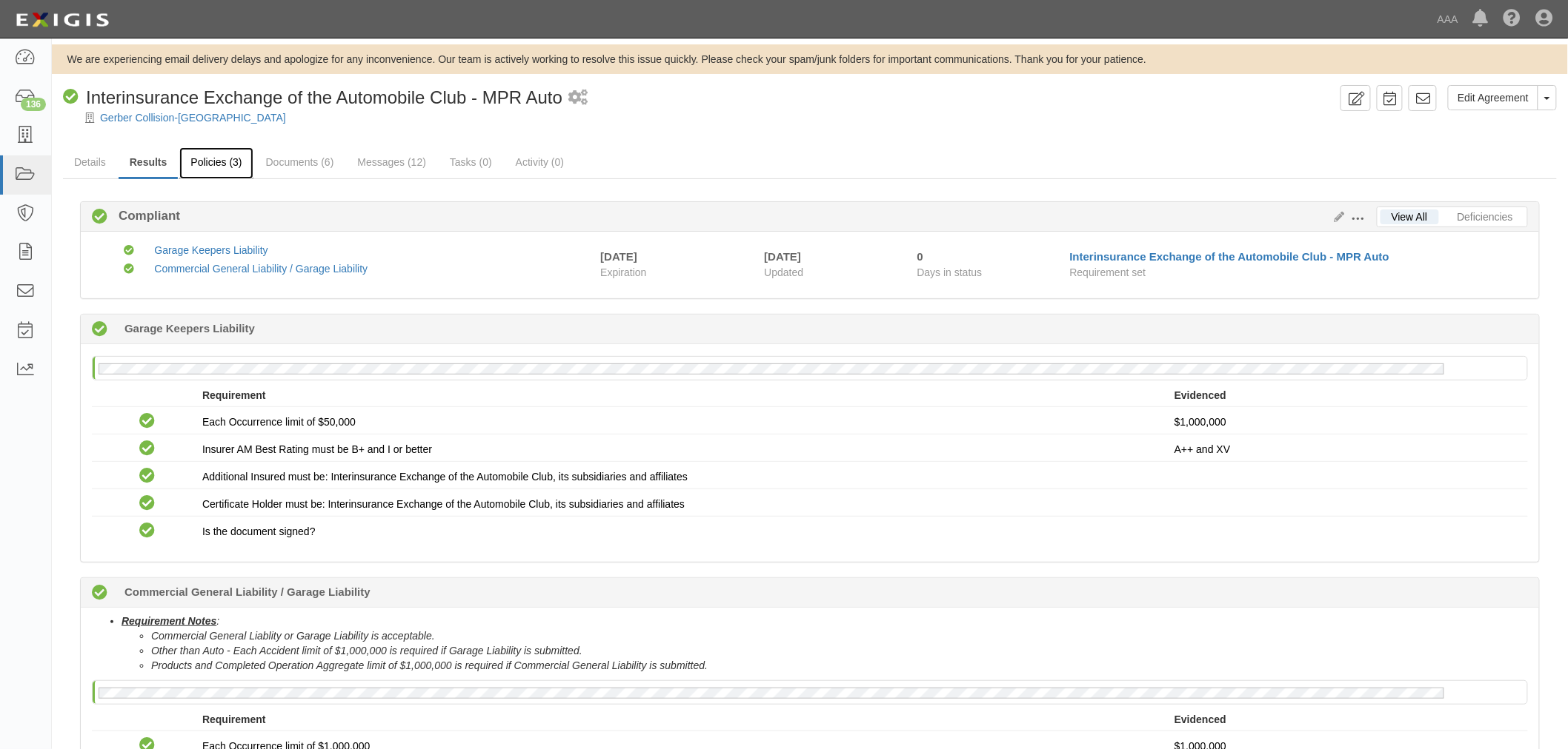
click at [205, 157] on link "Policies (3)" at bounding box center [216, 163] width 73 height 32
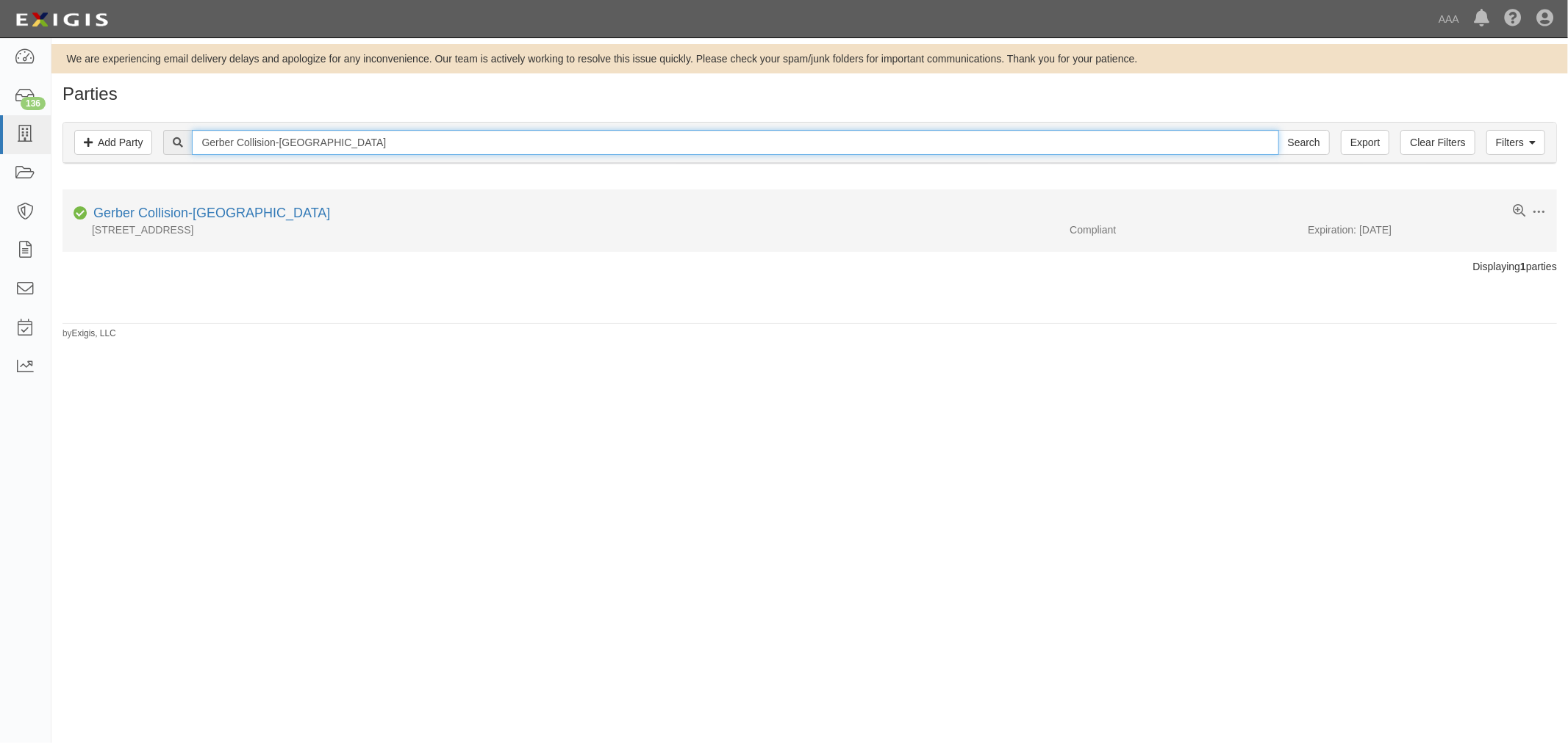
drag, startPoint x: 395, startPoint y: 155, endPoint x: 110, endPoint y: 193, distance: 287.5
click at [116, 193] on div "Parties Add Party Filters Add Party Clear Filters Export Gerber Collision-Lansd…" at bounding box center [809, 211] width 1516 height 256
paste input "enexa"
type input "Gerber Collision-Lenexa"
click at [1278, 130] on input "Search" at bounding box center [1303, 142] width 51 height 25
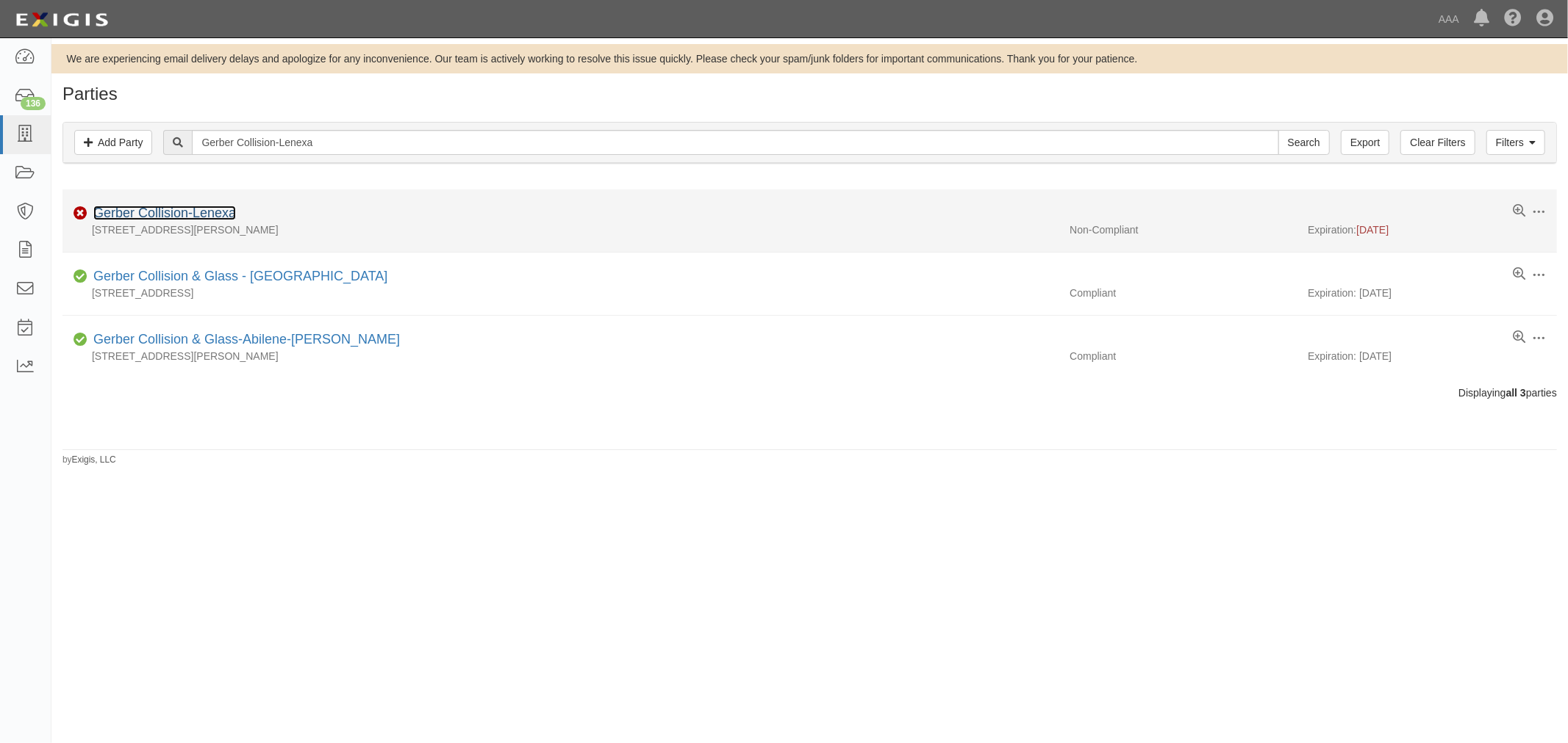
drag, startPoint x: 229, startPoint y: 223, endPoint x: 218, endPoint y: 215, distance: 13.6
drag, startPoint x: 406, startPoint y: 138, endPoint x: 218, endPoint y: 193, distance: 195.9
click at [211, 200] on div "Parties Add Party Filters Add Party Clear Filters Export Gerber Collision-Lenex…" at bounding box center [809, 275] width 1516 height 382
paste input "Gerber Collision-Louisville Bardstown Rd"
type input "GGerber Collision-Louisville Bardstown Rd"
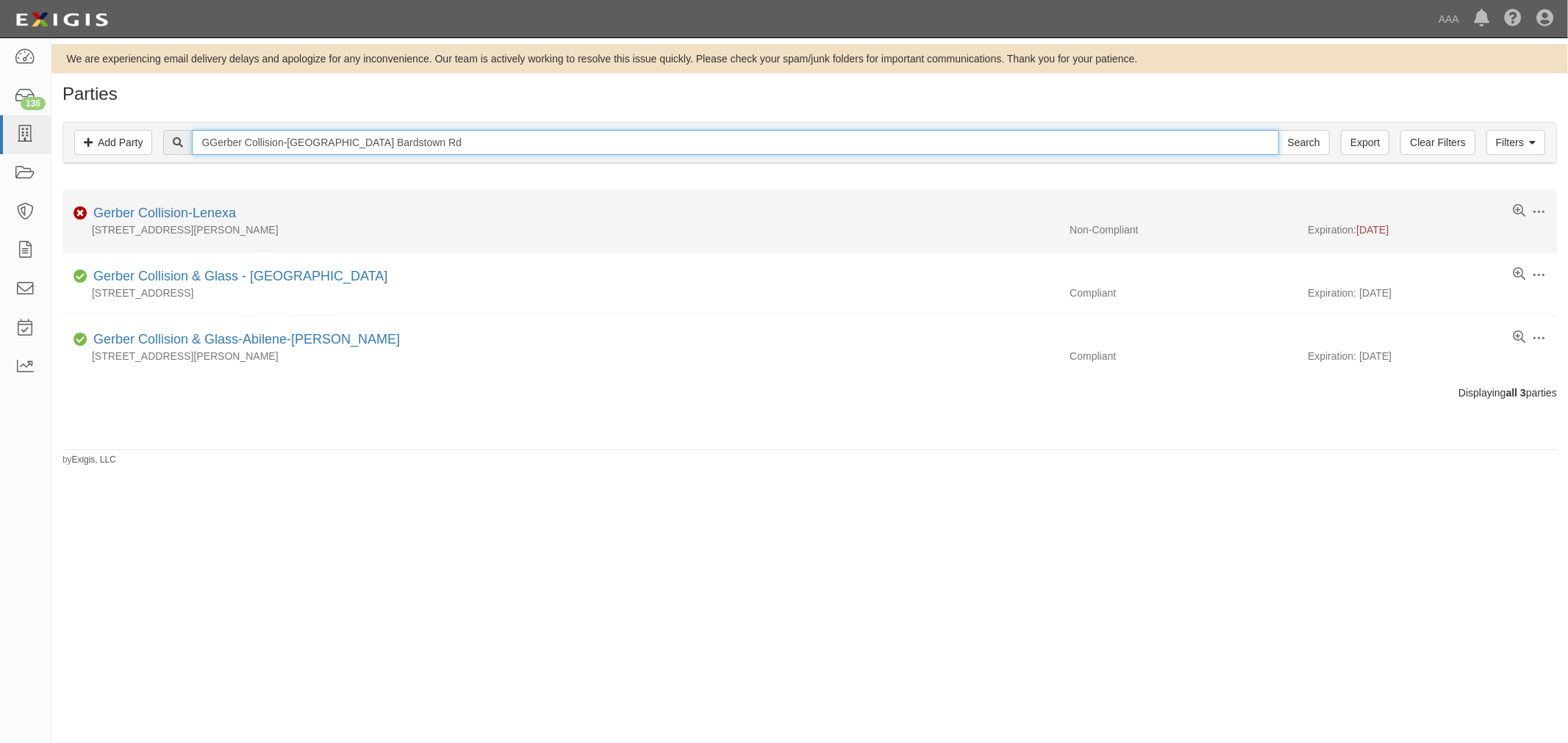
click at [1278, 130] on input "Search" at bounding box center [1303, 142] width 51 height 25
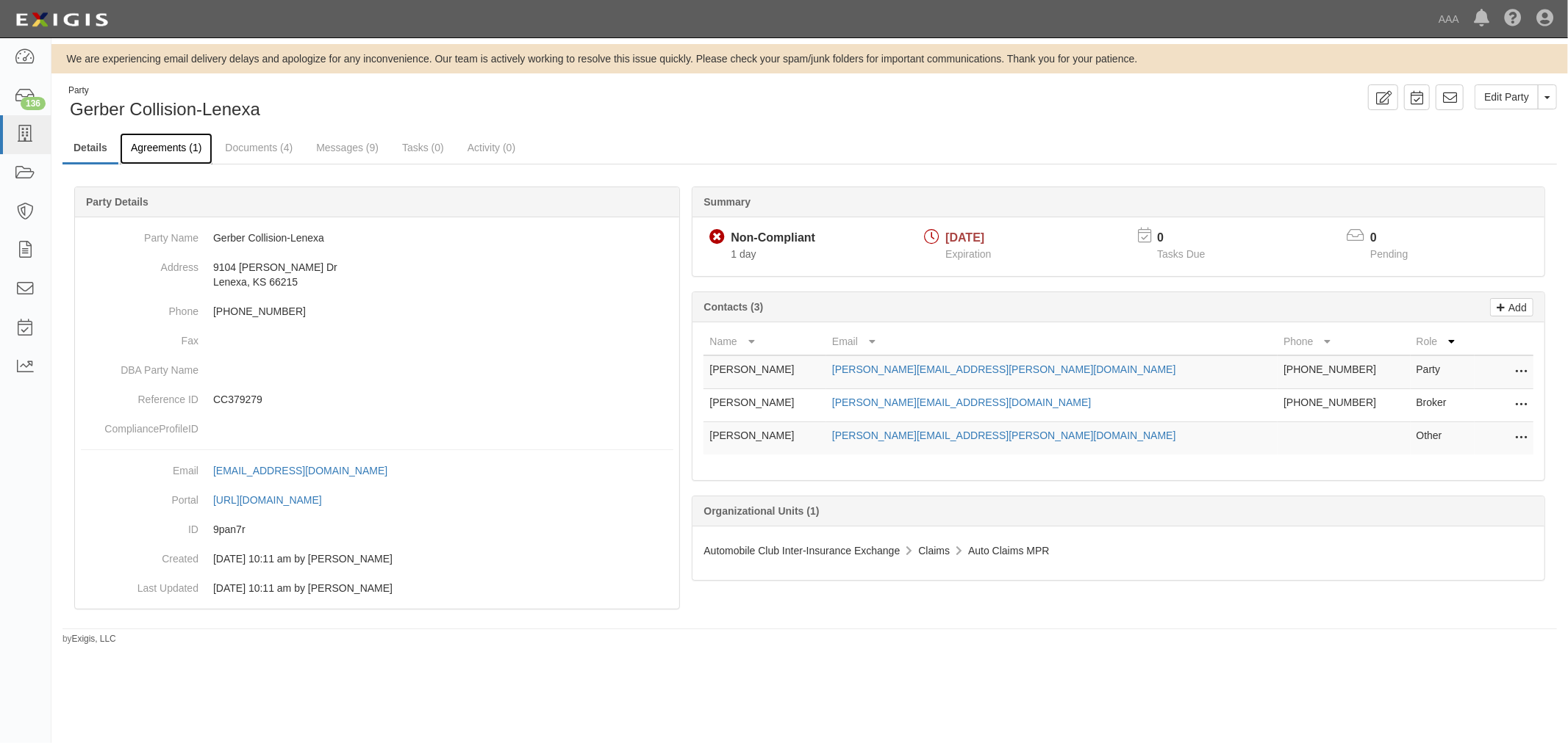
click at [152, 149] on link "Agreements (1)" at bounding box center [166, 149] width 93 height 31
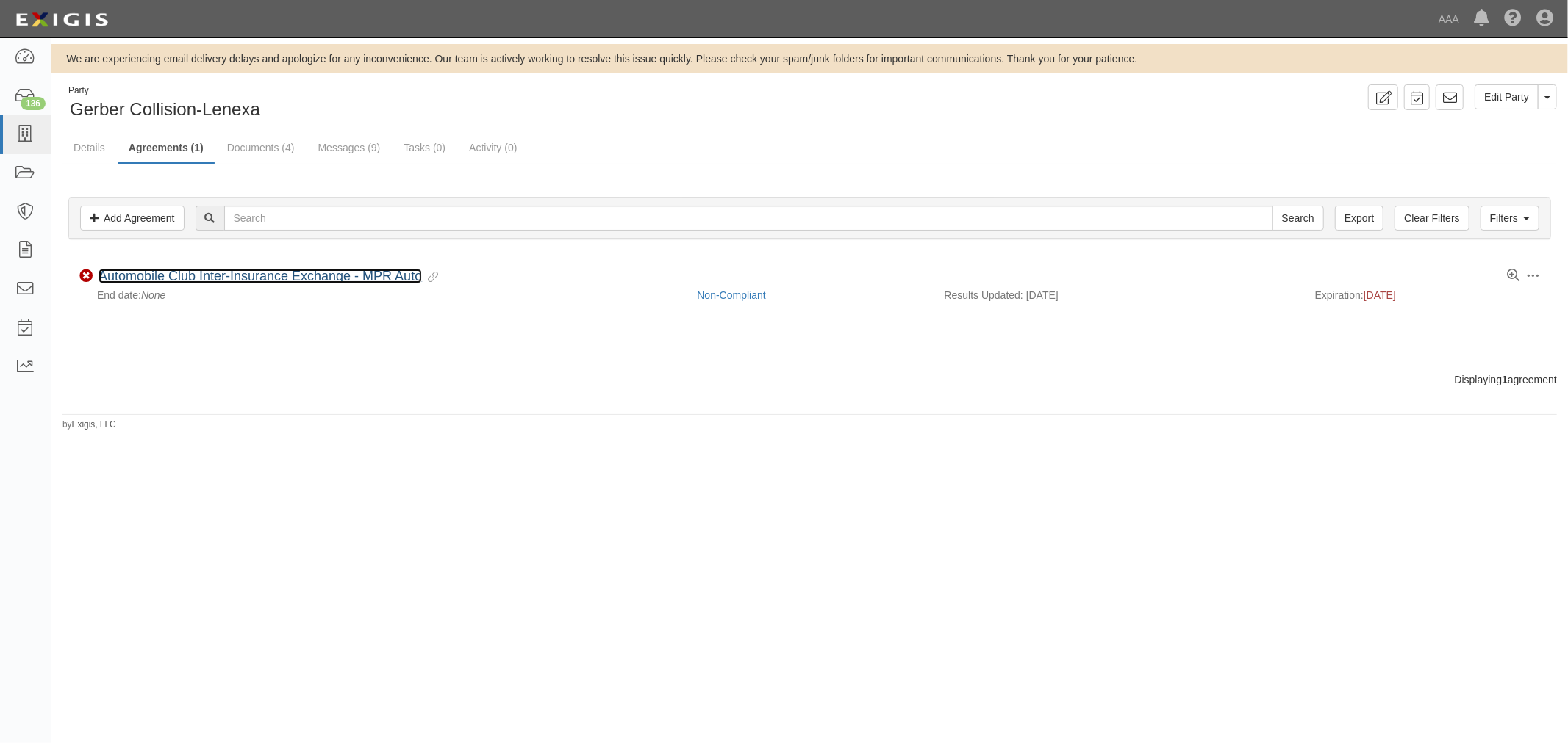
click at [198, 277] on link "Automobile Club Inter-Insurance Exchange - MPR Auto" at bounding box center [260, 276] width 323 height 15
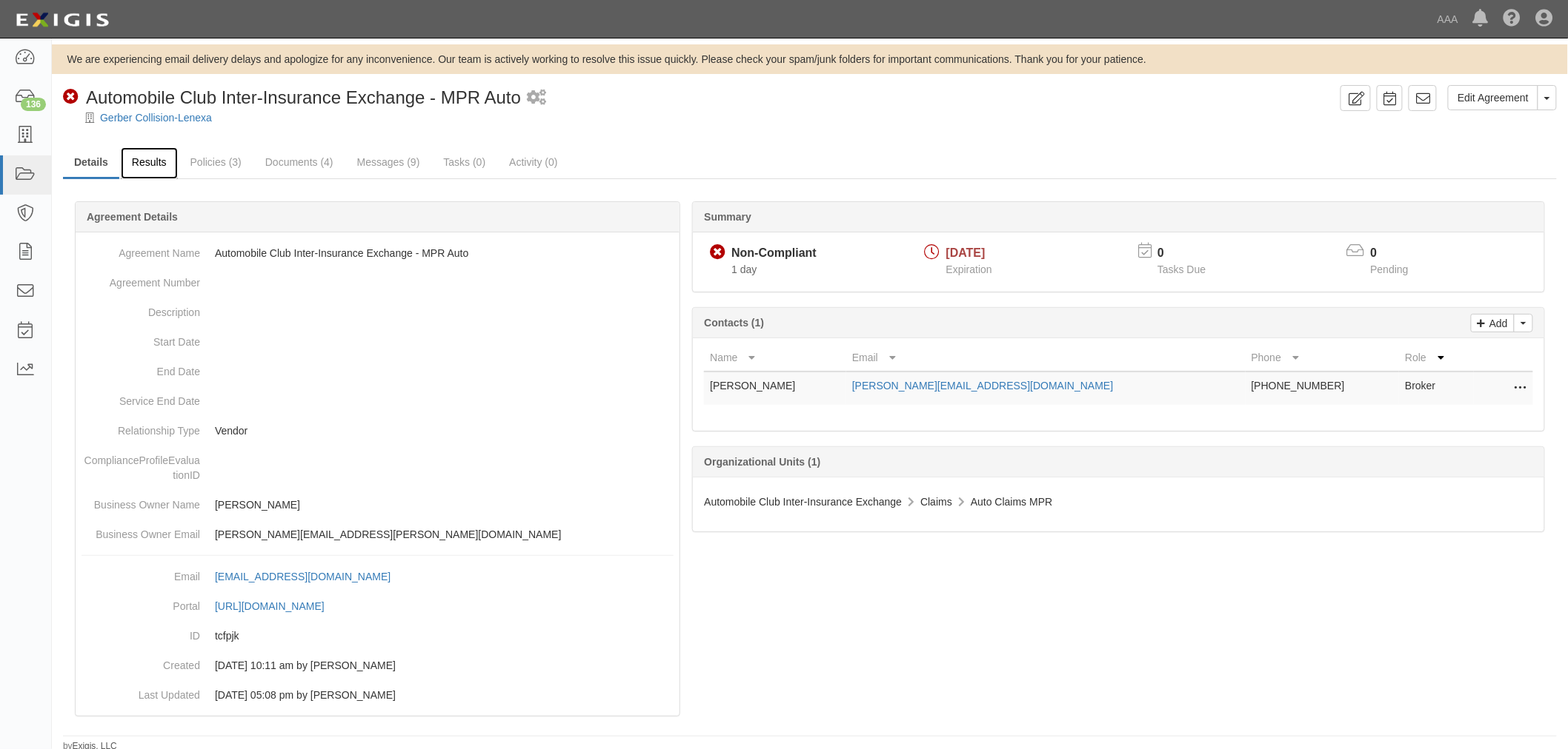
click at [164, 166] on link "Results" at bounding box center [149, 163] width 57 height 32
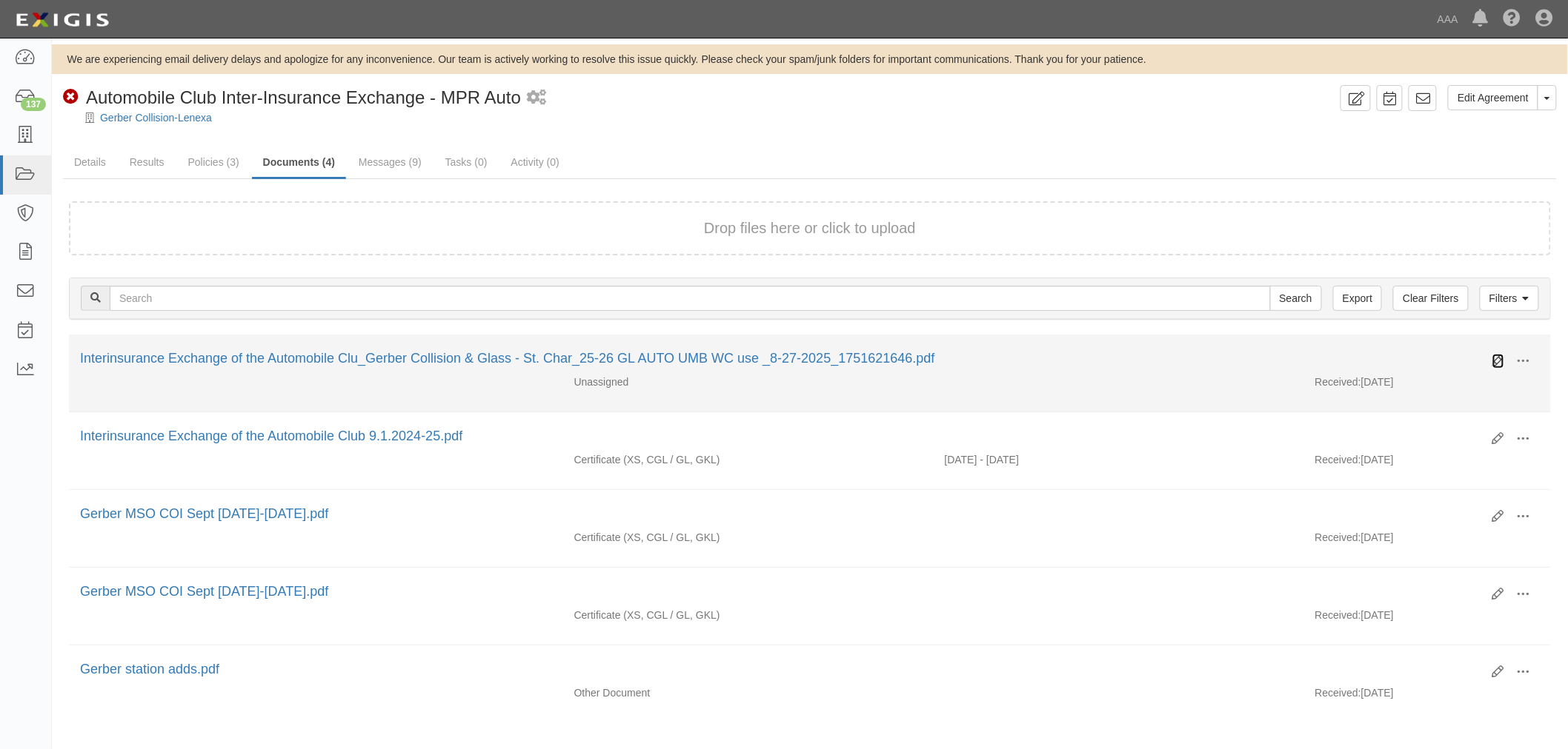
click at [1495, 357] on icon at bounding box center [1497, 361] width 12 height 12
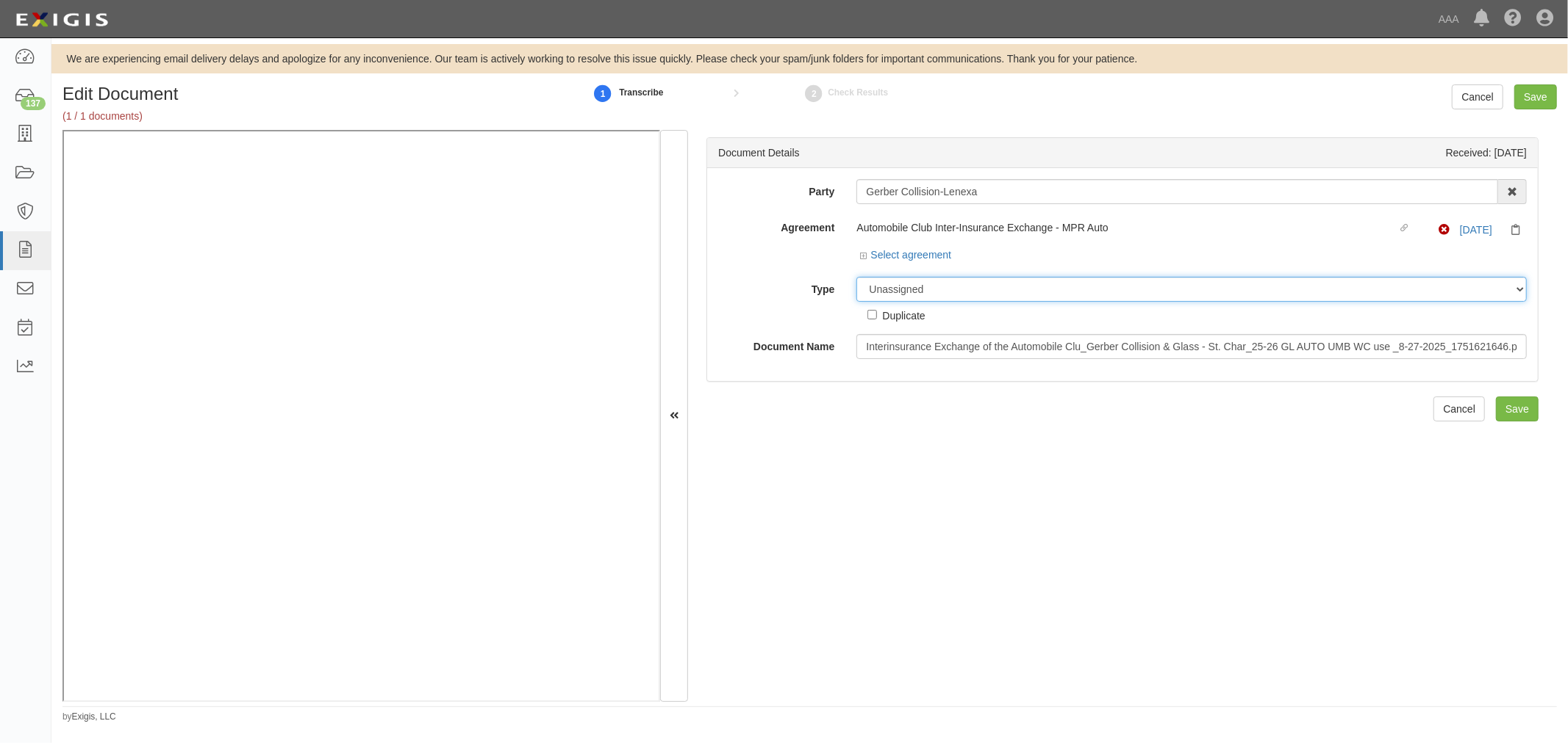
drag, startPoint x: 926, startPoint y: 285, endPoint x: 935, endPoint y: 300, distance: 17.5
click at [926, 285] on select "Unassigned Binder Cancellation Notice Certificate Contract Endorsement Insuranc…" at bounding box center [1191, 289] width 670 height 25
select select "CertificateDetail"
click at [856, 278] on select "Unassigned Binder Cancellation Notice Certificate Contract Endorsement Insuranc…" at bounding box center [1191, 289] width 670 height 25
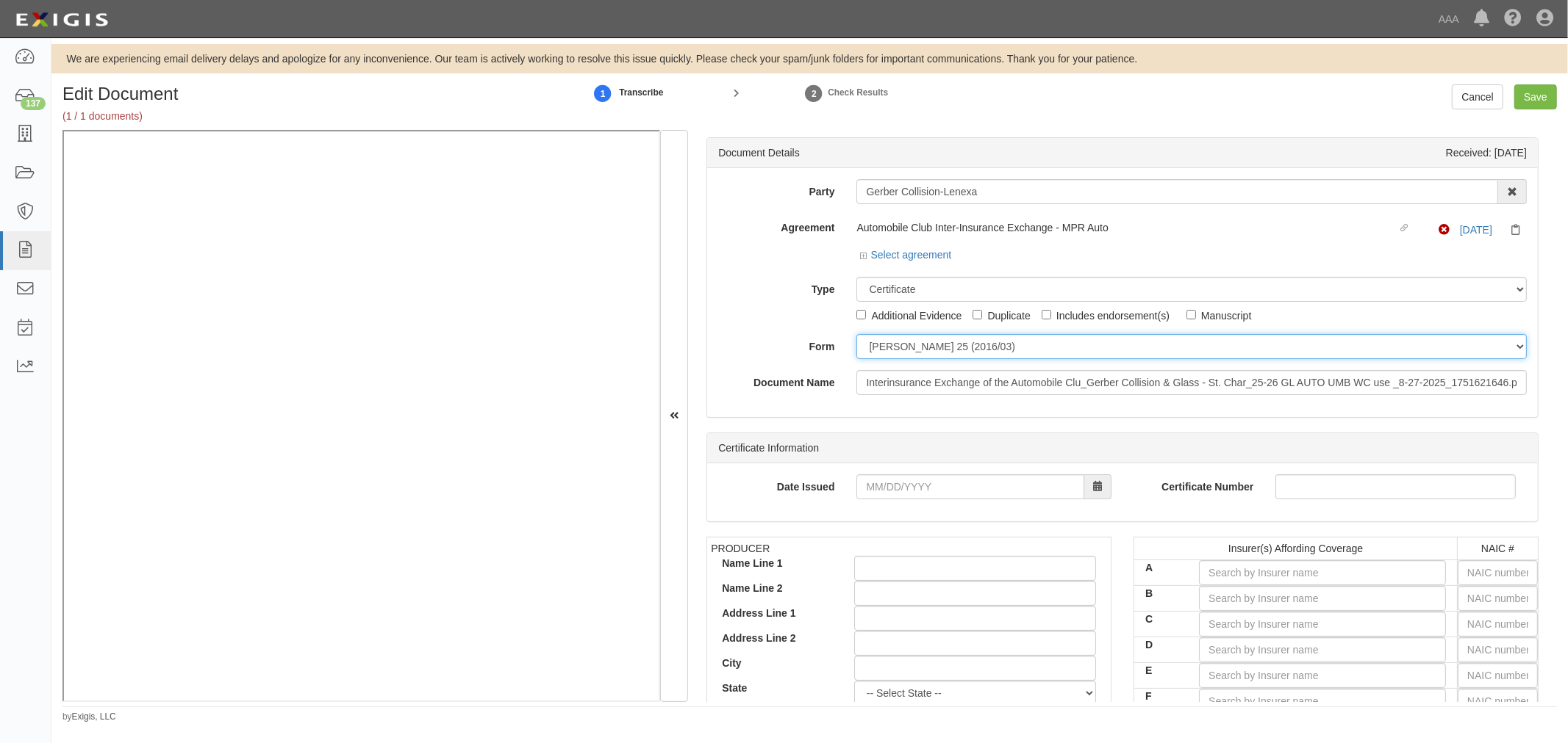
drag, startPoint x: 965, startPoint y: 351, endPoint x: 958, endPoint y: 359, distance: 10.6
click at [965, 350] on select "ACORD 25 (2016/03) ACORD 101 ACORD 855 NY (2014/05) General" at bounding box center [1191, 347] width 670 height 25
select select "GeneralFormDetail"
click at [856, 335] on select "ACORD 25 (2016/03) ACORD 101 ACORD 855 NY (2014/05) General" at bounding box center [1191, 347] width 670 height 25
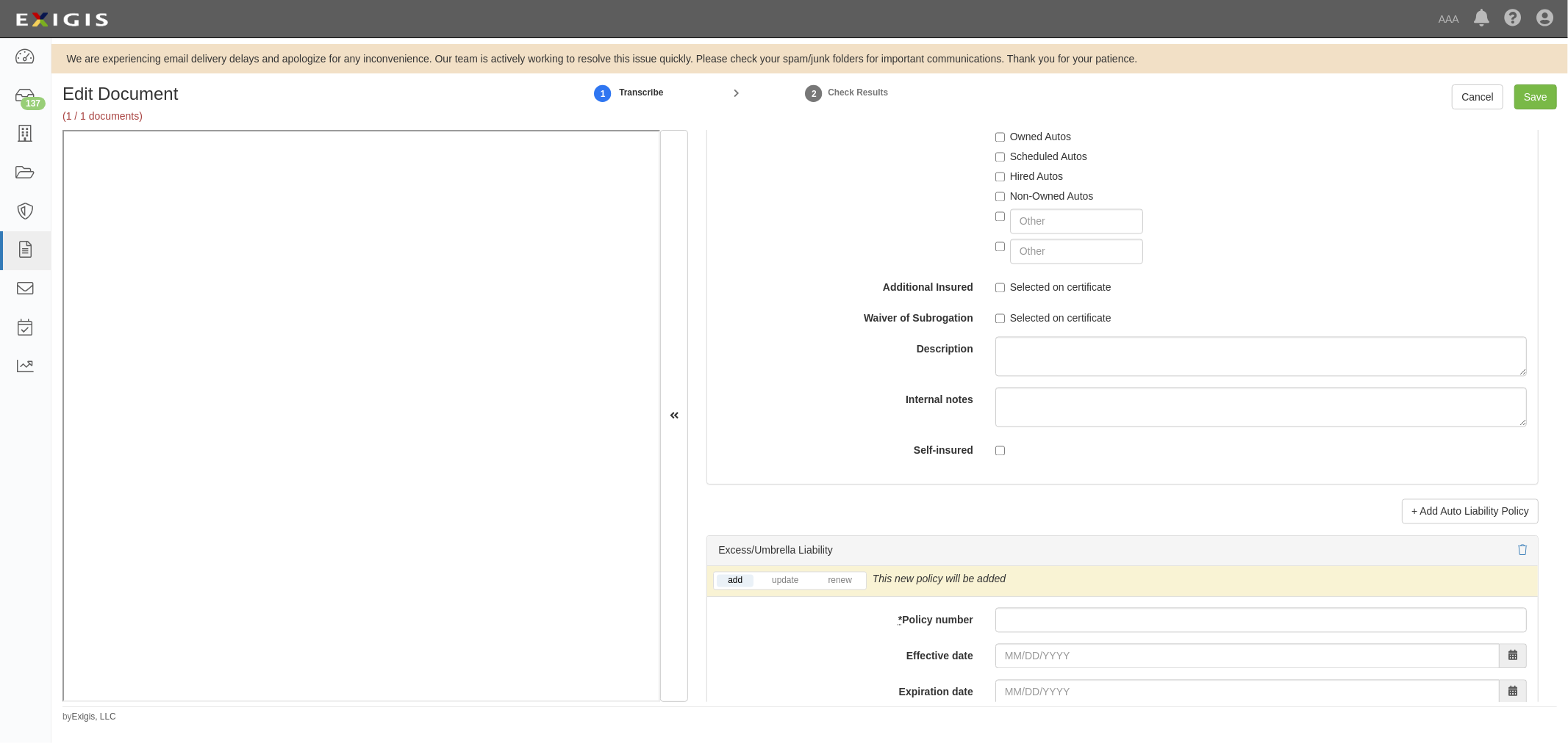
scroll to position [2720, 0]
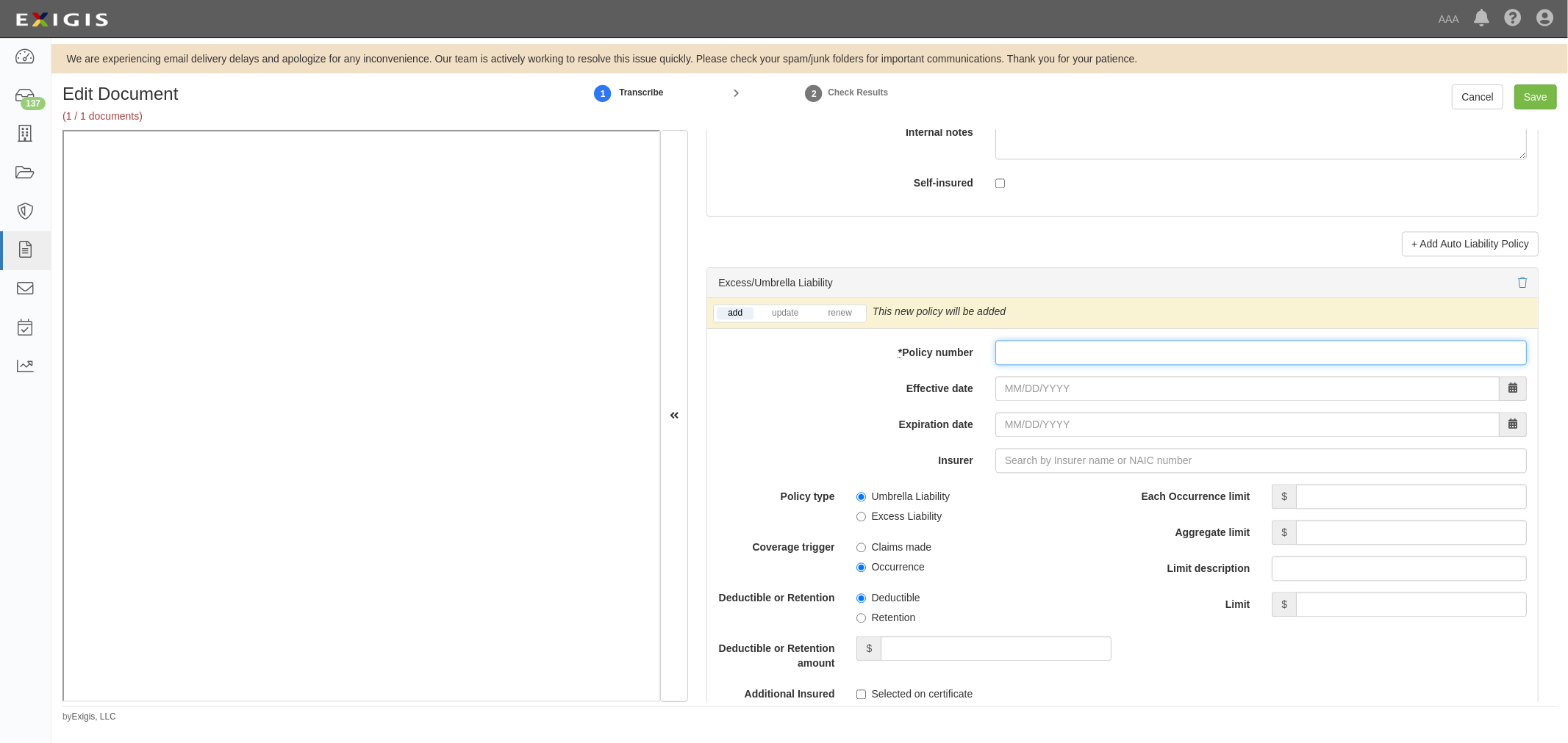
drag, startPoint x: 1038, startPoint y: 362, endPoint x: 1035, endPoint y: 374, distance: 12.4
click at [1038, 365] on input "* Policy number" at bounding box center [1260, 353] width 531 height 25
paste input "CUP-6S737154-25-NF"
type input "CUP-6S737154-25-NF"
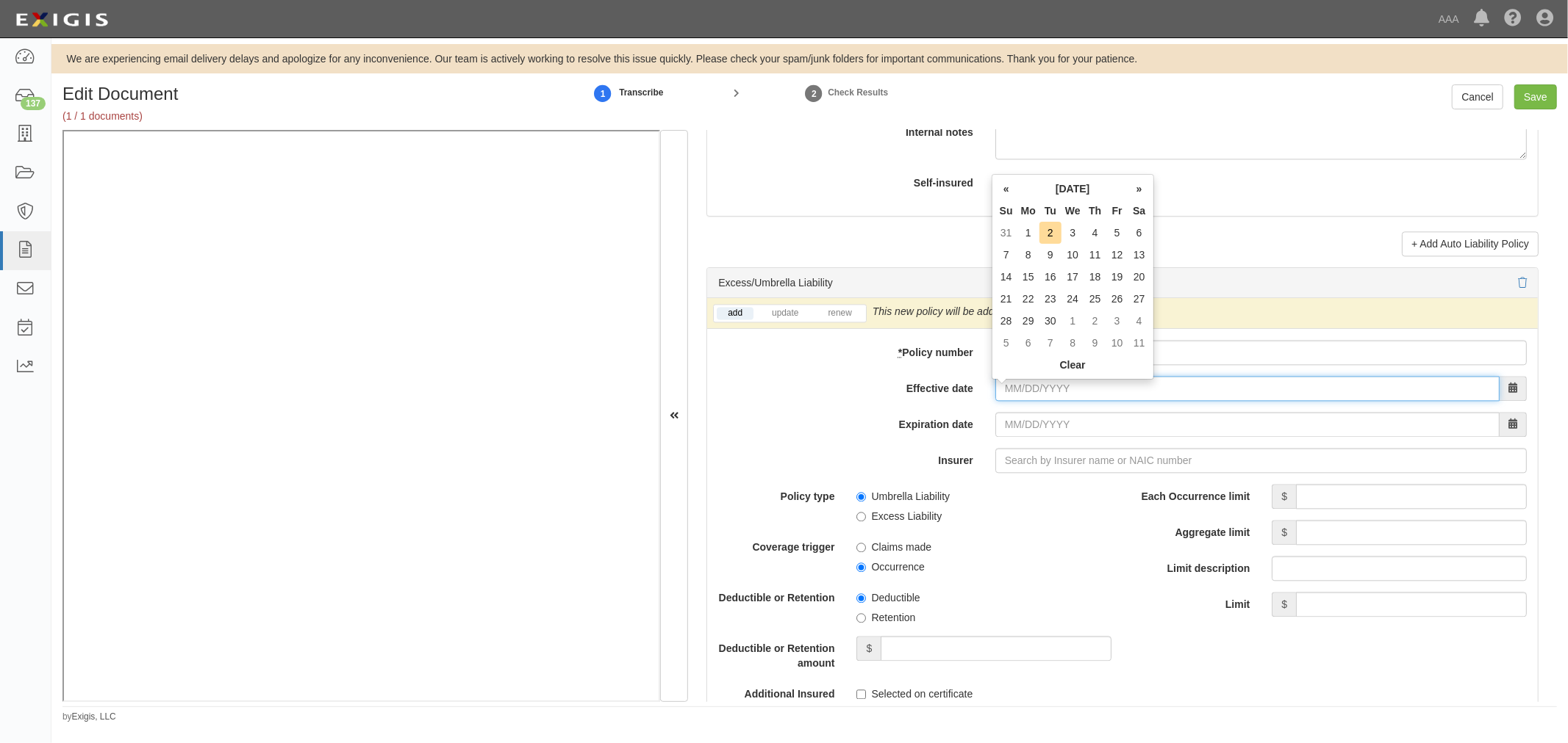
click at [1023, 393] on input "Effective date" at bounding box center [1247, 388] width 504 height 25
type input "[DATE]"
type input "09/01/2026"
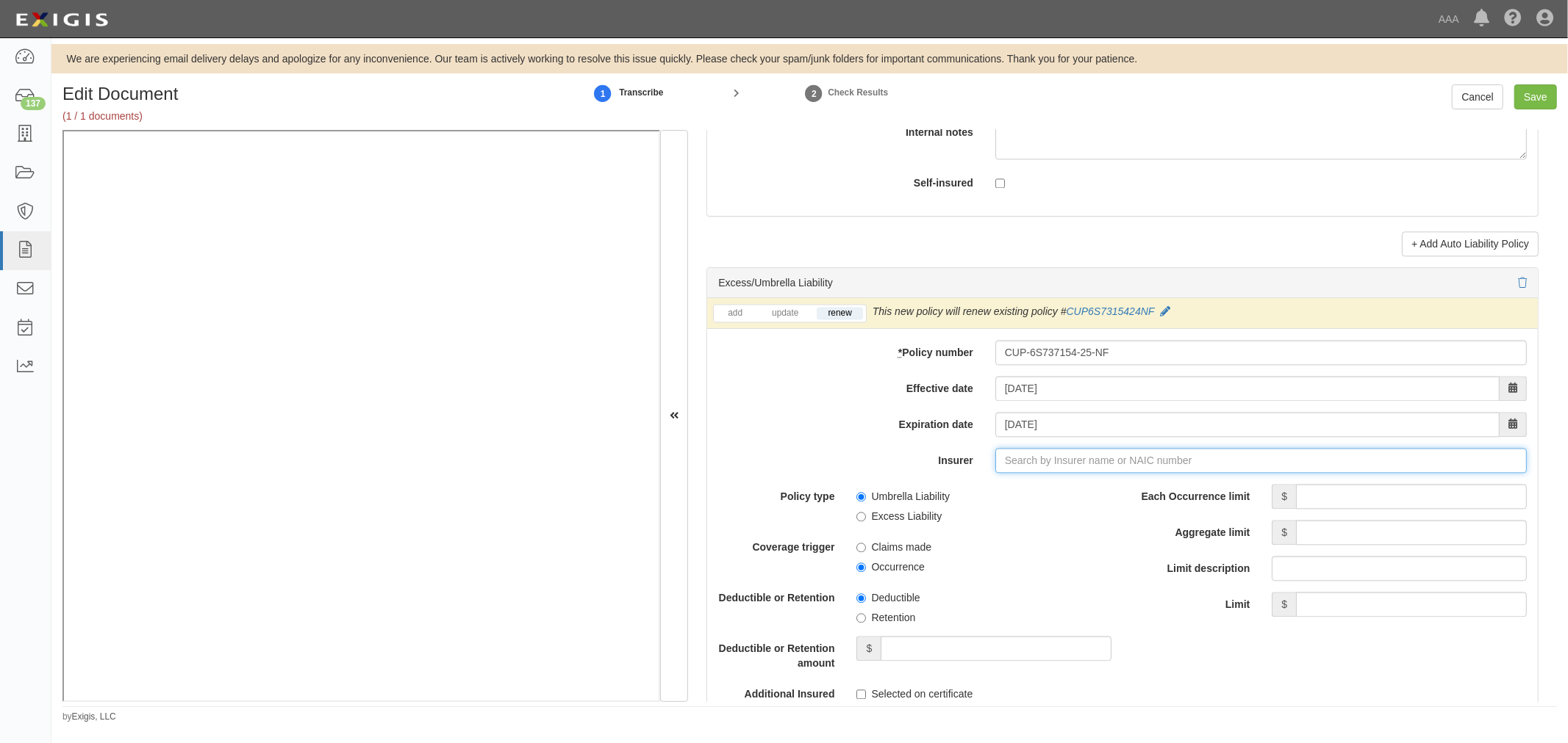
type input "21st Century Advantage Insurance Company (25232) NR Rating"
type input "2"
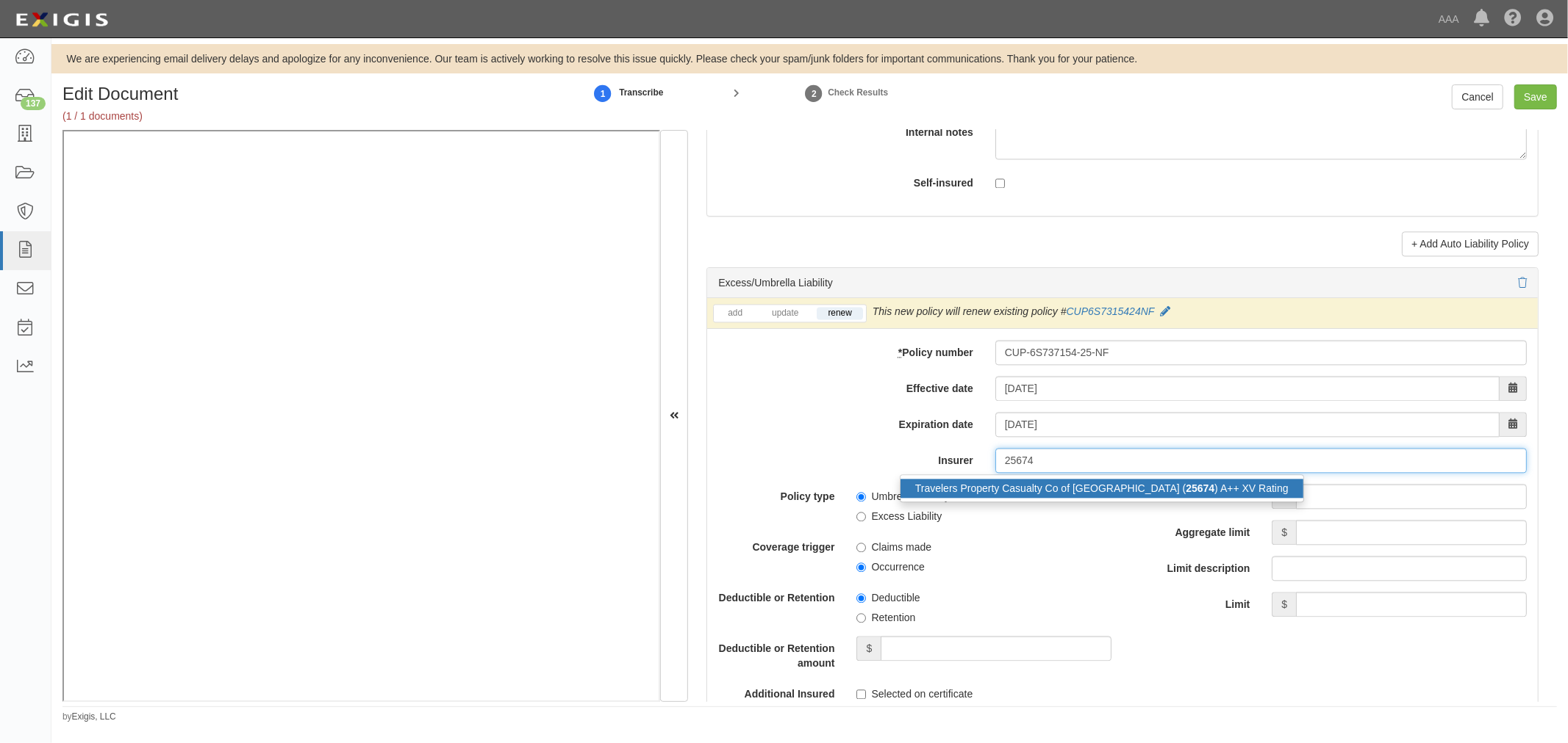
drag, startPoint x: 1051, startPoint y: 494, endPoint x: 1196, endPoint y: 509, distance: 145.8
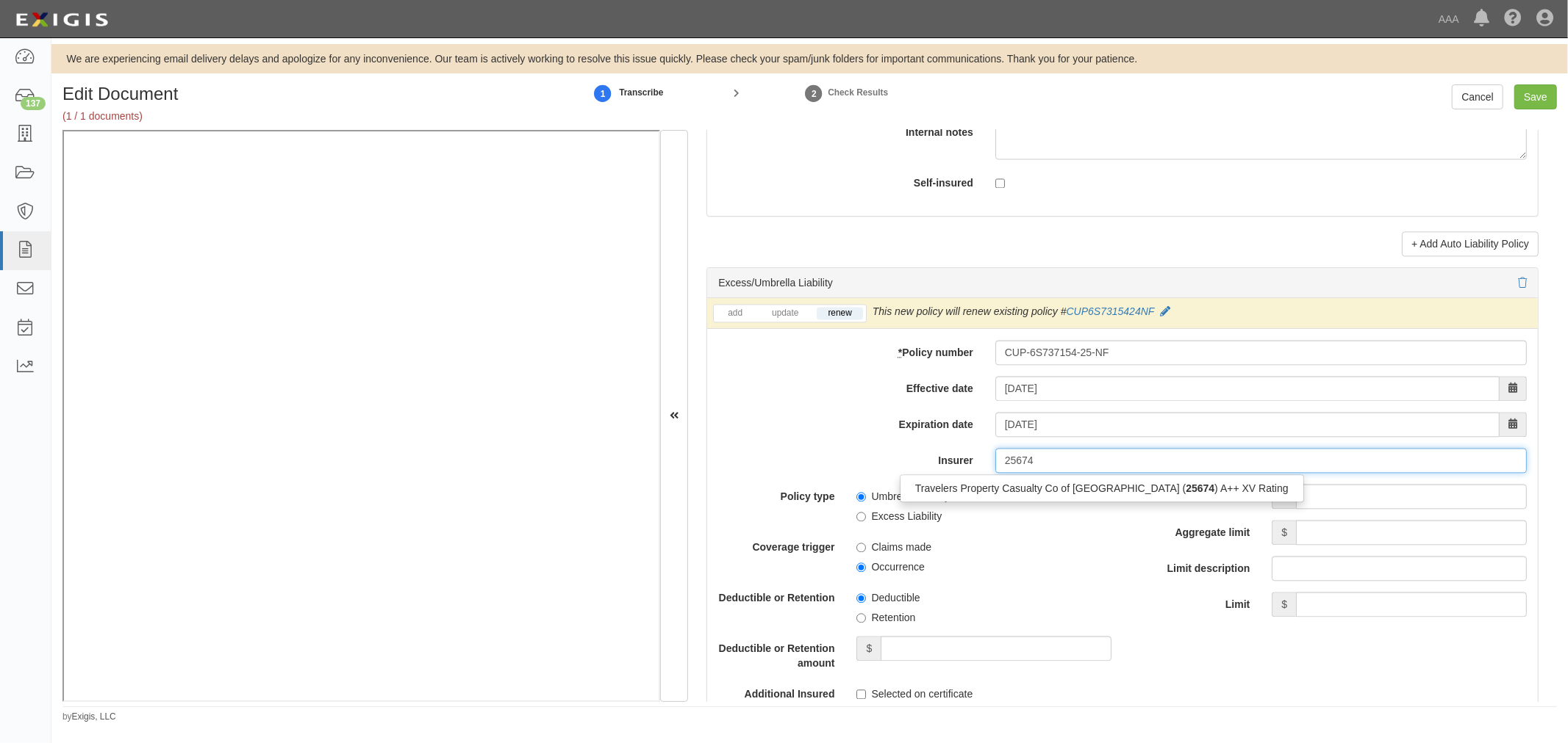
click at [1051, 493] on div "Travelers Property Casualty Co of Amer ( 25674 ) A++ XV Rating" at bounding box center [1101, 488] width 403 height 19
type input "Travelers Property Casualty Co of Amer (25674) A++ XV Rating"
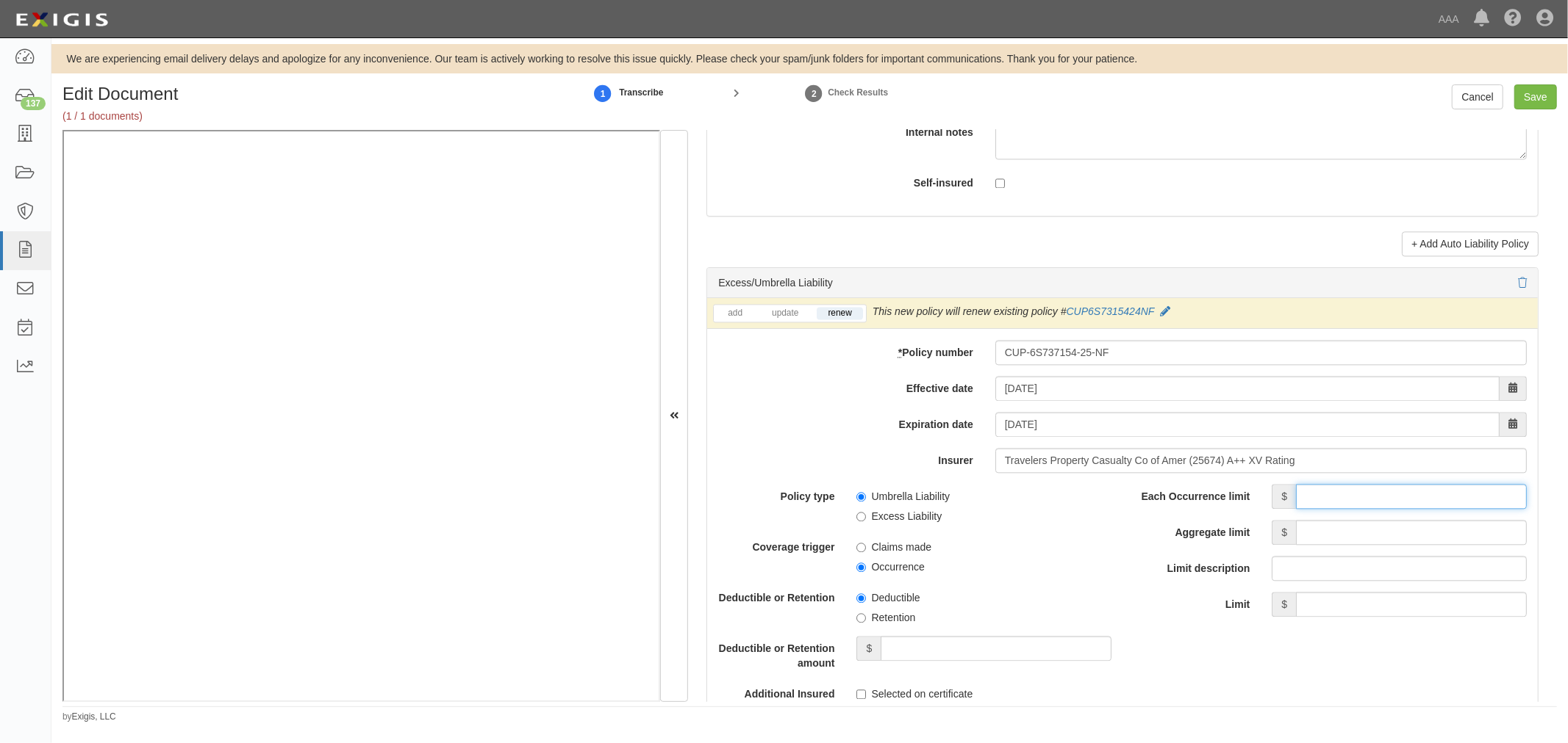
click at [1313, 495] on input "Each Occurrence limit" at bounding box center [1411, 497] width 231 height 25
type input "5,000,000"
click at [1334, 533] on input "Aggregate limit" at bounding box center [1411, 532] width 231 height 25
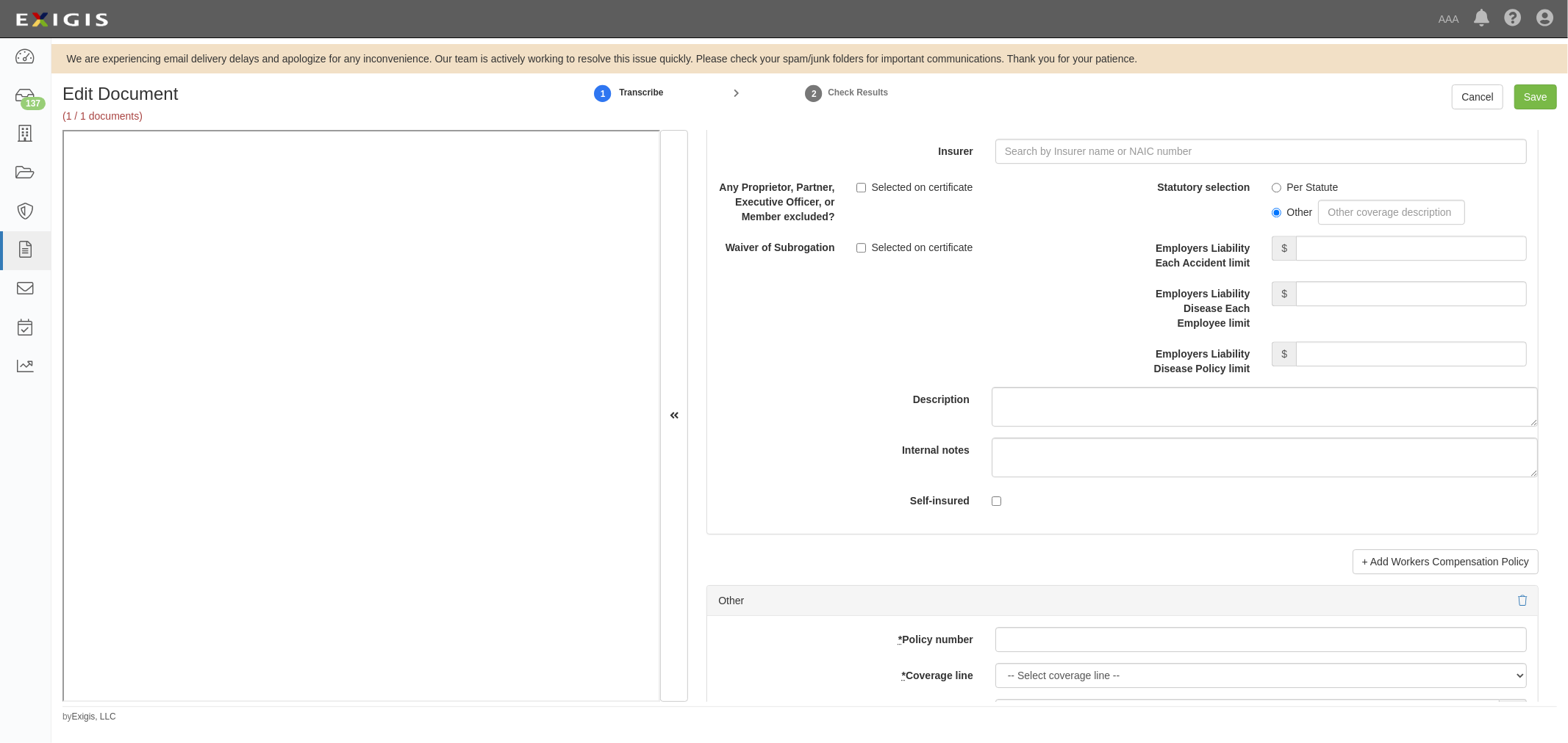
scroll to position [3944, 0]
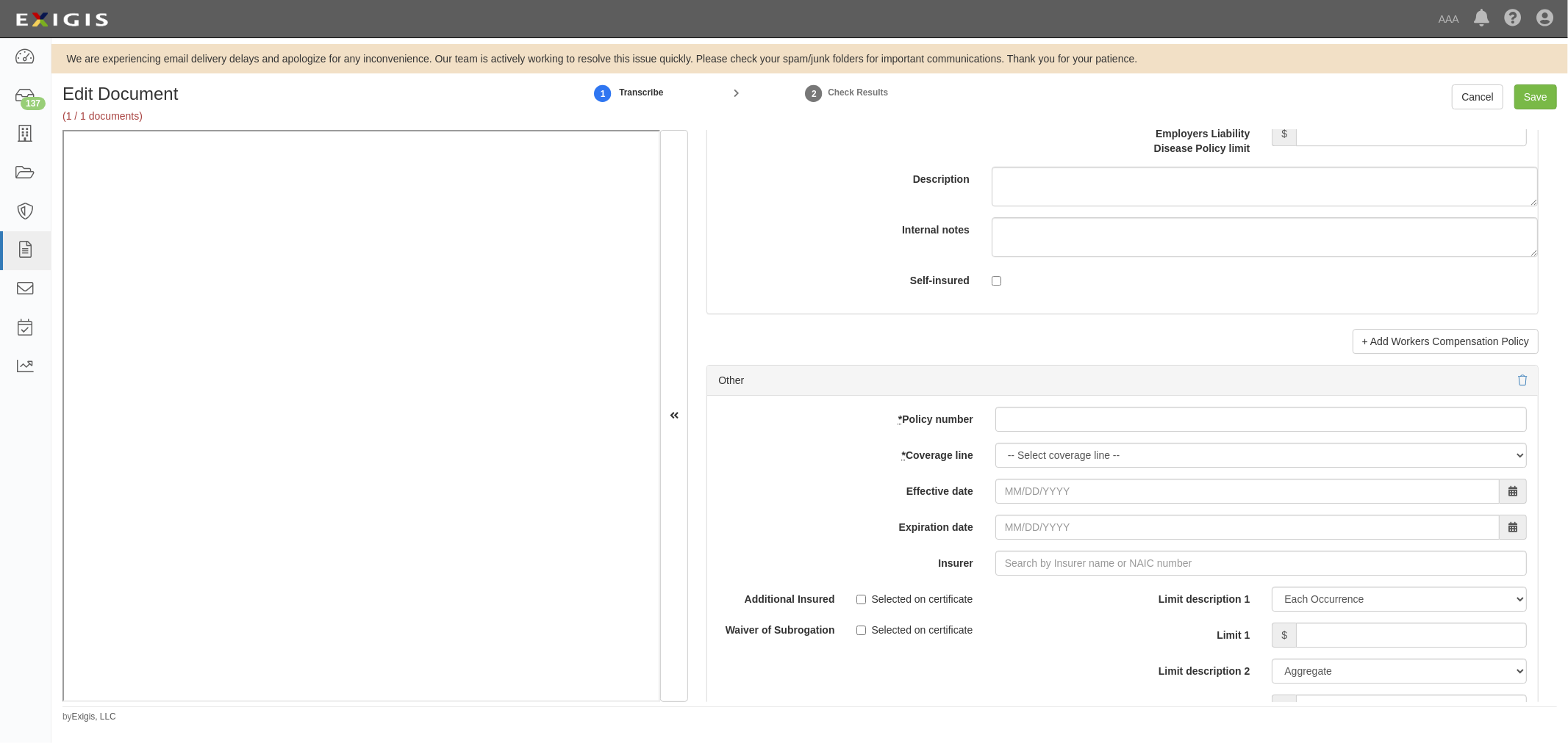
type input "5,000,000"
click at [1021, 409] on div "add update renew This new policy will be added This new policy will update exis…" at bounding box center [1123, 637] width 831 height 482
click at [1024, 424] on input "* Policy number" at bounding box center [1260, 420] width 531 height 25
paste input "TC2JGLSA-8E088352-TIL-25"
type input "TC2JGLSA-8E088352-TIL-25"
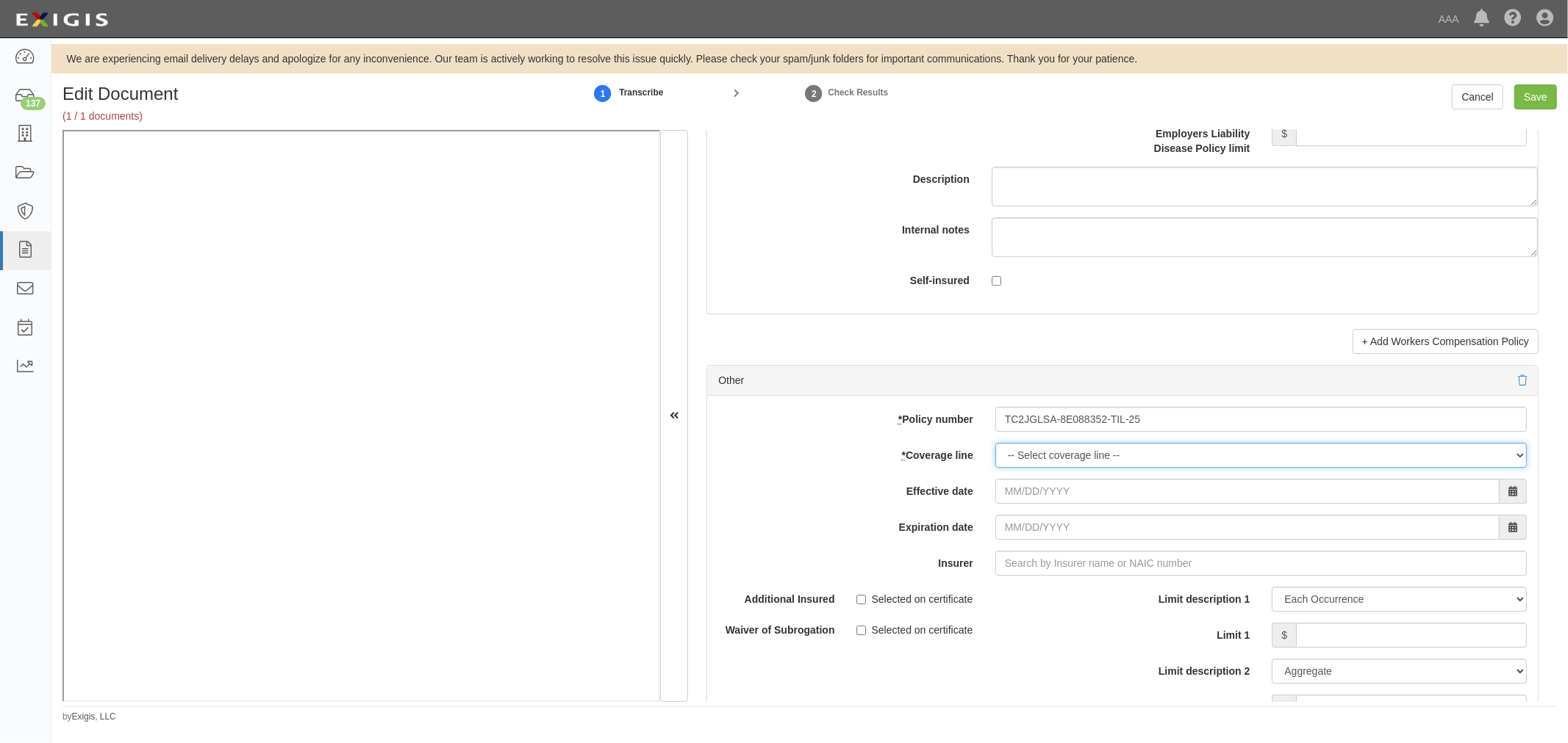
click at [1032, 458] on select "-- Select coverage line -- Asbestos Abatement Auto Physical Damage Boiler & Mac…" at bounding box center [1260, 455] width 531 height 25
select select "70"
click at [995, 468] on select "-- Select coverage line -- Asbestos Abatement Auto Physical Damage Boiler & Mac…" at bounding box center [1260, 455] width 531 height 25
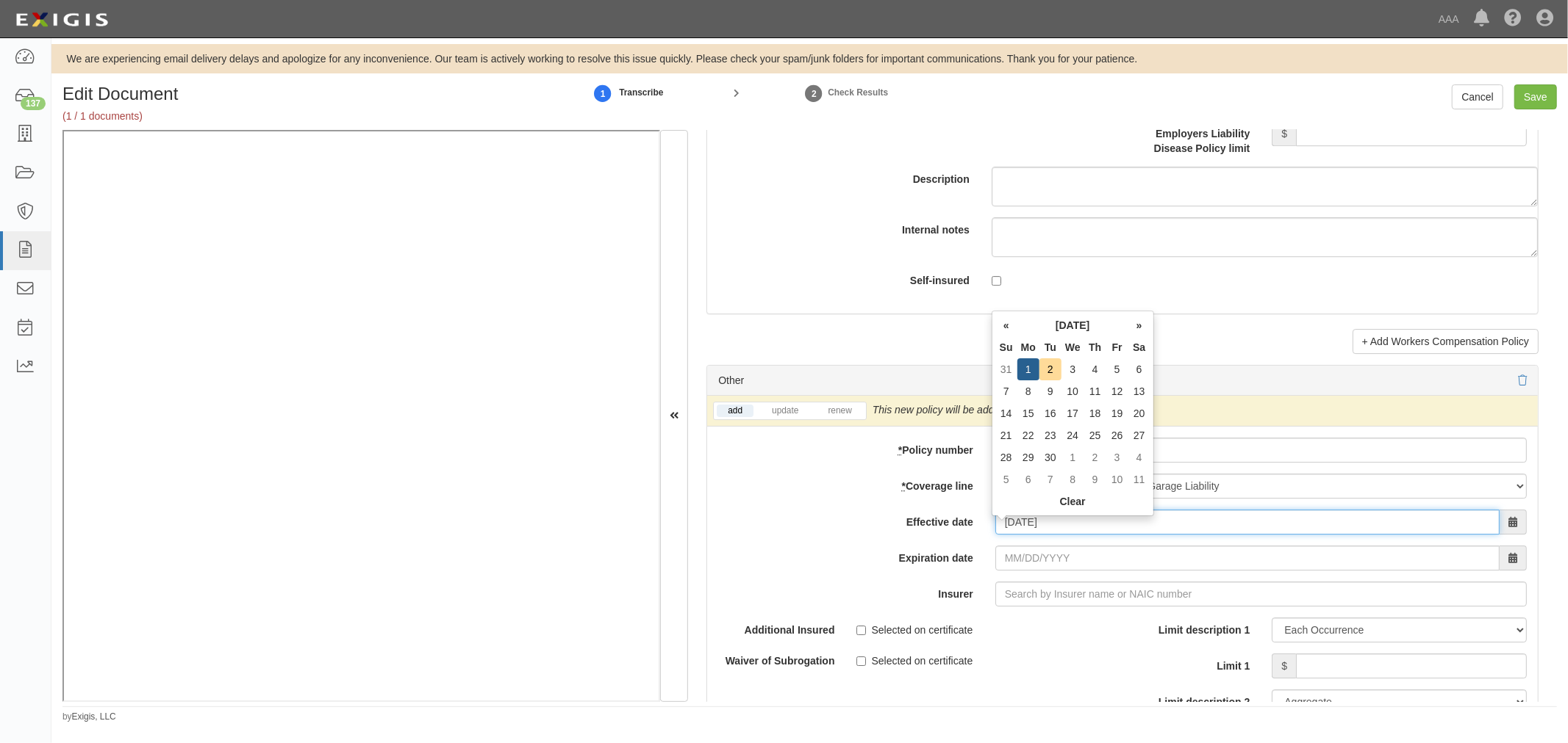
type input "[DATE]"
type input "09/01/2026"
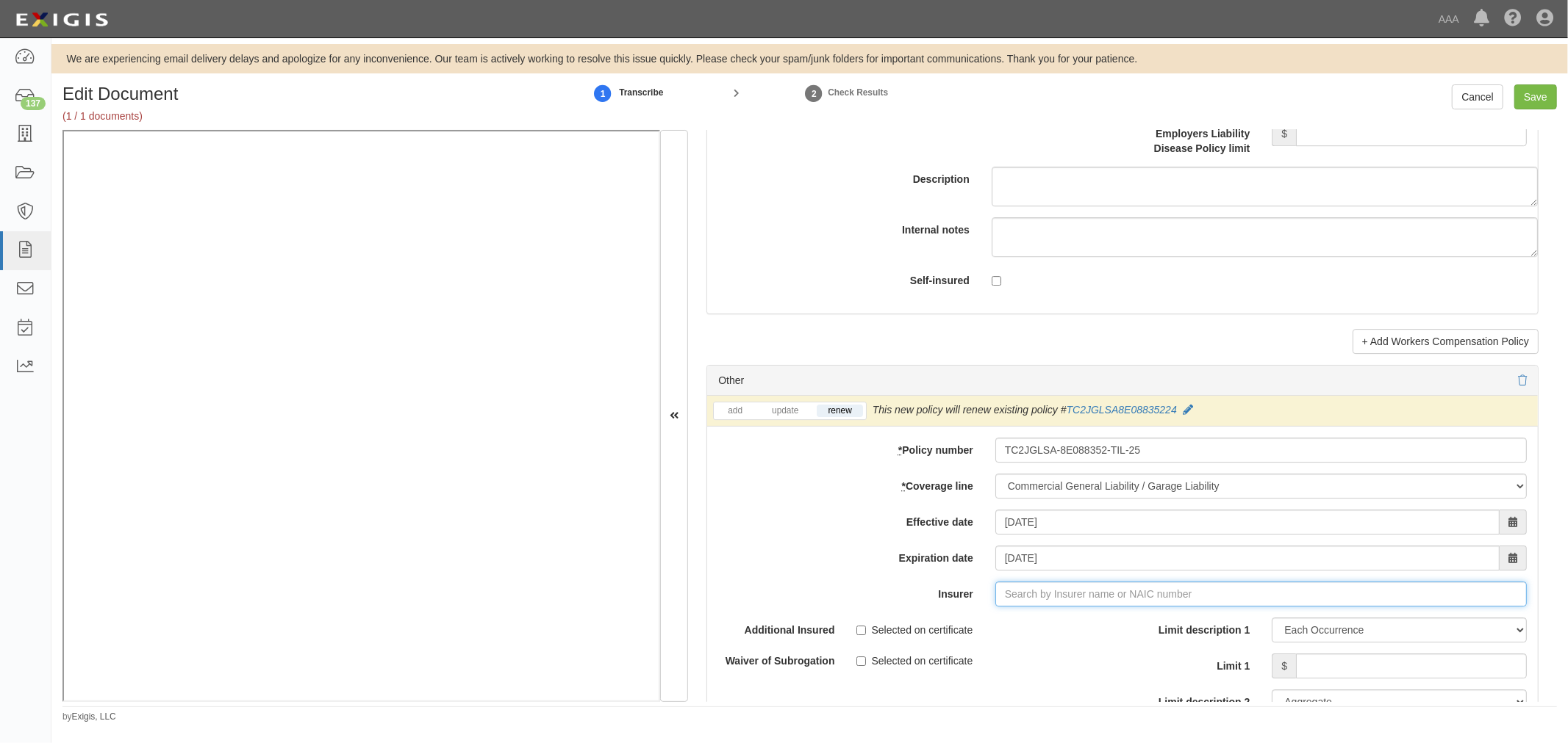
type input "21st Century Advantage Insurance Company (25232) NR Rating"
type input "2"
drag, startPoint x: 1048, startPoint y: 637, endPoint x: 1137, endPoint y: 653, distance: 90.4
click at [1048, 631] on div "Travelers Indemnity Company ( 25658 ) A++ XV Rating" at bounding box center [1037, 622] width 275 height 19
type input "Travelers Indemnity Company (25658) A++ XV Rating"
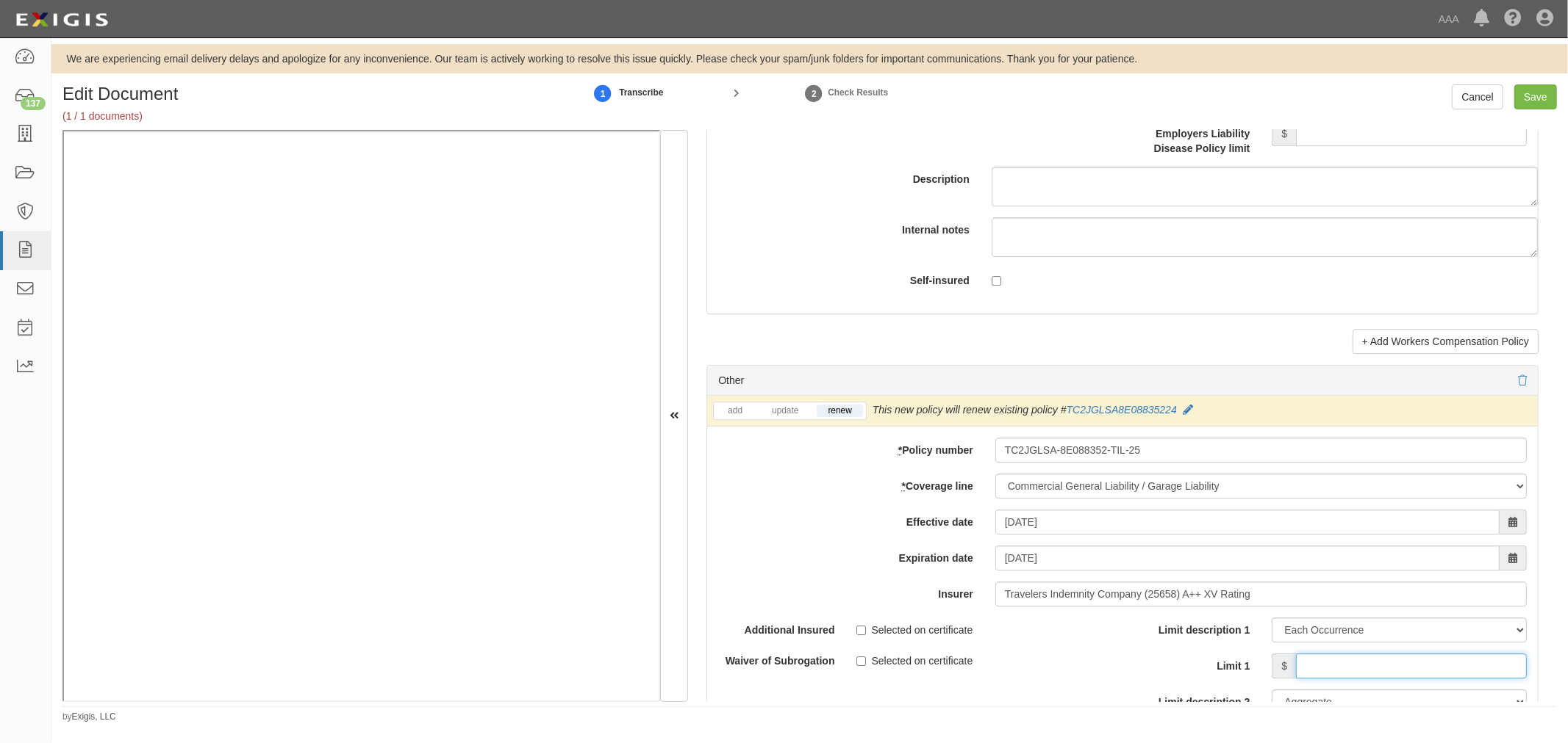
click at [1299, 662] on input "Limit 1" at bounding box center [1411, 666] width 231 height 25
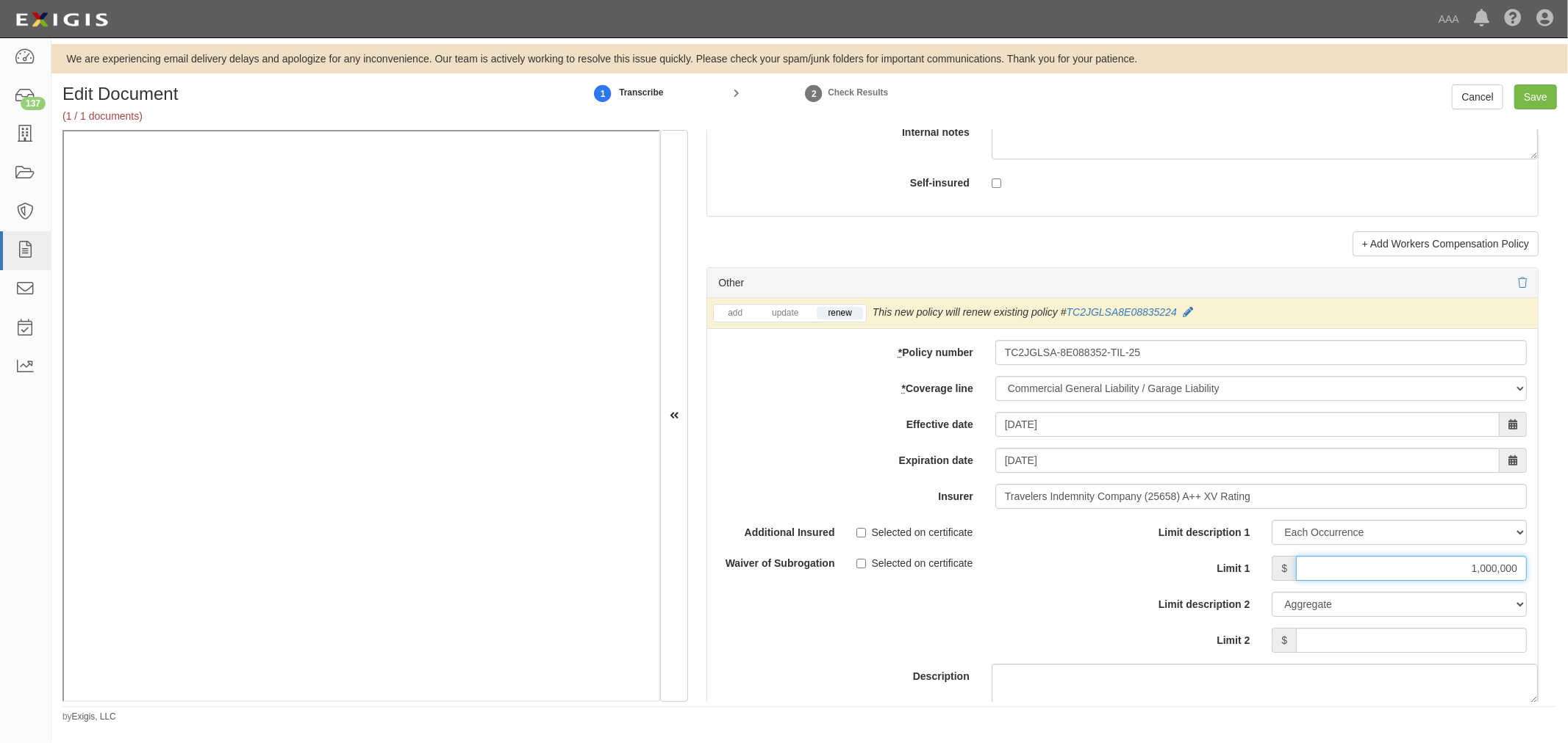
scroll to position [4080, 0]
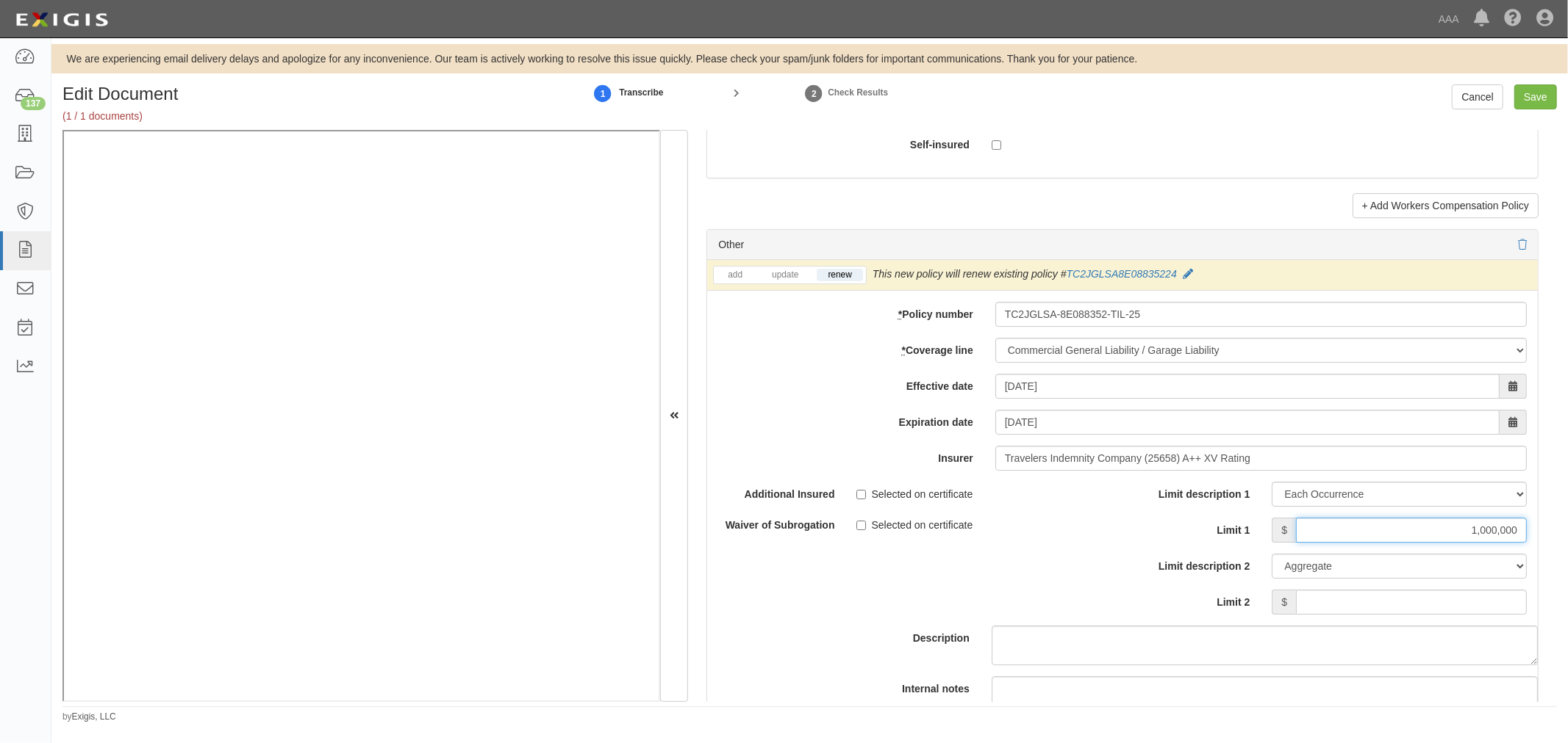
type input "1,000,000"
click at [1390, 605] on input "Limit 2" at bounding box center [1411, 602] width 231 height 25
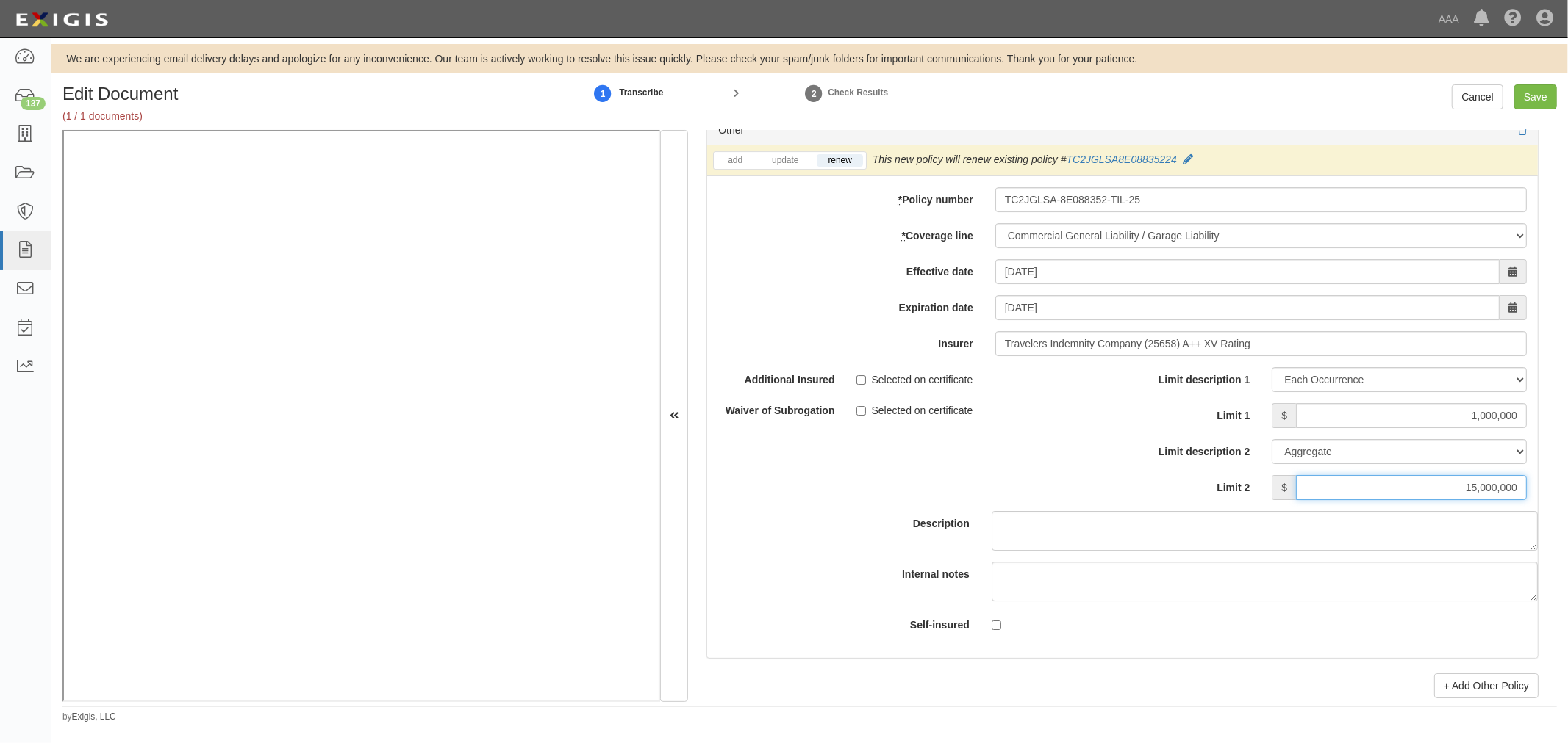
scroll to position [4489, 0]
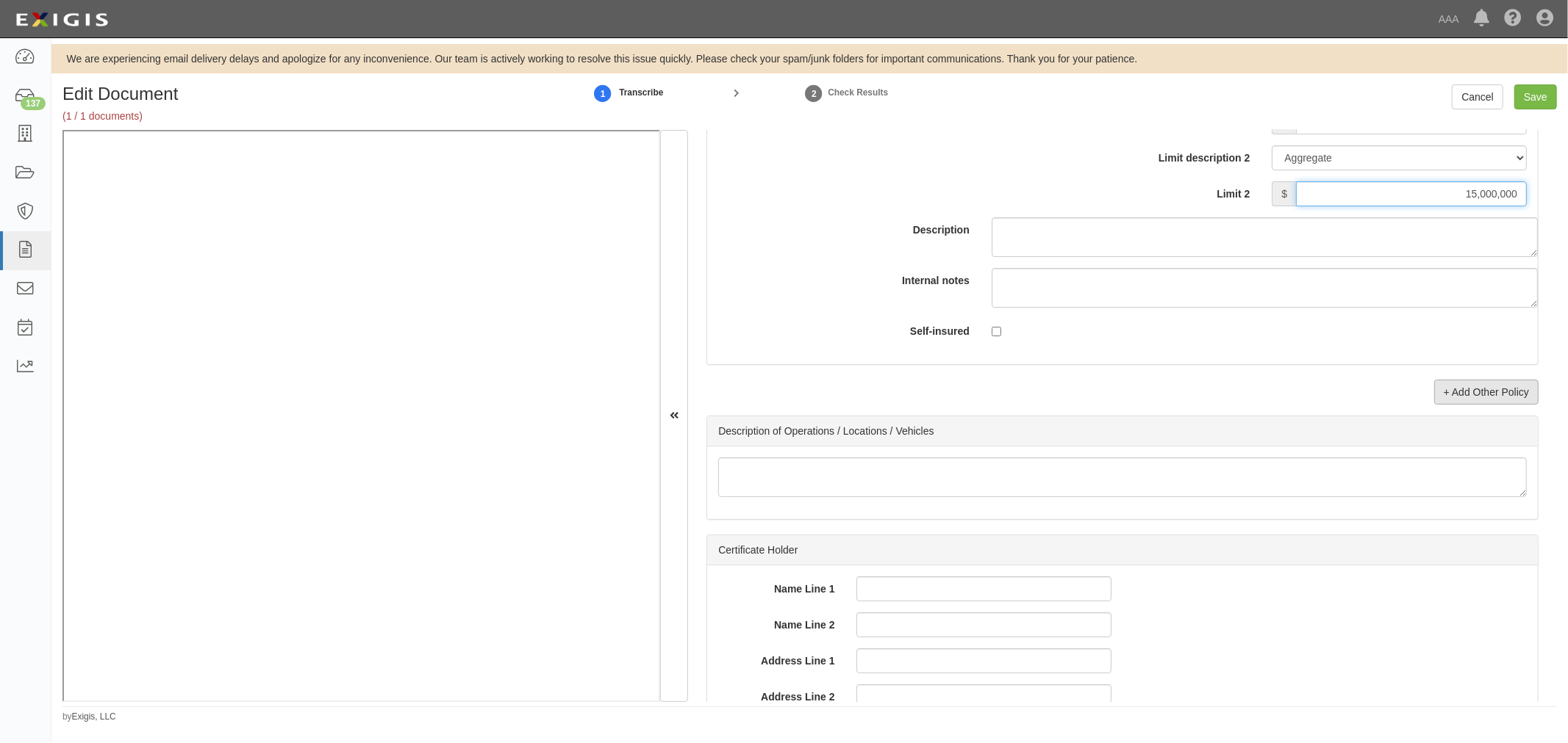
type input "15,000,000"
click at [1485, 395] on link "+ Add Other Policy" at bounding box center [1486, 392] width 105 height 25
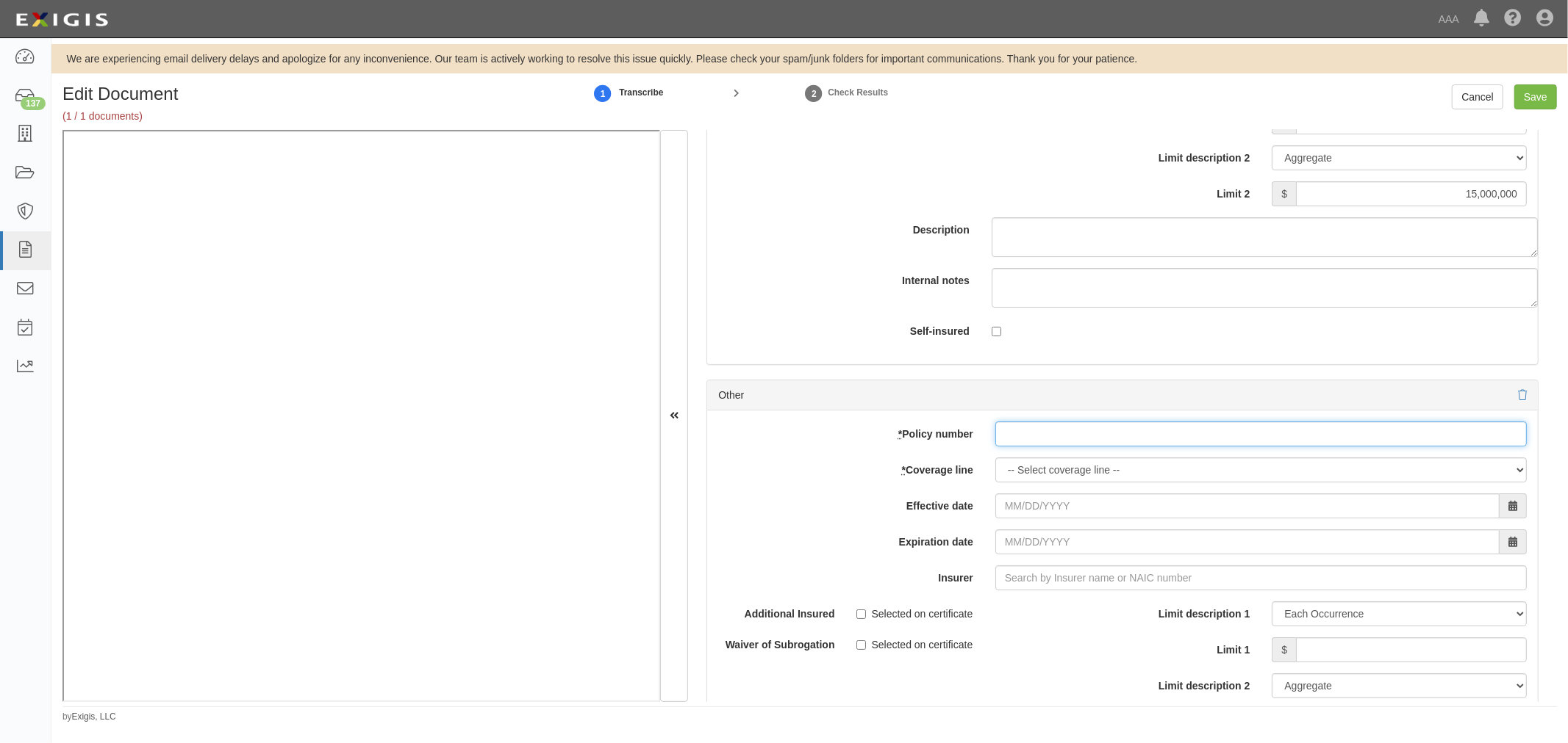
click at [1083, 447] on input "* Policy number" at bounding box center [1260, 434] width 531 height 25
paste input "TC2JCAP-8E088364-TIL-25"
type input "TC2JCAP-8E088364-TIL-25"
click at [1054, 483] on select "-- Select coverage line -- Asbestos Abatement Auto Physical Damage Boiler & Mac…" at bounding box center [1260, 470] width 531 height 25
select select "56"
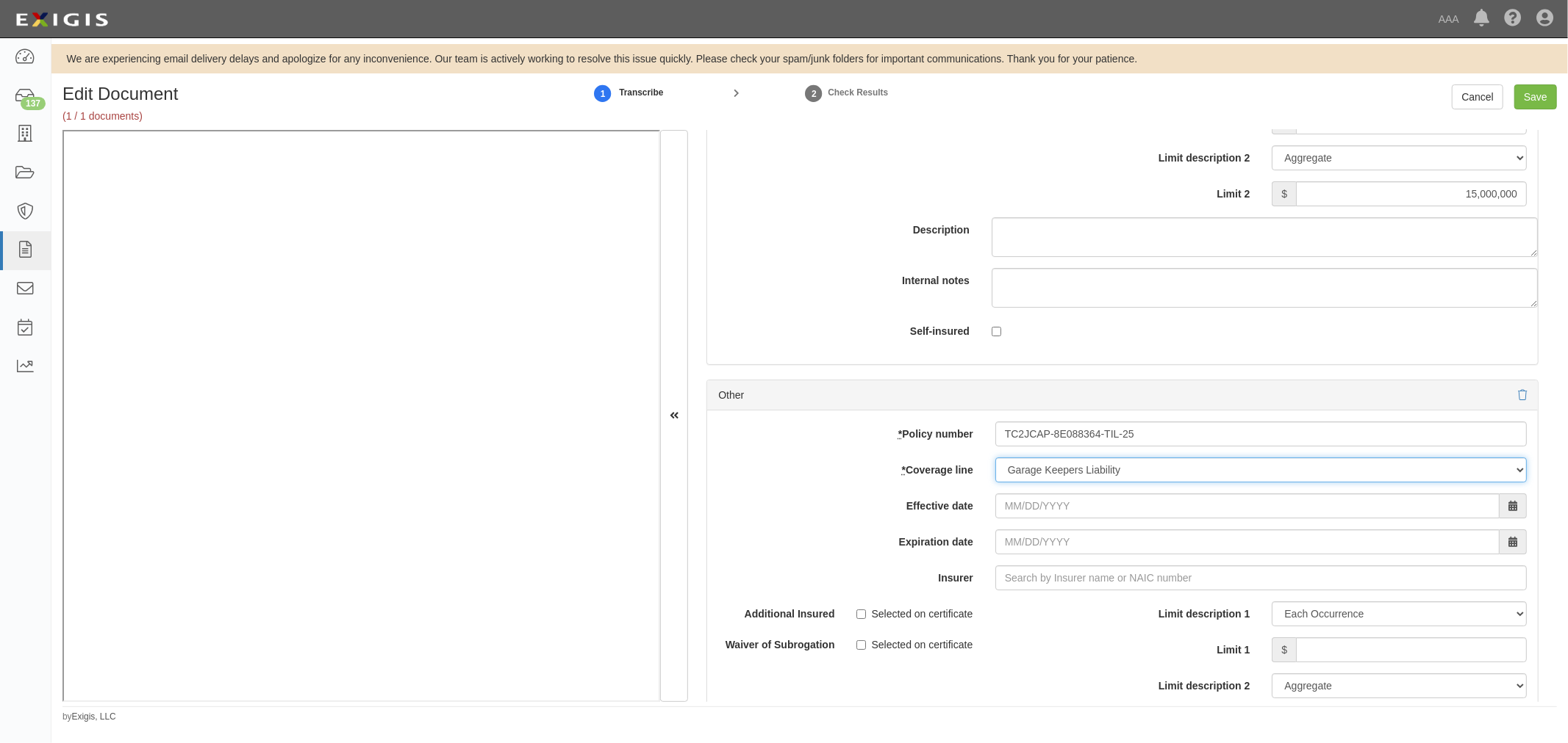
click at [995, 483] on select "-- Select coverage line -- Asbestos Abatement Auto Physical Damage Boiler & Mac…" at bounding box center [1260, 470] width 531 height 25
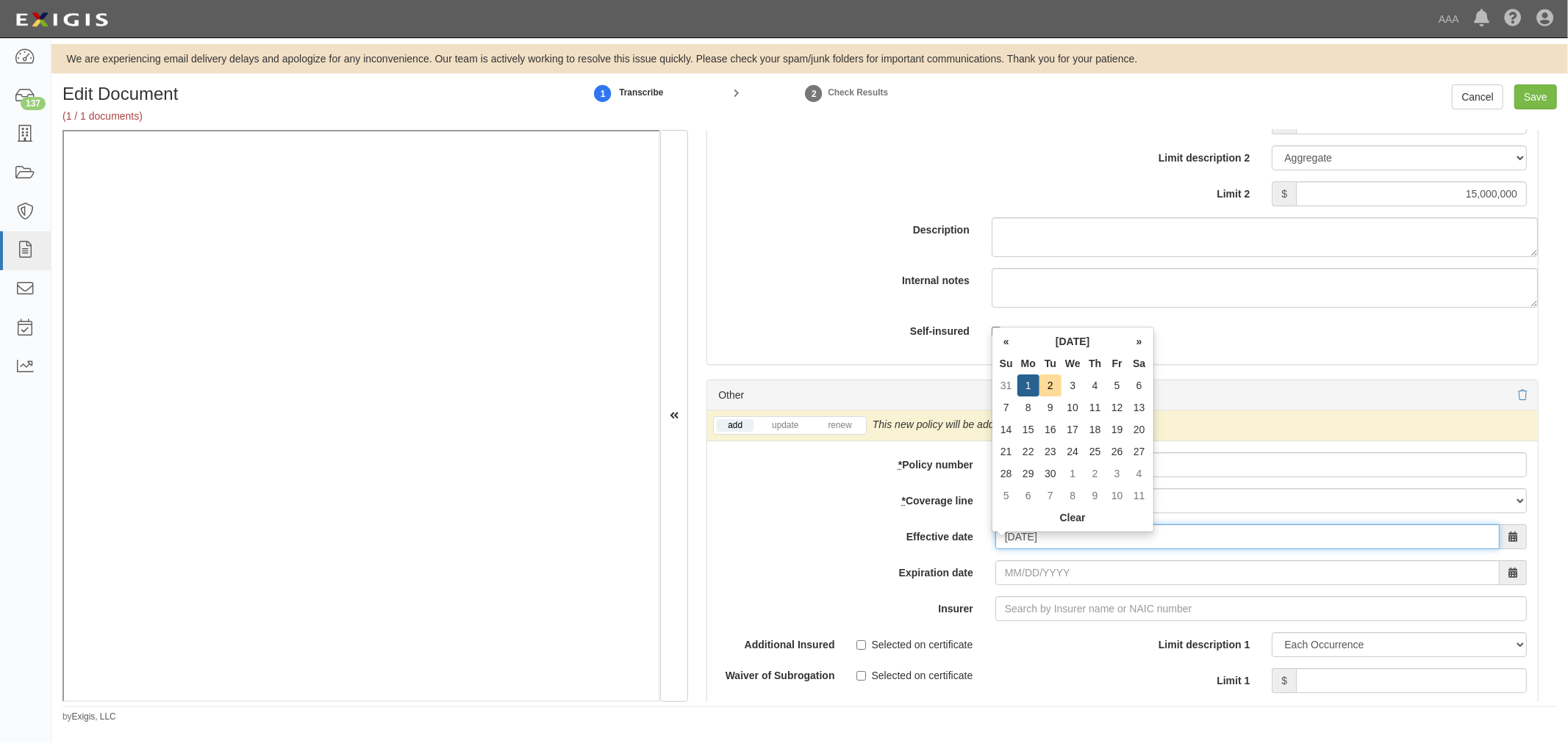
type input "[DATE]"
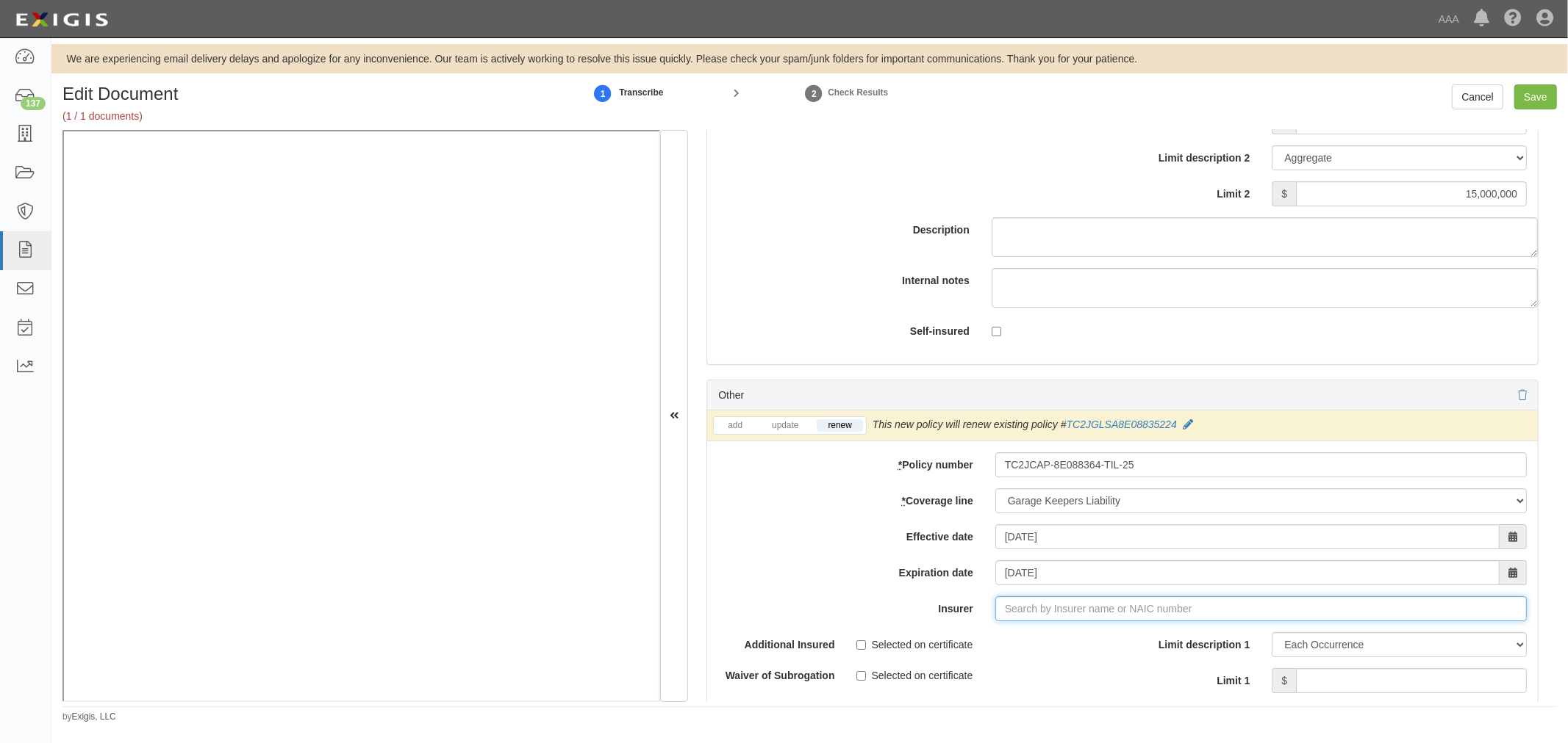
type input "21st Century Advantage Insurance Company (25232) NR Rating"
type input "2"
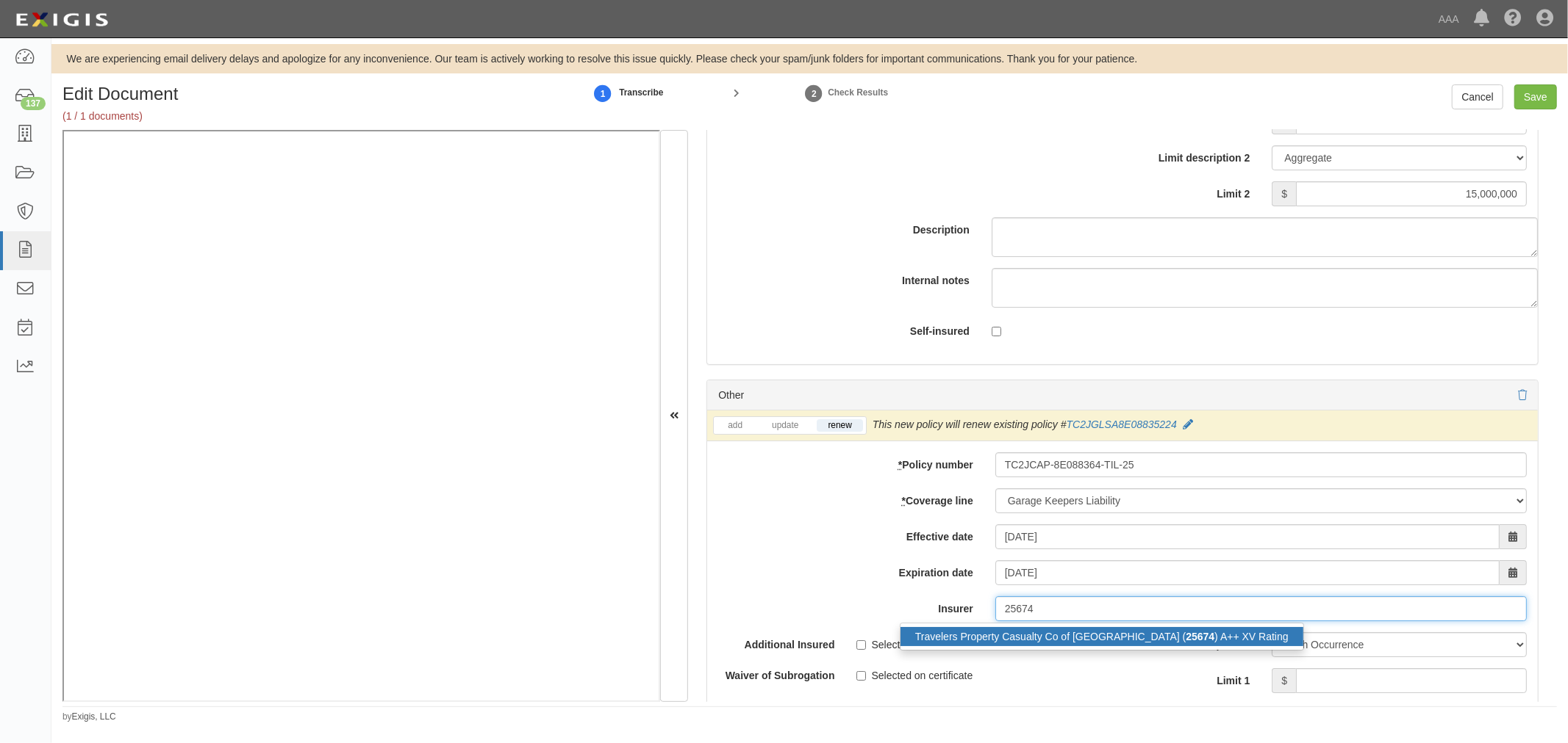
click at [1163, 646] on div "Travelers Property Casualty Co of Amer ( 25674 ) A++ XV Rating" at bounding box center [1101, 637] width 403 height 19
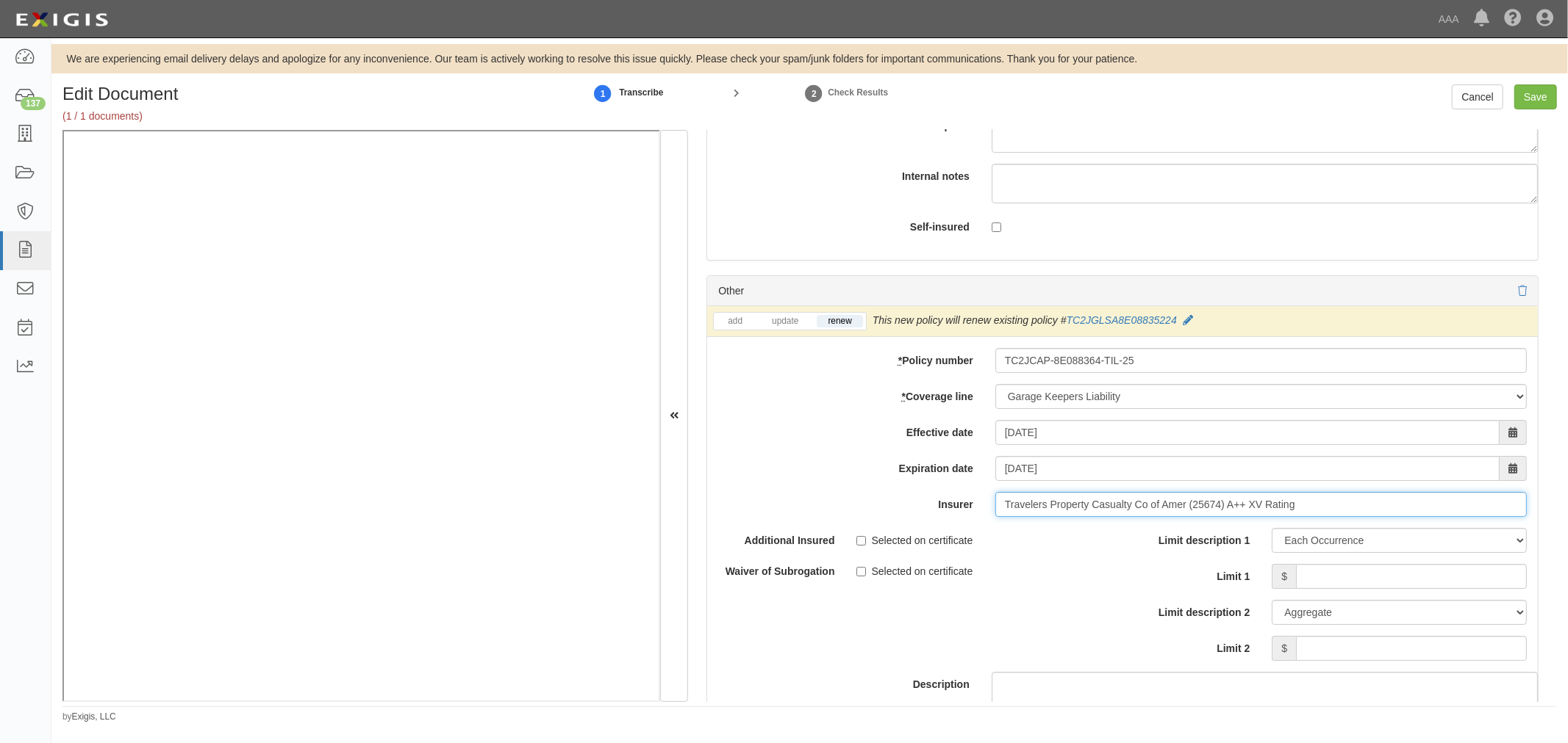
scroll to position [4624, 0]
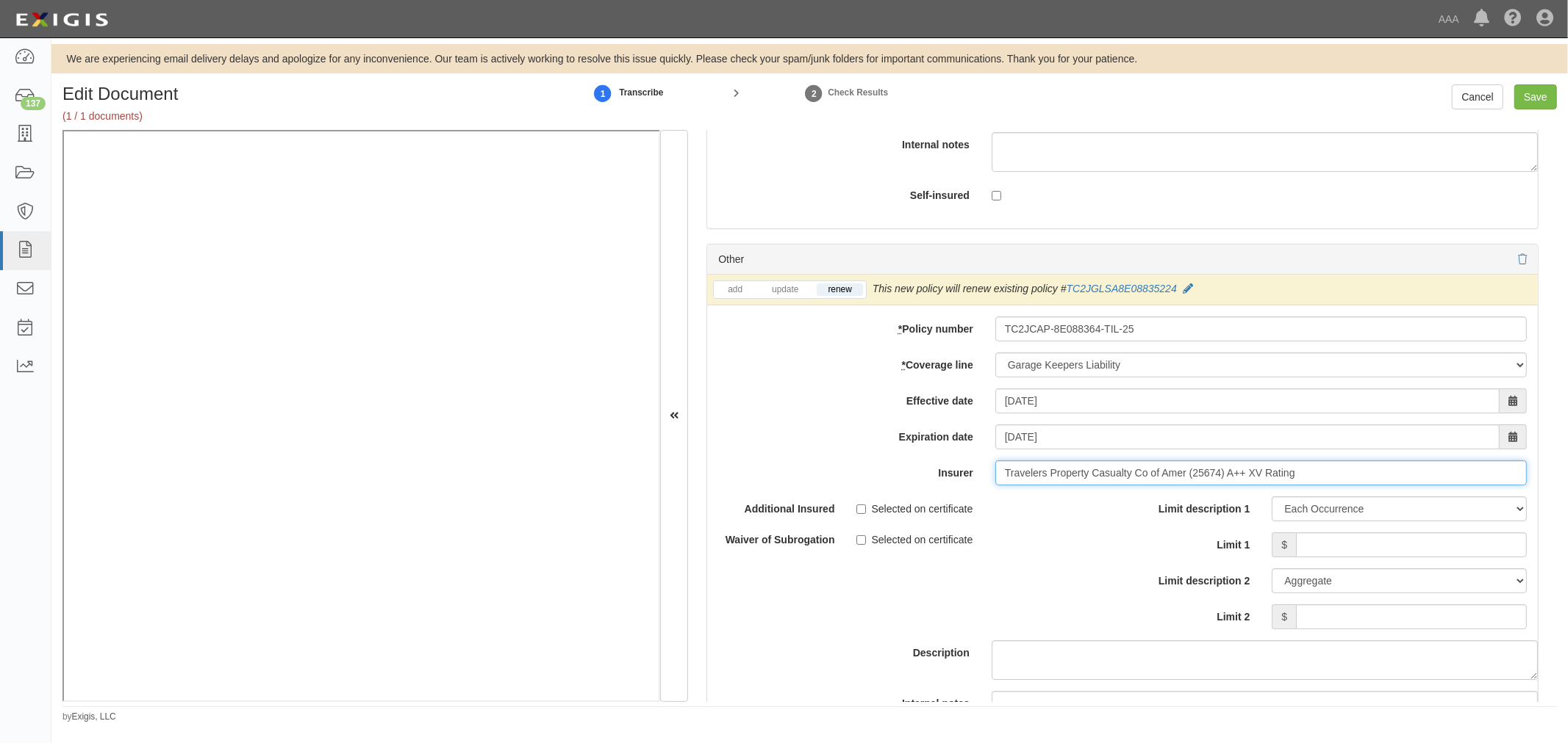
type input "Travelers Property Casualty Co of Amer (25674) A++ XV Rating"
click at [1415, 615] on input "Limit 2" at bounding box center [1411, 617] width 231 height 25
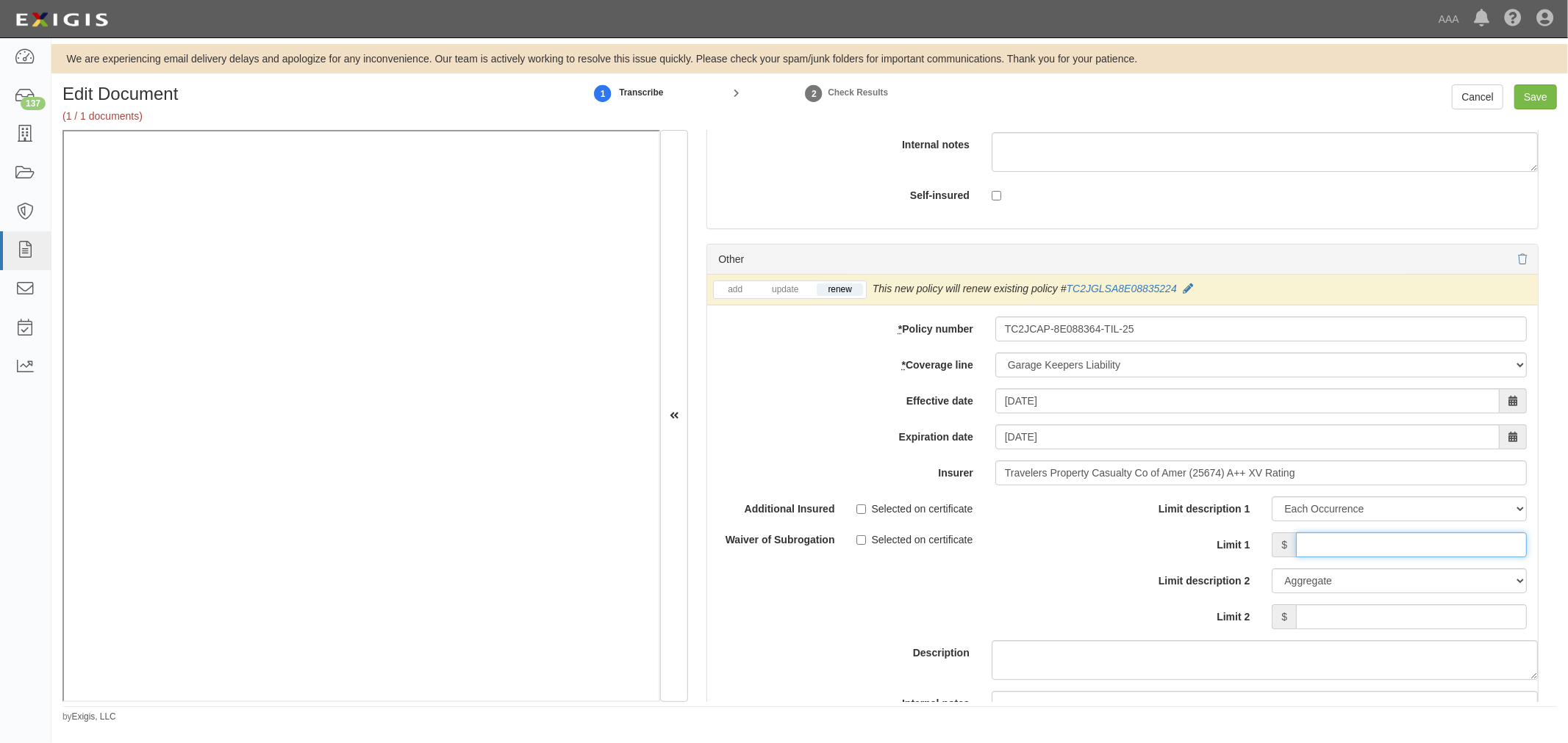
click at [1442, 545] on input "Limit 1" at bounding box center [1411, 545] width 231 height 25
type input "1,000,000"
click at [1503, 630] on input "Limit 2" at bounding box center [1411, 617] width 231 height 25
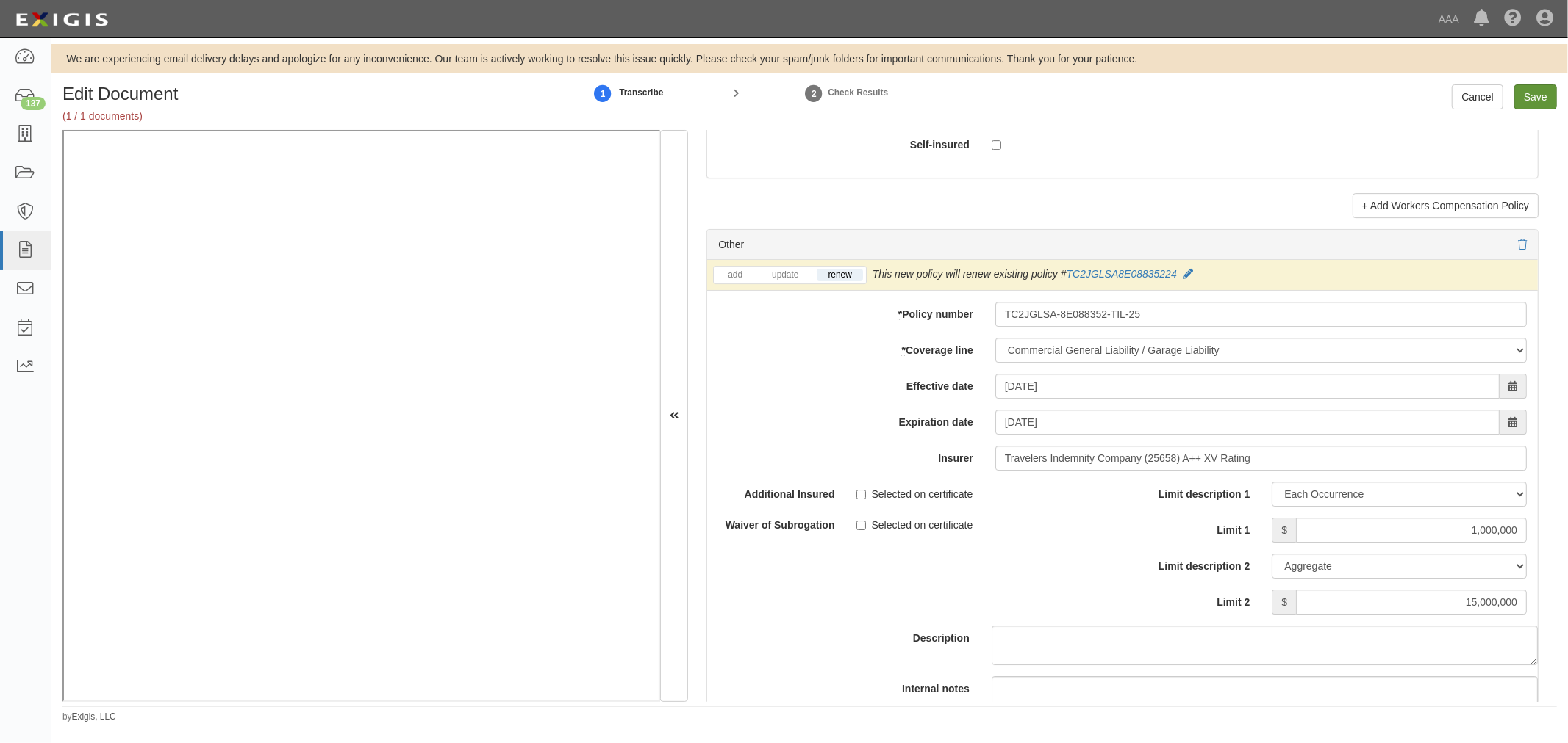
type input "5,000,000"
click at [1523, 99] on input "Save" at bounding box center [1535, 97] width 42 height 25
type input "5000000"
type input "1000000"
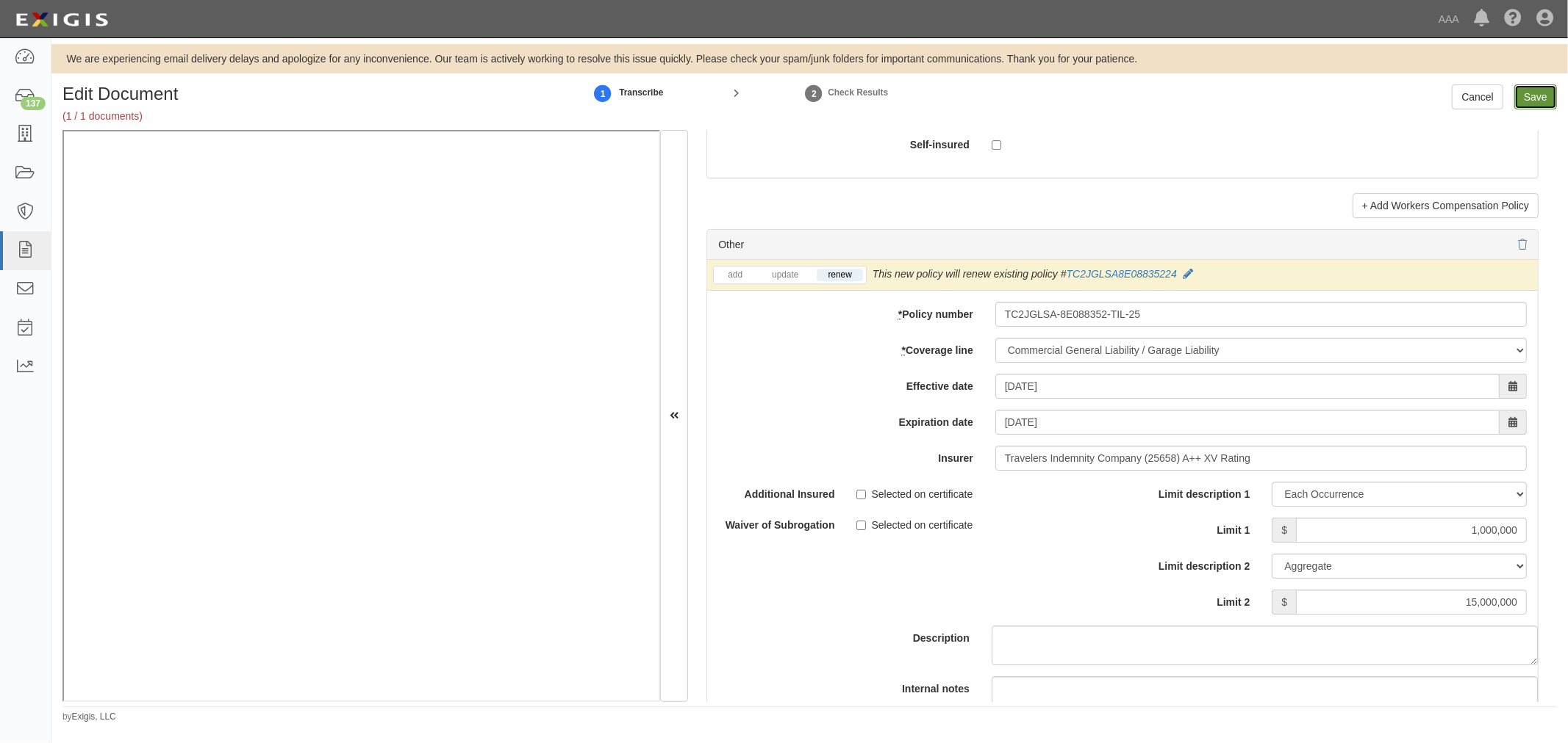
type input "15000000"
type input "1000000"
type input "5000000"
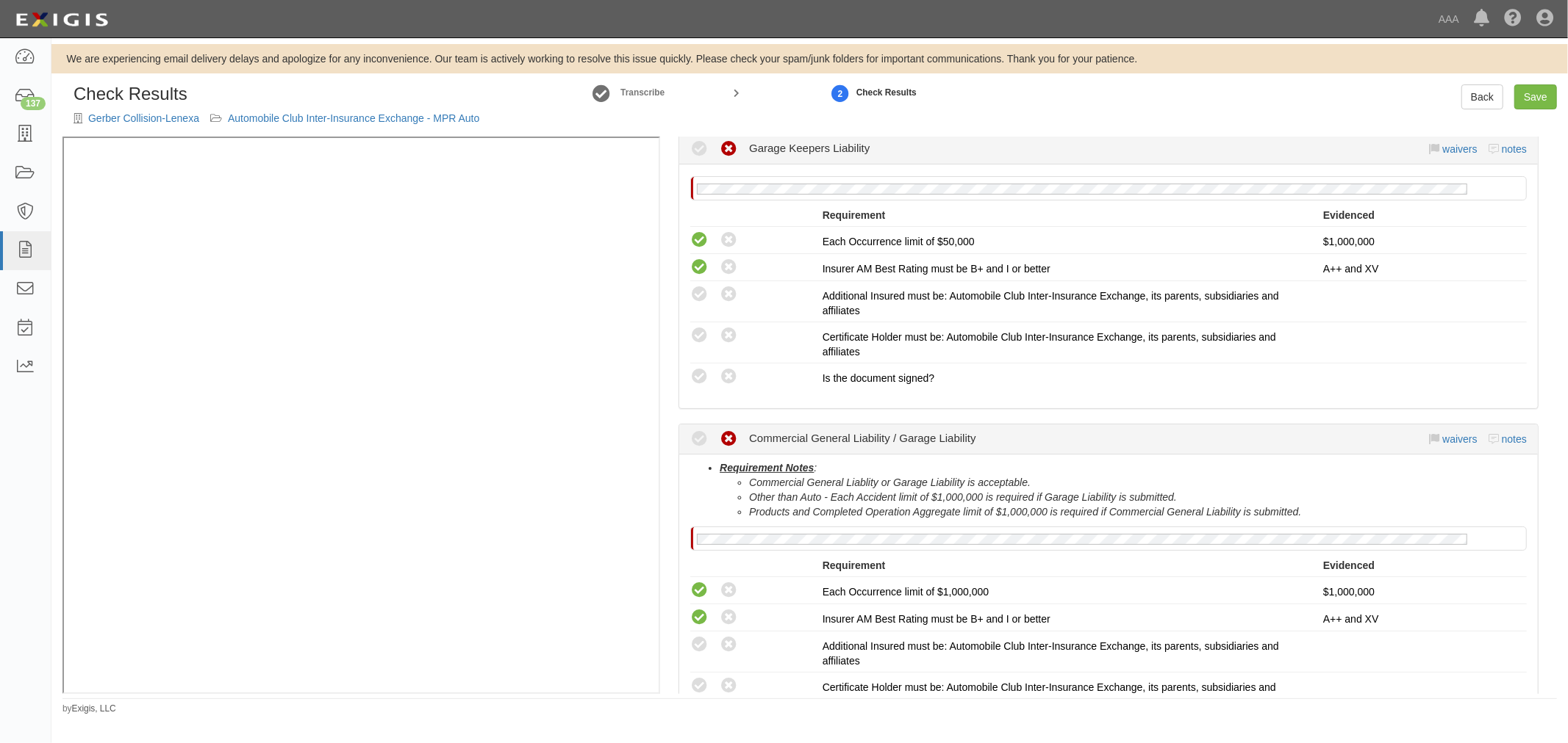
scroll to position [543, 0]
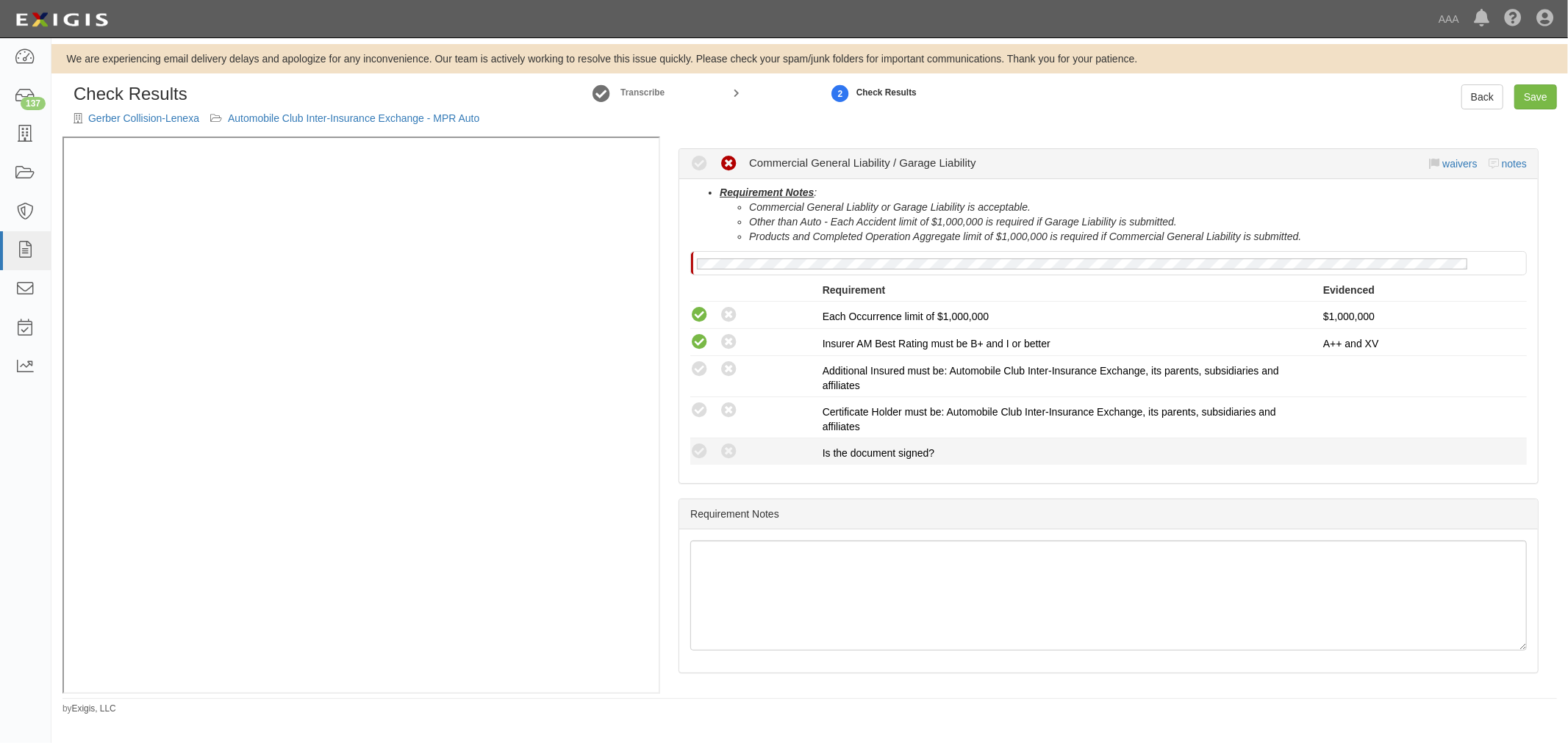
click at [688, 453] on div "Compliant Waived: Non-Compliant" at bounding box center [751, 451] width 143 height 19
click at [696, 452] on icon at bounding box center [699, 451] width 18 height 18
radio input "true"
click at [702, 417] on icon at bounding box center [699, 410] width 18 height 18
radio input "true"
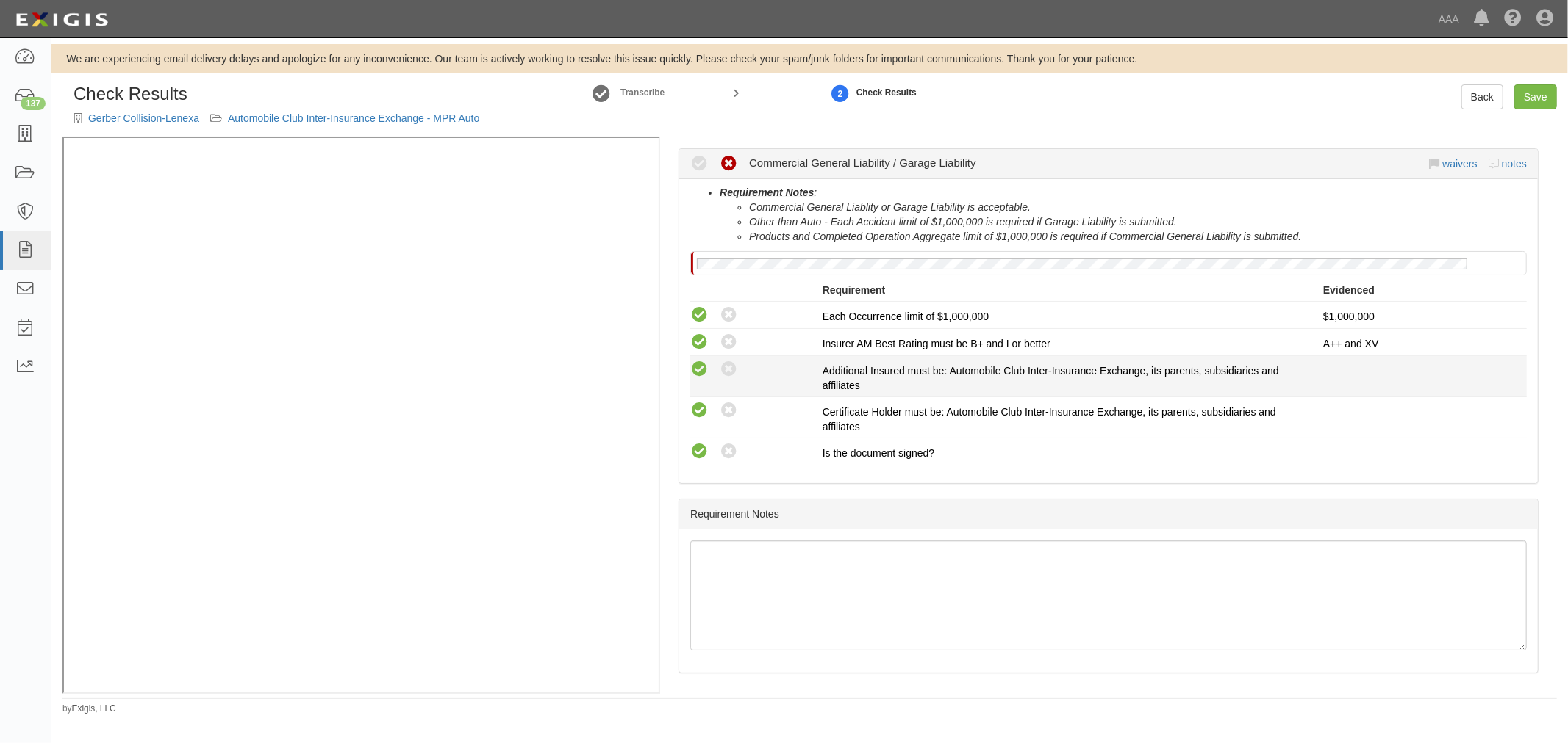
click at [699, 372] on icon at bounding box center [699, 370] width 18 height 18
radio input "true"
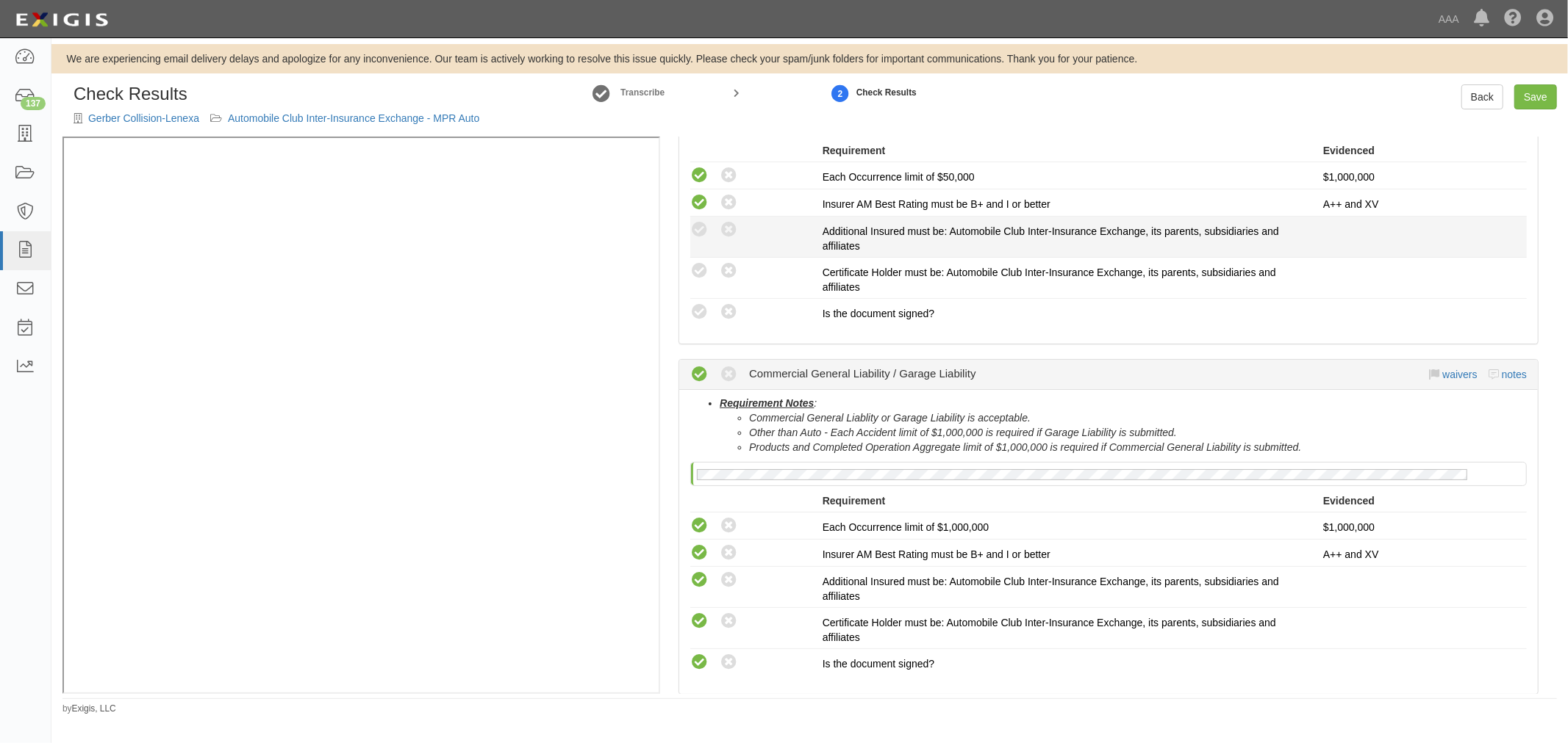
scroll to position [135, 0]
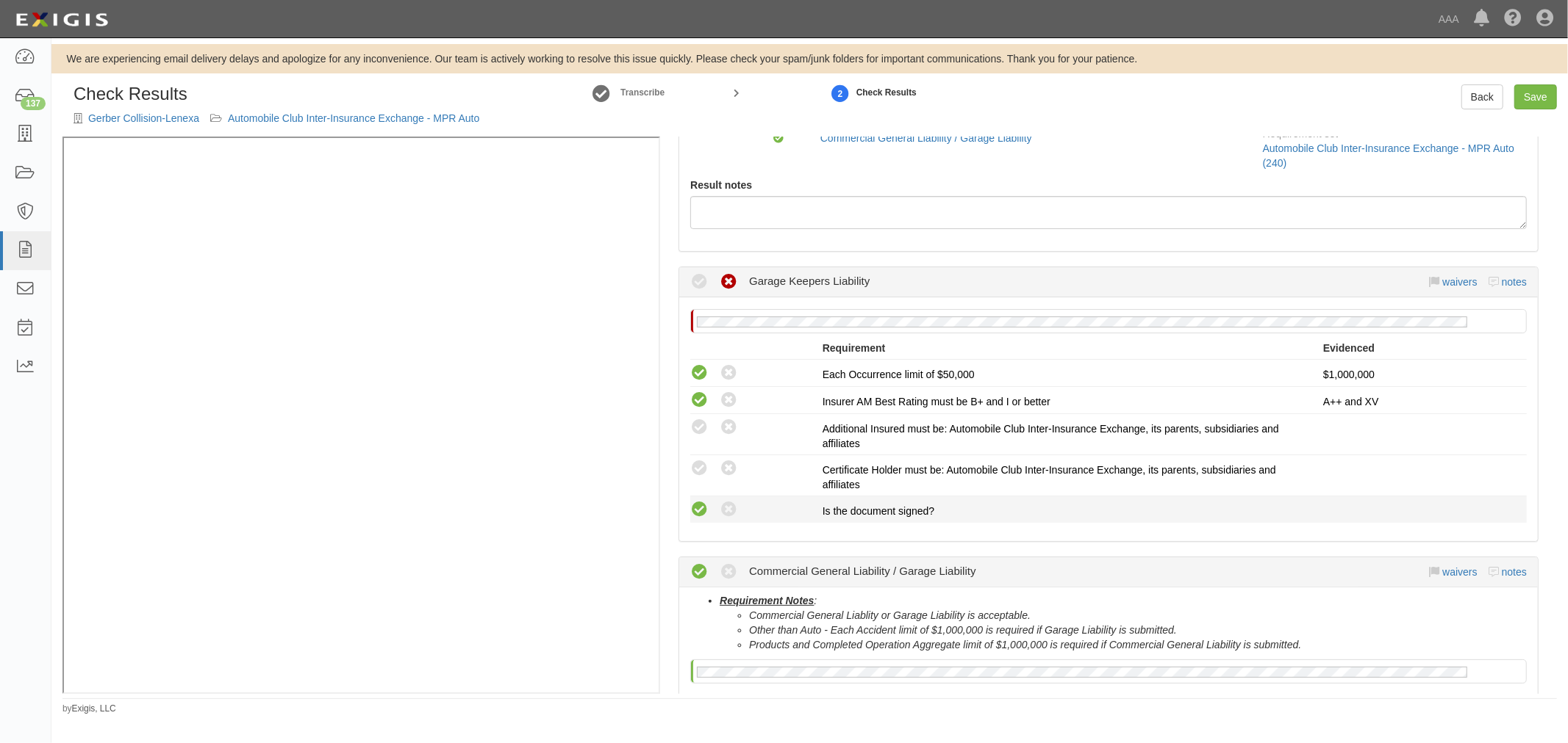
click at [699, 505] on icon at bounding box center [699, 509] width 18 height 18
radio input "true"
click at [694, 468] on icon at bounding box center [699, 469] width 18 height 18
radio input "true"
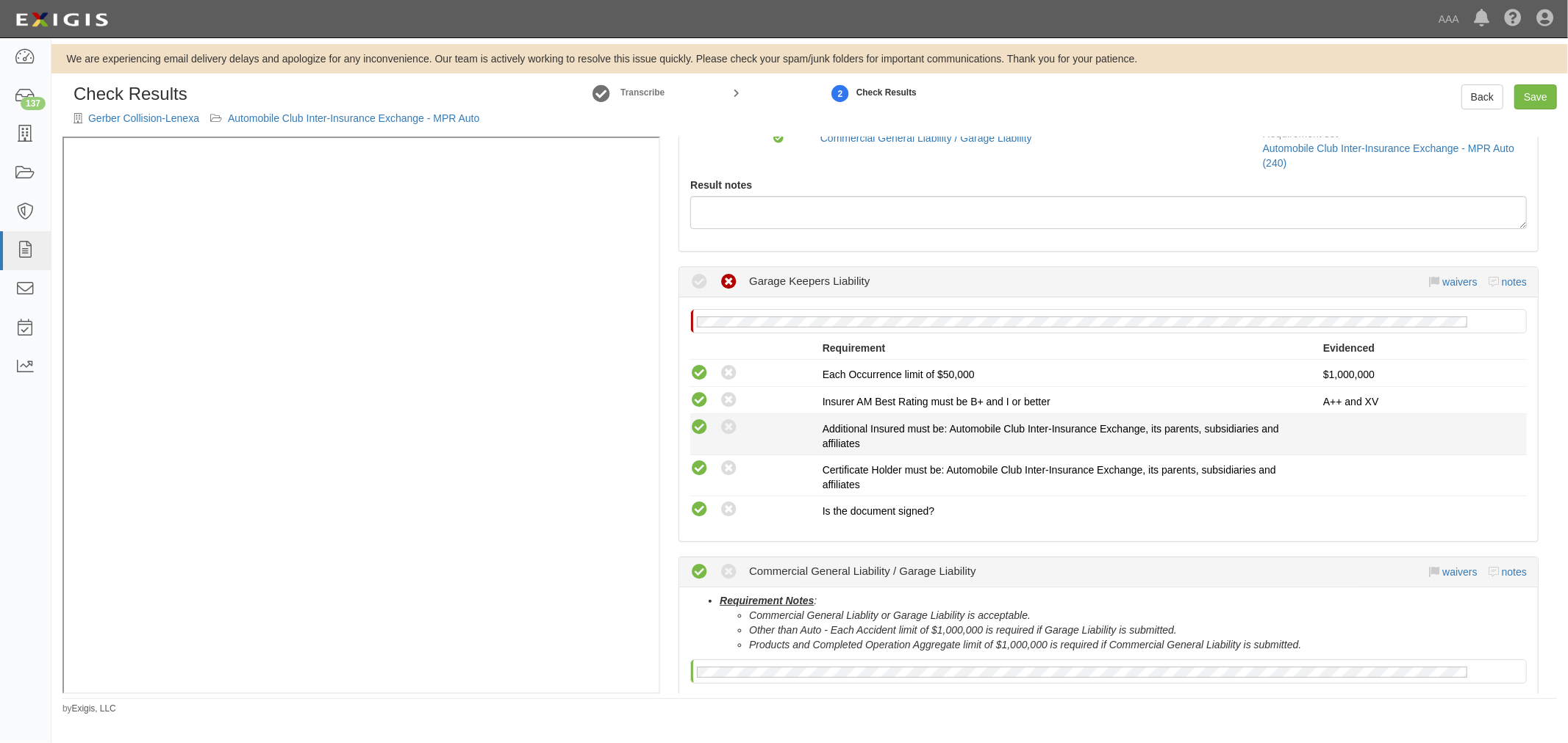
click at [698, 424] on icon at bounding box center [699, 427] width 18 height 18
radio input "true"
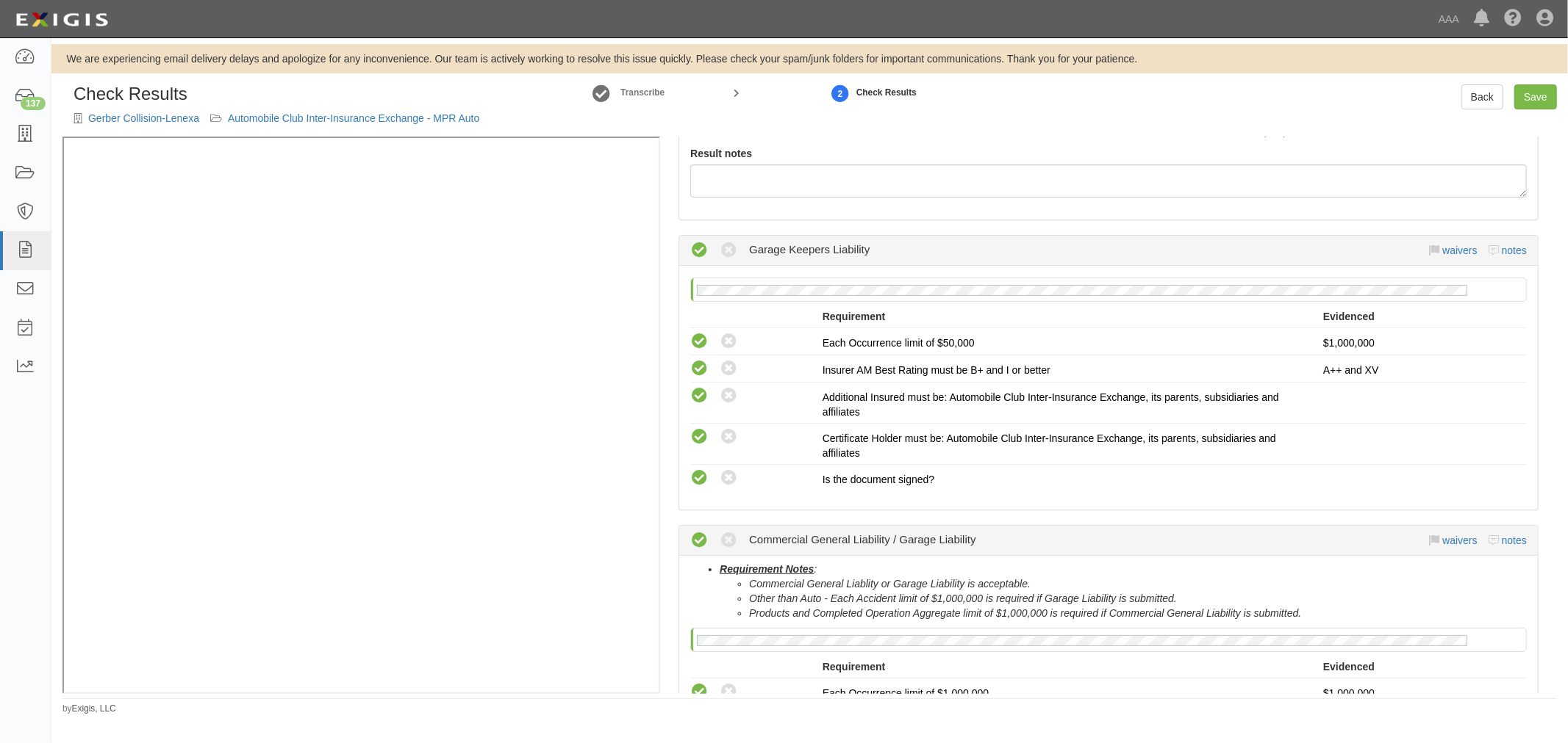
scroll to position [0, 0]
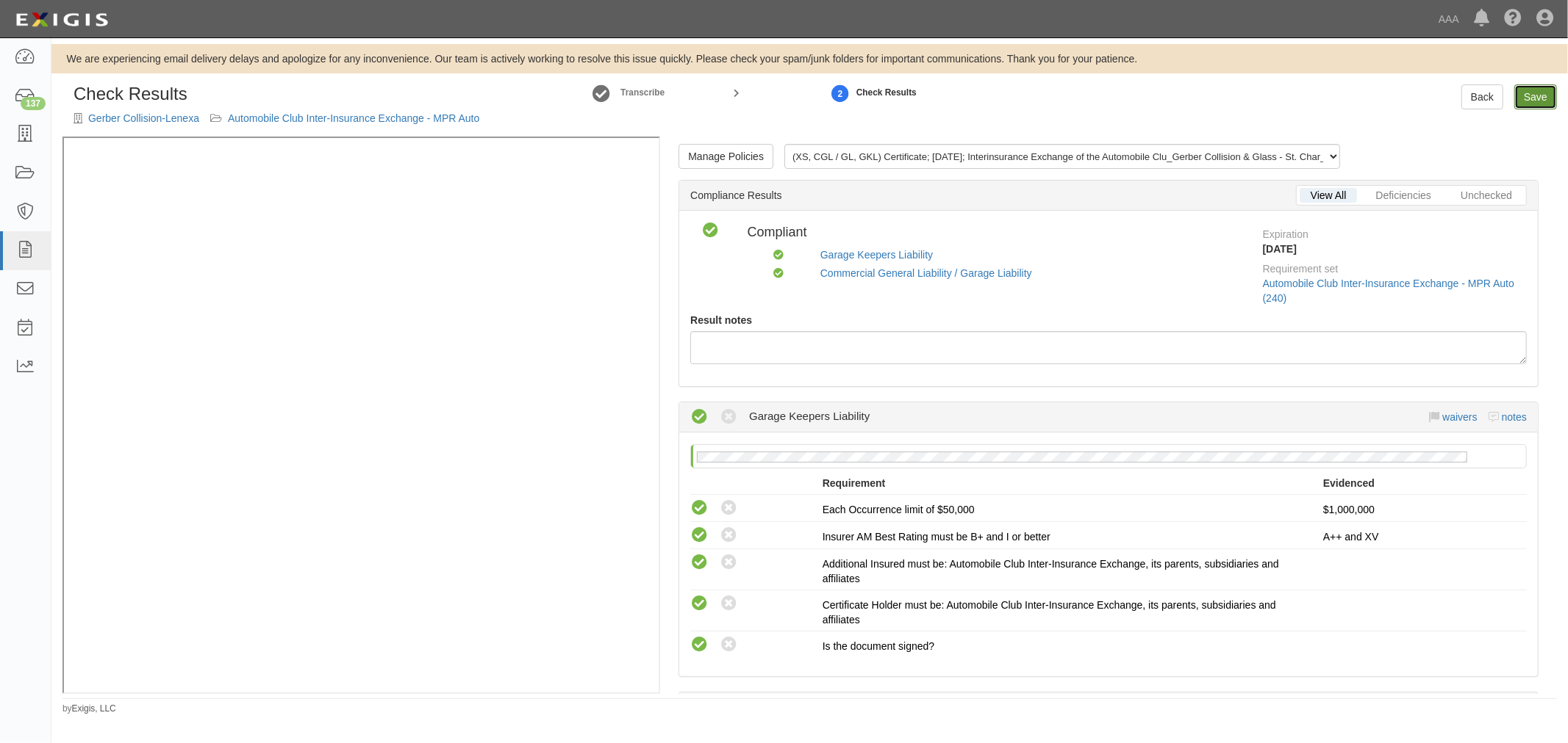
click at [1546, 97] on link "Save" at bounding box center [1535, 97] width 42 height 25
radio input "true"
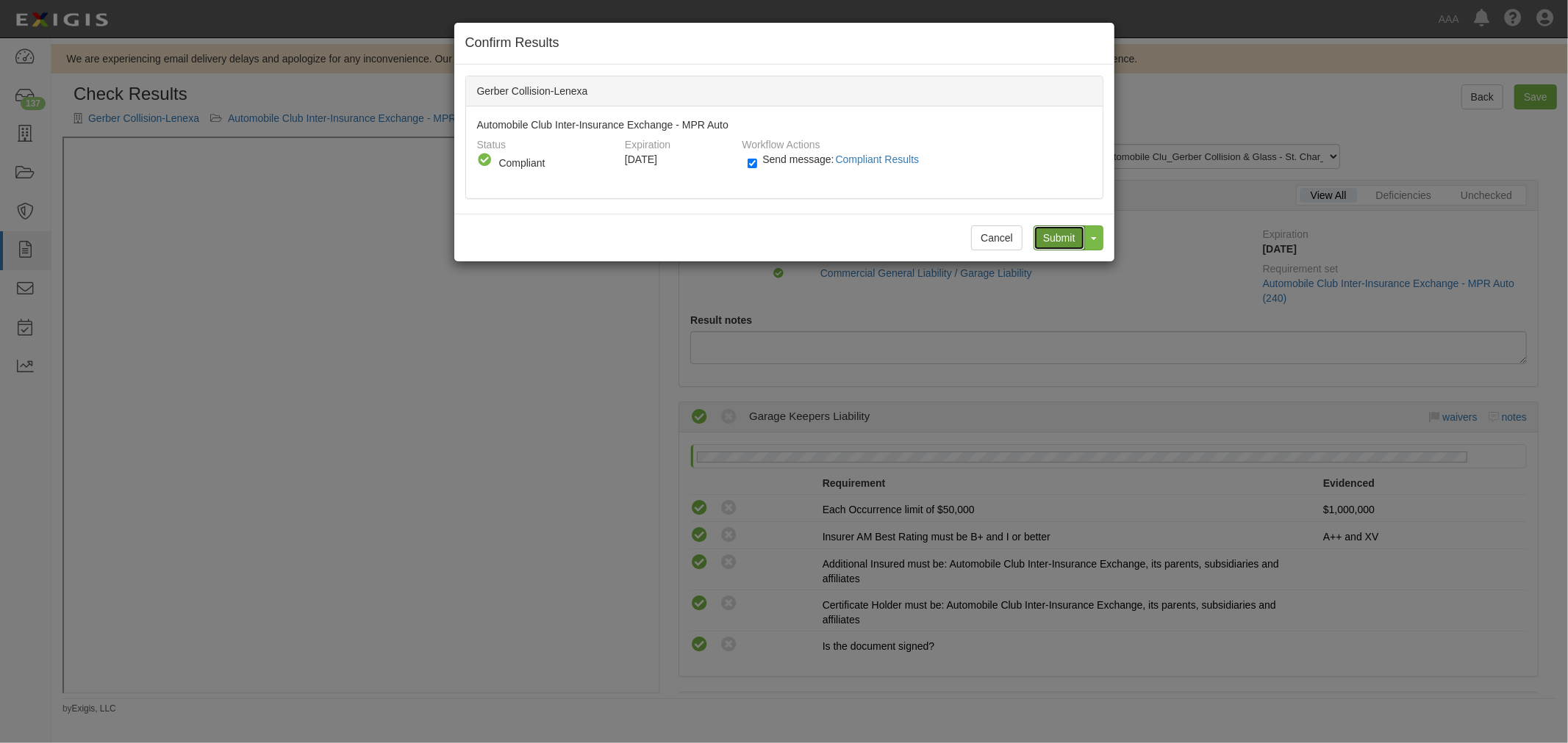
click at [1048, 230] on input "Submit" at bounding box center [1058, 238] width 51 height 25
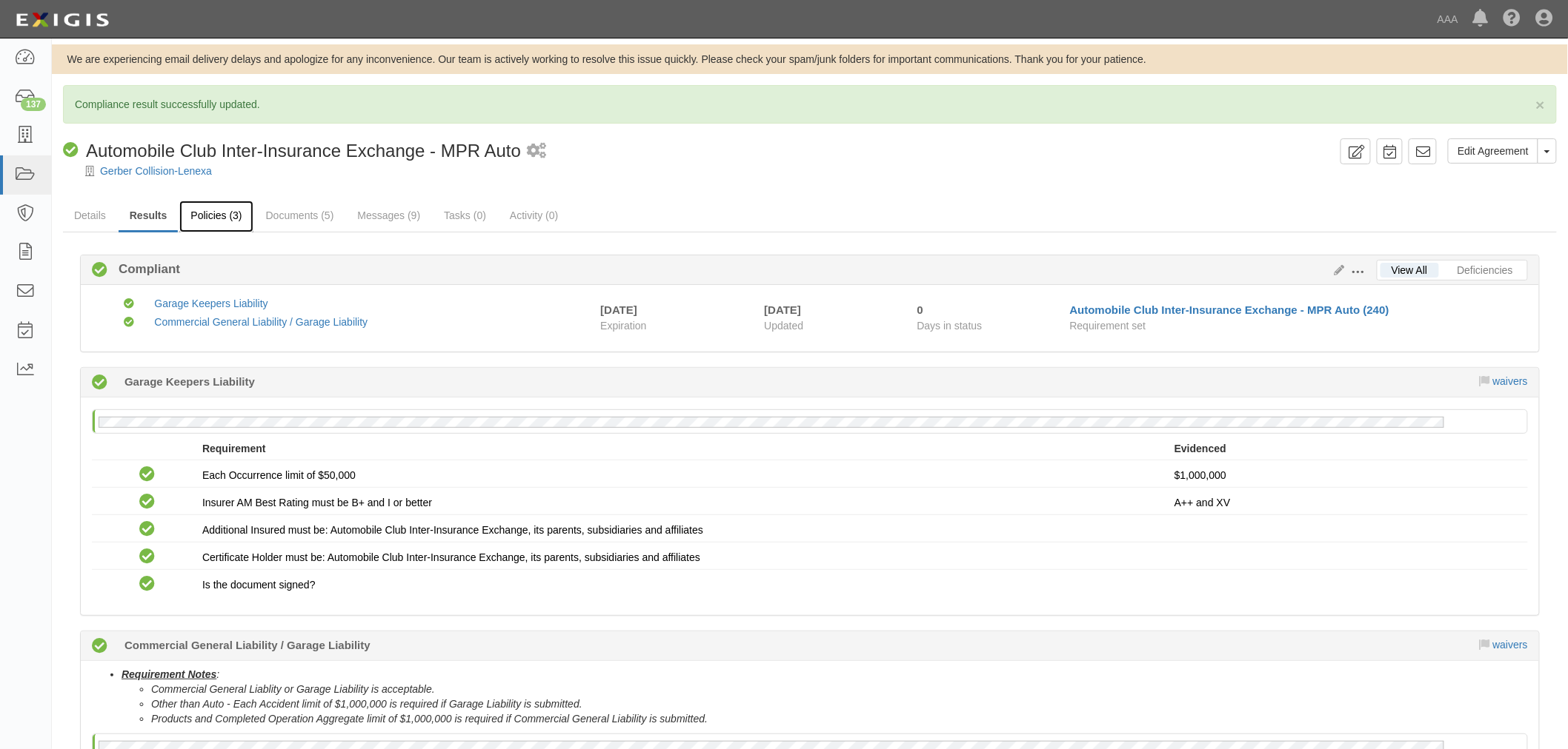
click at [232, 223] on link "Policies (3)" at bounding box center [216, 216] width 73 height 32
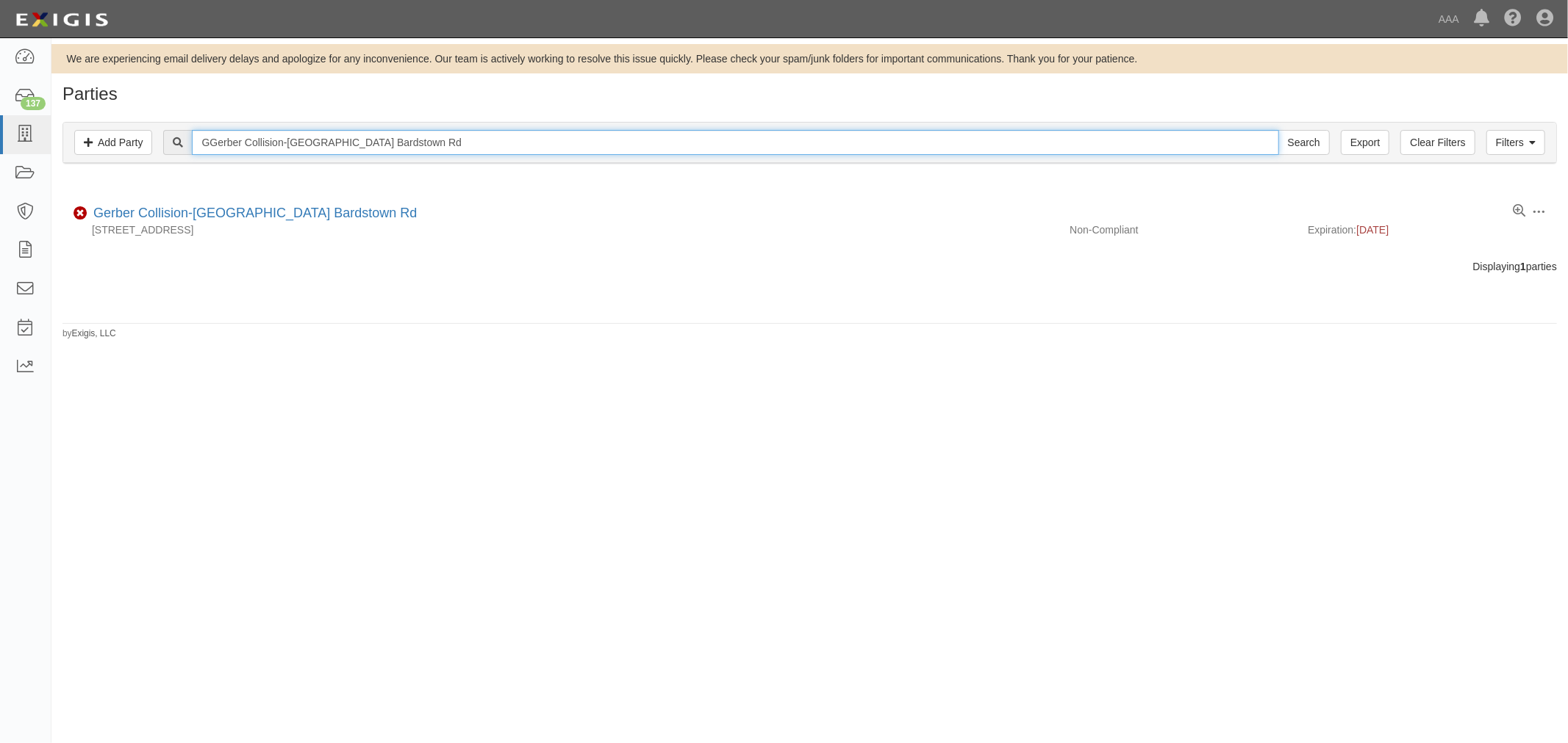
drag, startPoint x: 463, startPoint y: 144, endPoint x: 171, endPoint y: 162, distance: 292.6
click at [170, 163] on div "Filters Add Party Clear Filters Export GGerber Collision-Louisville Bardstown R…" at bounding box center [809, 142] width 1492 height 40
paste input "erber Collision-Louisville Shelbyville"
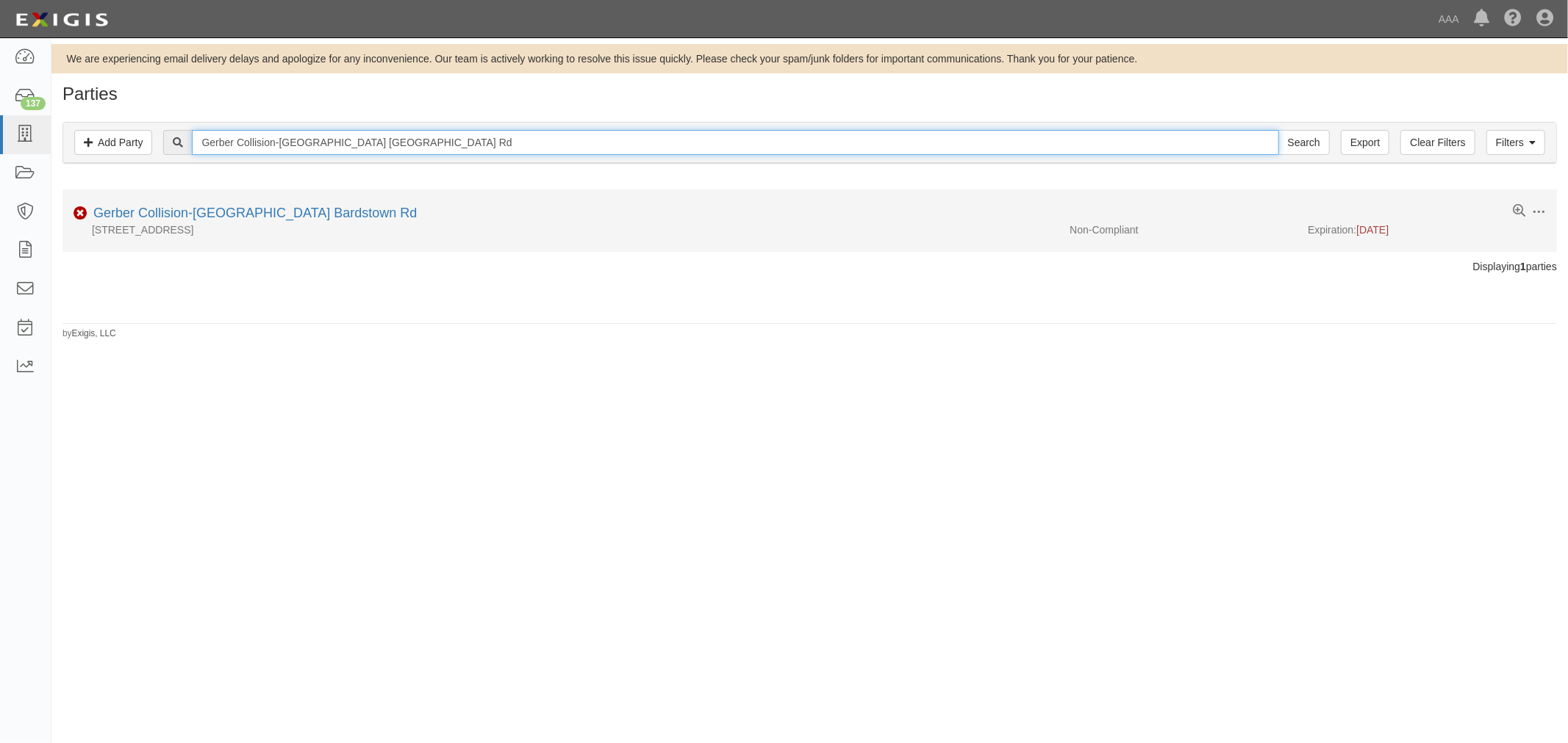
type input "Gerber Collision-Louisville Shelbyville Rd"
click at [1278, 130] on input "Search" at bounding box center [1303, 142] width 51 height 25
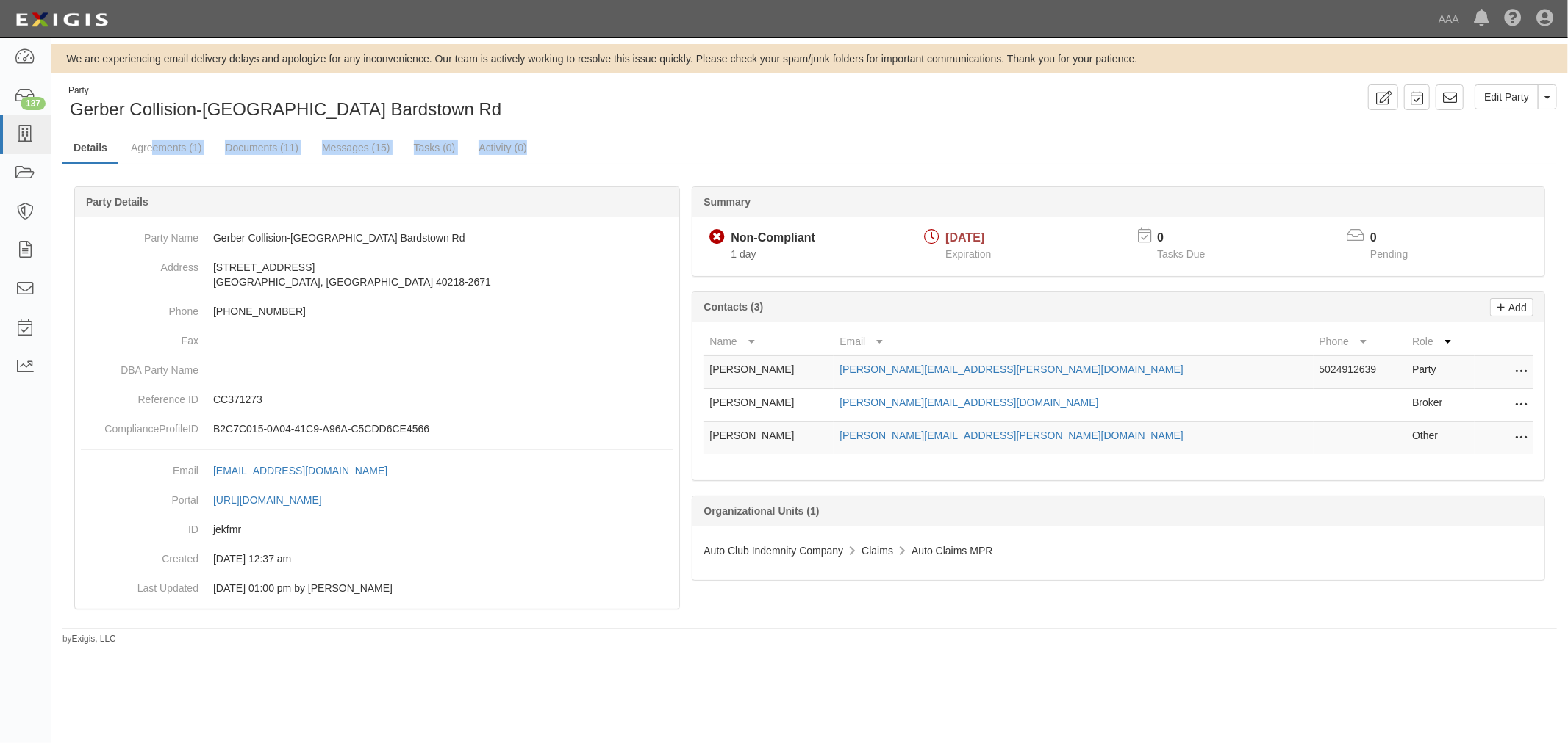
click at [152, 163] on div "Party Gerber Collision-[GEOGRAPHIC_DATA] Bardstown Rd Edit Party Toggle Party D…" at bounding box center [809, 365] width 1516 height 561
click at [162, 155] on link "Agreements (1)" at bounding box center [166, 149] width 93 height 31
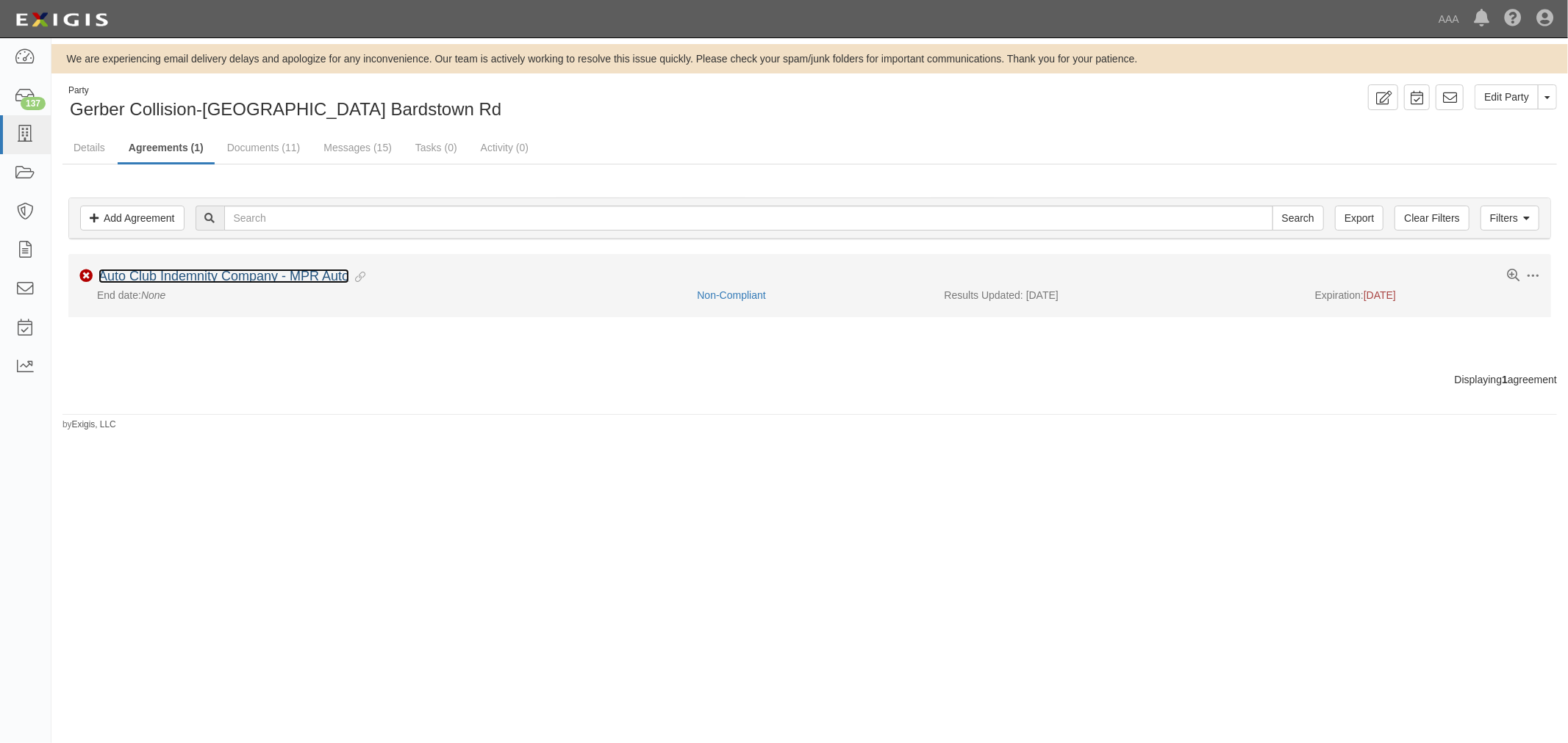
click at [169, 283] on link "Auto Club Indemnity Company - MPR Auto" at bounding box center [223, 276] width 251 height 15
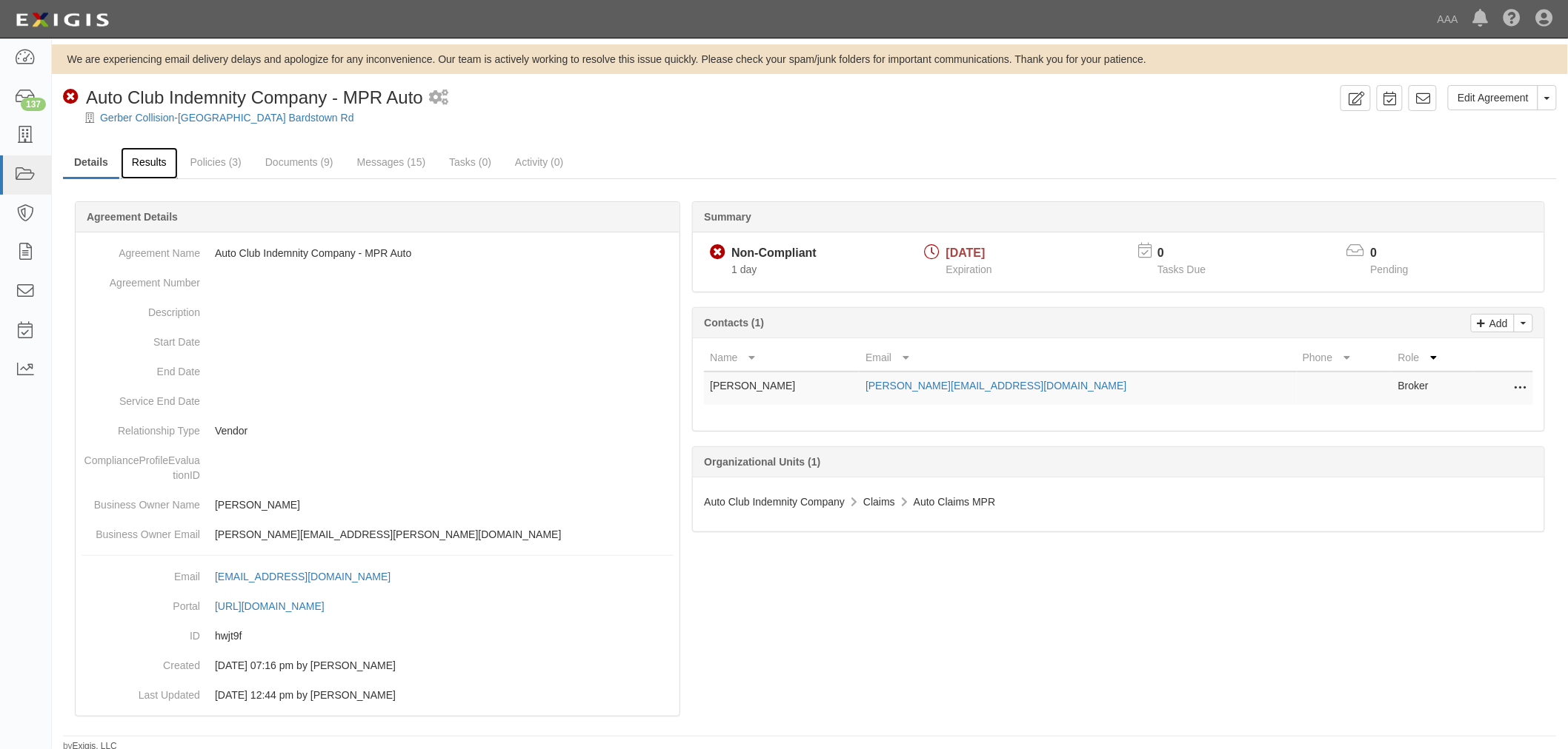
click at [151, 168] on link "Results" at bounding box center [149, 163] width 57 height 32
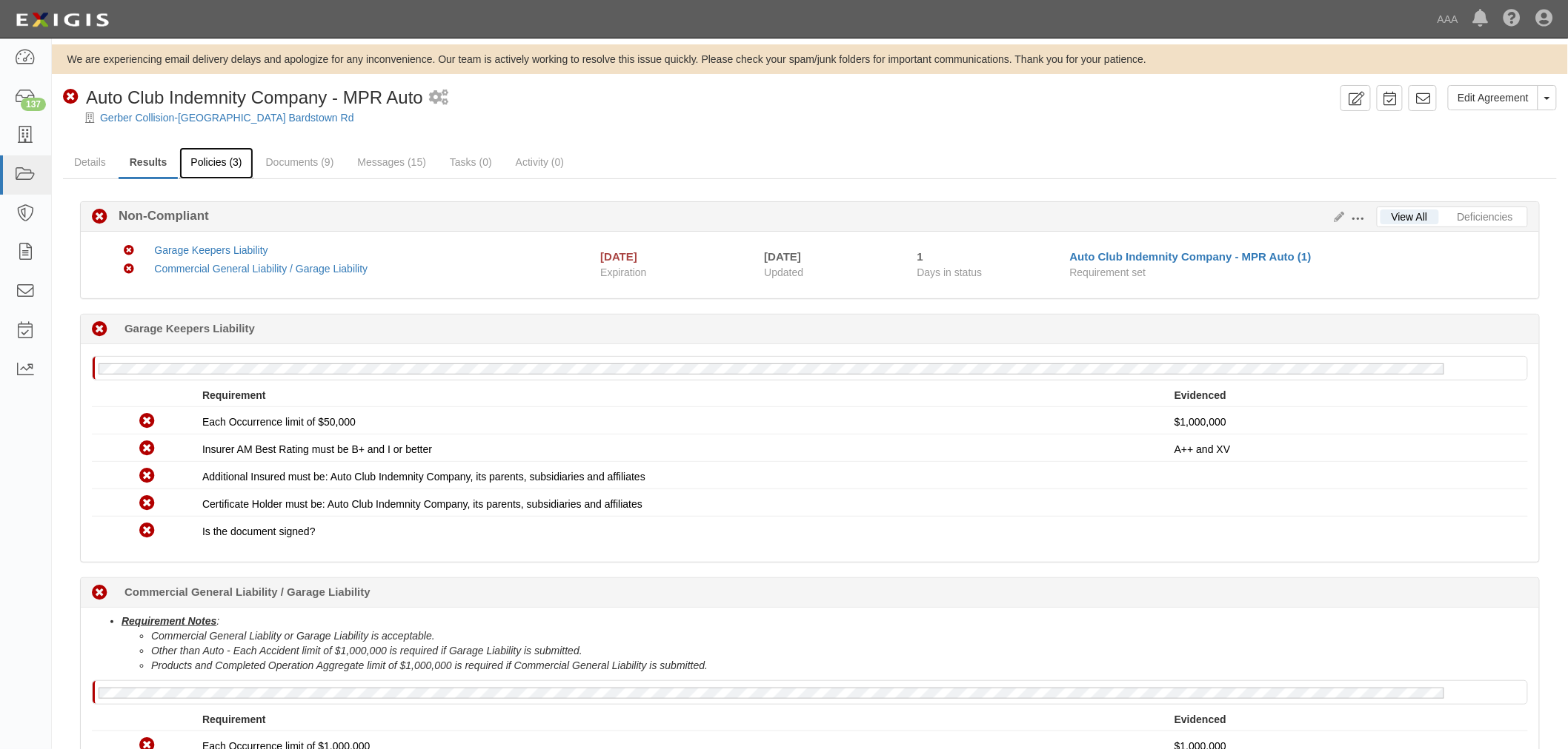
click at [242, 165] on link "Policies (3)" at bounding box center [216, 163] width 73 height 32
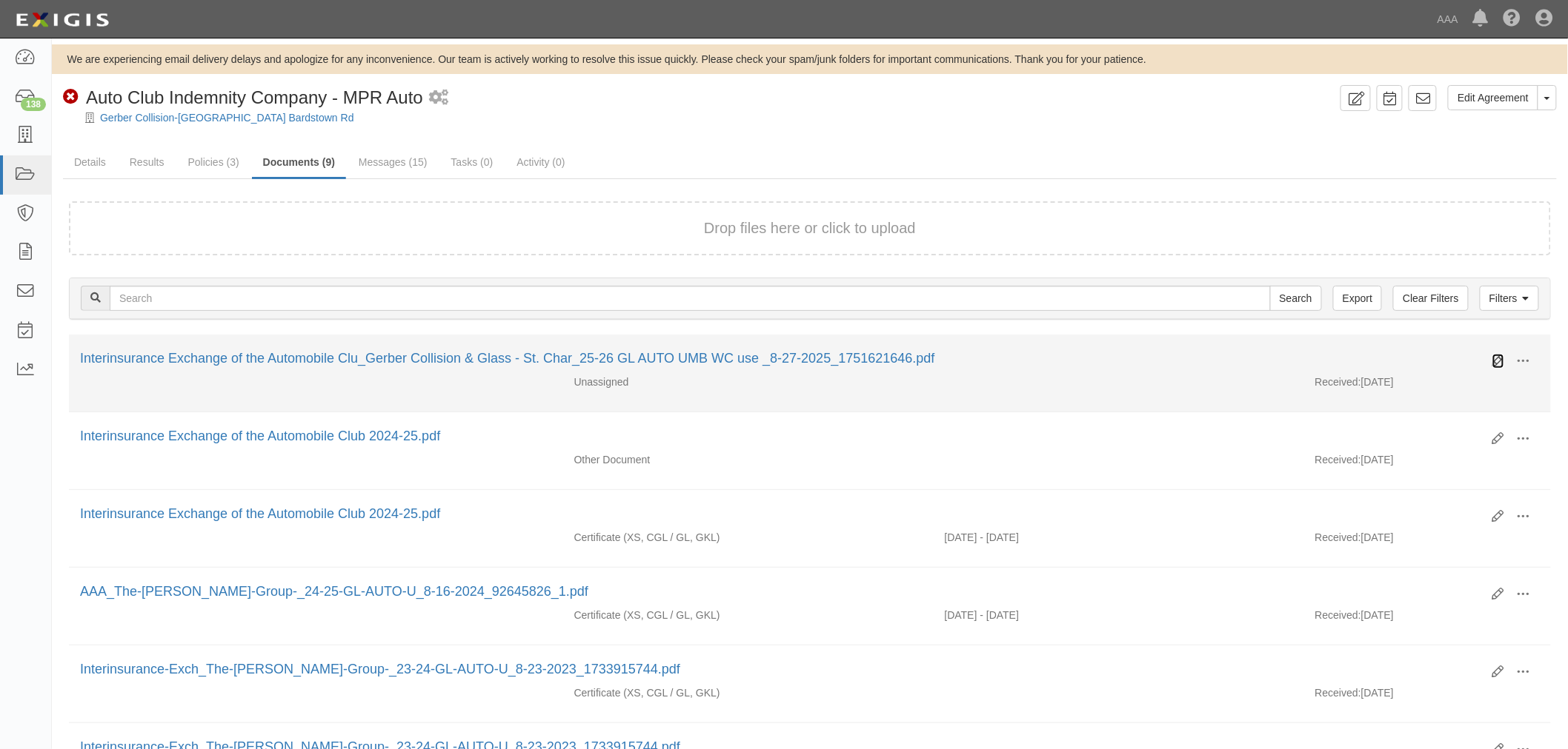
click at [1493, 357] on icon at bounding box center [1497, 361] width 12 height 12
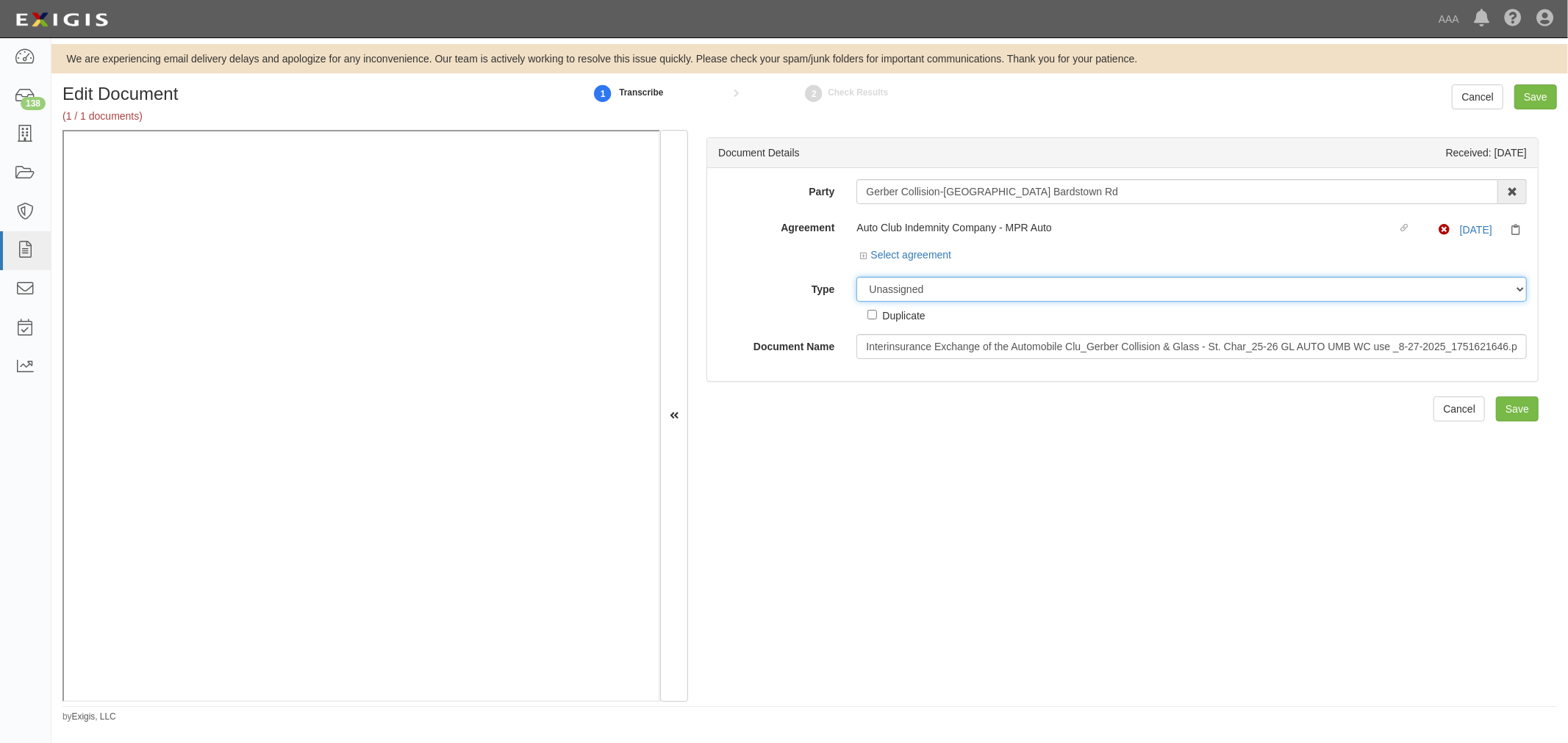
click at [872, 289] on select "Unassigned Binder Cancellation Notice Certificate Contract Endorsement Insuranc…" at bounding box center [1191, 289] width 670 height 25
select select "CertificateDetail"
click at [856, 278] on select "Unassigned Binder Cancellation Notice Certificate Contract Endorsement Insuranc…" at bounding box center [1191, 289] width 670 height 25
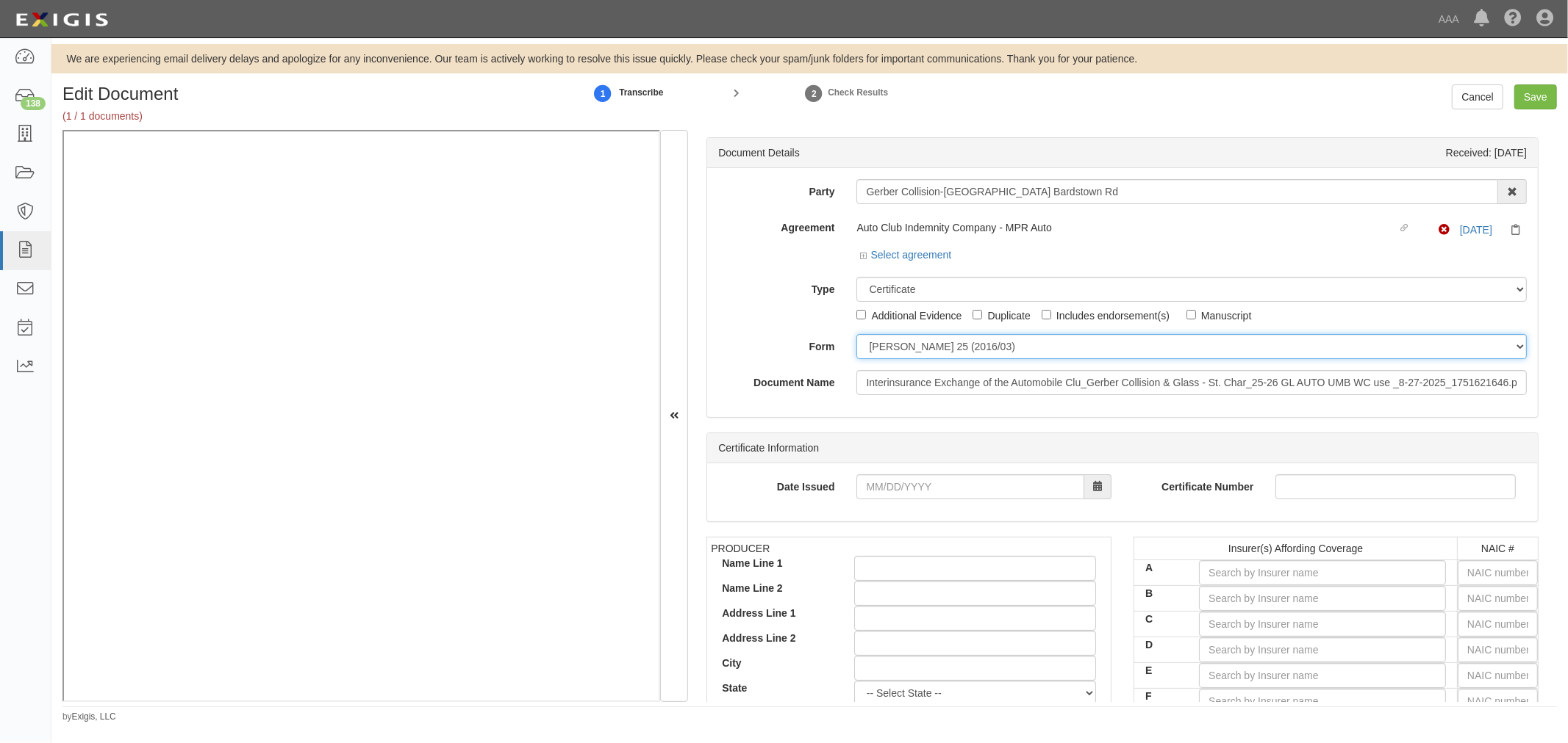
drag, startPoint x: 895, startPoint y: 339, endPoint x: 898, endPoint y: 348, distance: 9.5
click at [895, 339] on select "ACORD 25 (2016/03) ACORD 101 ACORD 855 NY (2014/05) General" at bounding box center [1191, 347] width 670 height 25
select select "GeneralFormDetail"
click at [856, 335] on select "ACORD 25 (2016/03) ACORD 101 ACORD 855 NY (2014/05) General" at bounding box center [1191, 347] width 670 height 25
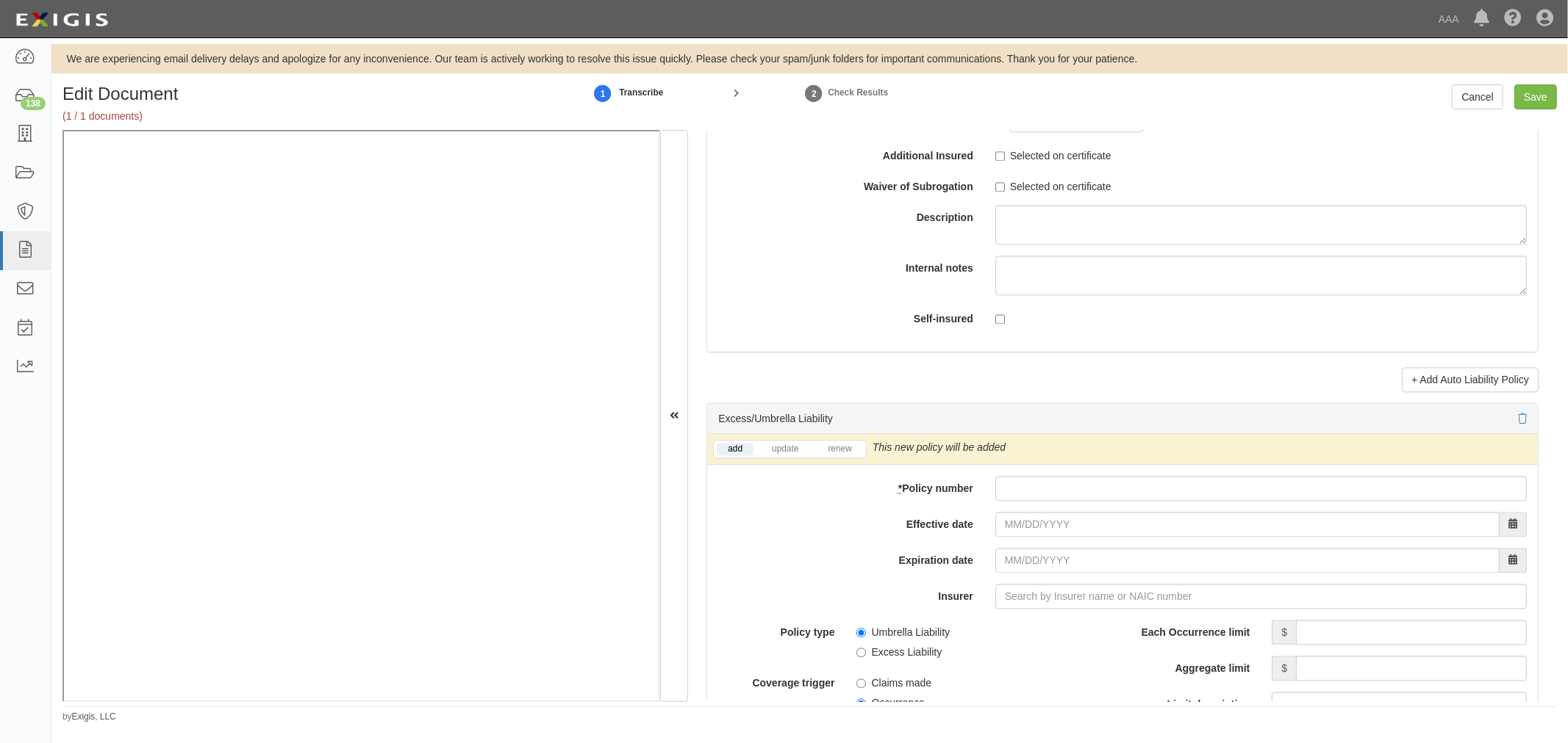
scroll to position [2720, 0]
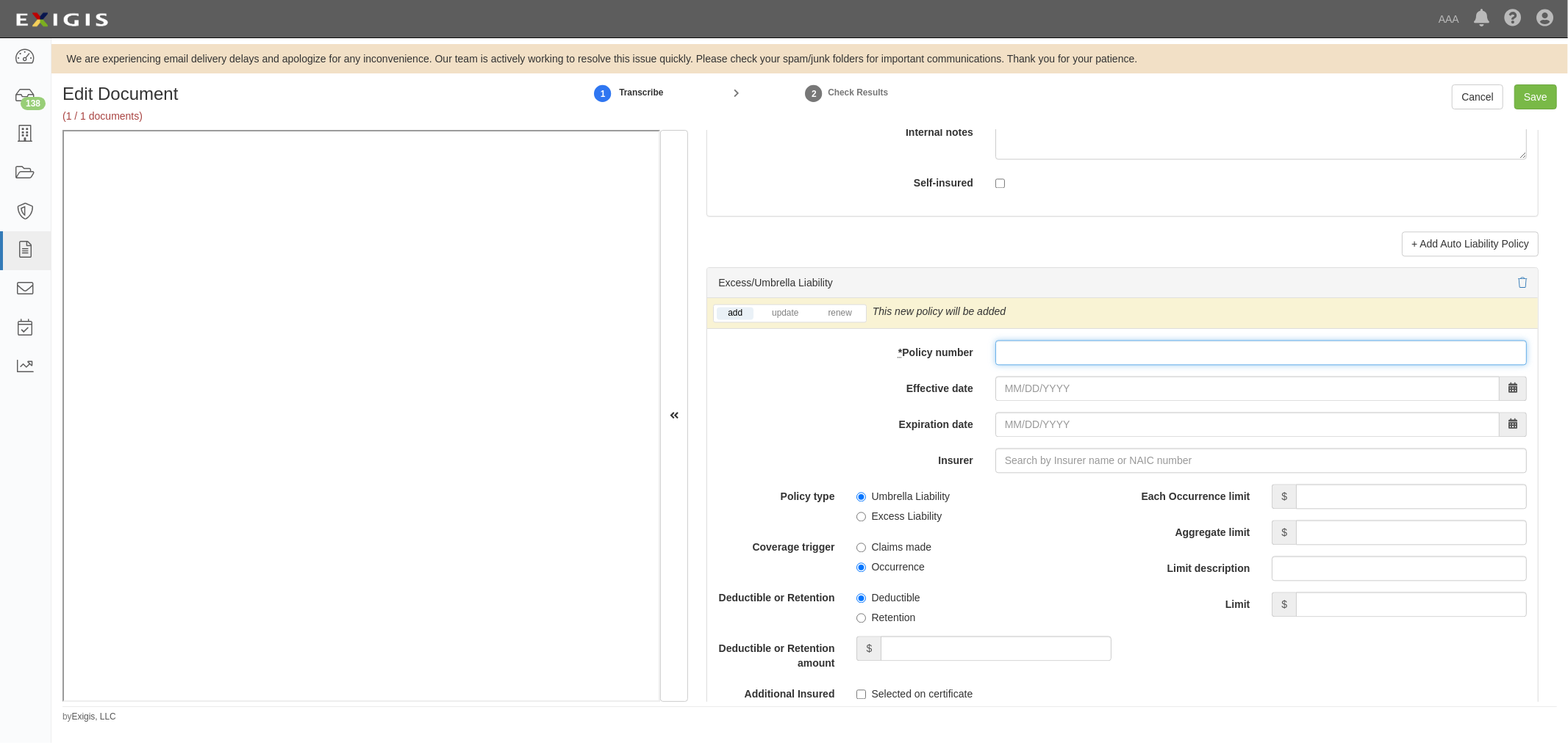
drag, startPoint x: 1070, startPoint y: 368, endPoint x: 1060, endPoint y: 370, distance: 10.2
click at [1069, 365] on input "* Policy number" at bounding box center [1260, 353] width 531 height 25
paste input "Gerber Collision-[GEOGRAPHIC_DATA] Bardstown Rd"
type input "Gerber Collision-[GEOGRAPHIC_DATA] Bardstown Rd"
drag, startPoint x: 1249, startPoint y: 349, endPoint x: 884, endPoint y: 357, distance: 365.1
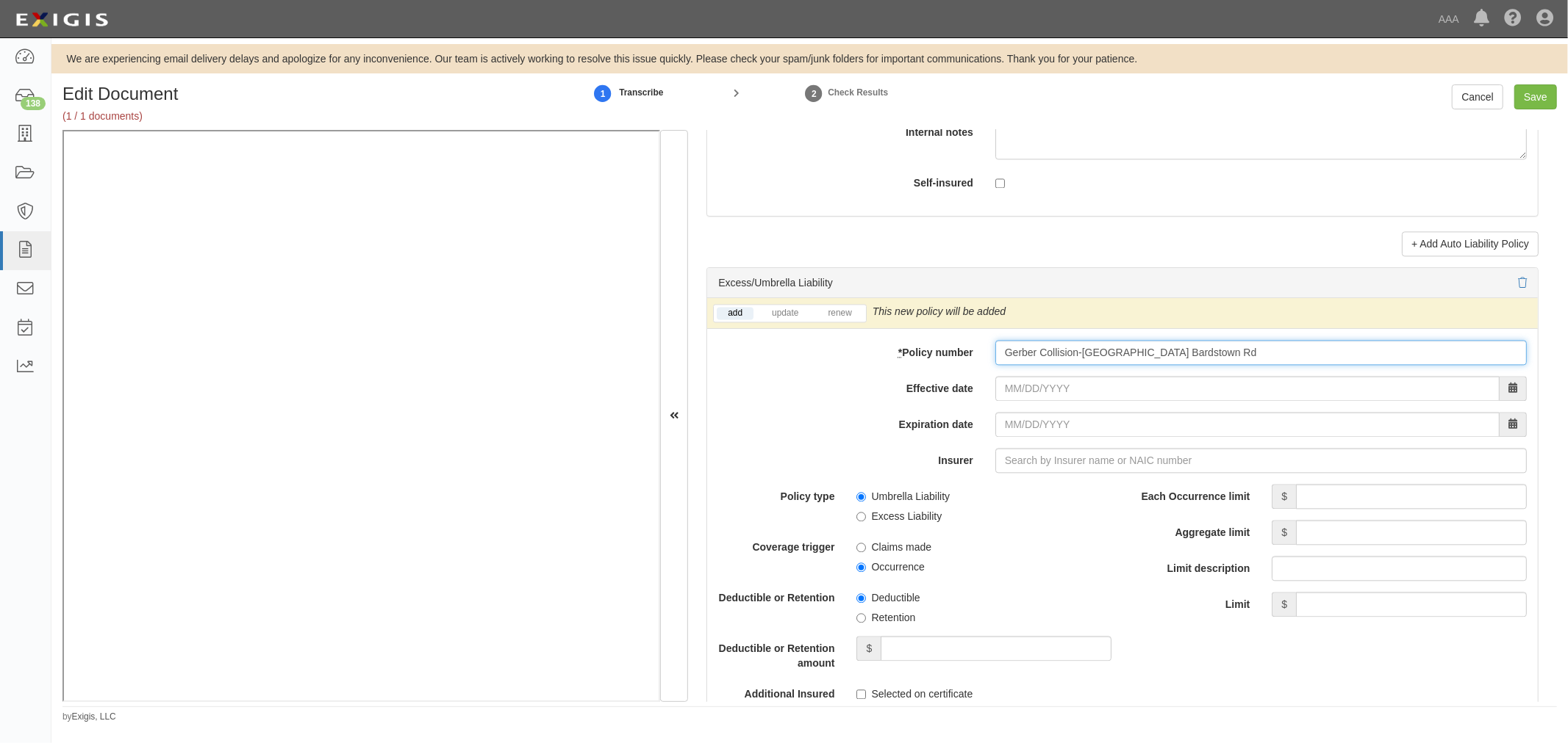
click at [879, 359] on div "* Policy number Gerber Collision-Louisville Bardstown Rd" at bounding box center [1123, 353] width 831 height 25
click at [1074, 347] on input "* Policy number" at bounding box center [1260, 353] width 531 height 25
paste input "CUP-6S737154-25-NF"
type input "CUP-6S737154-25-NF"
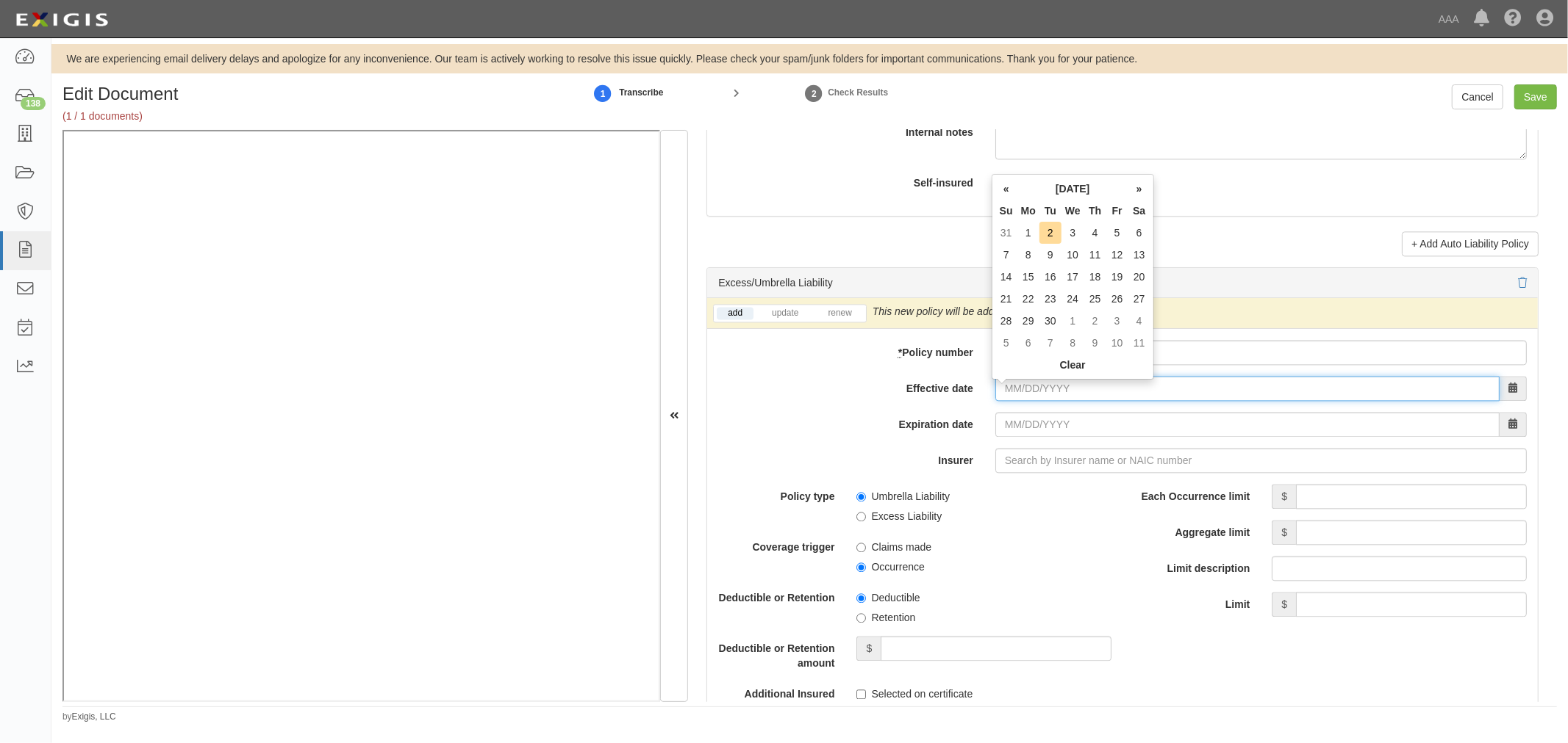
click at [1014, 395] on input "Effective date" at bounding box center [1247, 388] width 504 height 25
type input "[DATE]"
type input "09/01/2026"
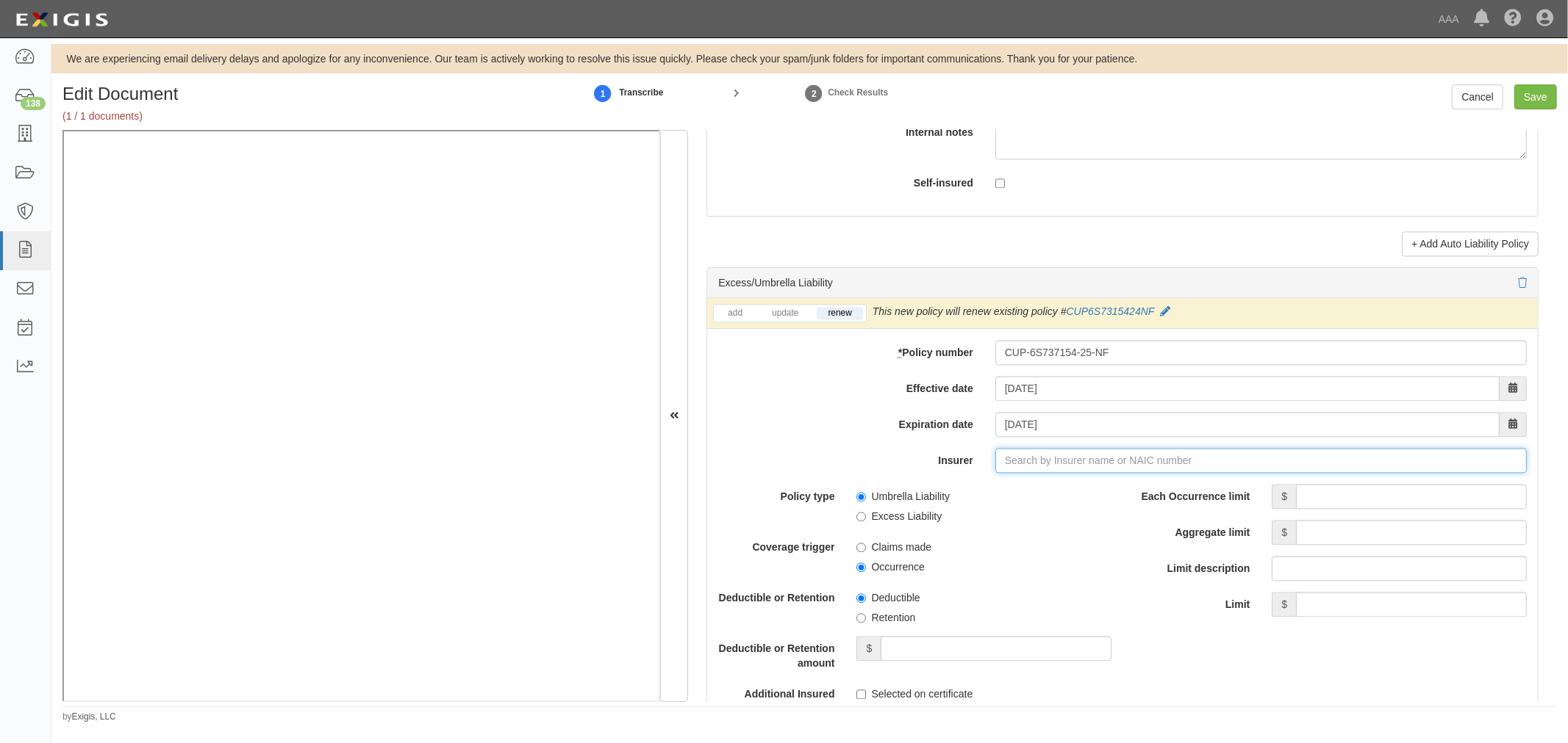
type input "21st Century Advantage Insurance Company (25232) NR Rating"
type input "2"
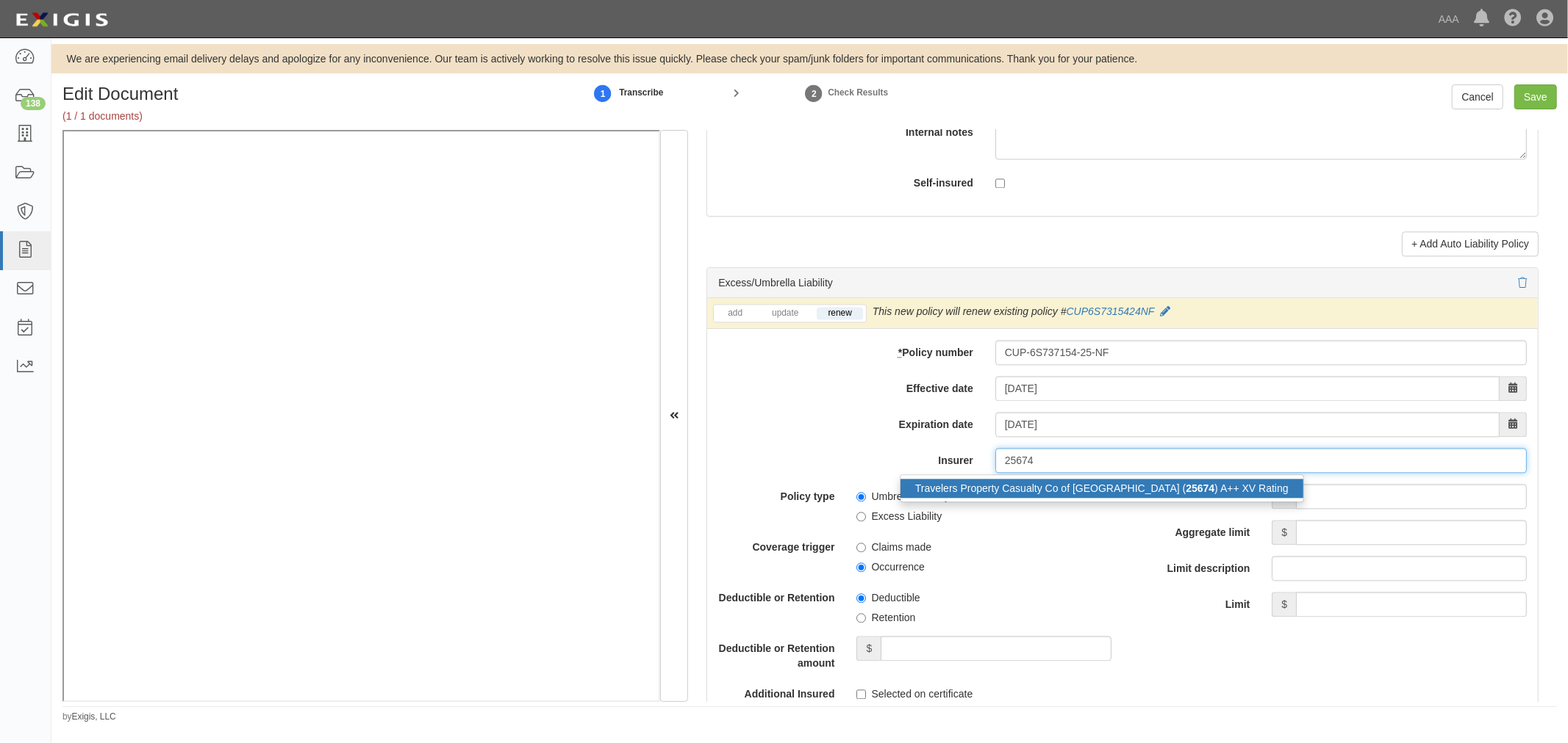
click at [1186, 495] on strong "25674" at bounding box center [1200, 488] width 28 height 12
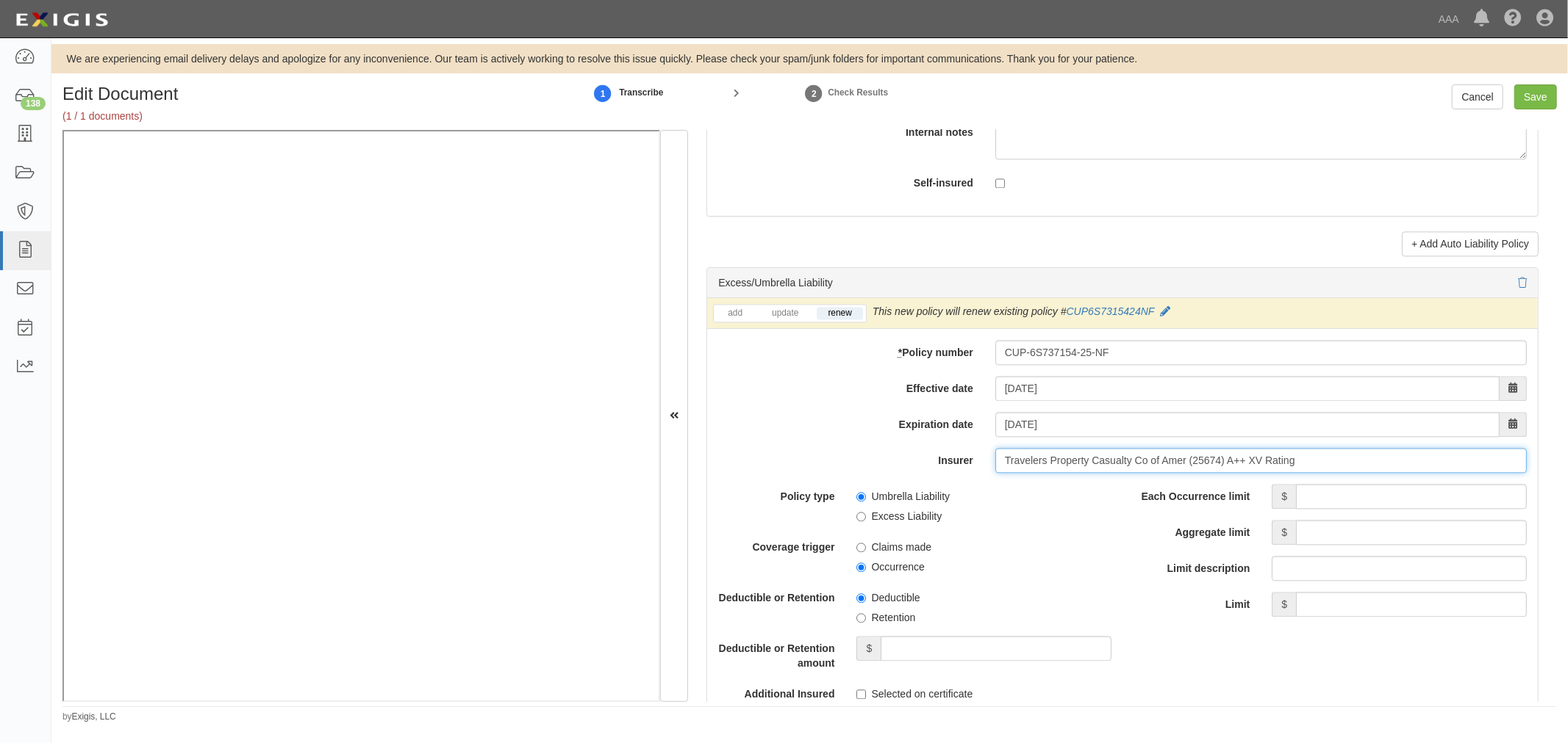
type input "Travelers Property Casualty Co of Amer (25674) A++ XV Rating"
click at [1358, 487] on div "add update renew This new policy will be added This new policy will update exis…" at bounding box center [1123, 614] width 831 height 633
click at [1374, 509] on input "Each Occurrence limit" at bounding box center [1411, 497] width 231 height 25
type input "5,000,000"
click at [1388, 556] on div "Each Occurrence limit $ 5,000,000 Aggregate limit $ Limit description Limit $" at bounding box center [1330, 550] width 393 height 133
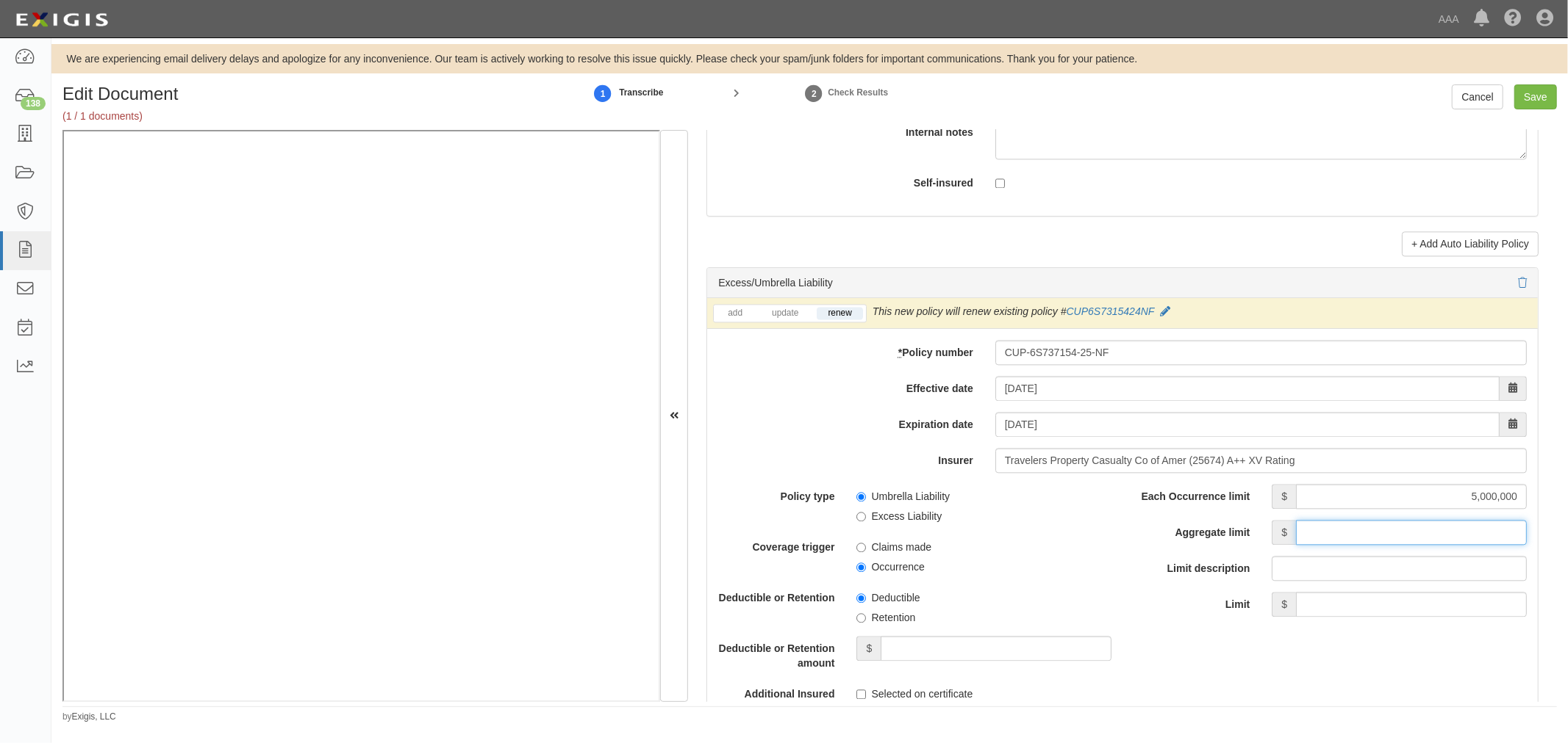
click at [1378, 538] on input "Aggregate limit" at bounding box center [1411, 532] width 231 height 25
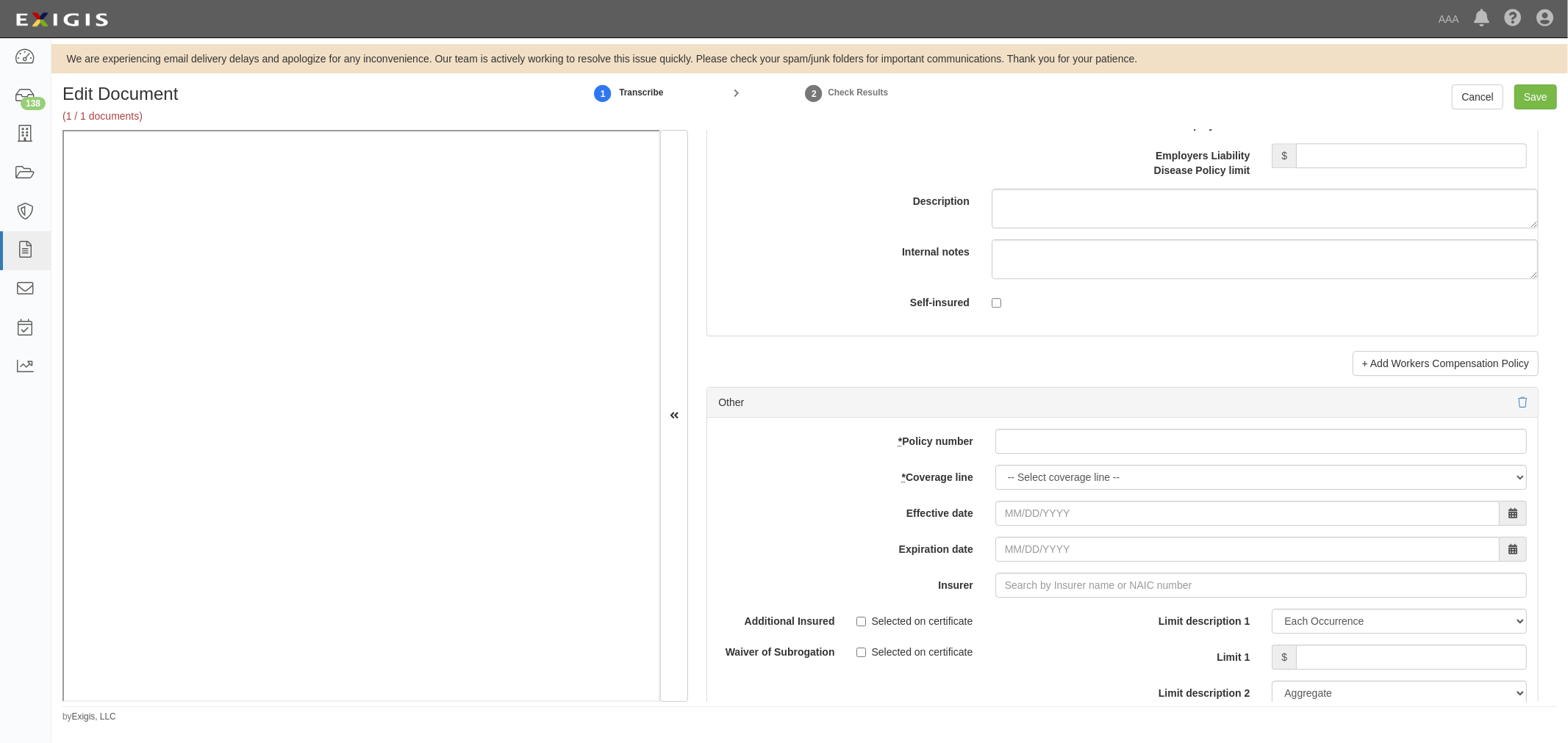
scroll to position [4080, 0]
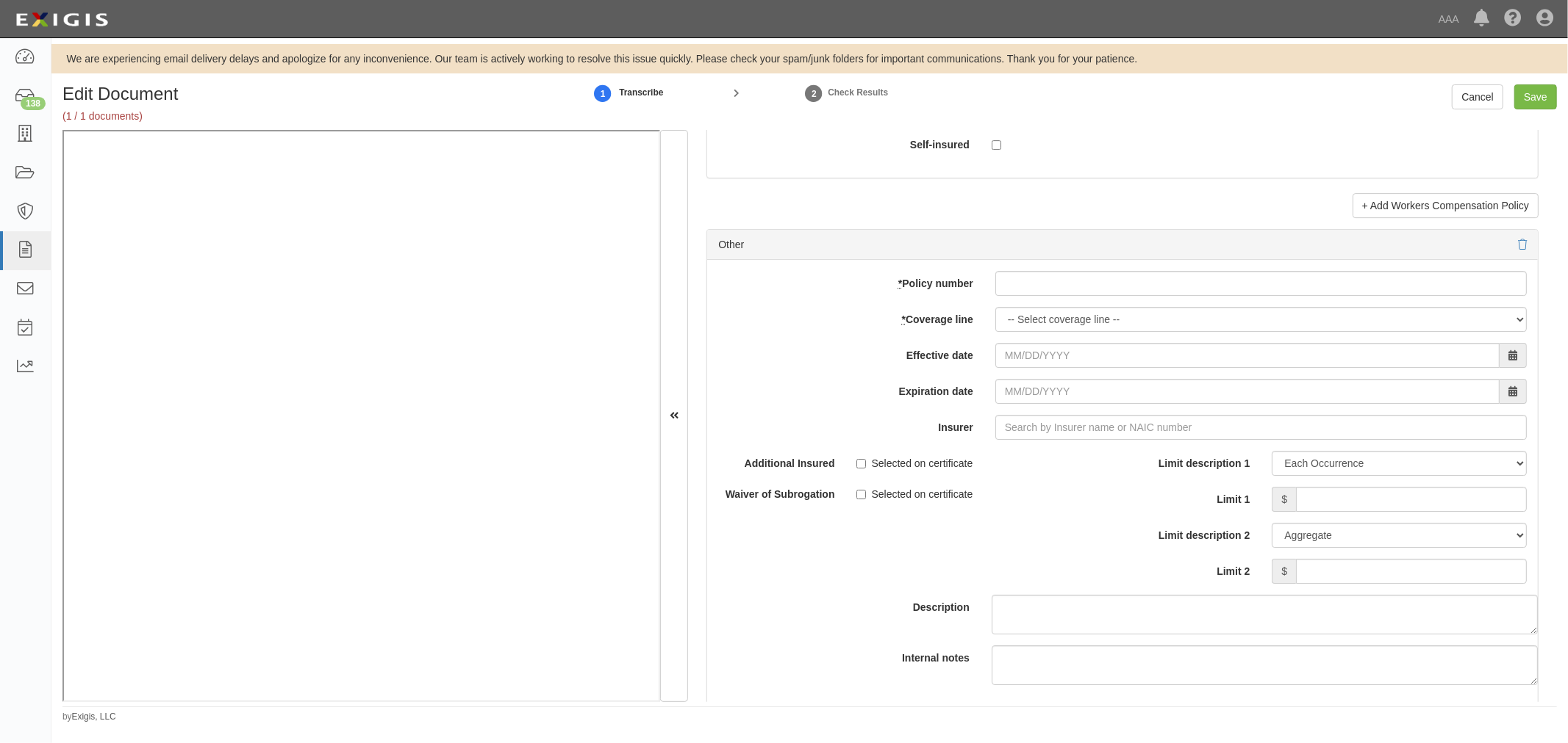
type input "5,000,000"
drag, startPoint x: 1048, startPoint y: 265, endPoint x: 1043, endPoint y: 288, distance: 23.5
click at [1048, 267] on div "Other add update renew This new policy will be added This new policy will updat…" at bounding box center [1122, 485] width 832 height 513
click at [1043, 289] on input "* Policy number" at bounding box center [1260, 284] width 531 height 25
paste input "TC2JGLSA-8E088352-TIL-25"
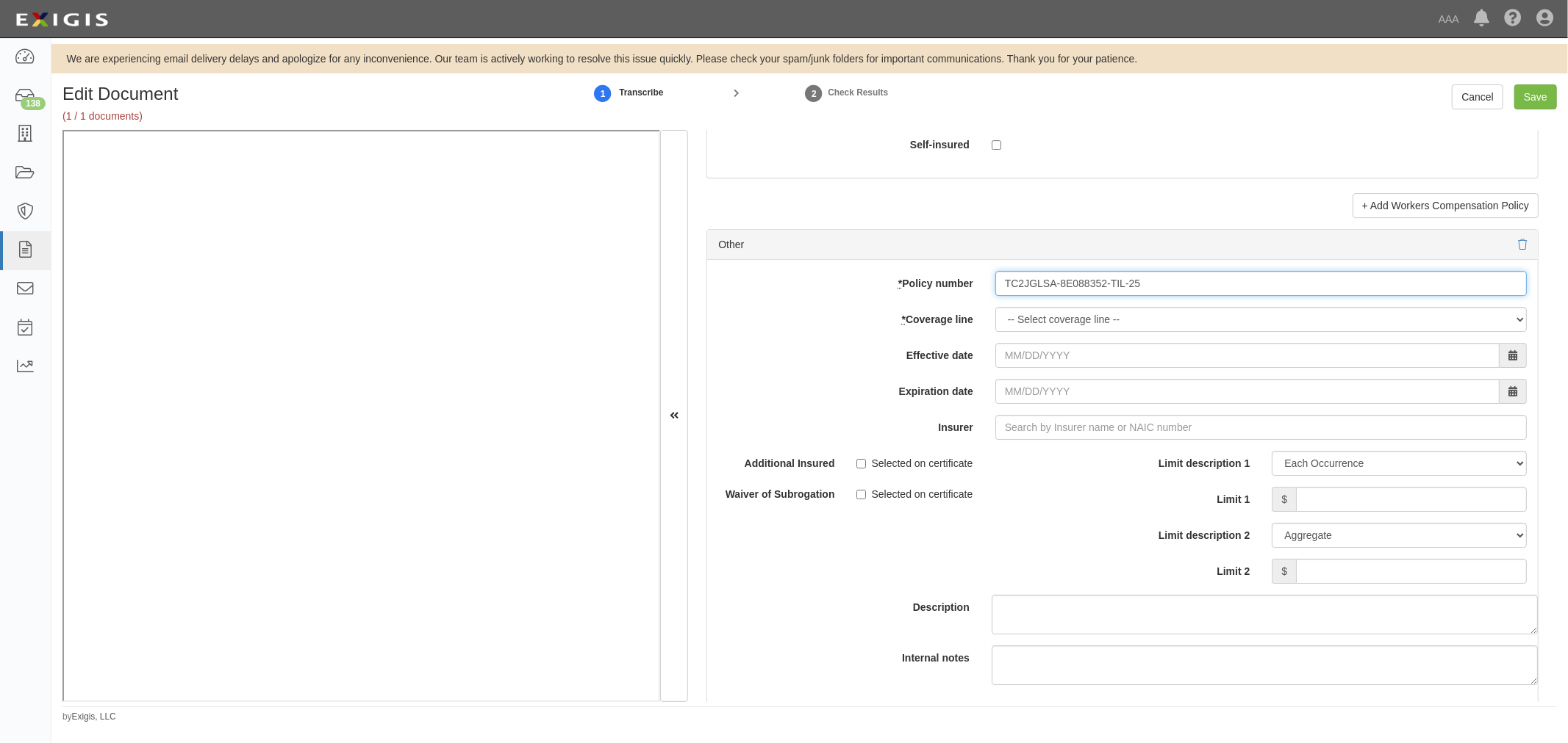
type input "TC2JGLSA-8E088352-TIL-25"
click at [1020, 332] on select "-- Select coverage line -- Asbestos Abatement Auto Physical Damage Boiler & Mac…" at bounding box center [1260, 319] width 531 height 25
select select "70"
click at [995, 332] on select "-- Select coverage line -- Asbestos Abatement Auto Physical Damage Boiler & Mac…" at bounding box center [1260, 319] width 531 height 25
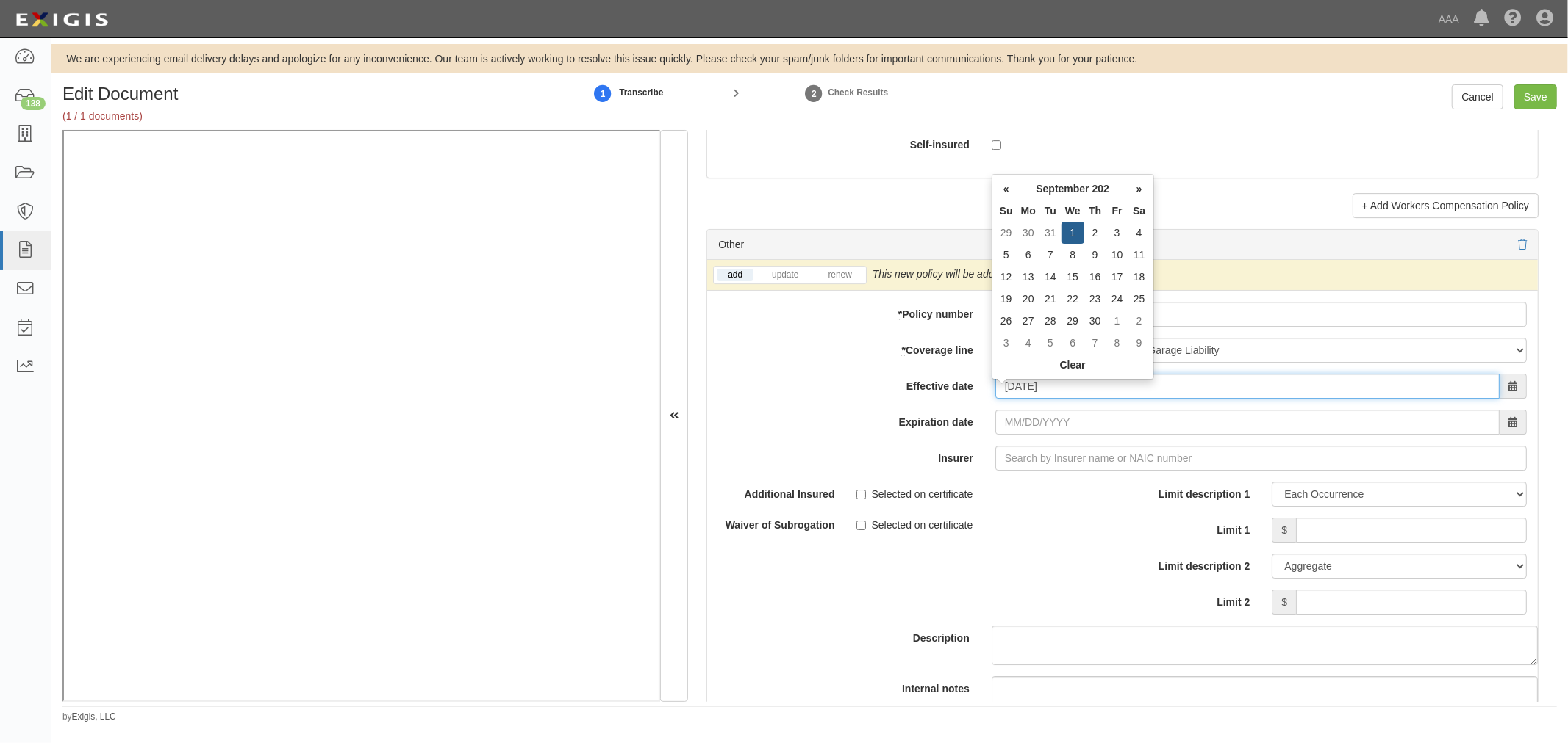
type input "[DATE]"
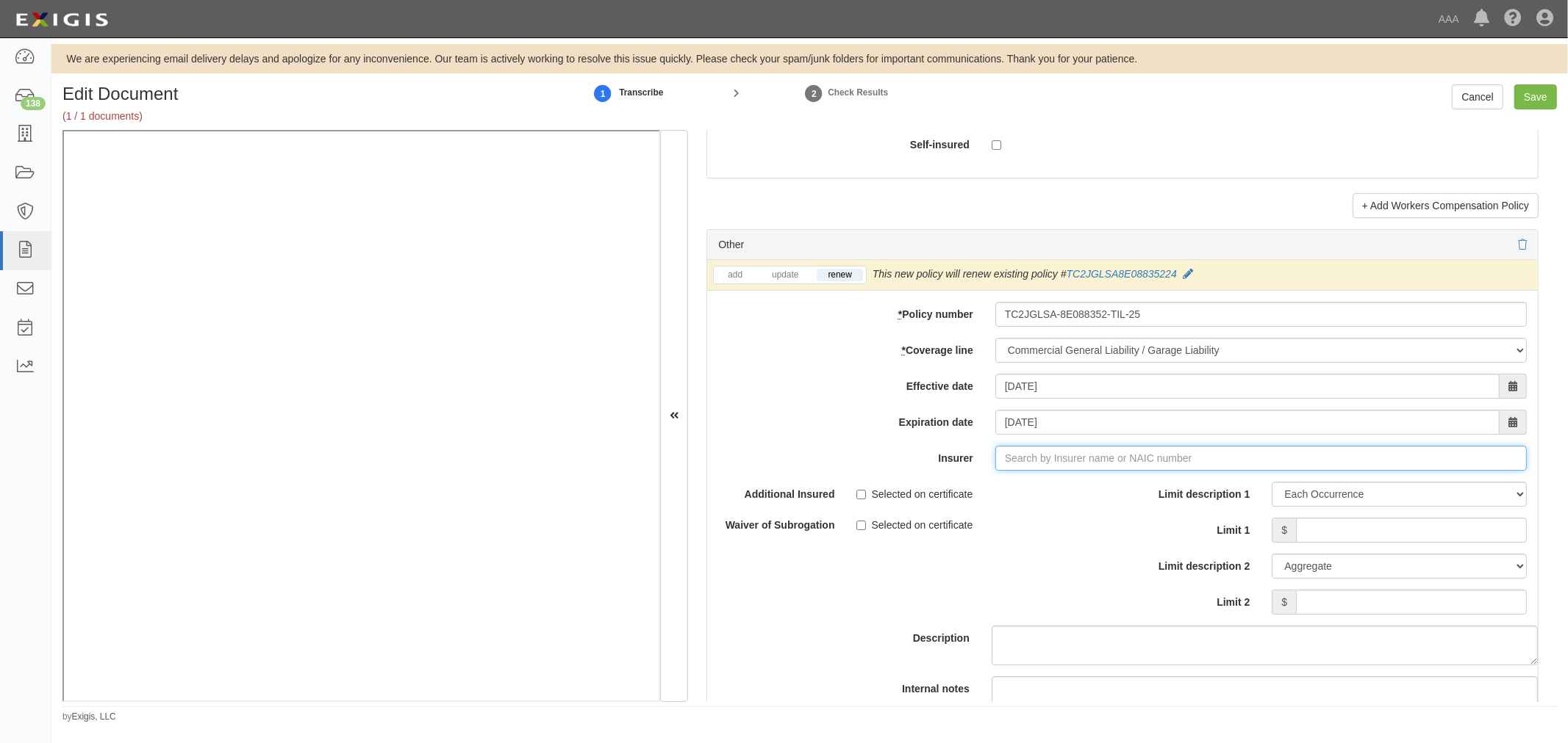
type input "21st Century Advantage Insurance Company (25232) NR Rating"
type input "2"
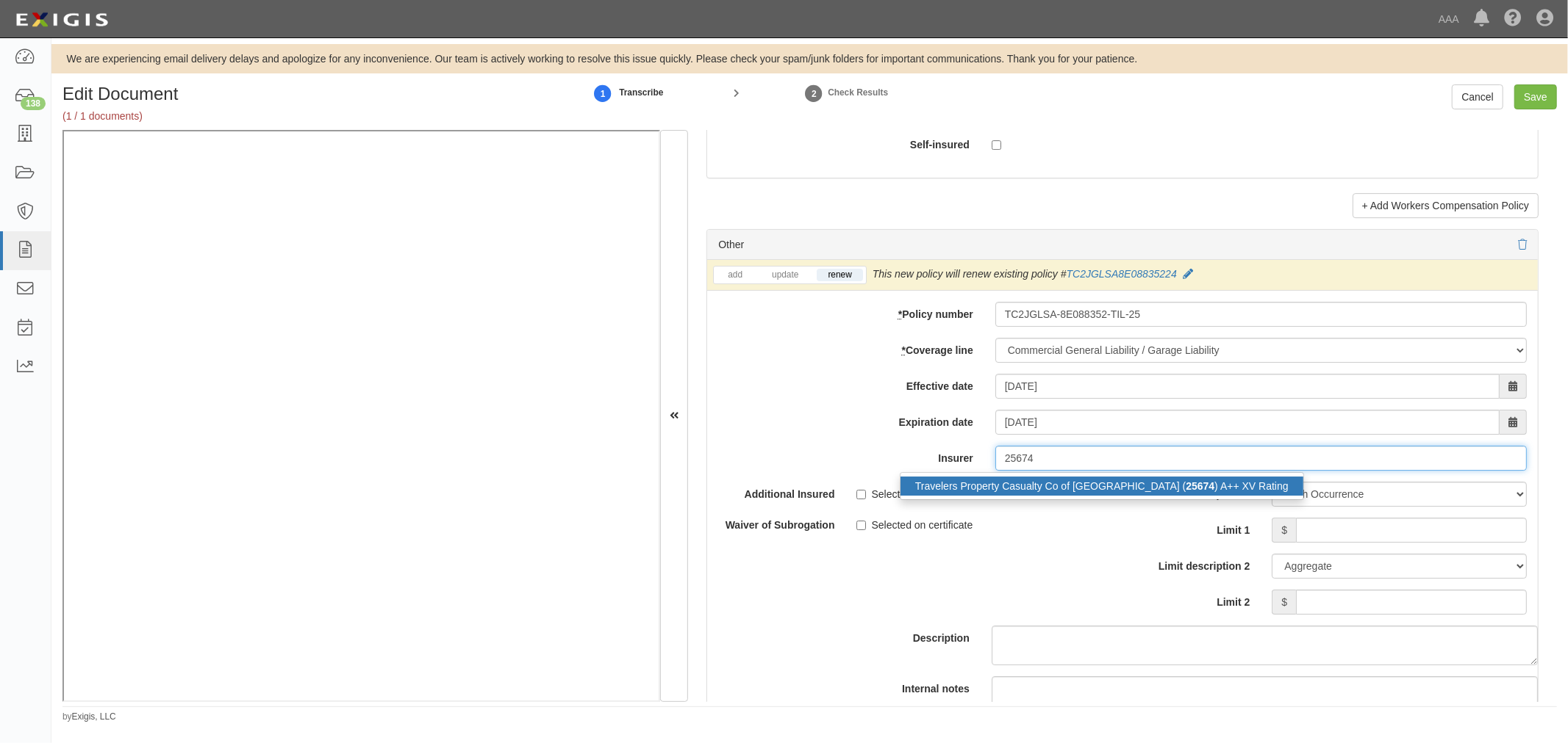
click at [1100, 496] on div "Travelers Property Casualty Co of Amer ( 25674 ) A++ XV Rating" at bounding box center [1101, 486] width 403 height 19
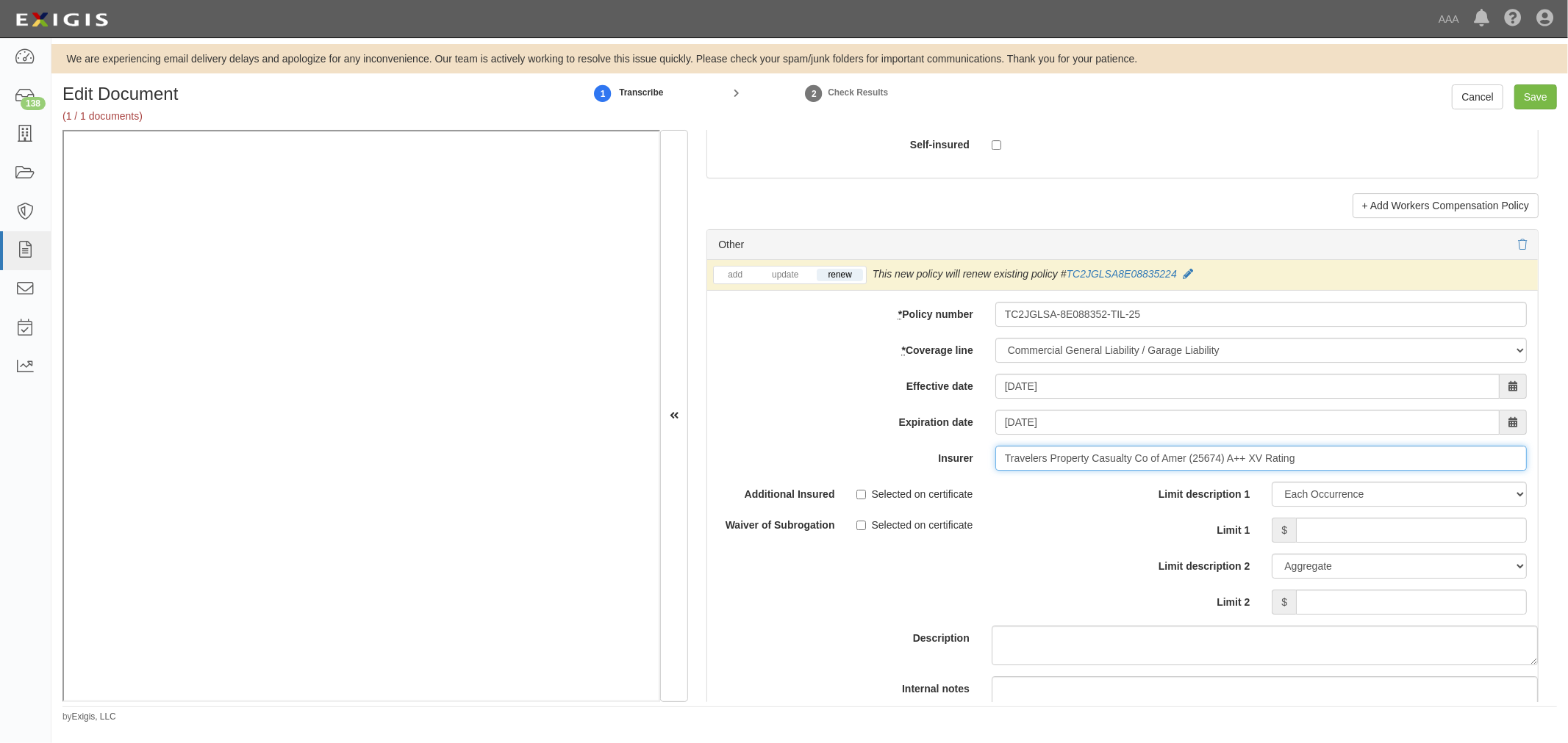
type input "Travelers Property Casualty Co of Amer (25674) A++ XV Rating"
click at [1340, 535] on input "Limit 1" at bounding box center [1411, 531] width 231 height 25
type input "1,000,000"
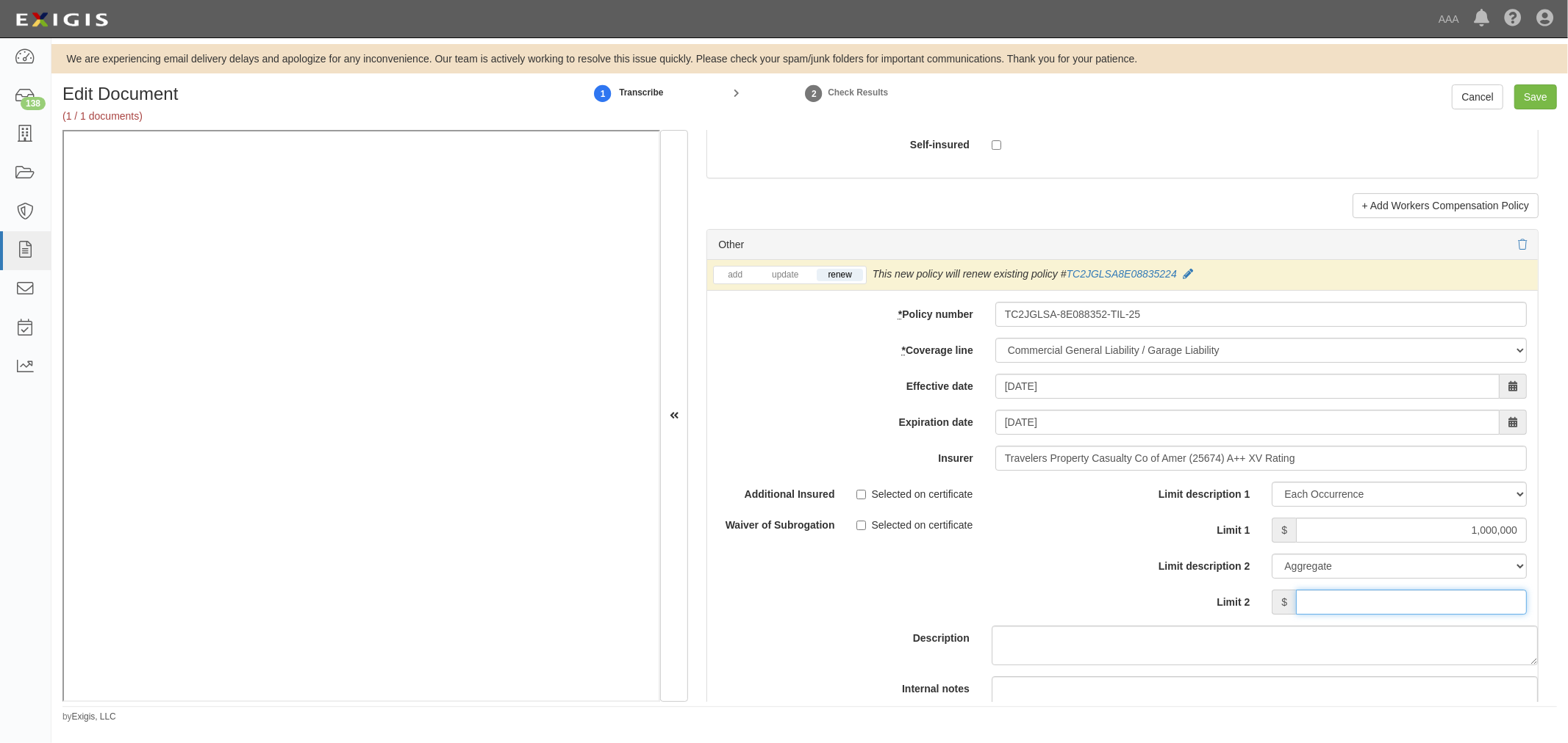
click at [1497, 615] on input "Limit 2" at bounding box center [1411, 602] width 231 height 25
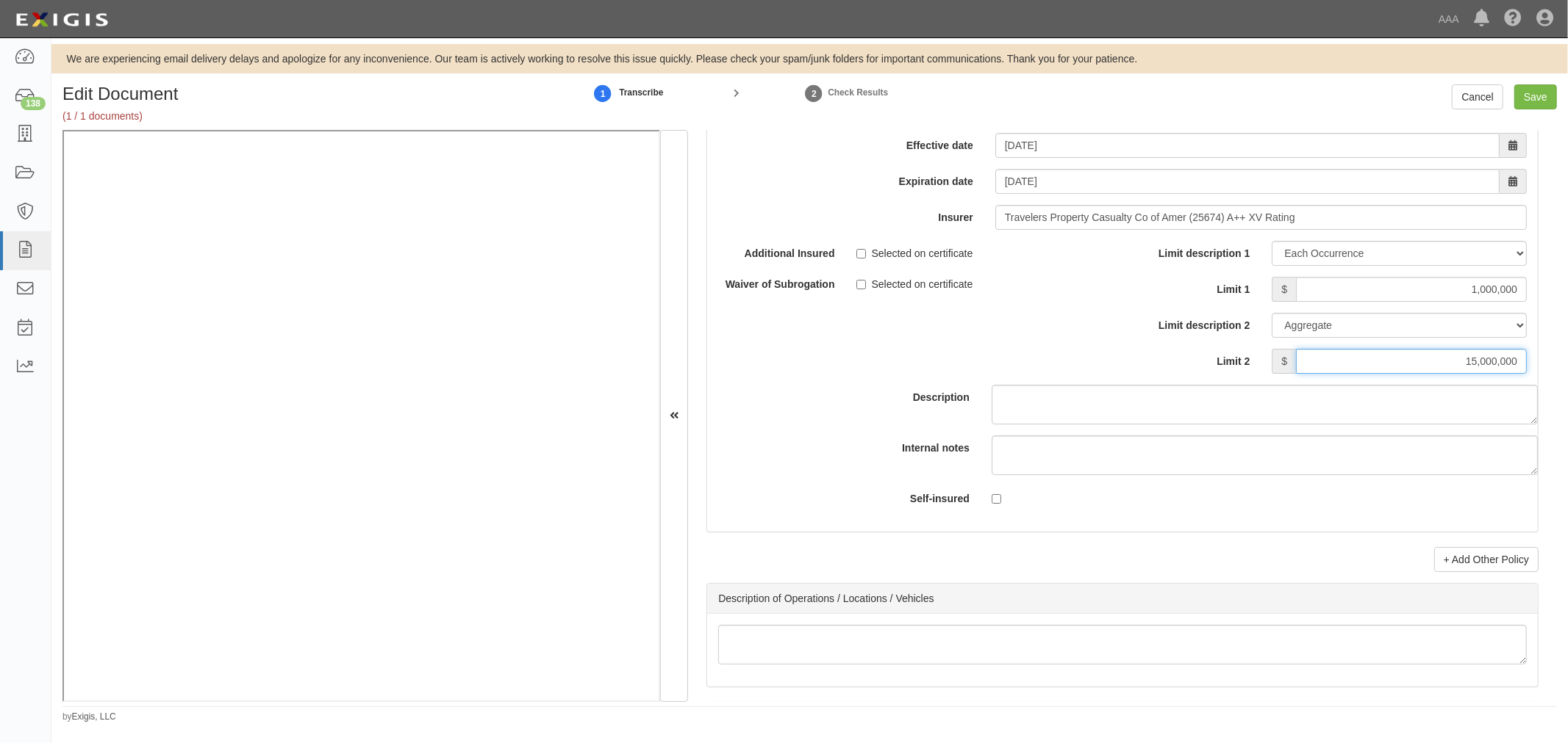
scroll to position [4624, 0]
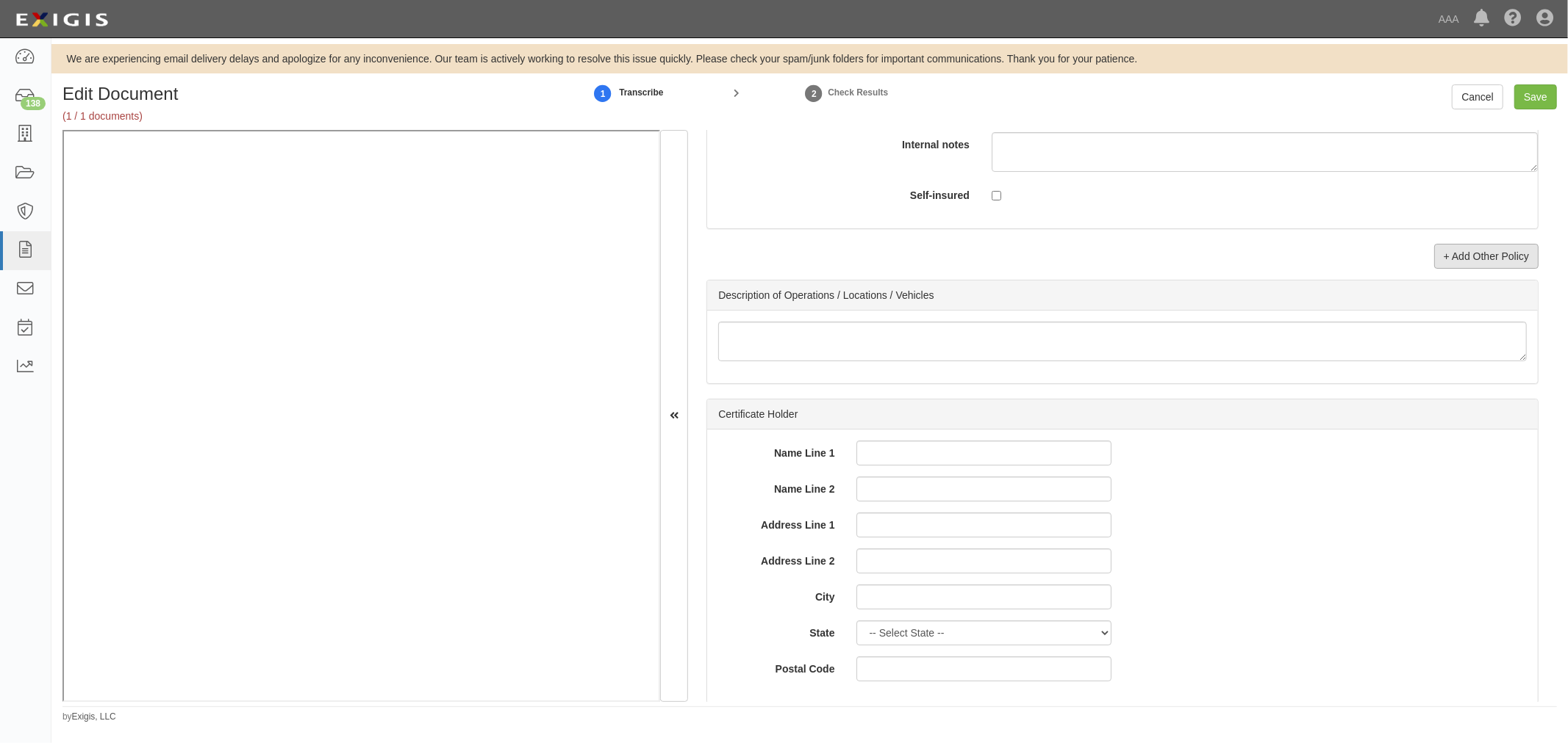
type input "15,000,000"
click at [1448, 269] on link "+ Add Other Policy" at bounding box center [1486, 256] width 105 height 25
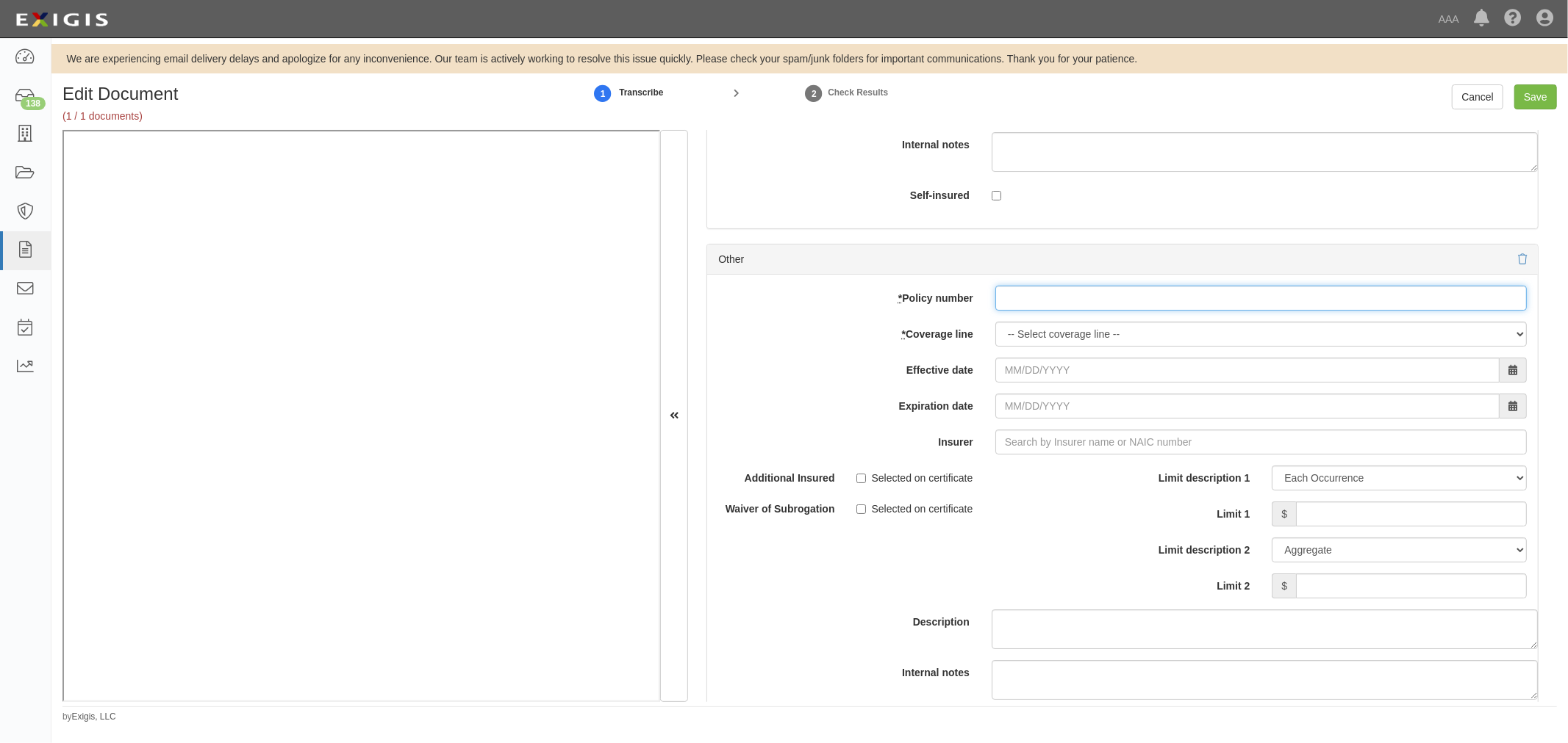
drag, startPoint x: 1165, startPoint y: 310, endPoint x: 1156, endPoint y: 317, distance: 11.4
click at [1158, 311] on input "* Policy number" at bounding box center [1260, 298] width 531 height 25
paste input "TC2JCAP-8E088364-TIL-25"
type input "TC2JCAP-8E088364-TIL-25"
click at [1028, 347] on select "-- Select coverage line -- Asbestos Abatement Auto Physical Damage Boiler & Mac…" at bounding box center [1260, 334] width 531 height 25
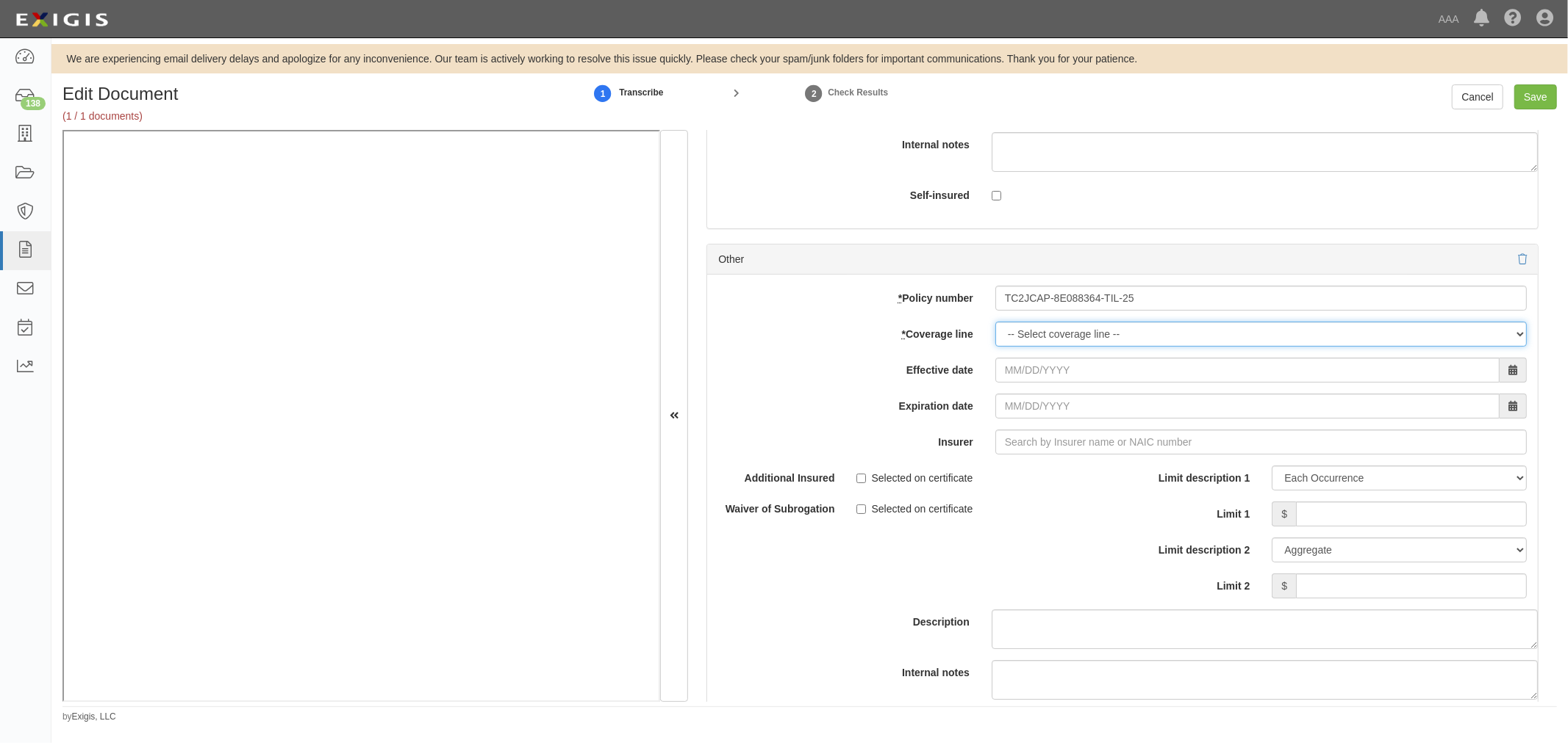
select select "56"
click at [995, 347] on select "-- Select coverage line -- Asbestos Abatement Auto Physical Damage Boiler & Mac…" at bounding box center [1260, 334] width 531 height 25
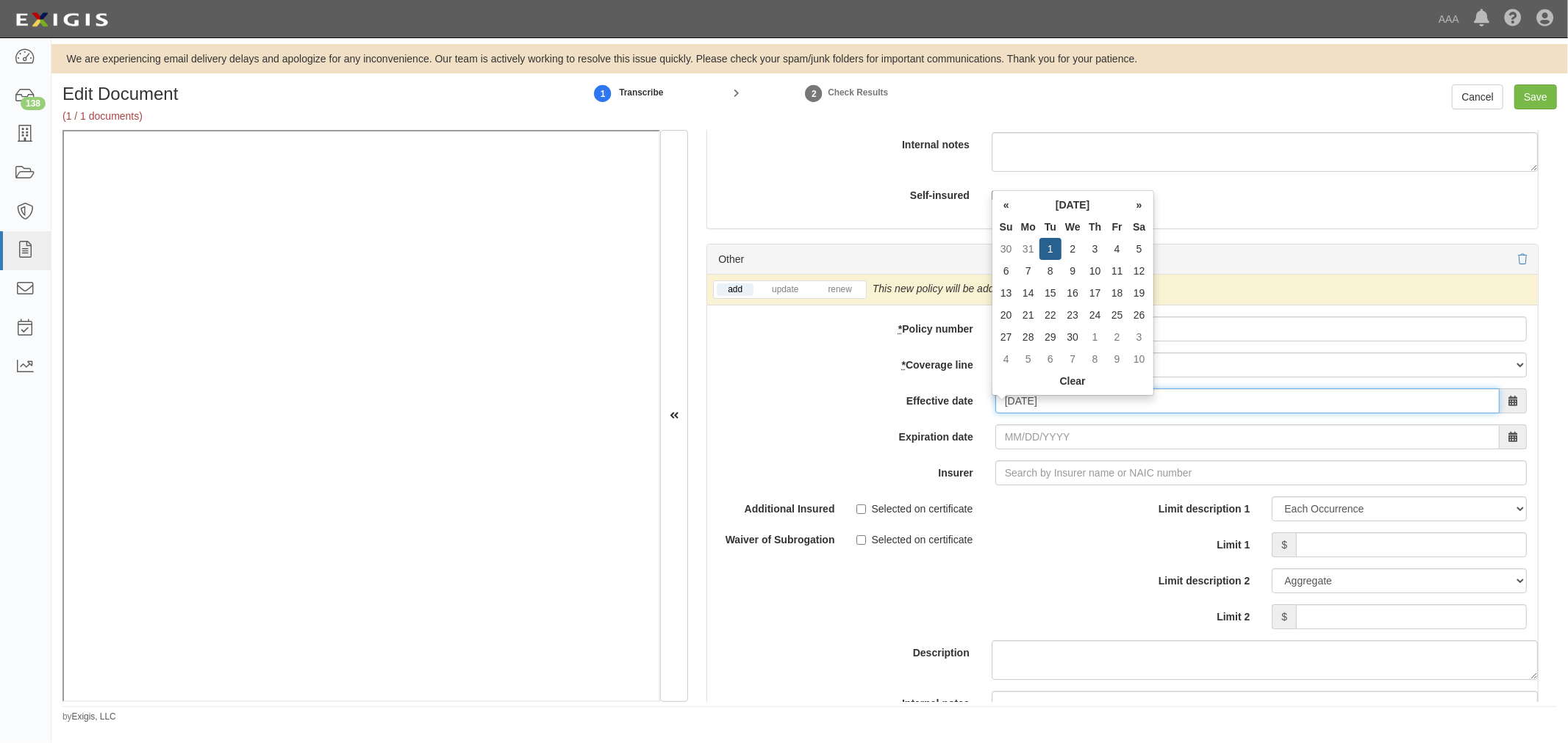
type input "09/01/2025"
type input "09/01/2026"
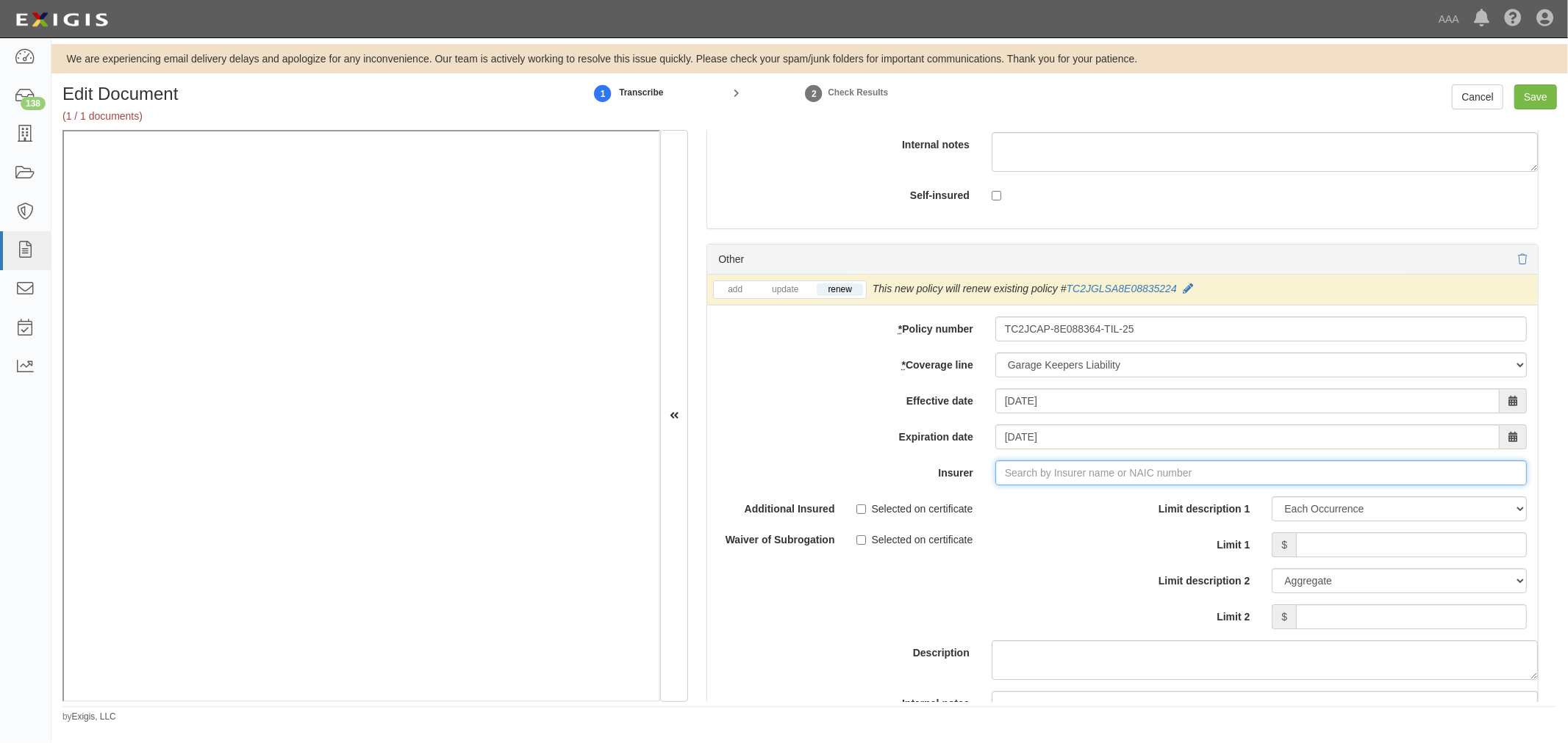
type input "21st Century Advantage Insurance Company (25232) NR Rating"
type input "2"
click at [1071, 504] on strong "25658" at bounding box center [1072, 501] width 28 height 12
type input "Travelers Indemnity Company (25658) A++ XV Rating"
click at [1368, 550] on input "Limit 1" at bounding box center [1411, 545] width 231 height 25
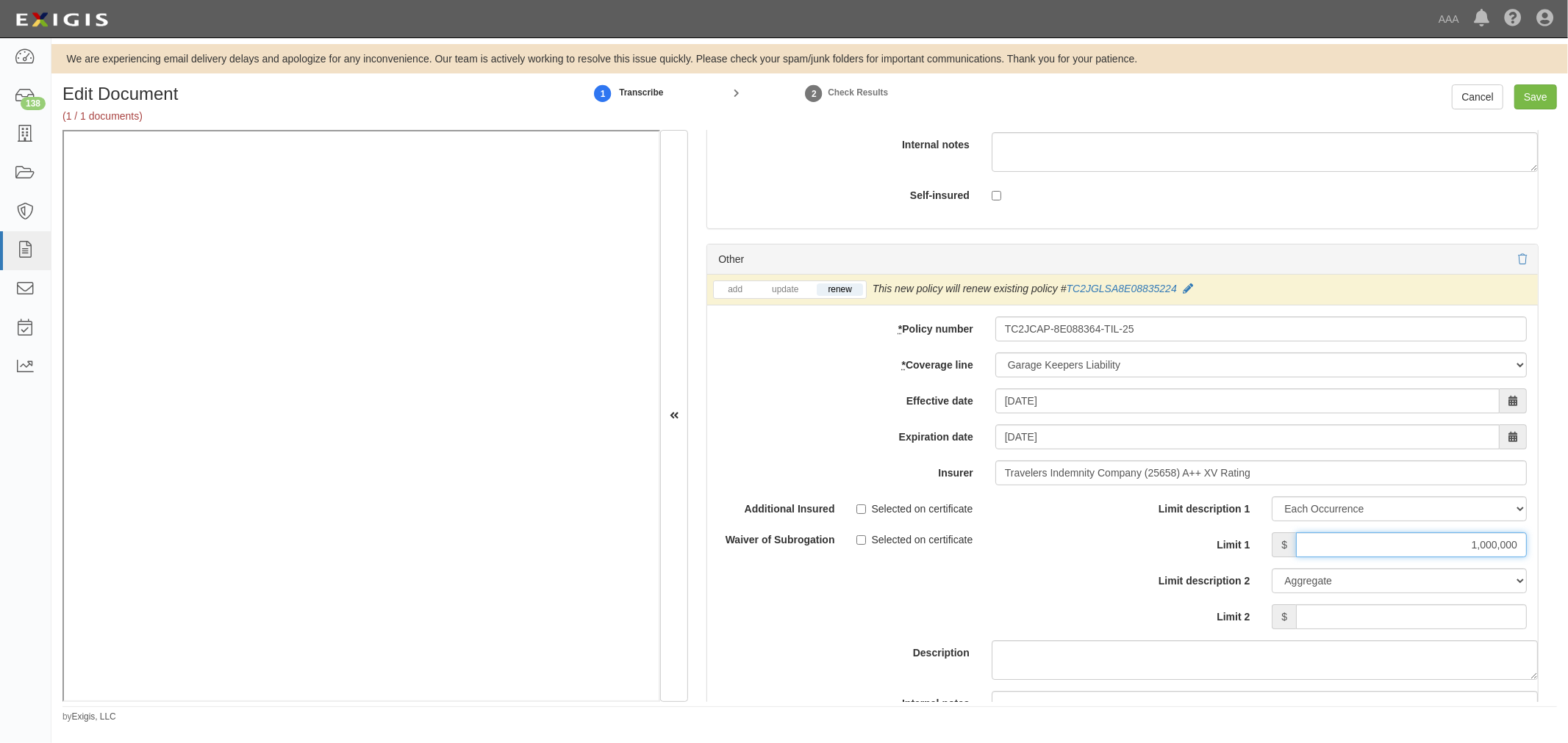
type input "1,000,000"
click at [1424, 625] on input "Limit 2" at bounding box center [1411, 617] width 231 height 25
type input "5,000,000"
click at [1533, 98] on input "Save" at bounding box center [1535, 97] width 42 height 25
type input "5000000"
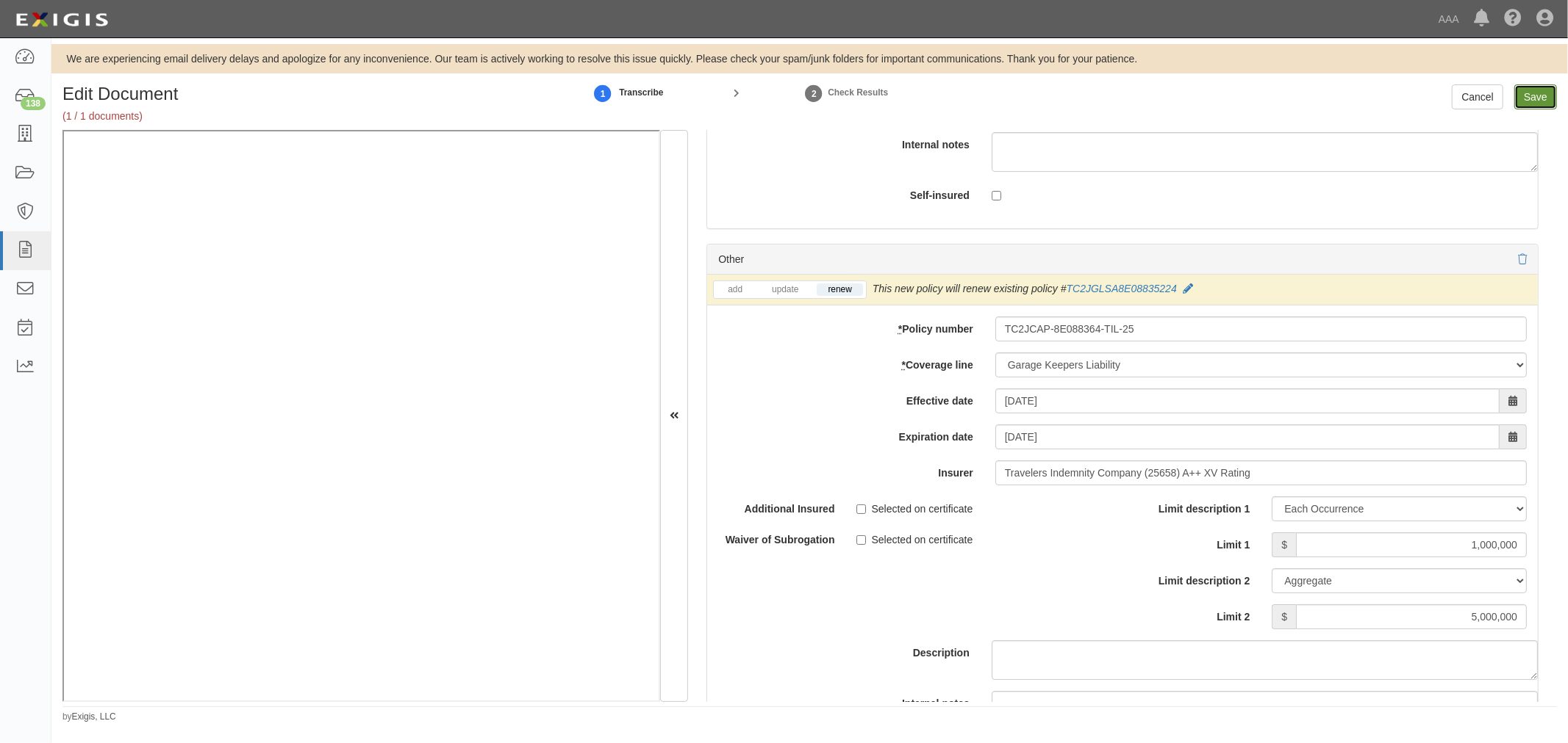
type input "5000000"
type input "1000000"
type input "15000000"
type input "1000000"
type input "5000000"
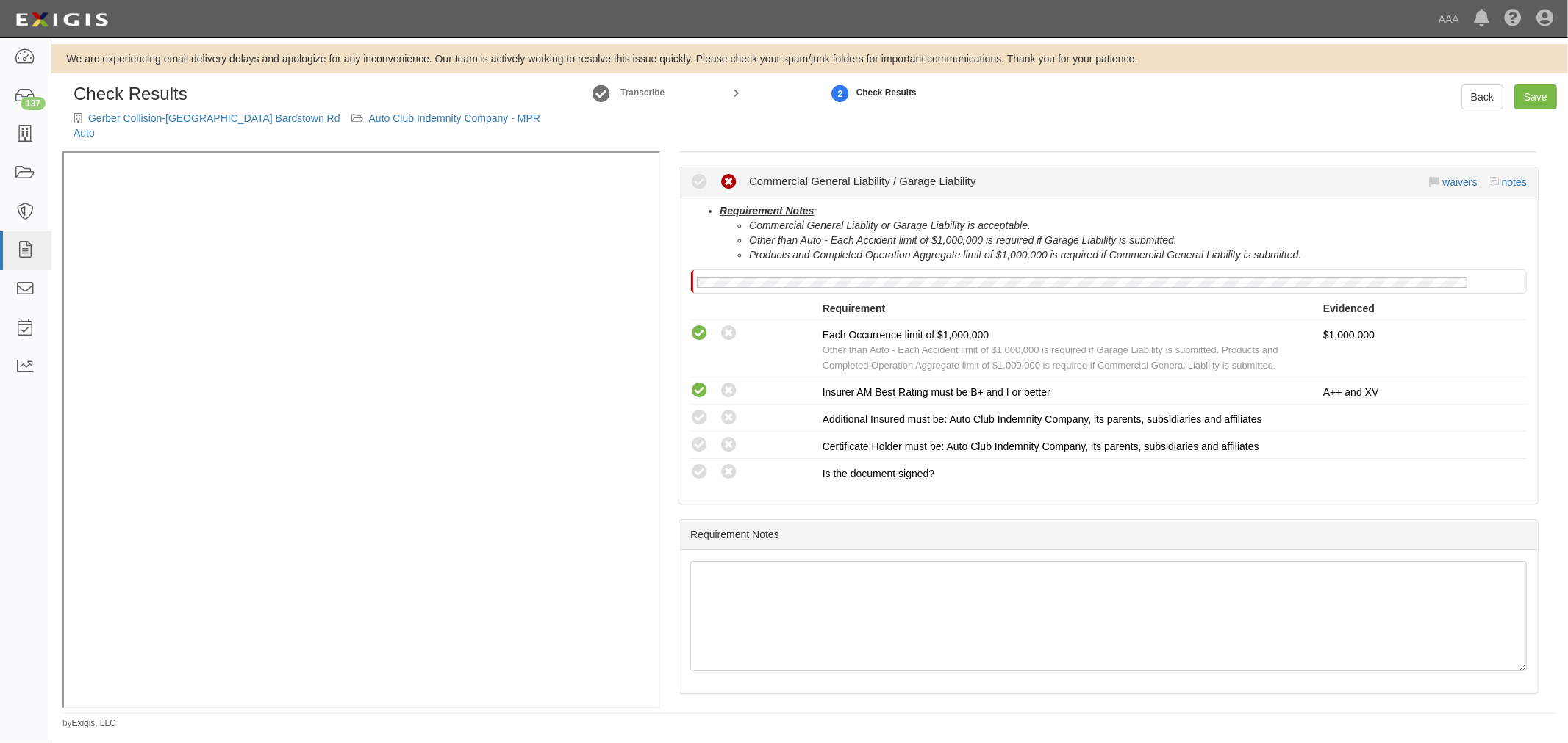
scroll to position [501, 0]
click at [692, 460] on icon at bounding box center [699, 469] width 18 height 18
radio input "true"
click at [697, 432] on icon at bounding box center [699, 441] width 18 height 18
radio input "true"
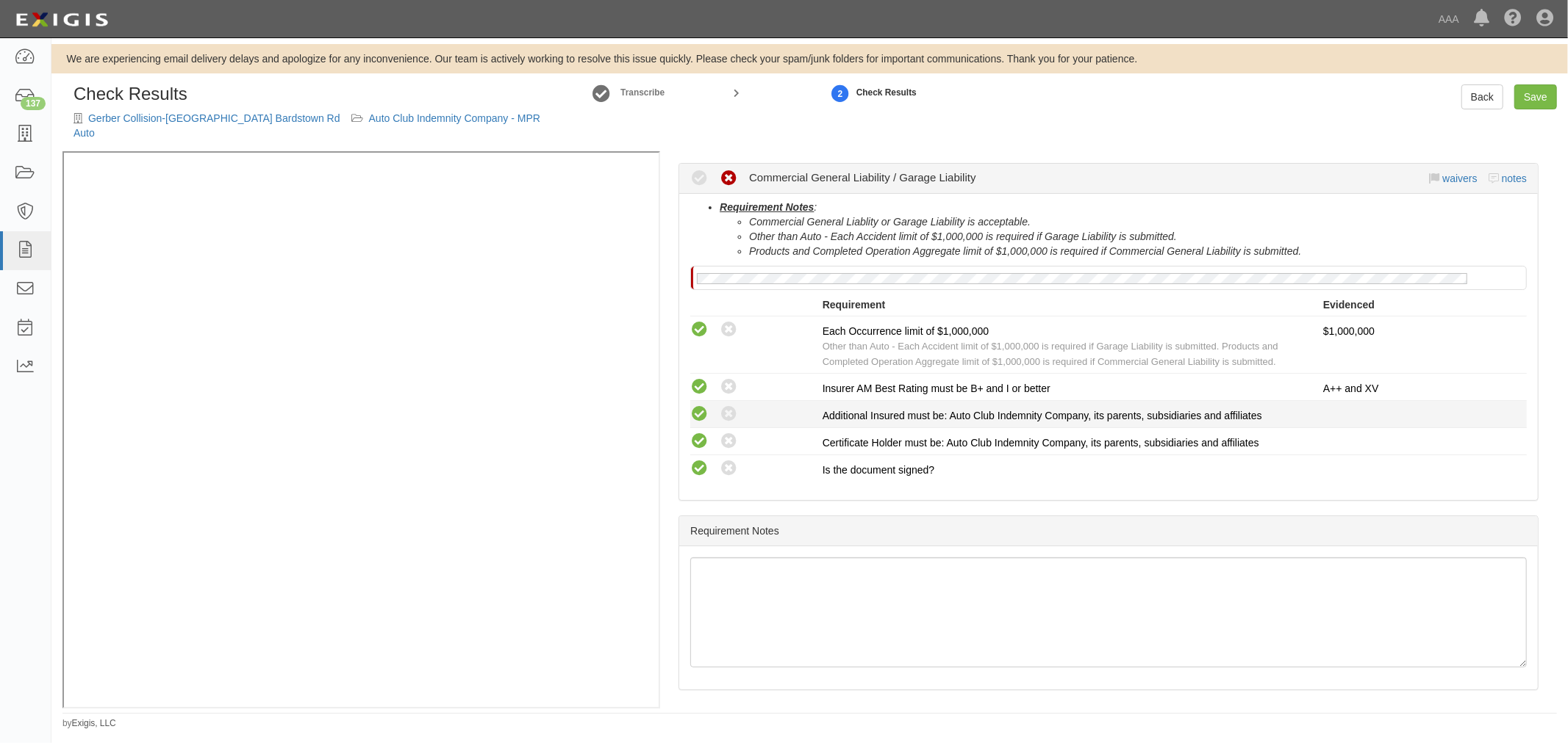
click at [696, 406] on icon at bounding box center [699, 414] width 18 height 18
radio input "true"
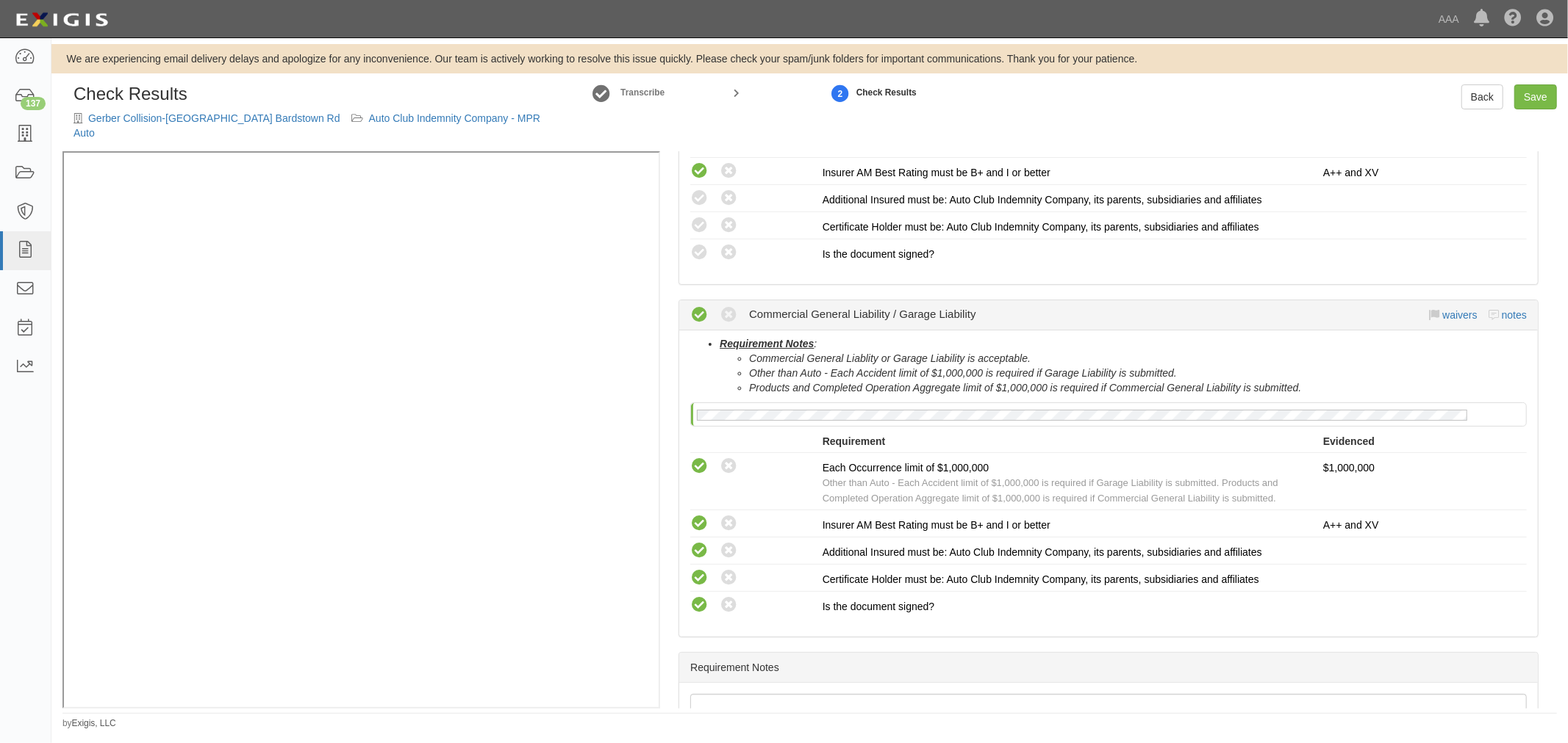
scroll to position [229, 0]
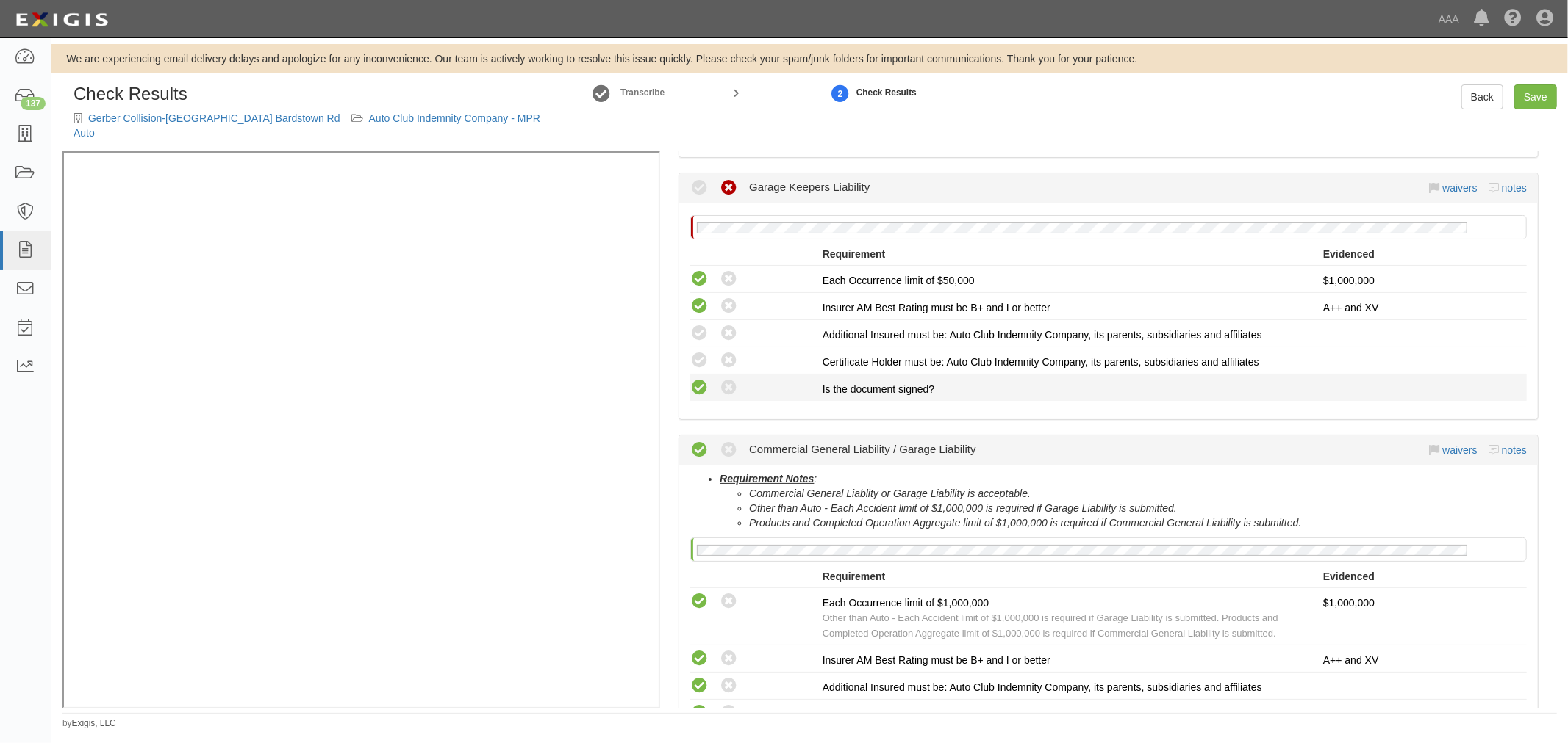
click at [703, 379] on icon at bounding box center [699, 388] width 18 height 18
radio input "true"
click at [706, 351] on icon at bounding box center [699, 360] width 18 height 18
radio input "true"
click at [699, 325] on icon at bounding box center [699, 333] width 18 height 18
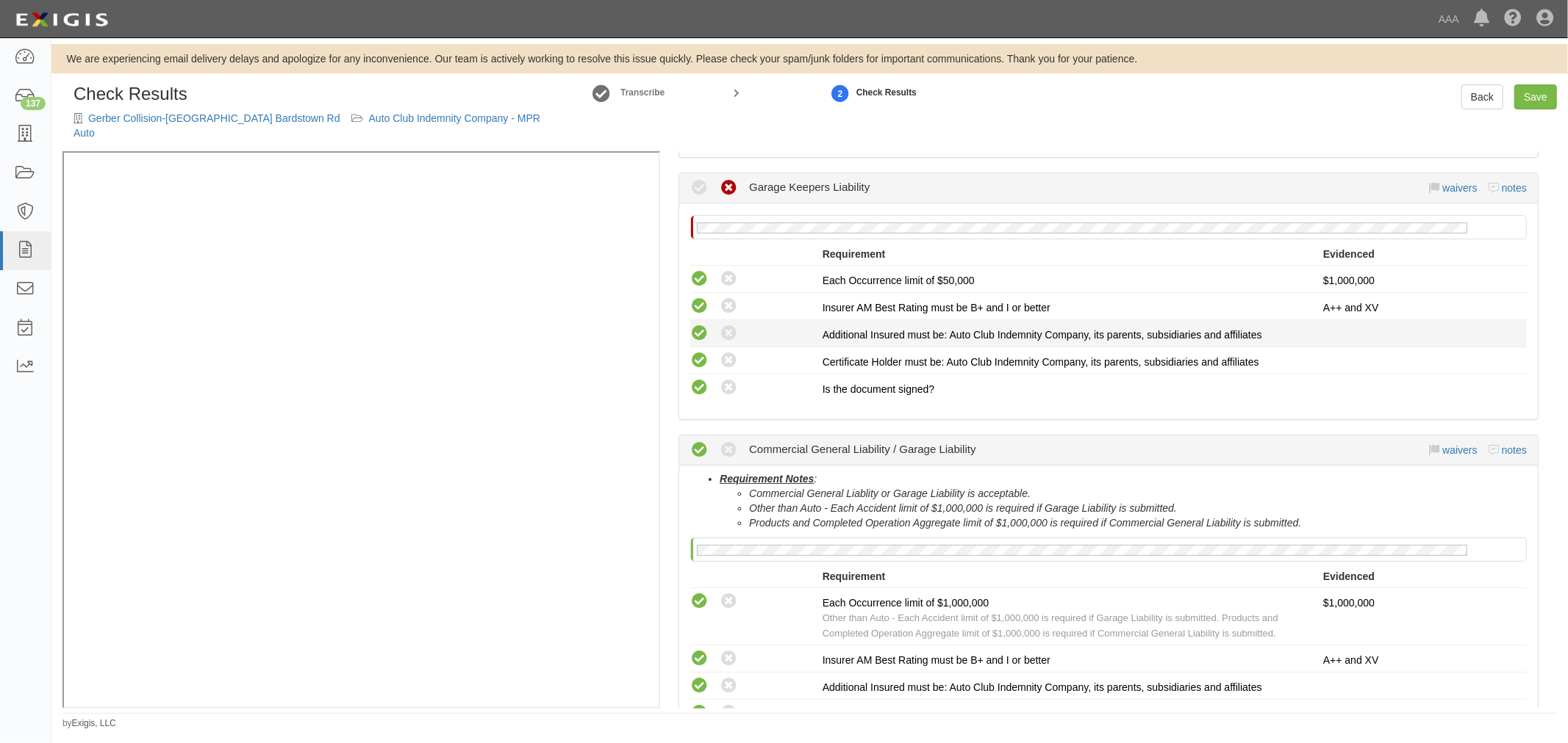
radio input "true"
click at [1530, 89] on link "Save" at bounding box center [1535, 97] width 42 height 25
radio input "true"
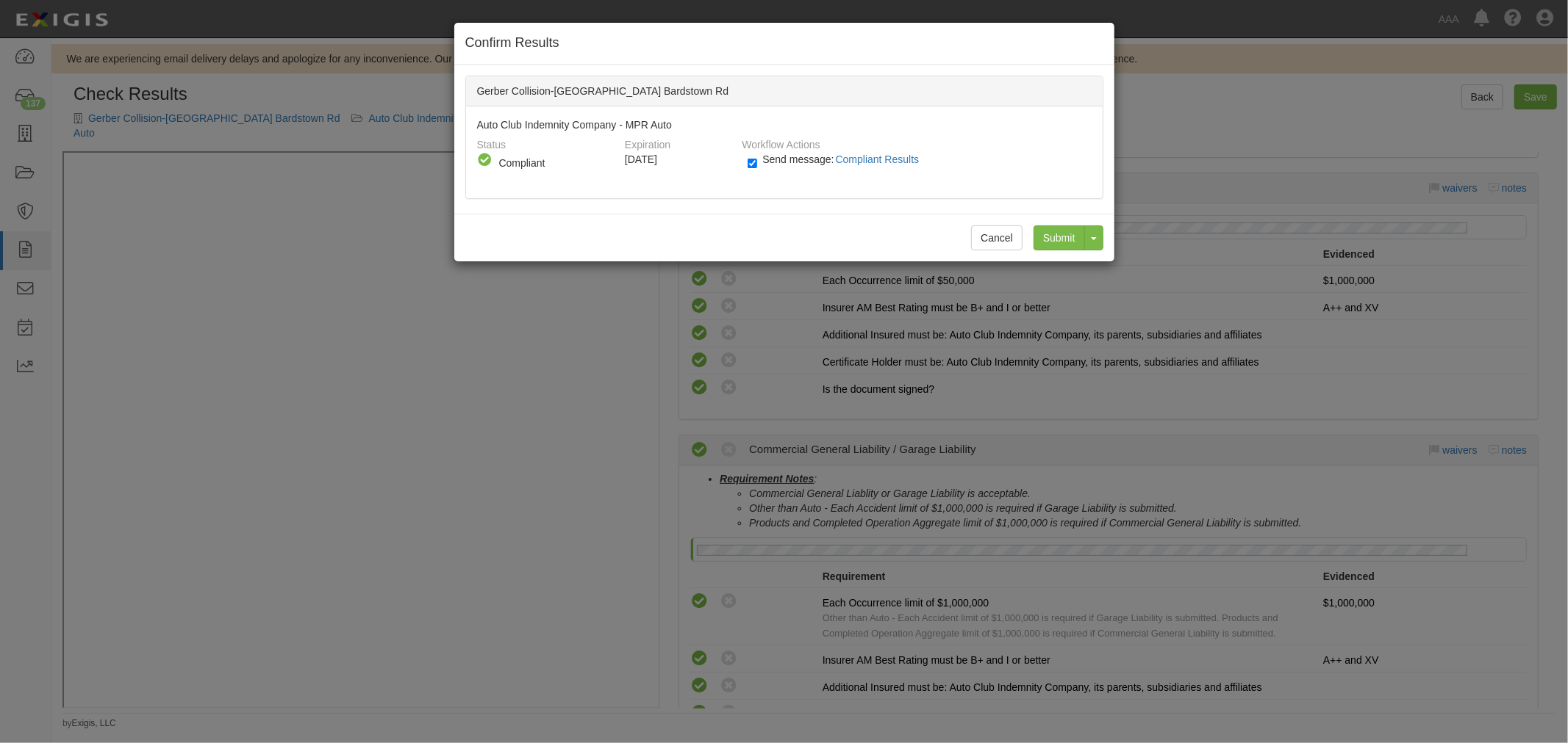
click at [1040, 250] on div "Cancel Submit Toggle Dropdown Submit and Continue to Agreement" at bounding box center [784, 237] width 660 height 48
click at [1055, 241] on input "Submit" at bounding box center [1058, 238] width 51 height 25
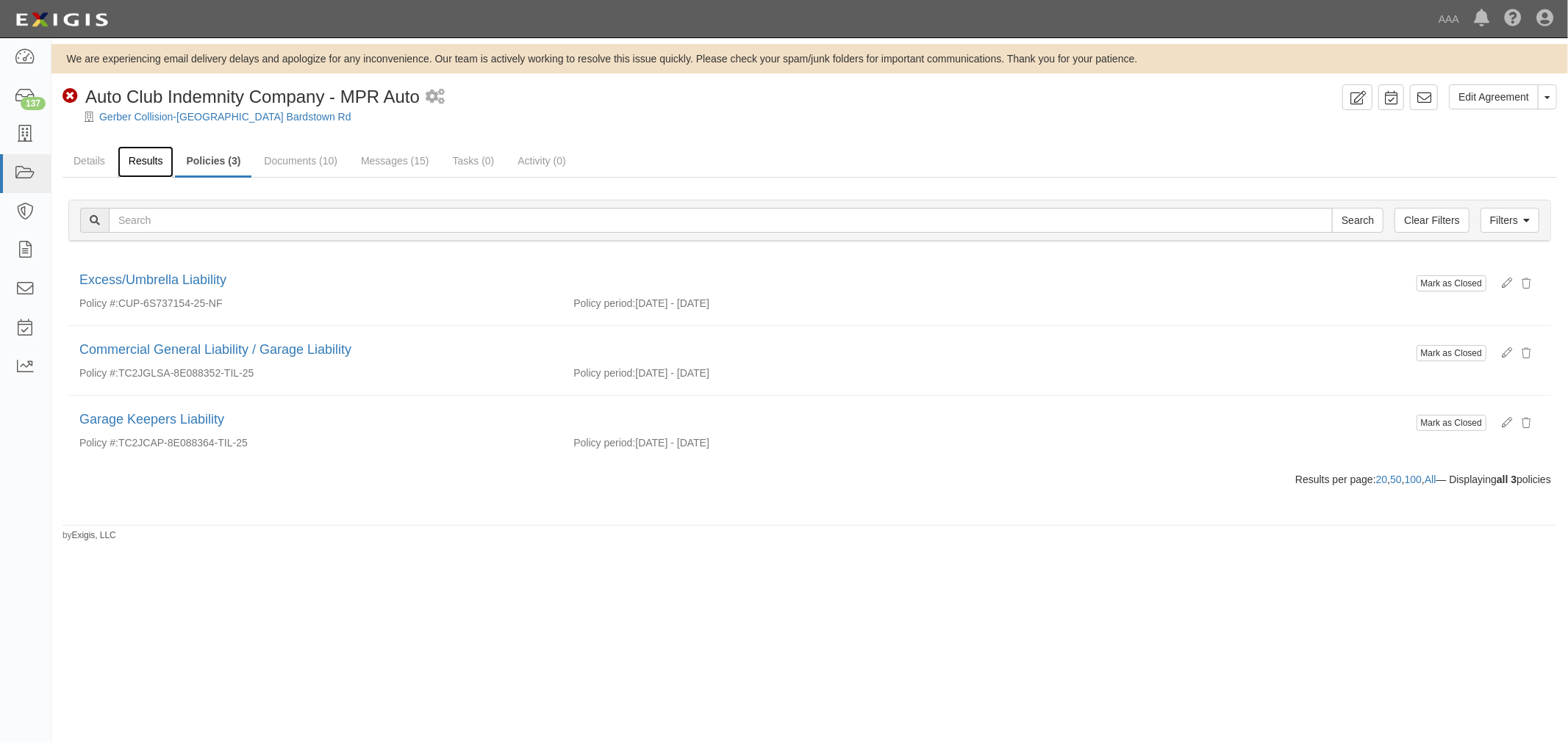
click at [157, 166] on link "Results" at bounding box center [146, 162] width 57 height 31
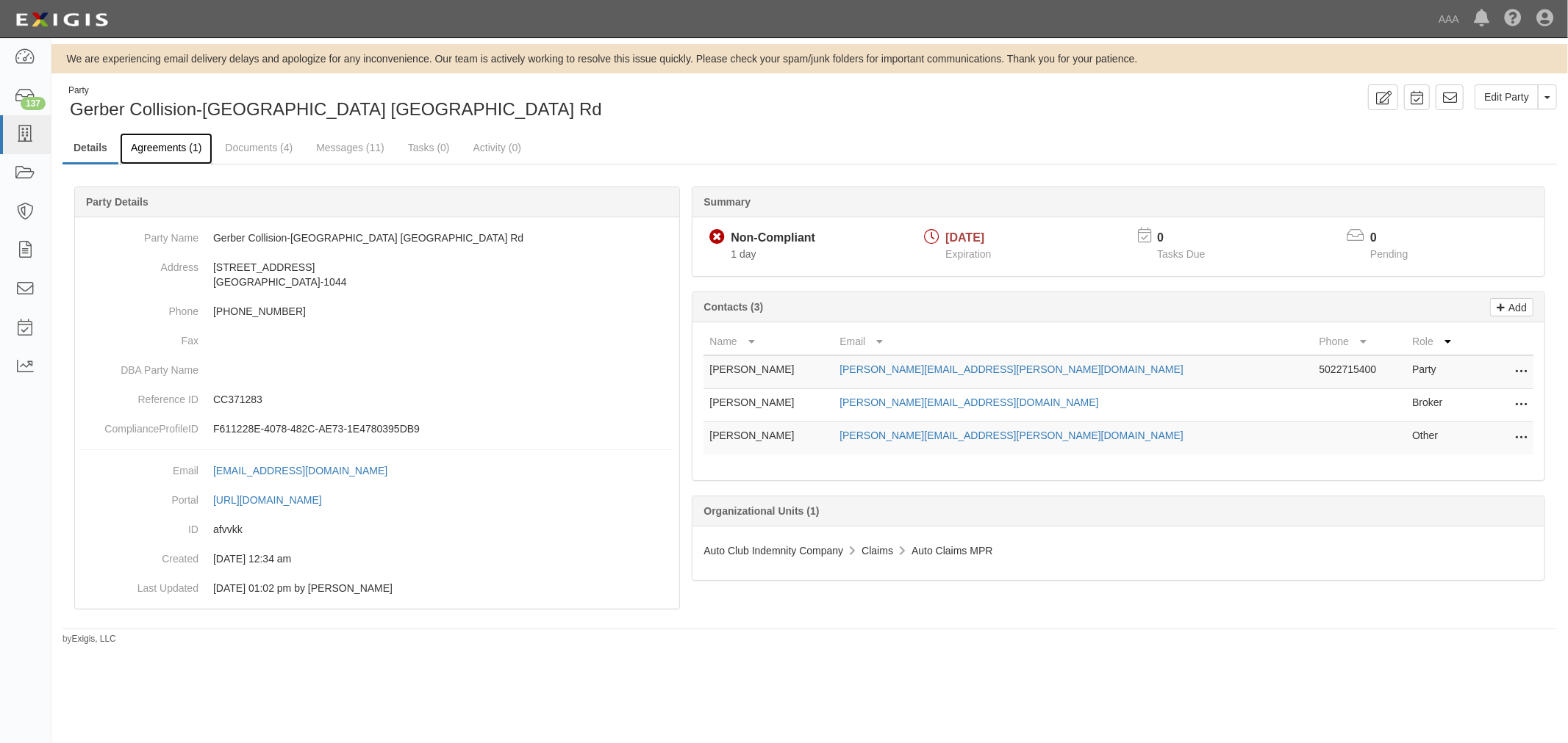
click at [203, 140] on link "Agreements (1)" at bounding box center [166, 149] width 93 height 31
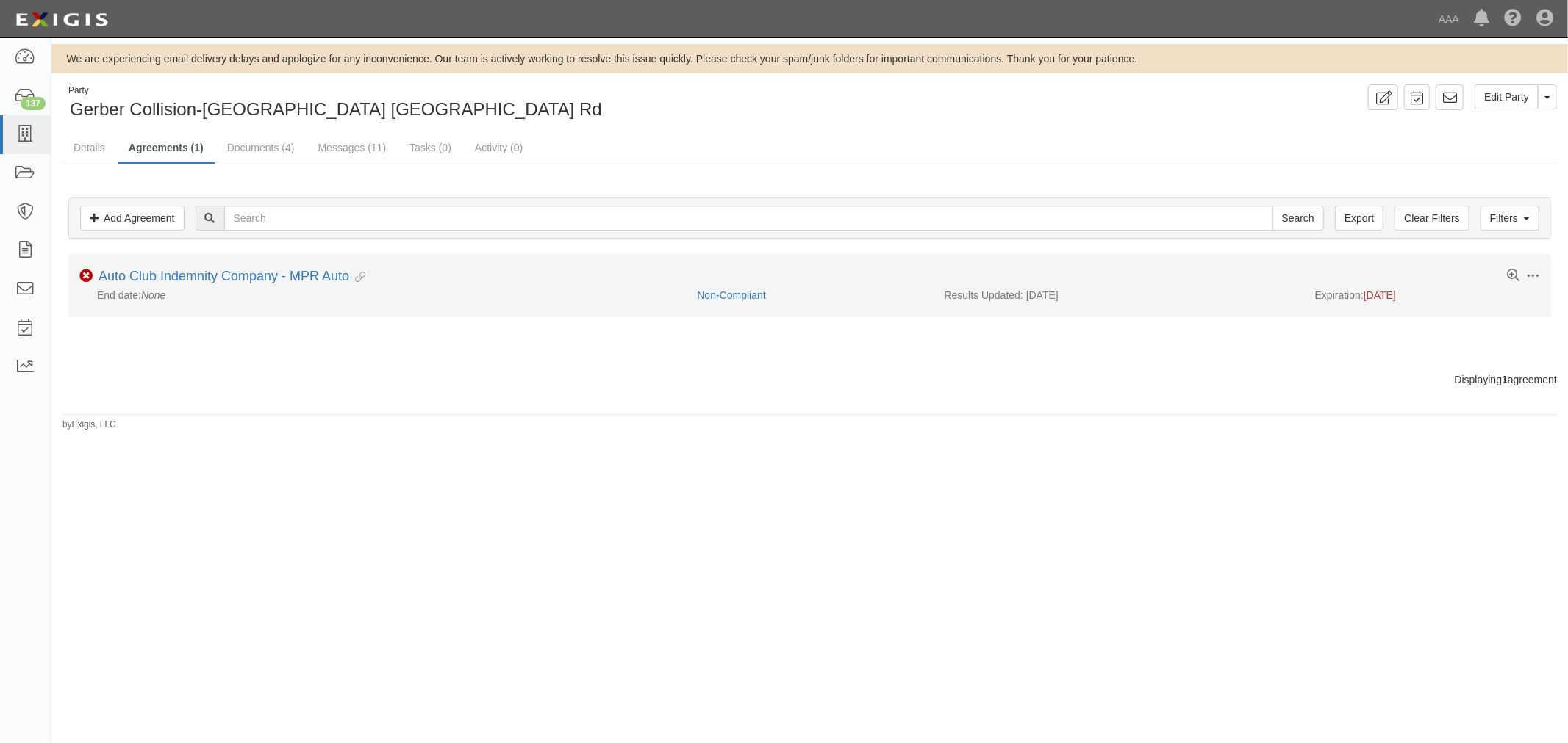
drag, startPoint x: 160, startPoint y: 257, endPoint x: 164, endPoint y: 264, distance: 8.1
click at [162, 258] on li "Toggle Agreement Dropdown Edit Log activity Add task Send message Archive Non-C…" at bounding box center [810, 285] width 1482 height 62
click at [162, 269] on link "Auto Club Indemnity Company - MPR Auto" at bounding box center [223, 276] width 251 height 15
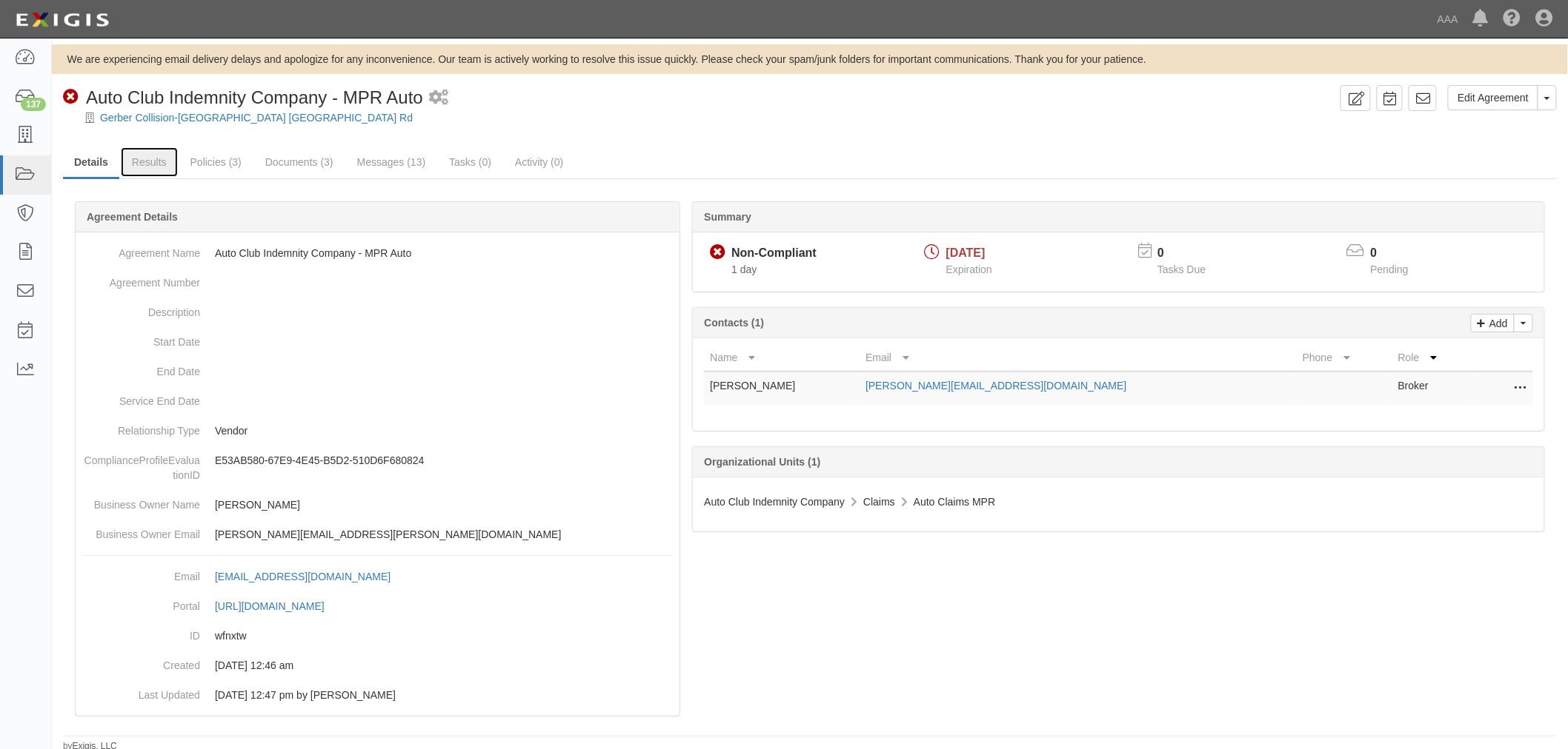
click at [145, 166] on link "Results" at bounding box center [149, 162] width 57 height 29
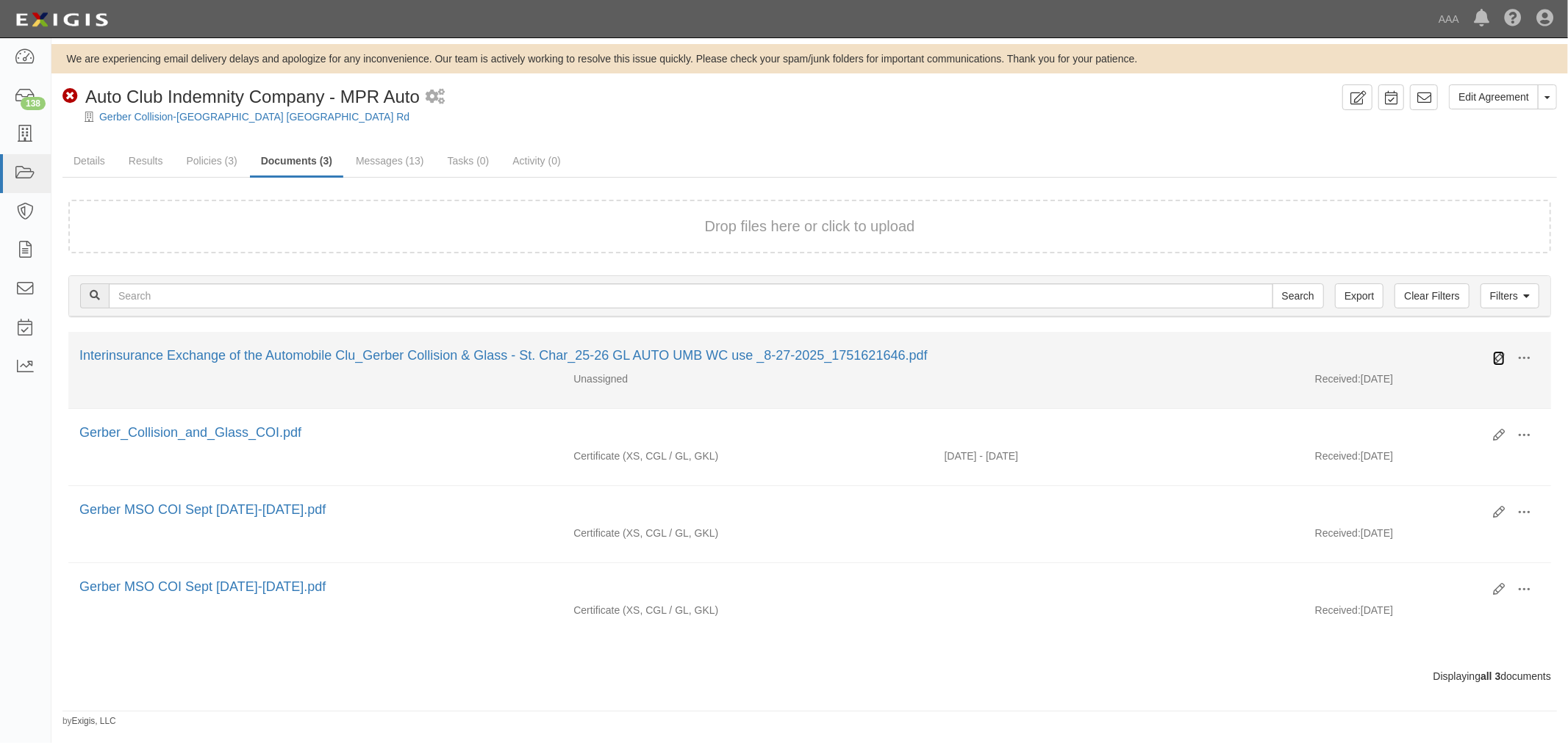
click at [1496, 352] on icon at bounding box center [1498, 358] width 12 height 12
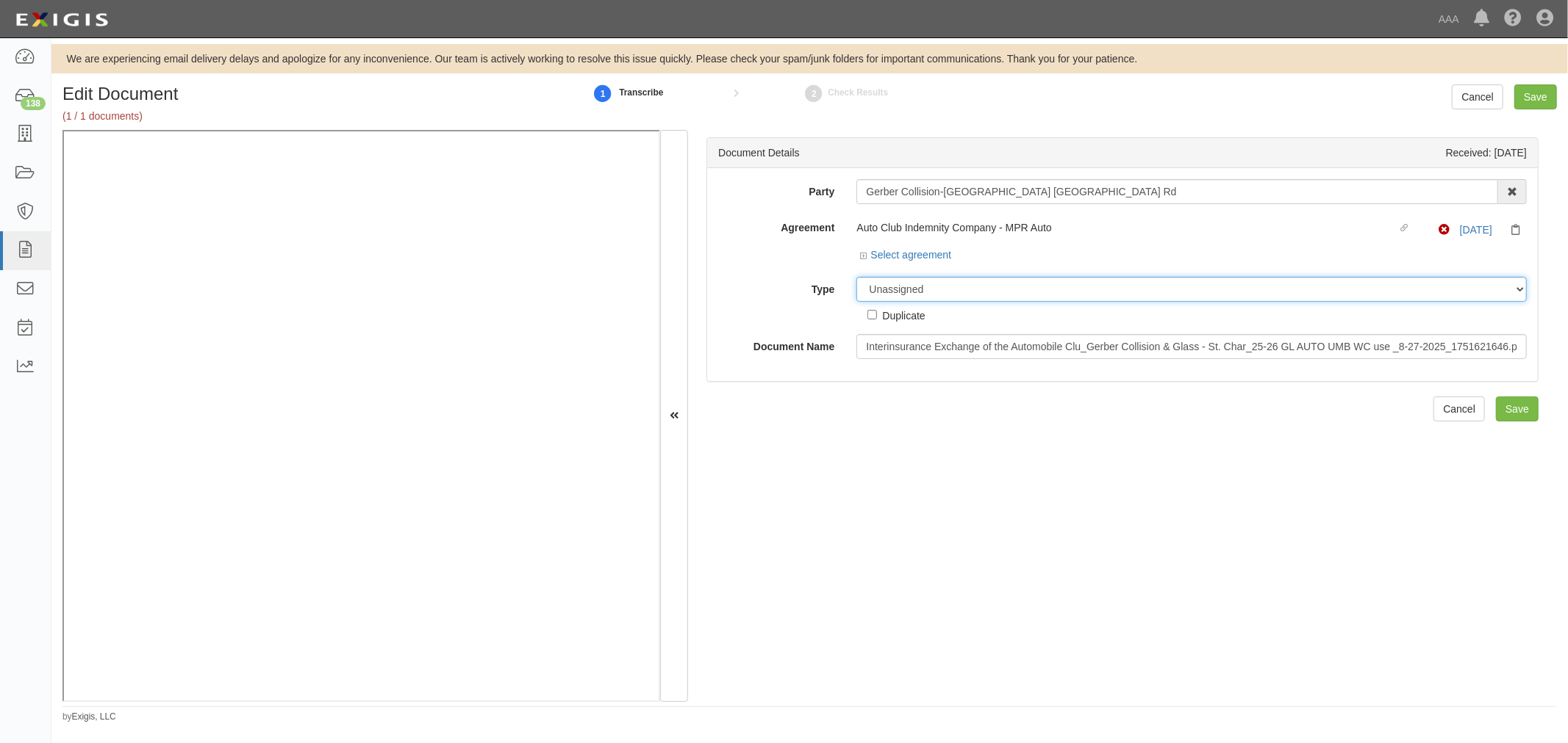
click at [933, 281] on select "Unassigned Binder Cancellation Notice Certificate Contract Endorsement Insuranc…" at bounding box center [1191, 289] width 670 height 25
select select "CertificateDetail"
click at [856, 278] on select "Unassigned Binder Cancellation Notice Certificate Contract Endorsement Insuranc…" at bounding box center [1191, 289] width 670 height 25
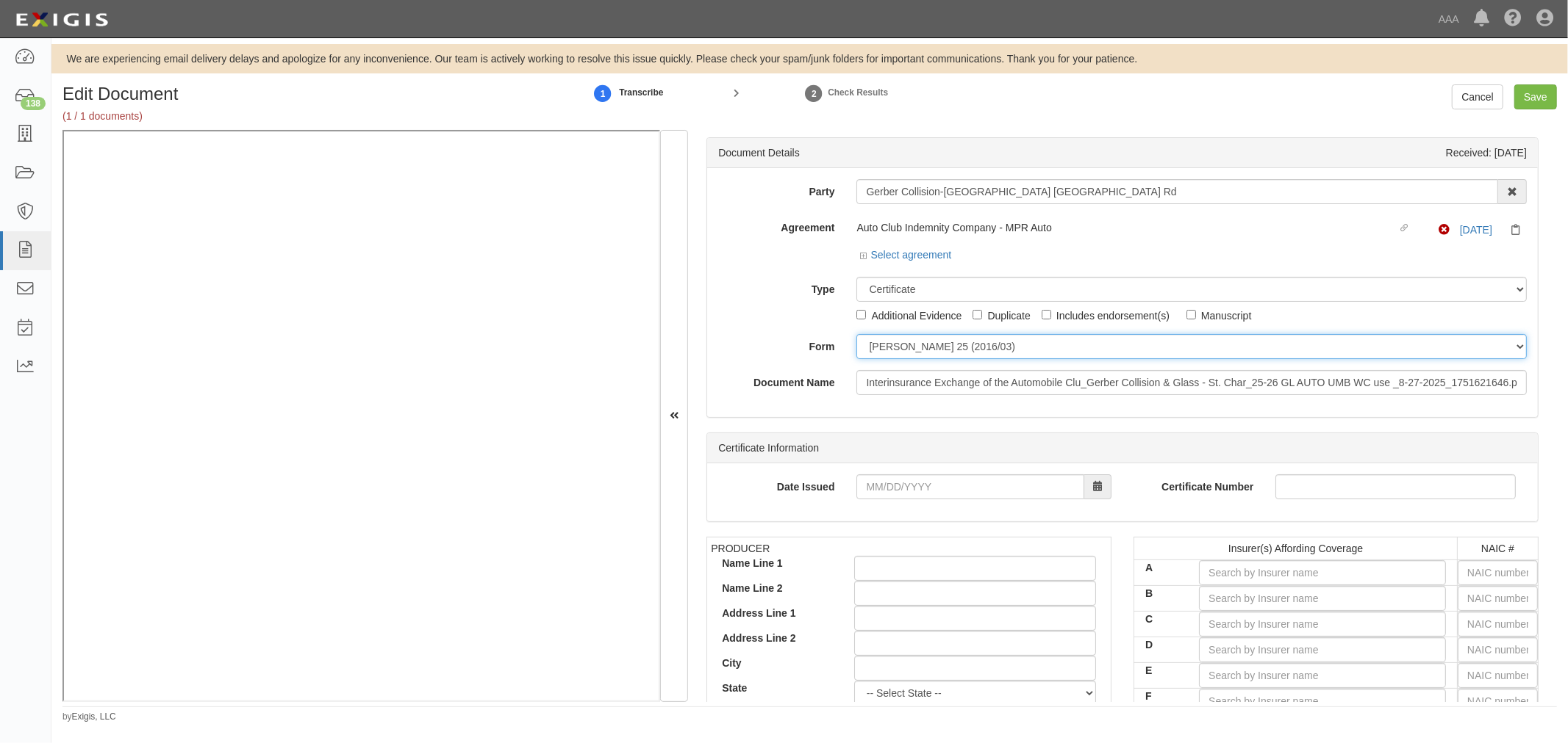
click at [909, 361] on div "Party Gerber Collision-[GEOGRAPHIC_DATA] [GEOGRAPHIC_DATA] Rd 1-800-Packouts of…" at bounding box center [1123, 287] width 809 height 216
select select "GeneralFormDetail"
click at [856, 335] on select "[PERSON_NAME] 25 (2016/03) [PERSON_NAME] 101 [PERSON_NAME] 855 NY (2014/05) Gen…" at bounding box center [1191, 347] width 670 height 25
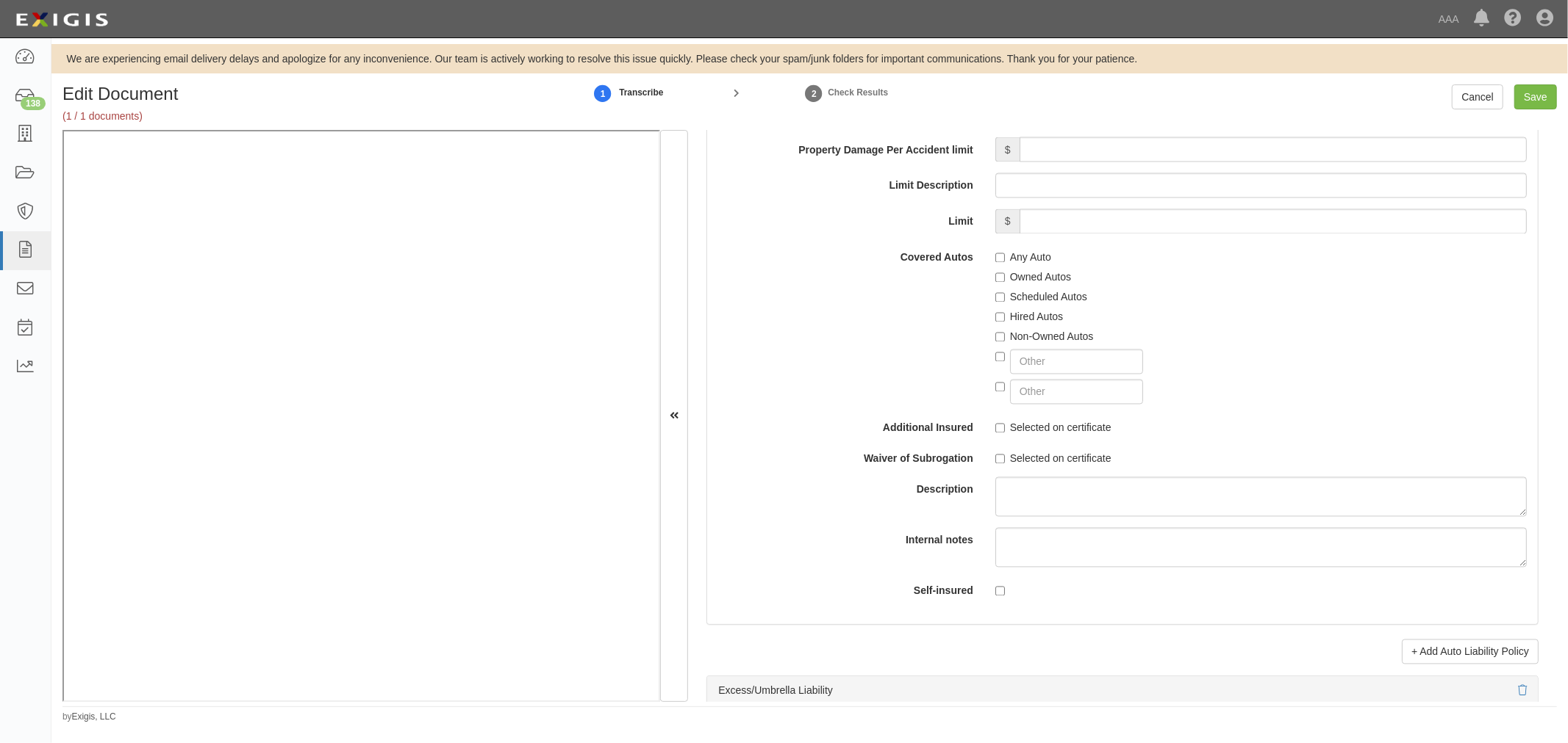
scroll to position [2856, 0]
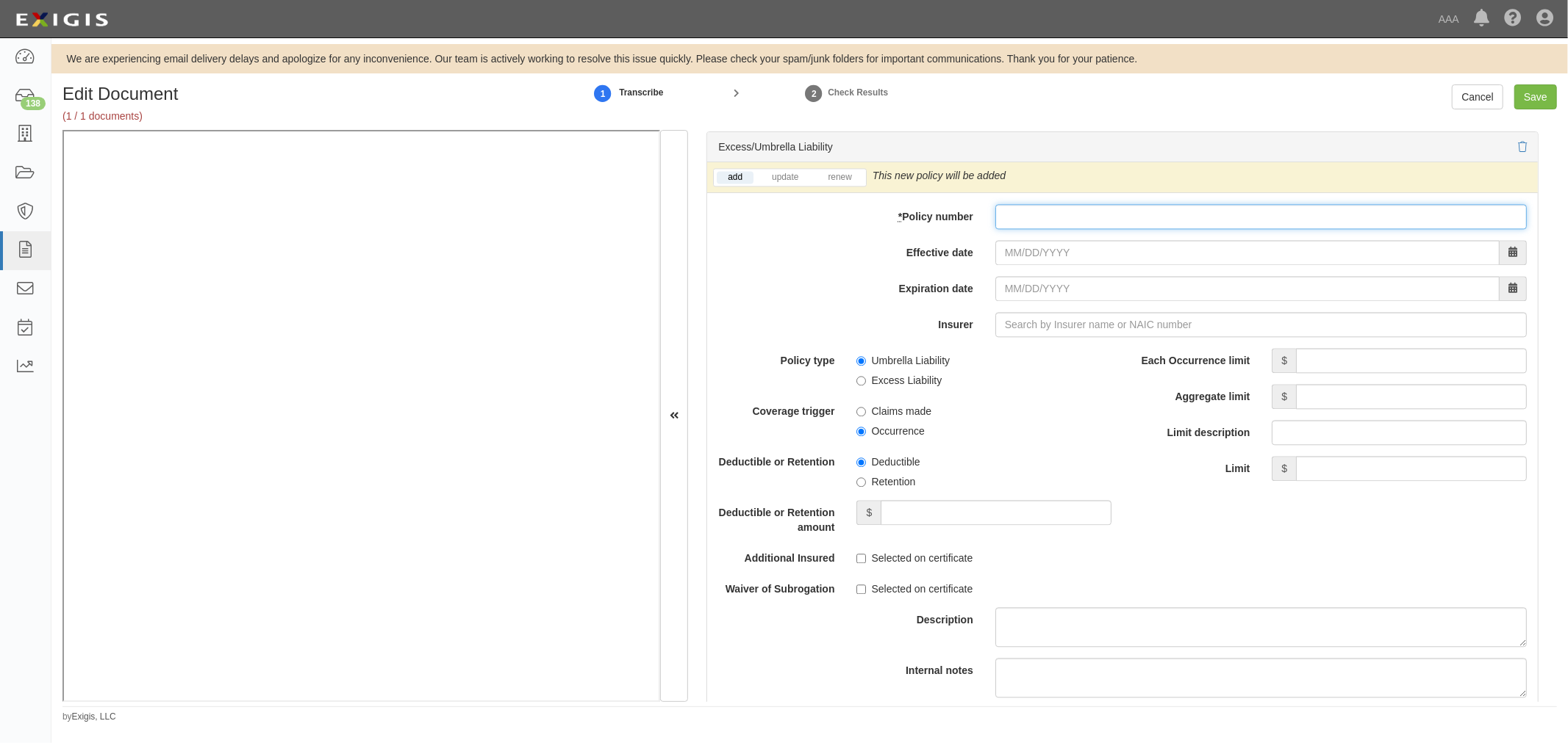
drag, startPoint x: 1047, startPoint y: 226, endPoint x: 1041, endPoint y: 230, distance: 7.2
click at [1047, 226] on input "* Policy number" at bounding box center [1260, 217] width 531 height 25
paste input "Gerber Collision-[GEOGRAPHIC_DATA] [GEOGRAPHIC_DATA] Rd"
type input "Gerber Collision-[GEOGRAPHIC_DATA] [GEOGRAPHIC_DATA] Rd"
drag, startPoint x: 1210, startPoint y: 215, endPoint x: 923, endPoint y: 245, distance: 288.6
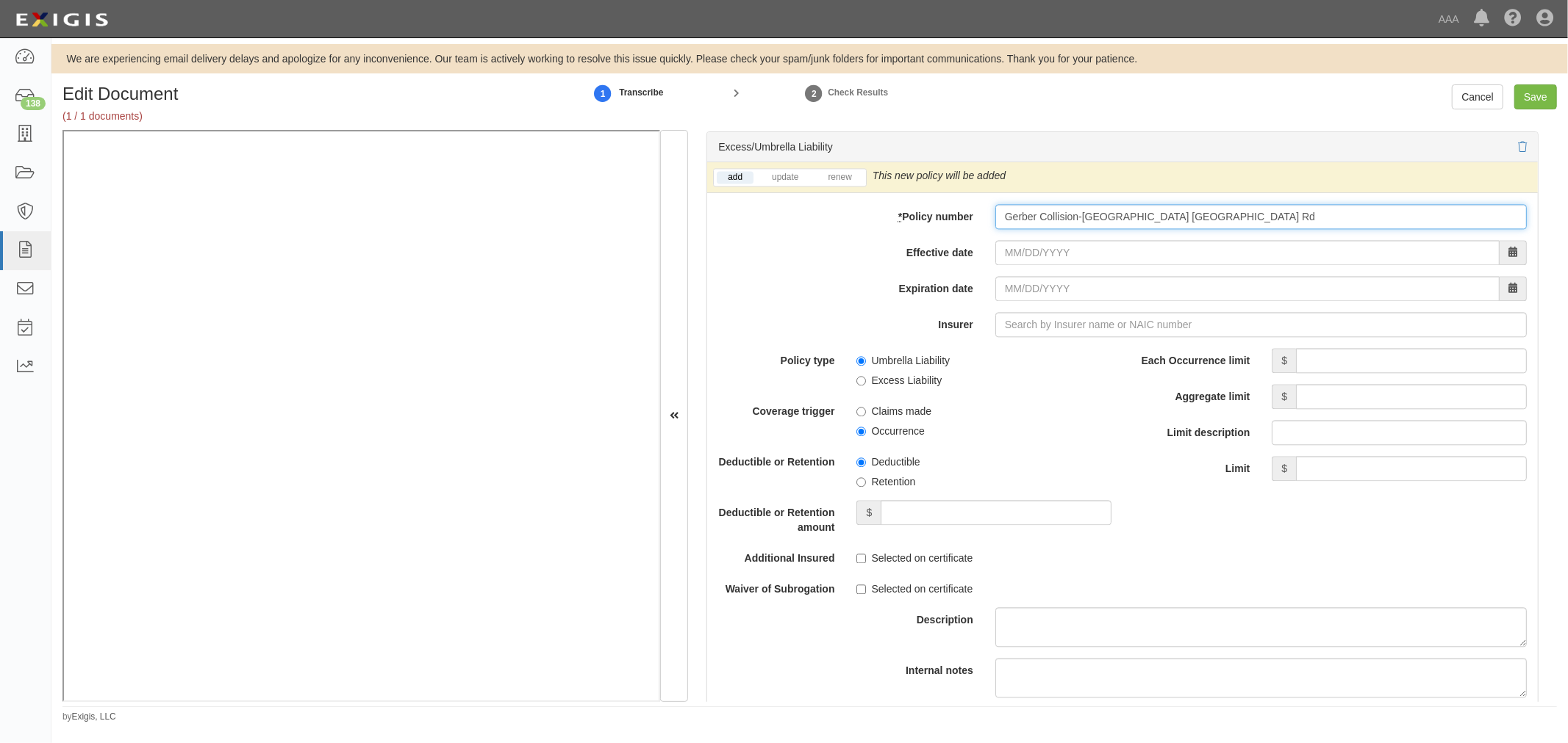
click at [922, 245] on div "add update renew This new policy will be added This new policy will update exis…" at bounding box center [1123, 478] width 831 height 633
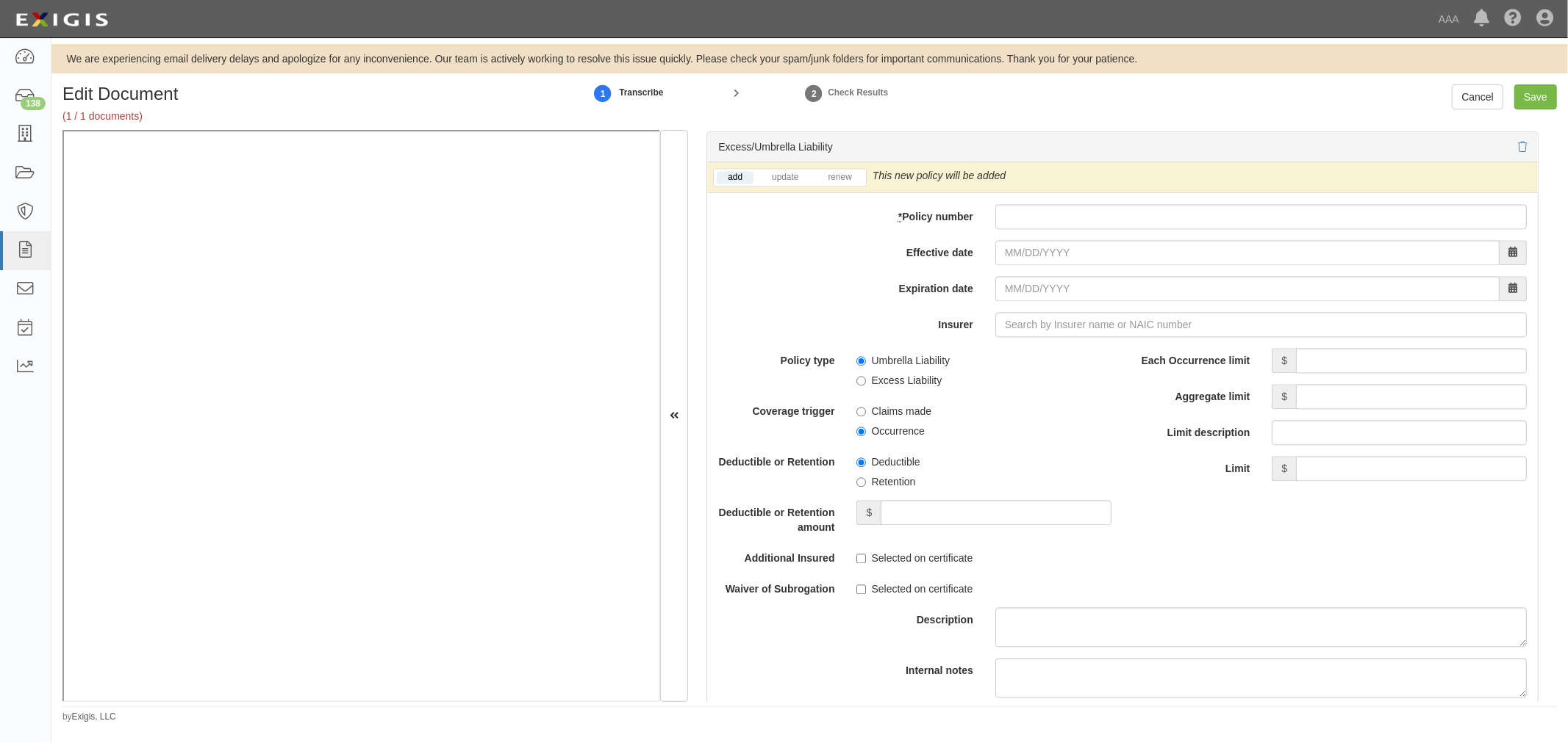
click at [1002, 193] on div "add update renew This new policy will be added This new policy will update exis…" at bounding box center [1123, 177] width 831 height 31
click at [1005, 211] on input "* Policy number" at bounding box center [1260, 217] width 531 height 25
paste input "CUP-6S737154-25-NF"
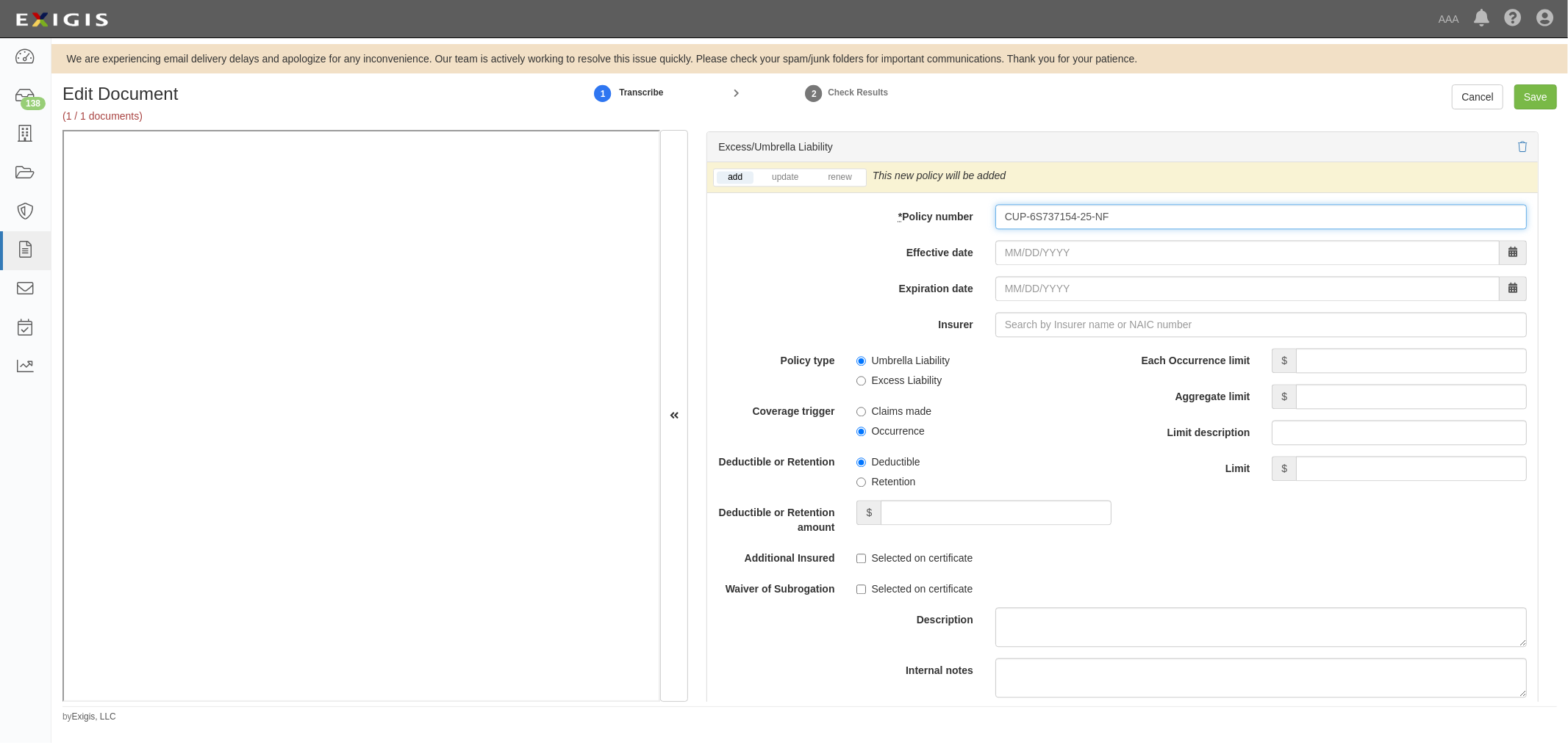
type input "CUP-6S737154-25-NF"
click at [1033, 252] on input "Effective date" at bounding box center [1247, 252] width 504 height 25
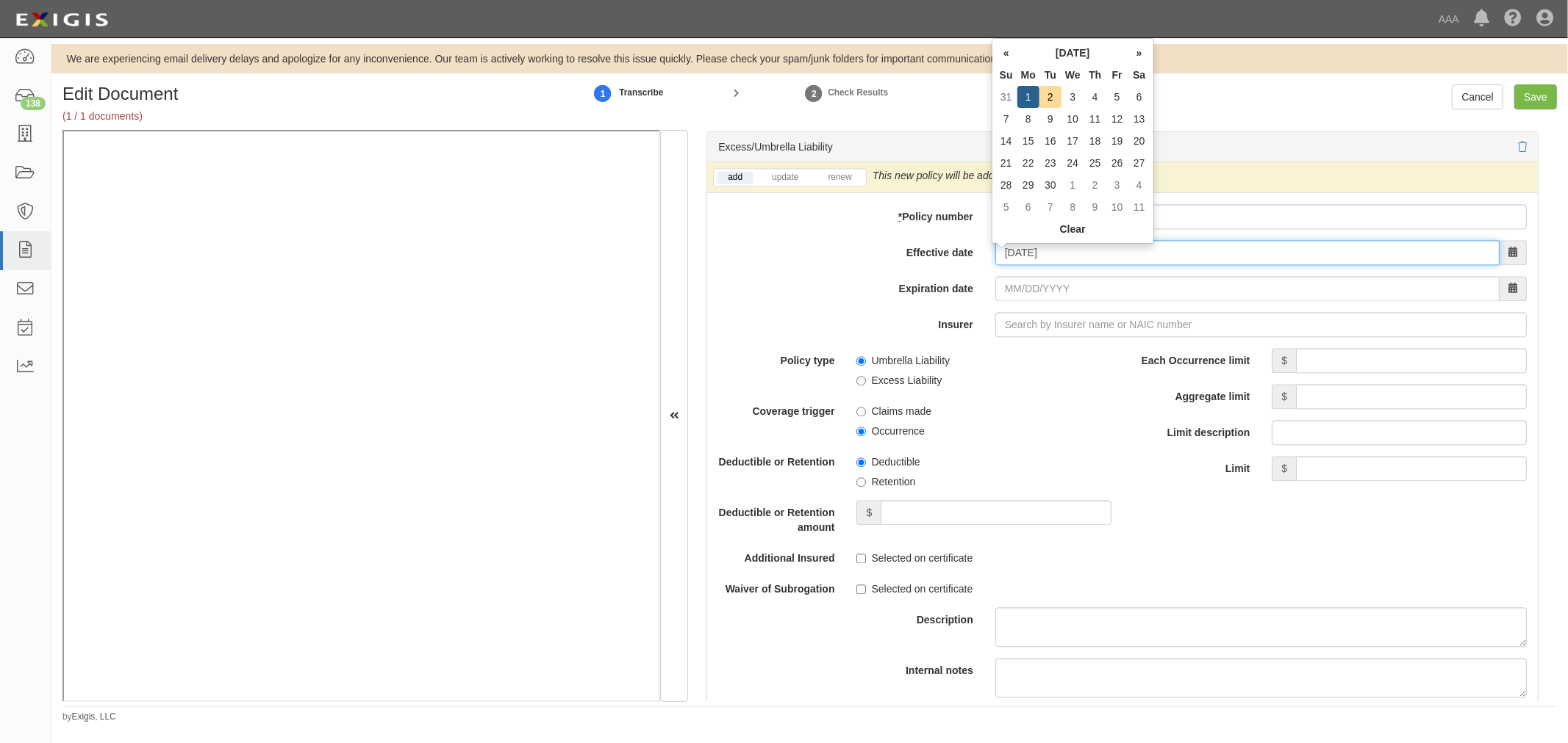
type input "09/01/2025"
type input "[DATE]"
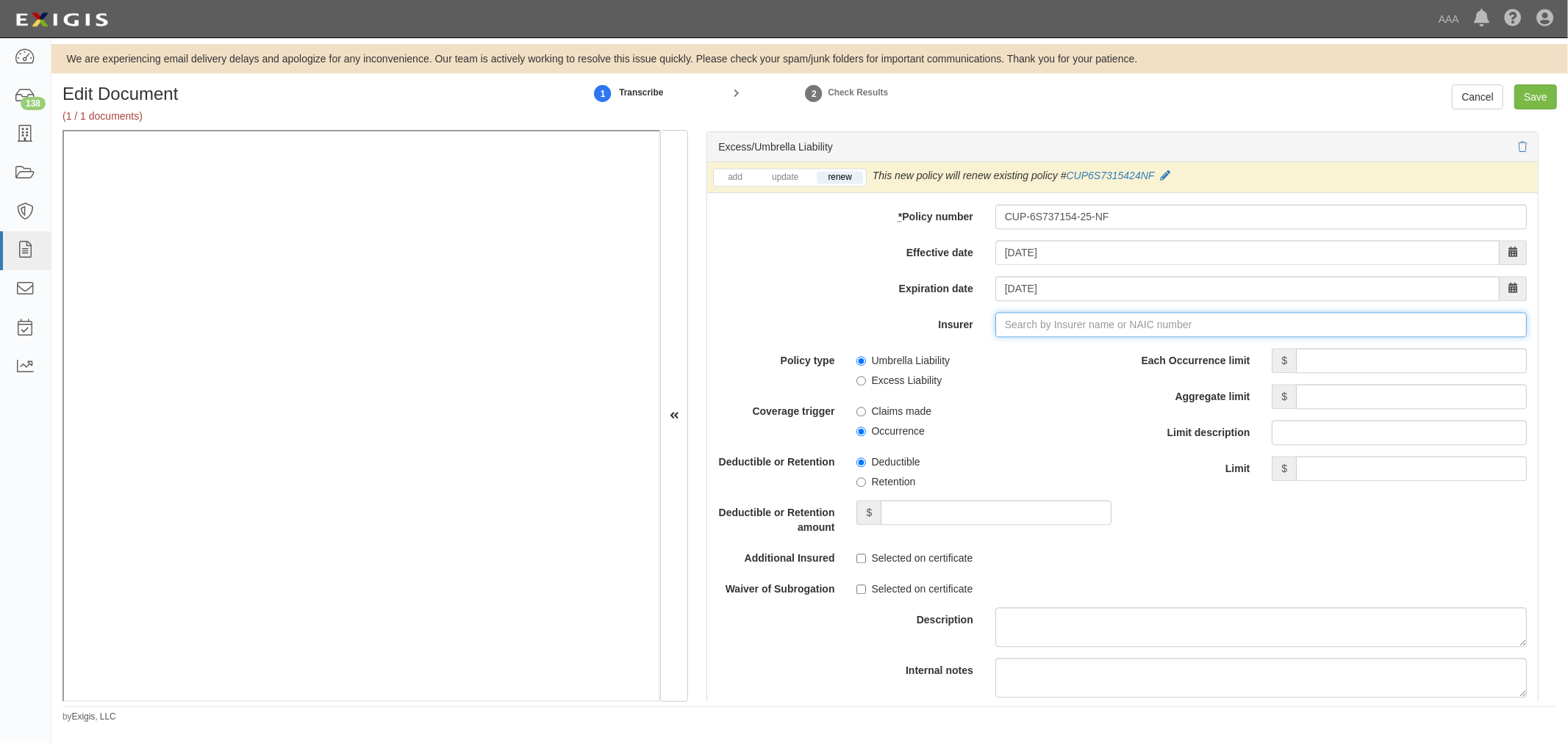
click at [1078, 331] on input "Insurer" at bounding box center [1260, 325] width 531 height 25
type input "21st Century Advantage Insurance Company (25232) NR Rating"
type input "2"
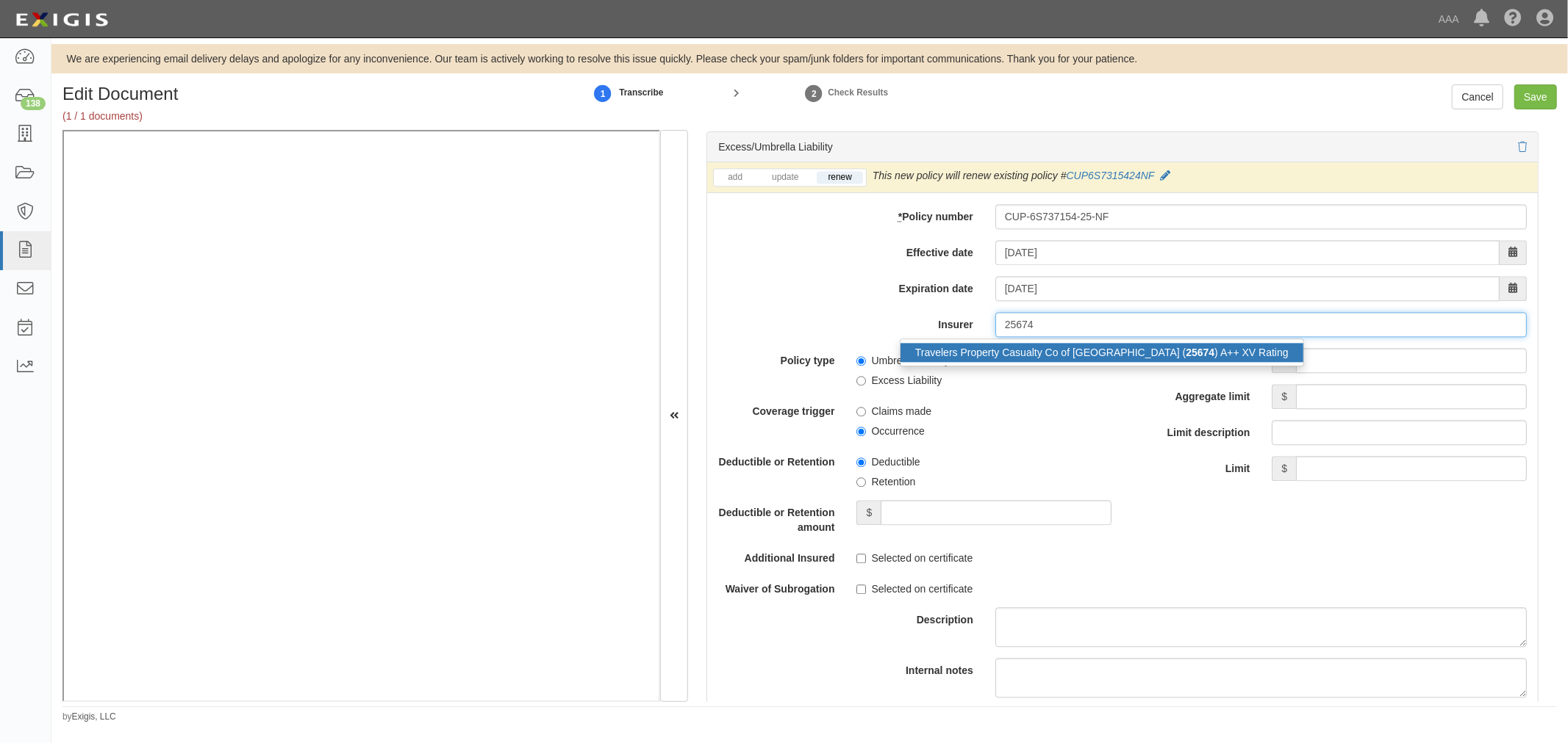
click at [1097, 360] on div "Travelers Property Casualty Co of Amer ( 25674 ) A++ XV Rating" at bounding box center [1101, 352] width 403 height 19
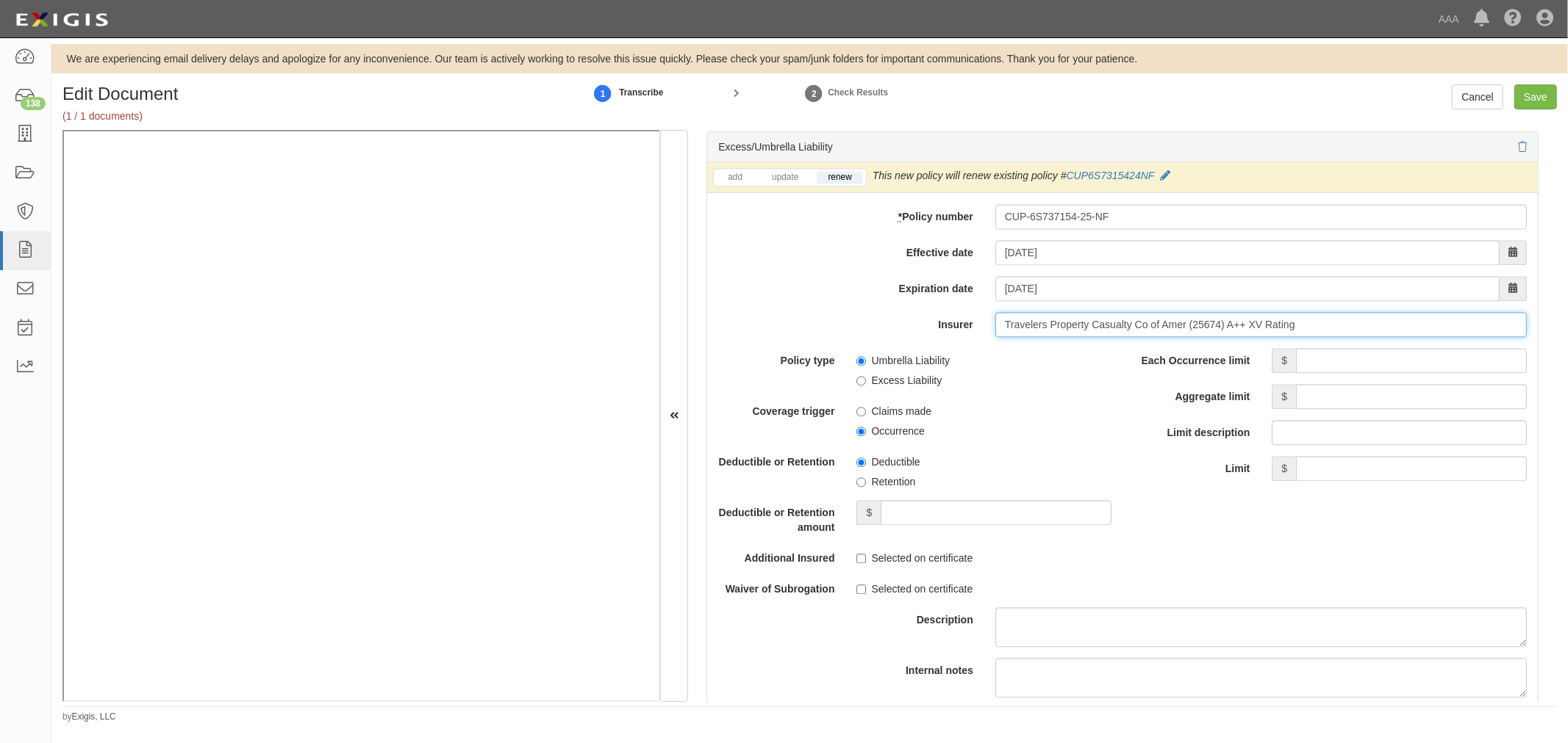
type input "Travelers Property Casualty Co of Amer (25674) A++ XV Rating"
click at [1330, 363] on input "Each Occurrence limit" at bounding box center [1411, 361] width 231 height 25
type input "5,000,000"
click at [1382, 392] on input "Aggregate limit" at bounding box center [1411, 397] width 231 height 25
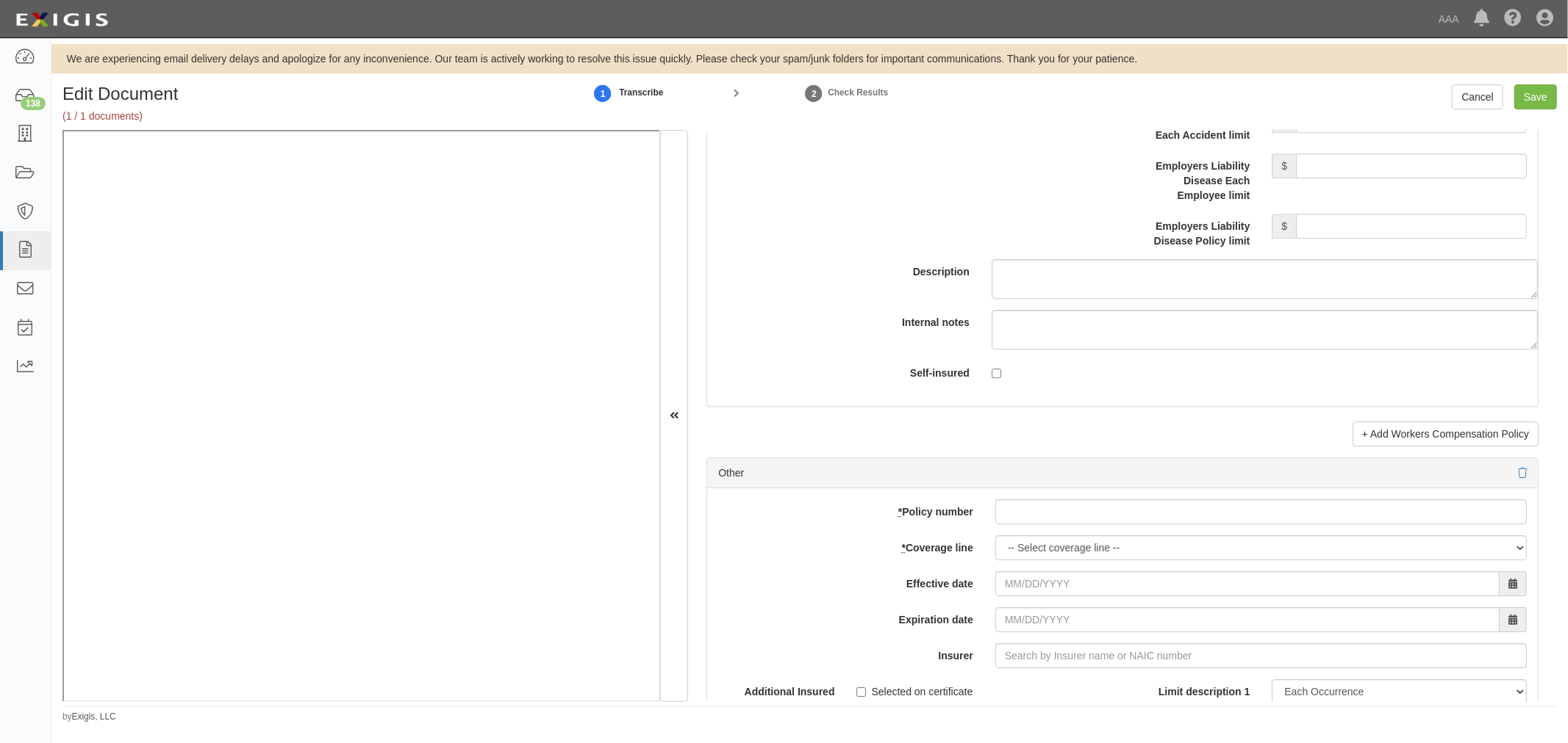
scroll to position [4080, 0]
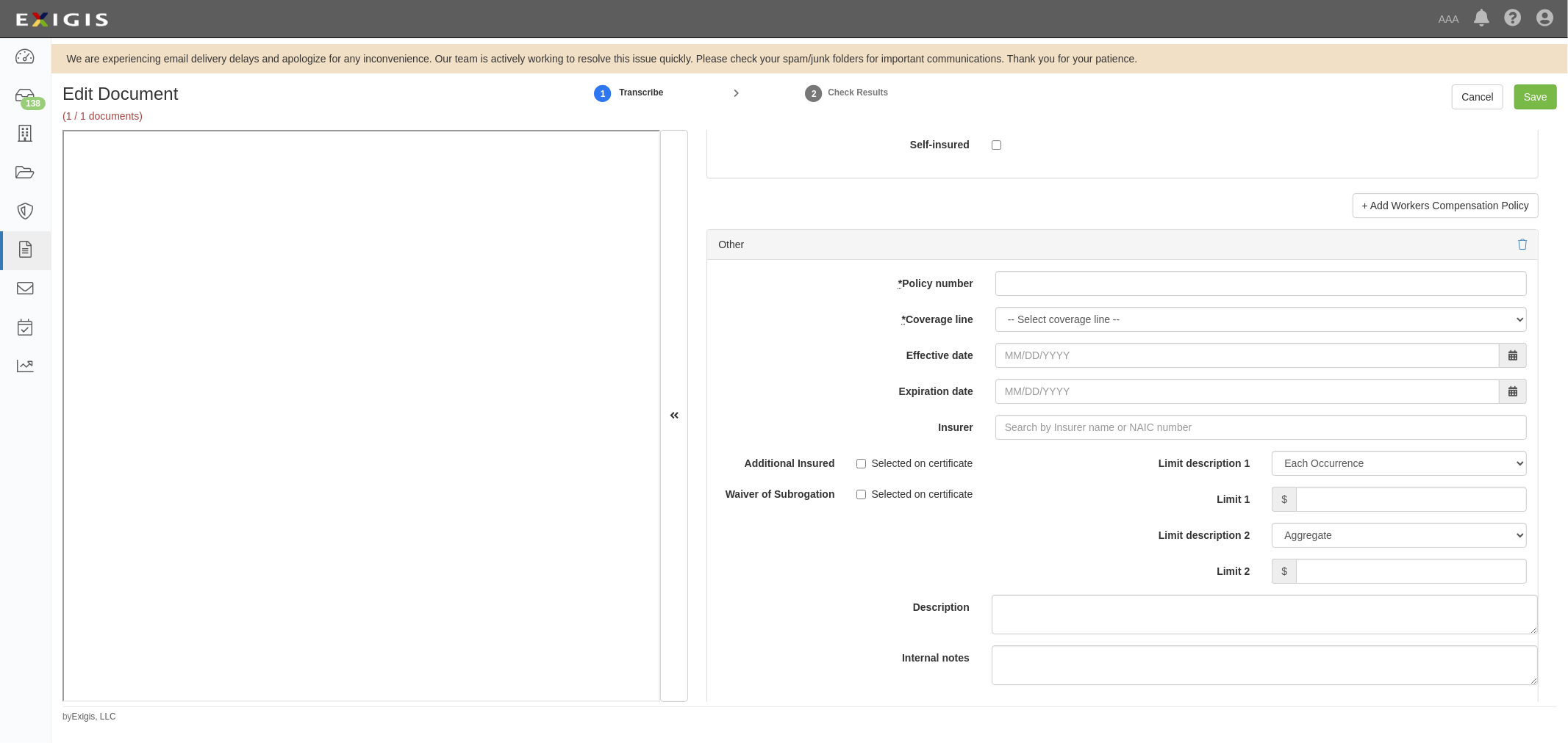
type input "5,000,000"
click at [1036, 296] on input "* Policy number" at bounding box center [1260, 284] width 531 height 25
paste input "TC2JGLSA-8E088352-TIL-25"
type input "TC2JGLSA-8E088352-TIL-25"
click at [1037, 328] on select "-- Select coverage line -- Asbestos Abatement Auto Physical Damage Boiler & Mac…" at bounding box center [1260, 319] width 531 height 25
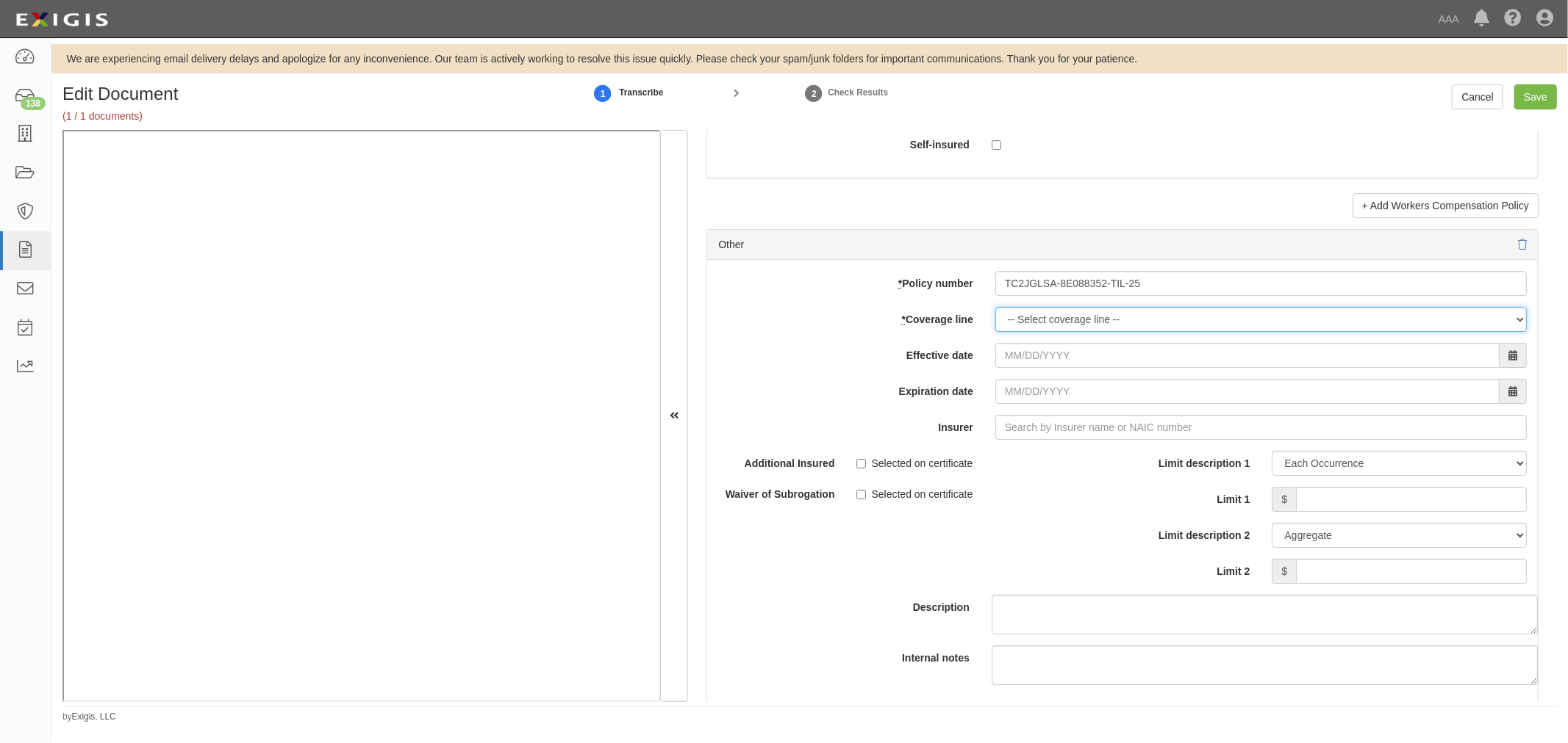
select select "70"
click at [995, 332] on select "-- Select coverage line -- Asbestos Abatement Auto Physical Damage Boiler & Mac…" at bounding box center [1260, 319] width 531 height 25
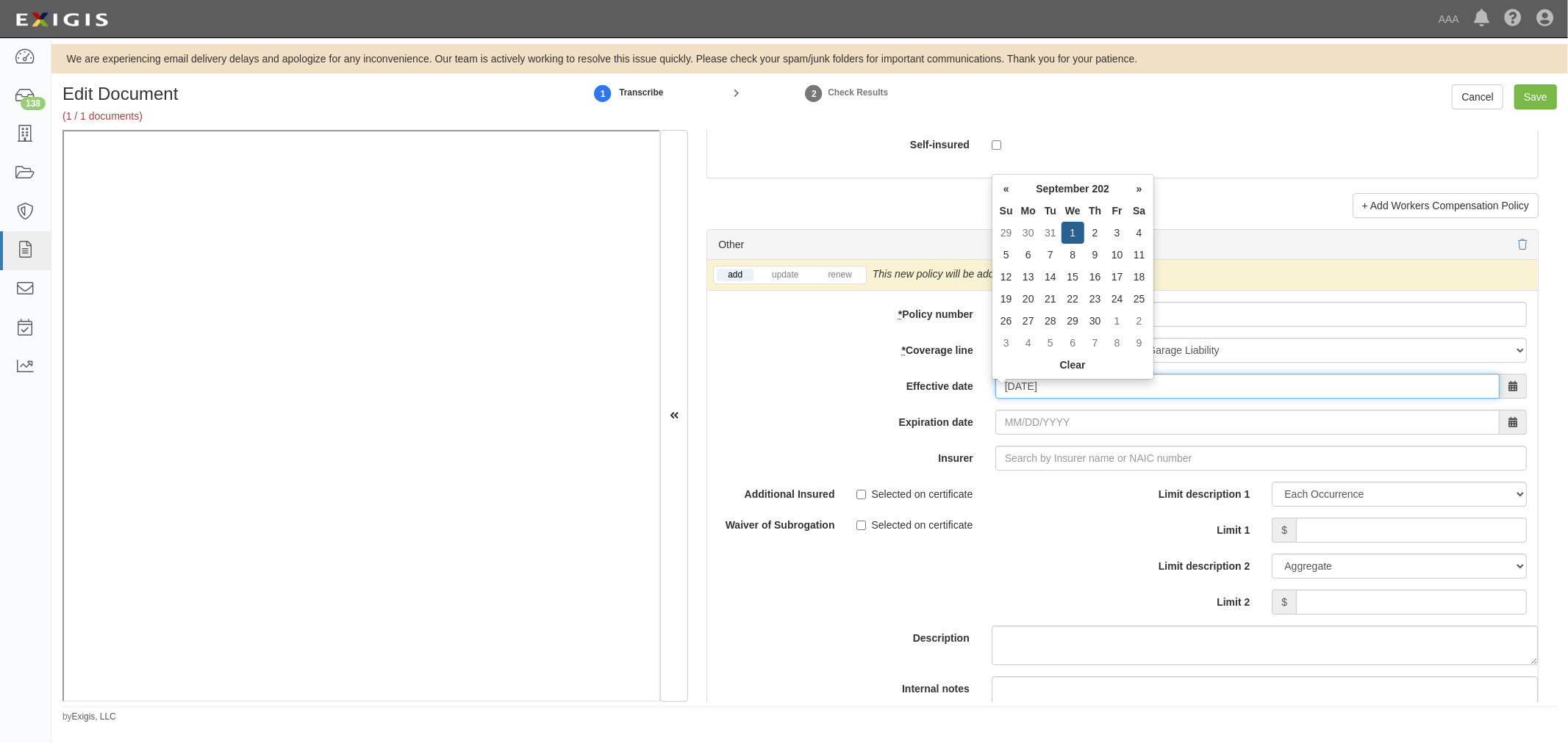
type input "09/01/2025"
type input "09/01/2026"
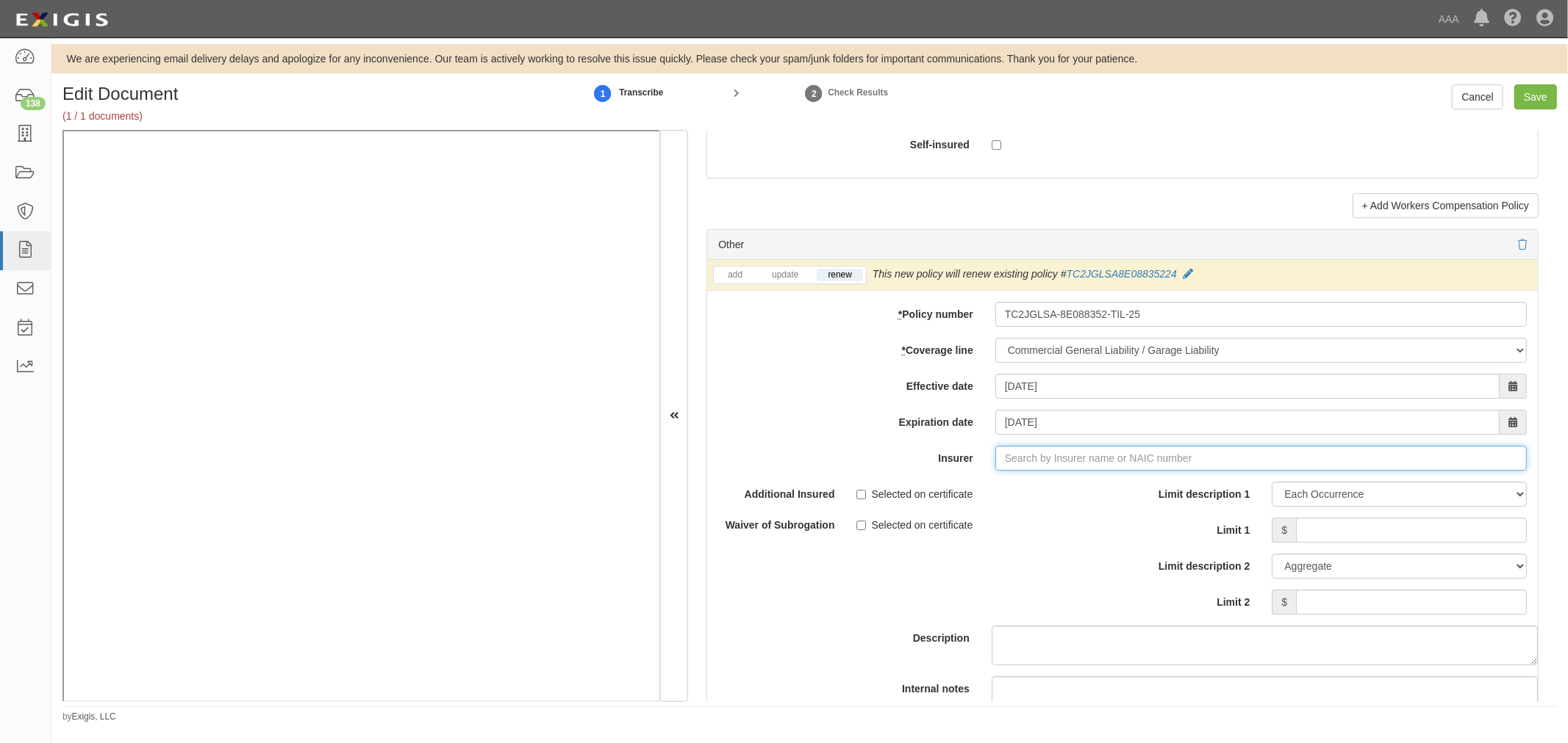
type input "21st Century Advantage Insurance Company (25232) NR Rating"
type input "2"
drag, startPoint x: 1054, startPoint y: 485, endPoint x: 1082, endPoint y: 495, distance: 29.7
click at [1073, 492] on div "Travelers Property Casualty Co of Amer ( 25674 ) A++ XV Rating" at bounding box center [1101, 486] width 403 height 19
type input "Travelers Property Casualty Co of Amer (25674) A++ XV Rating"
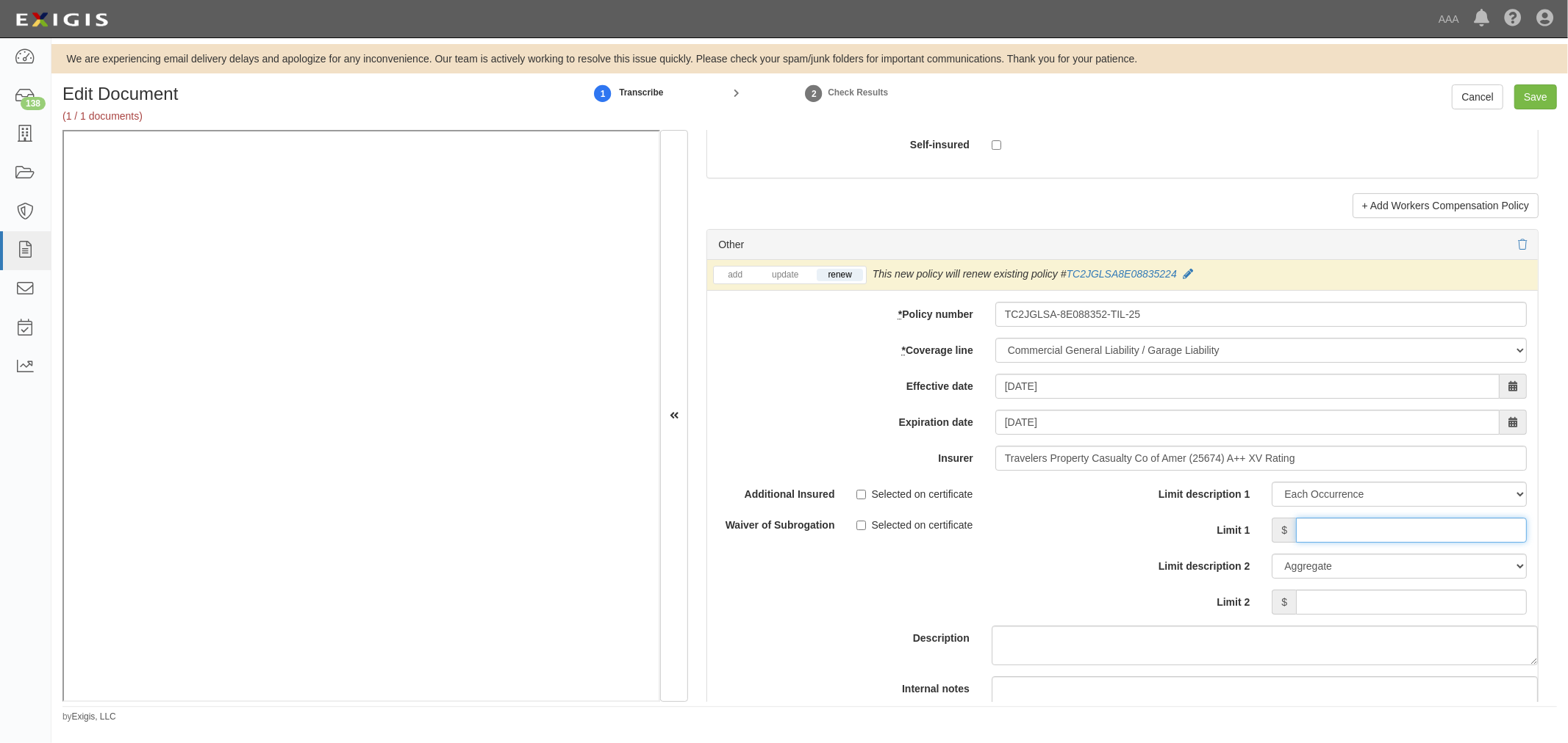
click at [1478, 543] on input "Limit 1" at bounding box center [1411, 531] width 231 height 25
type input "1,000,000"
click at [1501, 608] on input "Limit 2" at bounding box center [1411, 602] width 231 height 25
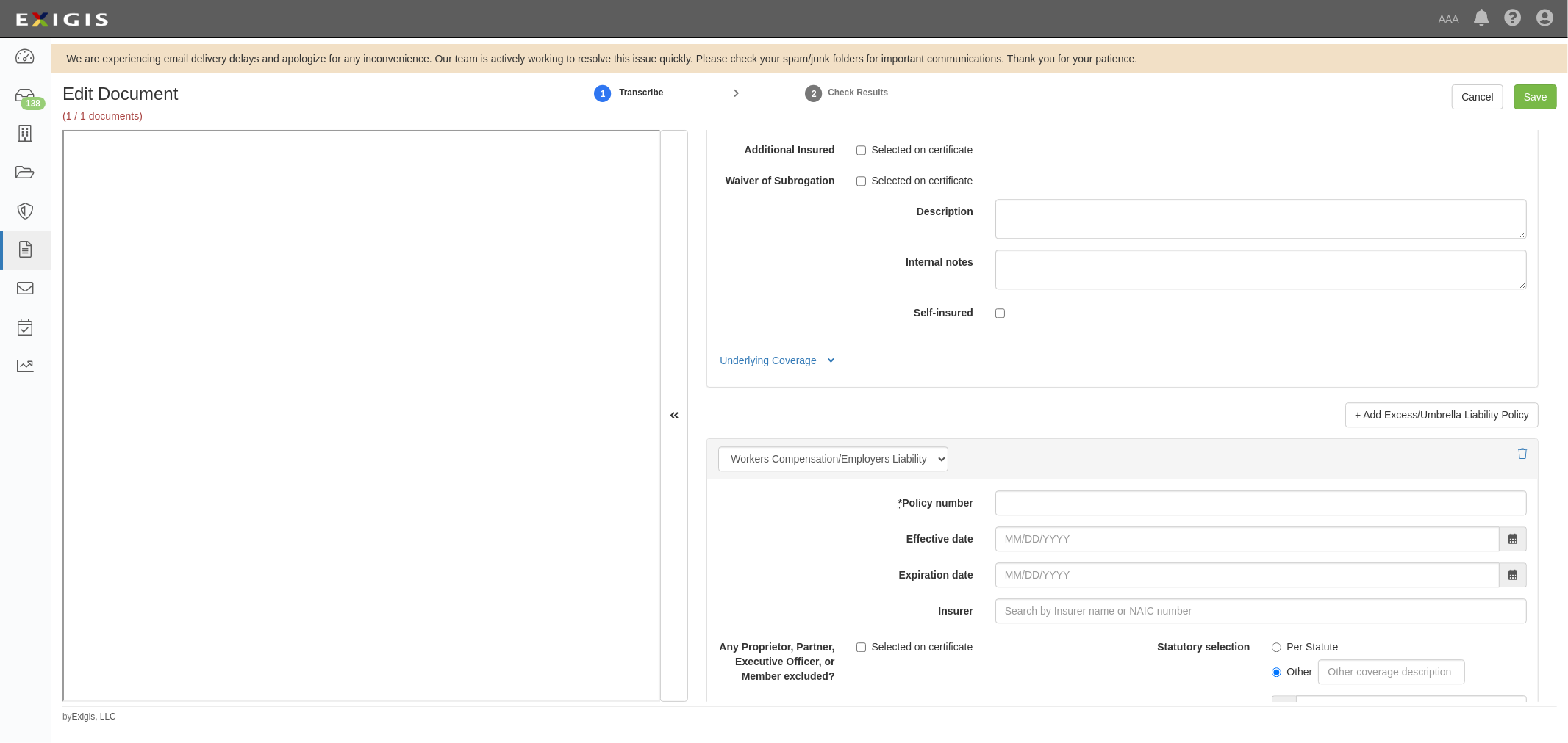
type input "15,000,000"
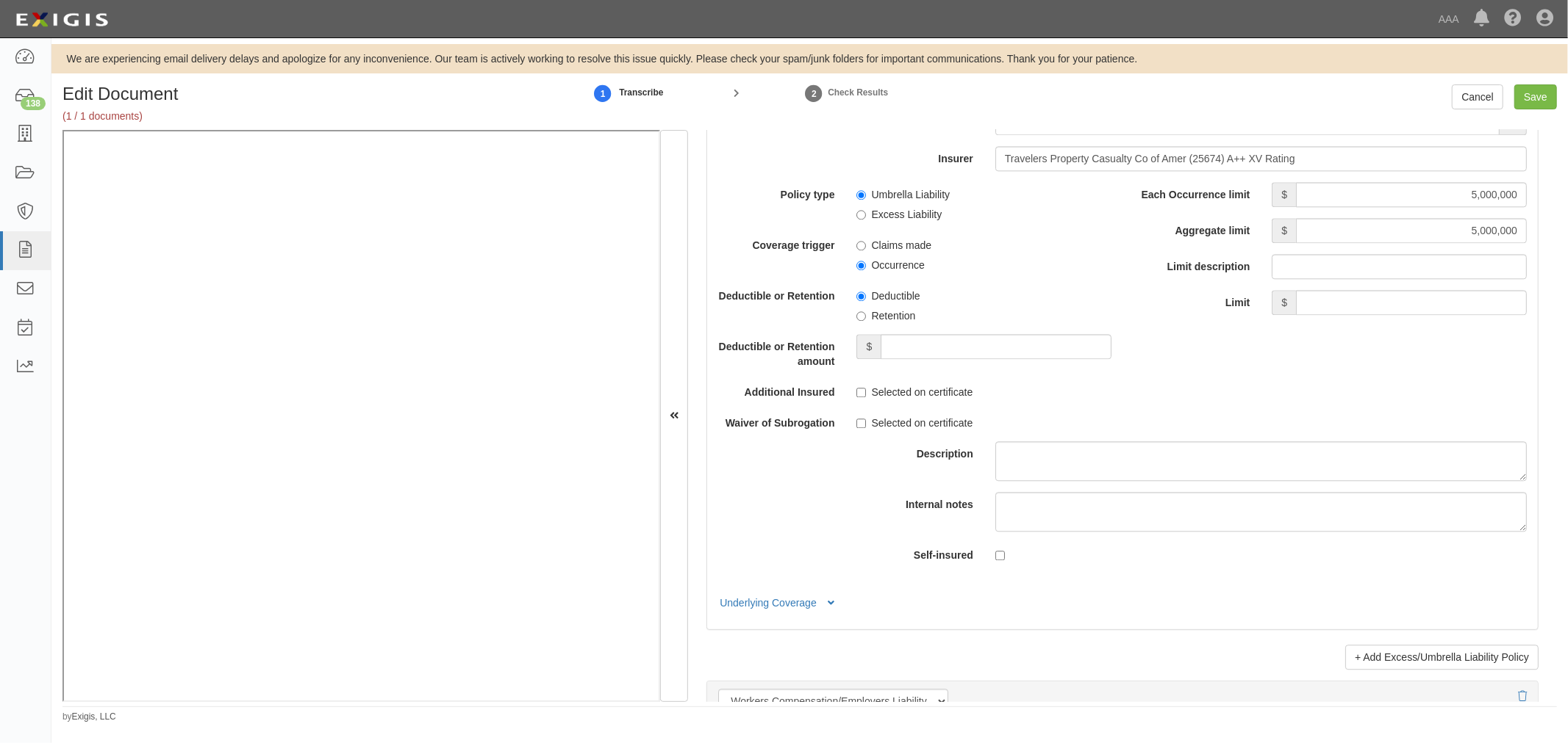
drag, startPoint x: 1348, startPoint y: 513, endPoint x: 1360, endPoint y: 502, distance: 16.3
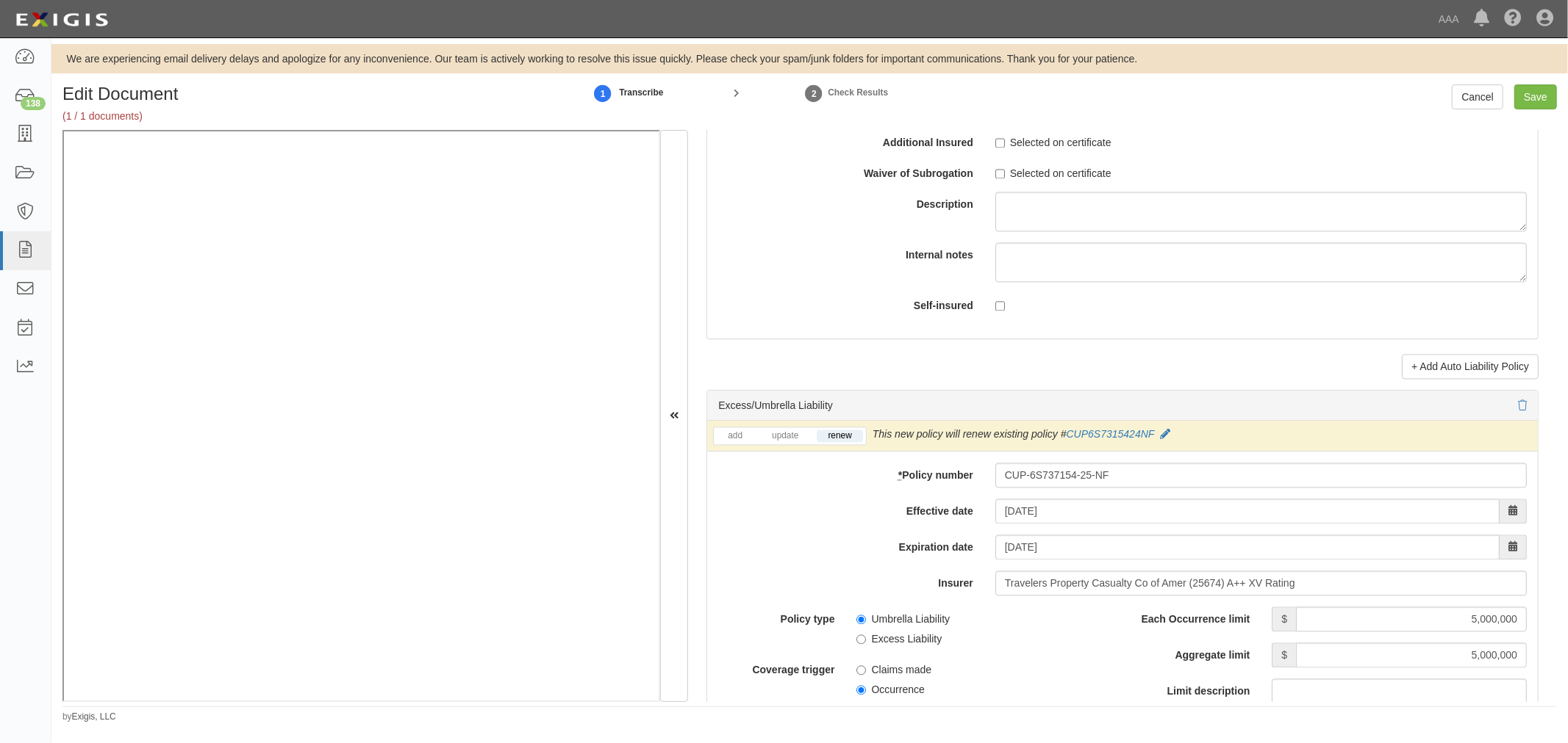
scroll to position [2584, 0]
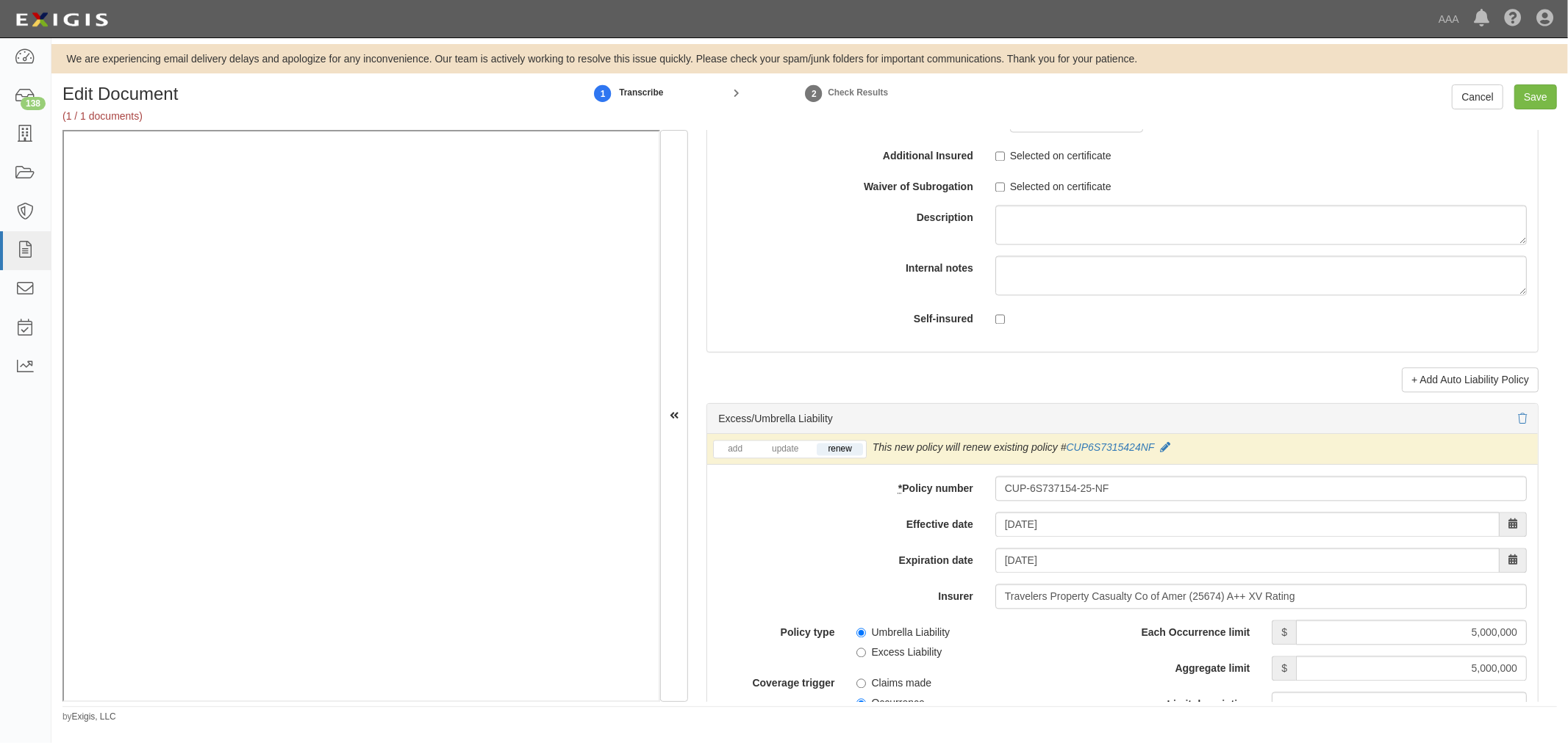
drag, startPoint x: 1360, startPoint y: 502, endPoint x: 1102, endPoint y: 342, distance: 303.6
click at [1093, 326] on div "Combined Single limit $ Bodily Injury Per Person limit $ Bodily Injury Per Acci…" at bounding box center [1123, 43] width 809 height 573
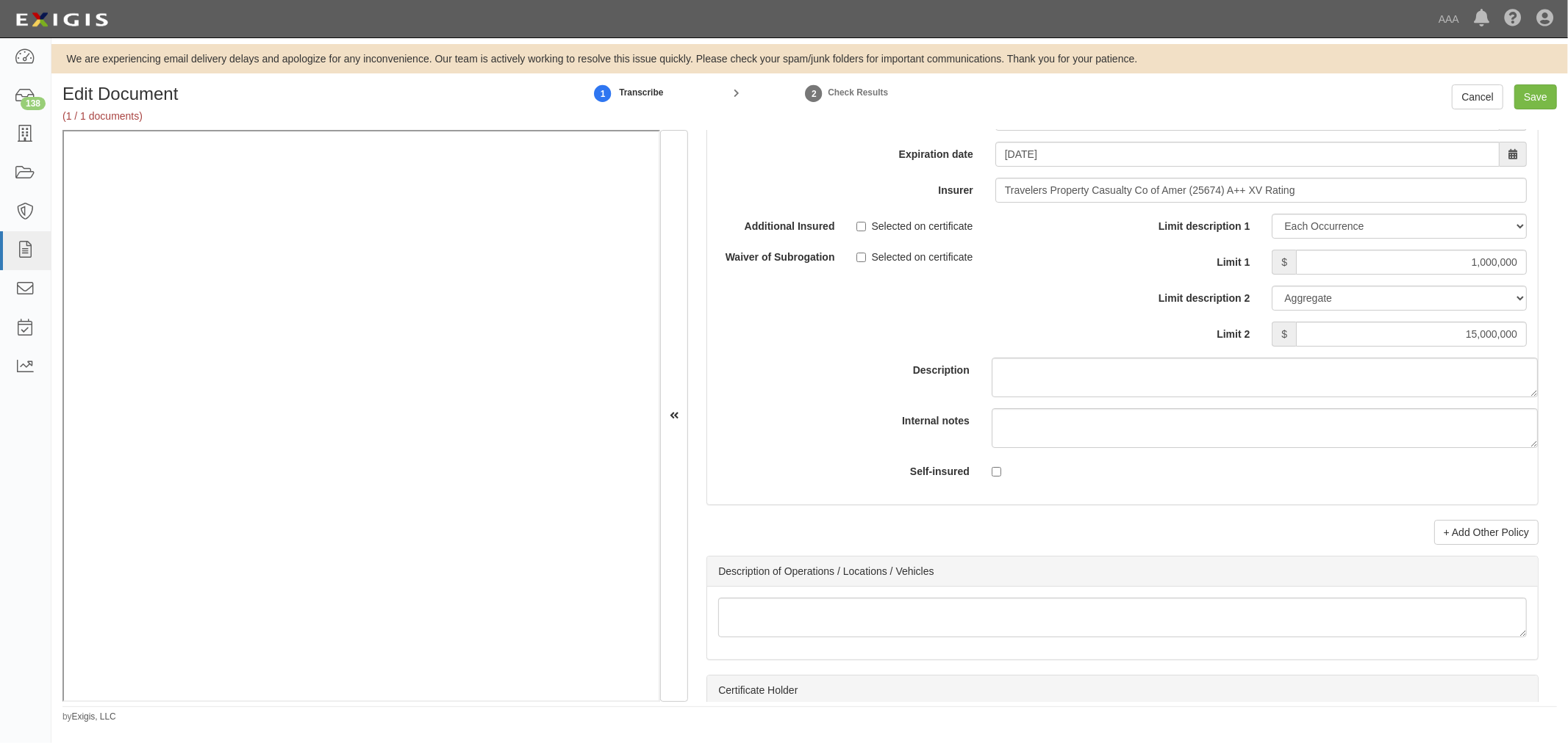
scroll to position [4489, 0]
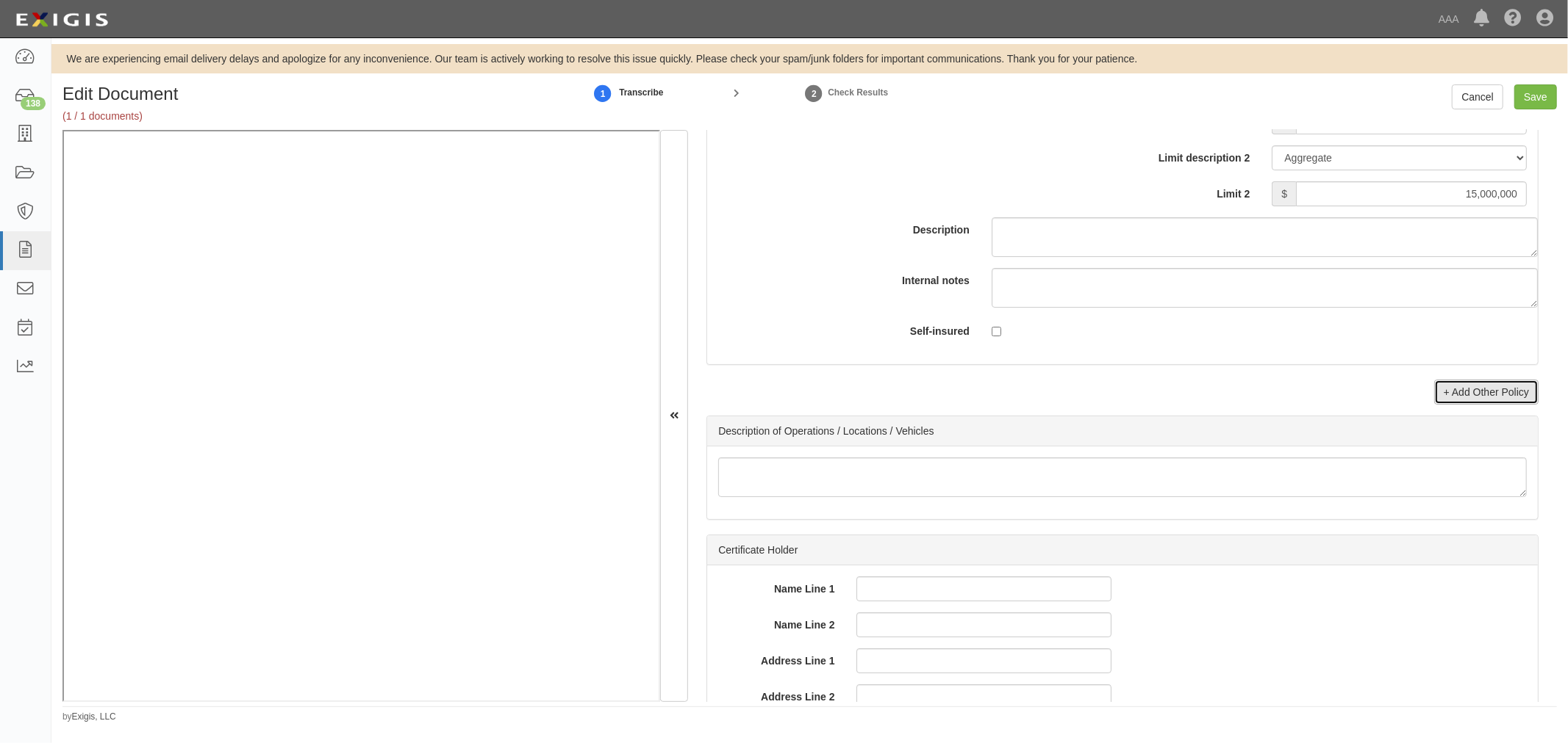
click at [1490, 405] on link "+ Add Other Policy" at bounding box center [1486, 392] width 105 height 25
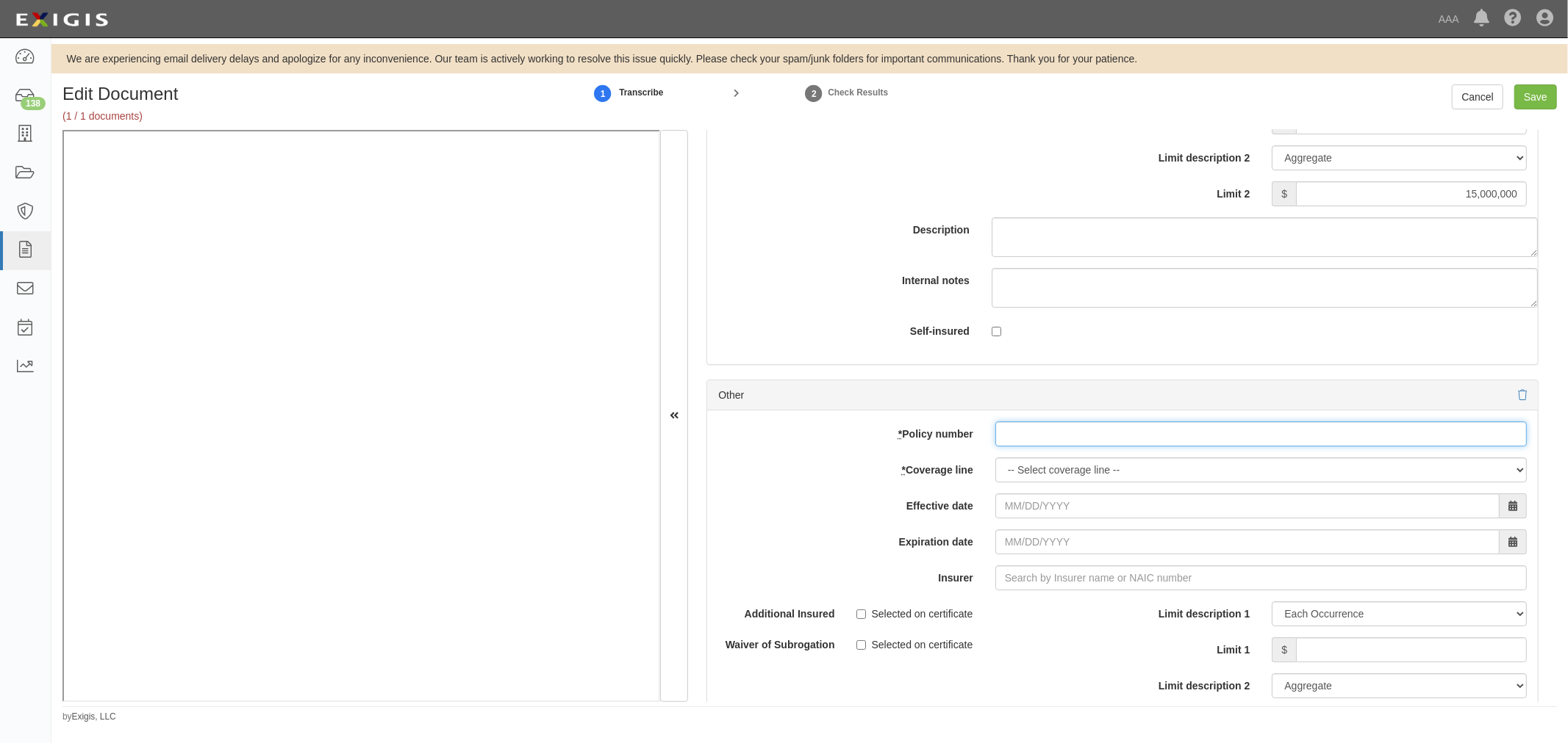
click at [1021, 456] on div "add update renew This new policy will be added This new policy will update exis…" at bounding box center [1123, 651] width 831 height 482
paste input "TC2JCAP-8E088364-TIL-25"
type input "TC2JCAP-8E088364-TIL-25"
drag, startPoint x: 1041, startPoint y: 490, endPoint x: 1050, endPoint y: 480, distance: 13.5
click at [1045, 483] on select "-- Select coverage line -- Asbestos Abatement Auto Physical Damage Boiler & Mac…" at bounding box center [1260, 470] width 531 height 25
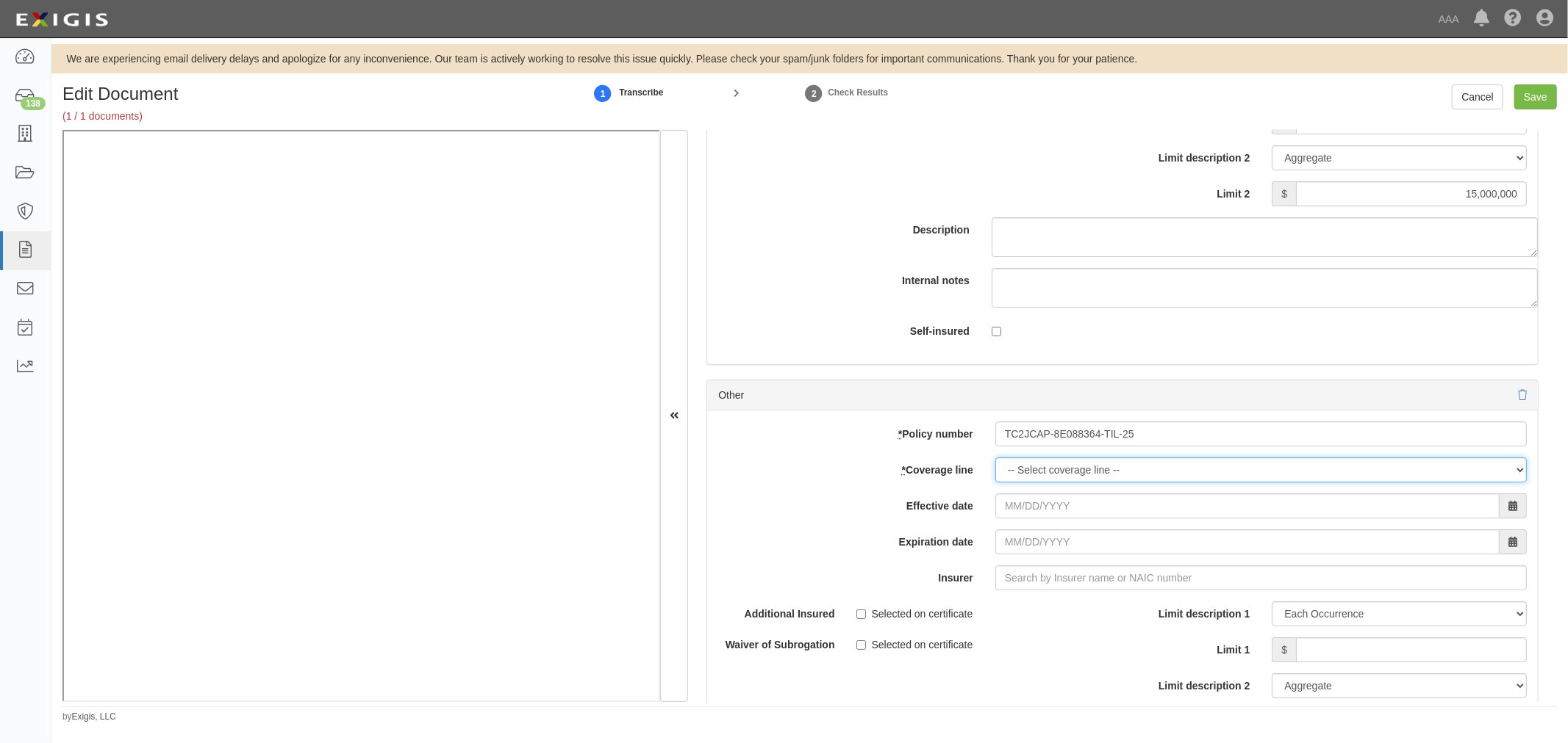
select select "56"
click at [995, 483] on select "-- Select coverage line -- Asbestos Abatement Auto Physical Damage Boiler & Mac…" at bounding box center [1260, 470] width 531 height 25
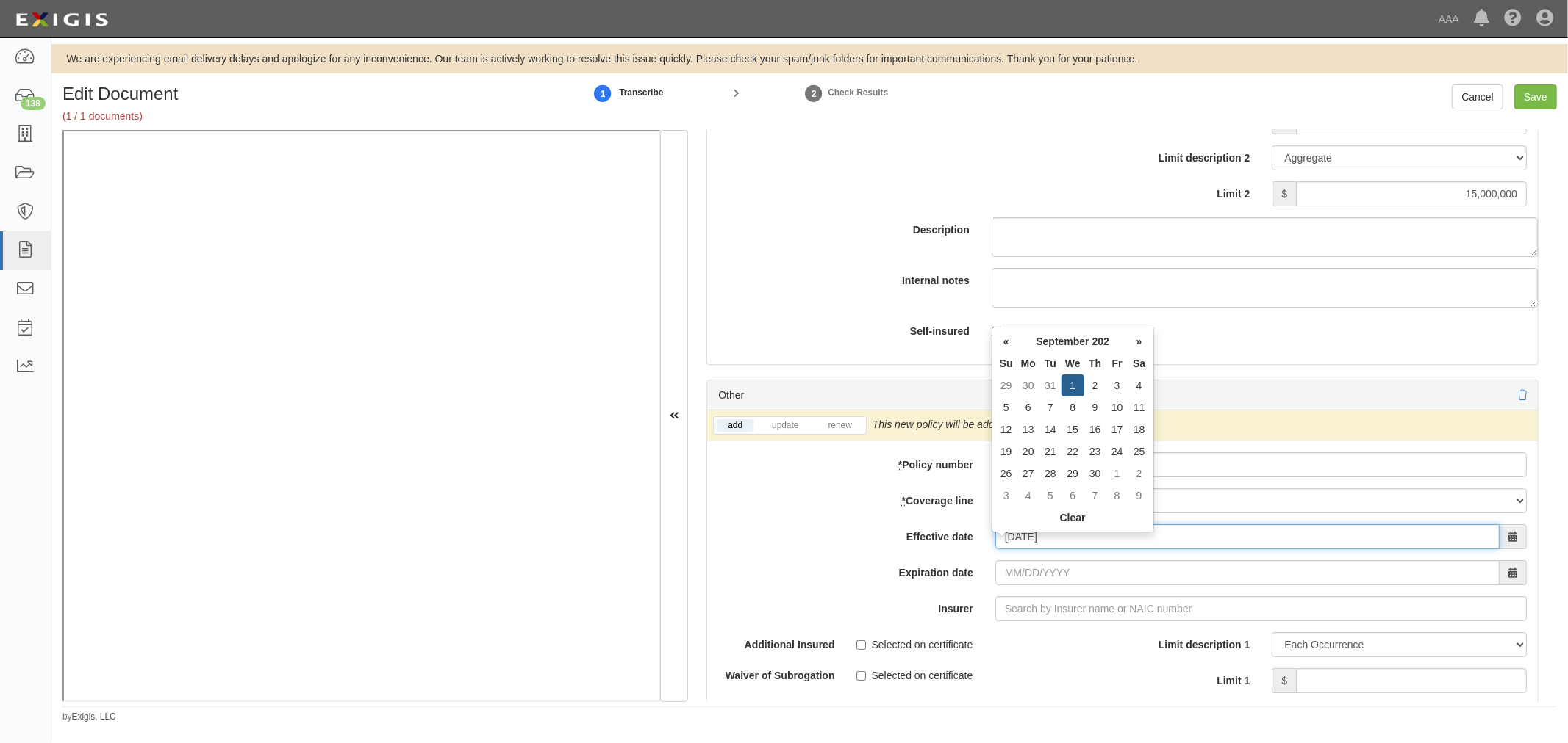
type input "09/01/2025"
type input "09/01/2026"
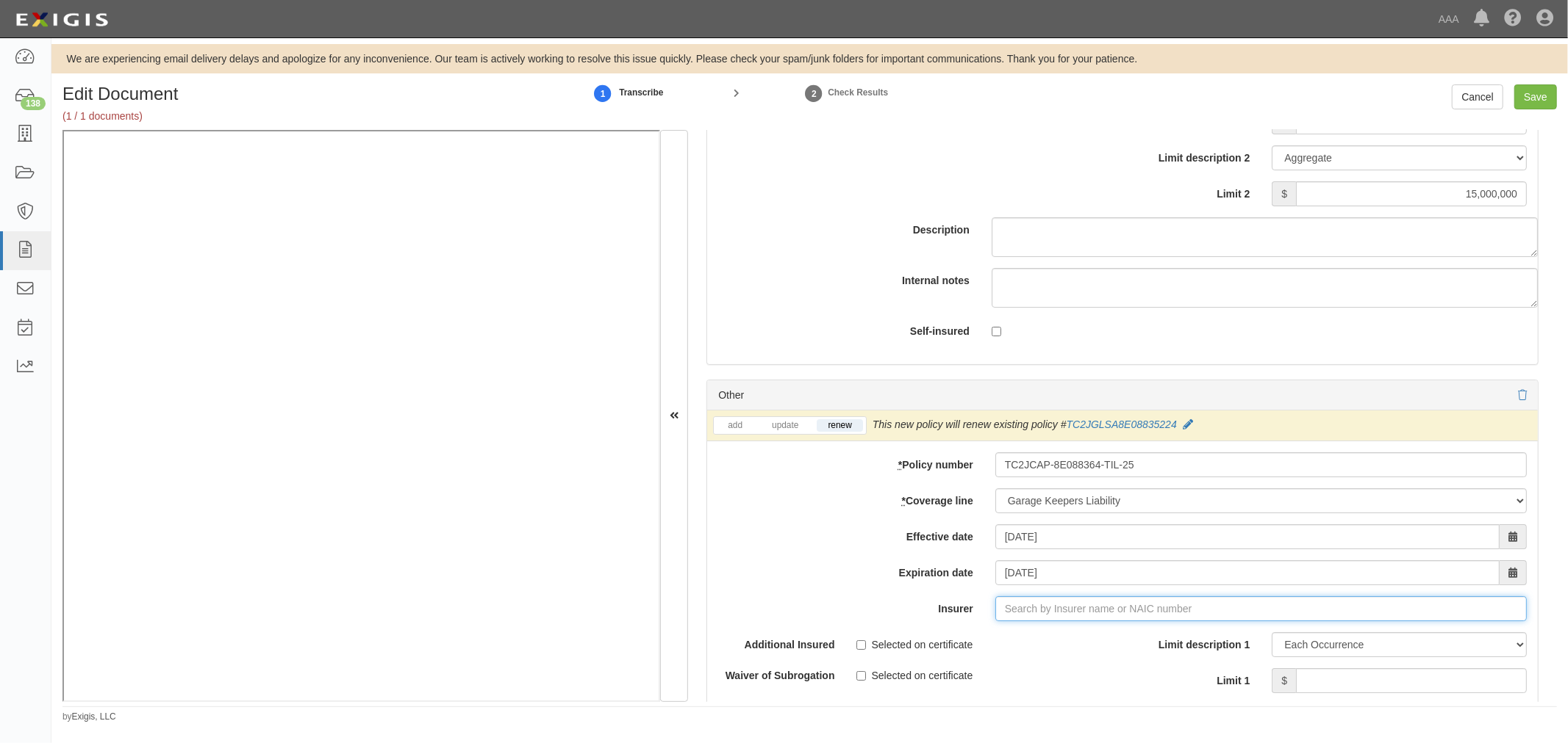
type input "21st Century Advantage Insurance Company (25232) NR Rating"
type input "2"
drag, startPoint x: 961, startPoint y: 644, endPoint x: 972, endPoint y: 643, distance: 11.0
click at [967, 643] on div "Travelers Indemnity Company ( 25658 ) A++ XV Rating" at bounding box center [1037, 637] width 275 height 19
type input "Travelers Indemnity Company (25658) A++ XV Rating"
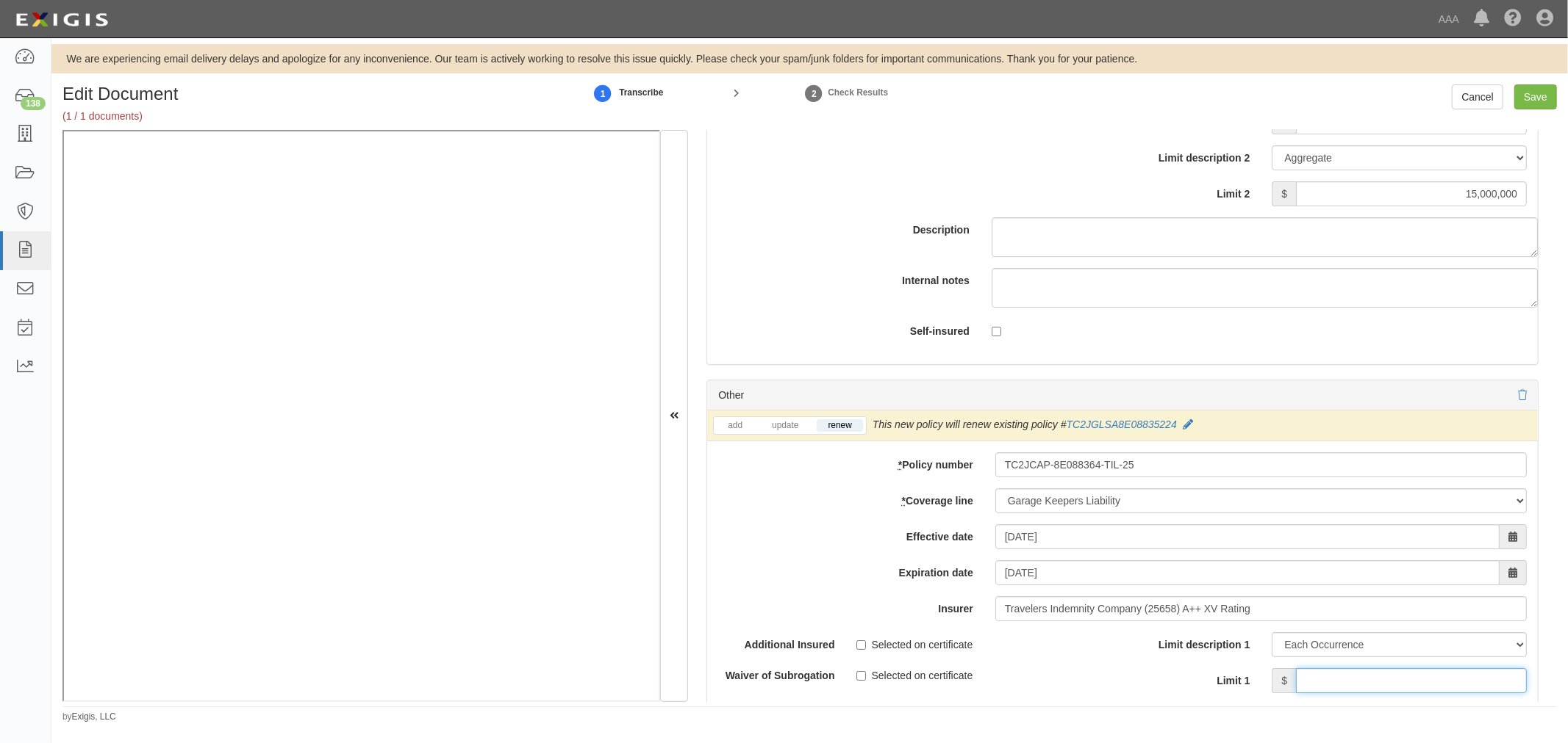
click at [1310, 686] on input "Limit 1" at bounding box center [1411, 681] width 231 height 25
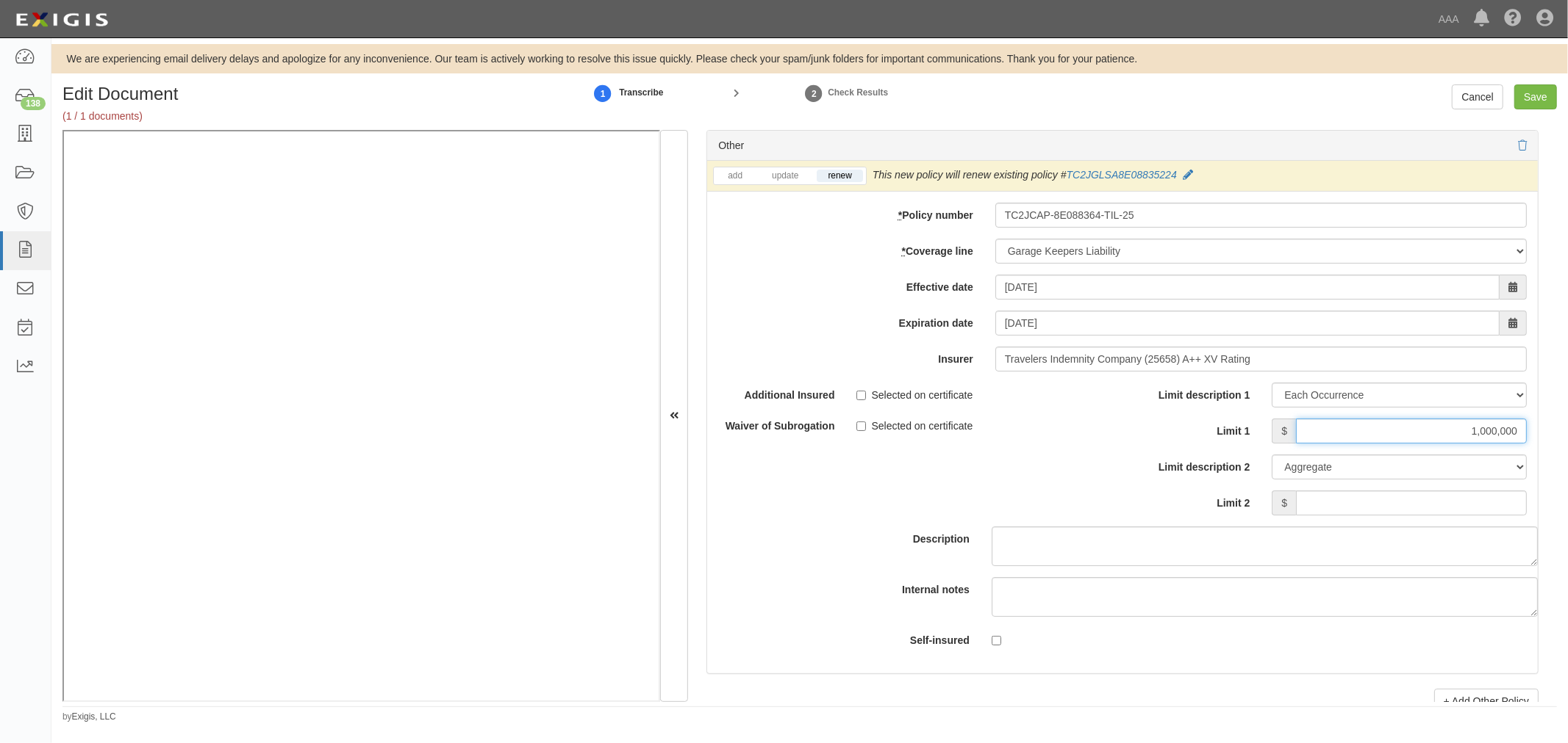
scroll to position [4760, 0]
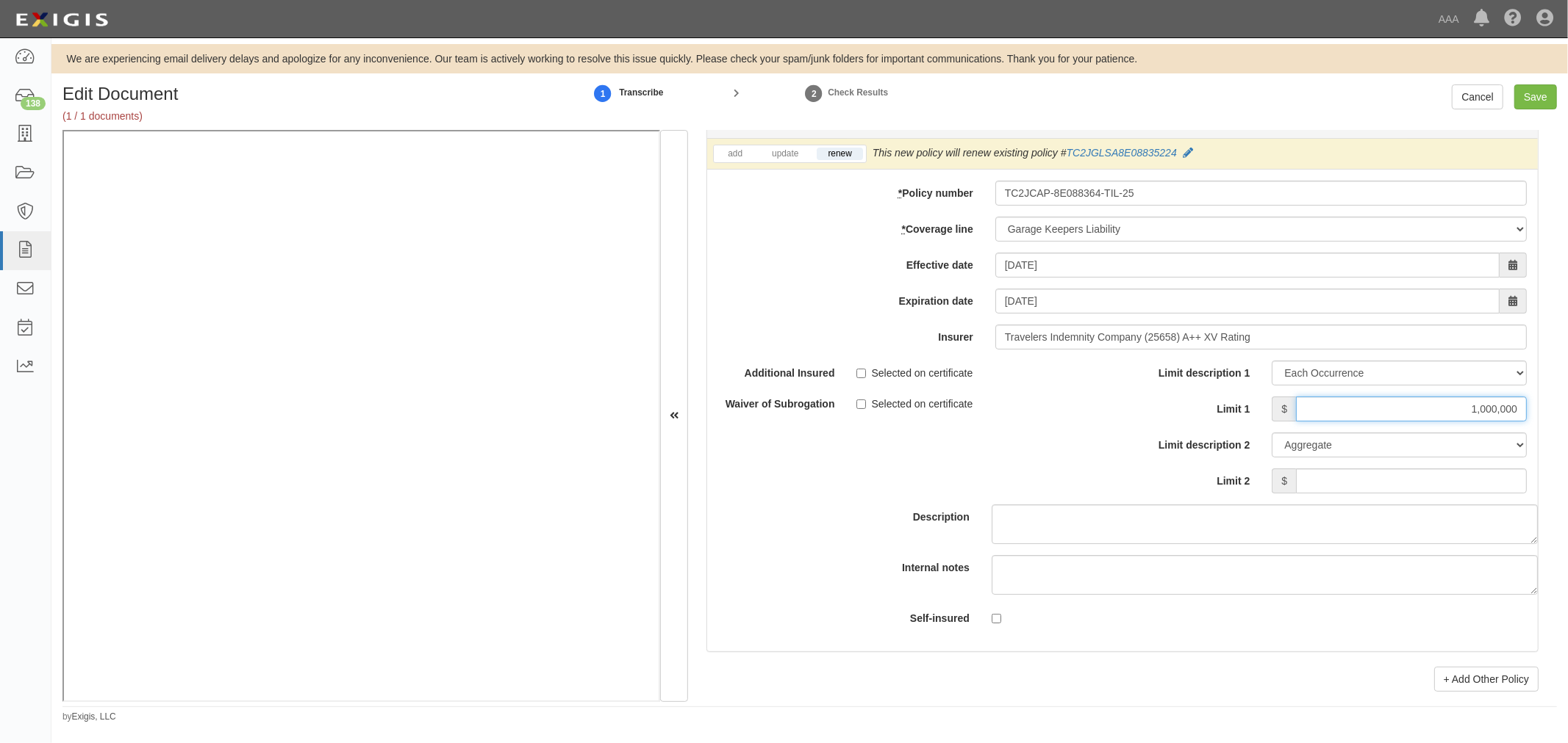
type input "1,000,000"
click at [1452, 483] on input "Limit 2" at bounding box center [1411, 481] width 231 height 25
type input "5,000,000"
click at [1548, 75] on div "We are experiencing email delivery delays and apologize for any inconvenience. …" at bounding box center [809, 384] width 1516 height 679
click at [1533, 108] on input "Save" at bounding box center [1535, 97] width 42 height 25
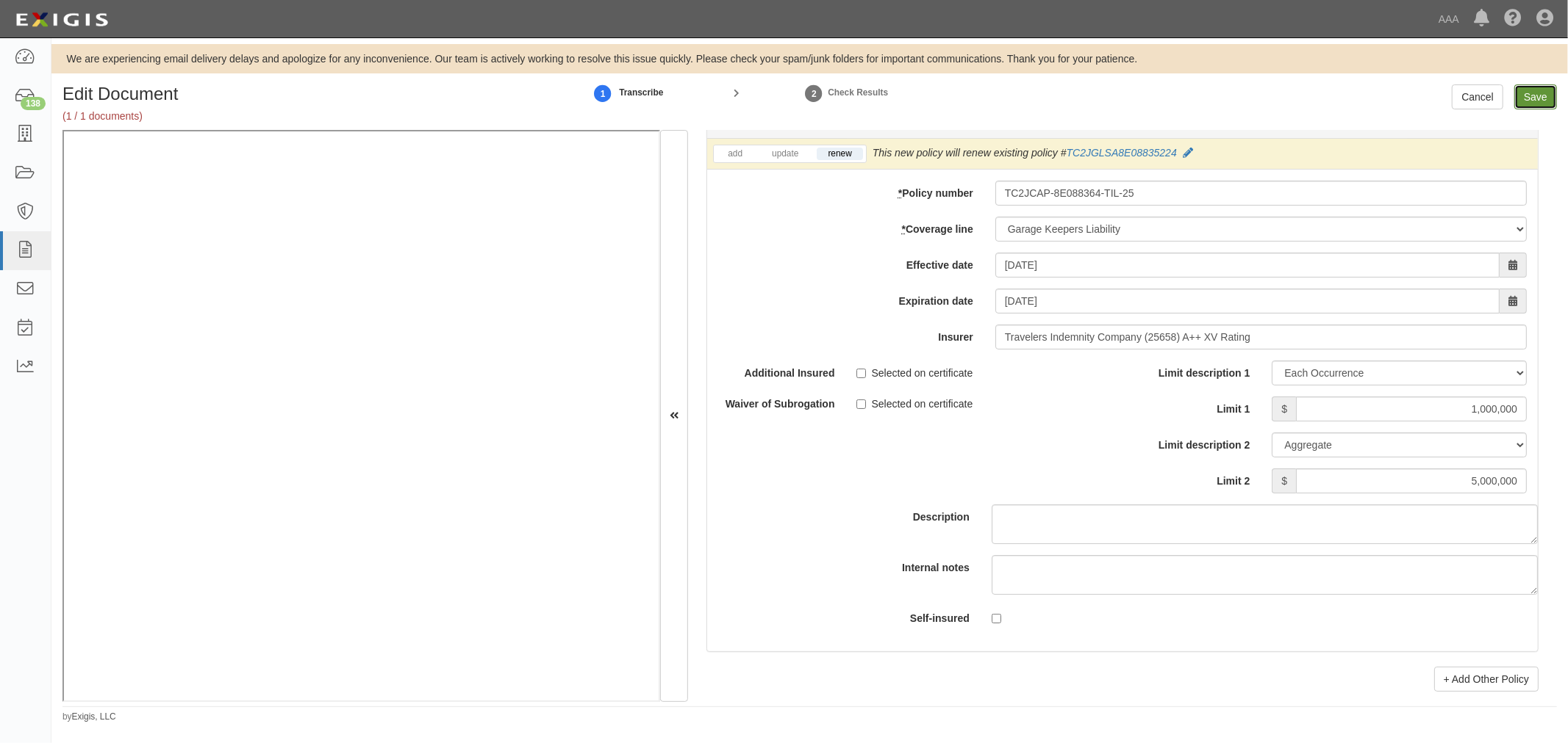
type input "5000000"
type input "1000000"
type input "15000000"
type input "1000000"
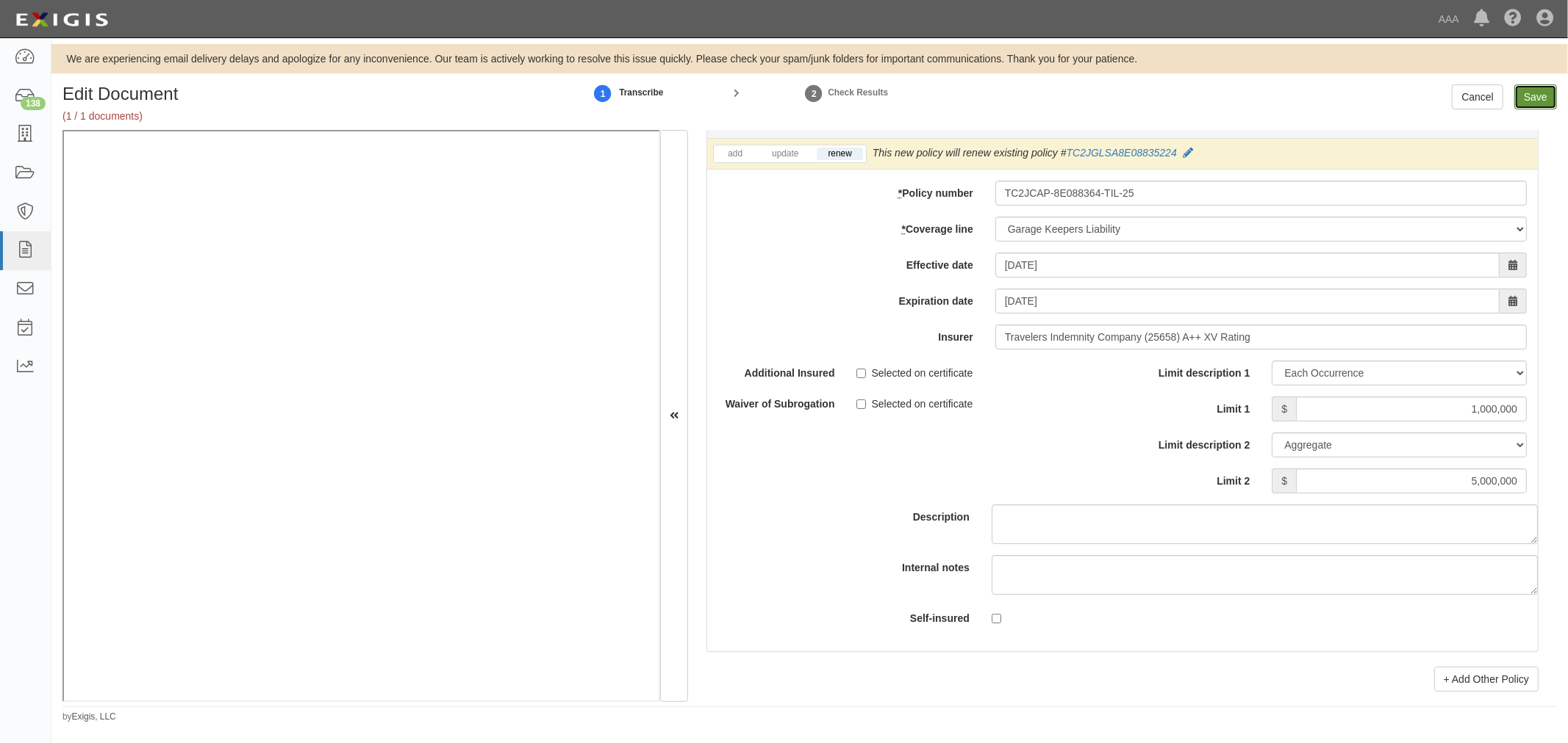
type input "5000000"
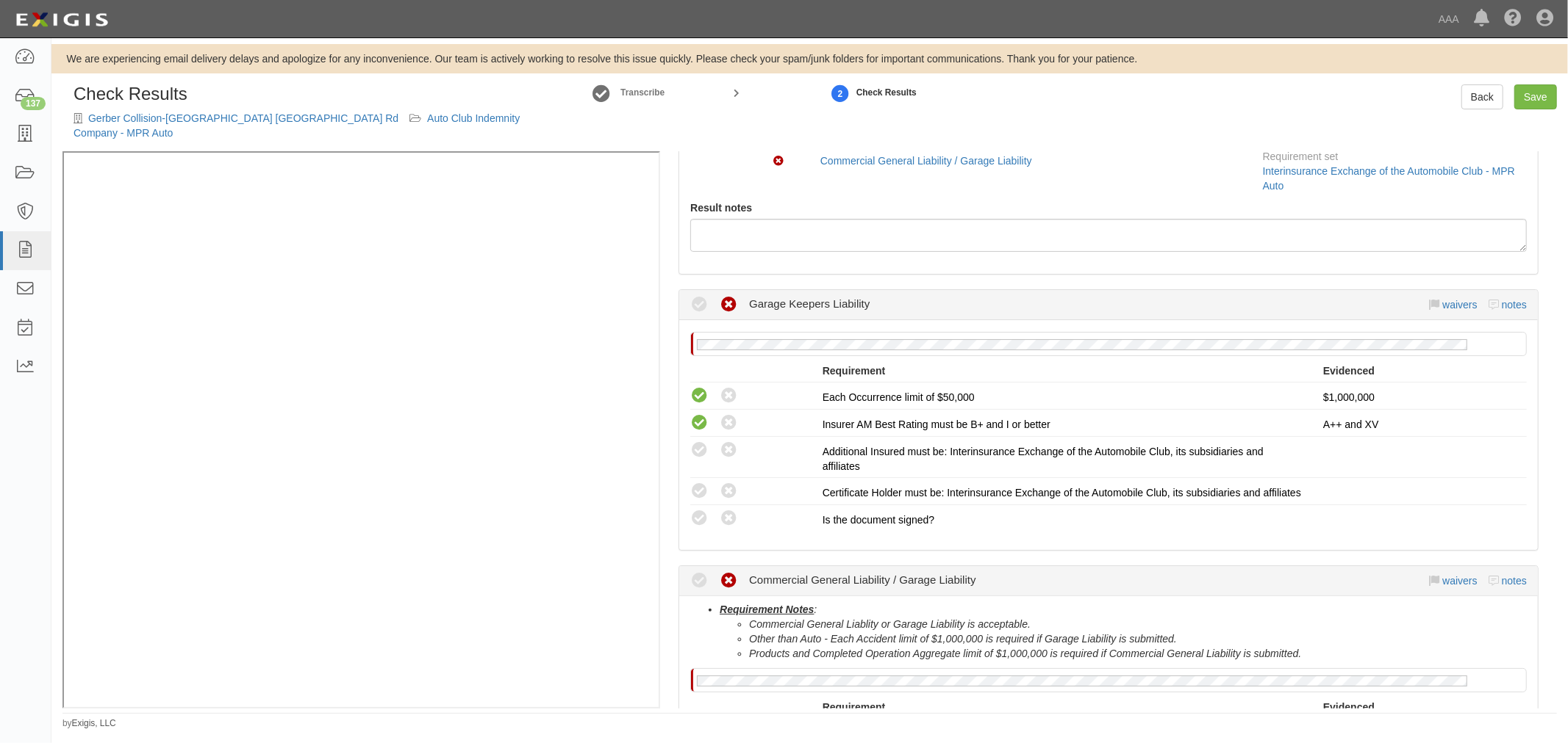
scroll to position [272, 0]
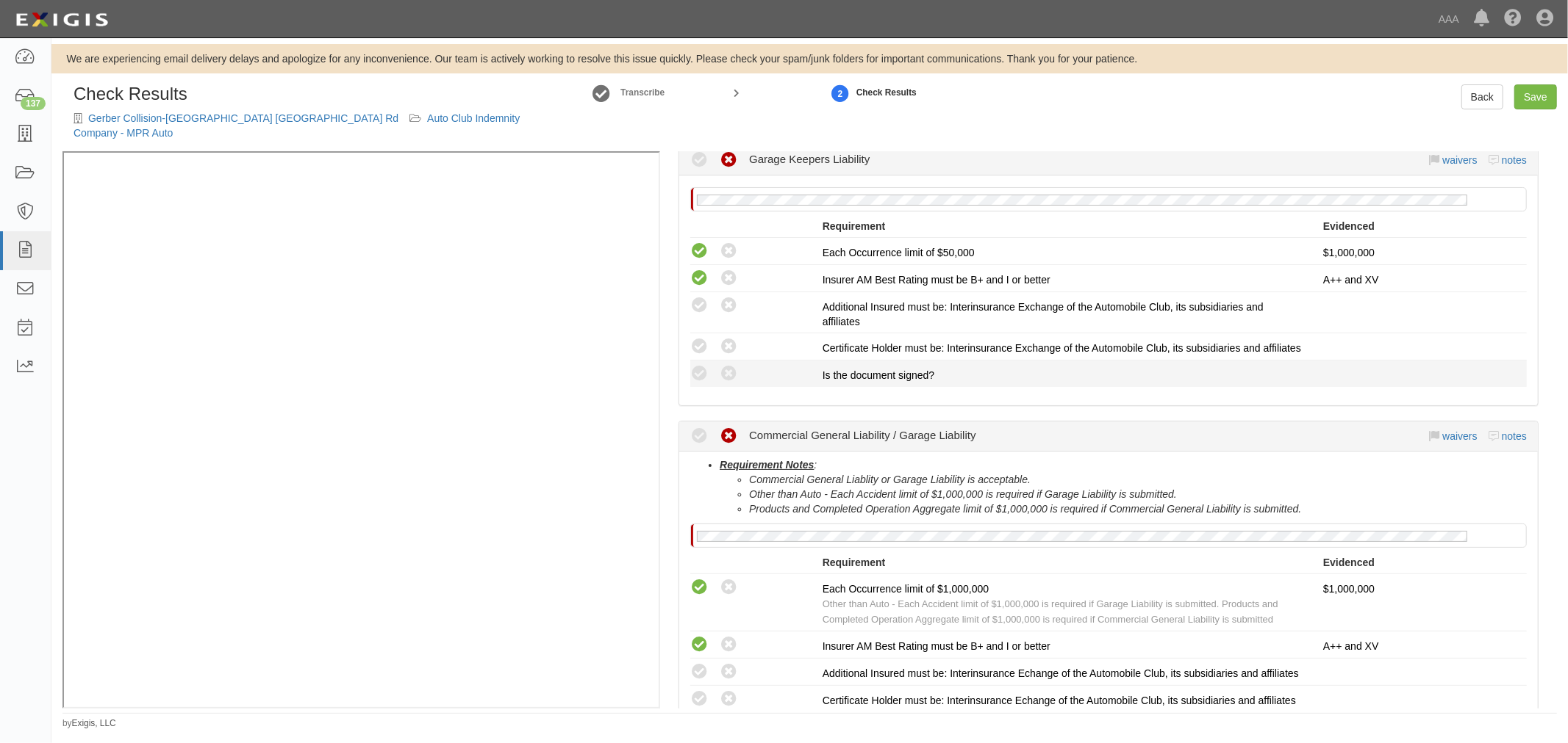
click at [695, 383] on li "Compliant Waived: Non-Compliant Is the document signed?" at bounding box center [1108, 374] width 836 height 27
click at [699, 376] on icon at bounding box center [699, 373] width 18 height 18
radio input "true"
click at [695, 338] on icon at bounding box center [699, 347] width 18 height 18
radio input "true"
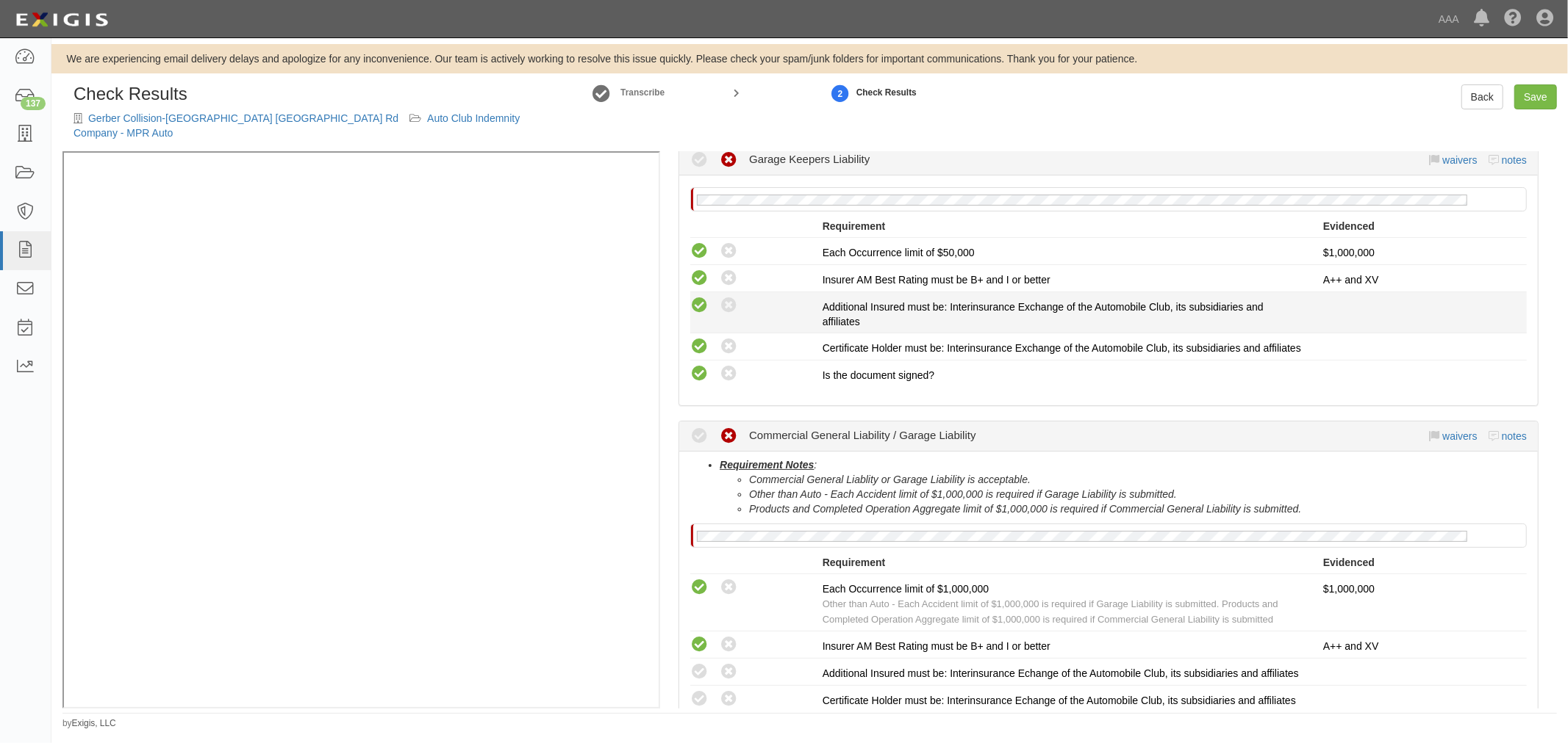
click at [701, 296] on icon at bounding box center [699, 305] width 18 height 18
radio input "true"
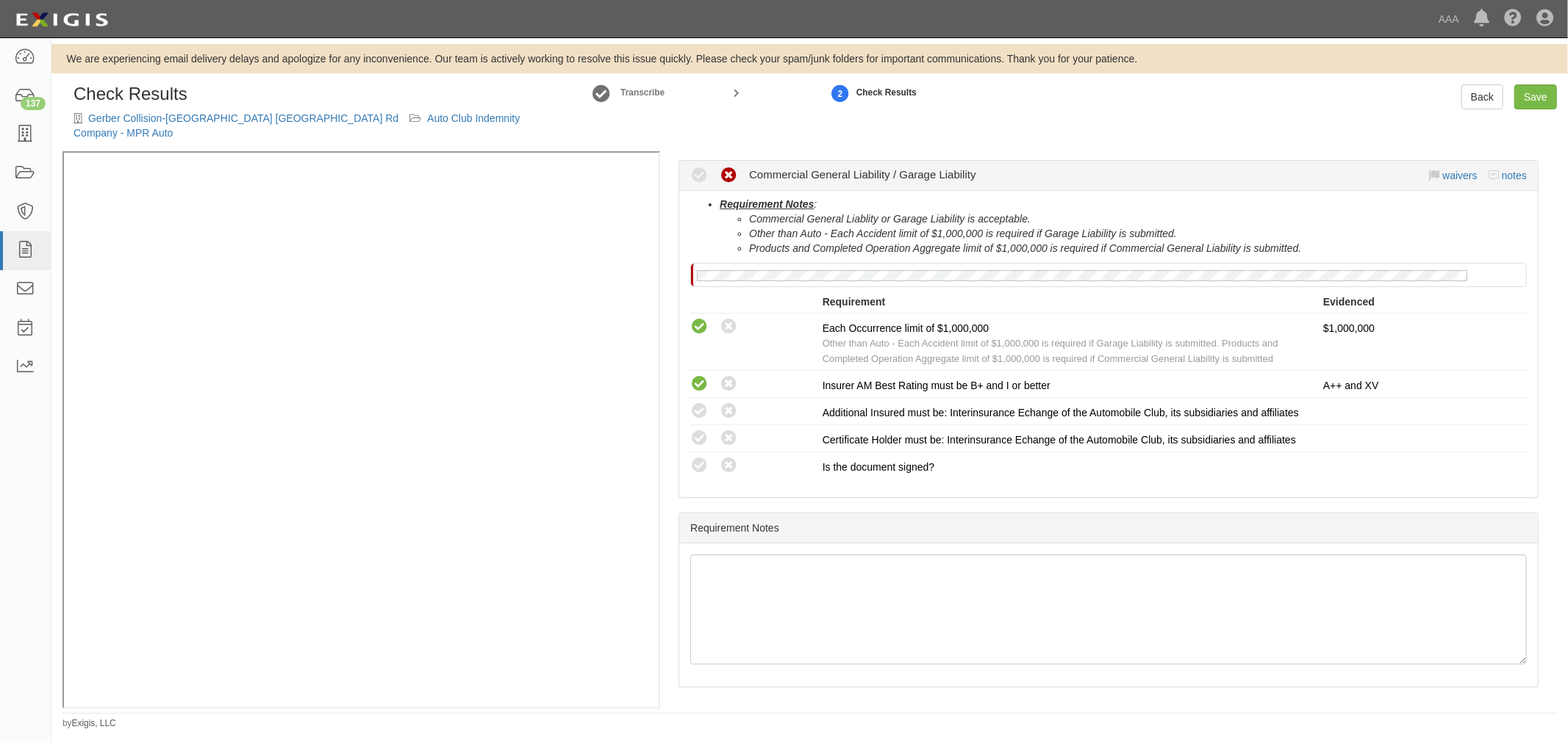
scroll to position [573, 0]
click at [699, 457] on icon at bounding box center [699, 465] width 18 height 18
radio input "true"
click at [699, 425] on li "Compliant Waived: Non-Compliant Certificate Holder must be: Interinsurance Echa…" at bounding box center [1108, 439] width 836 height 28
drag, startPoint x: 701, startPoint y: 369, endPoint x: 700, endPoint y: 392, distance: 23.0
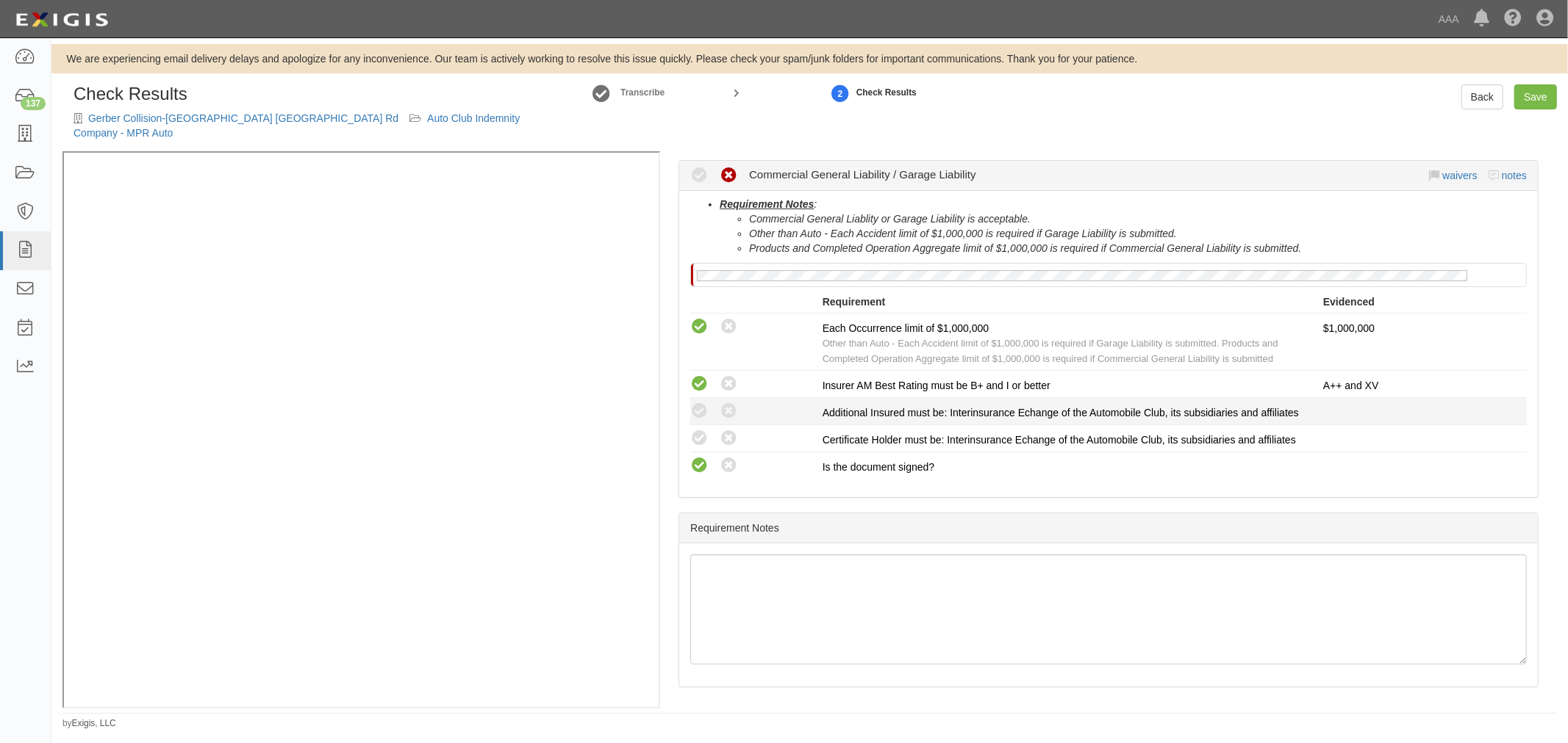
click at [701, 403] on icon at bounding box center [699, 411] width 18 height 18
radio input "true"
click at [699, 429] on icon at bounding box center [699, 438] width 18 height 18
radio input "true"
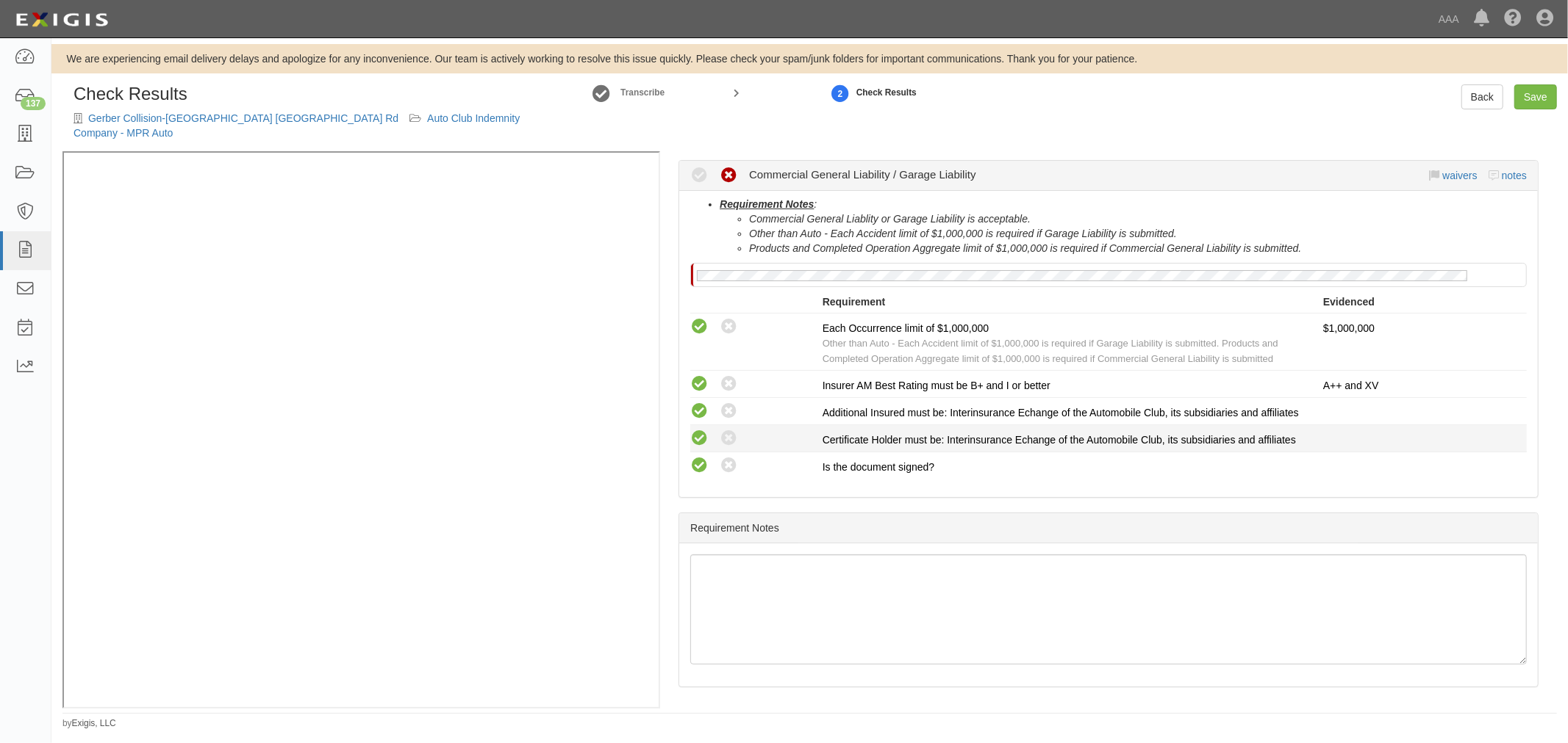
radio input "true"
click at [1527, 94] on link "Save" at bounding box center [1535, 97] width 42 height 25
radio input "true"
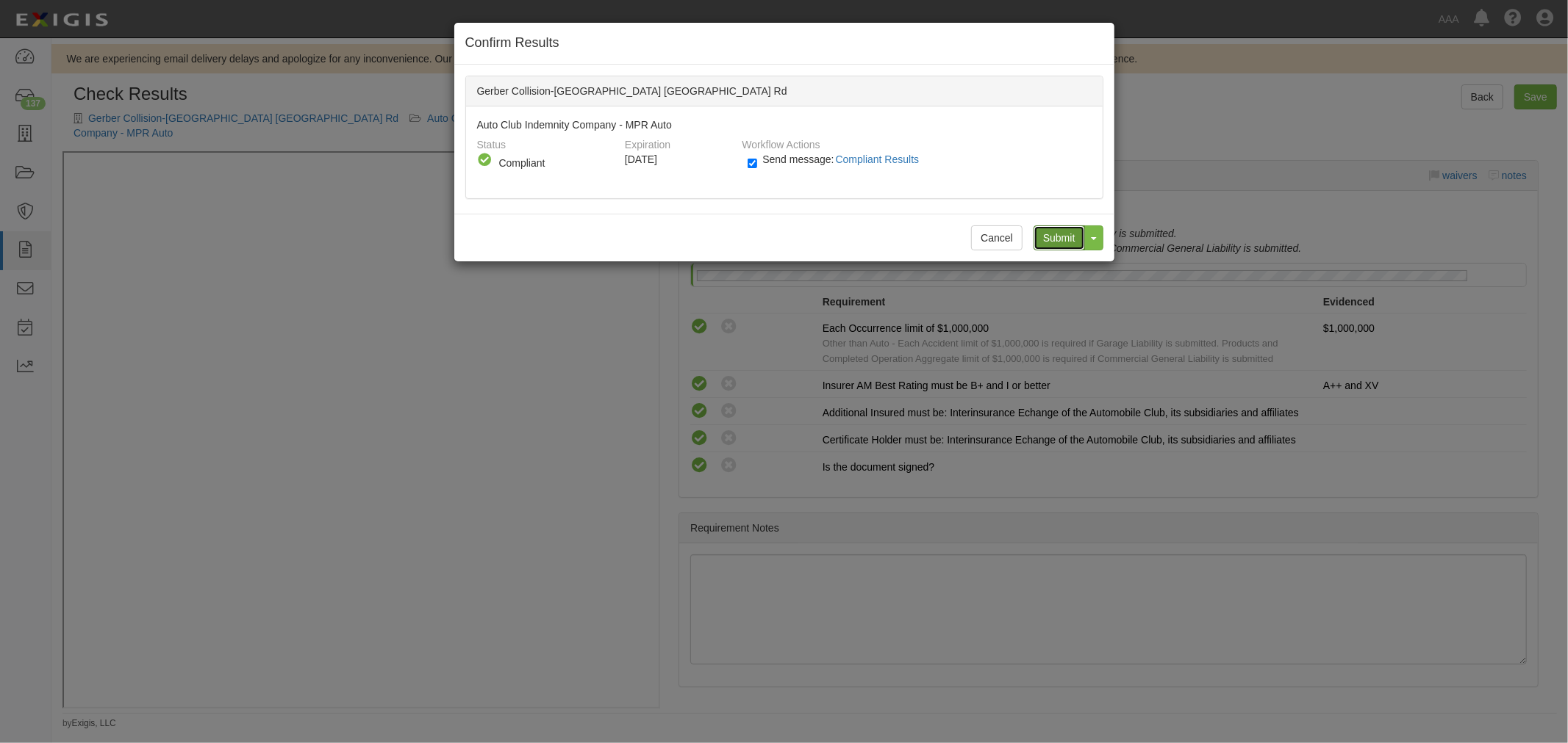
click at [1078, 240] on input "Submit" at bounding box center [1058, 238] width 51 height 25
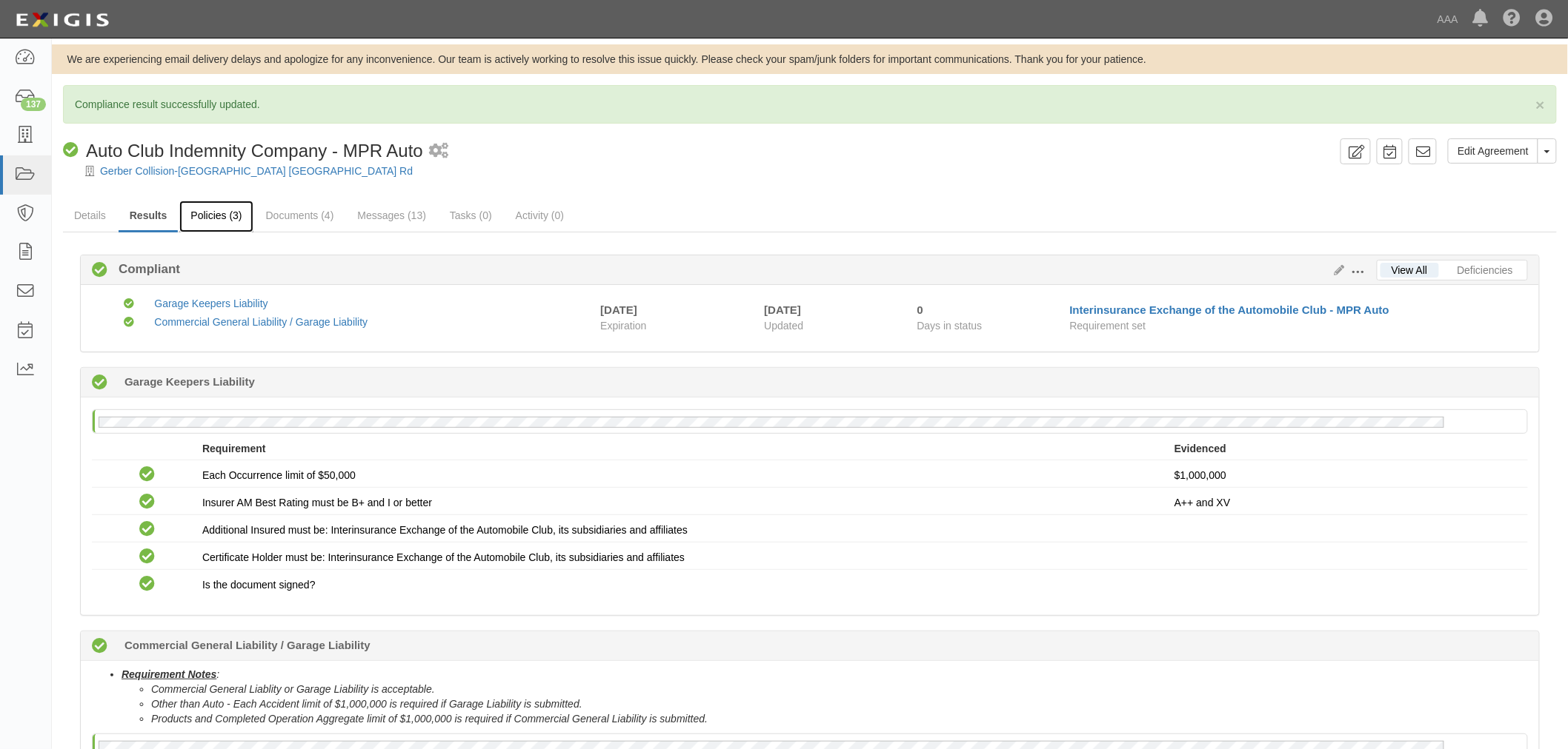
click at [220, 225] on link "Policies (3)" at bounding box center [216, 216] width 73 height 32
